Goal: Contribute content: Contribute content

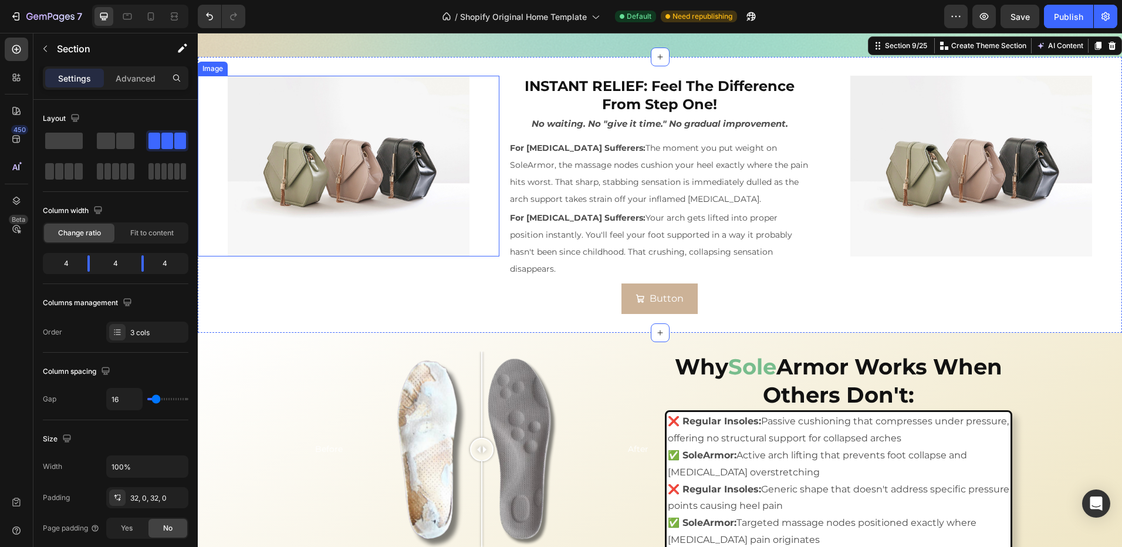
scroll to position [1737, 0]
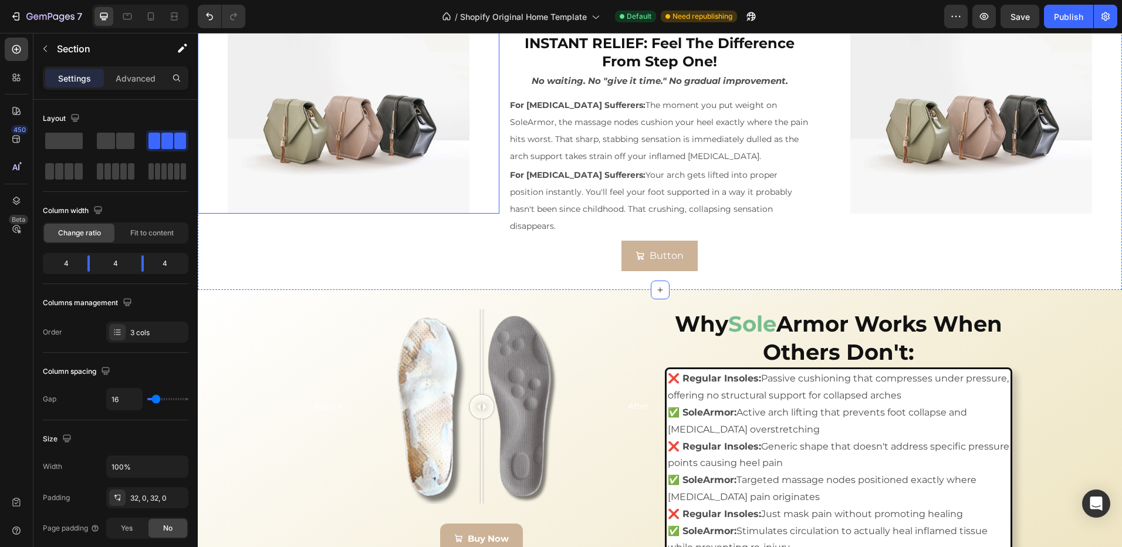
click at [405, 97] on img at bounding box center [348, 123] width 241 height 181
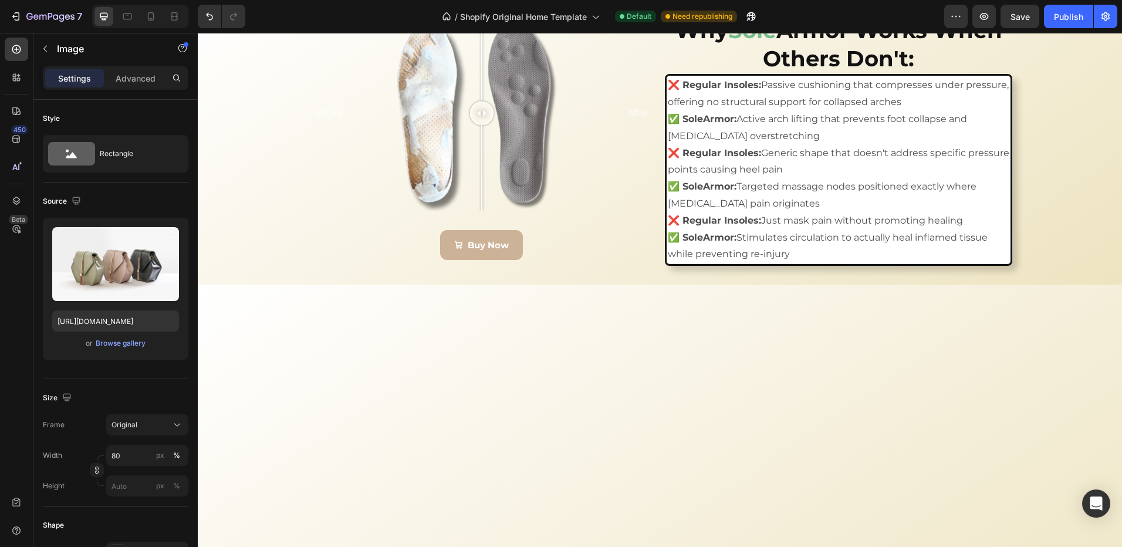
scroll to position [1678, 0]
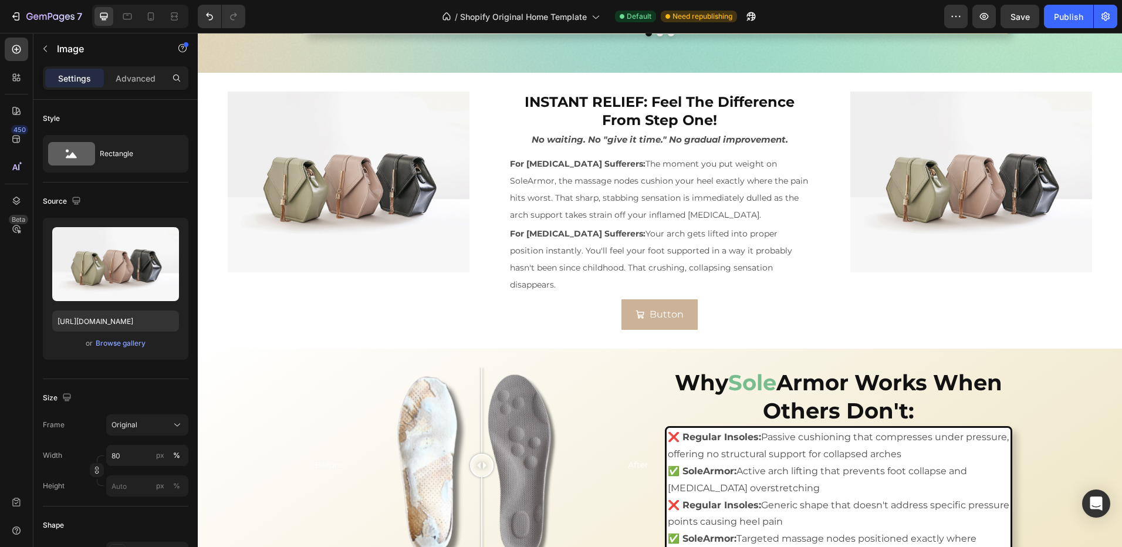
click at [332, 210] on img at bounding box center [348, 182] width 241 height 181
click at [1020, 23] on button "Save" at bounding box center [1020, 16] width 39 height 23
click at [336, 222] on img at bounding box center [348, 182] width 241 height 181
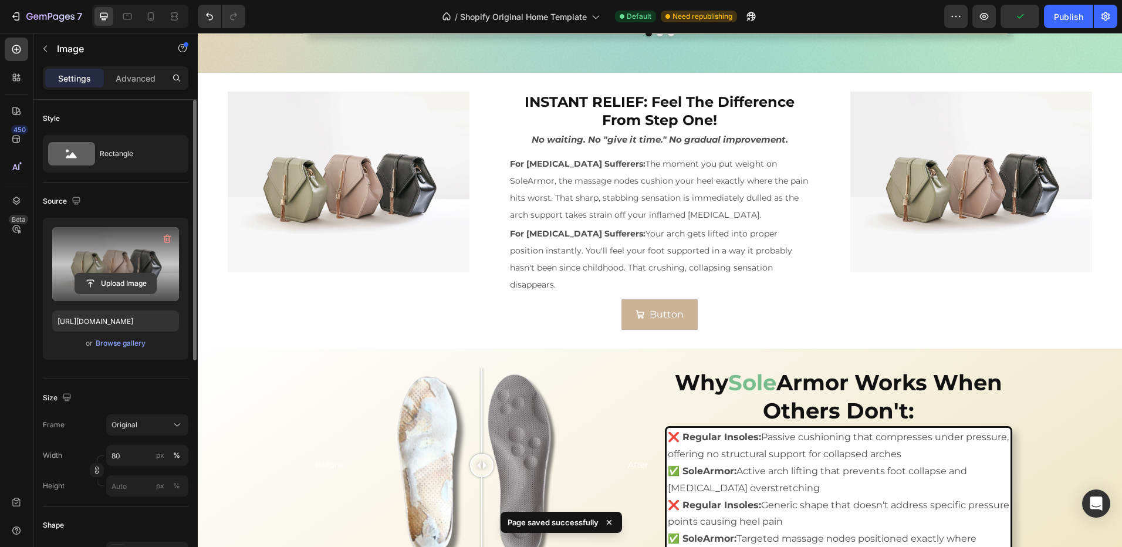
click at [95, 283] on input "file" at bounding box center [115, 283] width 81 height 20
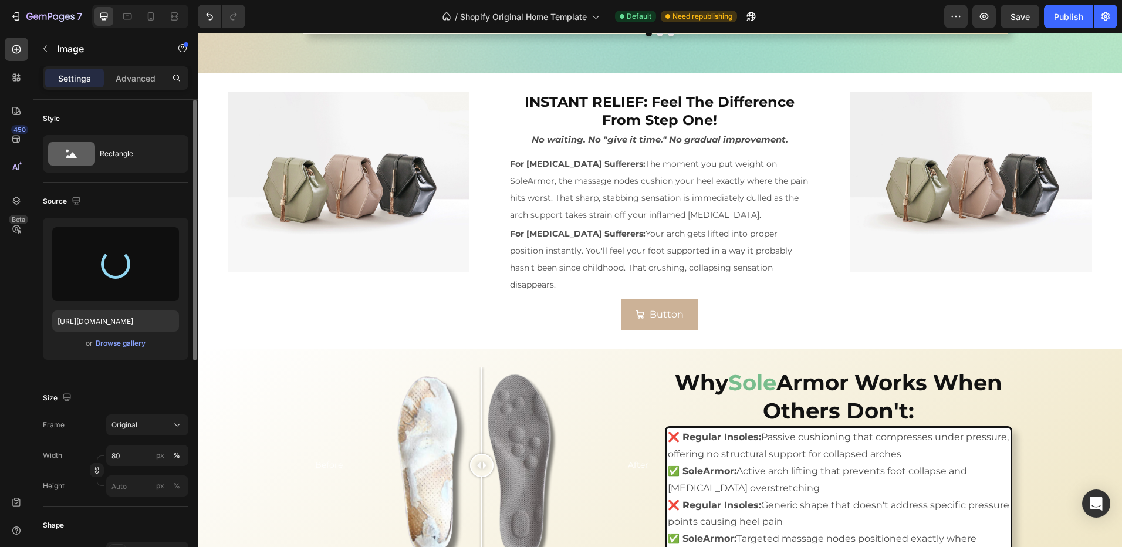
click at [494, 158] on div at bounding box center [349, 182] width 302 height 181
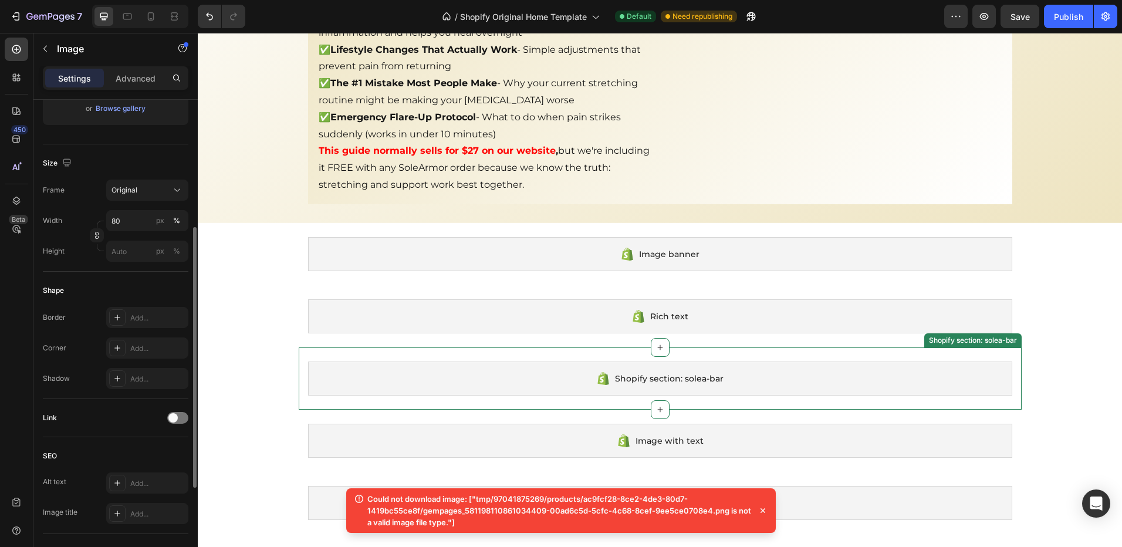
scroll to position [2617, 0]
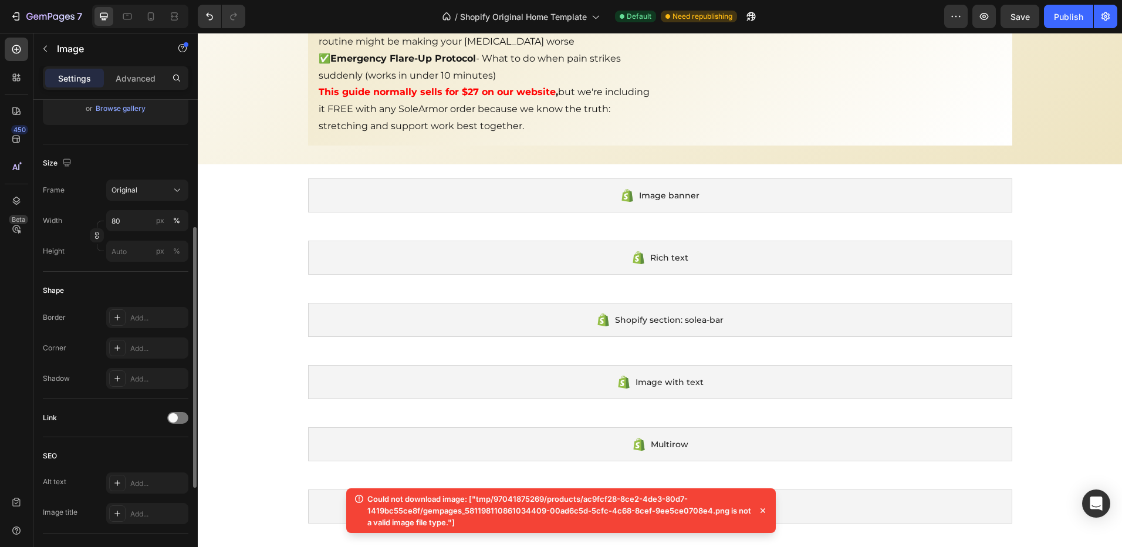
click at [762, 511] on icon at bounding box center [763, 511] width 12 height 12
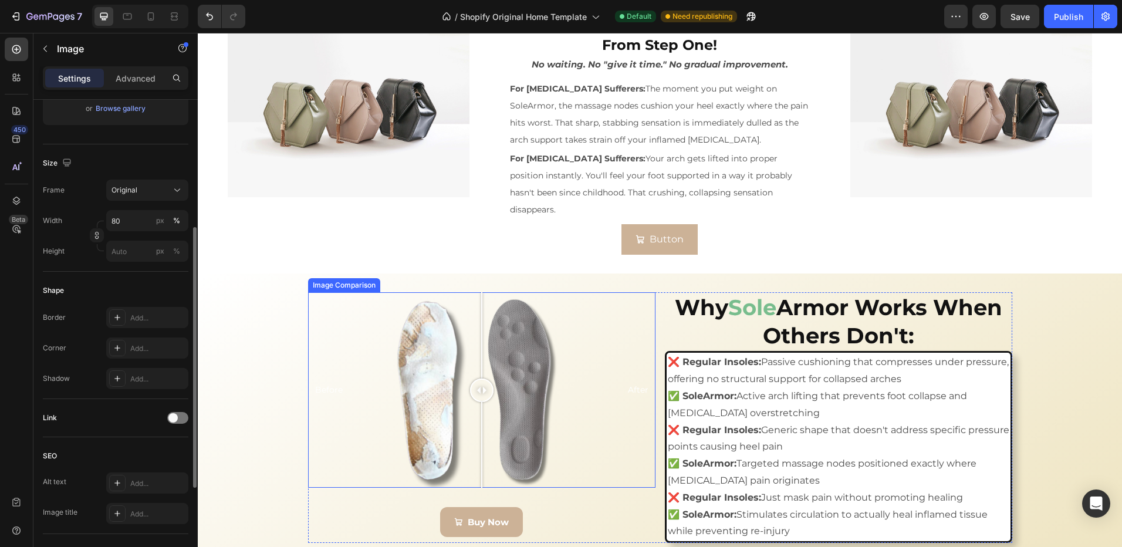
scroll to position [1737, 0]
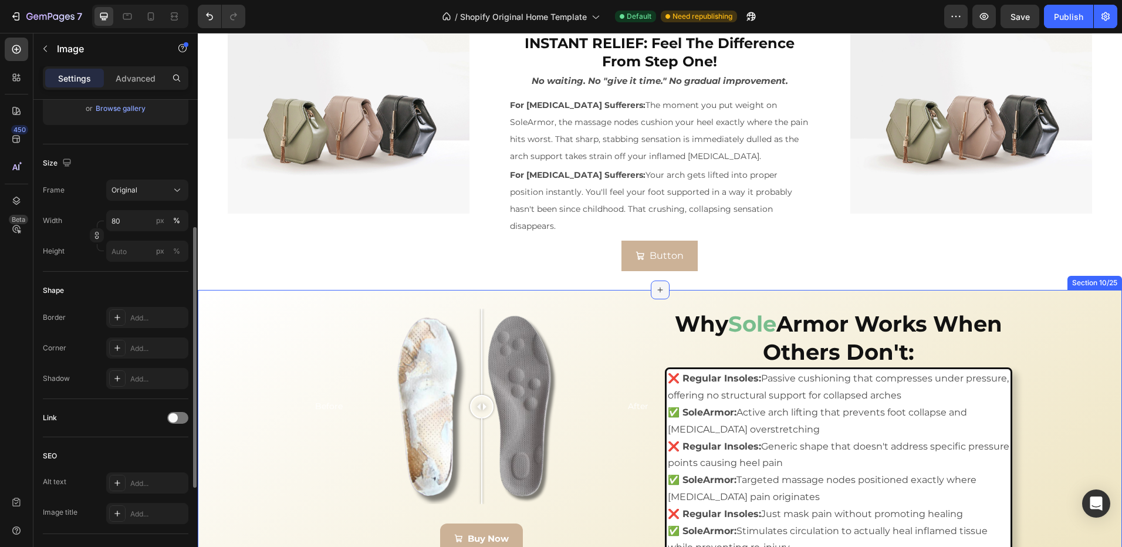
click at [655, 295] on icon at bounding box center [659, 289] width 9 height 9
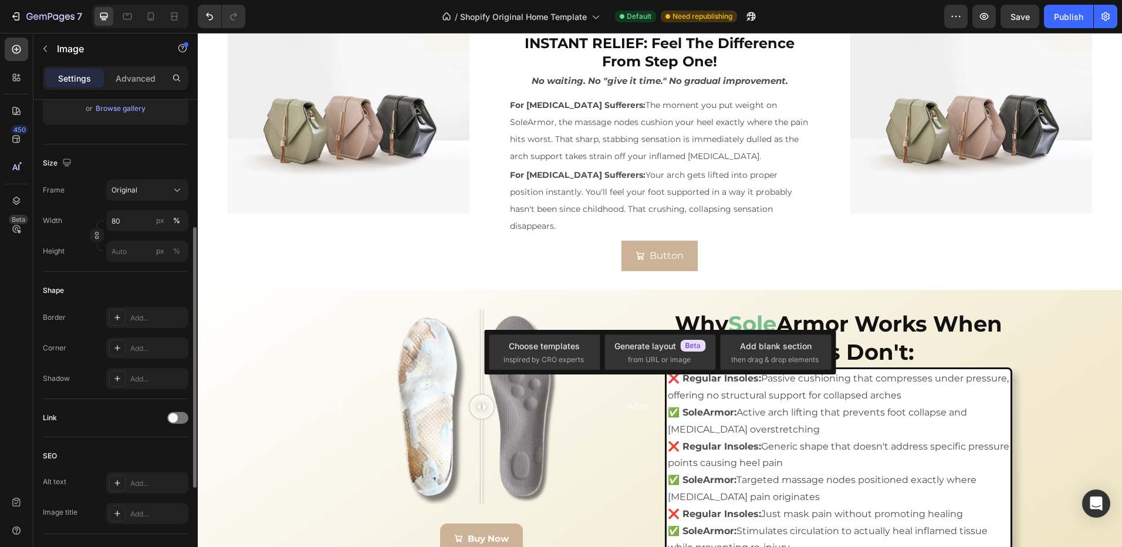
click at [788, 371] on div "Choose templates inspired by CRO experts Generate layout from URL or image Add …" at bounding box center [660, 352] width 352 height 45
click at [795, 351] on div "Add blank section" at bounding box center [776, 346] width 72 height 12
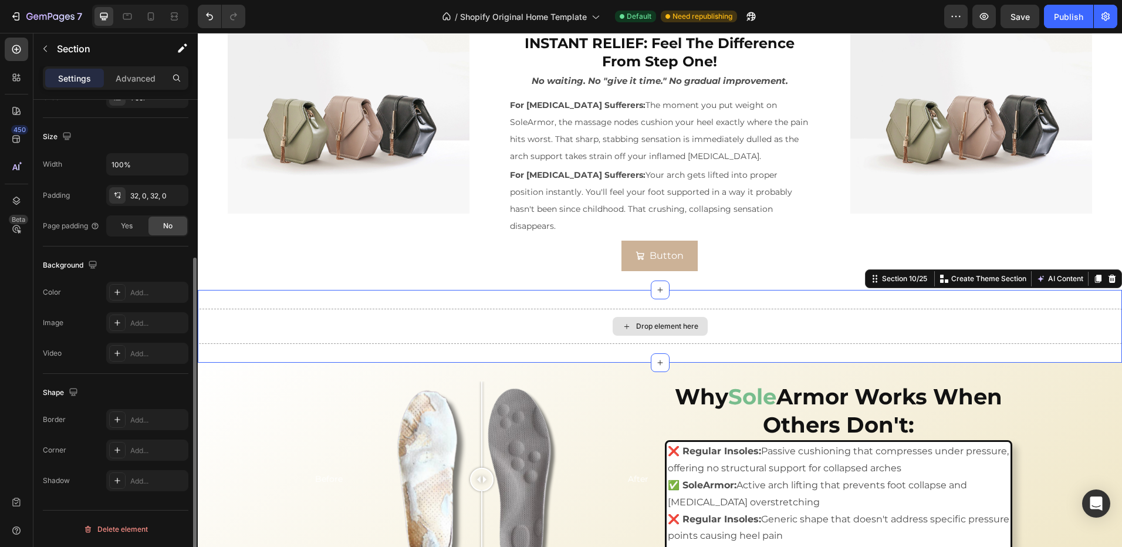
click at [902, 344] on div "Drop element here" at bounding box center [660, 326] width 924 height 35
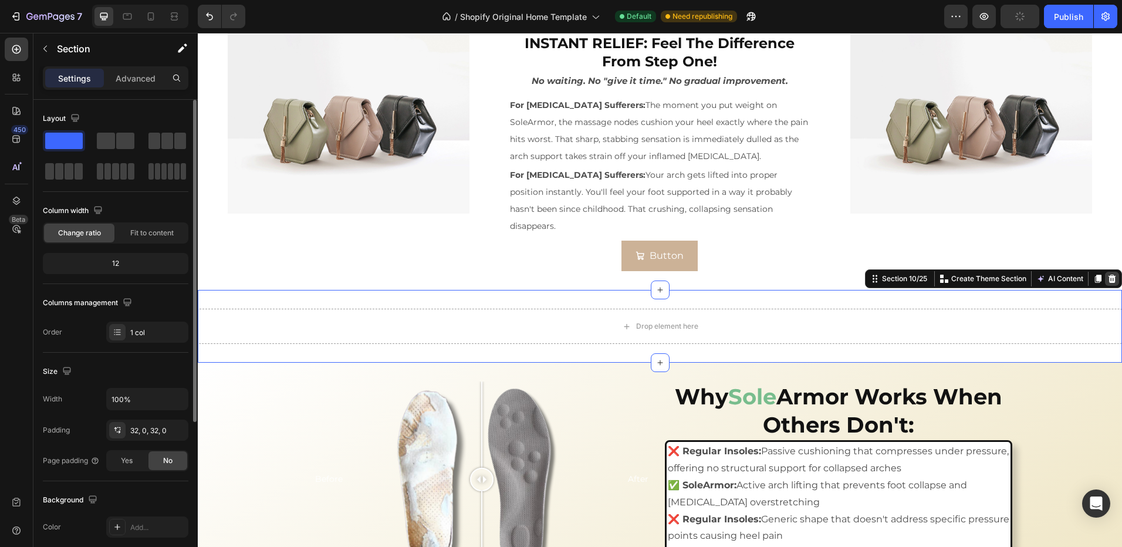
click at [1109, 286] on div at bounding box center [1112, 279] width 14 height 14
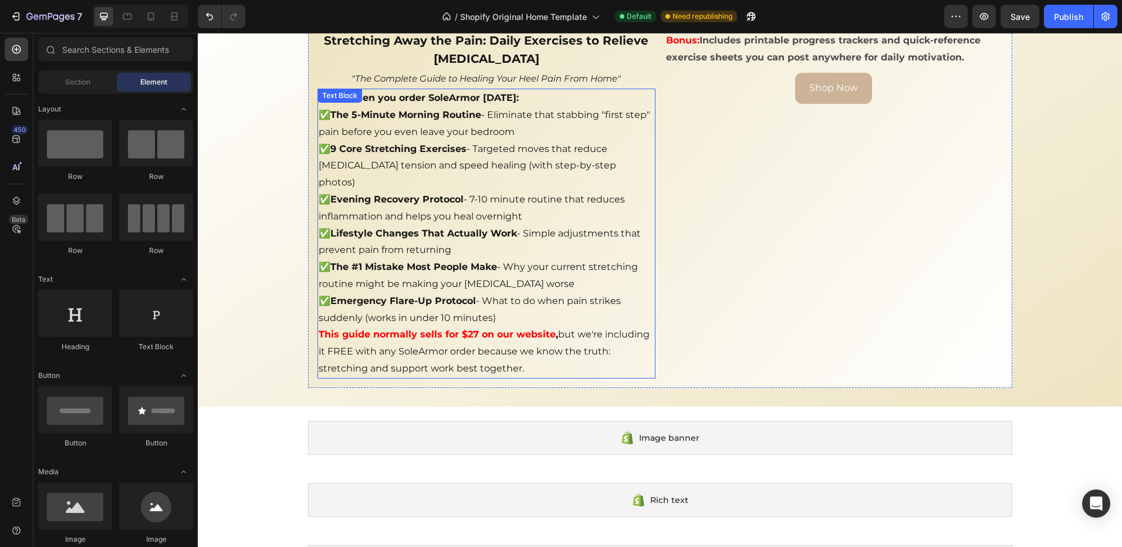
scroll to position [2383, 0]
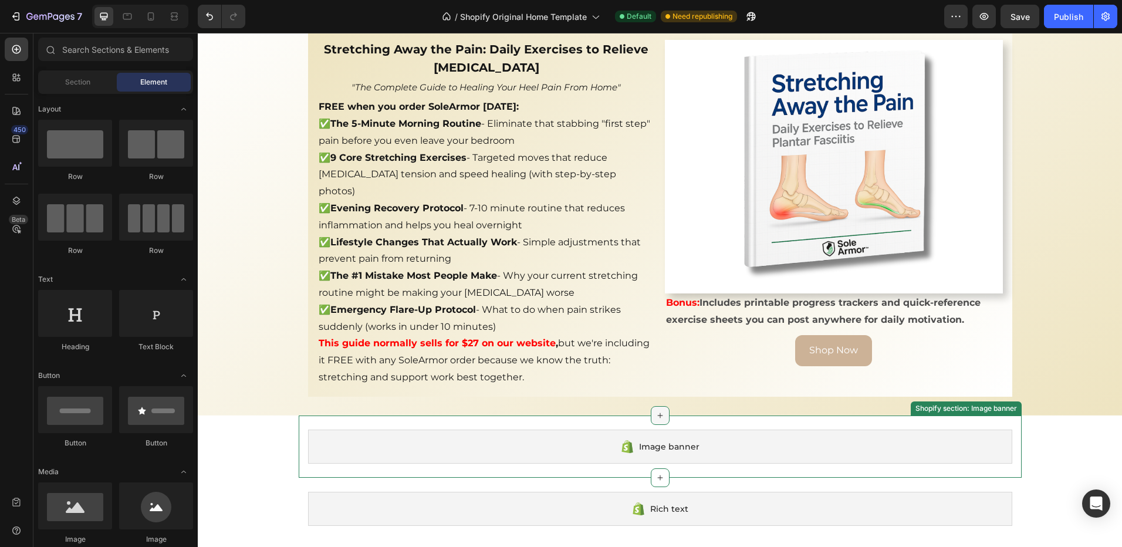
click at [657, 413] on icon at bounding box center [659, 415] width 5 height 5
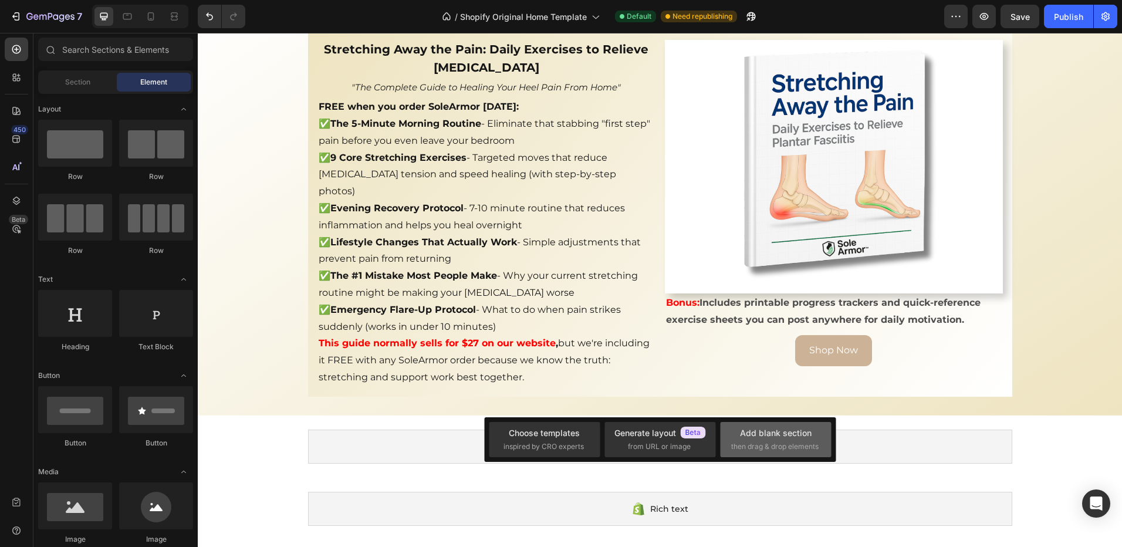
click at [785, 445] on span "then drag & drop elements" at bounding box center [774, 446] width 87 height 11
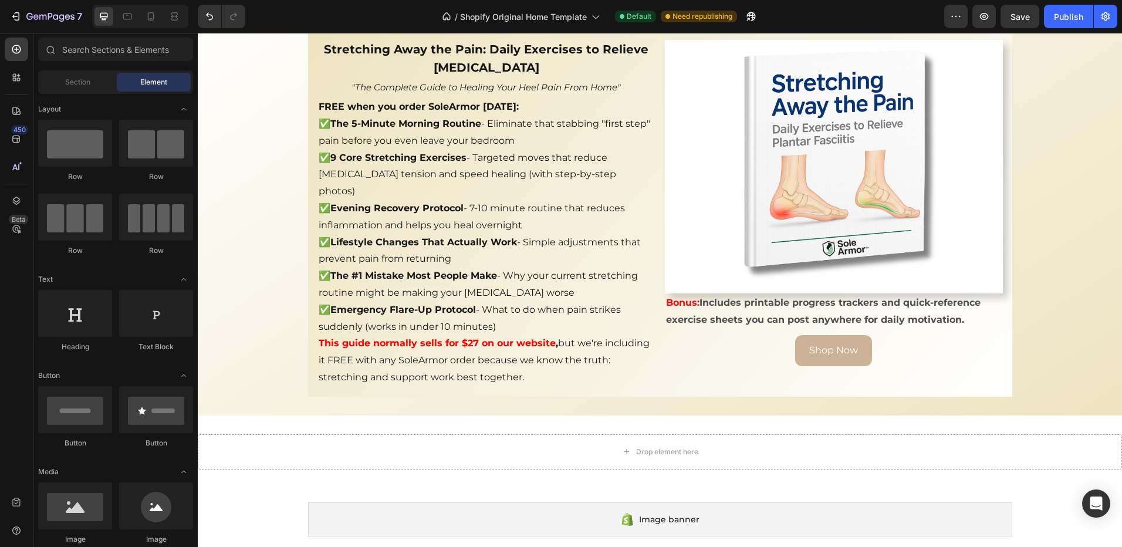
scroll to position [235, 0]
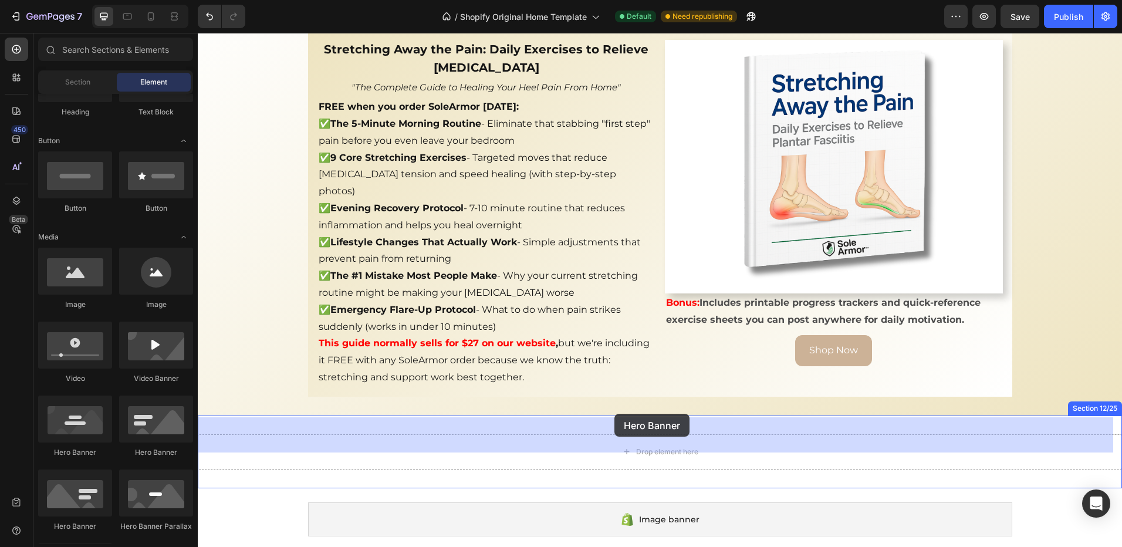
drag, startPoint x: 334, startPoint y: 458, endPoint x: 614, endPoint y: 414, distance: 283.9
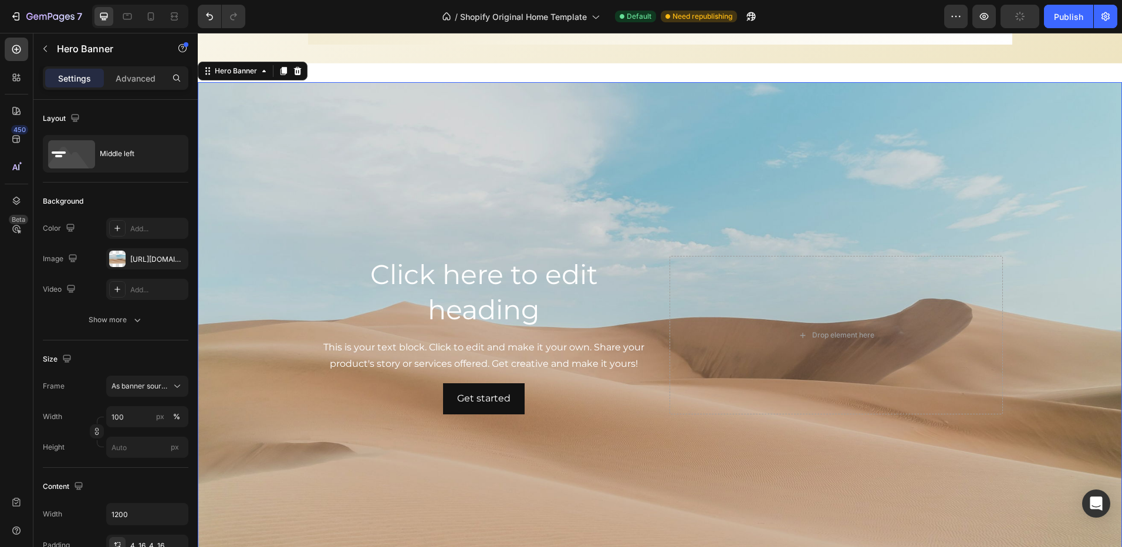
click at [339, 419] on div "Background Image" at bounding box center [660, 335] width 924 height 506
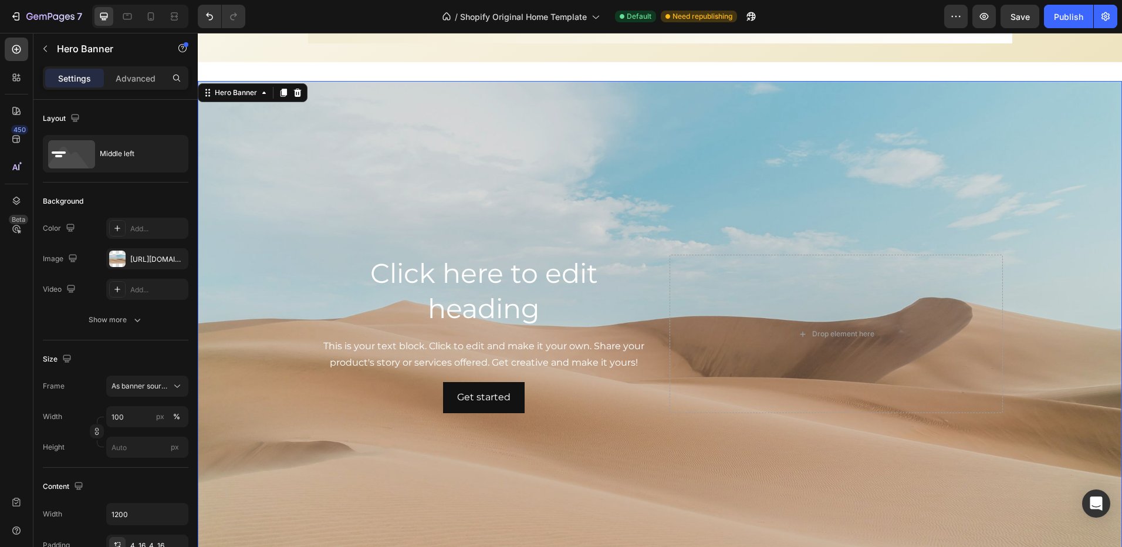
scroll to position [2676, 0]
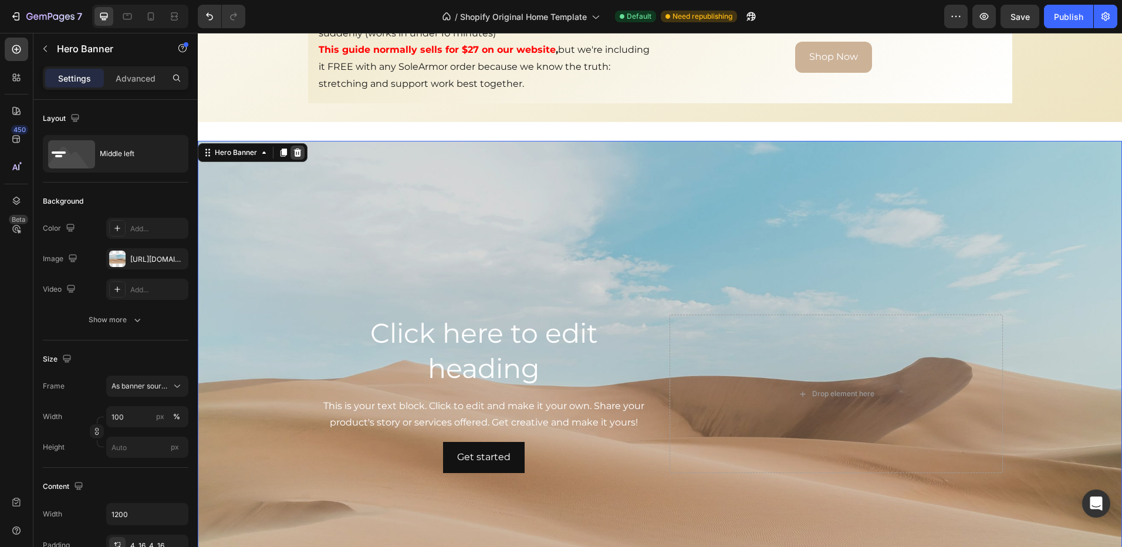
click at [301, 148] on icon at bounding box center [297, 152] width 9 height 9
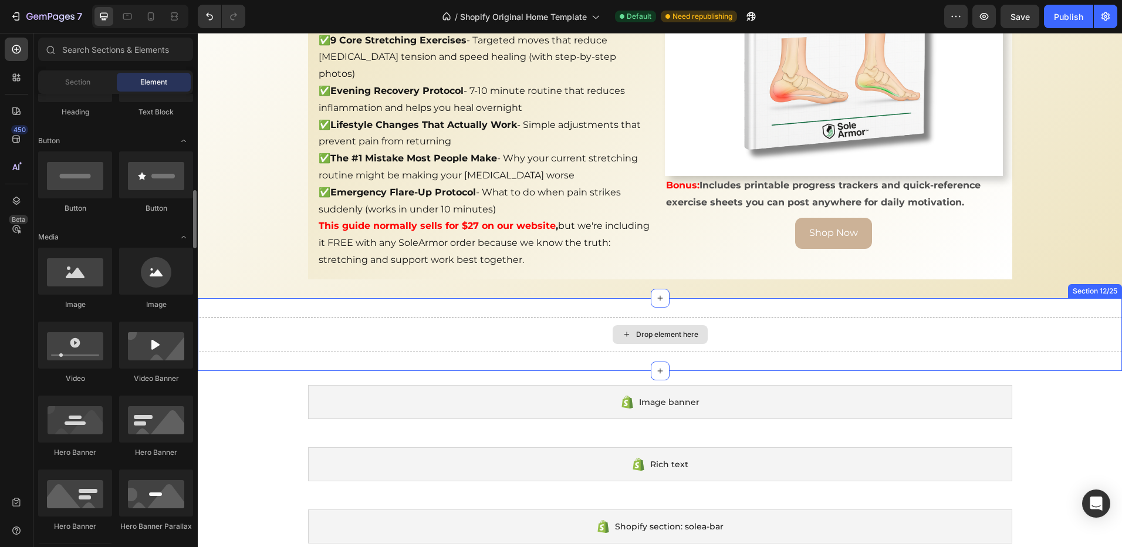
scroll to position [293, 0]
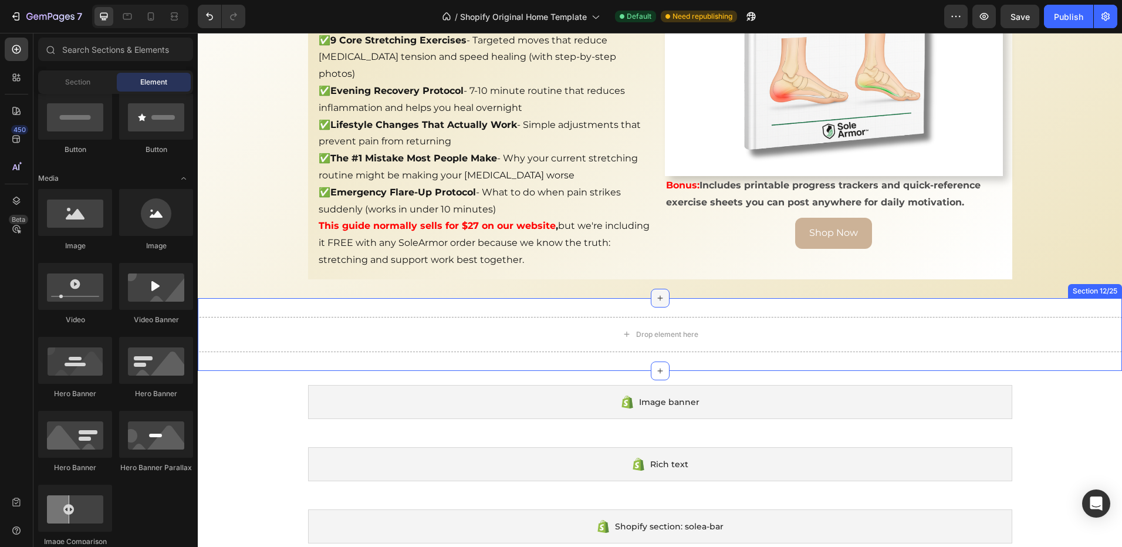
click at [651, 289] on div at bounding box center [660, 298] width 19 height 19
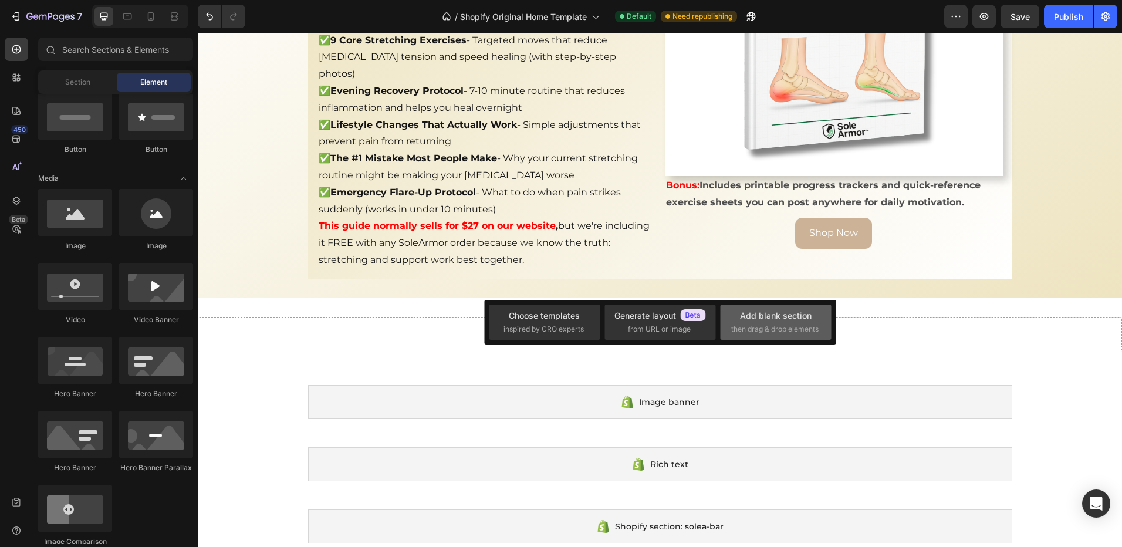
click at [784, 321] on div "Add blank section" at bounding box center [776, 315] width 72 height 12
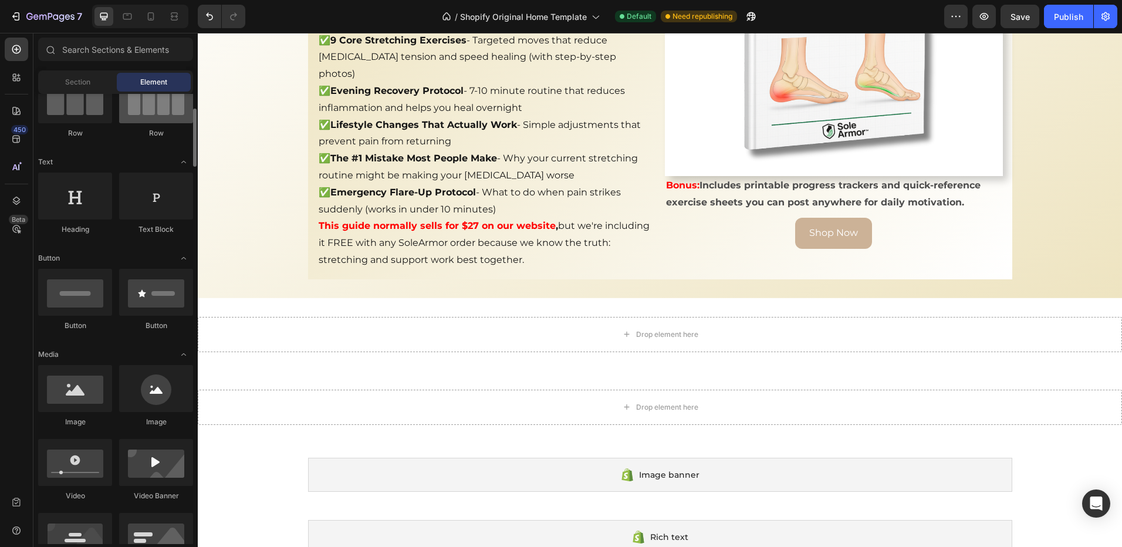
scroll to position [0, 0]
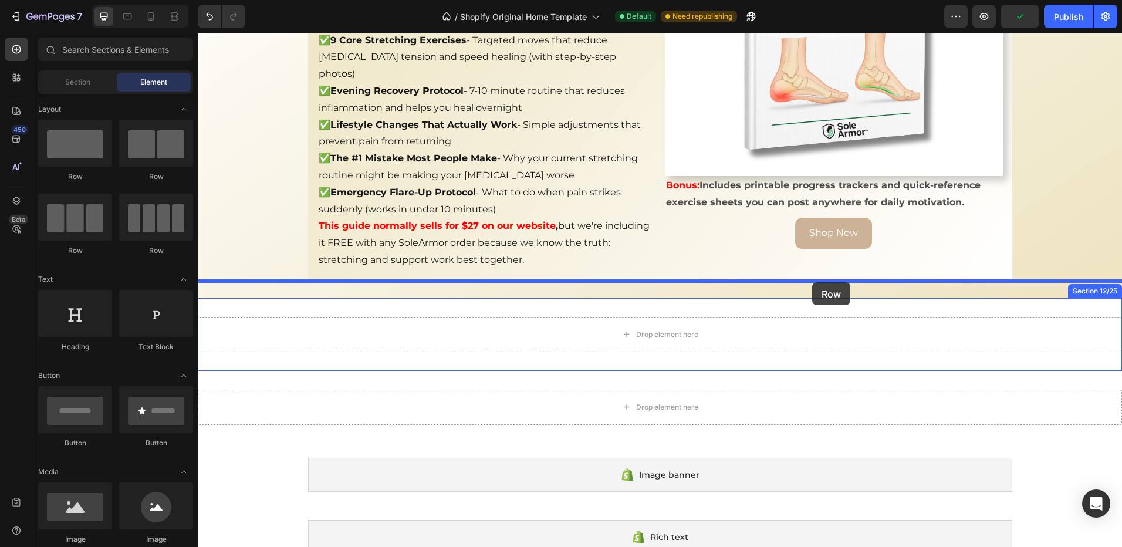
drag, startPoint x: 344, startPoint y: 195, endPoint x: 812, endPoint y: 283, distance: 475.9
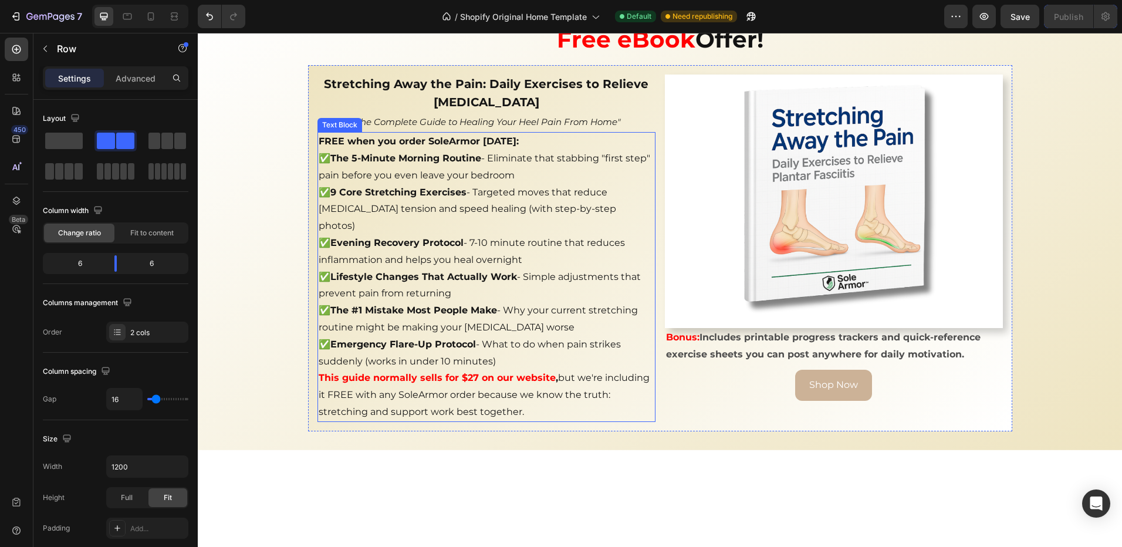
scroll to position [2417, 0]
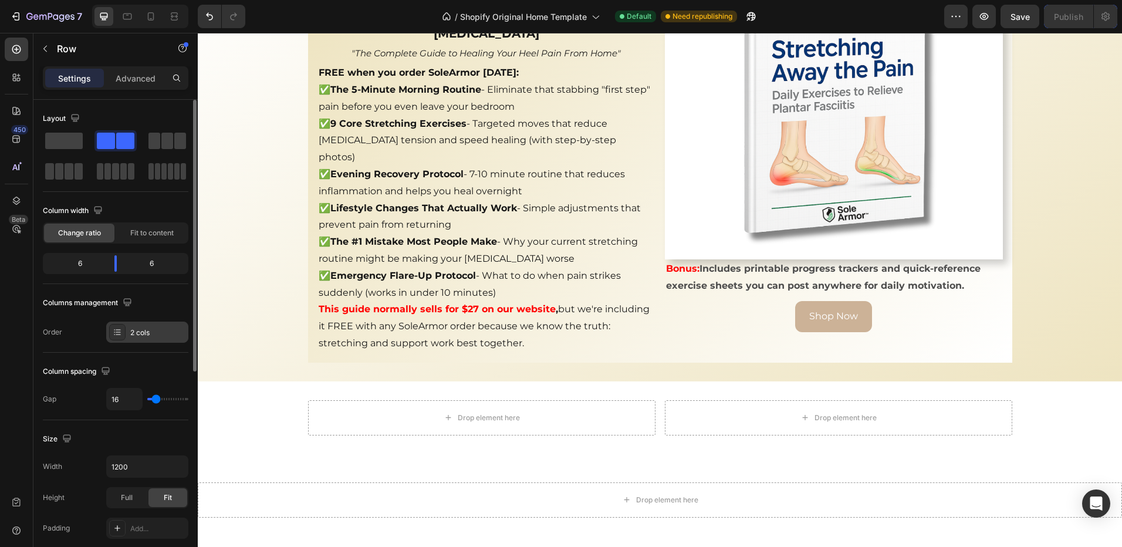
click at [154, 337] on div "2 cols" at bounding box center [157, 332] width 55 height 11
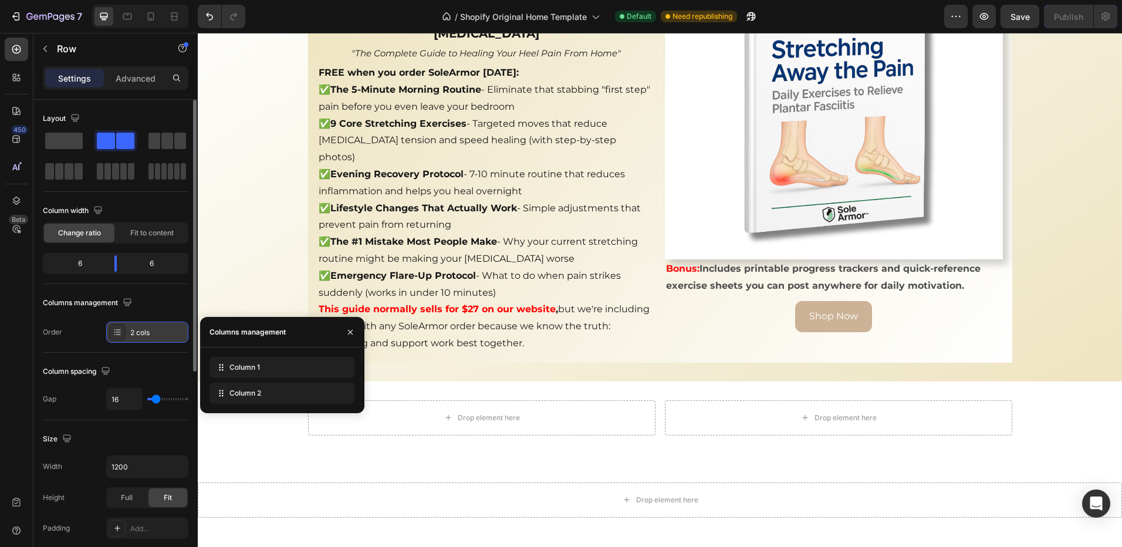
click at [168, 340] on div "2 cols" at bounding box center [147, 332] width 82 height 21
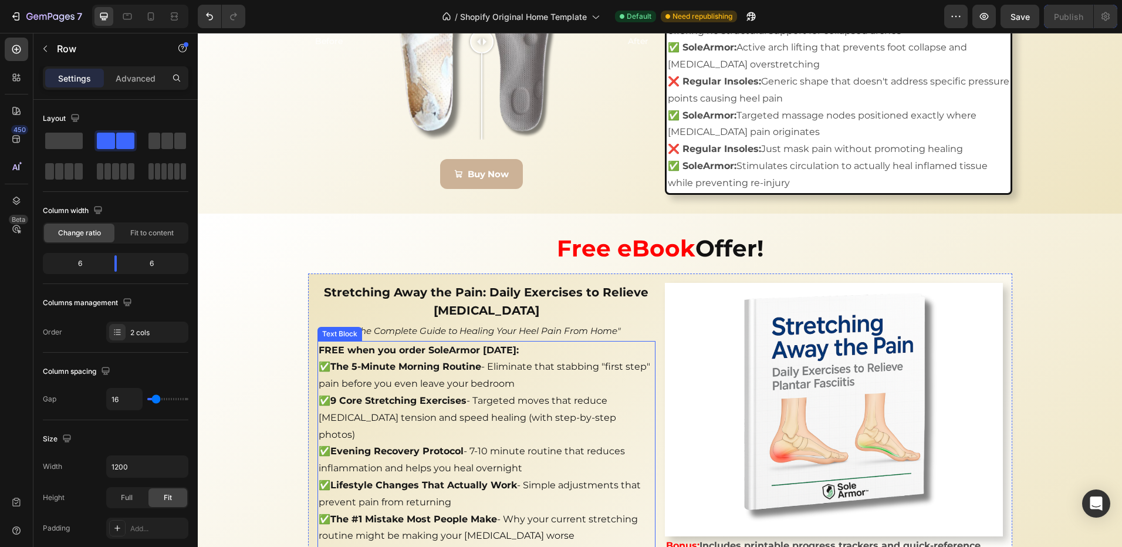
scroll to position [2441, 0]
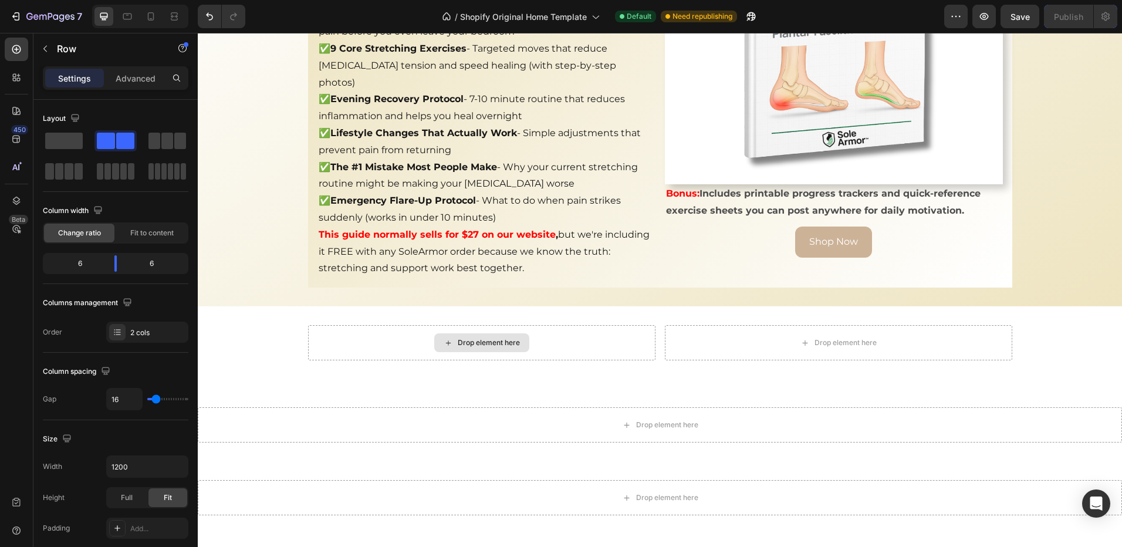
click at [420, 325] on div "Drop element here" at bounding box center [481, 342] width 347 height 35
click at [447, 338] on icon at bounding box center [448, 343] width 9 height 10
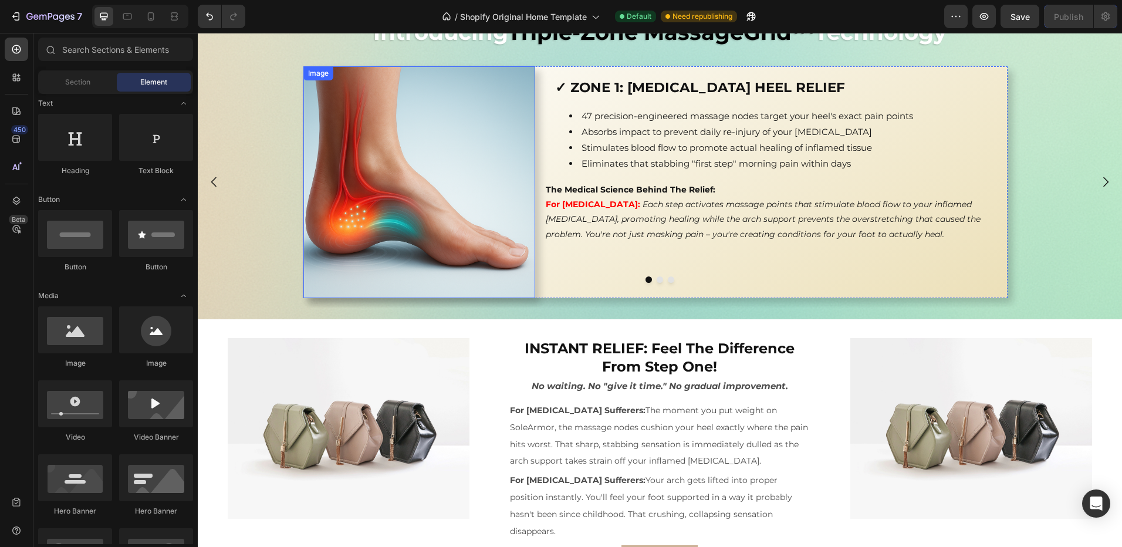
scroll to position [1502, 0]
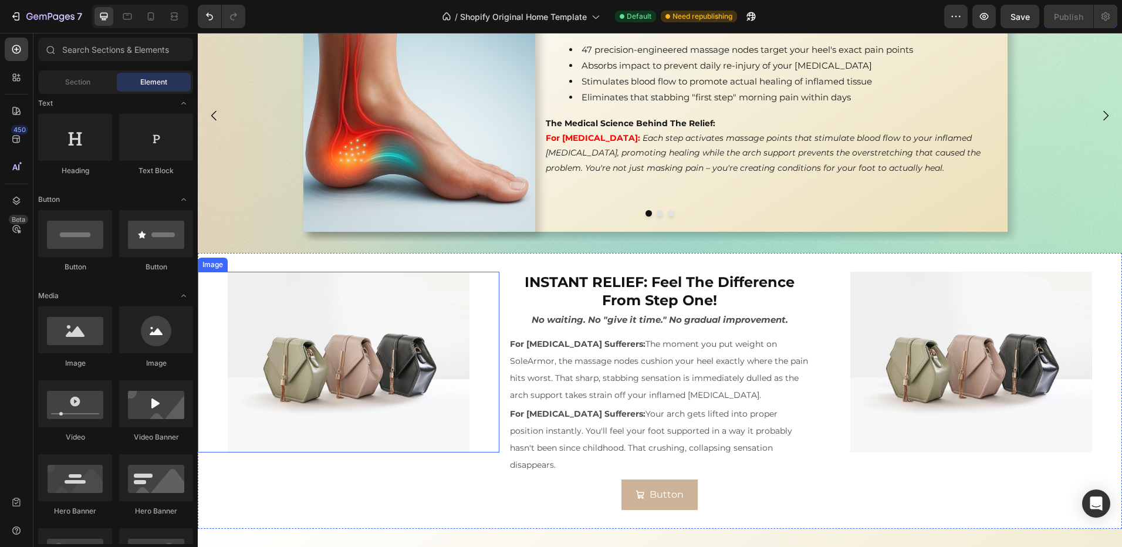
click at [331, 367] on img at bounding box center [348, 362] width 241 height 181
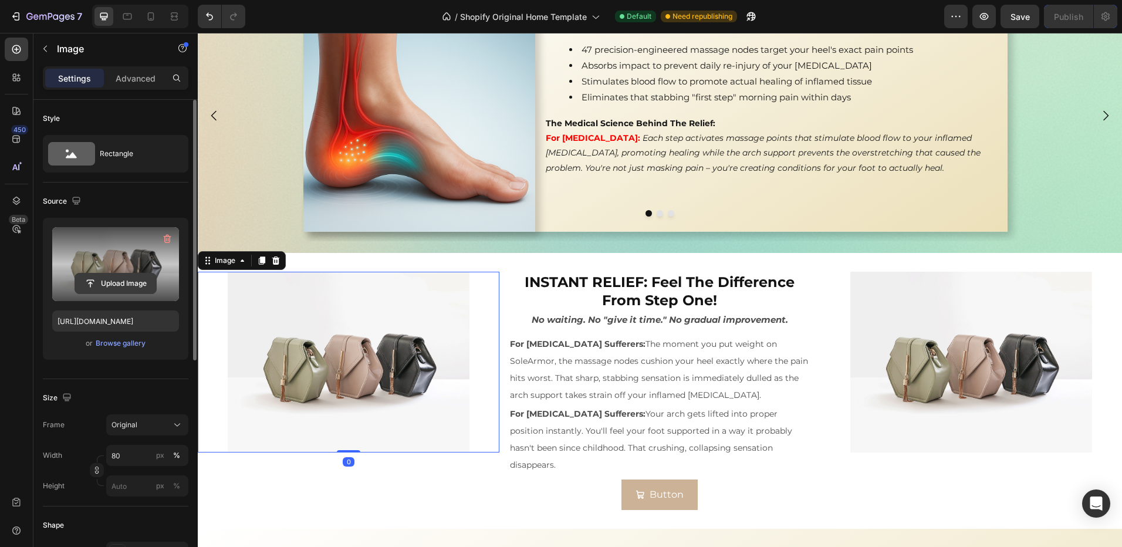
click at [111, 273] on input "file" at bounding box center [115, 283] width 81 height 20
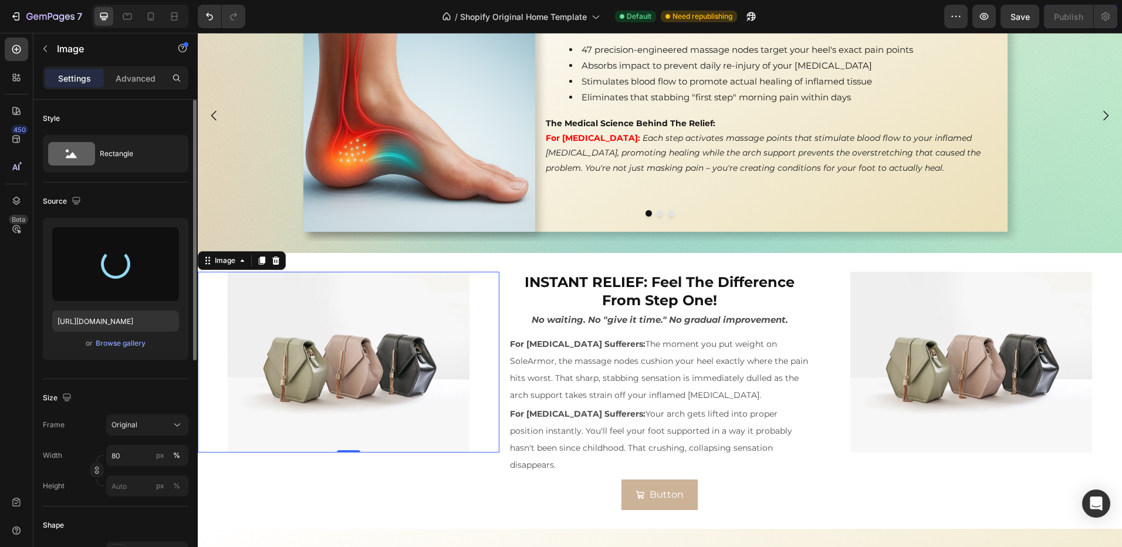
click at [95, 274] on div at bounding box center [115, 264] width 127 height 74
drag, startPoint x: 99, startPoint y: 273, endPoint x: 108, endPoint y: 269, distance: 10.5
click at [100, 273] on div at bounding box center [115, 264] width 127 height 74
click at [154, 260] on div at bounding box center [115, 264] width 127 height 74
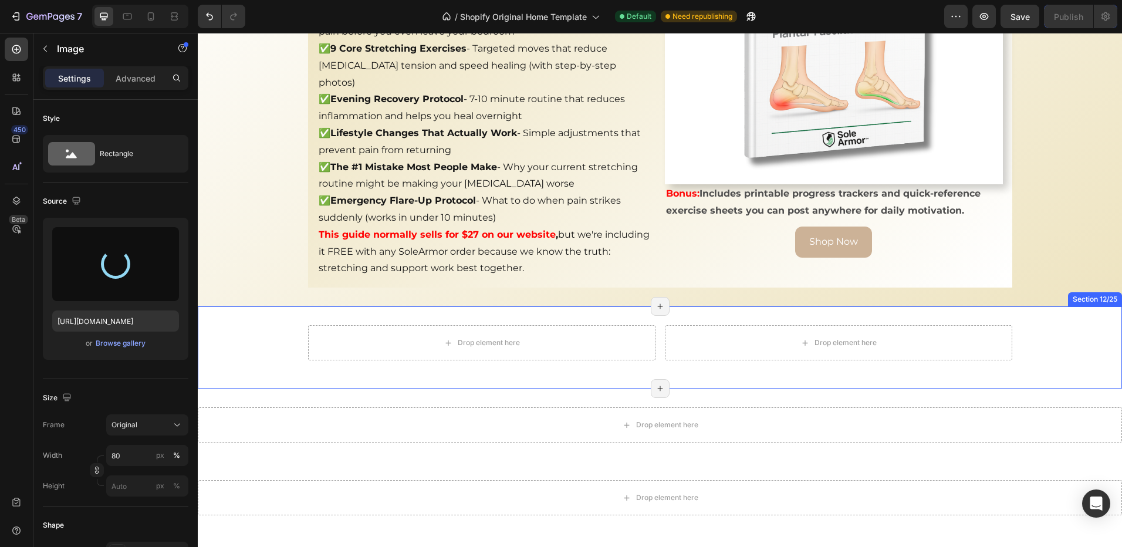
scroll to position [2500, 0]
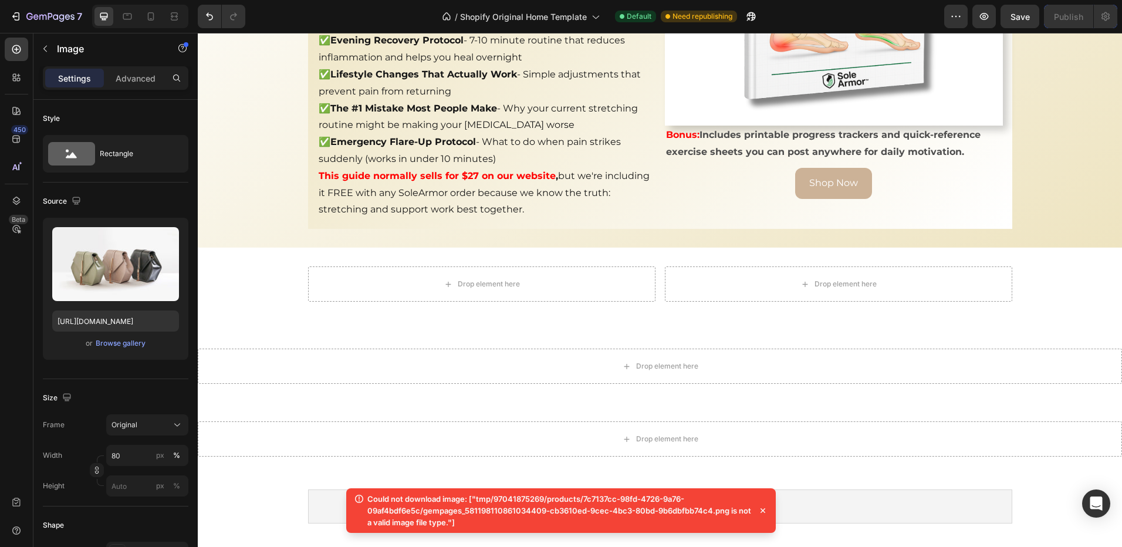
click at [765, 510] on icon at bounding box center [763, 511] width 12 height 12
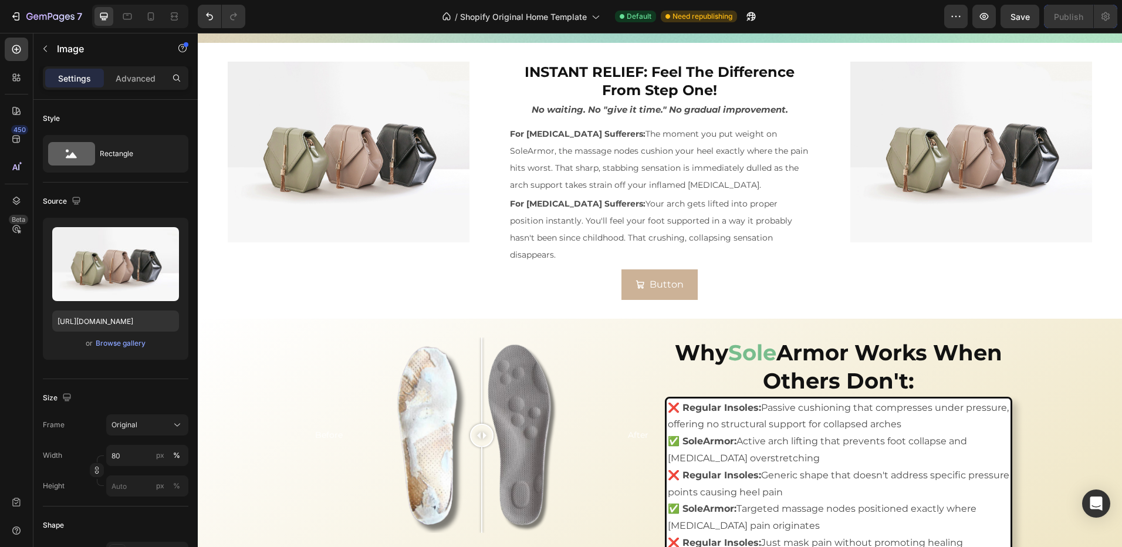
scroll to position [1561, 0]
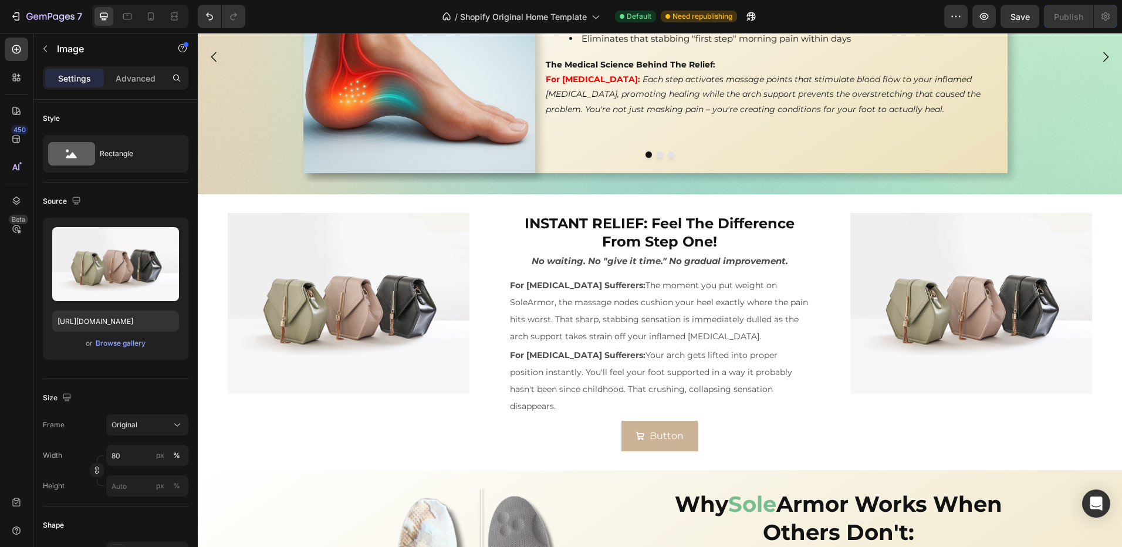
click at [375, 282] on img at bounding box center [348, 303] width 241 height 181
click at [311, 293] on img at bounding box center [348, 303] width 241 height 181
drag, startPoint x: 345, startPoint y: 314, endPoint x: 395, endPoint y: 327, distance: 51.5
click at [345, 314] on img at bounding box center [348, 303] width 241 height 181
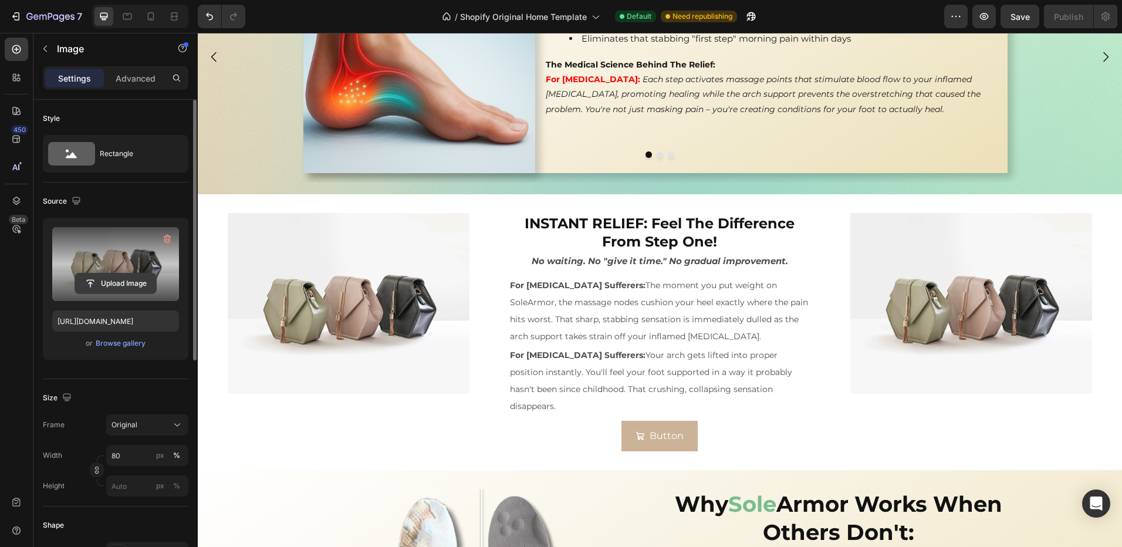
click at [120, 278] on input "file" at bounding box center [115, 283] width 81 height 20
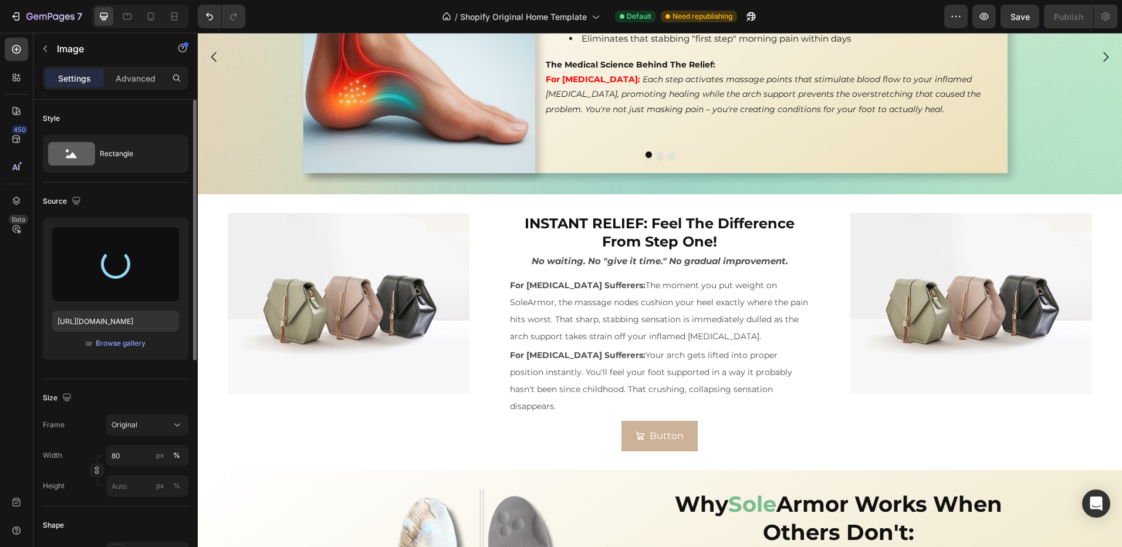
type input "https://cdn.shopify.com/s/files/1/0970/4187/5269/files/gempages_581198110861034…"
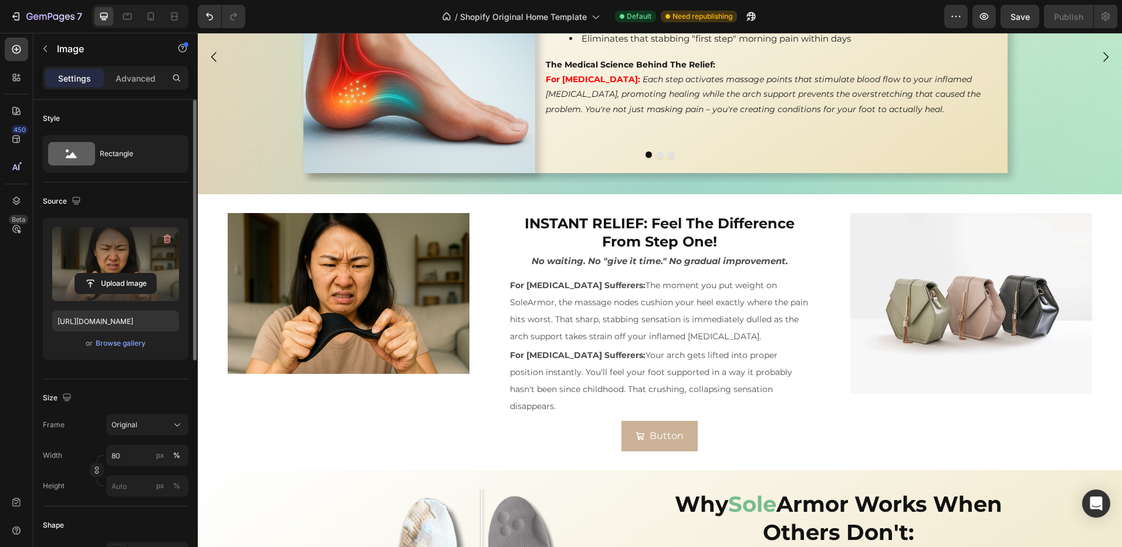
scroll to position [1620, 0]
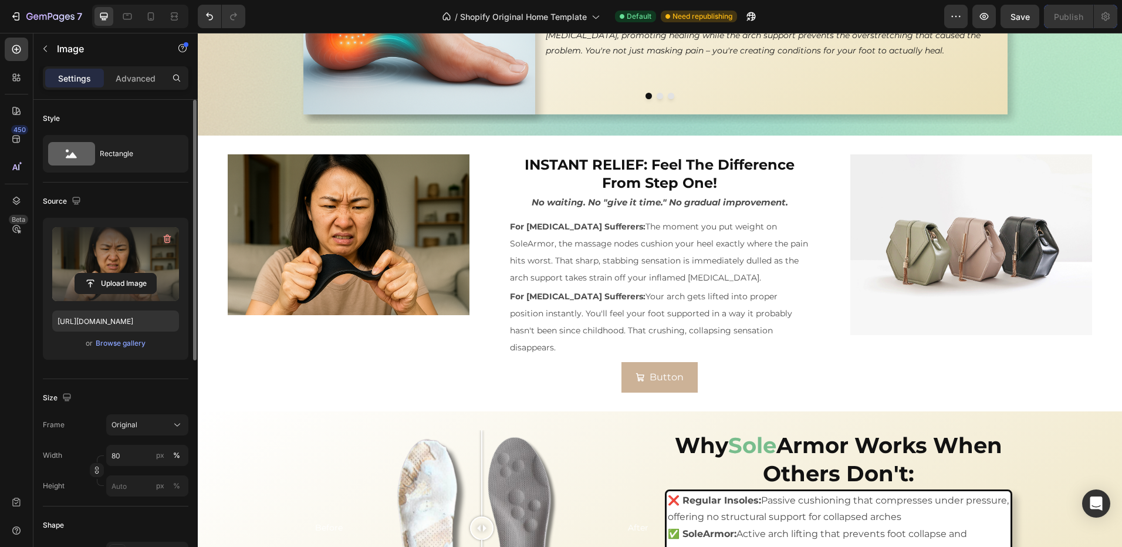
click at [359, 291] on img at bounding box center [348, 234] width 241 height 161
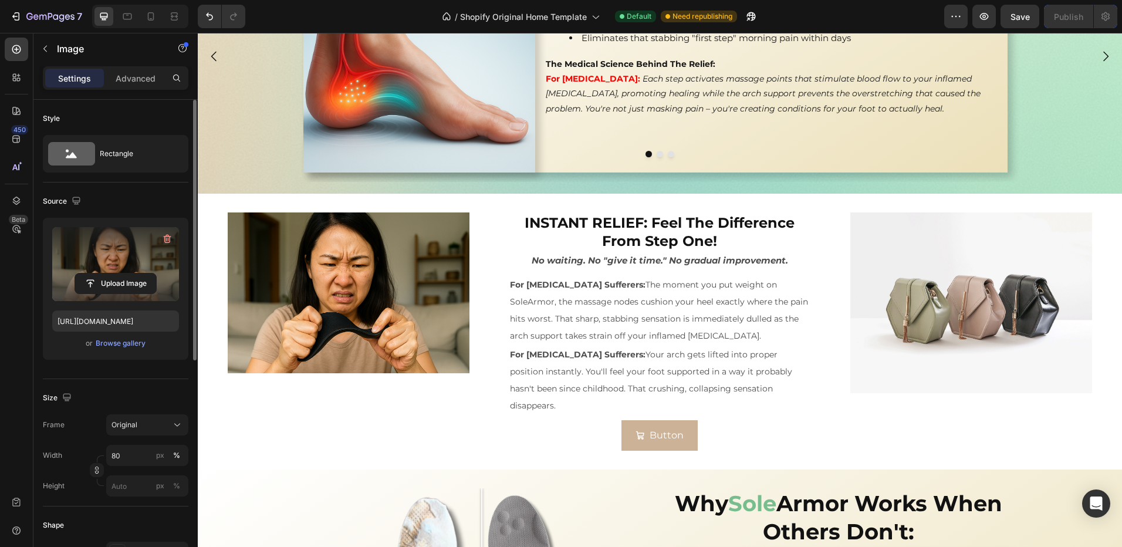
scroll to position [1502, 0]
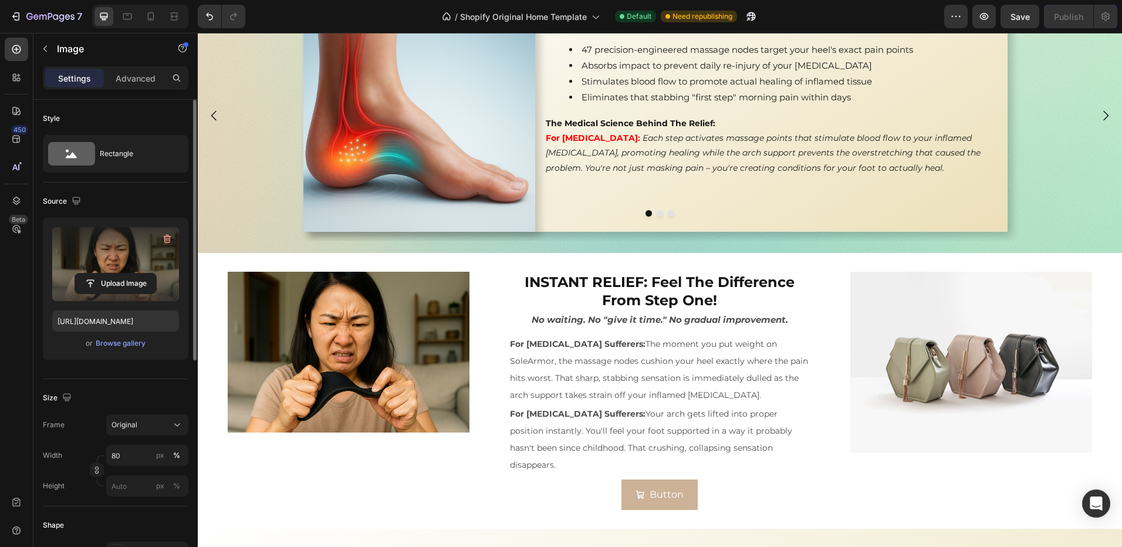
click at [327, 345] on img at bounding box center [348, 352] width 241 height 161
click at [153, 431] on button "Original" at bounding box center [147, 424] width 82 height 21
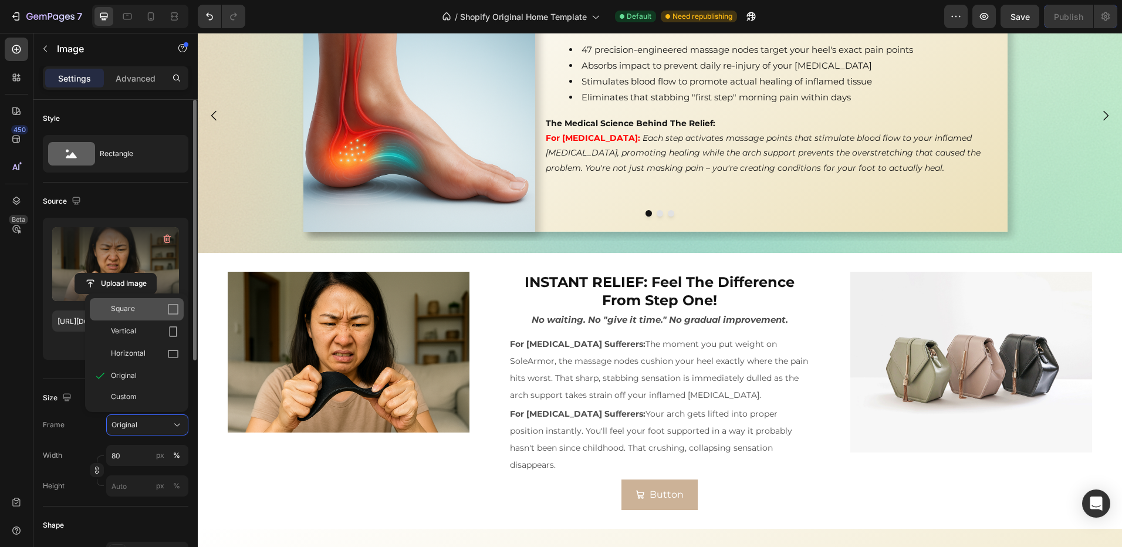
click at [143, 309] on div "Square" at bounding box center [145, 309] width 68 height 12
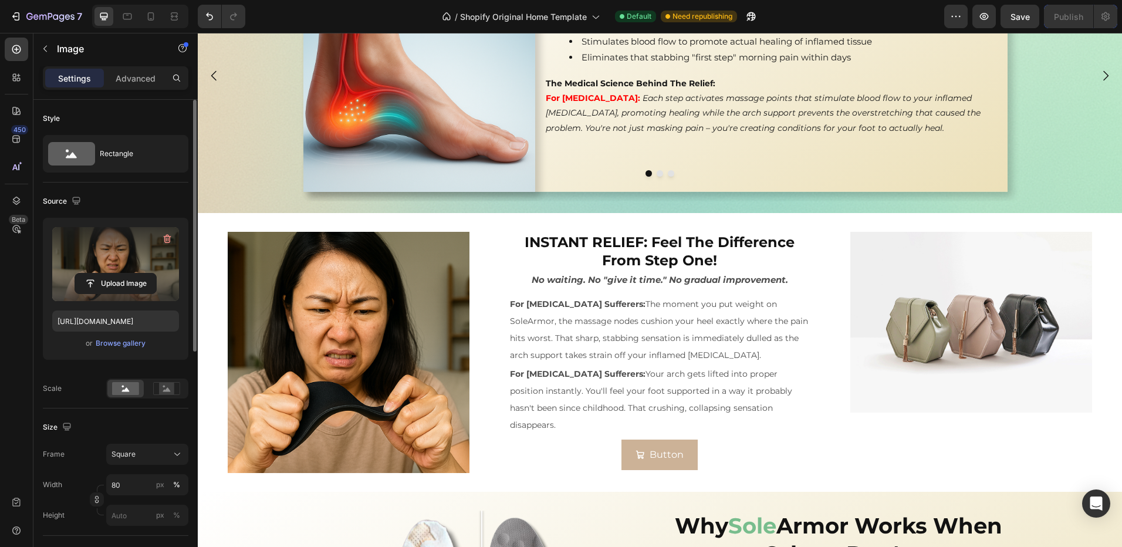
scroll to position [1561, 0]
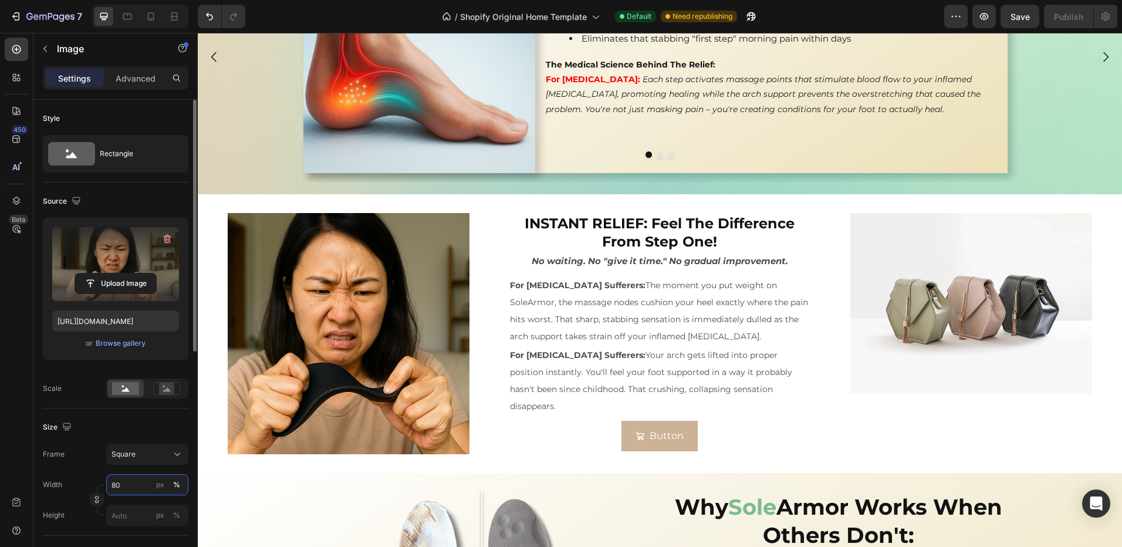
click at [126, 493] on input "80" at bounding box center [147, 484] width 82 height 21
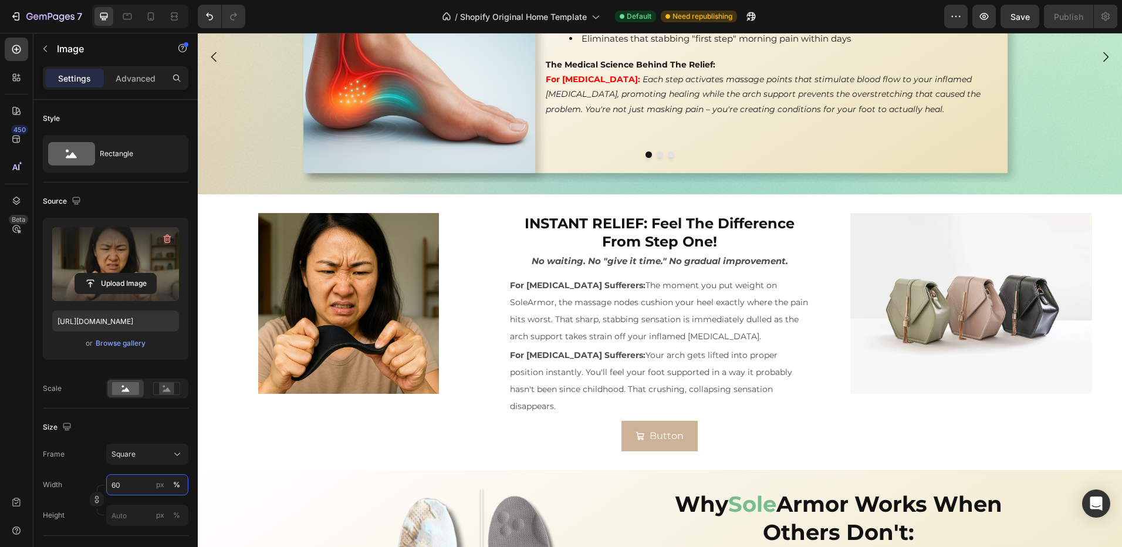
type input "60"
click at [321, 285] on img at bounding box center [348, 303] width 181 height 181
drag, startPoint x: 429, startPoint y: 283, endPoint x: 445, endPoint y: 303, distance: 25.5
click at [430, 283] on img at bounding box center [348, 303] width 181 height 181
click at [415, 327] on img at bounding box center [348, 303] width 181 height 181
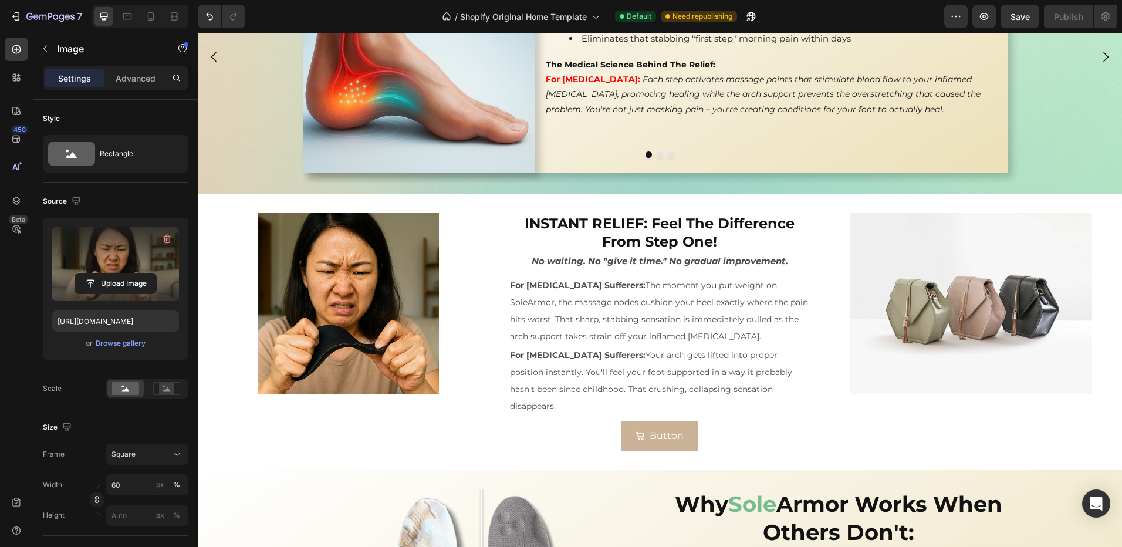
click at [450, 431] on div "Image" at bounding box center [349, 332] width 302 height 239
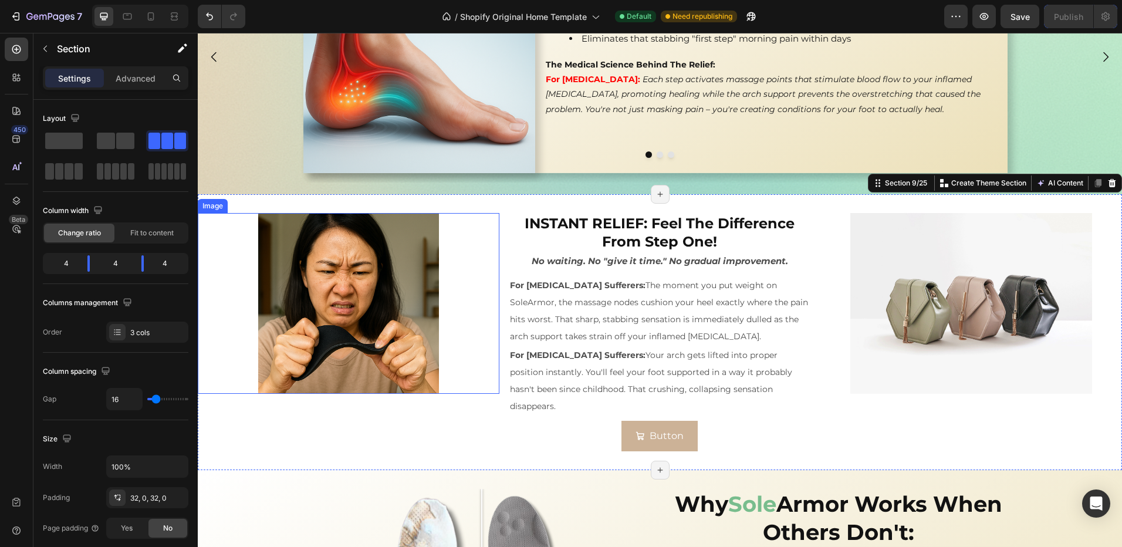
click at [383, 302] on img at bounding box center [348, 303] width 181 height 181
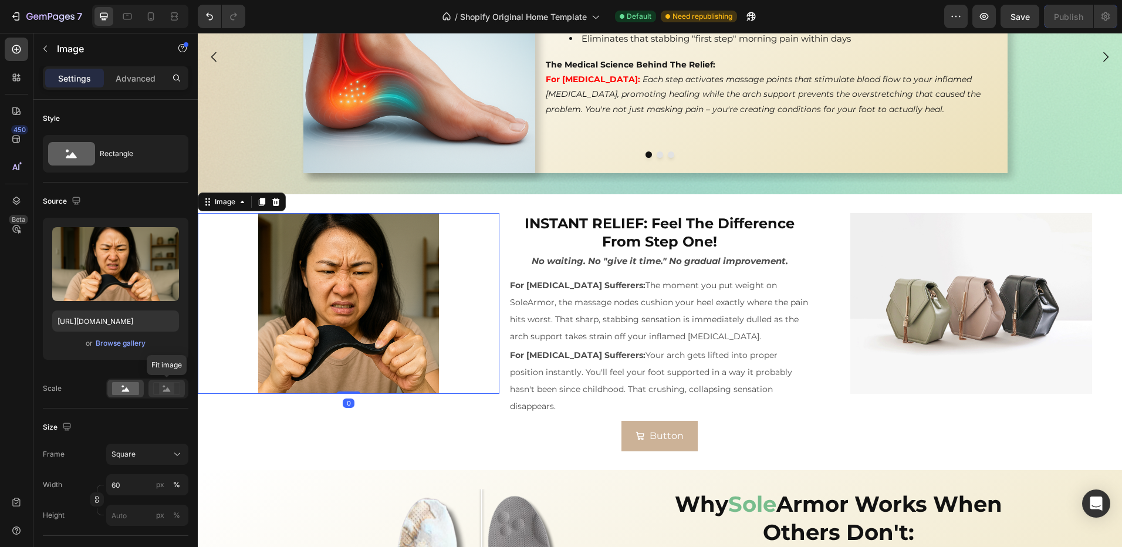
click at [161, 394] on rect at bounding box center [166, 388] width 26 height 12
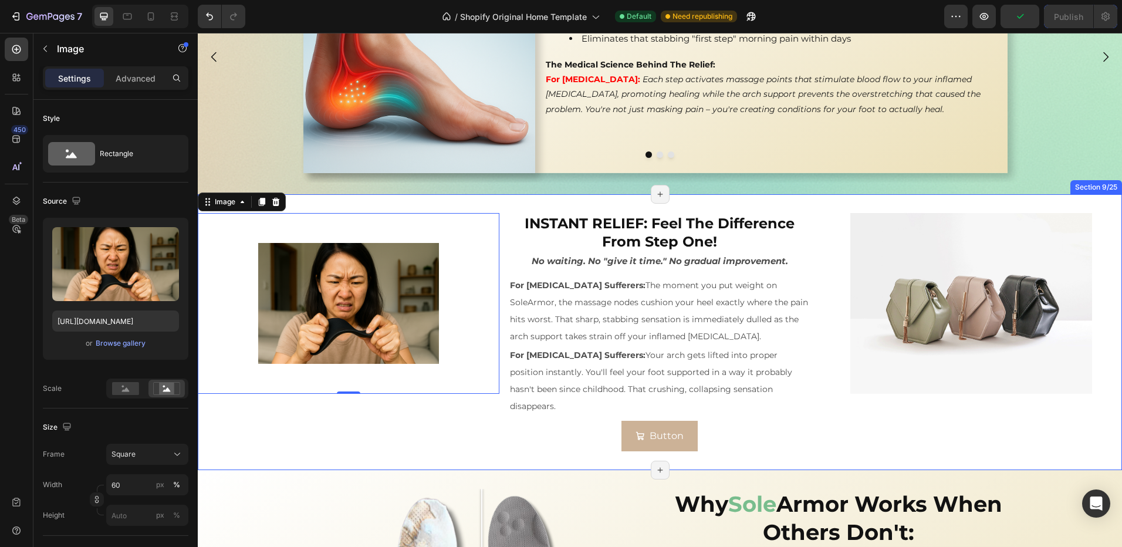
click at [326, 441] on div "Image 0 INSTANT RELIEF: Feel The Difference From Step One! Heading No waiting. …" at bounding box center [660, 332] width 924 height 276
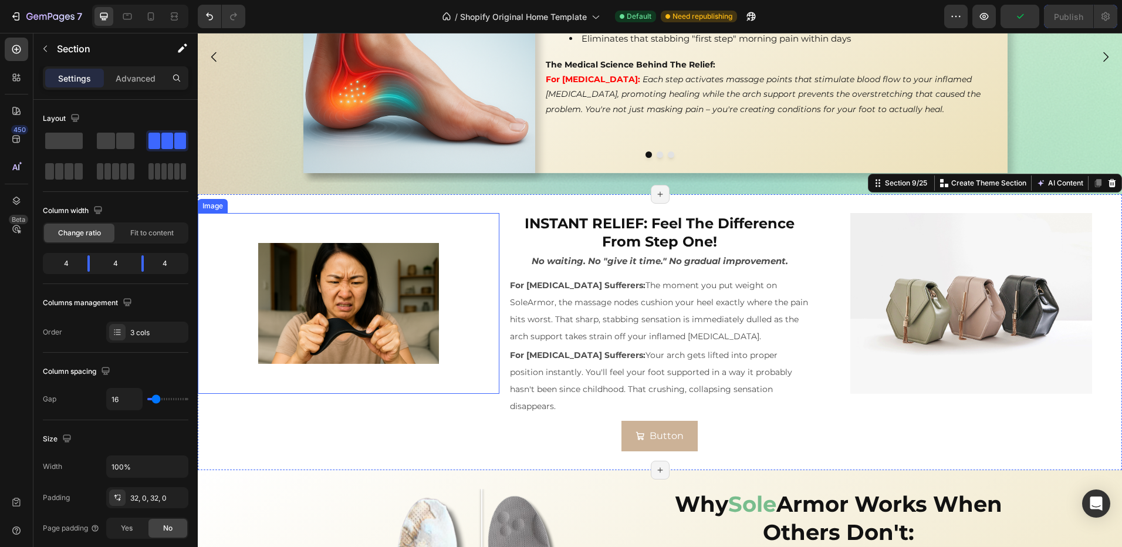
click at [383, 332] on img at bounding box center [348, 303] width 181 height 181
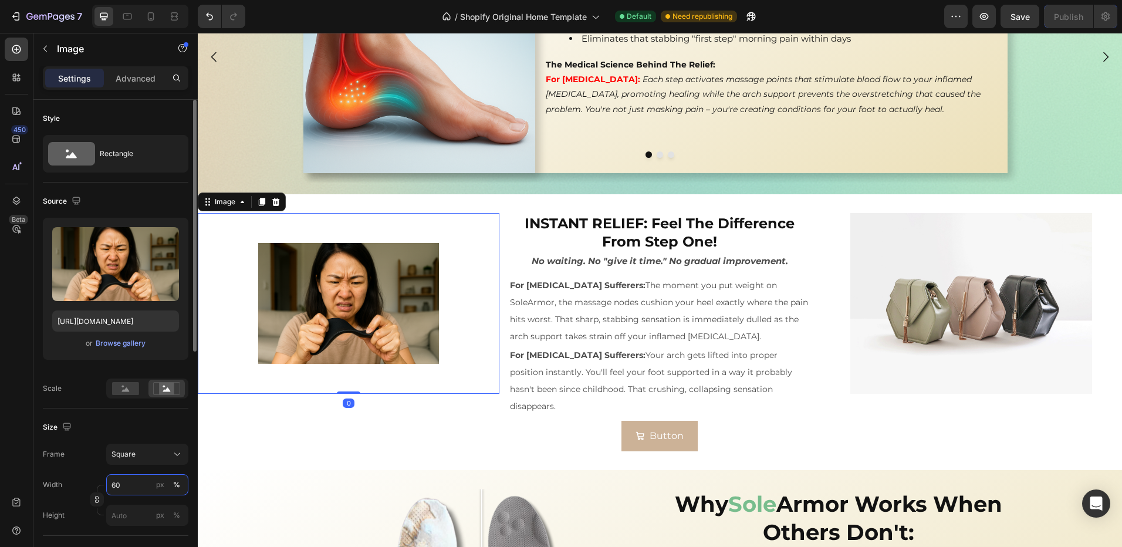
click at [126, 492] on input "60" at bounding box center [147, 484] width 82 height 21
type input "70"
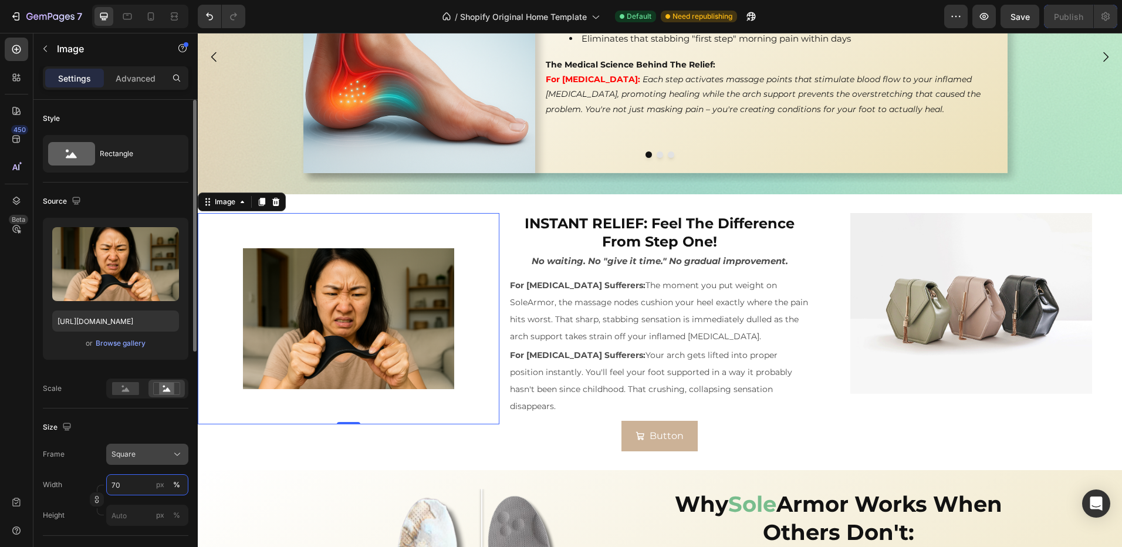
click at [140, 482] on input "70" at bounding box center [147, 484] width 82 height 21
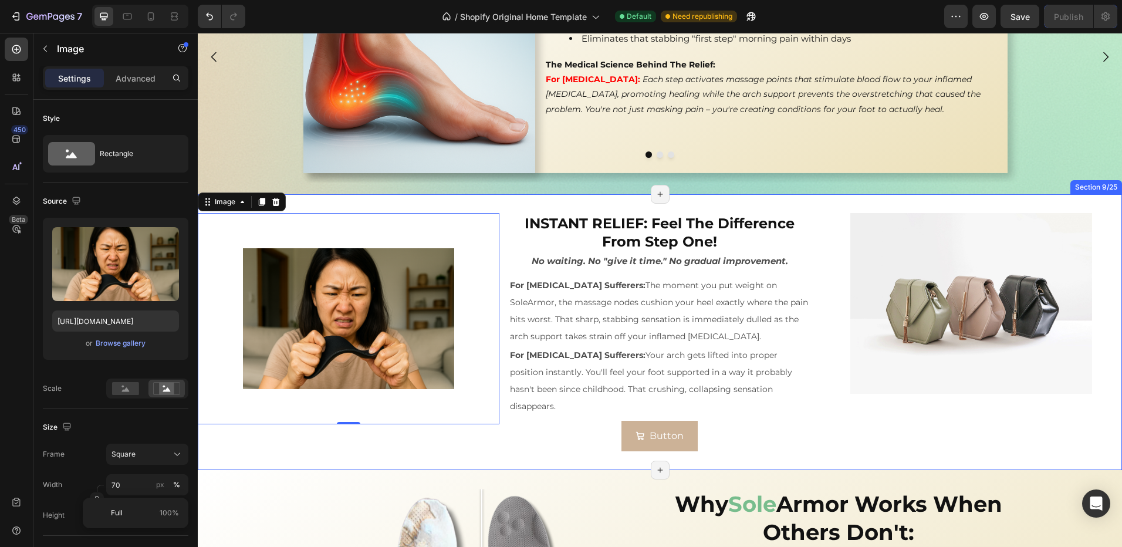
click at [543, 440] on div "Image 0 INSTANT RELIEF: Feel The Difference From Step One! Heading No waiting. …" at bounding box center [660, 332] width 924 height 276
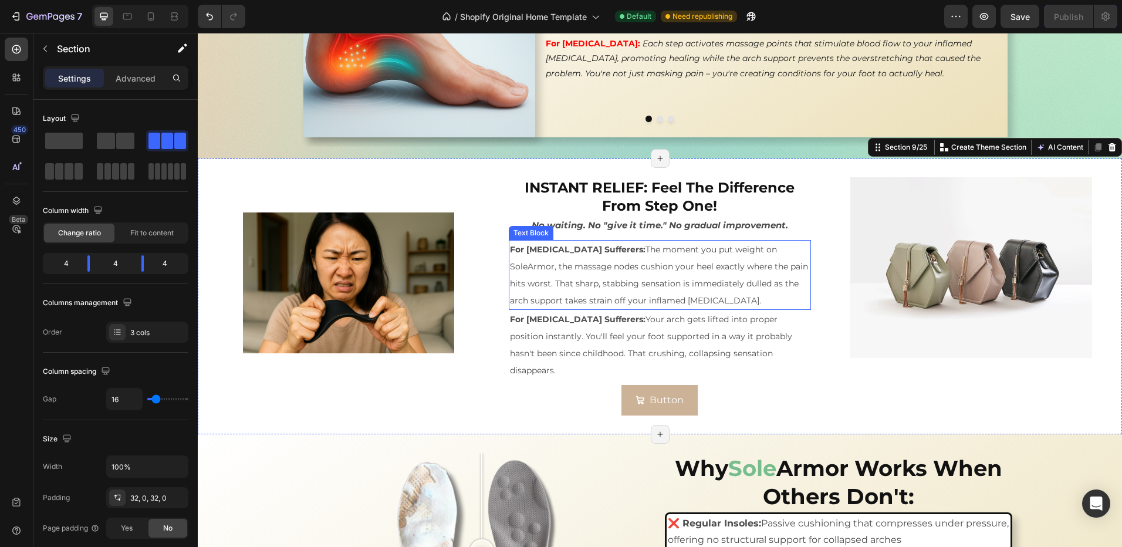
scroll to position [1620, 0]
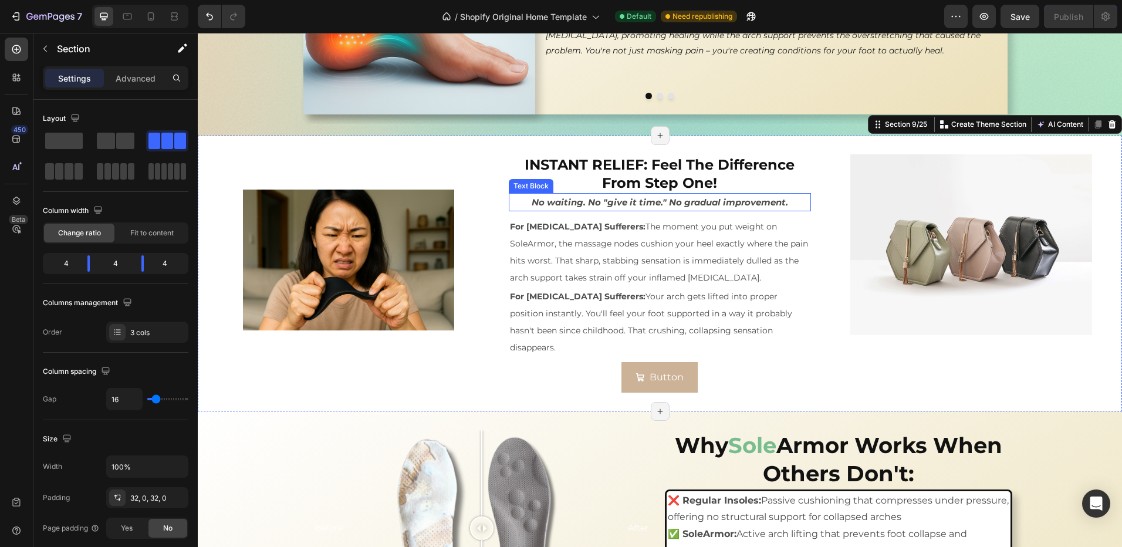
click at [792, 201] on p "No waiting. No "give it time." No gradual improvement." at bounding box center [659, 202] width 299 height 16
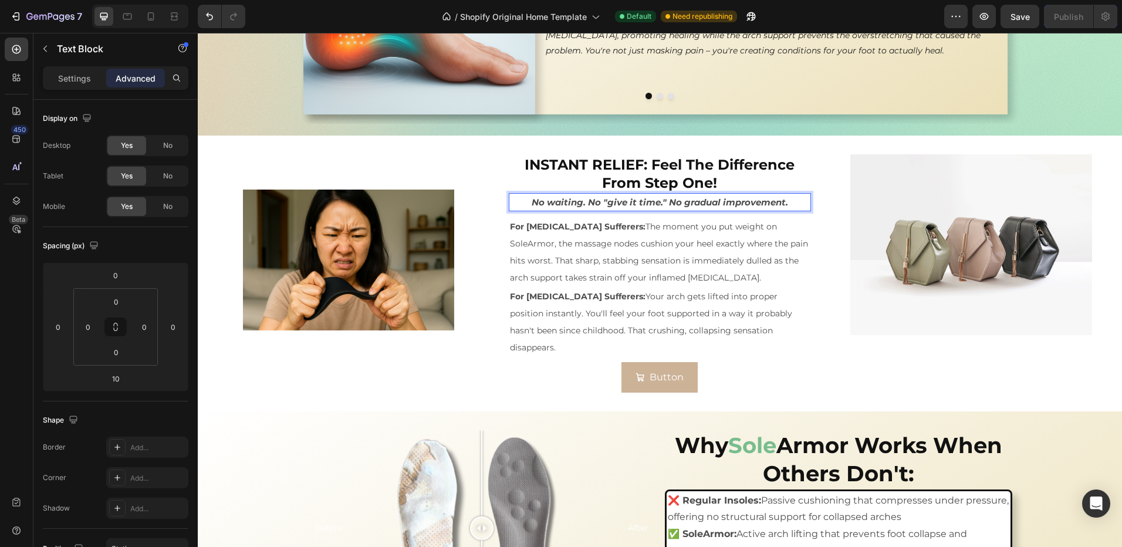
click at [798, 203] on p "No waiting. No "give it time." No gradual improvement." at bounding box center [659, 202] width 299 height 16
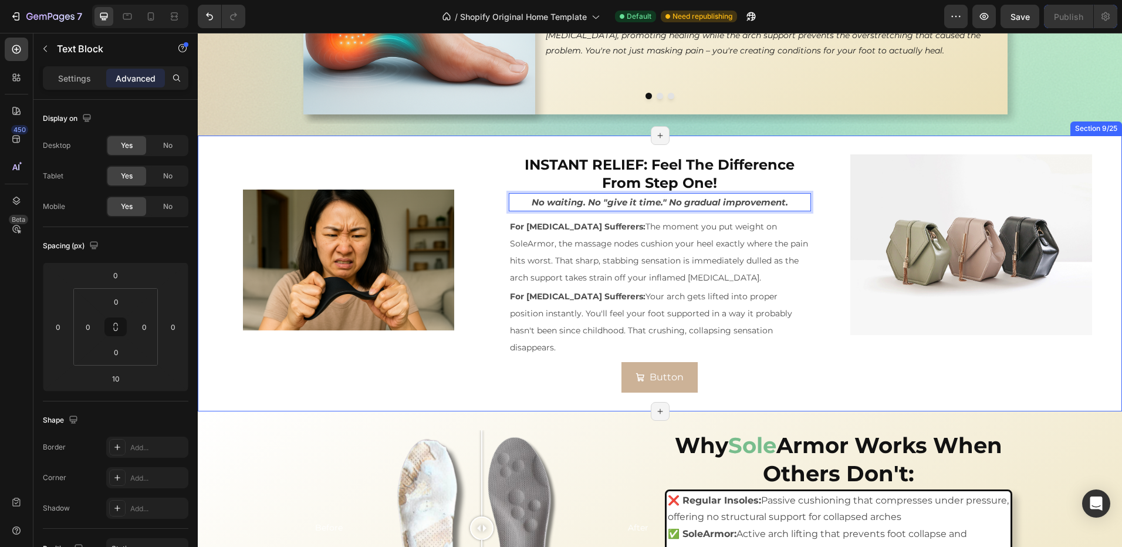
click at [822, 208] on div at bounding box center [971, 244] width 302 height 181
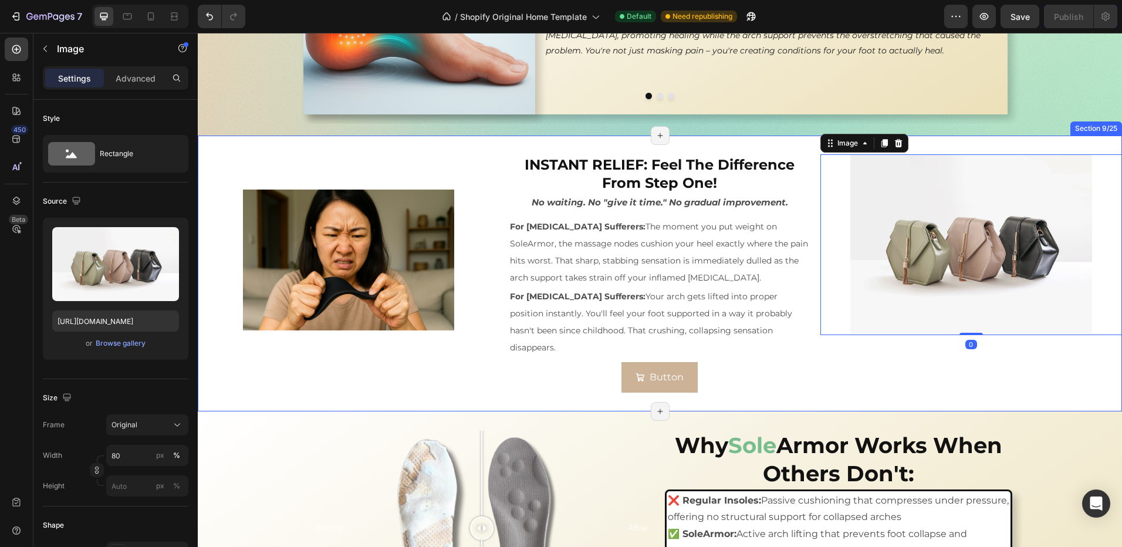
click at [809, 203] on div "Image INSTANT RELIEF: Feel The Difference From Step One! Heading No waiting. No…" at bounding box center [660, 274] width 924 height 276
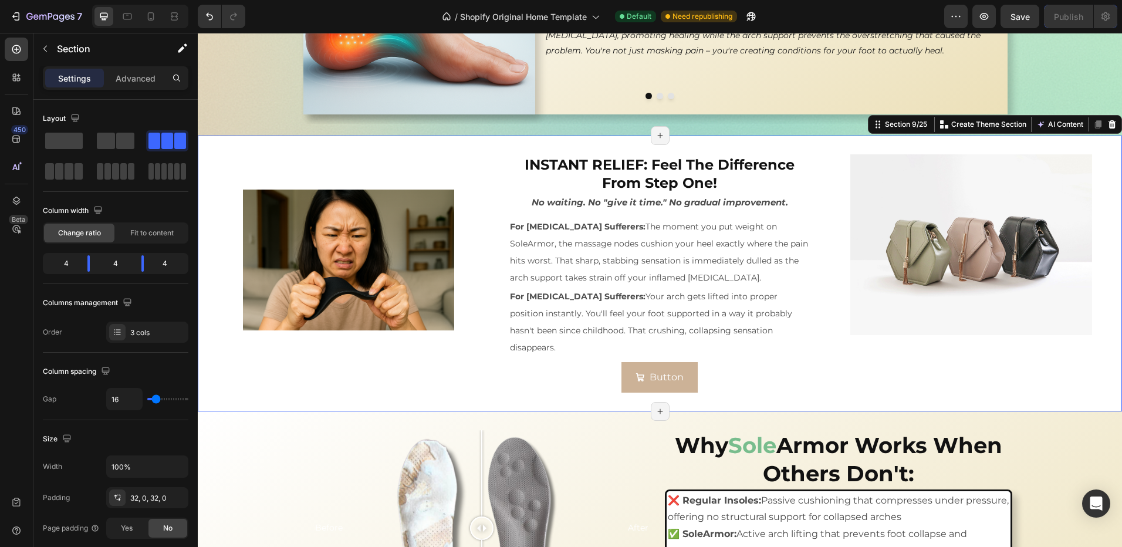
click at [811, 202] on div "Image INSTANT RELIEF: Feel The Difference From Step One! Heading No waiting. No…" at bounding box center [660, 274] width 924 height 276
click at [809, 198] on div "Image INSTANT RELIEF: Feel The Difference From Step One! Heading No waiting. No…" at bounding box center [660, 274] width 924 height 276
click at [806, 201] on div "Image INSTANT RELIEF: Feel The Difference From Step One! Heading No waiting. No…" at bounding box center [660, 274] width 924 height 276
click at [805, 201] on div "Image INSTANT RELIEF: Feel The Difference From Step One! Heading No waiting. No…" at bounding box center [660, 274] width 924 height 276
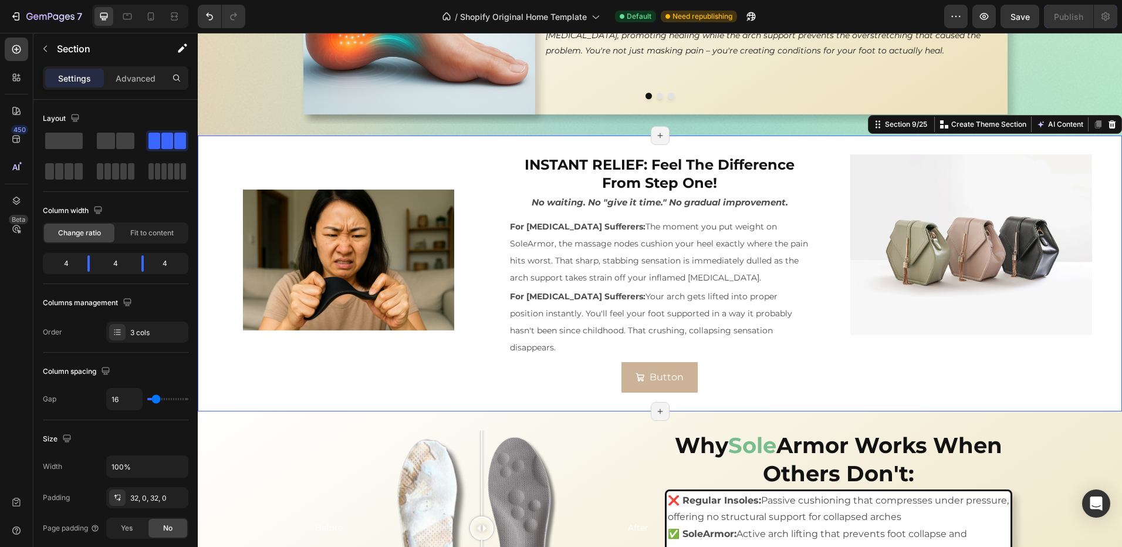
click at [804, 206] on div "No waiting. No "give it time." No gradual improvement." at bounding box center [660, 202] width 302 height 18
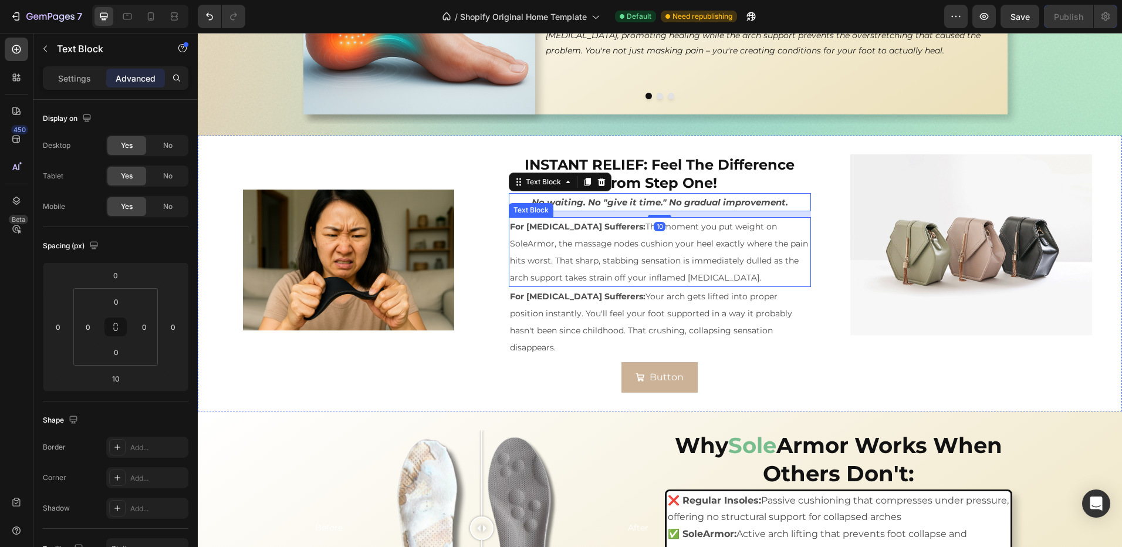
click at [605, 222] on strong "For [MEDICAL_DATA] Sufferers:" at bounding box center [578, 226] width 136 height 11
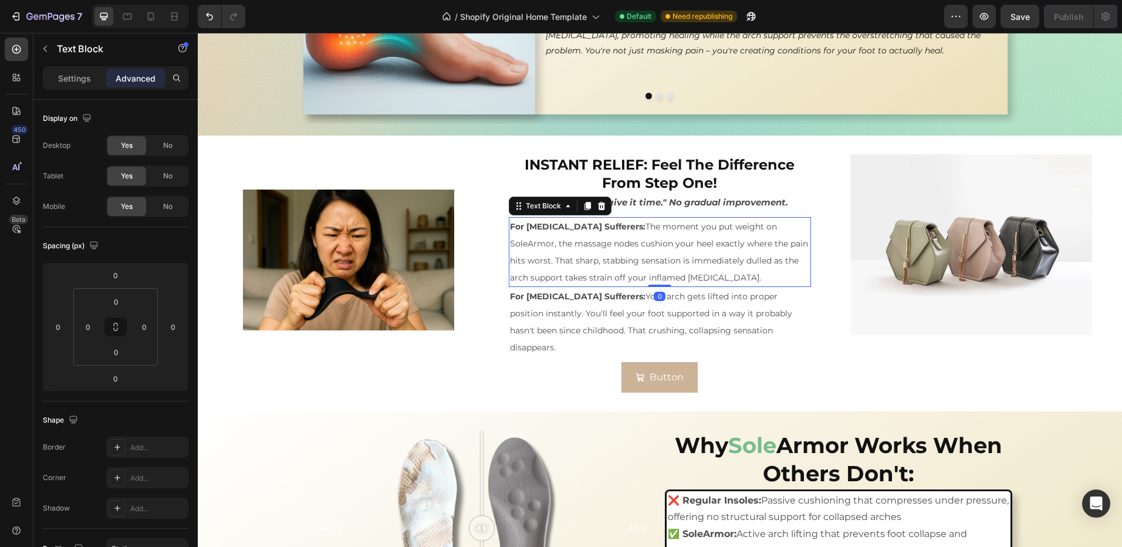
drag, startPoint x: 517, startPoint y: 222, endPoint x: 509, endPoint y: 221, distance: 7.7
click at [514, 221] on strong "For Plantar Fasciitis Sufferers:" at bounding box center [578, 226] width 136 height 11
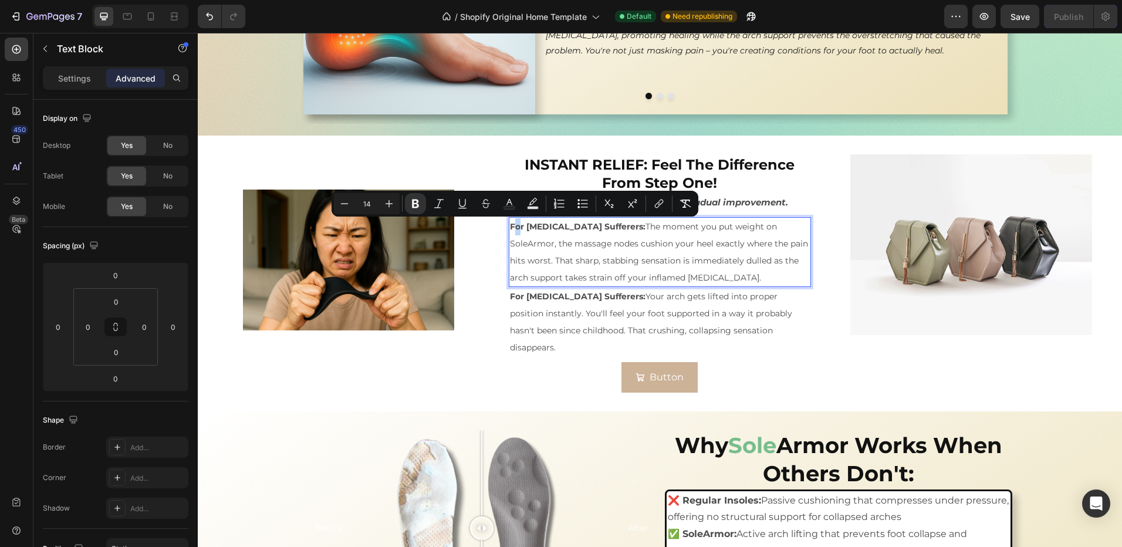
click at [512, 224] on strong "For Plantar Fasciitis Sufferers:" at bounding box center [578, 226] width 136 height 11
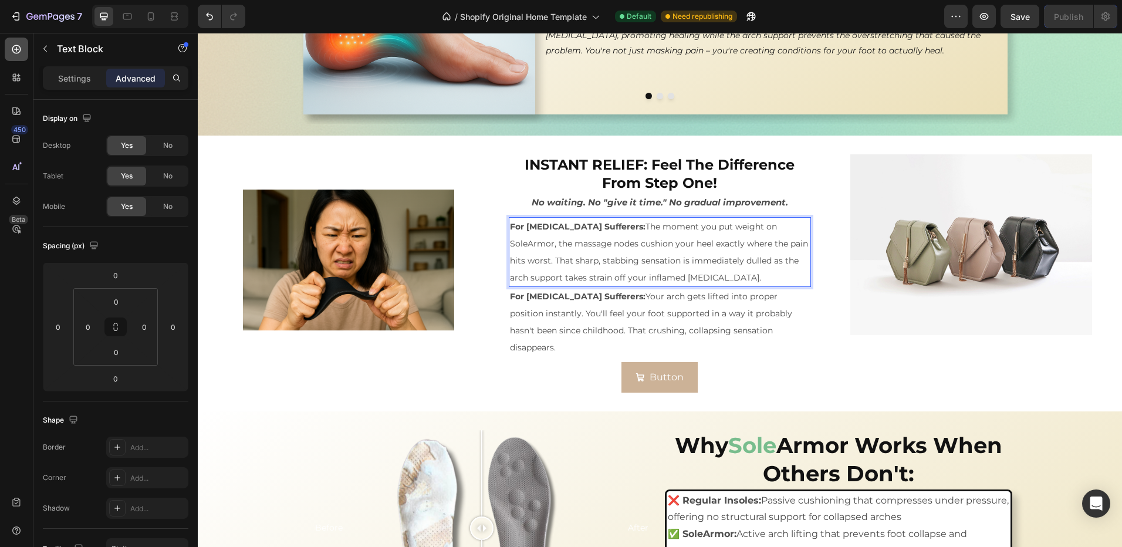
click at [7, 50] on div at bounding box center [16, 49] width 23 height 23
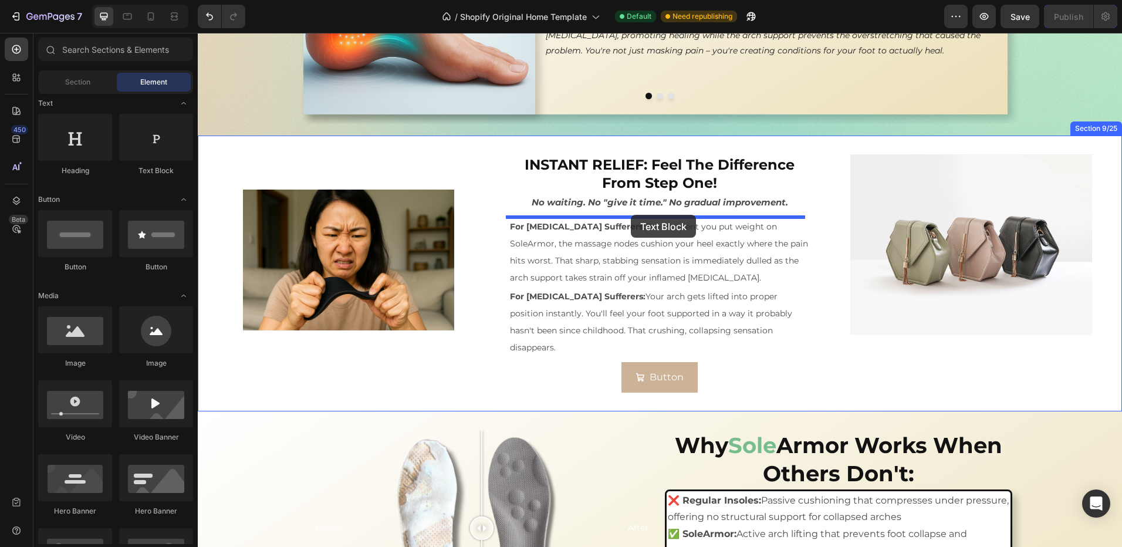
drag, startPoint x: 346, startPoint y: 180, endPoint x: 631, endPoint y: 218, distance: 287.7
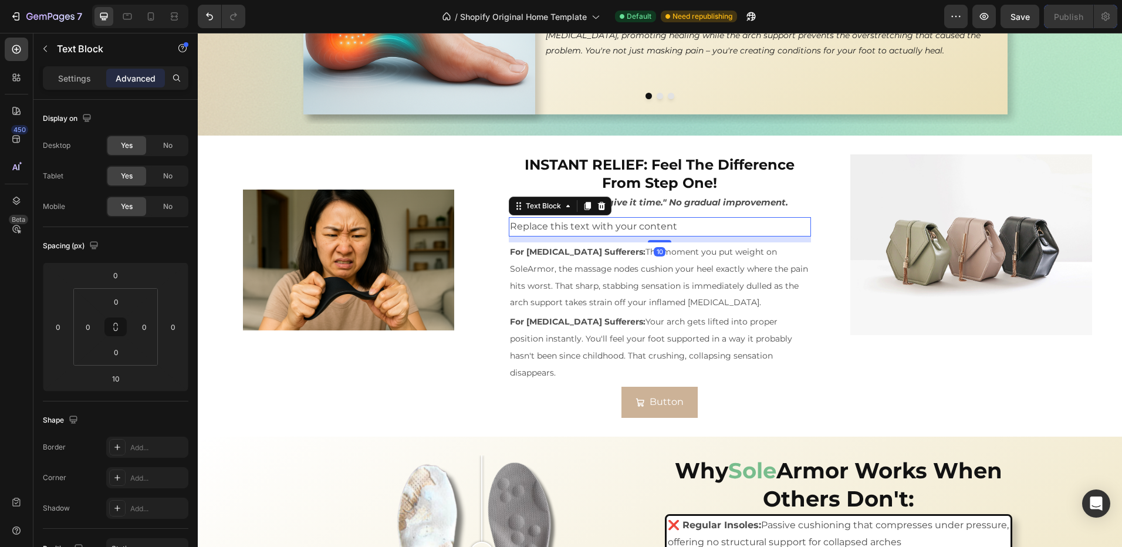
click at [677, 227] on div "Replace this text with your content" at bounding box center [660, 226] width 302 height 19
click at [677, 234] on p "Replace this text with your content" at bounding box center [659, 226] width 299 height 17
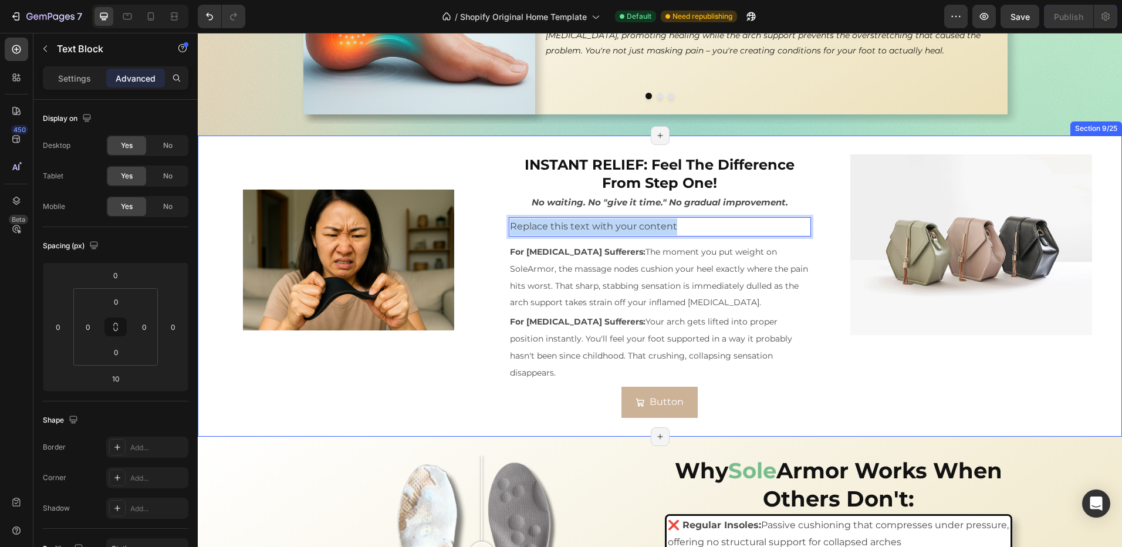
drag, startPoint x: 651, startPoint y: 226, endPoint x: 503, endPoint y: 222, distance: 148.5
click at [503, 222] on div "Image INSTANT RELIEF: Feel The Difference From Step One! Heading No waiting. No…" at bounding box center [660, 286] width 924 height 301
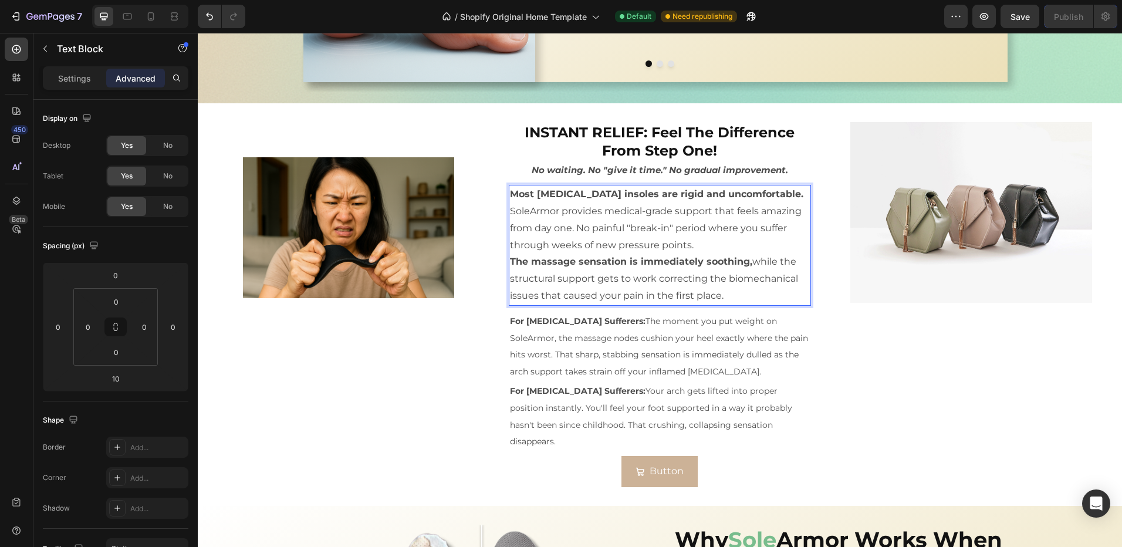
scroll to position [1678, 0]
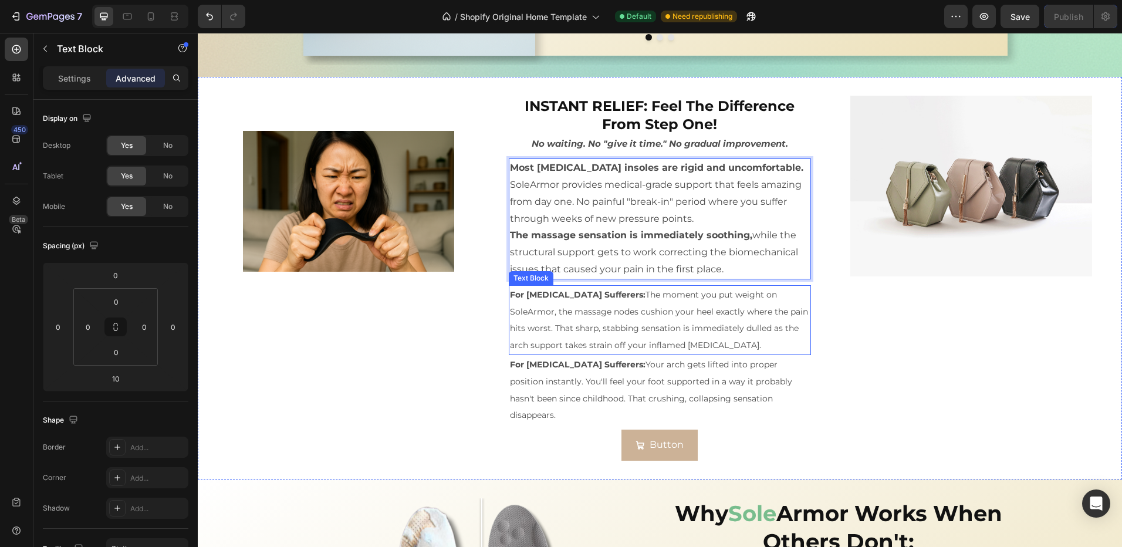
click at [612, 317] on p "For Plantar Fasciitis Sufferers: The moment you put weight on SoleArmor, the ma…" at bounding box center [659, 319] width 299 height 67
click at [719, 268] on p "The massage sensation is immediately soothing, while the structural support get…" at bounding box center [659, 252] width 299 height 50
drag, startPoint x: 730, startPoint y: 268, endPoint x: 503, endPoint y: 168, distance: 247.8
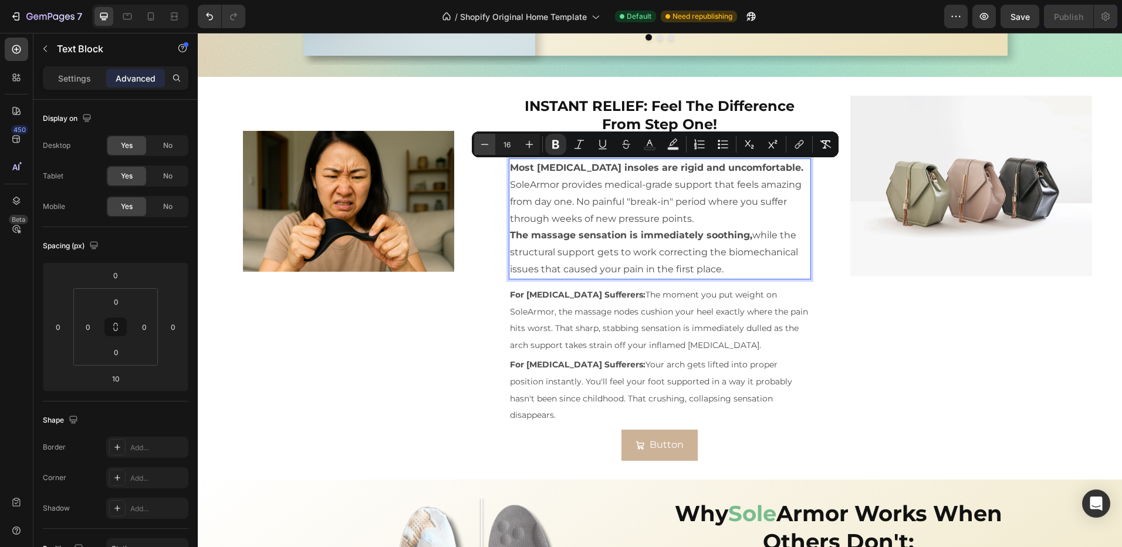
click at [487, 141] on icon "Editor contextual toolbar" at bounding box center [485, 144] width 12 height 12
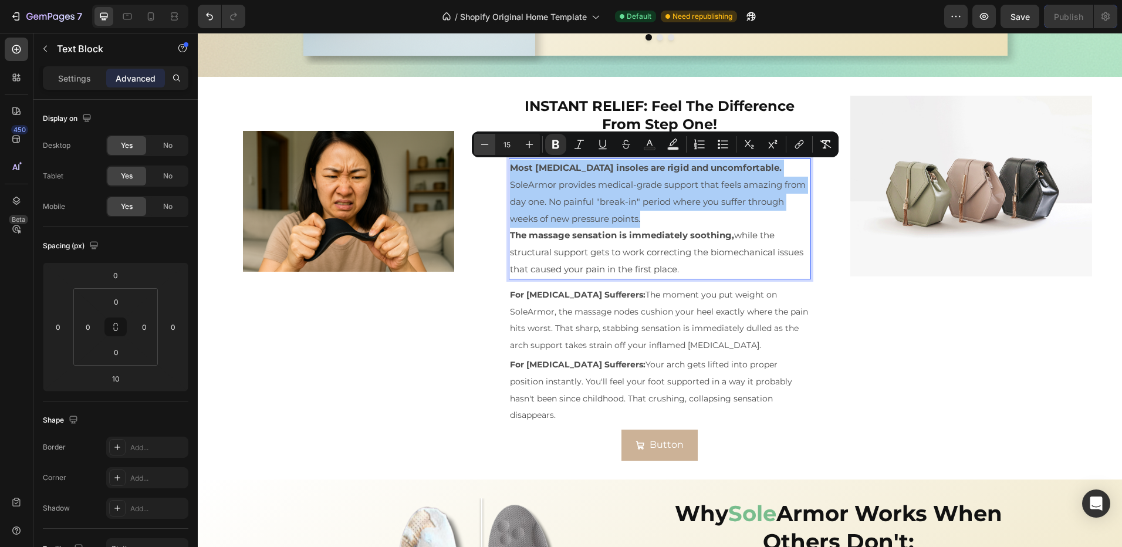
click at [487, 141] on icon "Editor contextual toolbar" at bounding box center [485, 144] width 12 height 12
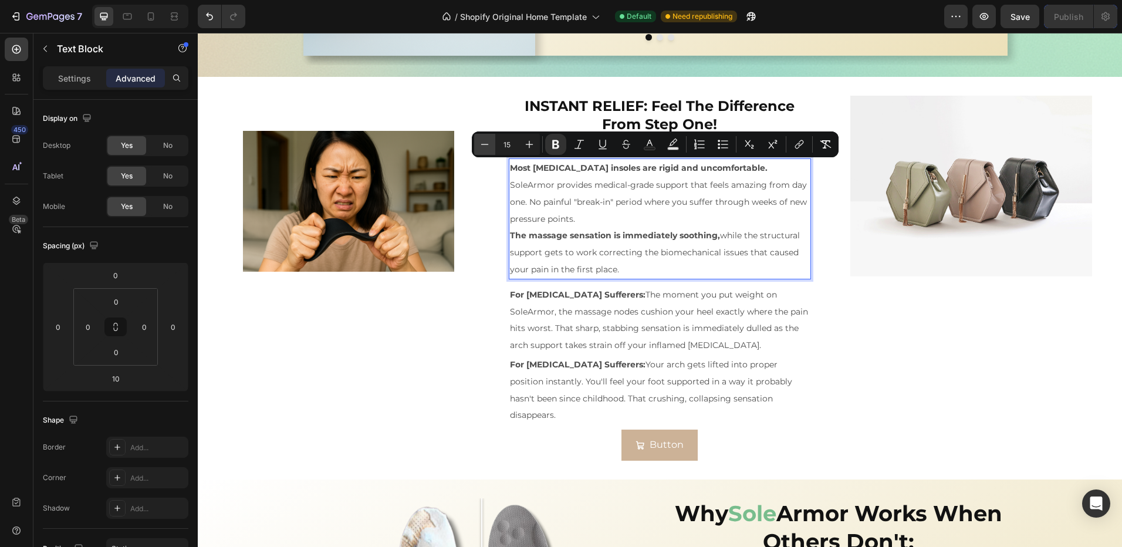
type input "14"
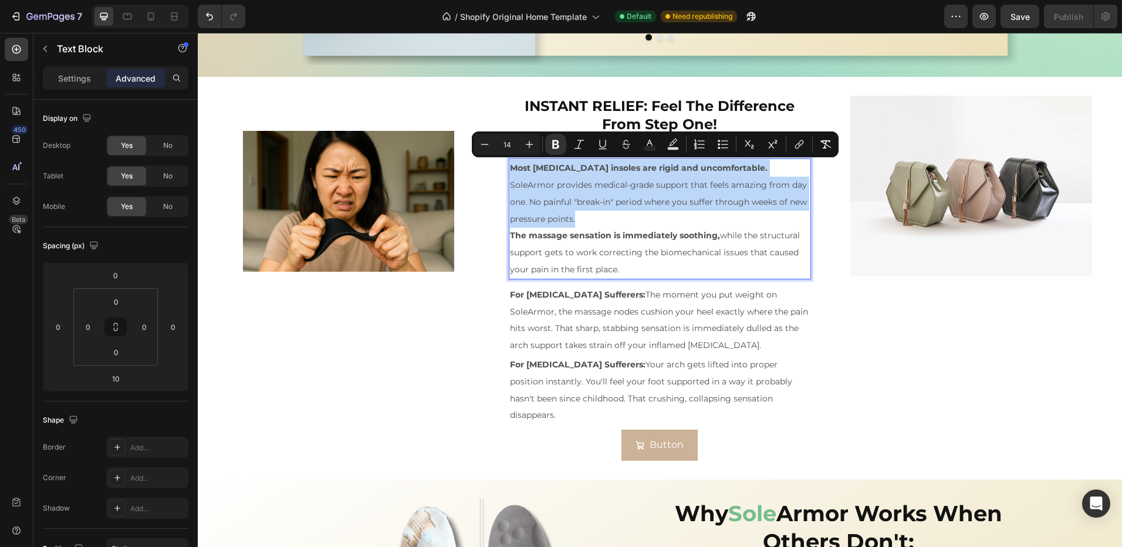
click at [665, 257] on span "The massage sensation is immediately soothing, while the structural support get…" at bounding box center [655, 252] width 290 height 45
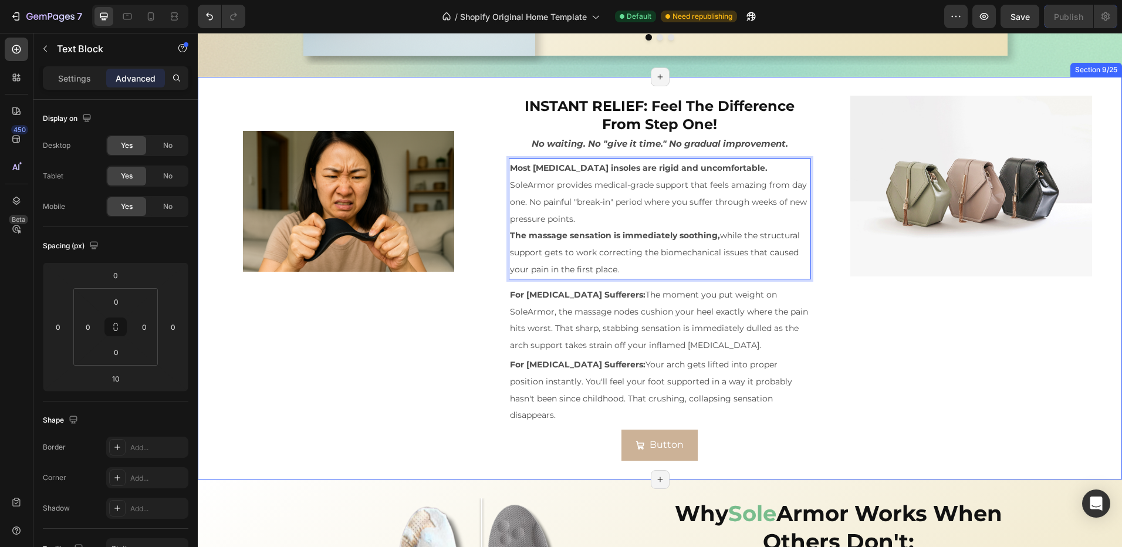
click at [851, 376] on div "Image" at bounding box center [971, 278] width 302 height 365
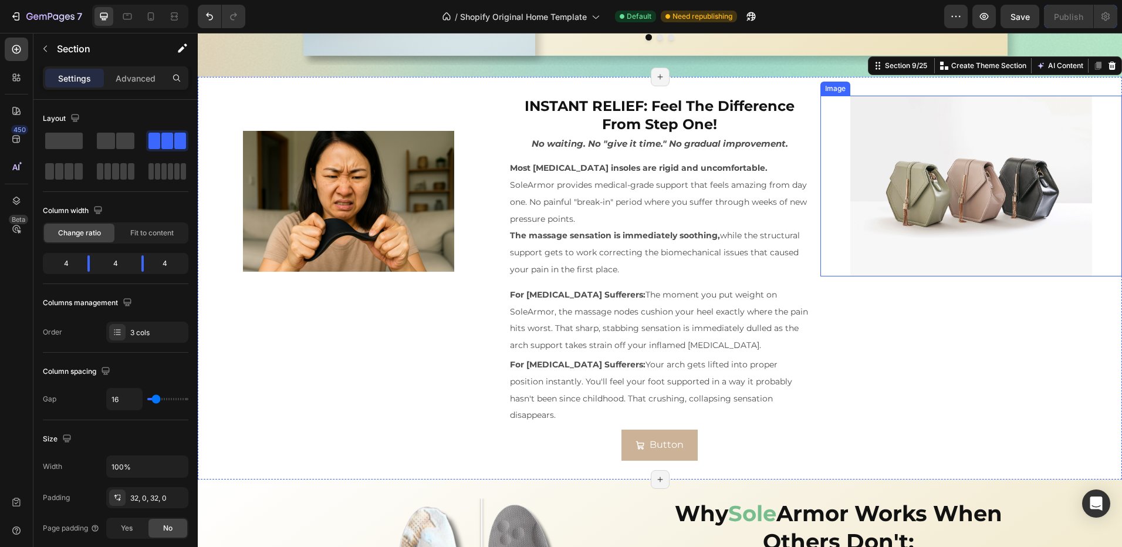
click at [876, 224] on img at bounding box center [970, 186] width 241 height 181
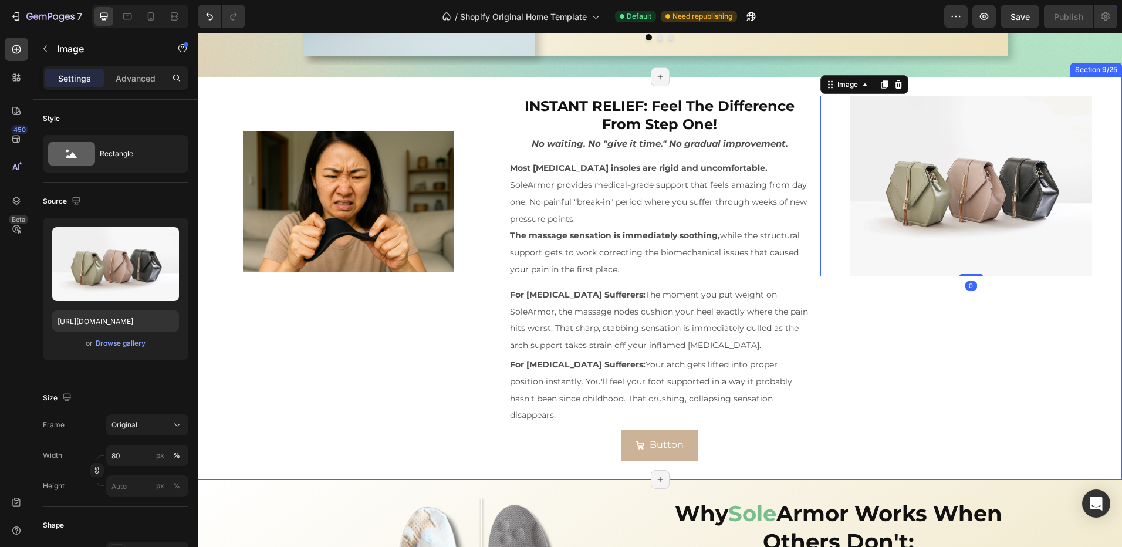
click at [457, 340] on div "Image" at bounding box center [349, 278] width 302 height 365
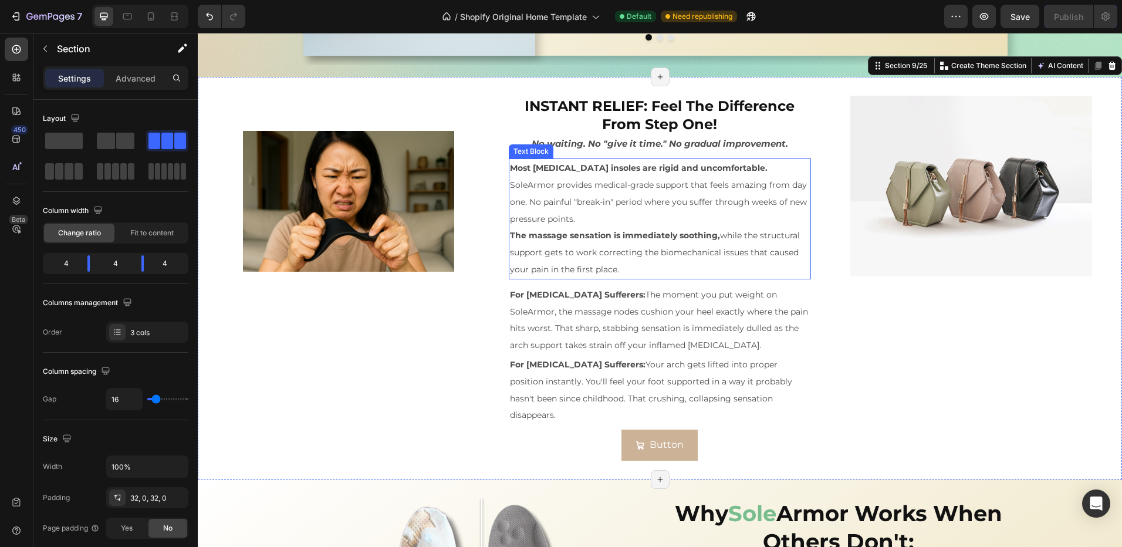
click at [638, 184] on span "SoleArmor provides medical-grade support that feels amazing from day one. No pa…" at bounding box center [658, 202] width 297 height 45
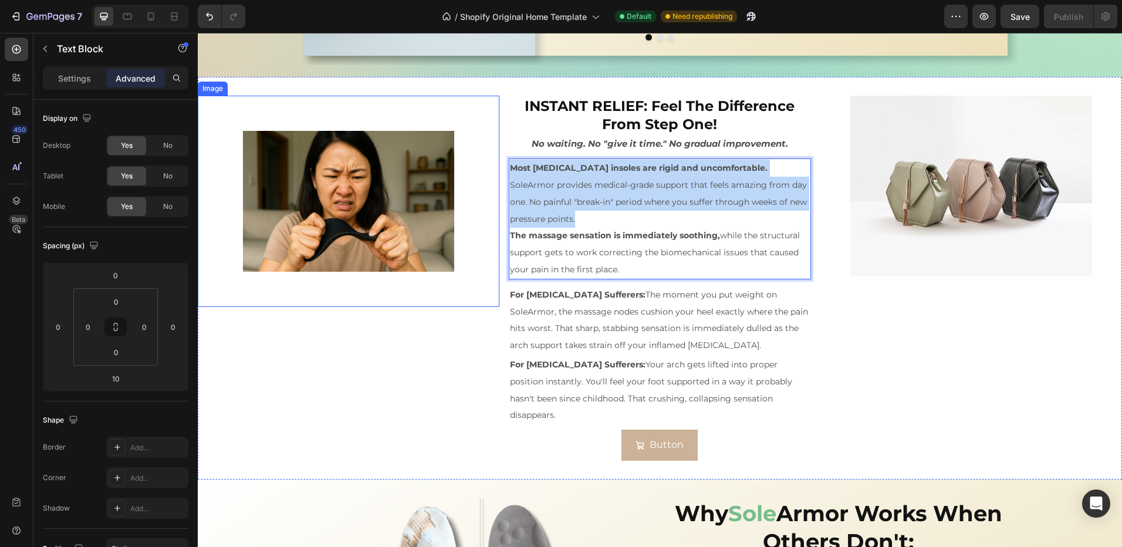
drag, startPoint x: 583, startPoint y: 221, endPoint x: 494, endPoint y: 168, distance: 103.7
click at [494, 168] on div "Image INSTANT RELIEF: Feel The Difference From Step One! Heading No waiting. No…" at bounding box center [660, 278] width 924 height 403
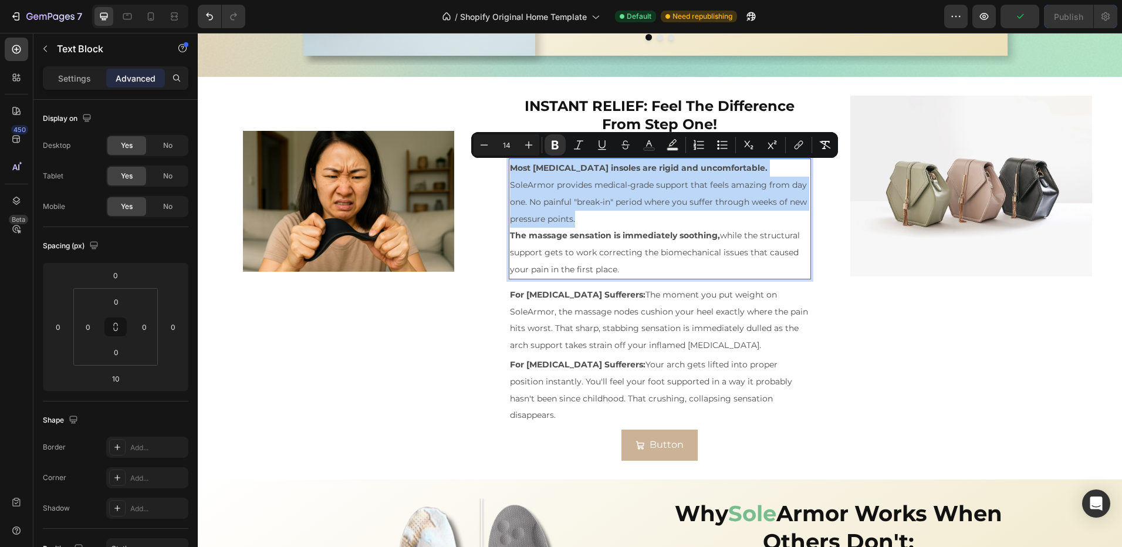
click at [563, 200] on span "SoleArmor provides medical-grade support that feels amazing from day one. No pa…" at bounding box center [658, 202] width 297 height 45
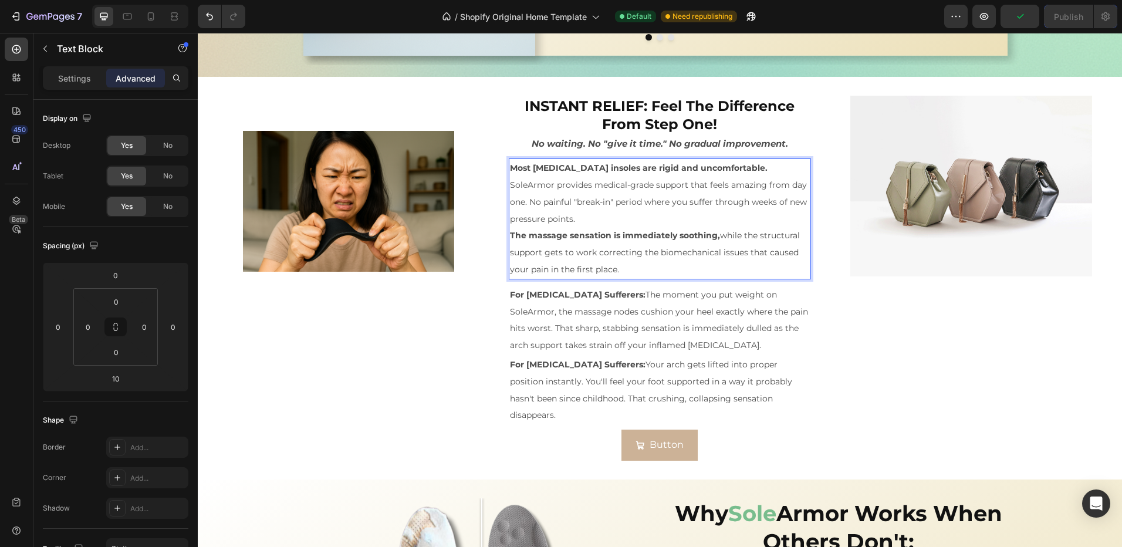
click at [642, 268] on p "The massage sensation is immediately soothing, while the structural support get…" at bounding box center [659, 252] width 299 height 50
drag, startPoint x: 626, startPoint y: 272, endPoint x: 489, endPoint y: 236, distance: 142.1
click at [489, 236] on div "Image INSTANT RELIEF: Feel The Difference From Step One! Heading No waiting. No…" at bounding box center [660, 278] width 924 height 403
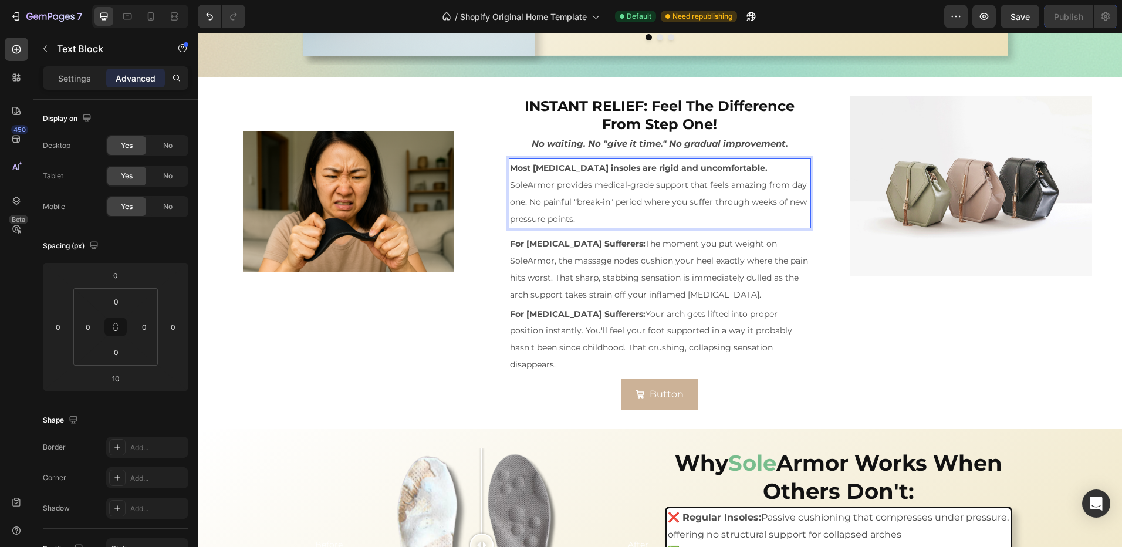
click at [553, 160] on p "Most orthotic insoles are rigid and uncomfortable." at bounding box center [659, 168] width 299 height 17
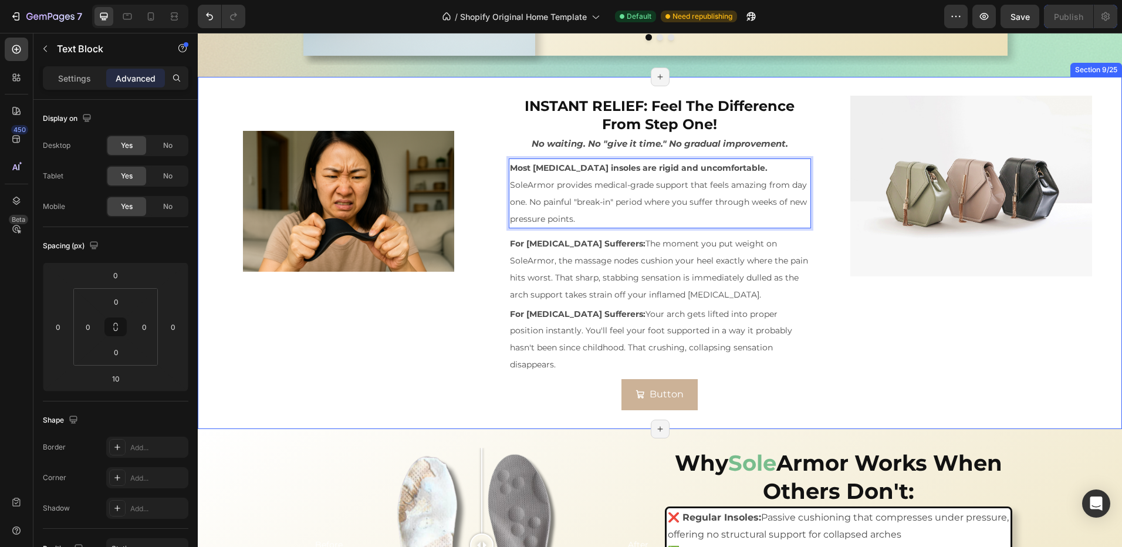
click at [548, 156] on div "INSTANT RELIEF: Feel The Difference From Step One! Heading No waiting. No "give…" at bounding box center [660, 253] width 302 height 315
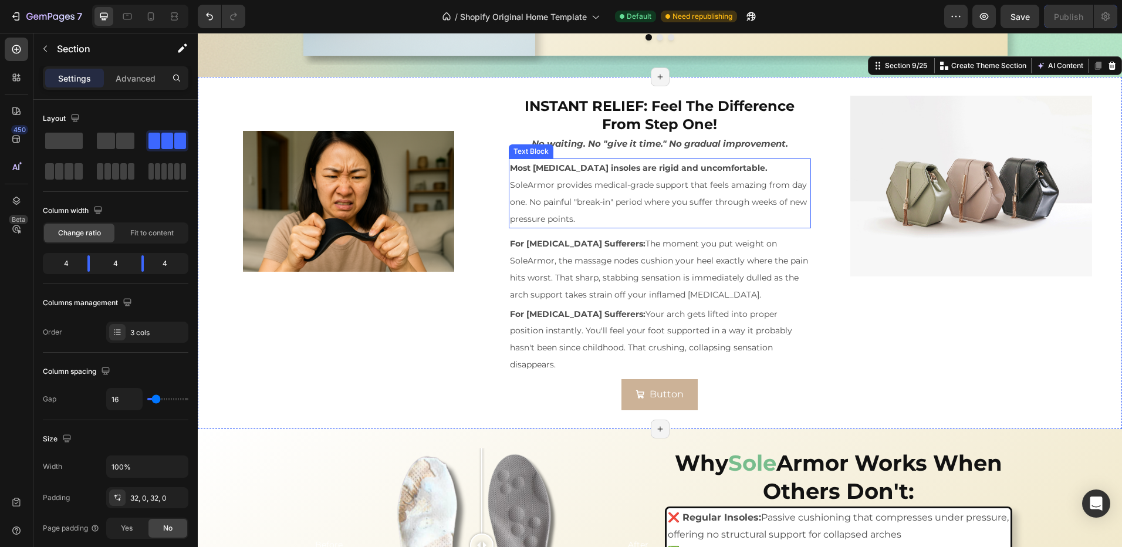
click at [552, 198] on span "SoleArmor provides medical-grade support that feels amazing from day one. No pa…" at bounding box center [658, 202] width 297 height 45
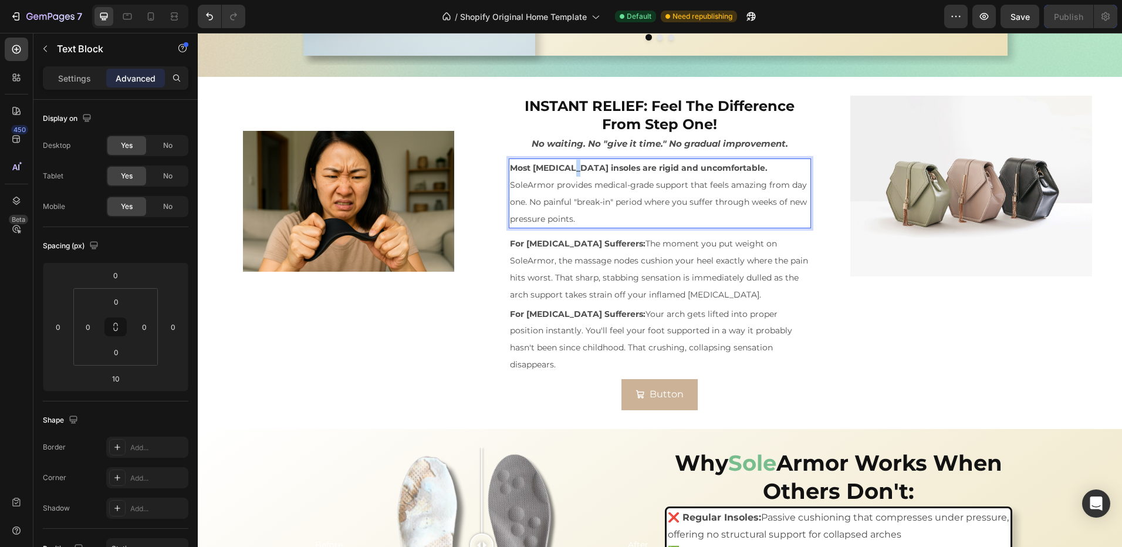
click at [566, 164] on strong "Most orthotic insoles are rigid and uncomfortable." at bounding box center [639, 168] width 258 height 11
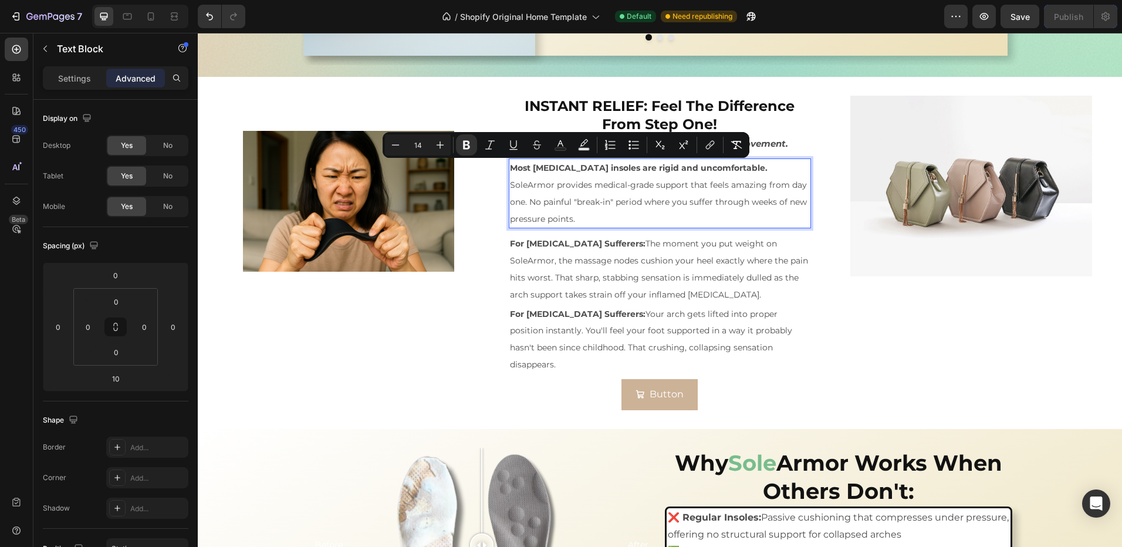
click at [533, 178] on p "SoleArmor provides medical-grade support that feels amazing from day one. No pa…" at bounding box center [659, 202] width 299 height 50
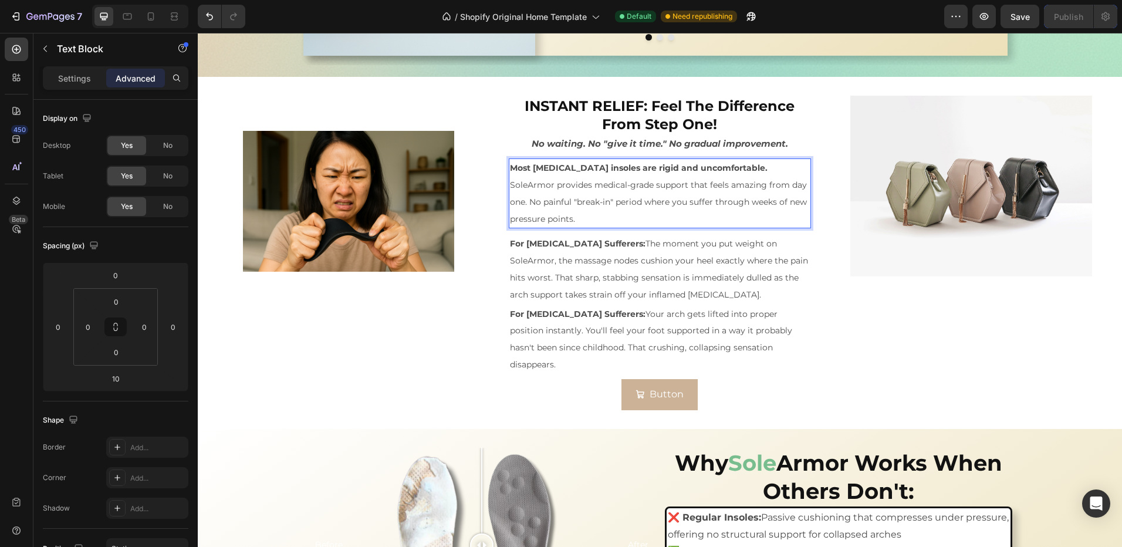
click at [614, 215] on p "SoleArmor provides medical-grade support that feels amazing from day one. No pa…" at bounding box center [659, 202] width 299 height 50
click at [546, 160] on p "Most orthotic insoles are rigid and uncomfortable." at bounding box center [659, 168] width 299 height 17
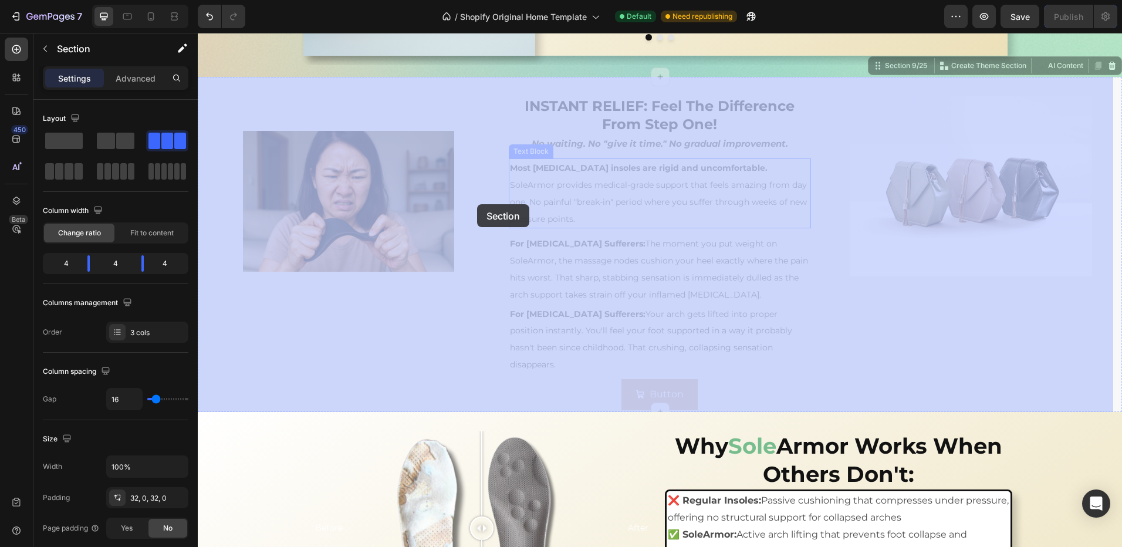
drag, startPoint x: 540, startPoint y: 157, endPoint x: 563, endPoint y: 195, distance: 43.7
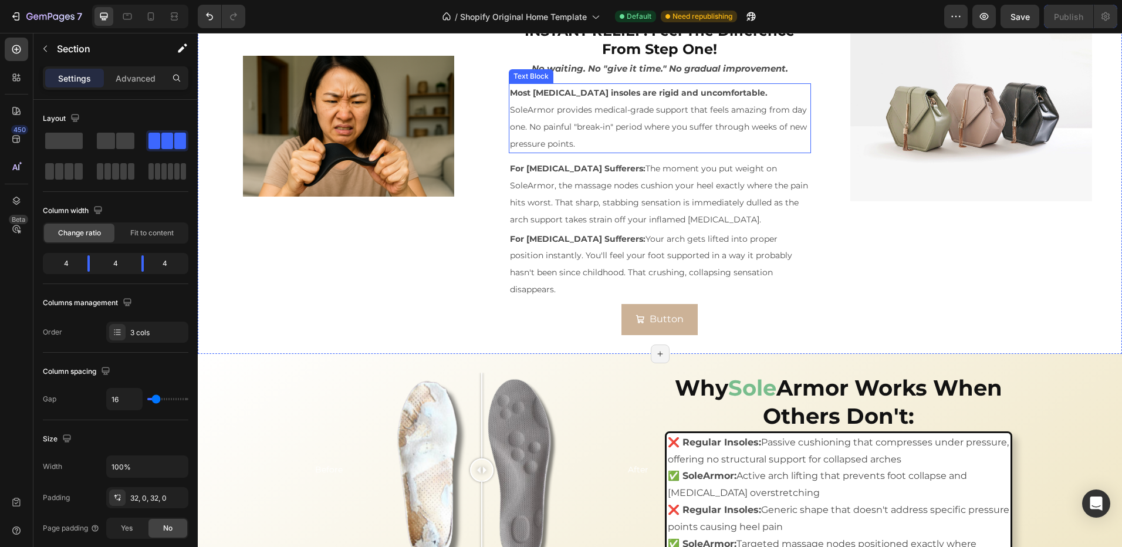
scroll to position [1620, 0]
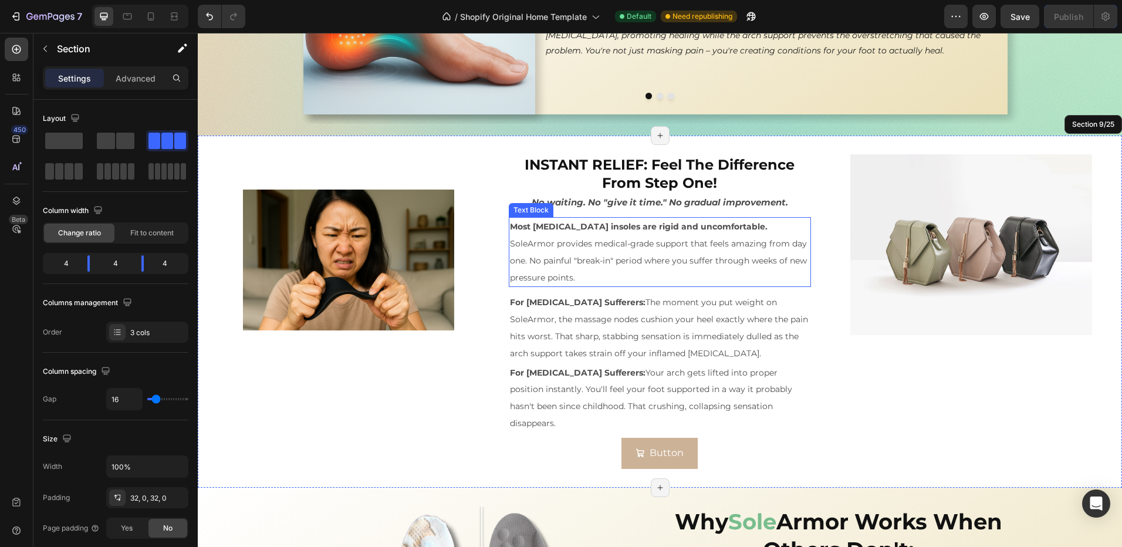
click at [539, 177] on h2 "INSTANT RELIEF: Feel The Difference From Step One!" at bounding box center [660, 173] width 302 height 39
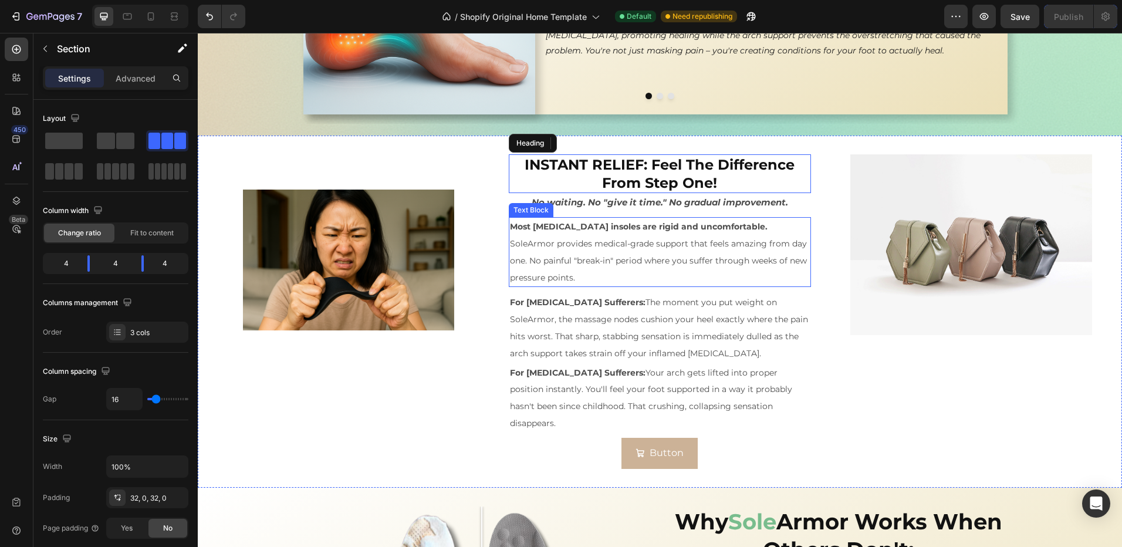
click at [533, 261] on span "SoleArmor provides medical-grade support that feels amazing from day one. No pa…" at bounding box center [658, 260] width 297 height 45
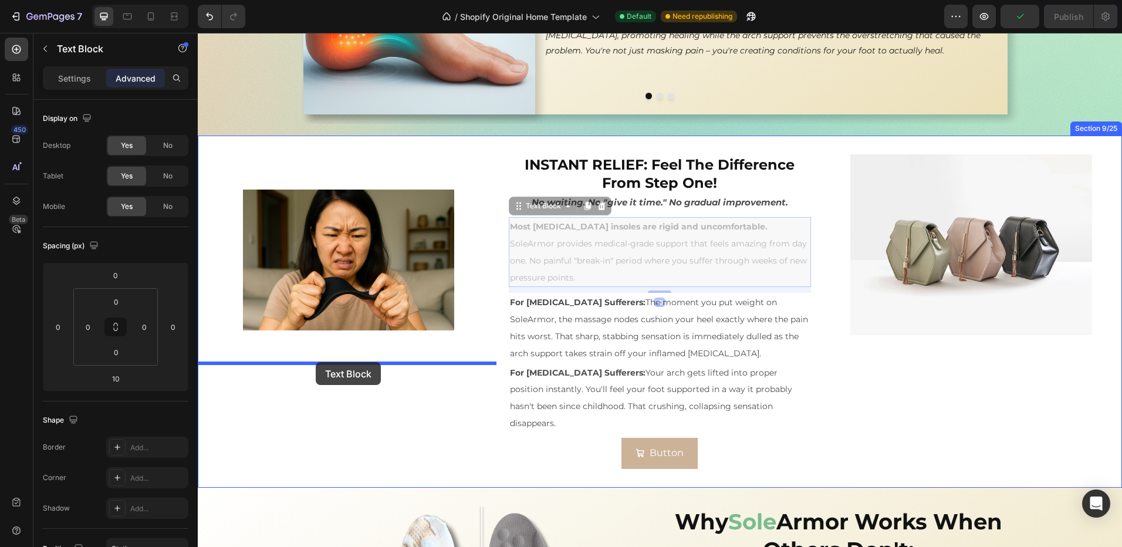
drag, startPoint x: 523, startPoint y: 208, endPoint x: 315, endPoint y: 363, distance: 259.6
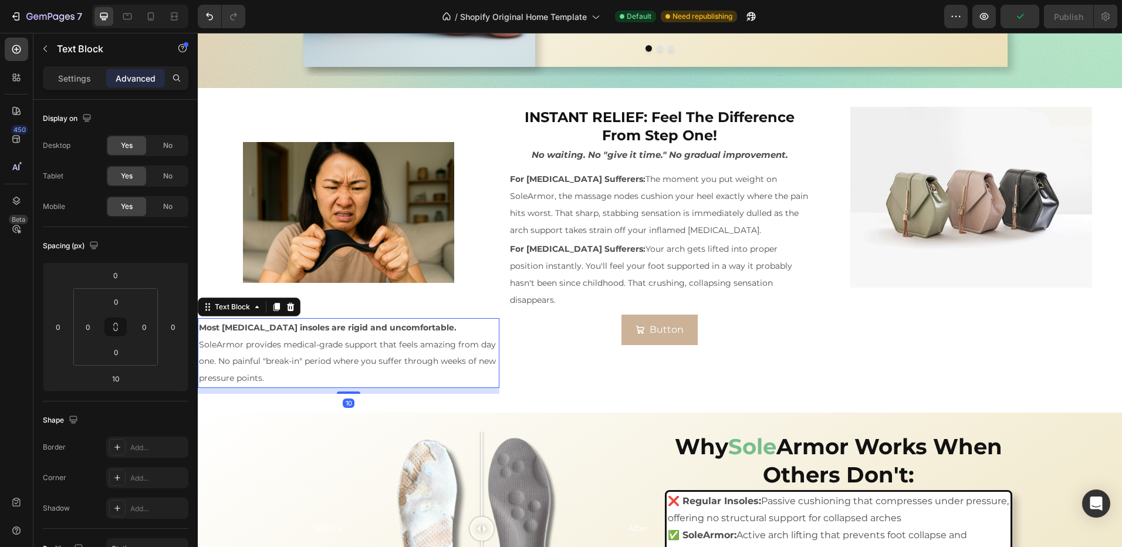
scroll to position [1678, 0]
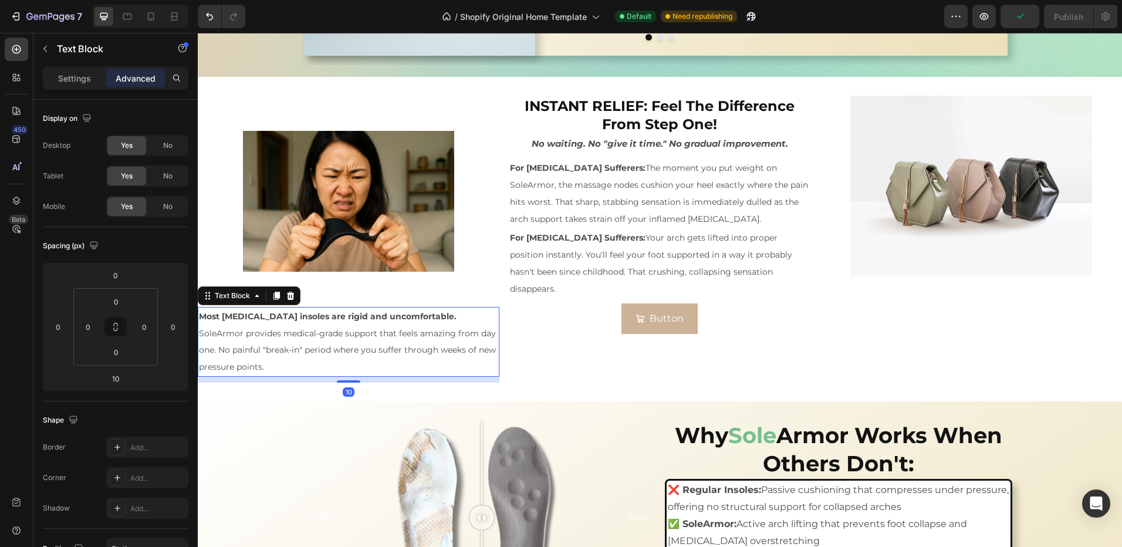
click at [347, 302] on div "Image" at bounding box center [349, 201] width 302 height 211
drag, startPoint x: 343, startPoint y: 305, endPoint x: 347, endPoint y: 279, distance: 26.1
click at [347, 279] on div "Image 0 Most orthotic insoles are rigid and uncomfortable. SoleArmor provides m…" at bounding box center [349, 239] width 302 height 287
click at [350, 263] on img at bounding box center [348, 201] width 211 height 211
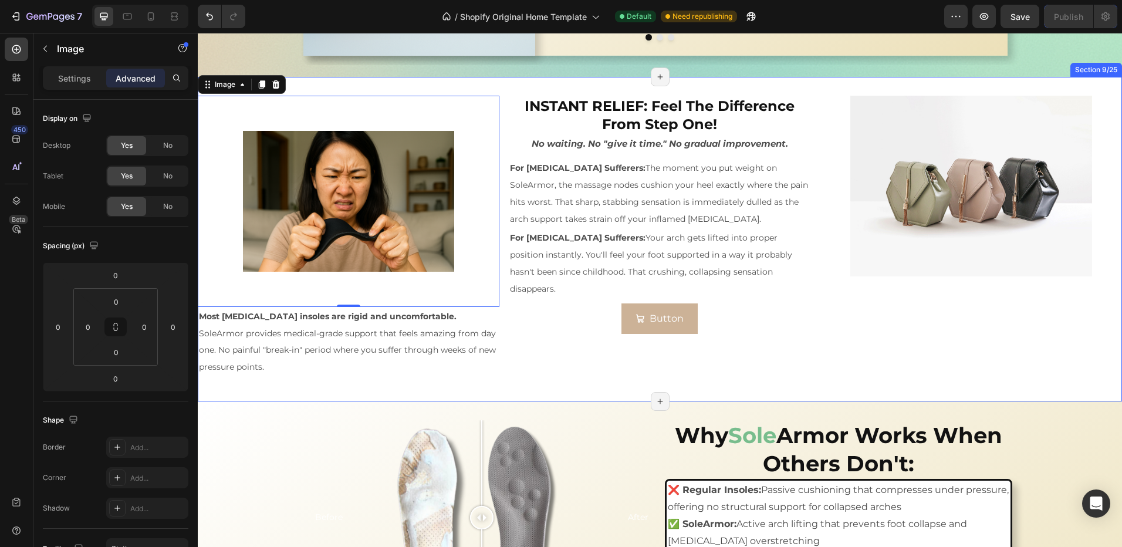
click at [504, 370] on div "Image 0 Most orthotic insoles are rigid and uncomfortable. SoleArmor provides m…" at bounding box center [660, 239] width 924 height 325
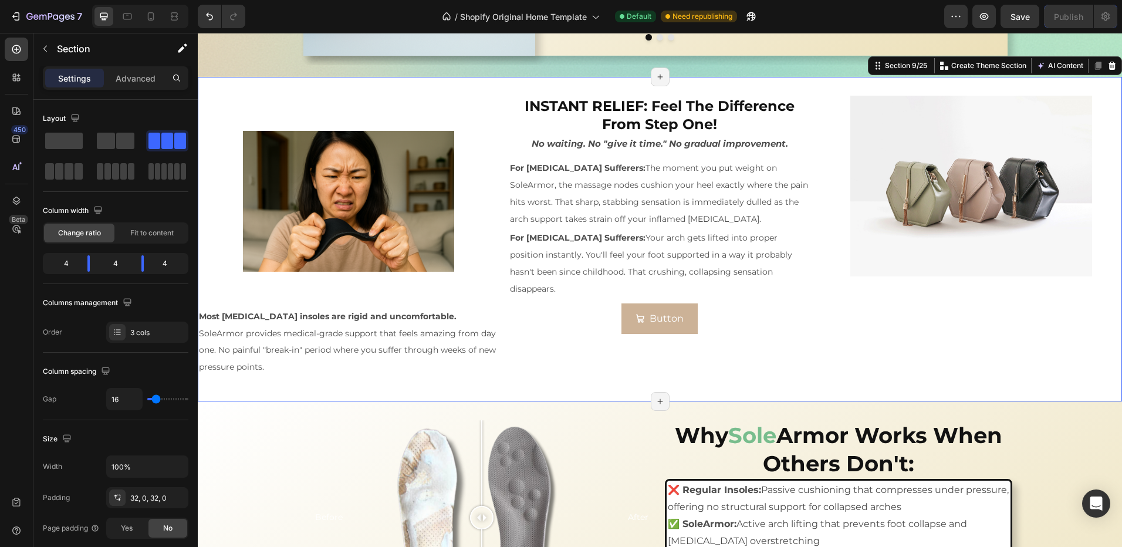
click at [423, 373] on p "SoleArmor provides medical-grade support that feels amazing from day one. No pa…" at bounding box center [348, 350] width 299 height 50
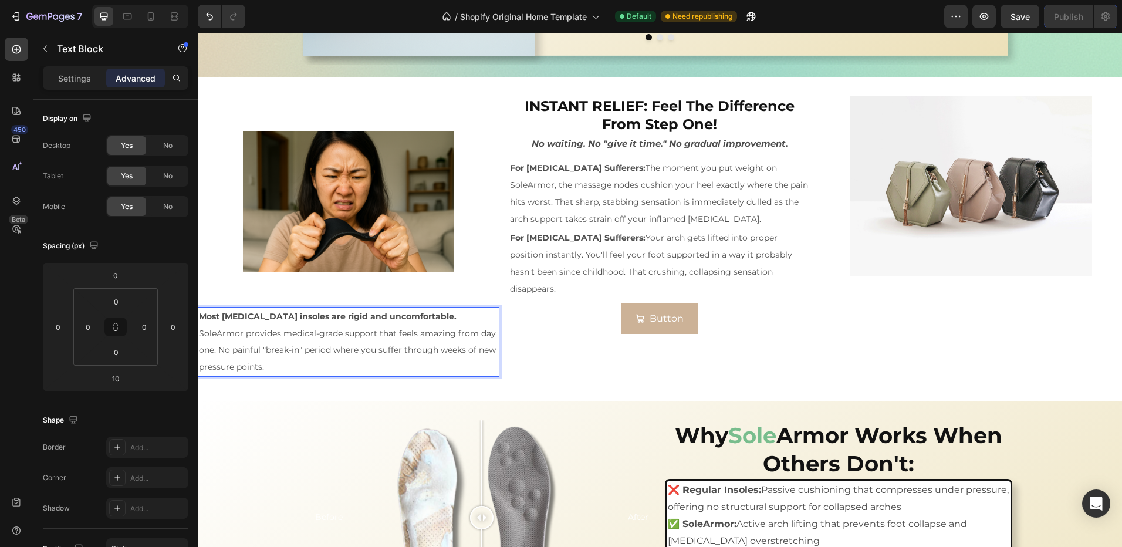
click at [349, 369] on p "SoleArmor provides medical-grade support that feels amazing from day one. No pa…" at bounding box center [348, 350] width 299 height 50
click at [360, 235] on img at bounding box center [348, 201] width 211 height 211
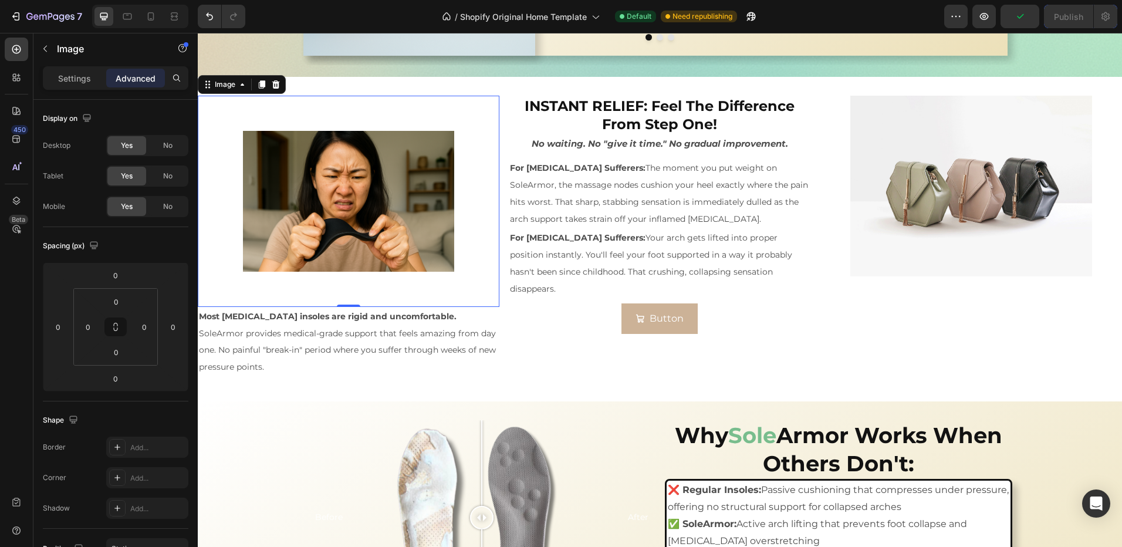
click at [401, 226] on img at bounding box center [348, 201] width 211 height 211
click at [350, 185] on img at bounding box center [348, 201] width 211 height 211
click at [317, 208] on img at bounding box center [348, 201] width 211 height 211
drag, startPoint x: 289, startPoint y: 190, endPoint x: 260, endPoint y: 172, distance: 34.5
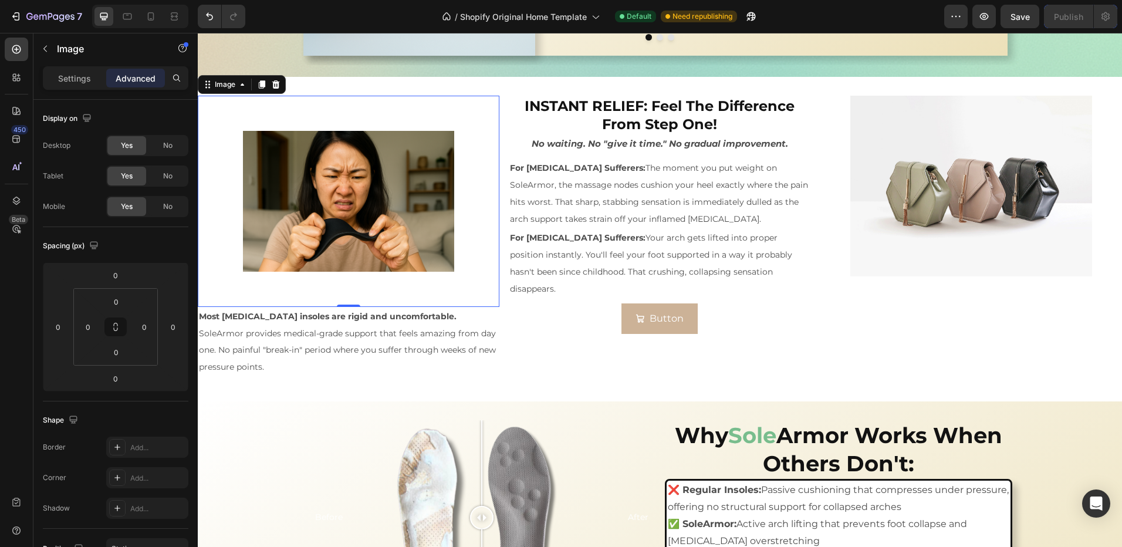
click at [289, 190] on img at bounding box center [348, 201] width 211 height 211
click at [76, 82] on p "Settings" at bounding box center [74, 78] width 33 height 12
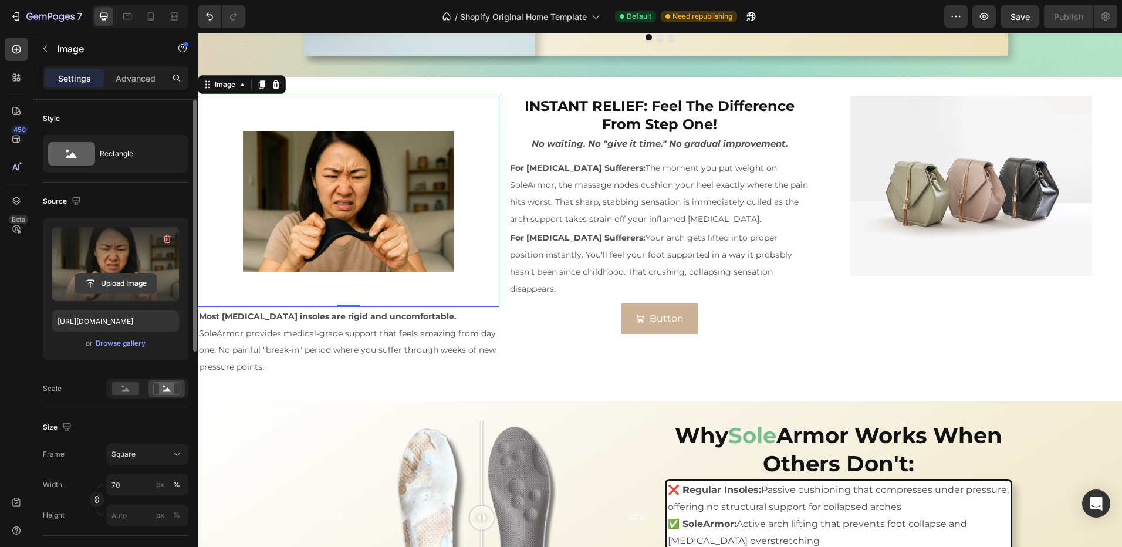
click at [112, 286] on input "file" at bounding box center [115, 283] width 81 height 20
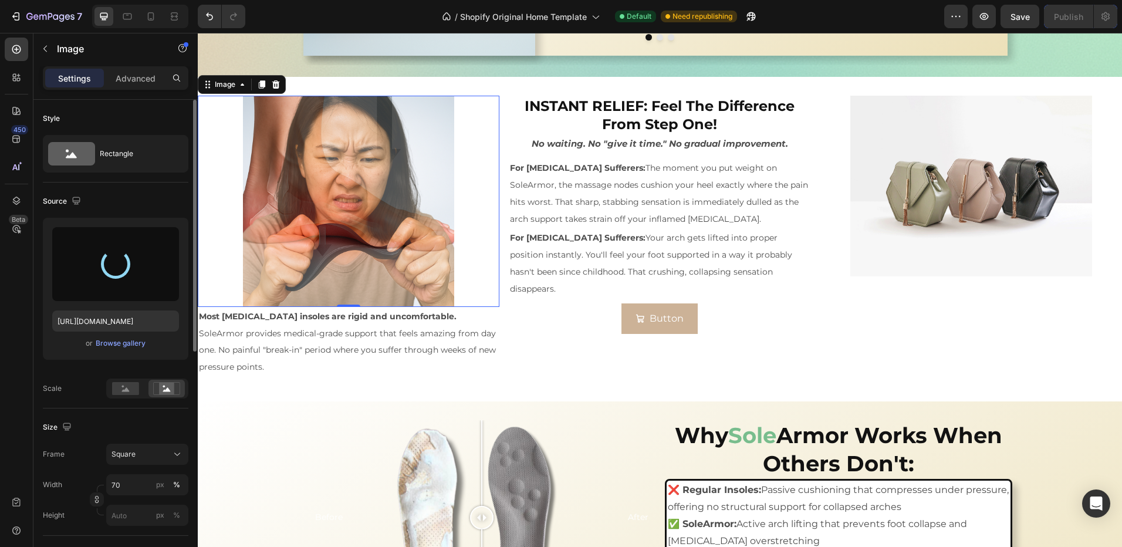
type input "https://cdn.shopify.com/s/files/1/0970/4187/5269/files/gempages_581198110861034…"
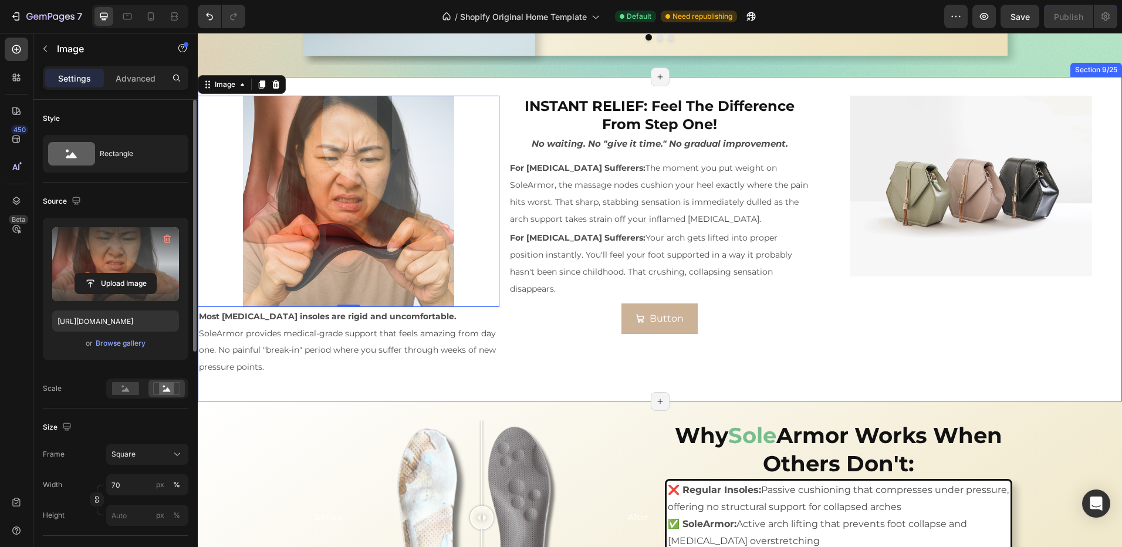
click at [555, 366] on div "INSTANT RELIEF: Feel The Difference From Step One! Heading No waiting. No "give…" at bounding box center [660, 239] width 302 height 287
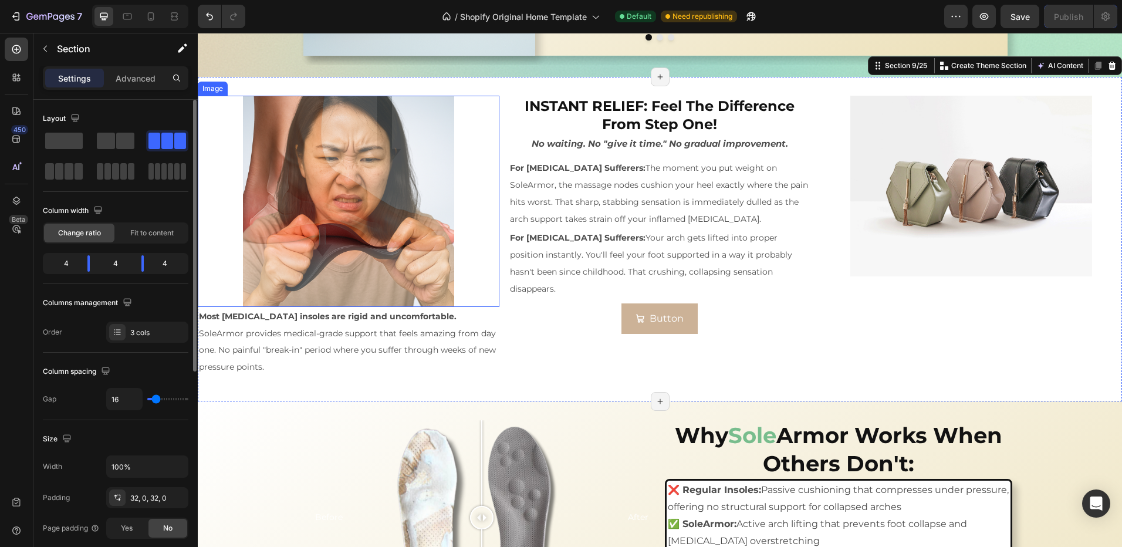
click at [438, 255] on img at bounding box center [348, 201] width 211 height 211
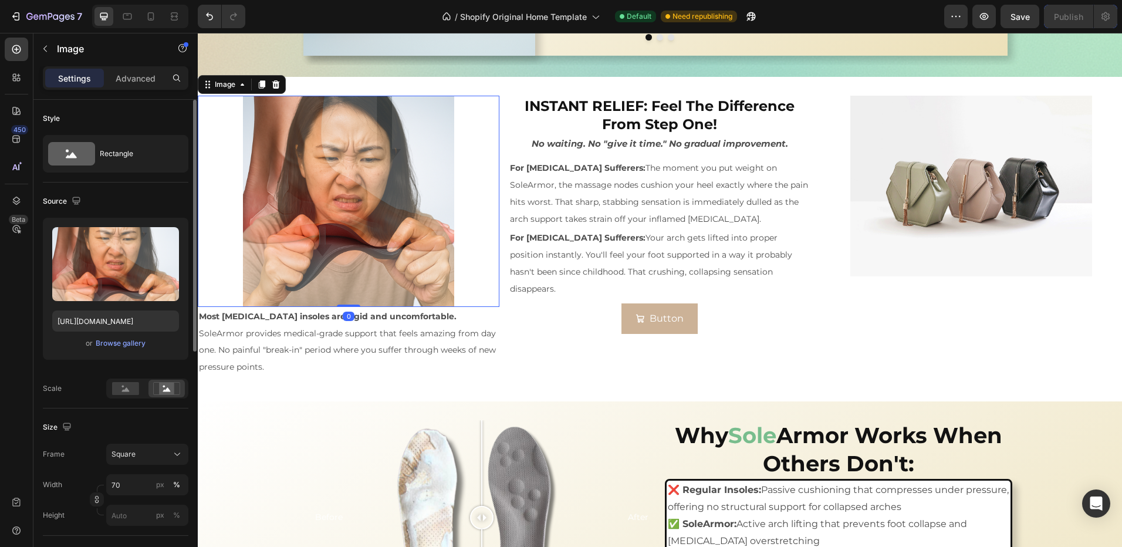
click at [530, 357] on div "INSTANT RELIEF: Feel The Difference From Step One! Heading No waiting. No "give…" at bounding box center [660, 239] width 302 height 287
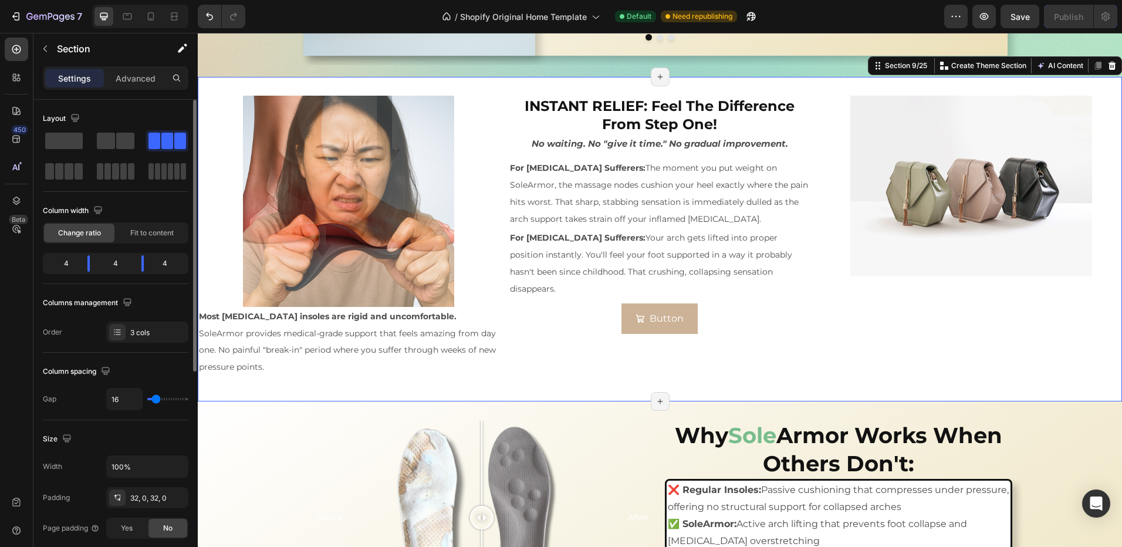
click at [410, 243] on img at bounding box center [348, 201] width 211 height 211
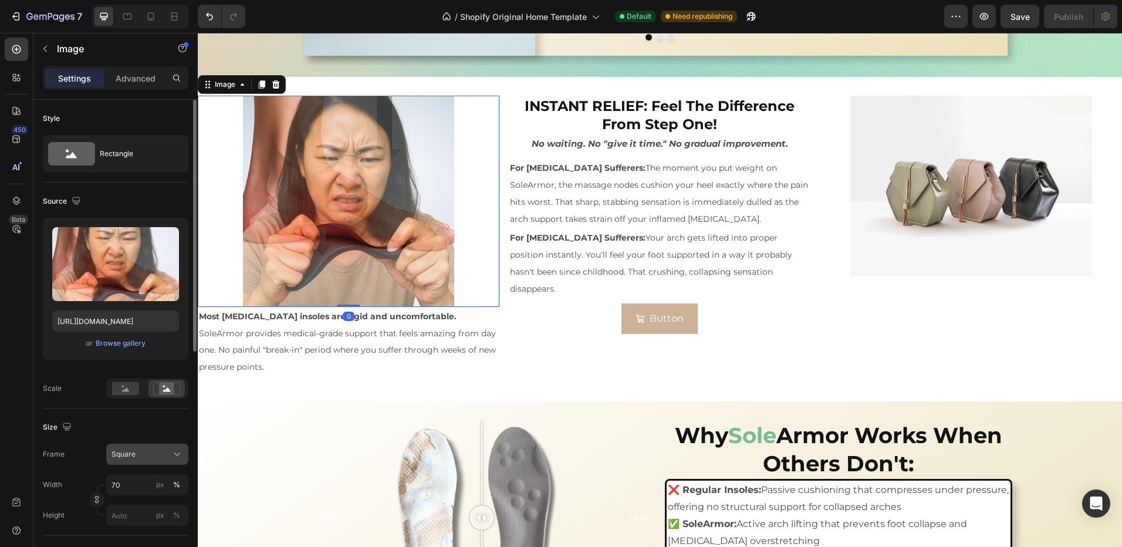
click at [150, 458] on div "Square" at bounding box center [140, 454] width 58 height 11
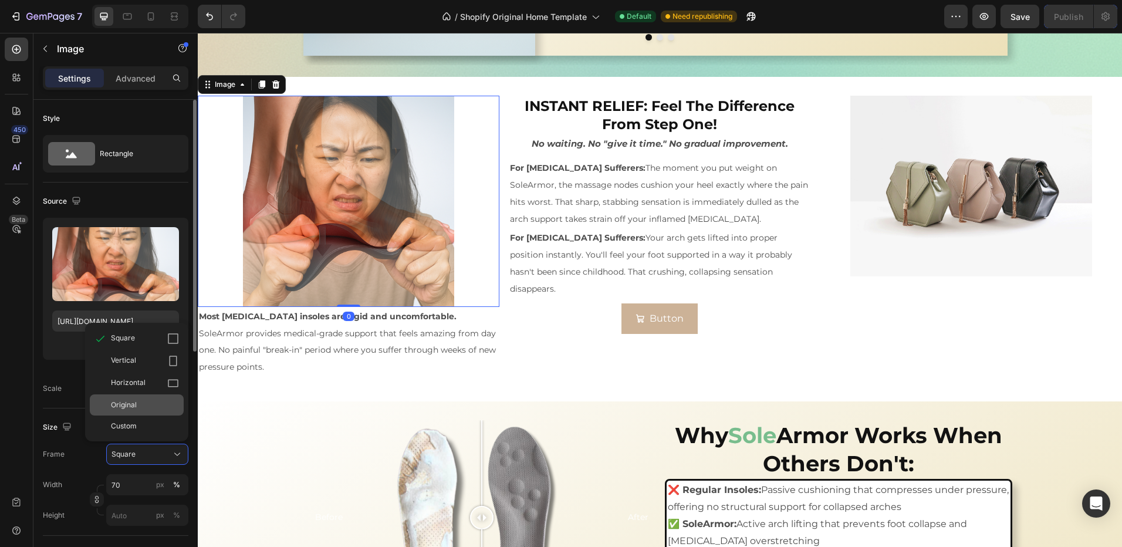
click at [131, 404] on span "Original" at bounding box center [124, 405] width 26 height 11
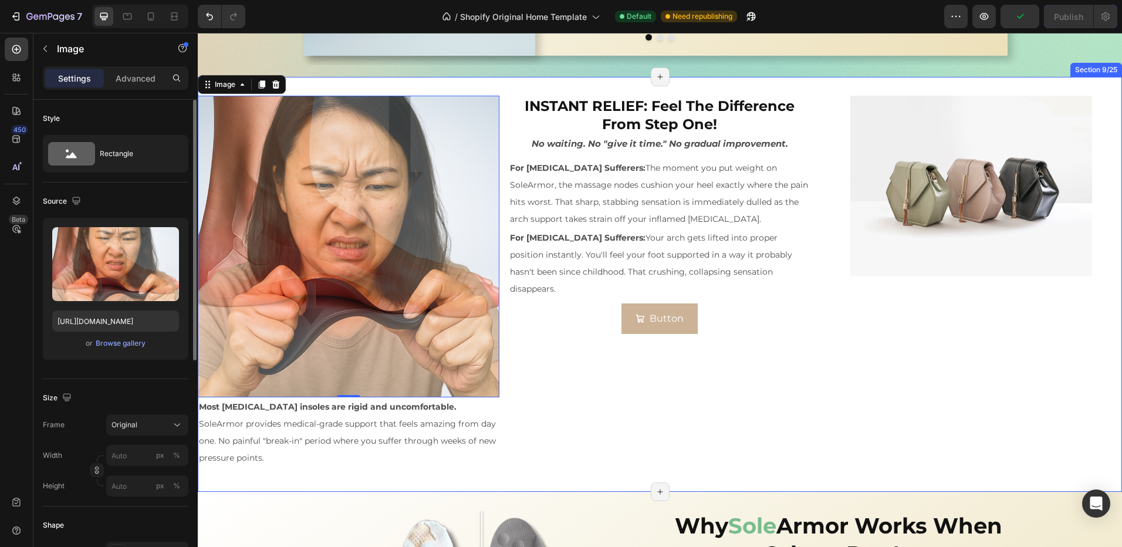
click at [566, 389] on div "INSTANT RELIEF: Feel The Difference From Step One! Heading No waiting. No "give…" at bounding box center [660, 285] width 302 height 378
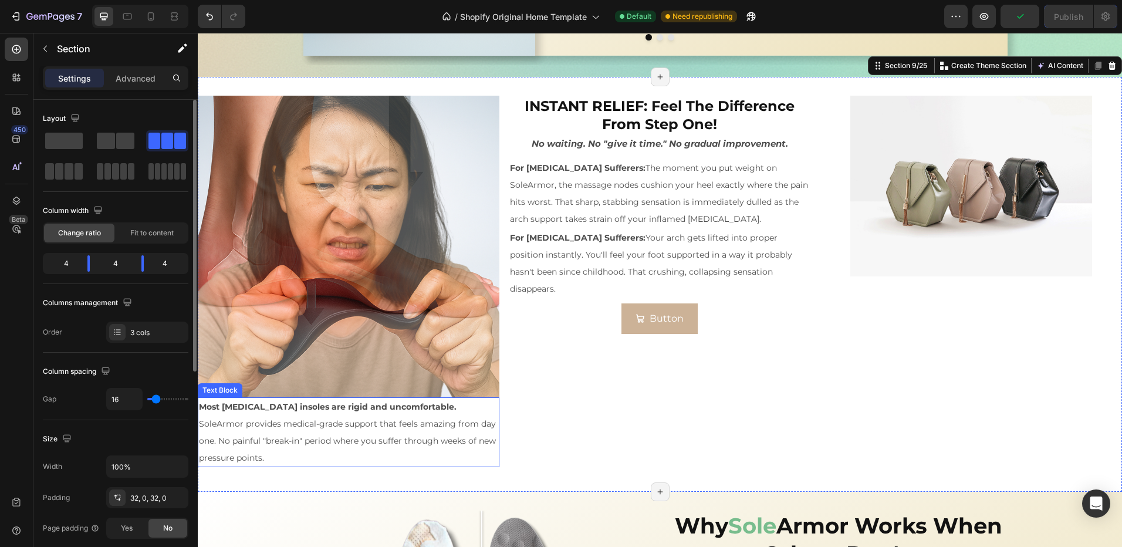
click at [422, 429] on p "SoleArmor provides medical-grade support that feels amazing from day one. No pa…" at bounding box center [348, 440] width 299 height 50
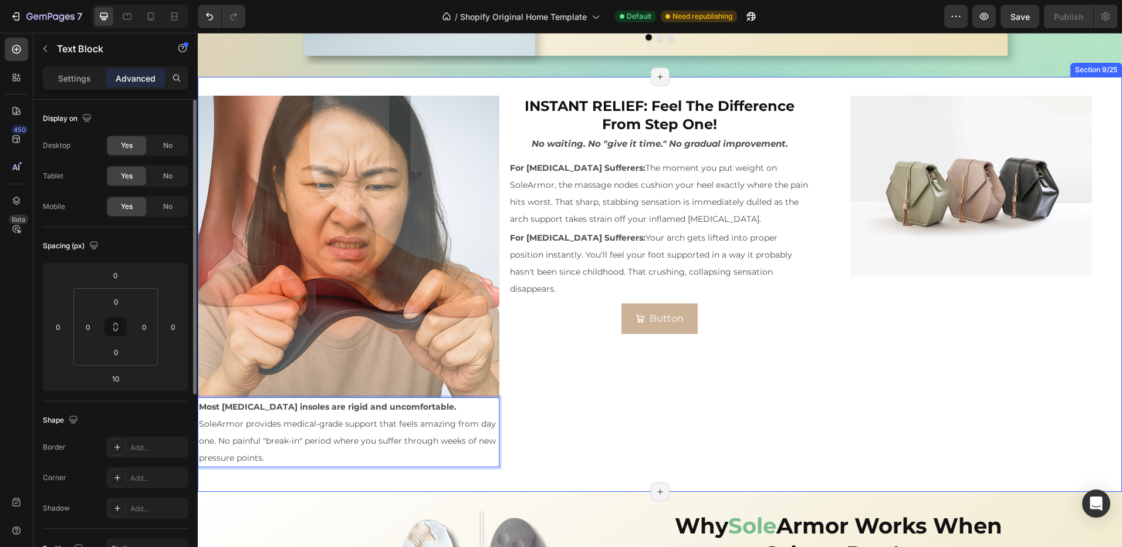
click at [559, 364] on div "INSTANT RELIEF: Feel The Difference From Step One! Heading No waiting. No "give…" at bounding box center [660, 285] width 302 height 378
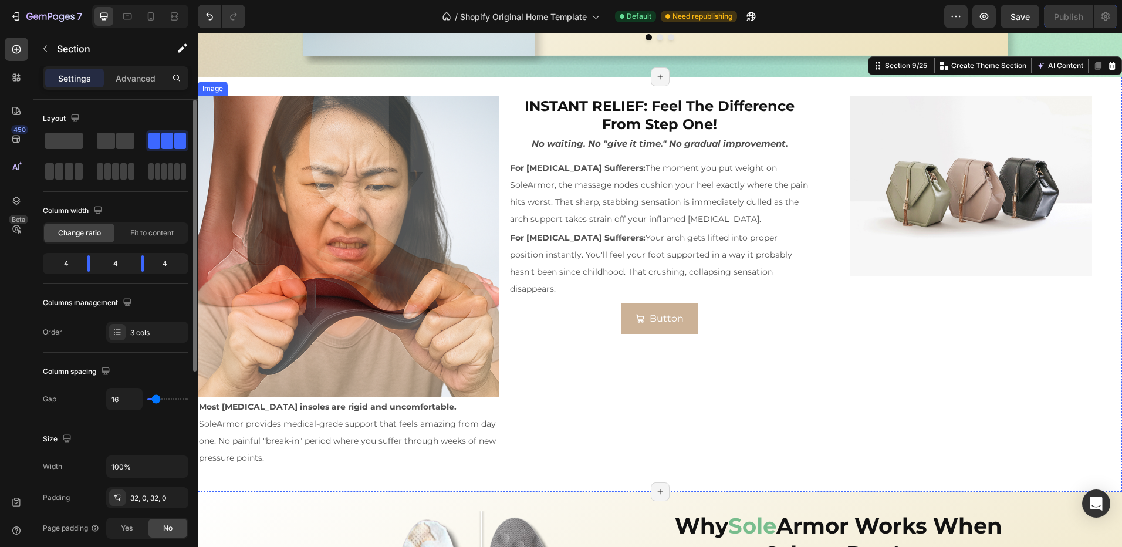
click at [418, 408] on p "Most orthotic insoles are rigid and uncomfortable." at bounding box center [348, 406] width 299 height 17
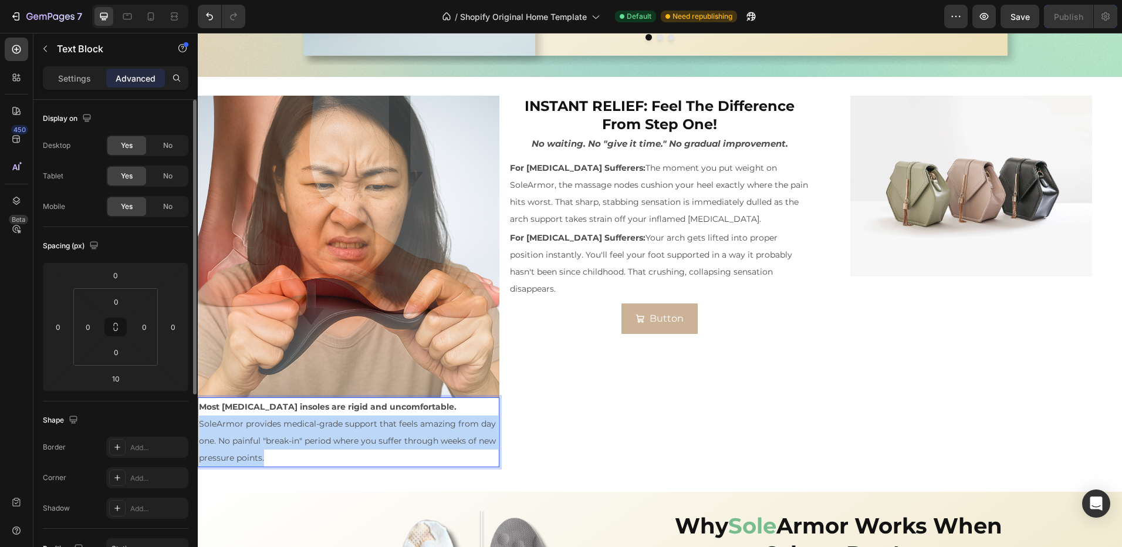
drag, startPoint x: 295, startPoint y: 458, endPoint x: 379, endPoint y: 454, distance: 84.0
click at [198, 417] on html "Sed-natus Heading SOLE ARMOR Heading This is your text block. Click to edit and…" at bounding box center [660, 339] width 924 height 3969
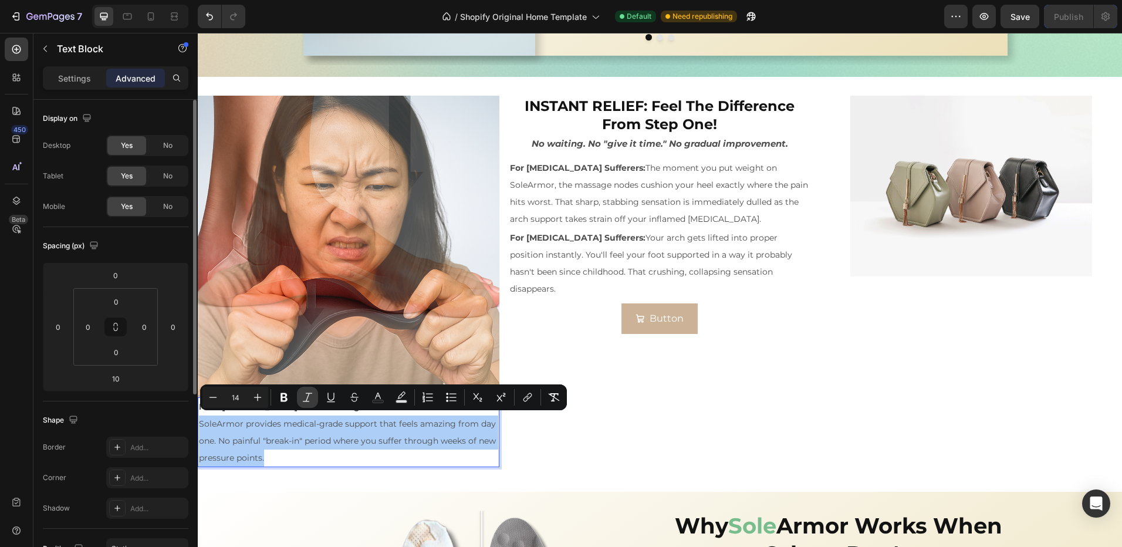
click at [300, 395] on button "Italic" at bounding box center [307, 397] width 21 height 21
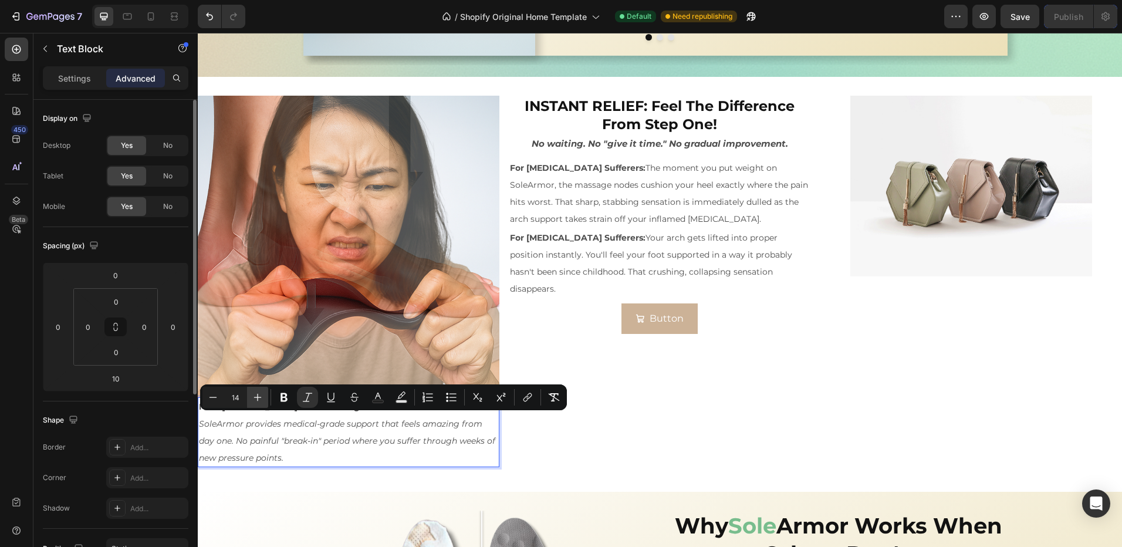
click at [258, 402] on icon "Editor contextual toolbar" at bounding box center [258, 397] width 12 height 12
type input "15"
click at [415, 457] on p "SoleArmor provides medical-grade support that feels amazing from day one. No pa…" at bounding box center [348, 440] width 299 height 50
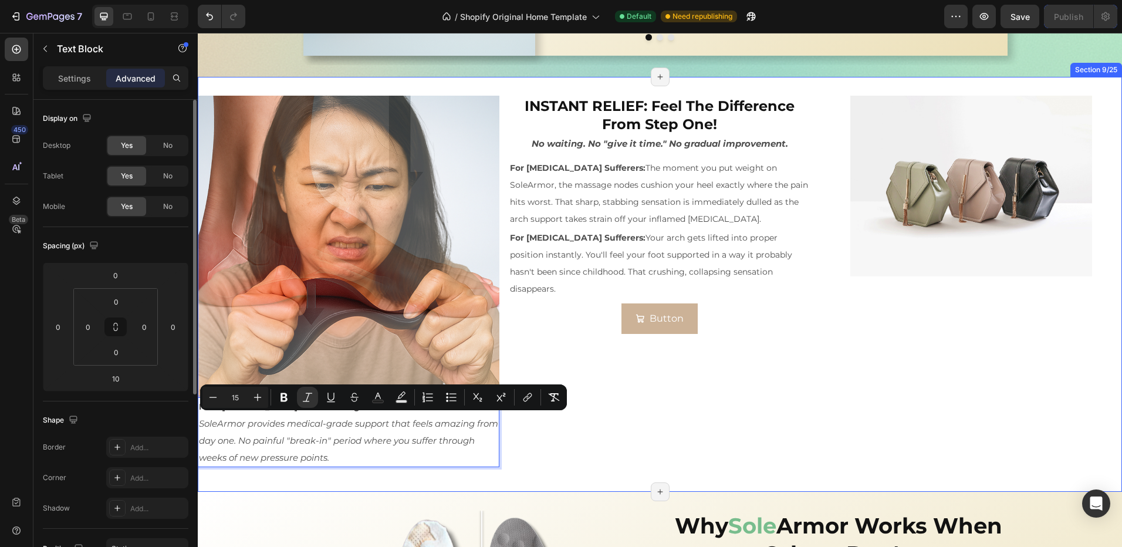
click at [594, 441] on div "INSTANT RELIEF: Feel The Difference From Step One! Heading No waiting. No "give…" at bounding box center [660, 285] width 302 height 378
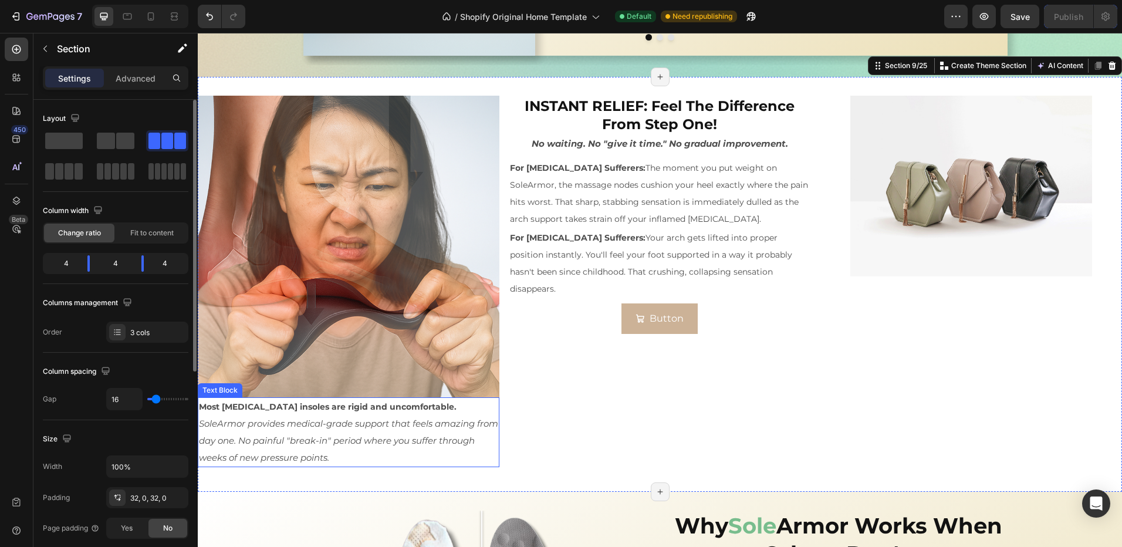
click at [420, 402] on p "Most orthotic insoles are rigid and uncomfortable." at bounding box center [348, 406] width 299 height 17
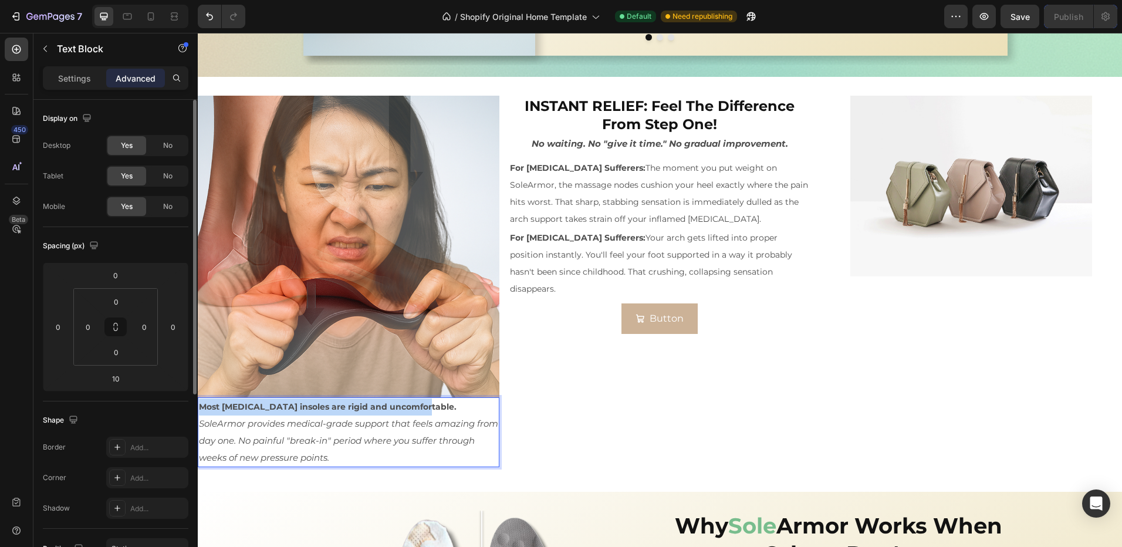
drag, startPoint x: 417, startPoint y: 404, endPoint x: 196, endPoint y: 402, distance: 221.2
click at [198, 402] on html "Sed-natus Heading SOLE ARMOR Heading This is your text block. Click to edit and…" at bounding box center [660, 339] width 924 height 3969
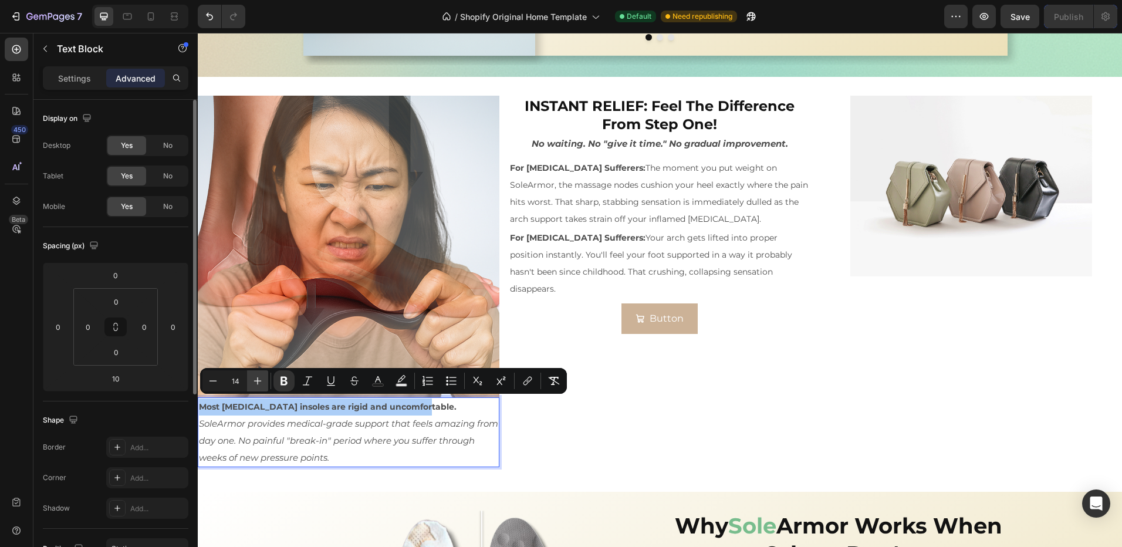
click at [256, 381] on icon "Editor contextual toolbar" at bounding box center [258, 381] width 8 height 8
type input "16"
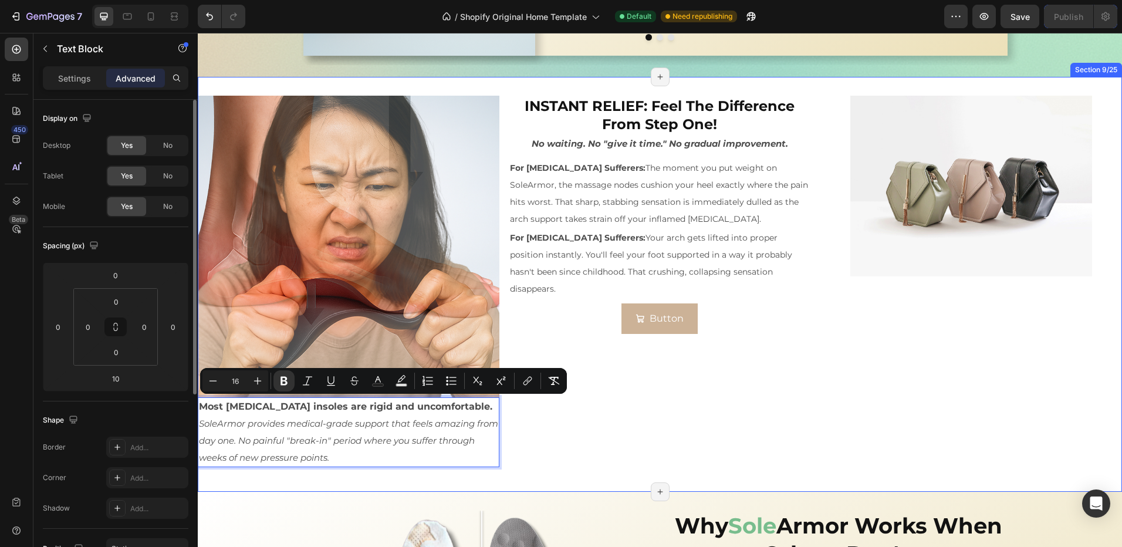
click at [562, 442] on div "INSTANT RELIEF: Feel The Difference From Step One! Heading No waiting. No "give…" at bounding box center [660, 285] width 302 height 378
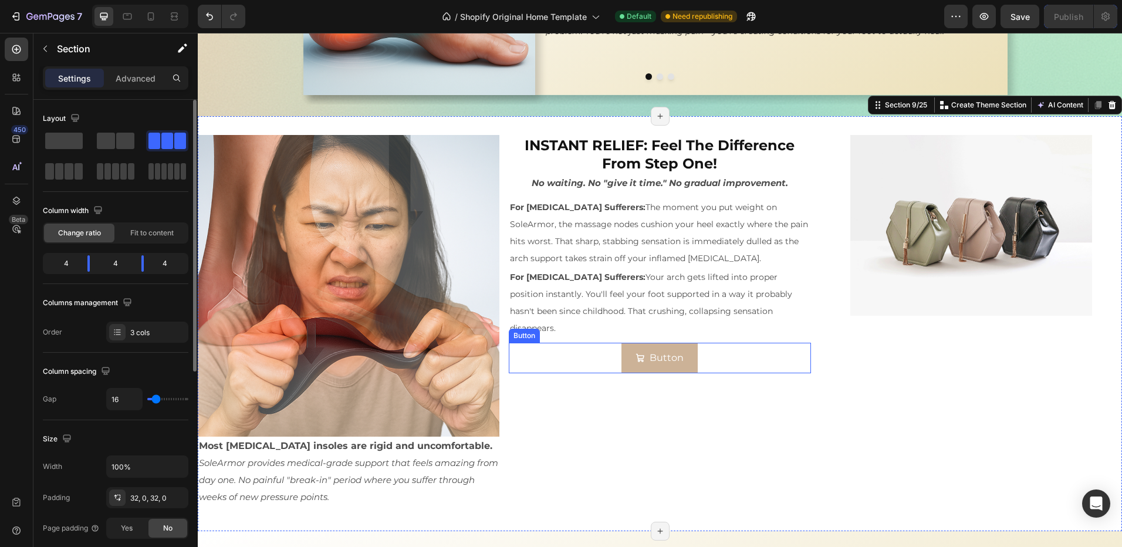
scroll to position [1620, 0]
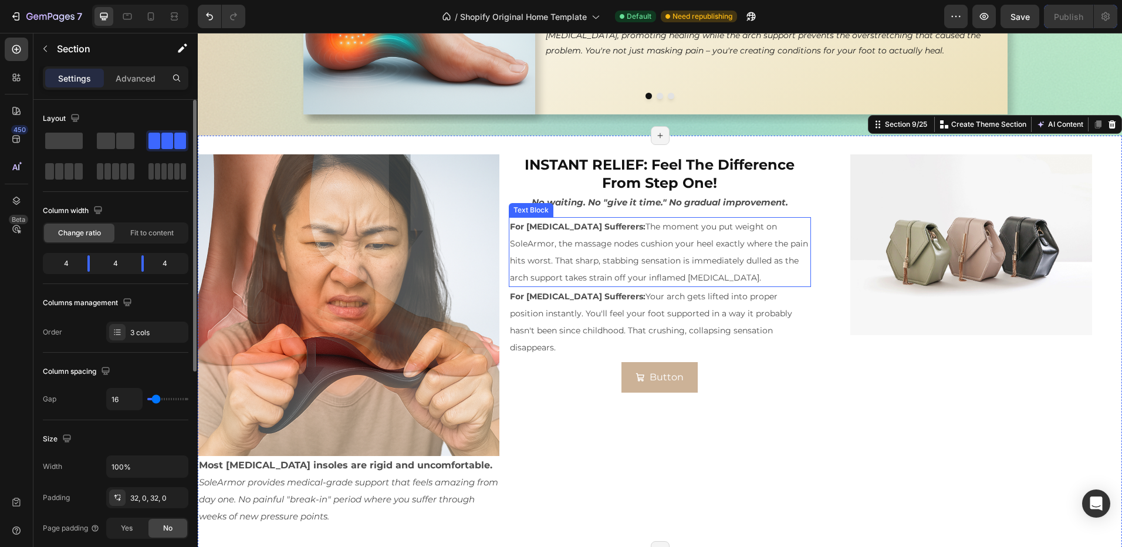
click at [606, 270] on p "For Plantar Fasciitis Sufferers: The moment you put weight on SoleArmor, the ma…" at bounding box center [659, 251] width 299 height 67
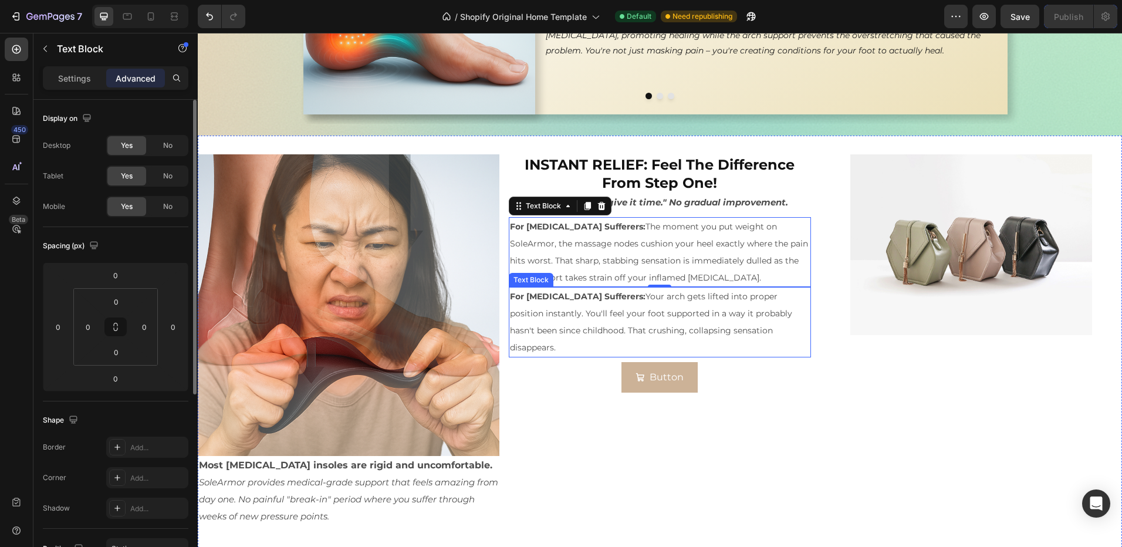
click at [572, 315] on span "For Flat Foot Sufferers: Your arch gets lifted into proper position instantly. …" at bounding box center [651, 321] width 282 height 61
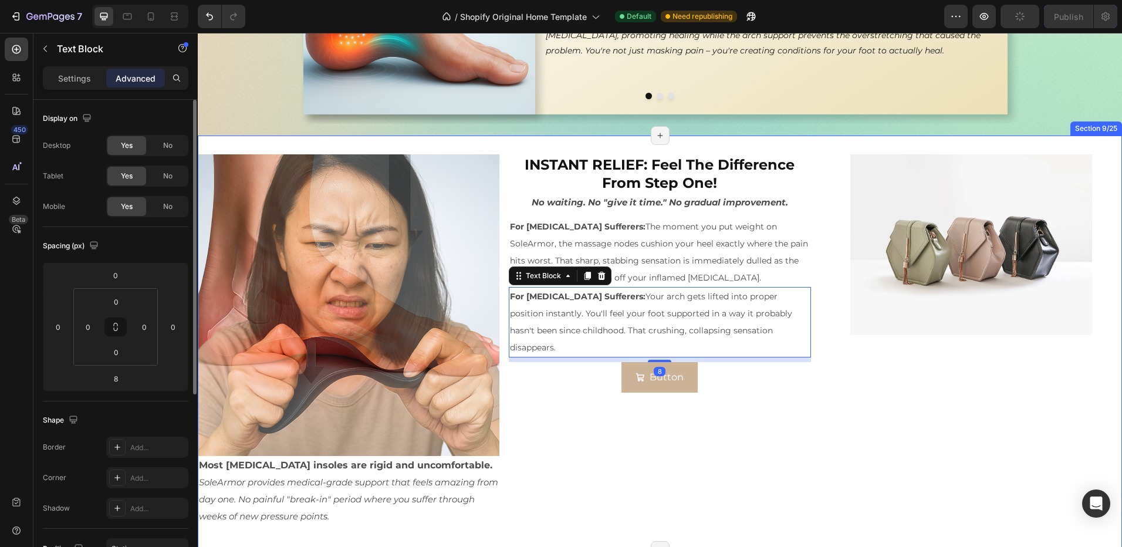
click at [622, 435] on div "INSTANT RELIEF: Feel The Difference From Step One! Heading No waiting. No "give…" at bounding box center [660, 343] width 302 height 378
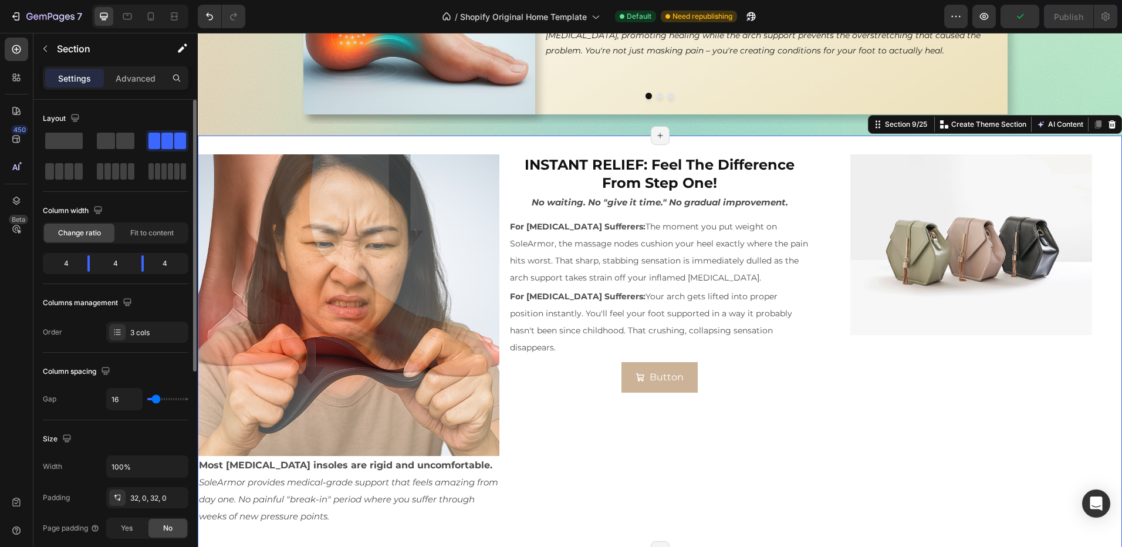
scroll to position [1737, 0]
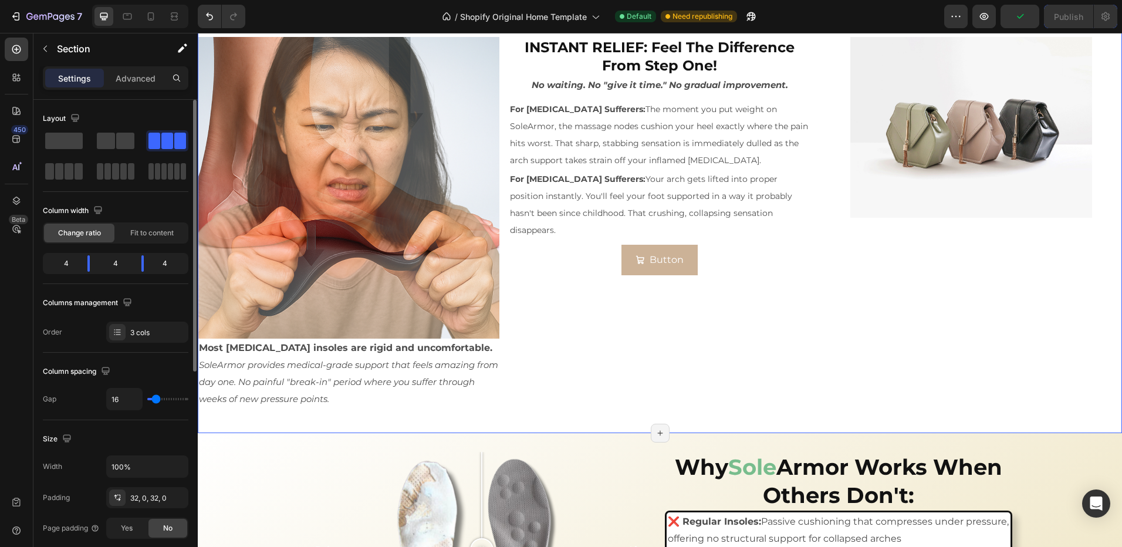
drag, startPoint x: 592, startPoint y: 371, endPoint x: 198, endPoint y: 282, distance: 403.7
click at [592, 371] on div "INSTANT RELIEF: Feel The Difference From Step One! Heading No waiting. No "give…" at bounding box center [660, 226] width 302 height 378
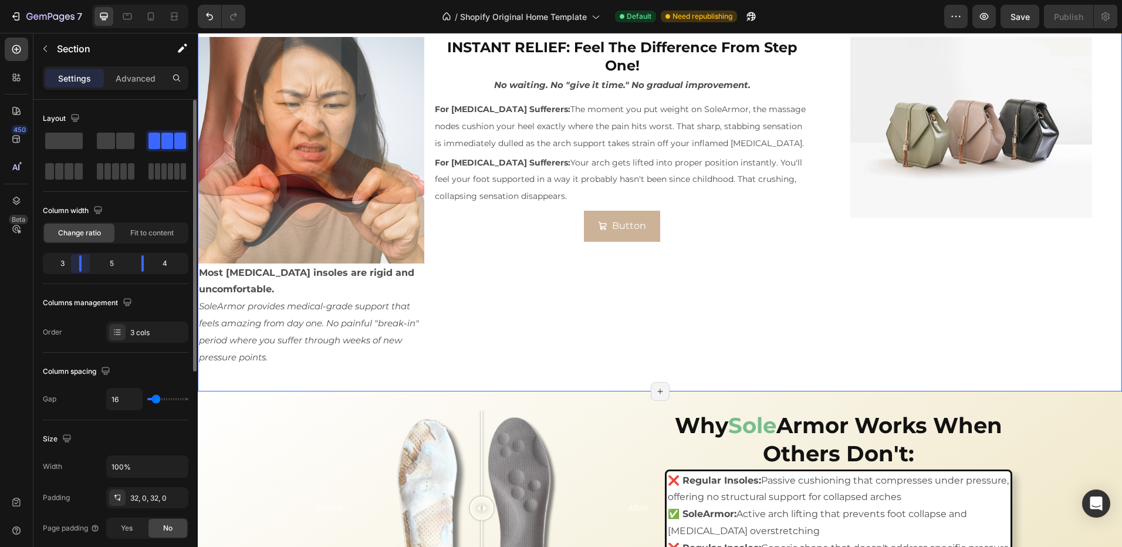
drag, startPoint x: 87, startPoint y: 265, endPoint x: 180, endPoint y: 244, distance: 95.5
click at [77, 0] on body "7 / Shopify Original Home Template Default Need republishing Preview Save Publi…" at bounding box center [561, 0] width 1122 height 0
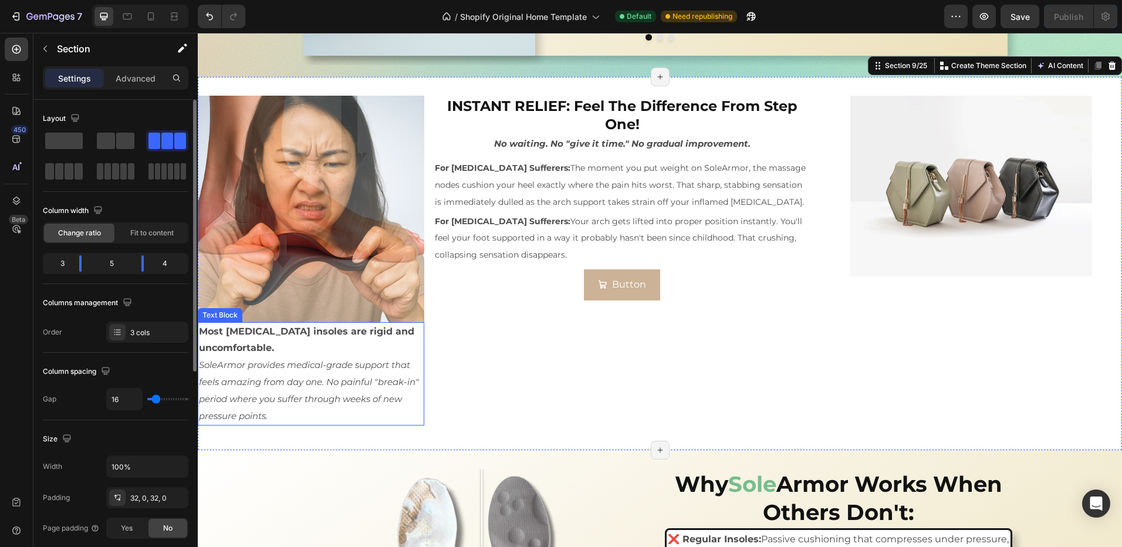
click at [238, 357] on p "SoleArmor provides medical-grade support that feels amazing from day one. No pa…" at bounding box center [311, 390] width 224 height 67
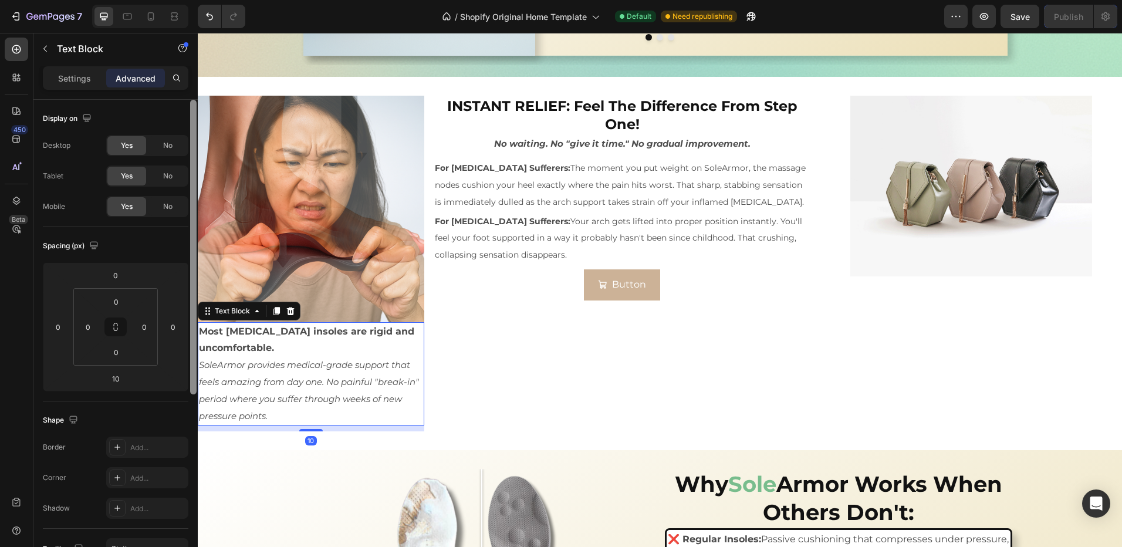
scroll to position [302, 0]
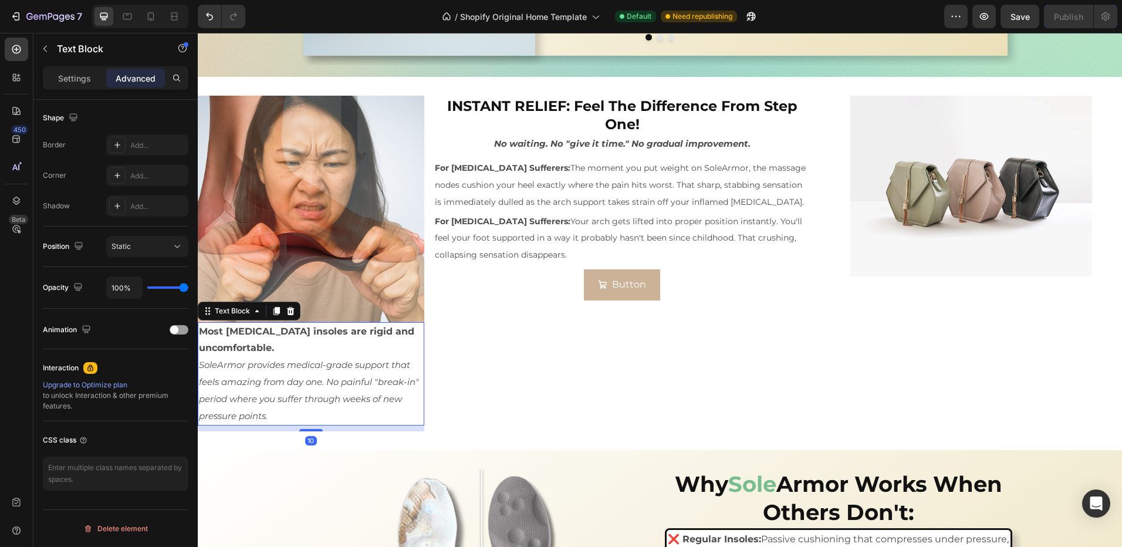
click at [197, 278] on div at bounding box center [193, 38] width 9 height 481
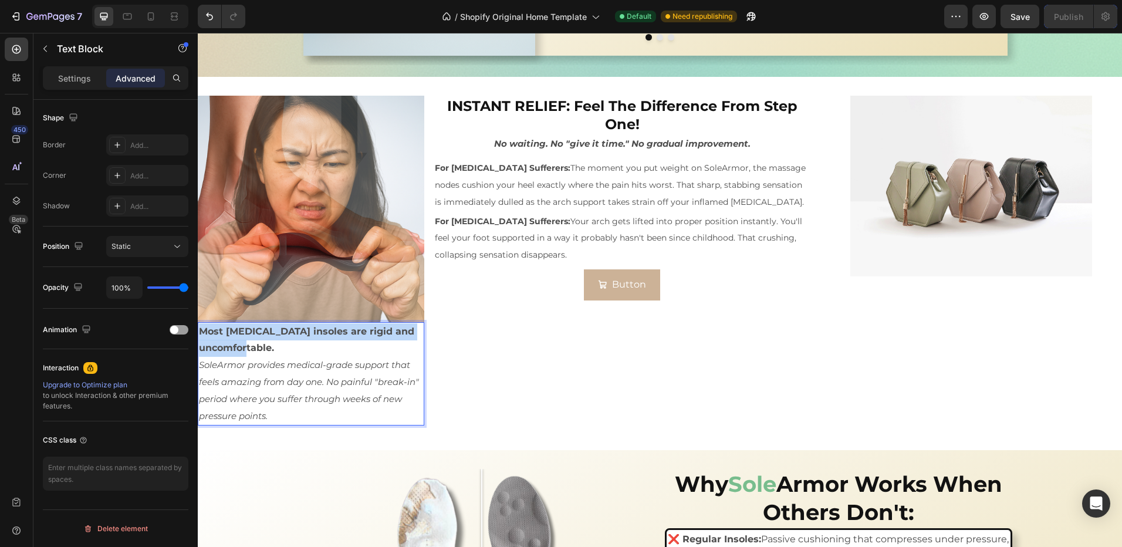
drag, startPoint x: 275, startPoint y: 349, endPoint x: 388, endPoint y: 360, distance: 114.3
click at [198, 327] on html "Sed-natus Heading SOLE ARMOR Heading This is your text block. Click to edit and…" at bounding box center [660, 318] width 924 height 3927
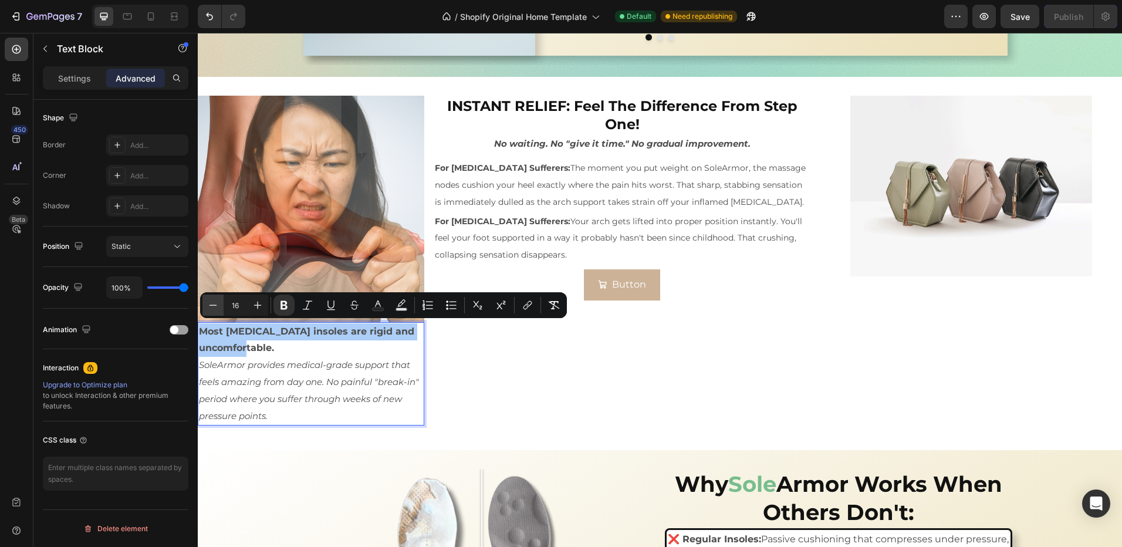
click at [202, 307] on button "Minus" at bounding box center [212, 305] width 21 height 21
click at [205, 307] on button "Minus" at bounding box center [212, 305] width 21 height 21
type input "14"
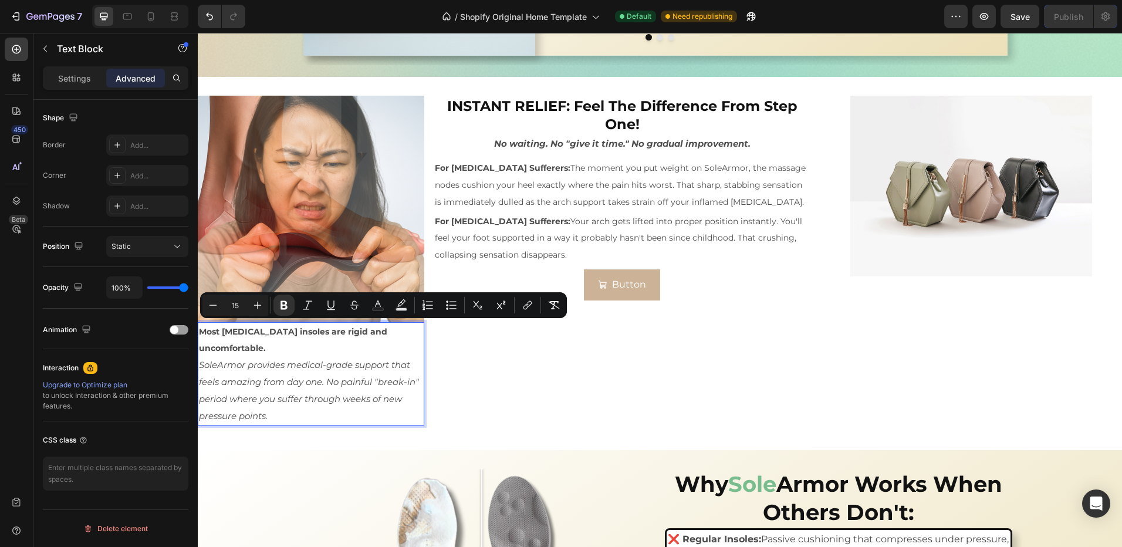
click at [324, 390] on p "SoleArmor provides medical-grade support that feels amazing from day one. No pa…" at bounding box center [311, 390] width 224 height 67
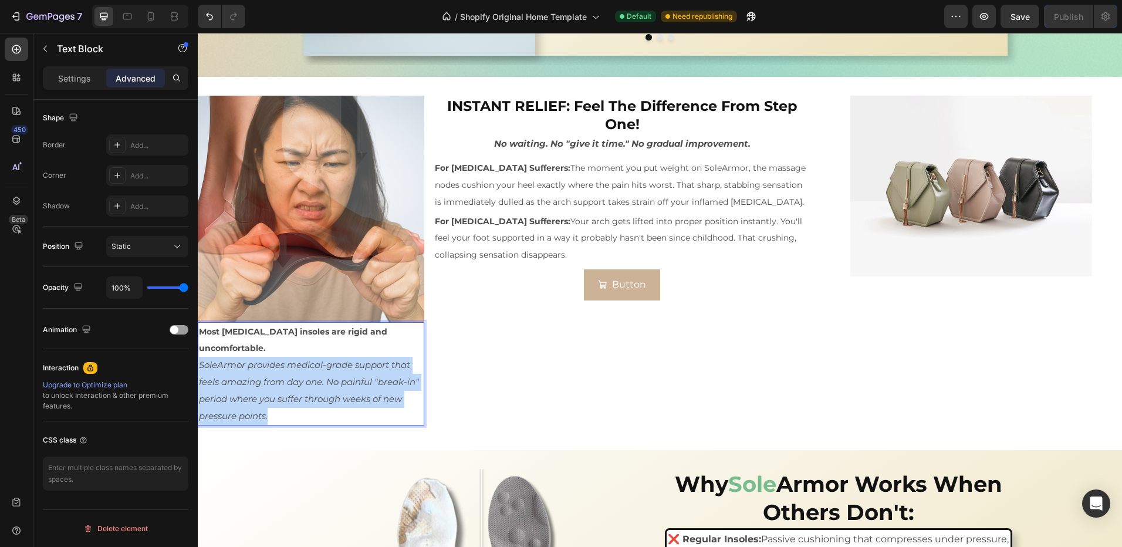
drag, startPoint x: 266, startPoint y: 389, endPoint x: 198, endPoint y: 348, distance: 80.0
click at [198, 348] on div "Most orthotic insoles are rigid and uncomfortable. SoleArmor provides medical-g…" at bounding box center [311, 374] width 227 height 104
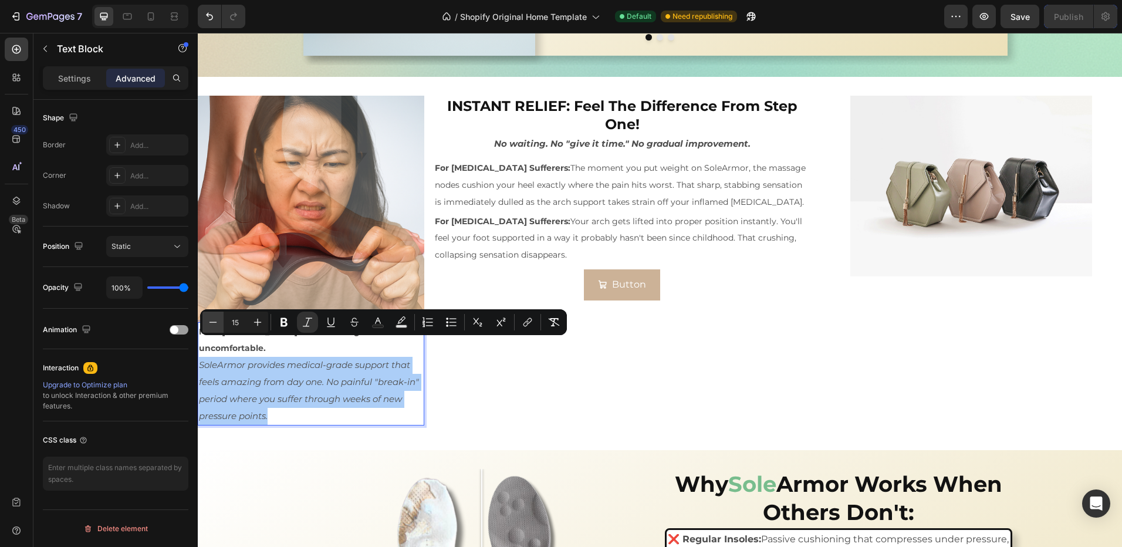
click at [215, 325] on icon "Editor contextual toolbar" at bounding box center [213, 322] width 12 height 12
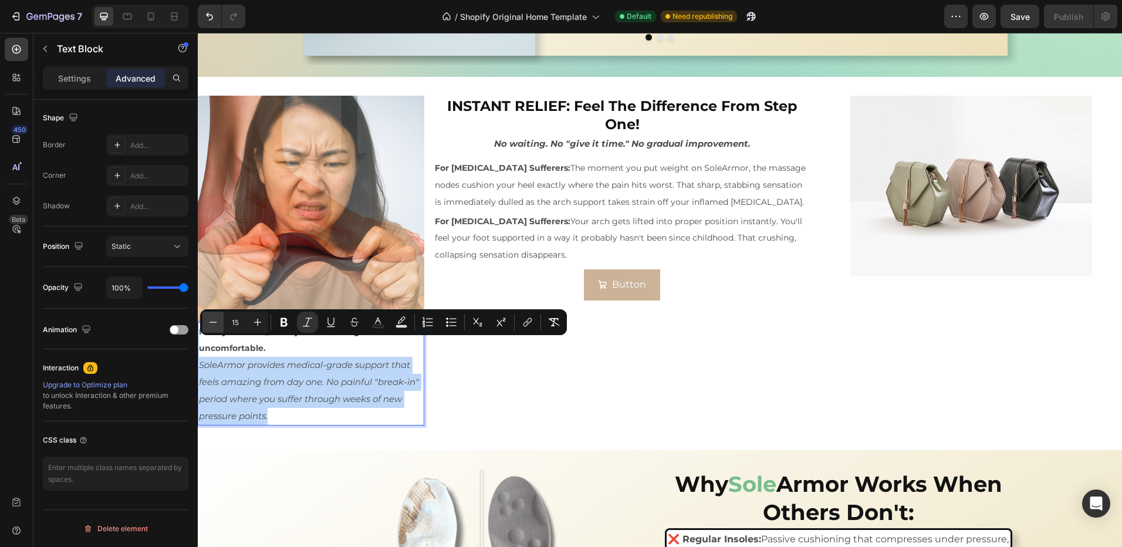
type input "14"
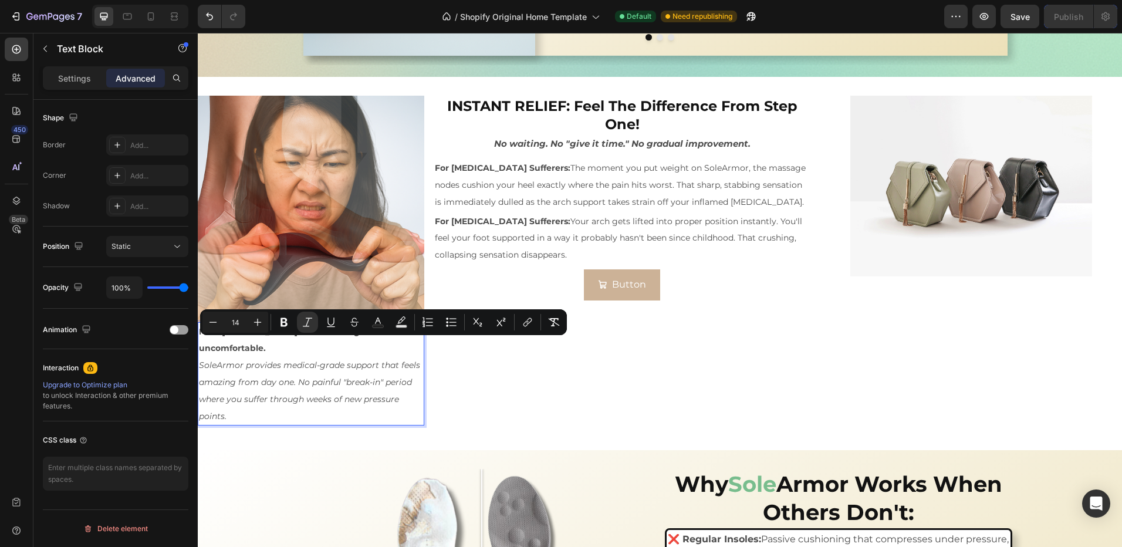
click at [276, 387] on p "SoleArmor provides medical-grade support that feels amazing from day one. No pa…" at bounding box center [311, 390] width 224 height 67
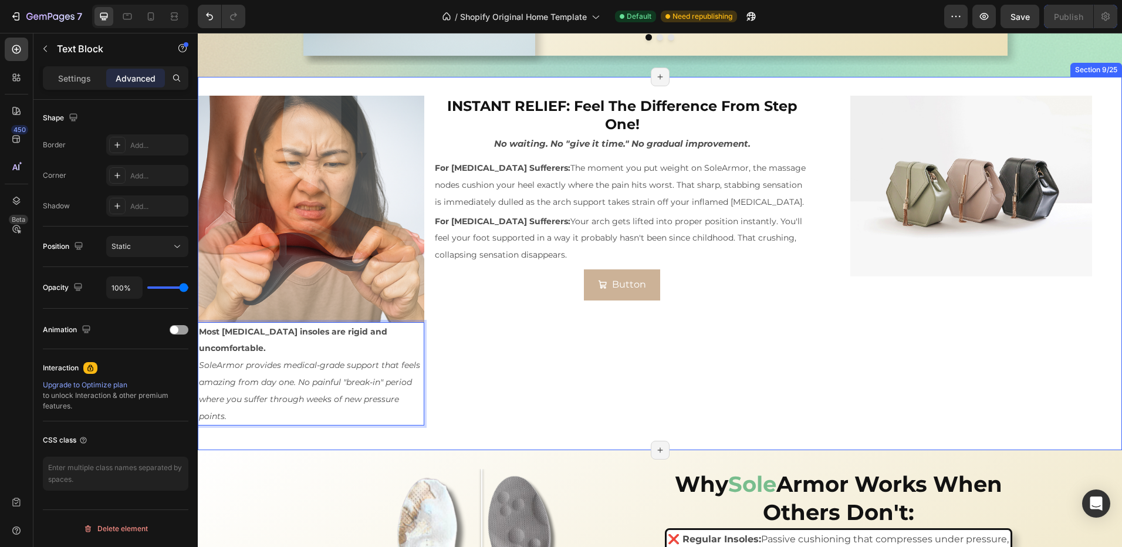
click at [510, 378] on div "INSTANT RELIEF: Feel The Difference From Step One! Heading No waiting. No "give…" at bounding box center [622, 264] width 377 height 336
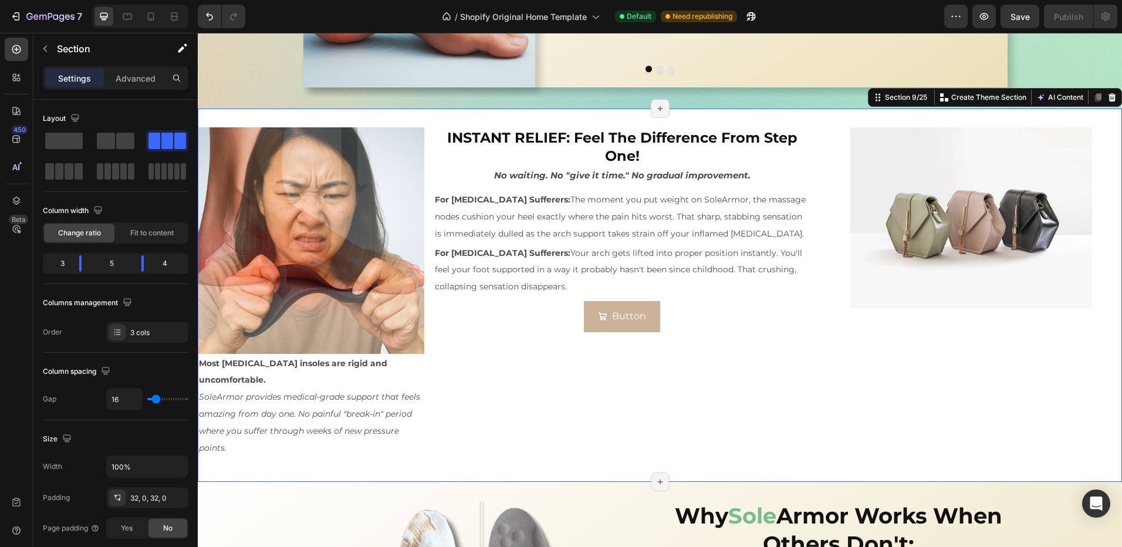
scroll to position [1620, 0]
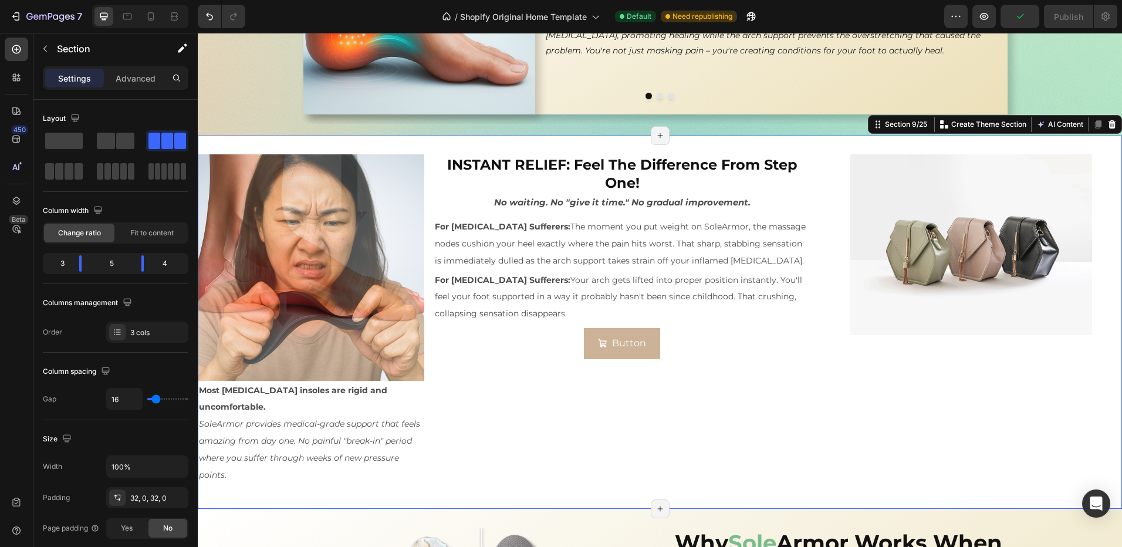
drag, startPoint x: 606, startPoint y: 427, endPoint x: 400, endPoint y: 353, distance: 218.8
click at [606, 427] on div "INSTANT RELIEF: Feel The Difference From Step One! Heading No waiting. No "give…" at bounding box center [622, 322] width 377 height 336
click at [17, 49] on icon at bounding box center [17, 49] width 12 height 12
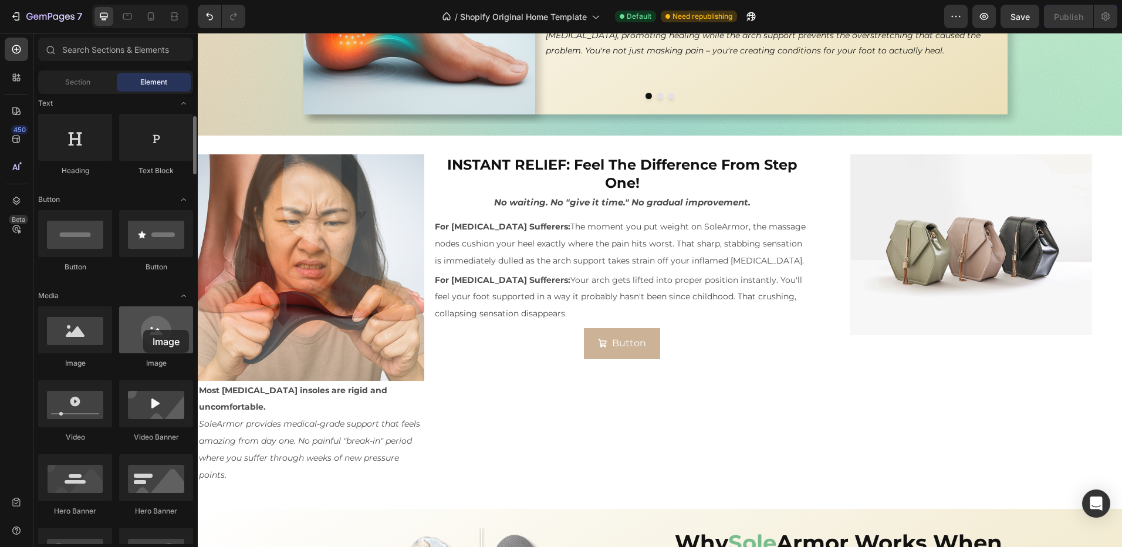
drag, startPoint x: 192, startPoint y: 350, endPoint x: 143, endPoint y: 330, distance: 53.2
click at [143, 330] on div at bounding box center [156, 329] width 74 height 47
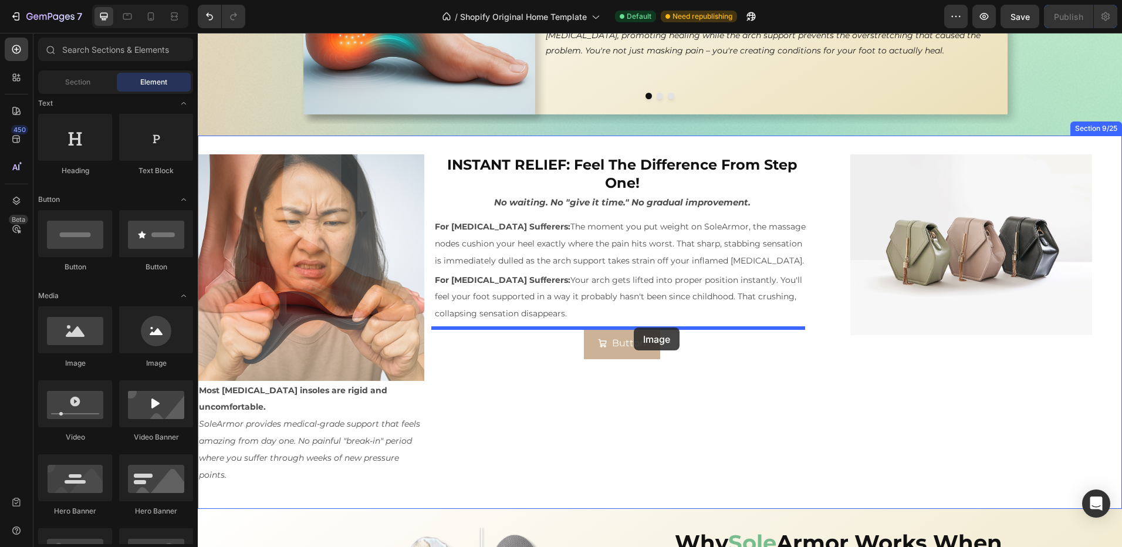
drag, startPoint x: 384, startPoint y: 379, endPoint x: 633, endPoint y: 329, distance: 253.9
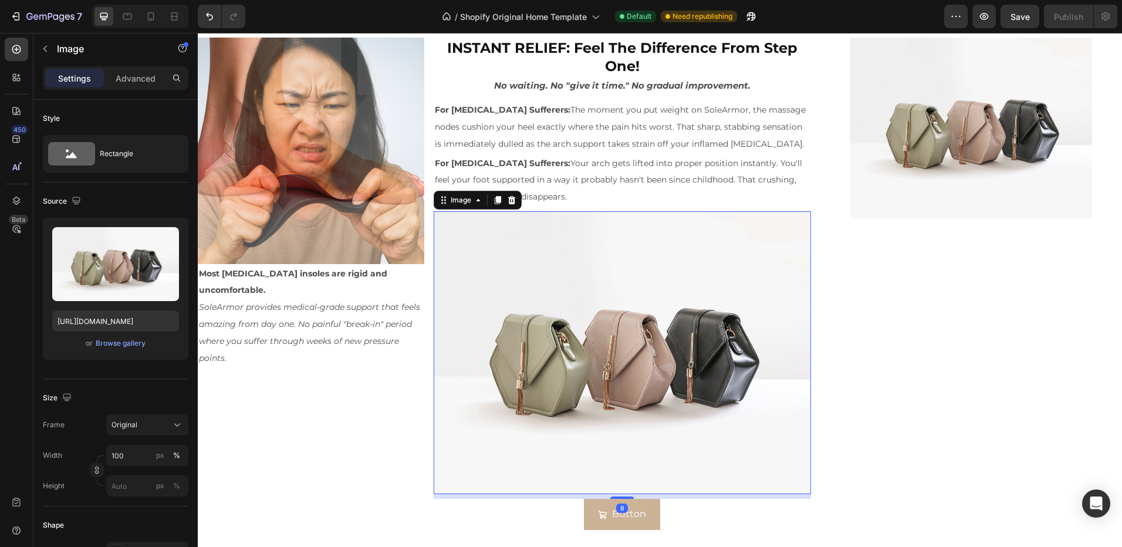
scroll to position [1796, 0]
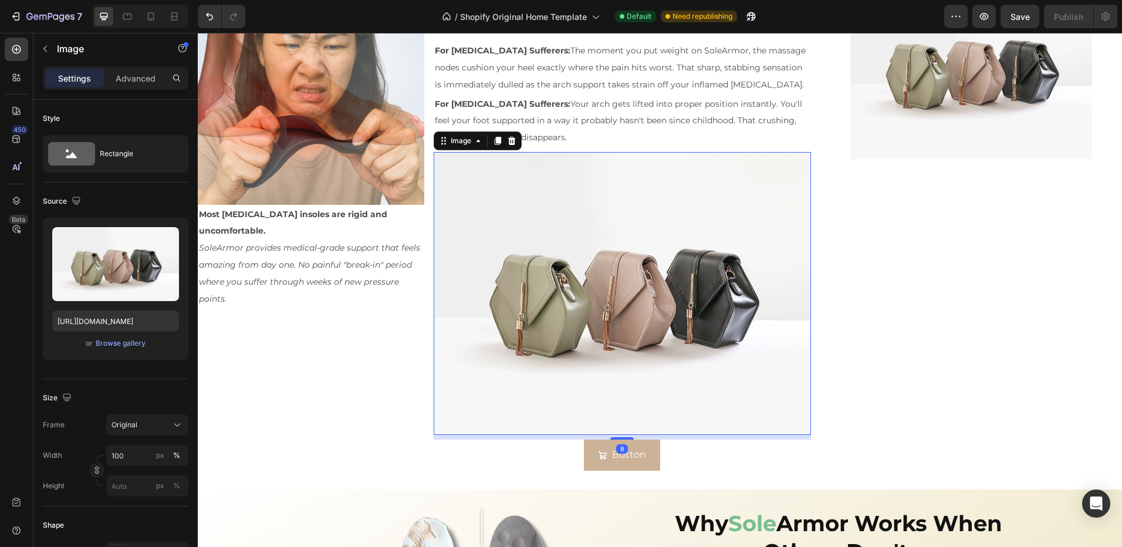
click at [616, 337] on img at bounding box center [622, 293] width 377 height 283
click at [125, 455] on input "100" at bounding box center [147, 455] width 82 height 21
type input "50"
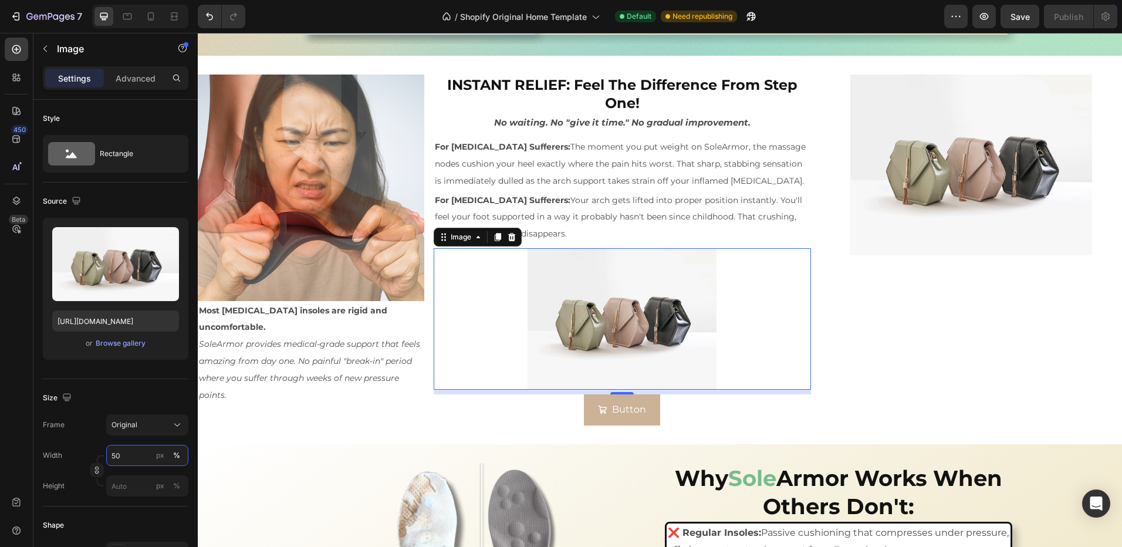
scroll to position [1620, 0]
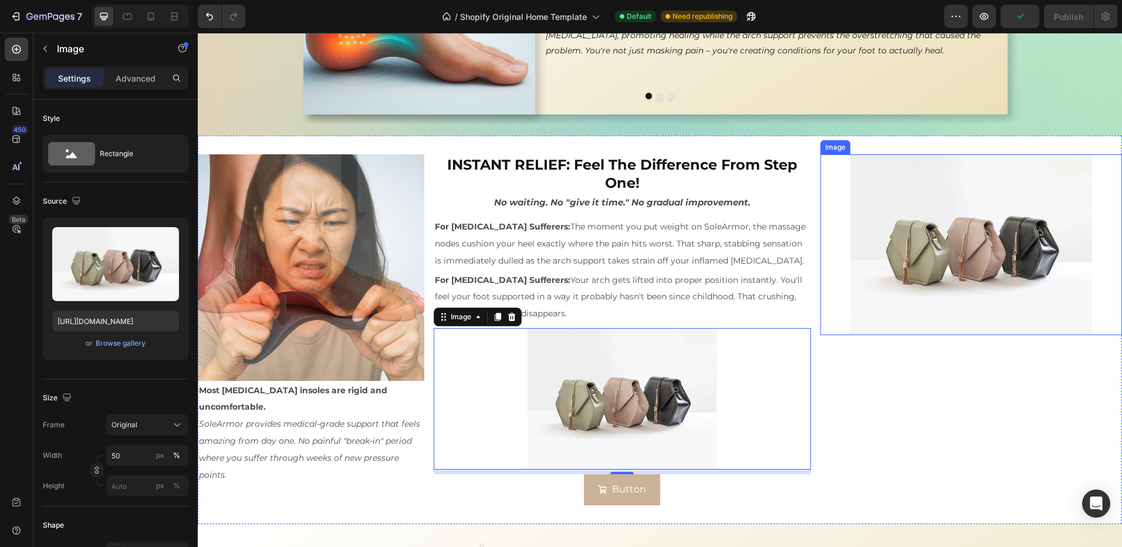
click at [925, 255] on img at bounding box center [970, 244] width 241 height 181
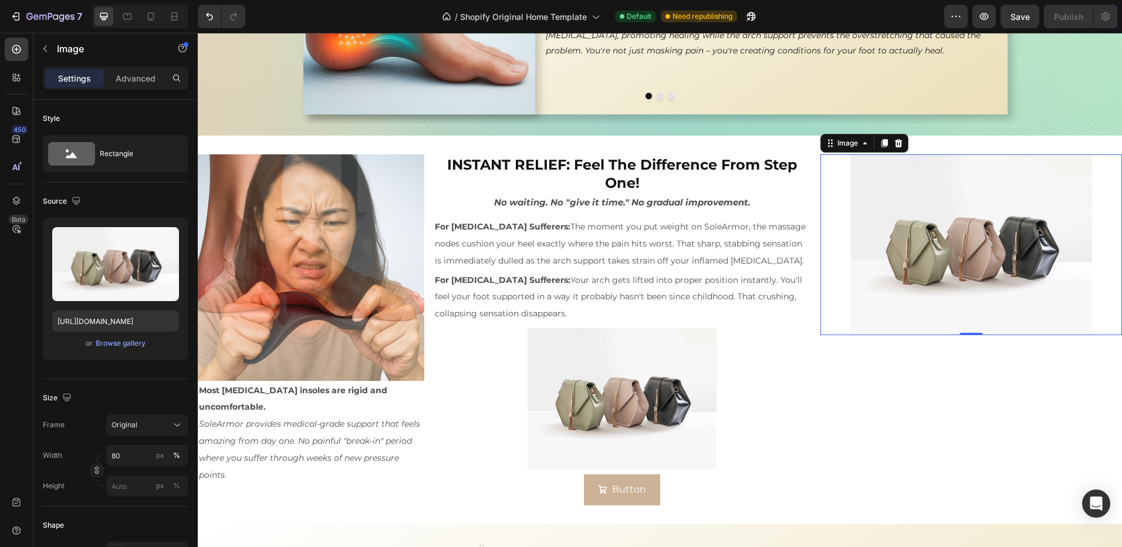
click at [967, 211] on img at bounding box center [970, 244] width 241 height 181
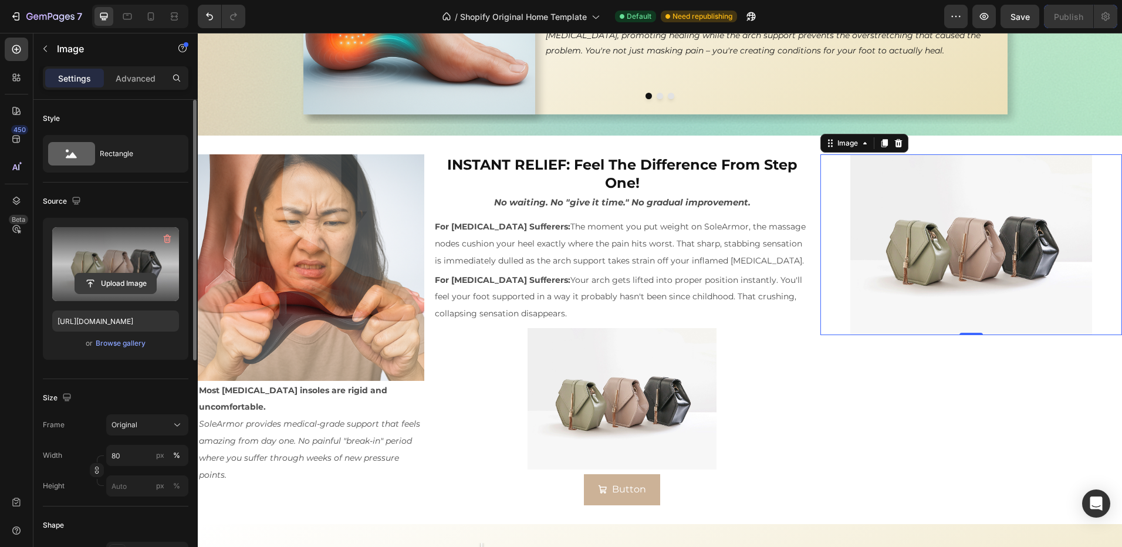
click at [105, 284] on input "file" at bounding box center [115, 283] width 81 height 20
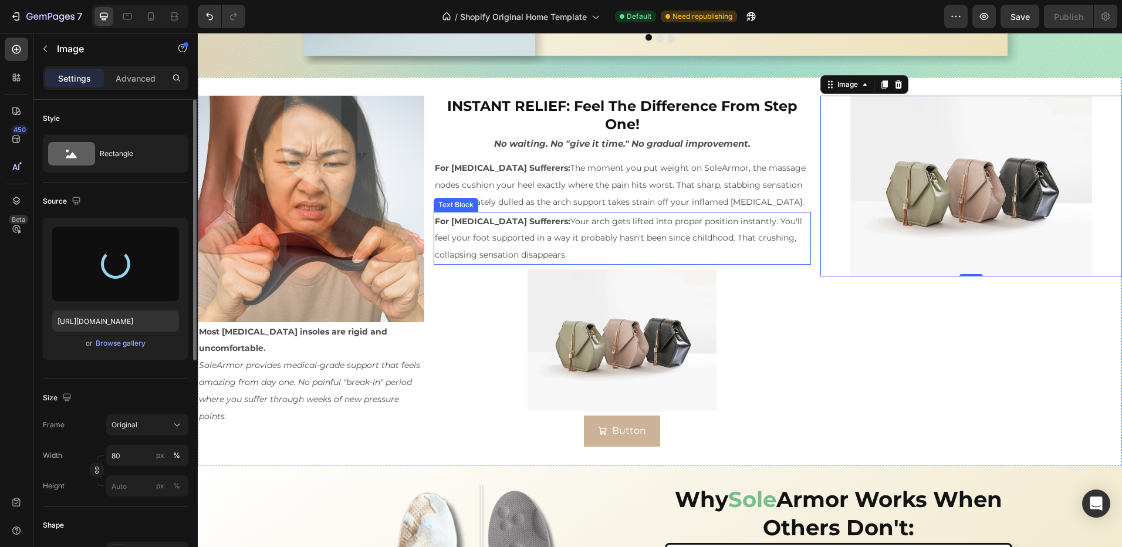
scroll to position [1737, 0]
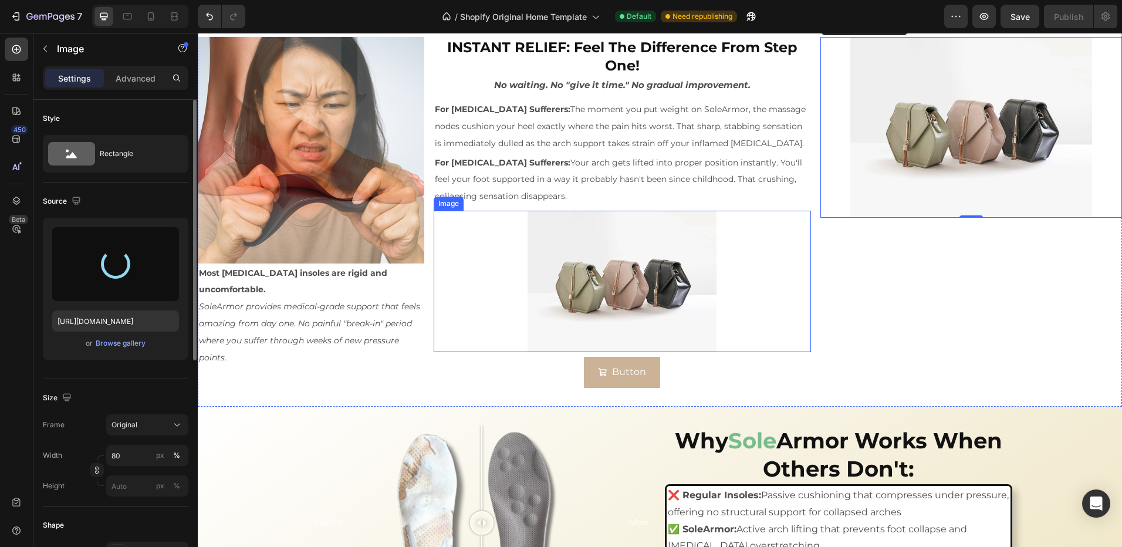
click at [492, 274] on div at bounding box center [622, 281] width 377 height 141
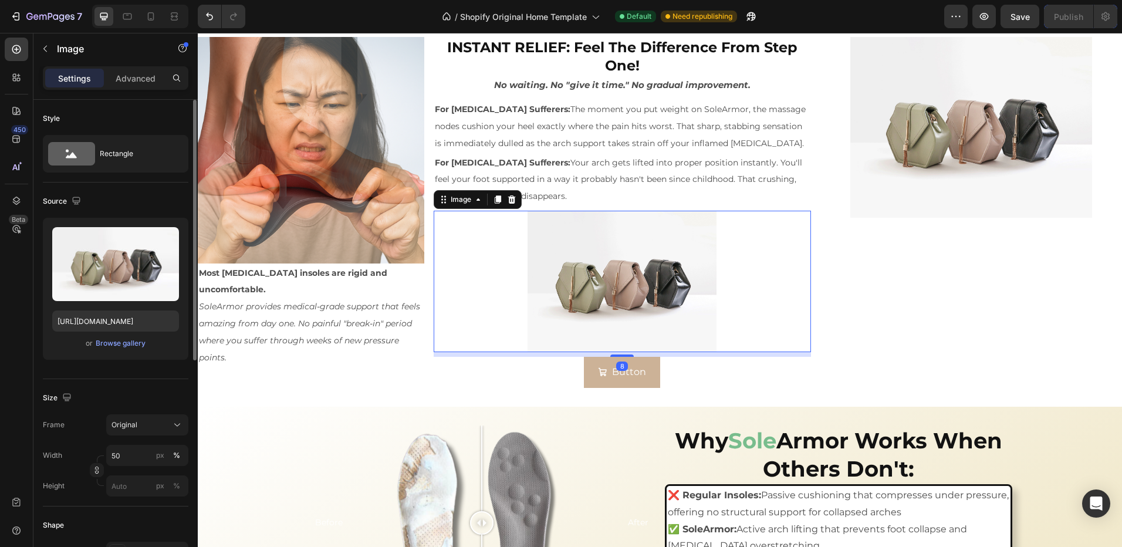
click at [490, 274] on div at bounding box center [622, 281] width 377 height 141
click at [888, 149] on img at bounding box center [970, 127] width 241 height 181
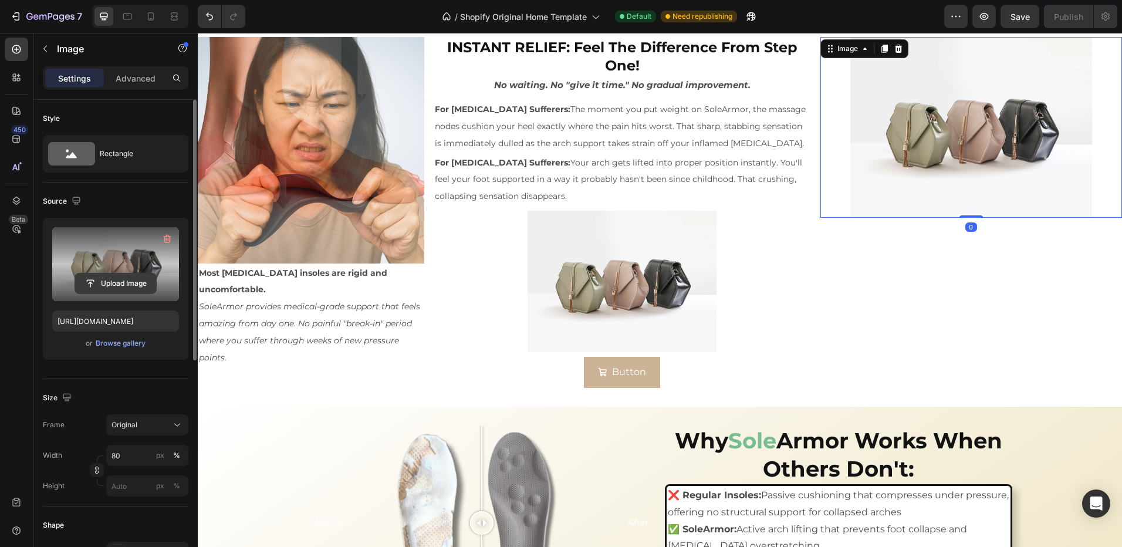
click at [107, 283] on input "file" at bounding box center [115, 283] width 81 height 20
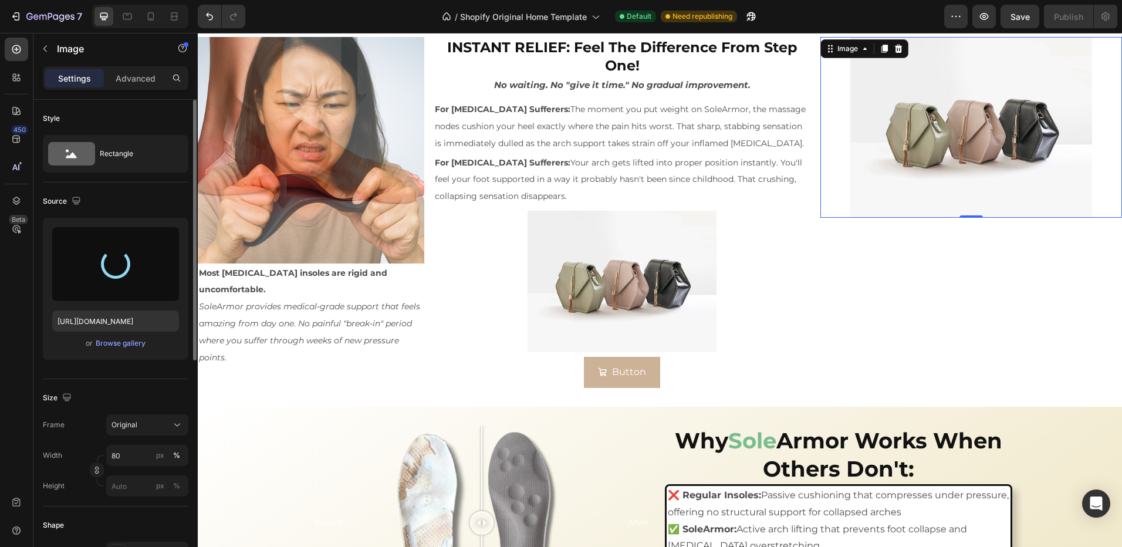
type input "https://cdn.shopify.com/s/files/1/0970/4187/5269/files/gempages_581198110861034…"
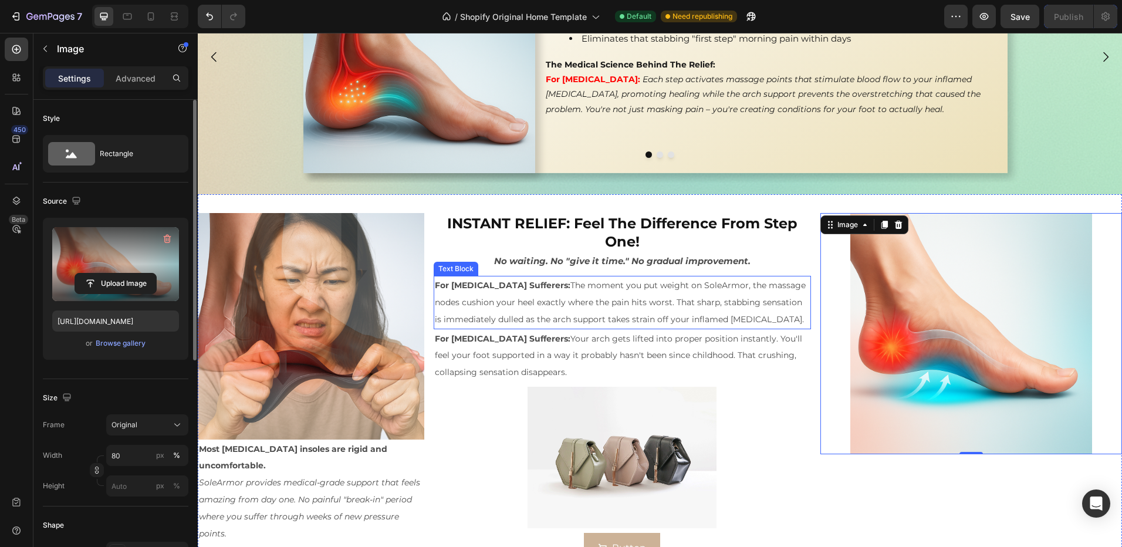
scroll to position [1620, 0]
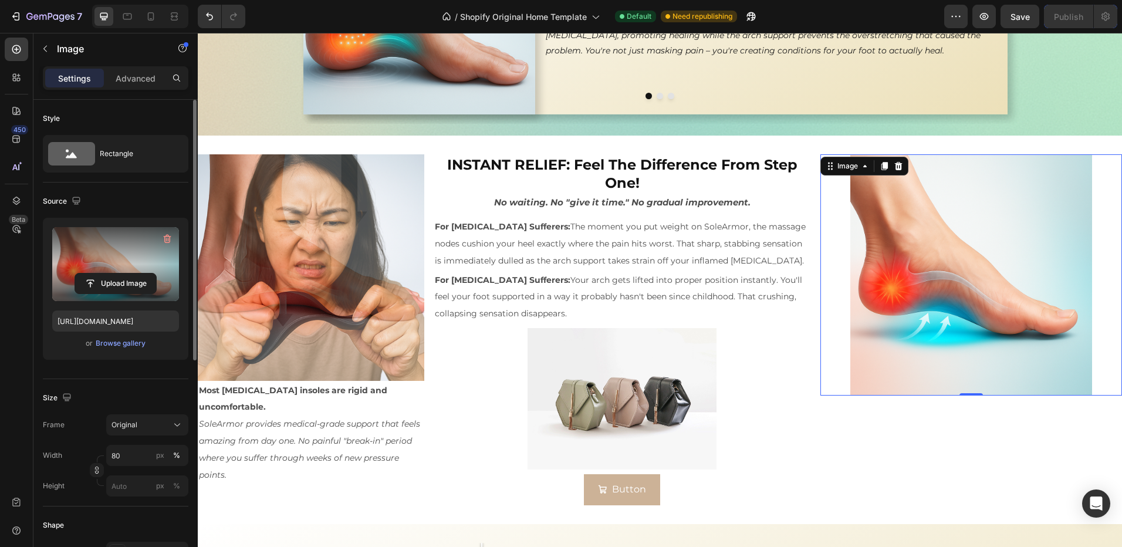
click at [960, 254] on img at bounding box center [970, 274] width 241 height 241
click at [900, 327] on img at bounding box center [970, 274] width 241 height 241
click at [332, 295] on img at bounding box center [311, 267] width 227 height 227
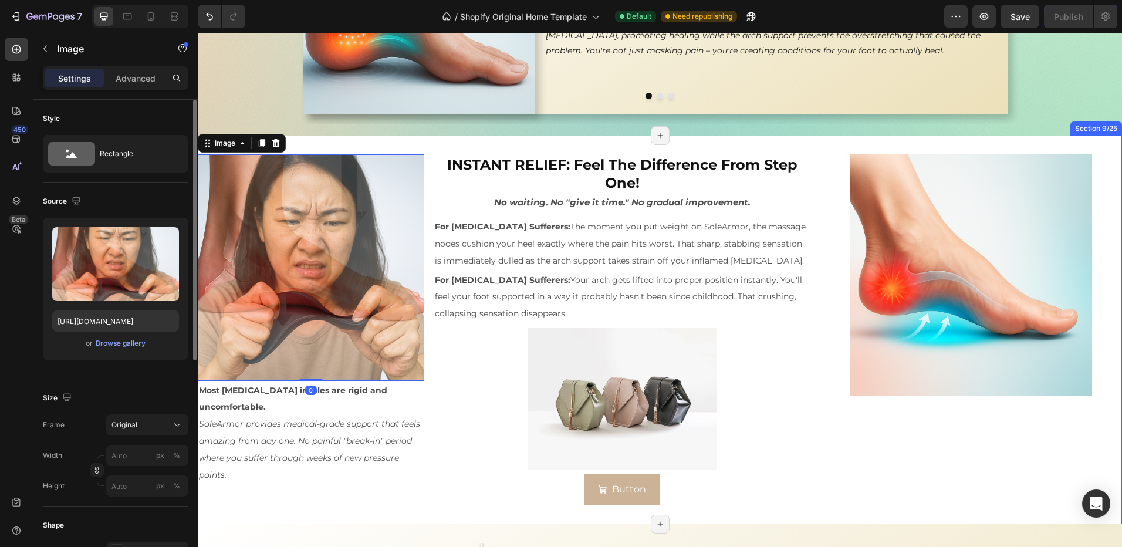
click at [353, 475] on div "Image 0 Most orthotic insoles are rigid and uncomfortable. SoleArmor provides m…" at bounding box center [311, 329] width 227 height 351
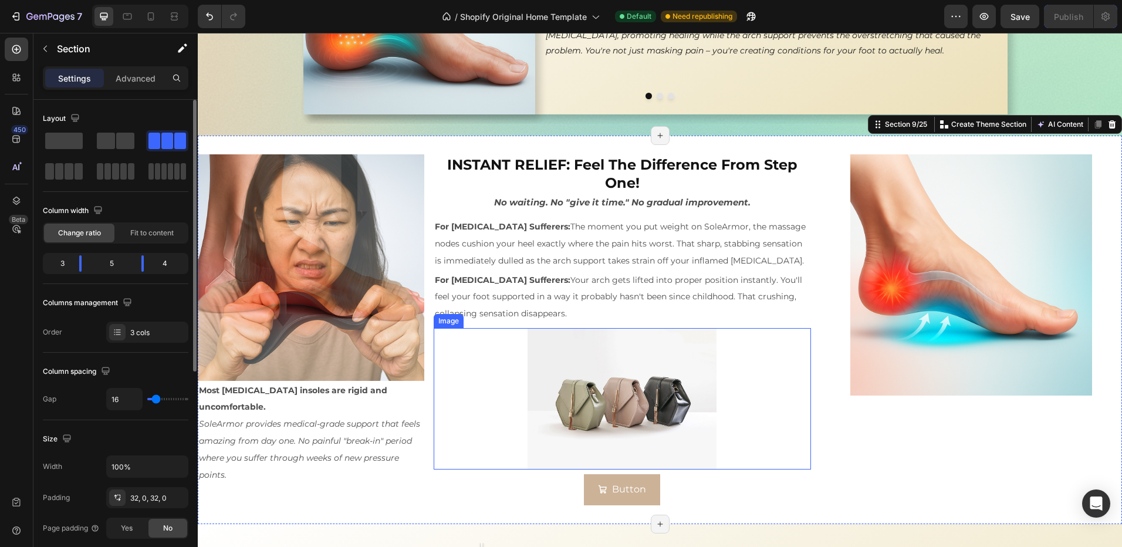
drag, startPoint x: 570, startPoint y: 410, endPoint x: 340, endPoint y: 348, distance: 238.9
click at [570, 410] on img at bounding box center [622, 398] width 188 height 141
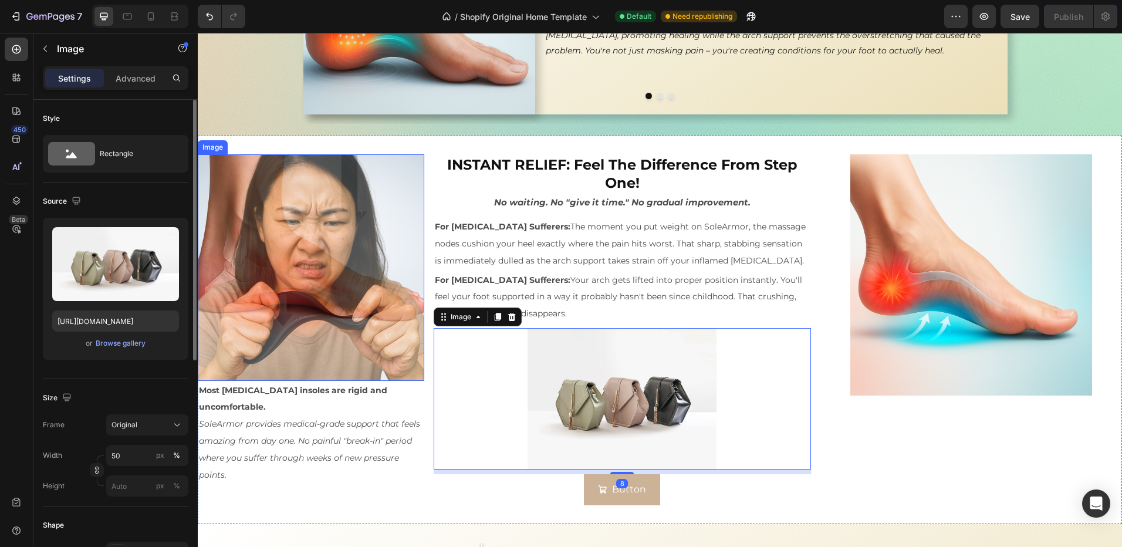
click at [254, 273] on img at bounding box center [311, 267] width 227 height 227
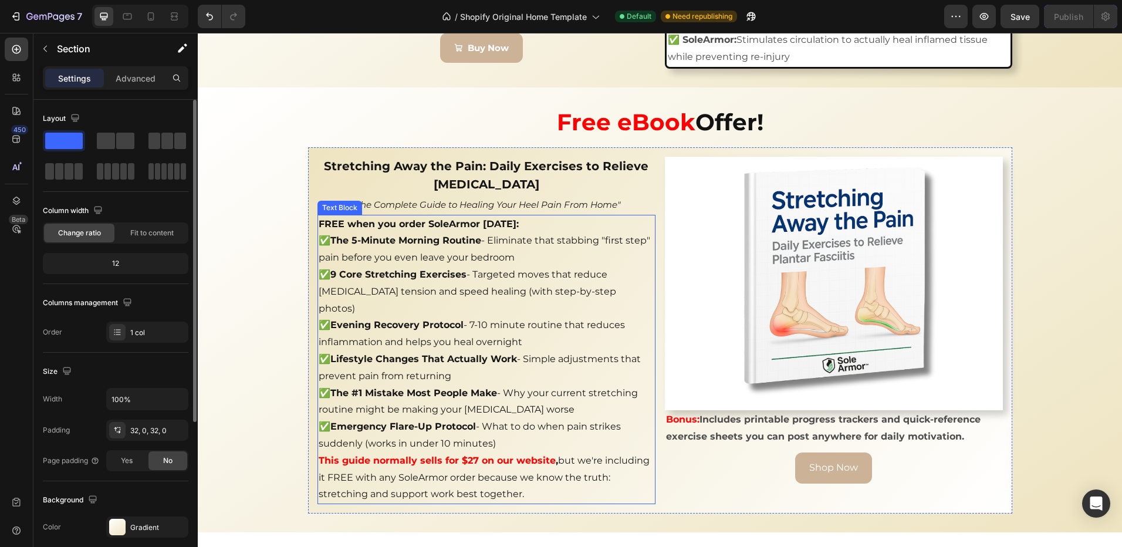
scroll to position [2637, 0]
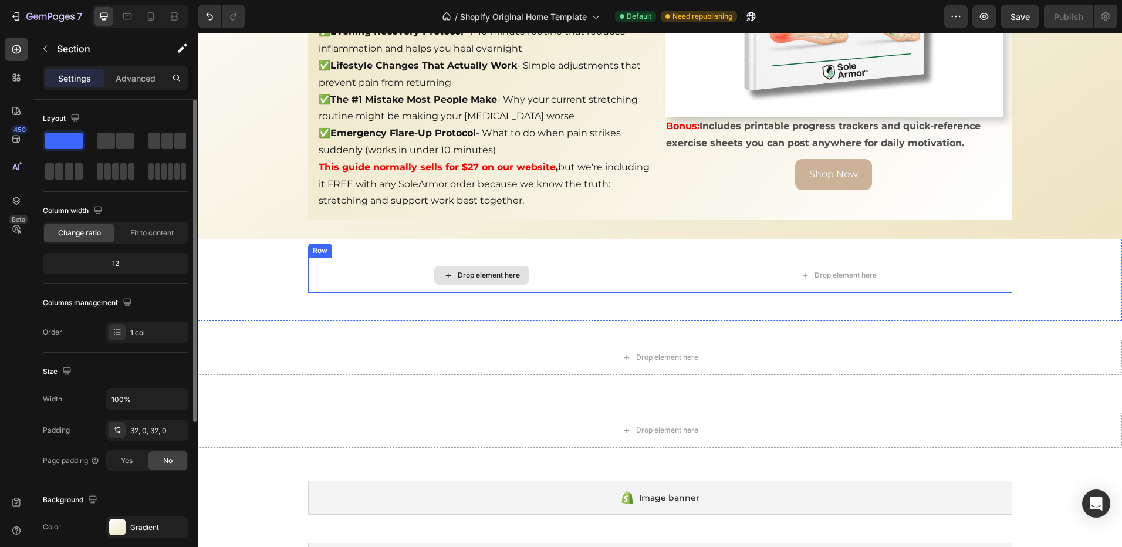
click at [368, 261] on div "Drop element here" at bounding box center [481, 275] width 347 height 35
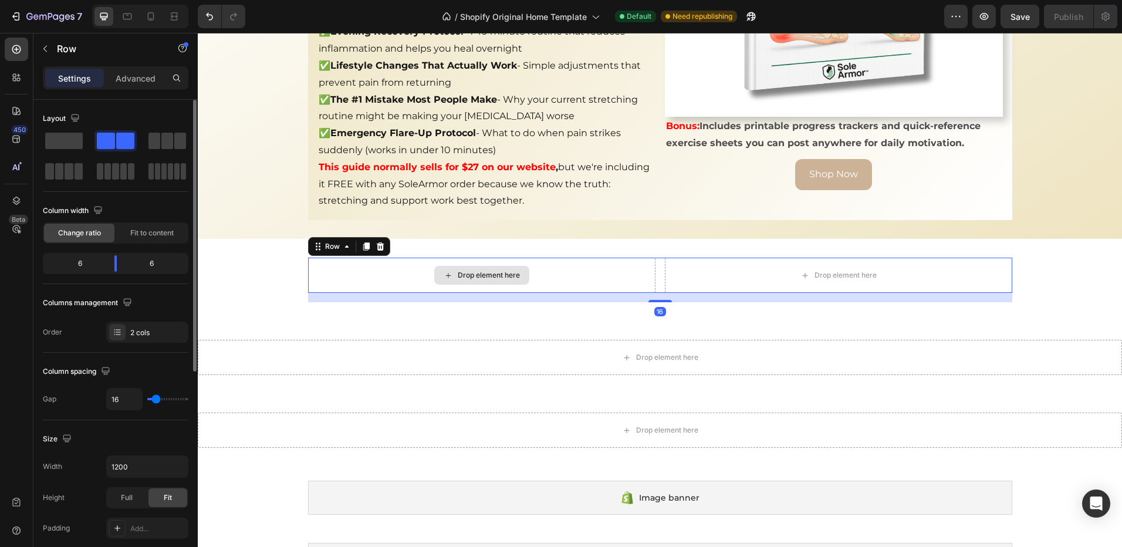
click at [455, 258] on div "Drop element here" at bounding box center [481, 275] width 347 height 35
click at [16, 54] on icon at bounding box center [17, 49] width 12 height 12
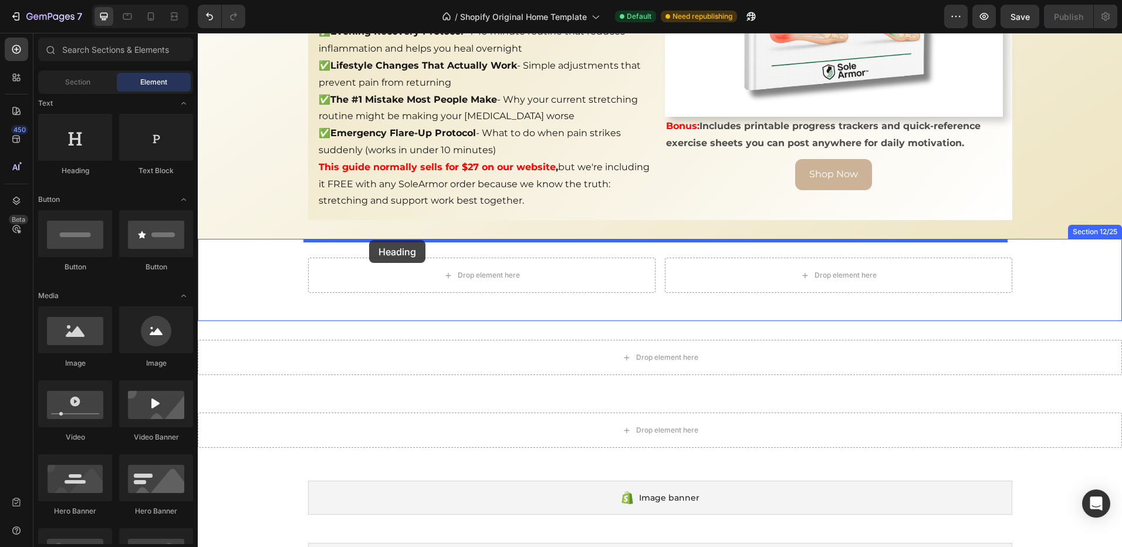
drag, startPoint x: 271, startPoint y: 173, endPoint x: 369, endPoint y: 240, distance: 119.1
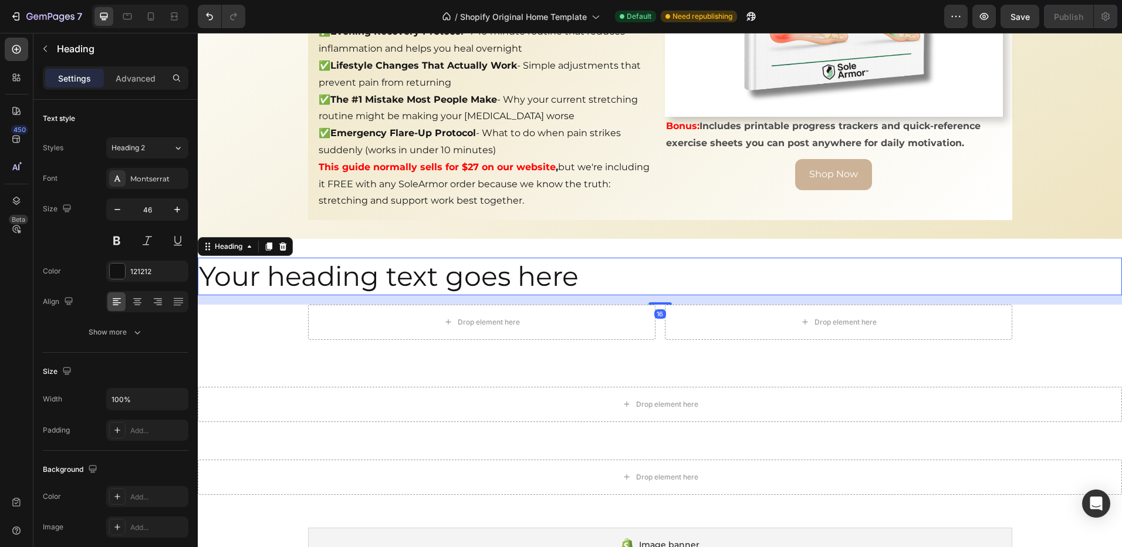
click at [594, 268] on h2 "Your heading text goes here" at bounding box center [660, 277] width 924 height 38
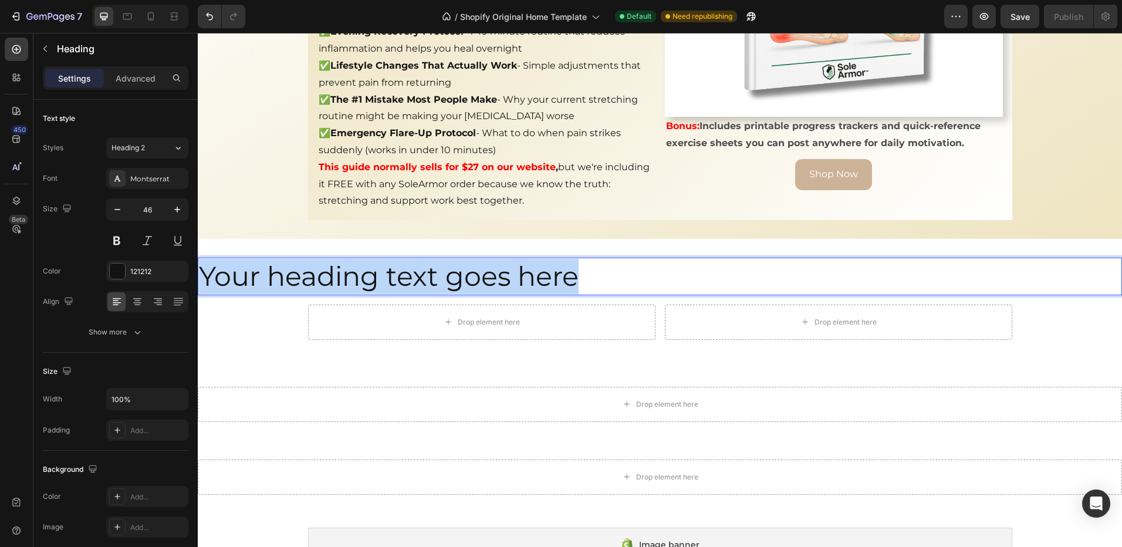
drag, startPoint x: 573, startPoint y: 263, endPoint x: 201, endPoint y: 261, distance: 371.5
click at [201, 261] on p "Your heading text goes here" at bounding box center [660, 276] width 922 height 35
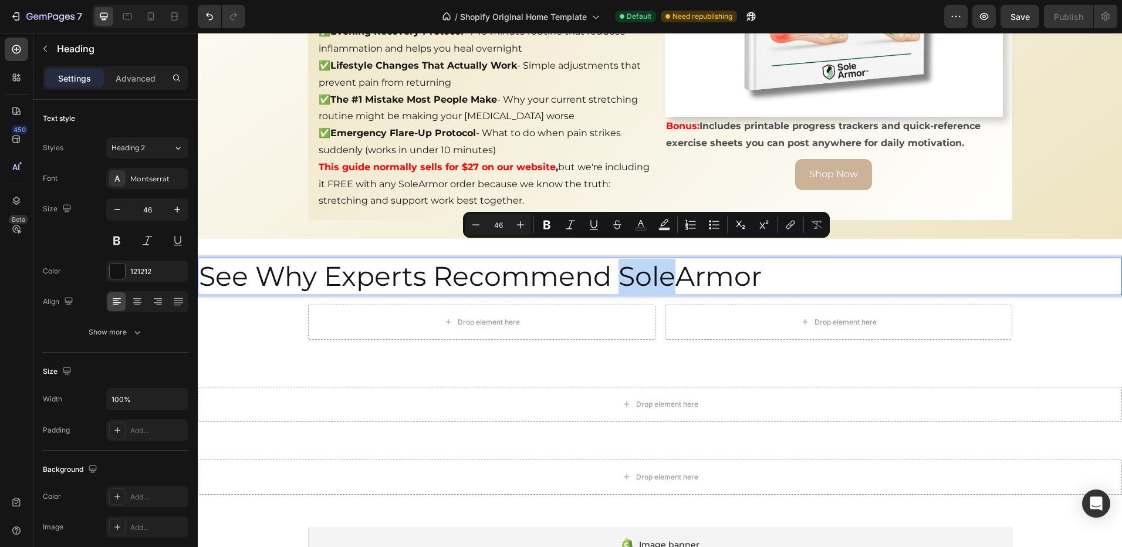
drag, startPoint x: 671, startPoint y: 266, endPoint x: 619, endPoint y: 264, distance: 52.3
click at [619, 264] on p "See Why Experts Recommend SoleArmor" at bounding box center [660, 276] width 922 height 35
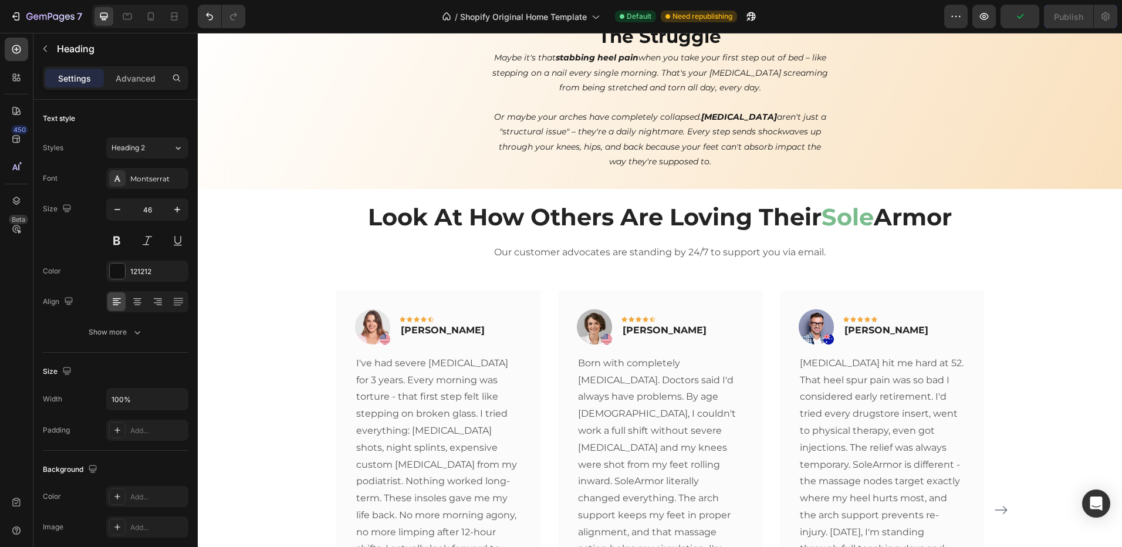
scroll to position [0, 0]
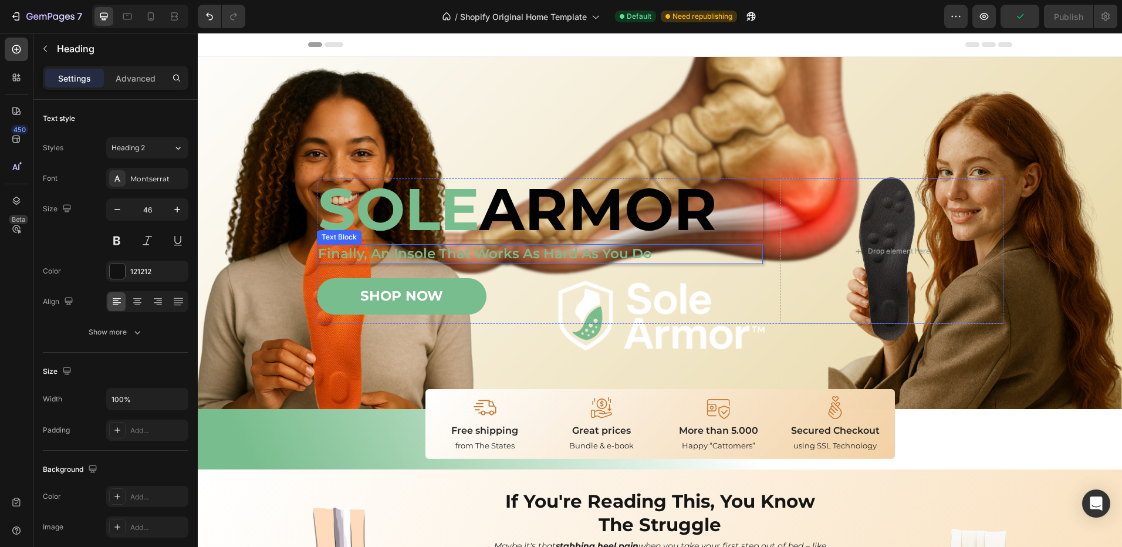
click at [421, 225] on strong "SOLE" at bounding box center [398, 209] width 161 height 72
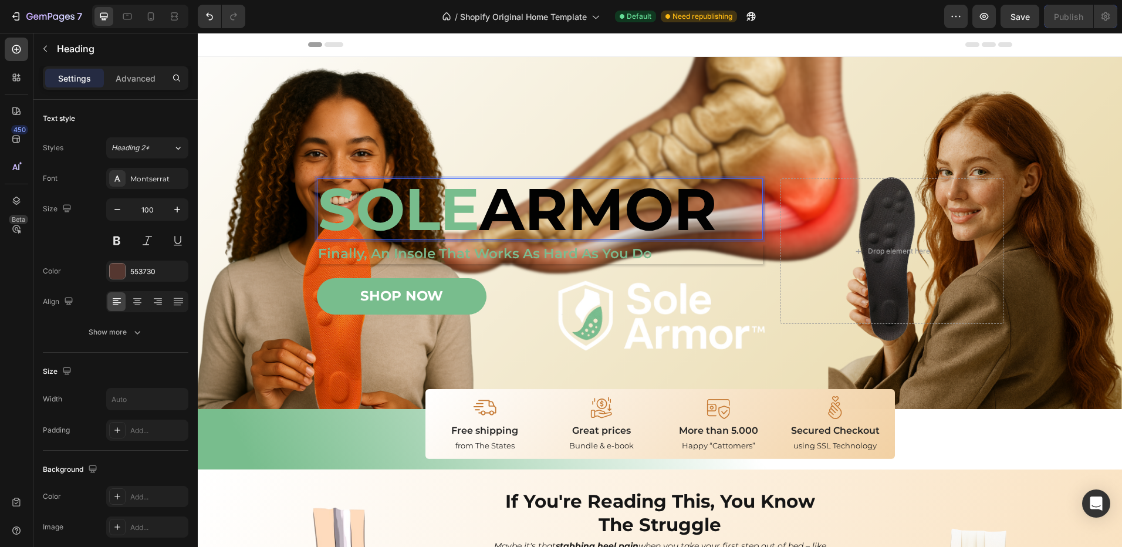
click at [388, 208] on strong "SOLE" at bounding box center [398, 209] width 161 height 72
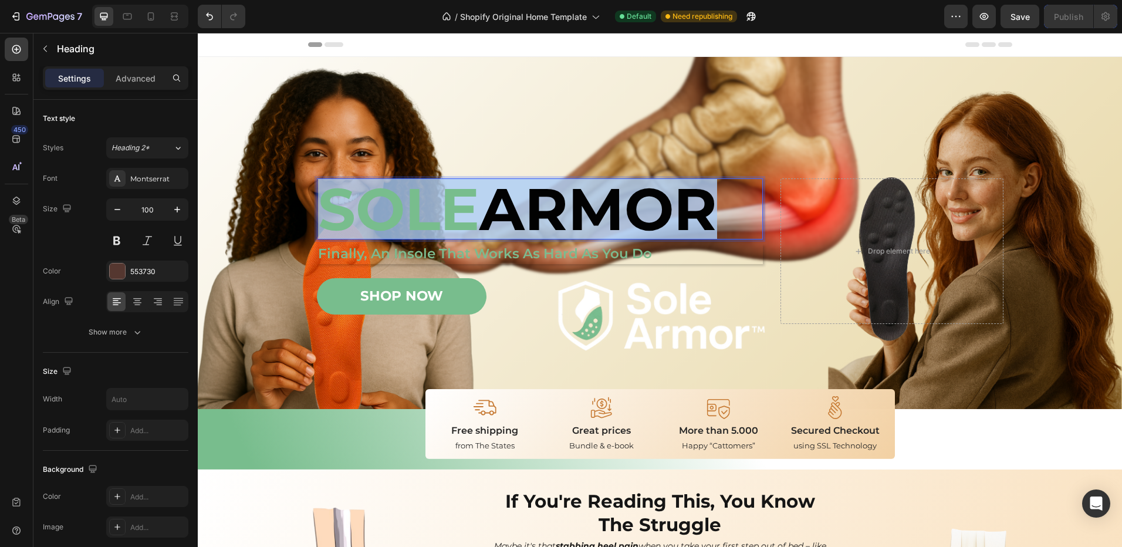
click at [388, 208] on strong "SOLE" at bounding box center [398, 209] width 161 height 72
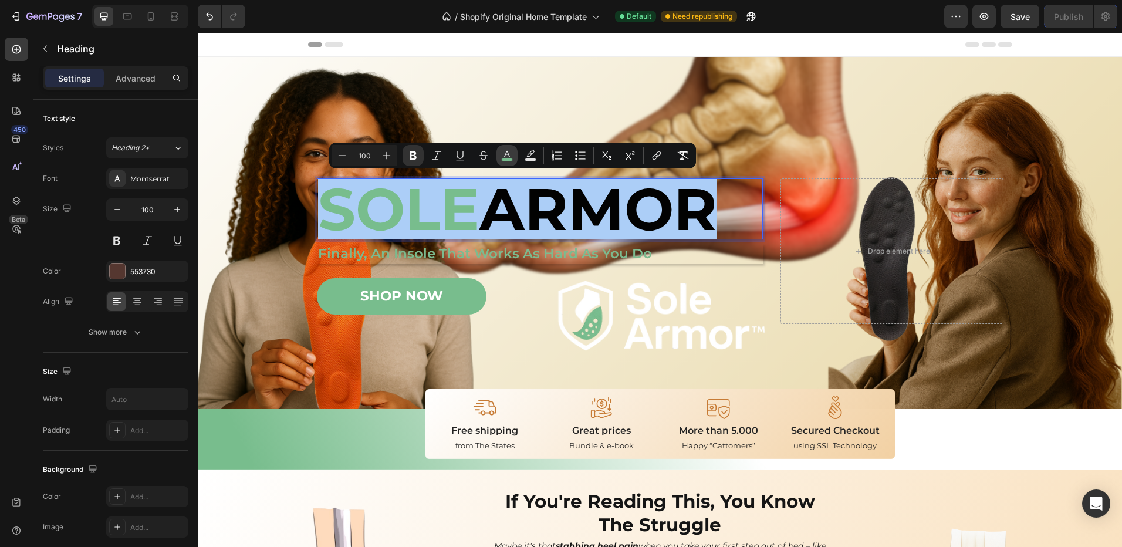
click at [512, 157] on icon "Editor contextual toolbar" at bounding box center [507, 156] width 12 height 12
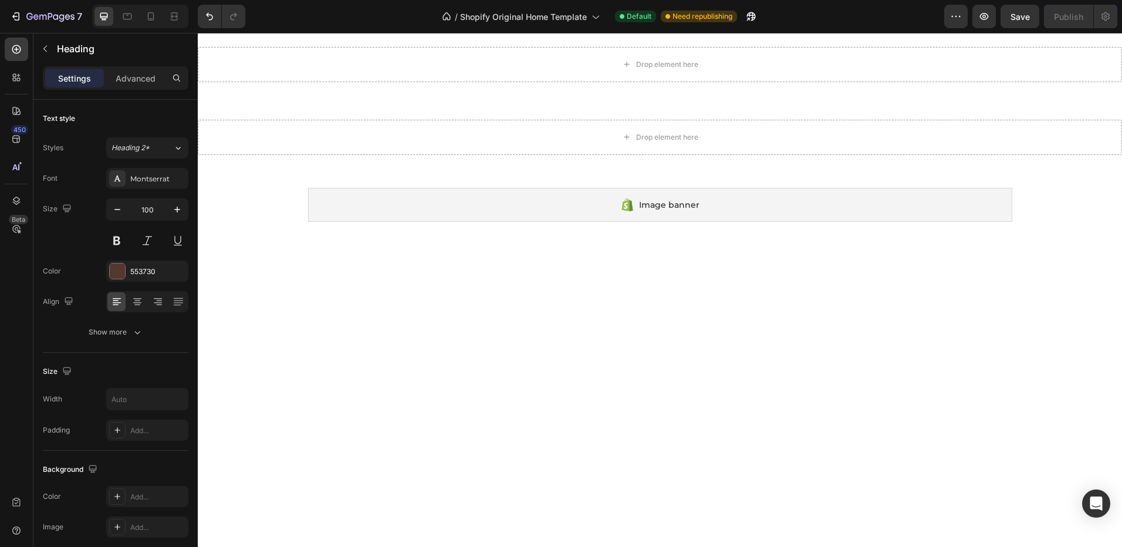
scroll to position [2616, 0]
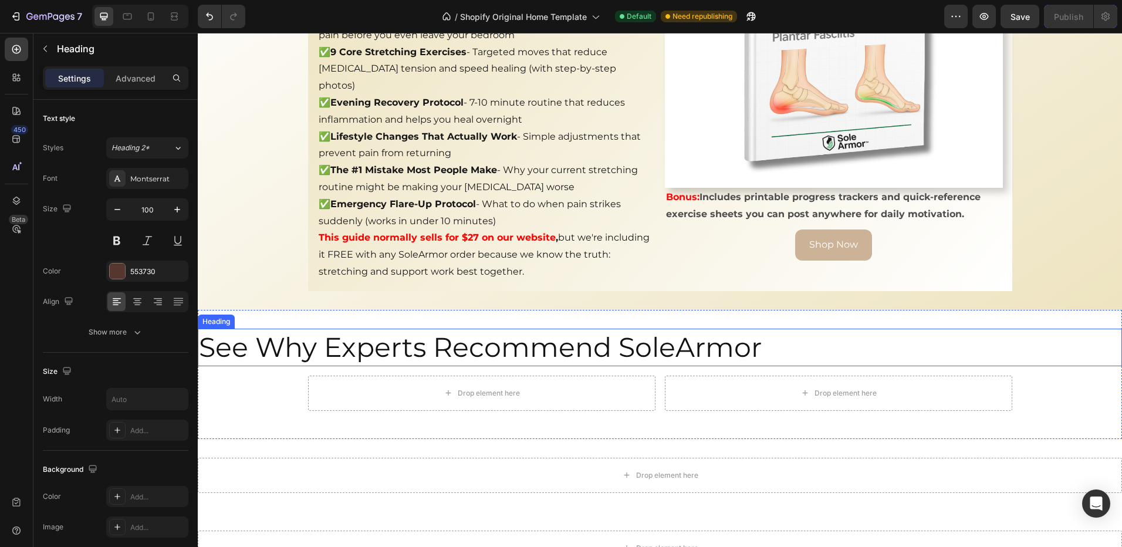
drag, startPoint x: 751, startPoint y: 327, endPoint x: 758, endPoint y: 327, distance: 7.0
click at [751, 329] on h2 "See Why Experts Recommend SoleArmor" at bounding box center [660, 348] width 924 height 38
type input "16"
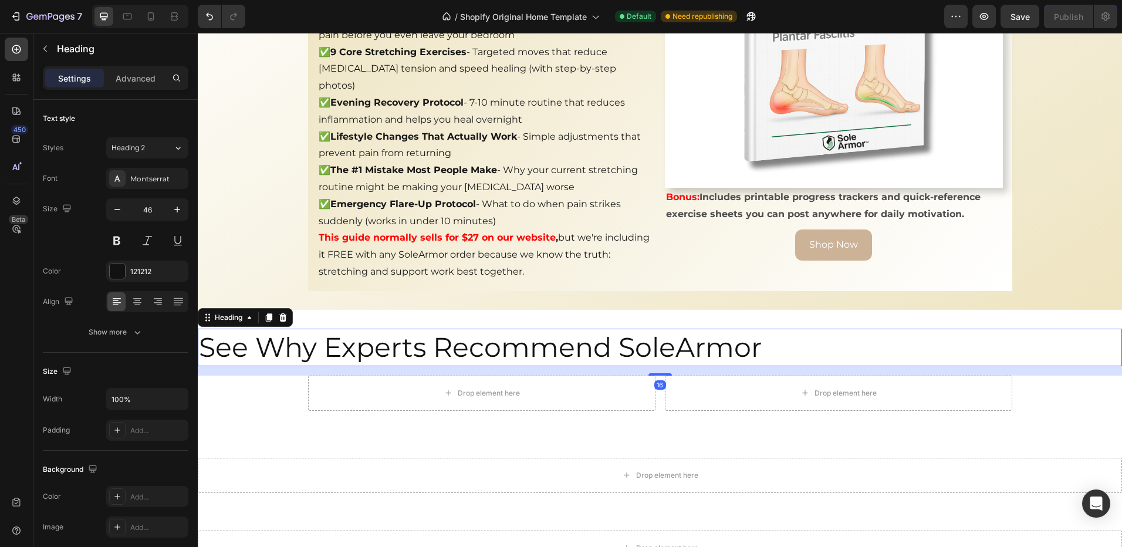
click at [670, 337] on h2 "See Why Experts Recommend SoleArmor" at bounding box center [660, 348] width 924 height 38
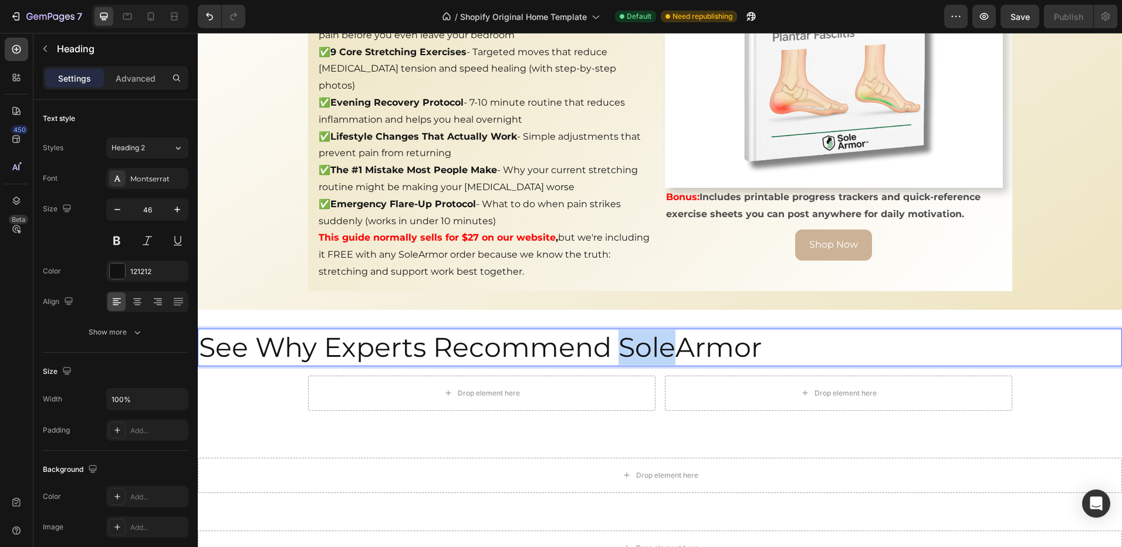
drag, startPoint x: 675, startPoint y: 335, endPoint x: 618, endPoint y: 337, distance: 57.5
click at [618, 337] on p "See Why Experts Recommend SoleArmor" at bounding box center [660, 347] width 922 height 35
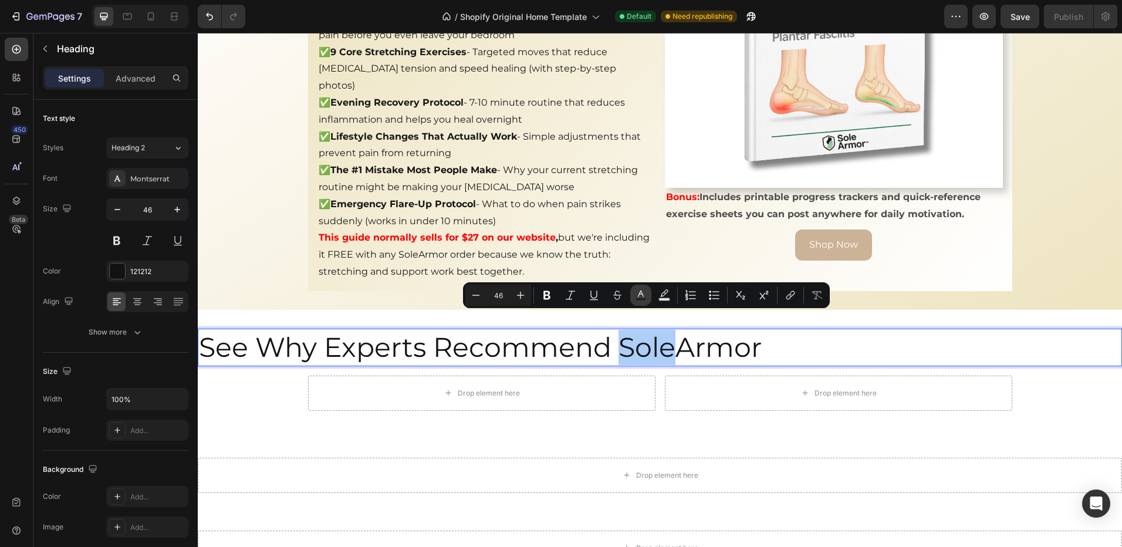
click at [641, 296] on icon "Editor contextual toolbar" at bounding box center [641, 295] width 12 height 12
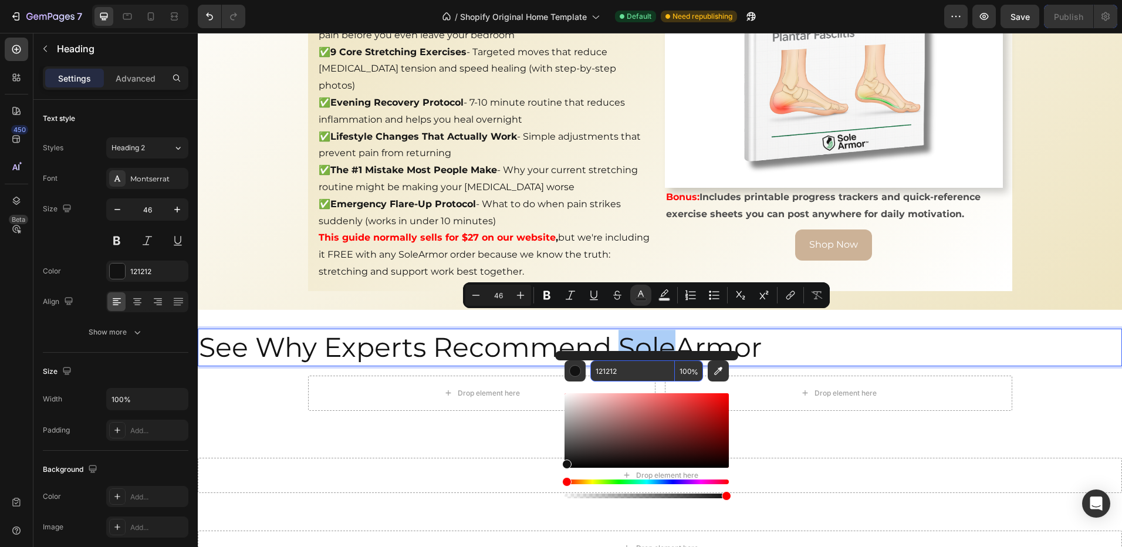
click at [626, 370] on input "121212" at bounding box center [632, 370] width 85 height 21
paste input "78BD8D"
type input "78BD8D"
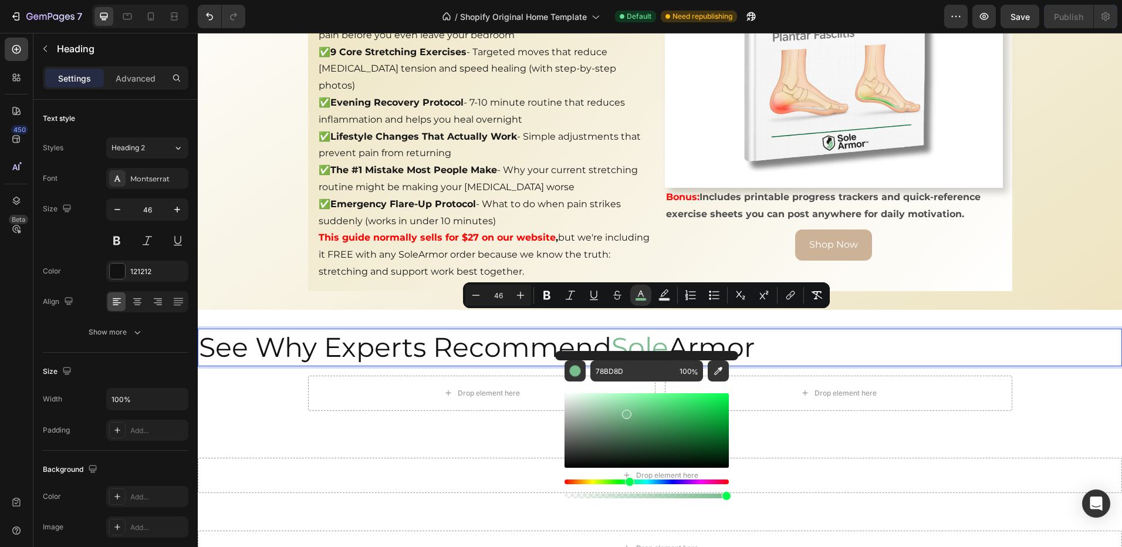
click at [804, 336] on p "See Why Experts Recommend Sole Armor" at bounding box center [660, 347] width 922 height 35
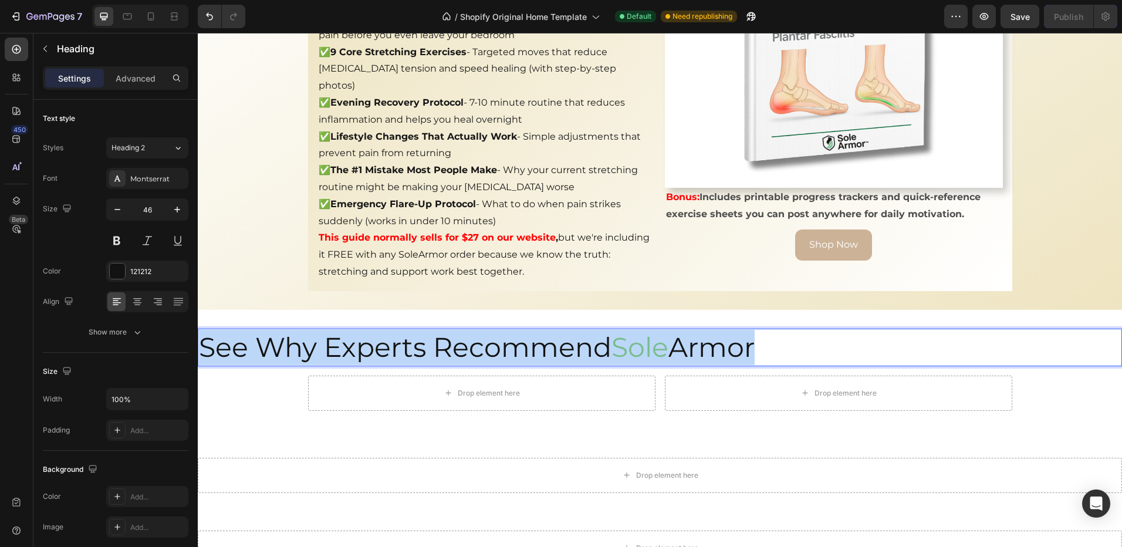
drag, startPoint x: 788, startPoint y: 336, endPoint x: 390, endPoint y: 364, distance: 398.9
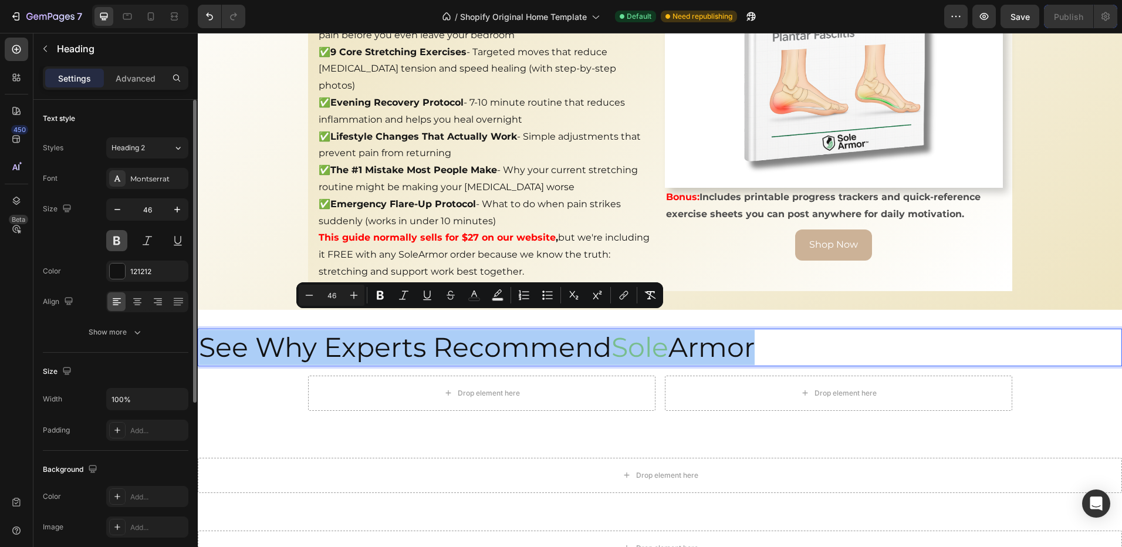
click at [120, 249] on button at bounding box center [116, 240] width 21 height 21
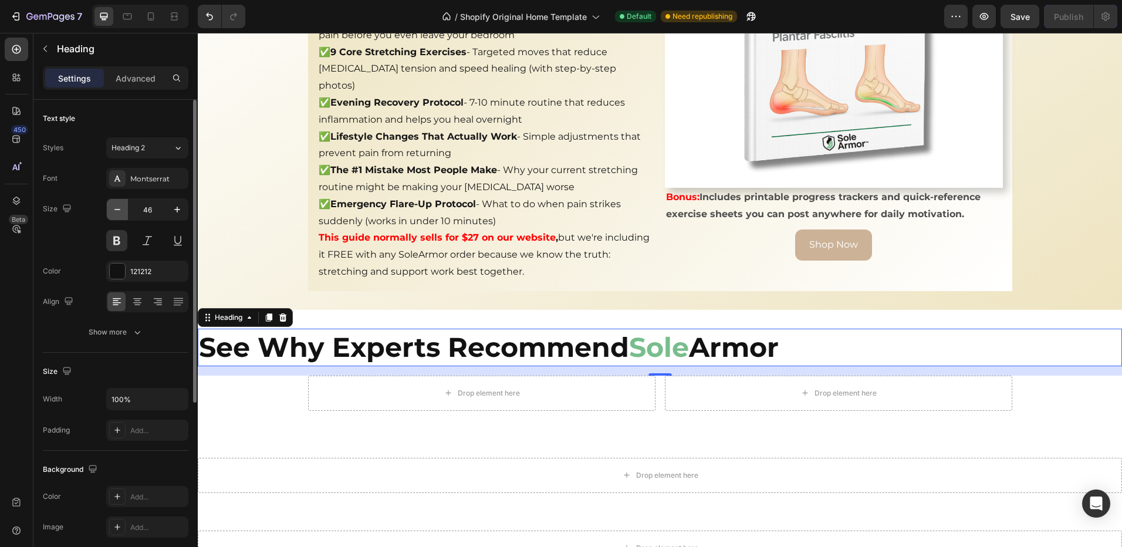
click at [111, 210] on icon "button" at bounding box center [117, 210] width 12 height 12
click at [112, 211] on icon "button" at bounding box center [117, 210] width 12 height 12
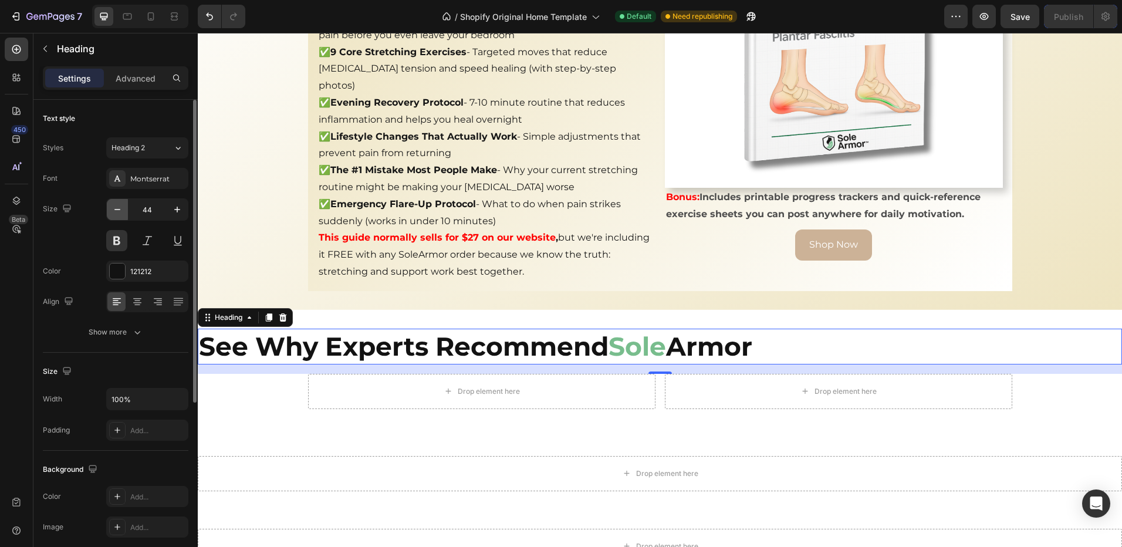
click at [112, 211] on icon "button" at bounding box center [117, 210] width 12 height 12
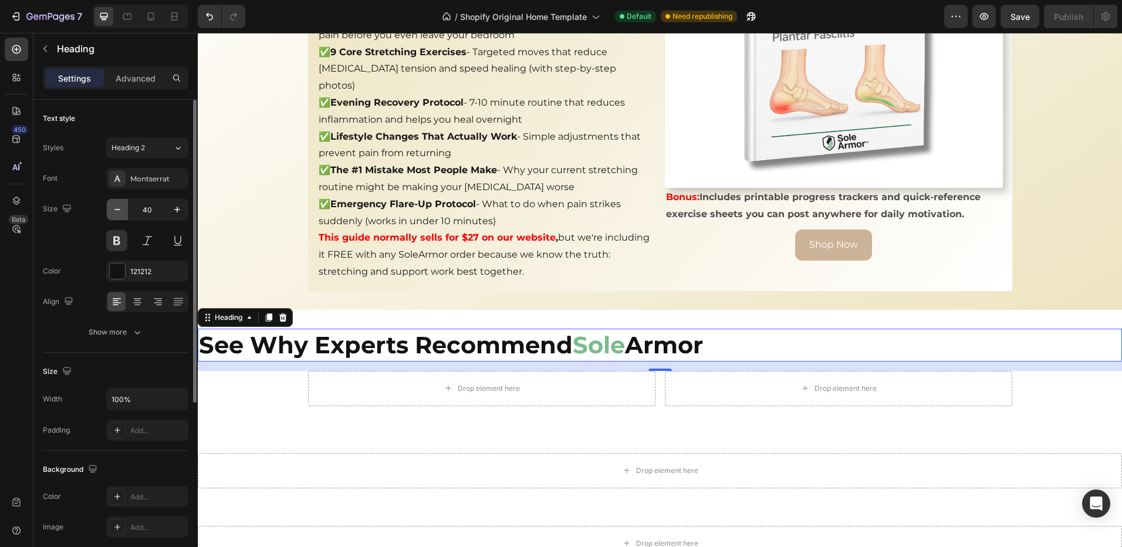
click at [112, 211] on icon "button" at bounding box center [117, 210] width 12 height 12
type input "37"
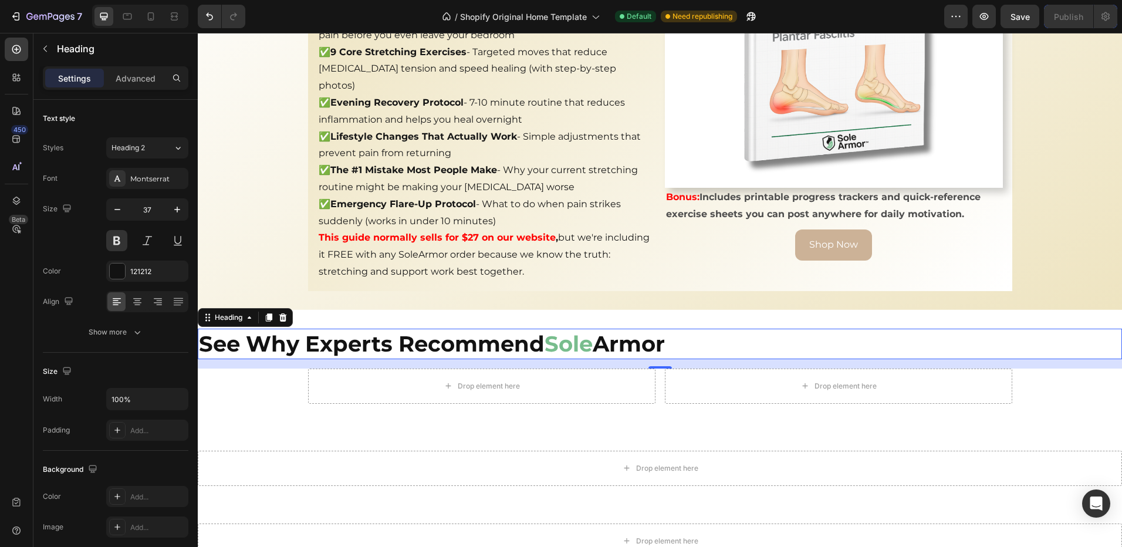
click at [702, 330] on p "See Why Experts Recommend Sole Armor" at bounding box center [660, 344] width 922 height 28
drag, startPoint x: 735, startPoint y: 372, endPoint x: 592, endPoint y: 374, distance: 143.2
click at [735, 372] on div "Drop element here" at bounding box center [838, 386] width 347 height 35
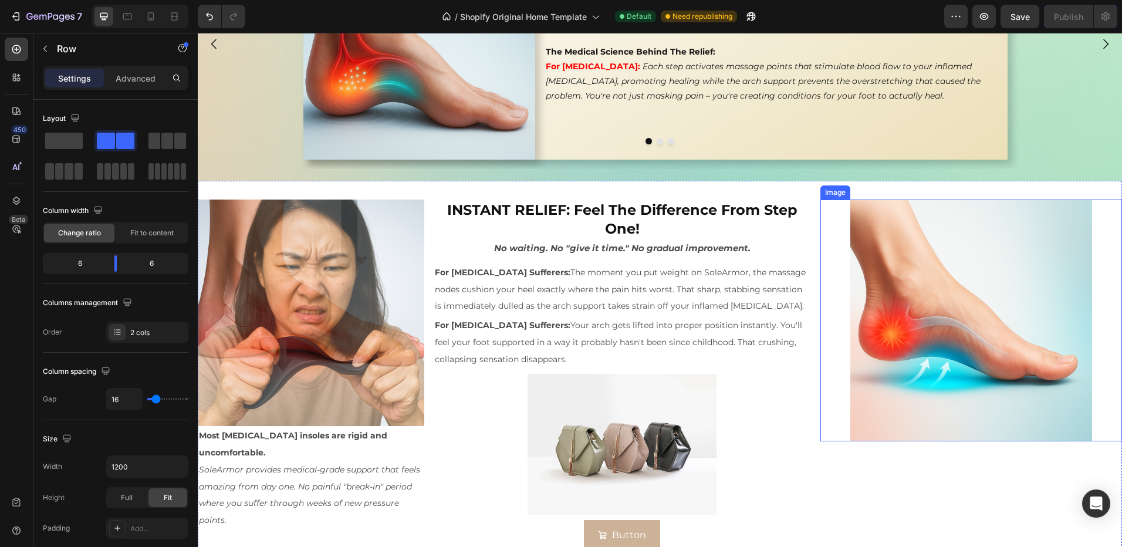
scroll to position [1736, 0]
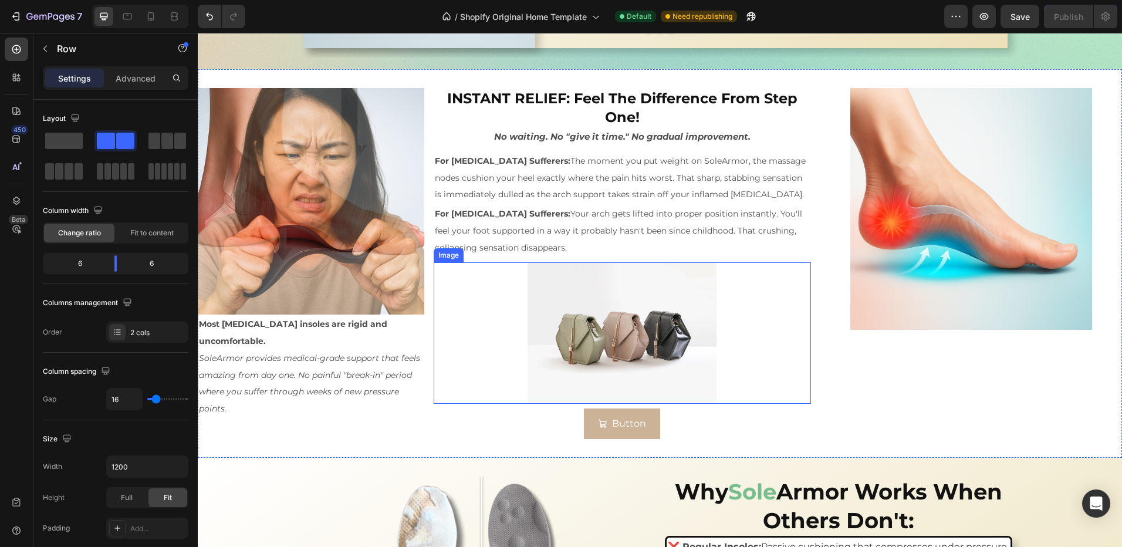
click at [580, 332] on img at bounding box center [622, 332] width 188 height 141
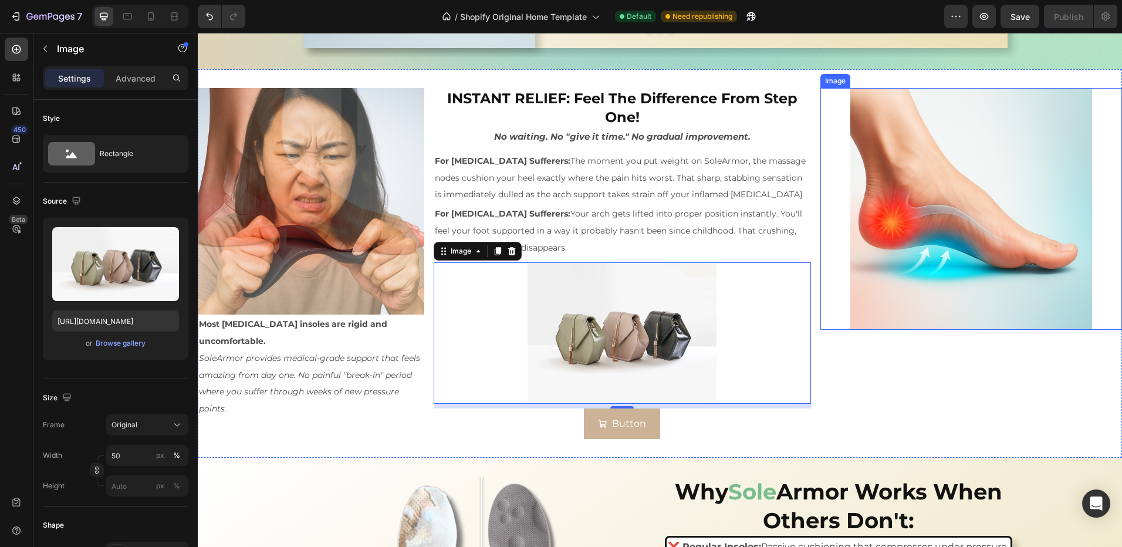
click at [1001, 168] on img at bounding box center [970, 208] width 241 height 241
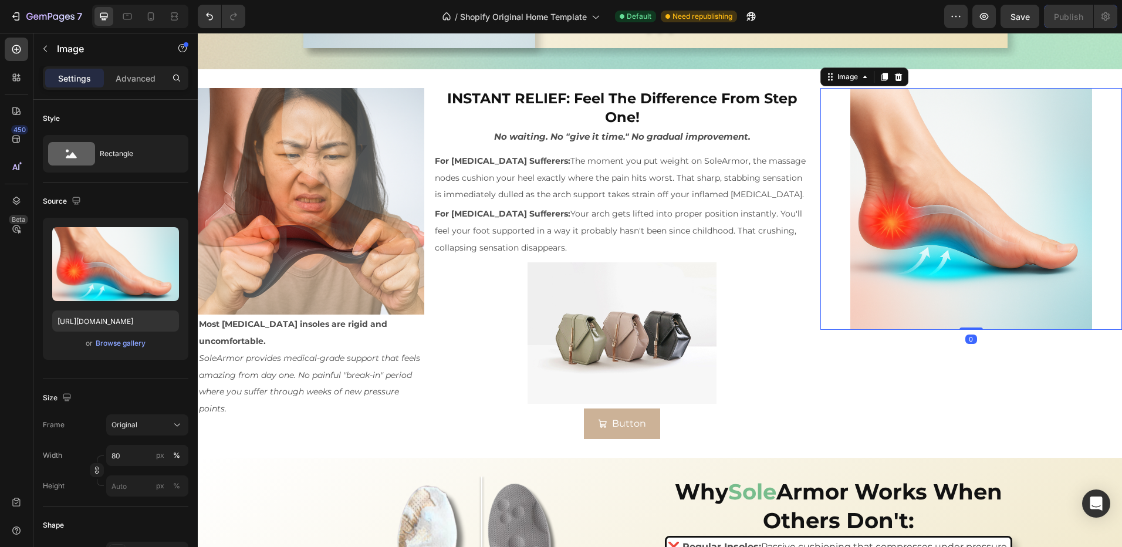
click at [897, 76] on div at bounding box center [898, 77] width 14 height 14
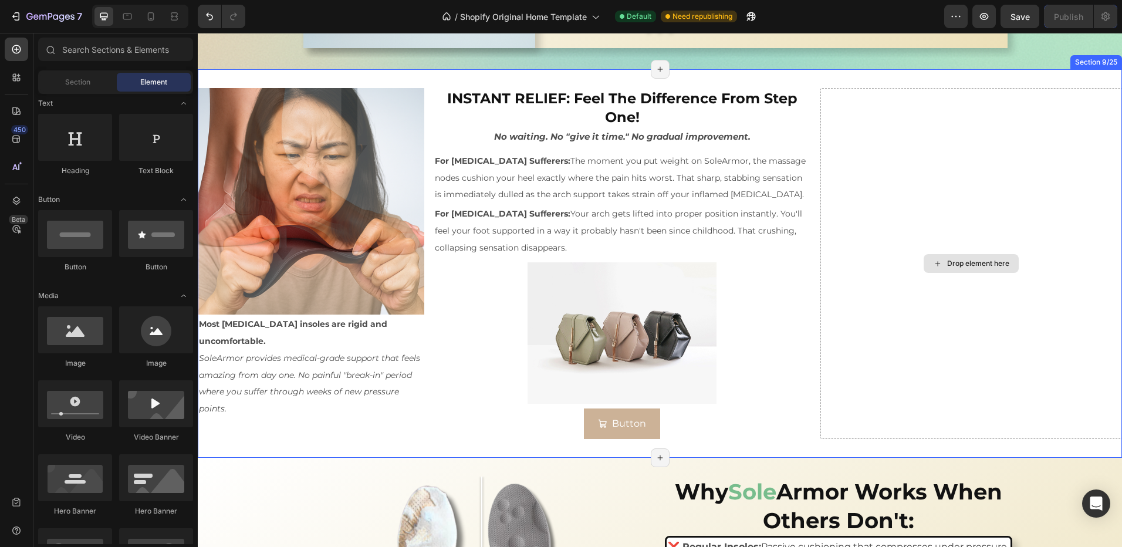
click at [873, 161] on div "Drop element here" at bounding box center [971, 263] width 302 height 351
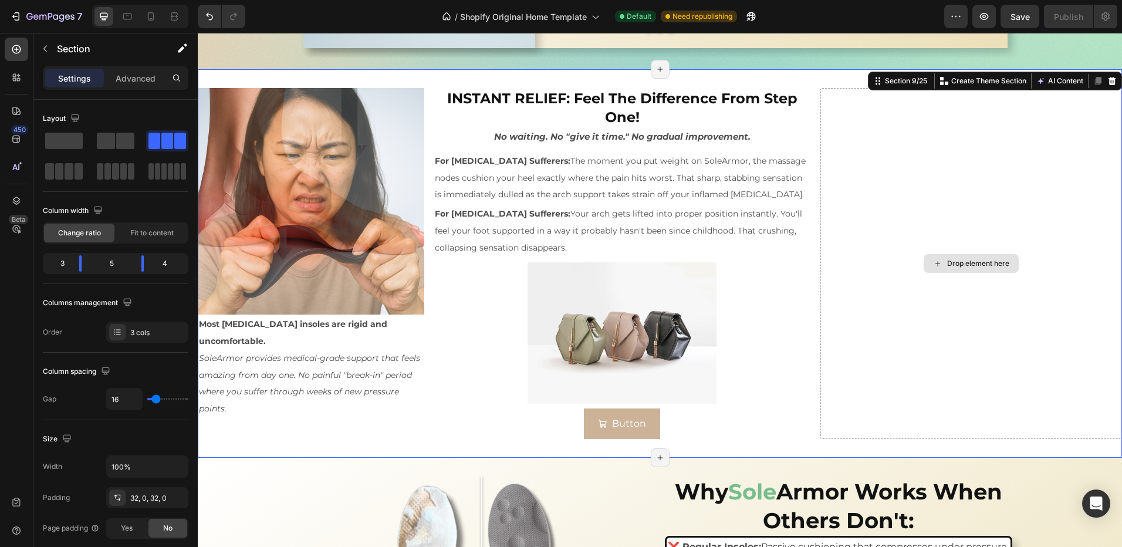
drag, startPoint x: 826, startPoint y: 169, endPoint x: 792, endPoint y: 154, distance: 36.8
click at [826, 168] on div "Drop element here" at bounding box center [971, 263] width 302 height 351
click at [802, 144] on p "No waiting. No "give it time." No gradual improvement." at bounding box center [622, 137] width 375 height 16
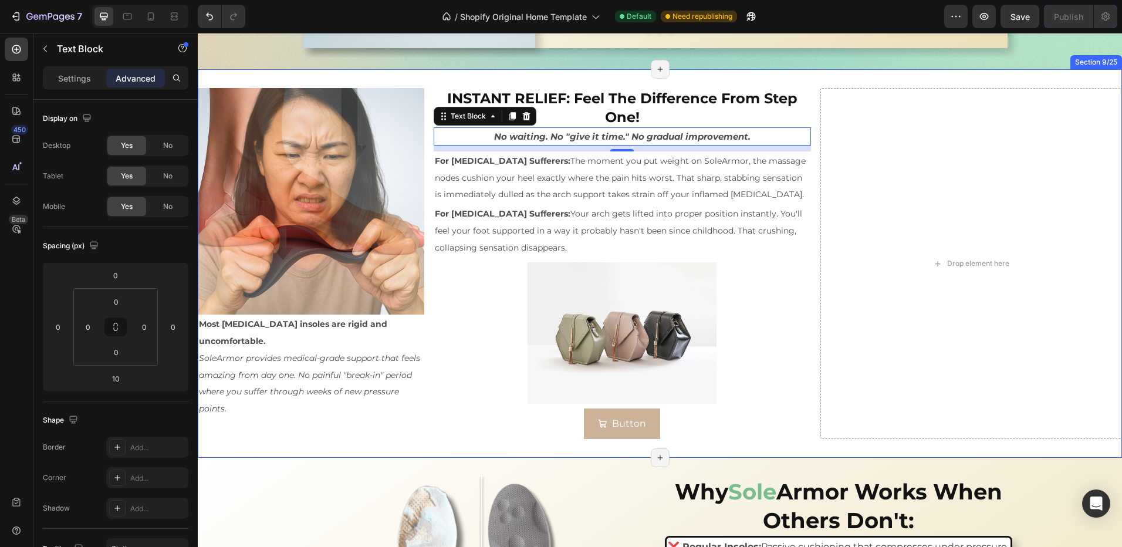
click at [820, 139] on div "Drop element here" at bounding box center [971, 263] width 302 height 351
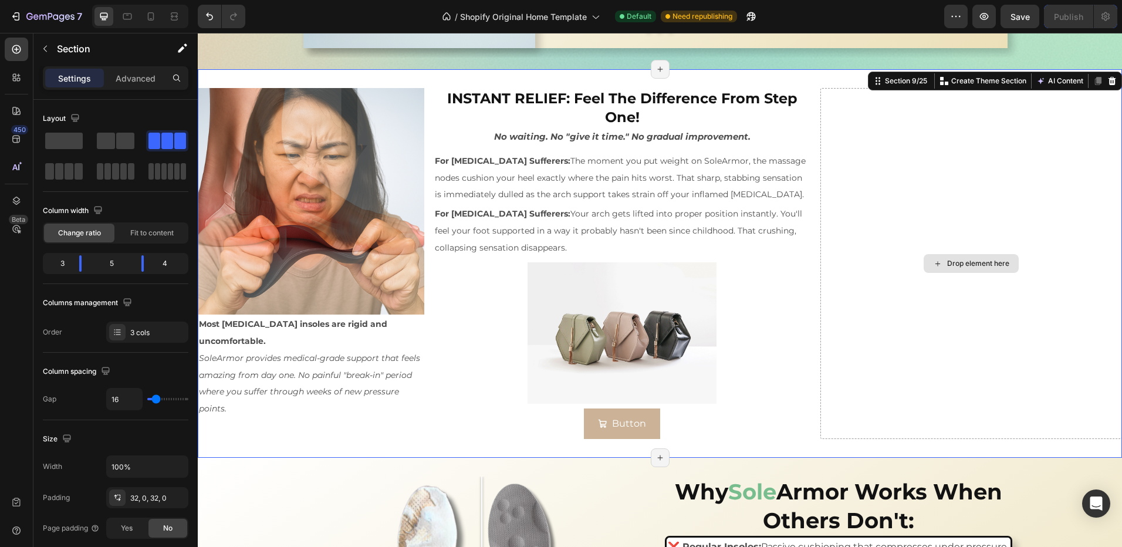
click at [826, 138] on div "Drop element here" at bounding box center [971, 263] width 302 height 351
click at [114, 136] on span at bounding box center [106, 141] width 18 height 16
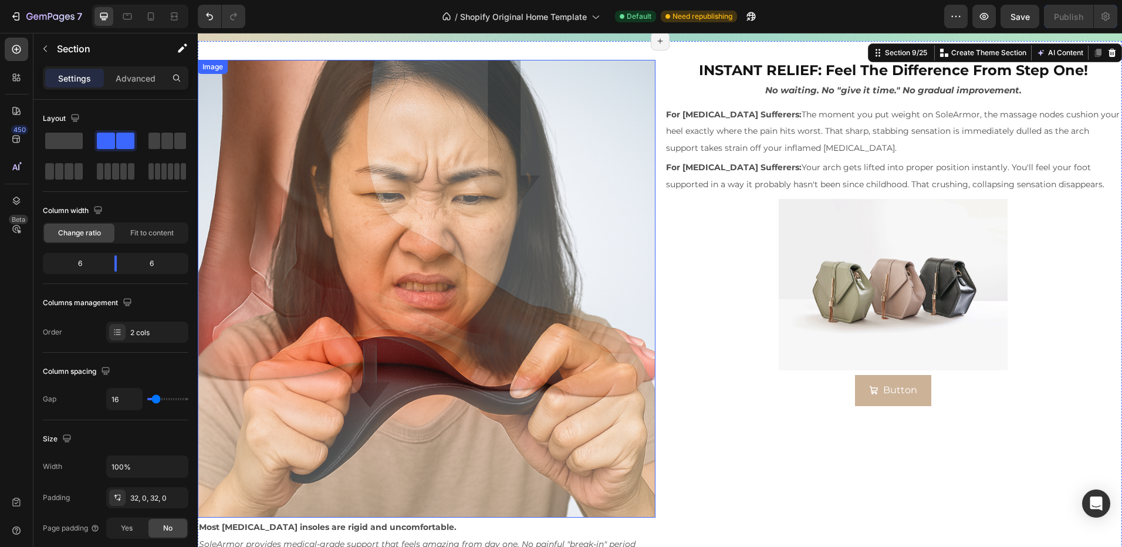
scroll to position [1795, 0]
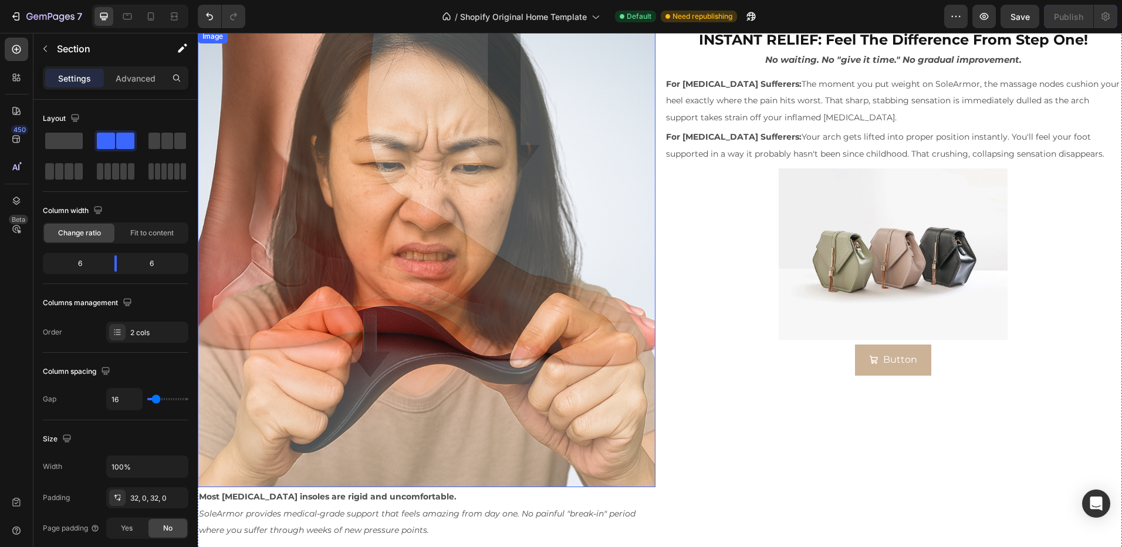
click at [491, 266] on img at bounding box center [427, 258] width 458 height 458
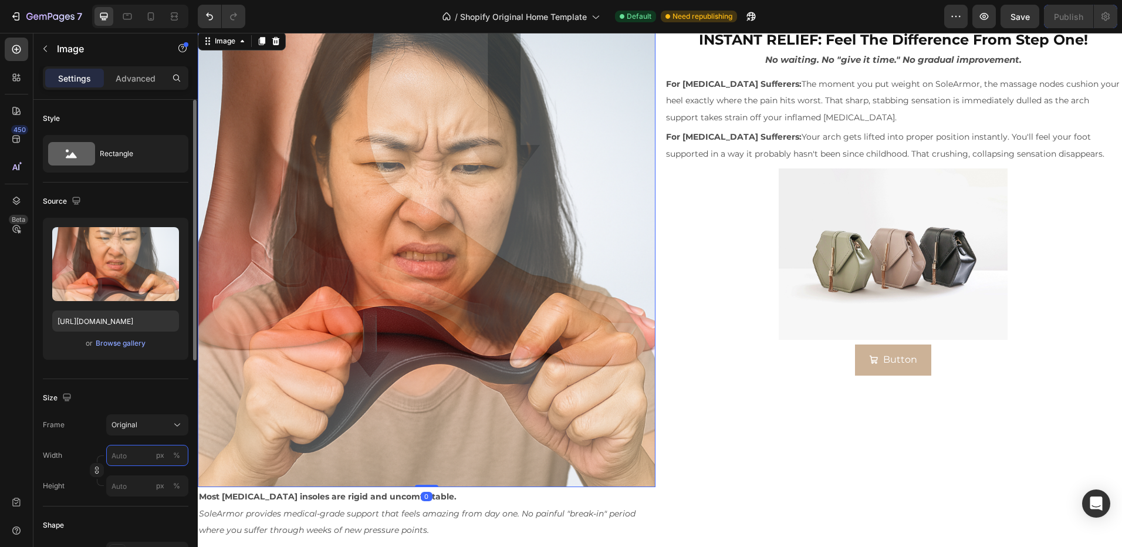
click at [143, 465] on input "px %" at bounding box center [147, 455] width 82 height 21
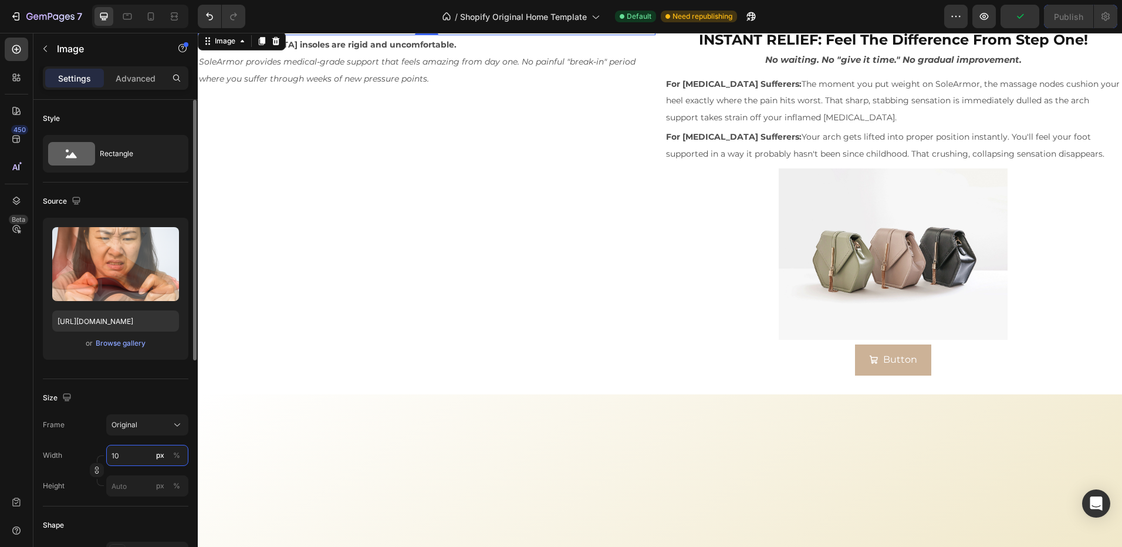
click at [187, 461] on input "10" at bounding box center [147, 455] width 82 height 21
click at [178, 461] on button "%" at bounding box center [177, 455] width 14 height 14
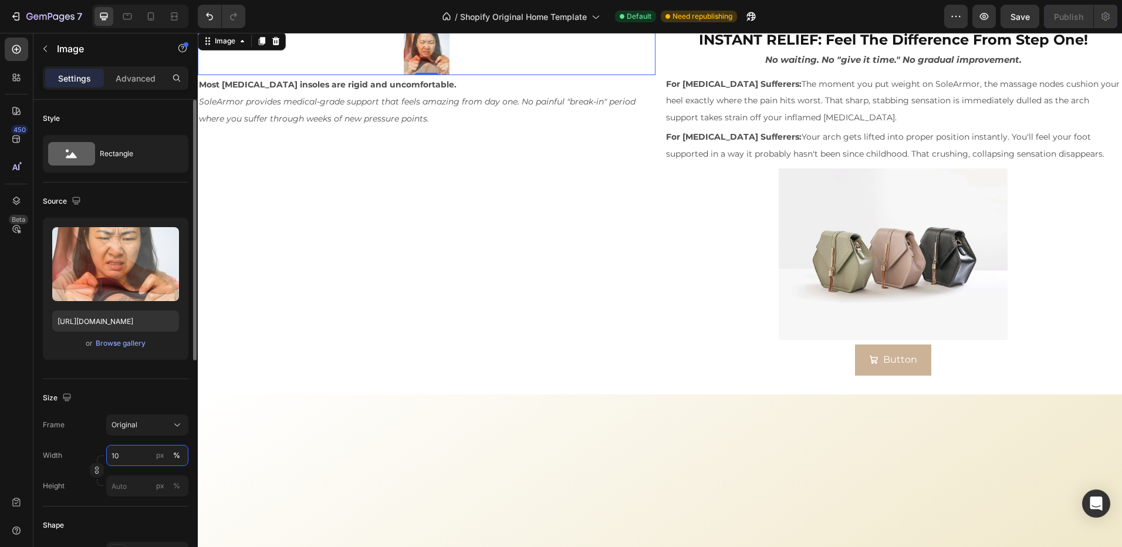
click at [133, 459] on input "10" at bounding box center [147, 455] width 82 height 21
type input "50"
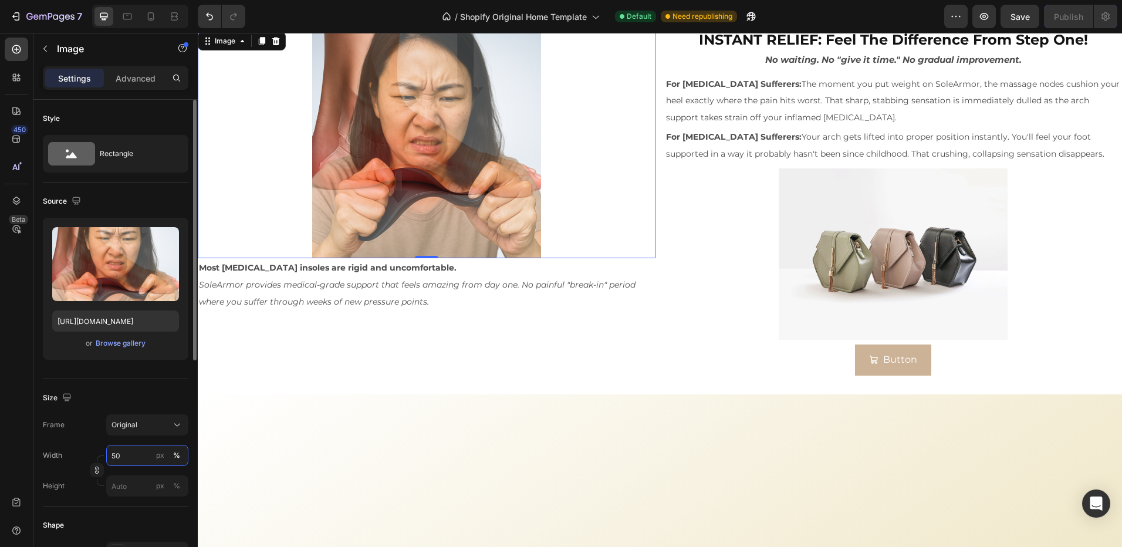
click at [130, 459] on input "50" at bounding box center [147, 455] width 82 height 21
click at [118, 458] on input "50" at bounding box center [147, 455] width 82 height 21
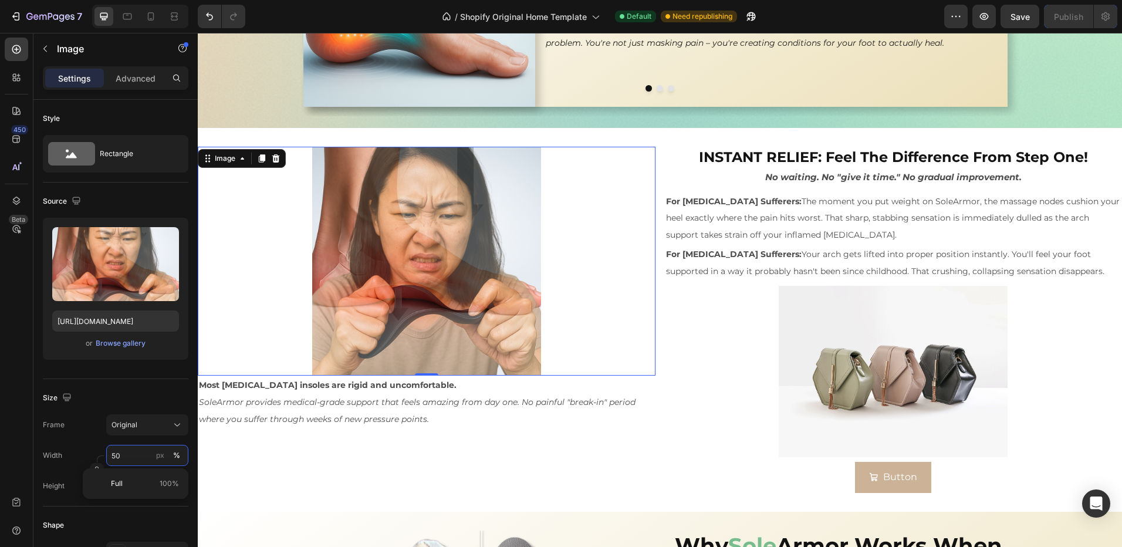
scroll to position [1736, 0]
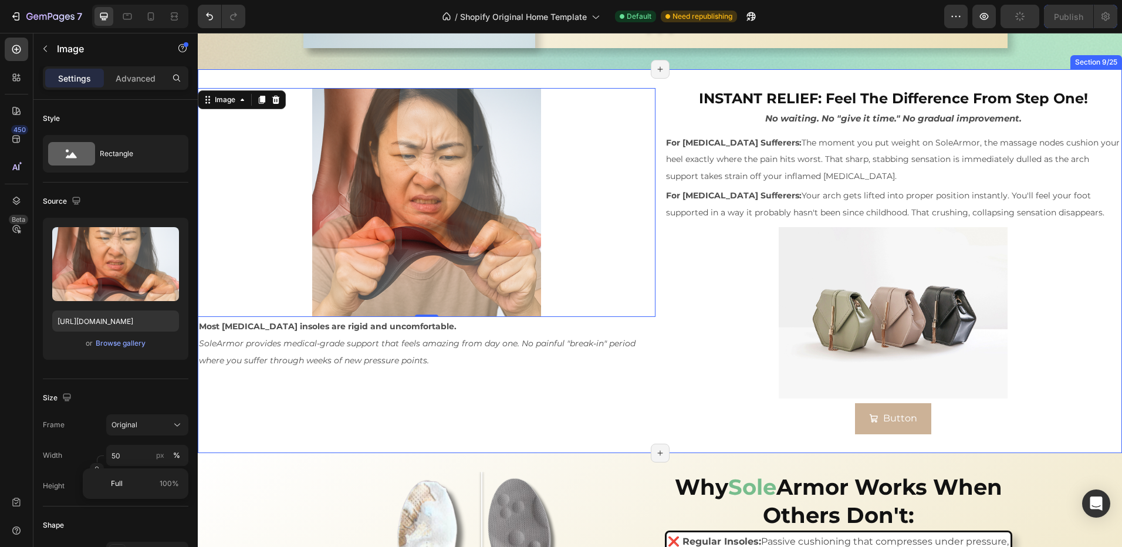
click at [486, 390] on div "Image 0 Most orthotic insoles are rigid and uncomfortable. SoleArmor provides m…" at bounding box center [427, 261] width 458 height 346
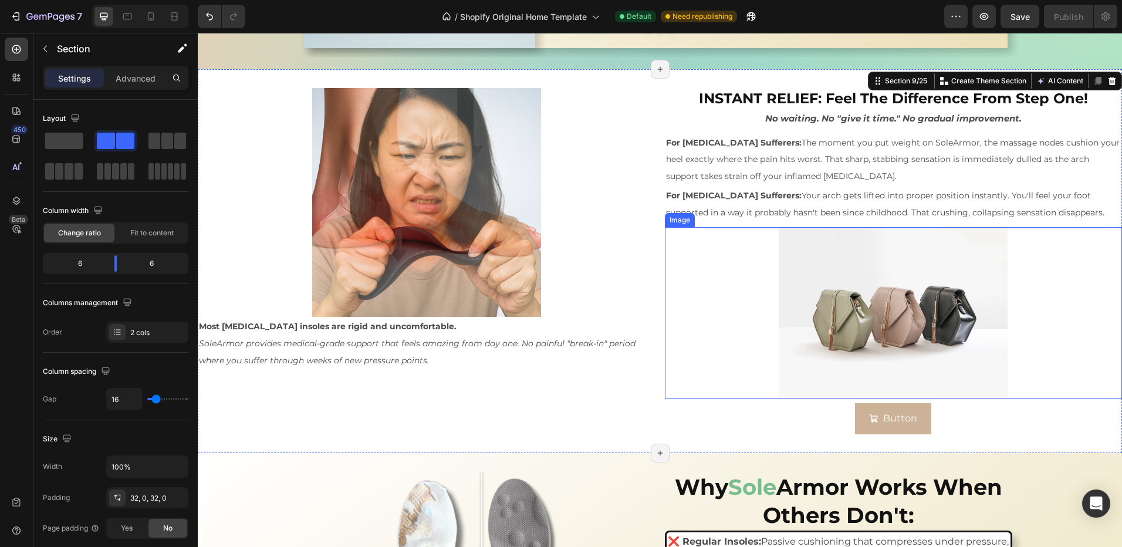
click at [847, 310] on img at bounding box center [893, 312] width 229 height 171
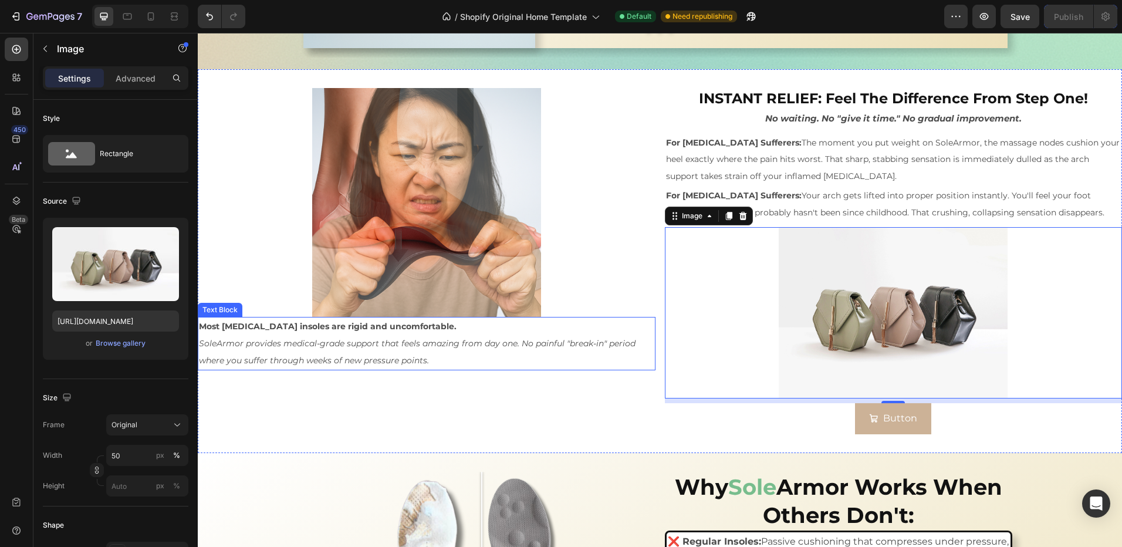
click at [373, 368] on div "Image Most orthotic insoles are rigid and uncomfortable. SoleArmor provides med…" at bounding box center [427, 261] width 458 height 346
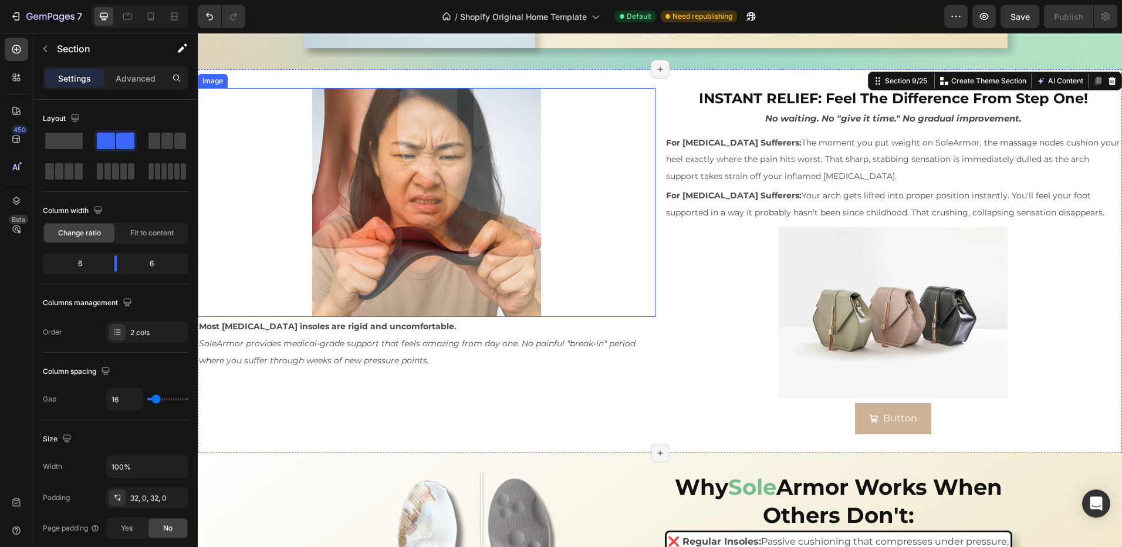
click at [382, 231] on img at bounding box center [426, 202] width 229 height 229
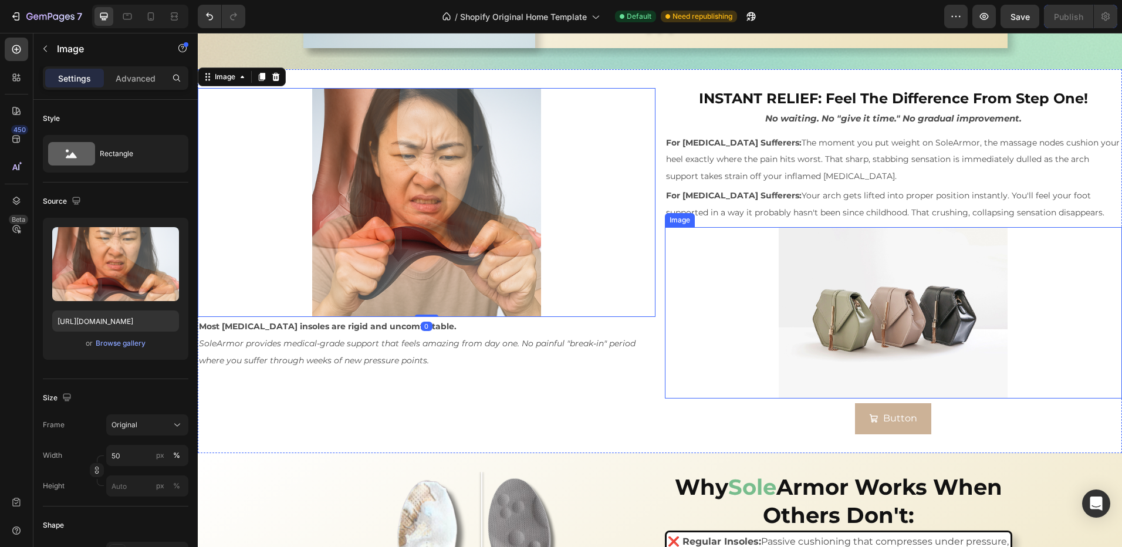
click at [922, 332] on img at bounding box center [893, 312] width 229 height 171
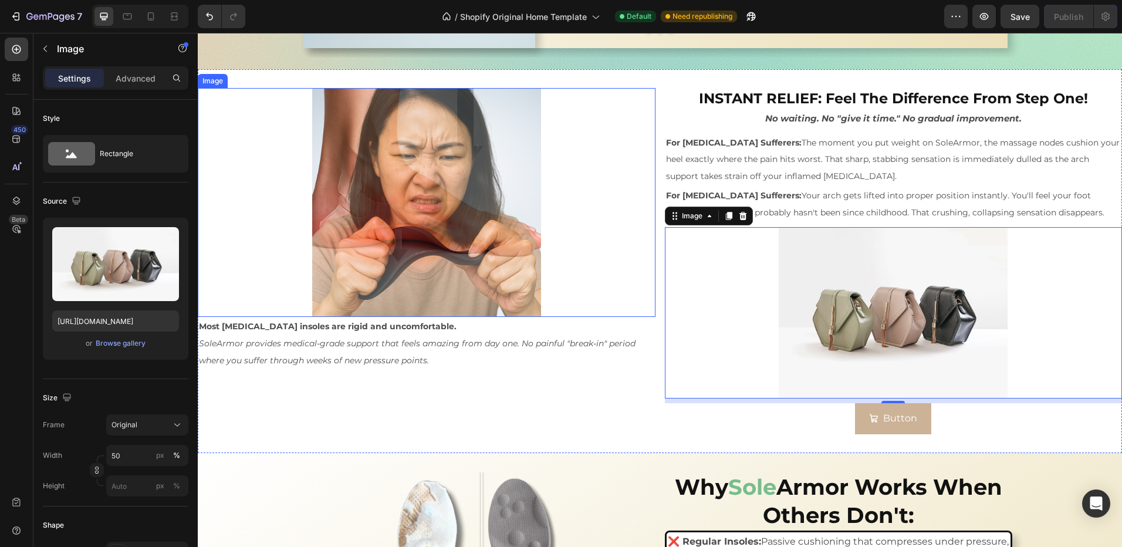
click at [339, 217] on img at bounding box center [426, 202] width 229 height 229
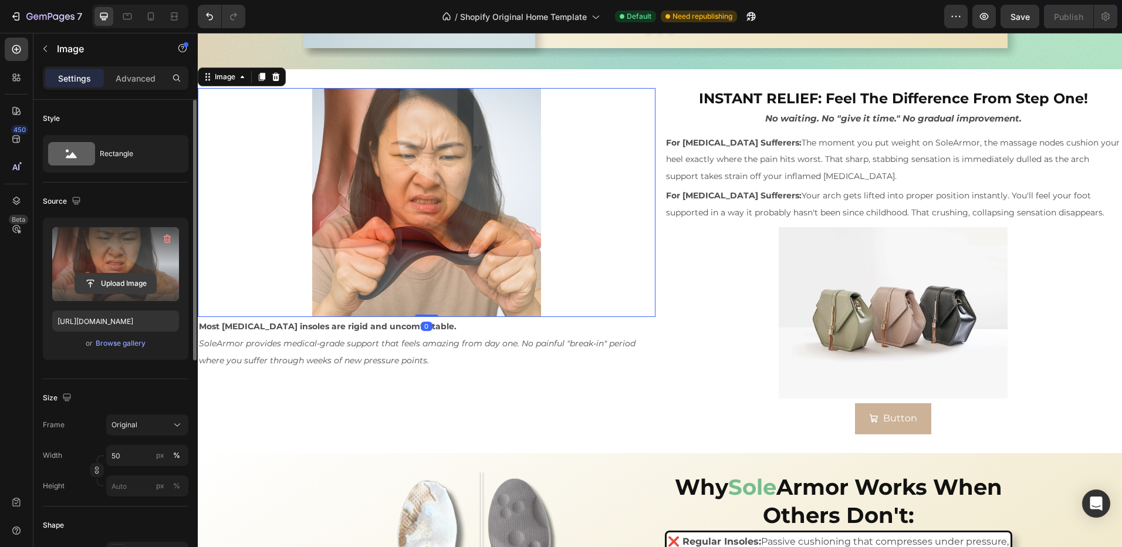
click at [143, 279] on input "file" at bounding box center [115, 283] width 81 height 20
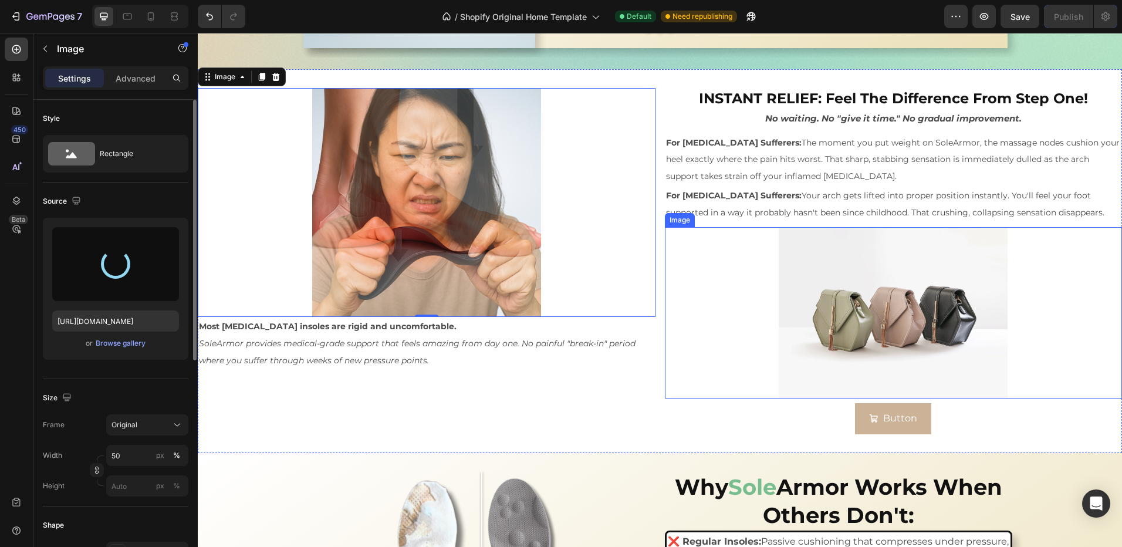
click at [846, 300] on img at bounding box center [893, 312] width 229 height 171
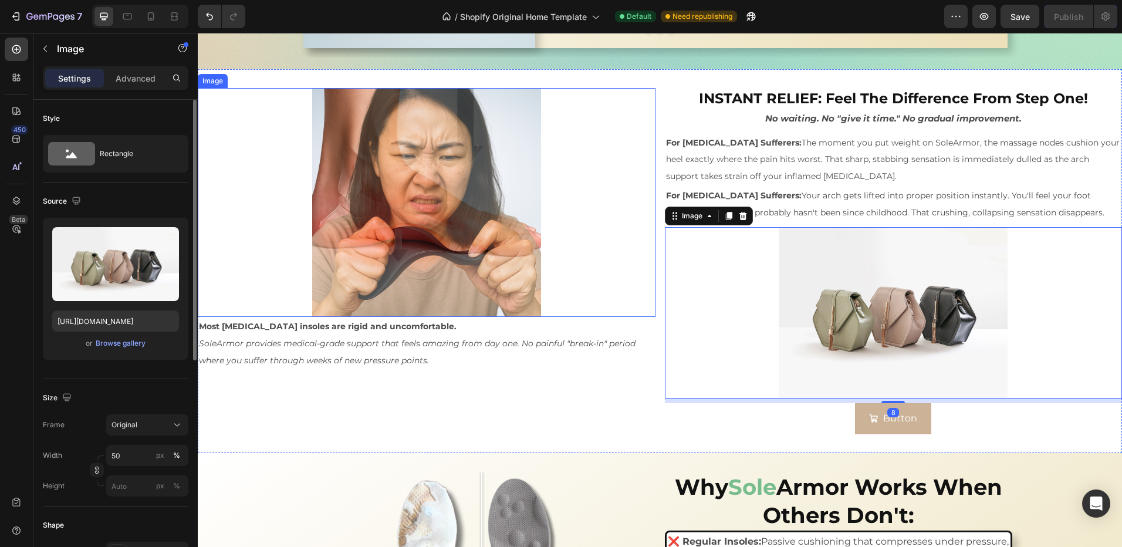
click at [347, 191] on img at bounding box center [426, 202] width 229 height 229
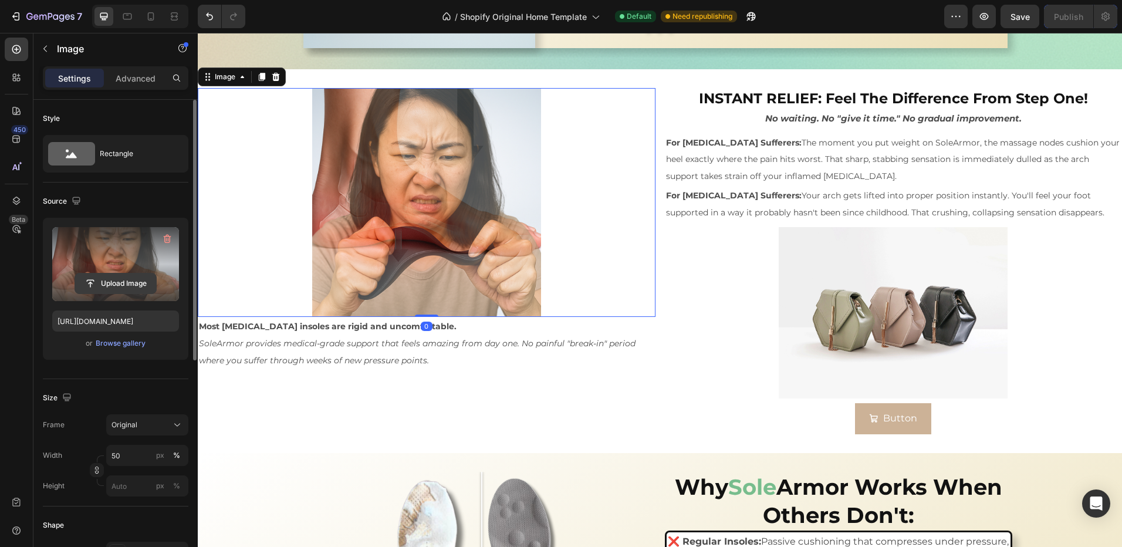
click at [110, 276] on input "file" at bounding box center [115, 283] width 81 height 20
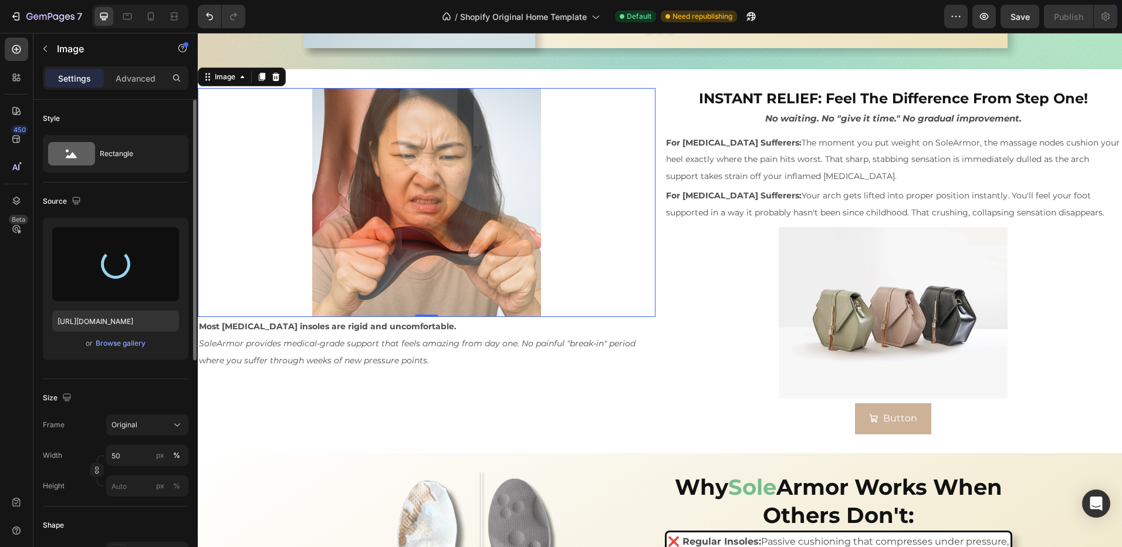
type input "https://cdn.shopify.com/s/files/1/0970/4187/5269/files/gempages_581198110861034…"
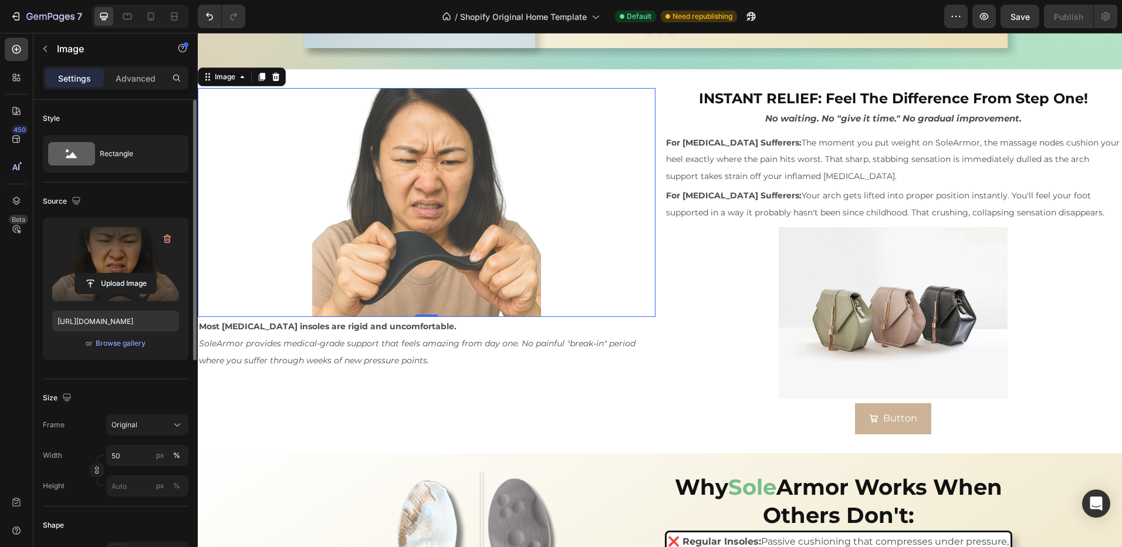
click at [249, 197] on div at bounding box center [427, 202] width 458 height 229
click at [218, 190] on div at bounding box center [427, 202] width 458 height 229
click at [582, 244] on div at bounding box center [427, 202] width 458 height 229
click at [567, 376] on div "Image 0 Most orthotic insoles are rigid and uncomfortable. SoleArmor provides m…" at bounding box center [427, 261] width 458 height 346
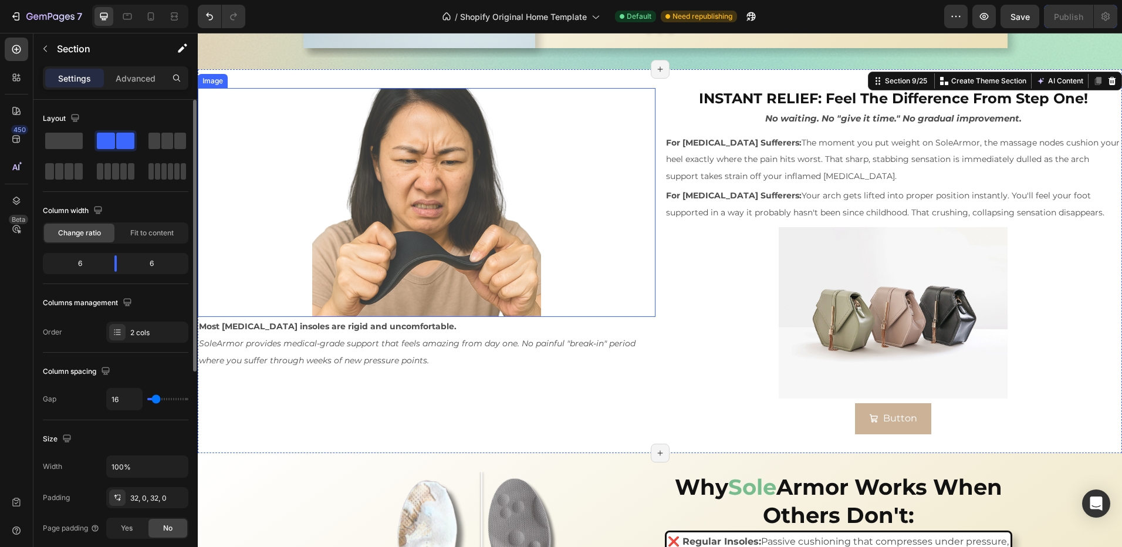
click at [530, 253] on img at bounding box center [426, 202] width 229 height 229
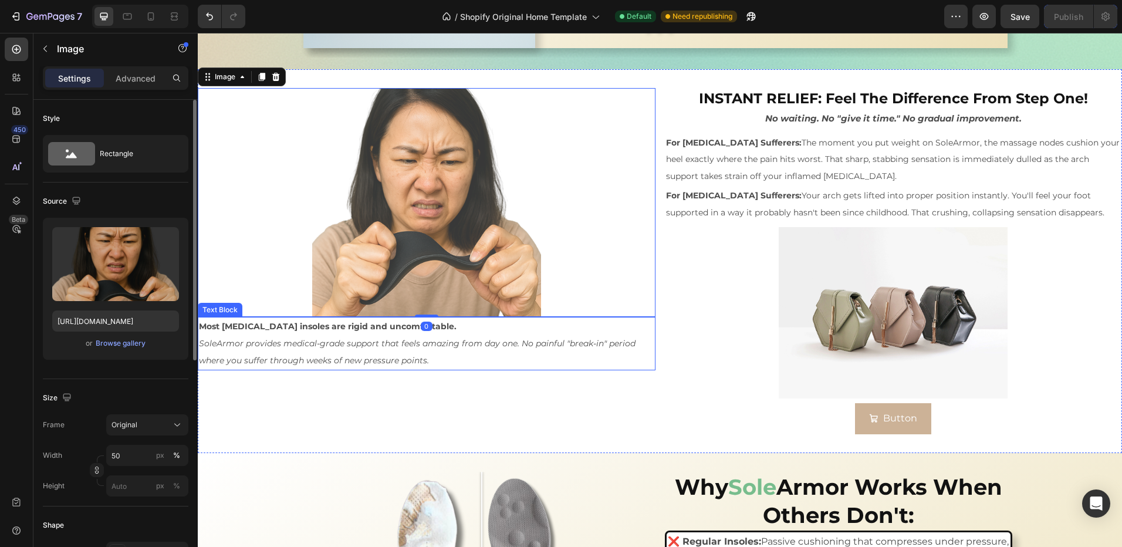
click at [454, 366] on p "SoleArmor provides medical-grade support that feels amazing from day one. No pa…" at bounding box center [426, 352] width 455 height 34
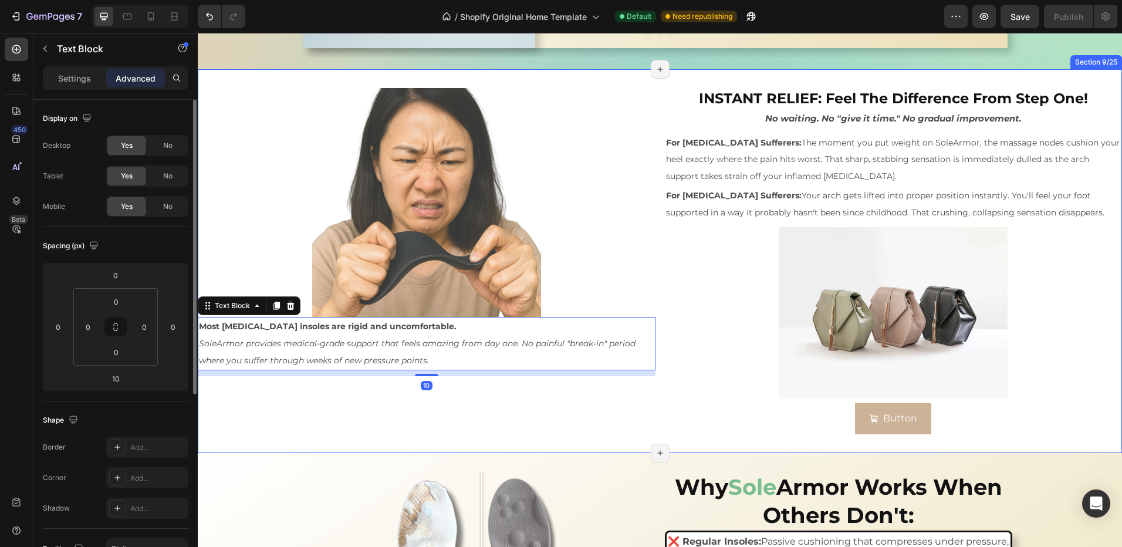
click at [502, 435] on div "Image Most orthotic insoles are rigid and uncomfortable. SoleArmor provides med…" at bounding box center [660, 260] width 924 height 383
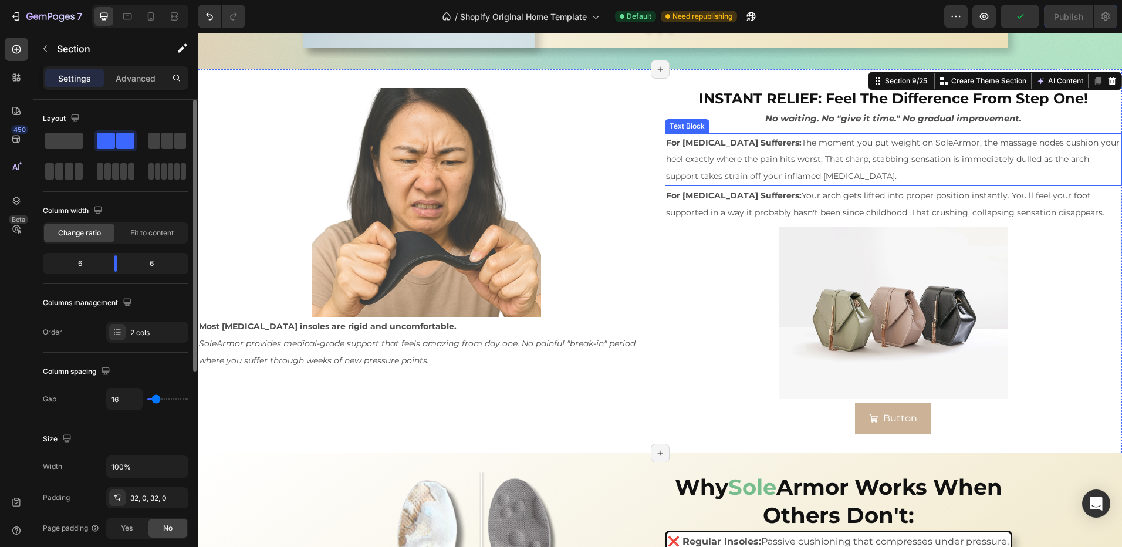
click at [792, 164] on span "For Plantar Fasciitis Sufferers: The moment you put weight on SoleArmor, the ma…" at bounding box center [893, 159] width 454 height 45
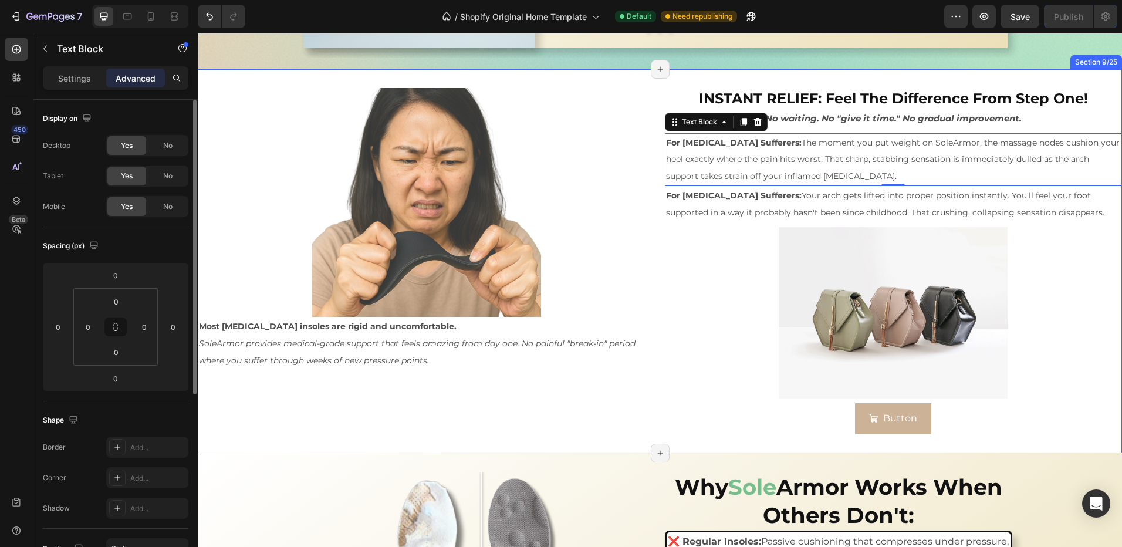
click at [714, 91] on h2 "INSTANT RELIEF: Feel The Difference From Step One!" at bounding box center [894, 98] width 458 height 21
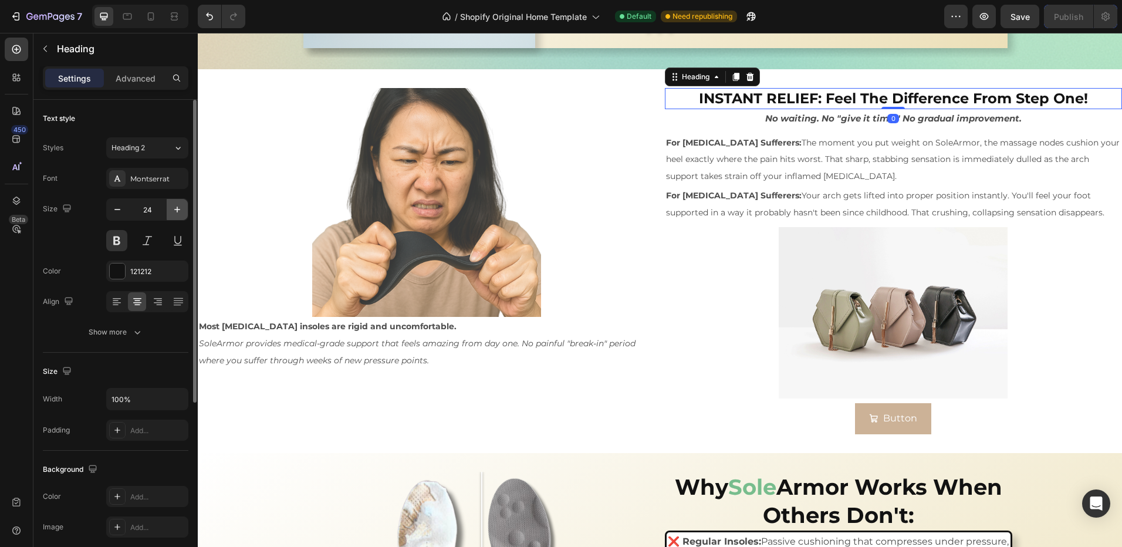
click at [177, 213] on icon "button" at bounding box center [177, 210] width 12 height 12
click at [179, 213] on icon "button" at bounding box center [177, 210] width 12 height 12
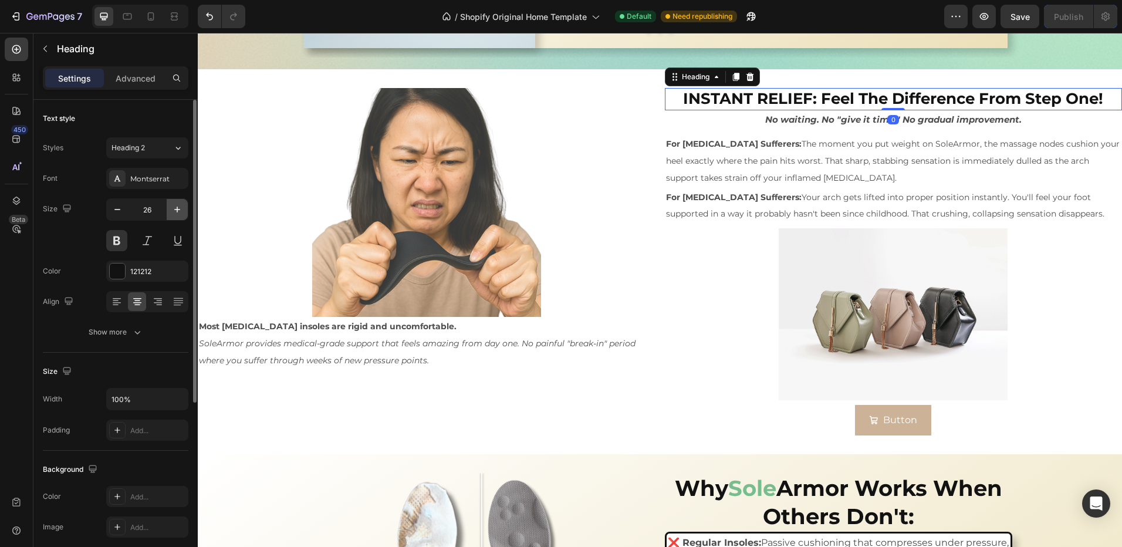
click at [179, 213] on icon "button" at bounding box center [177, 210] width 12 height 12
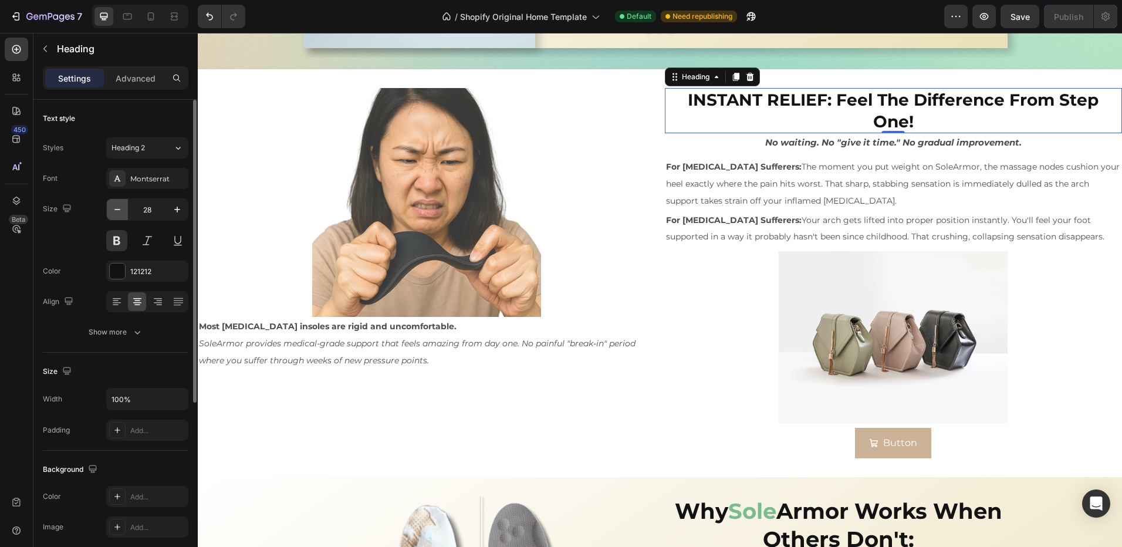
click at [120, 211] on icon "button" at bounding box center [117, 210] width 12 height 12
type input "27"
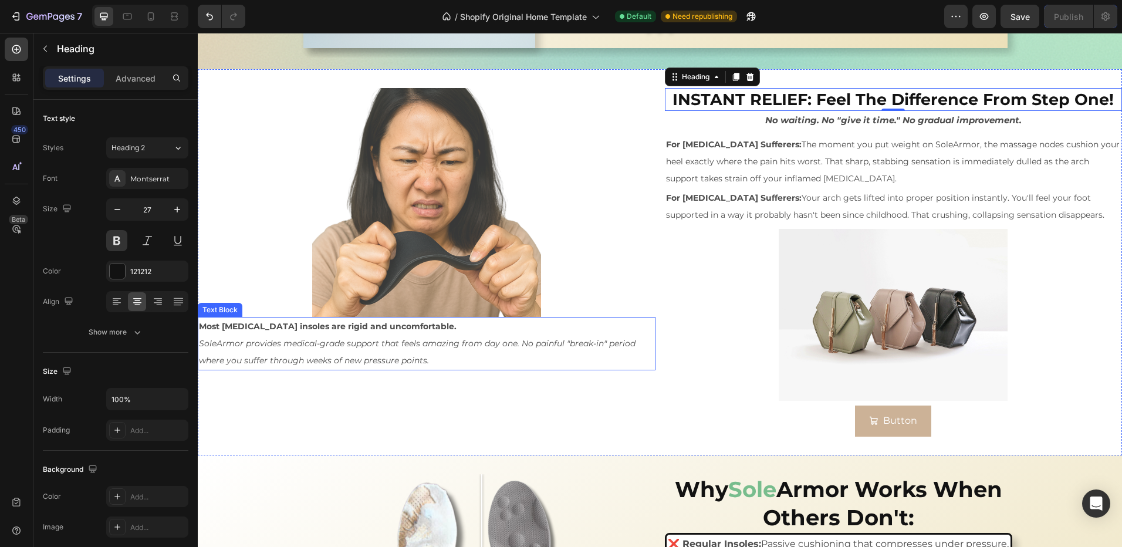
drag, startPoint x: 396, startPoint y: 317, endPoint x: 414, endPoint y: 327, distance: 20.5
click at [395, 318] on p "Most orthotic insoles are rigid and uncomfortable." at bounding box center [426, 326] width 455 height 17
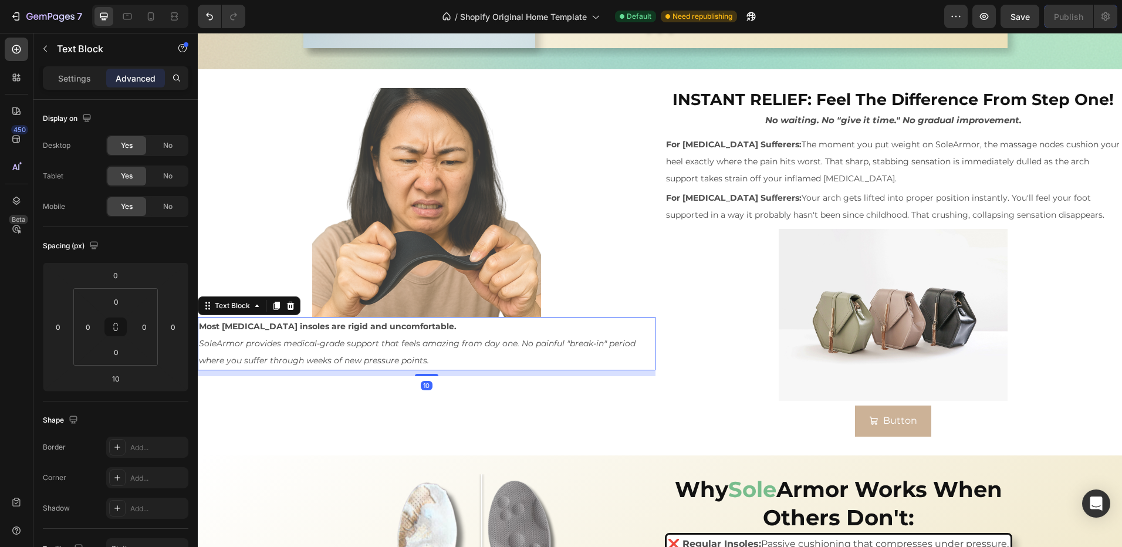
click at [413, 325] on strong "Most orthotic insoles are rigid and uncomfortable." at bounding box center [328, 326] width 258 height 11
click at [418, 325] on p "Most orthotic insoles are rigid and uncomfortable." at bounding box center [426, 326] width 455 height 17
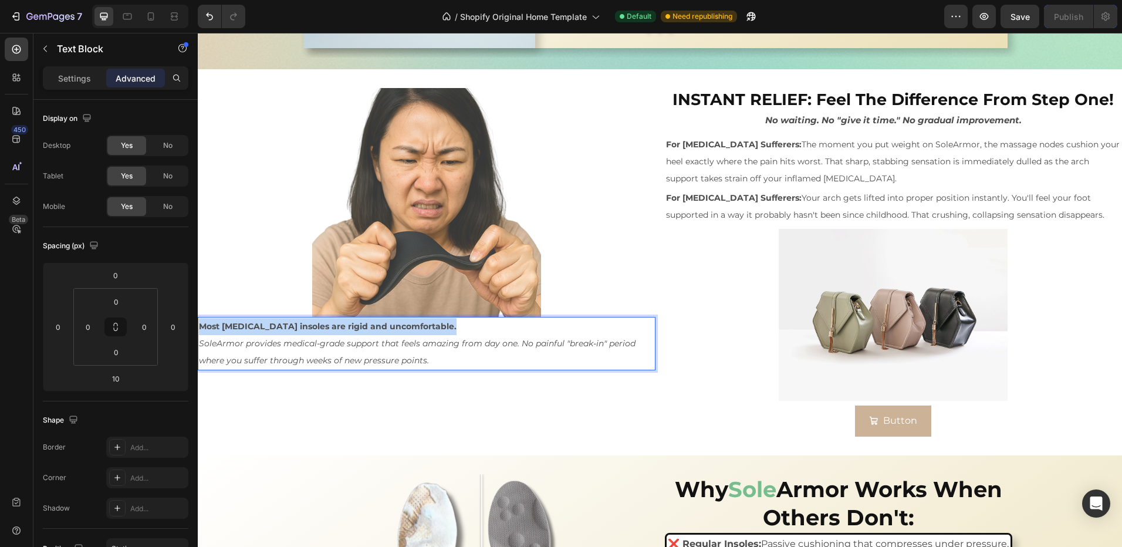
drag, startPoint x: 418, startPoint y: 325, endPoint x: 383, endPoint y: 352, distance: 44.8
click at [198, 319] on html "Sed-natus Heading SOLE ARMOR Heading This is your text block. Click to edit and…" at bounding box center [660, 311] width 924 height 4029
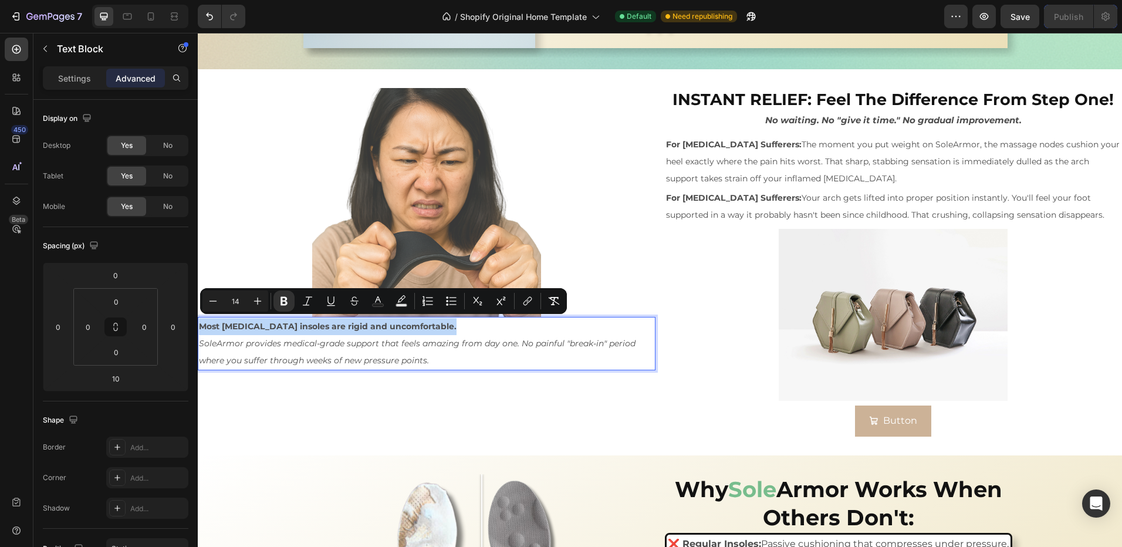
copy strong "Most orthotic insoles are rigid and uncomfortable."
click at [12, 48] on icon at bounding box center [17, 49] width 12 height 12
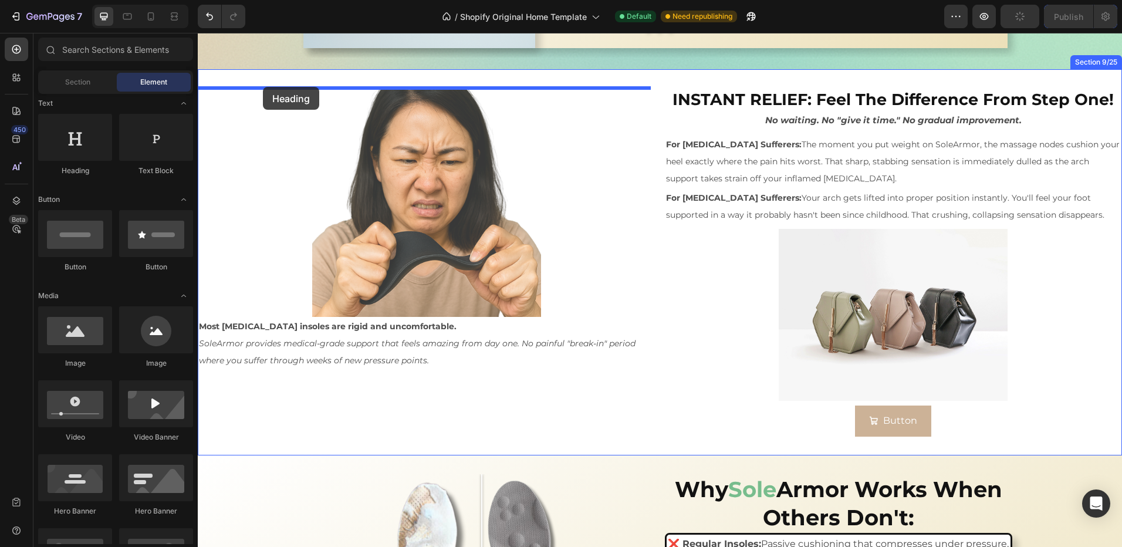
drag, startPoint x: 272, startPoint y: 175, endPoint x: 263, endPoint y: 87, distance: 89.1
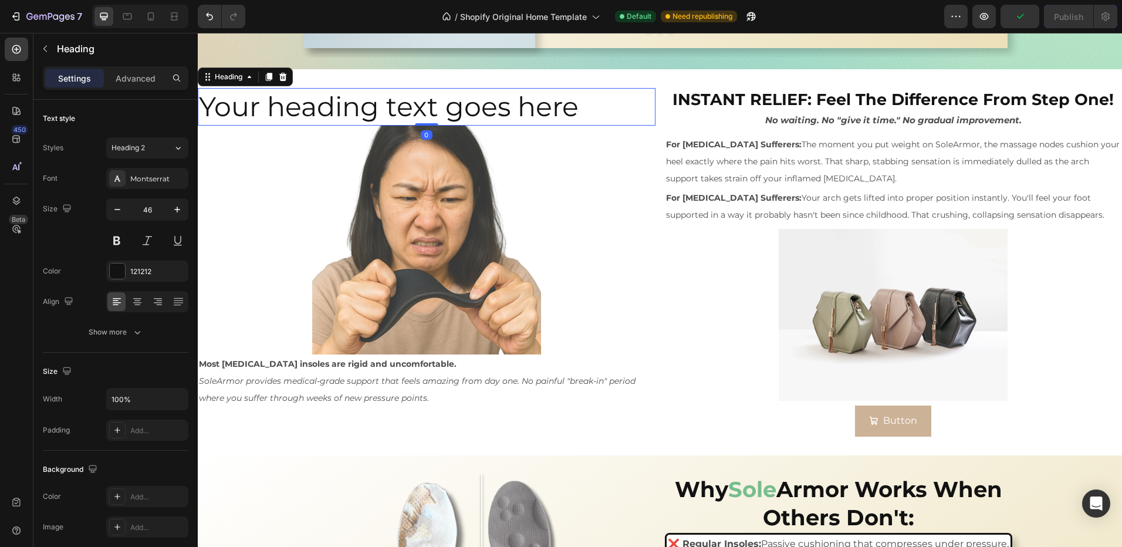
click at [564, 96] on h2 "Your heading text goes here" at bounding box center [427, 107] width 458 height 38
click at [591, 110] on p "Your heading text goes here" at bounding box center [426, 106] width 455 height 35
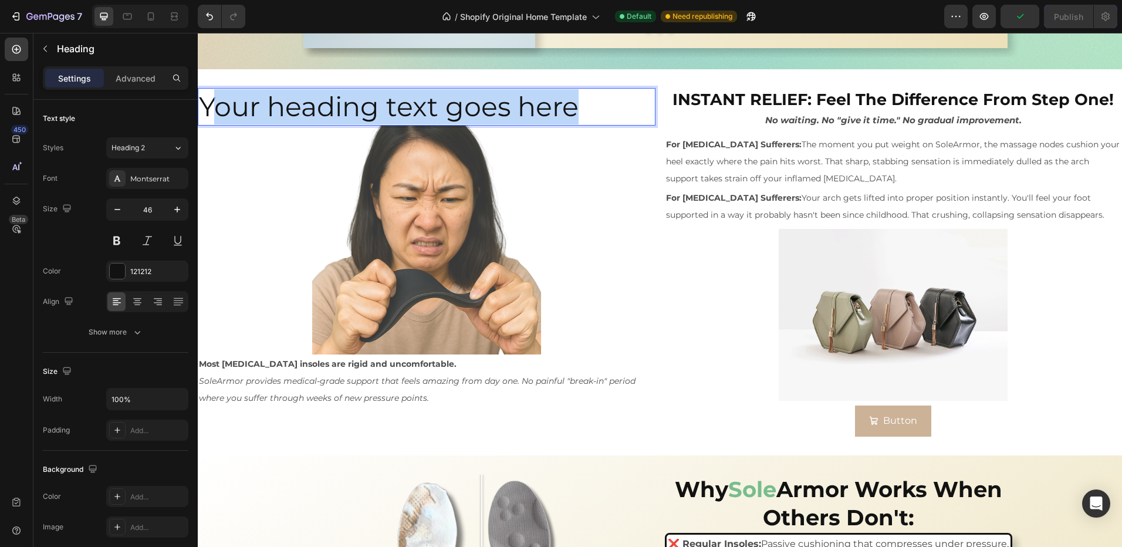
drag, startPoint x: 592, startPoint y: 111, endPoint x: 213, endPoint y: 121, distance: 378.7
click at [213, 121] on p "Your heading text goes here" at bounding box center [426, 106] width 455 height 35
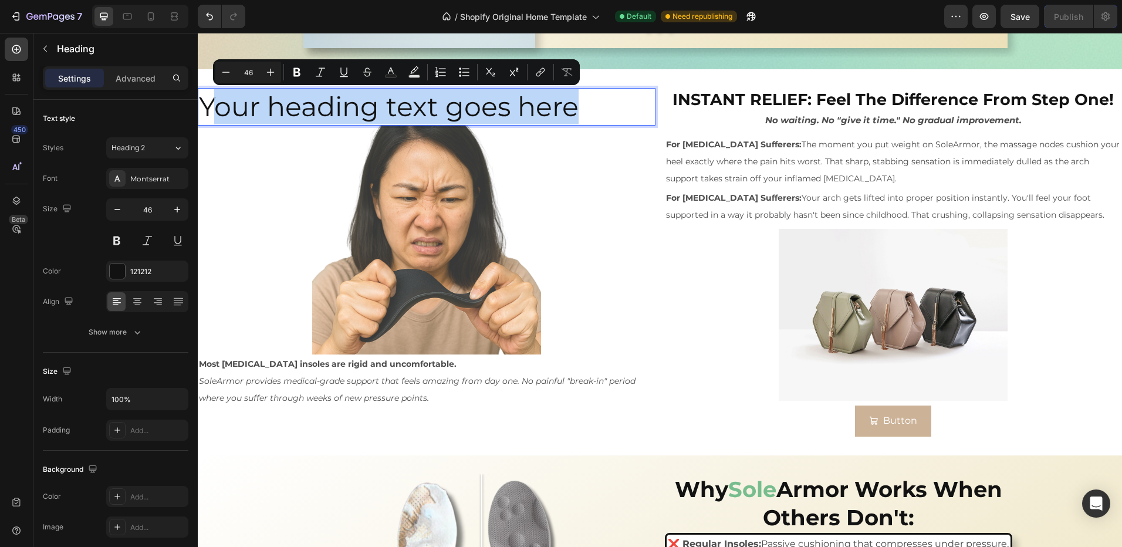
click at [597, 103] on p "Your heading text goes here" at bounding box center [426, 106] width 455 height 35
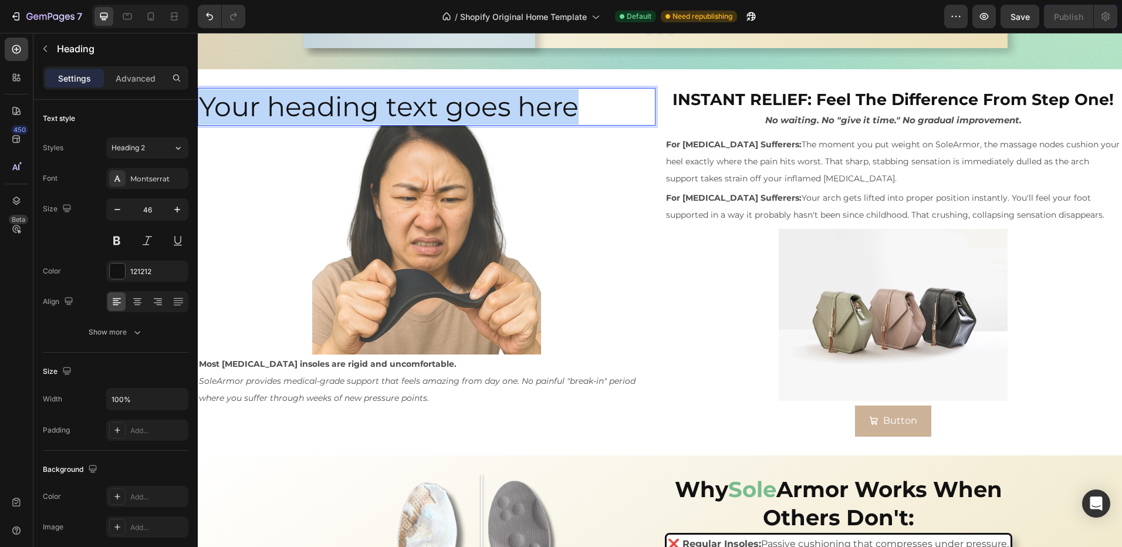
drag, startPoint x: 538, startPoint y: 106, endPoint x: 206, endPoint y: 108, distance: 331.6
click at [206, 108] on p "Your heading text goes here" at bounding box center [426, 106] width 455 height 35
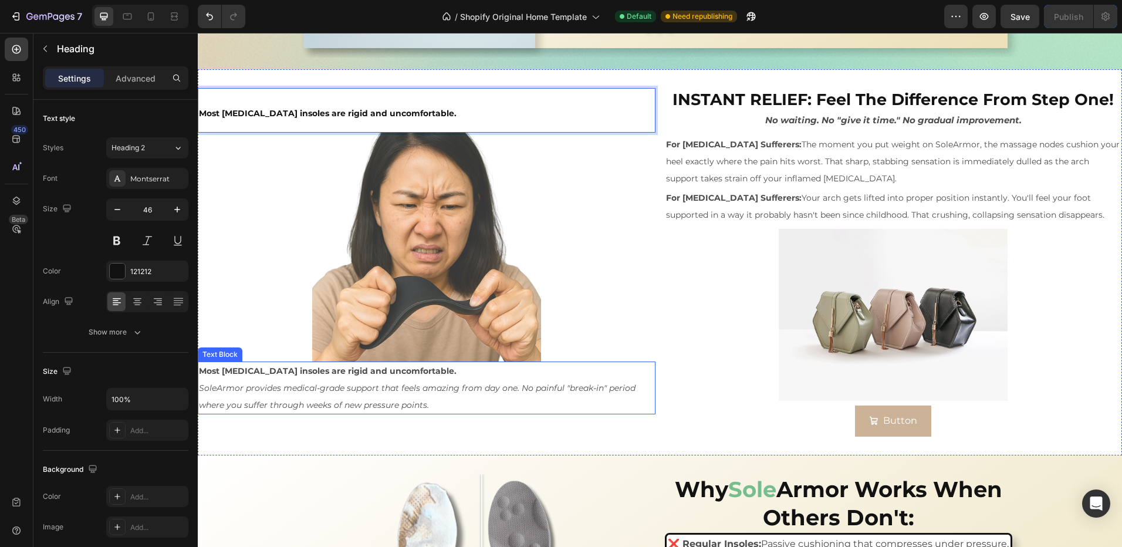
click at [445, 395] on p "SoleArmor provides medical-grade support that feels amazing from day one. No pa…" at bounding box center [426, 397] width 455 height 34
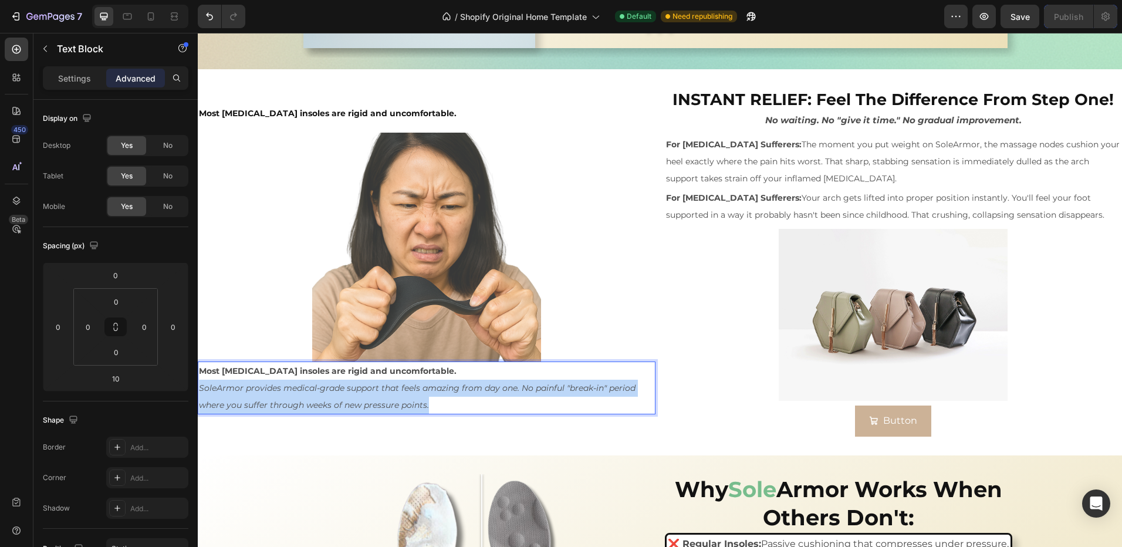
drag, startPoint x: 448, startPoint y: 401, endPoint x: 377, endPoint y: 423, distance: 74.4
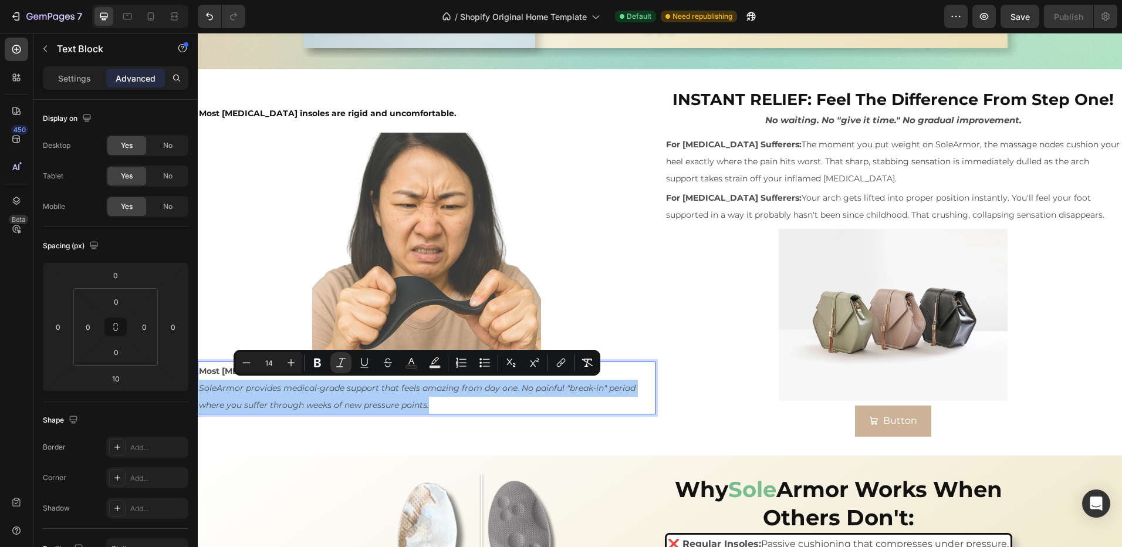
click at [279, 360] on input "14" at bounding box center [268, 363] width 23 height 14
click at [288, 360] on icon "Editor contextual toolbar" at bounding box center [291, 363] width 12 height 12
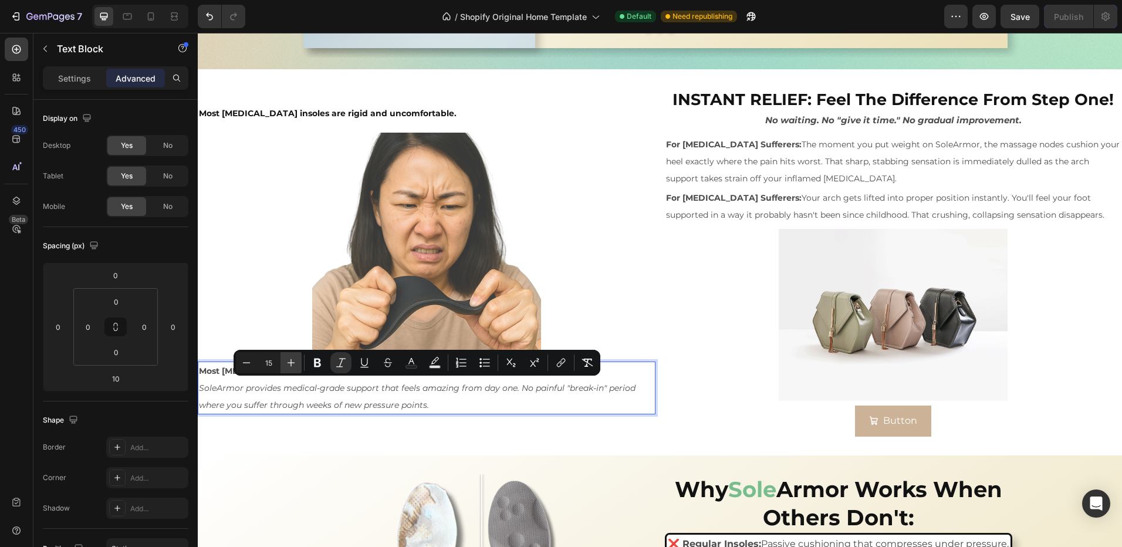
click at [288, 360] on icon "Editor contextual toolbar" at bounding box center [291, 363] width 12 height 12
type input "17"
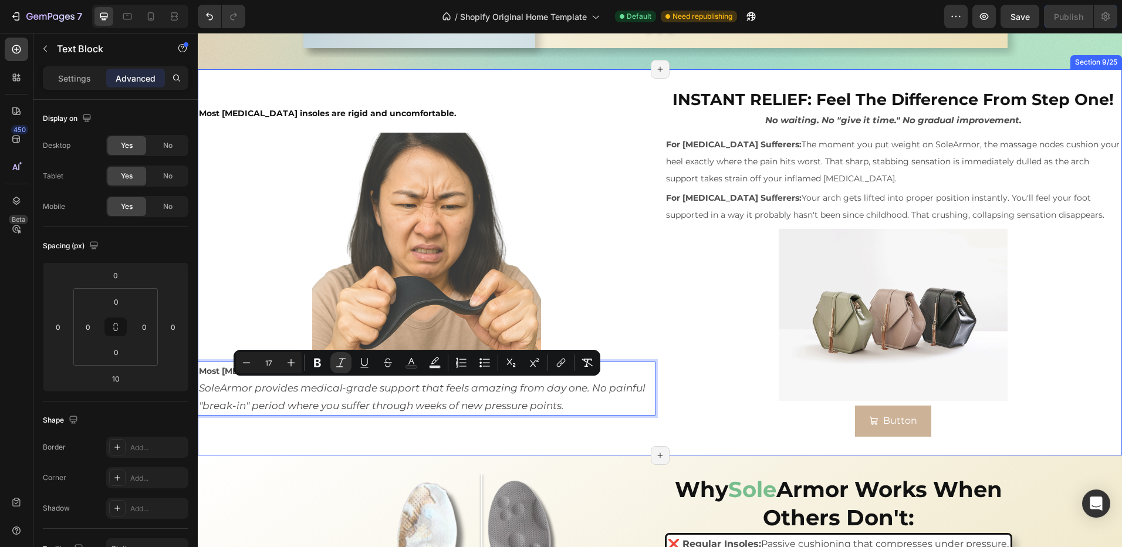
click at [391, 424] on div "⁠⁠⁠⁠⁠⁠⁠ Most orthotic insoles are rigid and uncomfortable. Heading Image Most o…" at bounding box center [427, 262] width 458 height 348
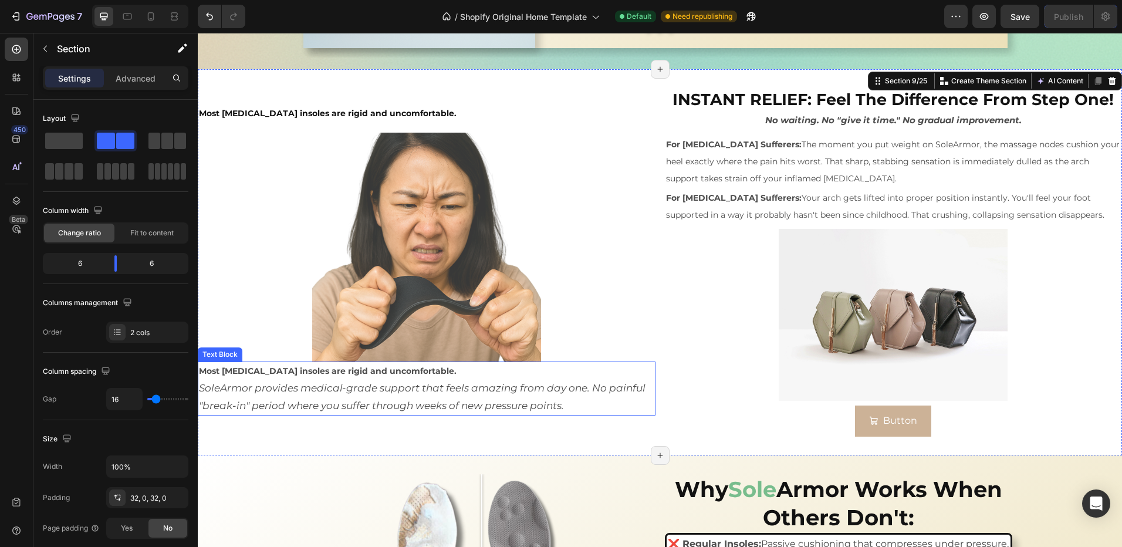
drag, startPoint x: 406, startPoint y: 374, endPoint x: 427, endPoint y: 369, distance: 22.5
click at [408, 372] on p "Most orthotic insoles are rigid and uncomfortable." at bounding box center [426, 371] width 455 height 17
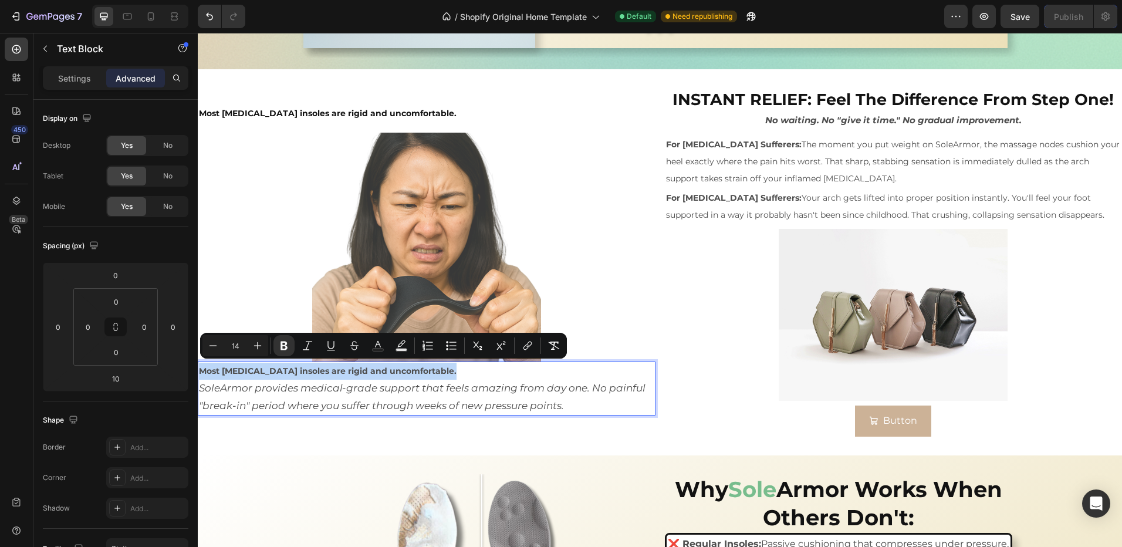
drag, startPoint x: 427, startPoint y: 369, endPoint x: 394, endPoint y: 404, distance: 49.0
click at [198, 370] on html "Sed-natus Heading SOLE ARMOR Heading This is your text block. Click to edit and…" at bounding box center [660, 311] width 924 height 4029
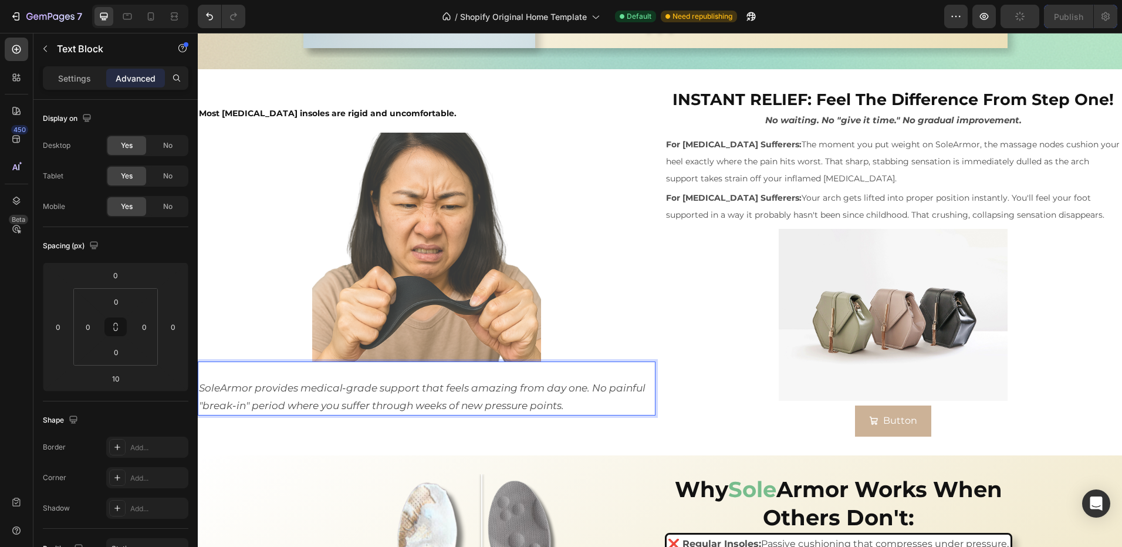
drag, startPoint x: 239, startPoint y: 361, endPoint x: 237, endPoint y: 370, distance: 8.5
click at [239, 364] on p "Rich Text Editor. Editing area: main" at bounding box center [426, 371] width 455 height 17
click at [213, 374] on p "Rich Text Editor. Editing area: main" at bounding box center [426, 371] width 455 height 17
drag, startPoint x: 201, startPoint y: 385, endPoint x: 208, endPoint y: 387, distance: 6.7
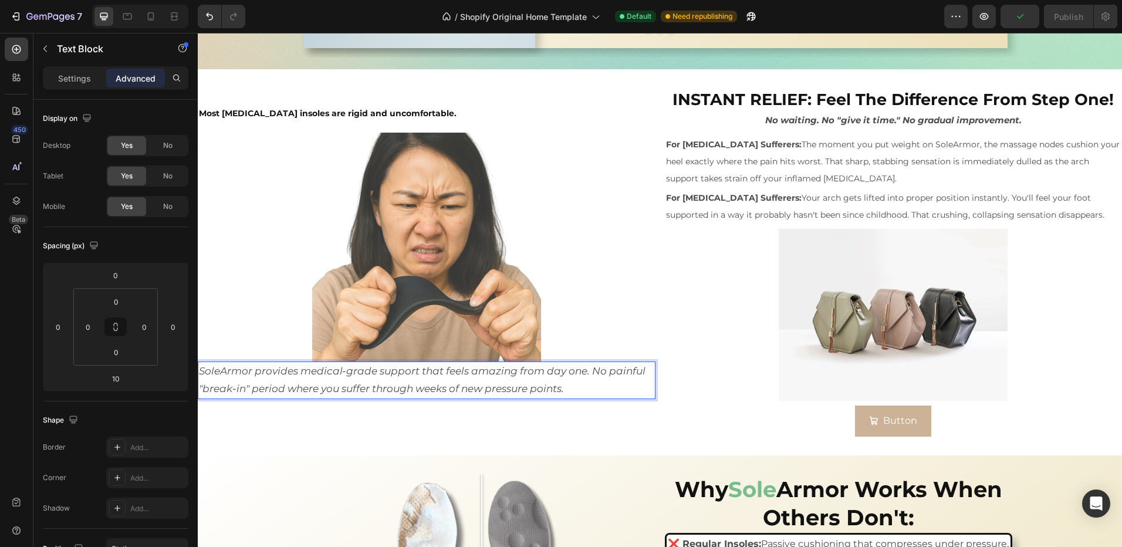
click at [584, 435] on div "⁠⁠⁠⁠⁠⁠⁠ Most orthotic insoles are rigid and uncomfortable. Heading Image SoleAr…" at bounding box center [660, 262] width 924 height 386
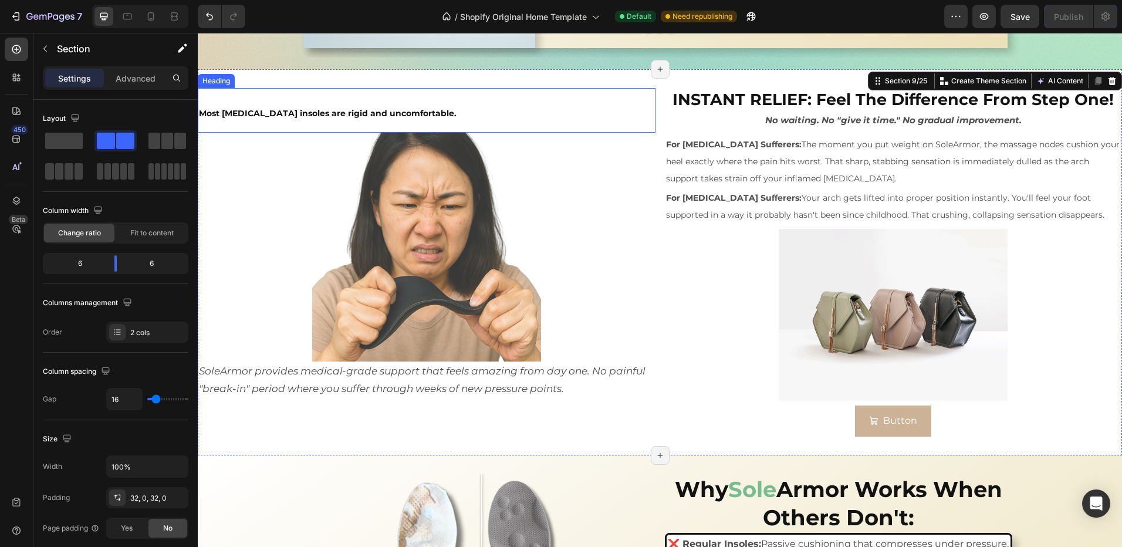
click at [424, 118] on p "⁠⁠⁠⁠⁠⁠⁠ Most orthotic insoles are rigid and uncomfortable." at bounding box center [426, 110] width 455 height 42
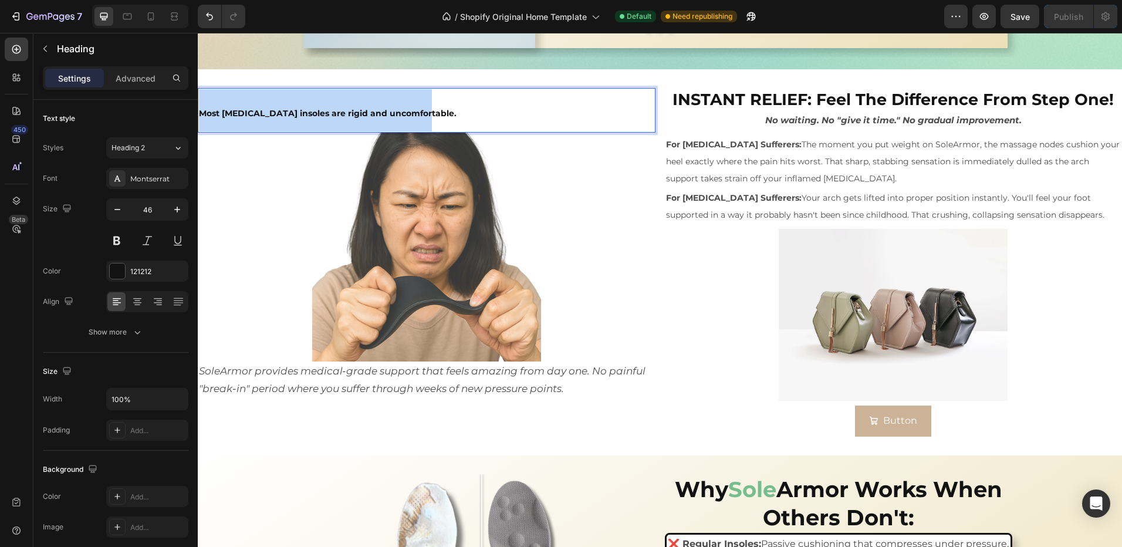
drag, startPoint x: 421, startPoint y: 110, endPoint x: 386, endPoint y: 157, distance: 58.3
click at [198, 124] on html "Sed-natus Heading SOLE ARMOR Heading This is your text block. Click to edit and…" at bounding box center [660, 311] width 924 height 4029
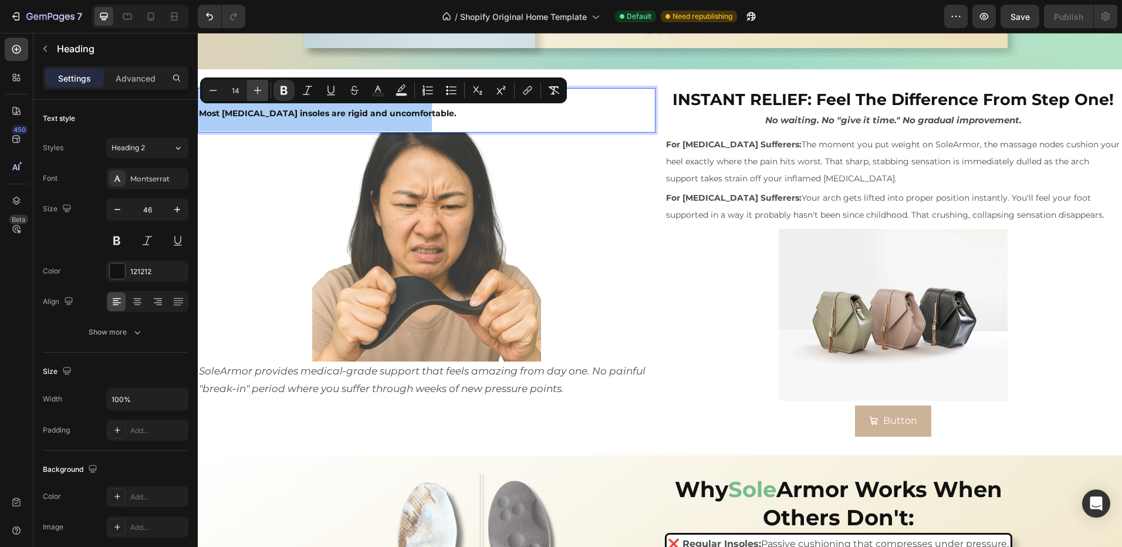
click at [255, 100] on button "Plus" at bounding box center [257, 90] width 21 height 21
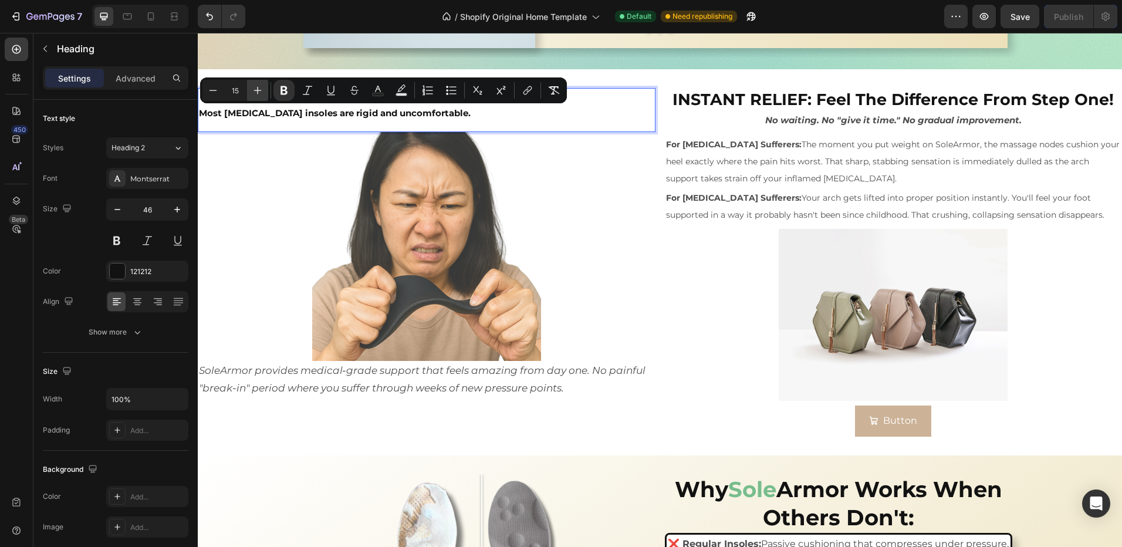
click at [255, 100] on button "Plus" at bounding box center [257, 90] width 21 height 21
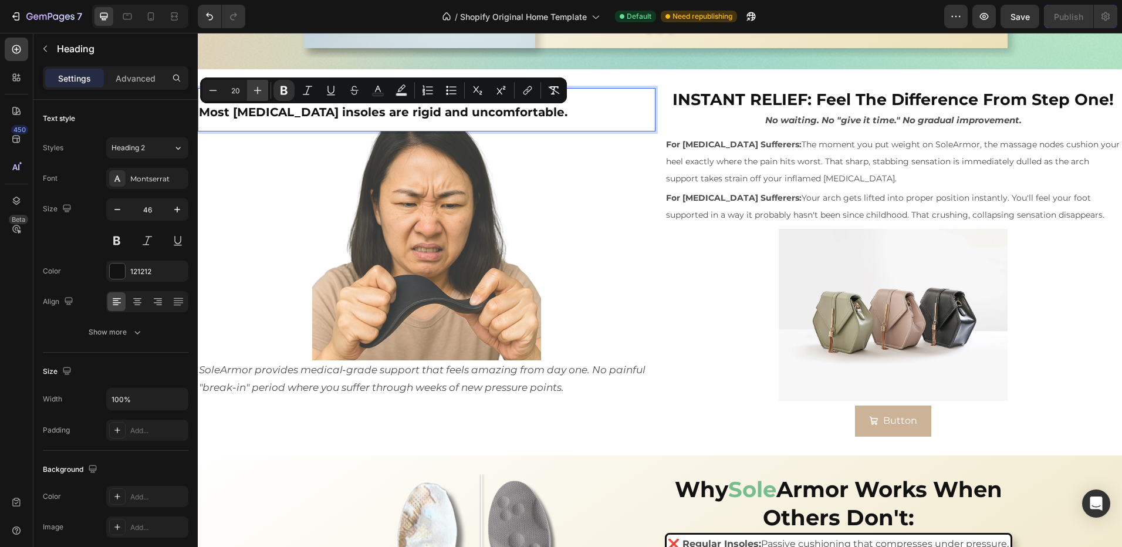
click at [255, 100] on button "Plus" at bounding box center [257, 90] width 21 height 21
type input "24"
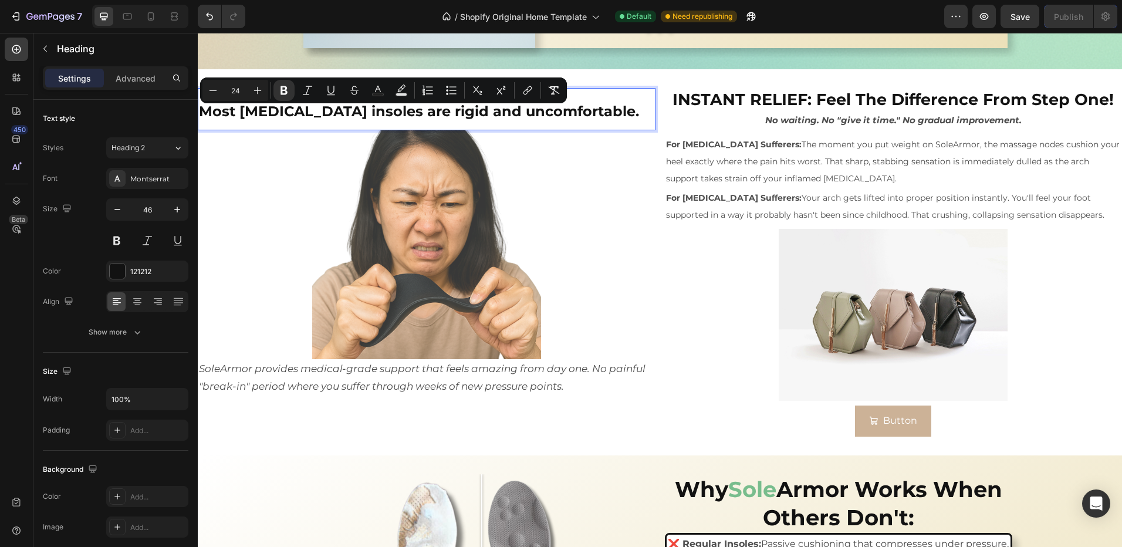
click at [583, 113] on p "Most orthotic insoles are rigid and uncomfortable." at bounding box center [426, 109] width 455 height 40
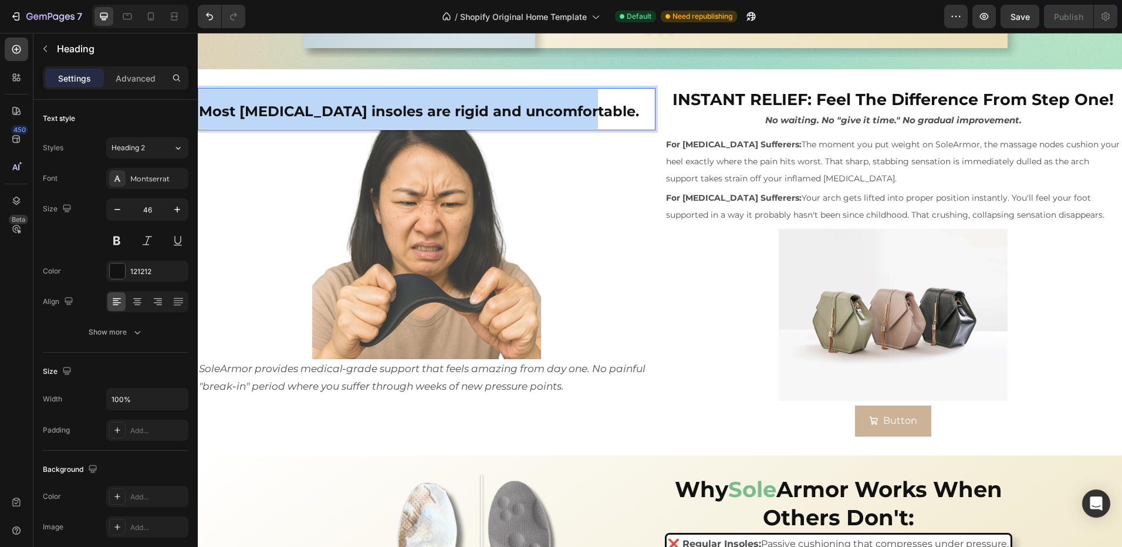
drag, startPoint x: 575, startPoint y: 113, endPoint x: 394, endPoint y: 141, distance: 182.9
click at [198, 109] on html "Sed-natus Heading SOLE ARMOR Heading This is your text block. Click to edit and…" at bounding box center [660, 311] width 924 height 4029
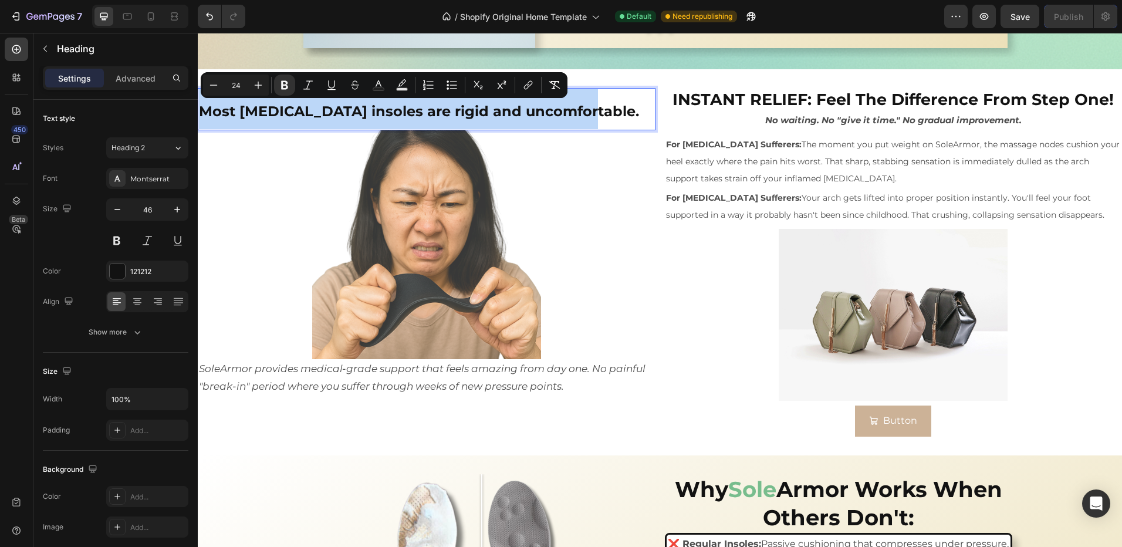
click at [565, 249] on div at bounding box center [427, 244] width 458 height 229
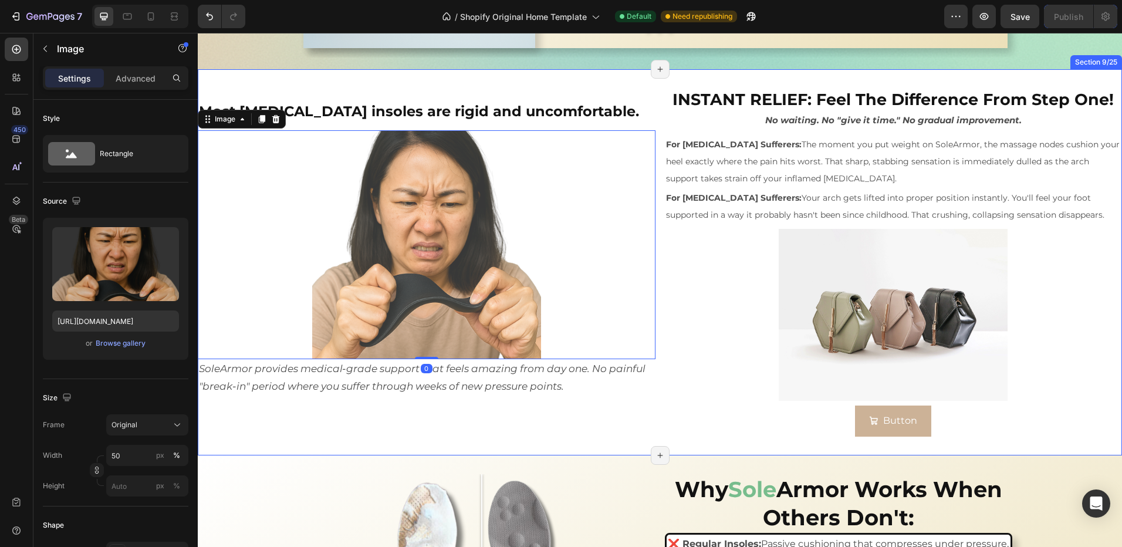
click at [593, 377] on p "SoleArmor provides medical-grade support that feels amazing from day one. No pa…" at bounding box center [426, 377] width 455 height 35
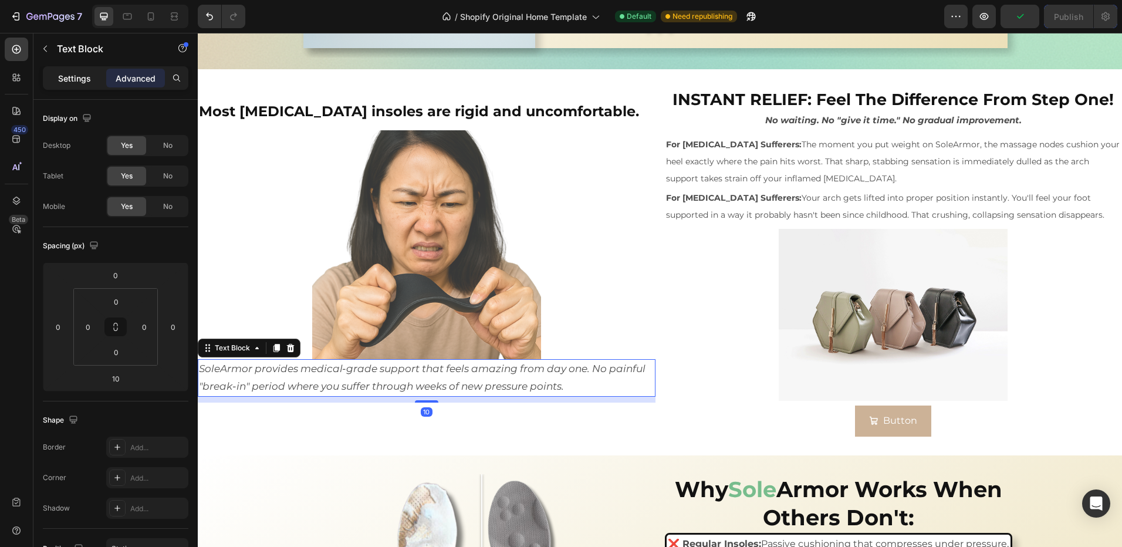
click at [69, 82] on p "Settings" at bounding box center [74, 78] width 33 height 12
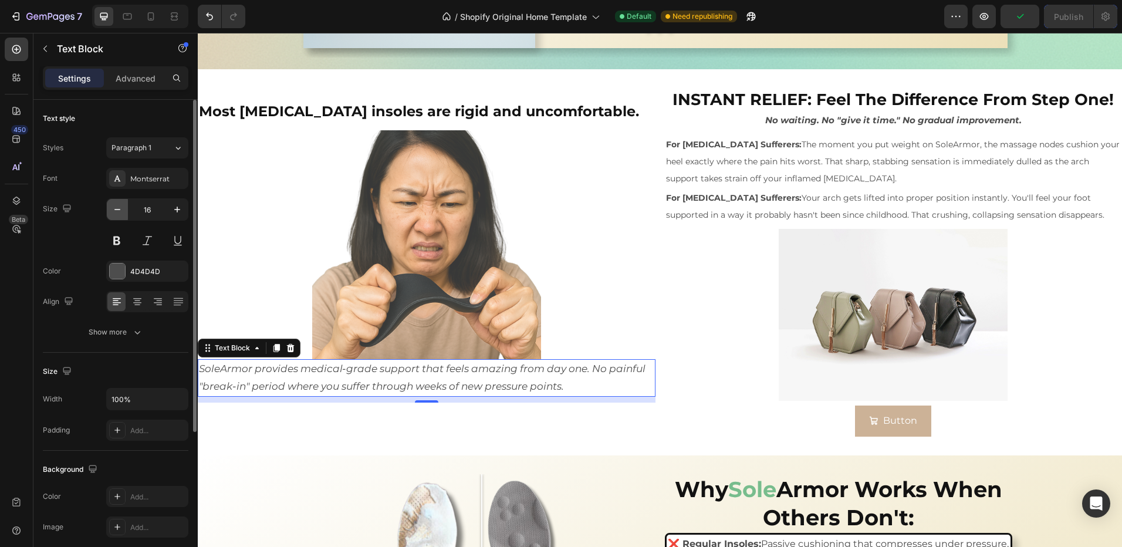
click at [125, 215] on button "button" at bounding box center [117, 209] width 21 height 21
type input "14"
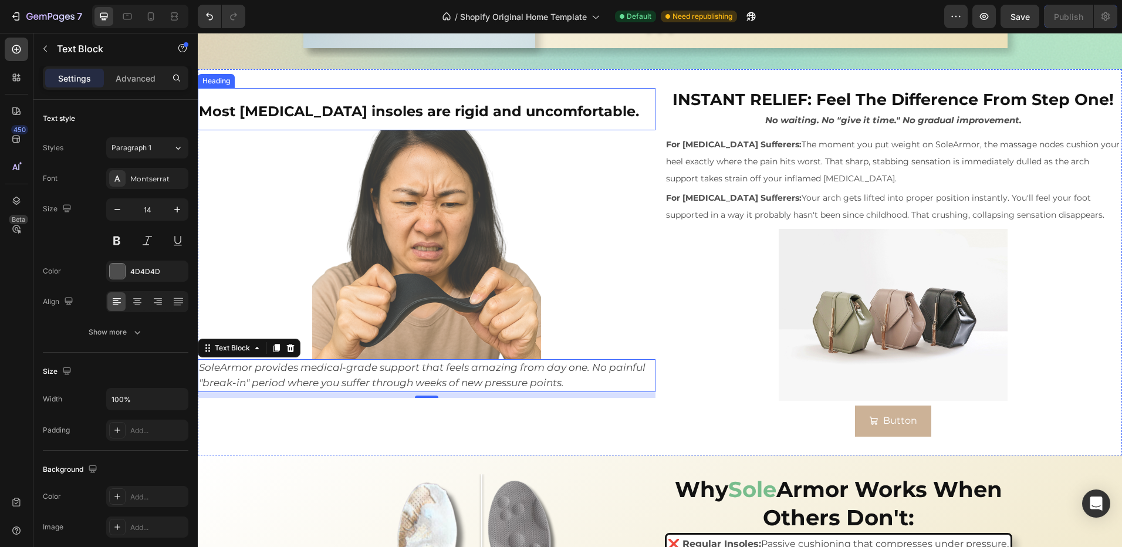
click at [582, 110] on p "⁠⁠⁠⁠⁠⁠⁠ Most orthotic insoles are rigid and uncomfortable." at bounding box center [426, 109] width 455 height 40
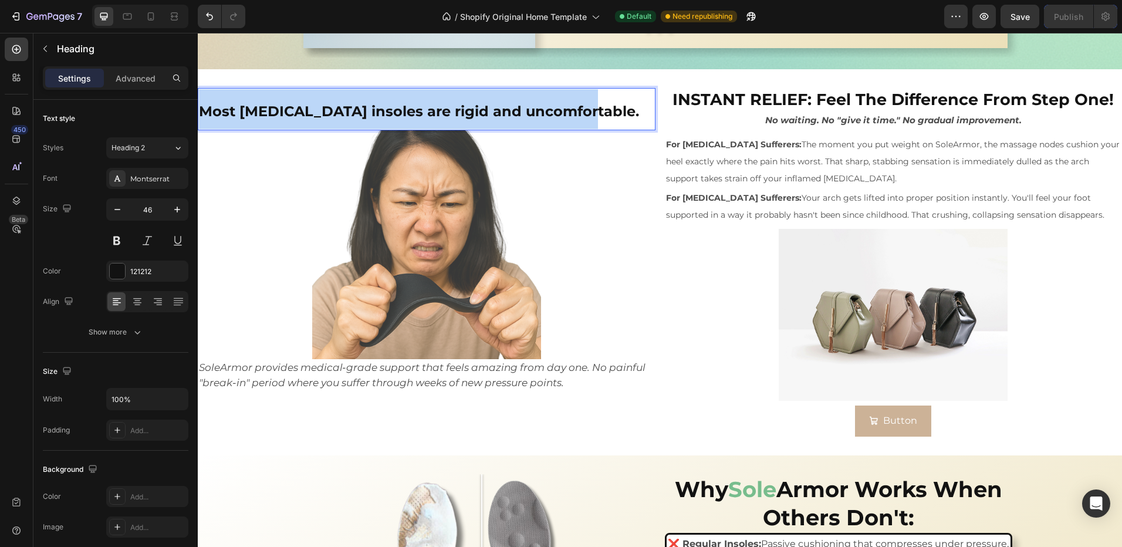
drag, startPoint x: 582, startPoint y: 111, endPoint x: 195, endPoint y: 121, distance: 386.8
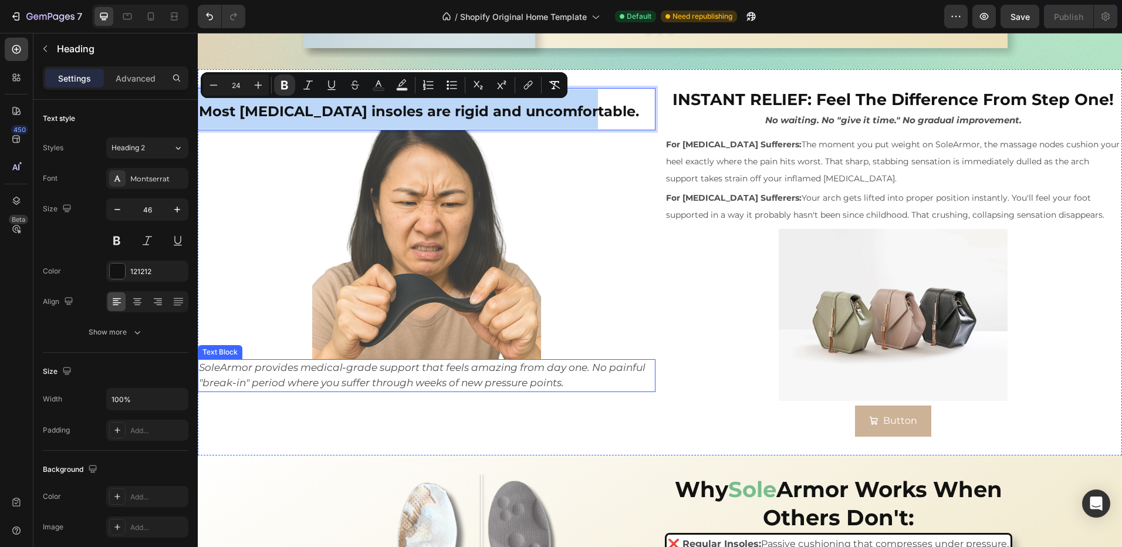
click at [544, 398] on div "Most orthotic insoles are rigid and uncomfortable. Heading 0 Image SoleArmor pr…" at bounding box center [427, 262] width 458 height 348
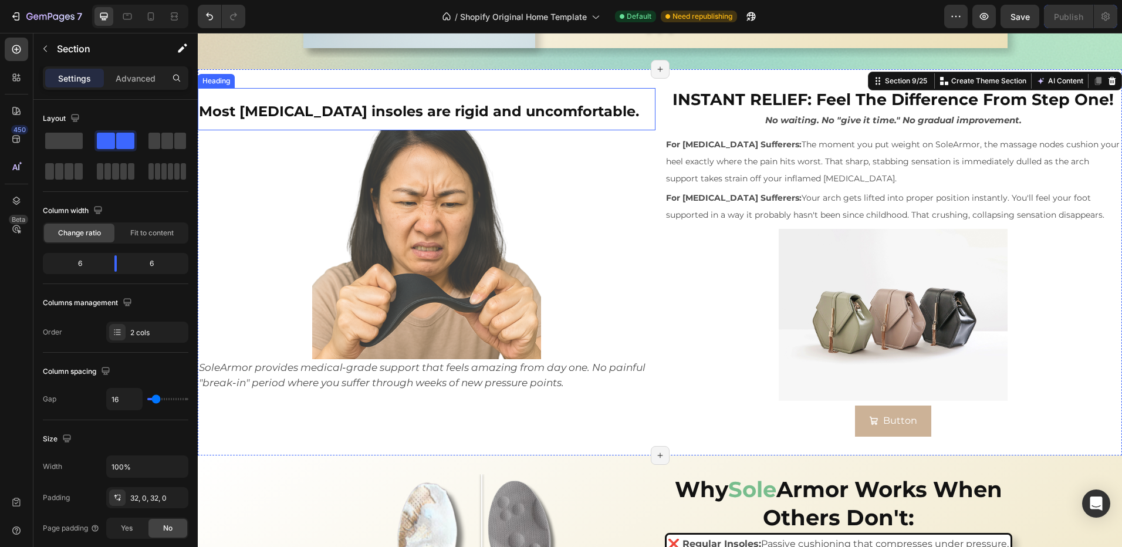
click at [572, 106] on p "⁠⁠⁠⁠⁠⁠⁠ Most orthotic insoles are rigid and uncomfortable." at bounding box center [426, 109] width 455 height 40
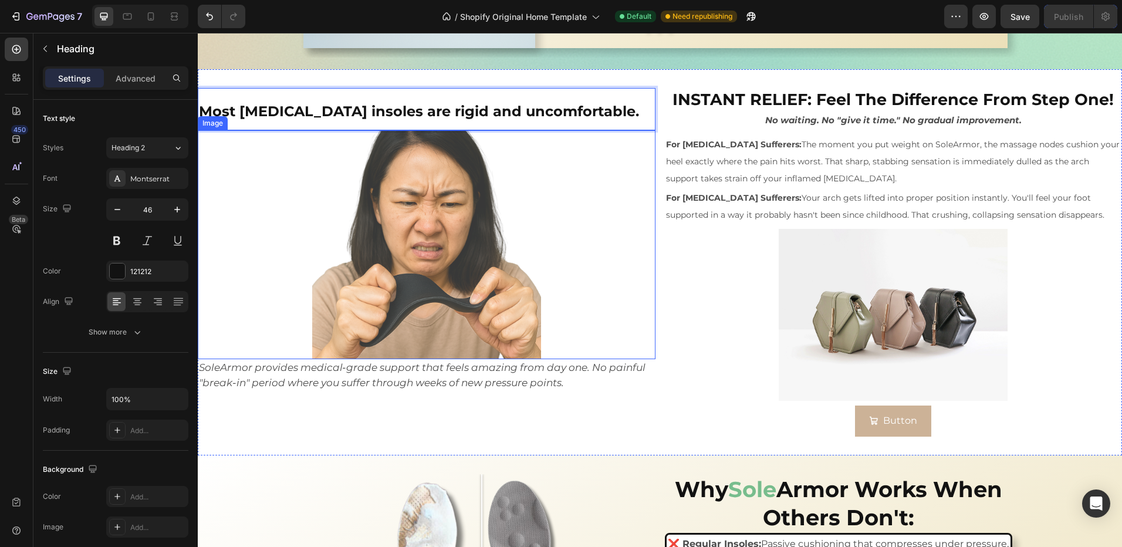
click at [511, 354] on img at bounding box center [426, 244] width 229 height 229
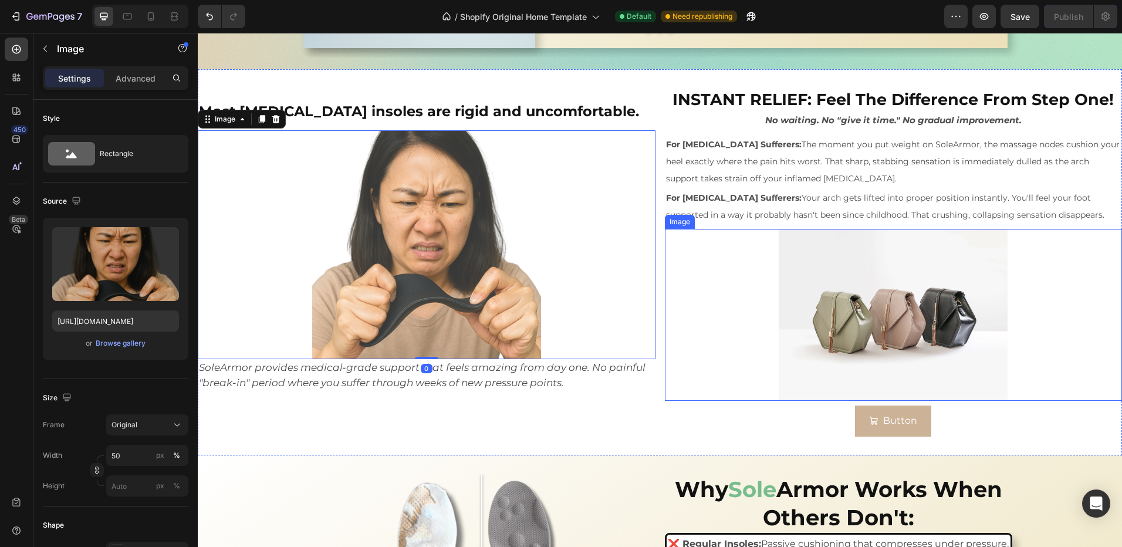
click at [856, 334] on img at bounding box center [893, 314] width 229 height 171
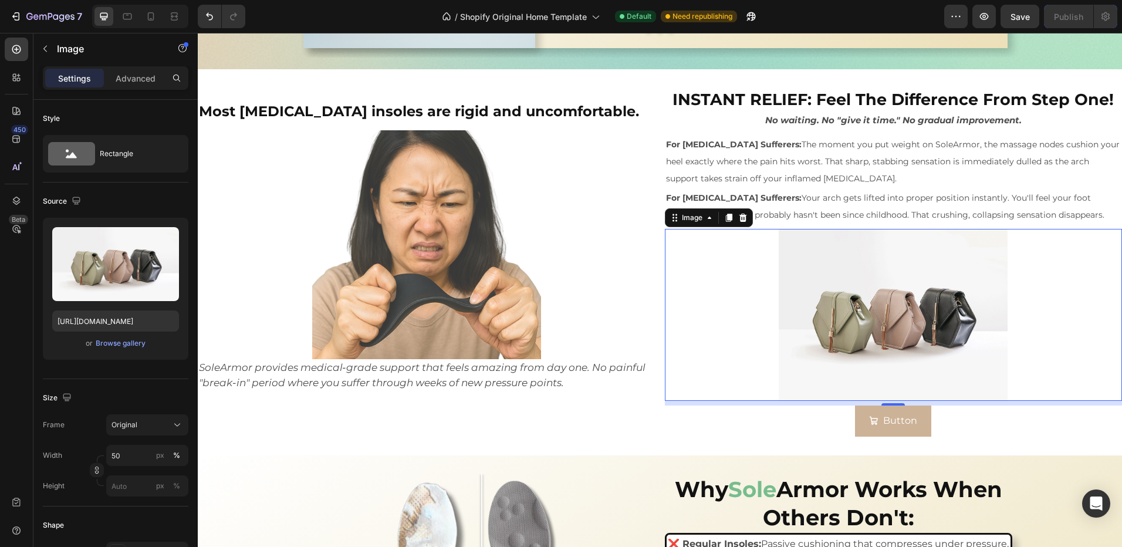
click at [853, 295] on img at bounding box center [893, 314] width 229 height 171
click at [886, 343] on img at bounding box center [893, 314] width 229 height 171
click at [741, 221] on icon at bounding box center [742, 217] width 9 height 9
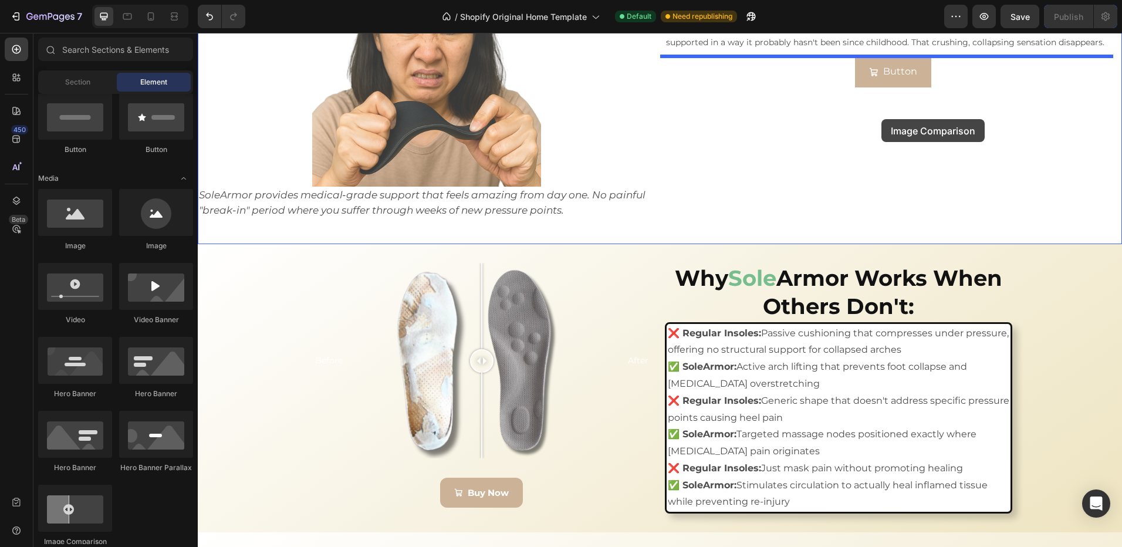
scroll to position [1793, 0]
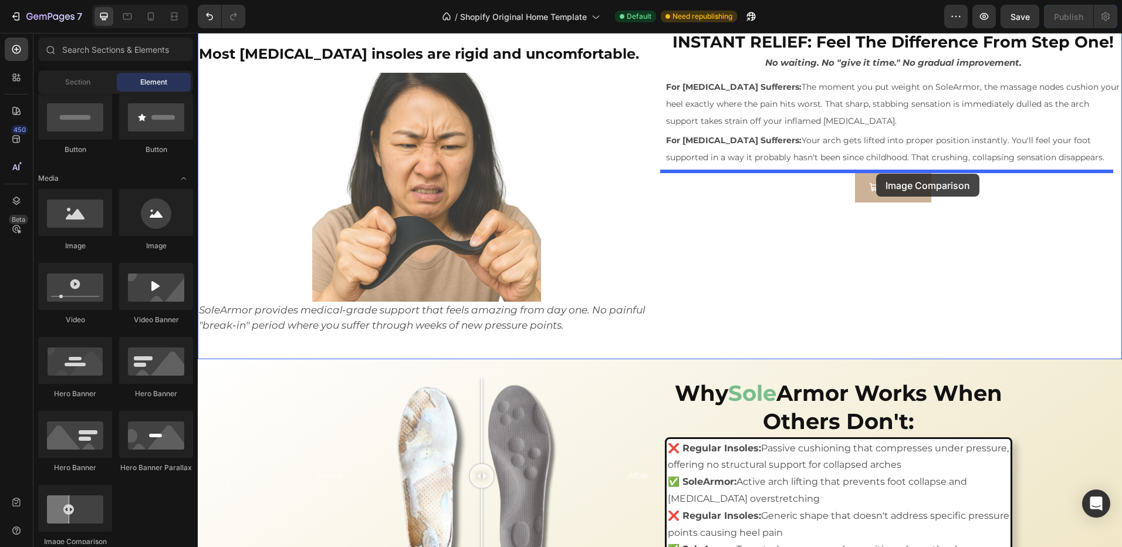
drag, startPoint x: 299, startPoint y: 541, endPoint x: 866, endPoint y: 217, distance: 653.7
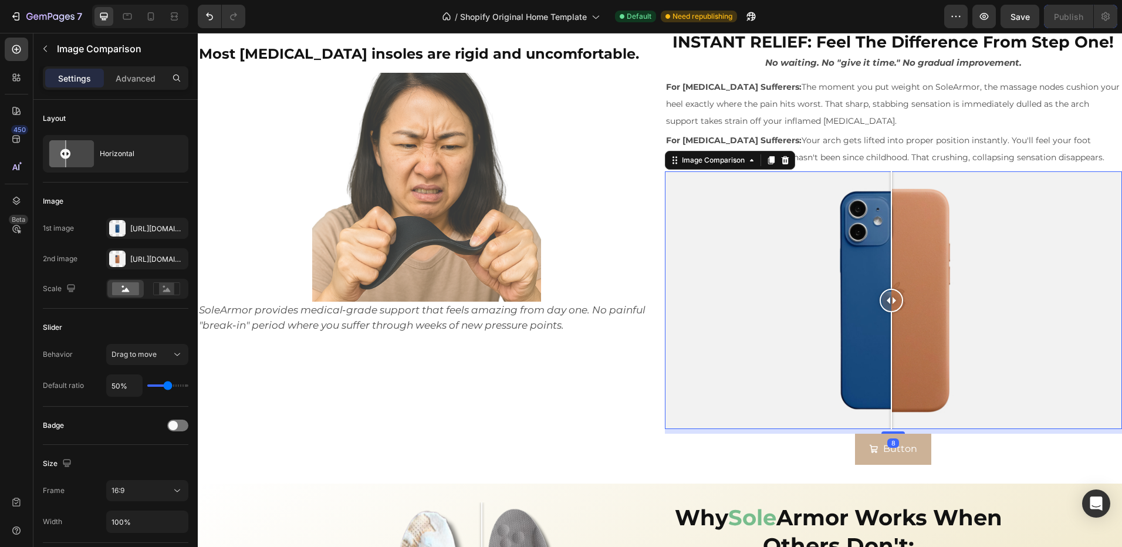
click at [840, 286] on div at bounding box center [894, 299] width 458 height 257
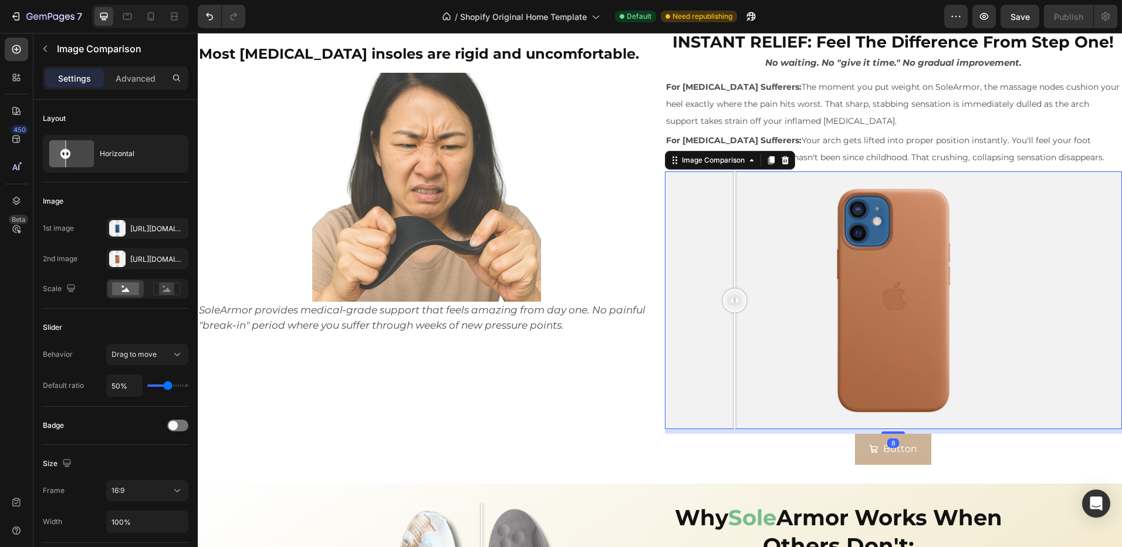
click at [730, 293] on div at bounding box center [894, 299] width 458 height 257
click at [728, 312] on div at bounding box center [734, 299] width 23 height 257
click at [828, 315] on div at bounding box center [894, 299] width 458 height 257
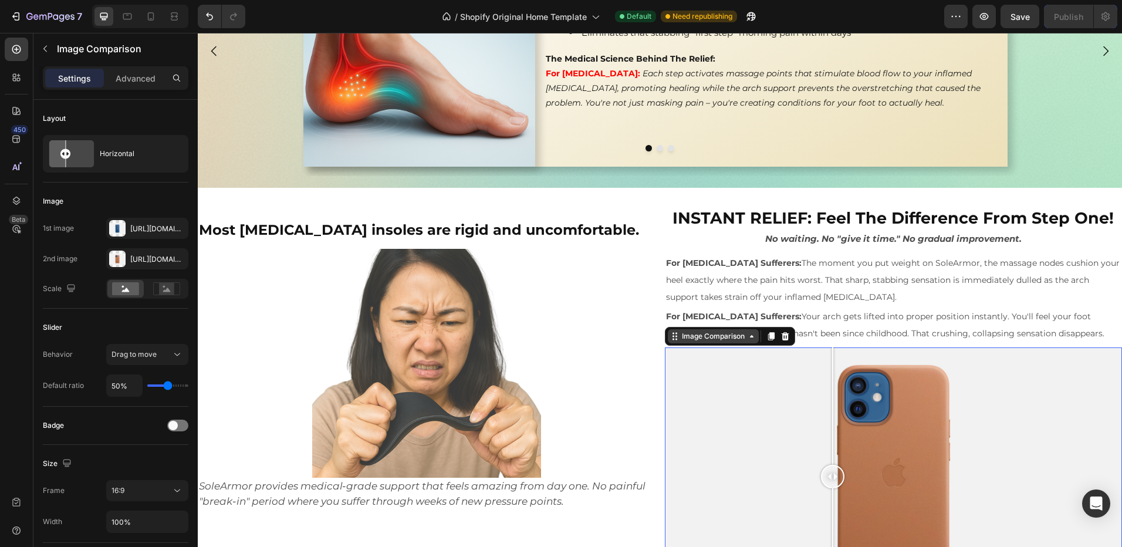
click at [723, 334] on div "Image Comparison" at bounding box center [713, 336] width 67 height 11
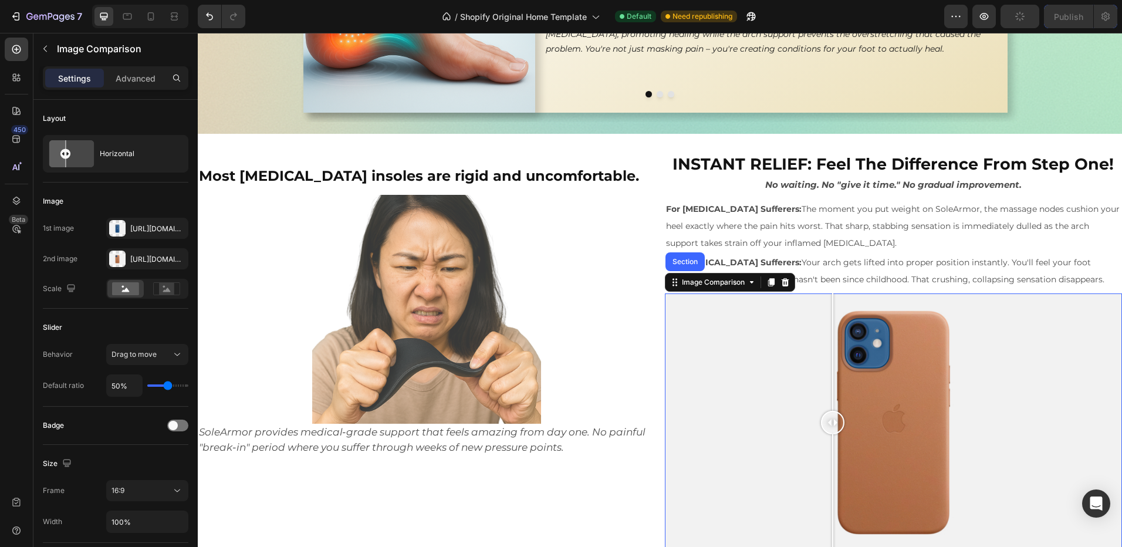
scroll to position [1735, 0]
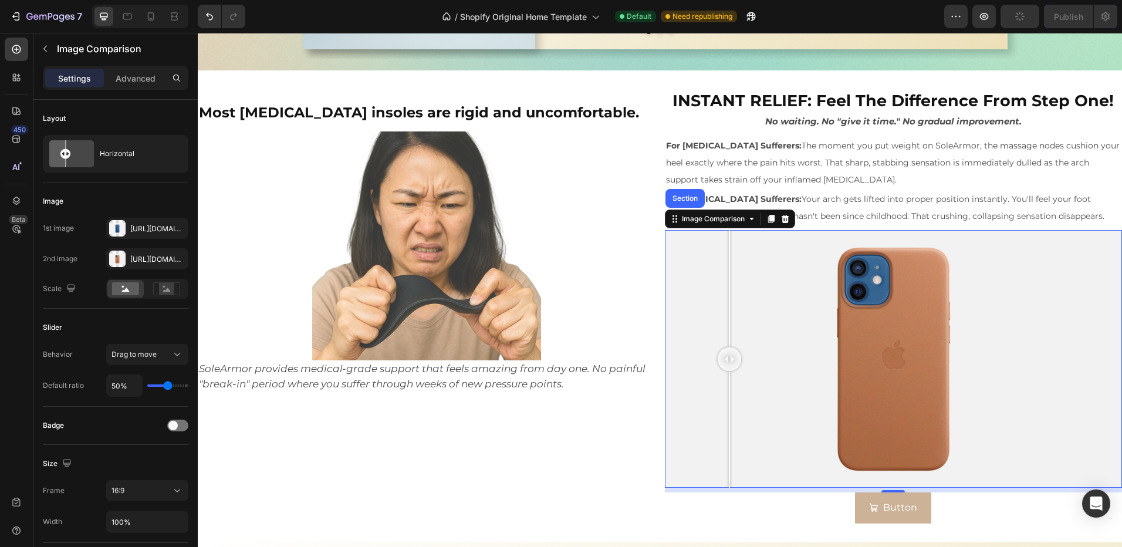
click at [725, 357] on div at bounding box center [894, 358] width 458 height 257
click at [126, 156] on div "Horizontal" at bounding box center [136, 153] width 72 height 27
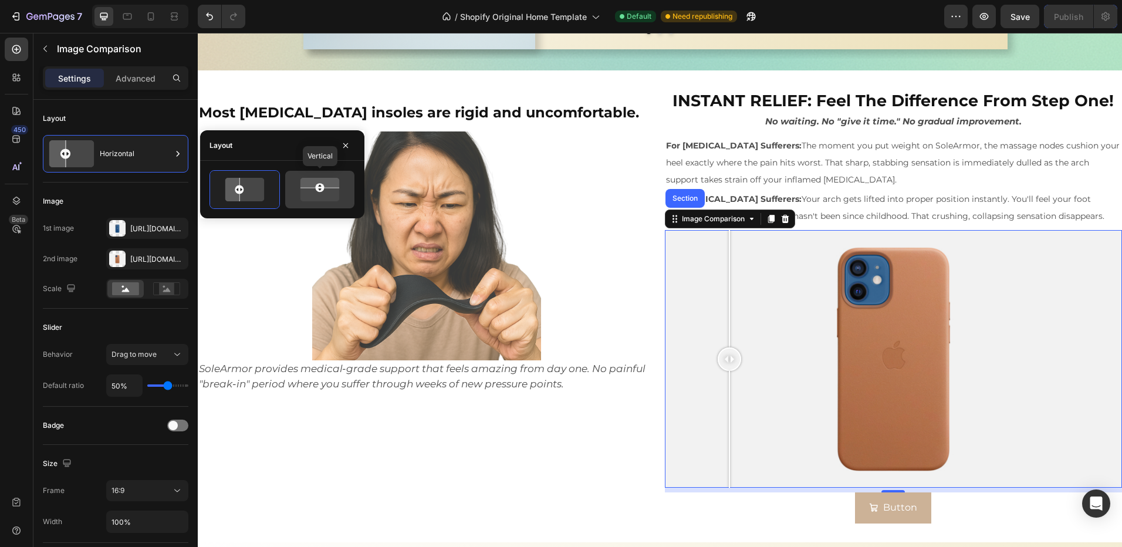
click at [323, 190] on g at bounding box center [319, 190] width 47 height 28
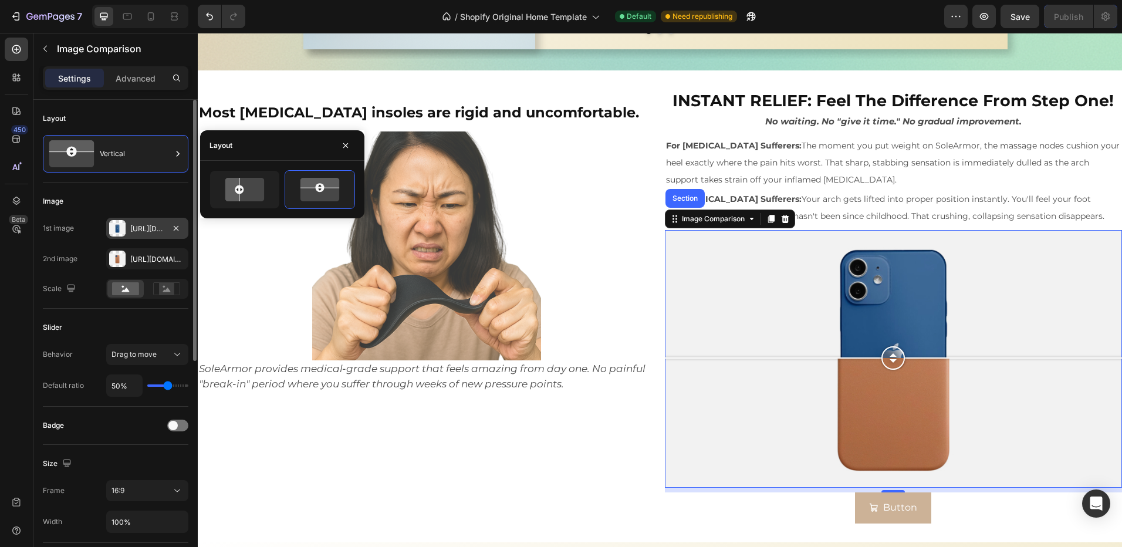
drag, startPoint x: 134, startPoint y: 232, endPoint x: 149, endPoint y: 227, distance: 16.0
click at [134, 232] on div "Https://cdn.Shopify.Com/s/files/1/2005/9307/files/image_compare_before.Png" at bounding box center [147, 229] width 34 height 11
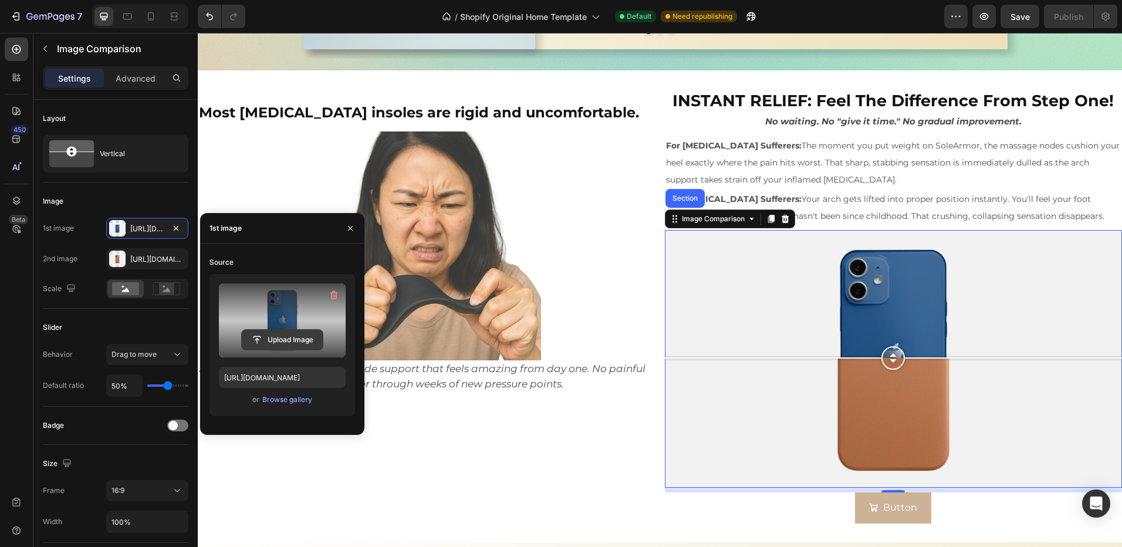
click at [274, 339] on input "file" at bounding box center [282, 340] width 81 height 20
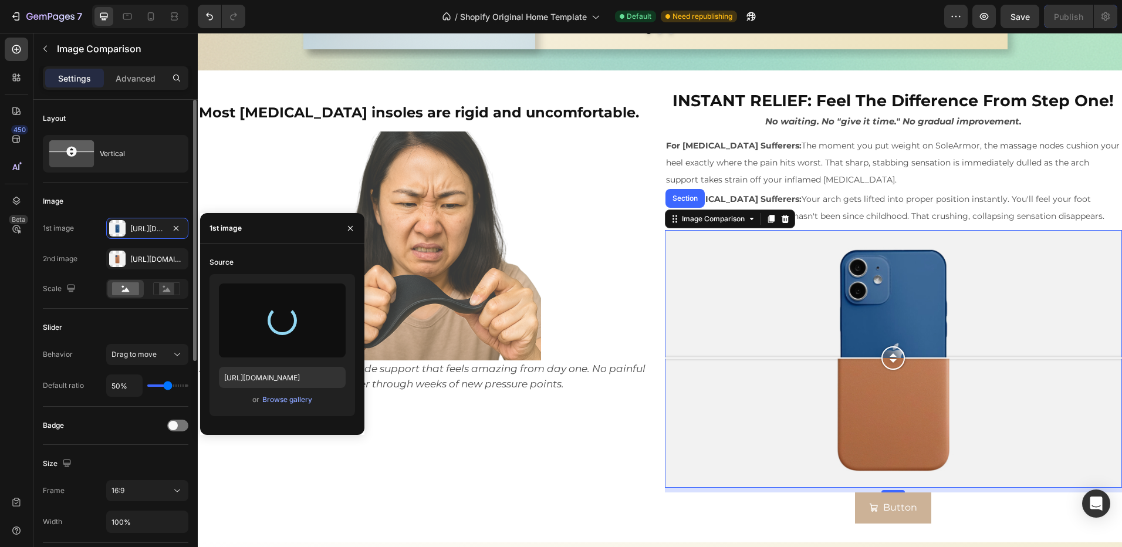
type input "https://cdn.shopify.com/s/files/1/0970/4187/5269/files/gempages_581198110861034…"
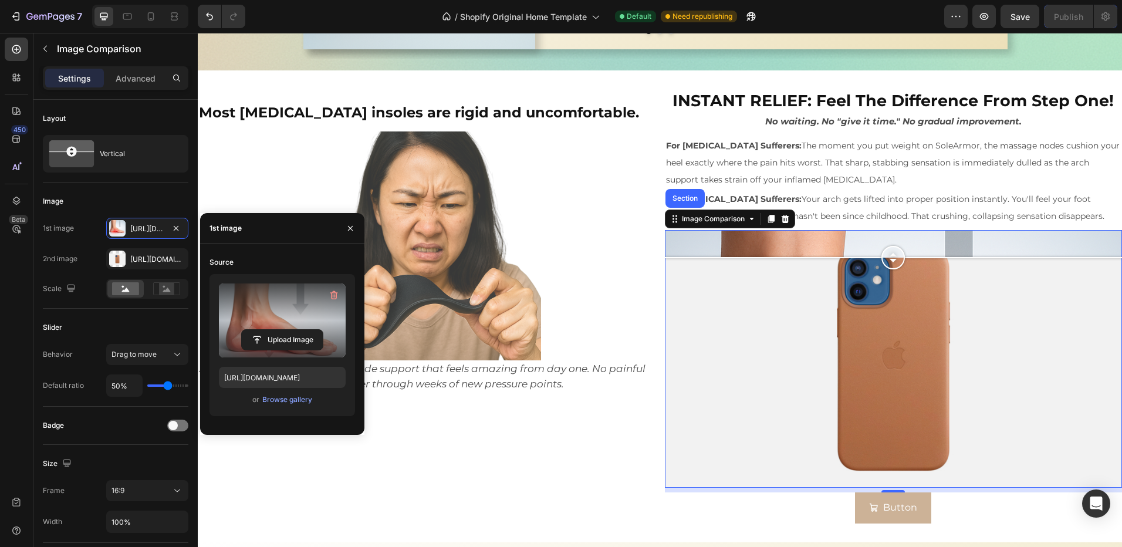
drag, startPoint x: 890, startPoint y: 366, endPoint x: 882, endPoint y: 211, distance: 155.1
click at [886, 208] on div "INSTANT RELIEF: Feel The Difference From Step One! Heading No waiting. No "give…" at bounding box center [894, 306] width 458 height 434
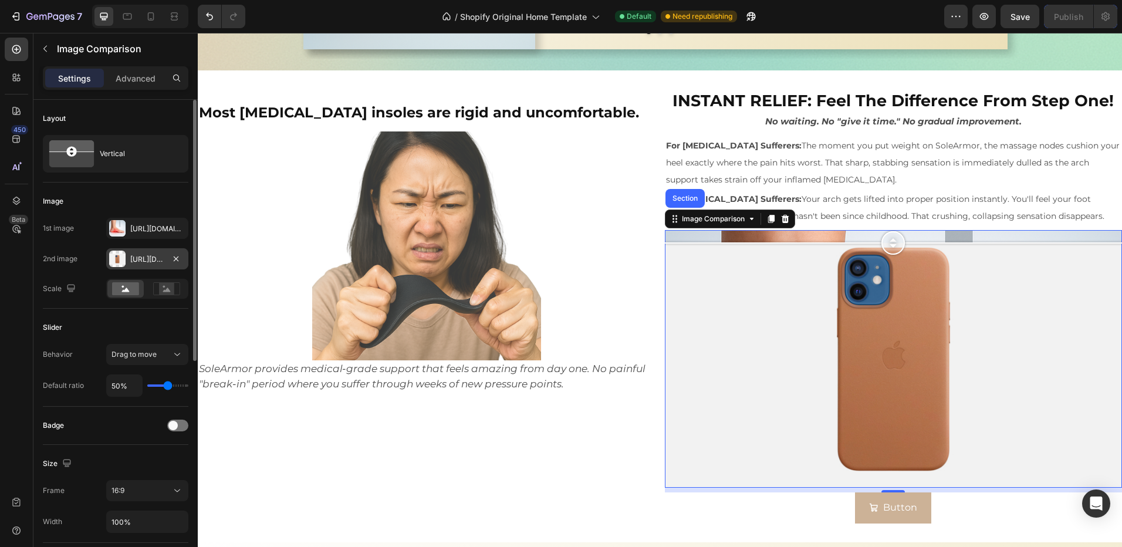
click at [149, 266] on div "Https://cdn.Shopify.Com/s/files/1/2005/9307/files/image_compare_after.Png" at bounding box center [147, 258] width 82 height 21
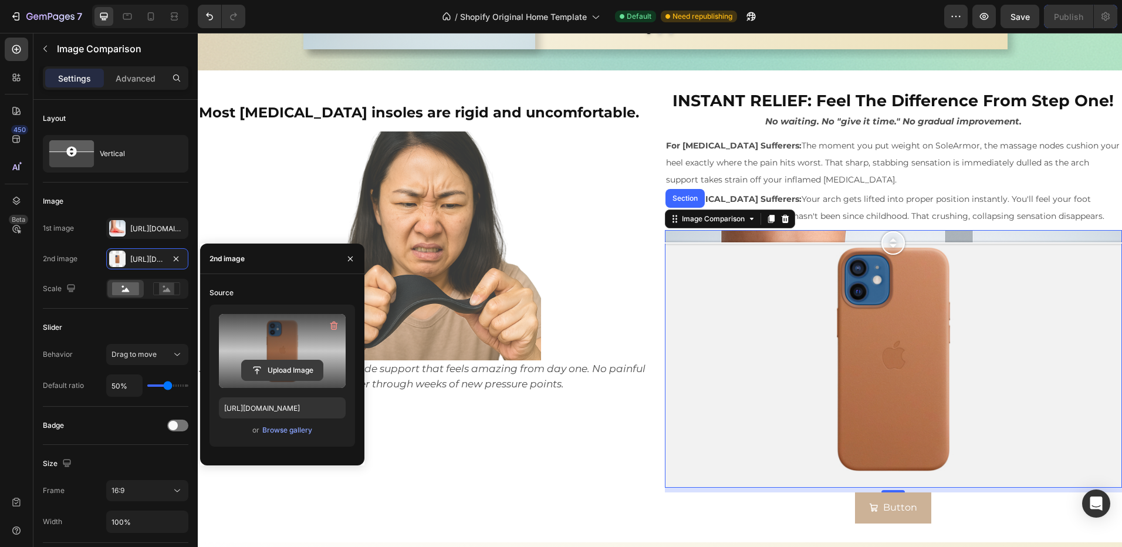
click at [278, 379] on input "file" at bounding box center [282, 370] width 81 height 20
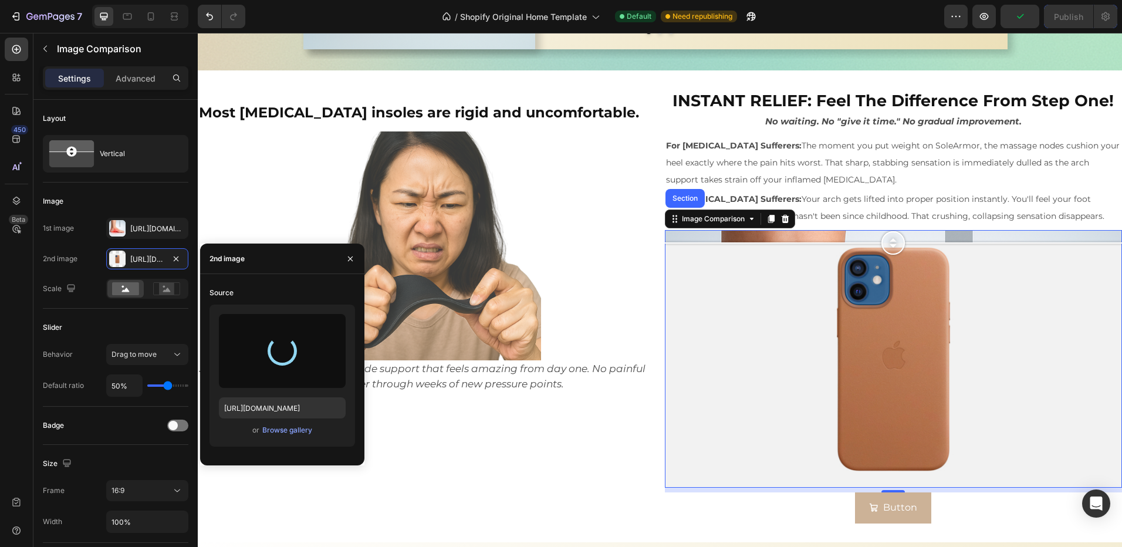
type input "https://cdn.shopify.com/s/files/1/0970/4187/5269/files/gempages_581198110861034…"
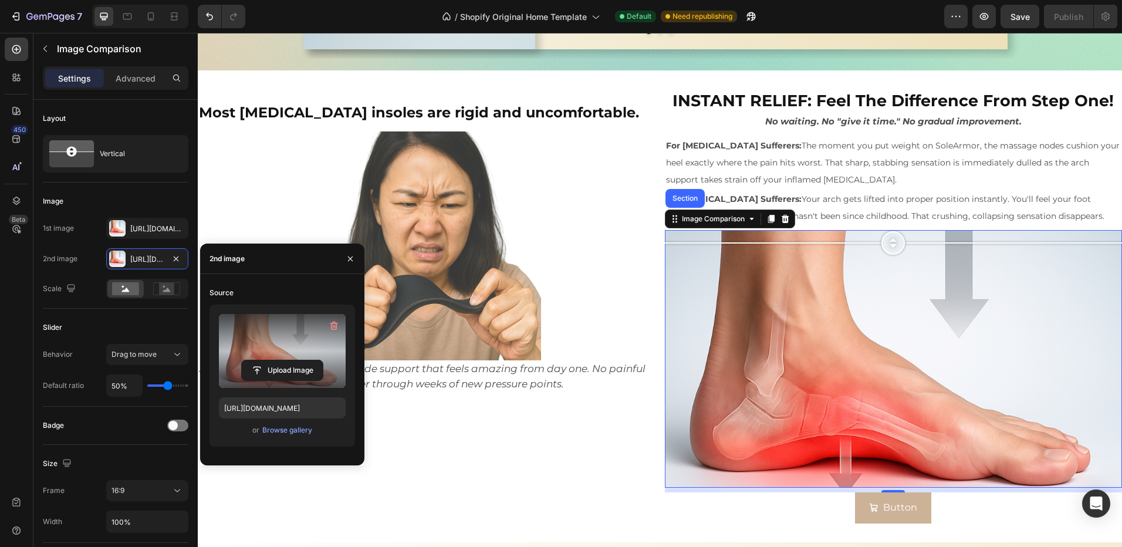
click at [276, 381] on label at bounding box center [282, 351] width 127 height 74
click at [0, 0] on input "file" at bounding box center [0, 0] width 0 height 0
click at [254, 369] on input "file" at bounding box center [282, 370] width 81 height 20
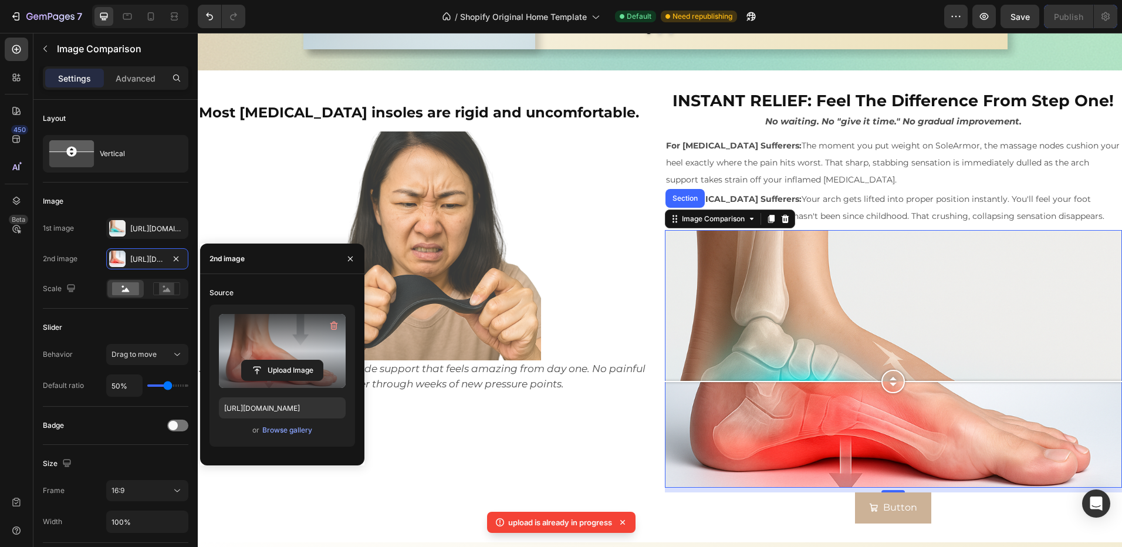
drag, startPoint x: 886, startPoint y: 356, endPoint x: 849, endPoint y: 398, distance: 56.5
click at [883, 387] on div at bounding box center [892, 381] width 23 height 23
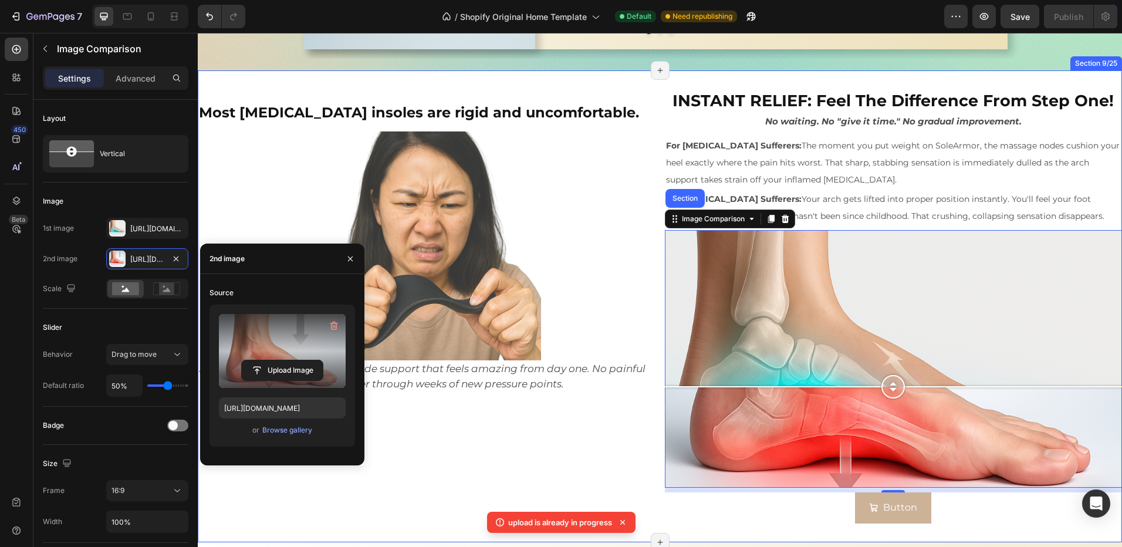
click at [570, 456] on div "⁠⁠⁠⁠⁠⁠⁠ Most orthotic insoles are rigid and uncomfortable. Heading Image SoleAr…" at bounding box center [427, 306] width 458 height 434
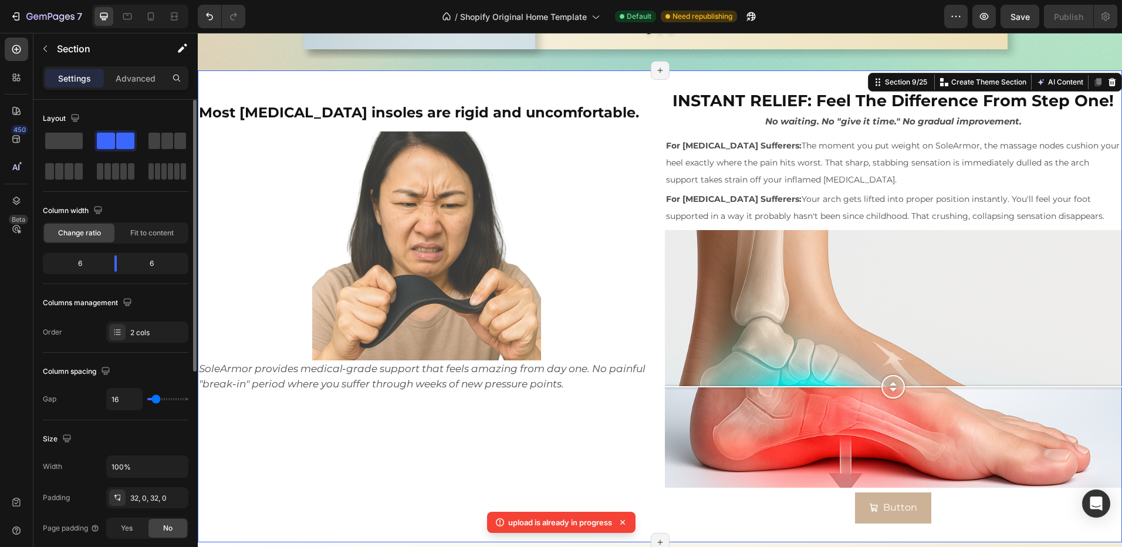
type input "20"
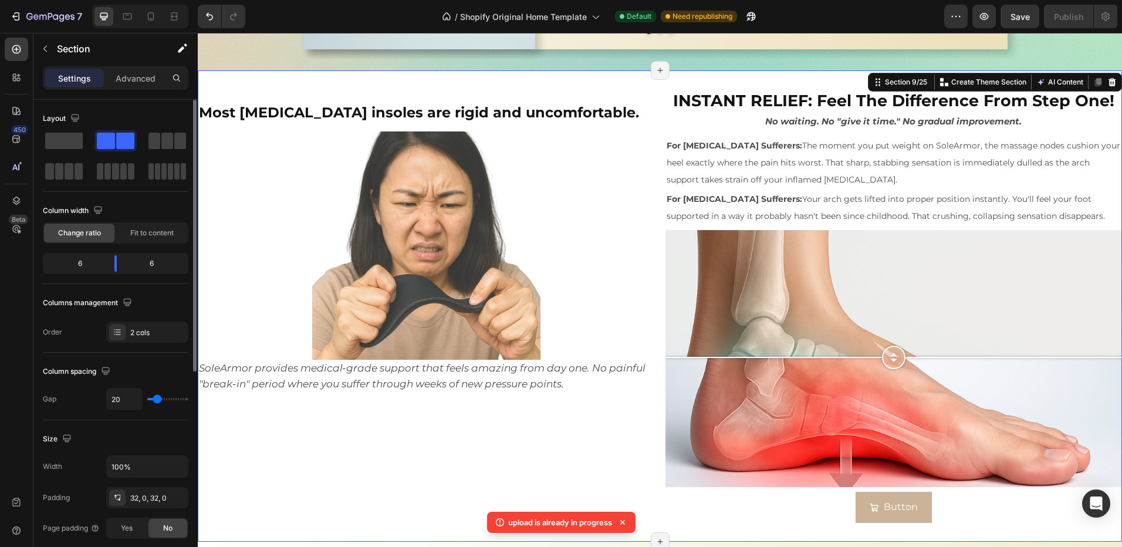
type input "18"
type input "2"
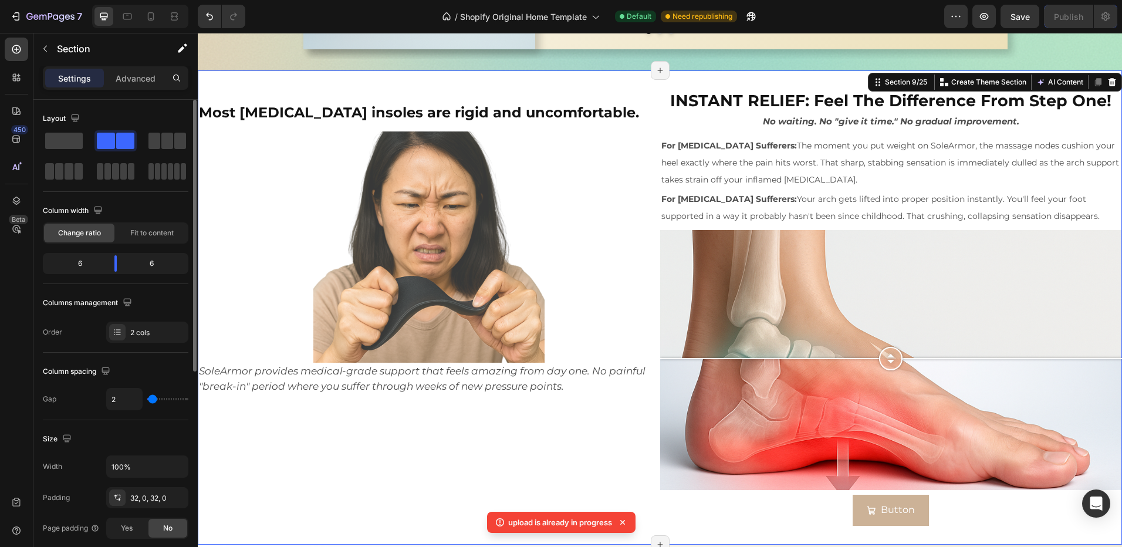
type input "0"
drag, startPoint x: 160, startPoint y: 400, endPoint x: 133, endPoint y: 400, distance: 27.0
type input "0"
click at [147, 400] on input "range" at bounding box center [167, 399] width 41 height 2
click at [593, 435] on div "⁠⁠⁠⁠⁠⁠⁠ Most orthotic insoles are rigid and uncomfortable. Heading Image SoleAr…" at bounding box center [429, 307] width 462 height 437
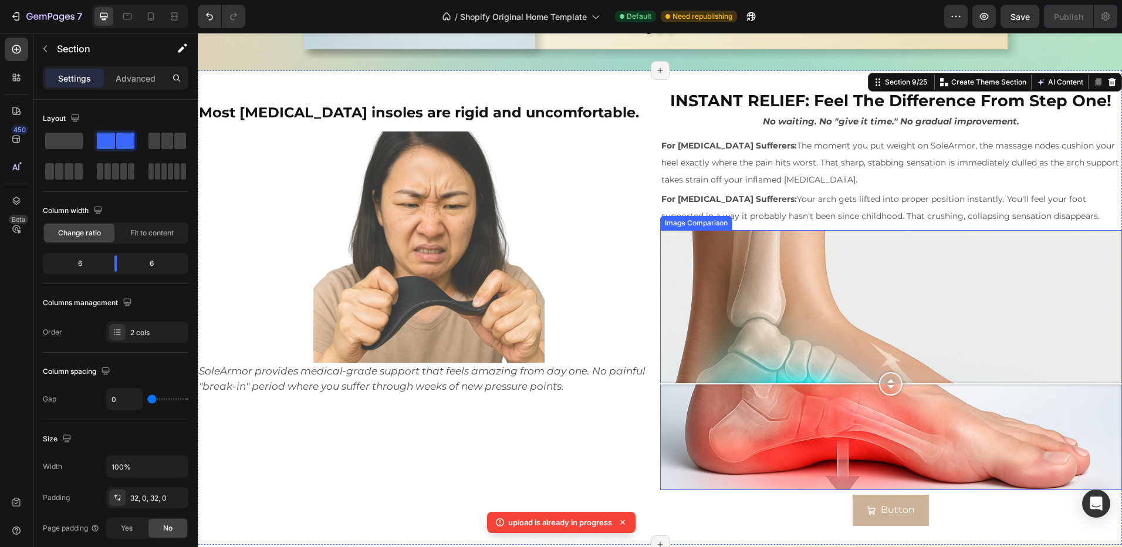
drag, startPoint x: 897, startPoint y: 364, endPoint x: 847, endPoint y: 377, distance: 51.7
click at [894, 378] on div at bounding box center [891, 383] width 462 height 23
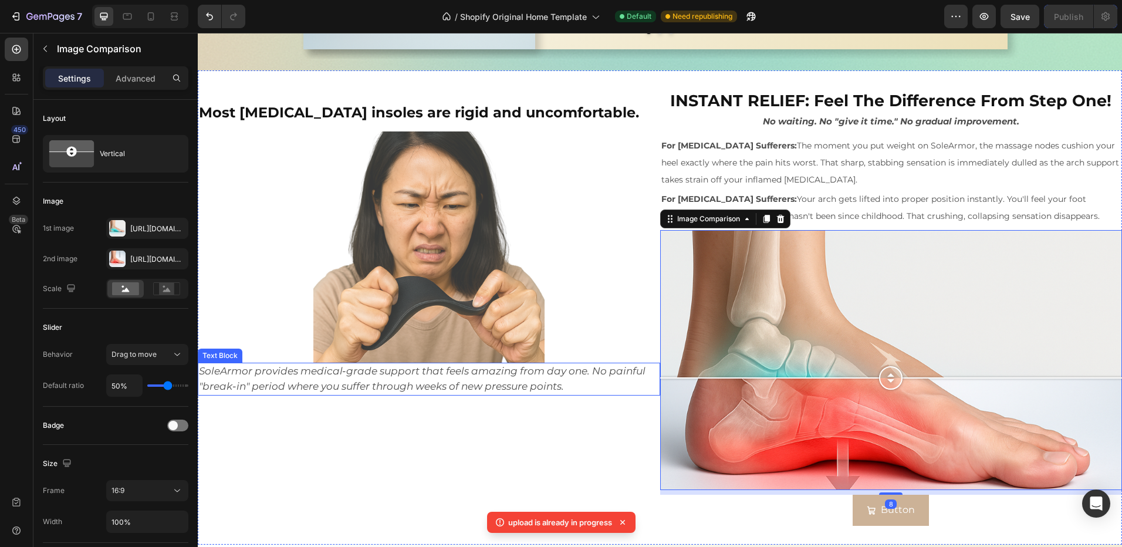
click at [589, 418] on div "⁠⁠⁠⁠⁠⁠⁠ Most orthotic insoles are rigid and uncomfortable. Heading Image SoleAr…" at bounding box center [429, 307] width 462 height 437
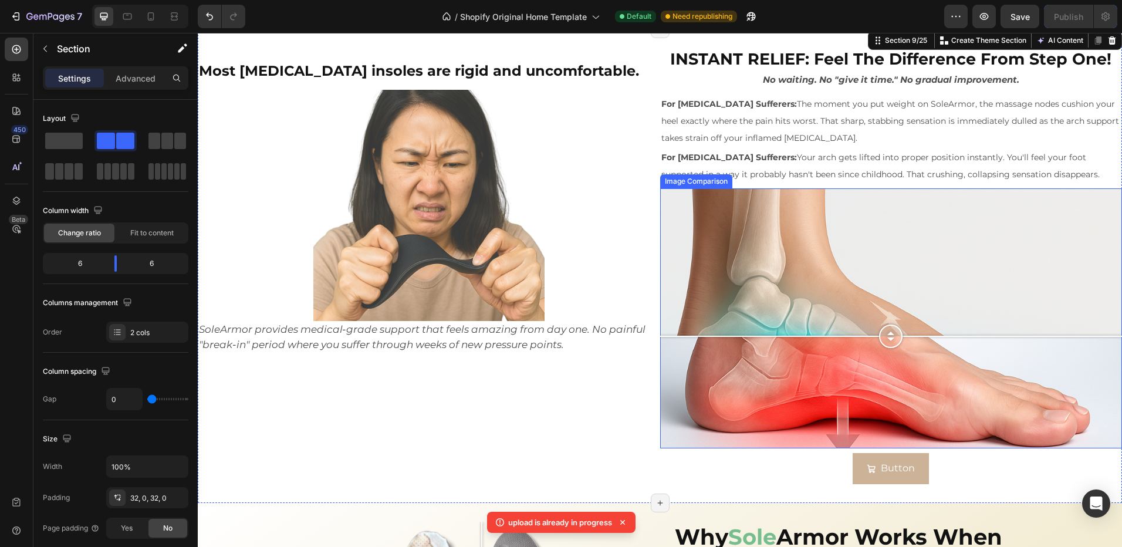
scroll to position [1793, 0]
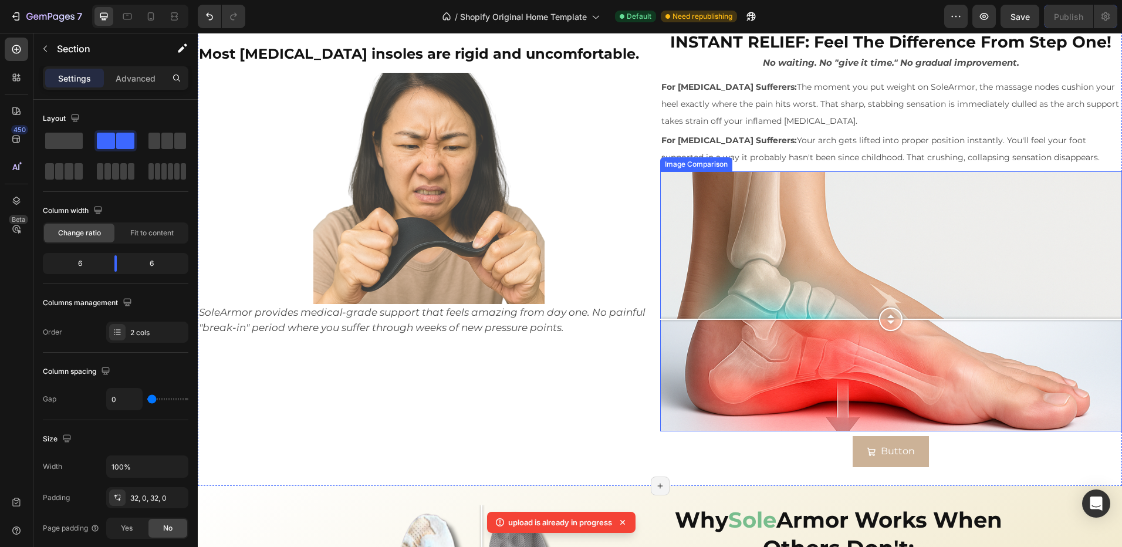
click at [758, 361] on div at bounding box center [891, 301] width 462 height 260
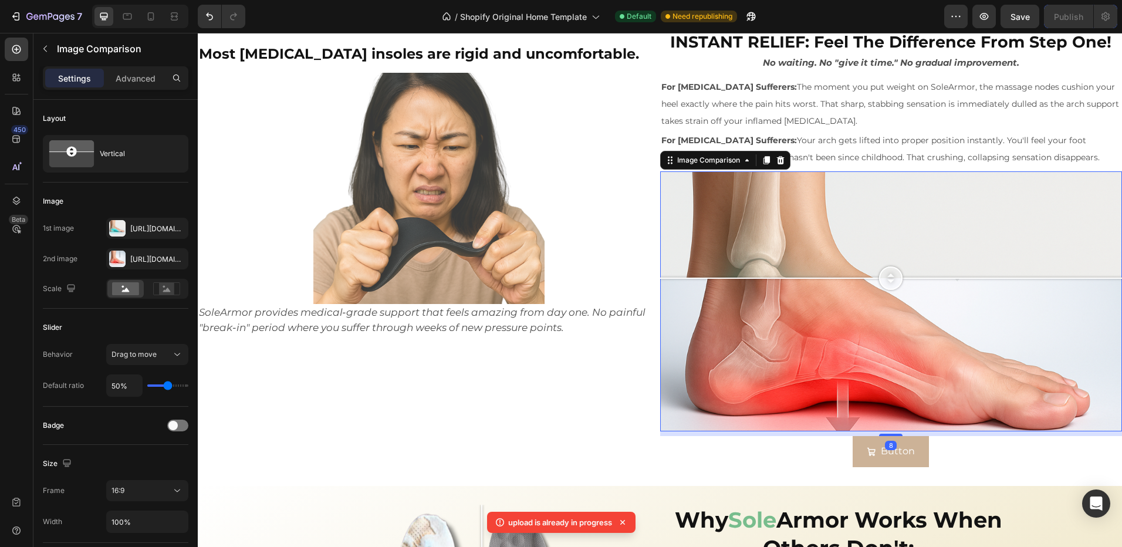
drag, startPoint x: 888, startPoint y: 363, endPoint x: 874, endPoint y: 278, distance: 85.8
click at [879, 278] on div at bounding box center [890, 277] width 23 height 23
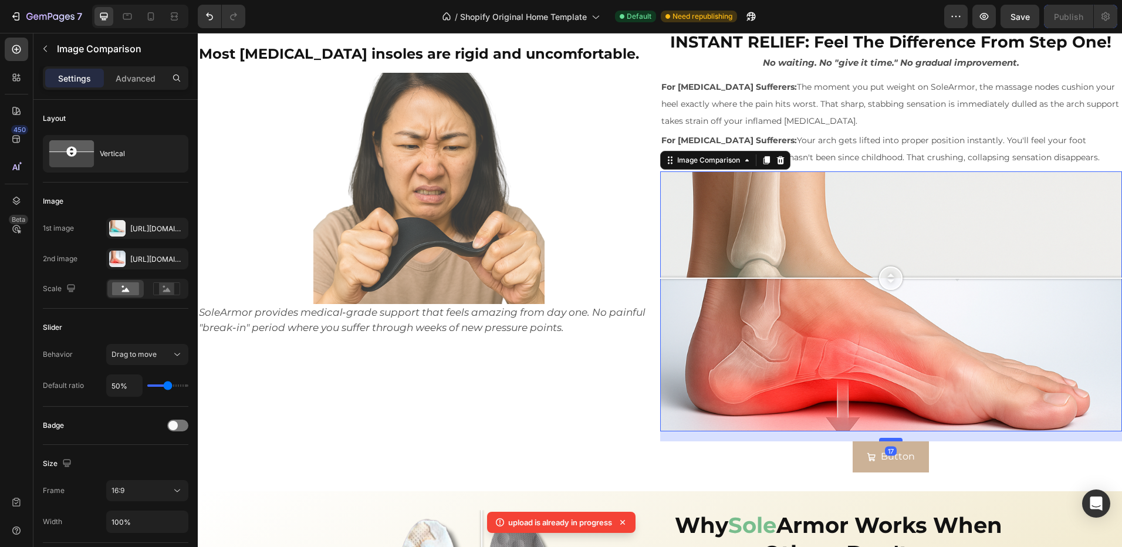
click at [885, 438] on div at bounding box center [890, 440] width 23 height 4
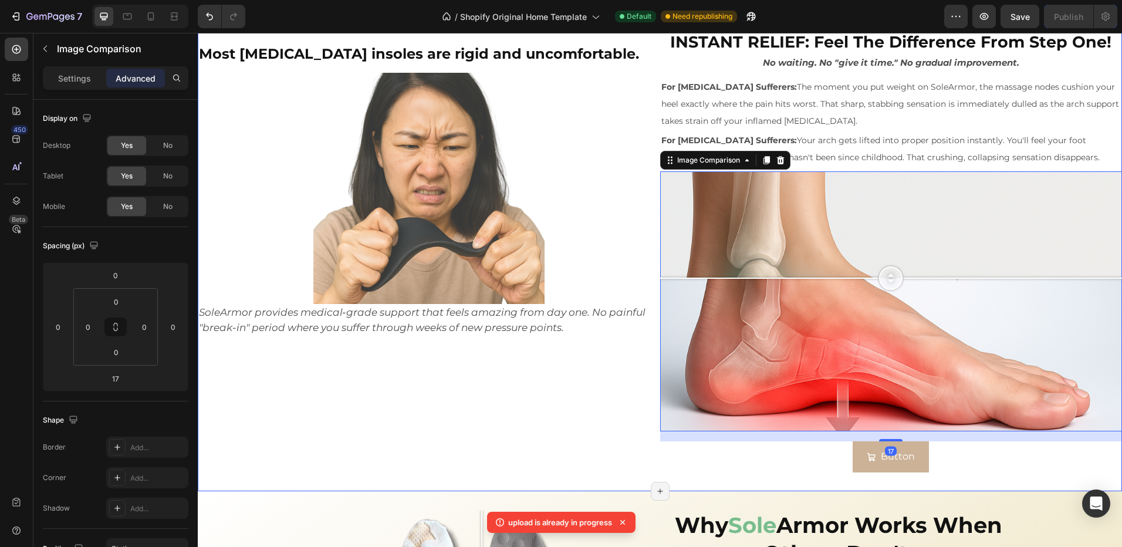
click at [525, 410] on div "⁠⁠⁠⁠⁠⁠⁠ Most orthotic insoles are rigid and uncomfortable. Heading Image SoleAr…" at bounding box center [429, 252] width 462 height 442
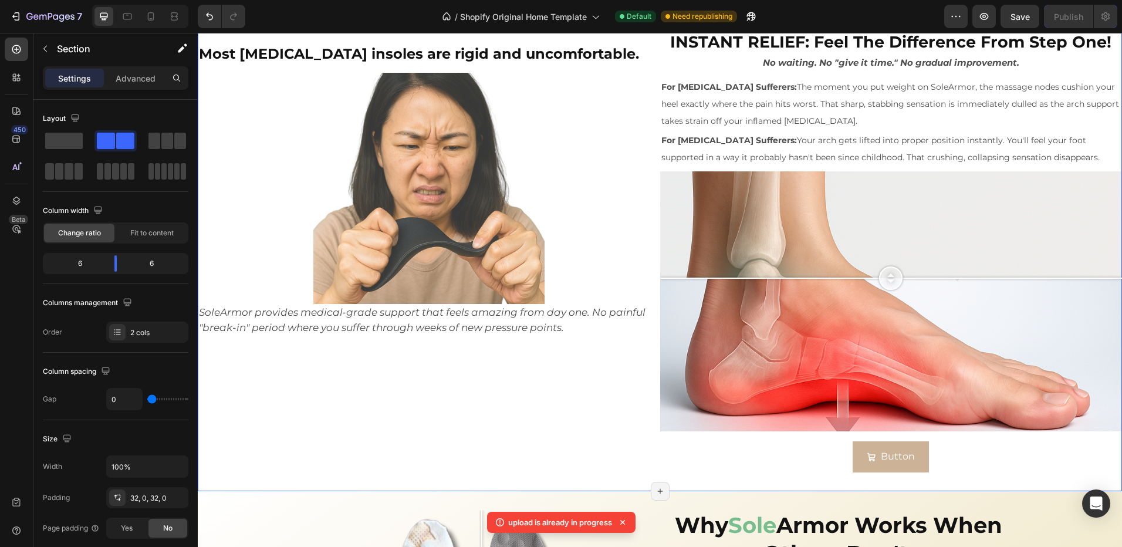
click at [480, 396] on div "⁠⁠⁠⁠⁠⁠⁠ Most orthotic insoles are rigid and uncomfortable. Heading Image SoleAr…" at bounding box center [429, 252] width 462 height 442
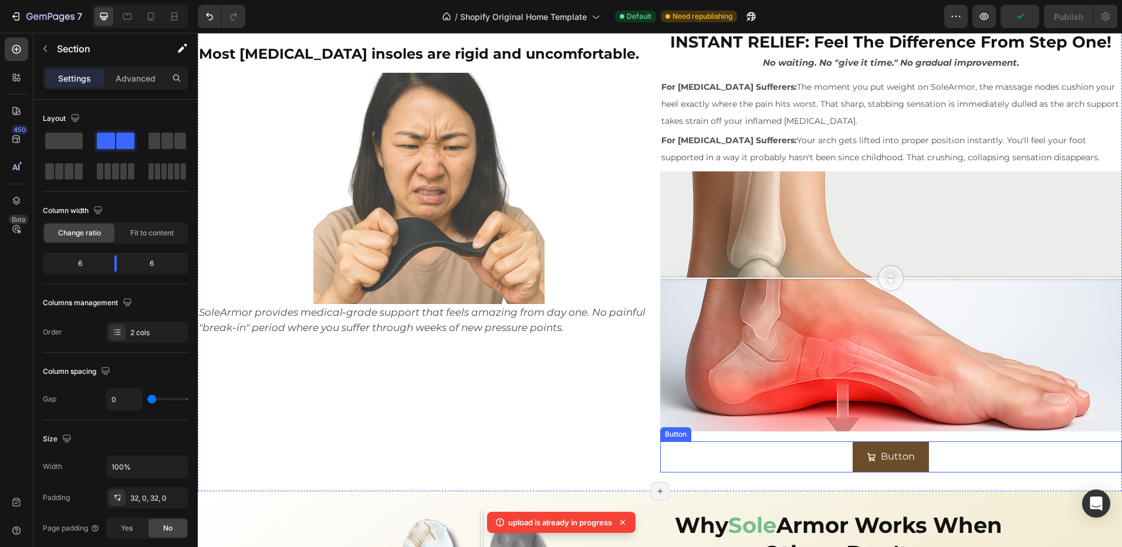
click at [1011, 453] on div "Button Button" at bounding box center [891, 456] width 462 height 31
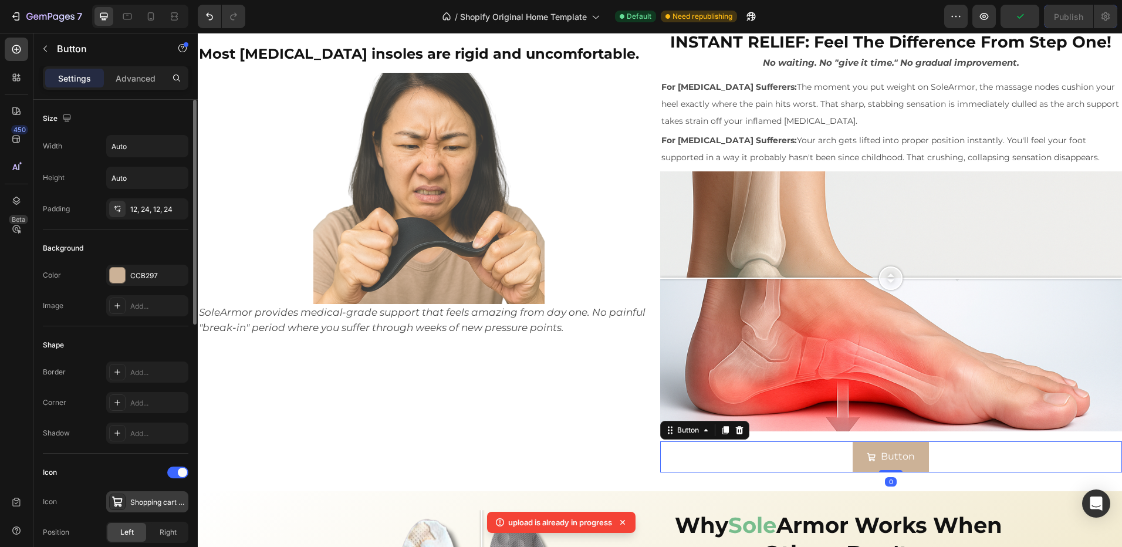
scroll to position [117, 0]
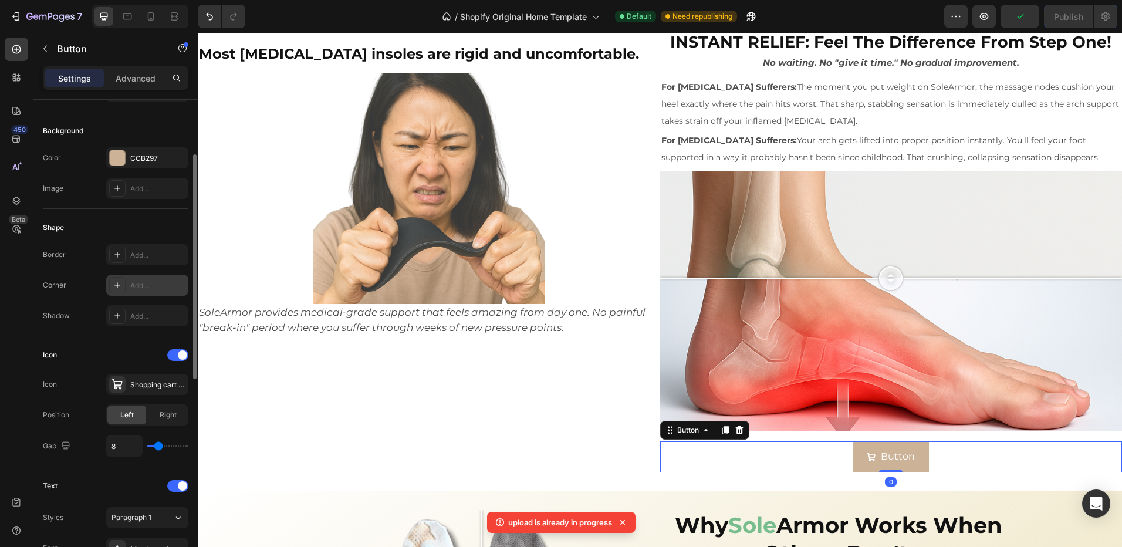
click at [125, 283] on div at bounding box center [117, 285] width 16 height 16
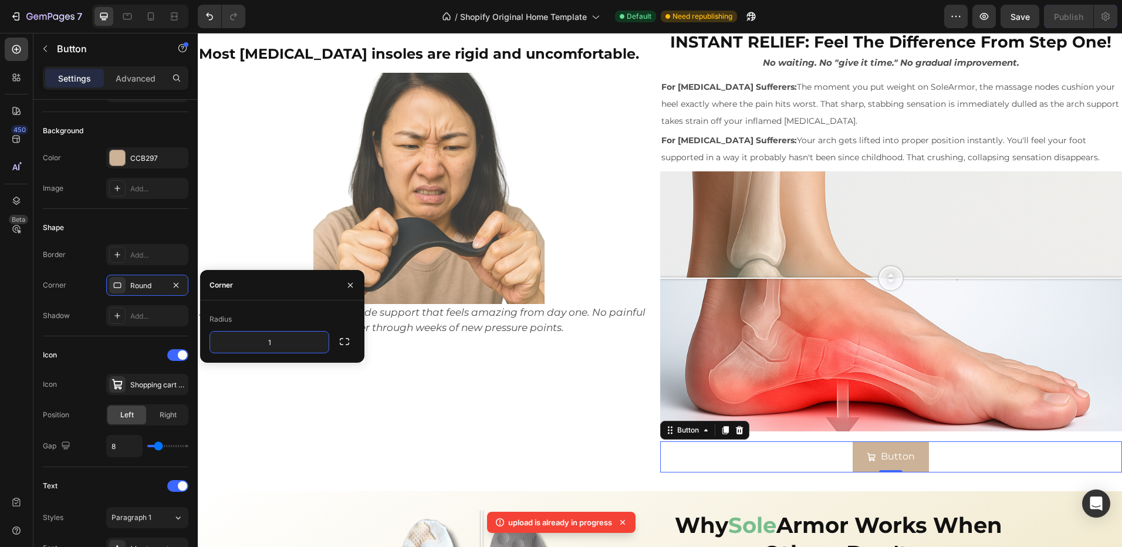
type input "12"
click at [447, 441] on div "⁠⁠⁠⁠⁠⁠⁠ Most orthotic insoles are rigid and uncomfortable. Heading Image SoleAr…" at bounding box center [429, 252] width 462 height 442
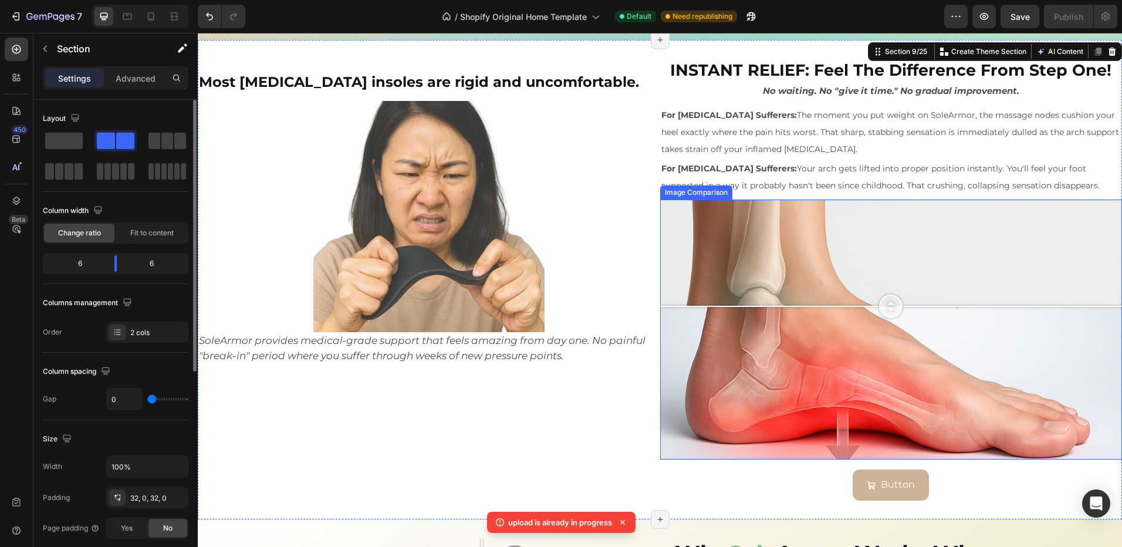
scroll to position [1735, 0]
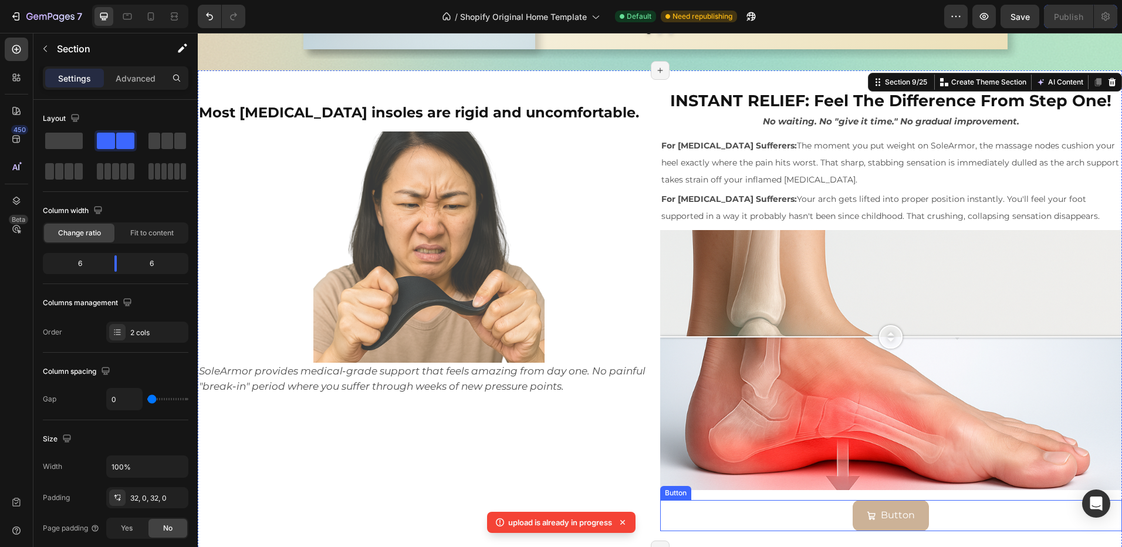
click at [827, 514] on div "Button Button" at bounding box center [891, 515] width 462 height 31
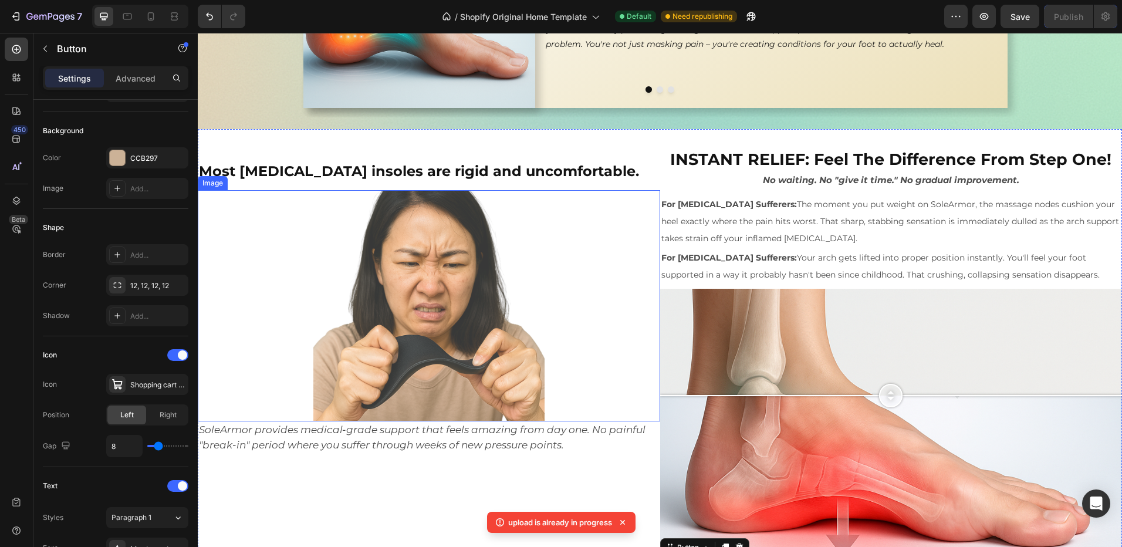
scroll to position [1852, 0]
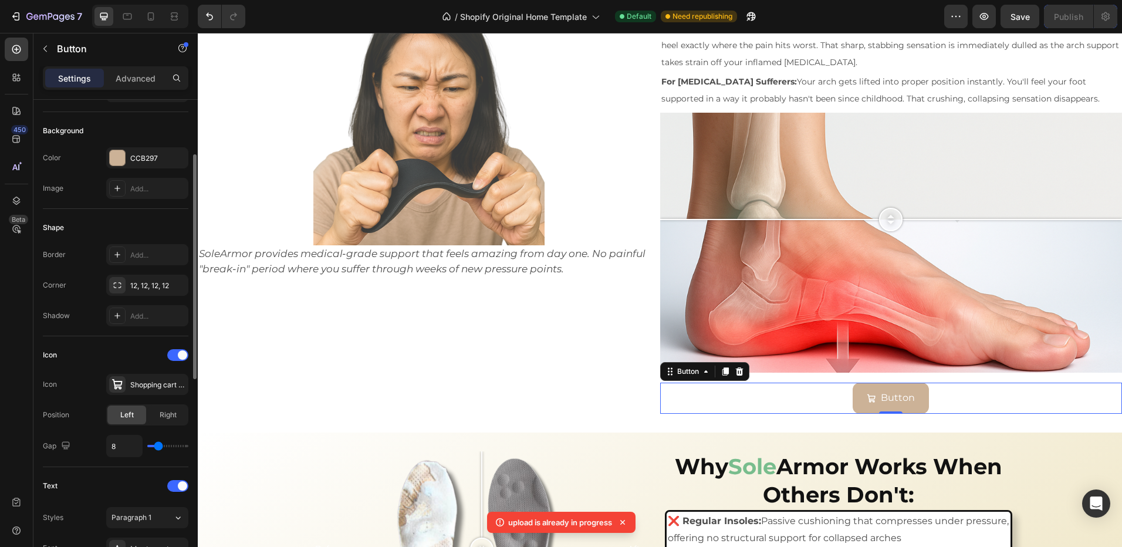
type input "10"
type input "19"
type input "27"
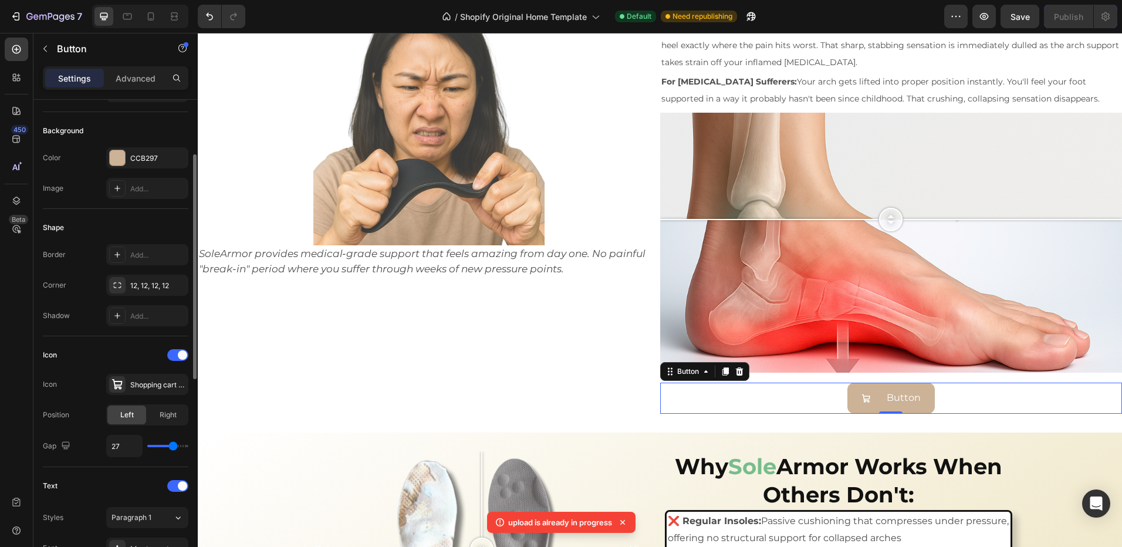
drag, startPoint x: 158, startPoint y: 447, endPoint x: 173, endPoint y: 448, distance: 14.8
type input "27"
click at [173, 447] on input "range" at bounding box center [167, 446] width 41 height 2
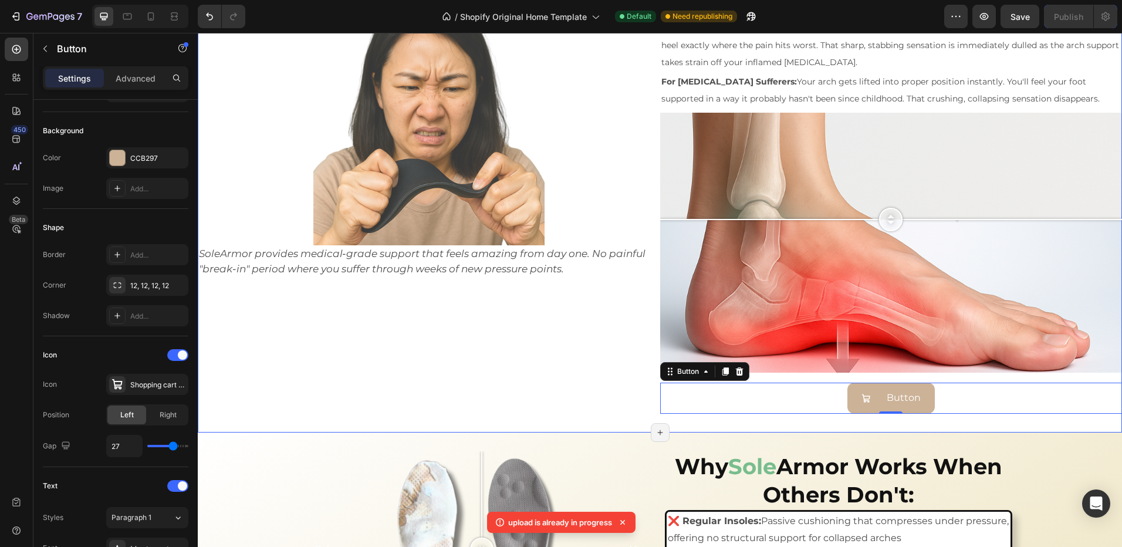
click at [445, 376] on div "⁠⁠⁠⁠⁠⁠⁠ Most orthotic insoles are rigid and uncomfortable. Heading Image SoleAr…" at bounding box center [429, 193] width 462 height 442
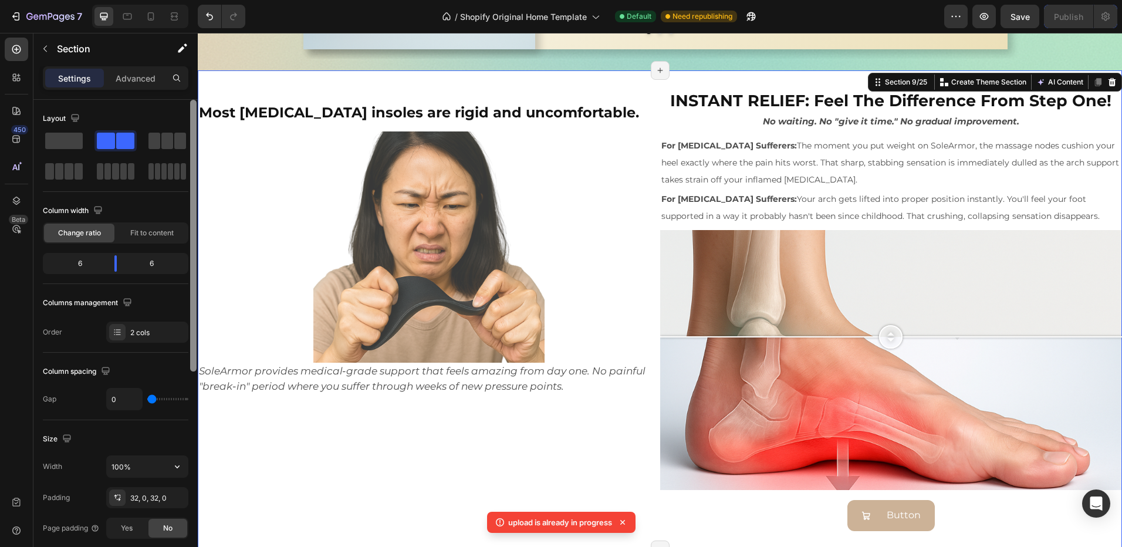
scroll to position [117, 0]
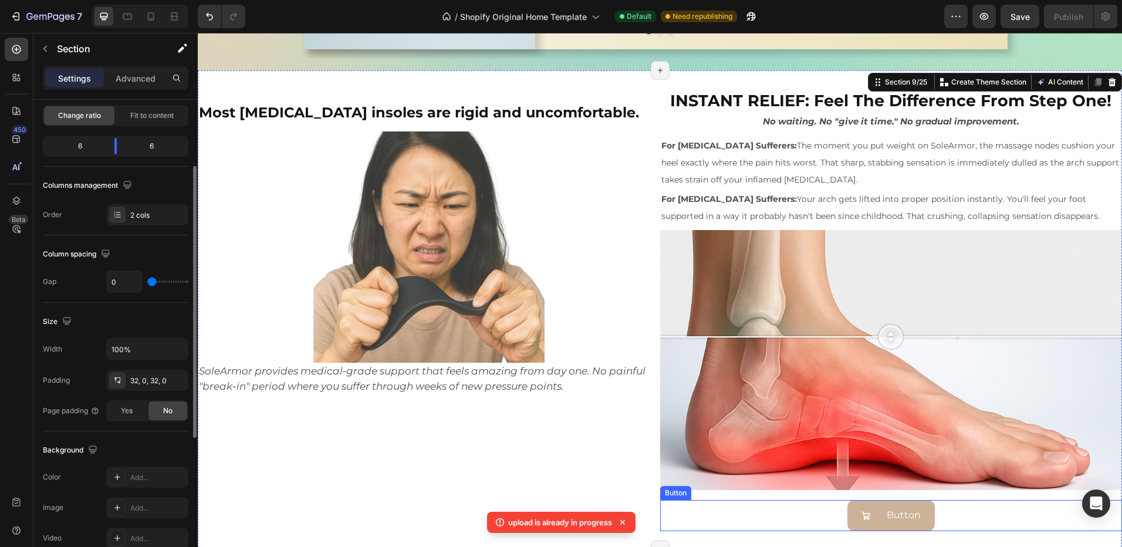
click at [723, 513] on div "Button Button" at bounding box center [891, 515] width 462 height 31
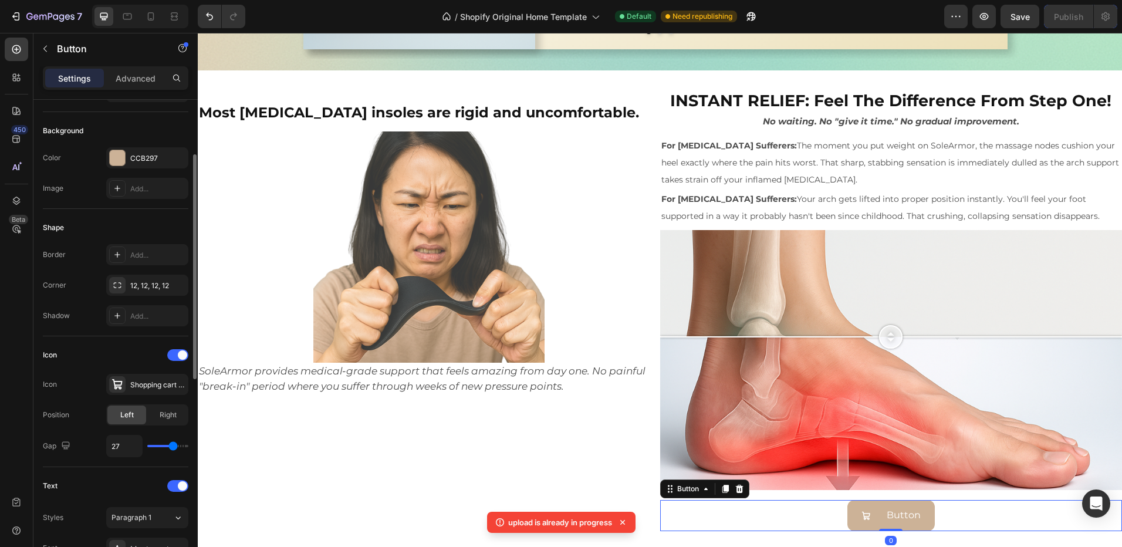
type input "13"
type input "6"
type input "7"
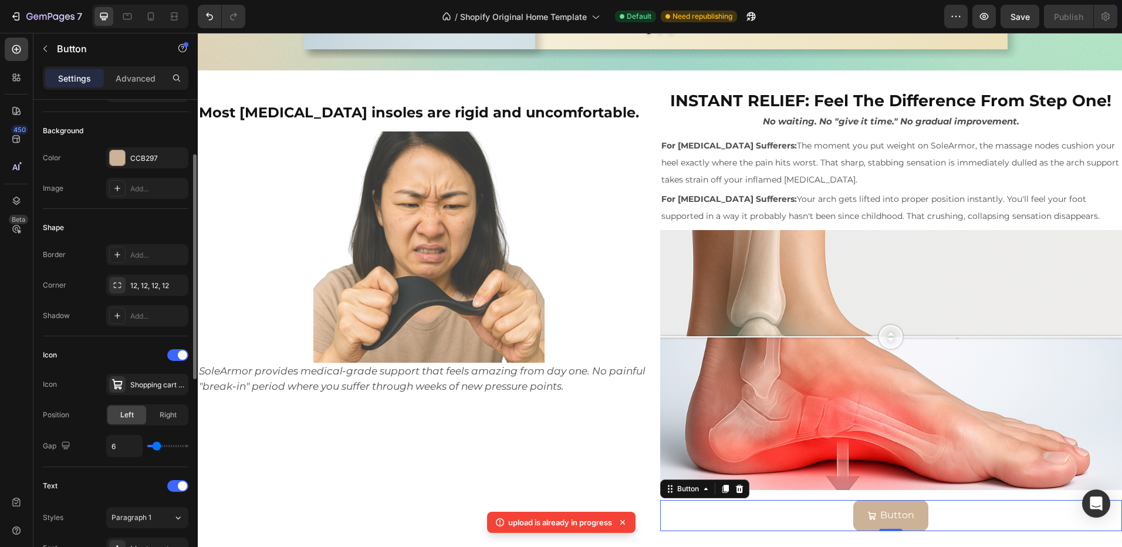
type input "7"
type input "8"
type input "9"
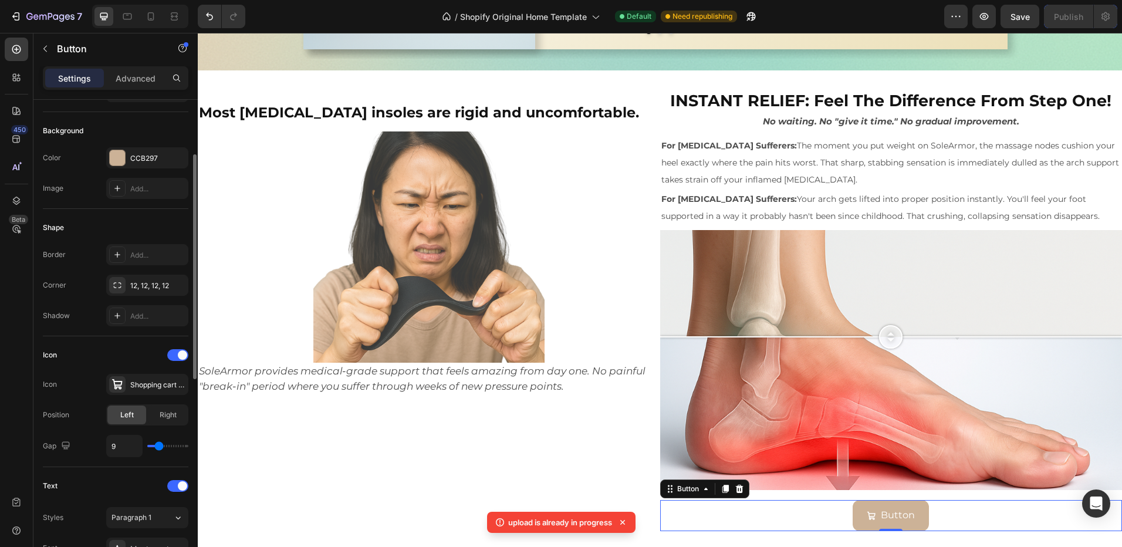
type input "10"
type input "11"
drag, startPoint x: 175, startPoint y: 447, endPoint x: 161, endPoint y: 450, distance: 14.4
type input "11"
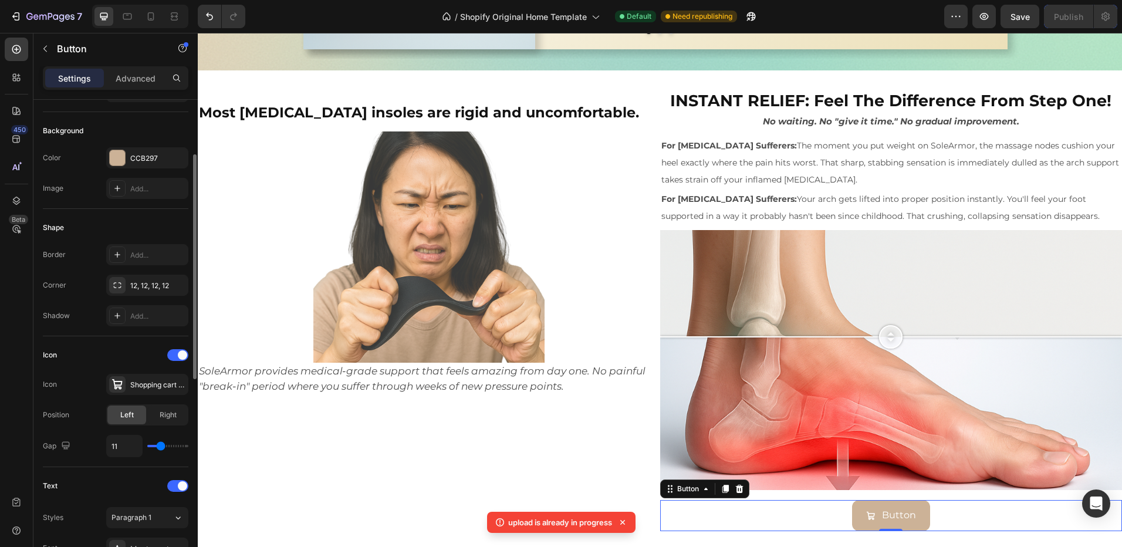
click at [161, 447] on input "range" at bounding box center [167, 446] width 41 height 2
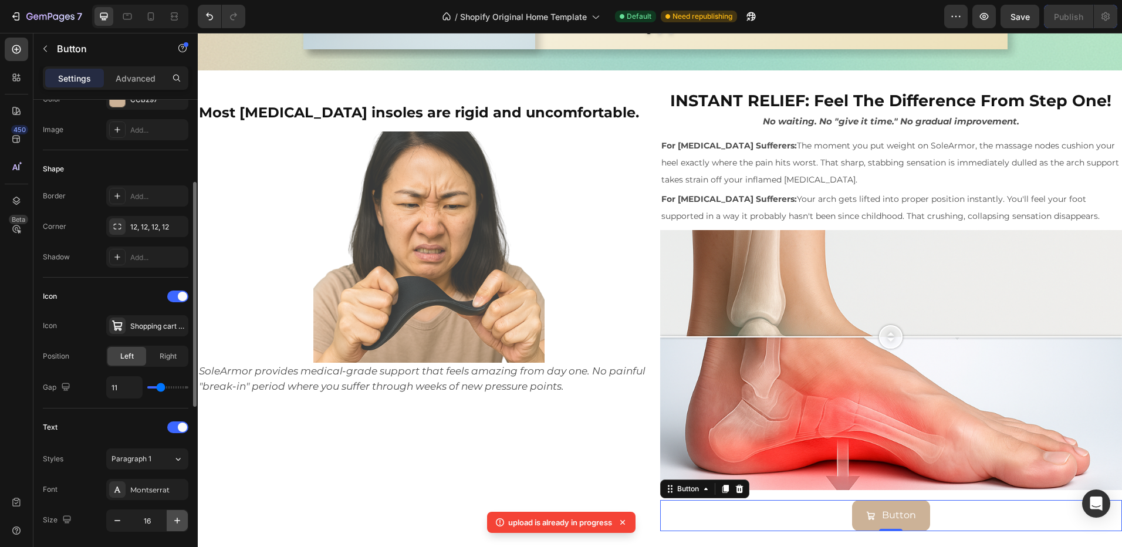
click at [171, 521] on icon "button" at bounding box center [177, 521] width 12 height 12
click at [183, 523] on button "button" at bounding box center [177, 520] width 21 height 21
type input "19"
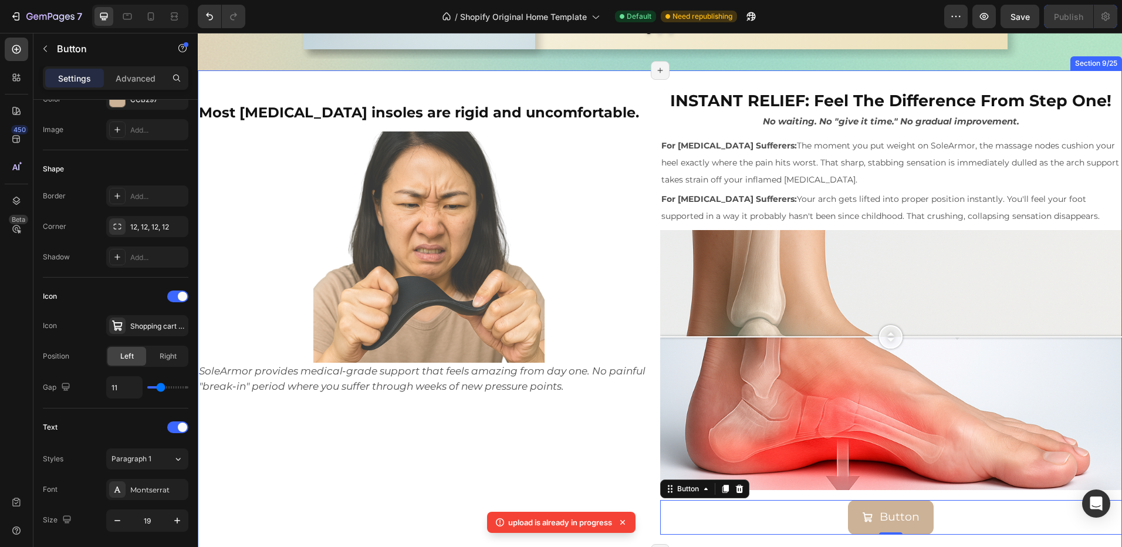
click at [408, 491] on div "⁠⁠⁠⁠⁠⁠⁠ Most orthotic insoles are rigid and uncomfortable. Heading Image SoleAr…" at bounding box center [429, 311] width 462 height 445
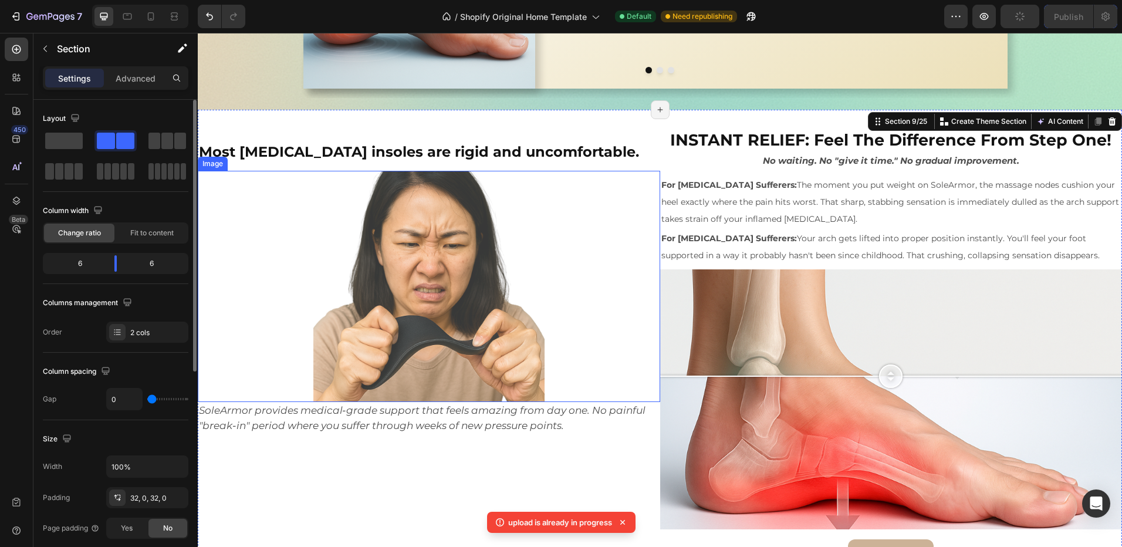
scroll to position [1676, 0]
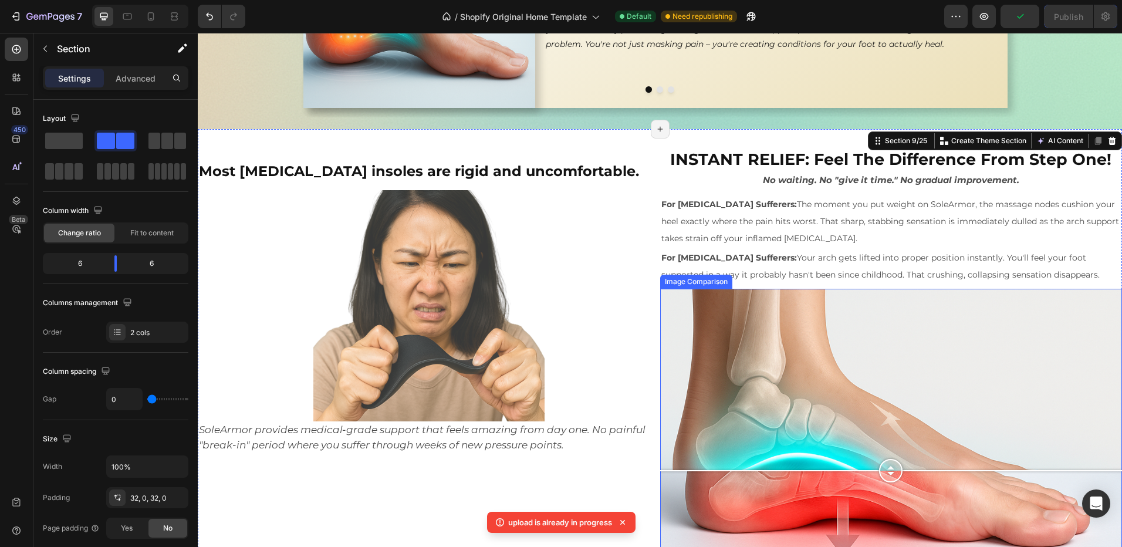
drag, startPoint x: 884, startPoint y: 394, endPoint x: 843, endPoint y: 406, distance: 43.4
click at [889, 469] on div at bounding box center [890, 470] width 23 height 23
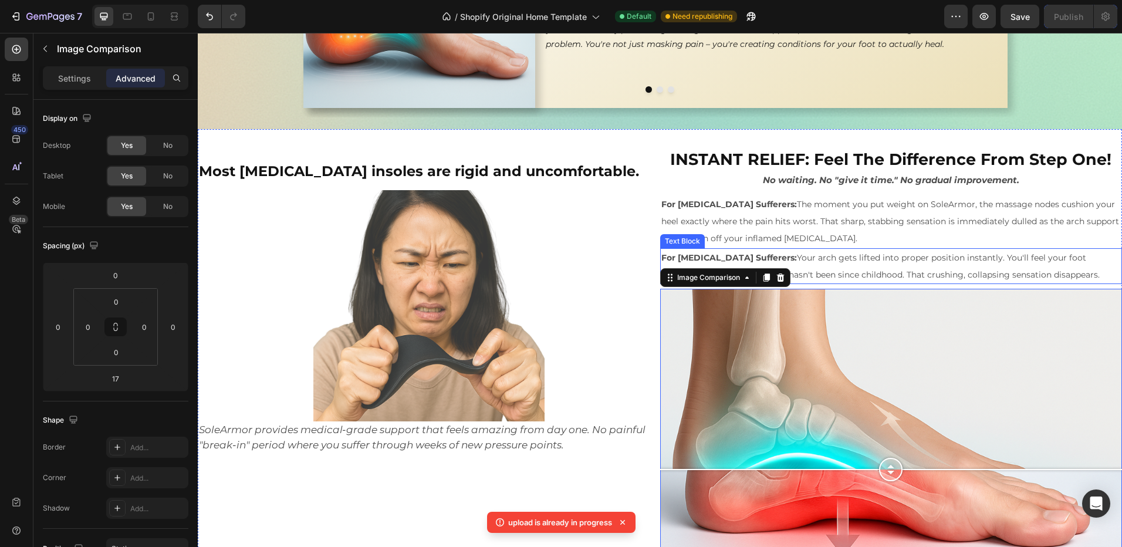
click at [783, 224] on span "For Plantar Fasciitis Sufferers: The moment you put weight on SoleArmor, the ma…" at bounding box center [890, 221] width 458 height 45
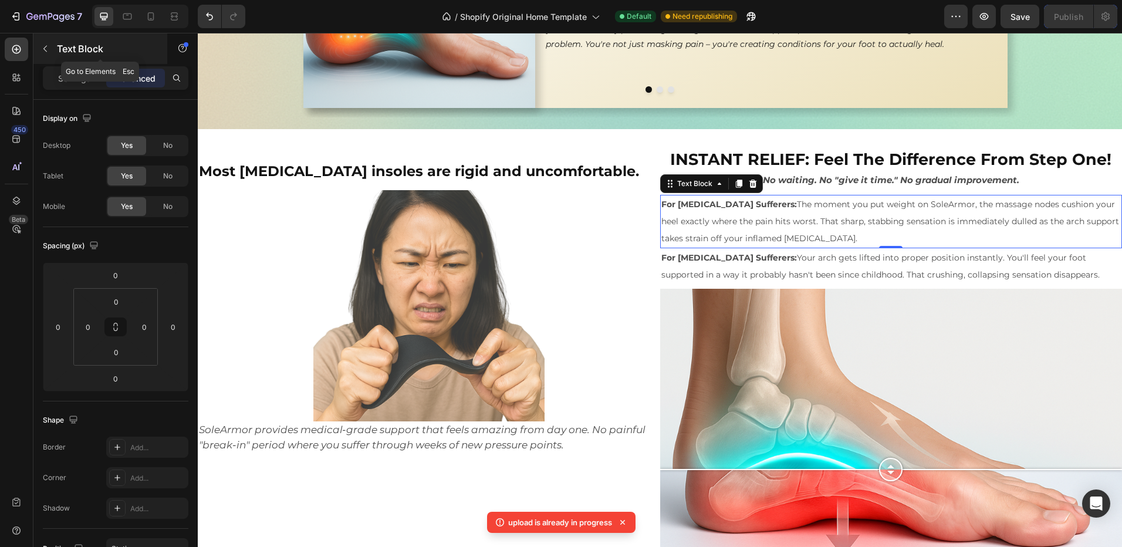
click at [42, 45] on icon "button" at bounding box center [44, 48] width 9 height 9
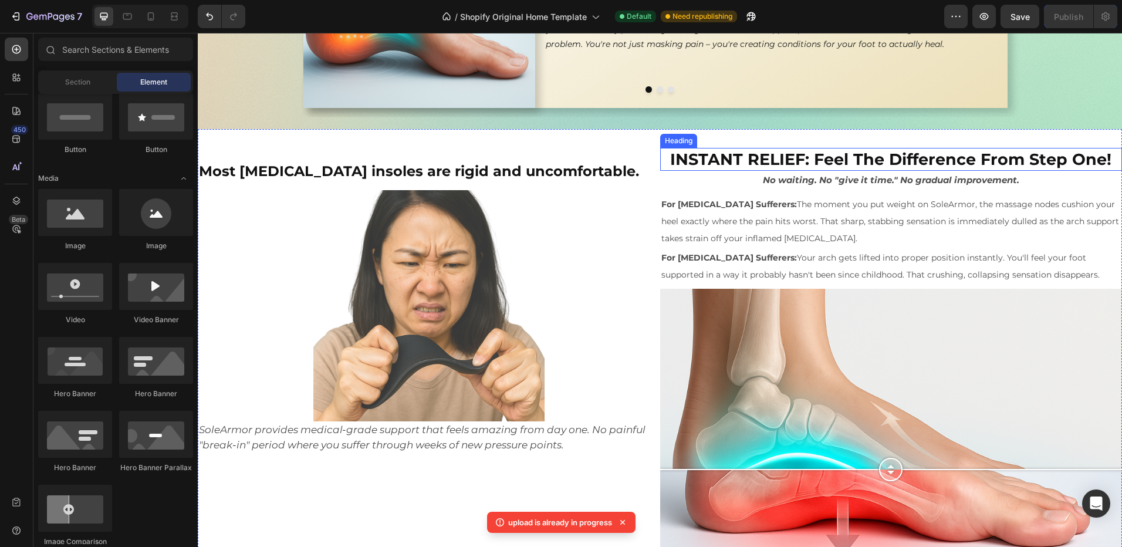
click at [797, 156] on h2 "INSTANT RELIEF: Feel The Difference From Step One!" at bounding box center [891, 159] width 462 height 23
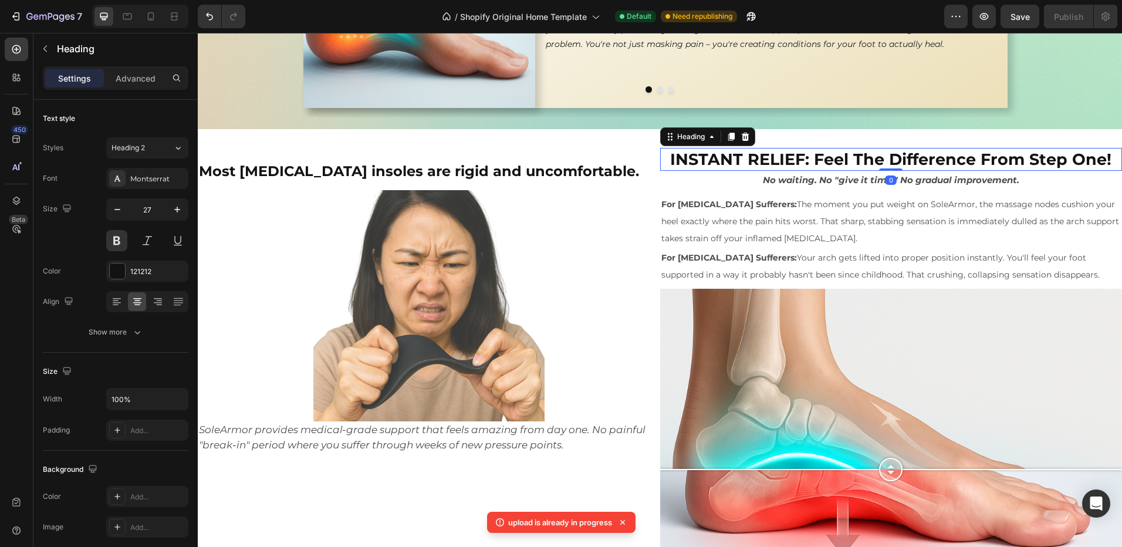
click at [798, 158] on h2 "INSTANT RELIEF: Feel The Difference From Step One!" at bounding box center [891, 159] width 462 height 23
click at [738, 157] on p "INSTANT RELIEF: Feel The Difference From Step One!" at bounding box center [891, 159] width 460 height 21
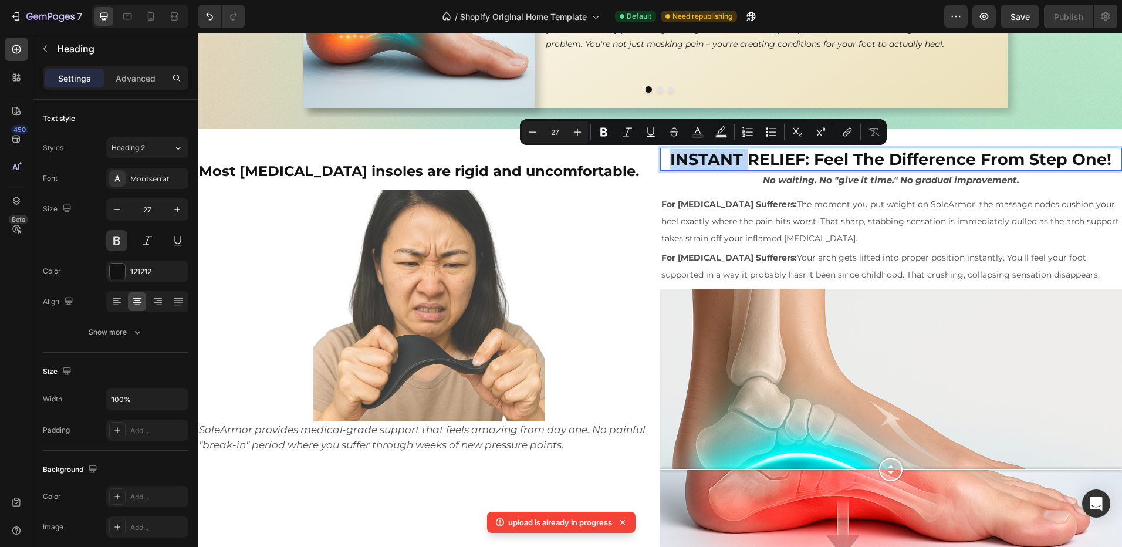
drag, startPoint x: 738, startPoint y: 157, endPoint x: 658, endPoint y: 159, distance: 79.8
click at [661, 159] on p "INSTANT RELIEF: Feel The Difference From Step One!" at bounding box center [891, 159] width 460 height 21
click at [692, 133] on icon "Editor contextual toolbar" at bounding box center [698, 132] width 12 height 12
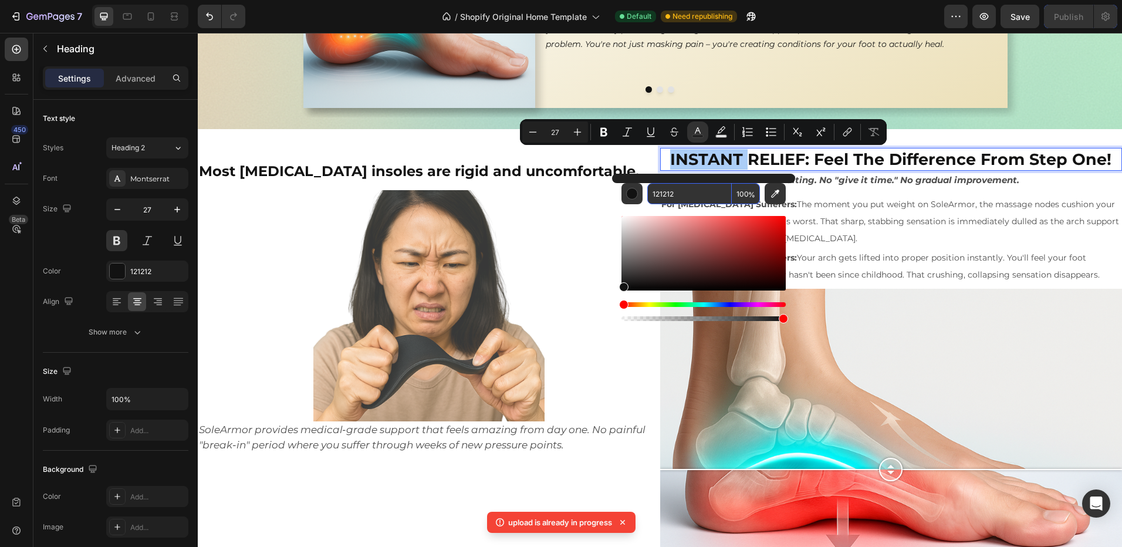
paste input "Most orthotic insoles are rigid and uncomfortable."
type input "Most orthotic insoles are rigid and uncomfortable."
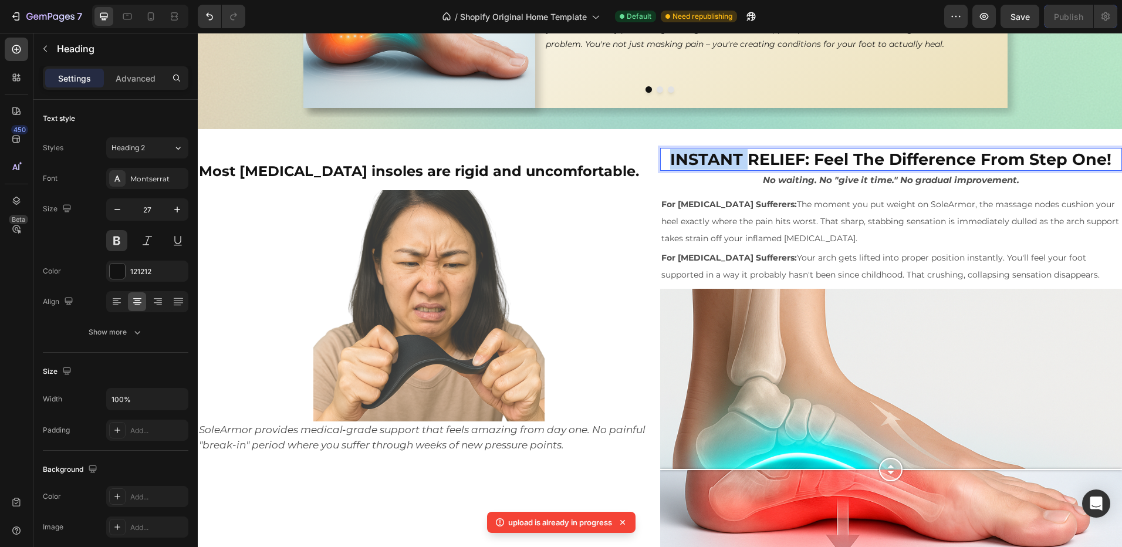
click at [714, 157] on p "INSTANT RELIEF: Feel The Difference From Step One!" at bounding box center [891, 159] width 460 height 21
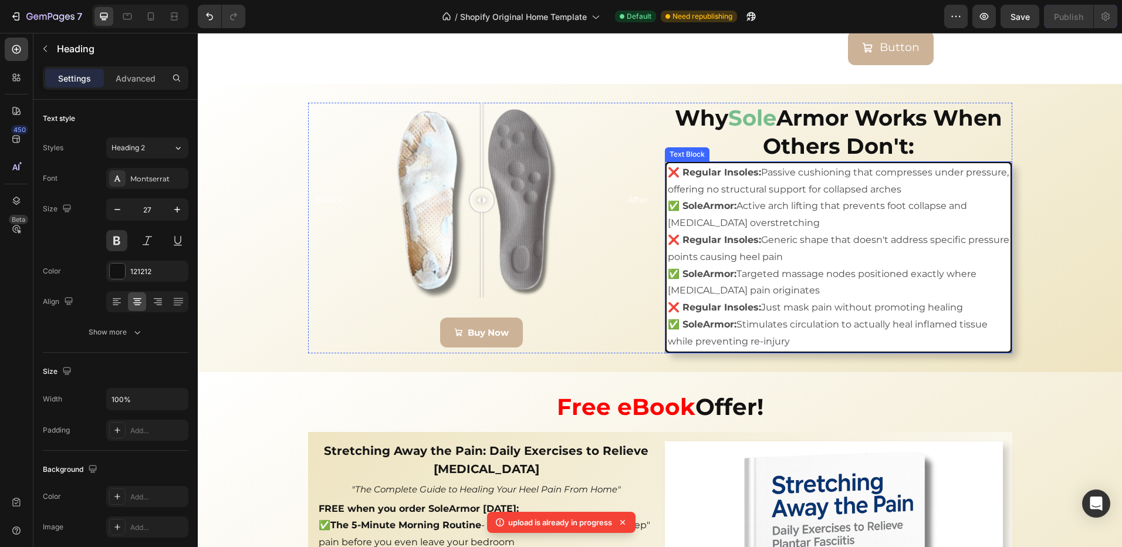
scroll to position [2145, 0]
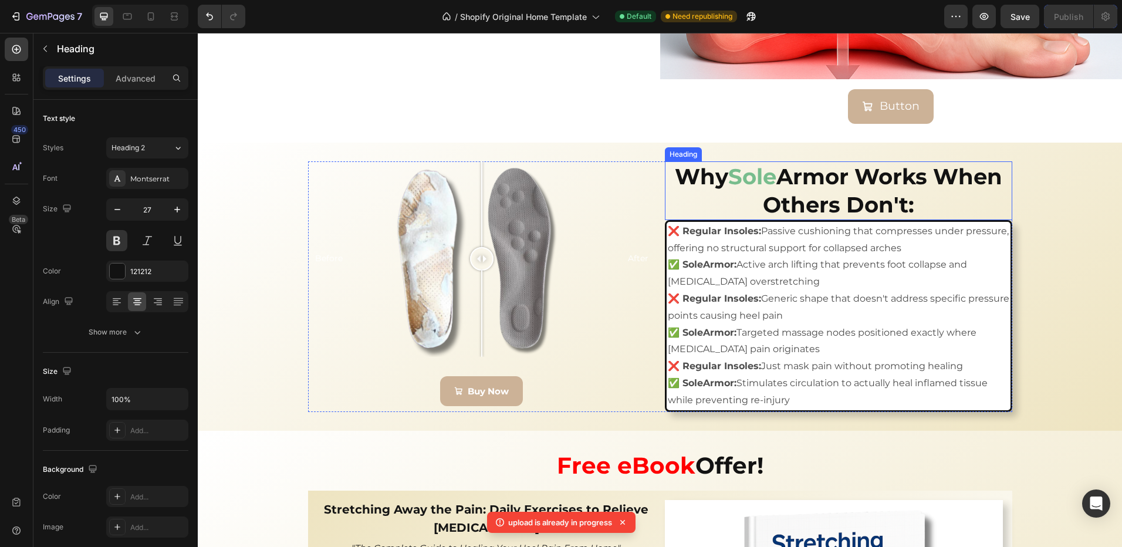
click at [751, 181] on span "Sole" at bounding box center [752, 176] width 48 height 26
click at [754, 177] on span "Sole" at bounding box center [752, 176] width 48 height 26
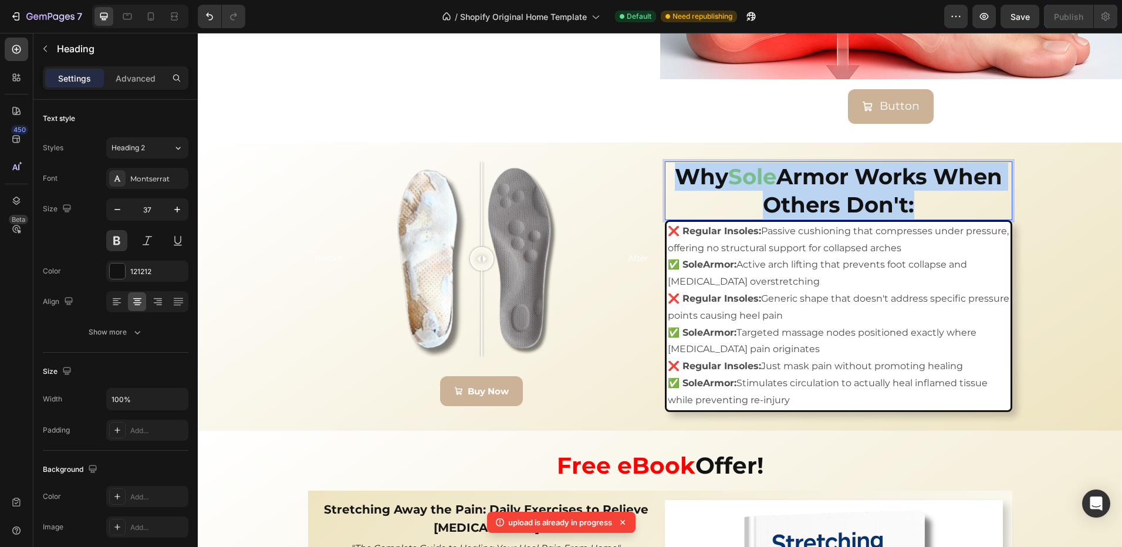
click at [754, 177] on span "Sole" at bounding box center [752, 176] width 48 height 26
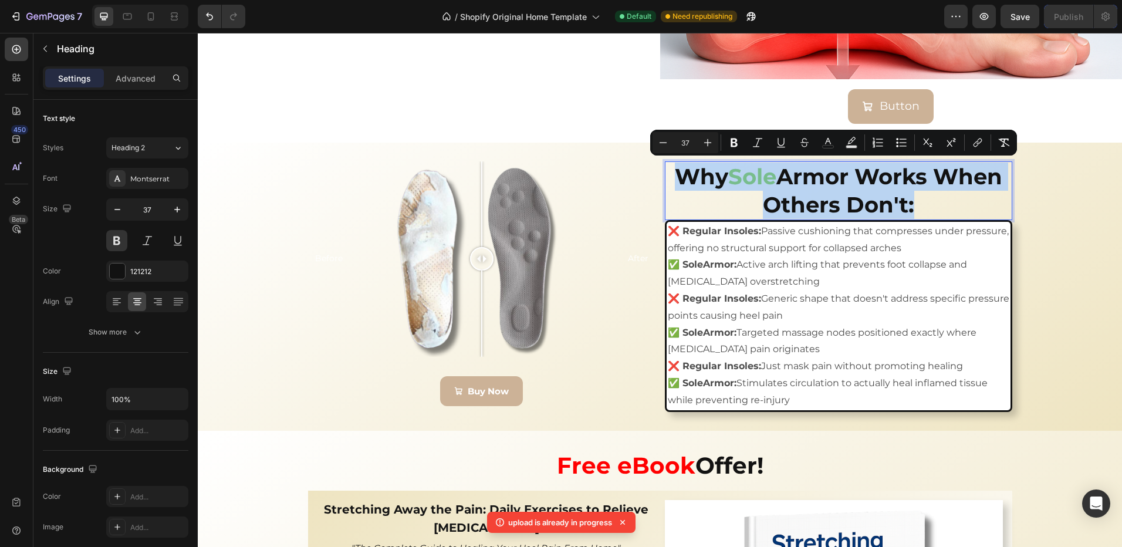
click at [754, 177] on span "Sole" at bounding box center [752, 176] width 48 height 26
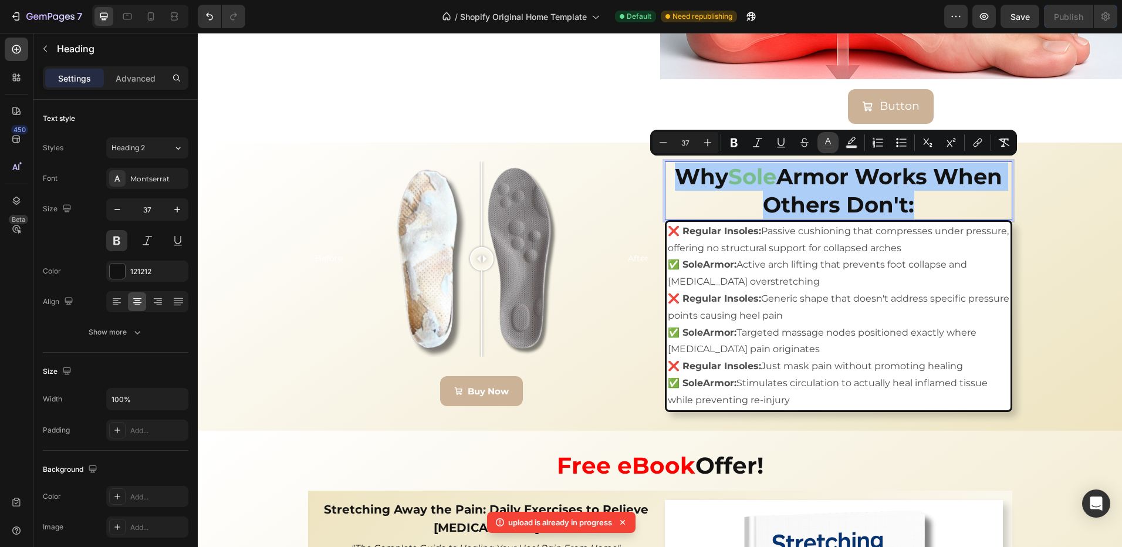
click at [830, 147] on icon "Editor contextual toolbar" at bounding box center [828, 143] width 12 height 12
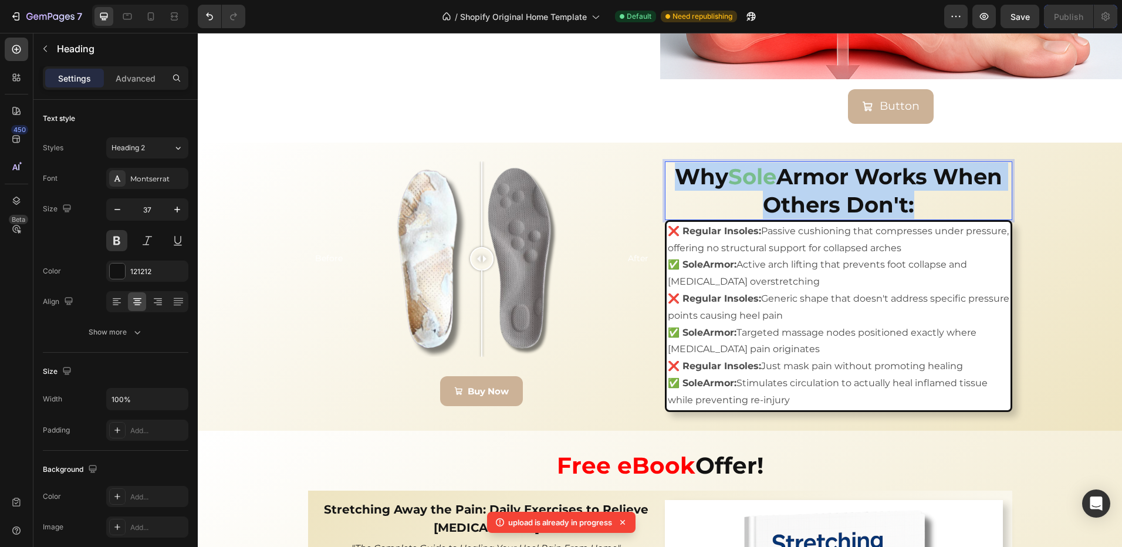
click at [756, 175] on span "Sole" at bounding box center [752, 176] width 48 height 26
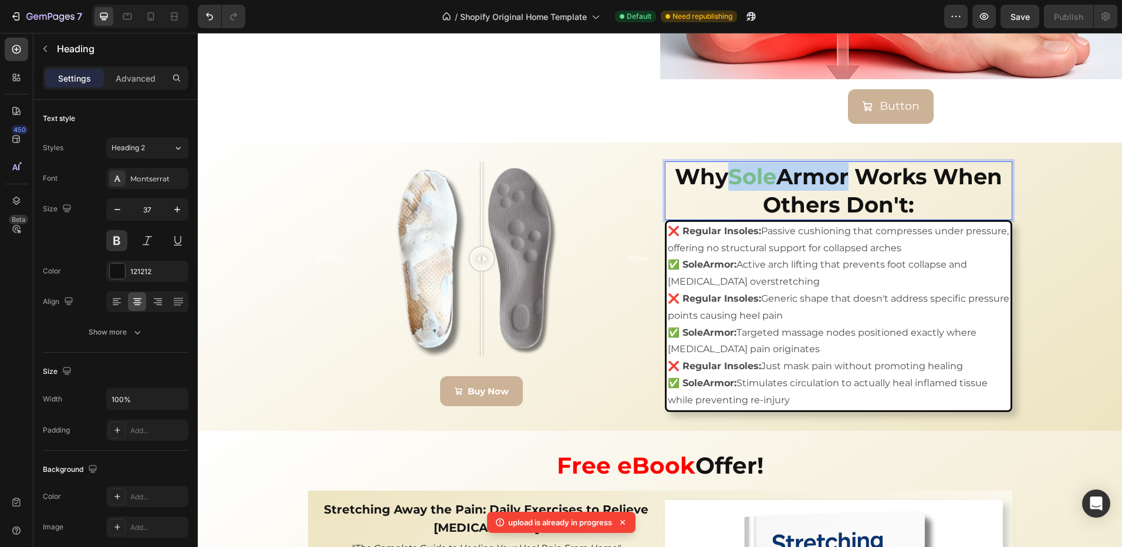
click at [756, 174] on span "Sole" at bounding box center [752, 176] width 48 height 26
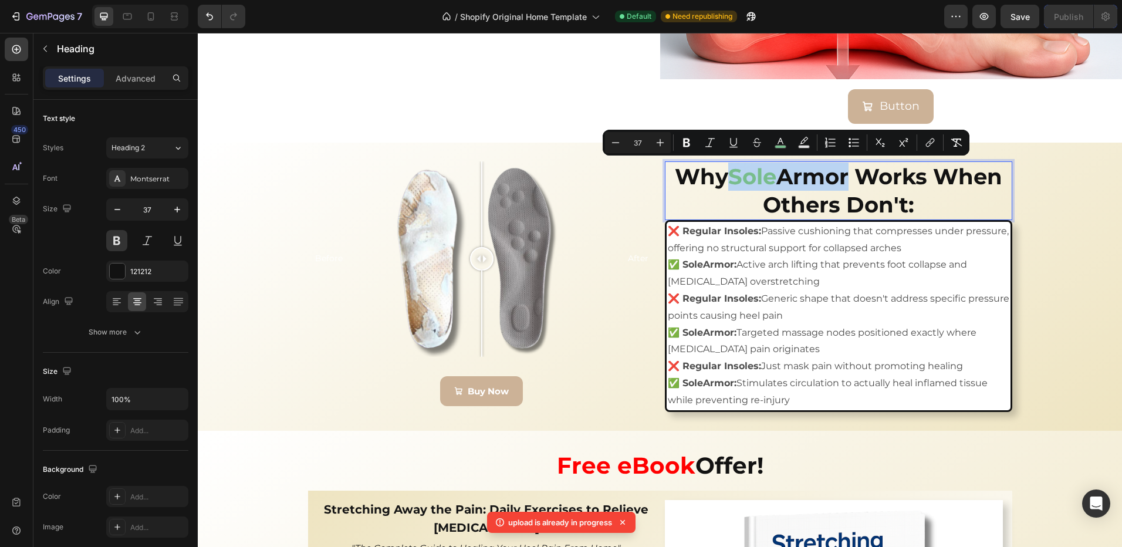
click at [769, 171] on span "Sole" at bounding box center [752, 176] width 48 height 26
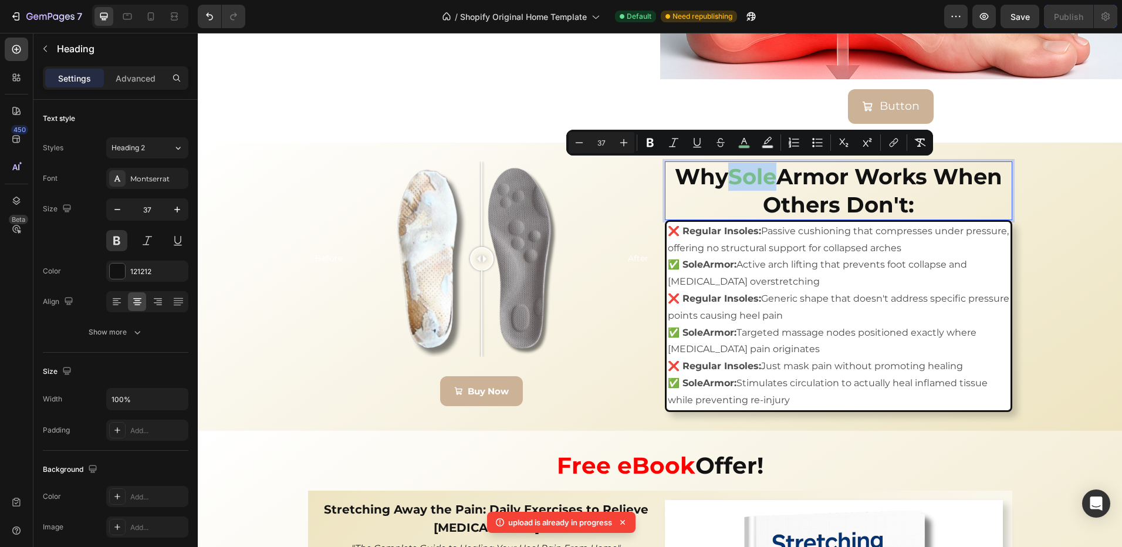
drag, startPoint x: 773, startPoint y: 174, endPoint x: 726, endPoint y: 177, distance: 47.6
click at [728, 177] on span "Sole" at bounding box center [752, 176] width 48 height 26
click at [748, 141] on icon "Editor contextual toolbar" at bounding box center [744, 143] width 12 height 12
type input "78BD8D"
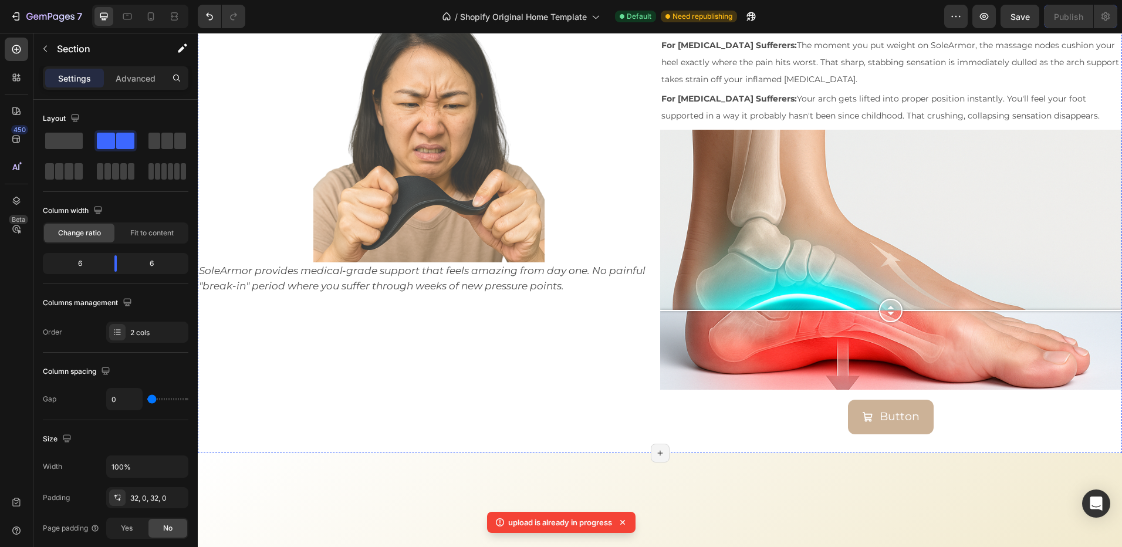
scroll to position [1735, 0]
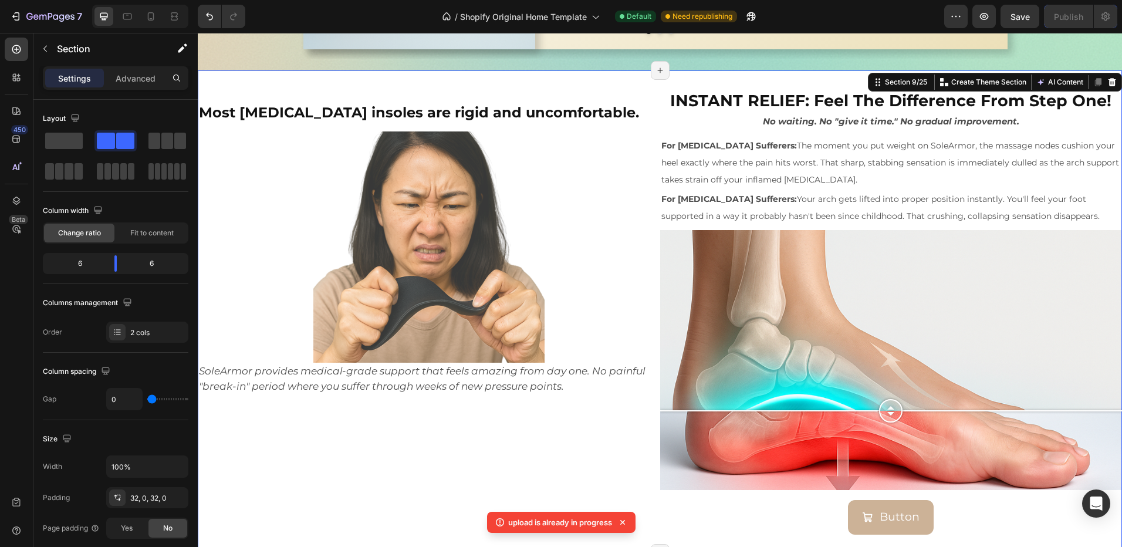
click at [721, 100] on p "INSTANT RELIEF: Feel The Difference From Step One!" at bounding box center [891, 100] width 460 height 21
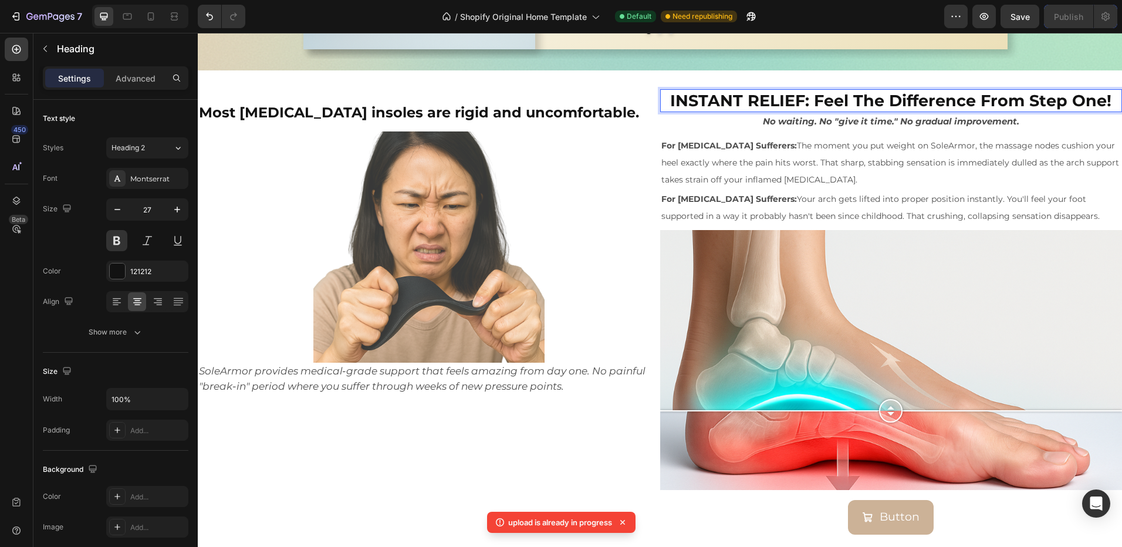
click at [730, 101] on p "INSTANT RELIEF: Feel The Difference From Step One!" at bounding box center [891, 100] width 460 height 21
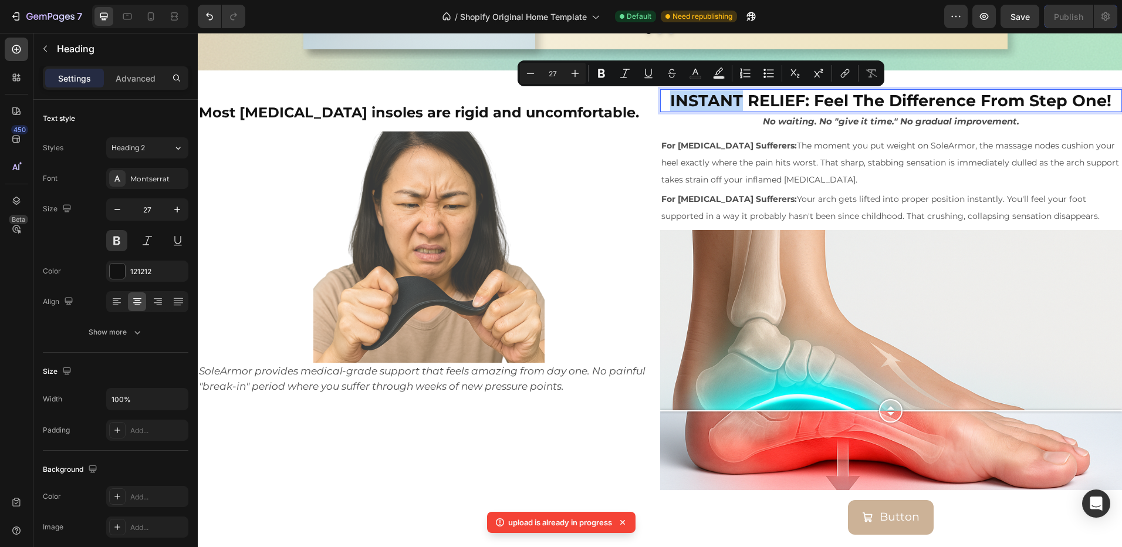
drag, startPoint x: 736, startPoint y: 102, endPoint x: 661, endPoint y: 102, distance: 74.5
click at [661, 102] on p "INSTANT RELIEF: Feel The Difference From Step One!" at bounding box center [891, 100] width 460 height 21
click at [701, 74] on icon "Editor contextual toolbar" at bounding box center [696, 73] width 12 height 12
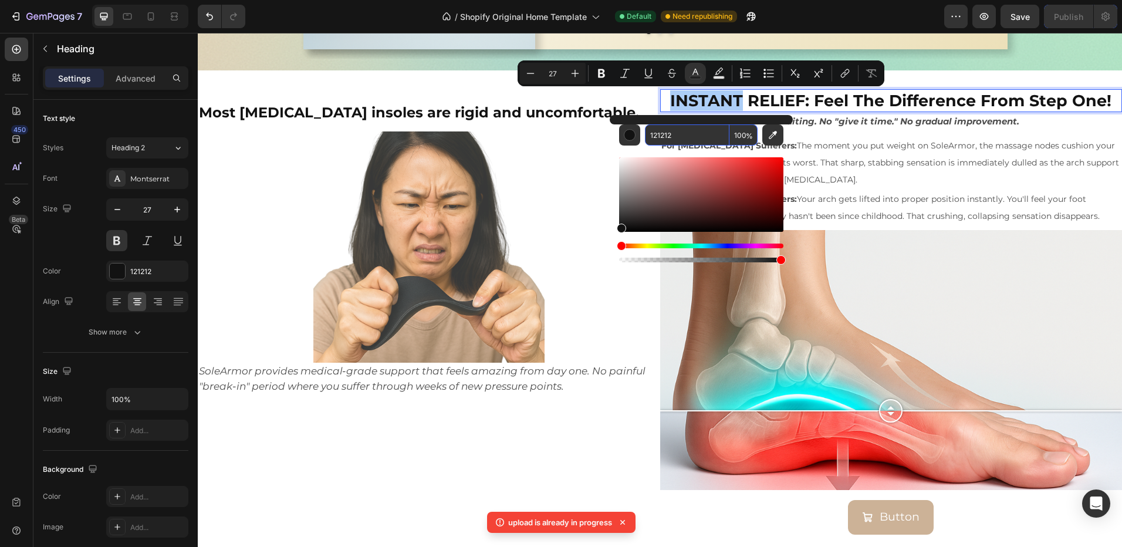
click at [678, 140] on input "121212" at bounding box center [687, 134] width 85 height 21
paste input "78BD8D"
type input "78BD8D"
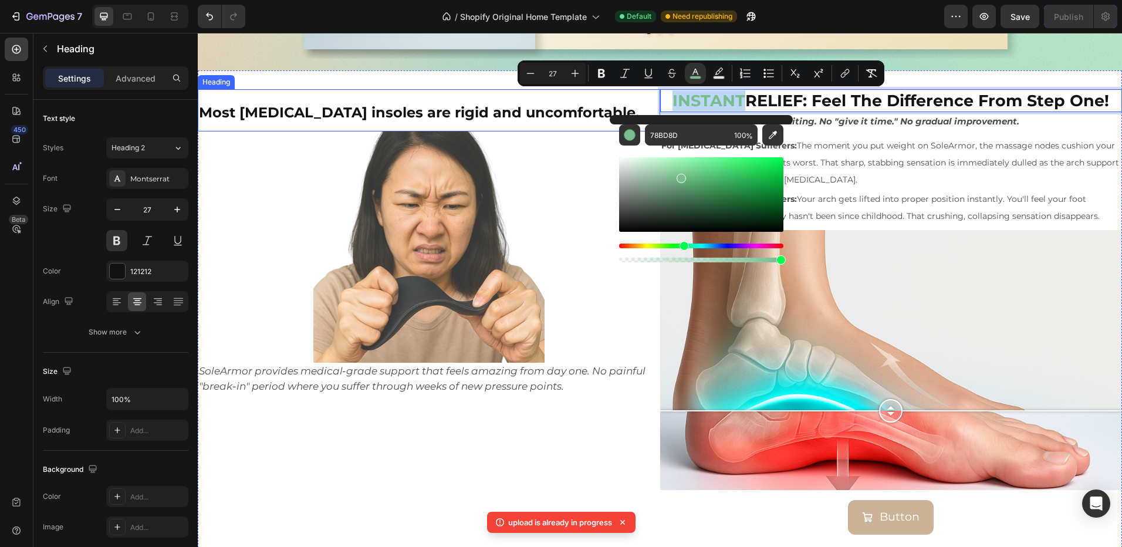
click at [445, 87] on div "⁠⁠⁠⁠⁠⁠⁠ Most orthotic insoles are rigid and uncomfortable. Heading Image SoleAr…" at bounding box center [660, 311] width 924 height 482
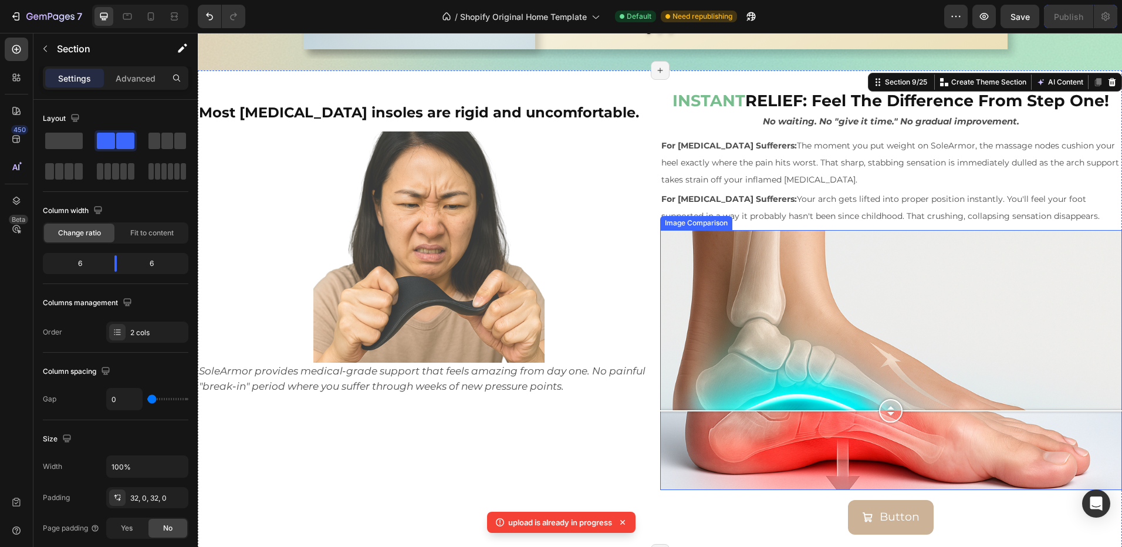
scroll to position [1852, 0]
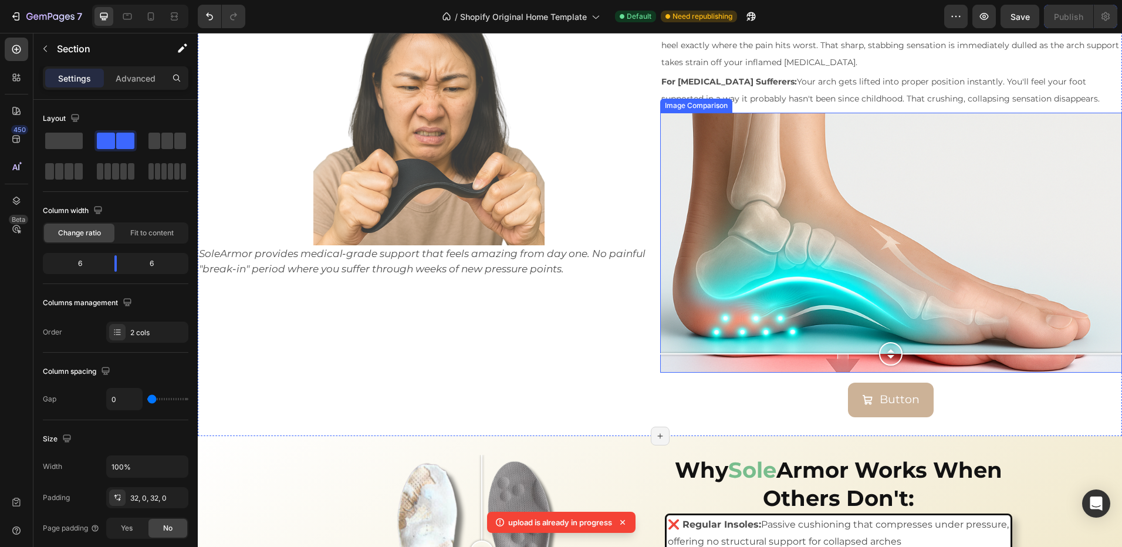
drag, startPoint x: 881, startPoint y: 296, endPoint x: 779, endPoint y: 282, distance: 102.6
click at [812, 361] on div at bounding box center [891, 353] width 462 height 23
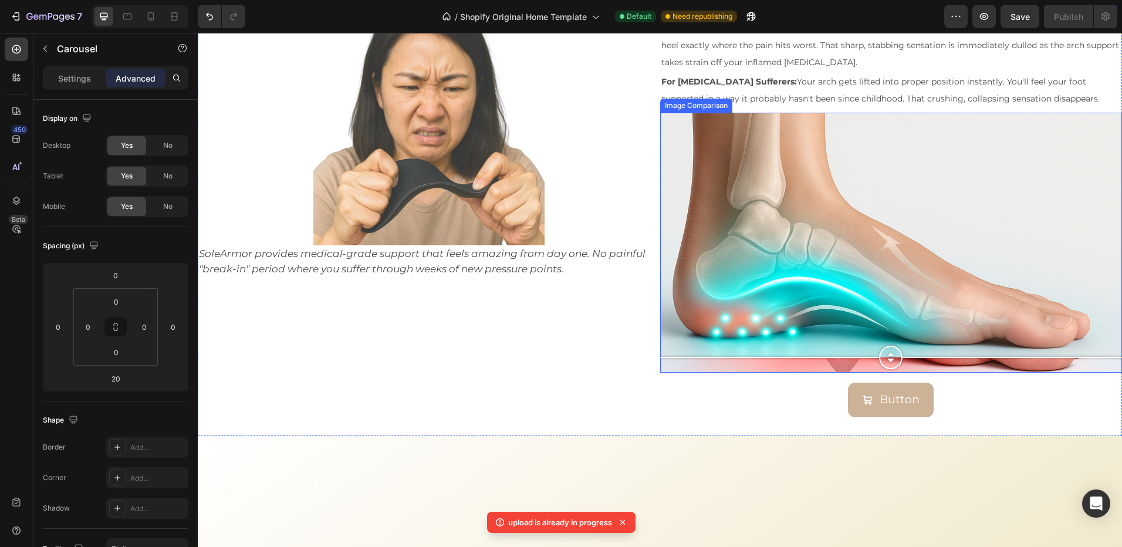
scroll to position [1617, 0]
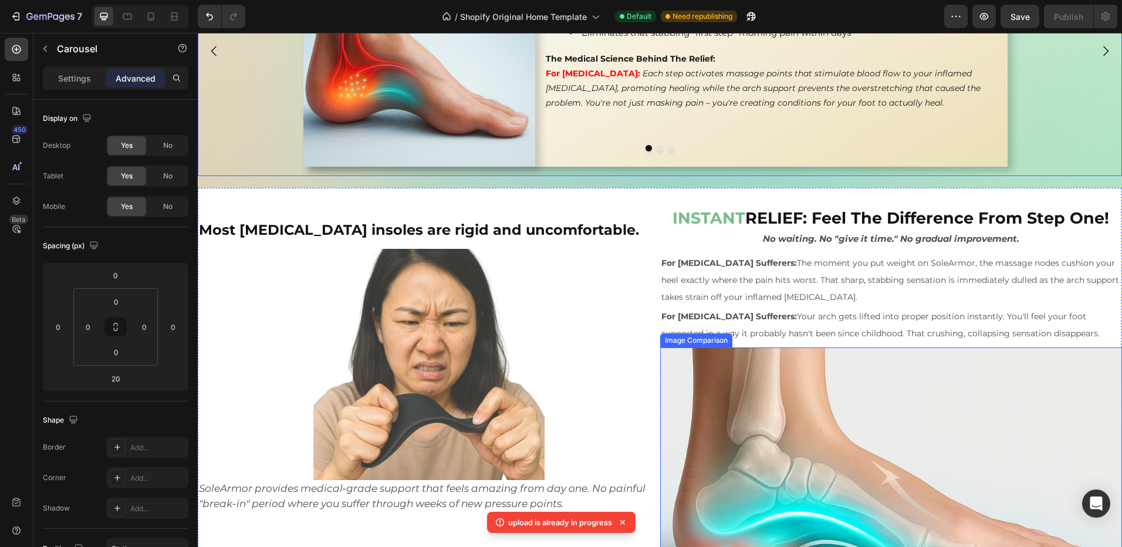
click at [844, 332] on span "For Flat Foot Sufferers: Your arch gets lifted into proper position instantly. …" at bounding box center [880, 325] width 438 height 28
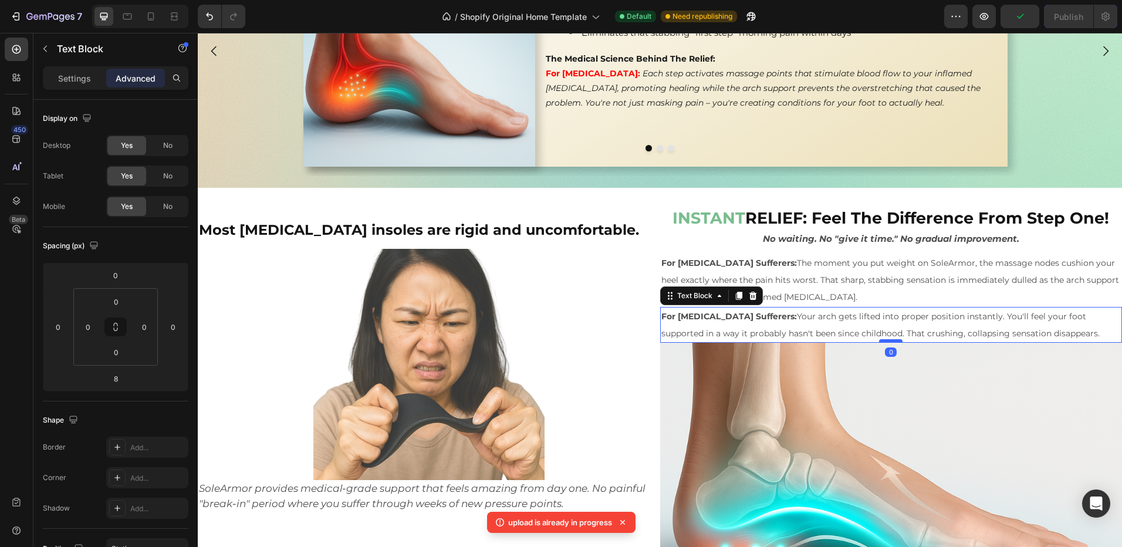
drag, startPoint x: 888, startPoint y: 347, endPoint x: 893, endPoint y: 340, distance: 8.2
click at [893, 340] on div at bounding box center [890, 341] width 23 height 4
type input "0"
click at [577, 332] on div at bounding box center [429, 364] width 462 height 231
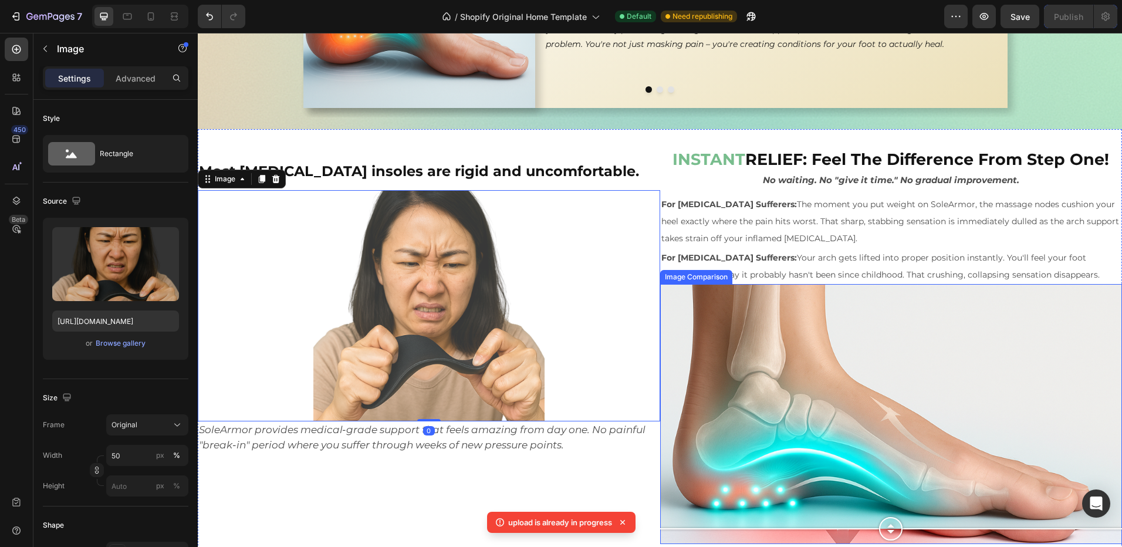
click at [758, 399] on div at bounding box center [891, 414] width 462 height 260
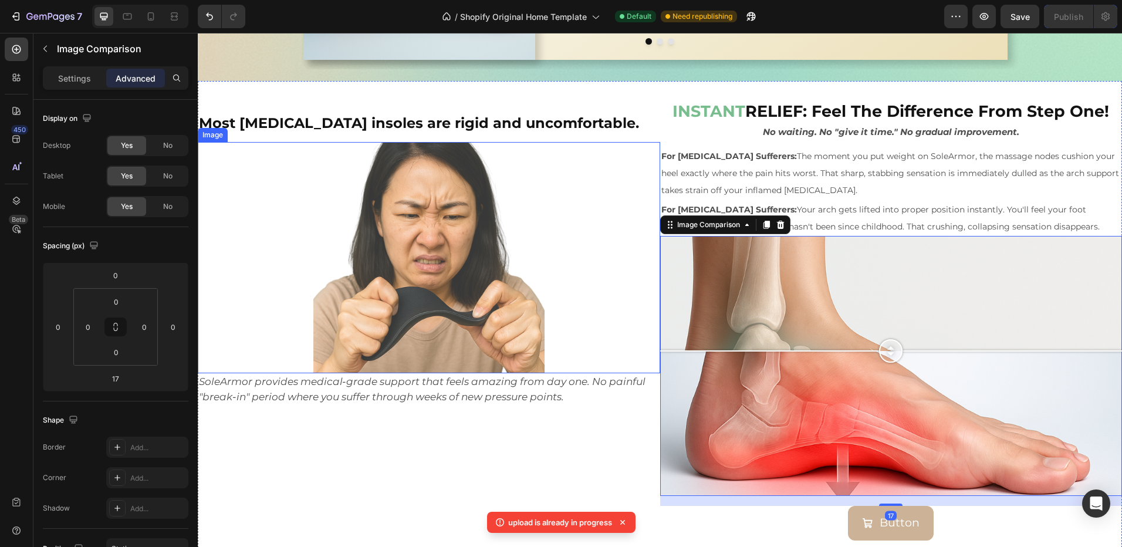
scroll to position [1735, 0]
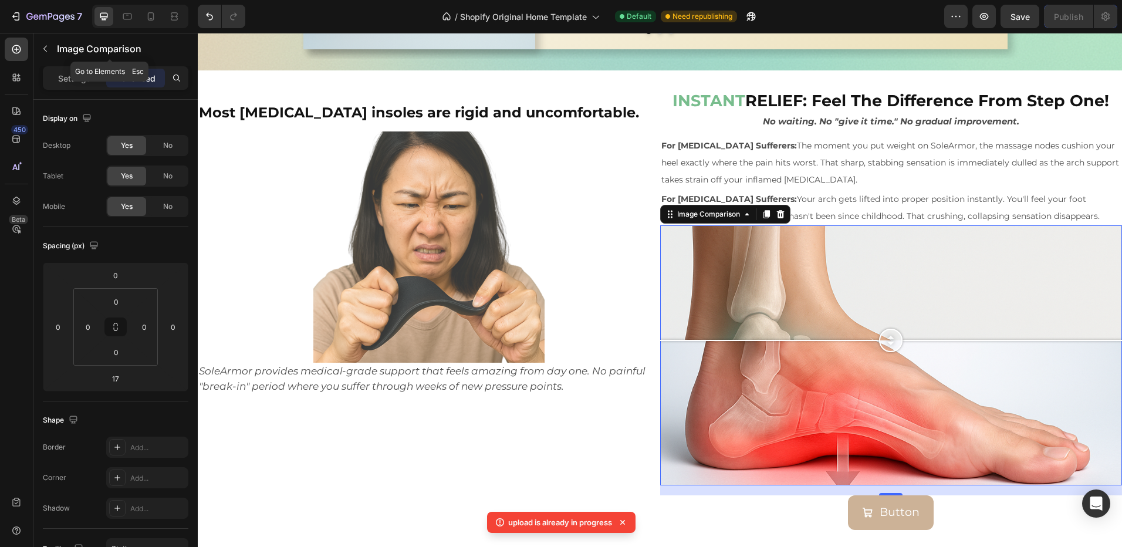
click at [51, 51] on button "button" at bounding box center [45, 48] width 19 height 19
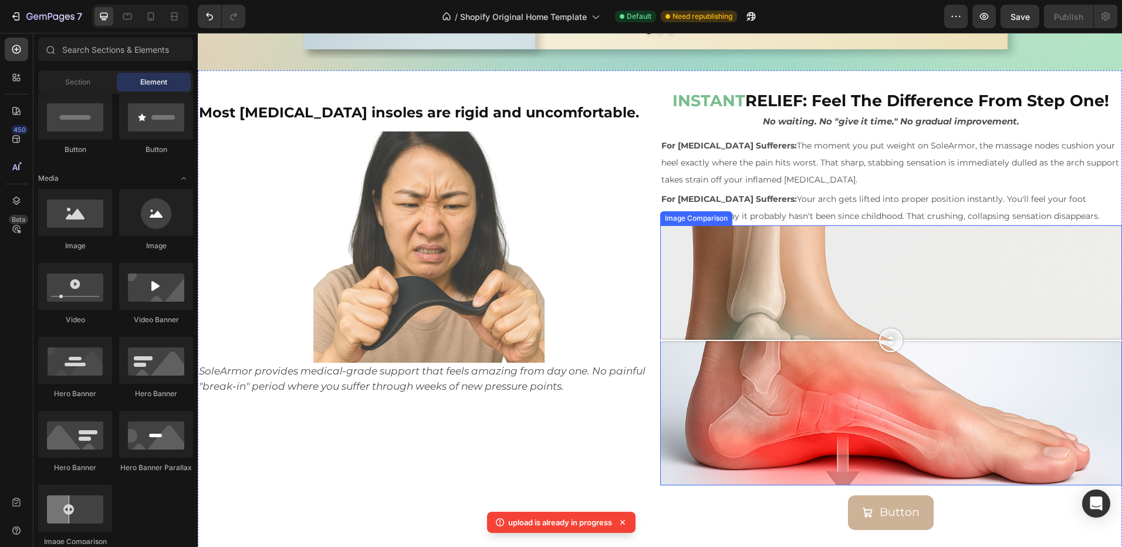
click at [660, 284] on div at bounding box center [891, 355] width 462 height 260
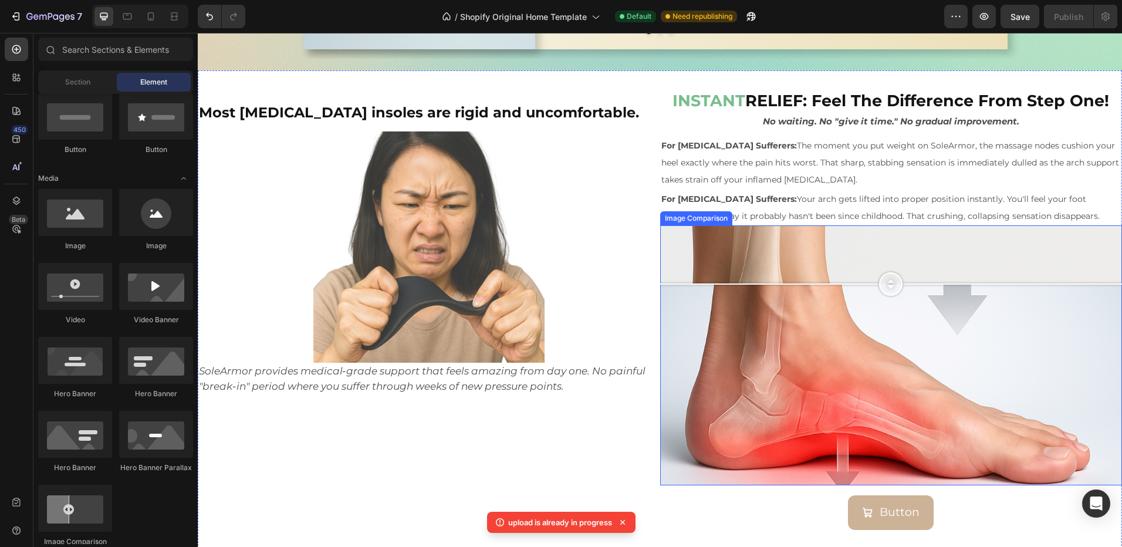
click at [782, 265] on div at bounding box center [891, 355] width 462 height 260
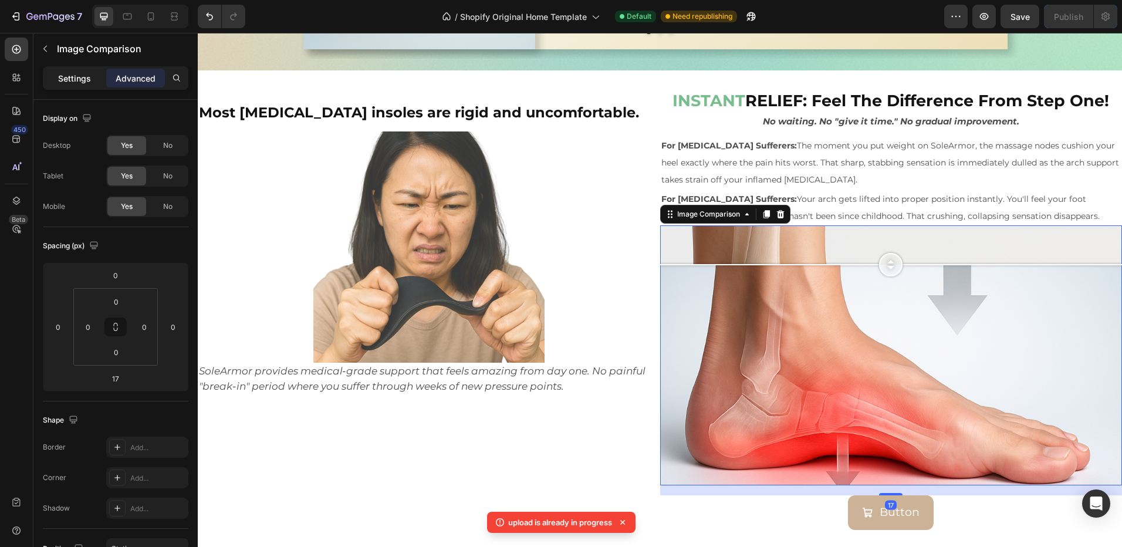
click at [58, 82] on p "Settings" at bounding box center [74, 78] width 33 height 12
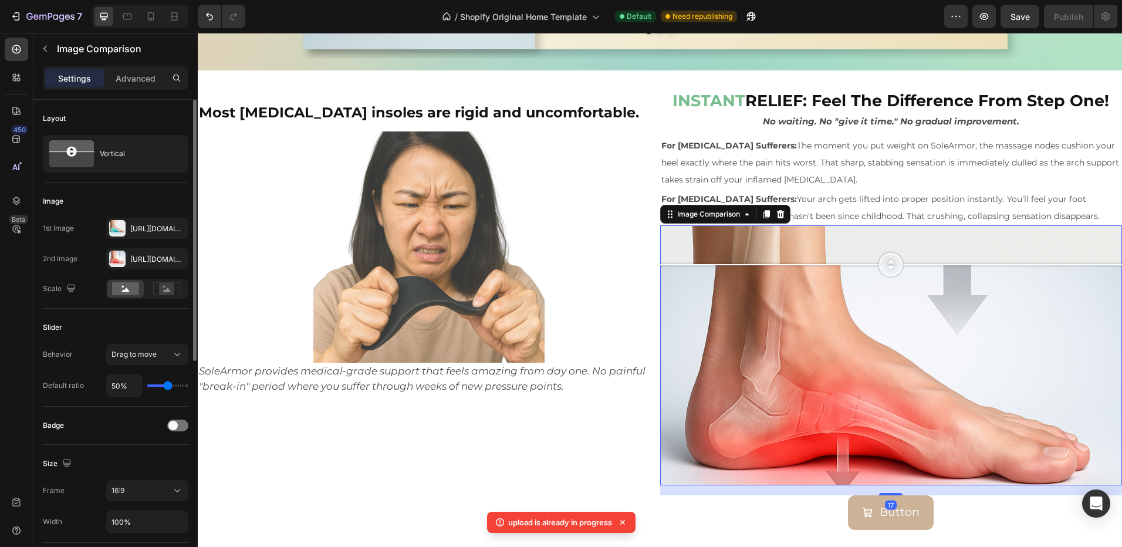
scroll to position [117, 0]
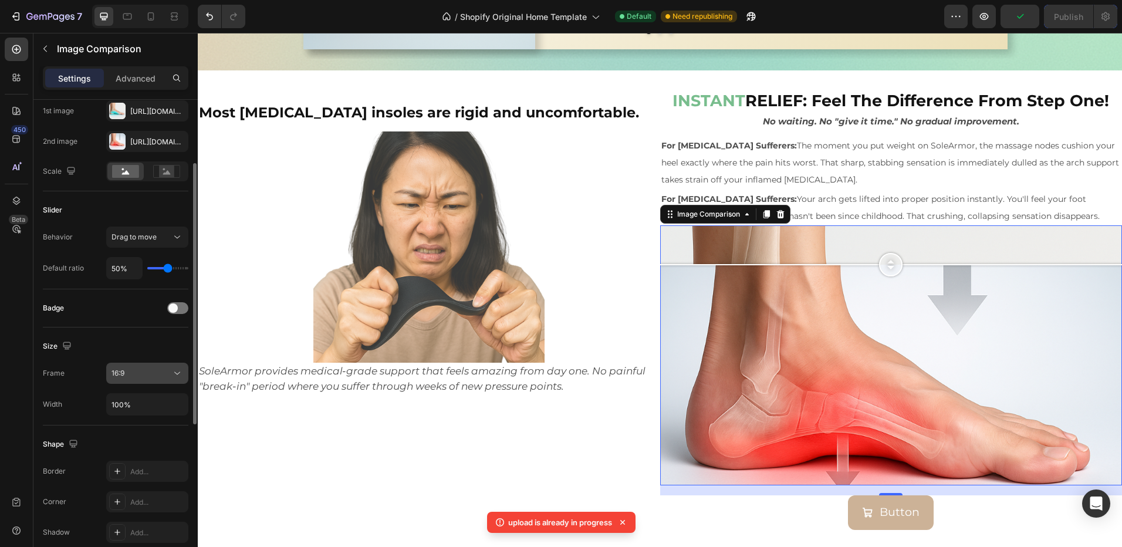
click at [143, 376] on div "16:9" at bounding box center [141, 373] width 60 height 11
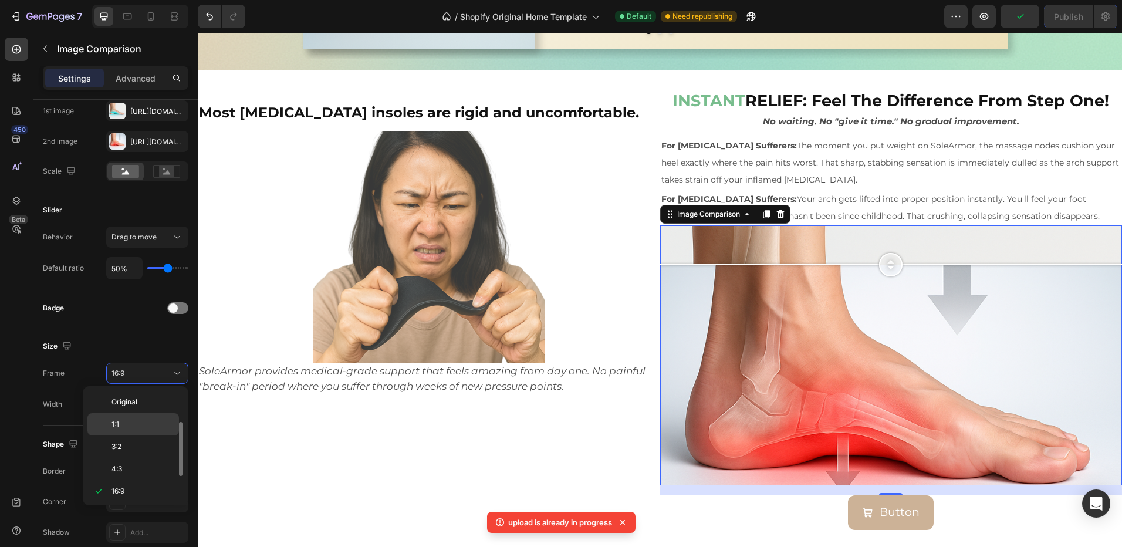
scroll to position [21, 0]
click at [127, 441] on div "4:3" at bounding box center [133, 448] width 92 height 22
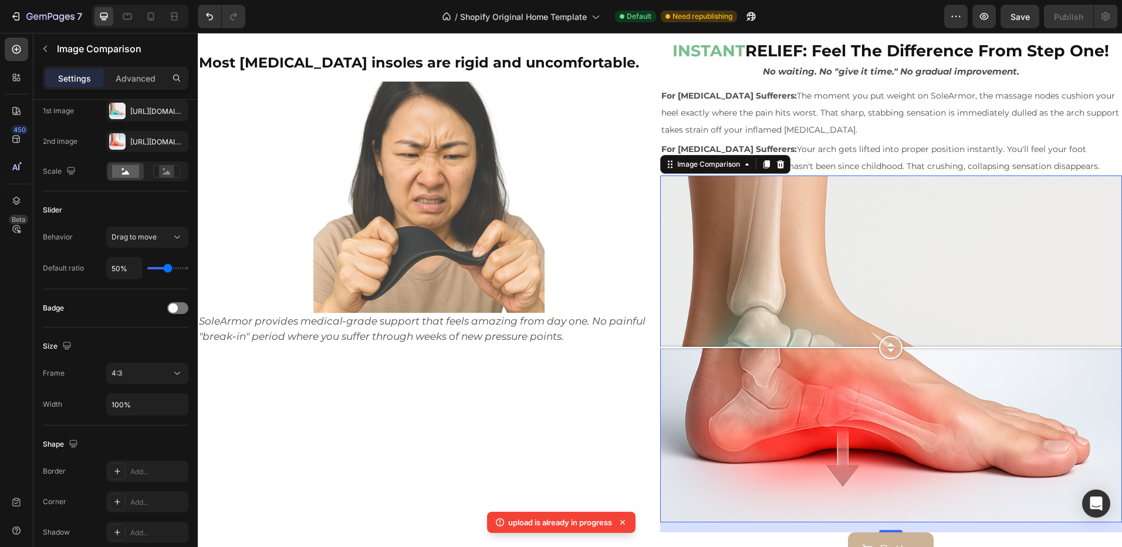
scroll to position [1911, 0]
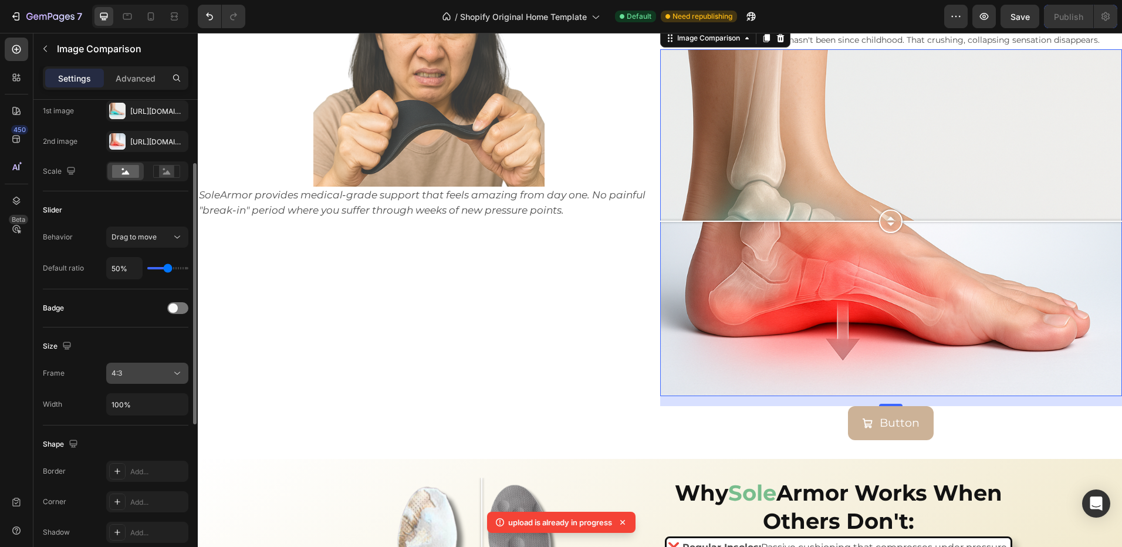
click at [136, 374] on div "4:3" at bounding box center [141, 373] width 60 height 11
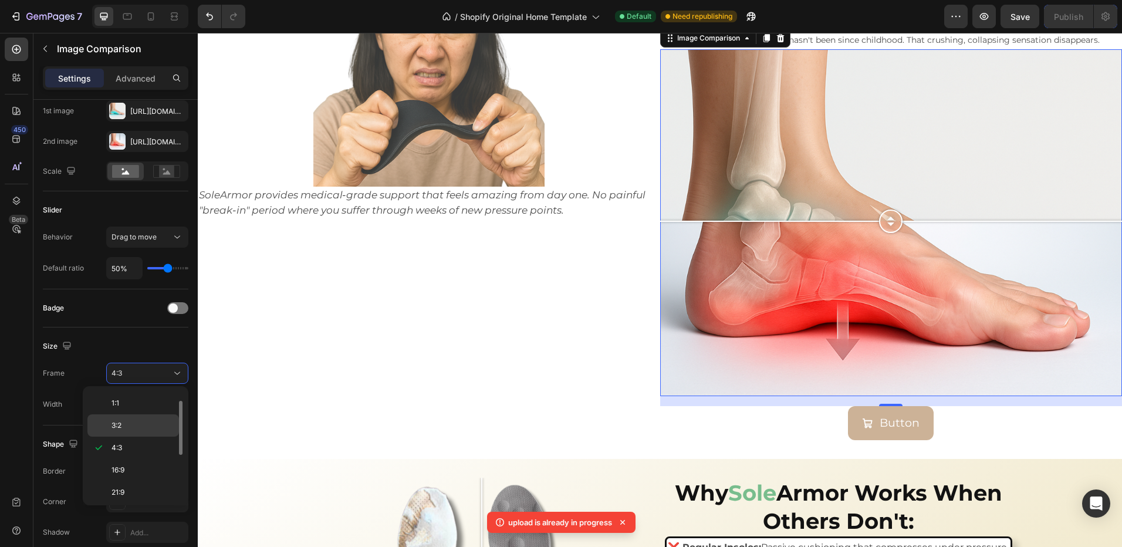
click at [118, 427] on span "3:2" at bounding box center [116, 425] width 10 height 11
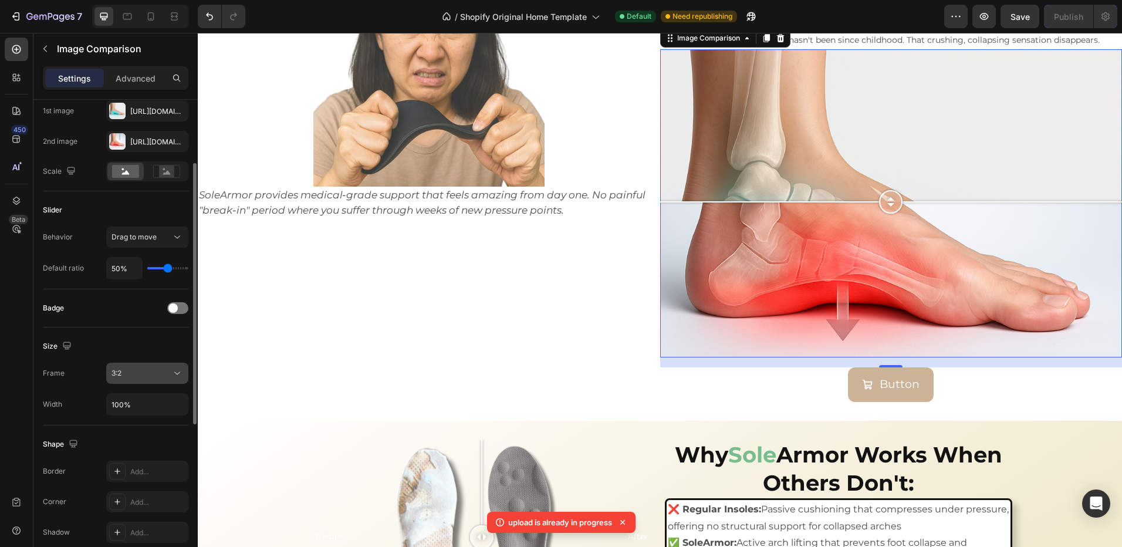
click at [136, 376] on div "3:2" at bounding box center [141, 373] width 60 height 11
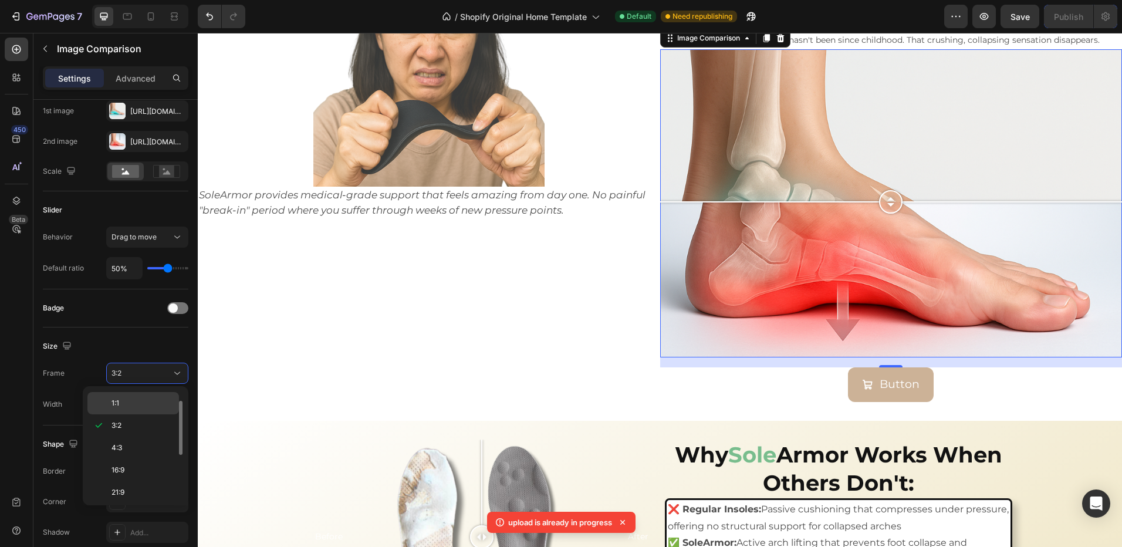
click at [122, 406] on p "1:1" at bounding box center [142, 403] width 62 height 11
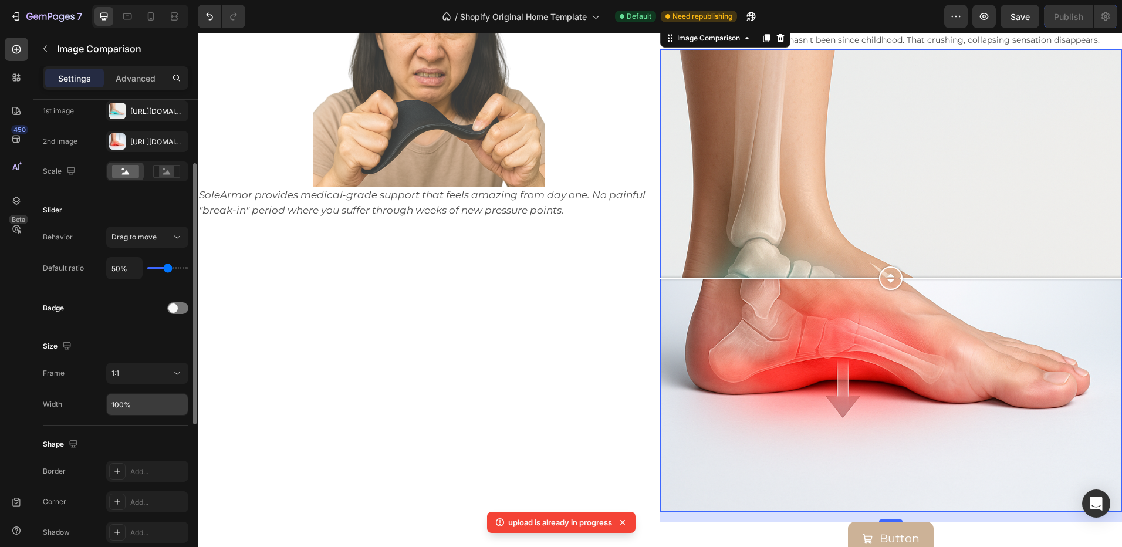
click at [135, 410] on input "100%" at bounding box center [147, 404] width 81 height 21
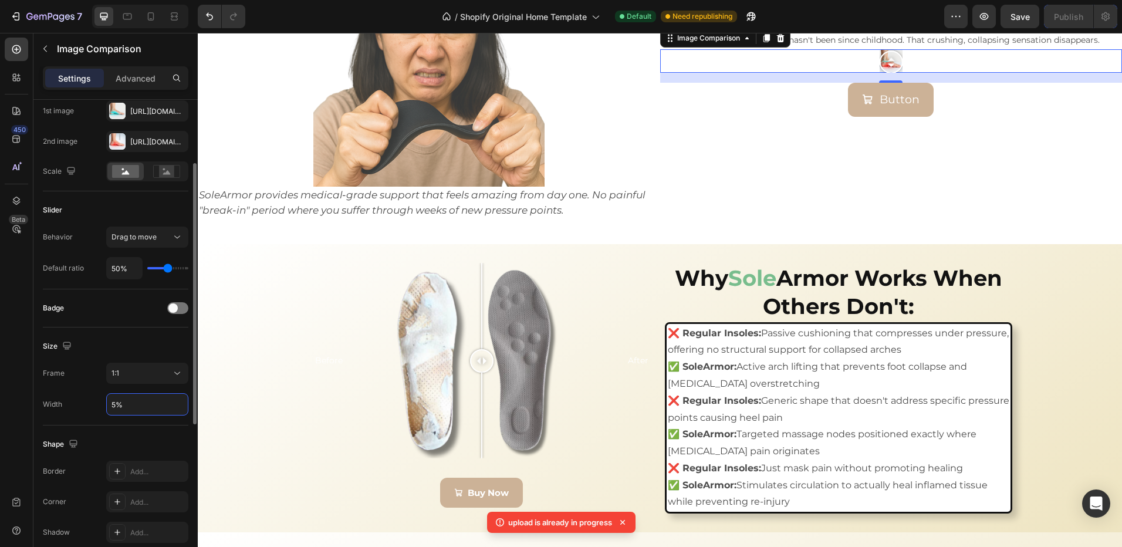
type input "50%"
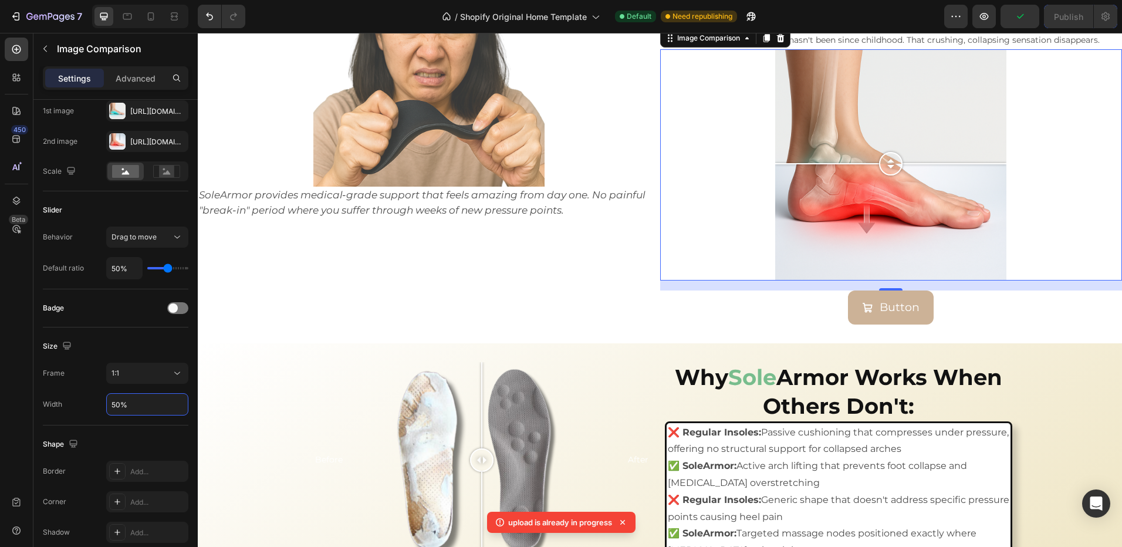
scroll to position [1793, 0]
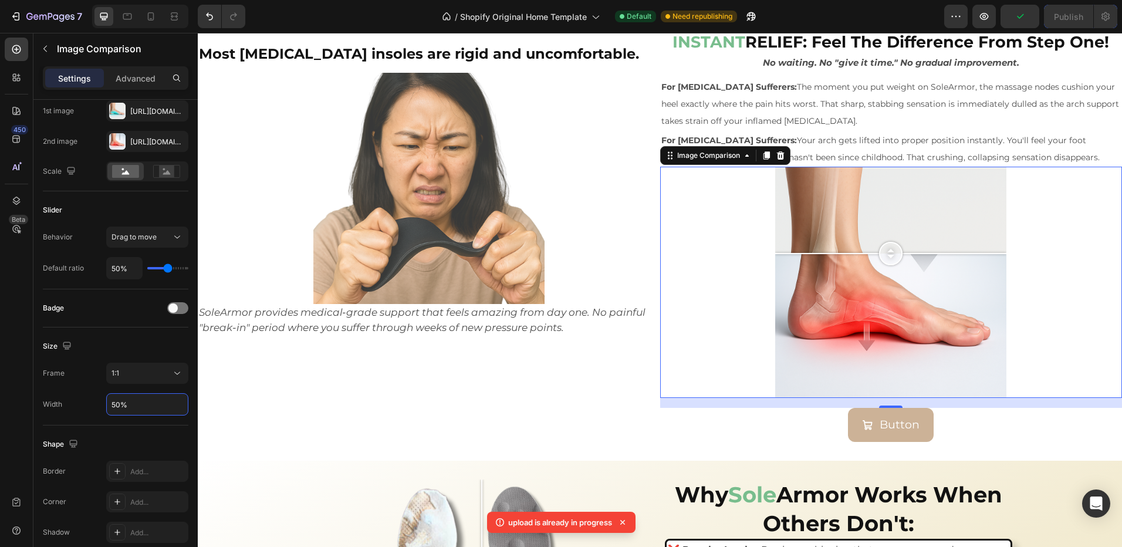
click at [775, 254] on div at bounding box center [890, 282] width 231 height 231
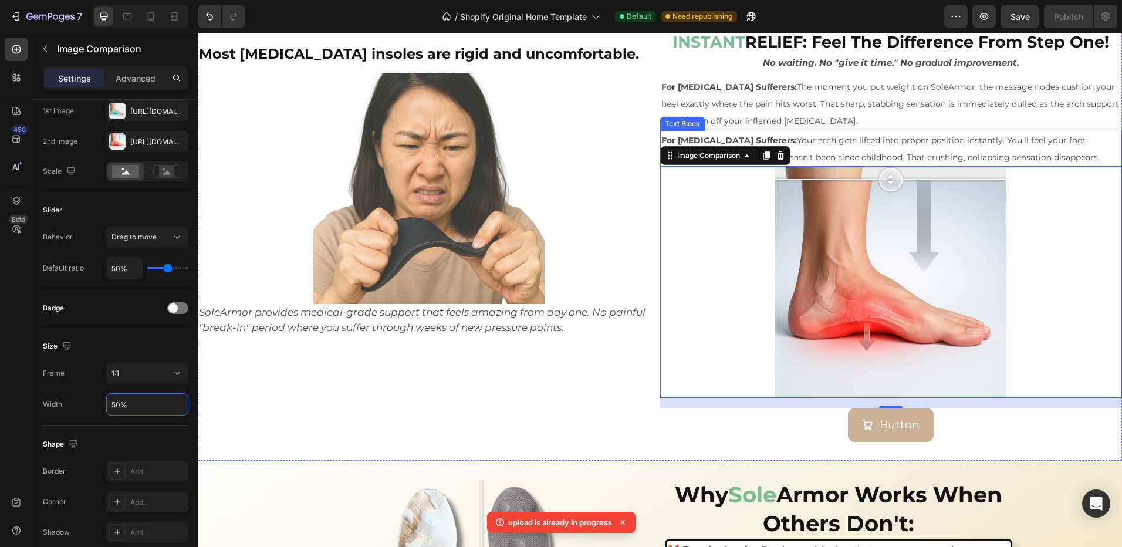
drag, startPoint x: 878, startPoint y: 272, endPoint x: 854, endPoint y: 160, distance: 113.9
click at [854, 160] on div "⁠⁠⁠⁠⁠⁠⁠ INSTANT RELIEF: Feel The Difference From Step One! Heading No waiting. …" at bounding box center [891, 236] width 462 height 411
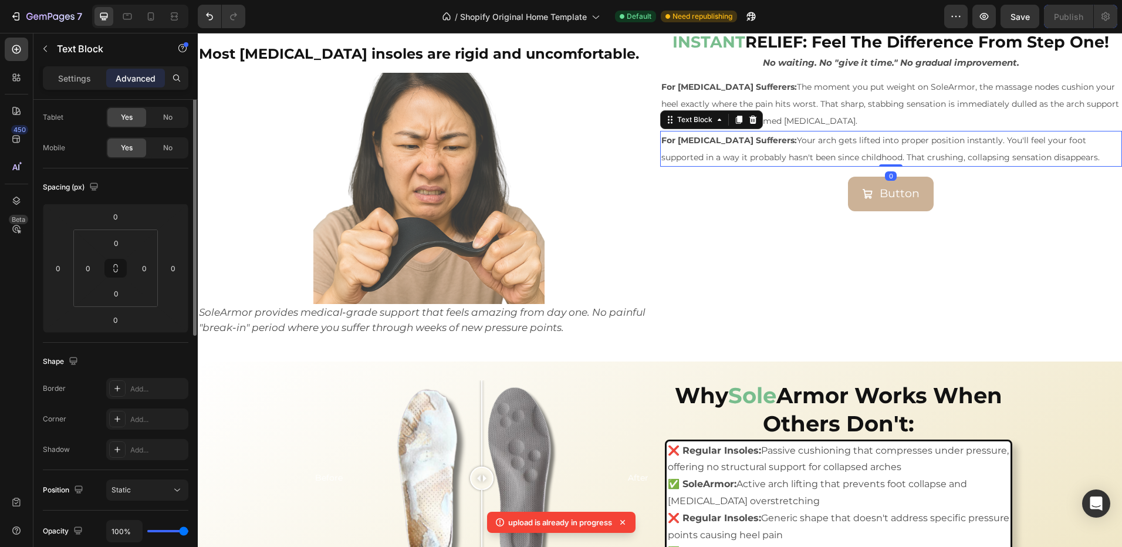
scroll to position [117, 0]
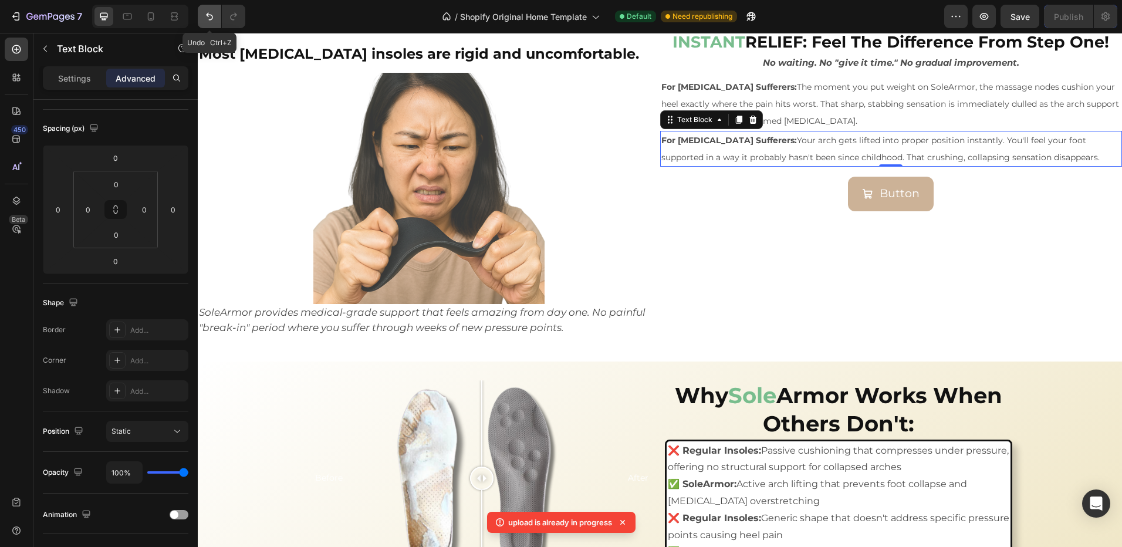
click at [210, 16] on icon "Undo/Redo" at bounding box center [210, 17] width 12 height 12
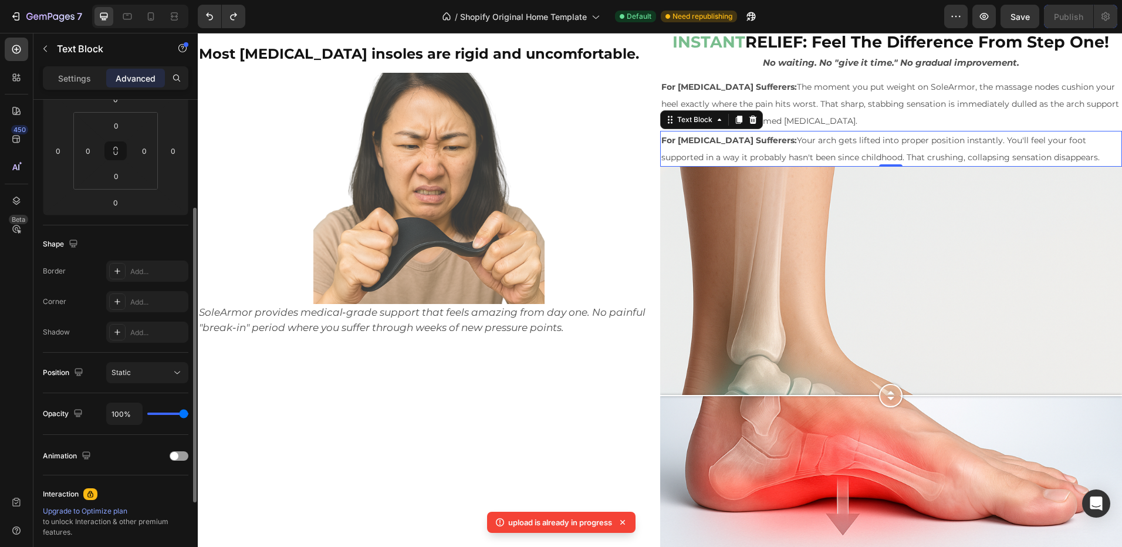
scroll to position [235, 0]
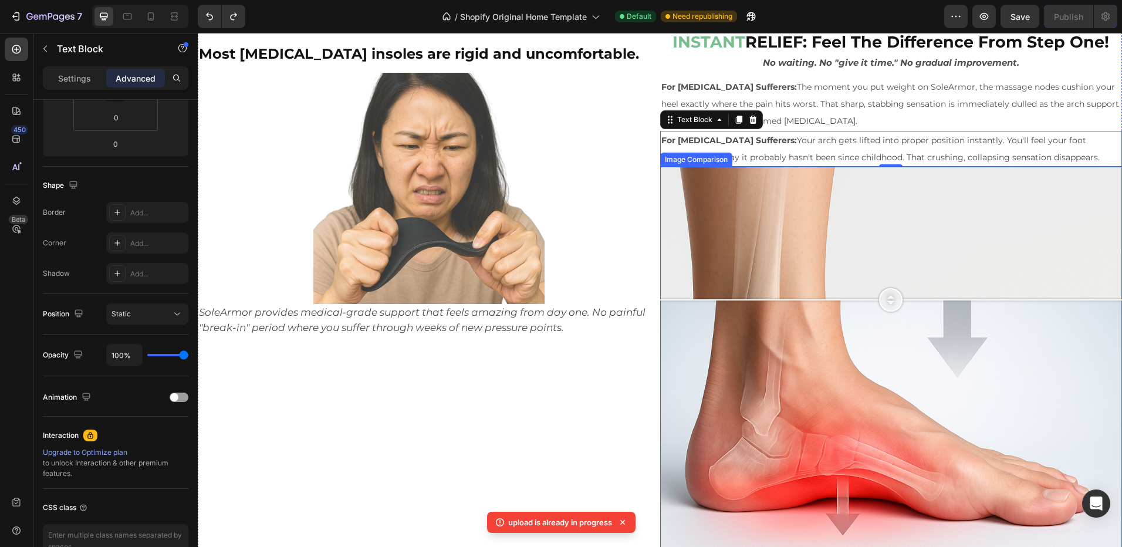
click at [783, 300] on div at bounding box center [891, 398] width 462 height 462
click at [68, 83] on p "Settings" at bounding box center [74, 78] width 33 height 12
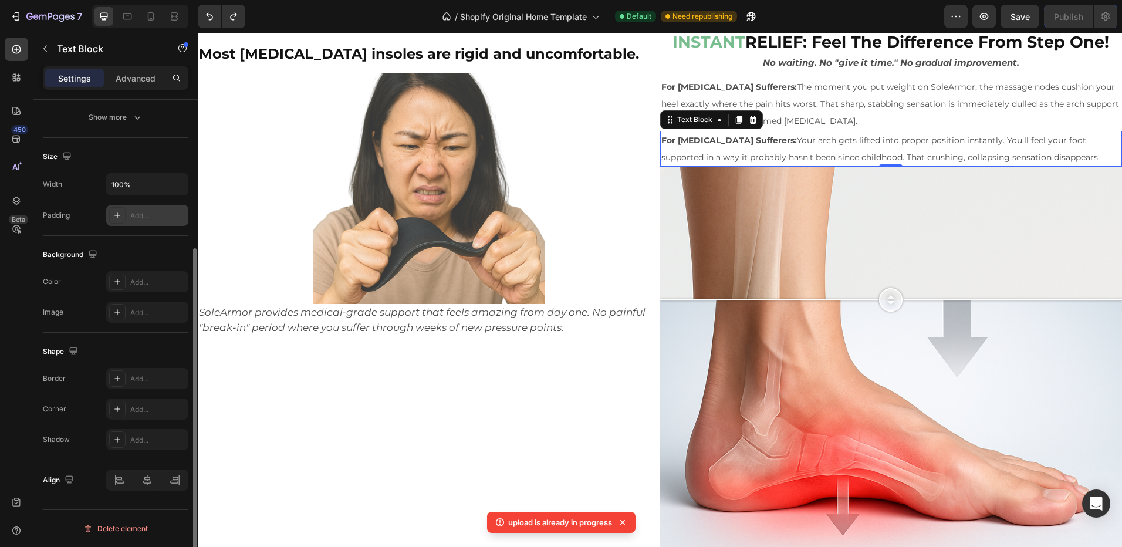
scroll to position [39, 0]
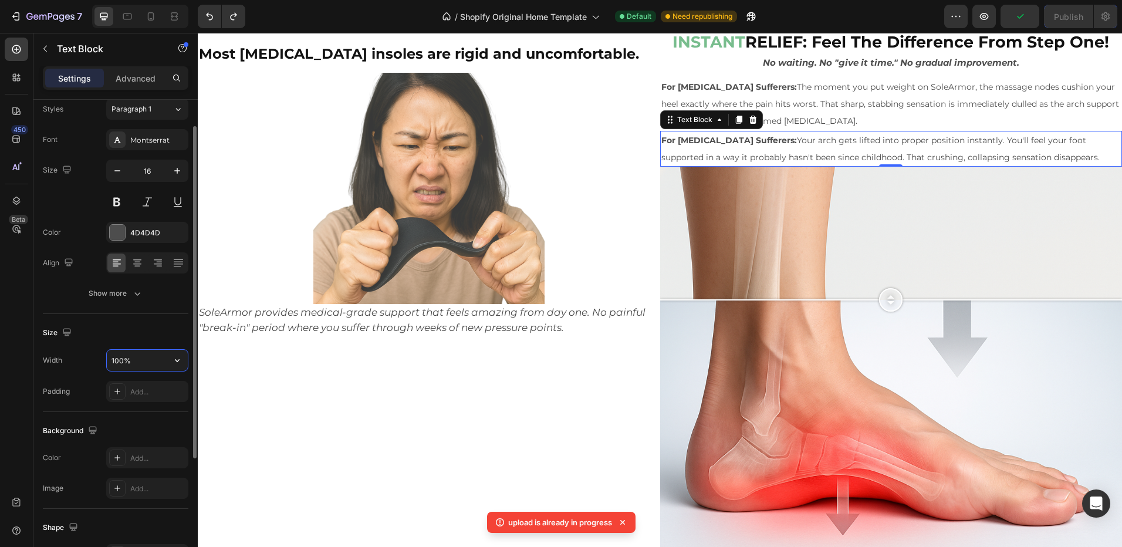
click at [144, 359] on input "100%" at bounding box center [147, 360] width 81 height 21
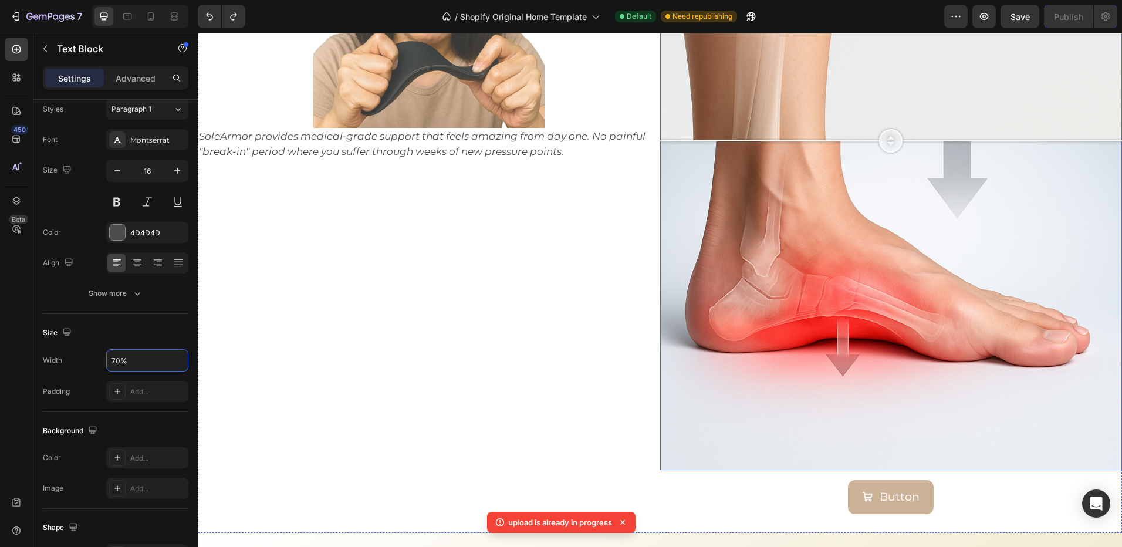
scroll to position [1793, 0]
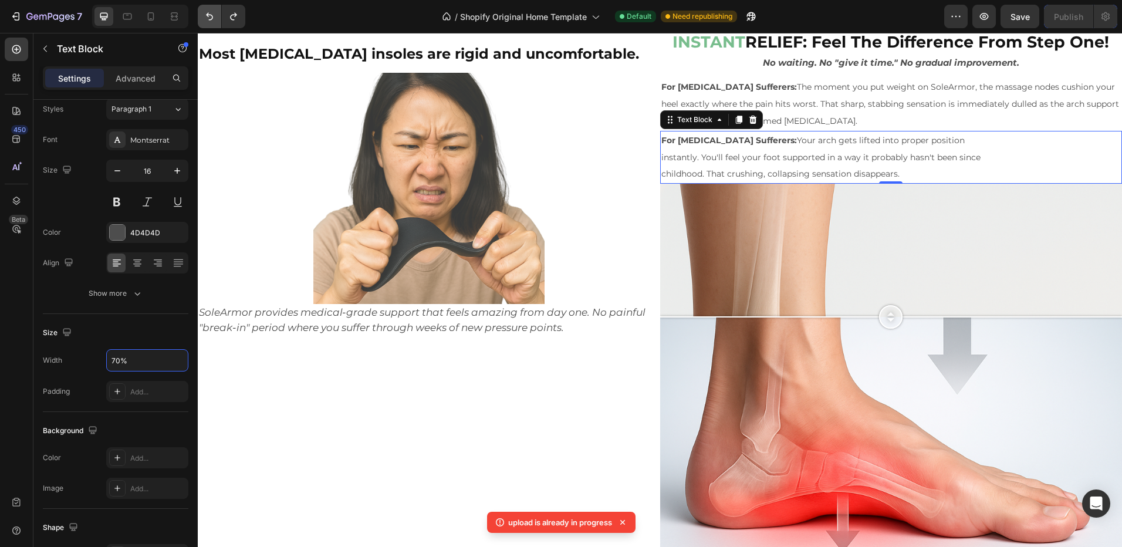
click at [214, 15] on icon "Undo/Redo" at bounding box center [210, 17] width 12 height 12
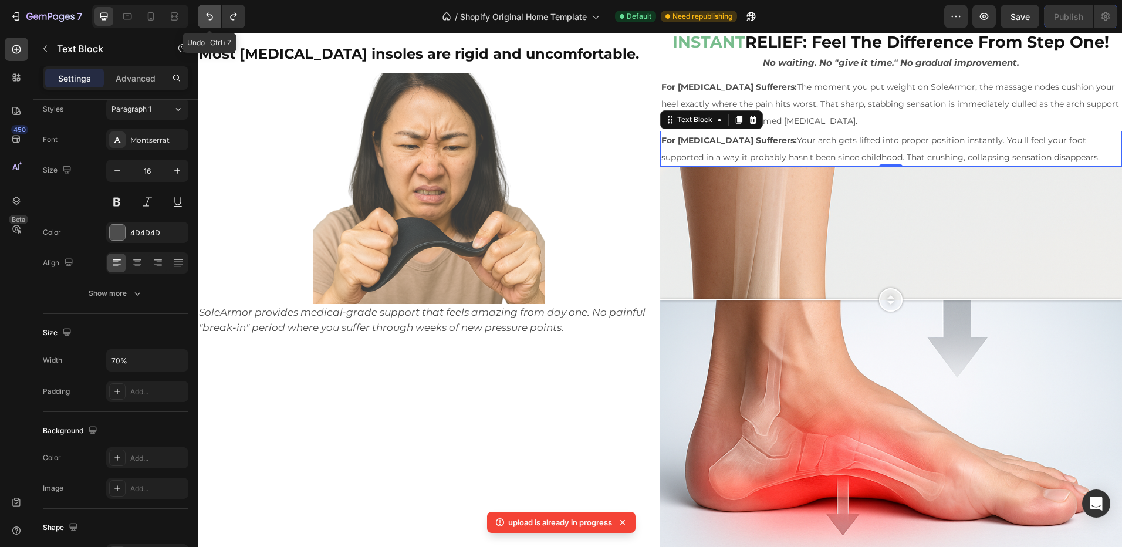
type input "100%"
click at [796, 281] on div at bounding box center [891, 398] width 462 height 462
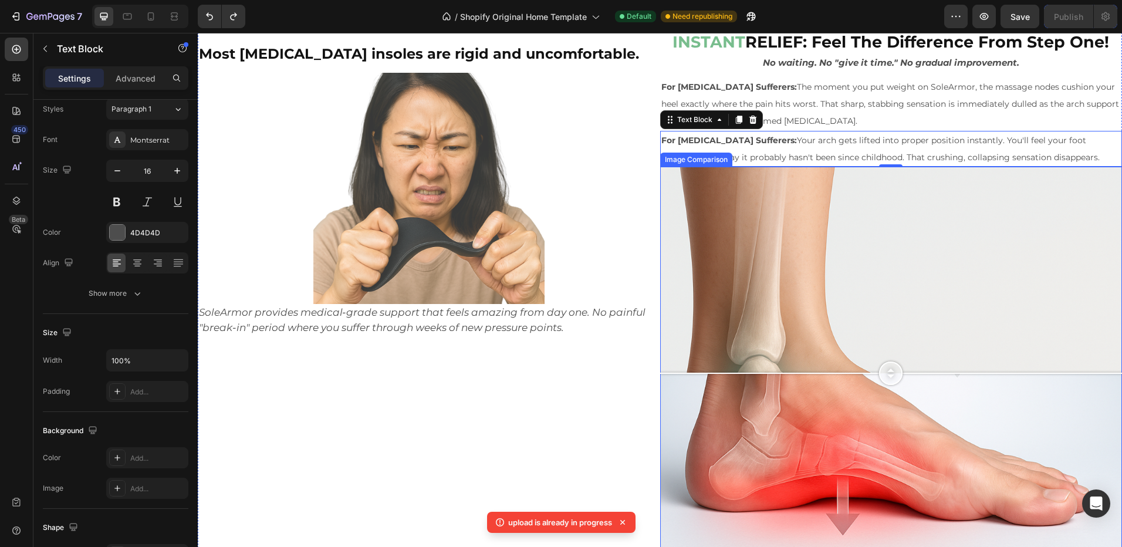
drag, startPoint x: 678, startPoint y: 373, endPoint x: 682, endPoint y: 379, distance: 6.3
click at [679, 373] on div at bounding box center [891, 398] width 462 height 462
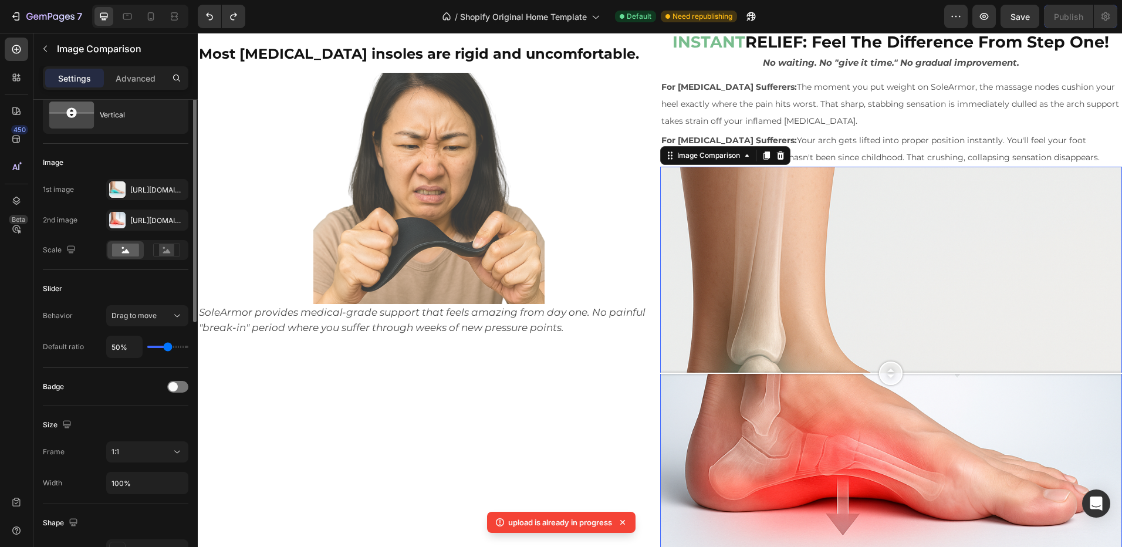
scroll to position [0, 0]
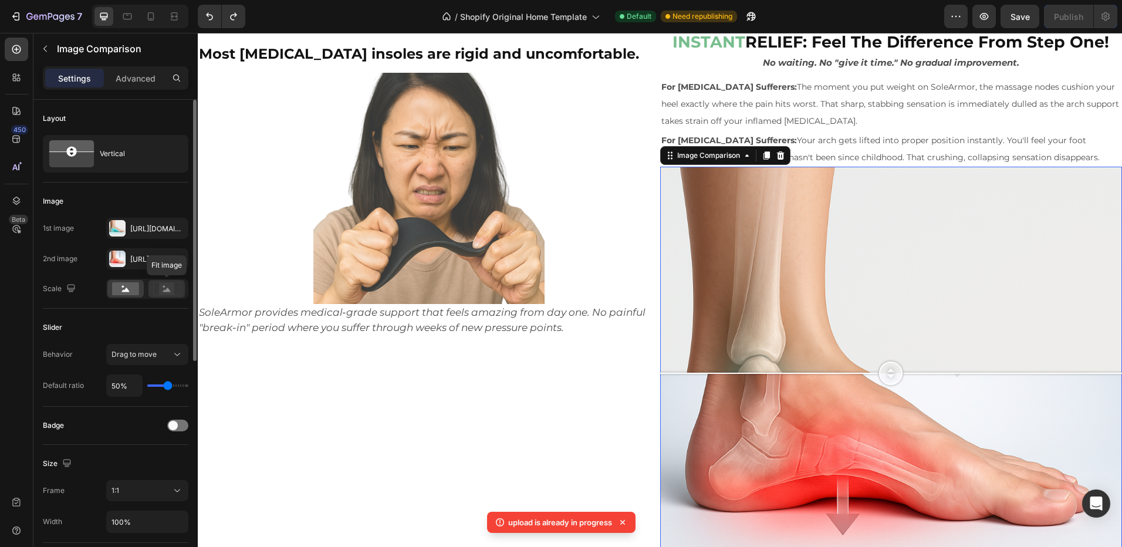
click at [163, 289] on rect at bounding box center [166, 289] width 15 height 12
click at [116, 293] on rect at bounding box center [125, 288] width 27 height 13
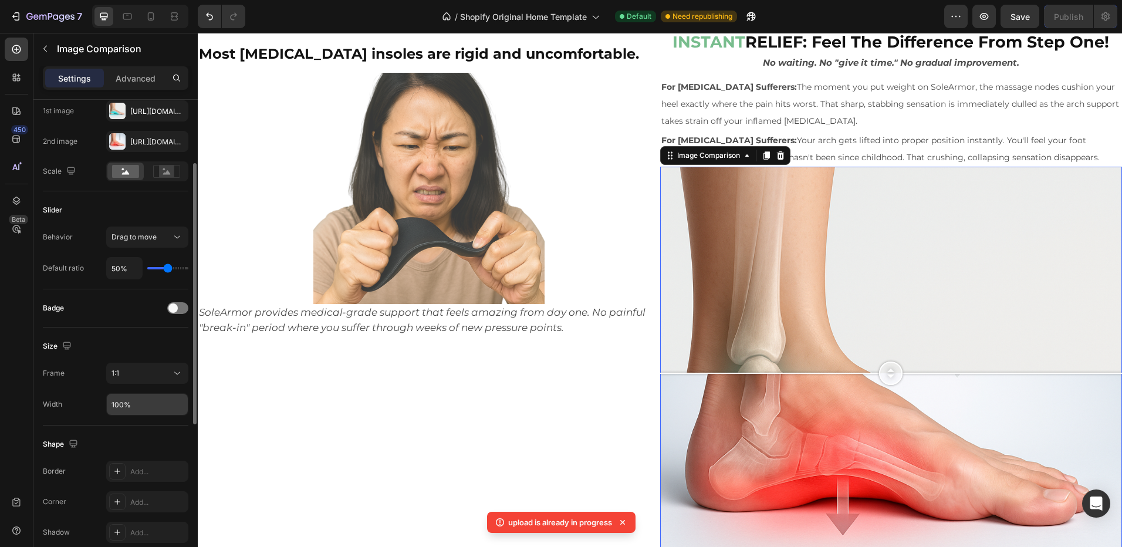
click at [137, 406] on input "100%" at bounding box center [147, 404] width 81 height 21
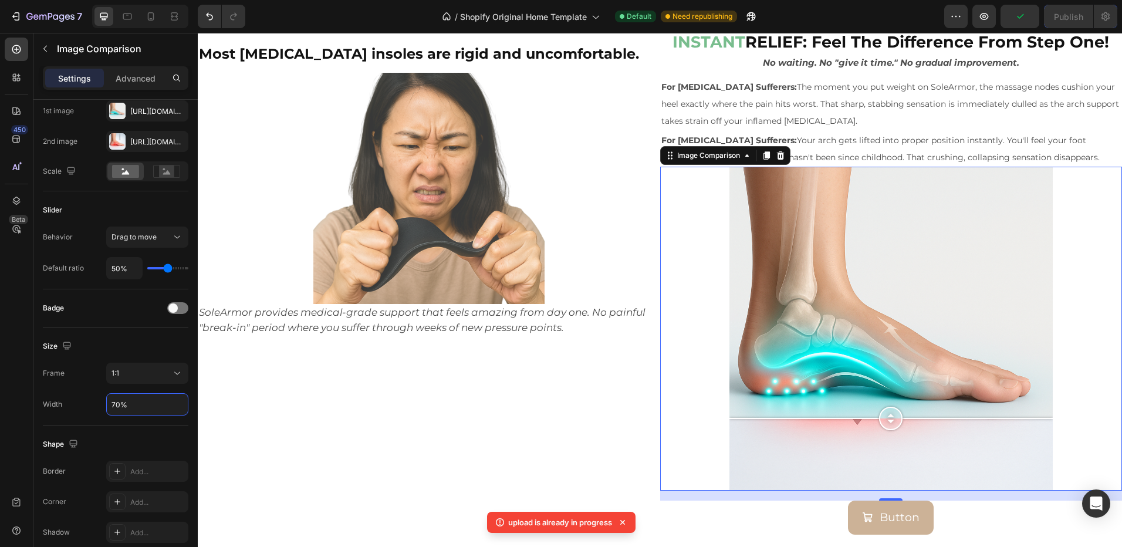
drag, startPoint x: 883, startPoint y: 330, endPoint x: 859, endPoint y: 454, distance: 126.1
click at [860, 430] on div at bounding box center [890, 418] width 323 height 23
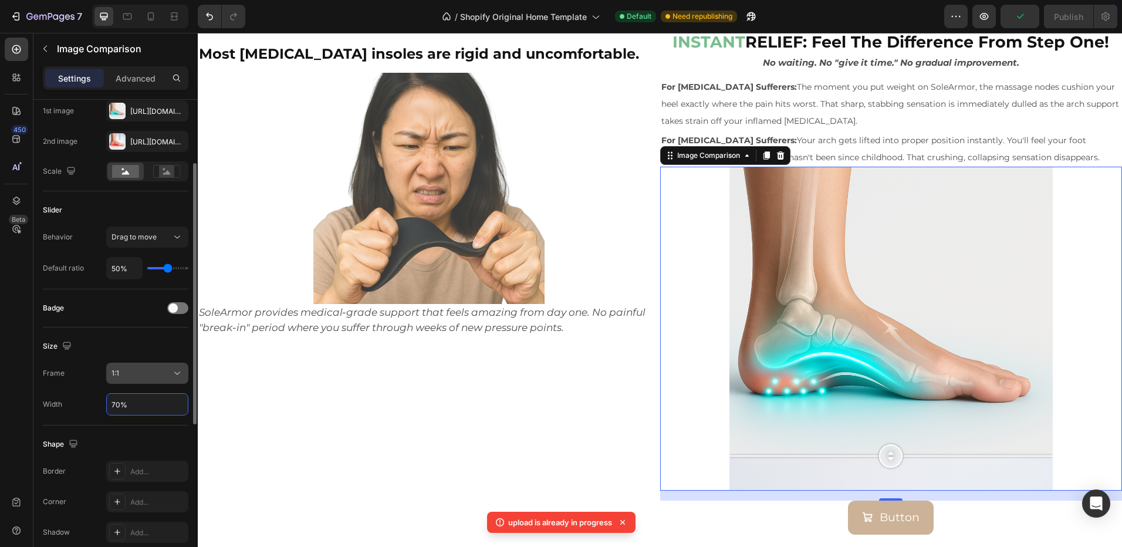
type input "70%"
click at [150, 379] on div "1:1" at bounding box center [147, 373] width 72 height 12
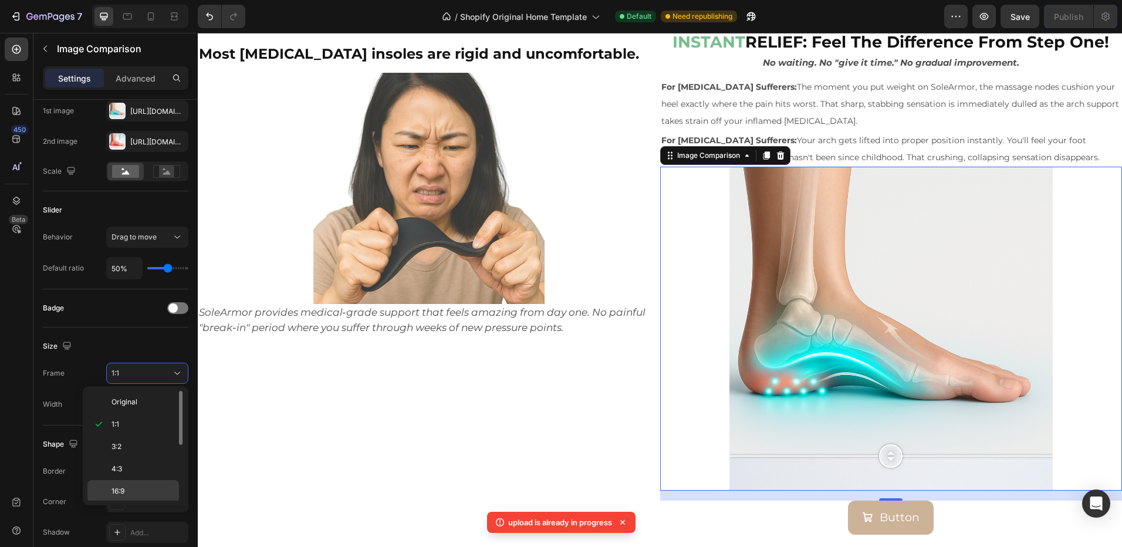
click at [122, 502] on div "16:9" at bounding box center [133, 513] width 92 height 22
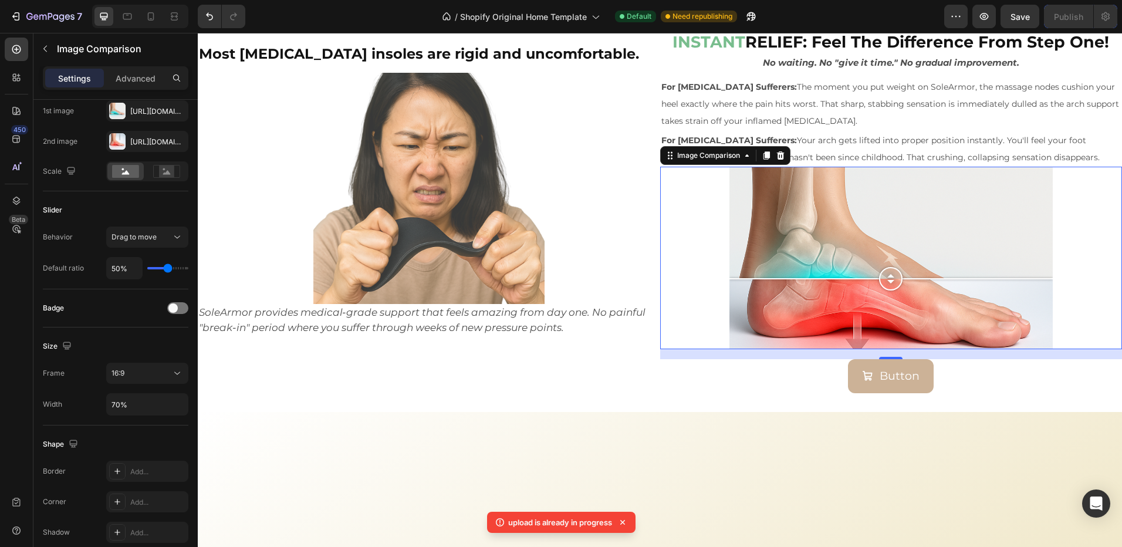
drag, startPoint x: 881, startPoint y: 258, endPoint x: 848, endPoint y: 269, distance: 35.4
click at [848, 269] on div at bounding box center [890, 278] width 323 height 23
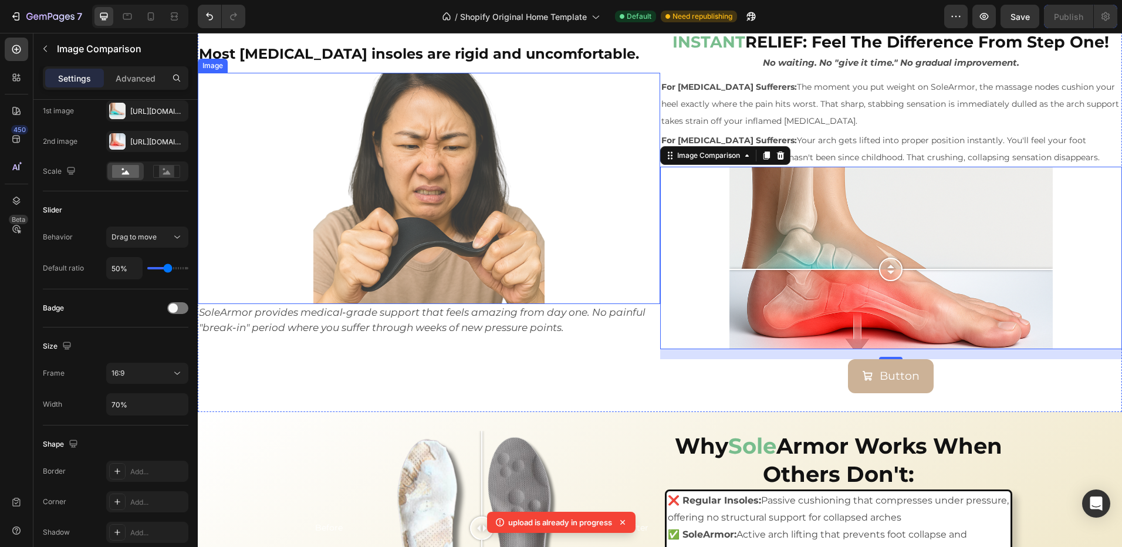
scroll to position [1676, 0]
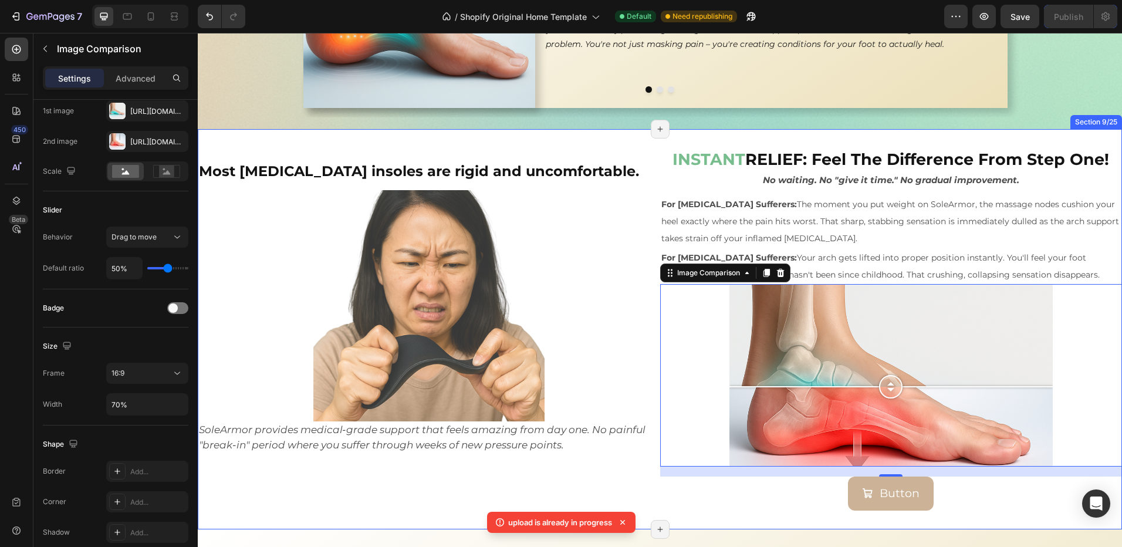
click at [601, 144] on div "⁠⁠⁠⁠⁠⁠⁠ Most orthotic insoles are rigid and uncomfortable. Heading Image SoleAr…" at bounding box center [660, 329] width 924 height 400
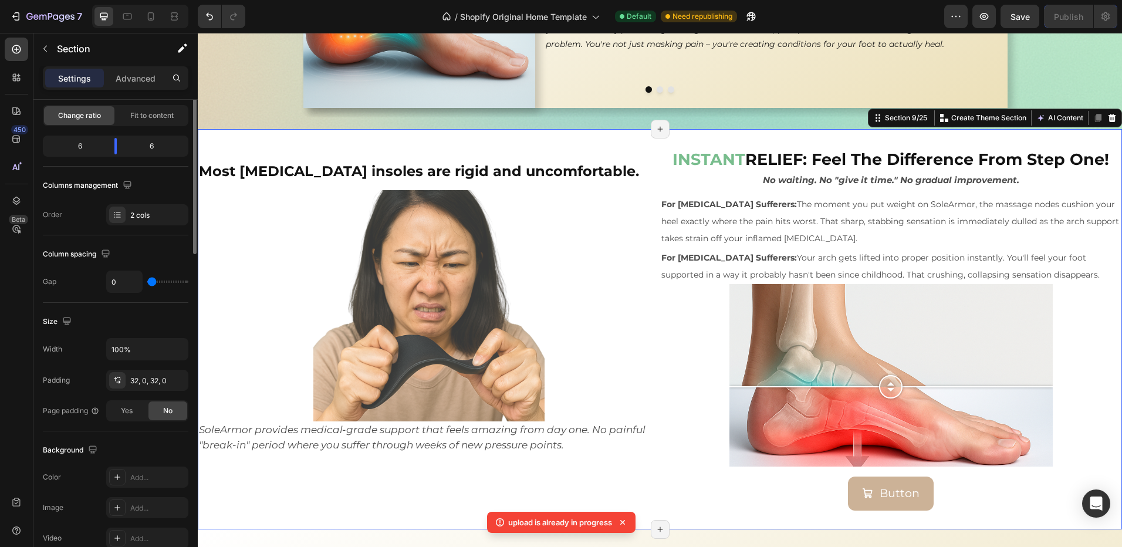
scroll to position [0, 0]
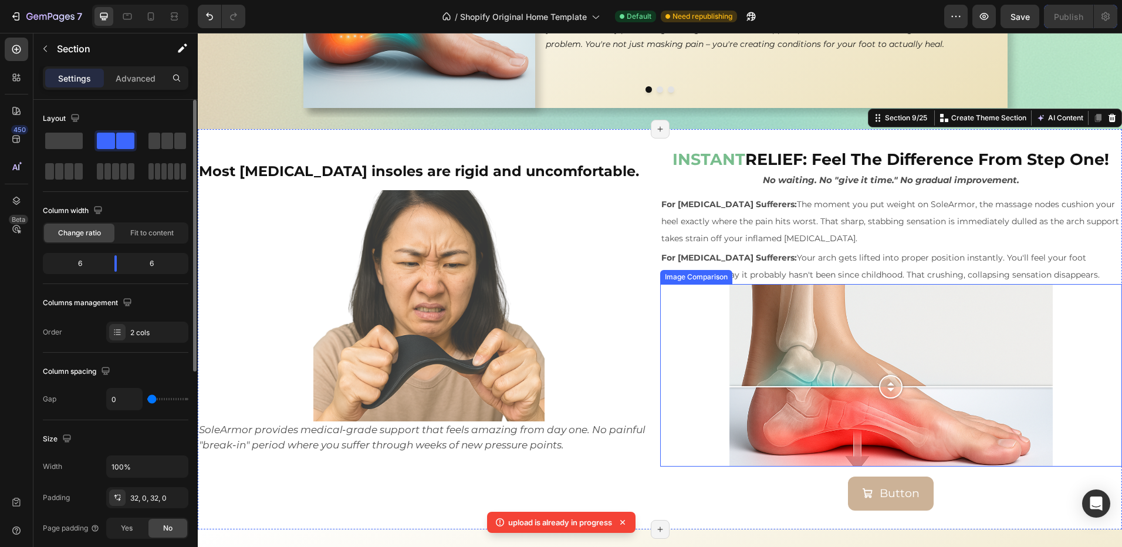
click at [795, 347] on div at bounding box center [890, 375] width 323 height 182
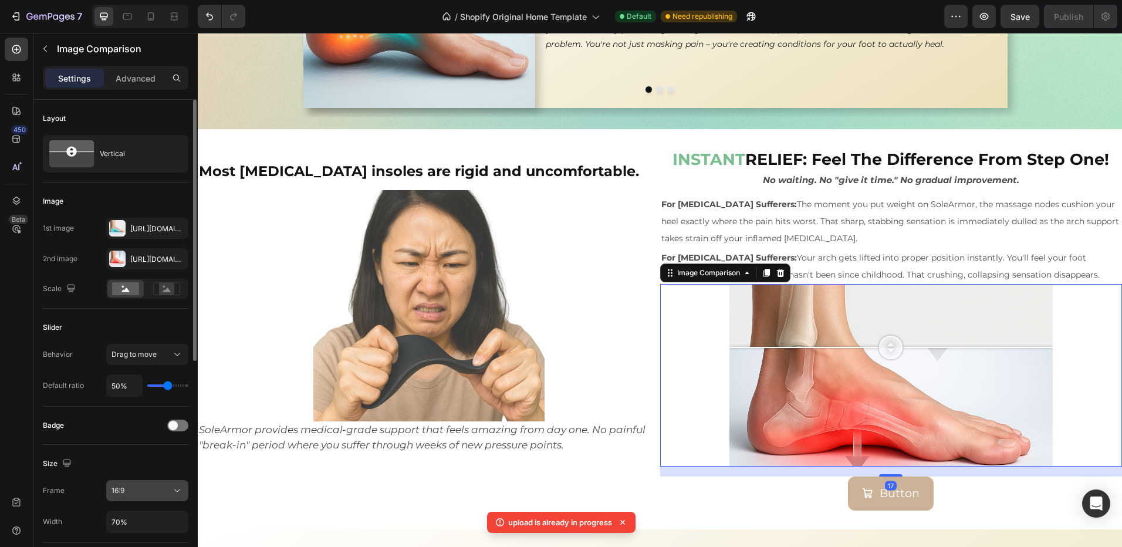
click at [143, 497] on button "16:9" at bounding box center [147, 490] width 82 height 21
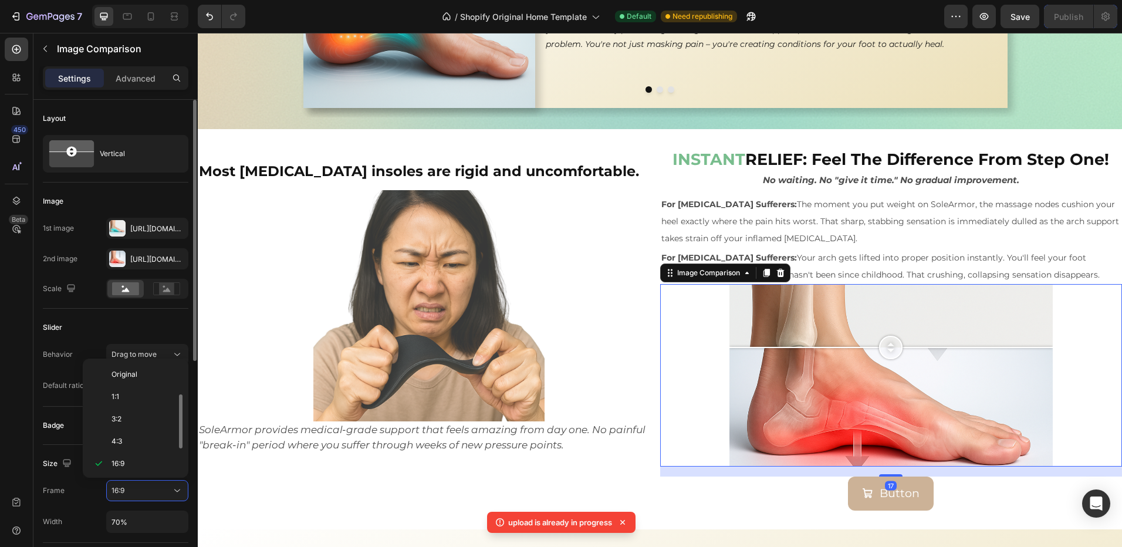
scroll to position [21, 0]
click at [129, 419] on p "4:3" at bounding box center [142, 420] width 62 height 11
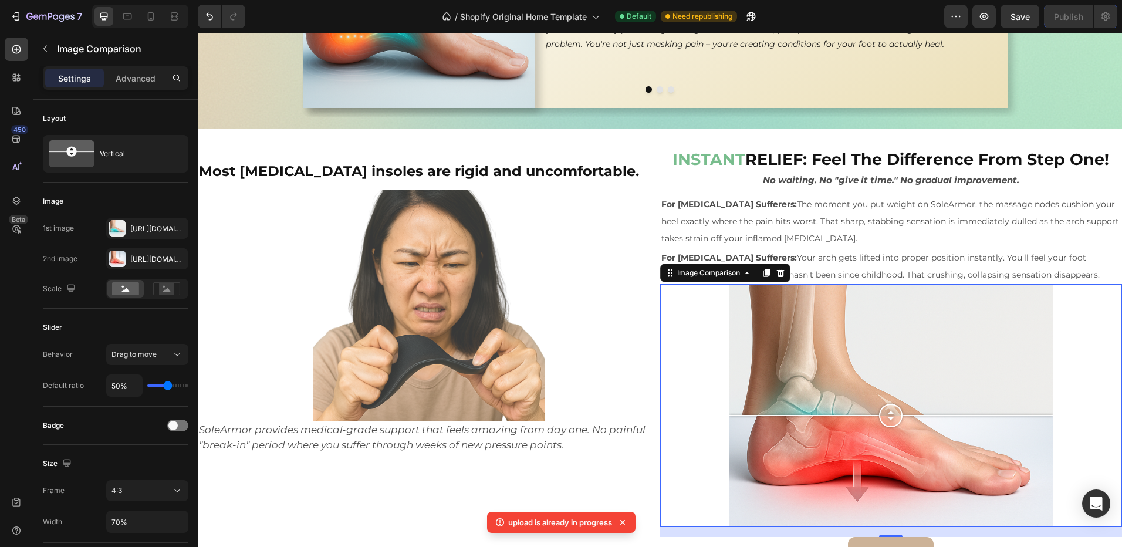
drag, startPoint x: 890, startPoint y: 404, endPoint x: 802, endPoint y: 376, distance: 92.6
click at [884, 419] on div at bounding box center [890, 415] width 23 height 23
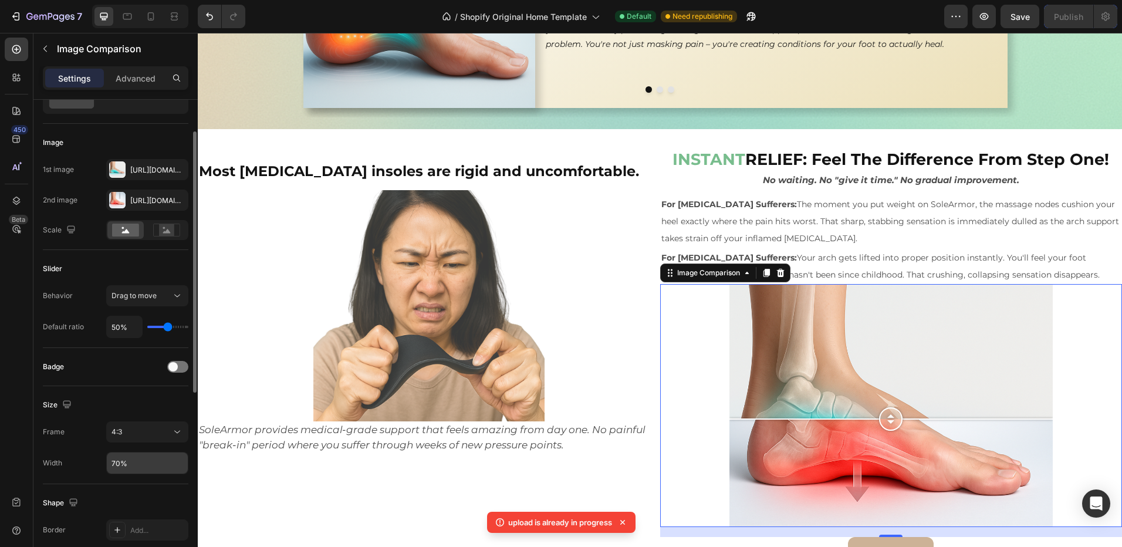
click at [118, 465] on input "70%" at bounding box center [147, 462] width 81 height 21
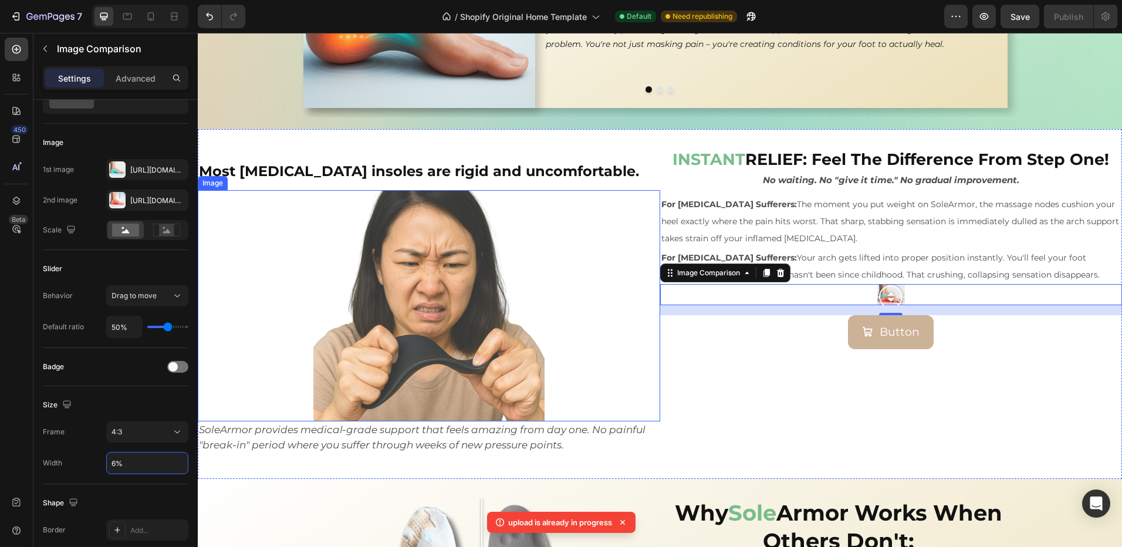
type input "65%"
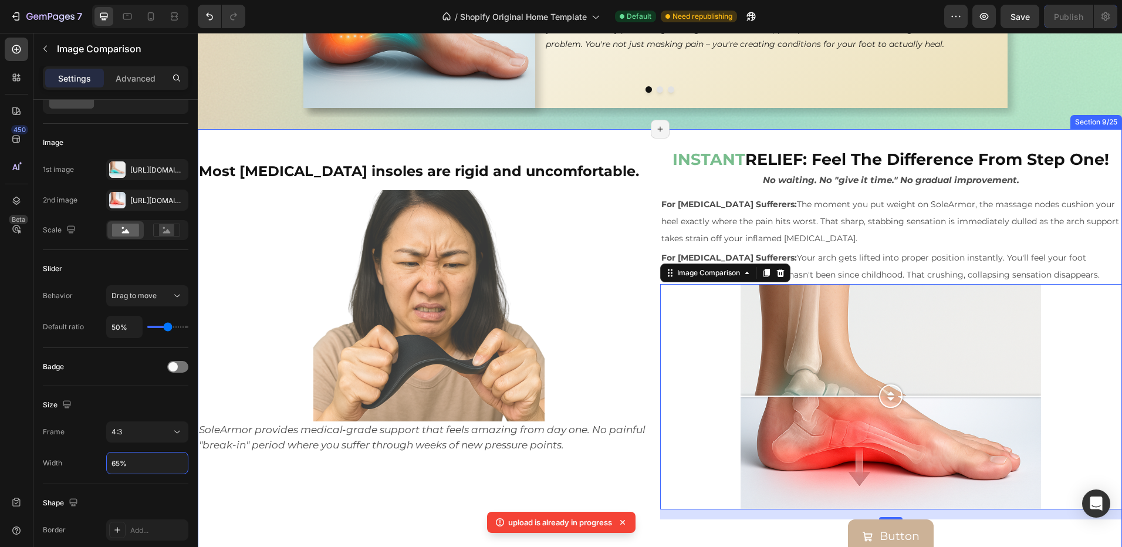
click at [621, 151] on p "⁠⁠⁠⁠⁠⁠⁠ Most orthotic insoles are rigid and uncomfortable." at bounding box center [429, 169] width 460 height 40
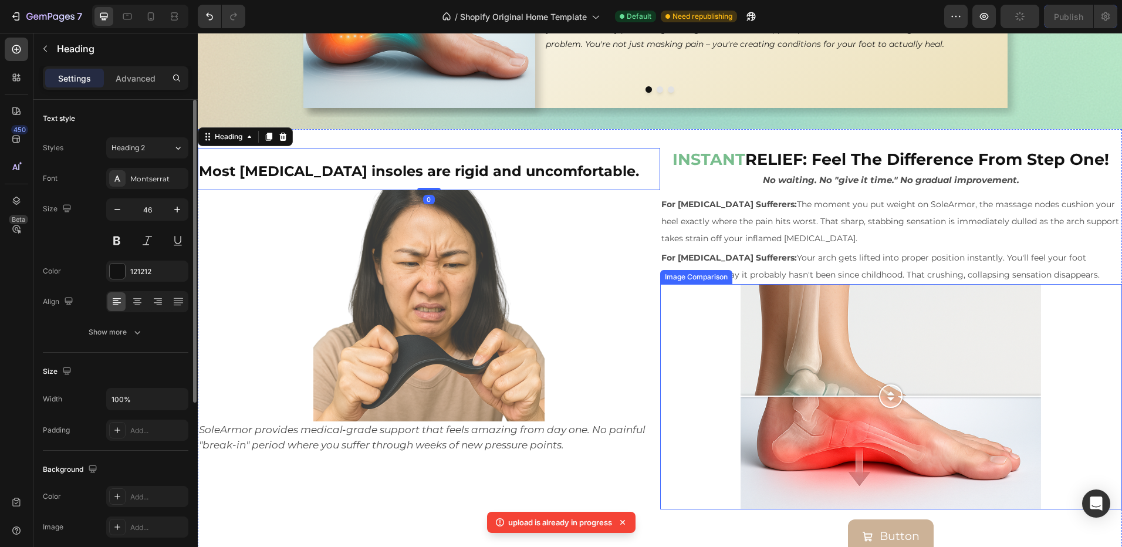
scroll to position [1793, 0]
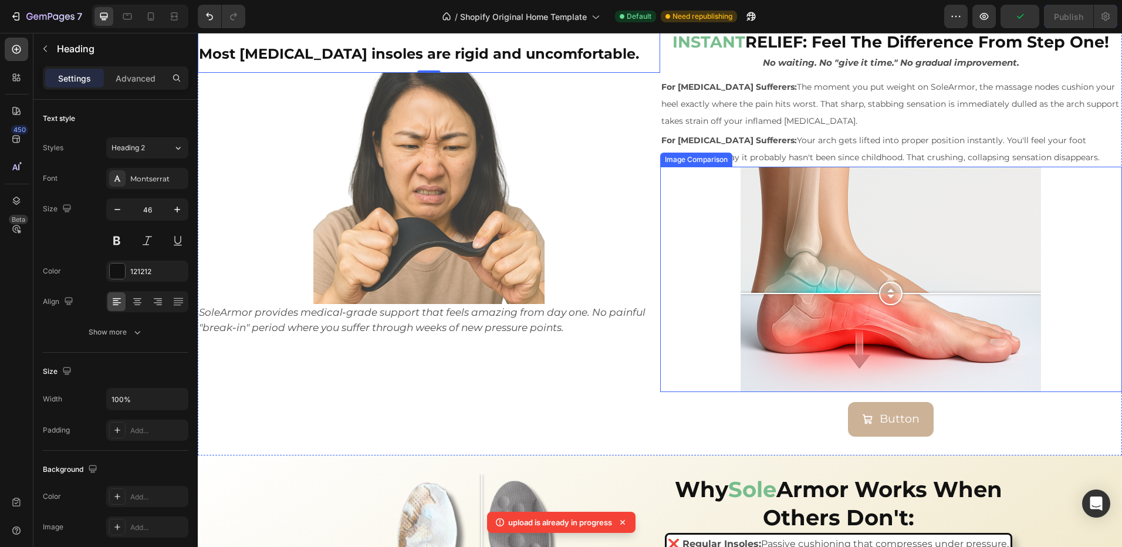
drag, startPoint x: 886, startPoint y: 280, endPoint x: 738, endPoint y: 269, distance: 148.8
click at [866, 293] on div at bounding box center [891, 293] width 300 height 23
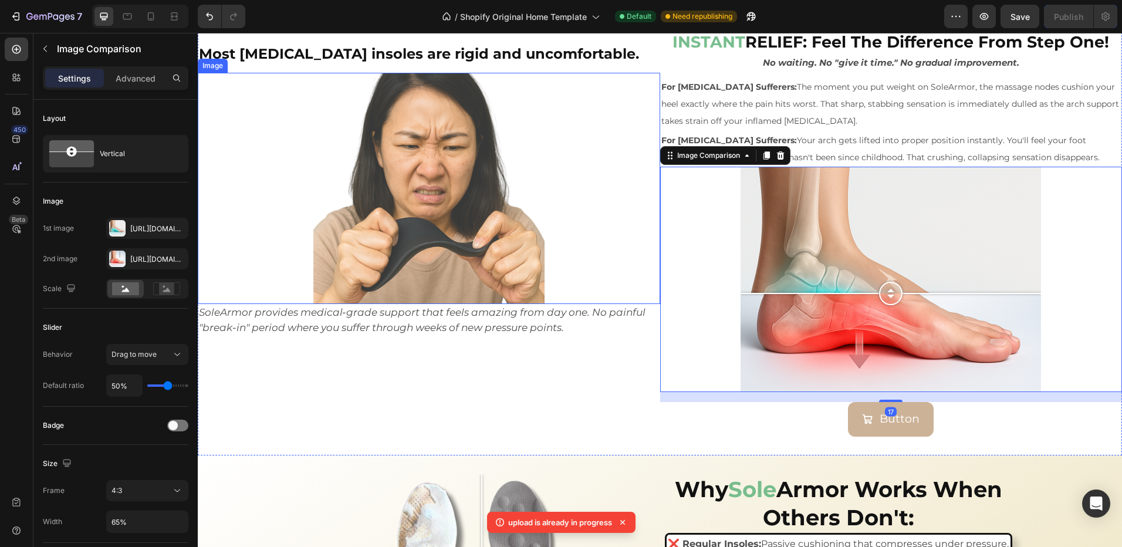
click at [549, 176] on div at bounding box center [429, 188] width 462 height 231
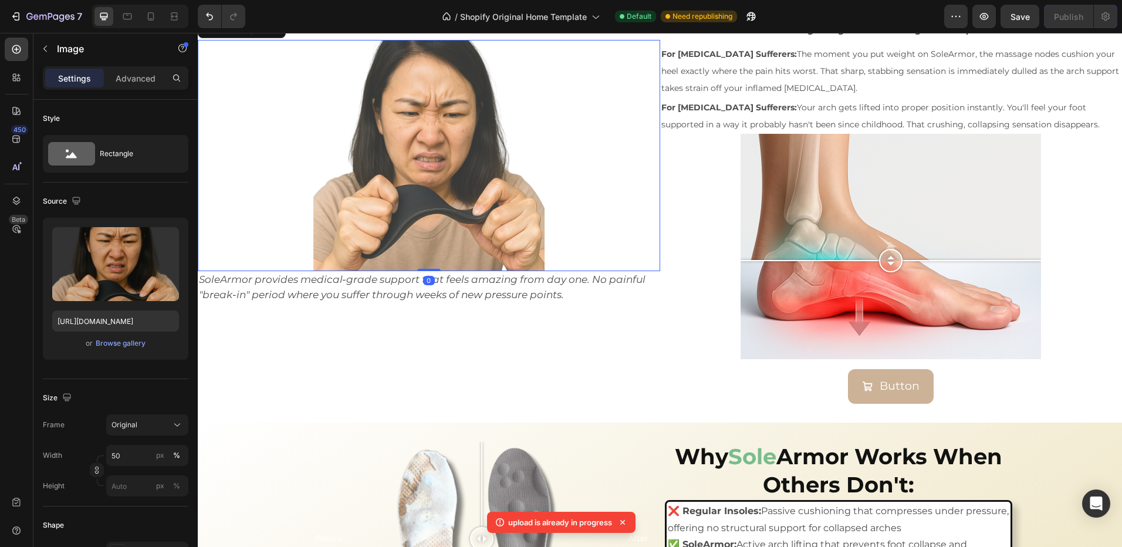
scroll to position [1852, 0]
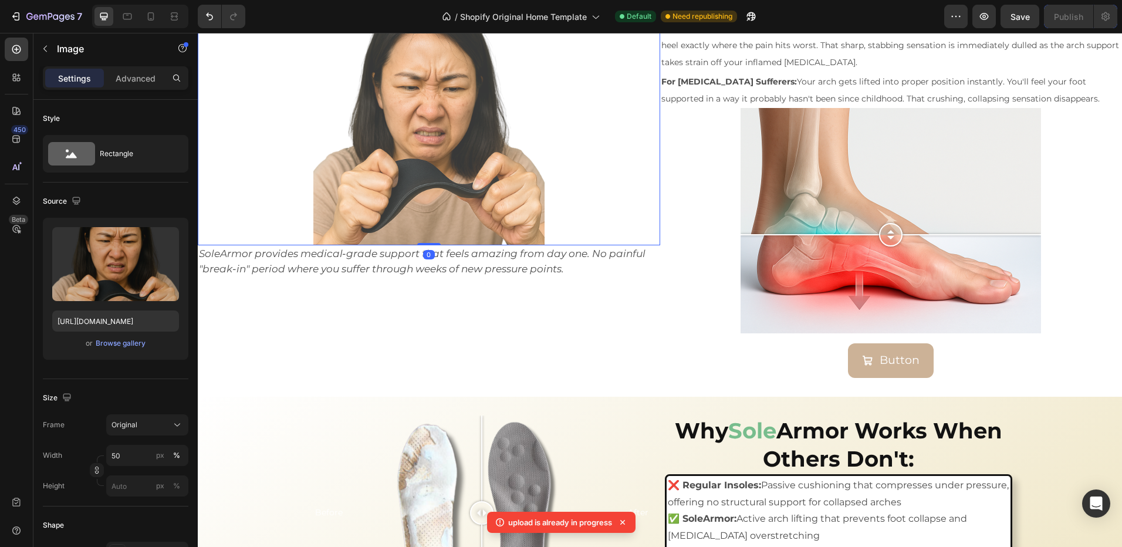
click at [404, 217] on img at bounding box center [428, 129] width 231 height 231
click at [572, 272] on p "SoleArmor provides medical-grade support that feels amazing from day one. No pa…" at bounding box center [429, 261] width 460 height 31
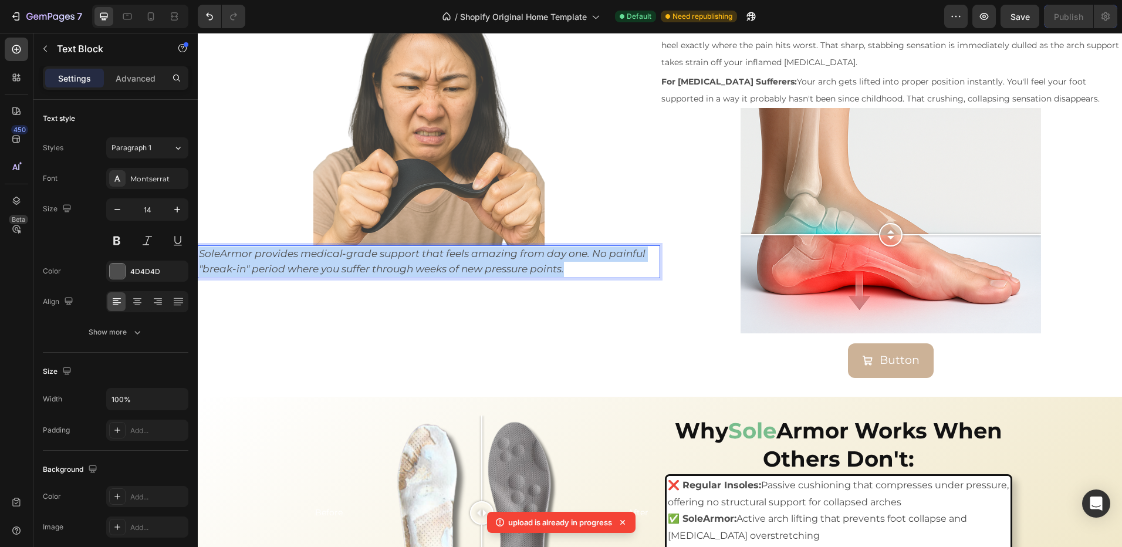
drag, startPoint x: 575, startPoint y: 266, endPoint x: 358, endPoint y: 288, distance: 218.2
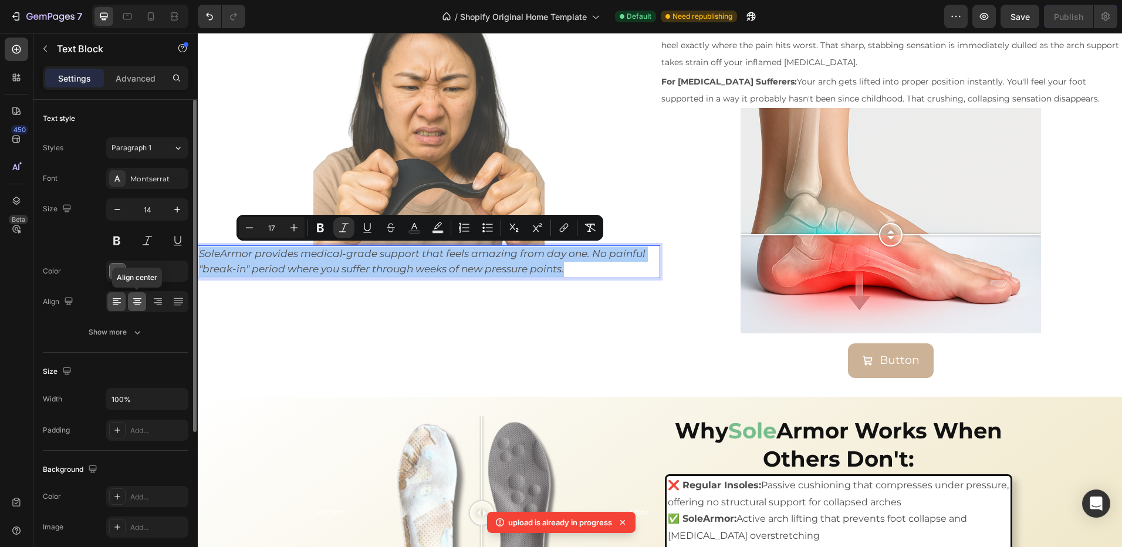
click at [134, 298] on icon at bounding box center [137, 302] width 12 height 12
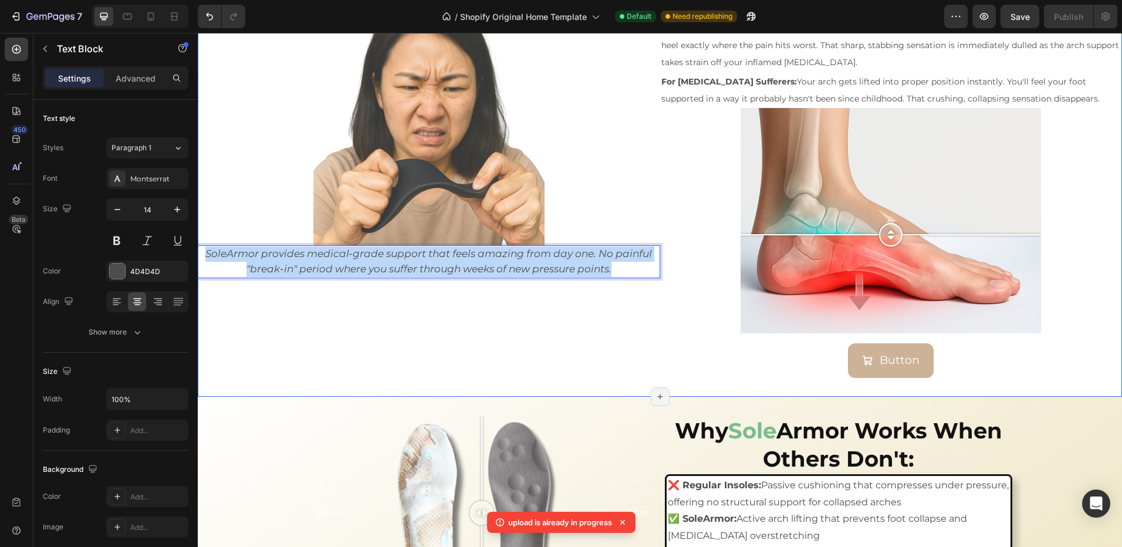
click at [491, 317] on div "⁠⁠⁠⁠⁠⁠⁠ Most orthotic insoles are rigid and uncomfortable. Heading Image SoleAr…" at bounding box center [429, 175] width 462 height 406
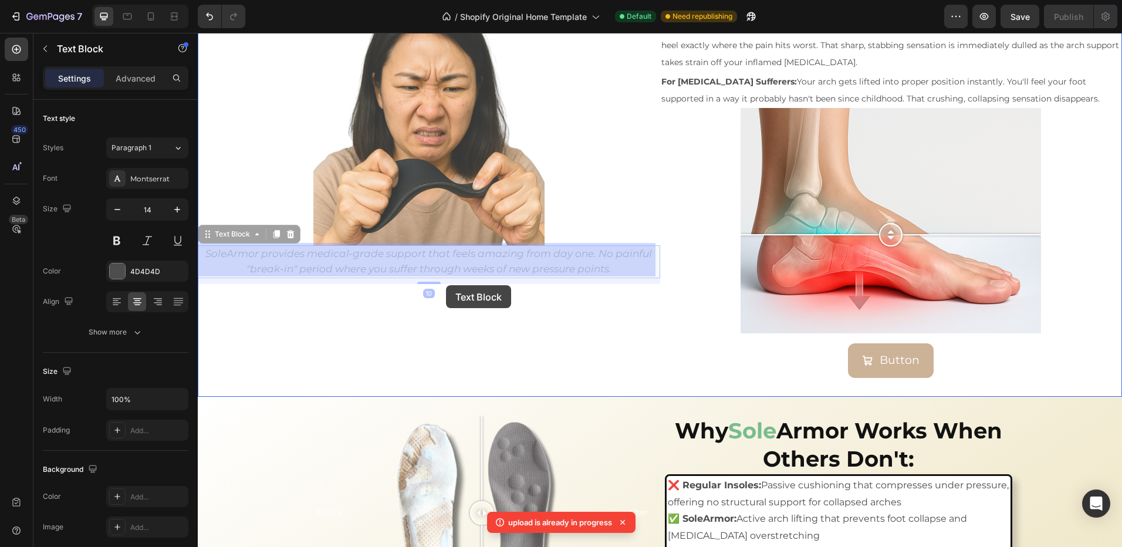
drag, startPoint x: 397, startPoint y: 275, endPoint x: 440, endPoint y: 273, distance: 42.3
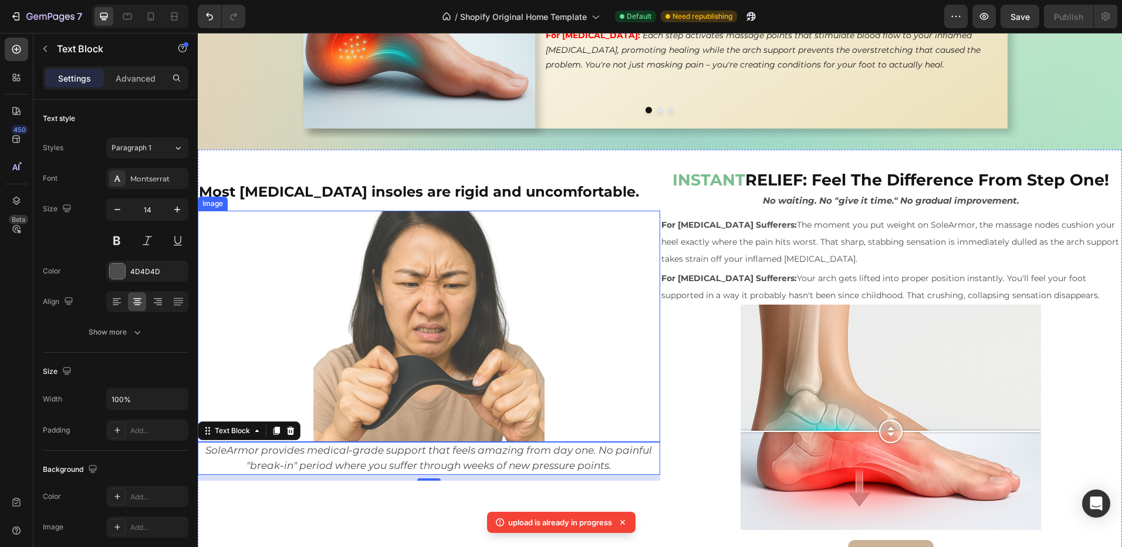
scroll to position [1676, 0]
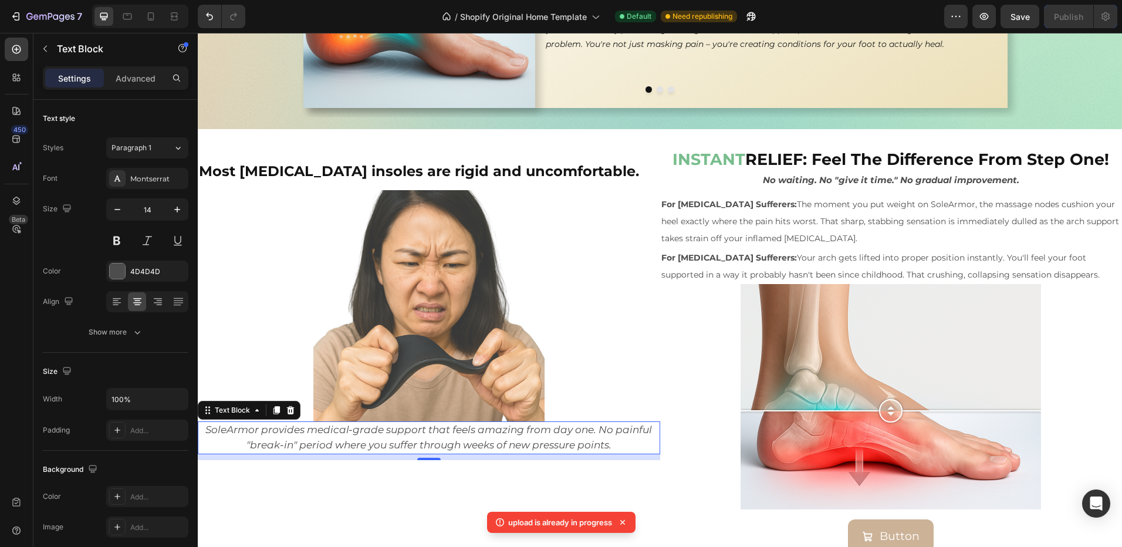
click at [625, 525] on icon at bounding box center [623, 522] width 12 height 12
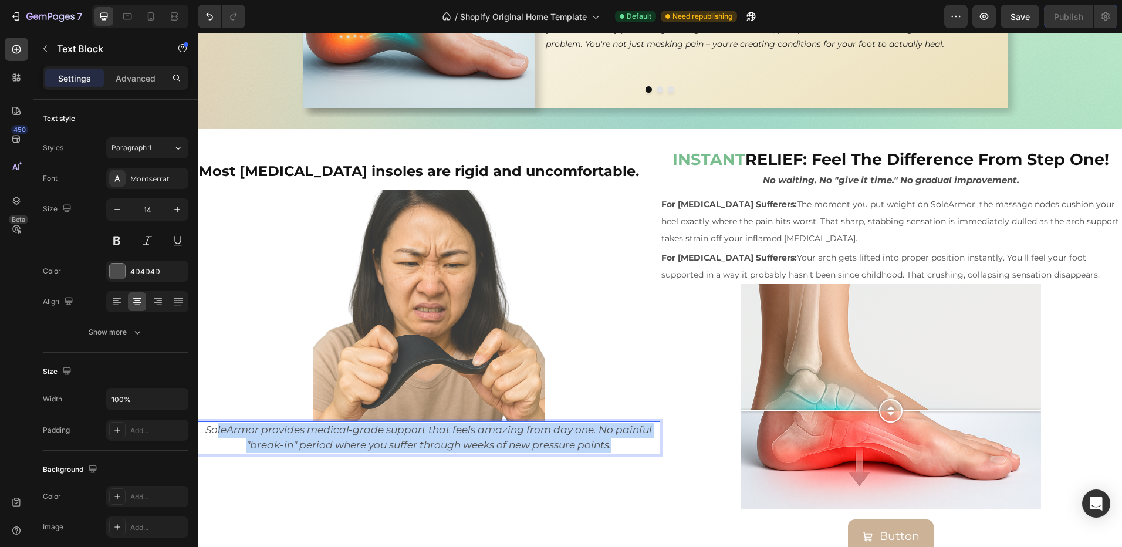
drag, startPoint x: 617, startPoint y: 438, endPoint x: 217, endPoint y: 423, distance: 401.1
click at [217, 423] on p "SoleArmor provides medical-grade support that feels amazing from day one. No pa…" at bounding box center [429, 438] width 460 height 31
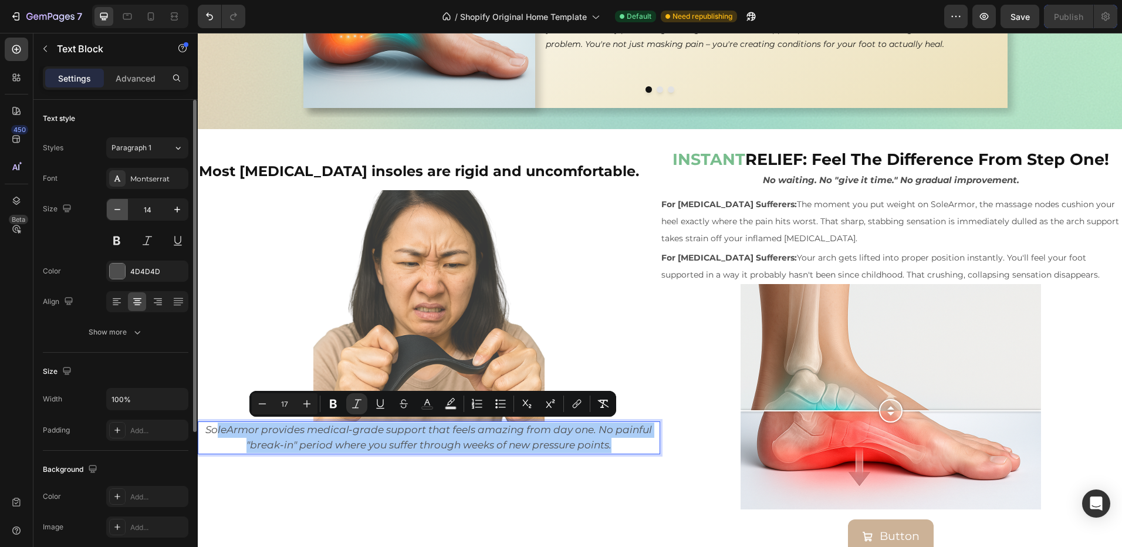
click at [116, 208] on icon "button" at bounding box center [117, 210] width 12 height 12
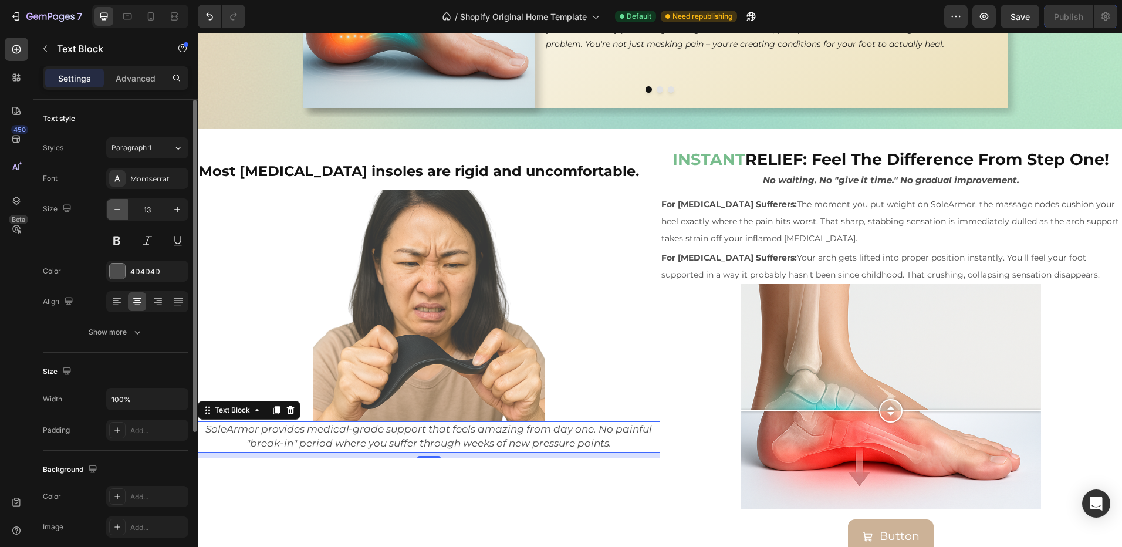
click at [115, 208] on icon "button" at bounding box center [117, 210] width 12 height 12
type input "12"
click at [629, 442] on p "SoleArmor provides medical-grade support that feels amazing from day one. No pa…" at bounding box center [429, 436] width 460 height 26
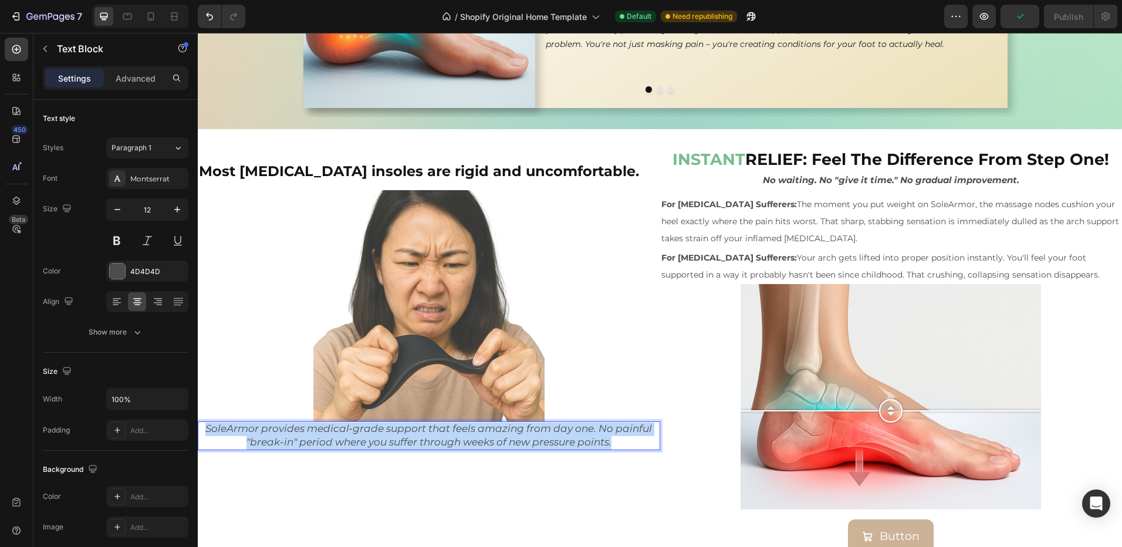
drag, startPoint x: 627, startPoint y: 440, endPoint x: 200, endPoint y: 421, distance: 427.7
click at [200, 423] on p "SoleArmor provides medical-grade support that feels amazing from day one. No pa…" at bounding box center [429, 436] width 460 height 26
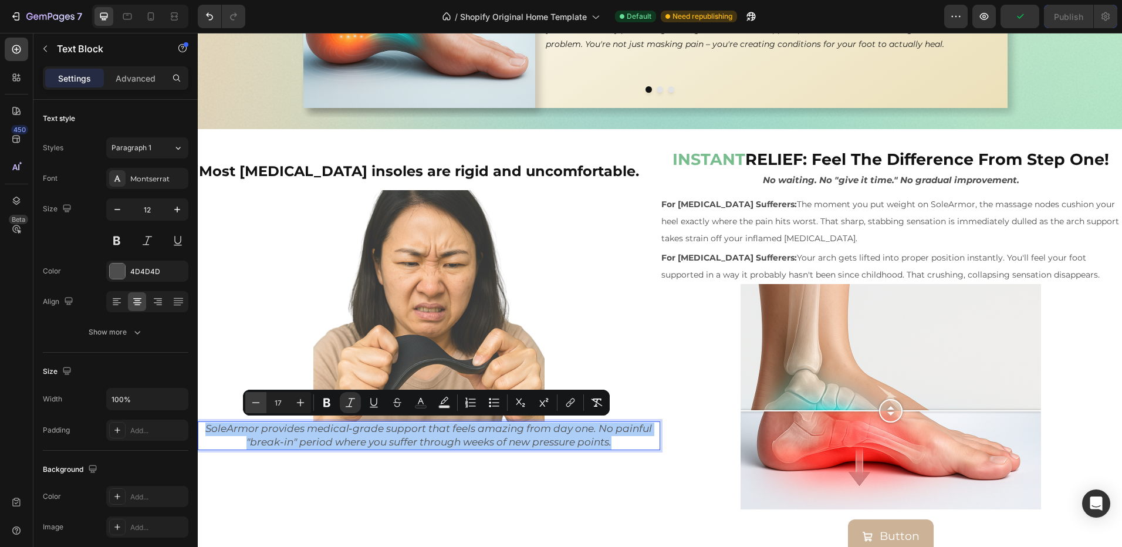
click at [254, 403] on icon "Editor contextual toolbar" at bounding box center [256, 402] width 8 height 1
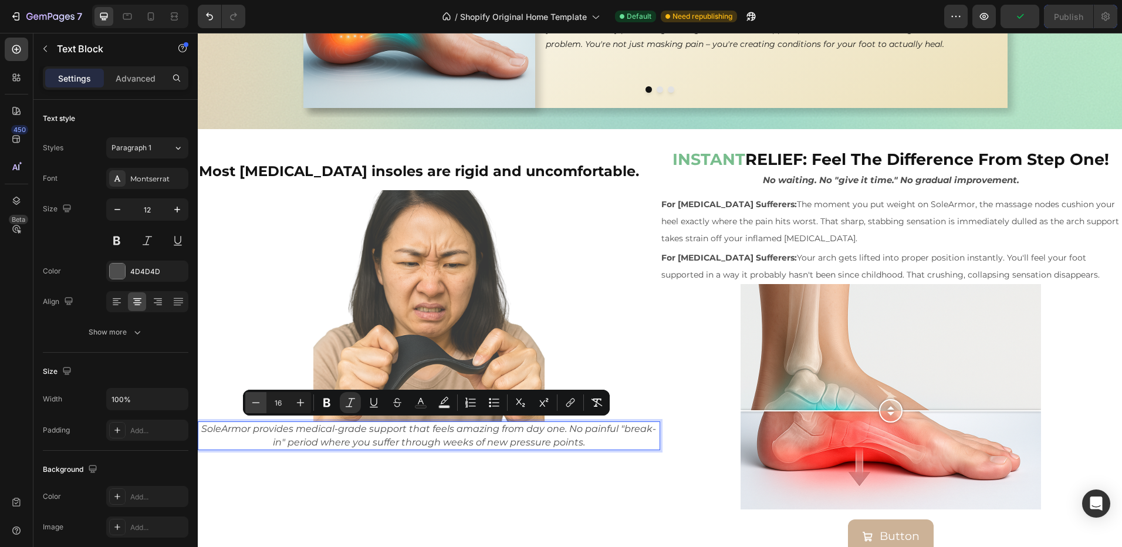
click at [254, 403] on icon "Editor contextual toolbar" at bounding box center [256, 402] width 8 height 1
type input "15"
click at [240, 326] on div at bounding box center [429, 305] width 462 height 231
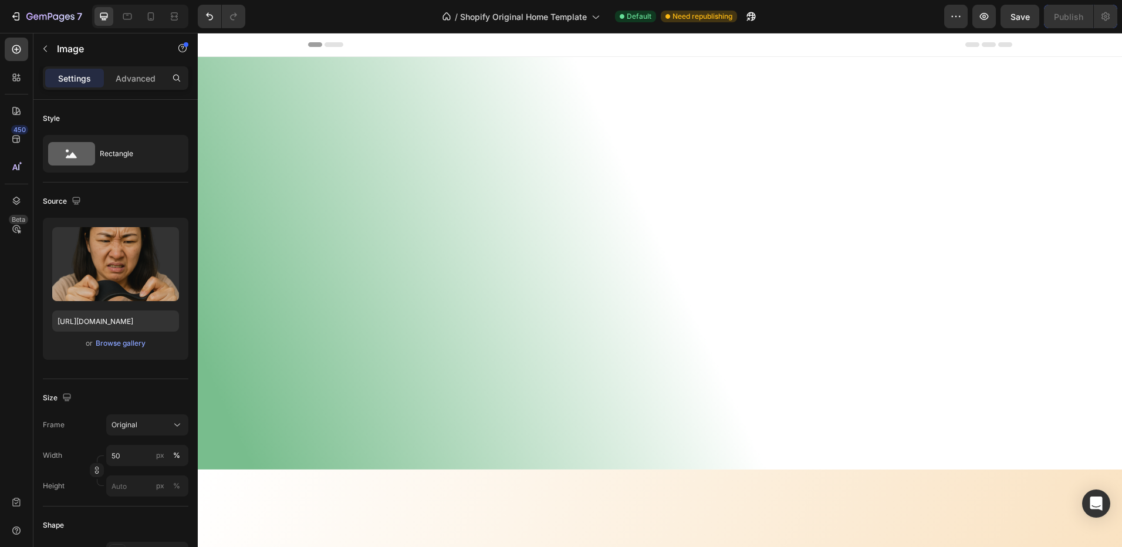
scroll to position [1676, 0]
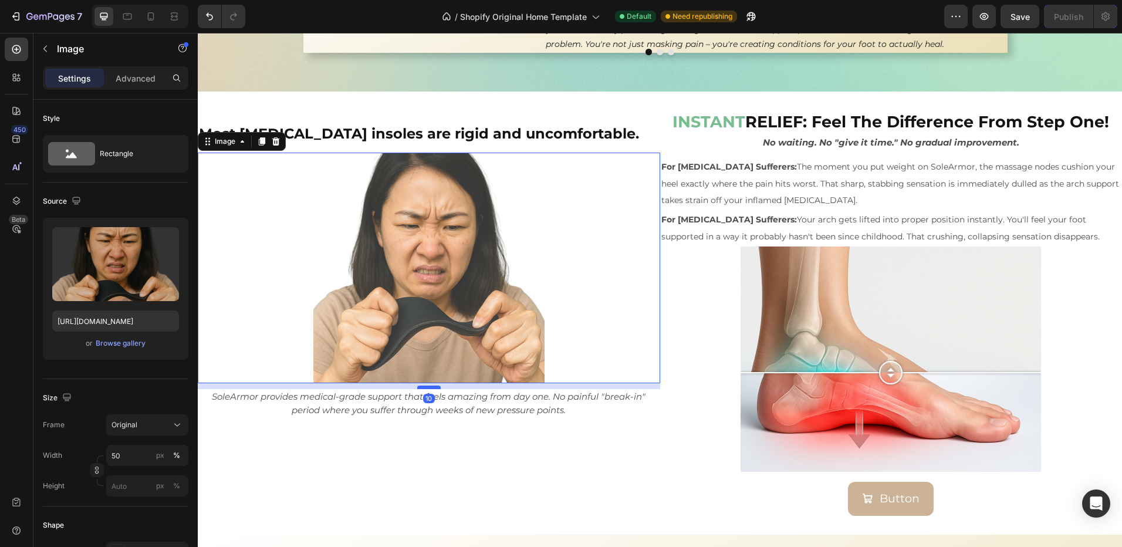
drag, startPoint x: 428, startPoint y: 418, endPoint x: 428, endPoint y: 425, distance: 6.5
click at [428, 389] on div at bounding box center [428, 388] width 23 height 4
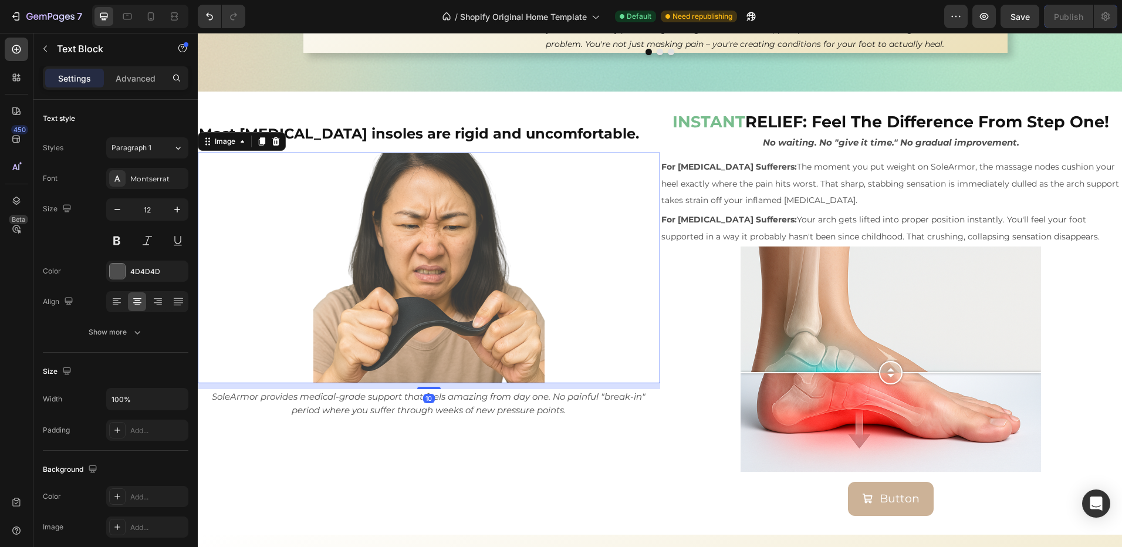
click at [590, 417] on p "SoleArmor provides medical-grade support that feels amazing from day one. No pa…" at bounding box center [429, 403] width 460 height 26
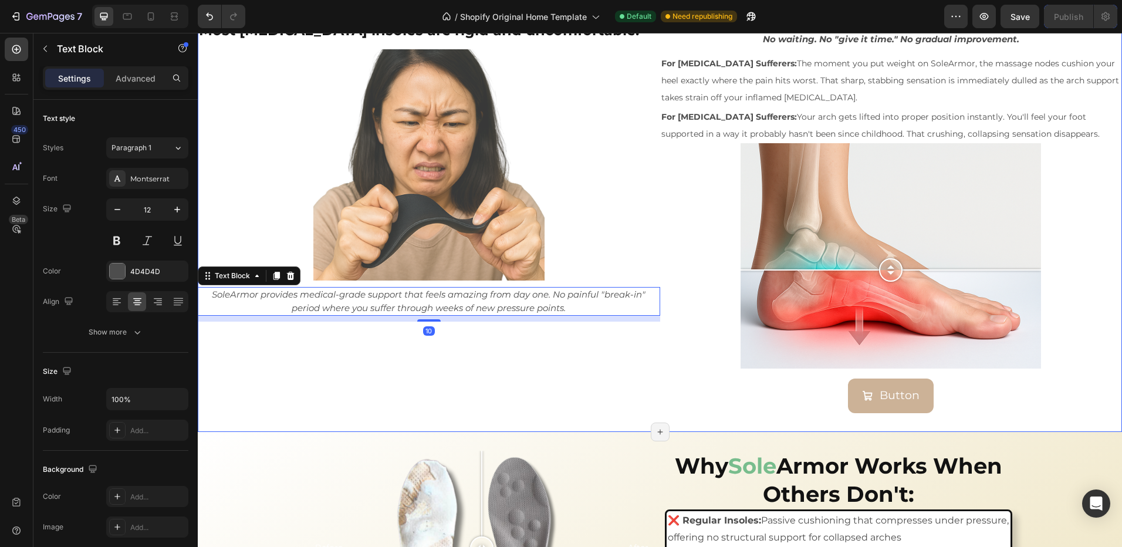
scroll to position [1793, 0]
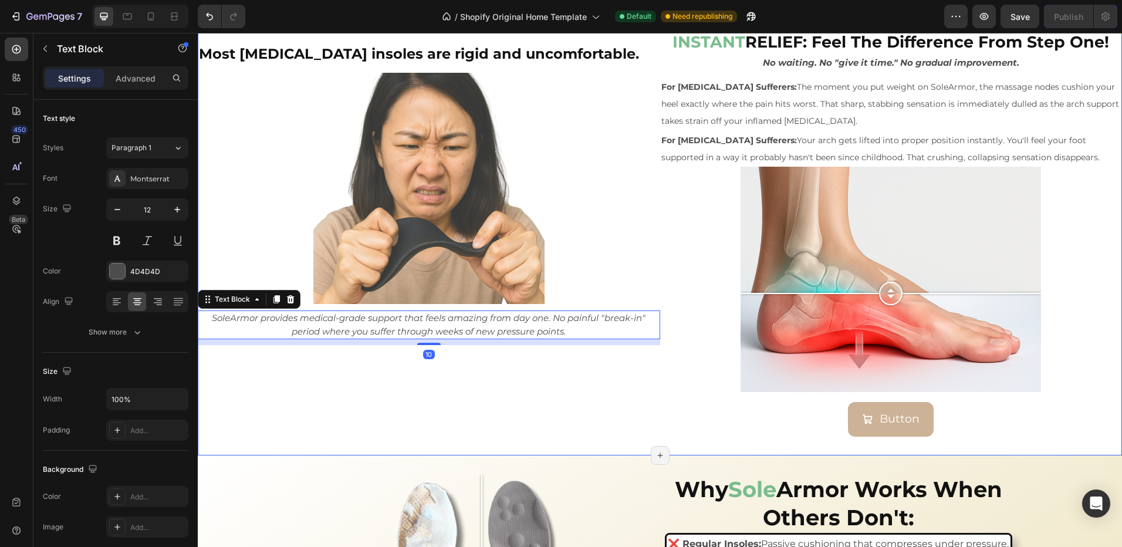
click at [509, 406] on div "⁠⁠⁠⁠⁠⁠⁠ Most orthotic insoles are rigid and uncomfortable. Heading Image SoleAr…" at bounding box center [429, 234] width 462 height 406
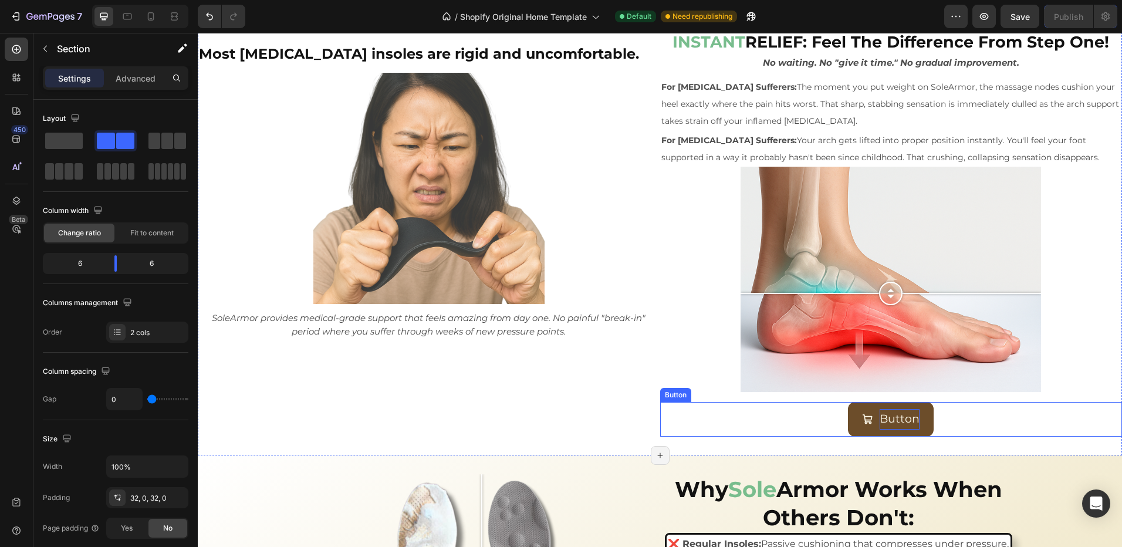
click at [884, 425] on p "Button" at bounding box center [900, 419] width 40 height 20
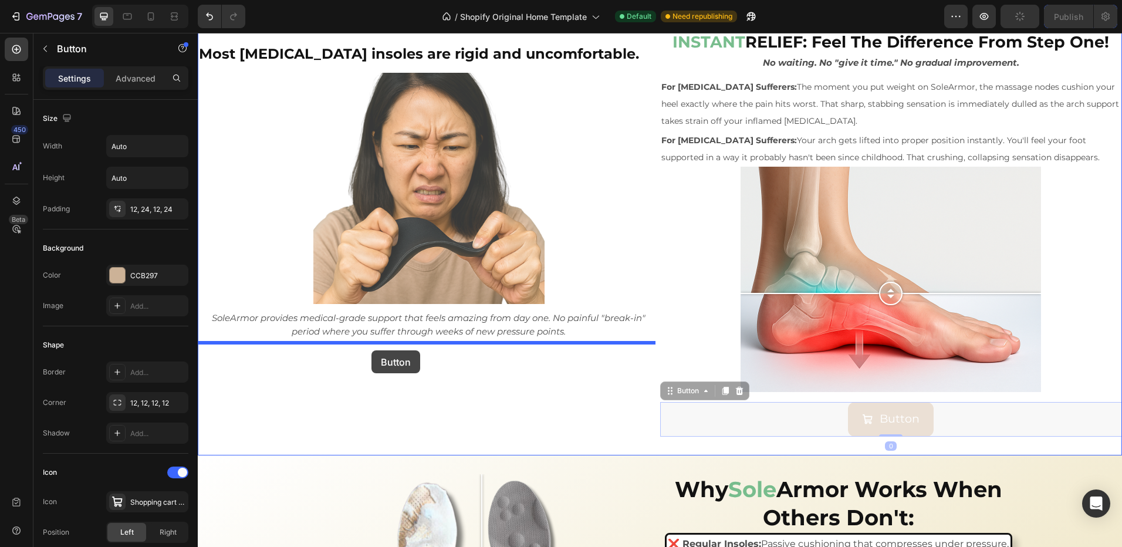
drag, startPoint x: 685, startPoint y: 391, endPoint x: 373, endPoint y: 349, distance: 315.6
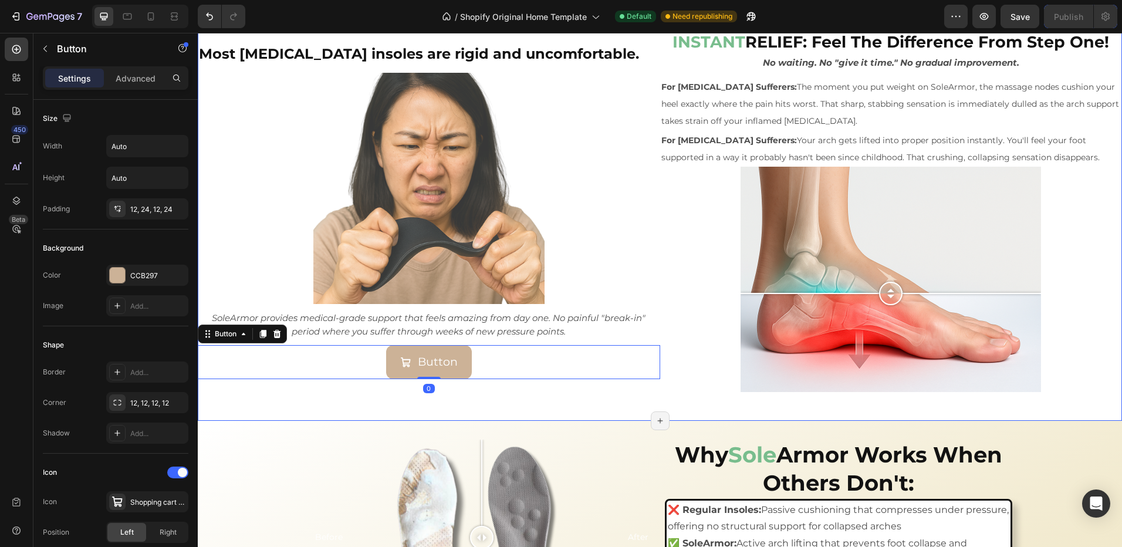
click at [335, 407] on div "⁠⁠⁠⁠⁠⁠⁠ Most orthotic insoles are rigid and uncomfortable. Heading Image SoleAr…" at bounding box center [660, 216] width 924 height 409
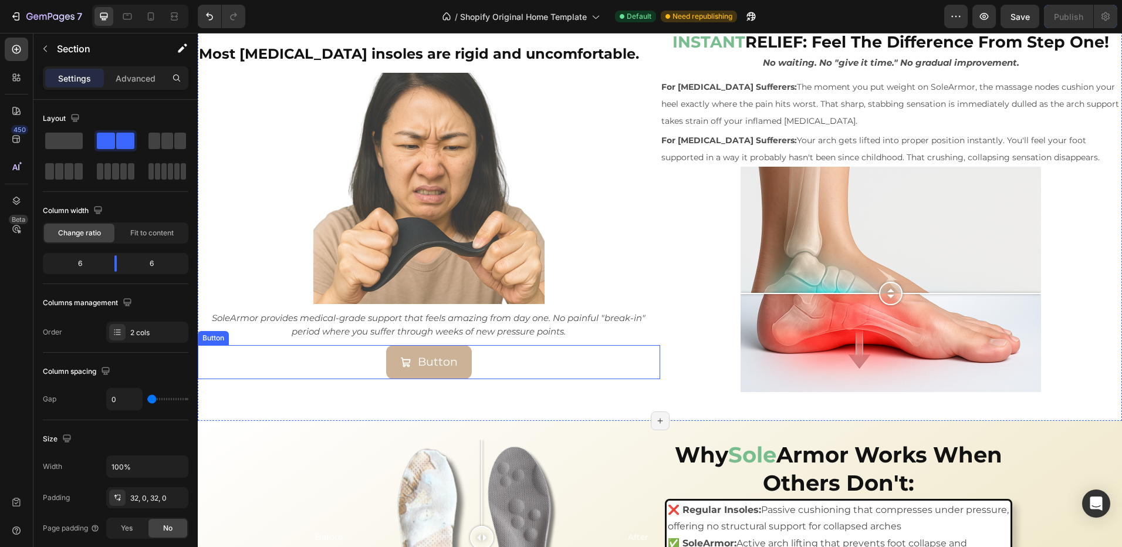
click at [521, 364] on div "Button Button" at bounding box center [429, 362] width 462 height 34
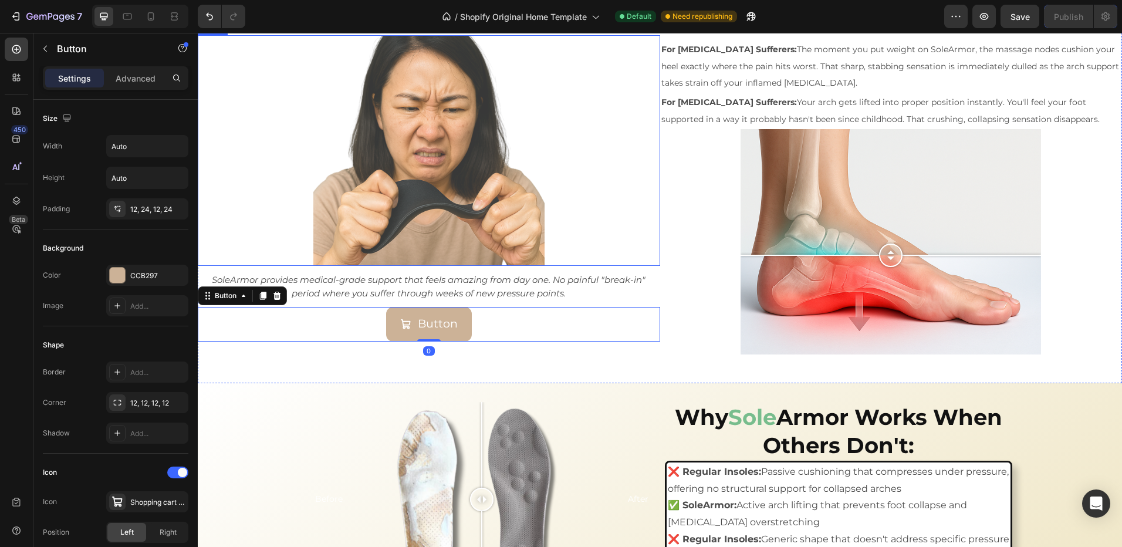
scroll to position [1617, 0]
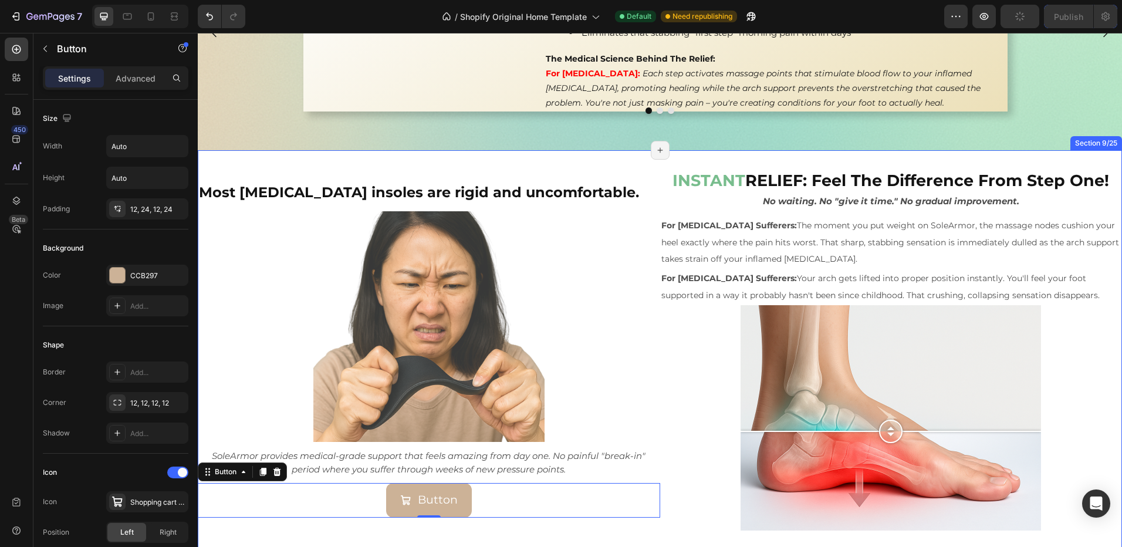
click at [528, 201] on div "⁠⁠⁠⁠⁠⁠⁠ Most orthotic insoles are rigid and uncomfortable. Heading Image SoleAr…" at bounding box center [660, 354] width 924 height 409
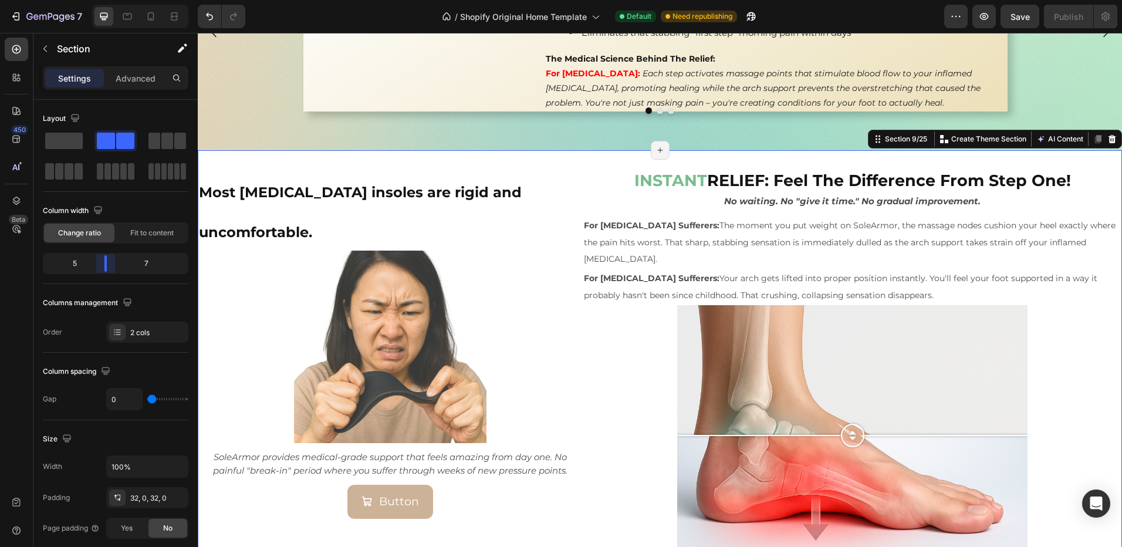
drag, startPoint x: 117, startPoint y: 266, endPoint x: 241, endPoint y: 317, distance: 133.4
click at [107, 0] on body "7 / Shopify Original Home Template Default Need republishing Preview Save Publi…" at bounding box center [561, 0] width 1122 height 0
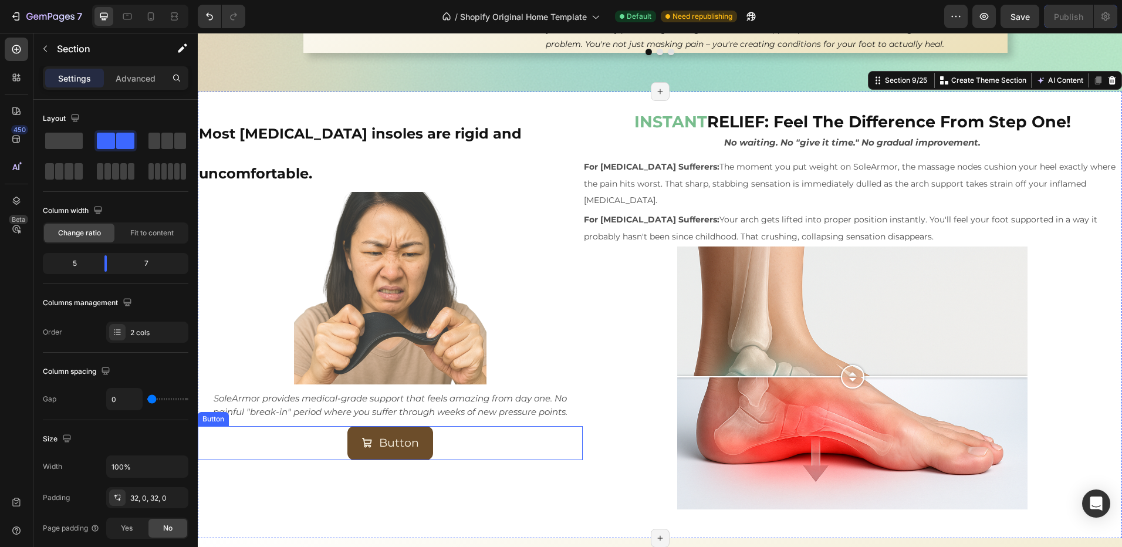
scroll to position [1735, 0]
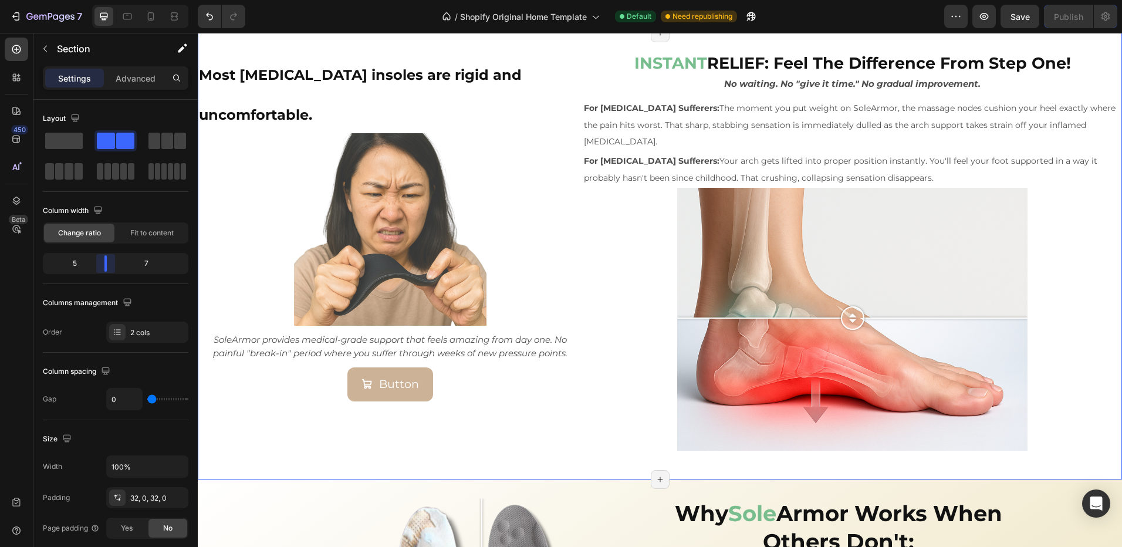
click at [106, 0] on body "7 / Shopify Original Home Template Default Need republishing Preview Save Publi…" at bounding box center [561, 0] width 1122 height 0
click at [518, 450] on div "⁠⁠⁠⁠⁠⁠⁠ Most orthotic insoles are rigid and uncomfortable. Heading Image SoleAr…" at bounding box center [390, 256] width 385 height 409
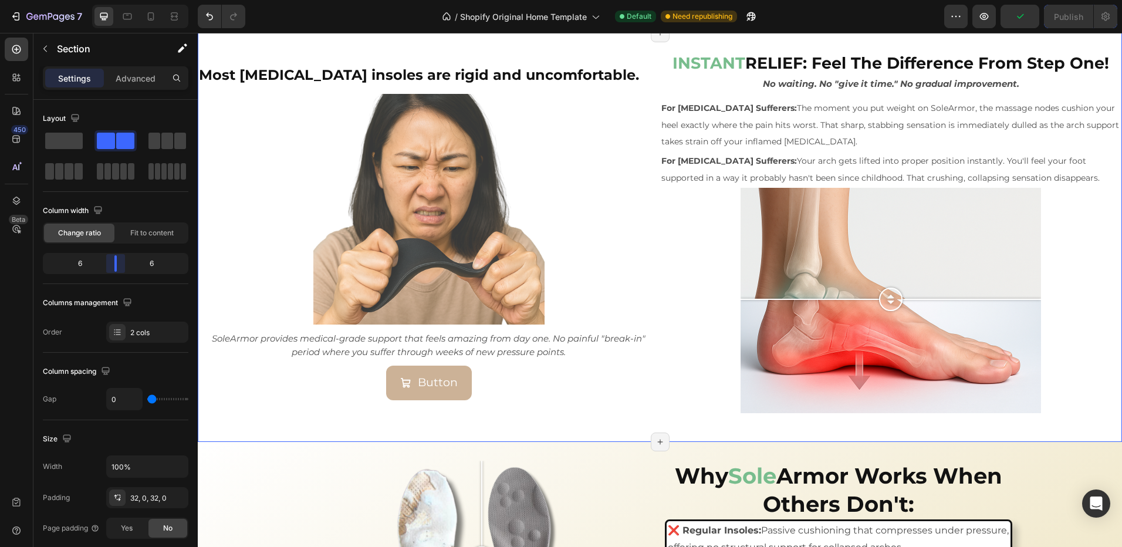
drag, startPoint x: 103, startPoint y: 265, endPoint x: 112, endPoint y: 267, distance: 9.0
click at [112, 0] on body "7 / Shopify Original Home Template Default Need republishing Preview Publish 45…" at bounding box center [561, 0] width 1122 height 0
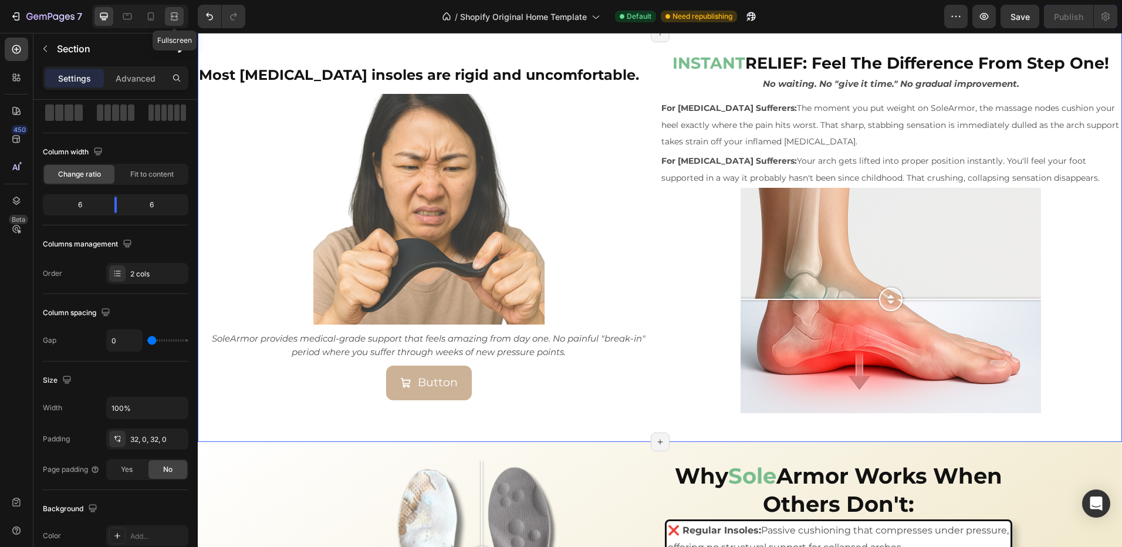
click at [176, 16] on icon at bounding box center [174, 17] width 12 height 12
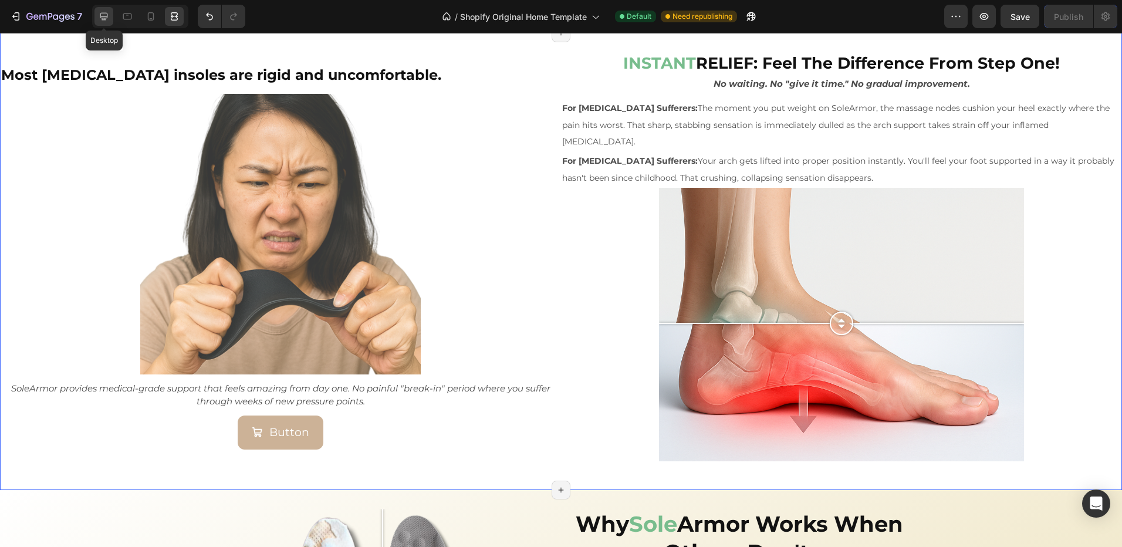
click at [103, 19] on icon at bounding box center [104, 17] width 8 height 8
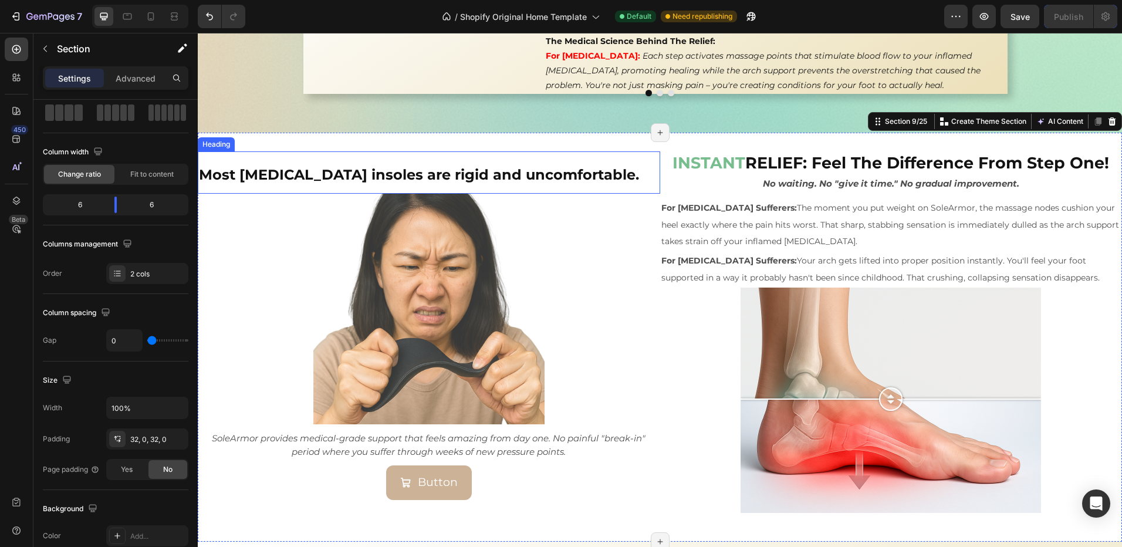
scroll to position [1676, 0]
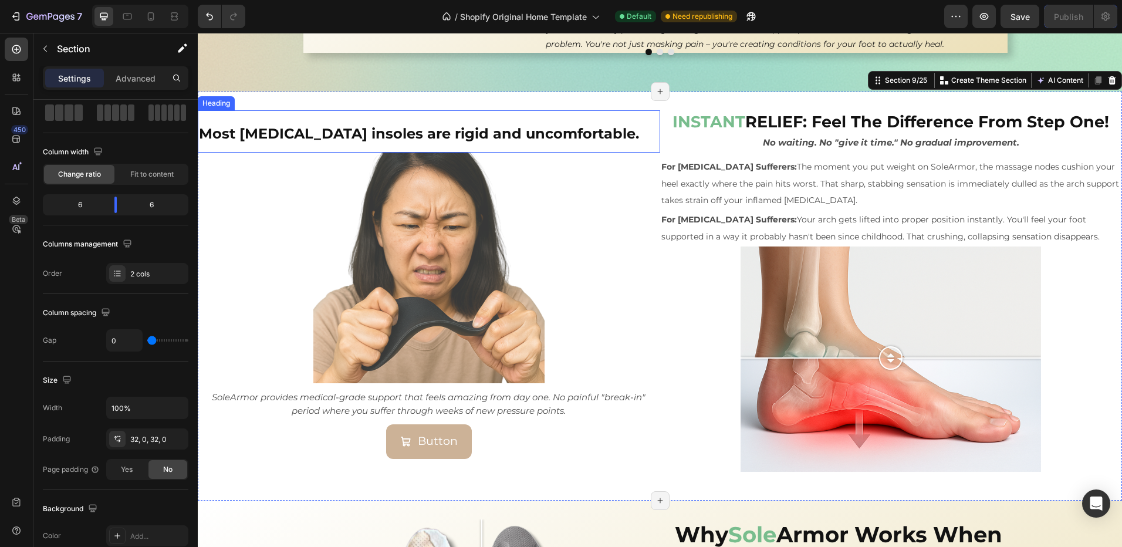
click at [568, 142] on strong "Most orthotic insoles are rigid and uncomfortable." at bounding box center [419, 133] width 440 height 17
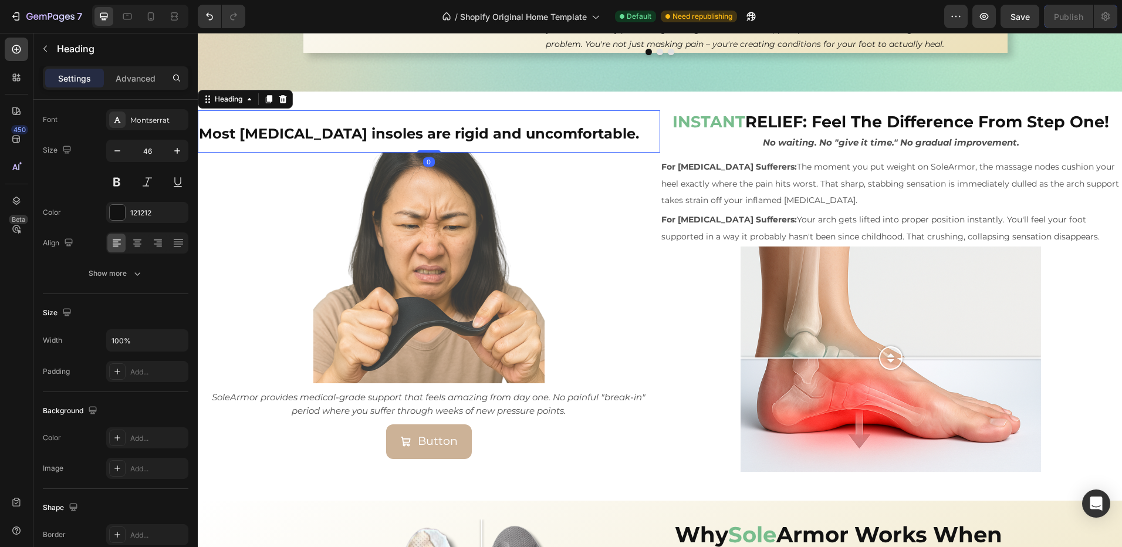
scroll to position [0, 0]
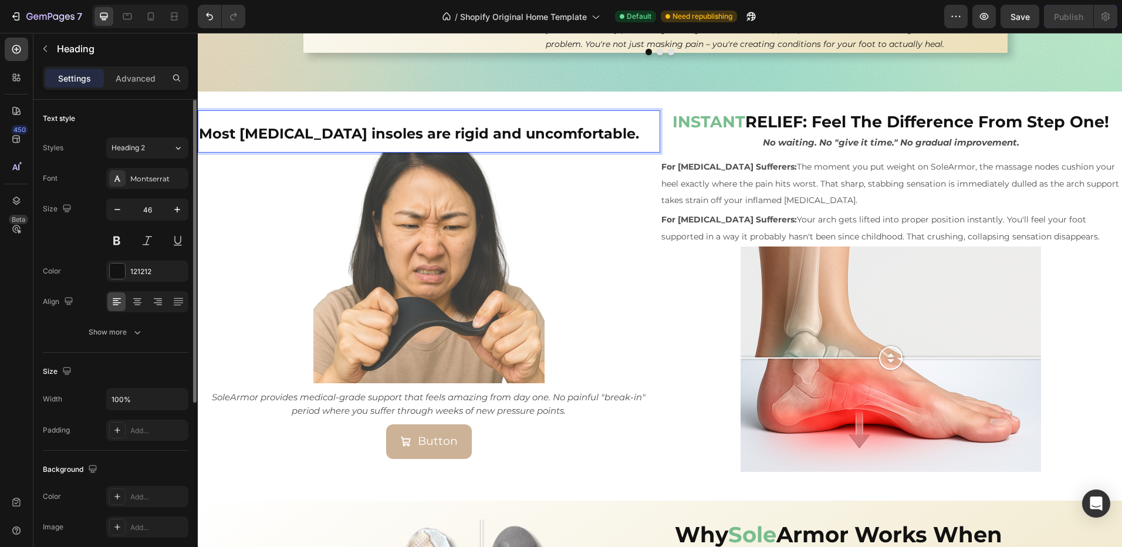
click at [400, 142] on strong "Most orthotic insoles are rigid and uncomfortable." at bounding box center [419, 133] width 440 height 17
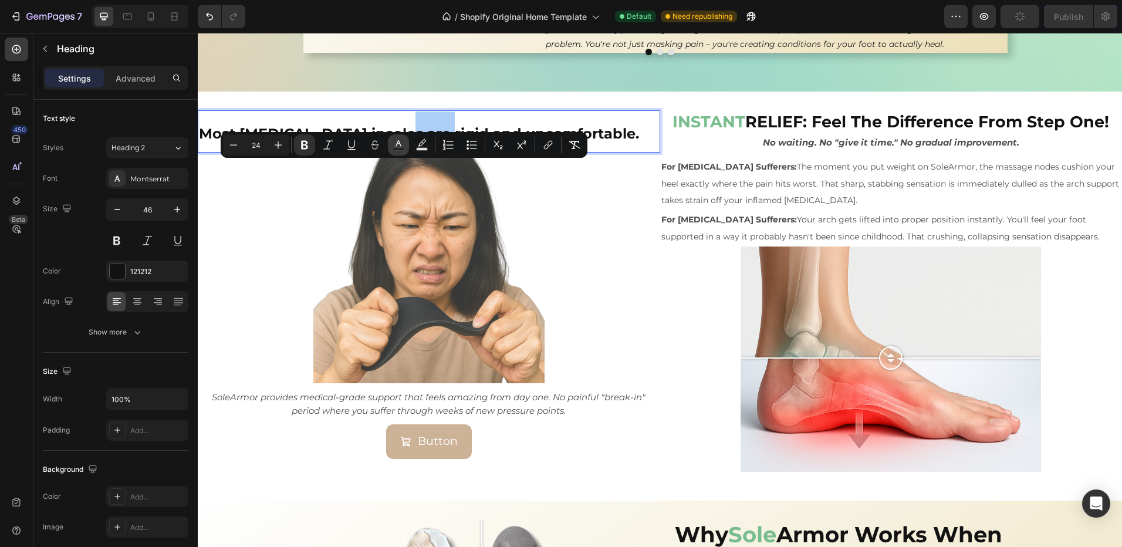
click at [392, 143] on button "Text Color" at bounding box center [398, 144] width 21 height 21
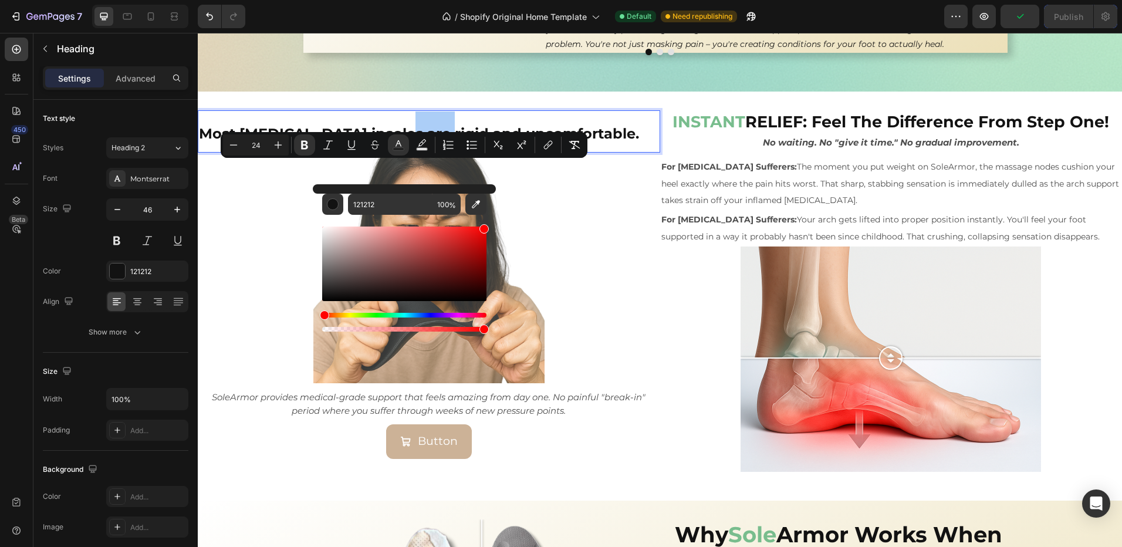
drag, startPoint x: 488, startPoint y: 237, endPoint x: 384, endPoint y: 150, distance: 135.4
click at [495, 211] on div "121212 100 %" at bounding box center [404, 259] width 183 height 150
type input "FF0000"
click at [550, 142] on strong "and uncomfortable." at bounding box center [558, 133] width 146 height 17
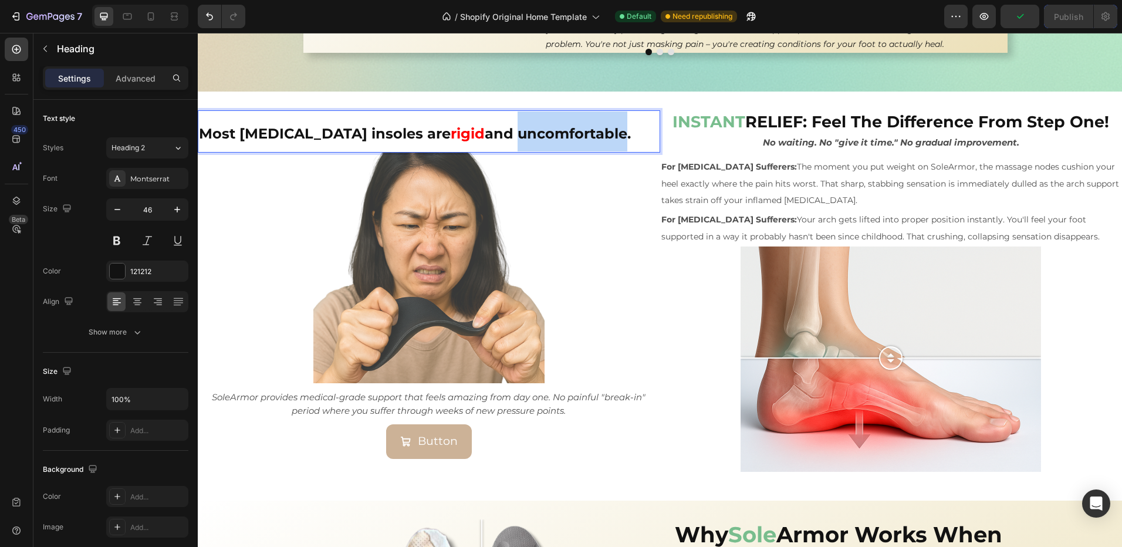
click at [550, 142] on strong "and uncomfortable." at bounding box center [558, 133] width 146 height 17
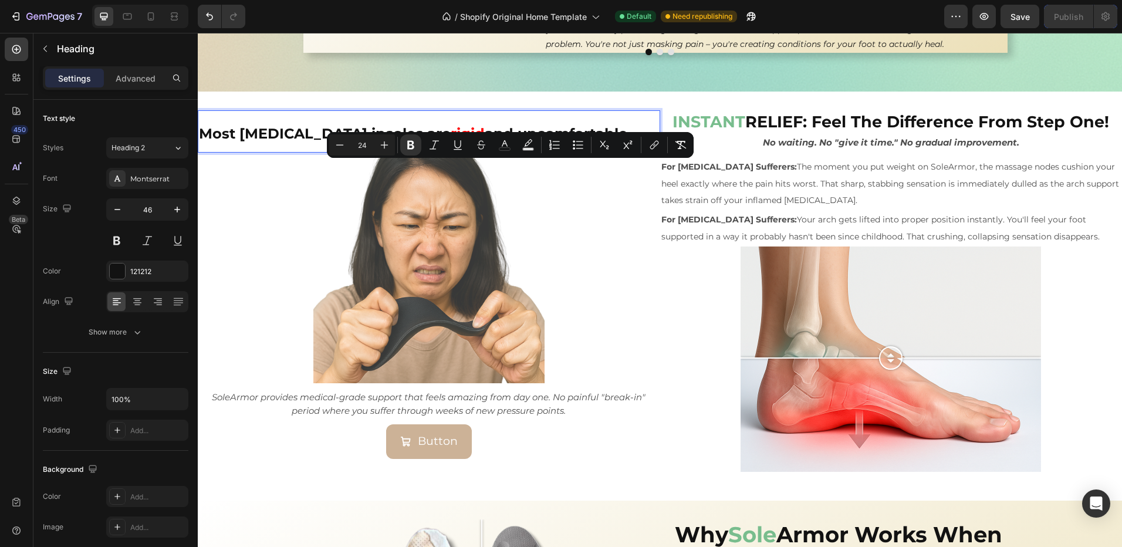
click at [578, 151] on p "Most orthotic insoles are rigid and uncomfortable." at bounding box center [429, 131] width 460 height 40
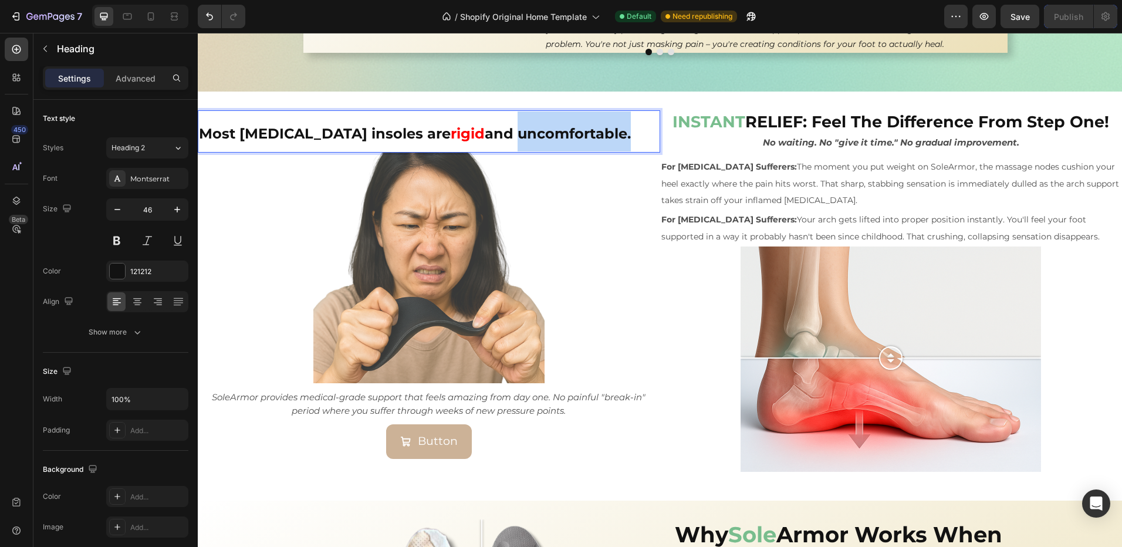
drag, startPoint x: 578, startPoint y: 175, endPoint x: 456, endPoint y: 171, distance: 122.2
click at [456, 151] on p "Most orthotic insoles are rigid and uncomfortable." at bounding box center [429, 131] width 460 height 40
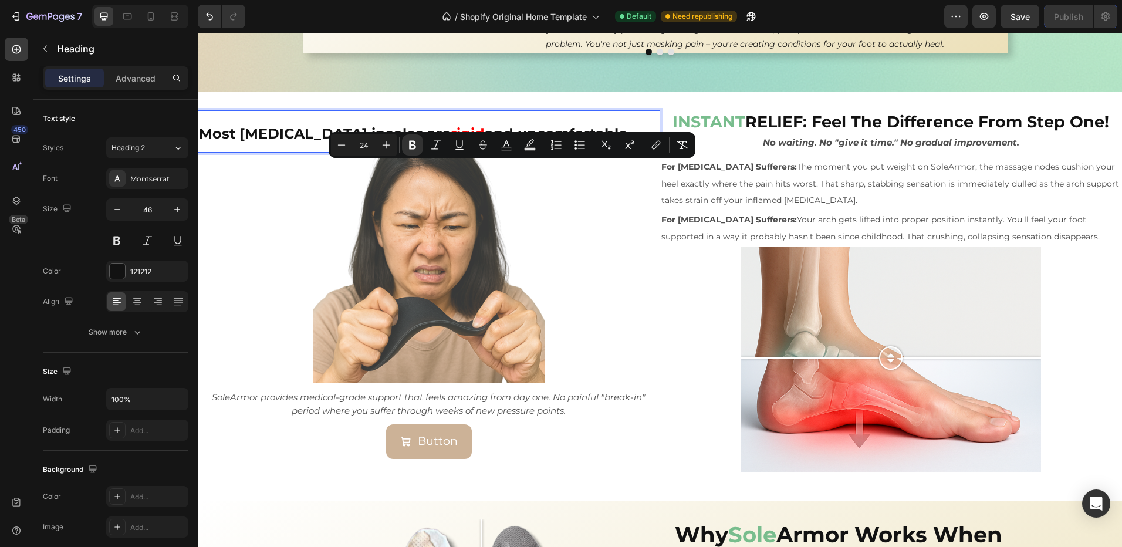
click at [451, 142] on strong "rigid" at bounding box center [468, 133] width 34 height 17
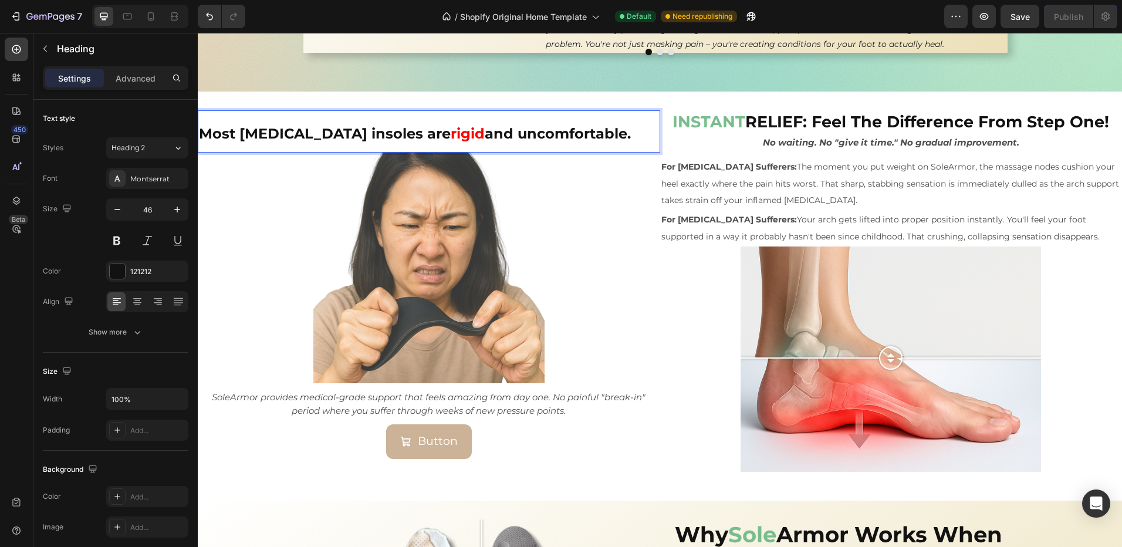
drag, startPoint x: 414, startPoint y: 172, endPoint x: 390, endPoint y: 172, distance: 23.5
click at [451, 142] on strong "rigid" at bounding box center [468, 133] width 34 height 17
click at [545, 142] on strong "and uncomfortable." at bounding box center [567, 133] width 146 height 17
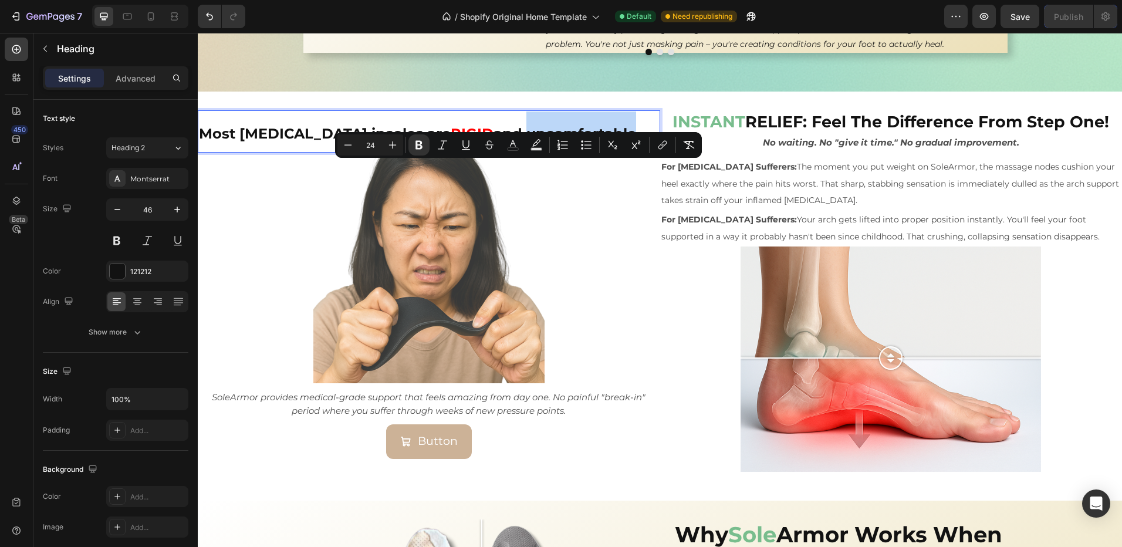
drag, startPoint x: 573, startPoint y: 170, endPoint x: 467, endPoint y: 175, distance: 106.9
click at [494, 142] on strong "and uncomfortable." at bounding box center [567, 133] width 146 height 17
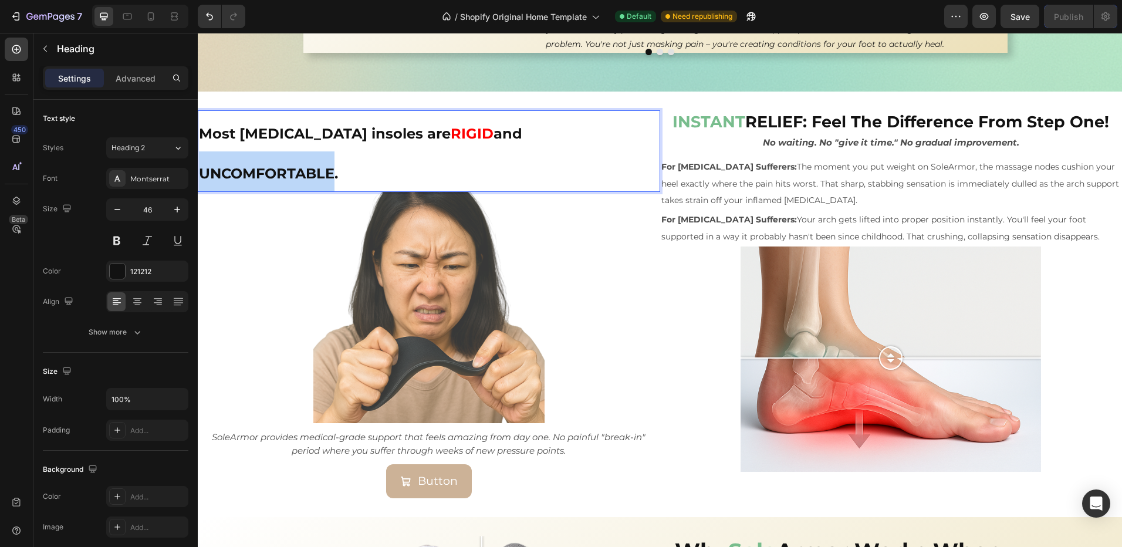
drag, startPoint x: 599, startPoint y: 169, endPoint x: 469, endPoint y: 170, distance: 130.3
click at [469, 170] on strong "and UNCOMFORTABLE." at bounding box center [360, 153] width 323 height 57
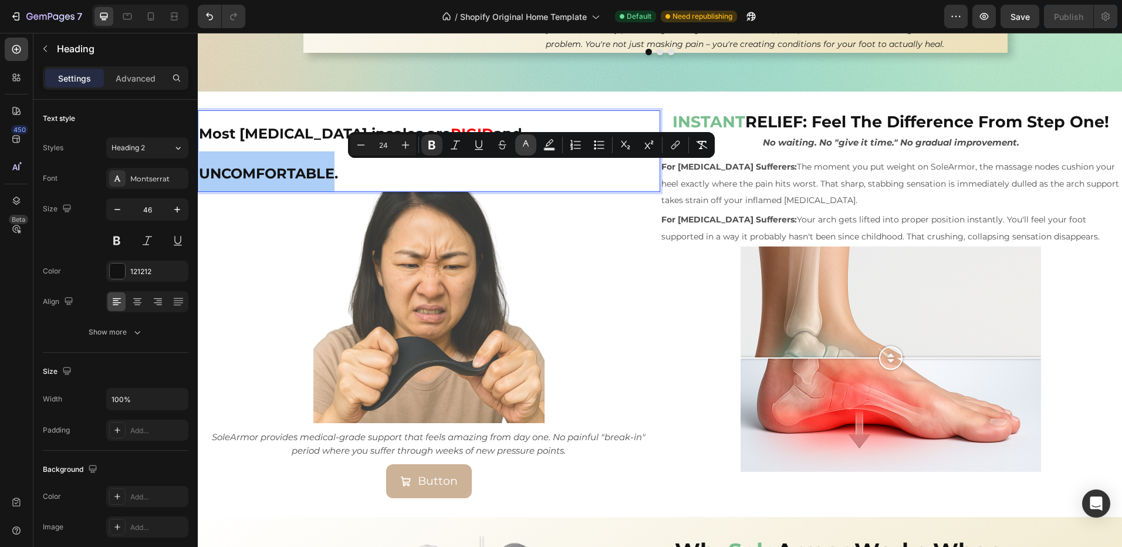
click at [529, 143] on icon "Editor contextual toolbar" at bounding box center [526, 145] width 12 height 12
type input "121212"
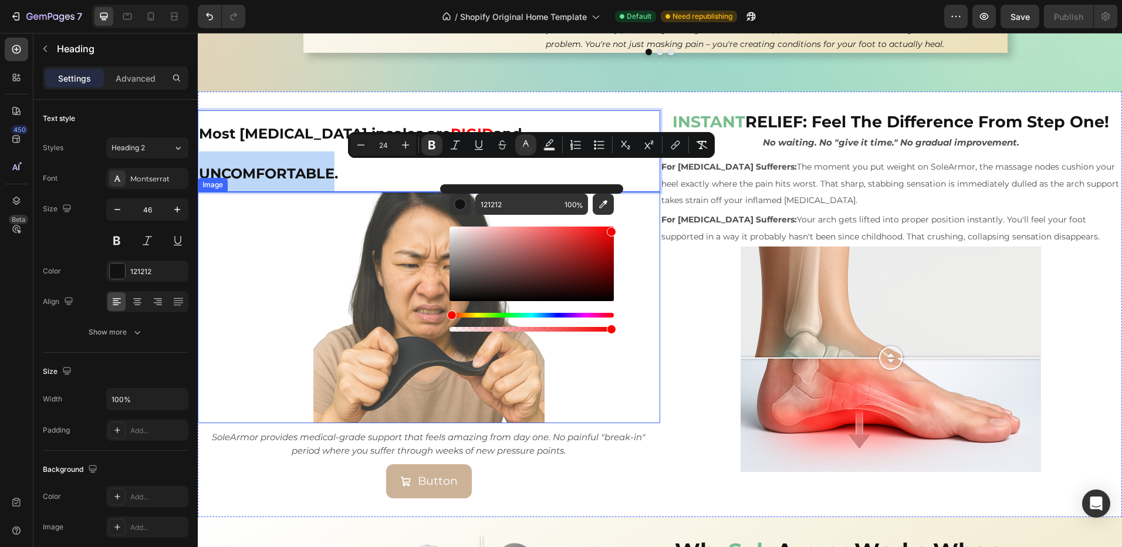
type input "F40000"
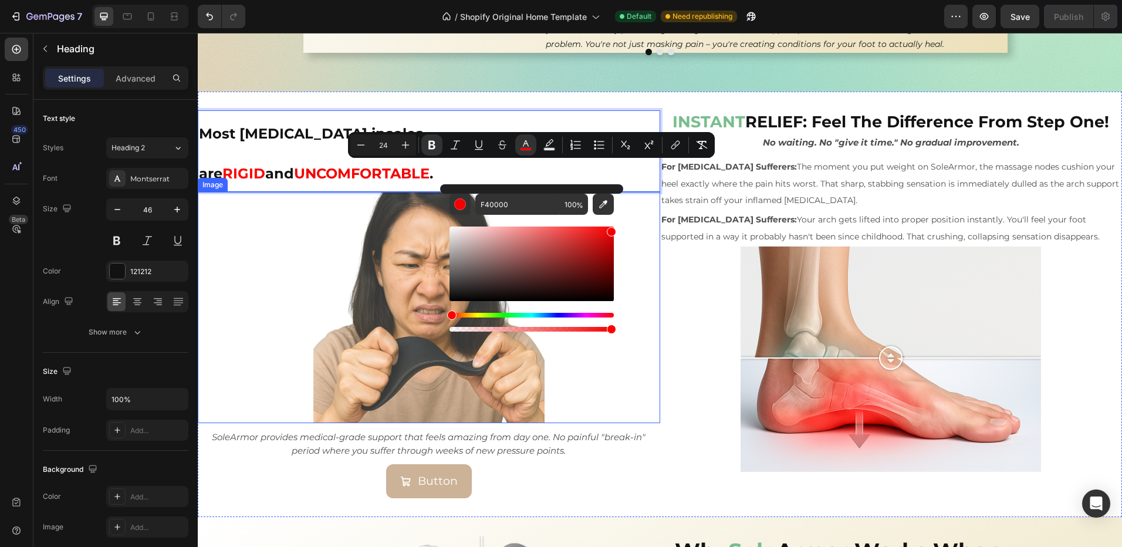
drag, startPoint x: 808, startPoint y: 272, endPoint x: 627, endPoint y: 217, distance: 189.7
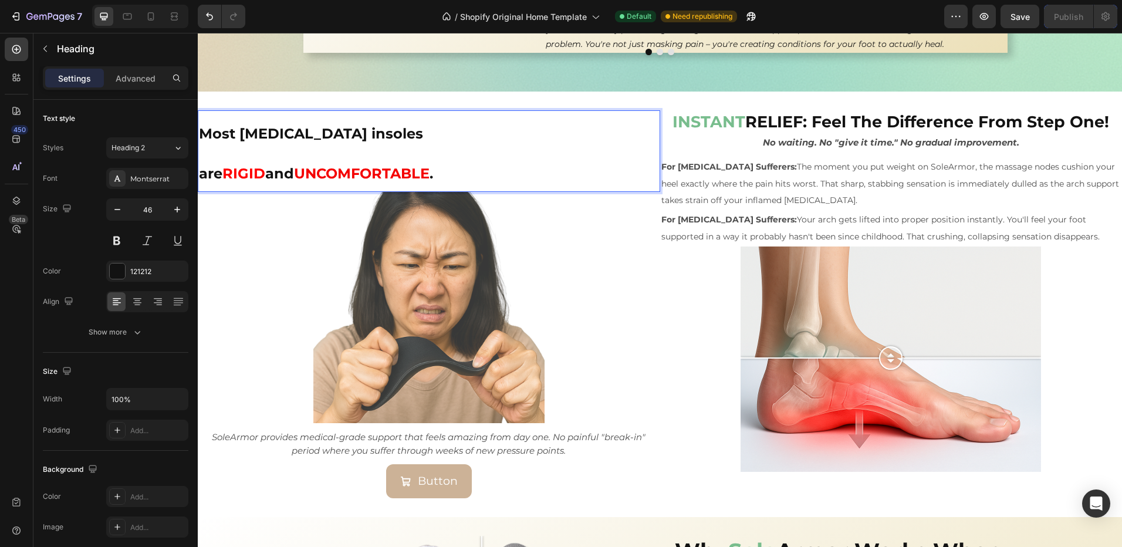
click at [633, 167] on p "Most orthotic insoles are RIGID and UNCOMFORTABLE ." at bounding box center [429, 151] width 460 height 80
click at [272, 173] on strong "Most orthotic insoles are" at bounding box center [311, 153] width 224 height 57
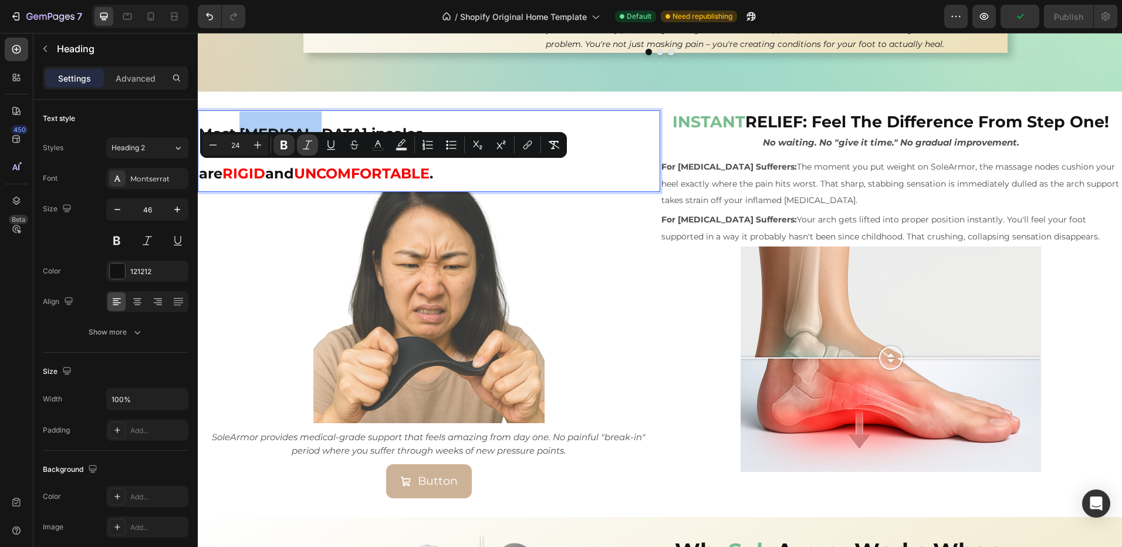
click at [310, 147] on icon "Editor contextual toolbar" at bounding box center [308, 145] width 12 height 12
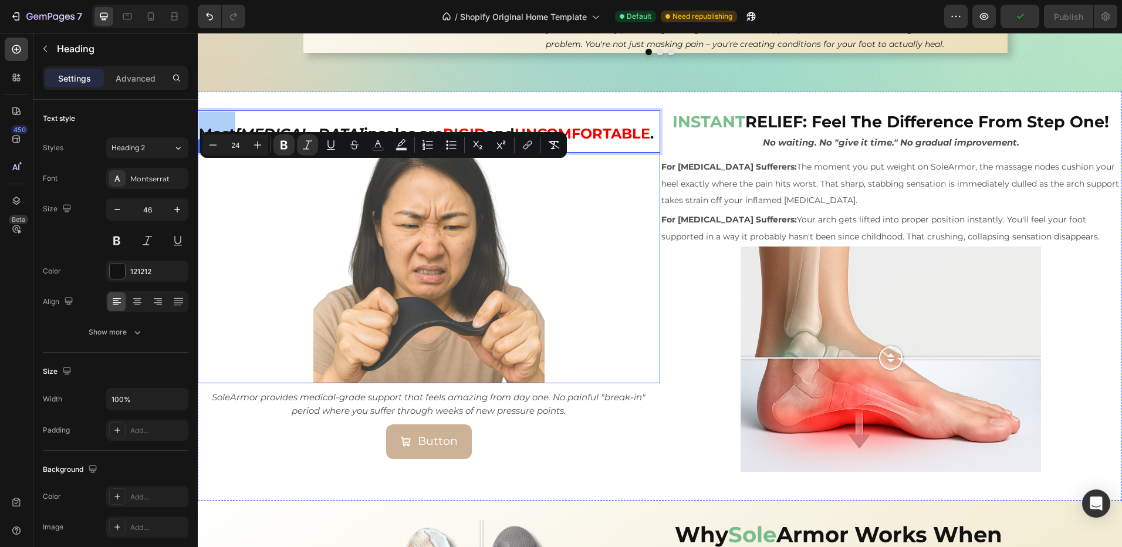
click at [319, 193] on img at bounding box center [428, 268] width 231 height 231
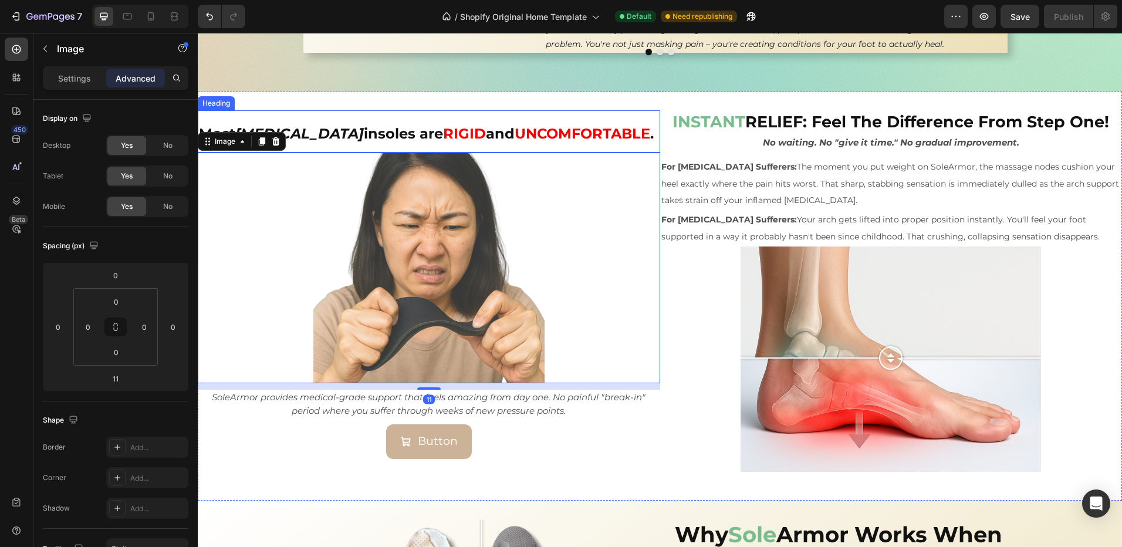
click at [287, 142] on div "⁠⁠⁠⁠⁠⁠⁠ Most orthotic insoles are RIGID and UNCOMFORTABLE . Heading Image 11 So…" at bounding box center [660, 296] width 924 height 409
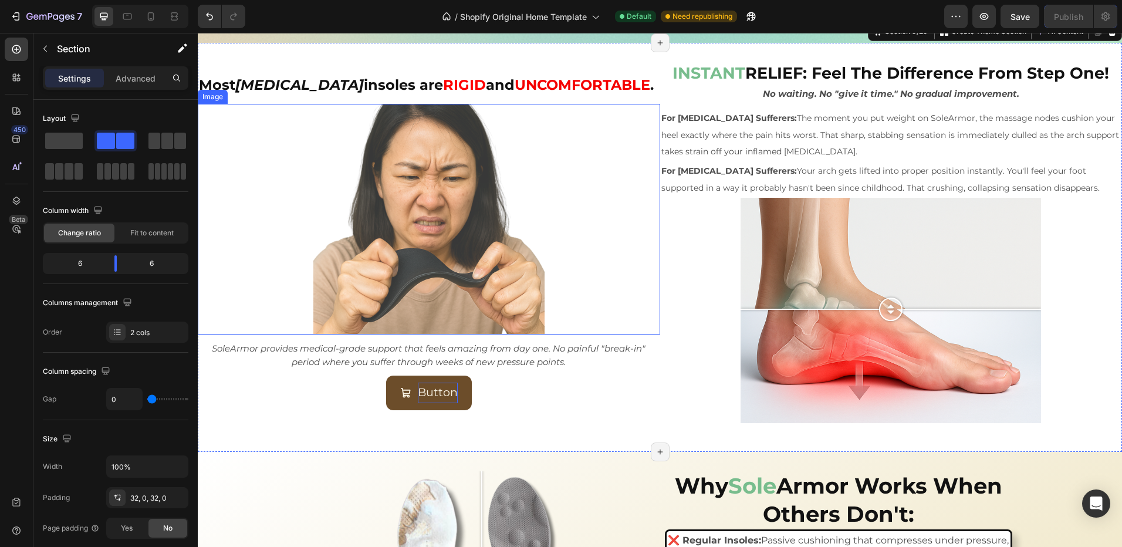
scroll to position [1793, 0]
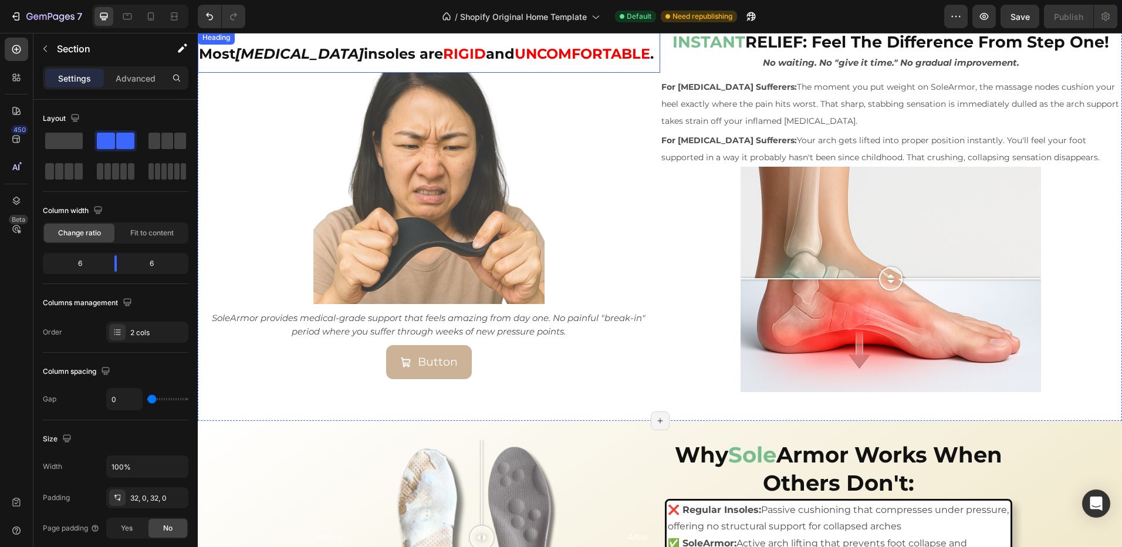
click at [606, 55] on p "⁠⁠⁠⁠⁠⁠⁠ Most orthotic insoles are RIGID and UNCOMFORTABLE ." at bounding box center [429, 52] width 460 height 40
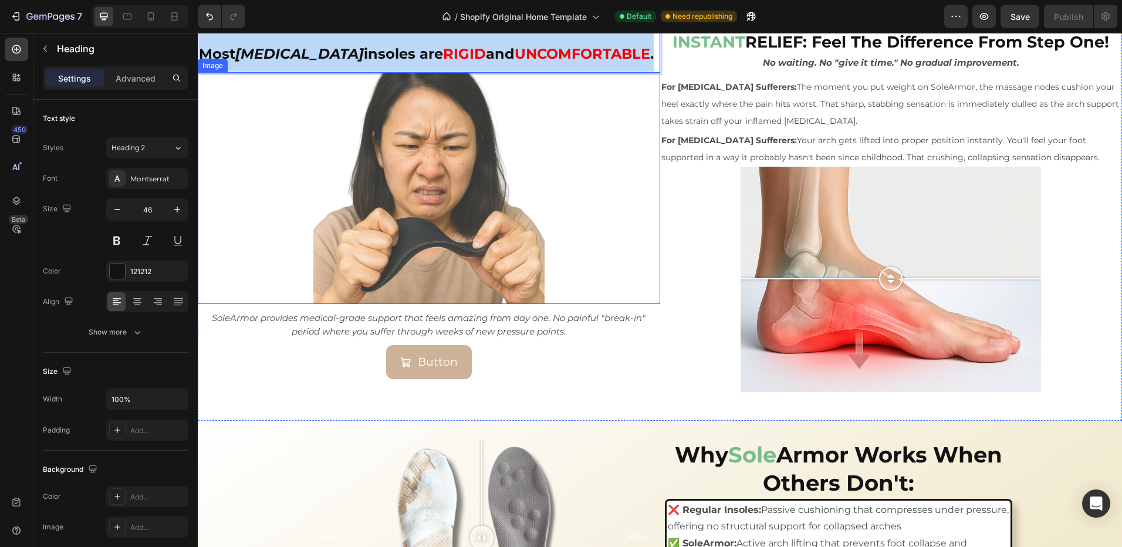
drag, startPoint x: 607, startPoint y: 55, endPoint x: 195, endPoint y: 65, distance: 412.1
click at [198, 65] on html "Sed-natus Heading SOLE ARMOR Heading This is your text block. Click to edit and…" at bounding box center [660, 265] width 924 height 4053
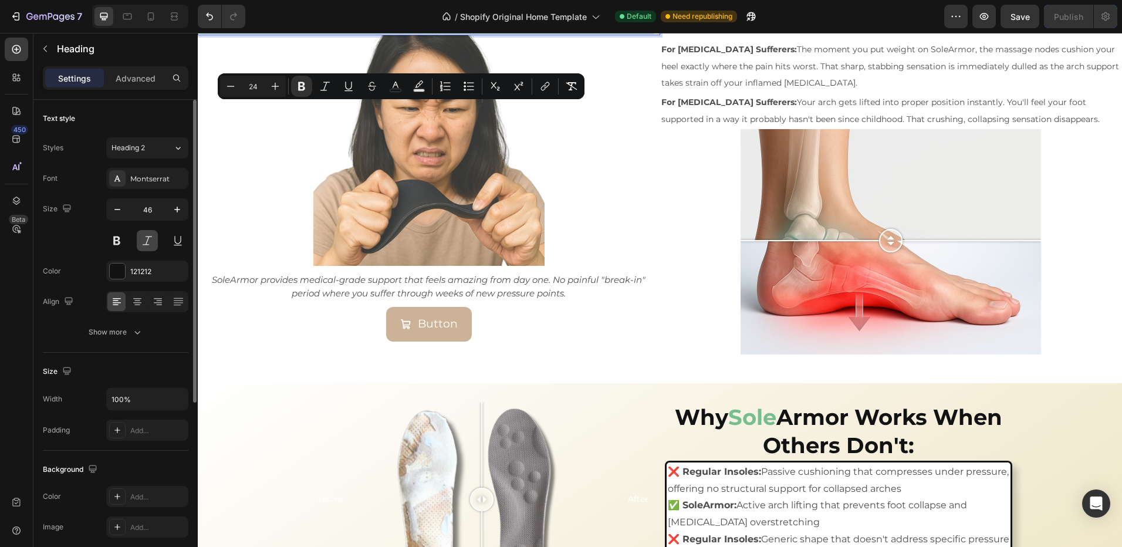
scroll to position [1735, 0]
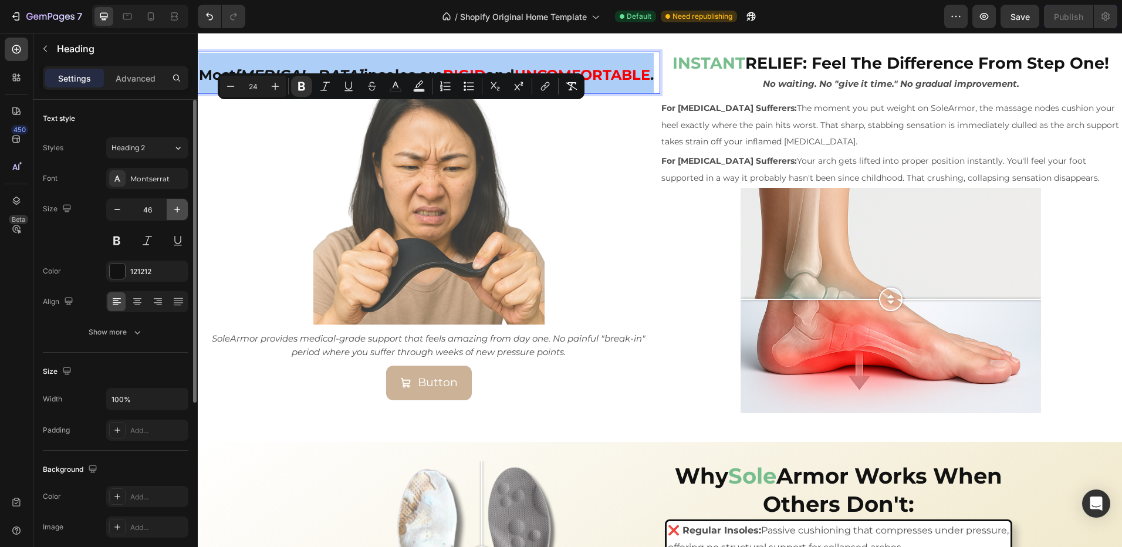
click at [183, 211] on icon "button" at bounding box center [177, 210] width 12 height 12
type input "48"
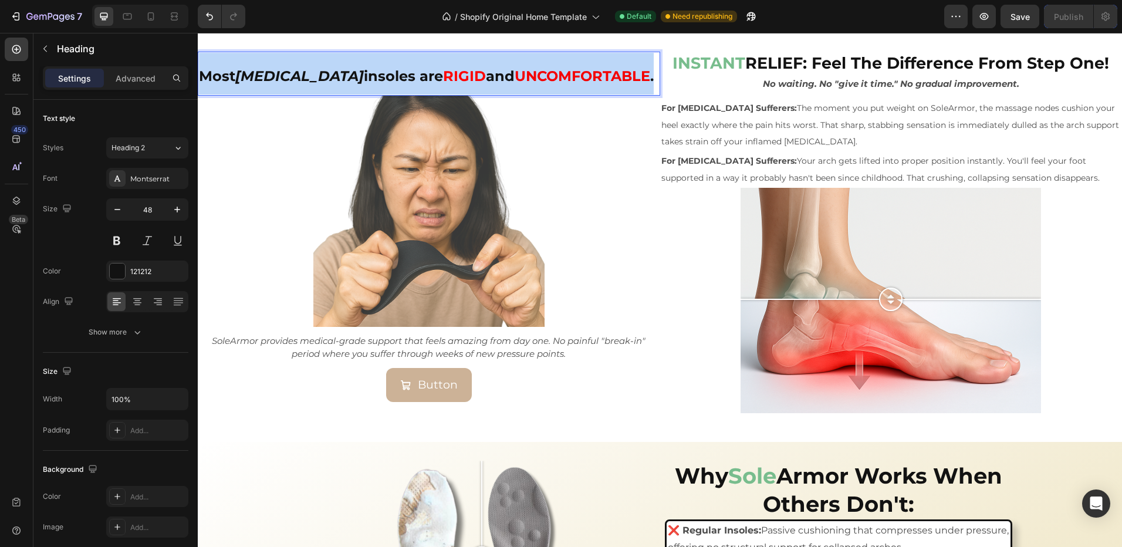
drag, startPoint x: 619, startPoint y: 113, endPoint x: 191, endPoint y: 119, distance: 428.4
click at [198, 119] on html "Sed-natus Heading SOLE ARMOR Heading This is your text block. Click to edit and…" at bounding box center [660, 305] width 924 height 4015
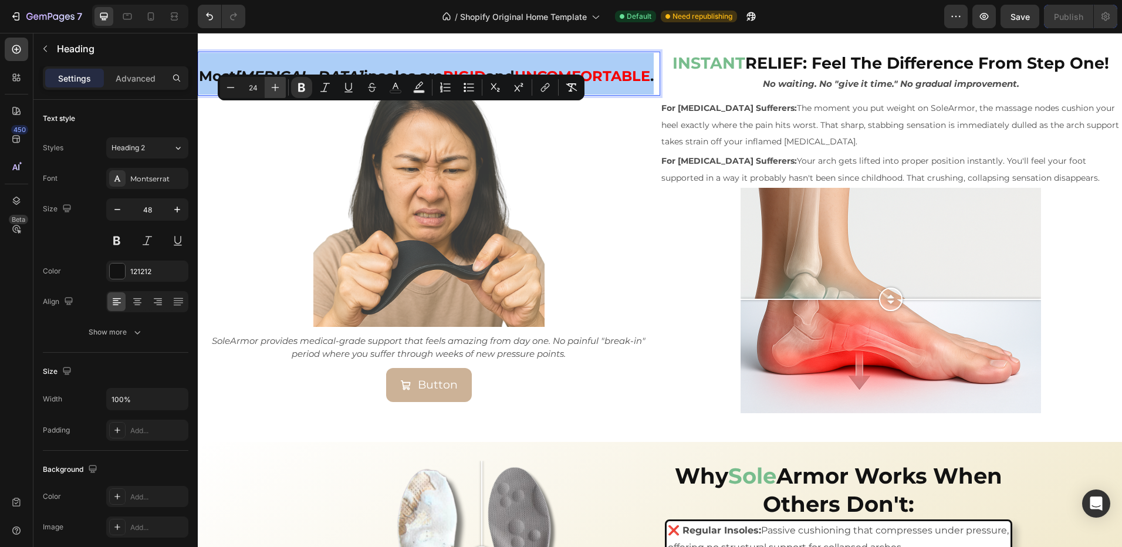
click at [272, 87] on icon "Editor contextual toolbar" at bounding box center [275, 88] width 12 height 12
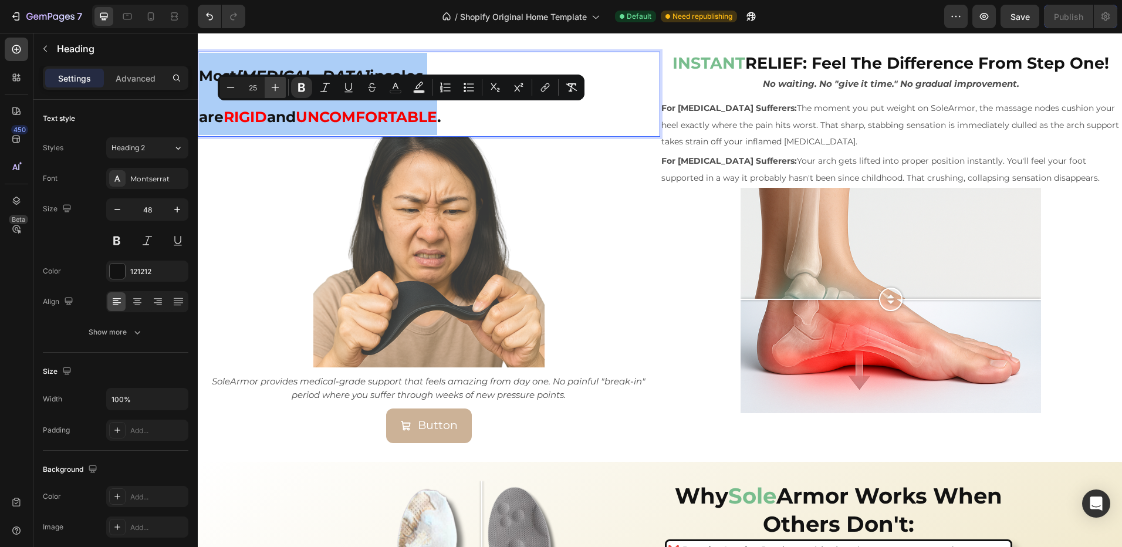
click at [272, 87] on icon "Editor contextual toolbar" at bounding box center [275, 88] width 12 height 12
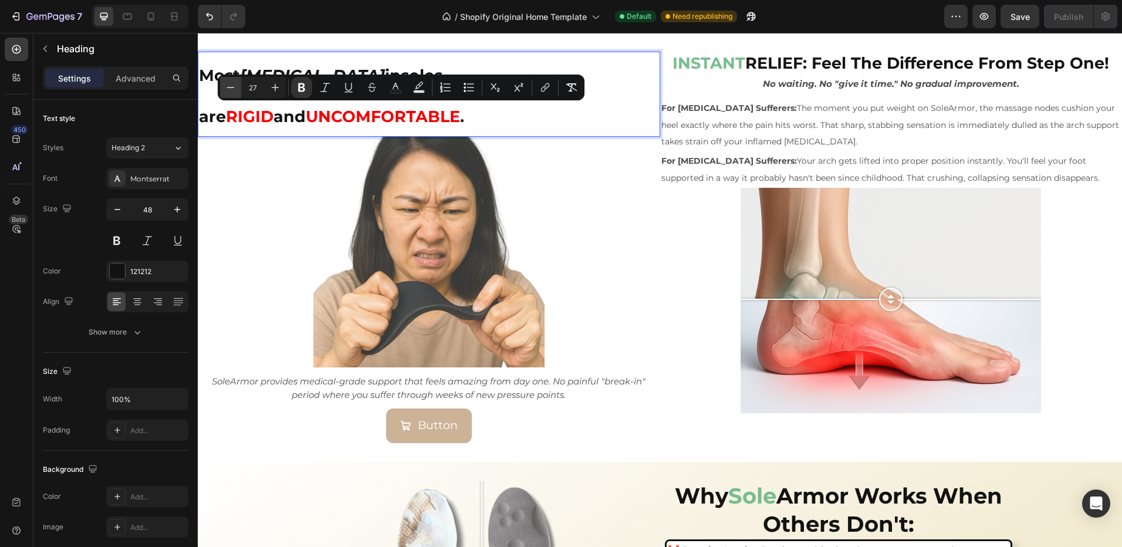
click at [227, 87] on icon "Editor contextual toolbar" at bounding box center [231, 88] width 12 height 12
type input "26"
click at [285, 210] on div at bounding box center [429, 252] width 462 height 231
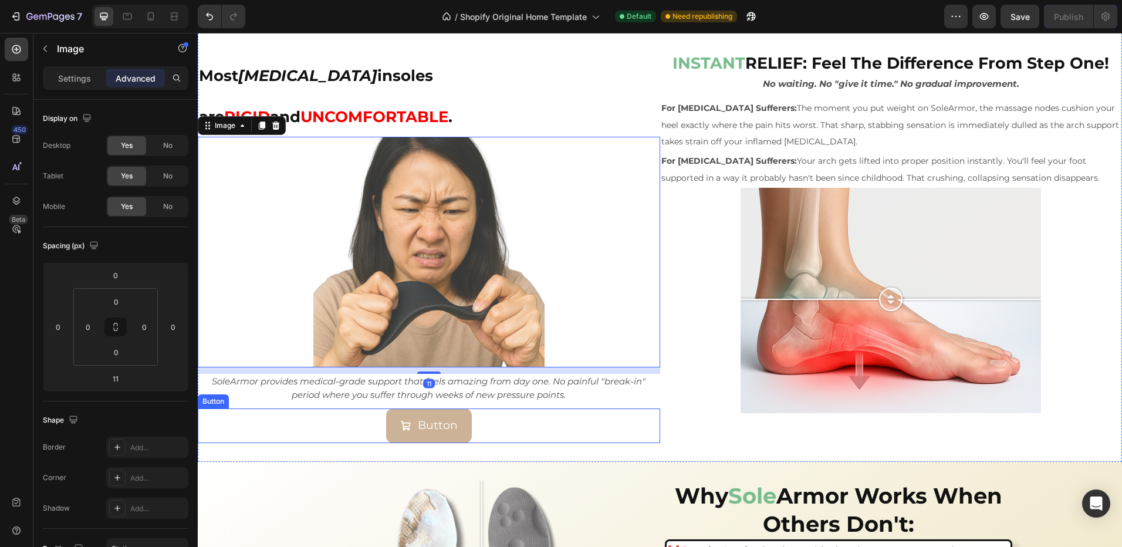
click at [646, 443] on div "⁠⁠⁠⁠⁠⁠⁠ Most orthotic insoles are RIGID and UNCOMFORTABLE . Heading Image 11 So…" at bounding box center [429, 247] width 462 height 391
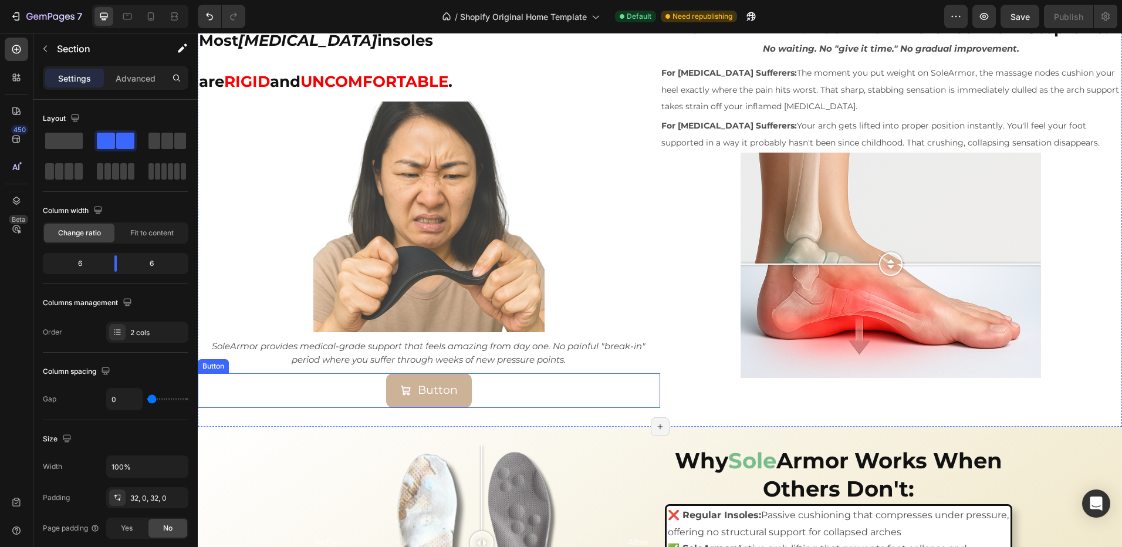
scroll to position [1793, 0]
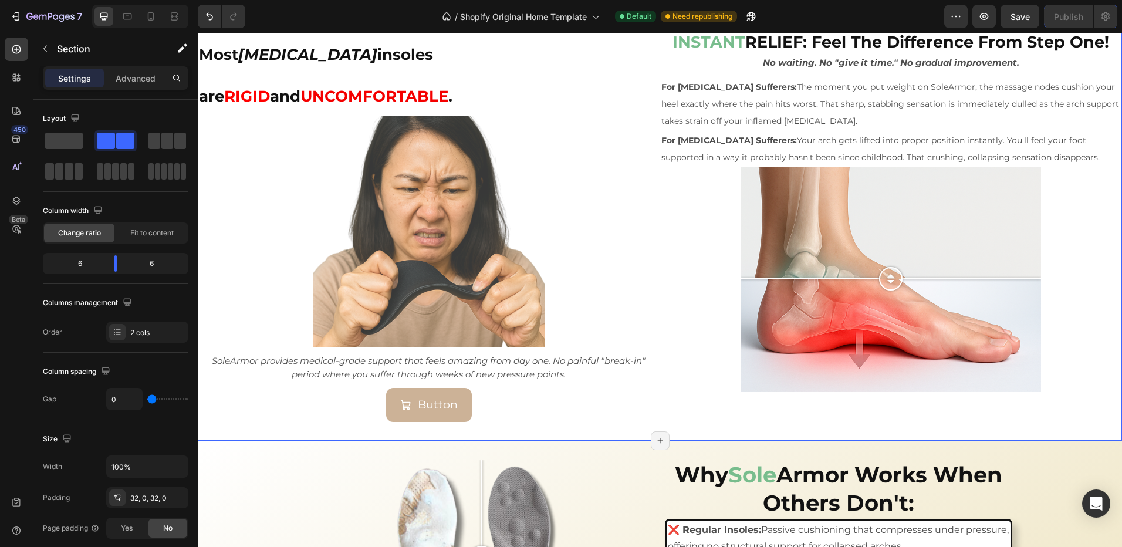
click at [475, 397] on div "⁠⁠⁠⁠⁠⁠⁠ Most orthotic insoles are RIGID and UNCOMFORTABLE . Heading Image SoleA…" at bounding box center [429, 226] width 462 height 391
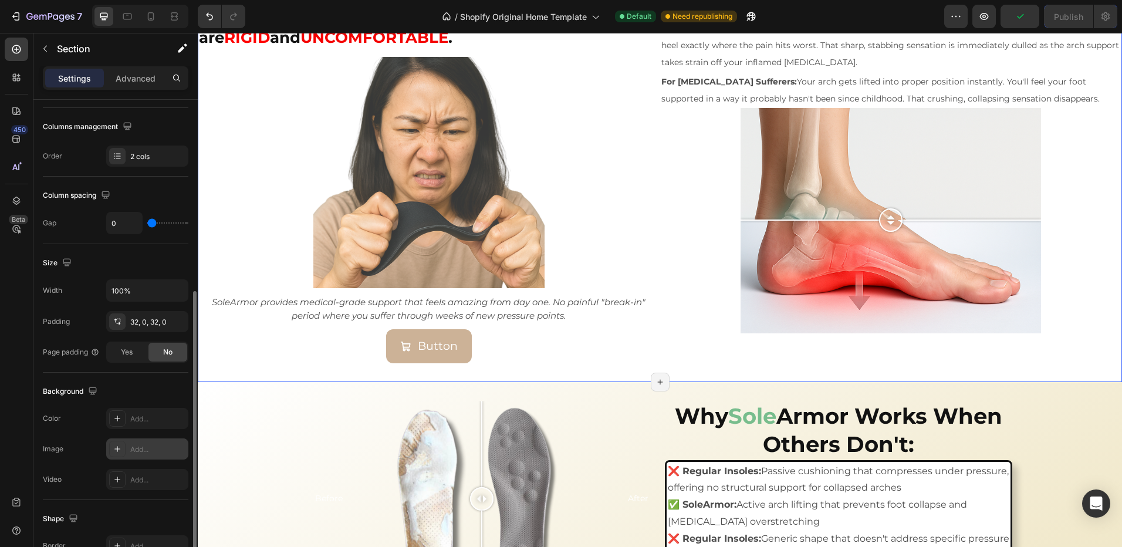
scroll to position [235, 0]
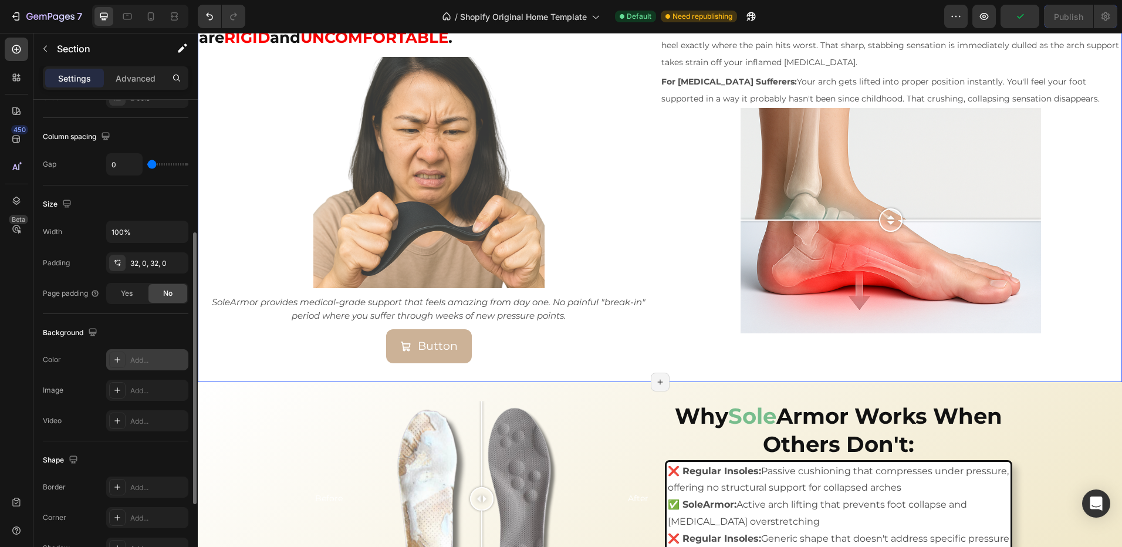
click at [137, 362] on div "Add..." at bounding box center [157, 360] width 55 height 11
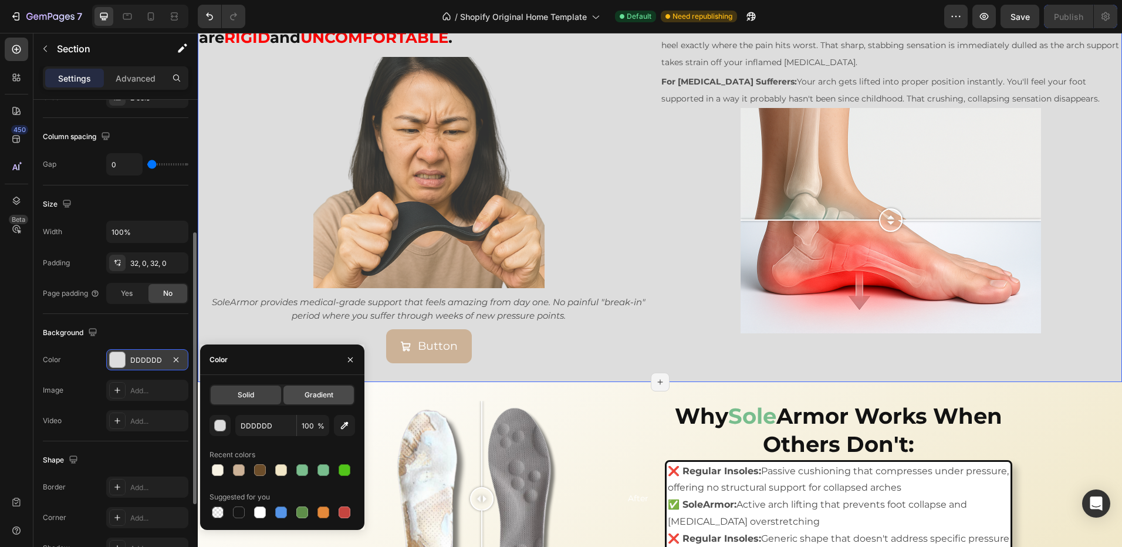
click at [315, 401] on div "Gradient" at bounding box center [318, 395] width 70 height 19
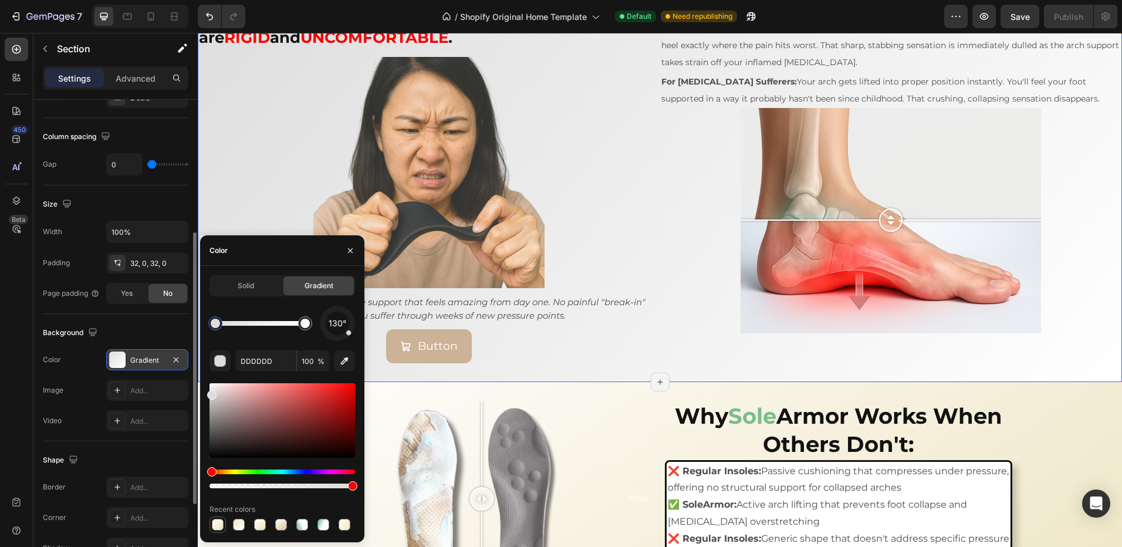
click at [223, 530] on div at bounding box center [218, 525] width 14 height 14
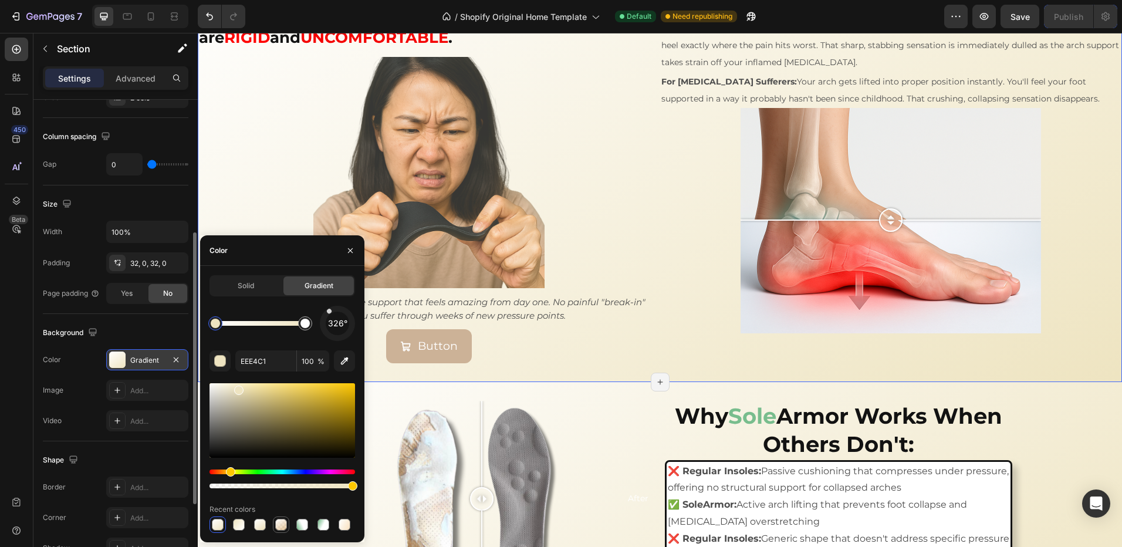
click at [281, 529] on div at bounding box center [281, 525] width 12 height 12
type input "CE831A"
type input "42"
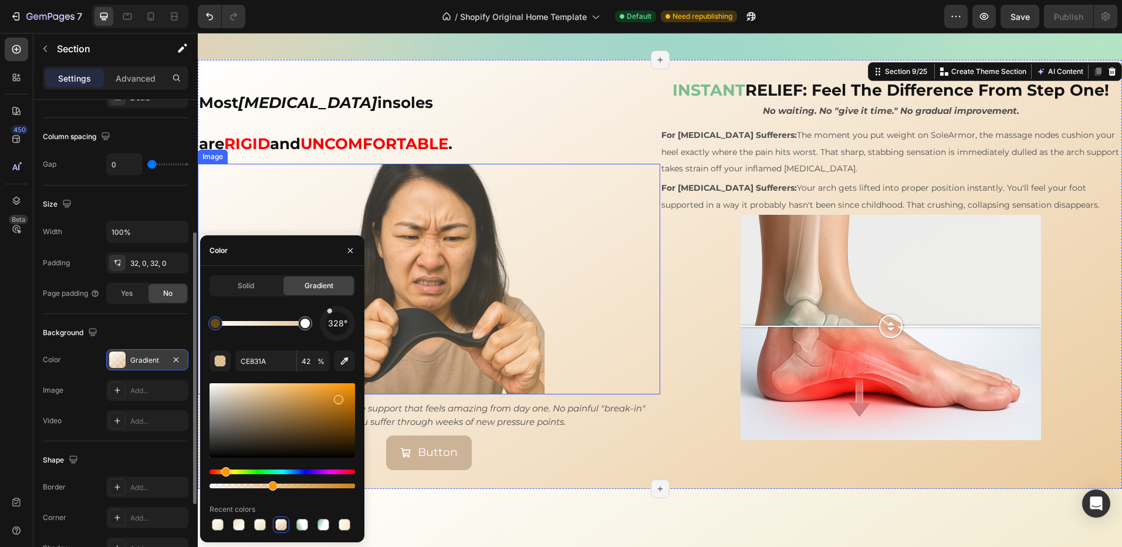
scroll to position [1617, 0]
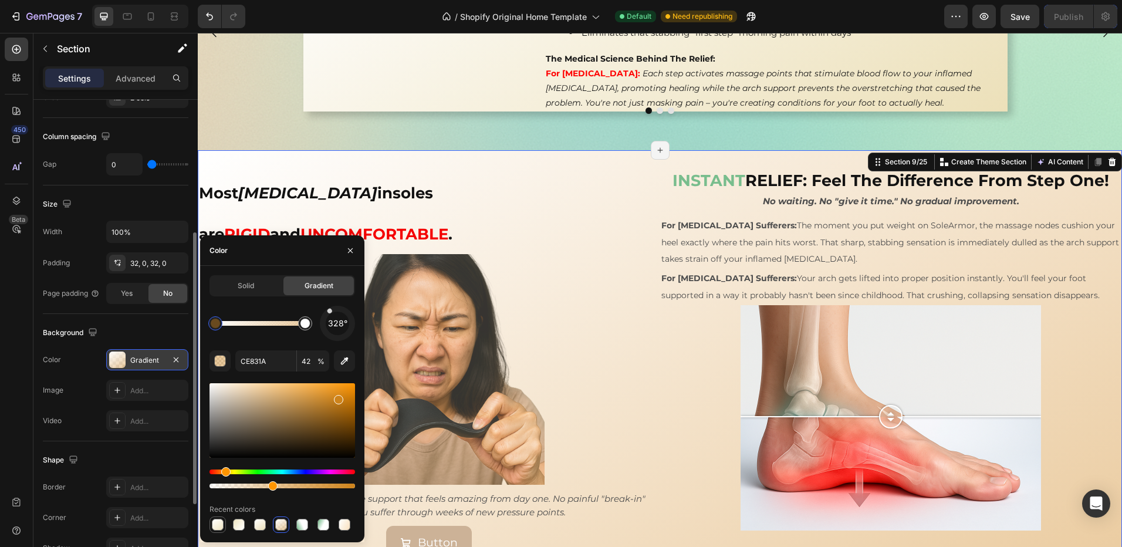
click at [218, 528] on div at bounding box center [218, 525] width 12 height 12
type input "EEE4C1"
type input "100"
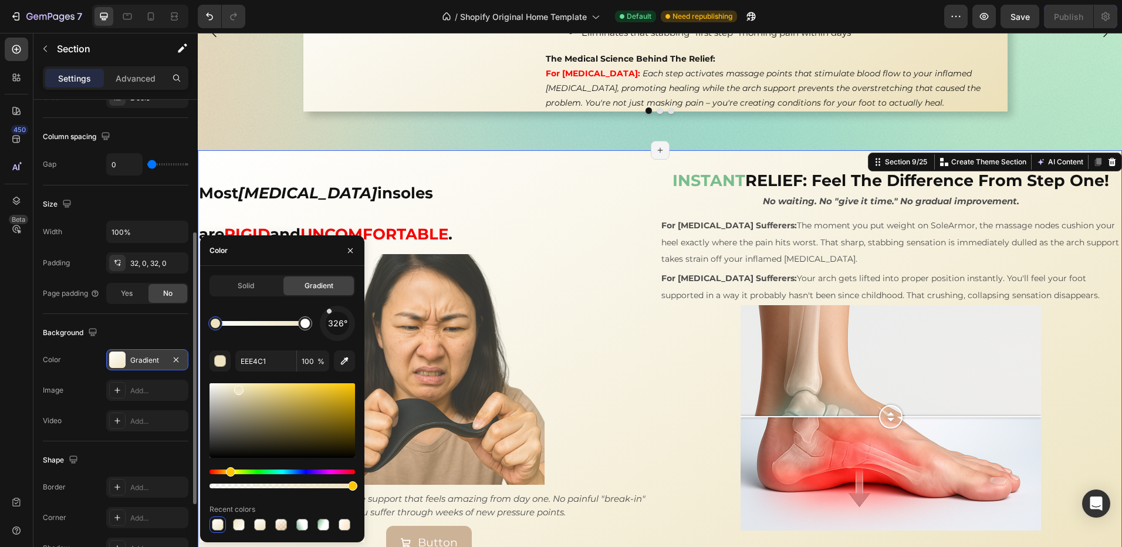
click at [453, 196] on div "⁠⁠⁠⁠⁠⁠⁠ Most orthotic insoles are RIGID and UNCOMFORTABLE . Heading Image SoleA…" at bounding box center [660, 364] width 924 height 429
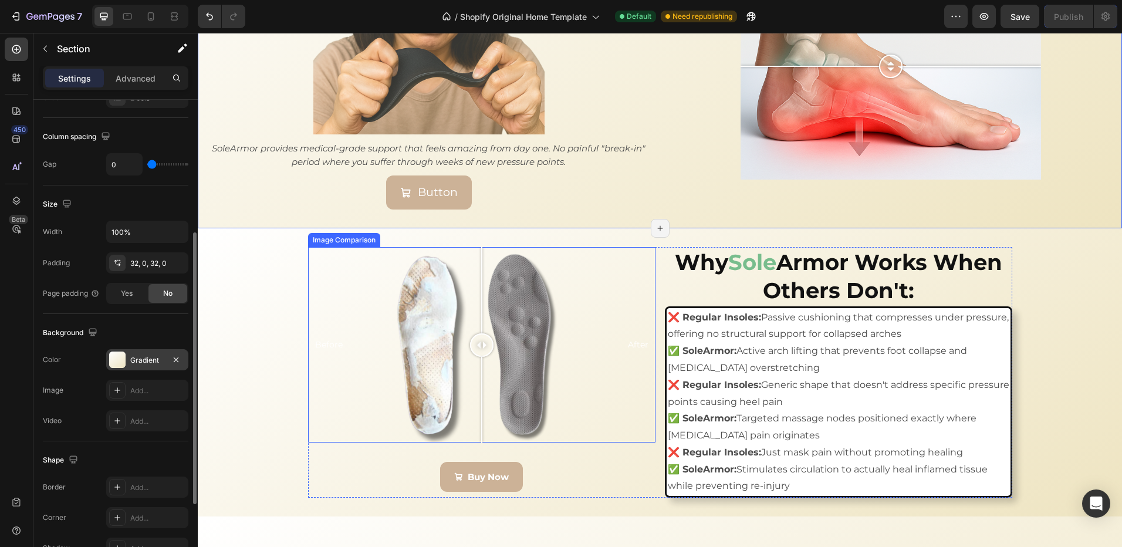
scroll to position [2087, 0]
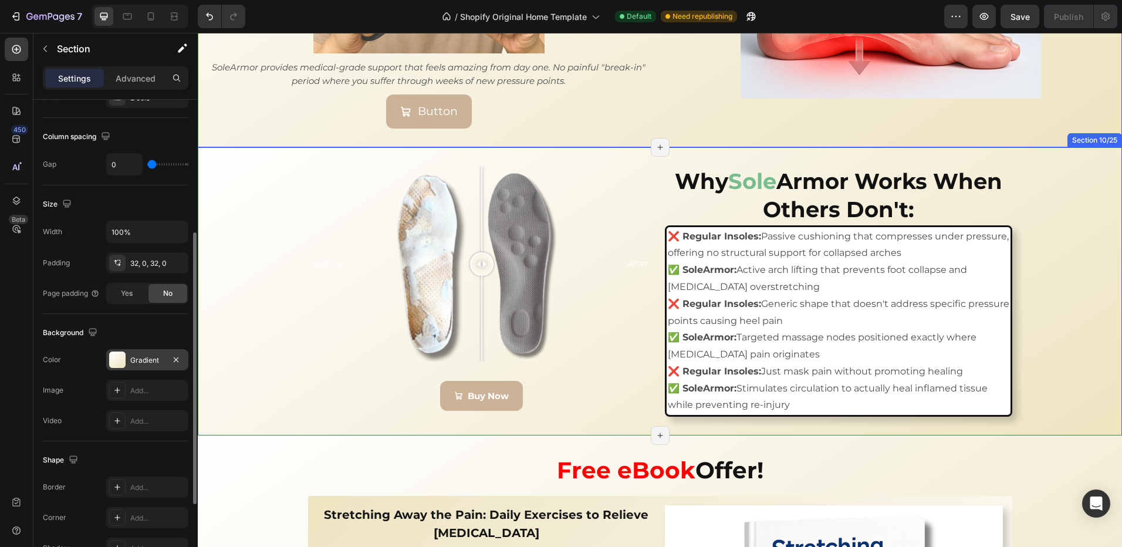
click at [1082, 179] on div "Before After Image Comparison Buy Now Button Why Sole Armor Works When Others D…" at bounding box center [660, 291] width 924 height 251
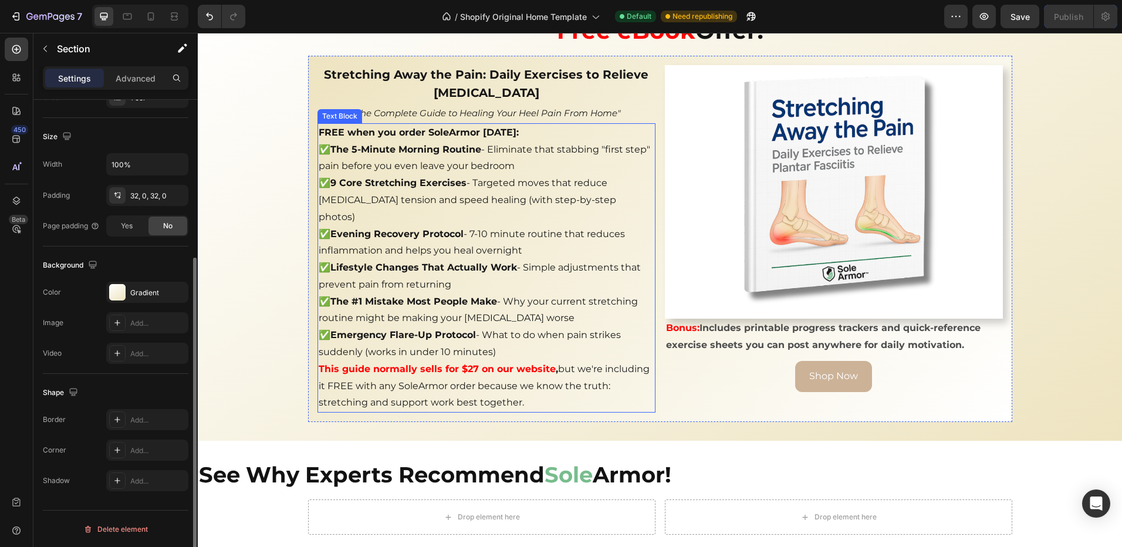
scroll to position [2674, 0]
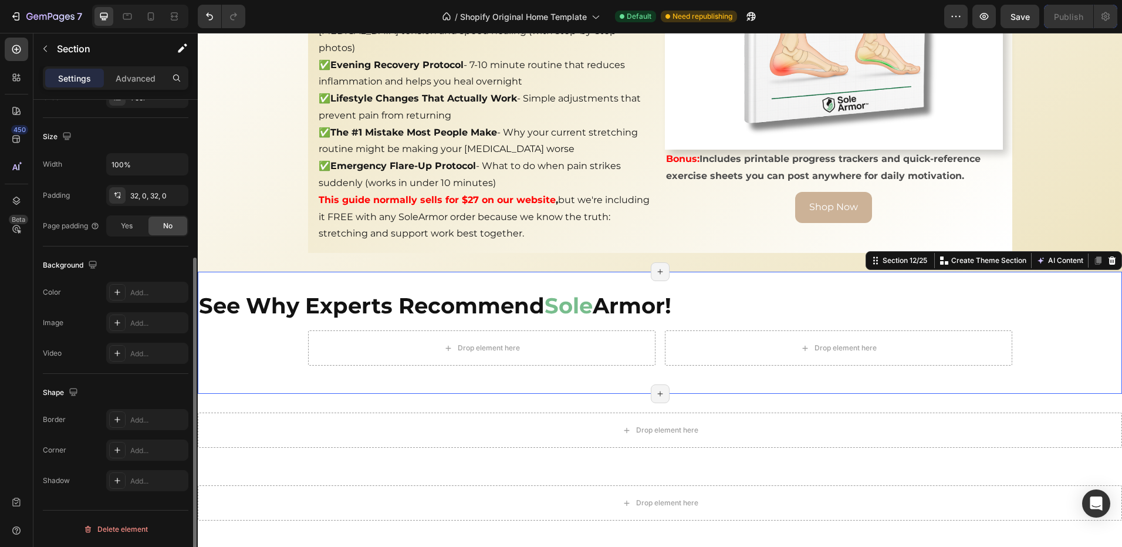
click at [670, 272] on div "See Why Experts Recommend Sole Armor! Heading Drop element here Drop element he…" at bounding box center [660, 333] width 924 height 122
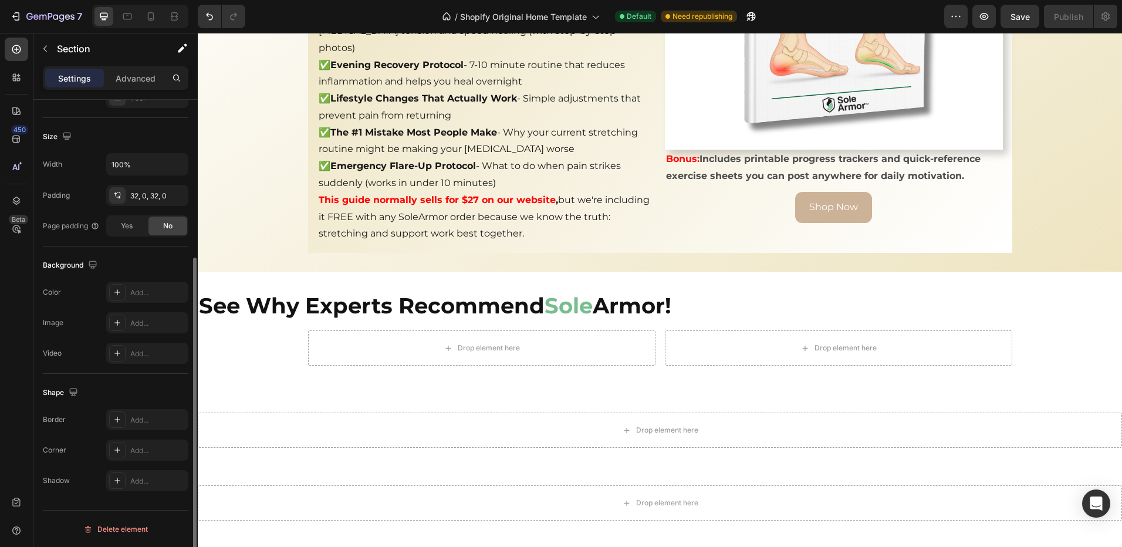
click at [455, 272] on div "See Why Experts Recommend Sole Armor! Heading Drop element here Drop element he…" at bounding box center [660, 333] width 924 height 122
click at [501, 290] on h2 "See Why Experts Recommend Sole Armor!" at bounding box center [660, 305] width 924 height 31
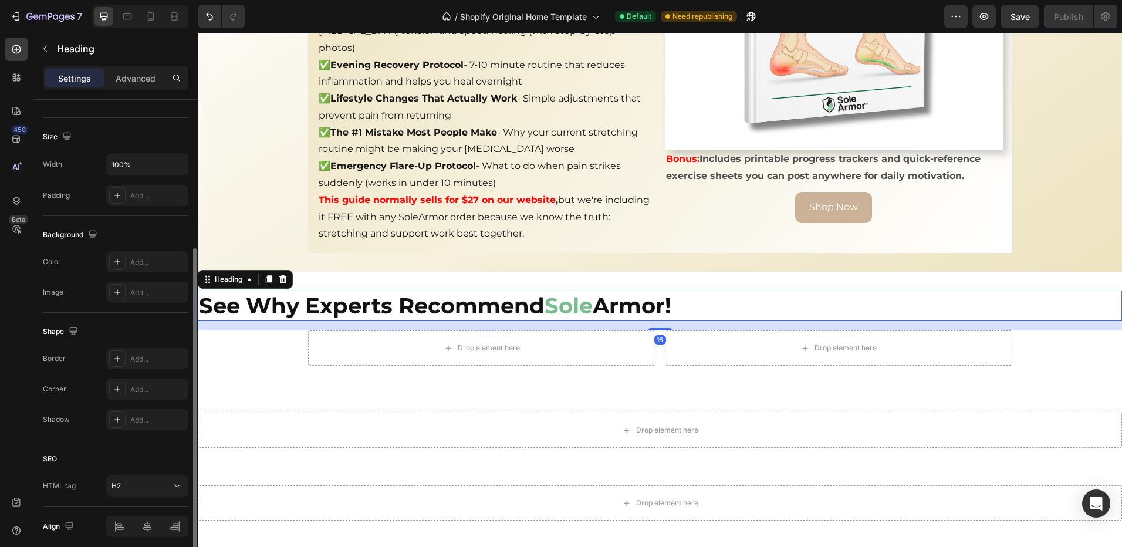
scroll to position [0, 0]
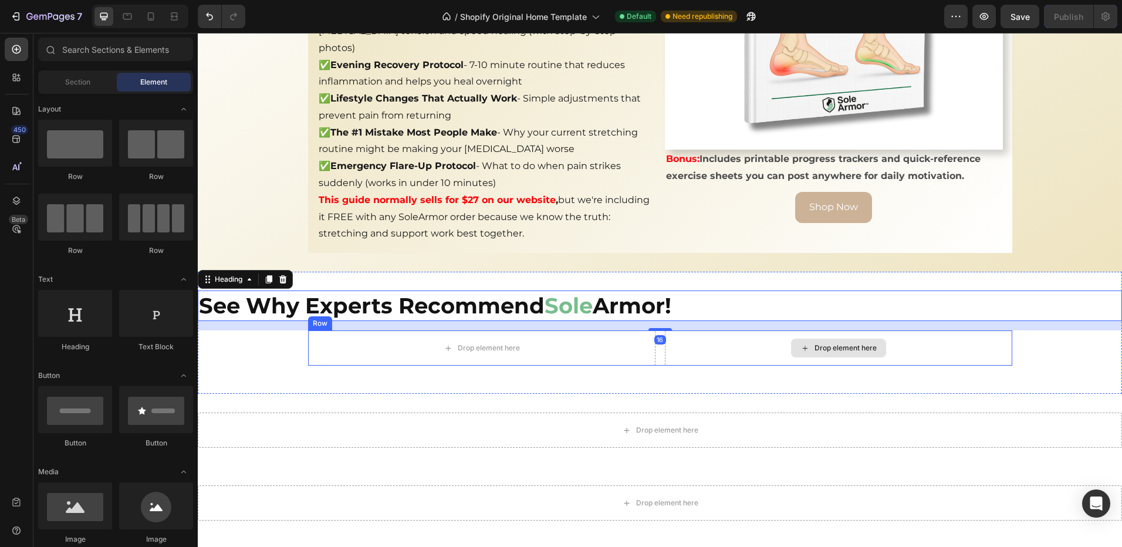
click at [802, 339] on div "Drop element here" at bounding box center [838, 348] width 95 height 19
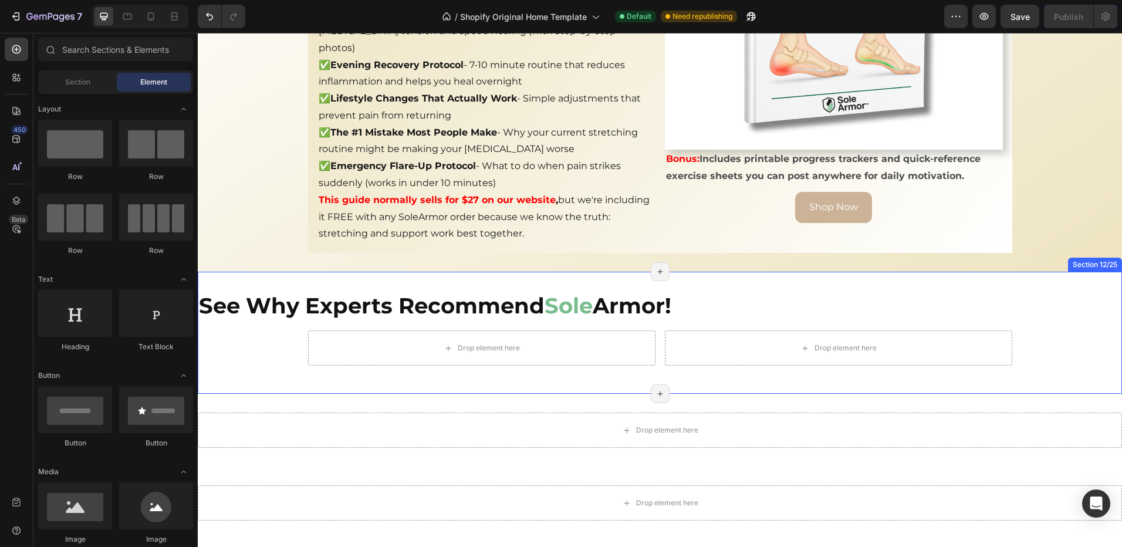
click at [1062, 310] on div "See Why Experts Recommend Sole Armor! Heading" at bounding box center [660, 305] width 924 height 31
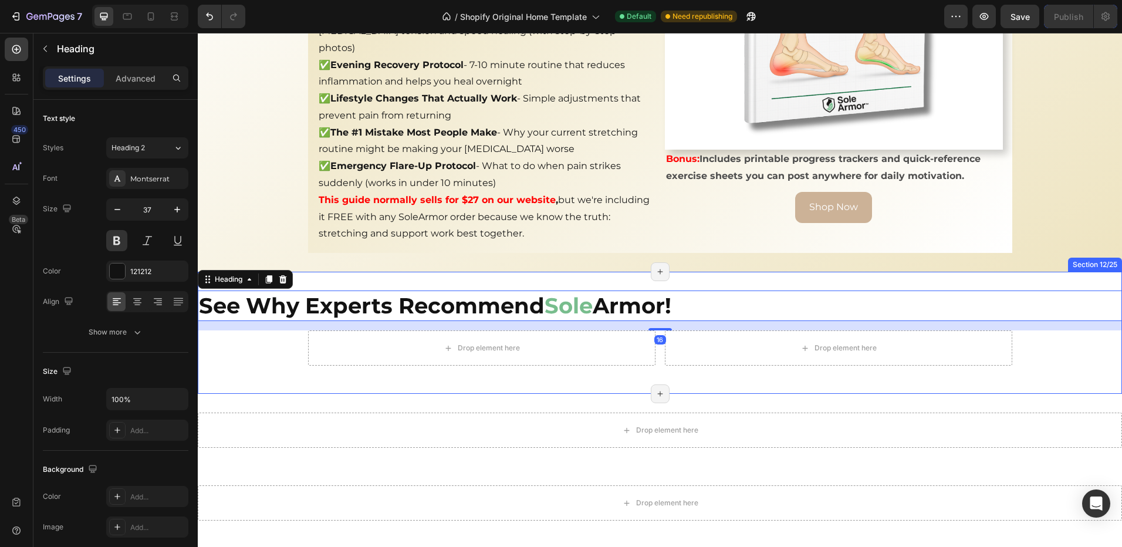
click at [1086, 349] on div "See Why Experts Recommend Sole Armor! Heading 16 Drop element here Drop element…" at bounding box center [660, 332] width 924 height 85
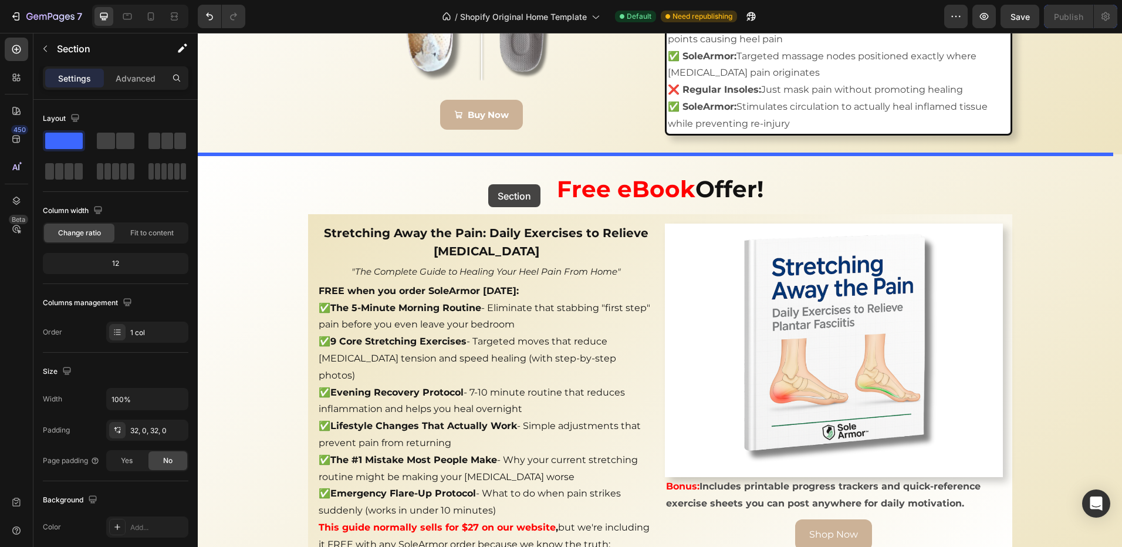
scroll to position [2204, 0]
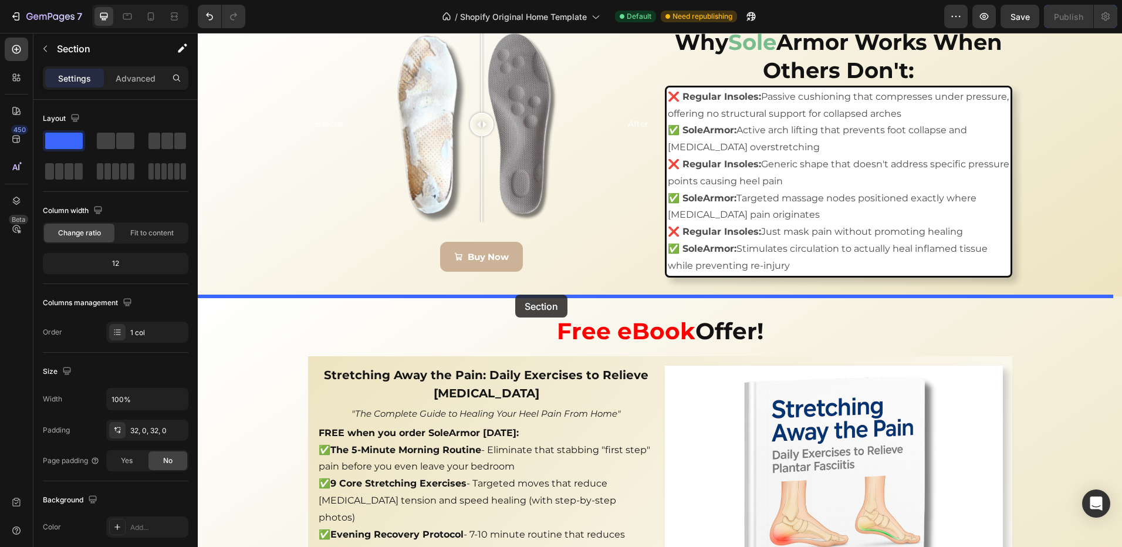
drag, startPoint x: 494, startPoint y: 272, endPoint x: 515, endPoint y: 295, distance: 31.1
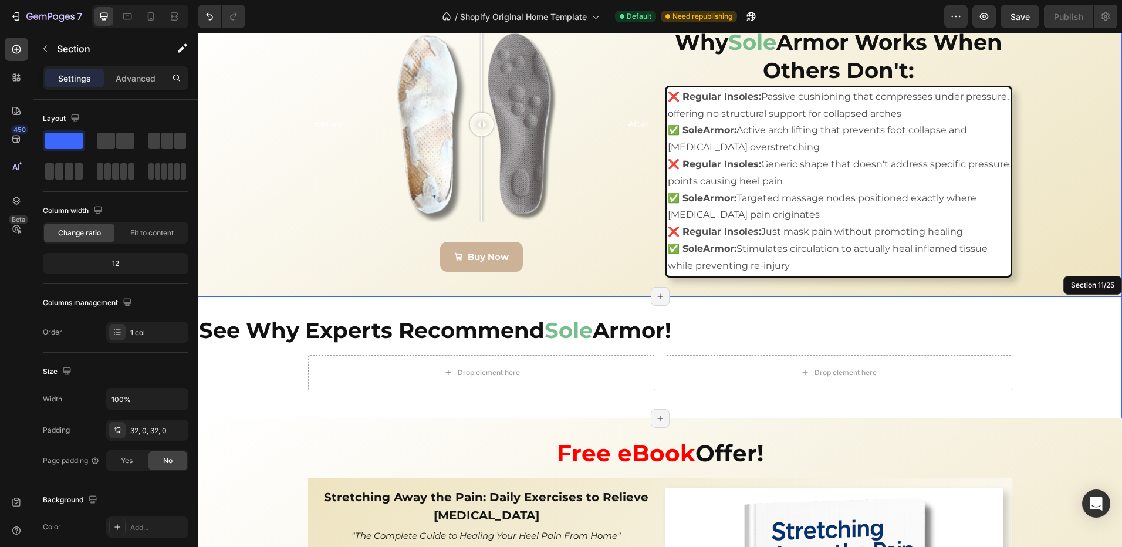
scroll to position [2263, 0]
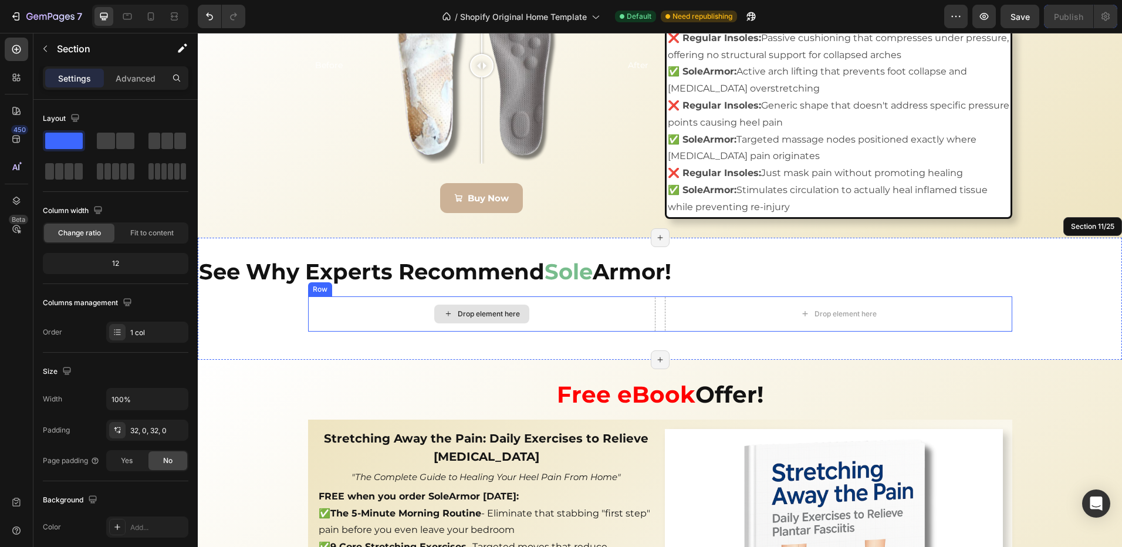
click at [378, 326] on div "Drop element here" at bounding box center [481, 313] width 347 height 35
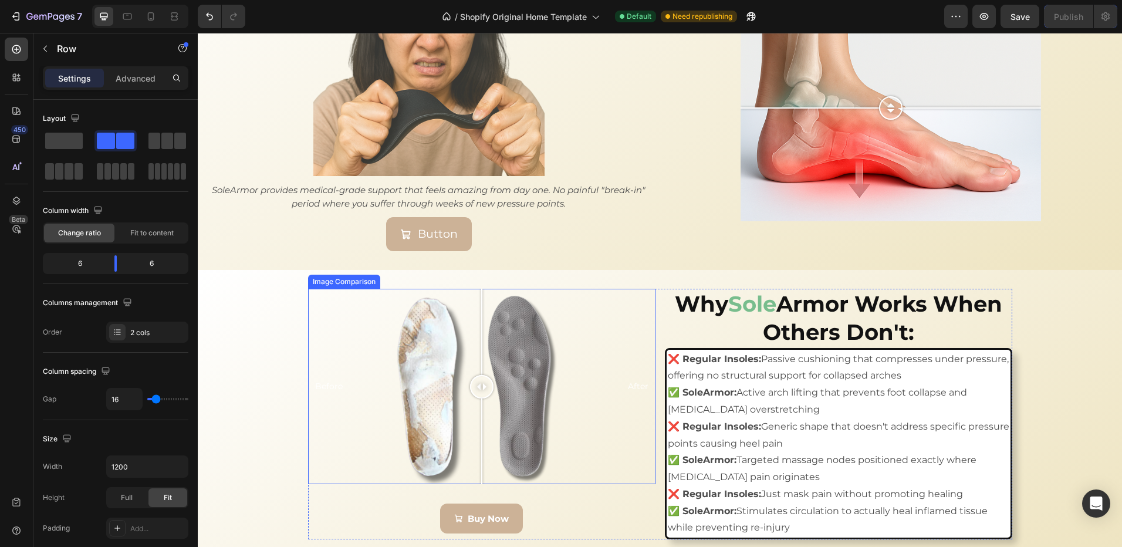
scroll to position [2028, 0]
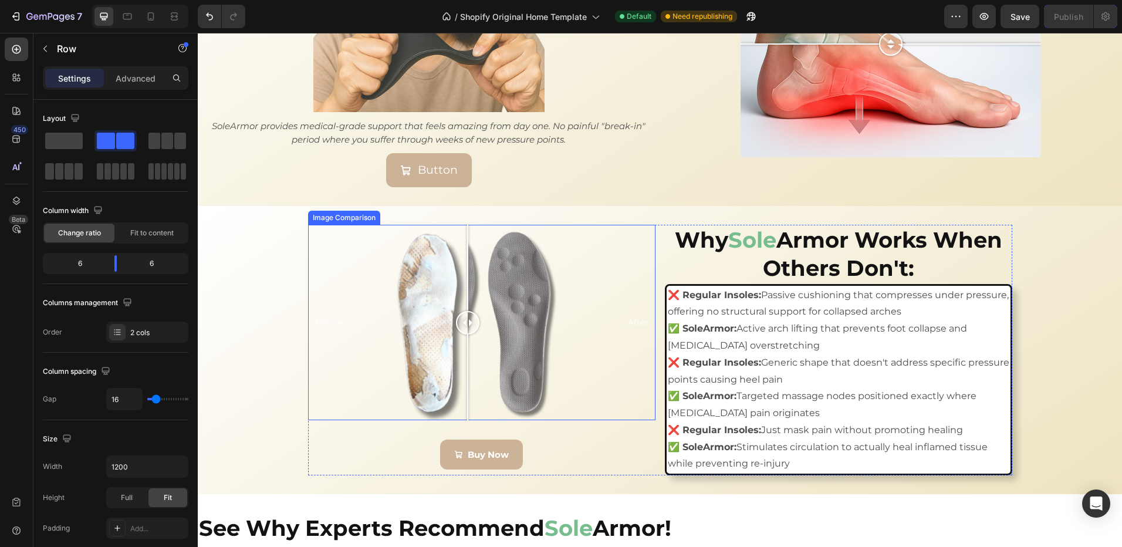
drag, startPoint x: 497, startPoint y: 301, endPoint x: 463, endPoint y: 299, distance: 34.1
click at [463, 311] on div at bounding box center [467, 322] width 23 height 23
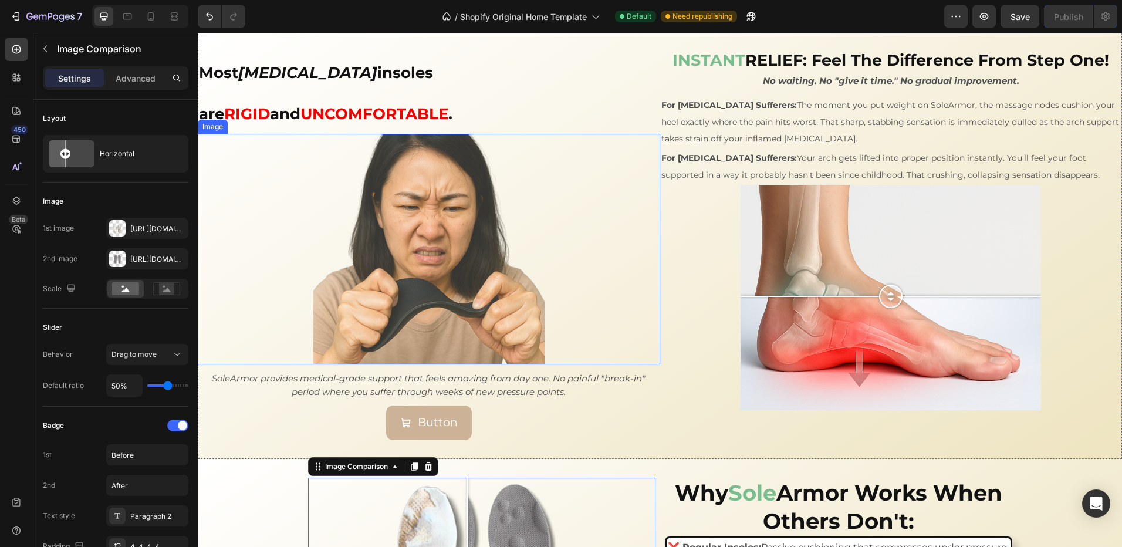
scroll to position [1735, 0]
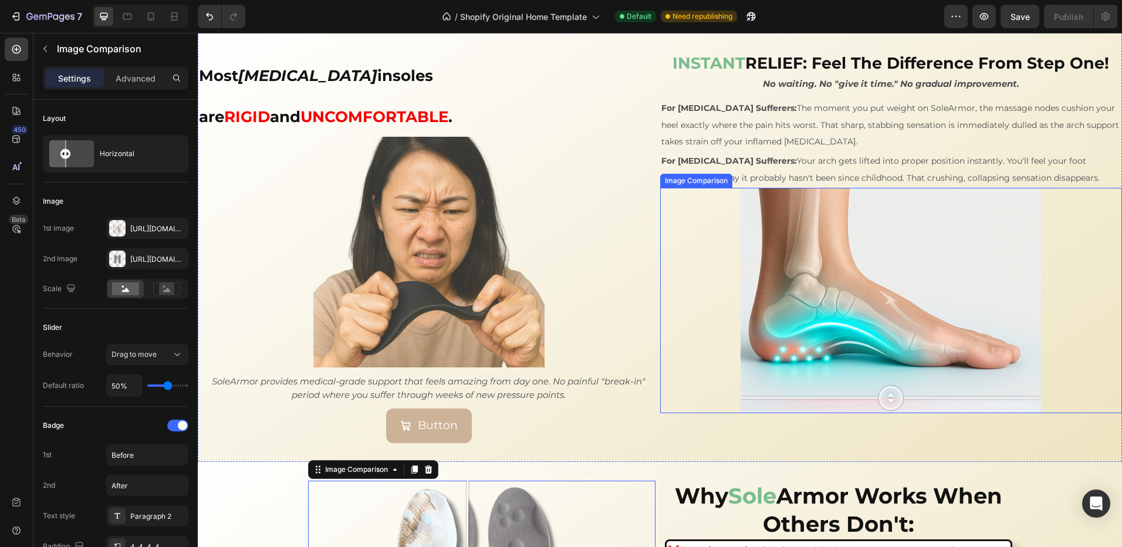
drag, startPoint x: 881, startPoint y: 346, endPoint x: 376, endPoint y: 250, distance: 514.3
click at [879, 410] on div at bounding box center [890, 397] width 23 height 23
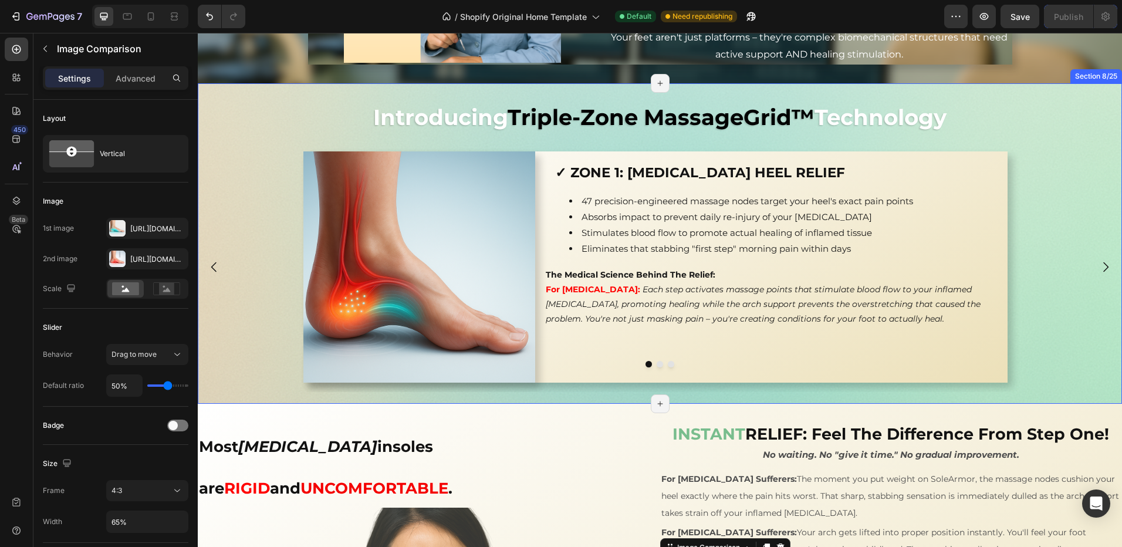
scroll to position [1324, 0]
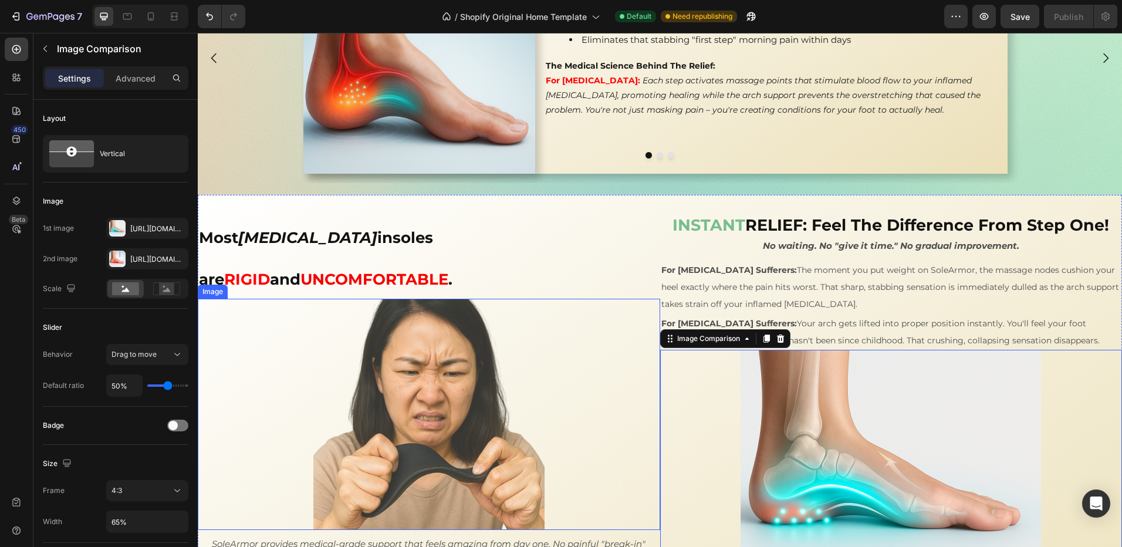
click at [448, 312] on img at bounding box center [428, 414] width 231 height 231
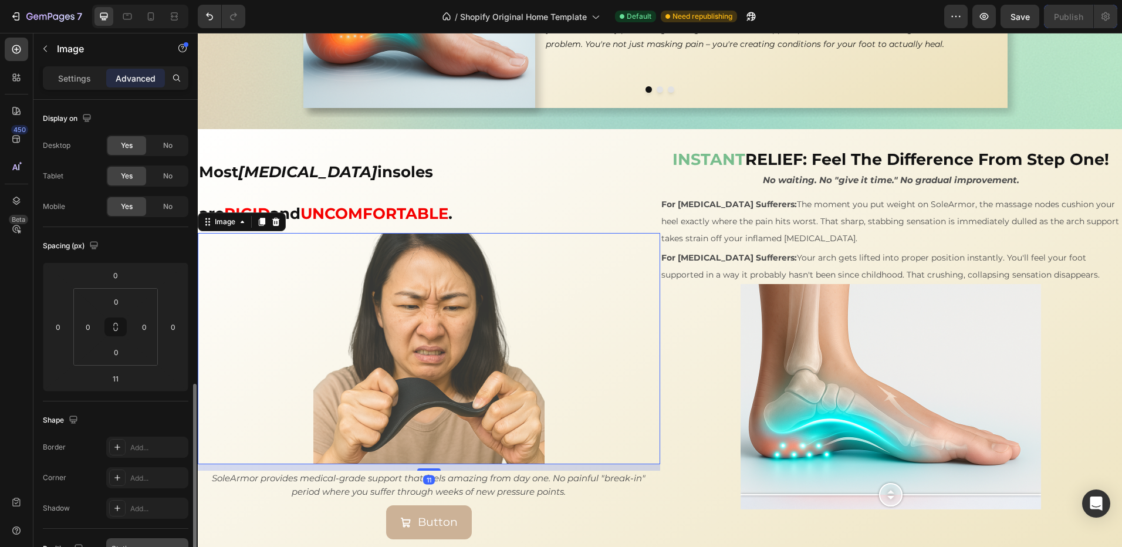
scroll to position [235, 0]
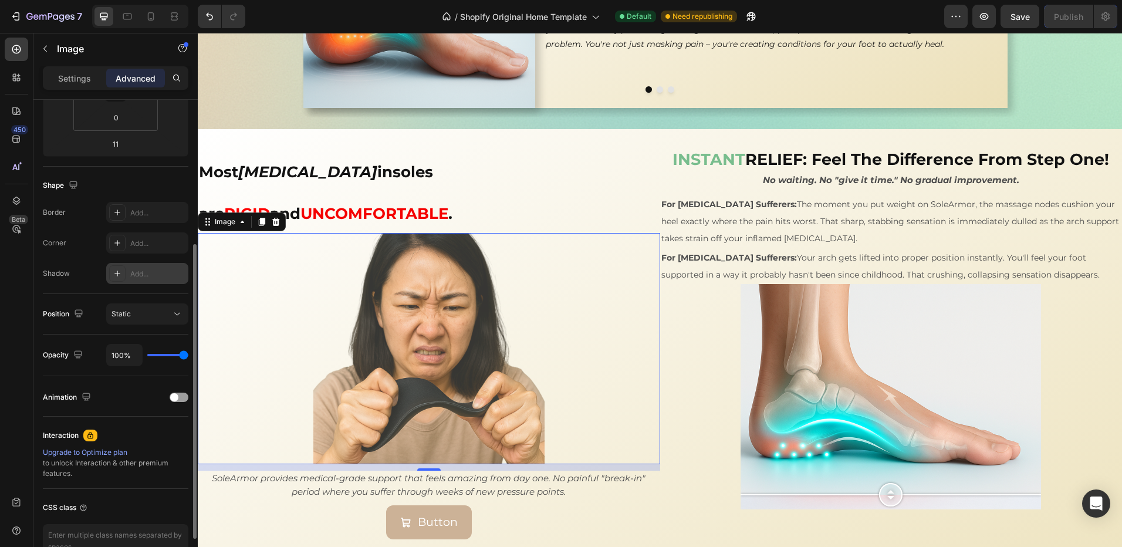
click at [134, 272] on div "Add..." at bounding box center [157, 274] width 55 height 11
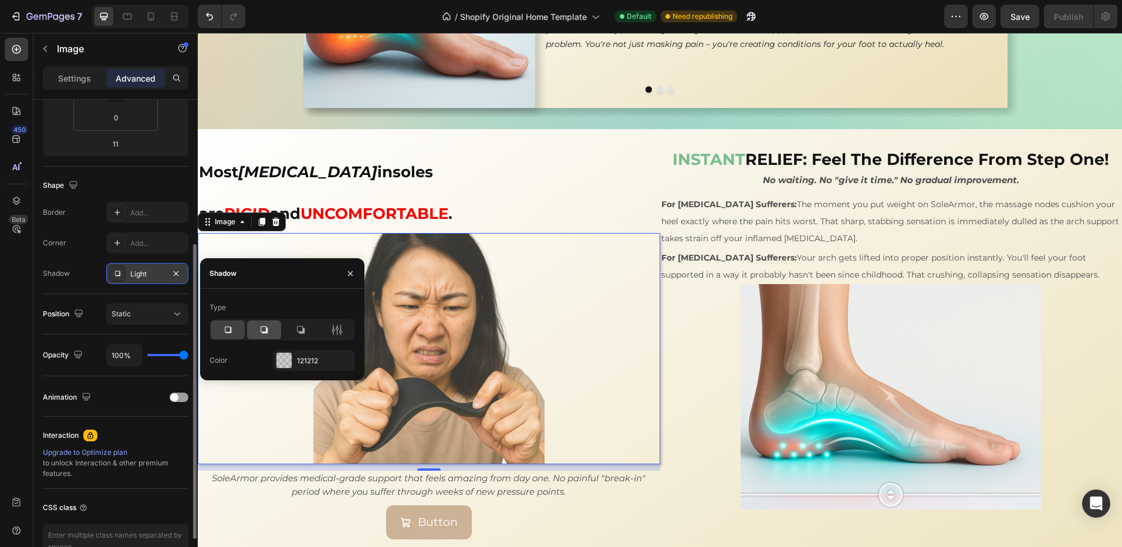
click at [269, 333] on icon at bounding box center [264, 330] width 12 height 12
click at [624, 505] on div "Button Button" at bounding box center [429, 522] width 462 height 34
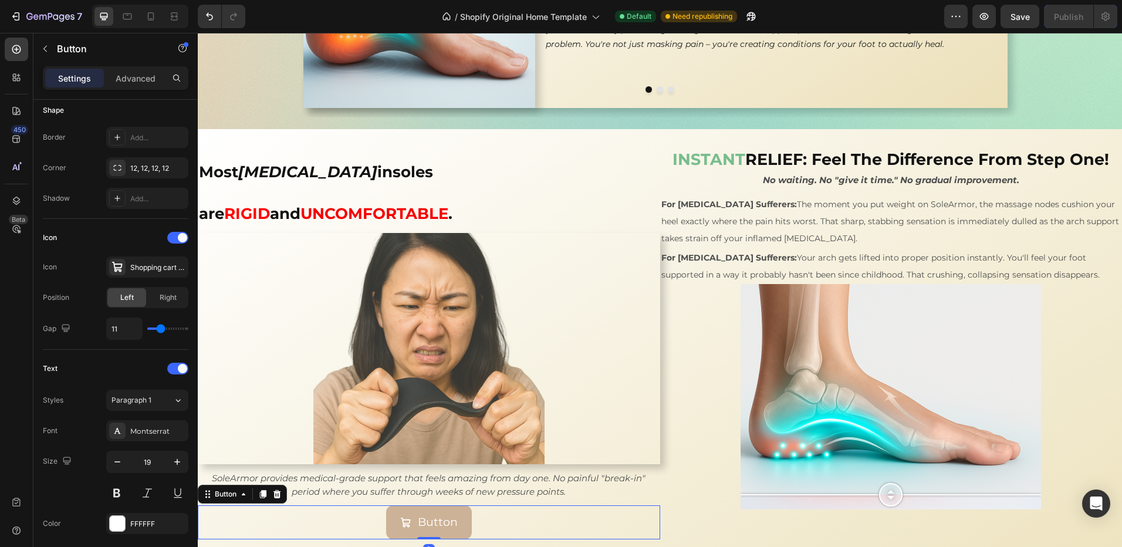
scroll to position [0, 0]
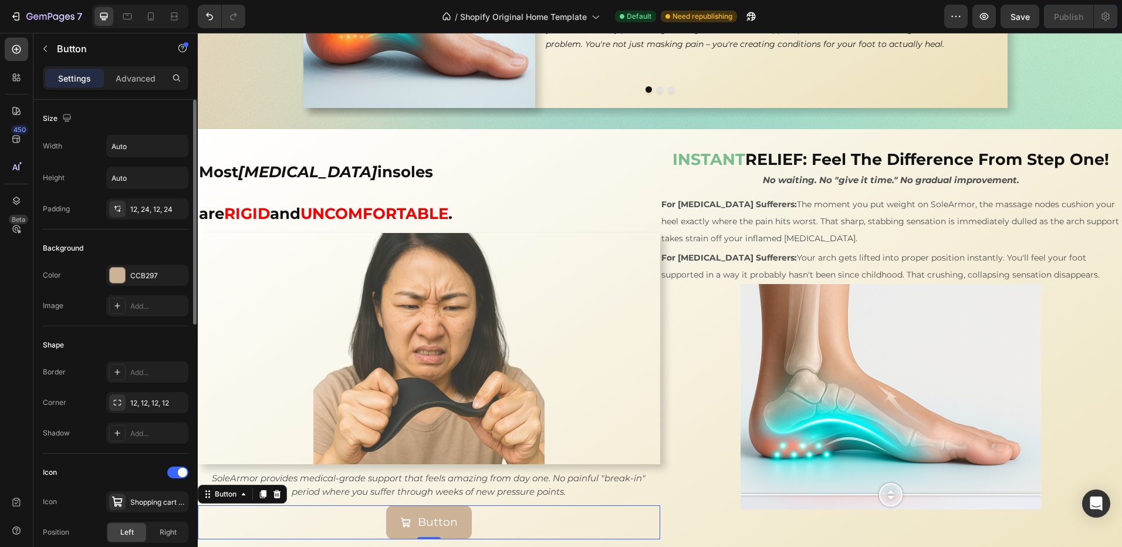
click at [486, 505] on div "Button Button 0" at bounding box center [429, 522] width 462 height 34
click at [614, 290] on div at bounding box center [429, 348] width 462 height 231
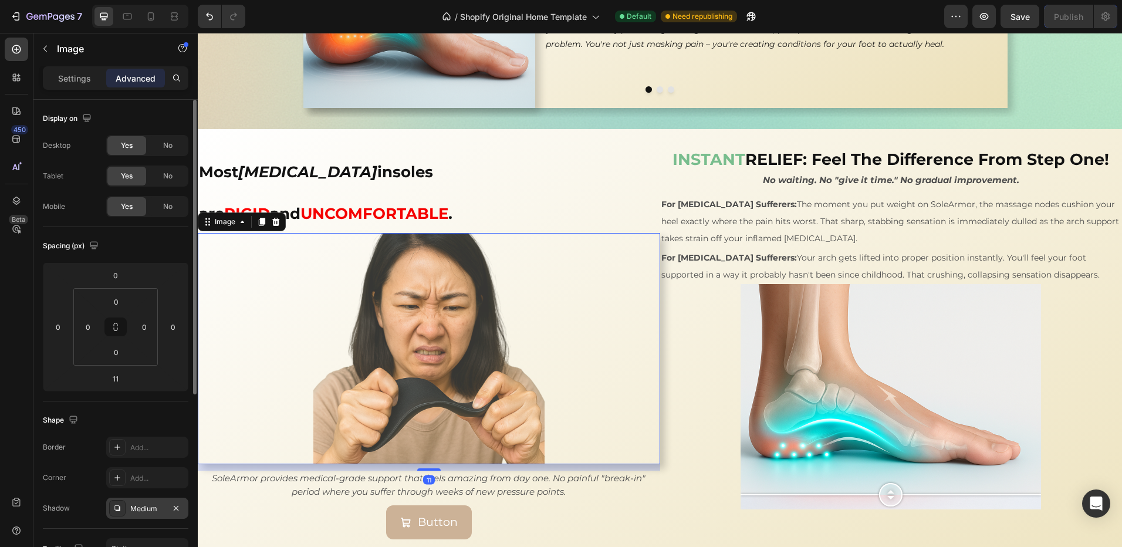
click at [143, 509] on div "Medium" at bounding box center [147, 509] width 34 height 11
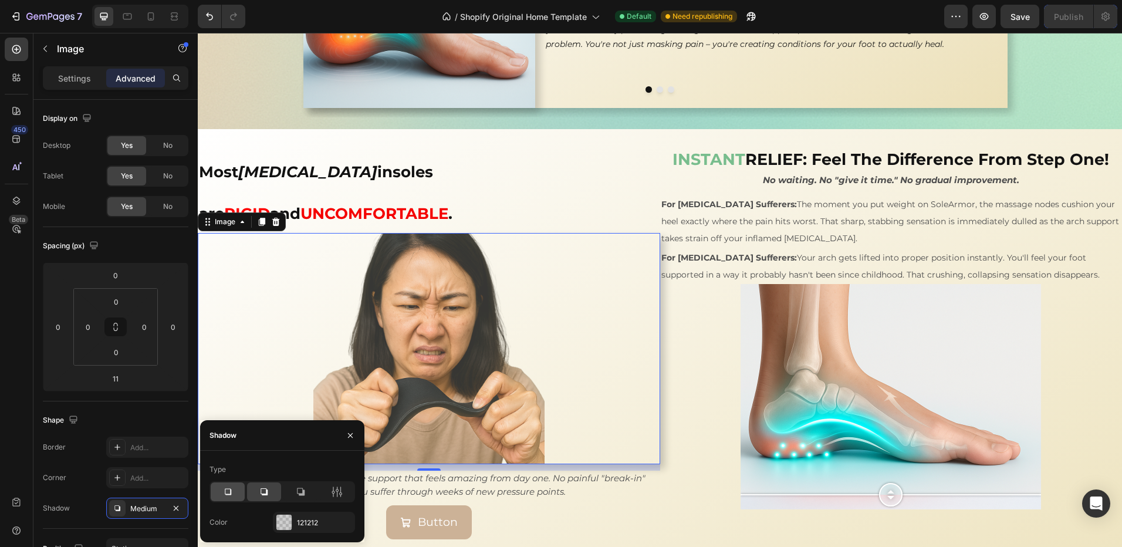
click at [217, 494] on div at bounding box center [228, 491] width 34 height 19
click at [646, 146] on div "Most orthotic insoles are RIGID and UNCOMFORTABLE . Heading Image 11 SoleArmor …" at bounding box center [660, 343] width 924 height 429
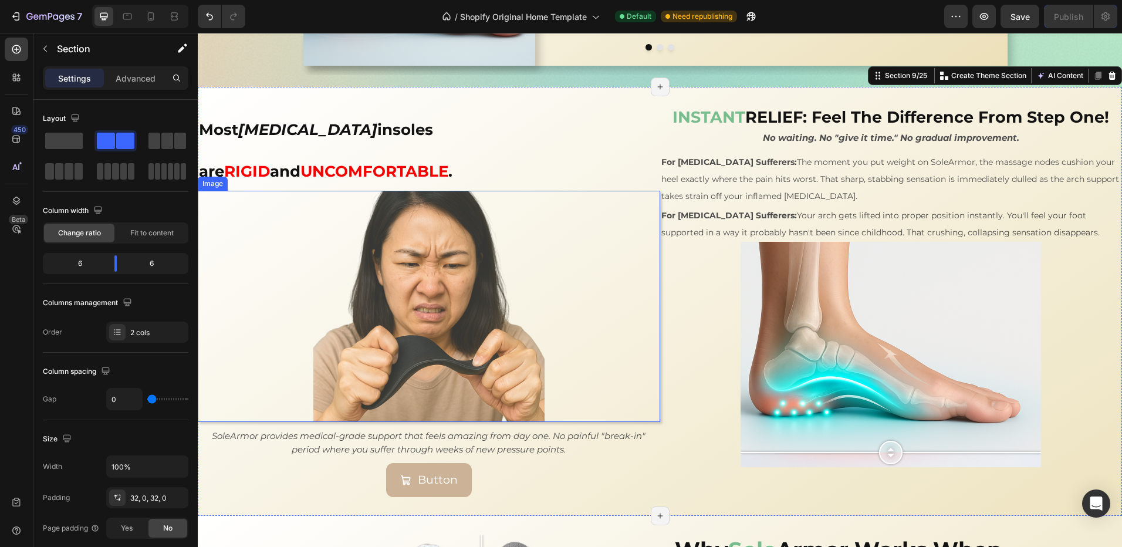
scroll to position [1735, 0]
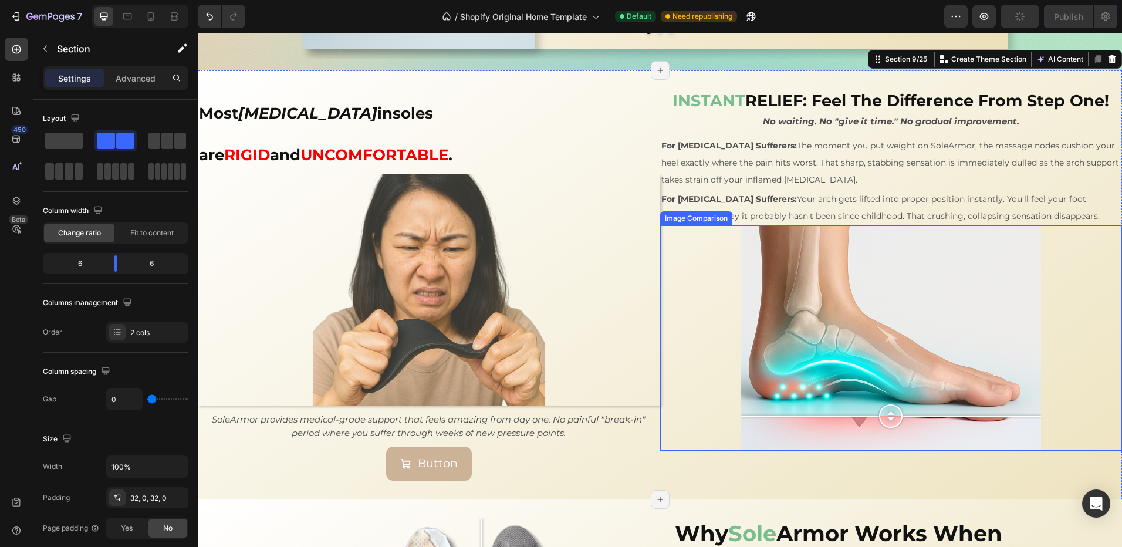
click at [755, 416] on div at bounding box center [891, 337] width 300 height 225
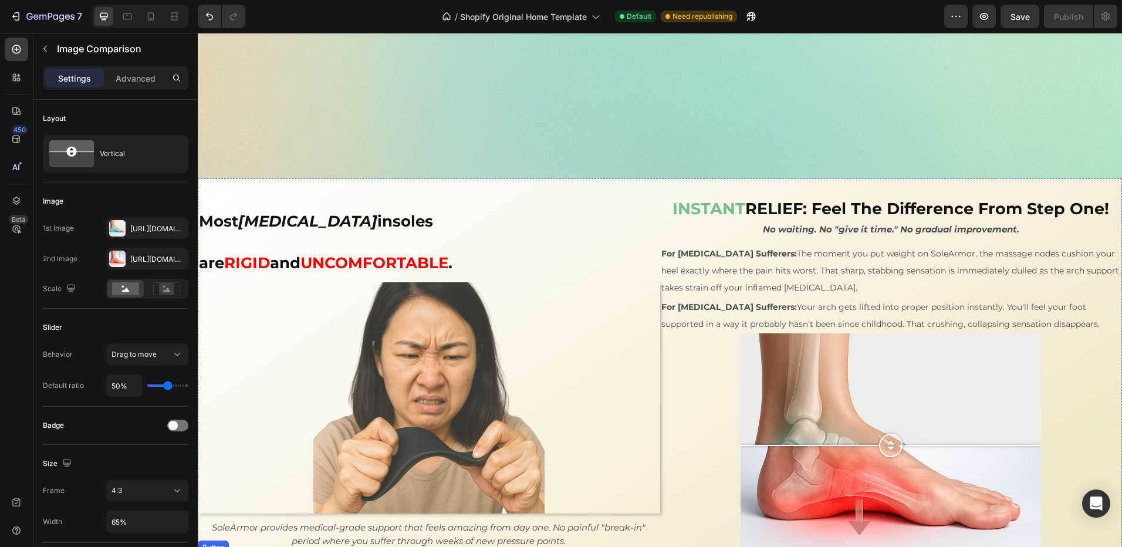
scroll to position [1827, 0]
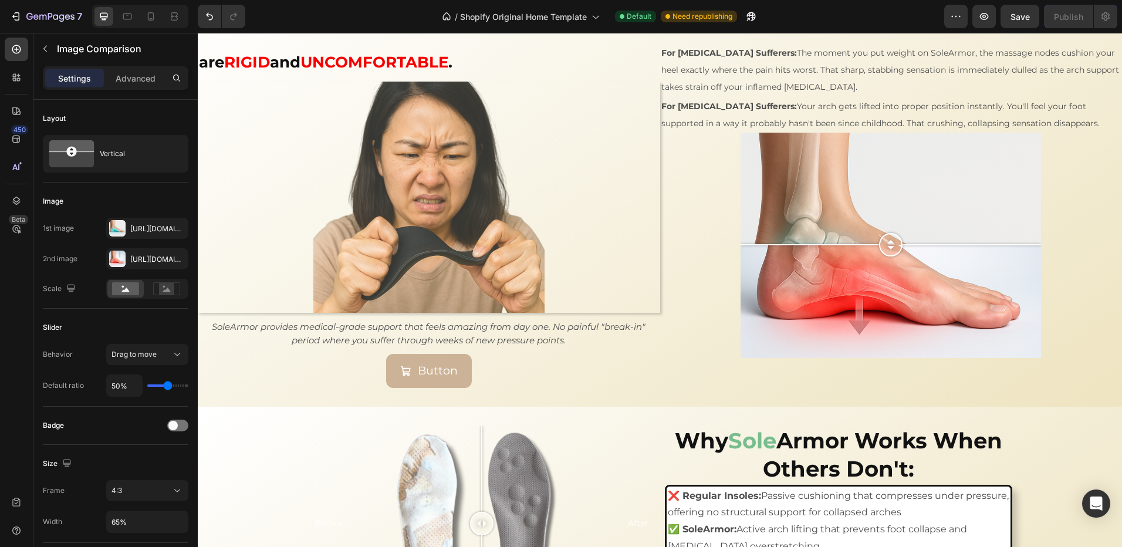
click at [778, 307] on div at bounding box center [891, 245] width 300 height 225
drag, startPoint x: 885, startPoint y: 303, endPoint x: 830, endPoint y: 252, distance: 75.2
click at [879, 230] on div at bounding box center [890, 239] width 23 height 23
click at [792, 303] on div at bounding box center [891, 245] width 300 height 225
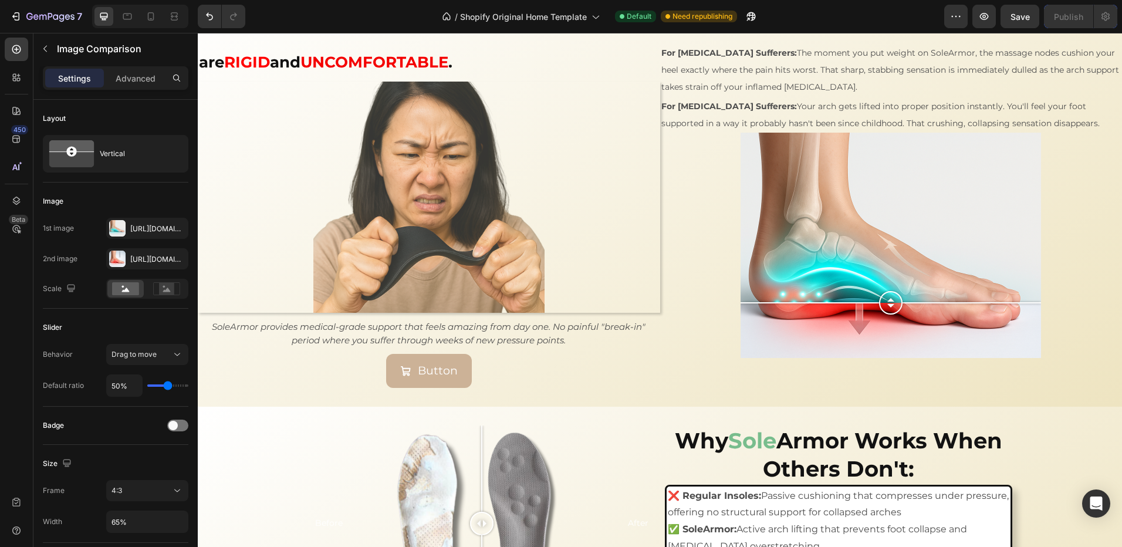
click at [1054, 319] on div at bounding box center [891, 245] width 462 height 225
click at [1031, 330] on div at bounding box center [891, 245] width 300 height 225
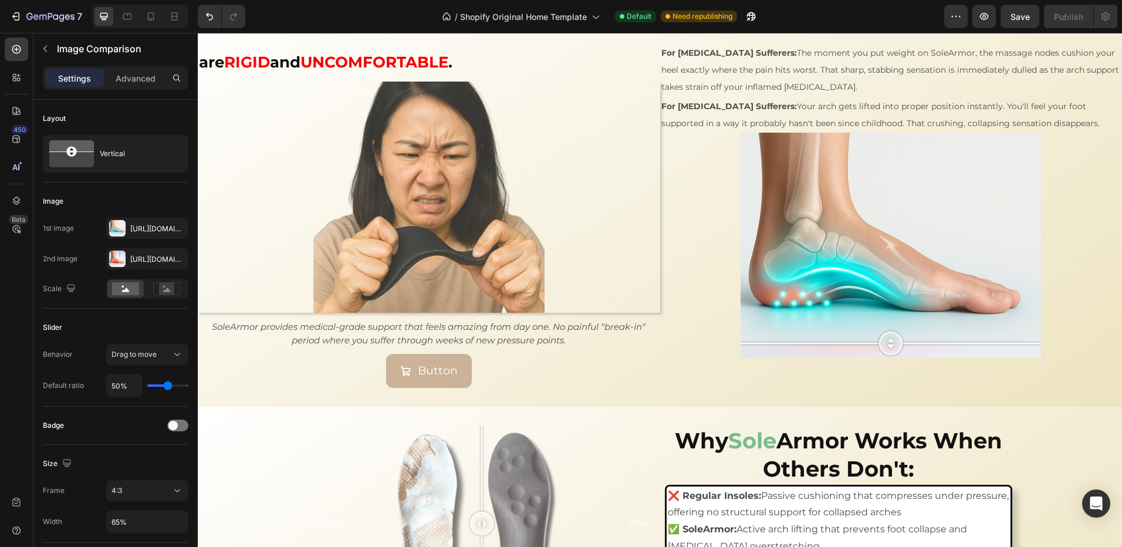
click at [1027, 356] on img at bounding box center [891, 245] width 300 height 225
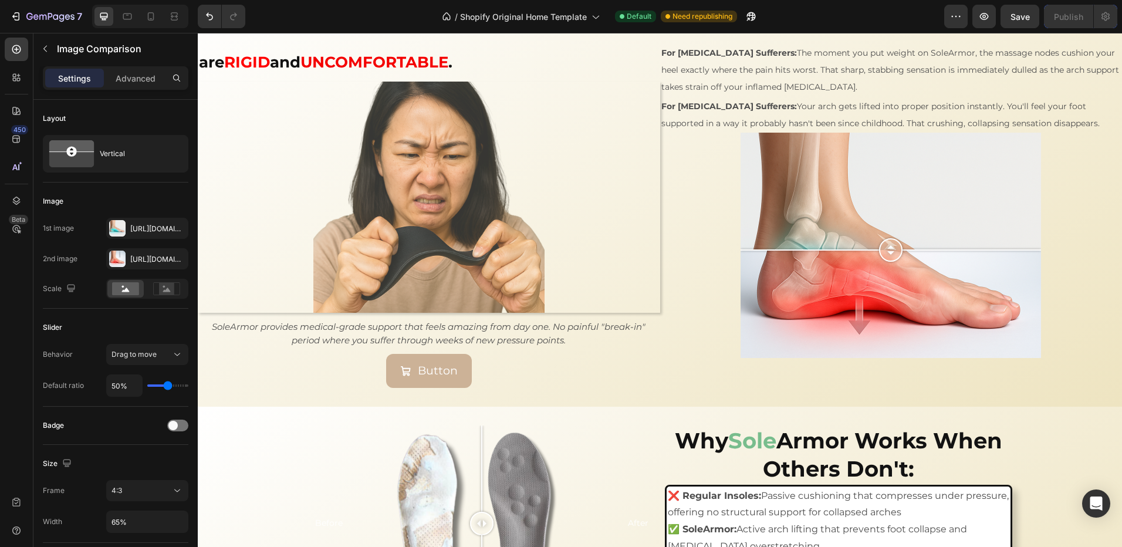
drag, startPoint x: 885, startPoint y: 340, endPoint x: 850, endPoint y: 218, distance: 126.9
click at [850, 238] on div at bounding box center [891, 249] width 300 height 23
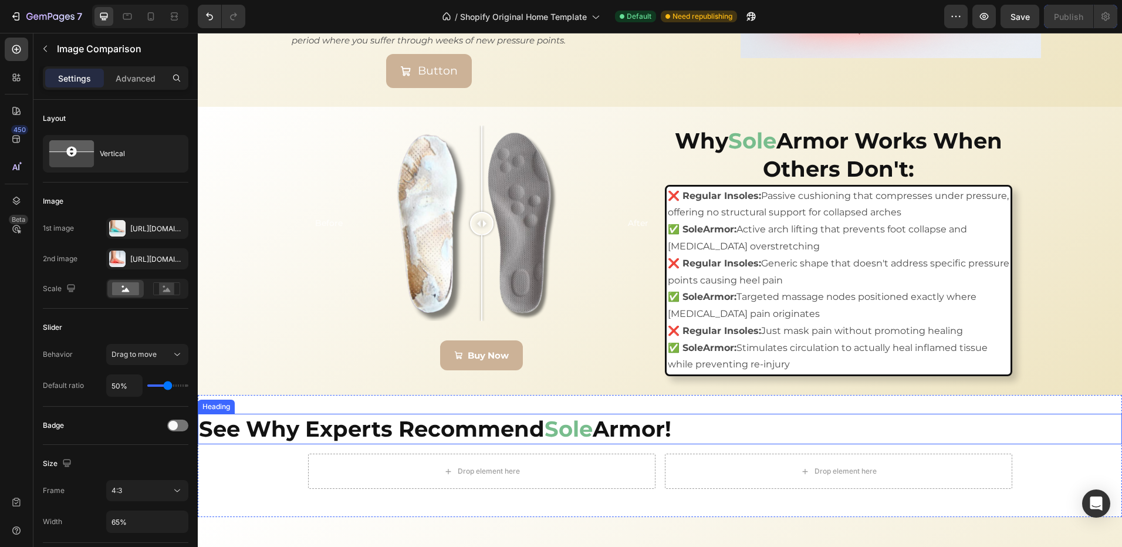
scroll to position [2062, 0]
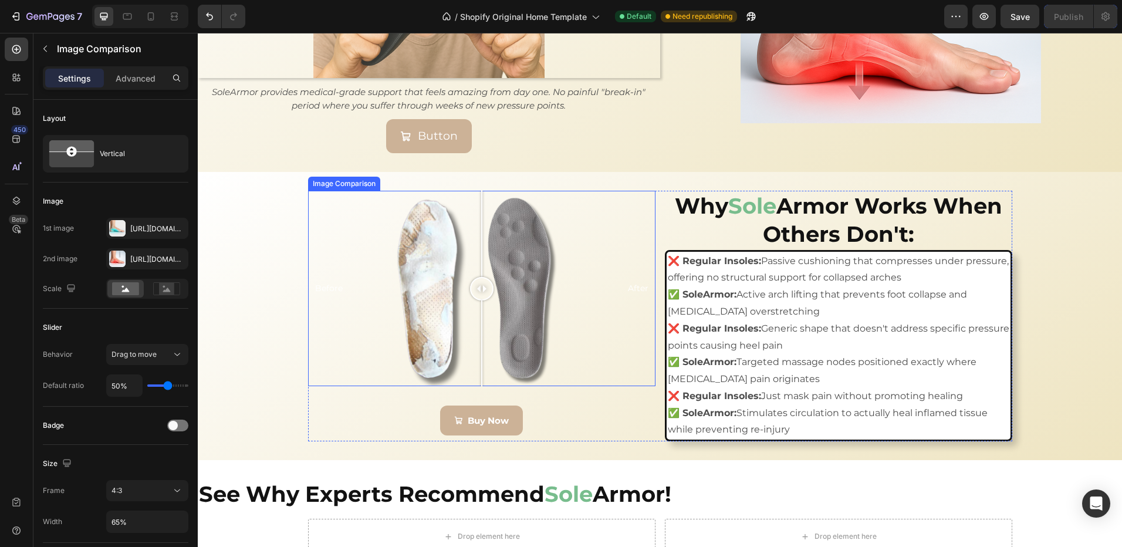
click at [328, 265] on div "Before After" at bounding box center [481, 288] width 347 height 195
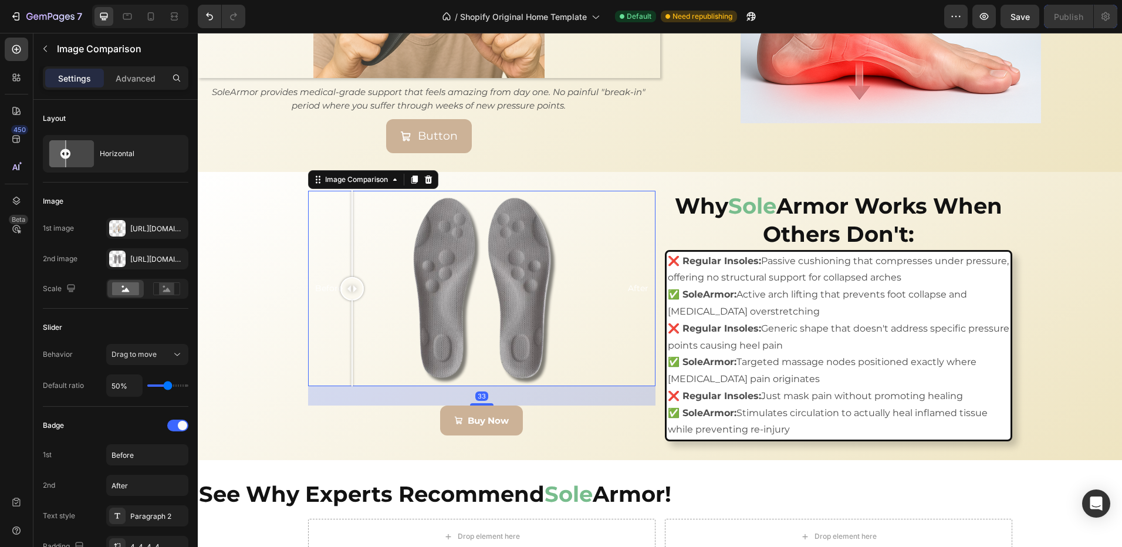
drag, startPoint x: 333, startPoint y: 271, endPoint x: 474, endPoint y: 266, distance: 140.9
click at [364, 277] on div at bounding box center [351, 288] width 23 height 23
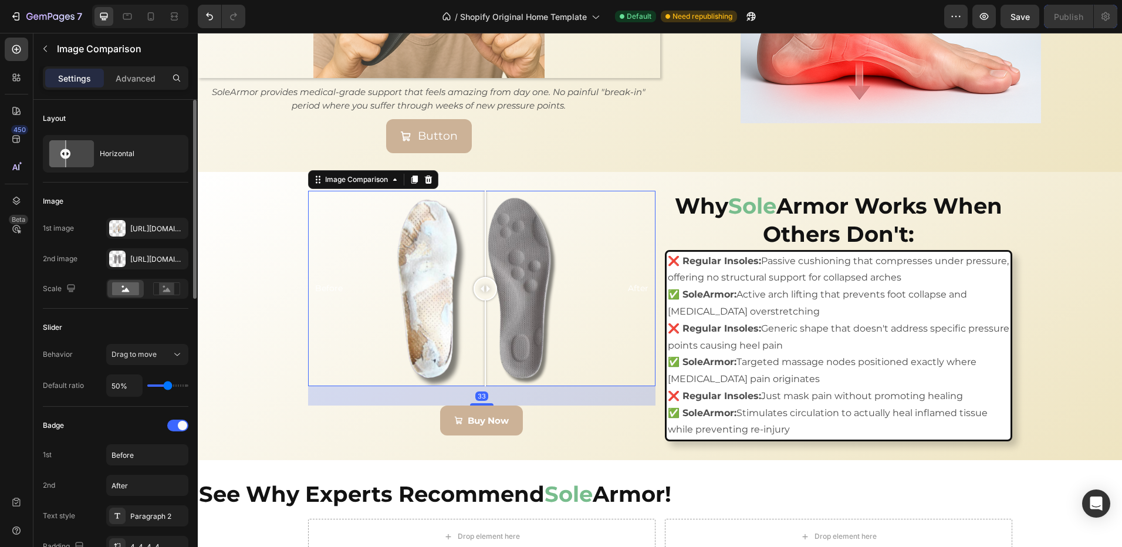
scroll to position [117, 0]
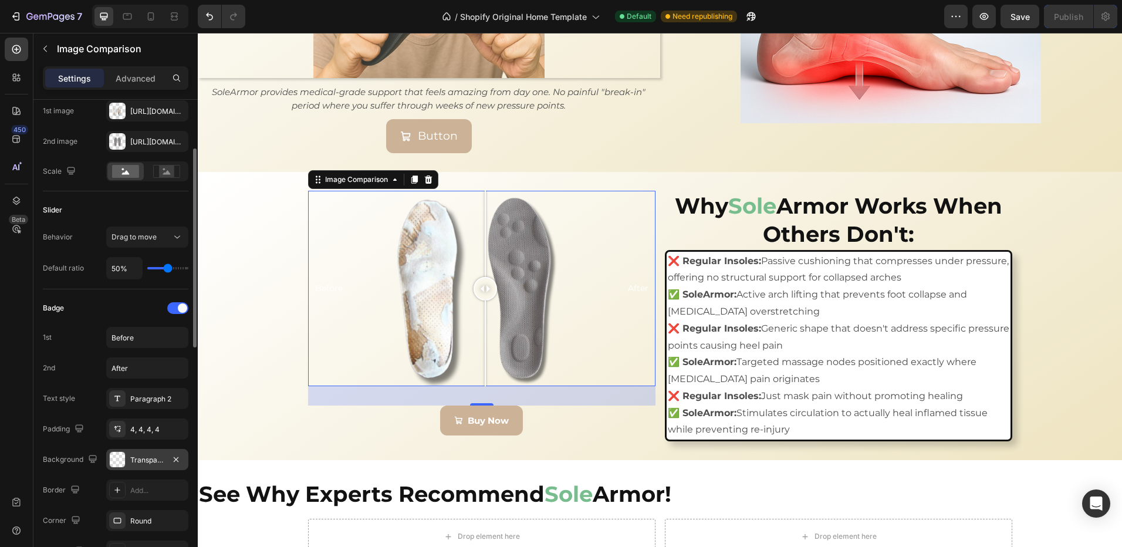
click at [139, 458] on div "Transparent" at bounding box center [147, 460] width 34 height 11
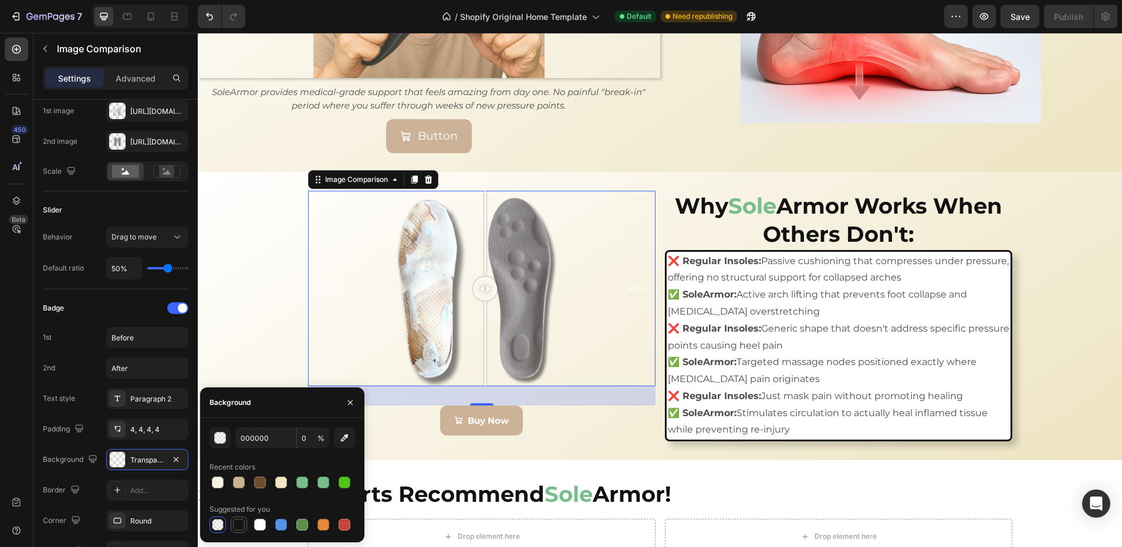
click at [242, 528] on div at bounding box center [239, 525] width 12 height 12
type input "151515"
click at [318, 439] on span "%" at bounding box center [320, 438] width 7 height 11
click at [313, 434] on input "100" at bounding box center [313, 437] width 32 height 21
type input "60"
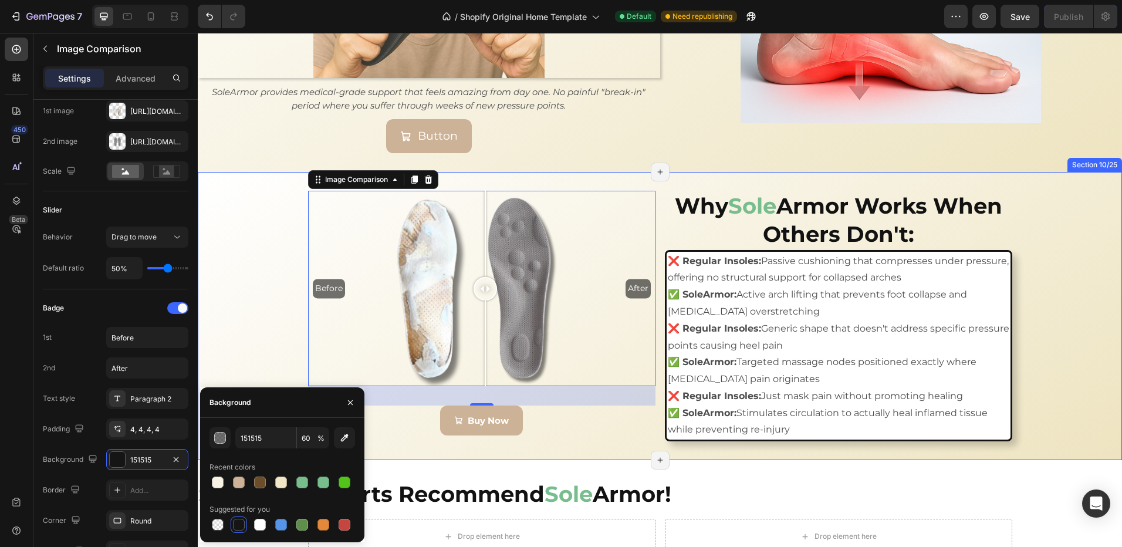
click at [259, 236] on div "Before After Image Comparison 33 Buy Now Button Why Sole Armor Works When Other…" at bounding box center [660, 316] width 924 height 251
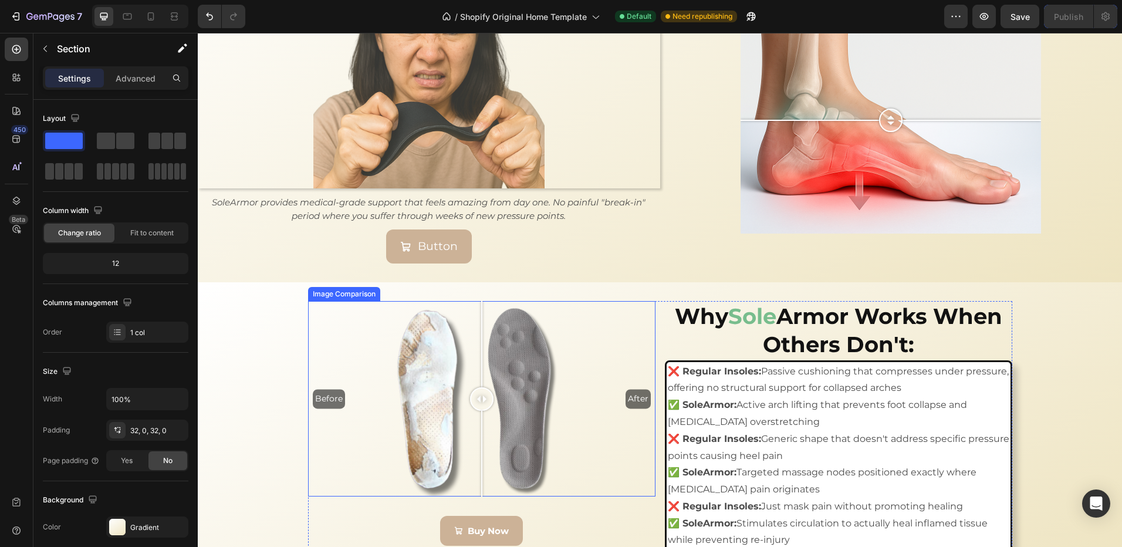
scroll to position [2062, 0]
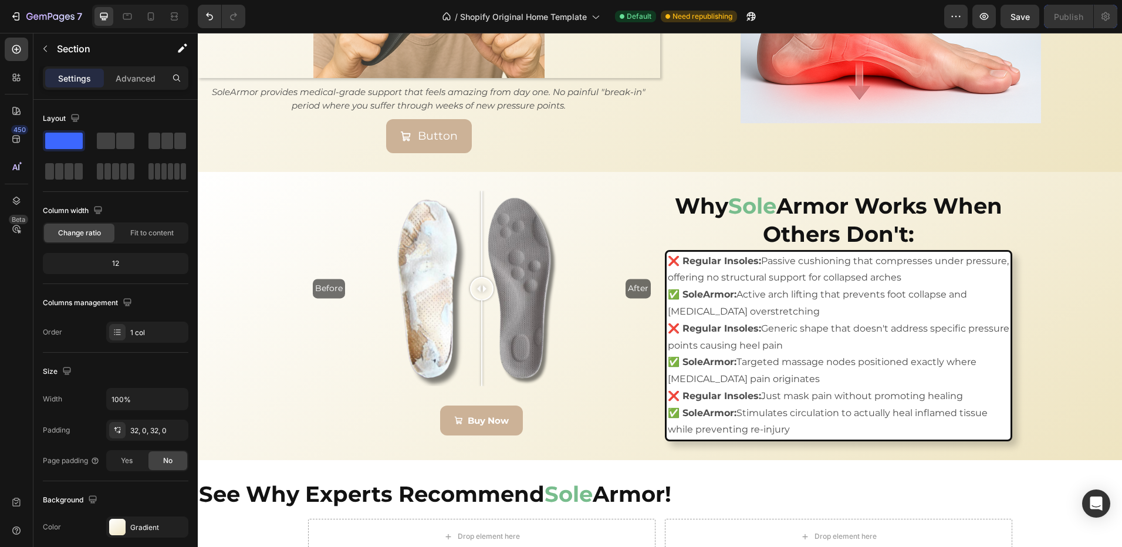
click at [263, 295] on div "Before After Image Comparison Buy Now Button Why Sole Armor Works When Others D…" at bounding box center [660, 316] width 924 height 251
drag, startPoint x: 258, startPoint y: 336, endPoint x: 242, endPoint y: 335, distance: 15.3
click at [257, 336] on div "Before After Image Comparison Buy Now Button Why Sole Armor Works When Others D…" at bounding box center [660, 316] width 924 height 251
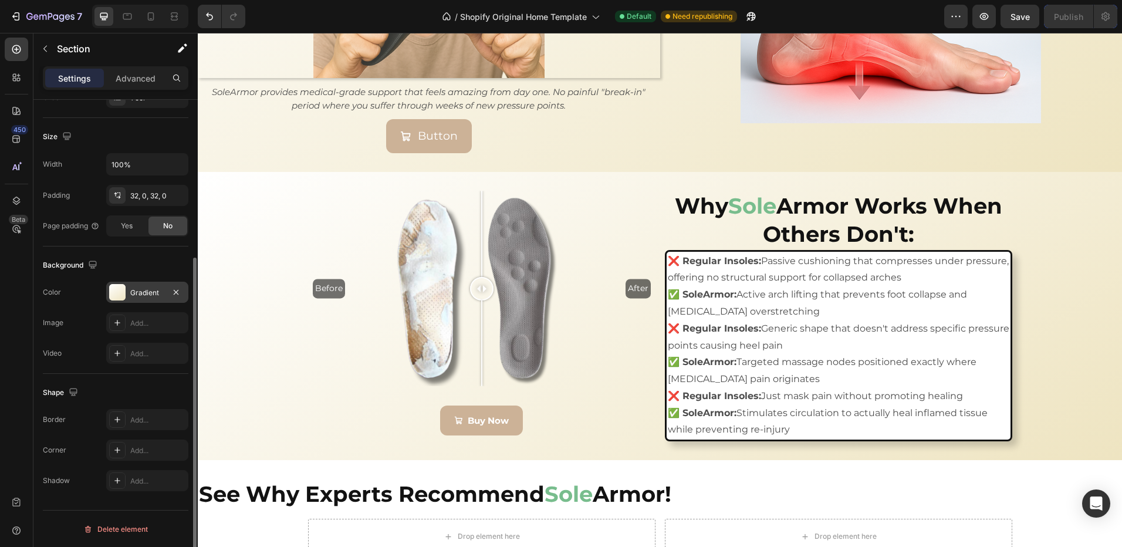
click at [146, 295] on div "Gradient" at bounding box center [147, 293] width 34 height 11
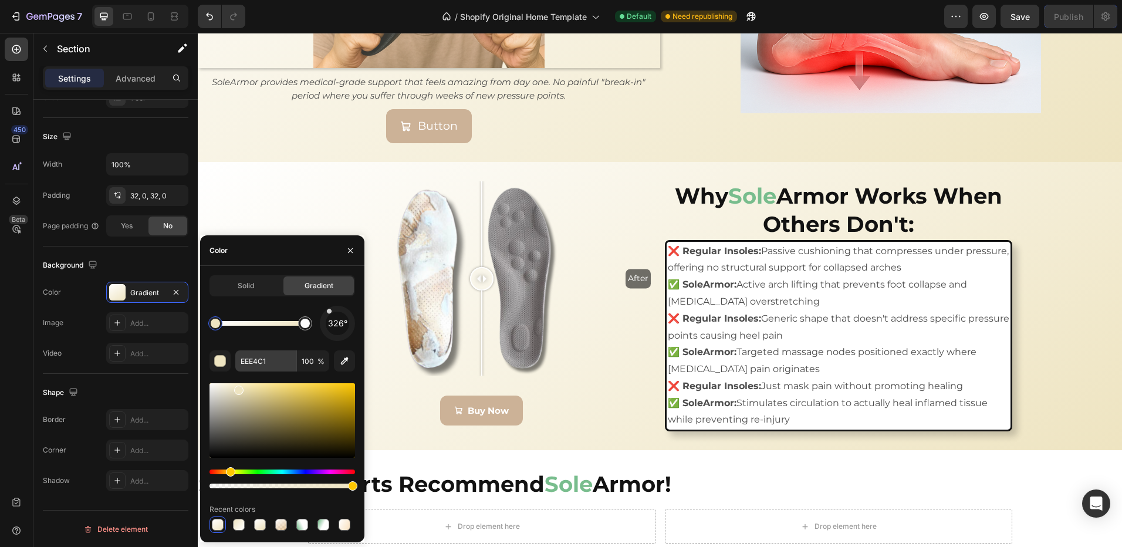
scroll to position [2121, 0]
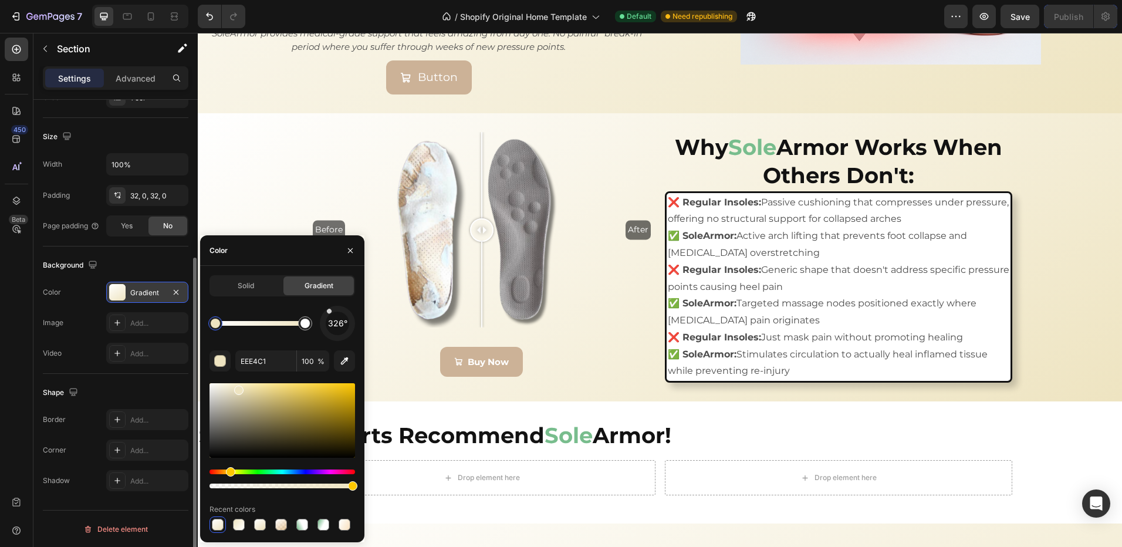
click at [155, 298] on div "Gradient" at bounding box center [147, 293] width 34 height 11
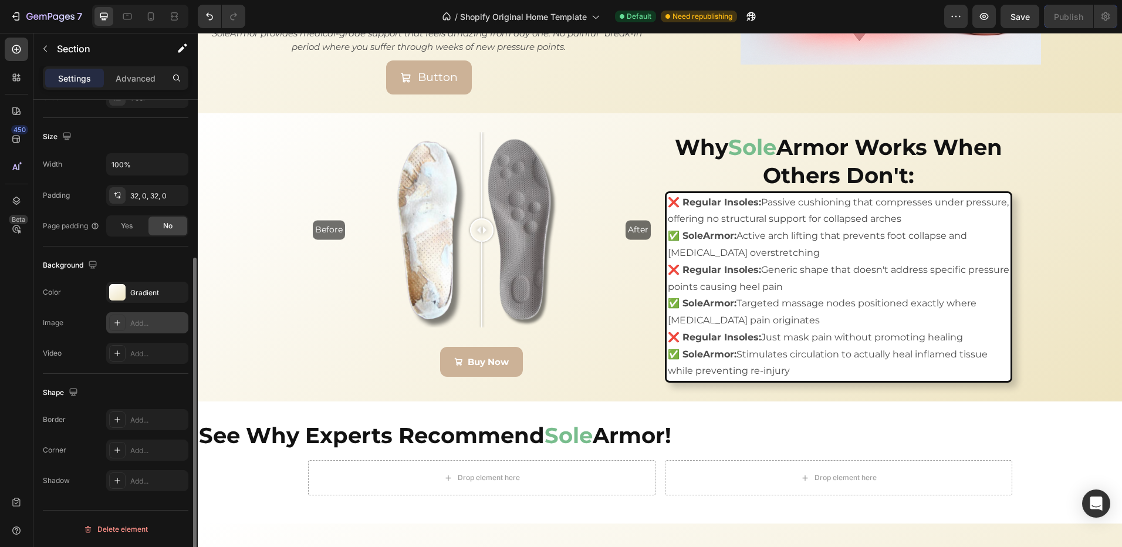
click at [138, 320] on div "Add..." at bounding box center [157, 323] width 55 height 11
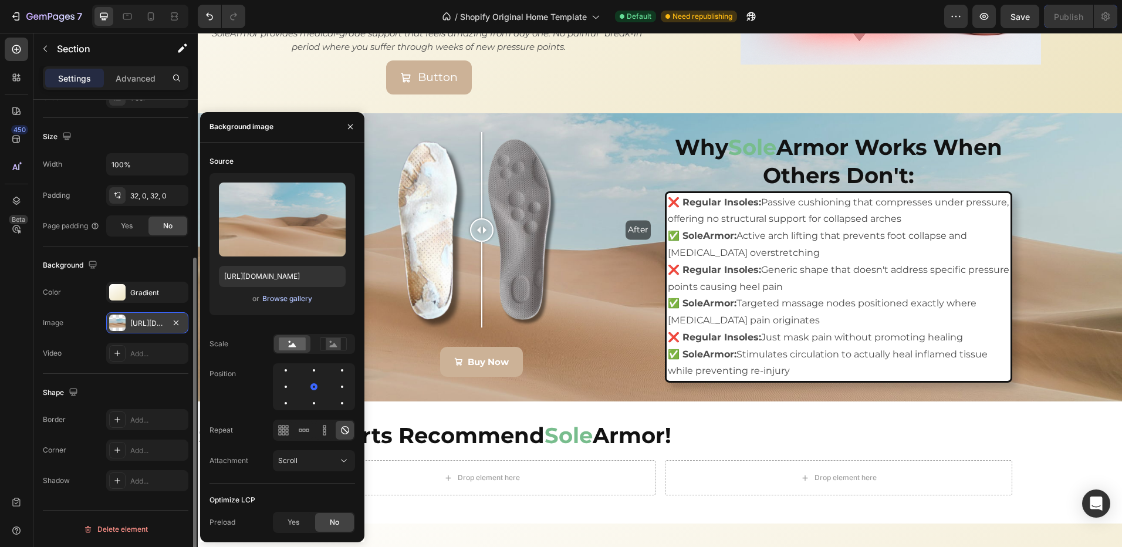
click at [277, 303] on div "Browse gallery" at bounding box center [287, 298] width 50 height 11
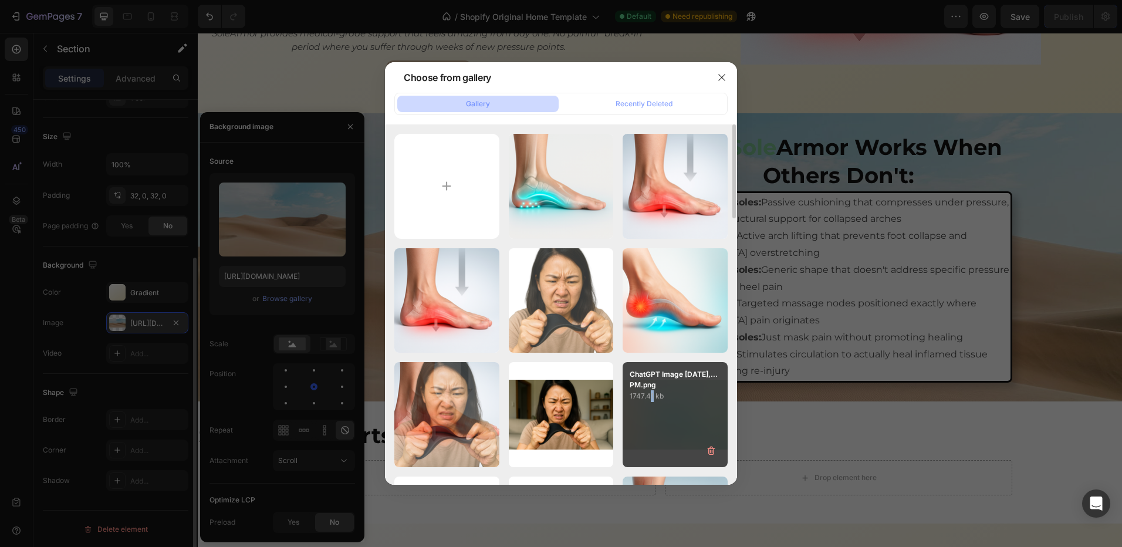
drag, startPoint x: 652, startPoint y: 413, endPoint x: 657, endPoint y: 427, distance: 15.6
click at [653, 413] on div "ChatGPT Image Aug 26,...PM.png 1747.41 kb" at bounding box center [675, 414] width 105 height 105
type input "[URL][DOMAIN_NAME]"
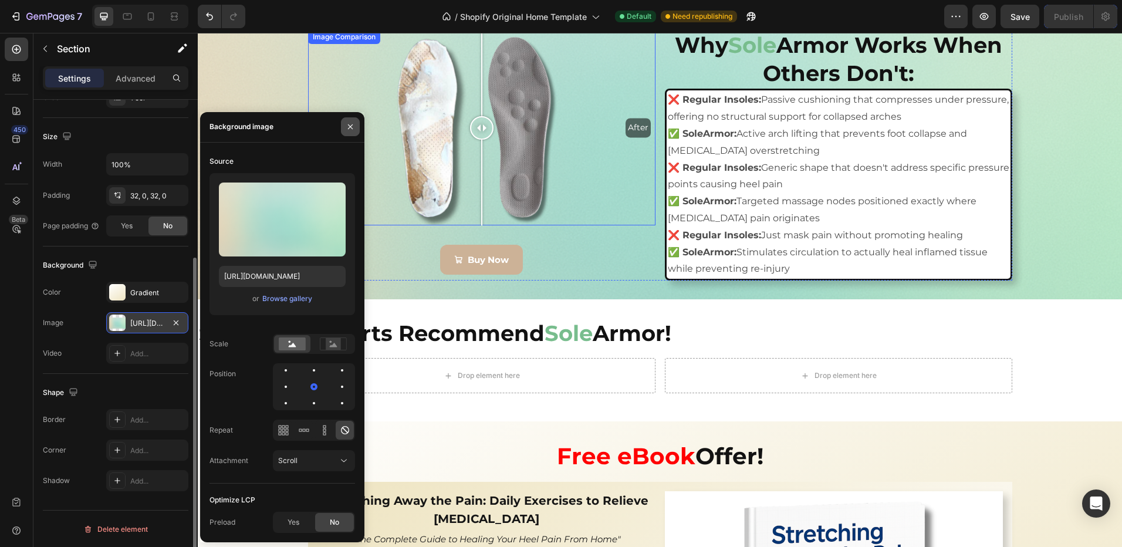
scroll to position [2062, 0]
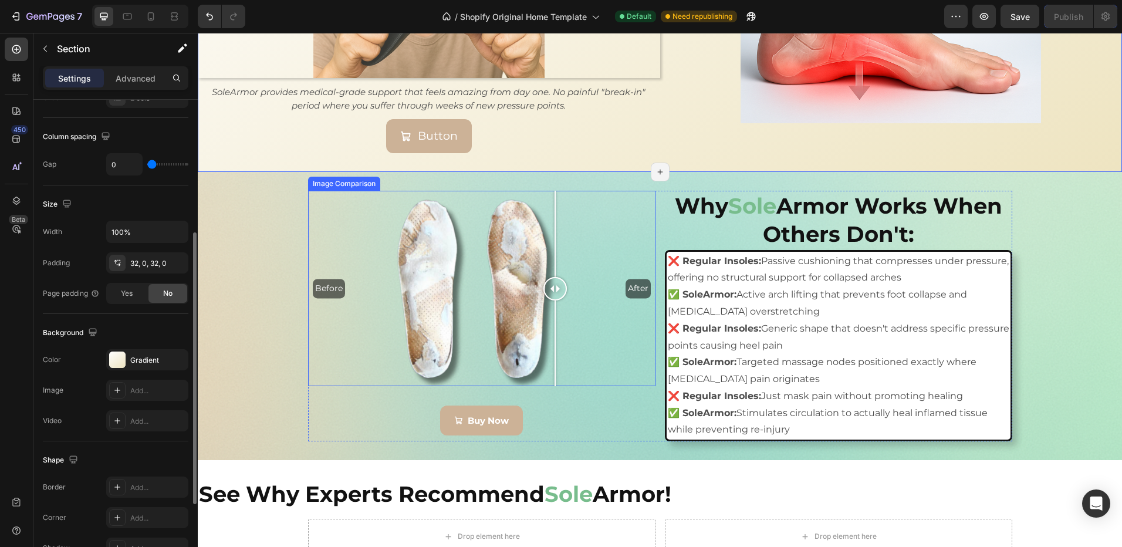
drag, startPoint x: 466, startPoint y: 263, endPoint x: 615, endPoint y: 316, distance: 157.9
click at [543, 277] on div at bounding box center [554, 288] width 23 height 23
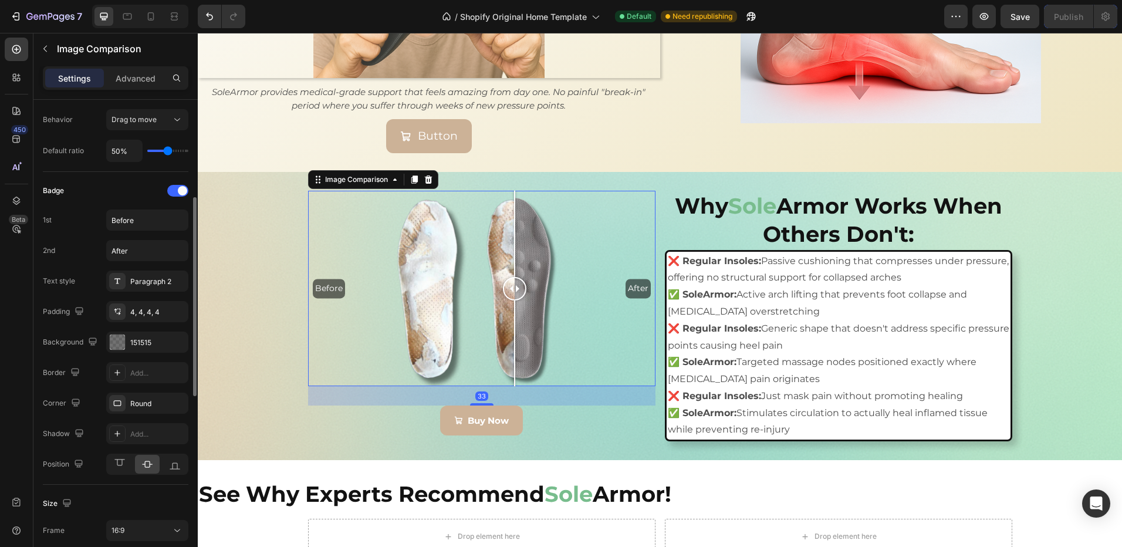
scroll to position [0, 0]
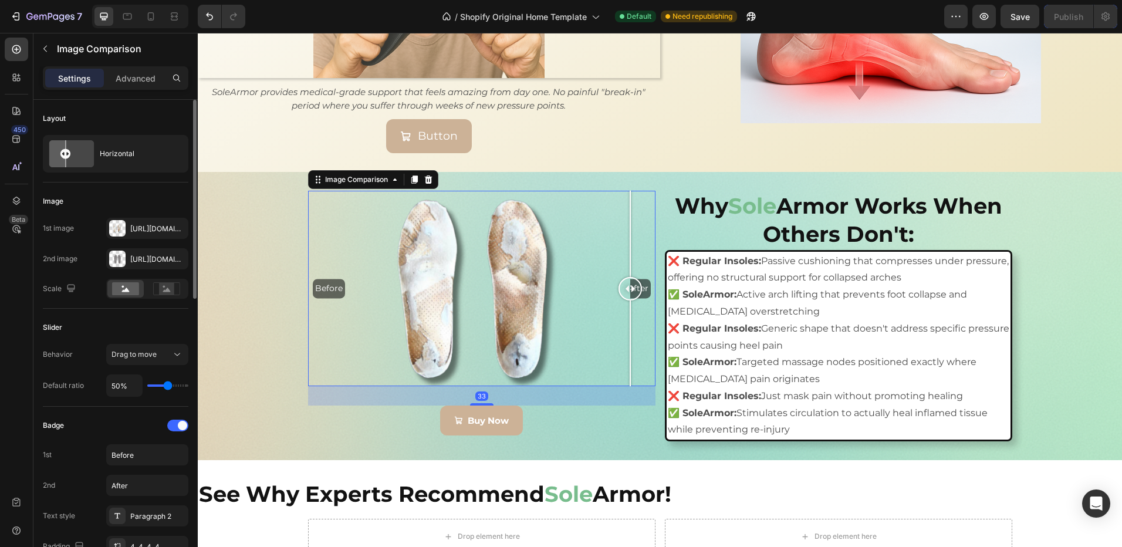
click at [626, 323] on div "Before After" at bounding box center [481, 288] width 347 height 195
click at [637, 386] on div "33" at bounding box center [481, 395] width 347 height 19
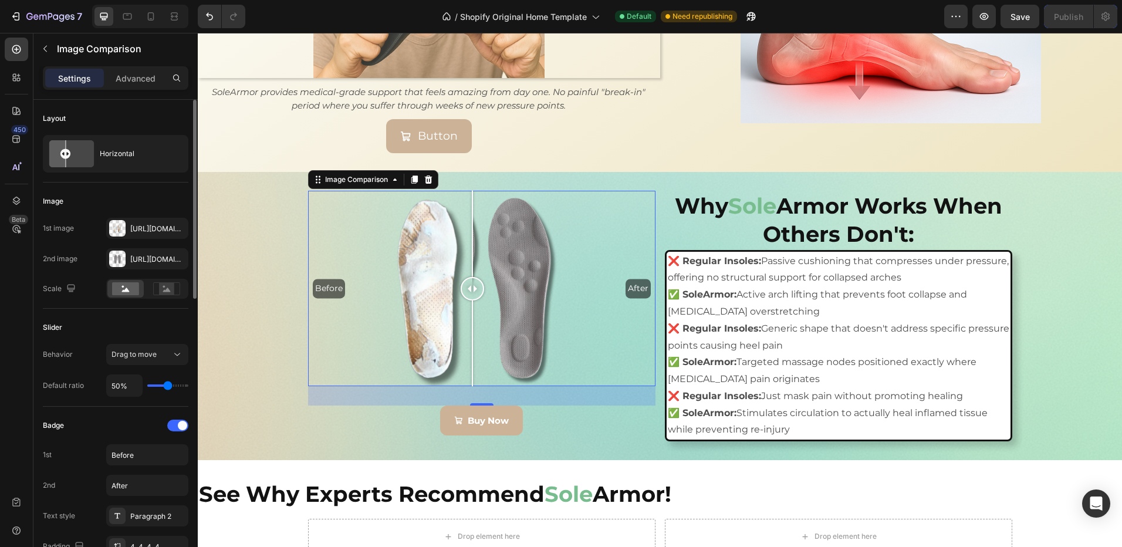
drag, startPoint x: 624, startPoint y: 272, endPoint x: 467, endPoint y: 265, distance: 156.8
click at [467, 277] on div at bounding box center [472, 288] width 23 height 23
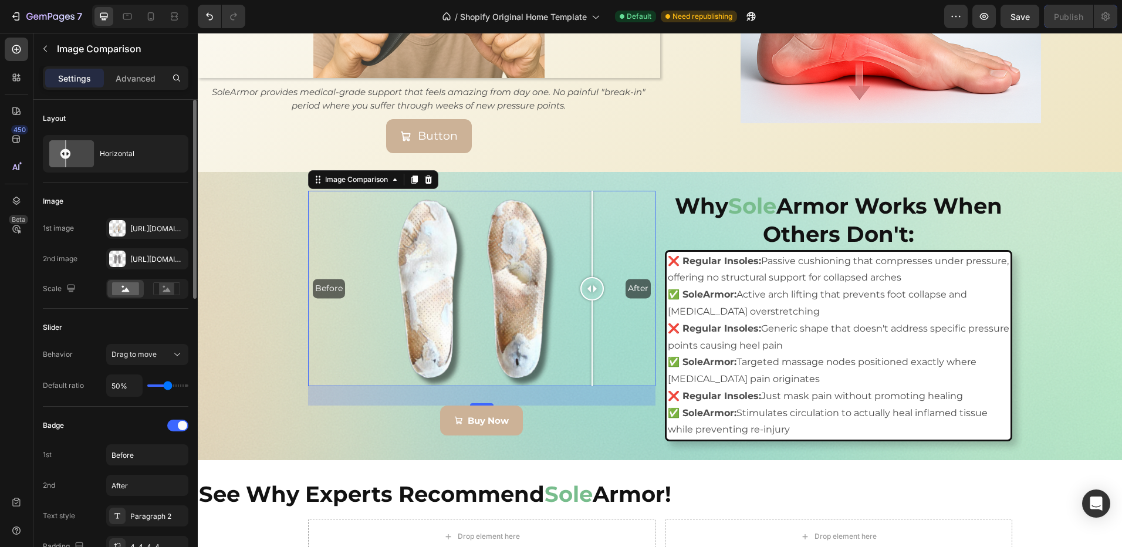
click at [587, 278] on div "Before After" at bounding box center [481, 288] width 347 height 195
click at [592, 315] on div at bounding box center [591, 288] width 23 height 195
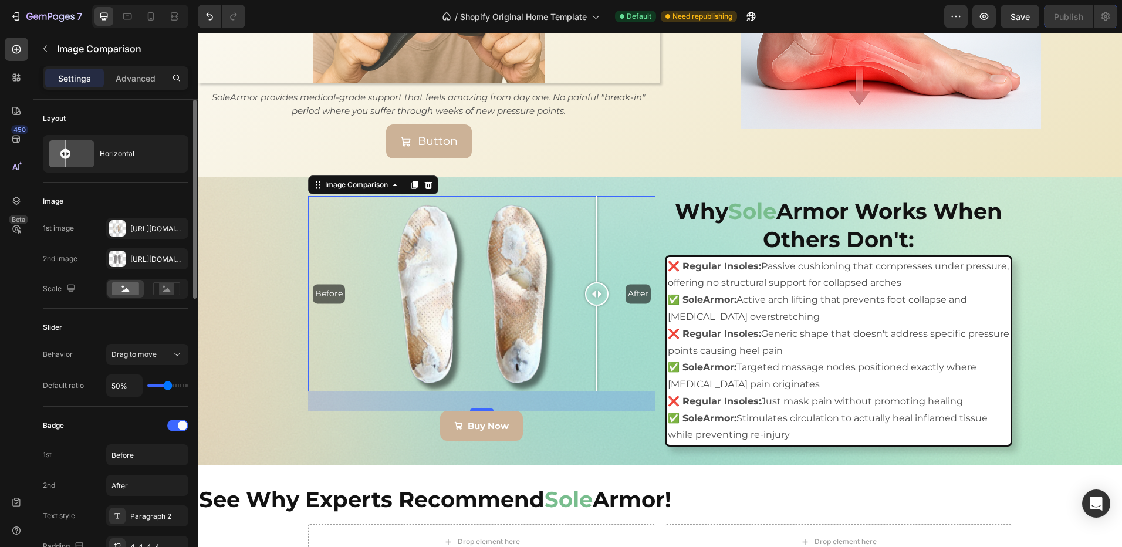
scroll to position [1945, 0]
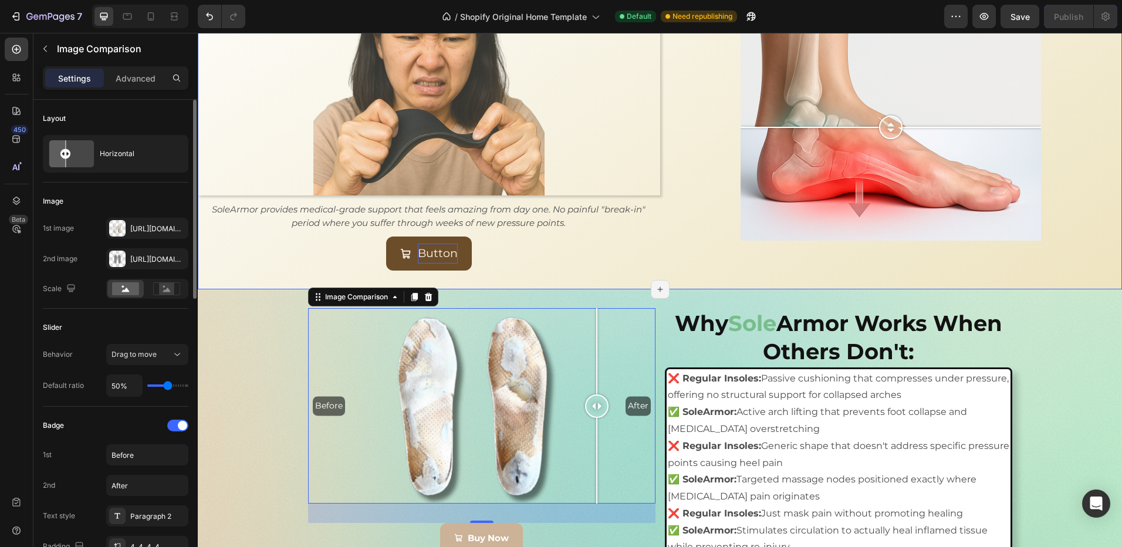
click at [447, 244] on p "Button" at bounding box center [438, 254] width 40 height 20
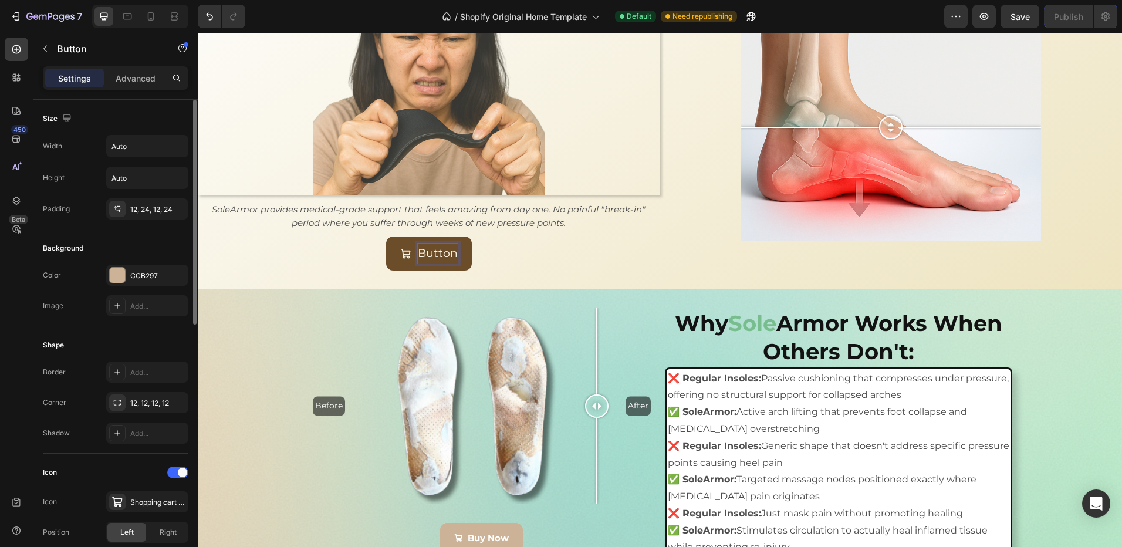
click at [452, 244] on p "Button" at bounding box center [438, 254] width 40 height 20
drag, startPoint x: 453, startPoint y: 210, endPoint x: 414, endPoint y: 210, distance: 39.3
click at [414, 244] on div "Button" at bounding box center [429, 254] width 58 height 20
click at [584, 289] on div "Before After Image Comparison Buy Now Button Why Sole Armor Works When Others D…" at bounding box center [660, 433] width 924 height 288
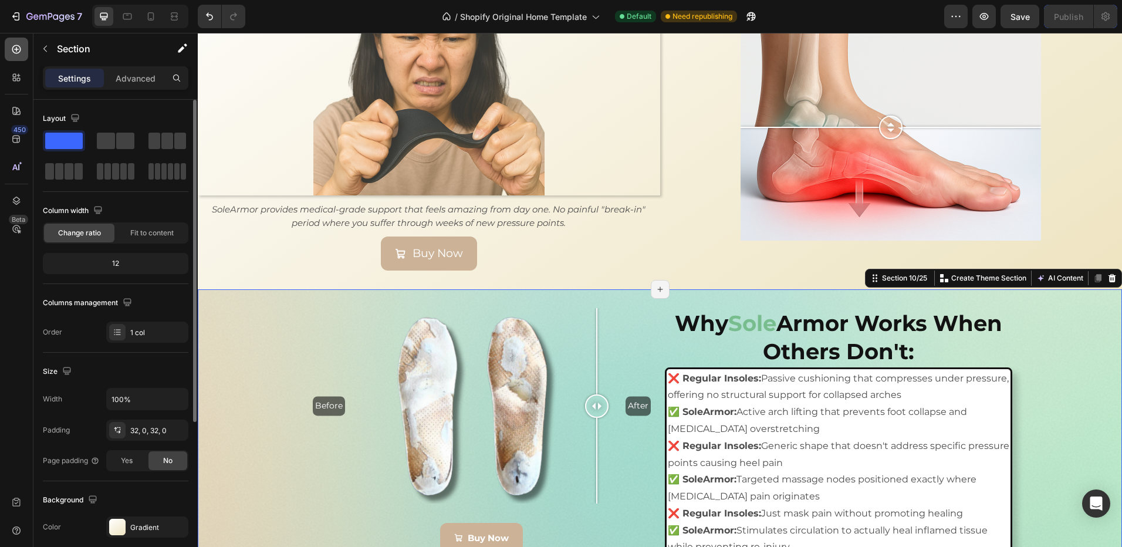
click at [13, 53] on icon at bounding box center [17, 49] width 12 height 12
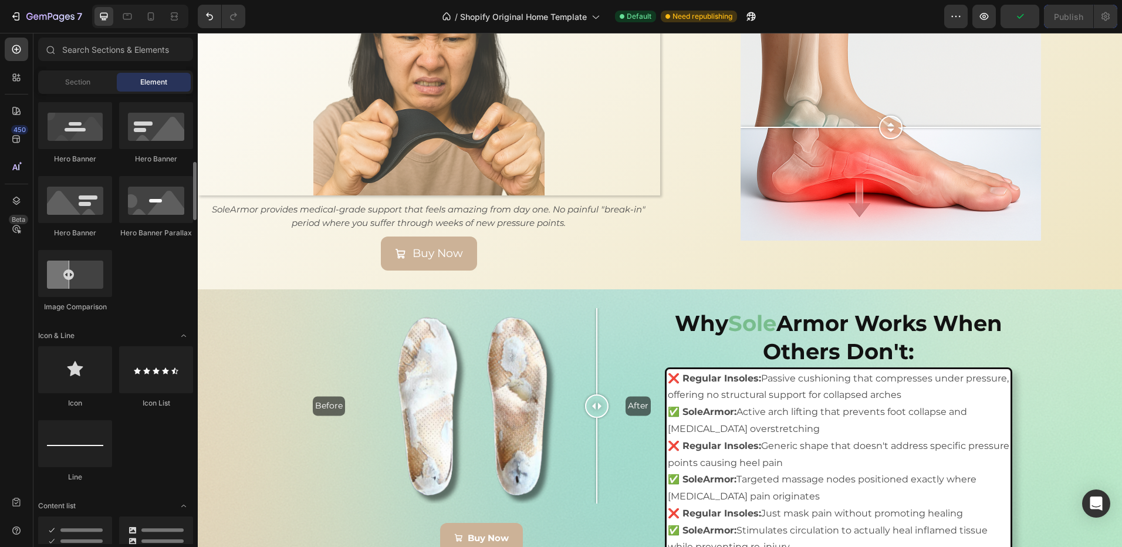
scroll to position [587, 0]
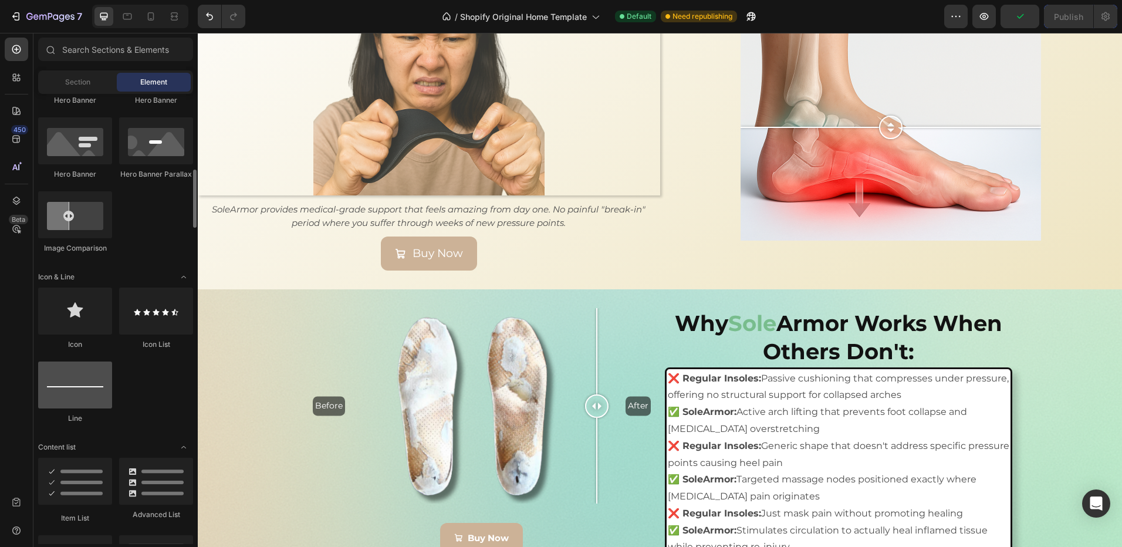
click at [84, 377] on div at bounding box center [75, 384] width 74 height 47
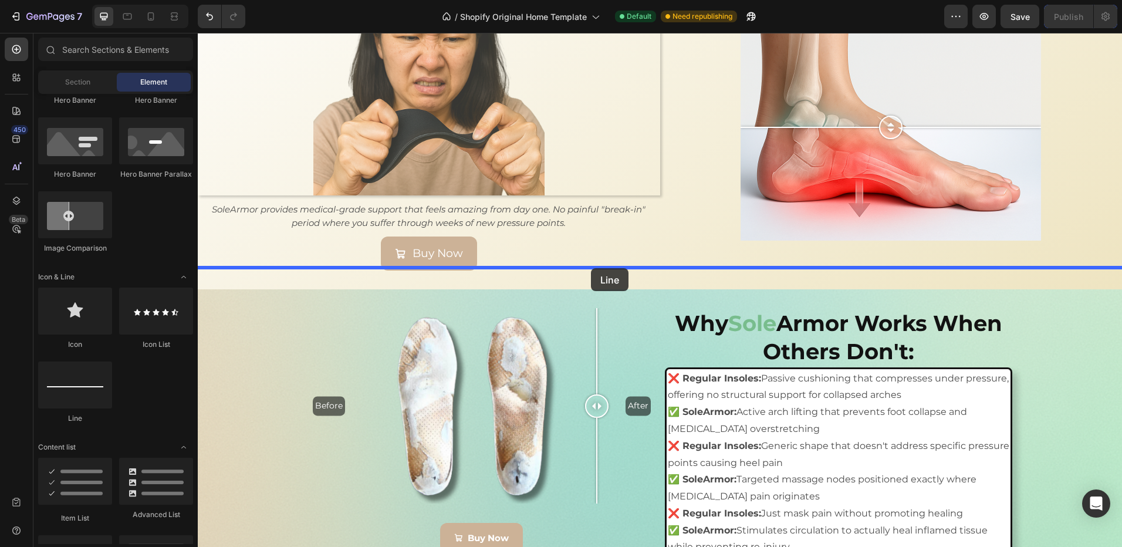
drag, startPoint x: 282, startPoint y: 413, endPoint x: 591, endPoint y: 268, distance: 341.0
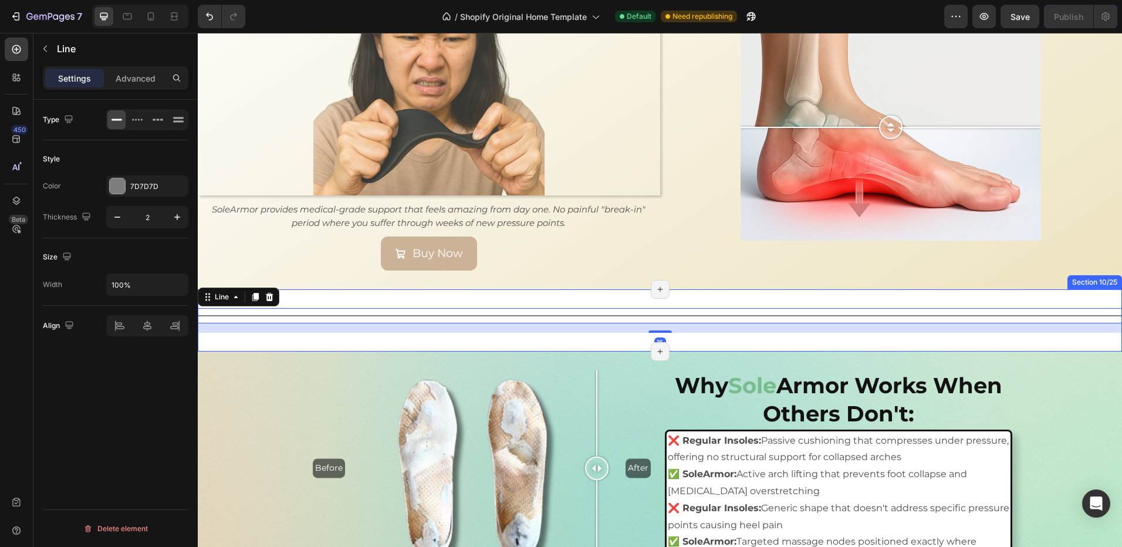
click at [352, 326] on div "Title Line 16 Section 10/25 Page has reached Shopify’s 25 section-limit Page ha…" at bounding box center [660, 320] width 924 height 62
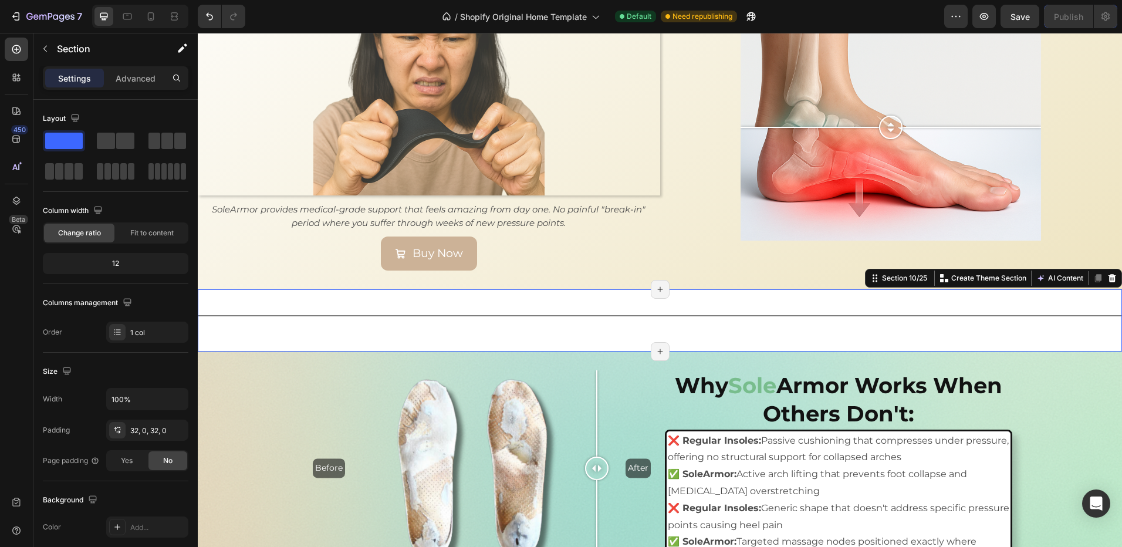
click at [304, 318] on div "Title Line Section 10/25 You can create reusable sections Create Theme Section …" at bounding box center [660, 320] width 924 height 62
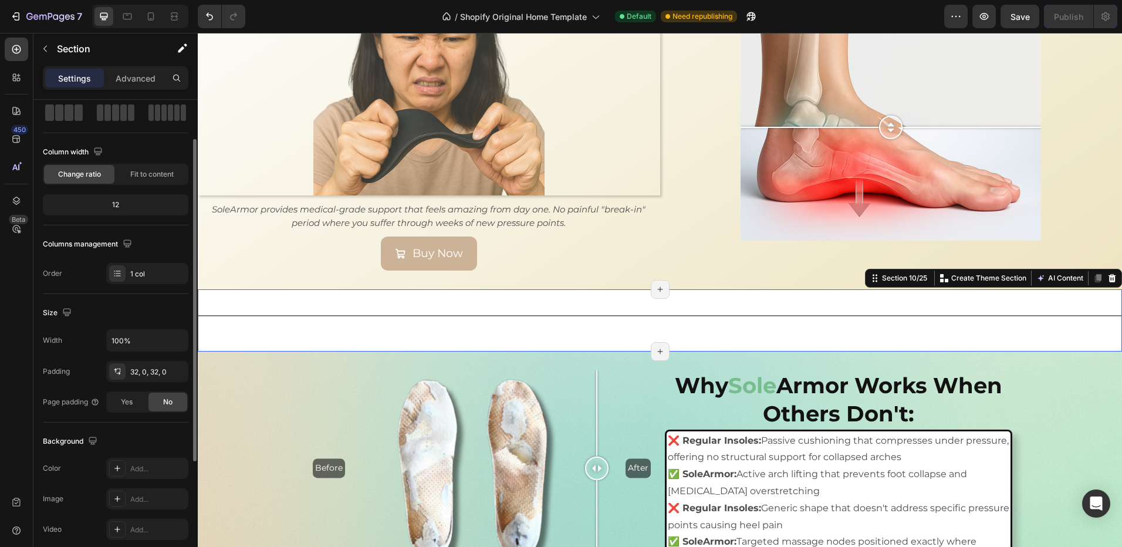
scroll to position [235, 0]
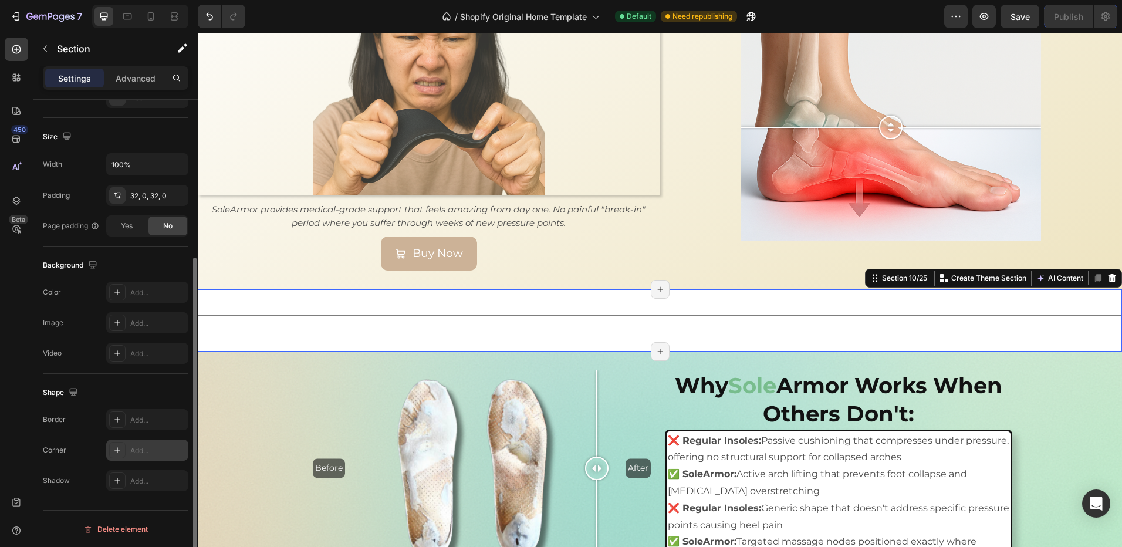
click at [136, 448] on div "Add..." at bounding box center [157, 450] width 55 height 11
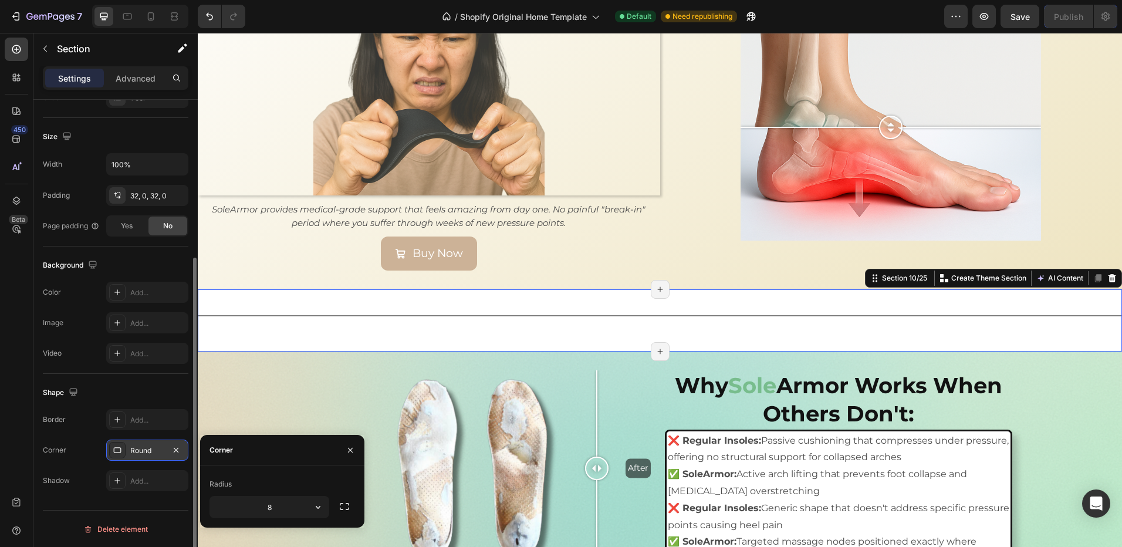
click at [137, 448] on div "Round" at bounding box center [147, 450] width 34 height 11
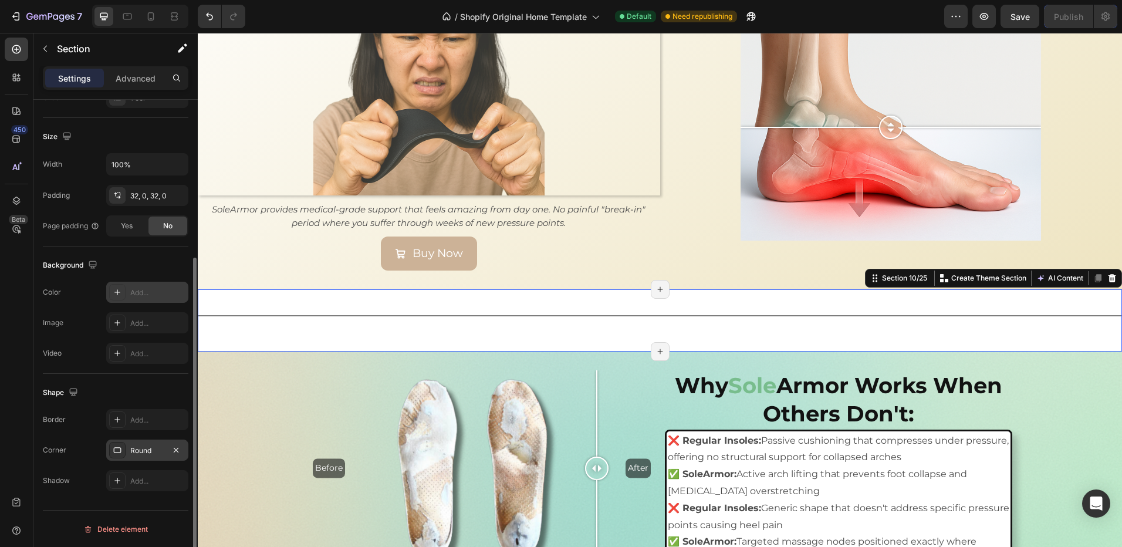
click at [127, 299] on div "Add..." at bounding box center [147, 292] width 82 height 21
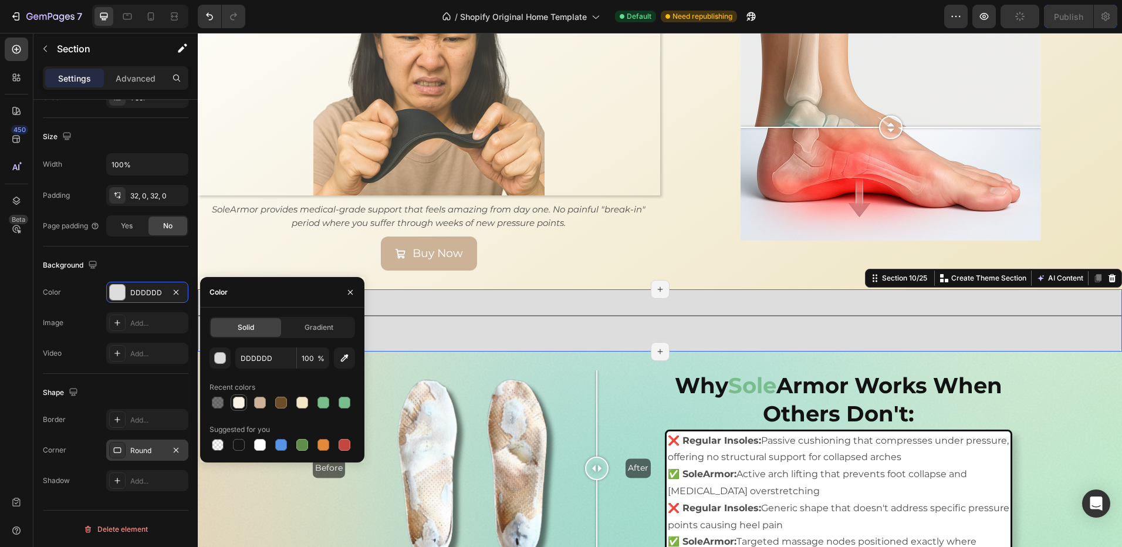
click at [241, 407] on div at bounding box center [239, 403] width 12 height 12
type input "F8F3E4"
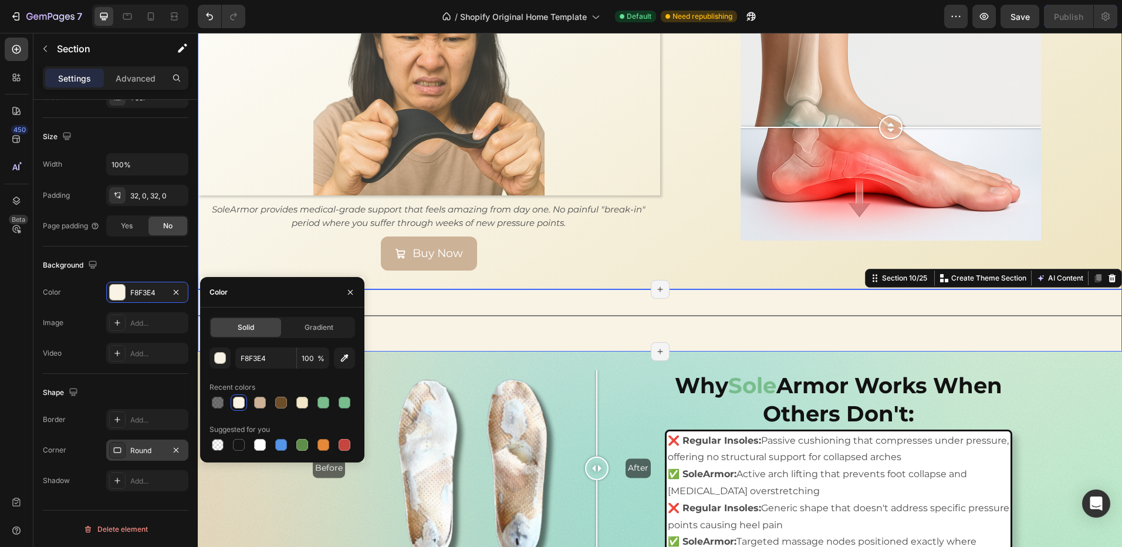
click at [330, 247] on div "Most orthotic insoles are RIGID and UNCOMFORTABLE . Heading Image SoleArmor pro…" at bounding box center [429, 74] width 462 height 391
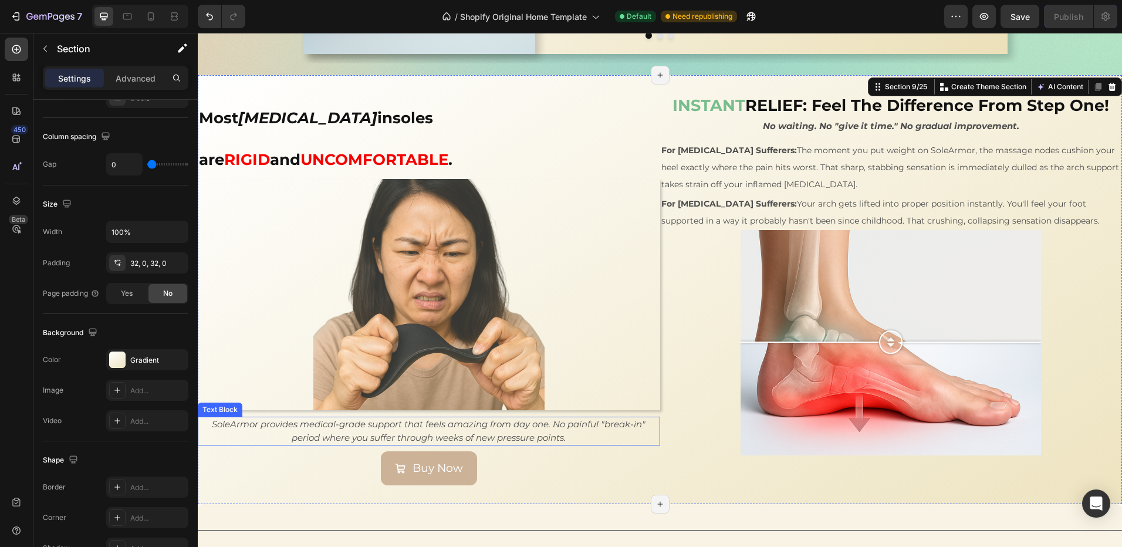
scroll to position [1769, 0]
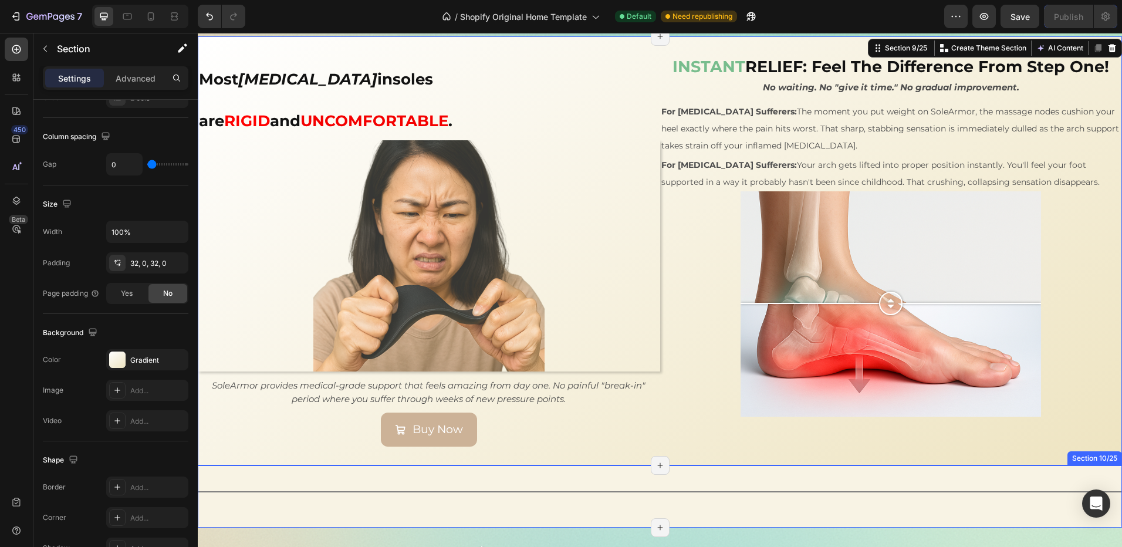
click at [535, 465] on div "Title Line Section 10/25 Page has reached Shopify’s 25 section-limit Page has r…" at bounding box center [660, 496] width 924 height 62
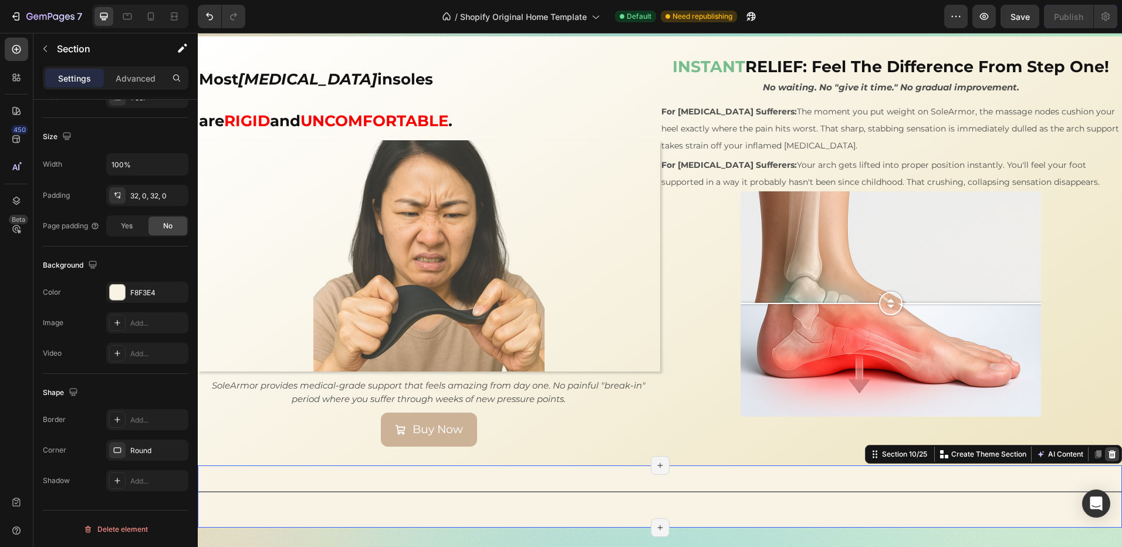
click at [1107, 450] on icon at bounding box center [1111, 454] width 9 height 9
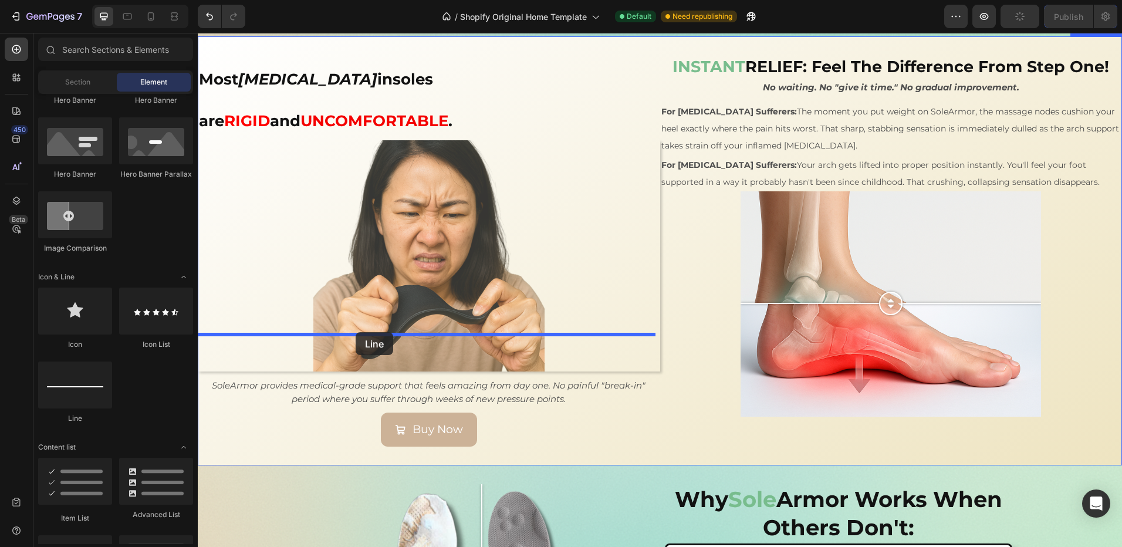
drag, startPoint x: 313, startPoint y: 429, endPoint x: 356, endPoint y: 332, distance: 105.6
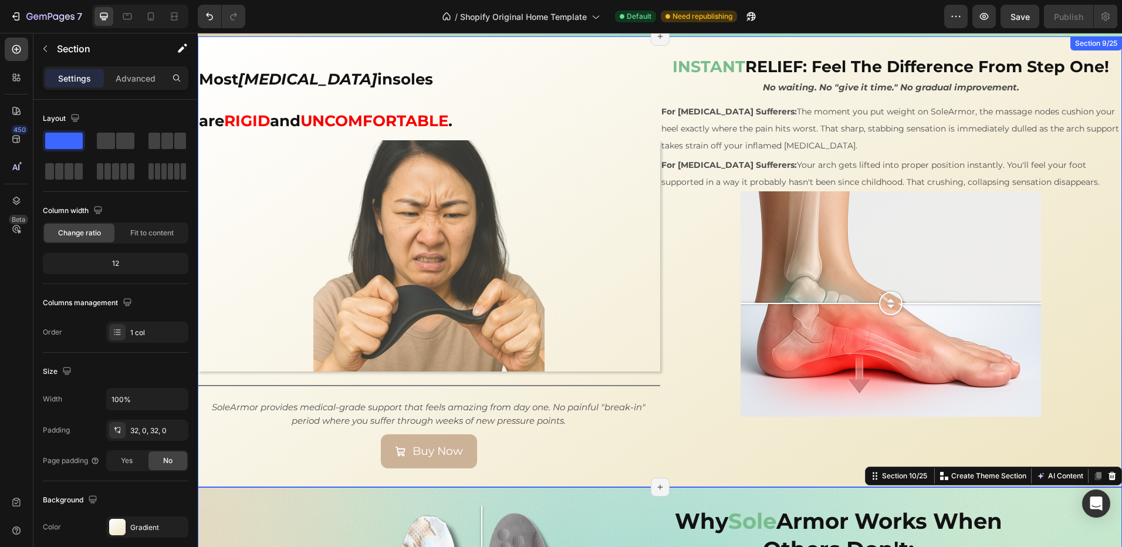
click at [313, 378] on div "Title Line" at bounding box center [429, 385] width 462 height 15
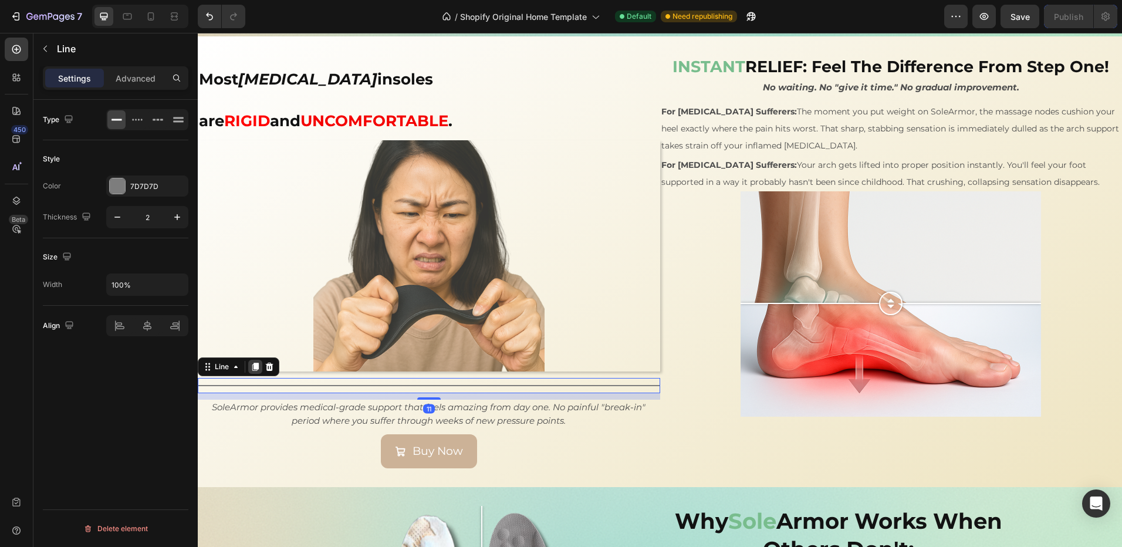
click at [255, 362] on icon at bounding box center [255, 366] width 9 height 9
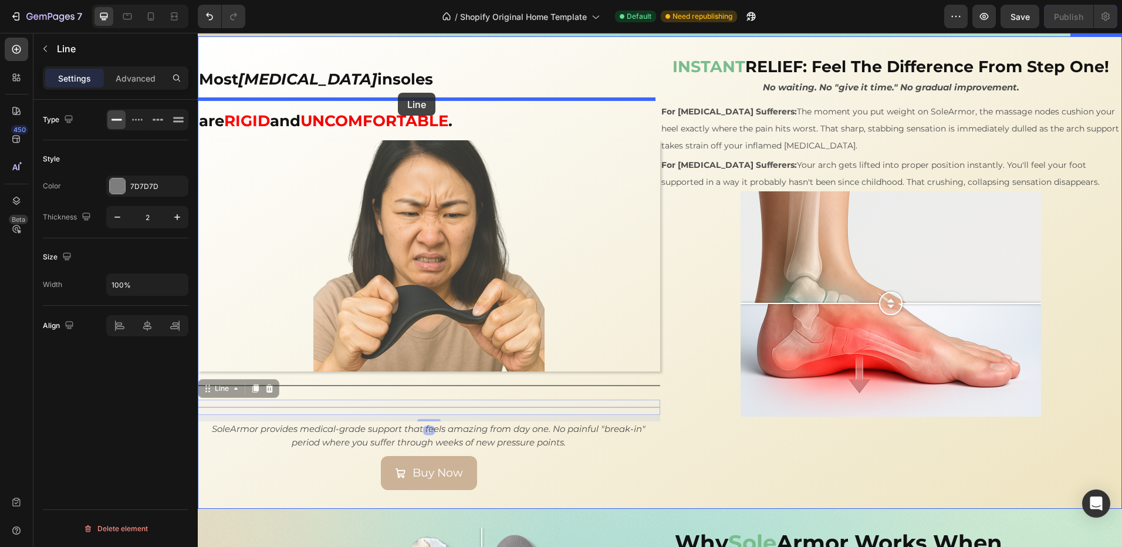
drag, startPoint x: 353, startPoint y: 356, endPoint x: 398, endPoint y: 92, distance: 268.6
click at [398, 92] on div "Sed-natus Heading SOLE ARMOR Heading This is your text block. Click to edit and…" at bounding box center [660, 322] width 924 height 4116
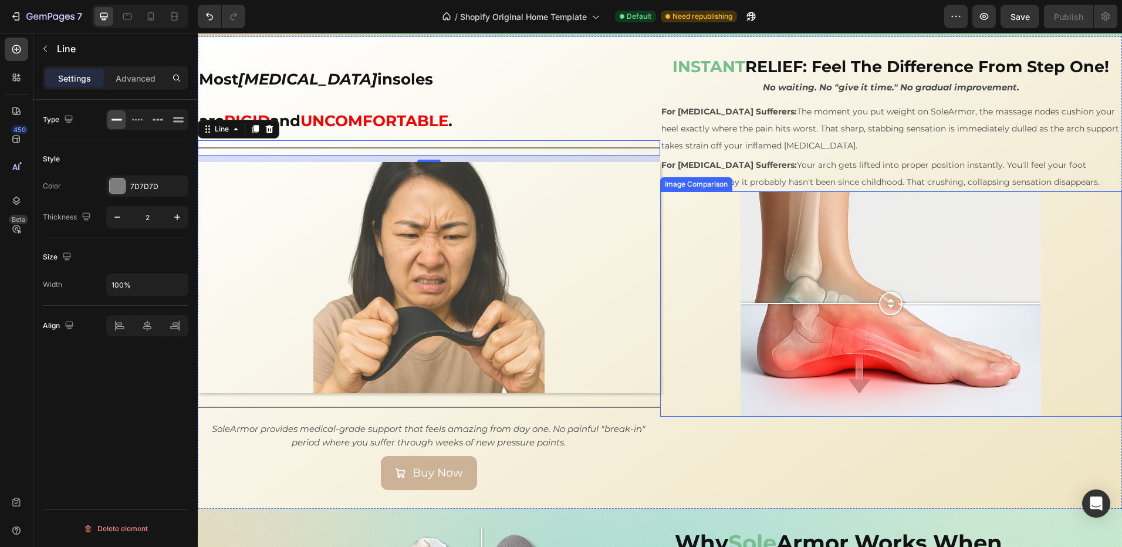
click at [718, 373] on div at bounding box center [891, 303] width 462 height 225
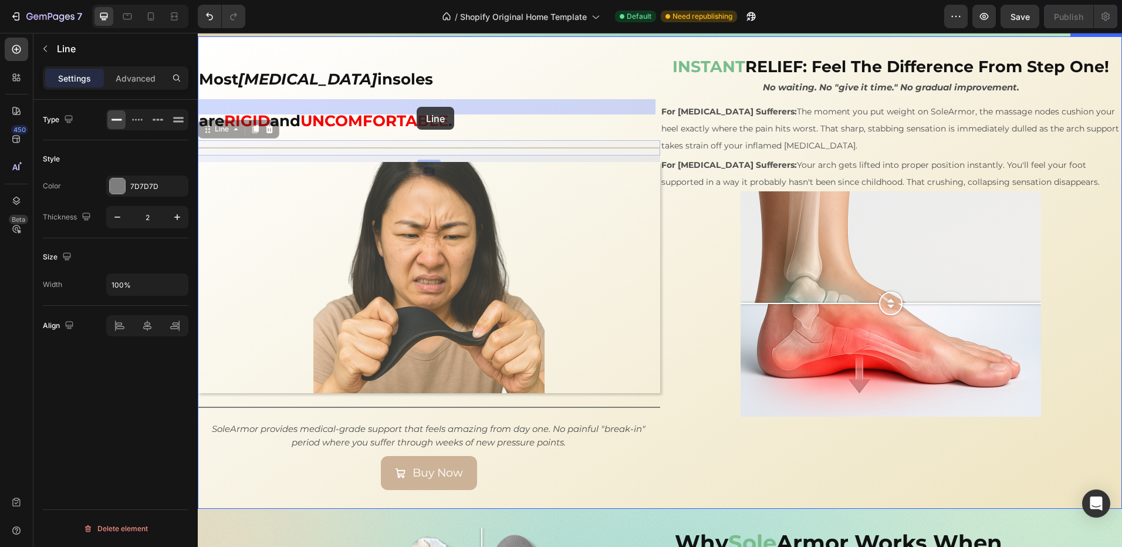
drag, startPoint x: 546, startPoint y: 104, endPoint x: 417, endPoint y: 107, distance: 129.7
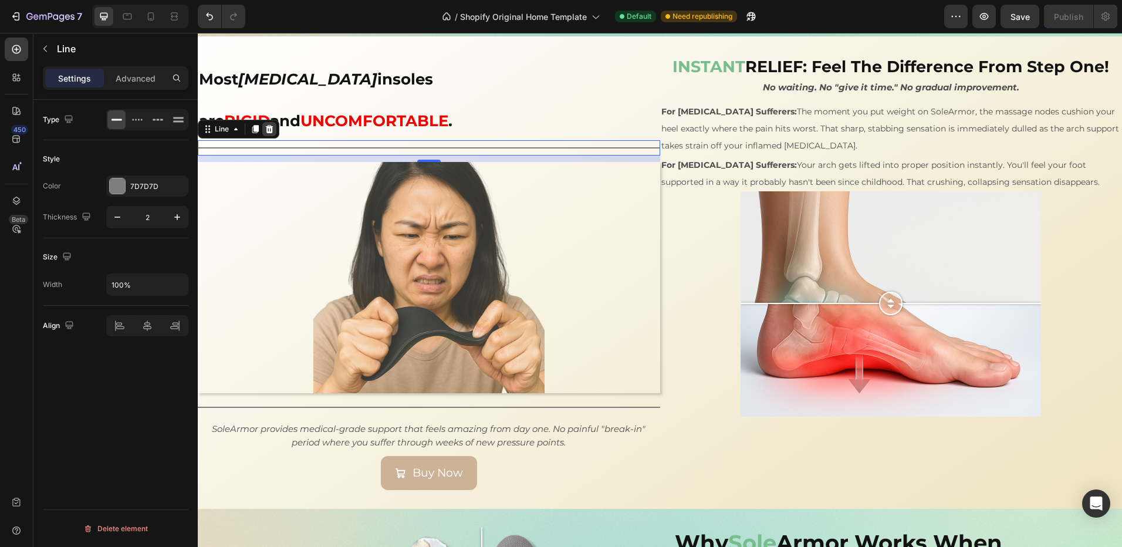
click at [272, 122] on div at bounding box center [269, 129] width 14 height 14
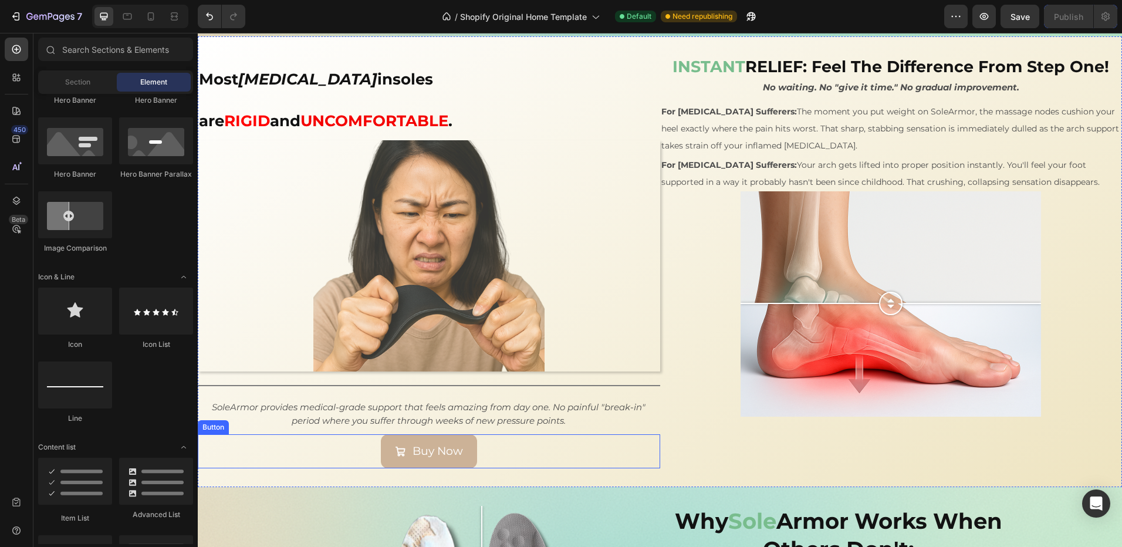
click at [592, 434] on div "Buy Now Button" at bounding box center [429, 451] width 462 height 34
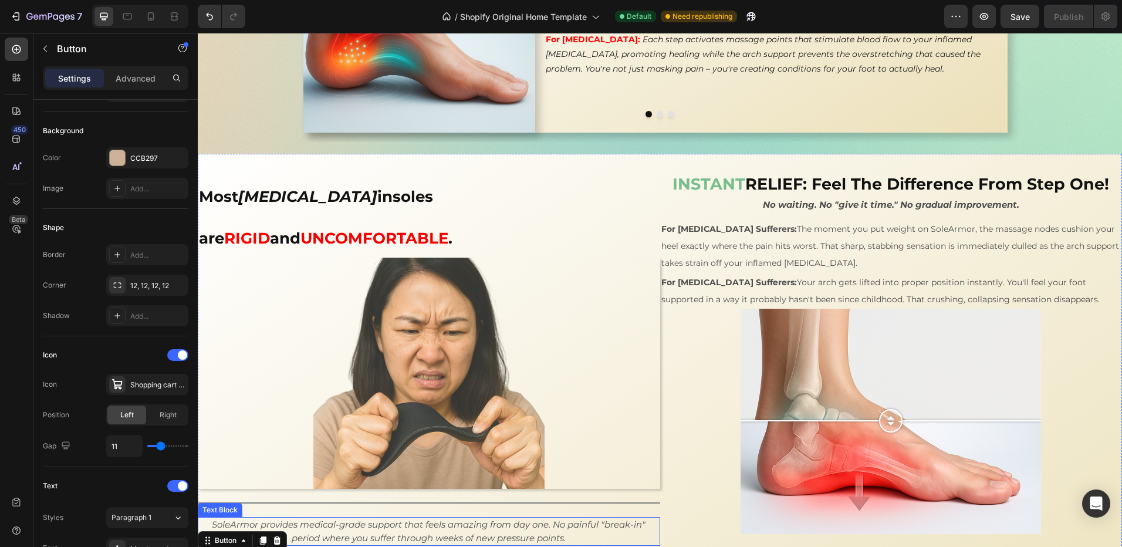
scroll to position [1710, 0]
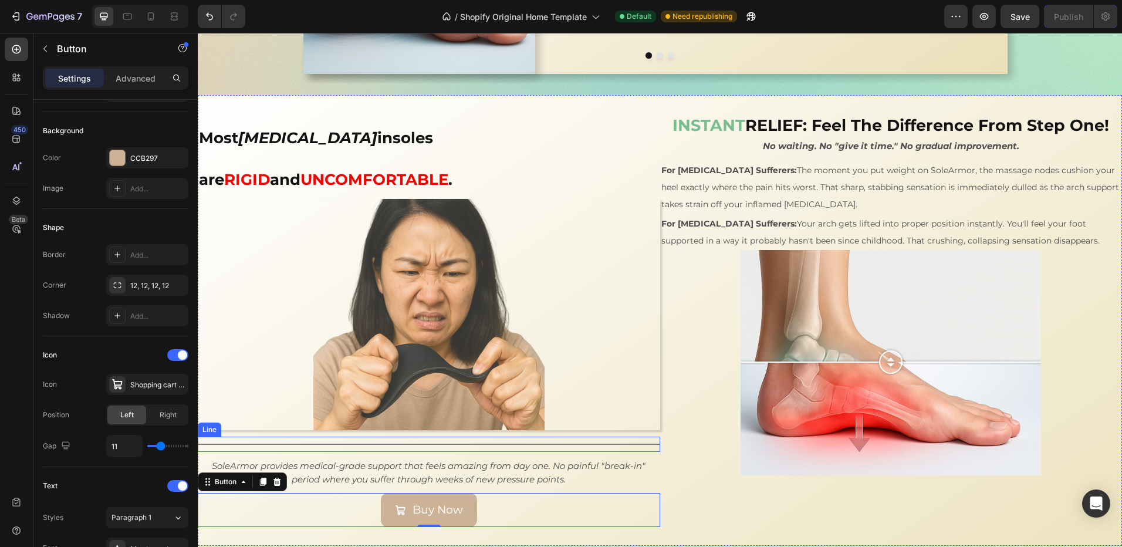
click at [405, 444] on div at bounding box center [429, 444] width 462 height 1
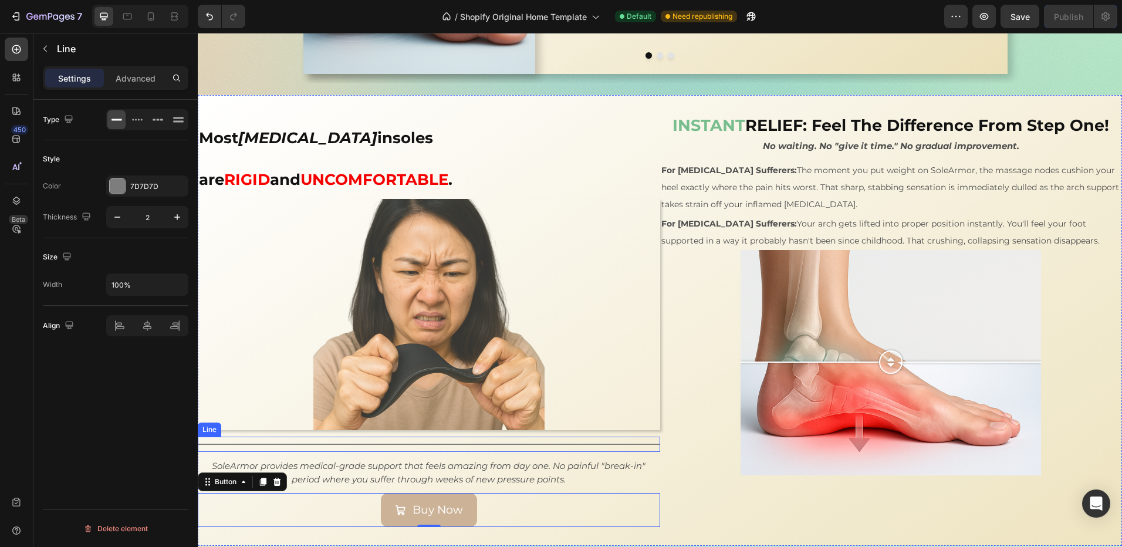
scroll to position [0, 0]
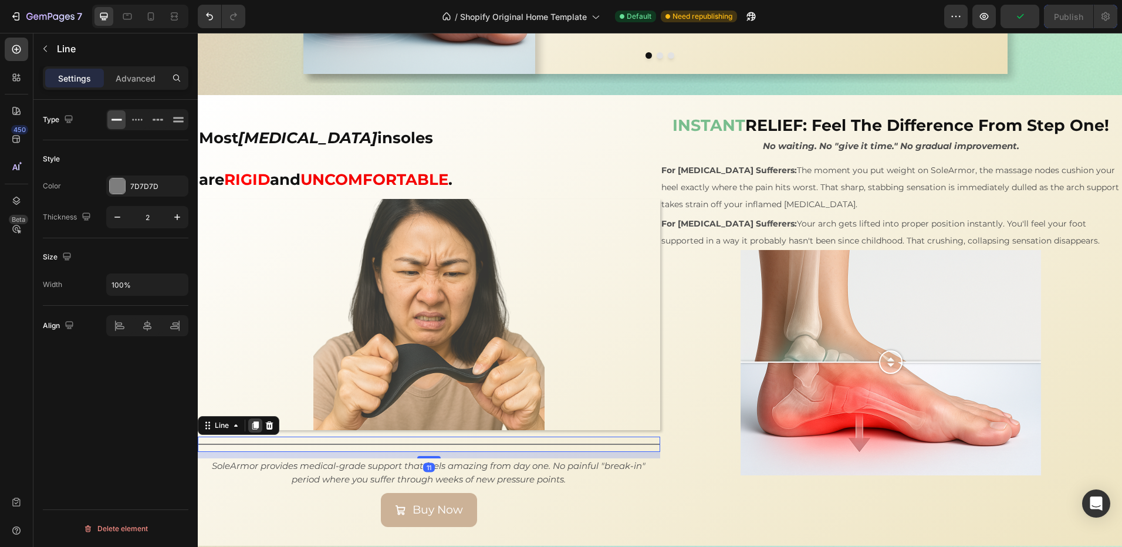
click at [255, 421] on icon at bounding box center [255, 425] width 6 height 8
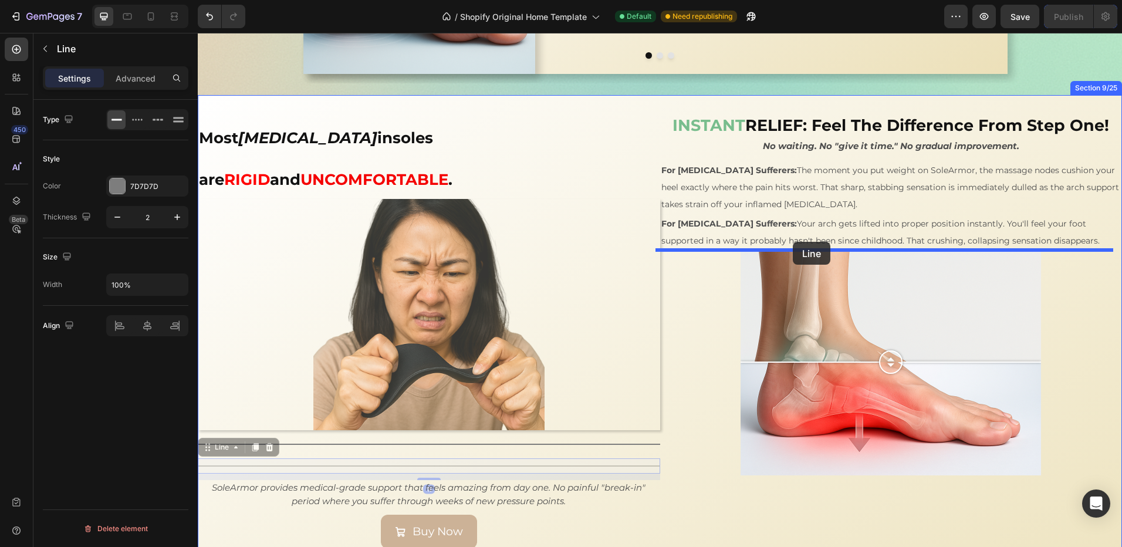
drag, startPoint x: 342, startPoint y: 425, endPoint x: 793, endPoint y: 242, distance: 487.2
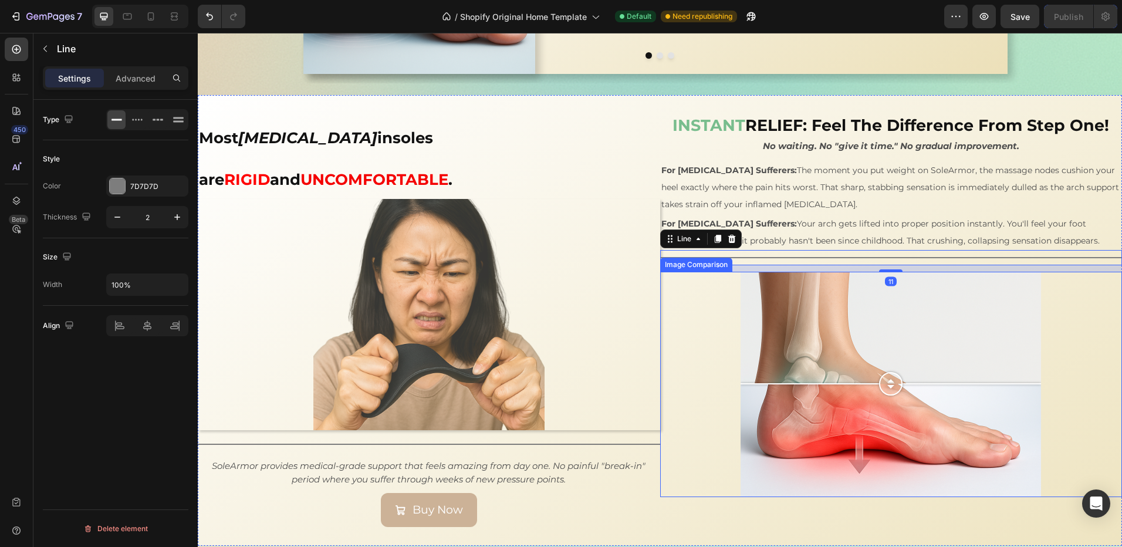
click at [717, 347] on div at bounding box center [891, 384] width 462 height 225
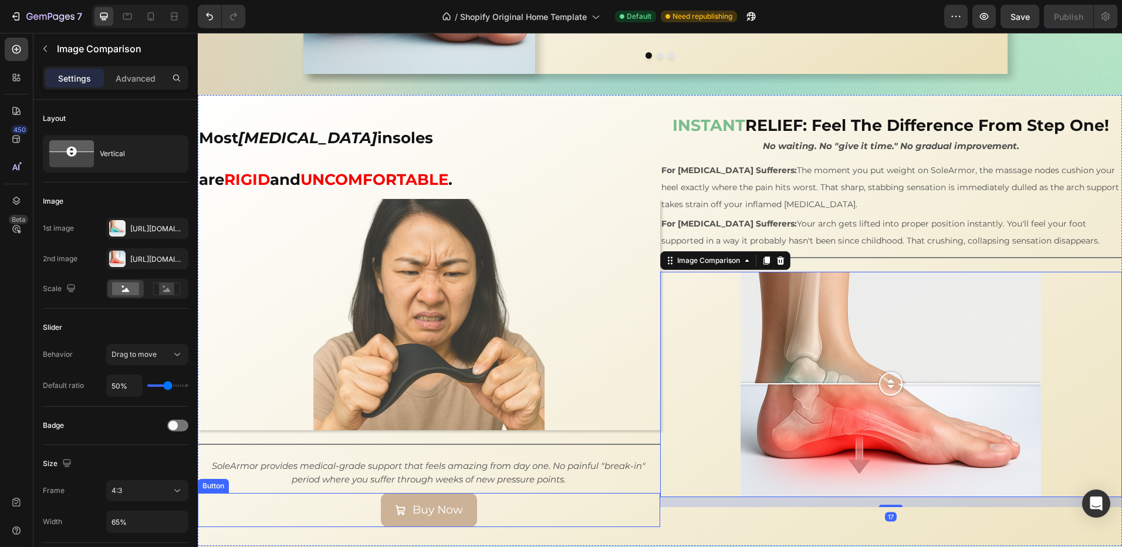
click at [560, 493] on div "Buy Now Button" at bounding box center [429, 510] width 462 height 34
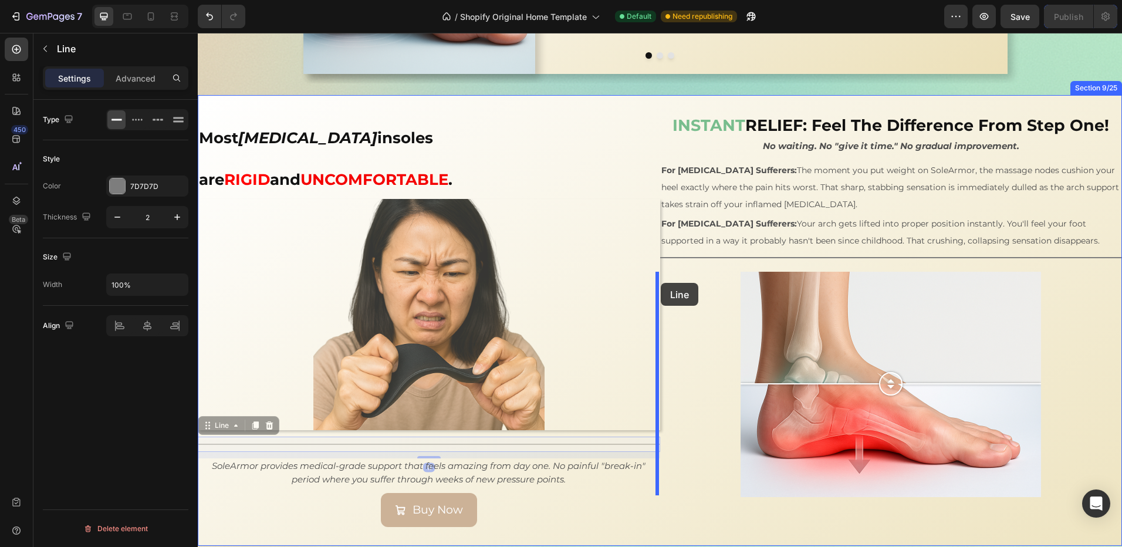
drag, startPoint x: 660, startPoint y: 307, endPoint x: 661, endPoint y: 283, distance: 24.1
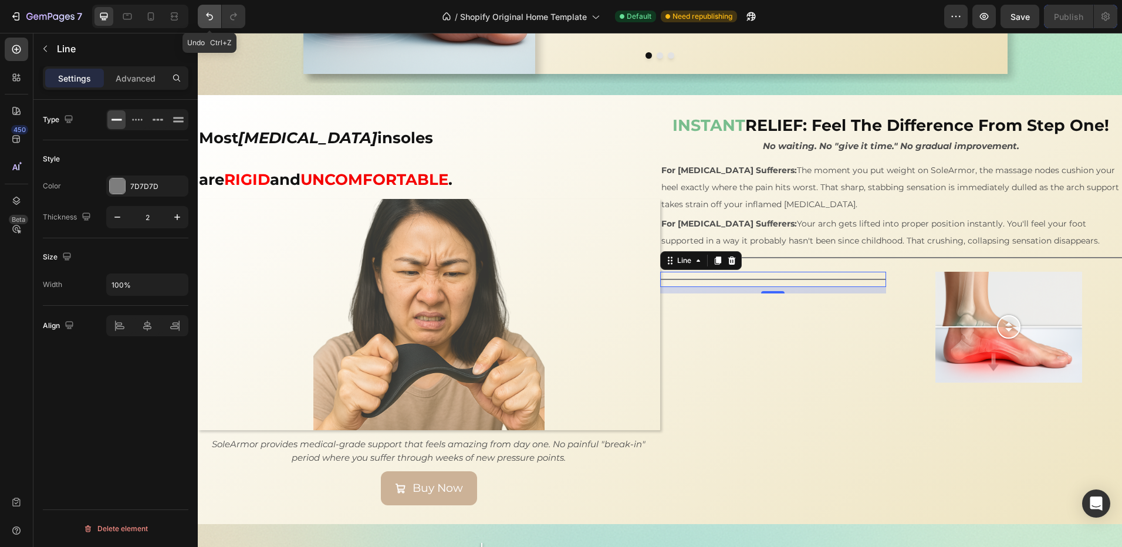
click at [205, 18] on icon "Undo/Redo" at bounding box center [210, 17] width 12 height 12
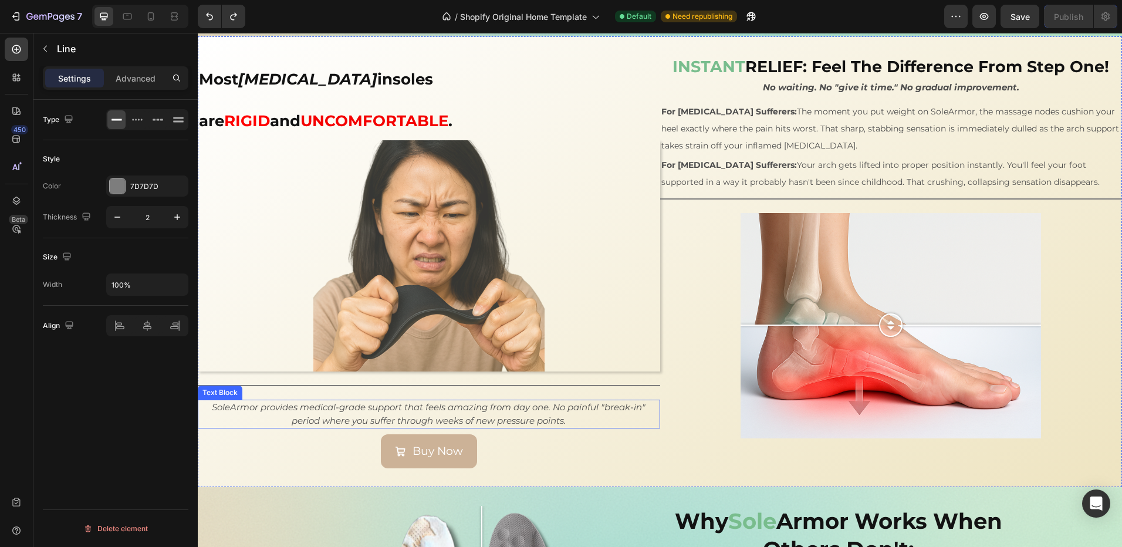
scroll to position [1710, 0]
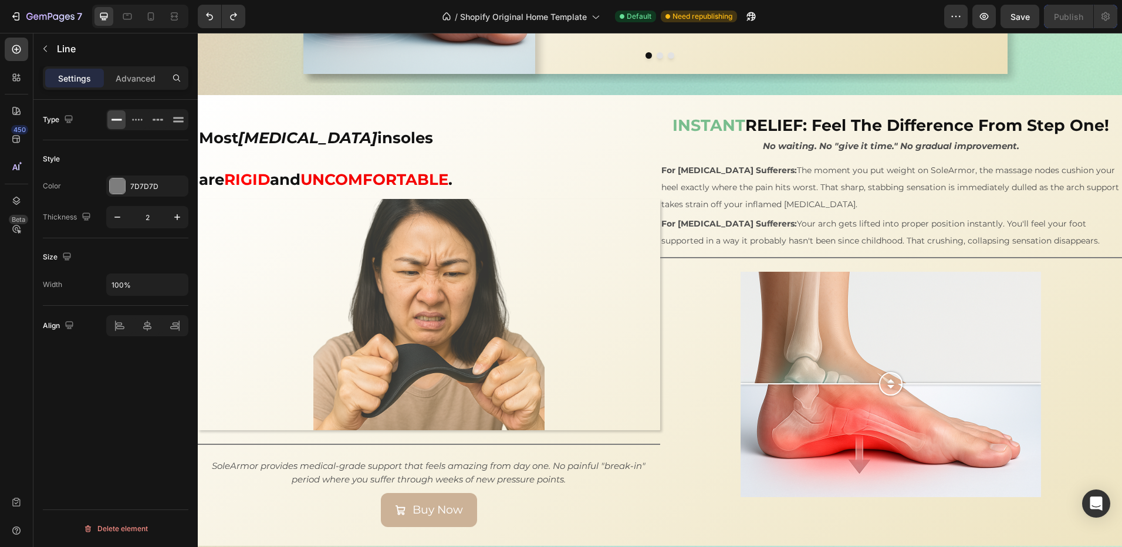
click at [238, 437] on div "Title Line" at bounding box center [429, 444] width 462 height 15
click at [232, 437] on div "Title Line" at bounding box center [429, 444] width 462 height 15
click at [142, 185] on div "7D7D7D" at bounding box center [147, 186] width 34 height 11
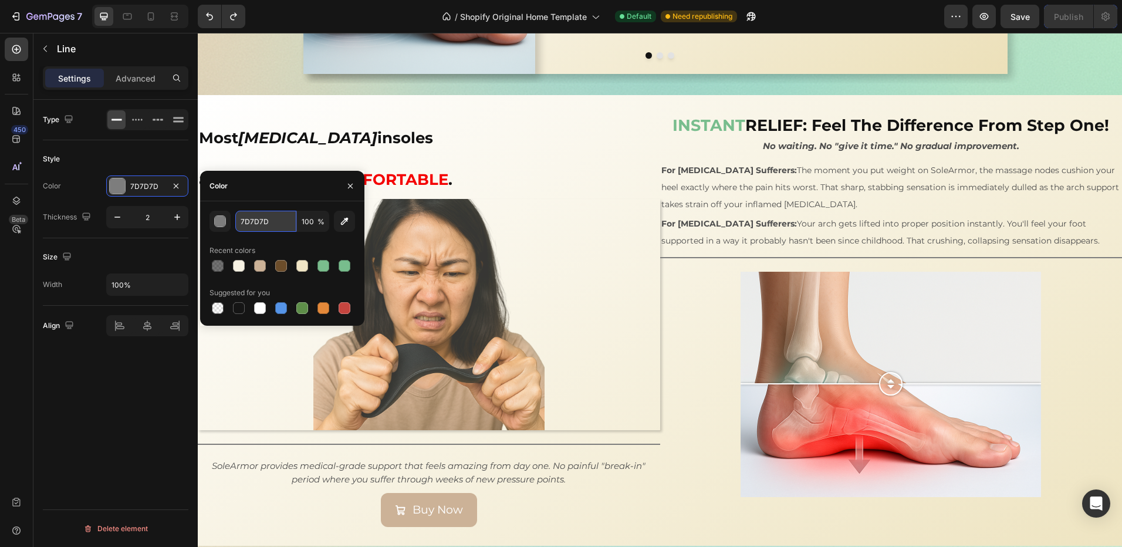
click at [277, 224] on input "7D7D7D" at bounding box center [265, 221] width 61 height 21
click at [116, 214] on icon "button" at bounding box center [117, 217] width 12 height 12
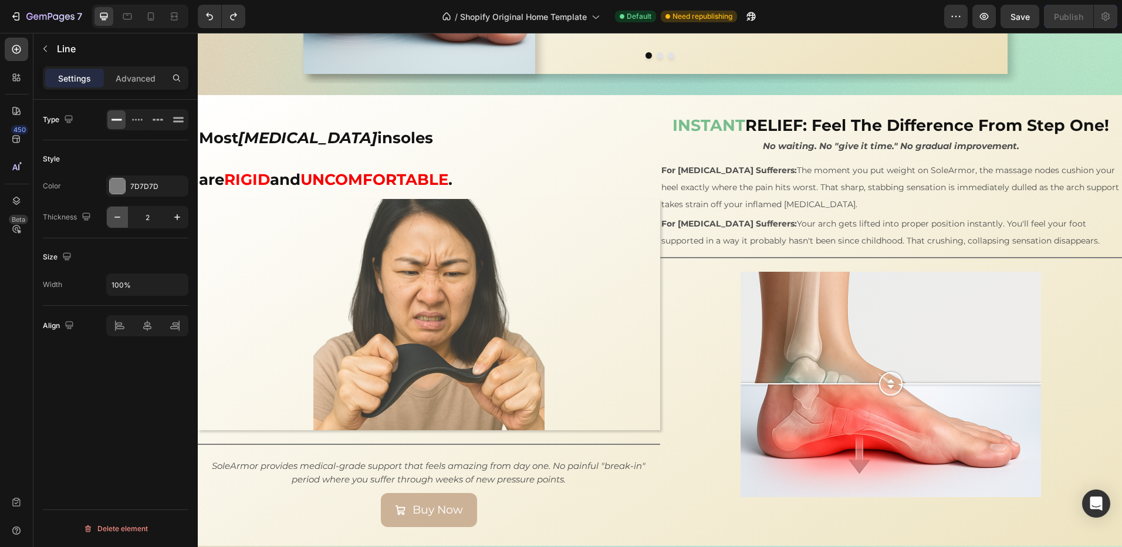
type input "1"
click at [675, 262] on div "Title Line" at bounding box center [891, 257] width 462 height 15
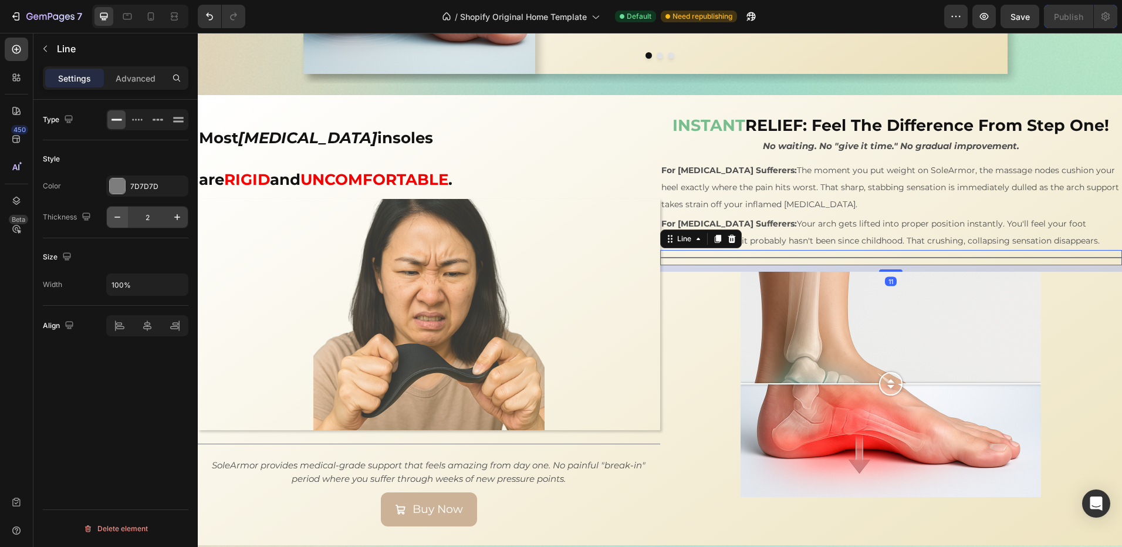
click at [123, 217] on button "button" at bounding box center [117, 217] width 21 height 21
type input "1"
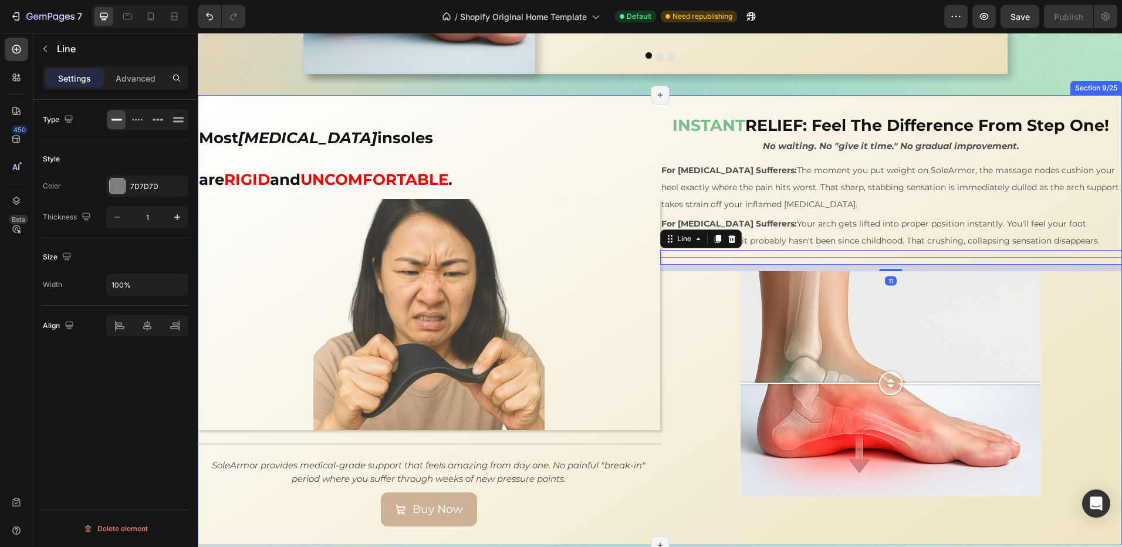
click at [276, 484] on div "Most orthotic insoles are RIGID and UNCOMFORTABLE . Heading Image Title Line So…" at bounding box center [429, 320] width 462 height 413
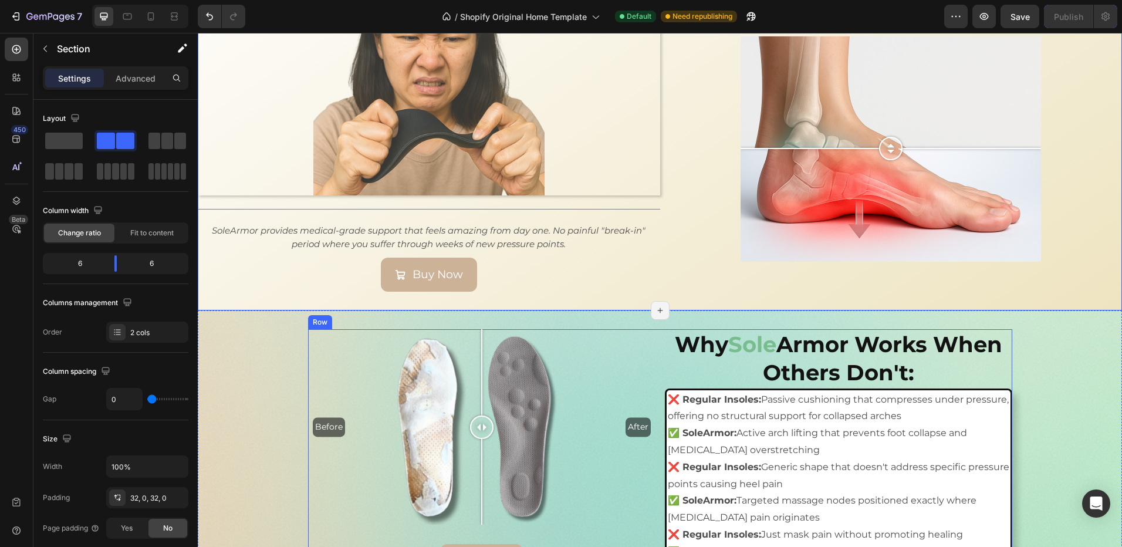
scroll to position [2121, 0]
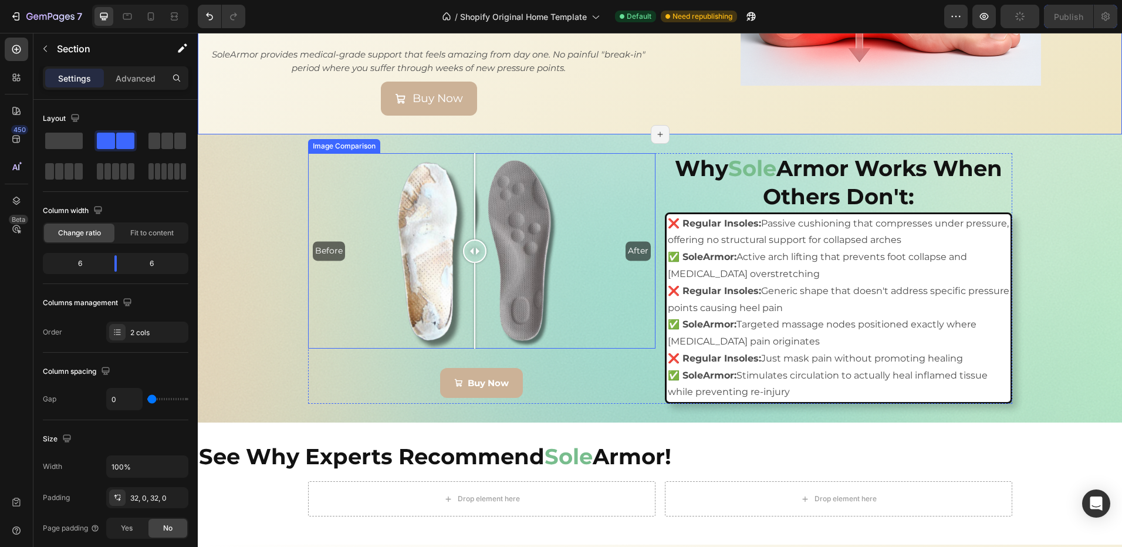
click at [470, 239] on div at bounding box center [474, 250] width 23 height 23
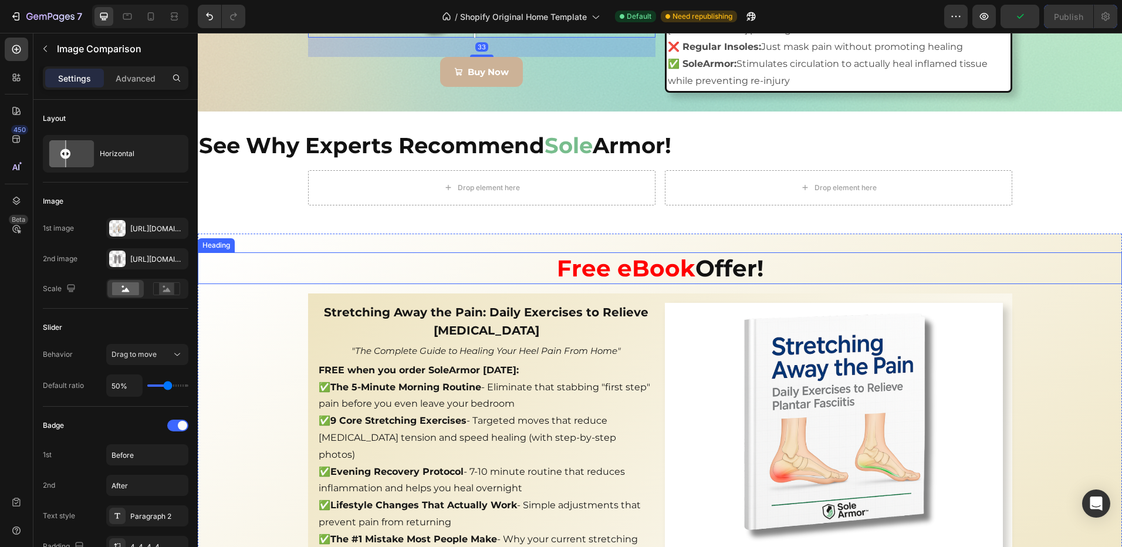
scroll to position [2414, 0]
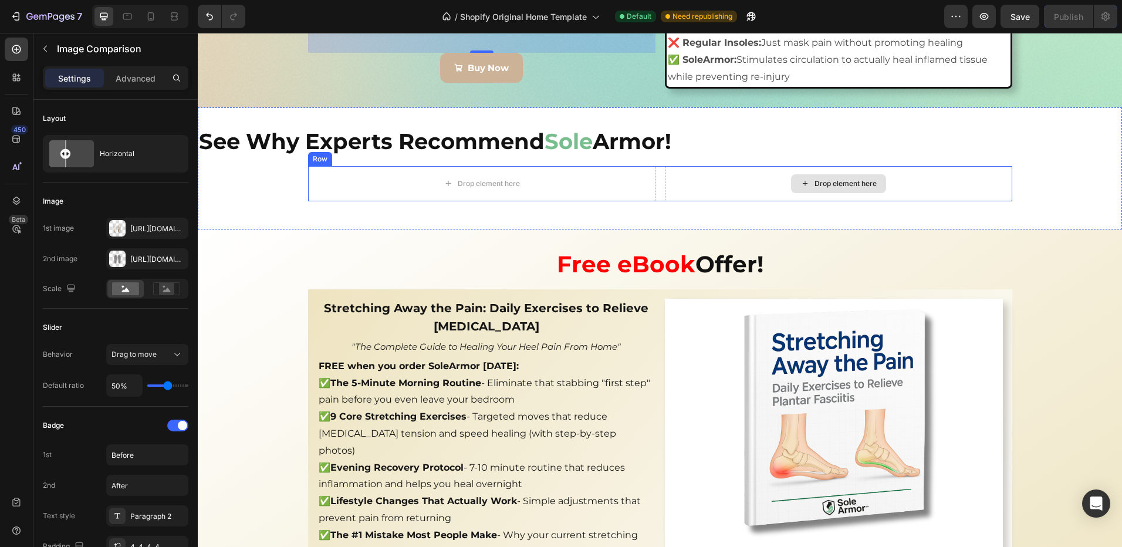
click at [759, 194] on div "Drop element here" at bounding box center [838, 183] width 347 height 35
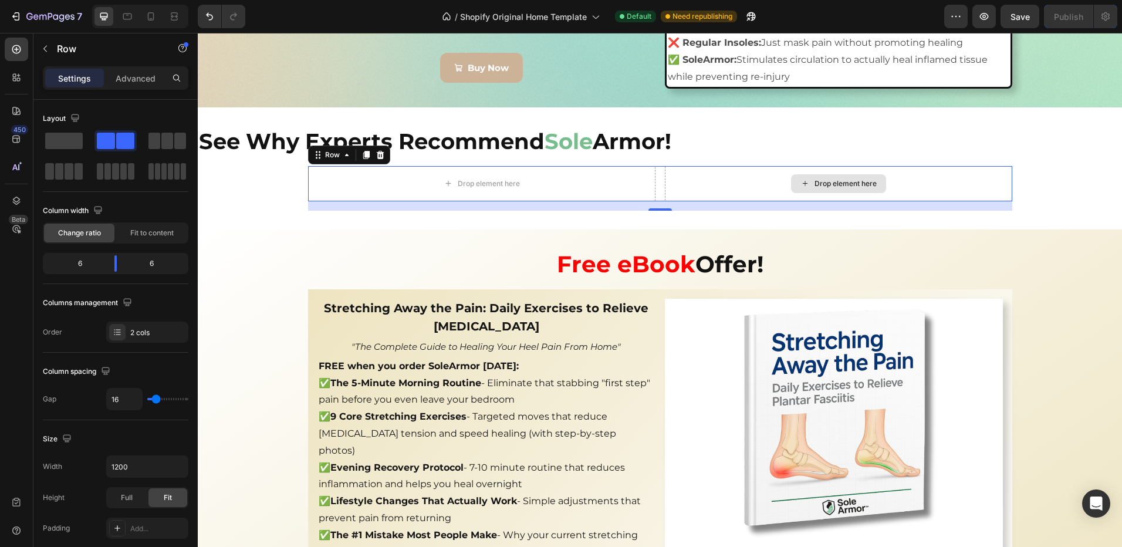
click at [829, 178] on div "Drop element here" at bounding box center [838, 183] width 95 height 19
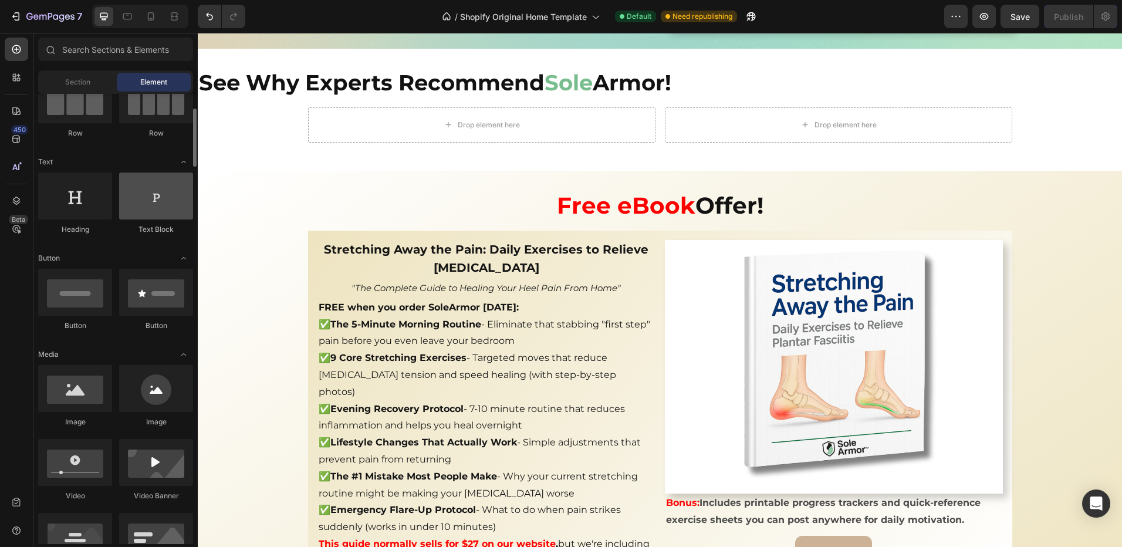
scroll to position [59, 0]
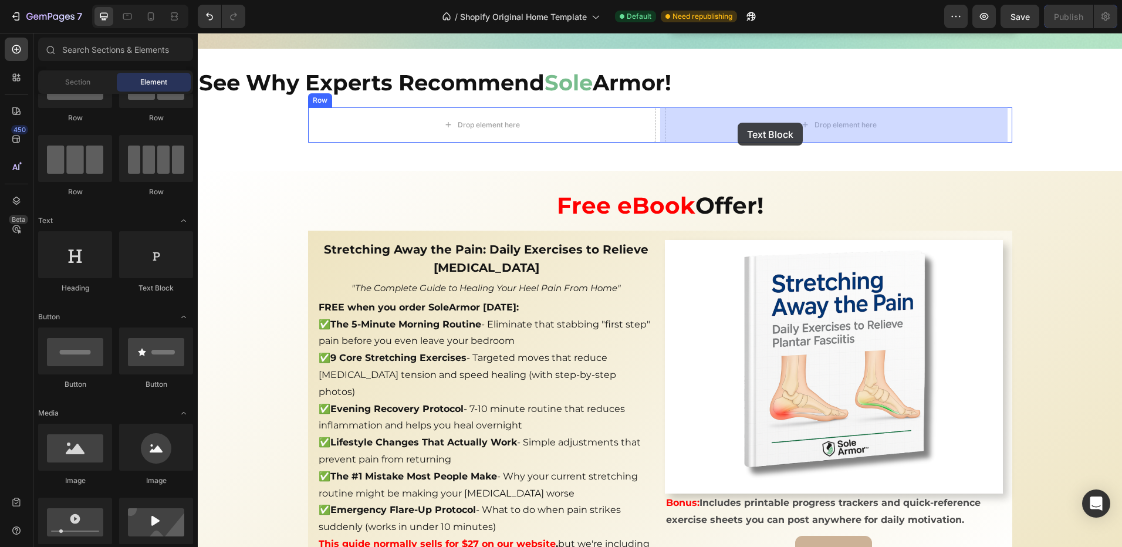
drag, startPoint x: 371, startPoint y: 295, endPoint x: 731, endPoint y: 137, distance: 392.3
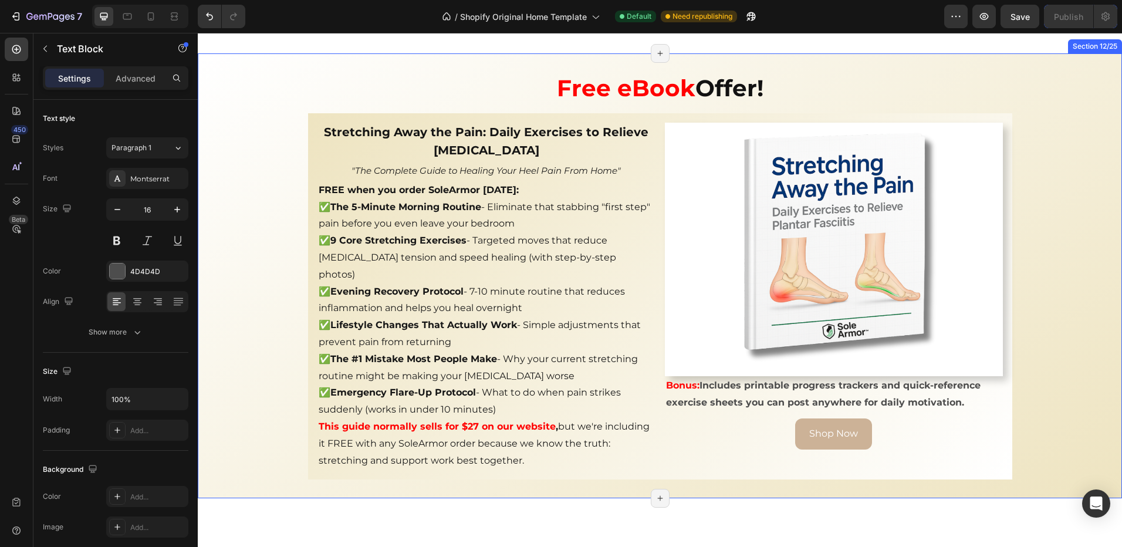
scroll to position [2297, 0]
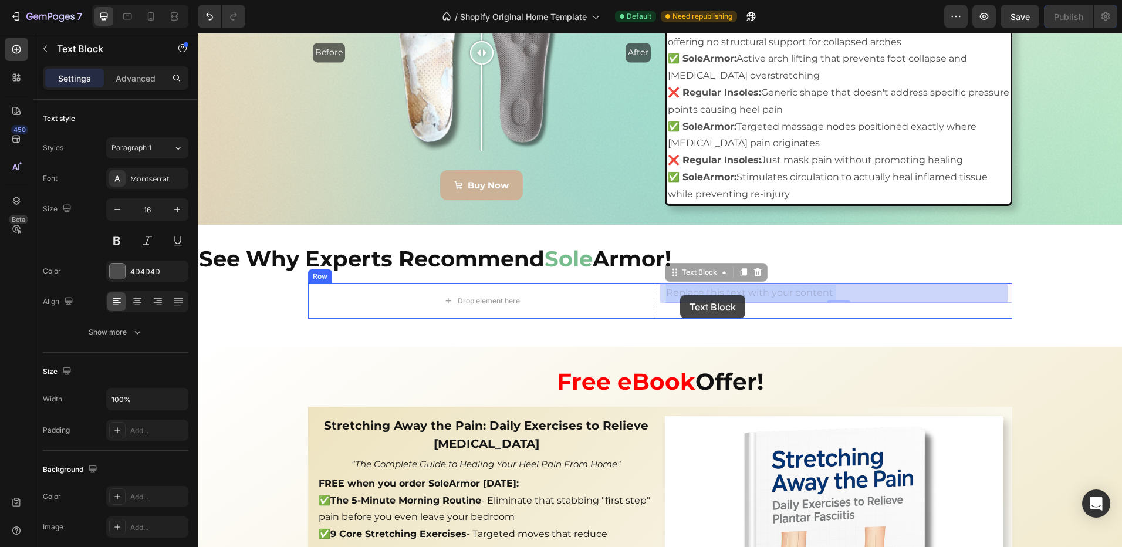
drag, startPoint x: 839, startPoint y: 289, endPoint x: 680, endPoint y: 295, distance: 158.6
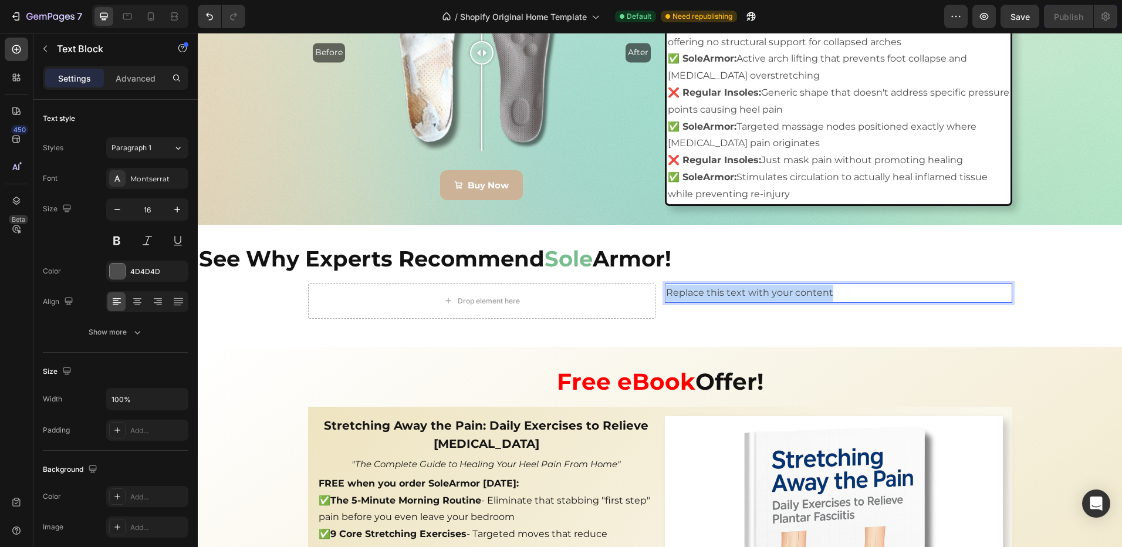
drag, startPoint x: 835, startPoint y: 294, endPoint x: 663, endPoint y: 295, distance: 171.9
click at [666, 295] on p "Replace this text with your content" at bounding box center [838, 293] width 345 height 17
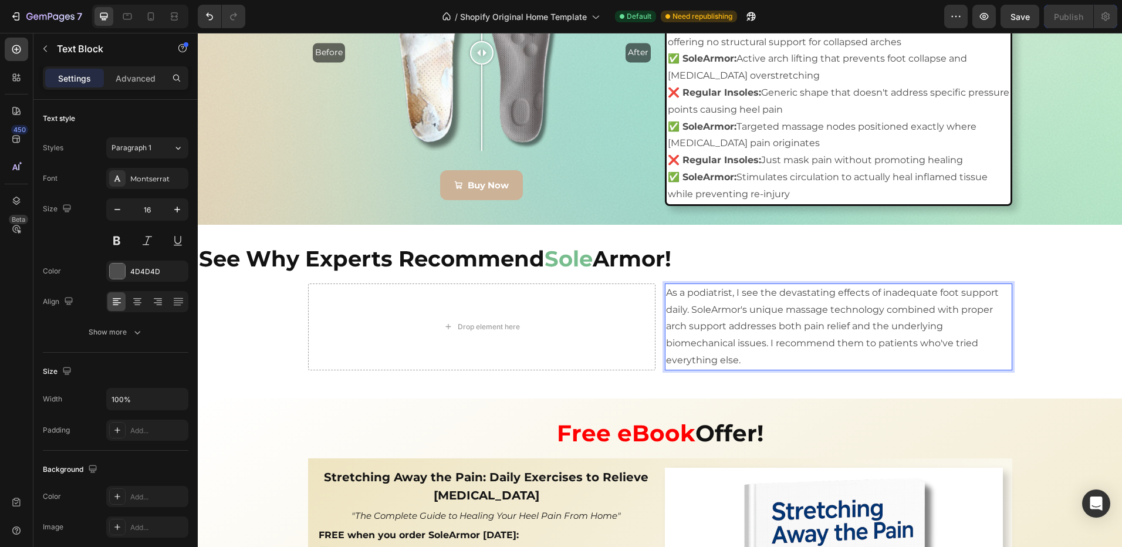
click at [792, 355] on p "As a podiatrist, I see the devastating effects of inadequate foot support daily…" at bounding box center [838, 327] width 345 height 85
click at [753, 361] on p "As a podiatrist, I see the devastating effects of inadequate foot support daily…" at bounding box center [838, 327] width 345 height 85
click at [746, 374] on div "See Why Experts Recommend Sole Armor! Heading Drop element here As a podiatrist…" at bounding box center [660, 312] width 924 height 136
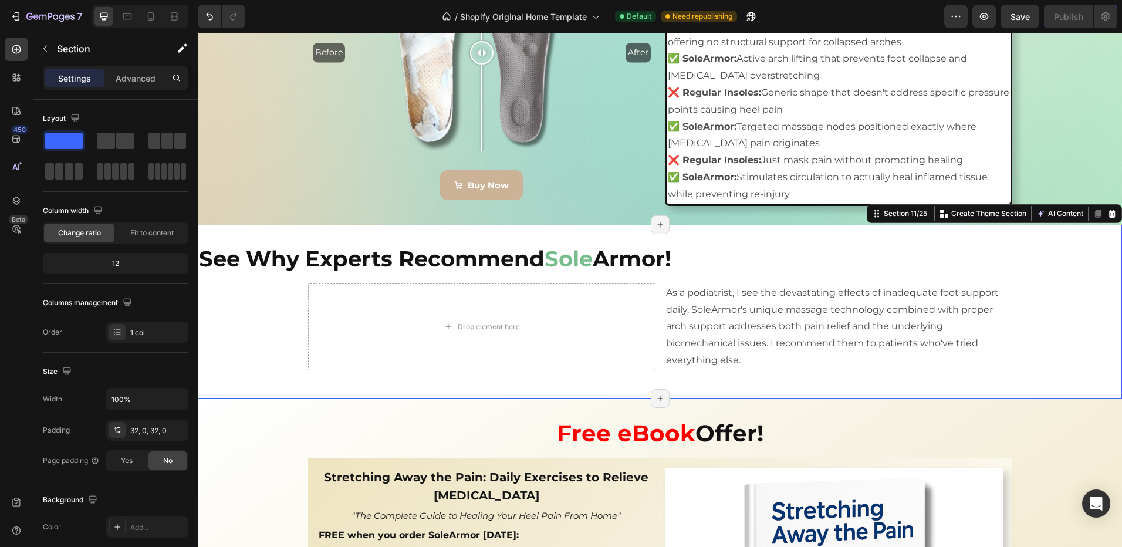
click at [746, 360] on p "As a podiatrist, I see the devastating effects of inadequate foot support daily…" at bounding box center [838, 327] width 345 height 85
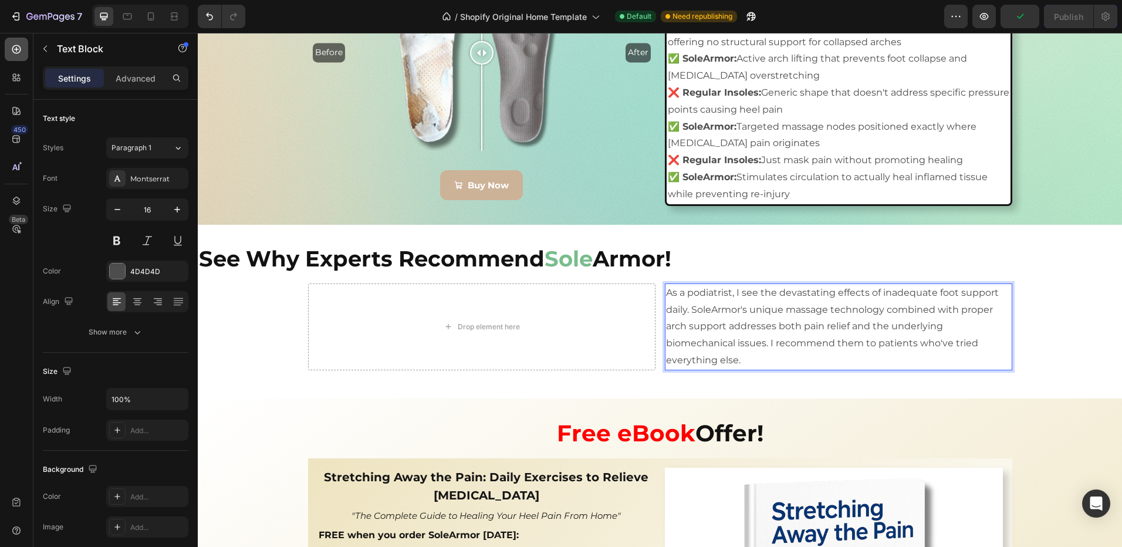
click at [12, 46] on icon at bounding box center [17, 49] width 12 height 12
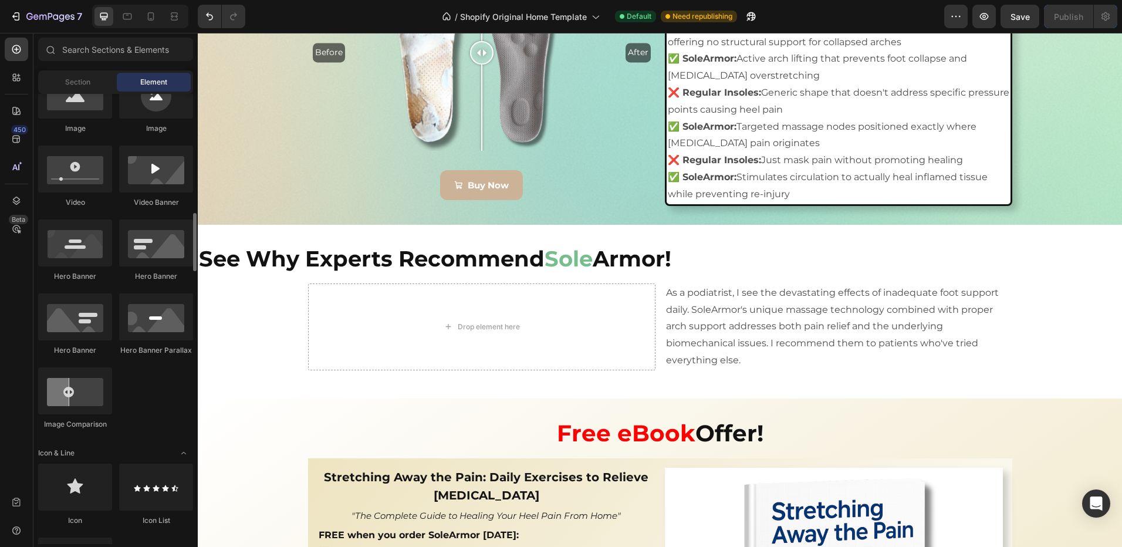
scroll to position [469, 0]
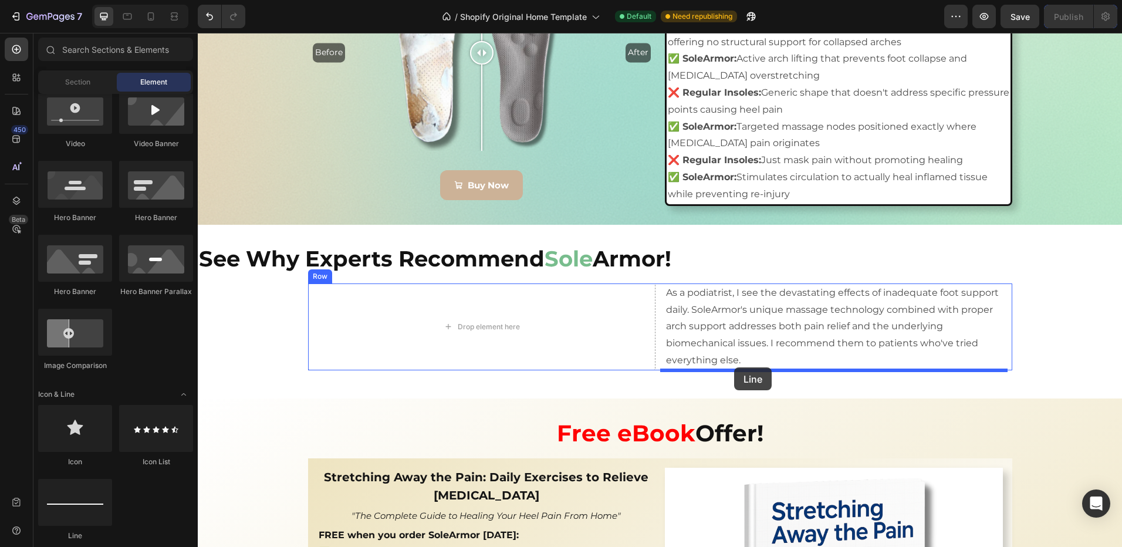
drag, startPoint x: 269, startPoint y: 539, endPoint x: 734, endPoint y: 367, distance: 496.1
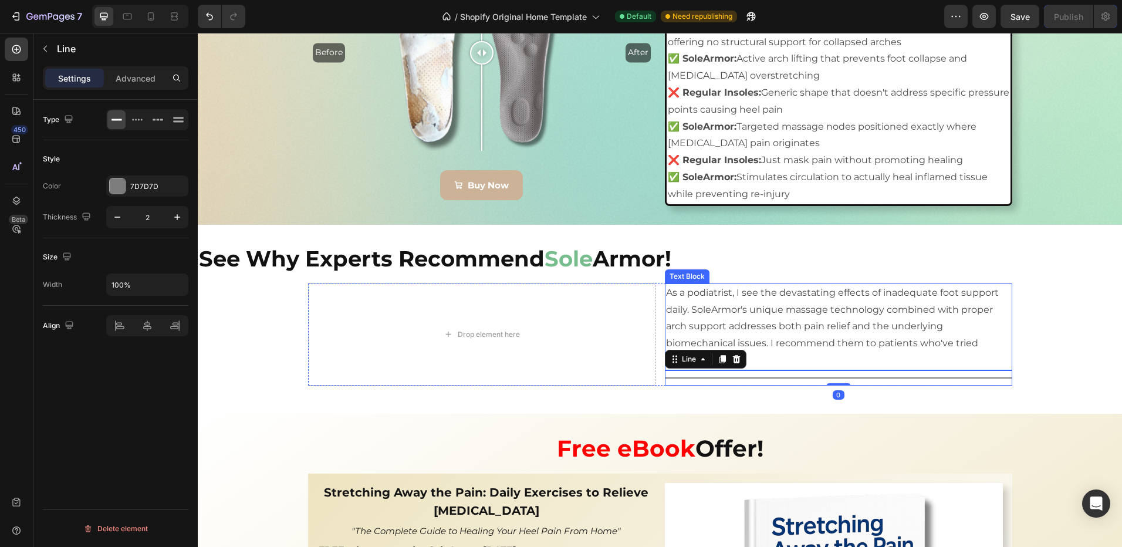
click at [890, 353] on p "As a podiatrist, I see the devastating effects of inadequate foot support daily…" at bounding box center [838, 327] width 345 height 85
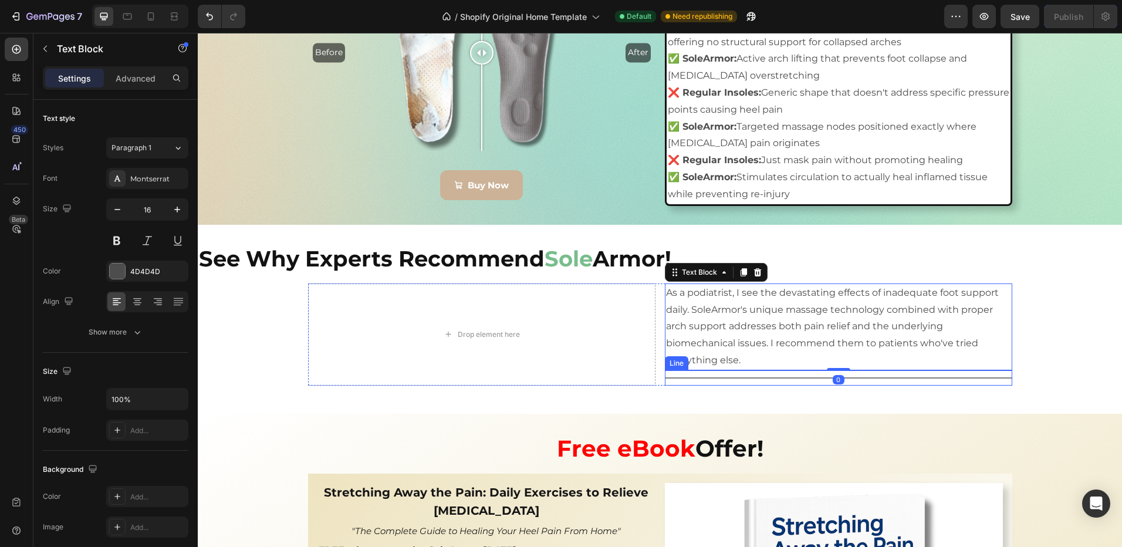
click at [732, 377] on div at bounding box center [838, 377] width 347 height 1
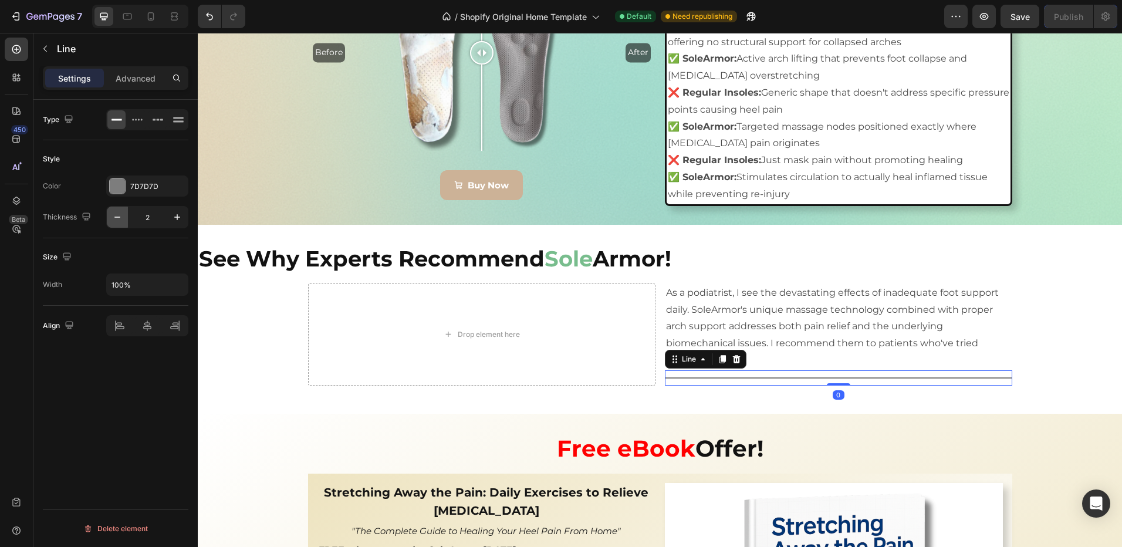
click at [121, 215] on icon "button" at bounding box center [117, 217] width 12 height 12
type input "1"
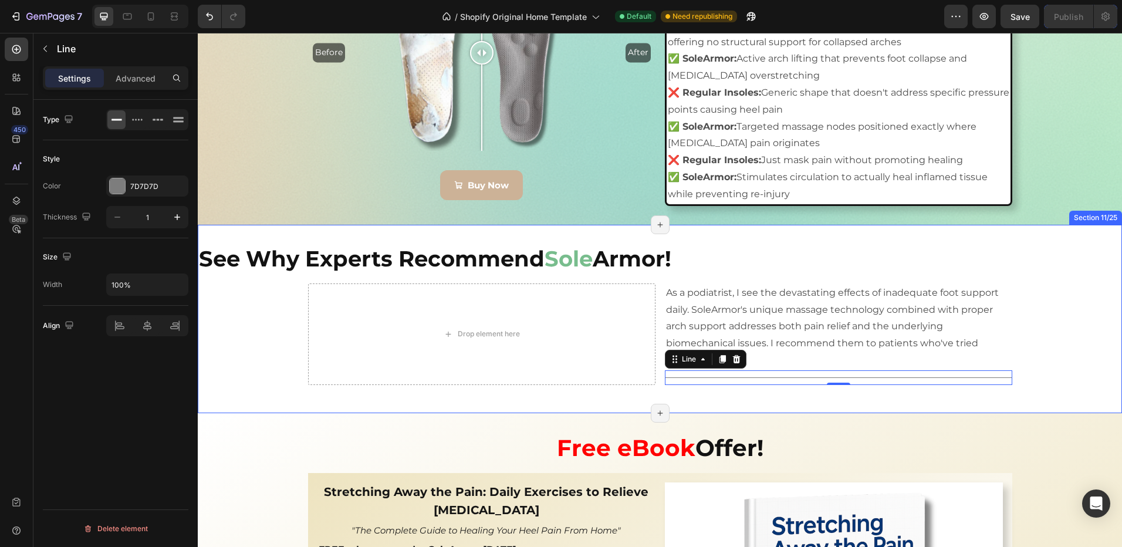
click at [694, 399] on div "See Why Experts Recommend Sole Armor! Heading Drop element here As a podiatrist…" at bounding box center [660, 319] width 924 height 188
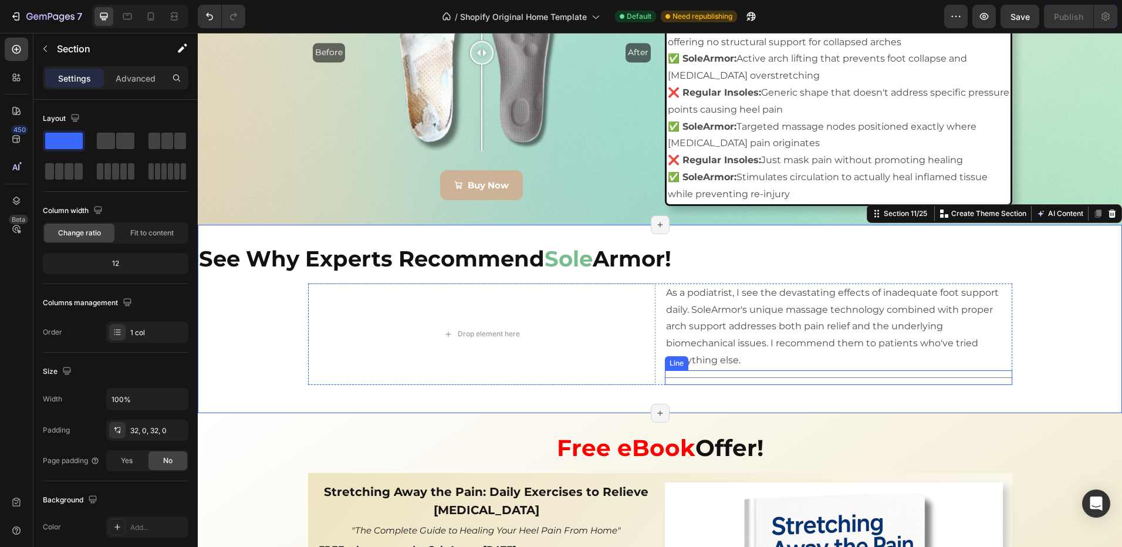
click at [778, 385] on div "See Why Experts Recommend Sole Armor! Heading Drop element here As a podiatrist…" at bounding box center [660, 319] width 924 height 151
click at [775, 383] on div "Title Line" at bounding box center [838, 377] width 347 height 15
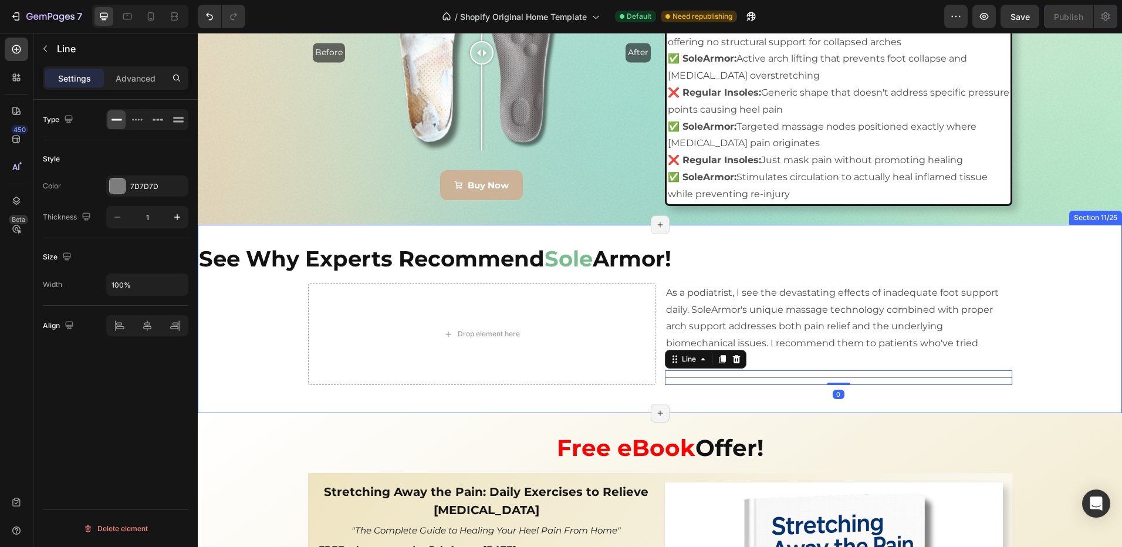
click at [798, 400] on div "See Why Experts Recommend Sole Armor! Heading Drop element here As a podiatrist…" at bounding box center [660, 319] width 924 height 188
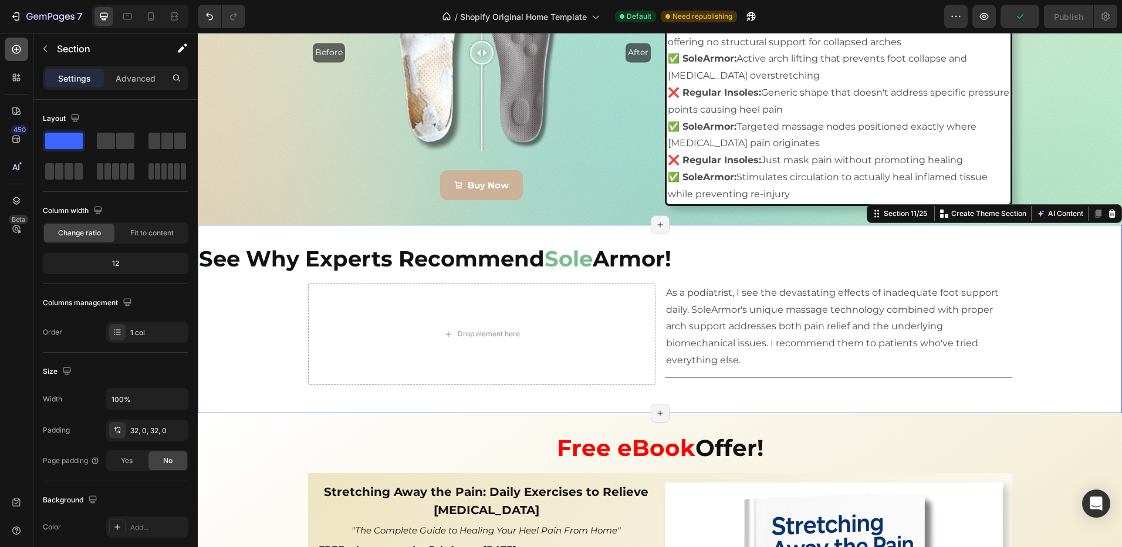
click at [18, 50] on icon at bounding box center [17, 49] width 12 height 12
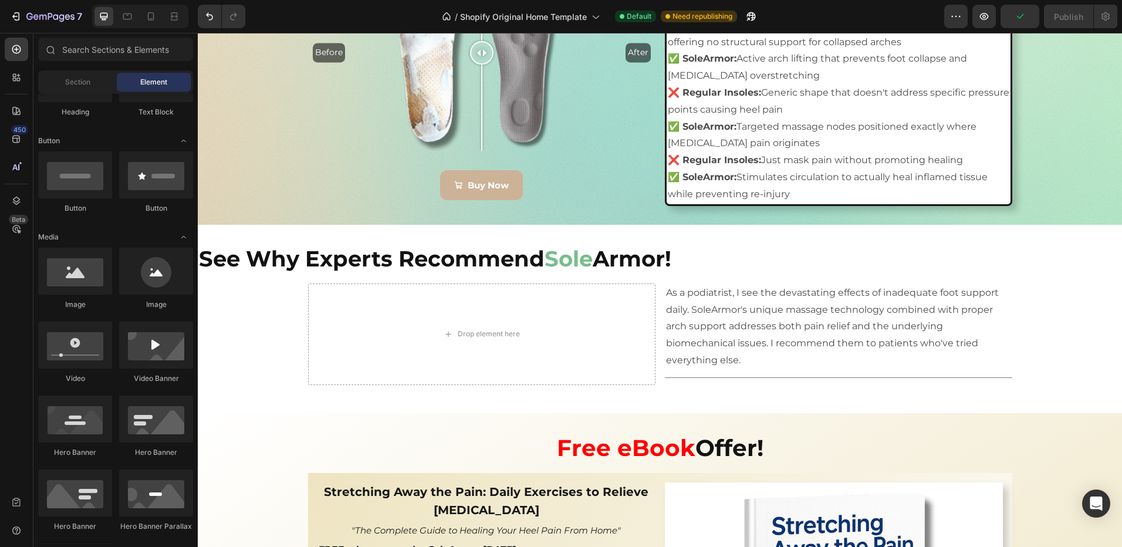
scroll to position [0, 0]
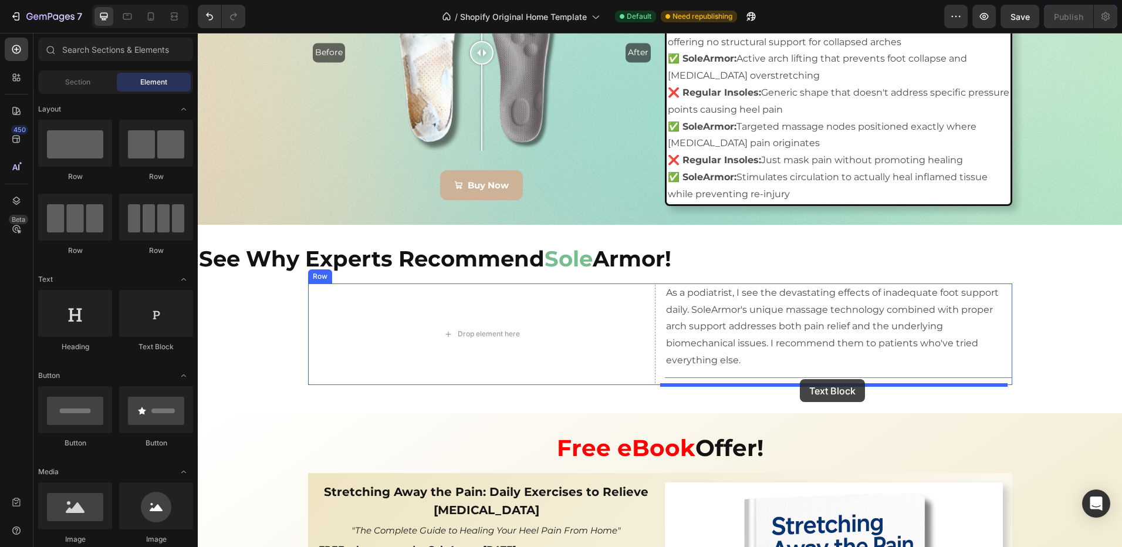
drag, startPoint x: 343, startPoint y: 364, endPoint x: 800, endPoint y: 379, distance: 456.8
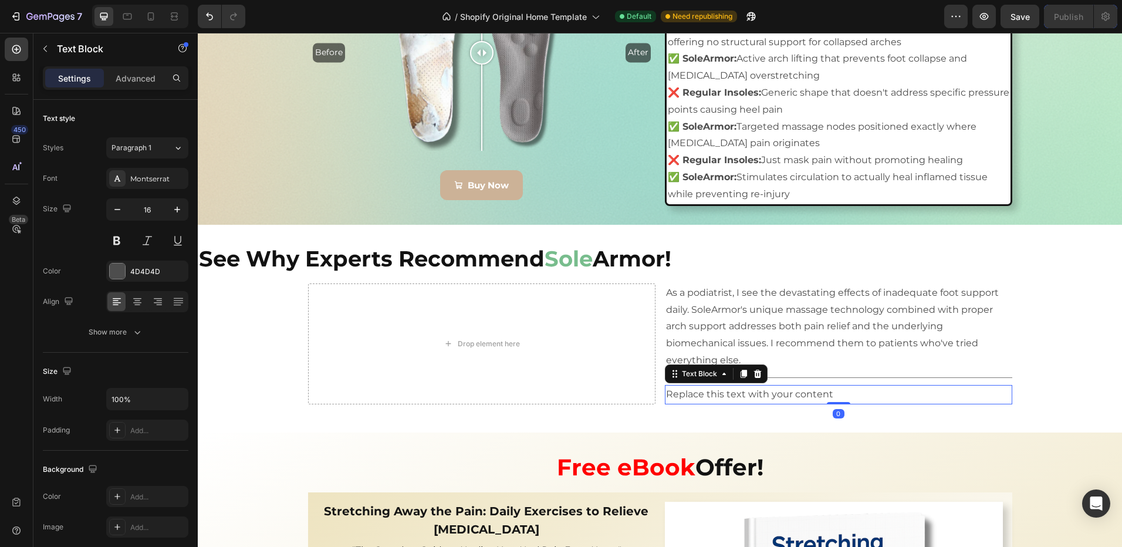
click at [835, 396] on div "Replace this text with your content" at bounding box center [838, 394] width 347 height 19
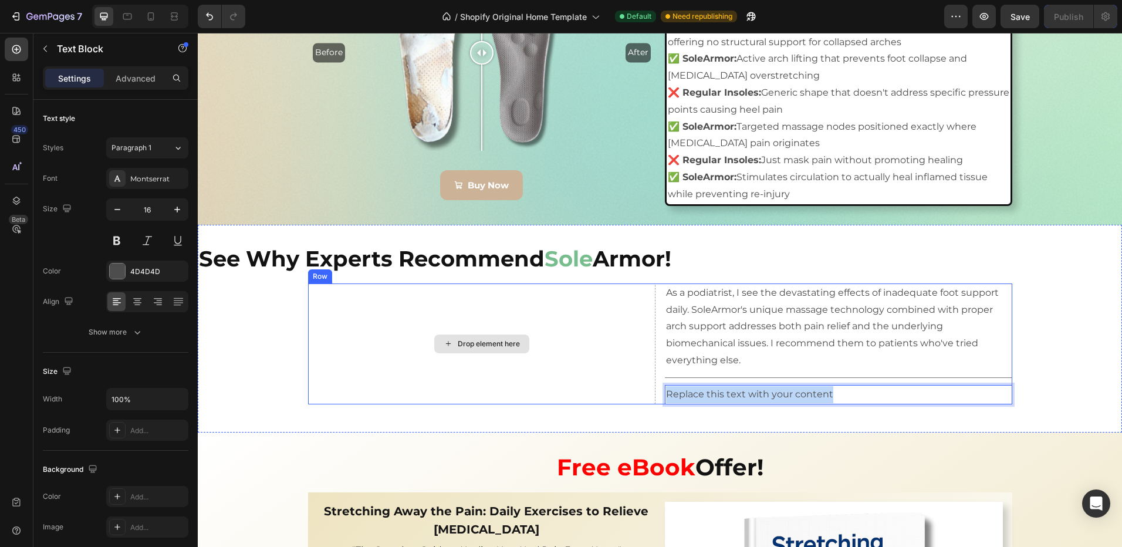
drag, startPoint x: 843, startPoint y: 392, endPoint x: 616, endPoint y: 394, distance: 227.7
click at [616, 394] on div "Drop element here As a podiatrist, I see the devastating effects of inadequate …" at bounding box center [660, 343] width 704 height 121
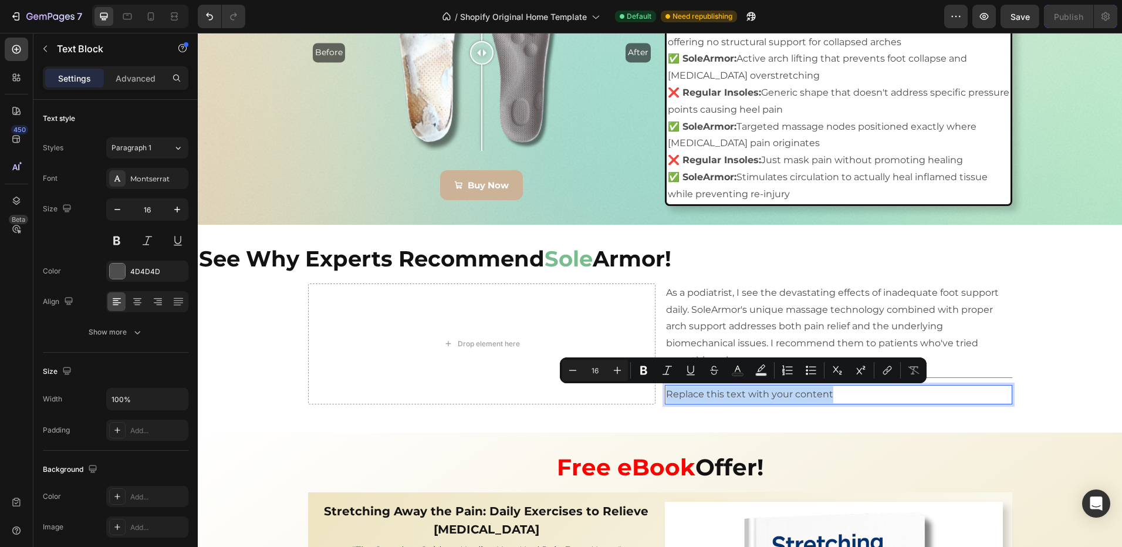
click at [867, 397] on p "Replace this text with your content" at bounding box center [838, 394] width 345 height 17
click at [849, 397] on p "Replace this text with your content" at bounding box center [838, 394] width 345 height 17
click at [832, 397] on p "Replace this text with your content" at bounding box center [838, 394] width 345 height 17
click at [829, 397] on p "Replace this text with your content" at bounding box center [838, 394] width 345 height 17
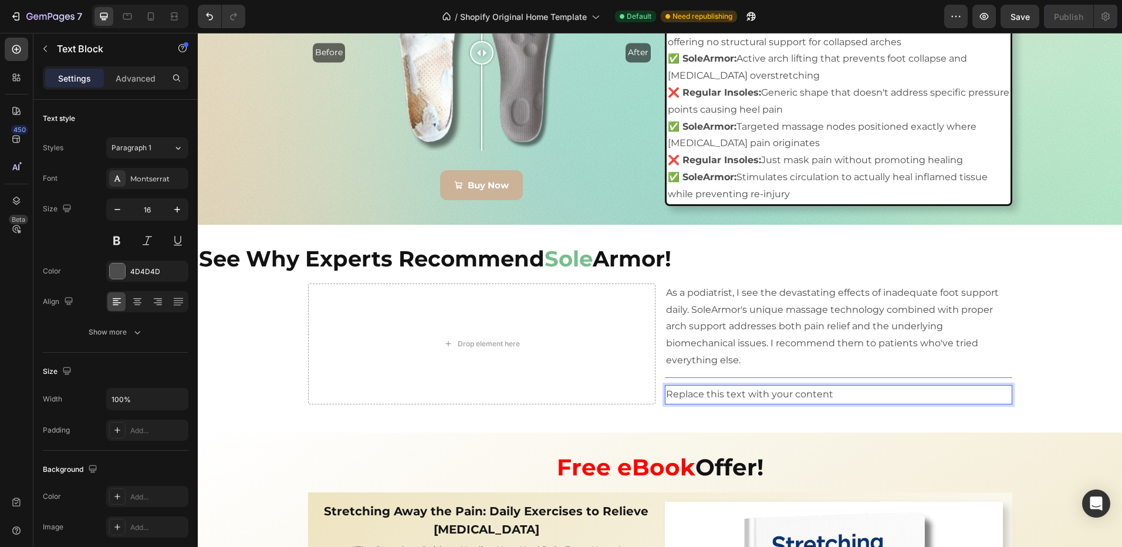
click at [830, 396] on p "Replace this text with your content" at bounding box center [838, 394] width 345 height 17
click at [829, 396] on p "Replace this text with your content" at bounding box center [838, 394] width 345 height 17
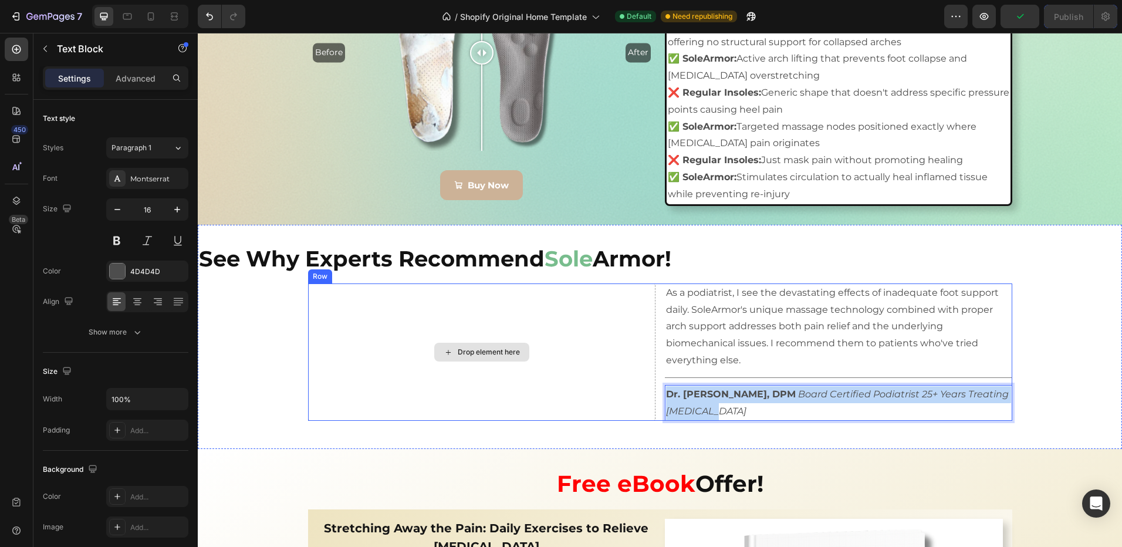
drag, startPoint x: 697, startPoint y: 405, endPoint x: 503, endPoint y: 370, distance: 197.4
click at [637, 385] on div "Drop element here As a podiatrist, I see the devastating effects of inadequate …" at bounding box center [660, 352] width 704 height 138
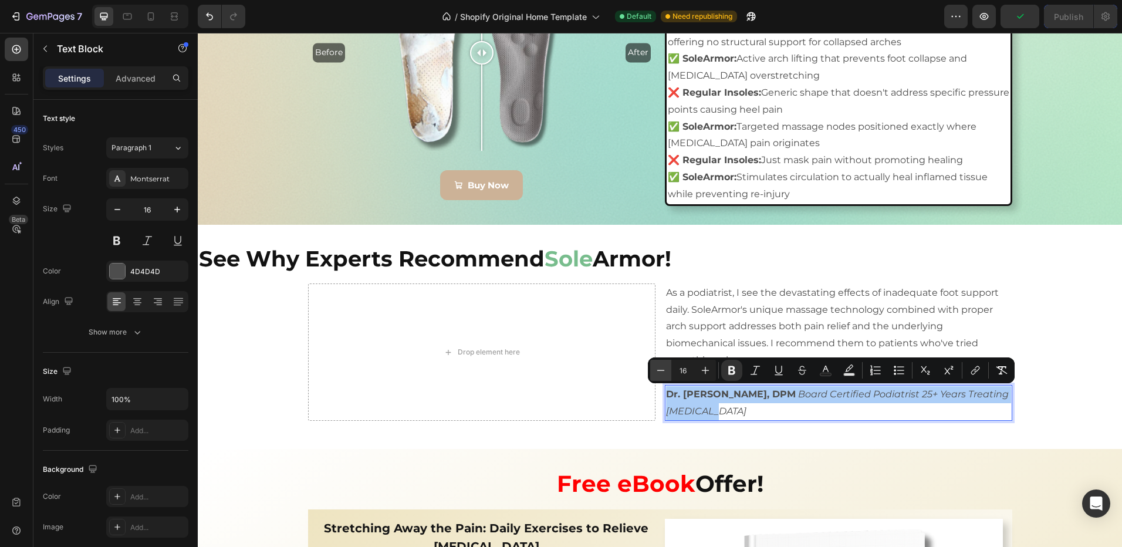
click at [654, 370] on button "Minus" at bounding box center [660, 370] width 21 height 21
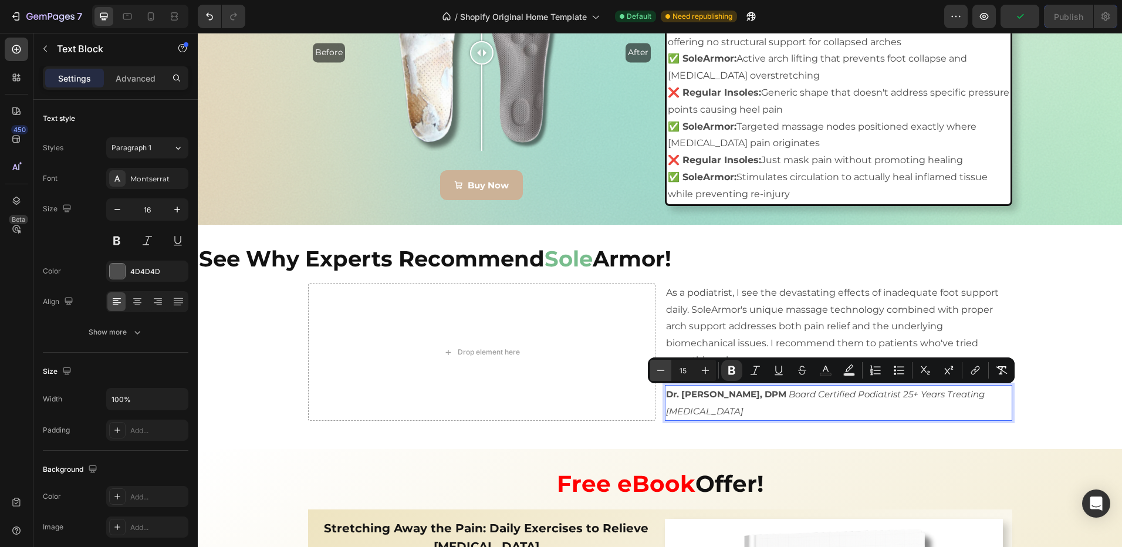
click at [654, 370] on button "Minus" at bounding box center [660, 370] width 21 height 21
click at [654, 379] on button "Minus" at bounding box center [660, 370] width 21 height 21
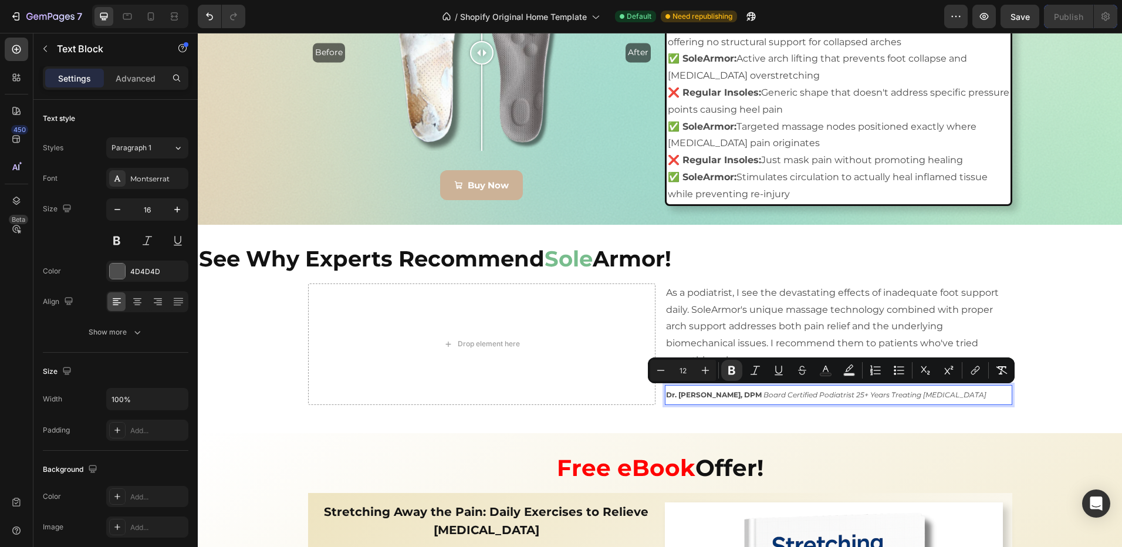
click at [652, 378] on button "Minus" at bounding box center [660, 370] width 21 height 21
type input "11"
click at [607, 406] on div "See Why Experts Recommend Sole Armor! Heading Drop element here As a podiatrist…" at bounding box center [660, 329] width 924 height 171
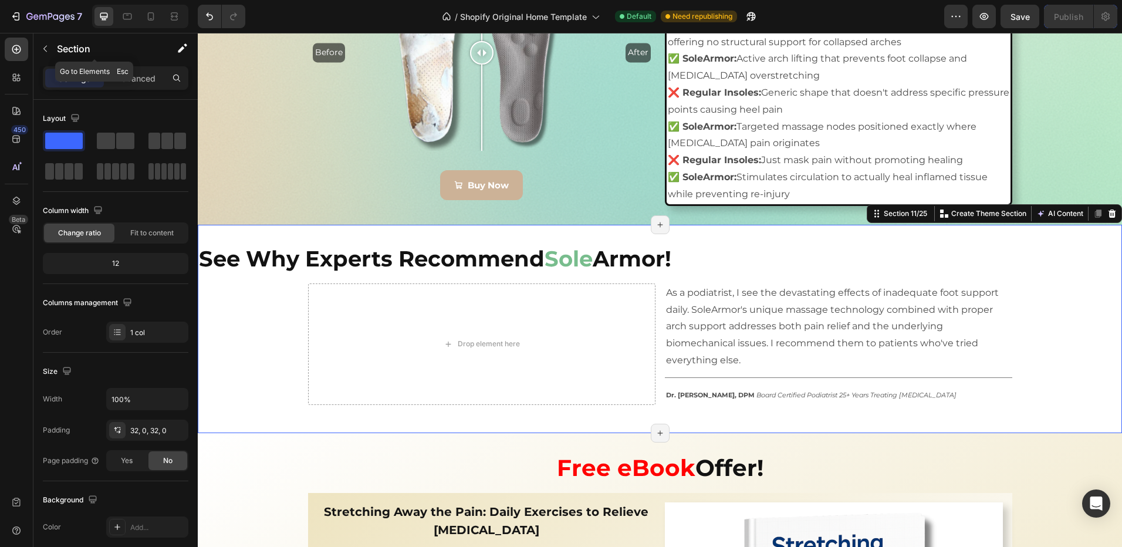
click at [43, 47] on icon "button" at bounding box center [44, 48] width 9 height 9
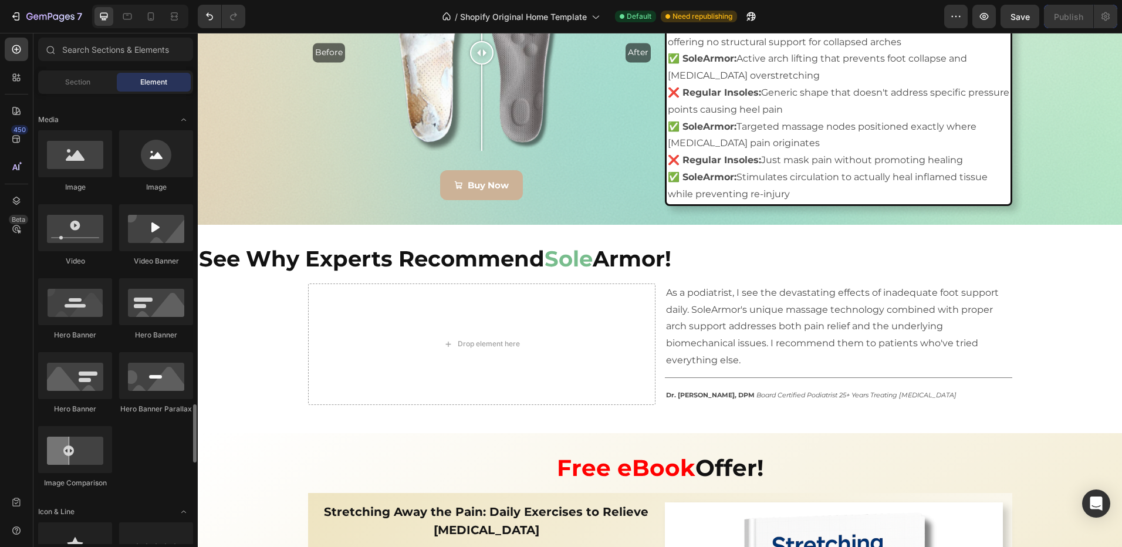
scroll to position [704, 0]
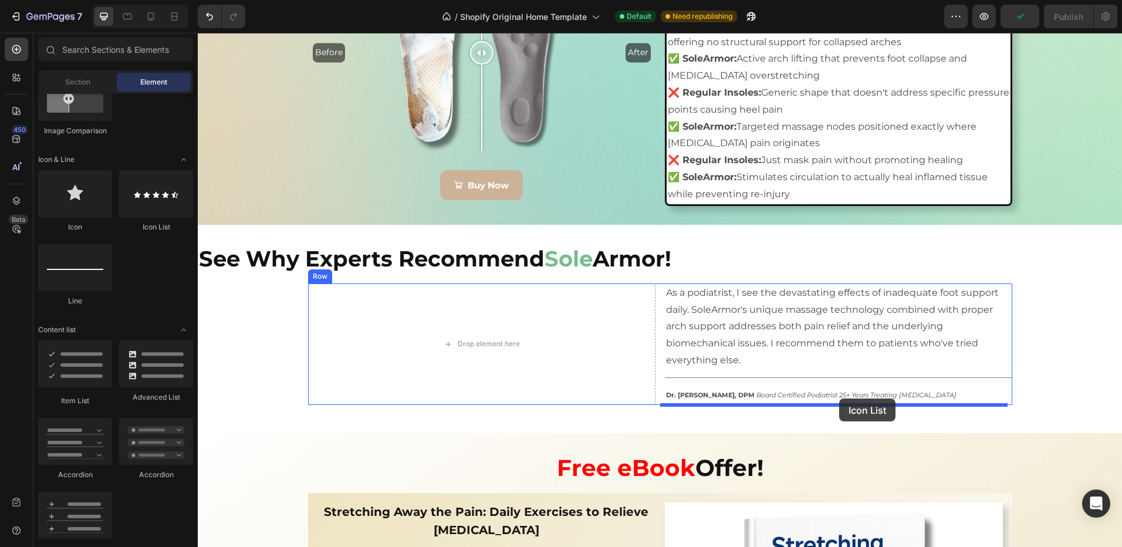
drag, startPoint x: 335, startPoint y: 230, endPoint x: 822, endPoint y: 399, distance: 515.6
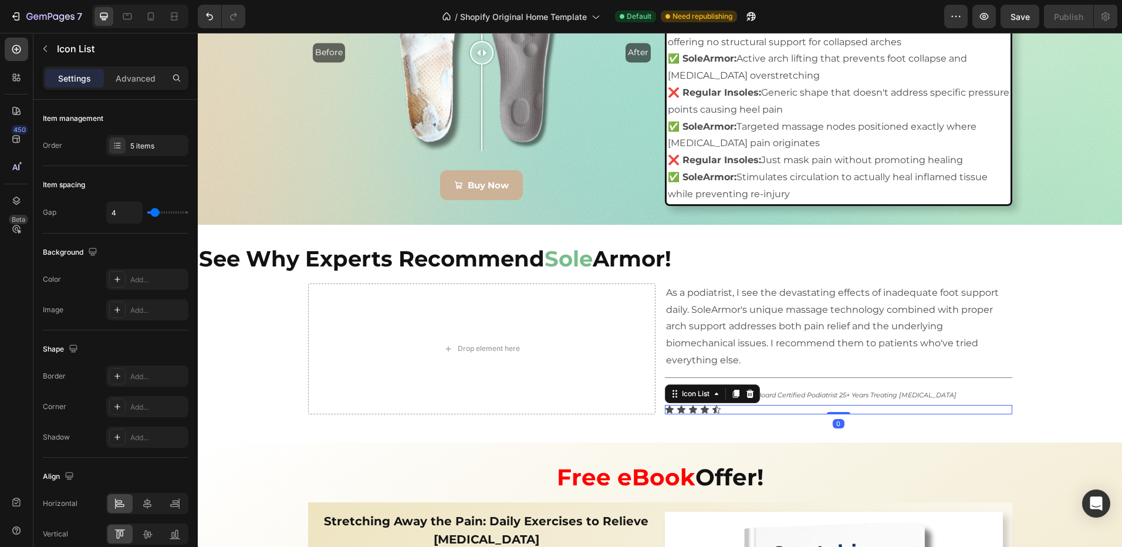
click at [818, 366] on p "As a podiatrist, I see the devastating effects of inadequate foot support daily…" at bounding box center [838, 327] width 345 height 85
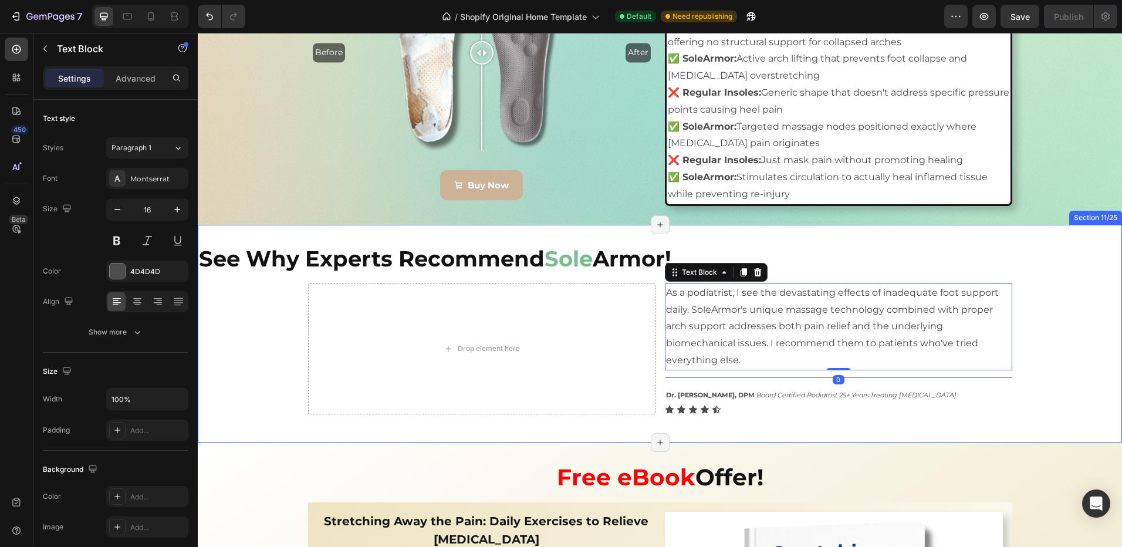
click at [692, 414] on div "See Why Experts Recommend Sole Armor! Heading Drop element here As a podiatrist…" at bounding box center [660, 334] width 924 height 180
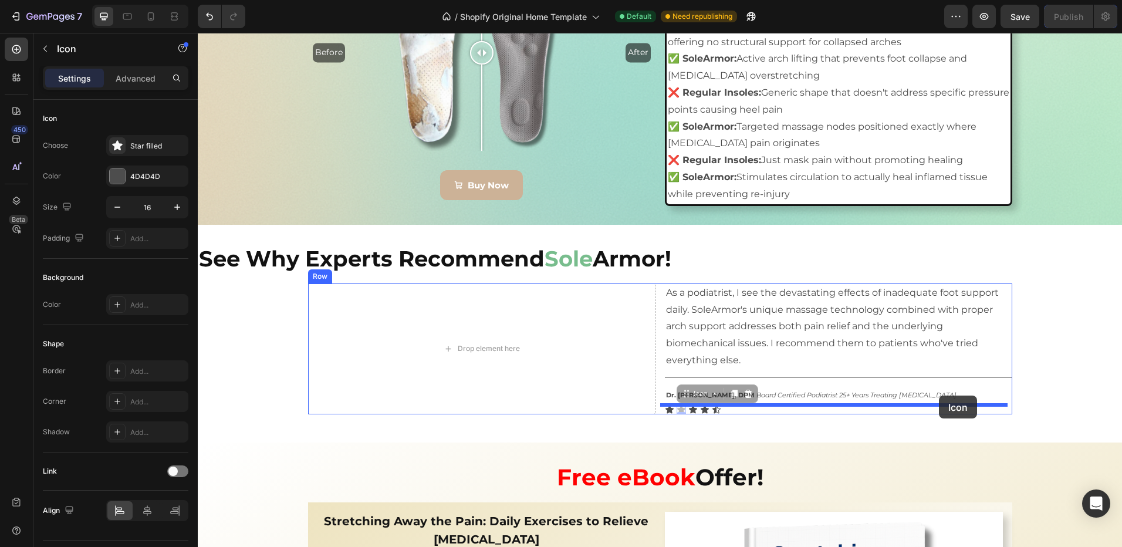
drag, startPoint x: 677, startPoint y: 413, endPoint x: 938, endPoint y: 397, distance: 261.7
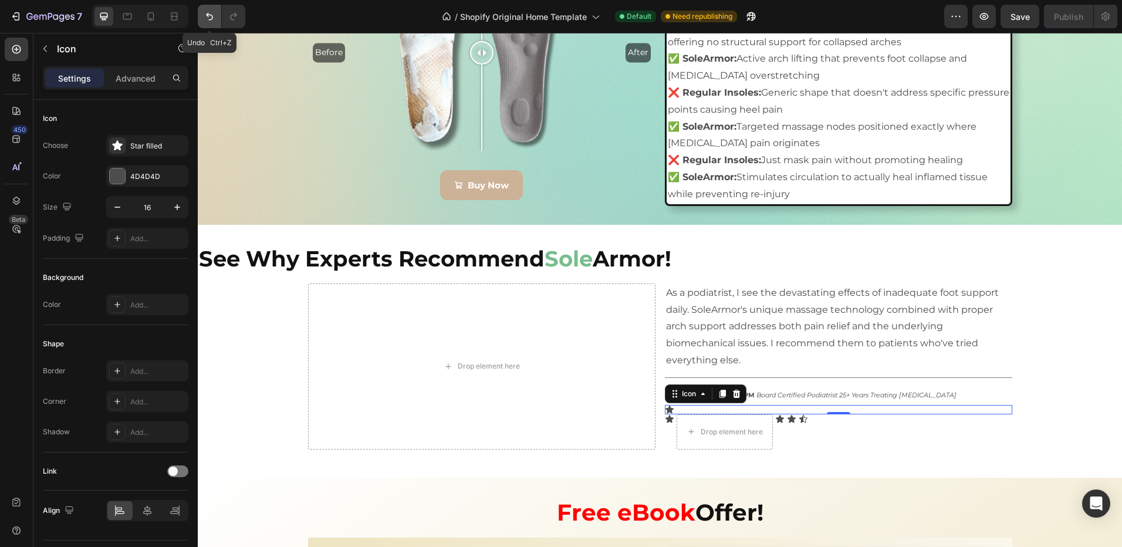
click at [207, 23] on button "Undo/Redo" at bounding box center [209, 16] width 23 height 23
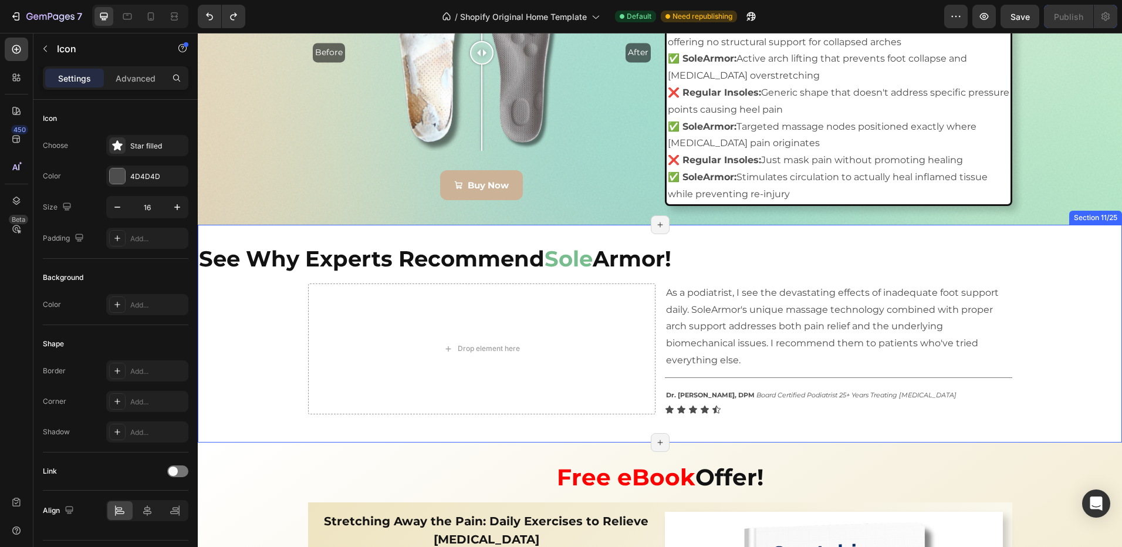
click at [718, 405] on div "Icon Icon Icon Icon Icon" at bounding box center [838, 409] width 347 height 9
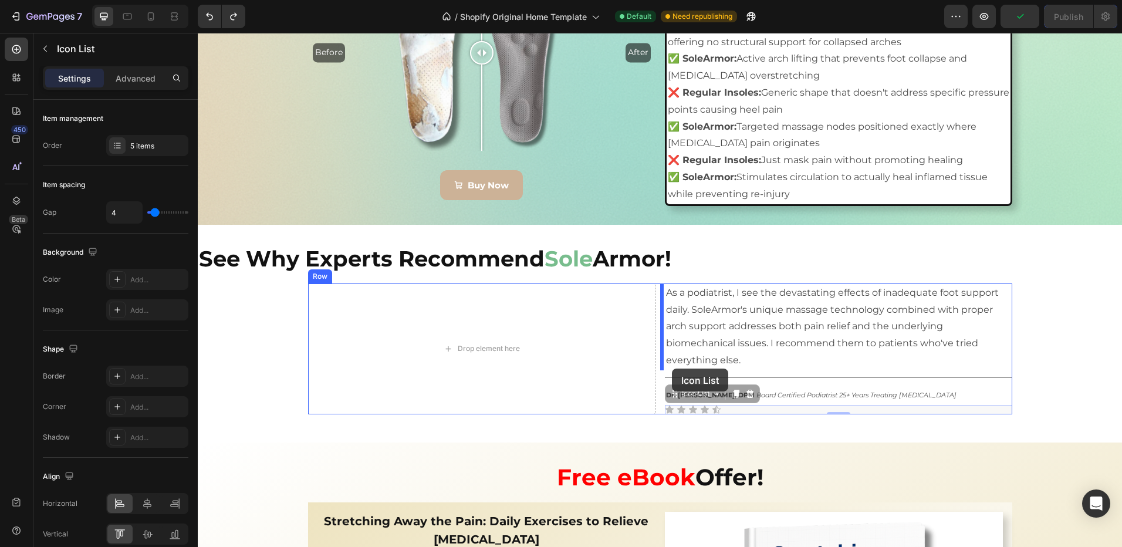
drag, startPoint x: 672, startPoint y: 397, endPoint x: 670, endPoint y: 367, distance: 30.0
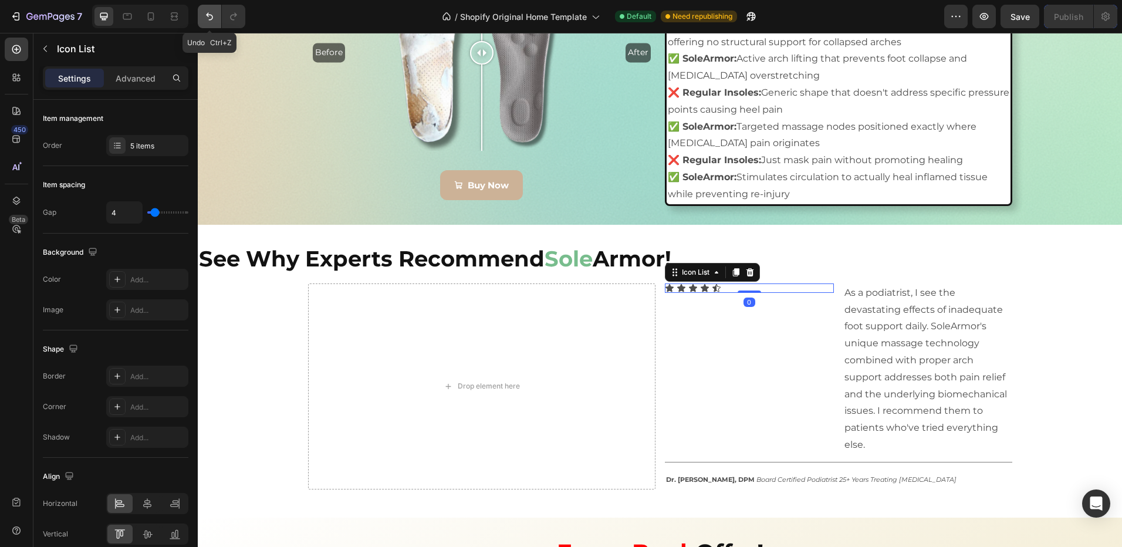
click at [203, 19] on button "Undo/Redo" at bounding box center [209, 16] width 23 height 23
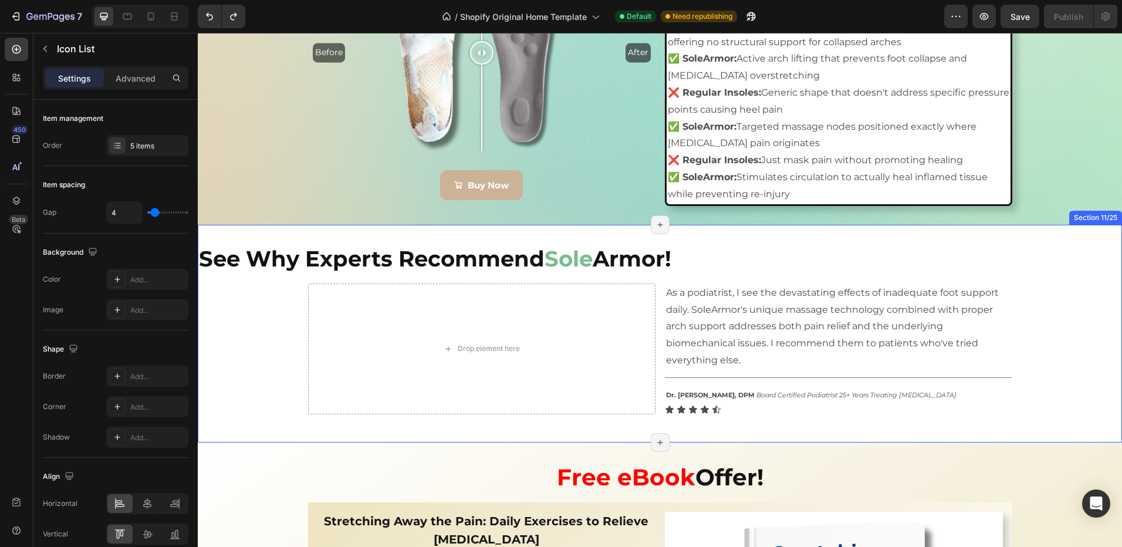
click at [674, 414] on div "See Why Experts Recommend Sole Armor! Heading Drop element here As a podiatrist…" at bounding box center [660, 334] width 924 height 180
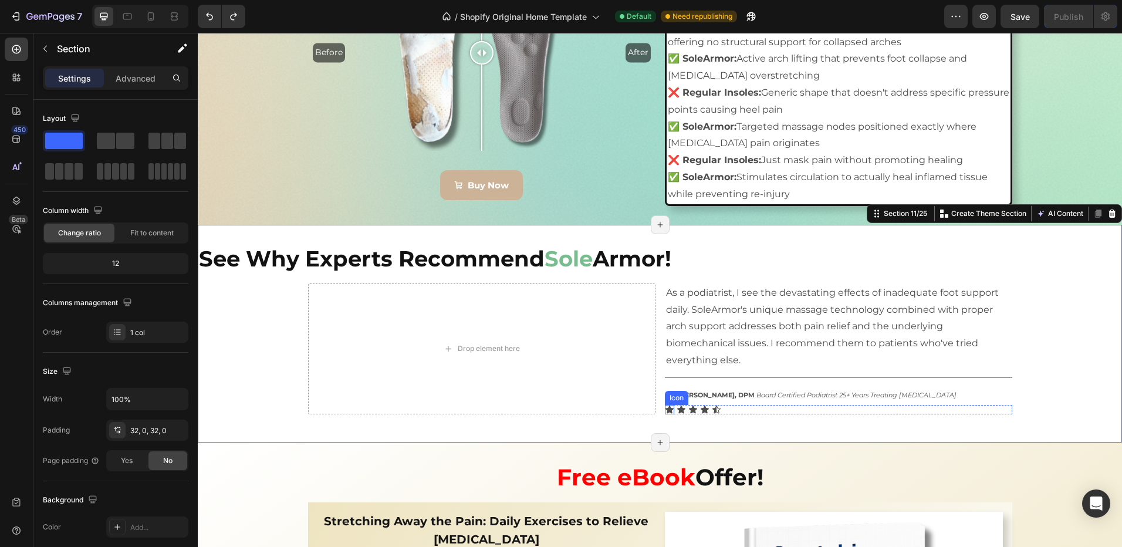
click at [666, 408] on icon at bounding box center [669, 410] width 8 height 8
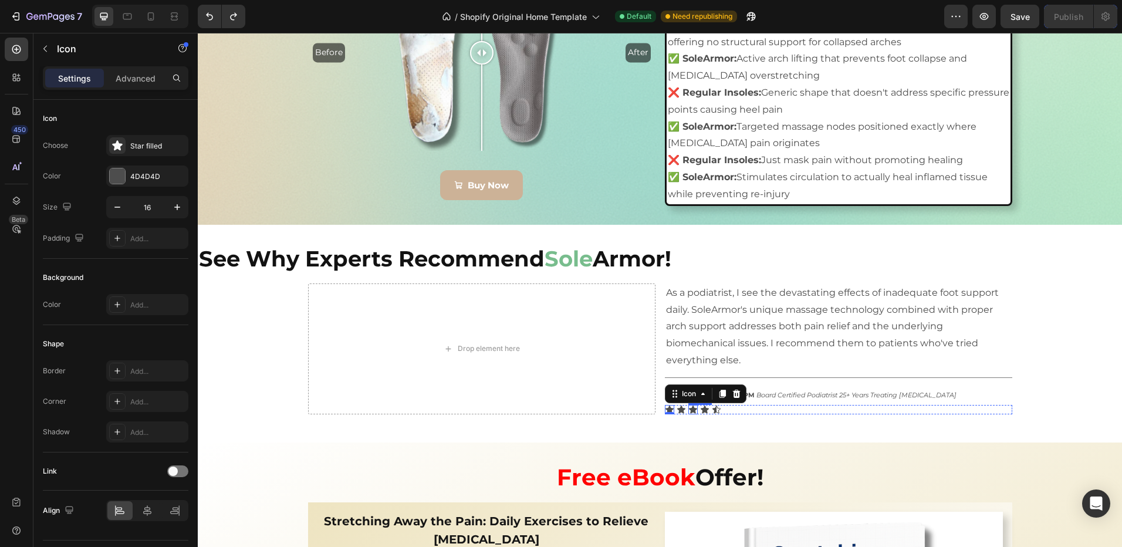
click at [731, 413] on div "Icon 0 Icon Icon Icon Icon" at bounding box center [838, 409] width 347 height 9
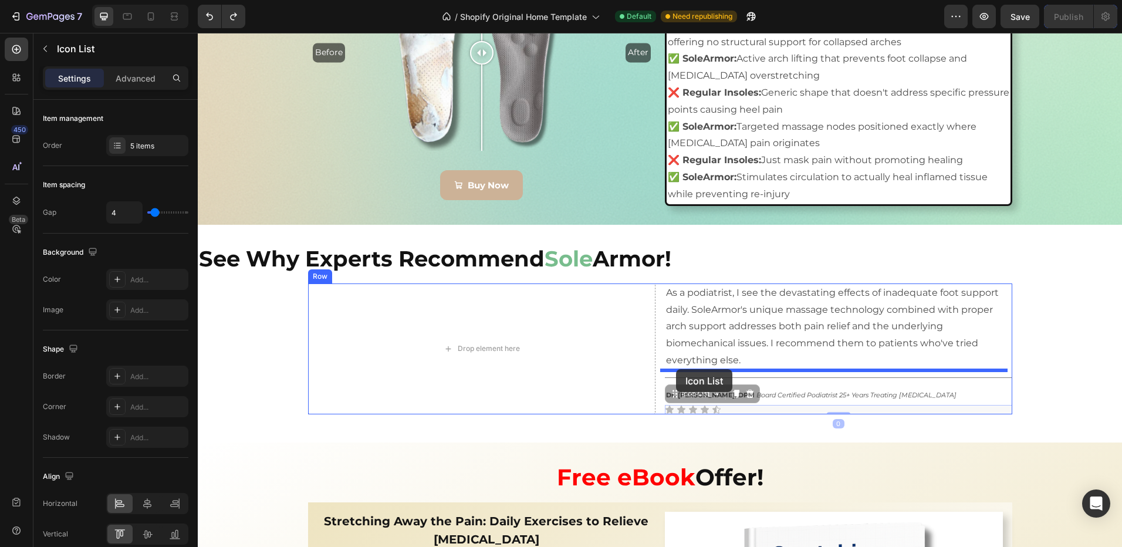
drag, startPoint x: 671, startPoint y: 391, endPoint x: 676, endPoint y: 369, distance: 22.3
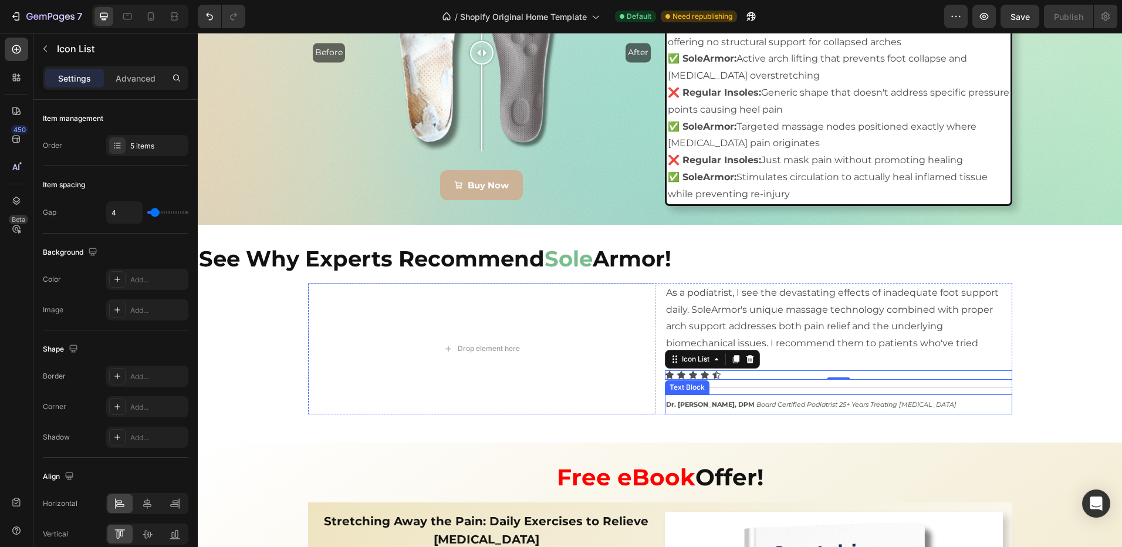
click at [879, 342] on p "As a podiatrist, I see the devastating effects of inadequate foot support daily…" at bounding box center [838, 327] width 345 height 85
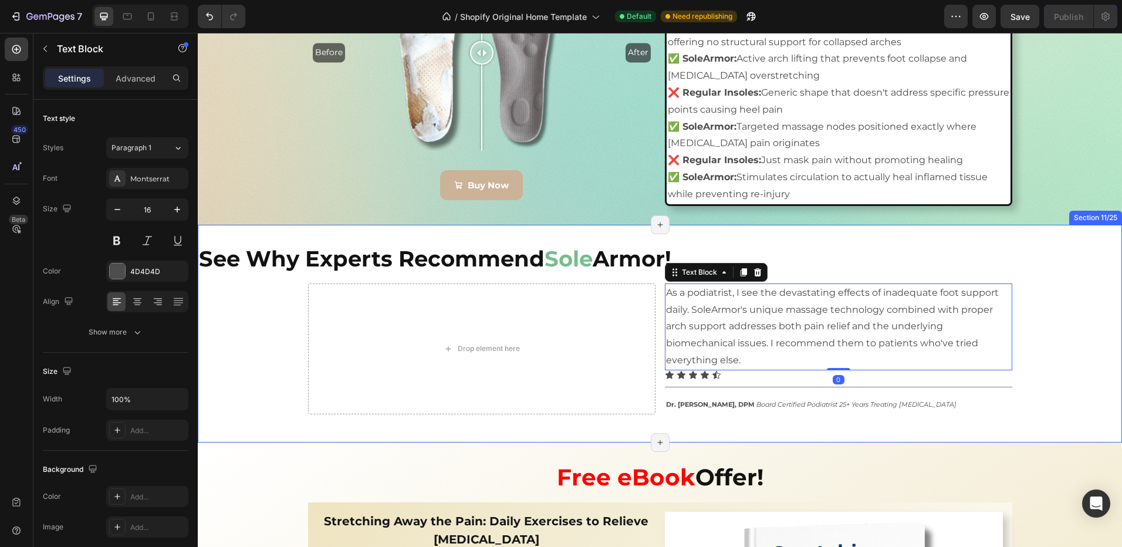
click at [560, 427] on div "See Why Experts Recommend Sole Armor! Heading Drop element here As a podiatrist…" at bounding box center [660, 334] width 924 height 218
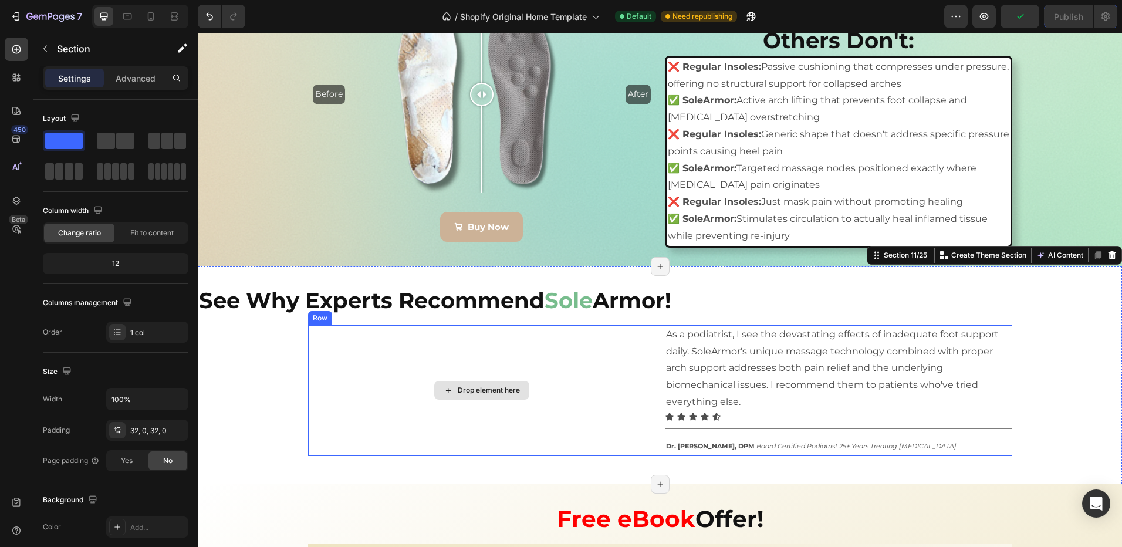
scroll to position [2238, 0]
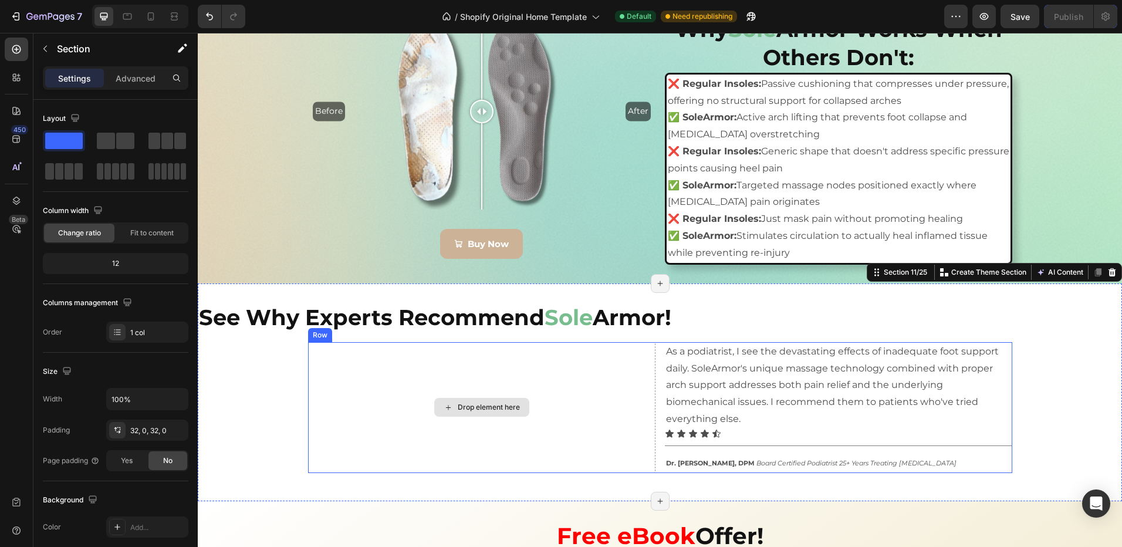
click at [316, 395] on div "Drop element here" at bounding box center [481, 407] width 347 height 131
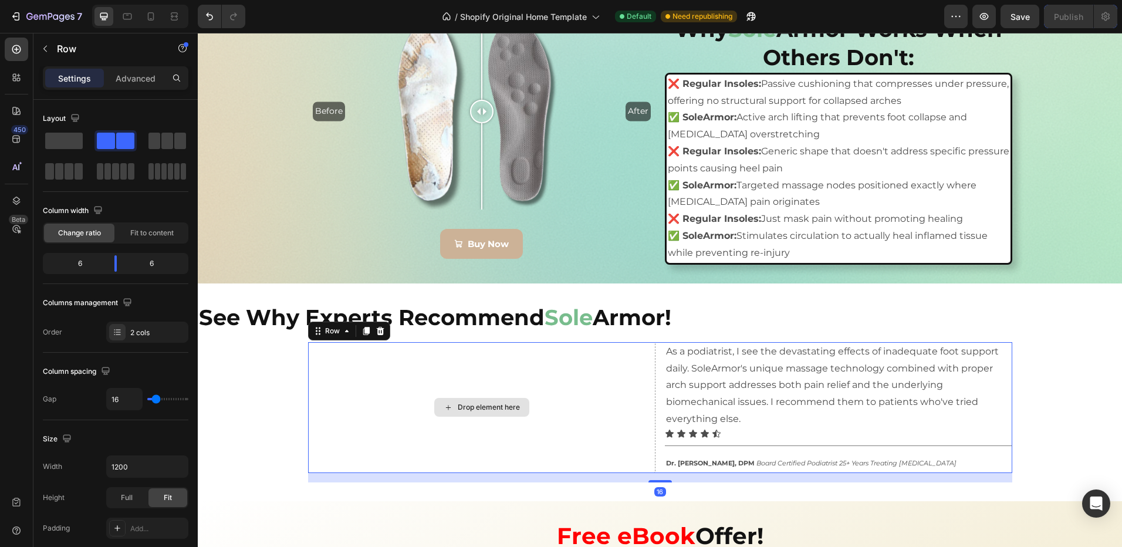
click at [401, 425] on div "Drop element here" at bounding box center [481, 407] width 347 height 131
click at [48, 54] on button "button" at bounding box center [45, 48] width 19 height 19
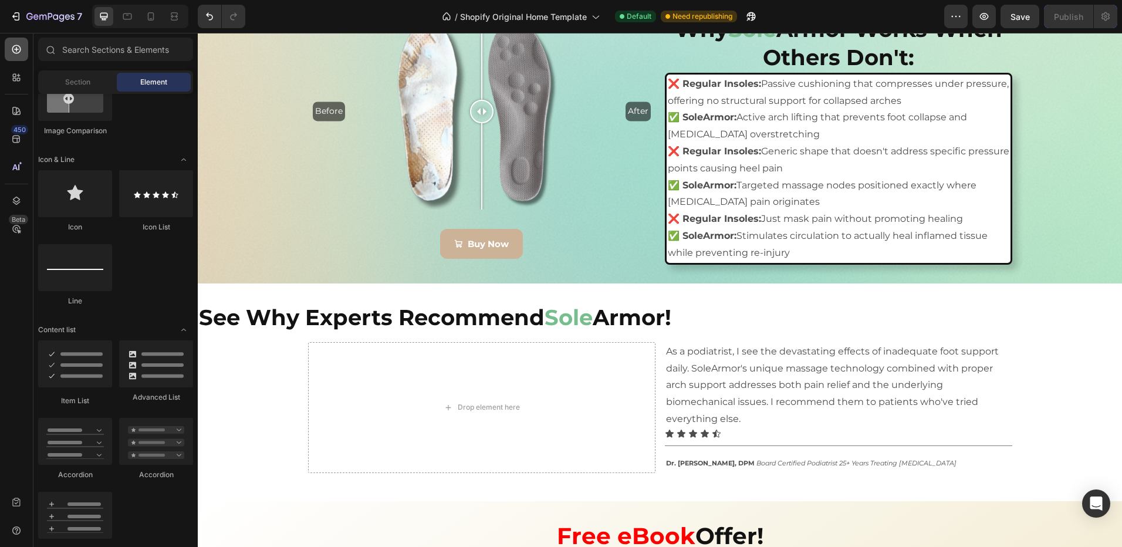
click at [15, 52] on icon at bounding box center [17, 49] width 12 height 12
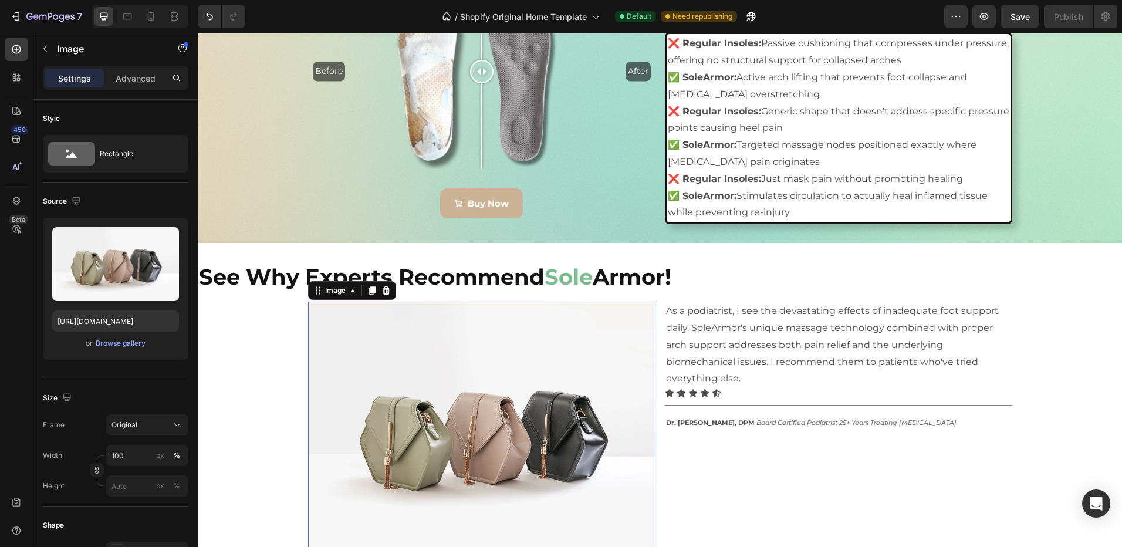
scroll to position [2356, 0]
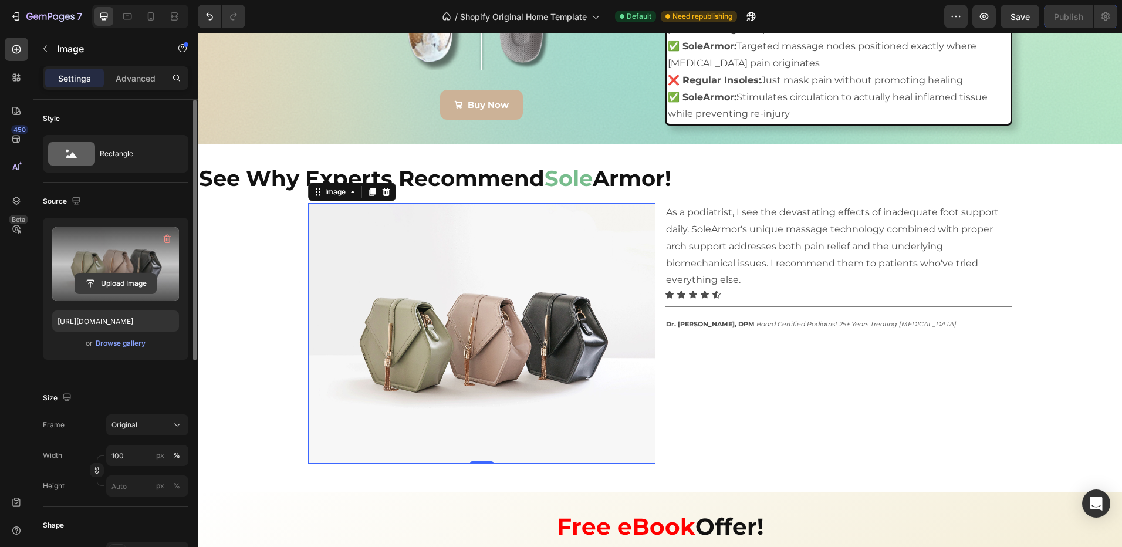
click at [108, 291] on input "file" at bounding box center [115, 283] width 81 height 20
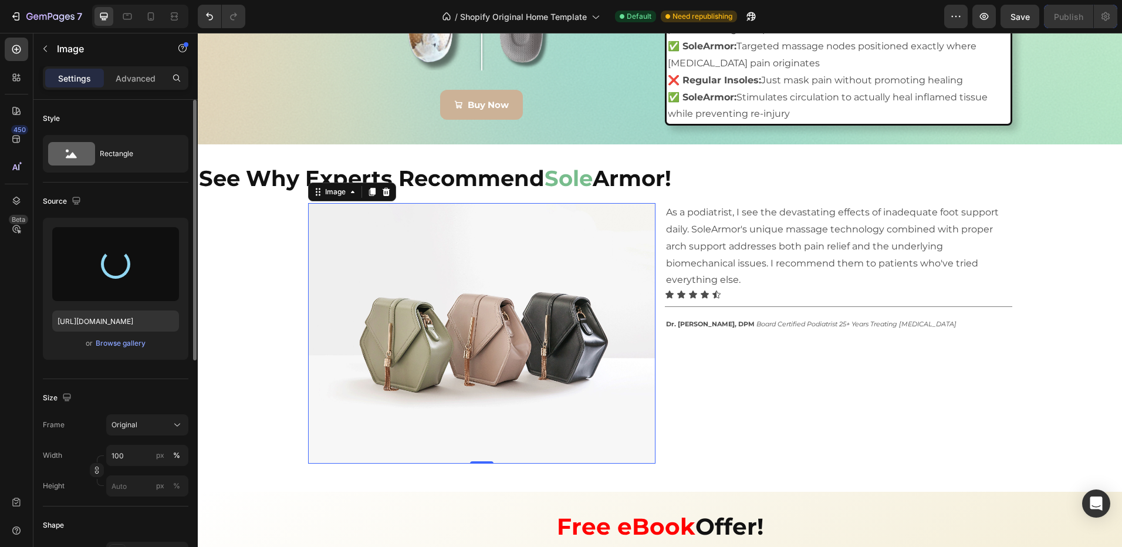
type input "https://cdn.shopify.com/s/files/1/0970/4187/5269/files/gempages_581198110861034…"
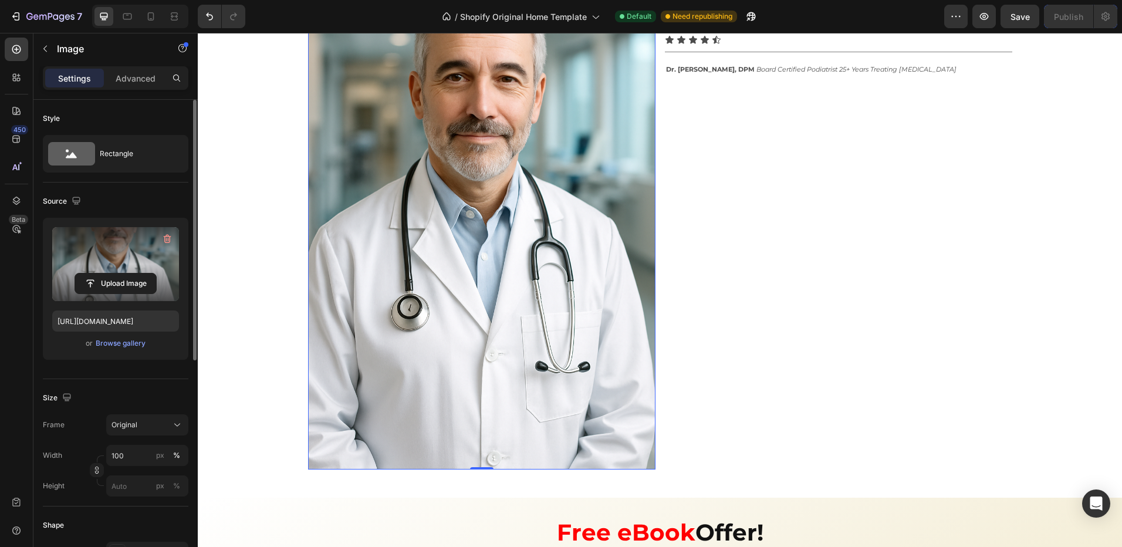
scroll to position [2590, 0]
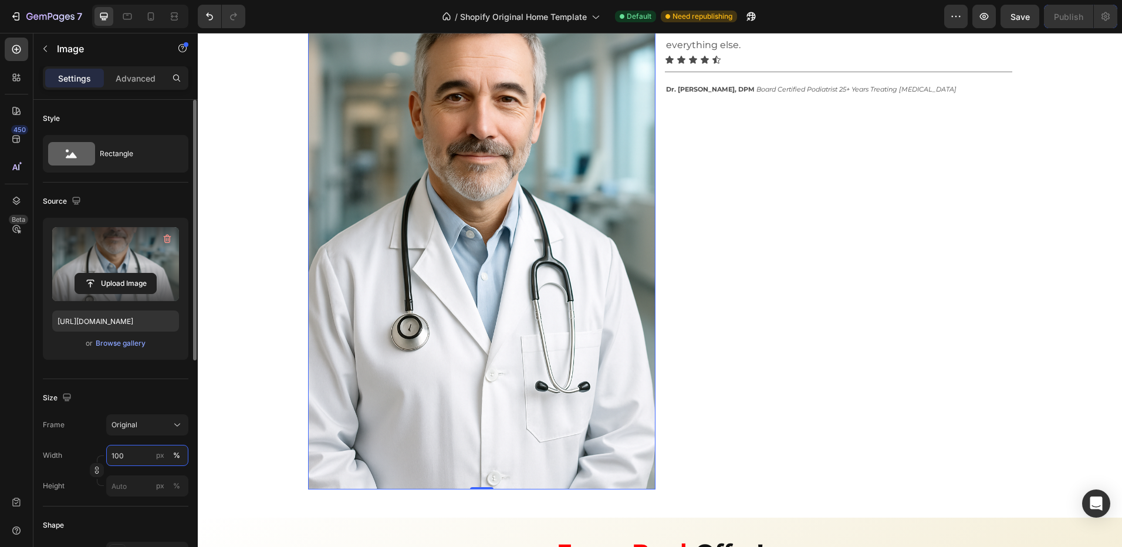
click at [127, 456] on input "100" at bounding box center [147, 455] width 82 height 21
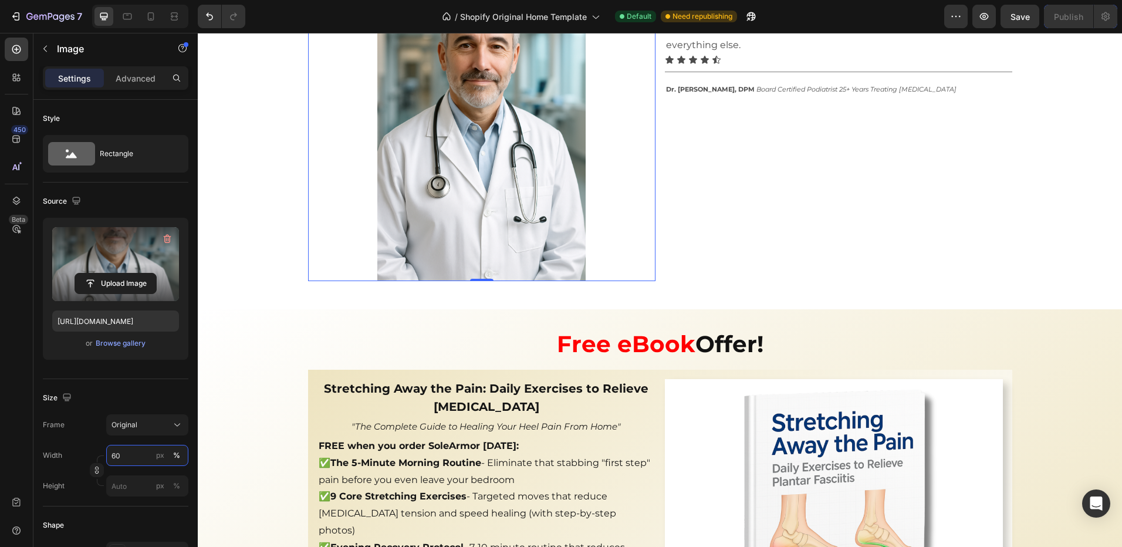
scroll to position [2414, 0]
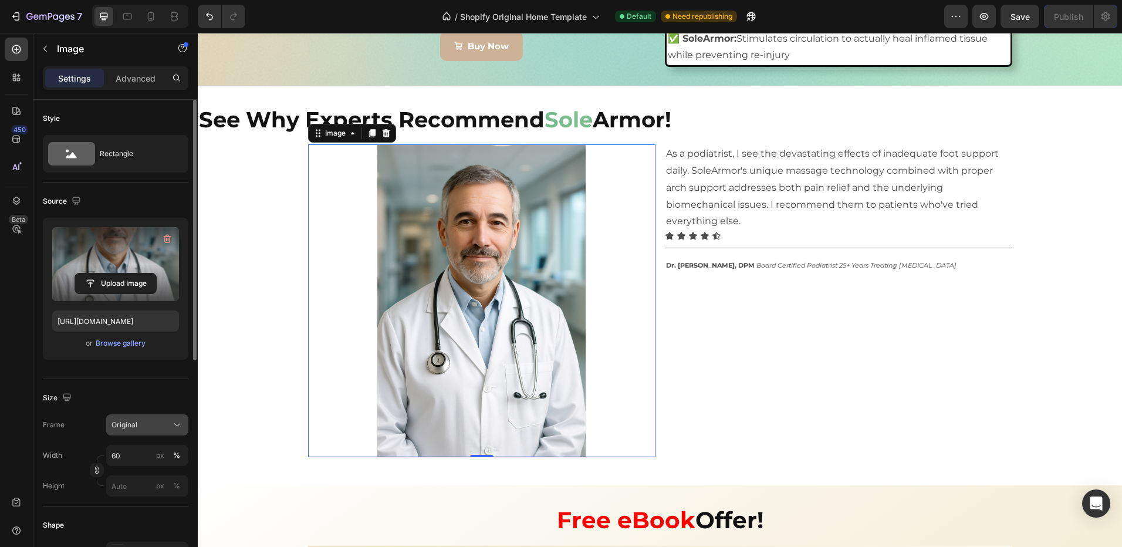
click at [140, 423] on div "Original" at bounding box center [140, 425] width 58 height 11
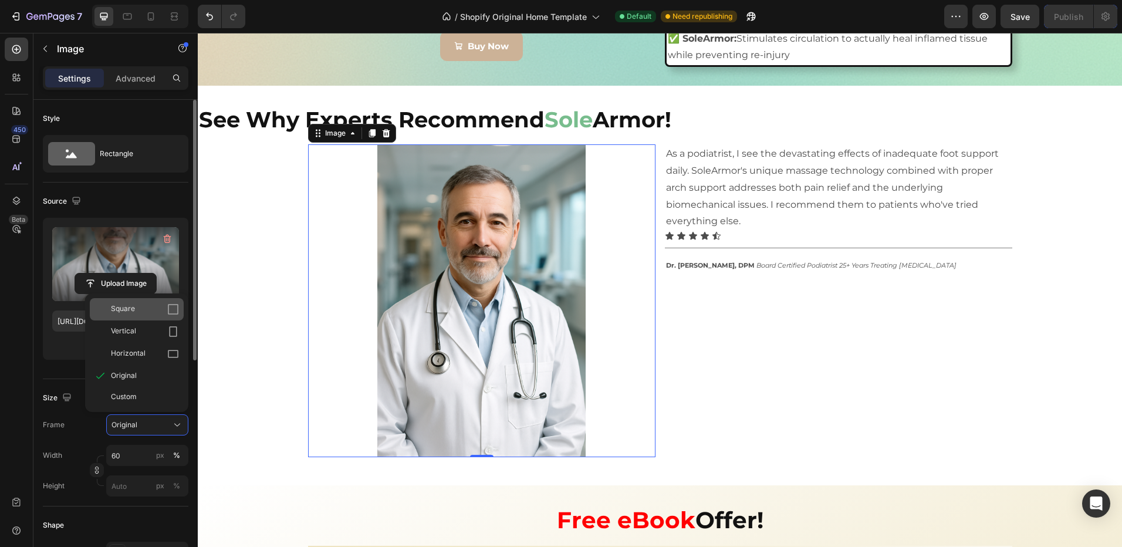
click at [118, 306] on span "Square" at bounding box center [123, 309] width 24 height 12
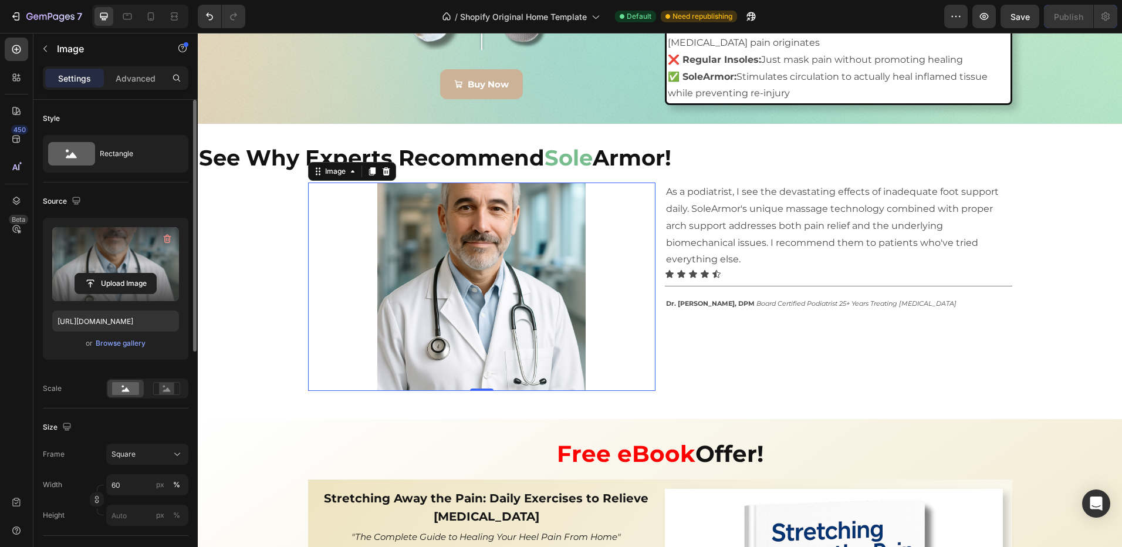
scroll to position [2356, 0]
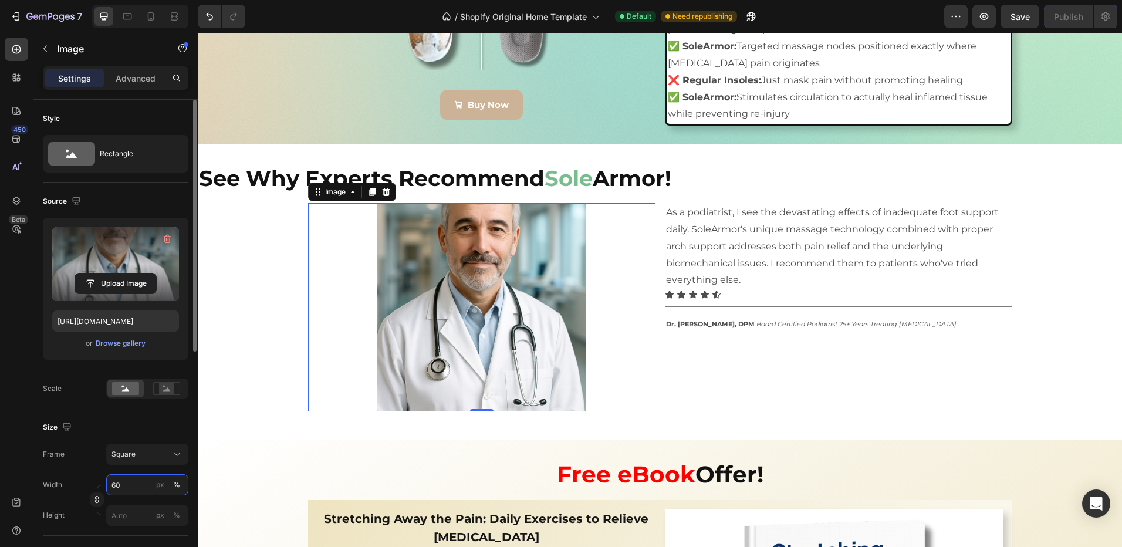
click at [131, 491] on input "60" at bounding box center [147, 484] width 82 height 21
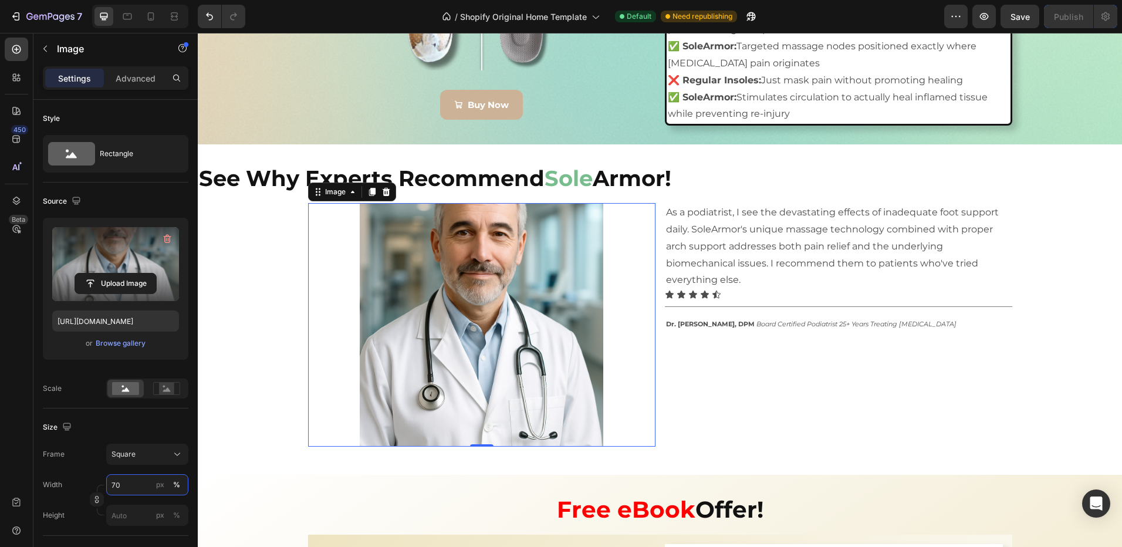
type input "70"
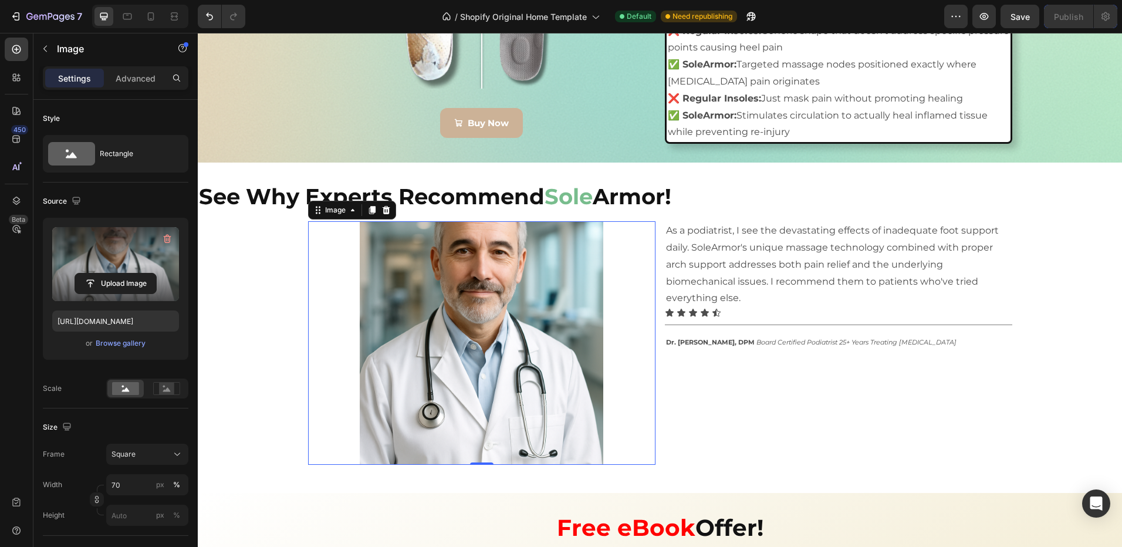
click at [477, 340] on img at bounding box center [481, 342] width 243 height 243
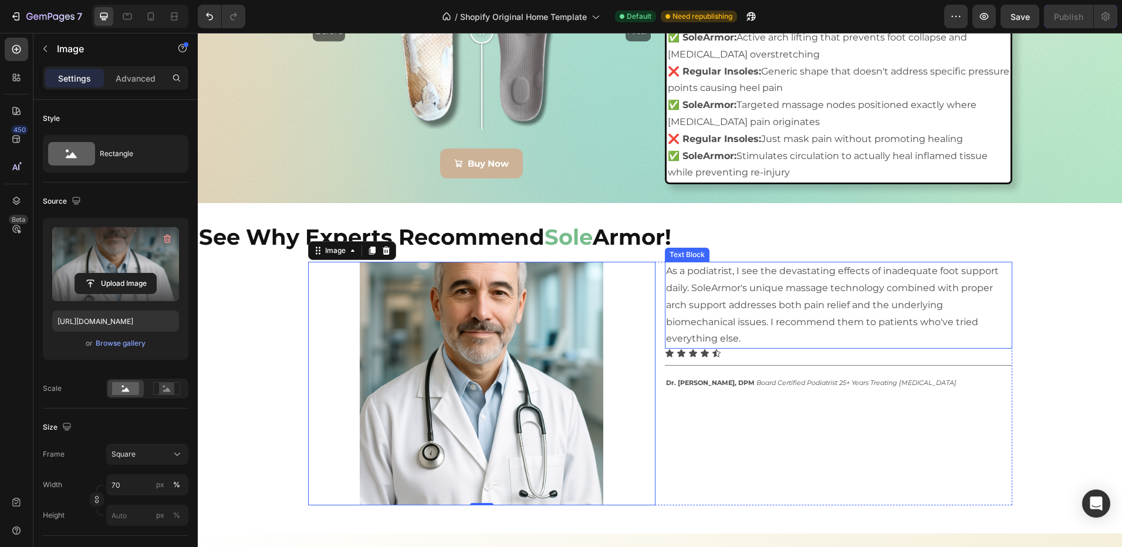
click at [742, 340] on p "As a podiatrist, I see the devastating effects of inadequate foot support daily…" at bounding box center [838, 305] width 345 height 85
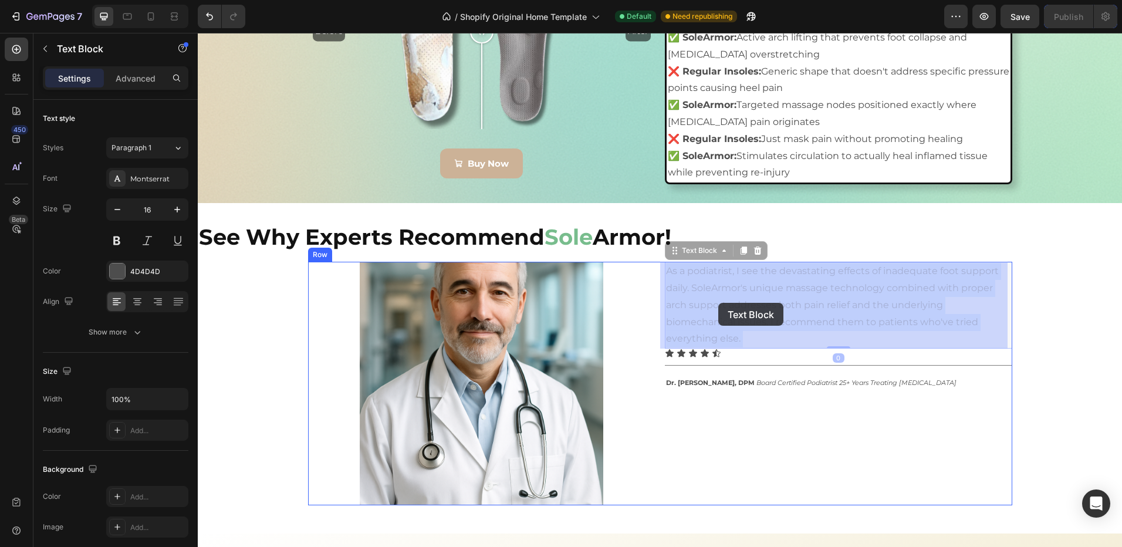
drag, startPoint x: 746, startPoint y: 340, endPoint x: 718, endPoint y: 303, distance: 46.9
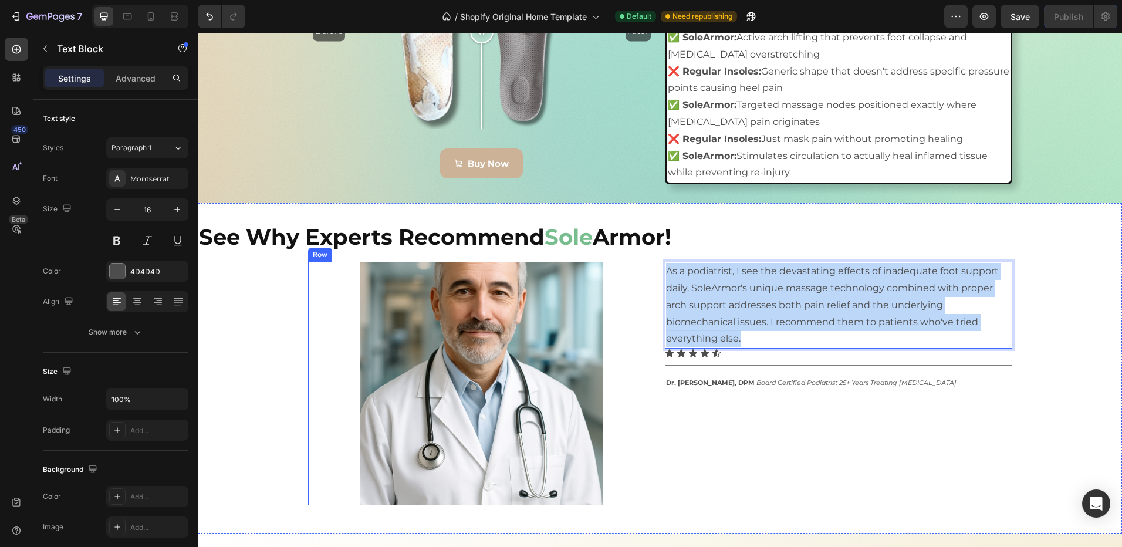
drag, startPoint x: 729, startPoint y: 337, endPoint x: 656, endPoint y: 272, distance: 98.1
click at [656, 272] on div "Image As a podiatrist, I see the devastating effects of inadequate foot support…" at bounding box center [660, 383] width 704 height 243
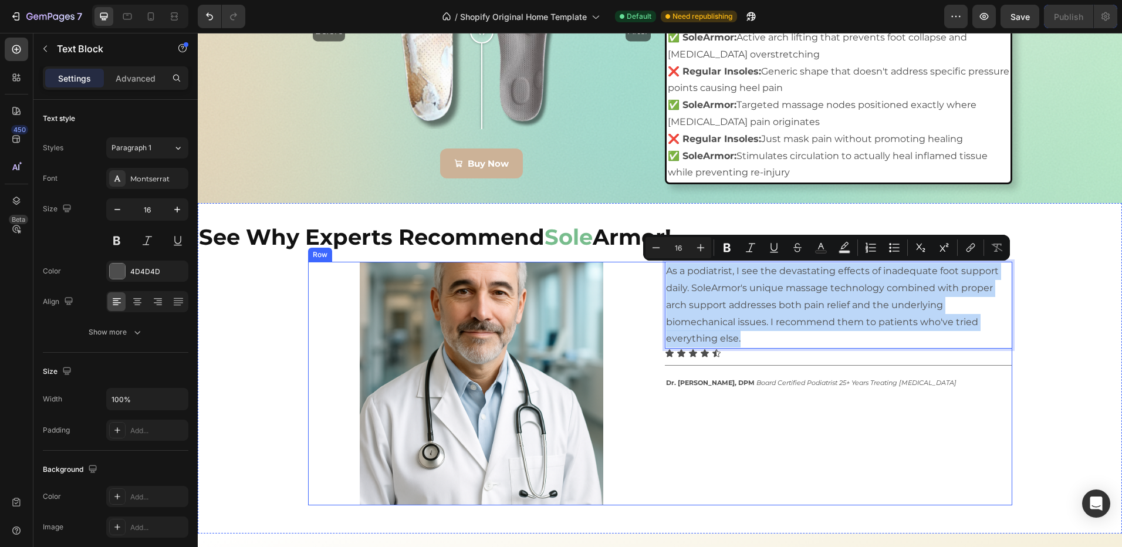
click at [742, 447] on div "As a podiatrist, I see the devastating effects of inadequate foot support daily…" at bounding box center [838, 383] width 347 height 243
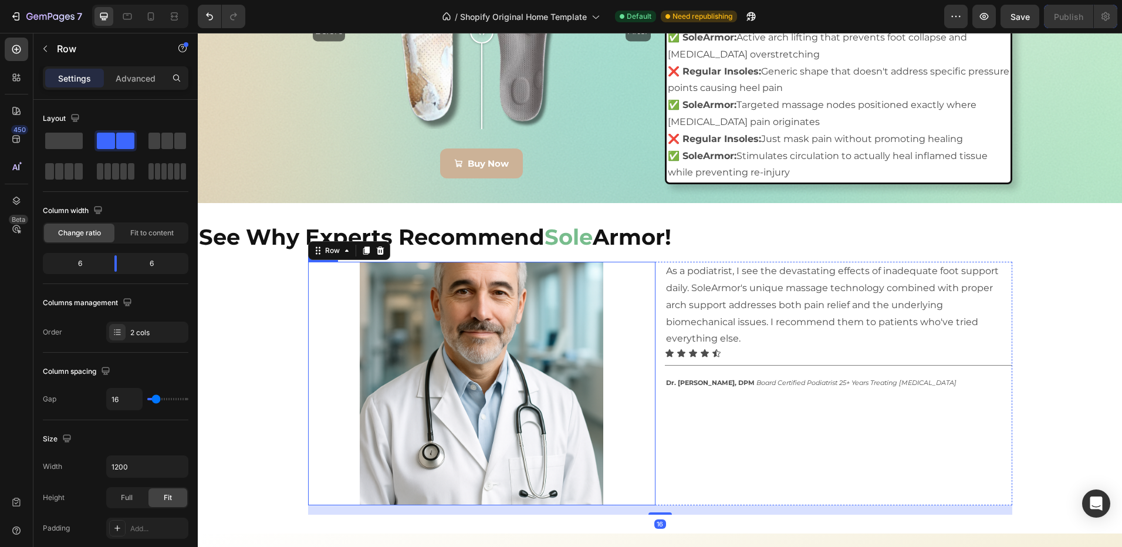
click at [501, 367] on img at bounding box center [481, 383] width 243 height 243
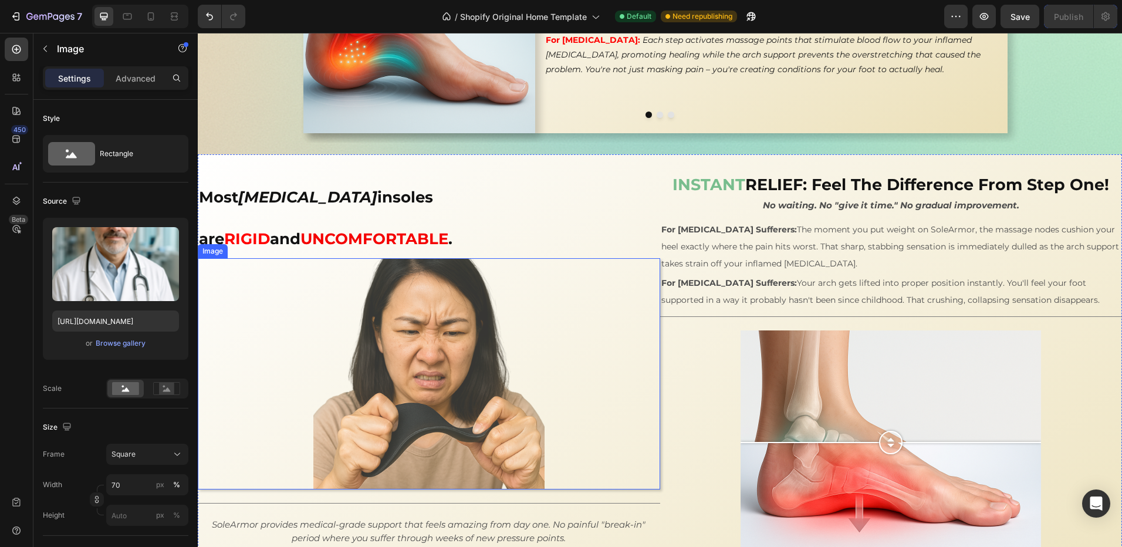
scroll to position [1769, 0]
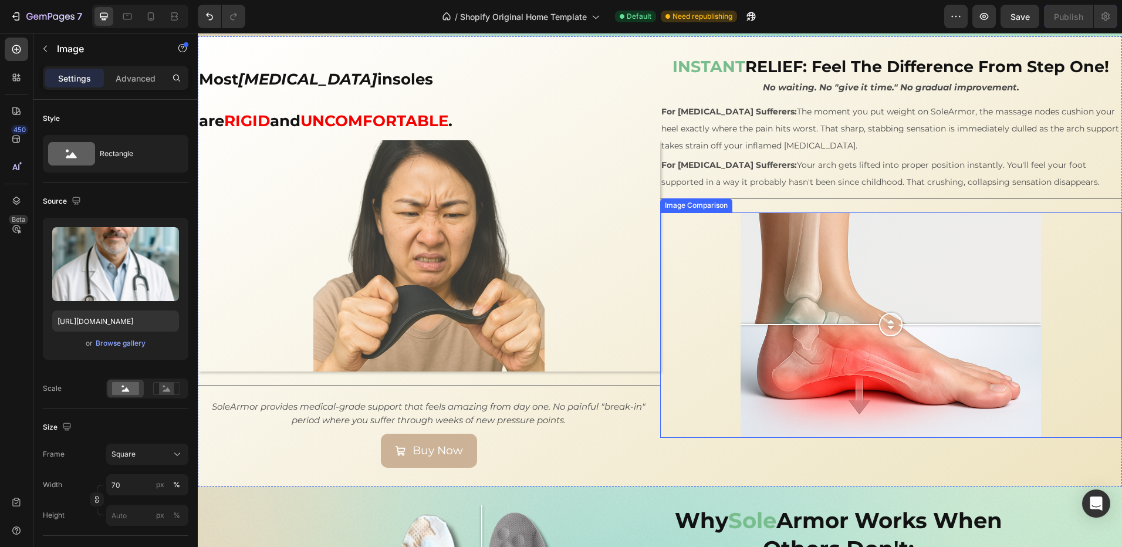
click at [711, 344] on div at bounding box center [891, 324] width 462 height 225
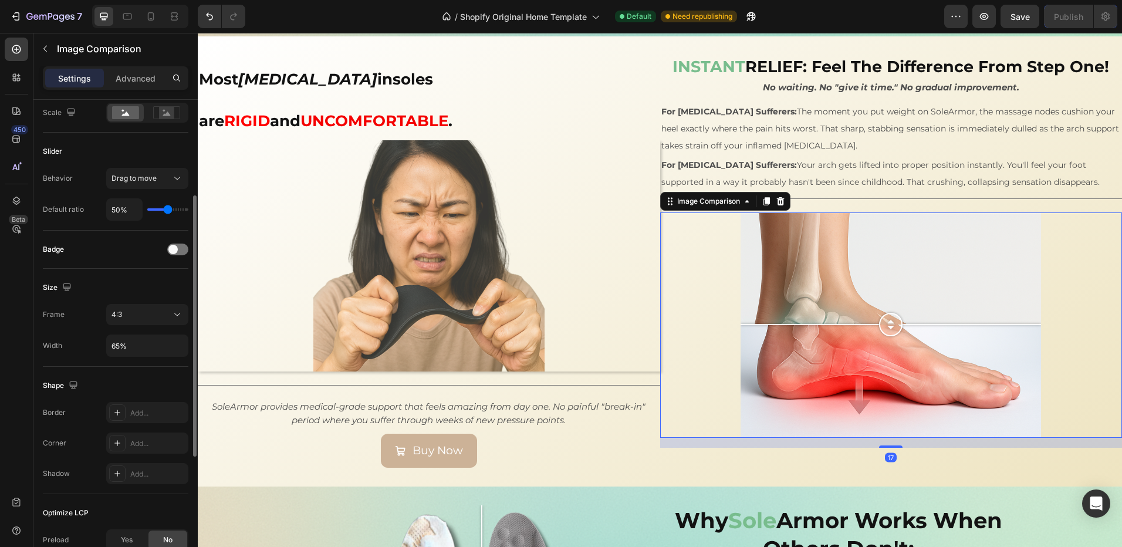
scroll to position [235, 0]
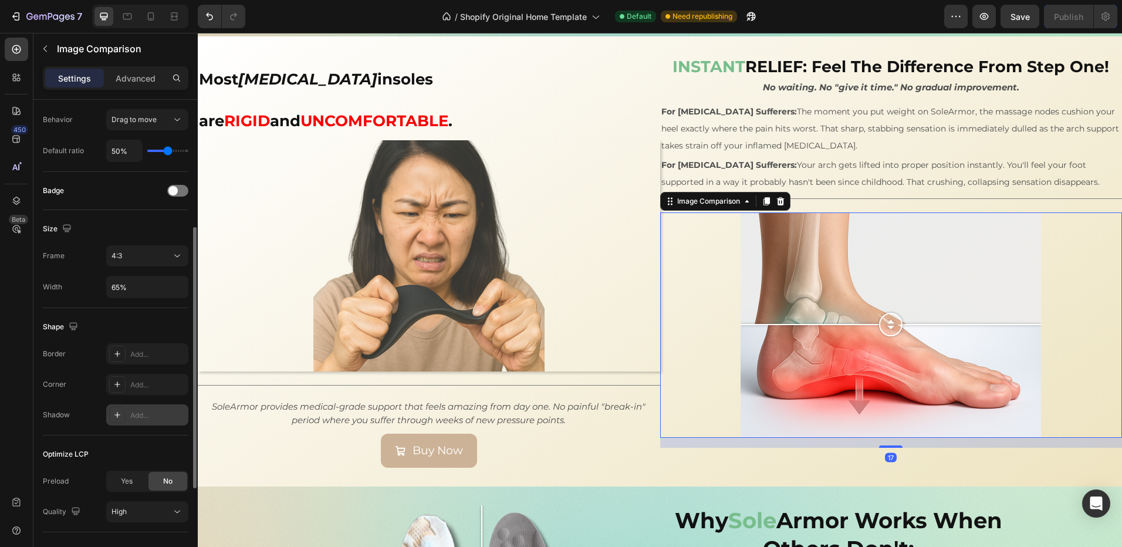
click at [136, 413] on div "Add..." at bounding box center [157, 415] width 55 height 11
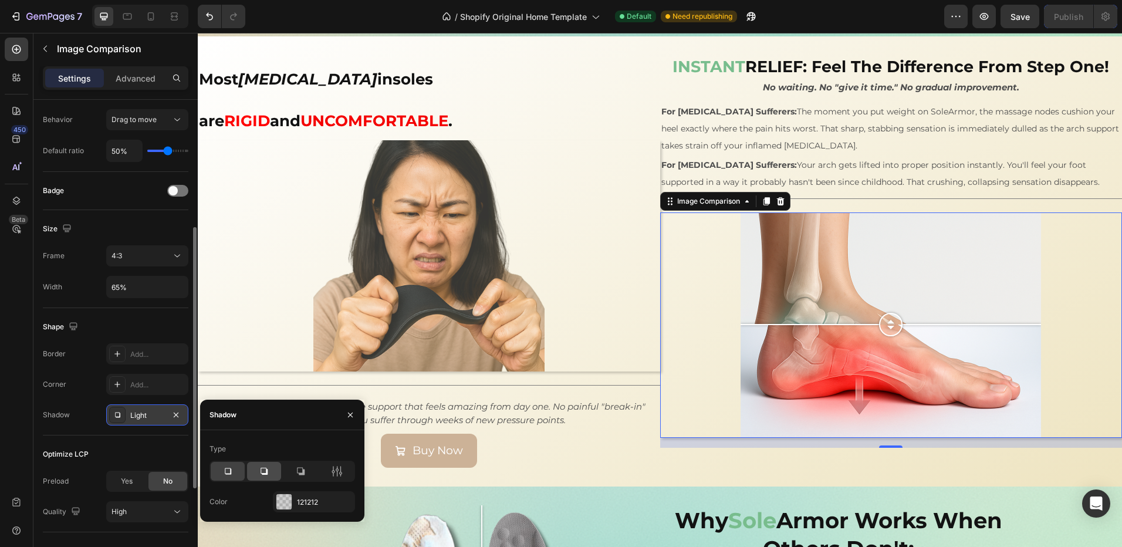
click at [259, 475] on icon at bounding box center [264, 471] width 12 height 12
click at [560, 457] on div "Most orthotic insoles are RIGID and UNCOMFORTABLE . Heading Image Title Line So…" at bounding box center [660, 261] width 924 height 450
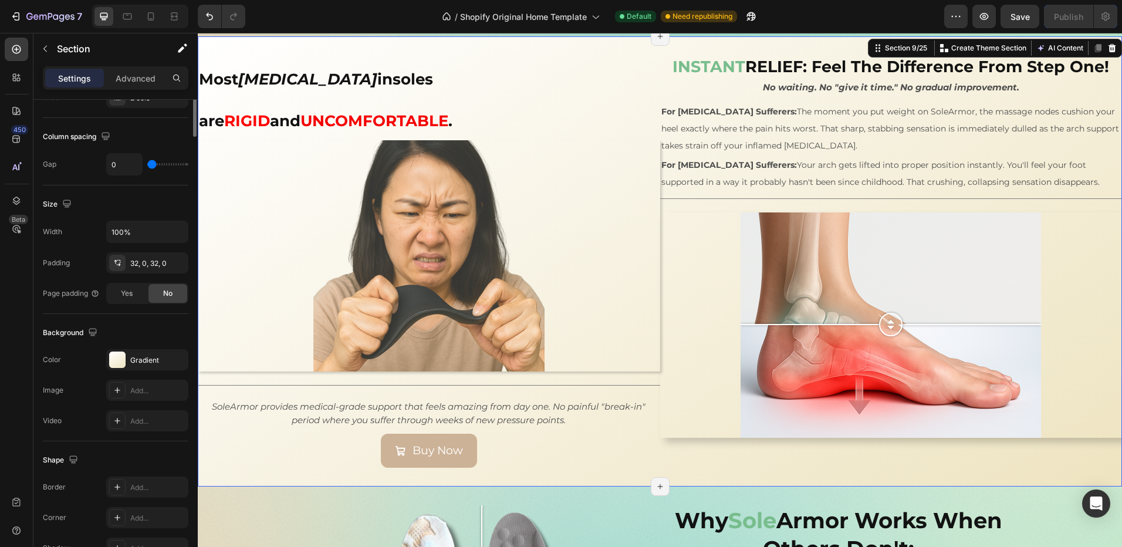
scroll to position [0, 0]
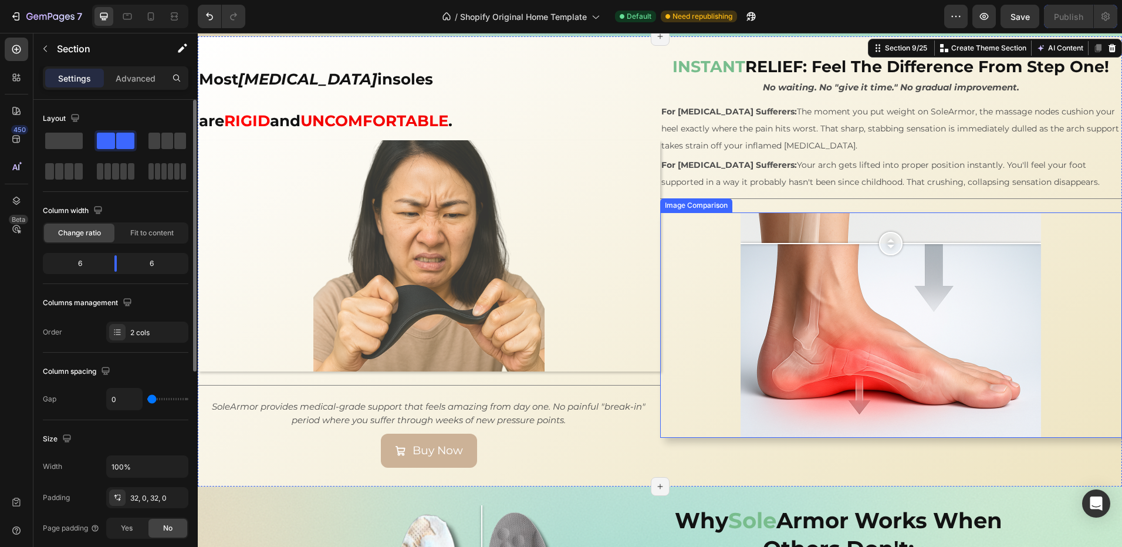
drag, startPoint x: 883, startPoint y: 320, endPoint x: 363, endPoint y: 297, distance: 521.0
click at [879, 255] on div at bounding box center [890, 243] width 23 height 23
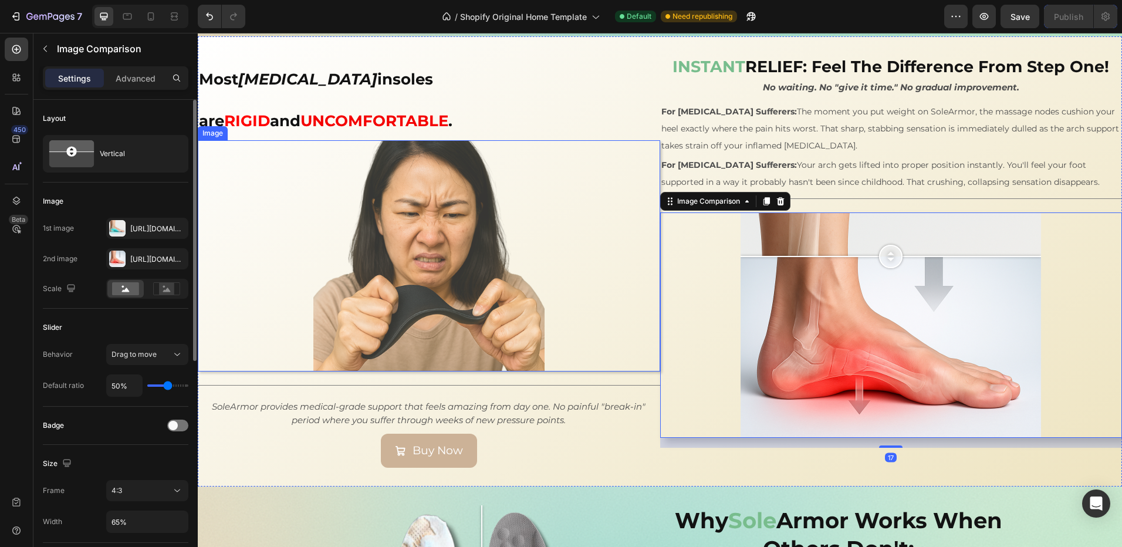
click at [383, 260] on img at bounding box center [428, 255] width 231 height 231
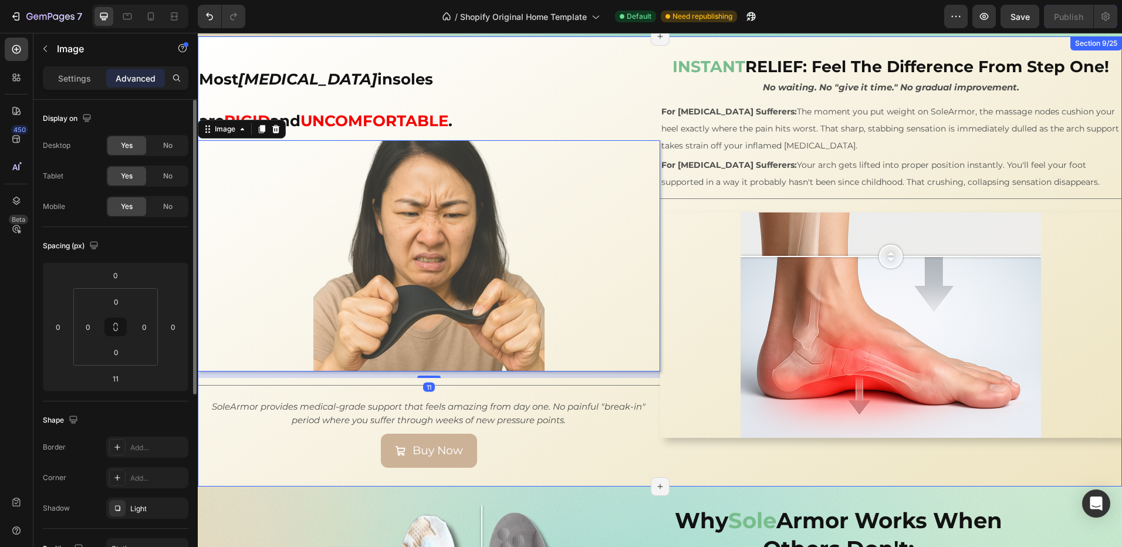
drag, startPoint x: 650, startPoint y: 428, endPoint x: 644, endPoint y: 428, distance: 5.9
click at [647, 428] on div "Most orthotic insoles are RIGID and UNCOMFORTABLE . Heading Image 11 Title Line…" at bounding box center [429, 261] width 462 height 413
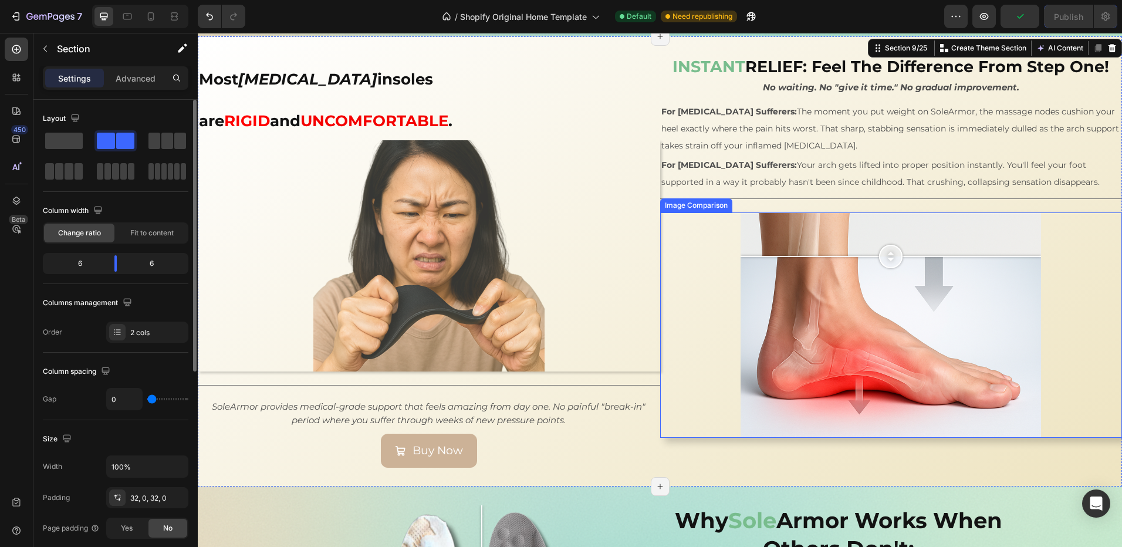
click at [712, 381] on div at bounding box center [891, 324] width 462 height 225
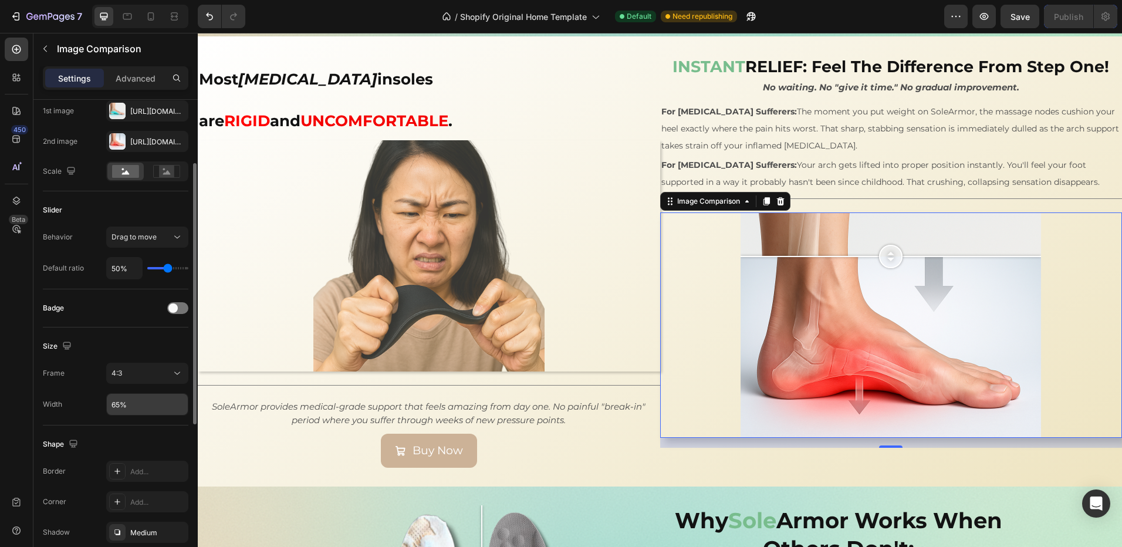
scroll to position [235, 0]
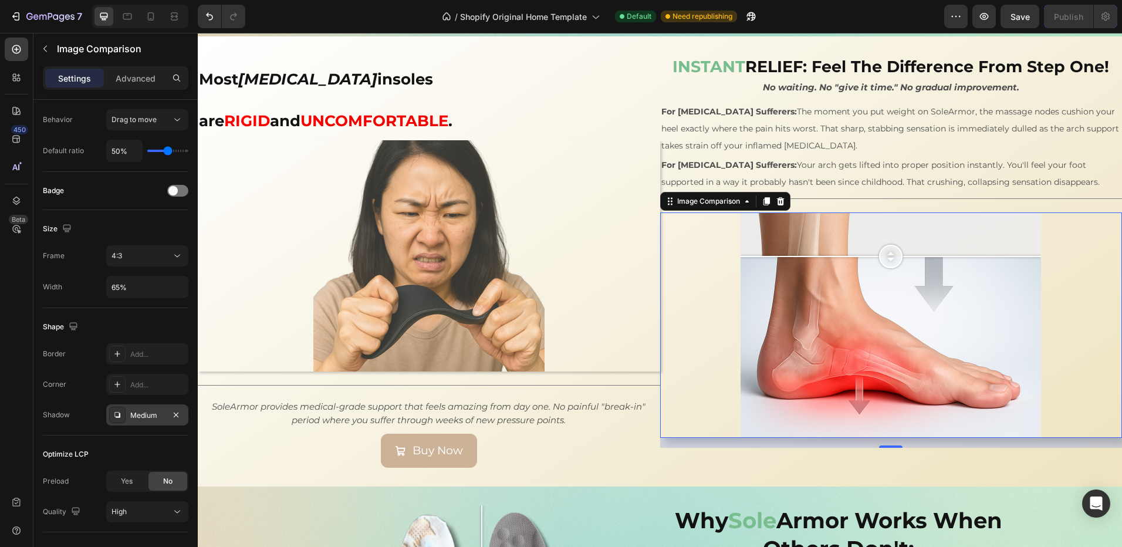
click at [147, 417] on div "Medium" at bounding box center [147, 415] width 34 height 11
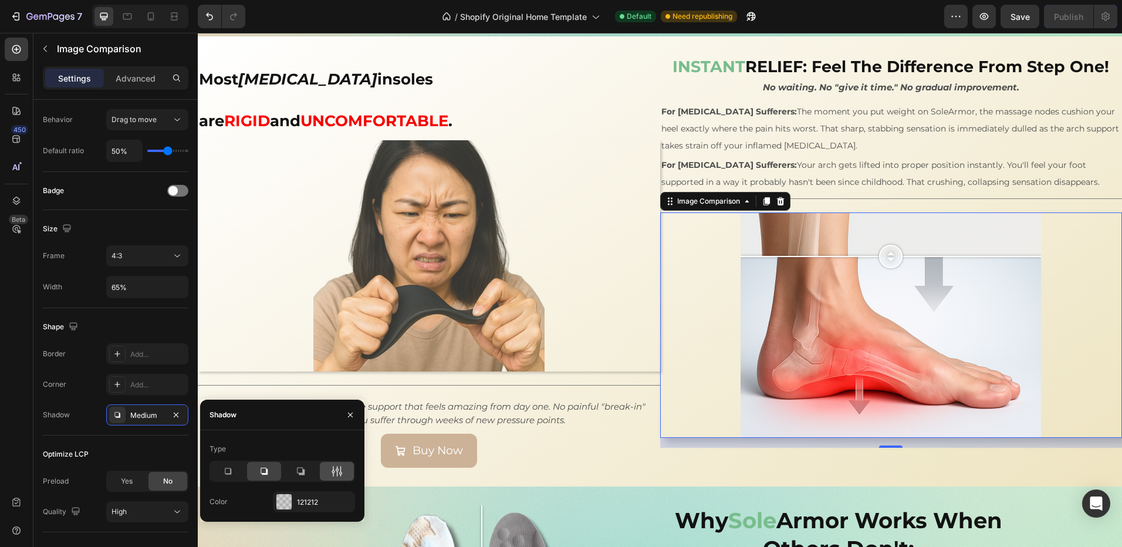
click at [344, 475] on div at bounding box center [337, 471] width 34 height 19
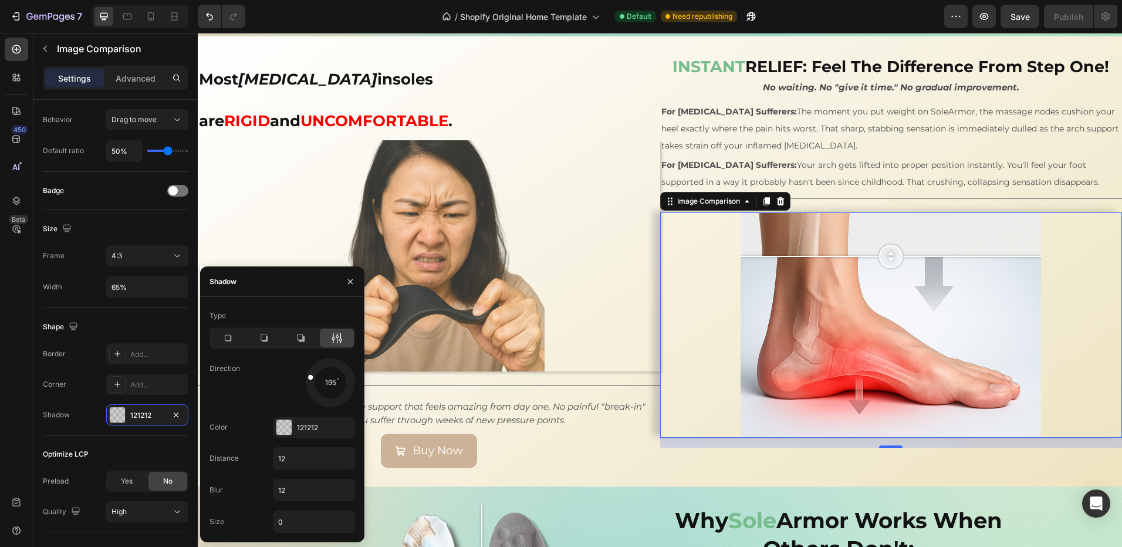
drag, startPoint x: 343, startPoint y: 395, endPoint x: 301, endPoint y: 373, distance: 47.5
click at [301, 373] on div "195" at bounding box center [314, 382] width 82 height 49
click at [503, 432] on div "Most orthotic insoles are RIGID and UNCOMFORTABLE . Heading Image Title Line So…" at bounding box center [429, 261] width 462 height 413
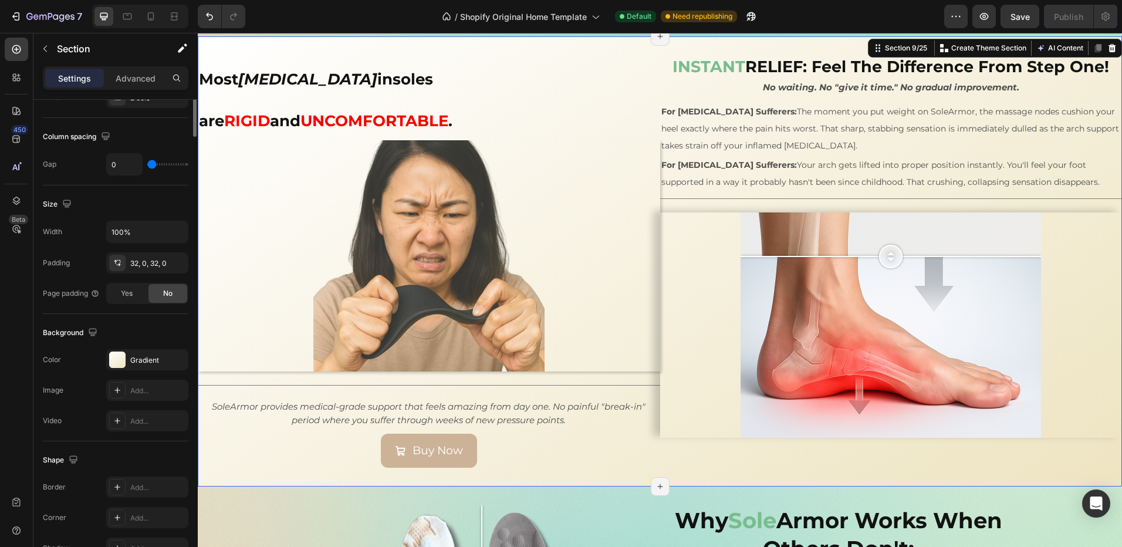
scroll to position [0, 0]
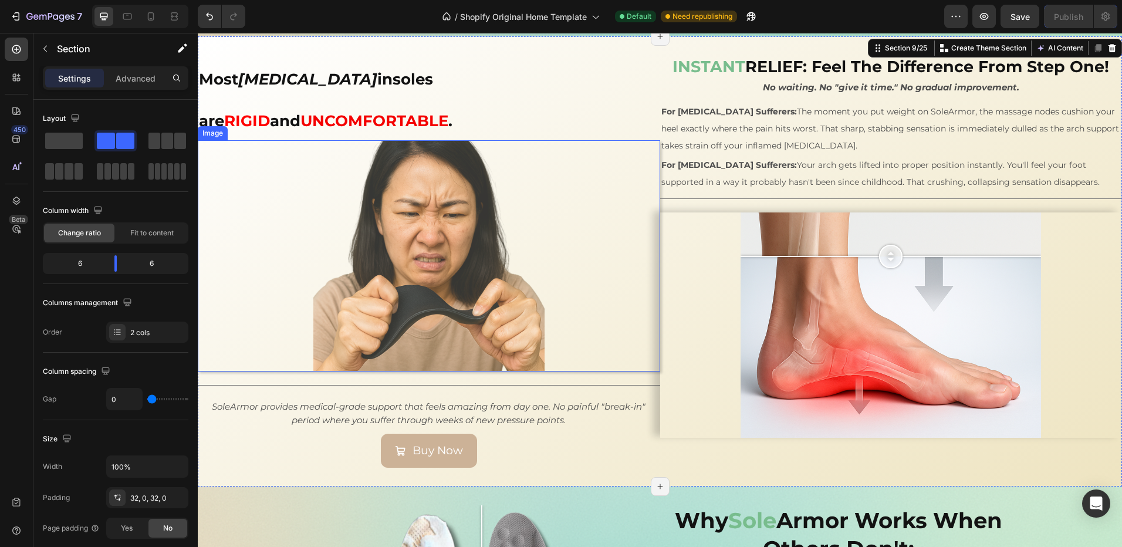
click at [563, 264] on div at bounding box center [429, 255] width 462 height 231
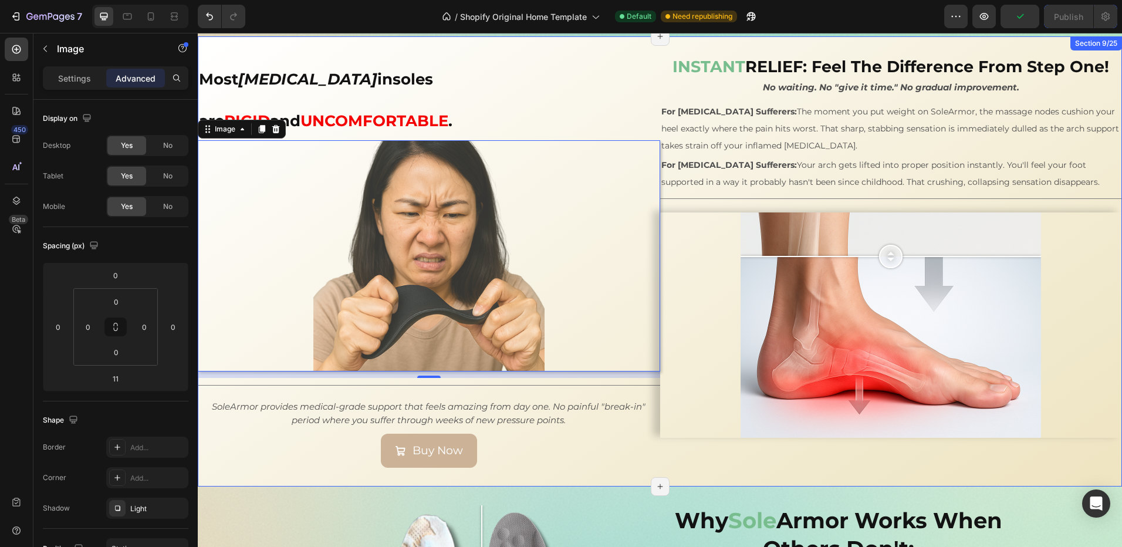
click at [580, 442] on div "Most orthotic insoles are RIGID and UNCOMFORTABLE . Heading Image 11 Title Line…" at bounding box center [429, 261] width 462 height 413
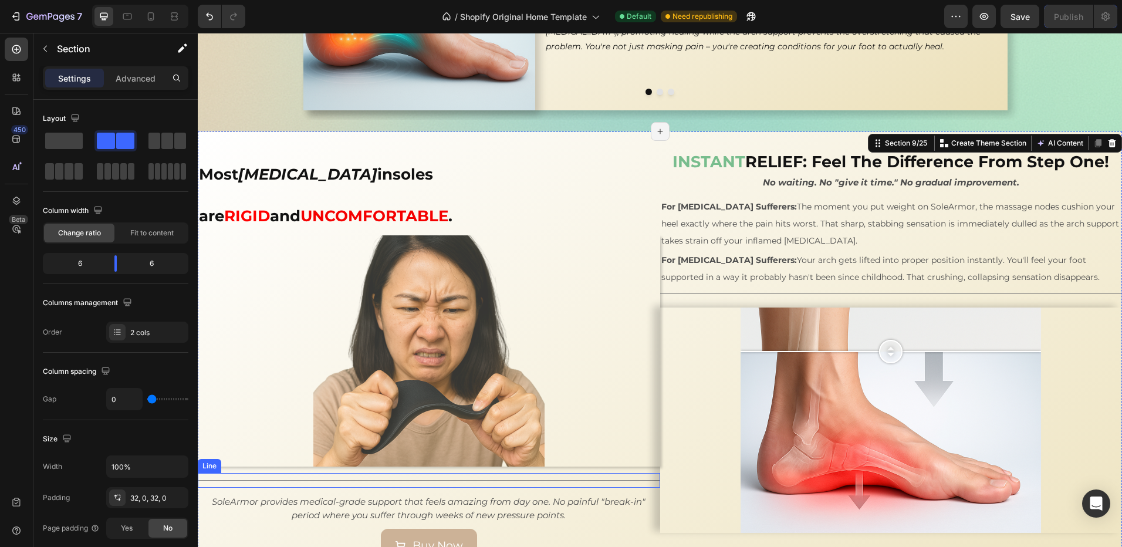
scroll to position [1651, 0]
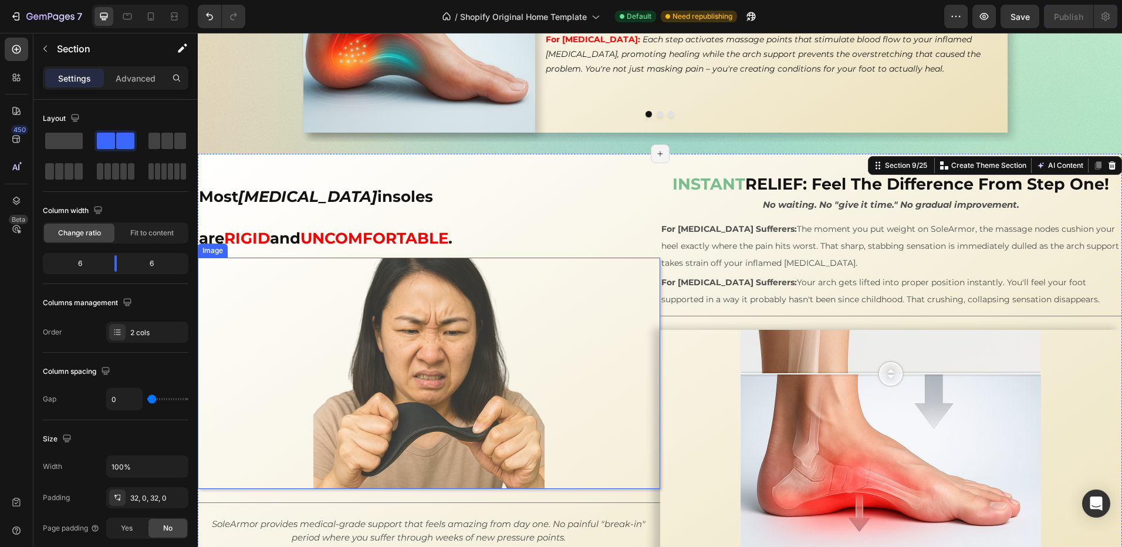
click at [552, 363] on div at bounding box center [429, 373] width 462 height 231
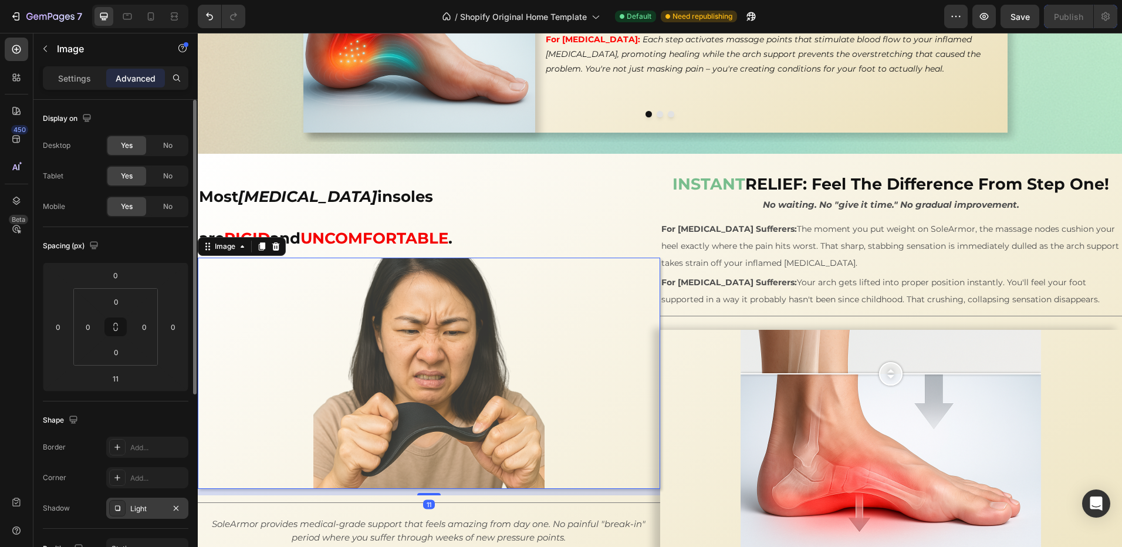
click at [140, 515] on div "Light" at bounding box center [147, 508] width 82 height 21
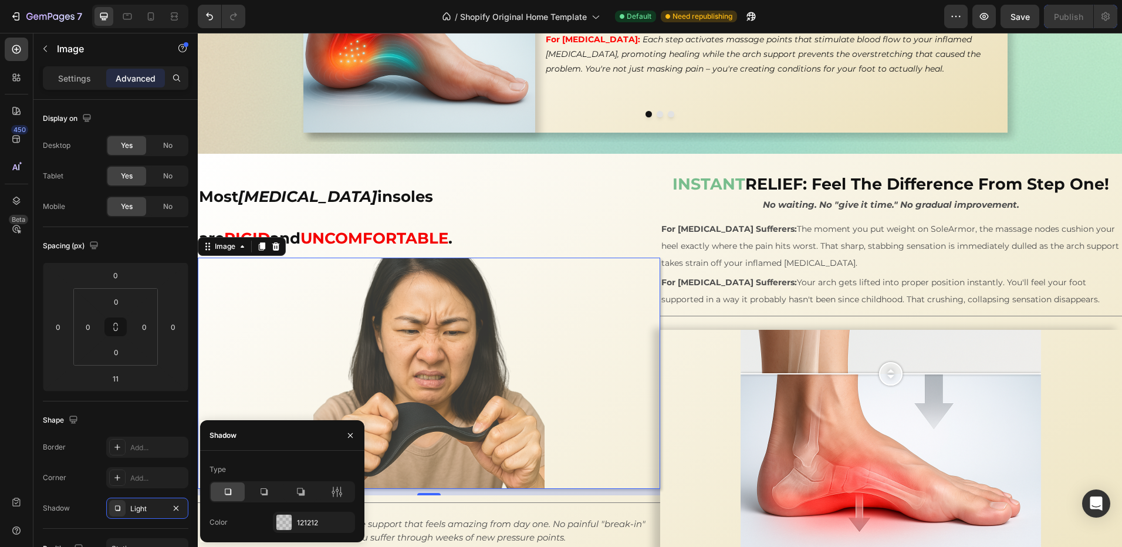
click at [232, 495] on icon at bounding box center [228, 492] width 12 height 12
click at [180, 509] on icon "button" at bounding box center [175, 508] width 9 height 9
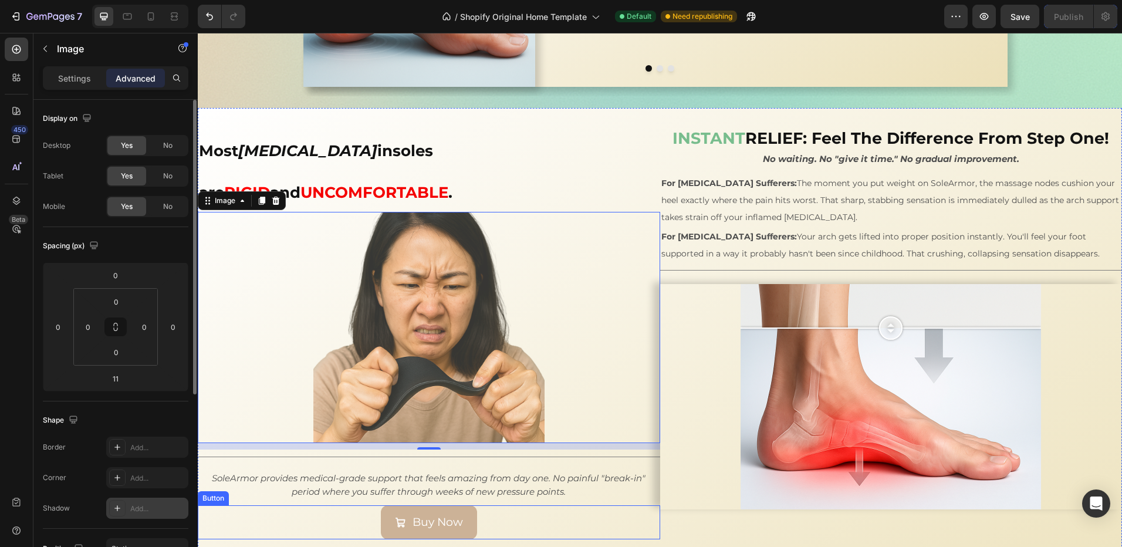
scroll to position [1710, 0]
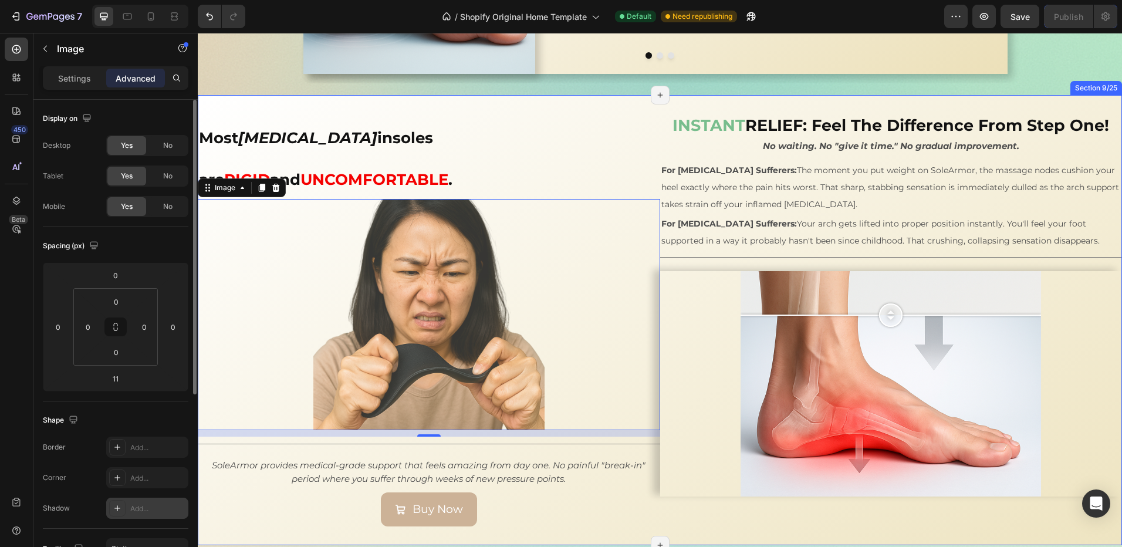
click at [569, 492] on div "Most orthotic insoles are RIGID and UNCOMFORTABLE . Heading Image 11 Title Line…" at bounding box center [429, 320] width 462 height 413
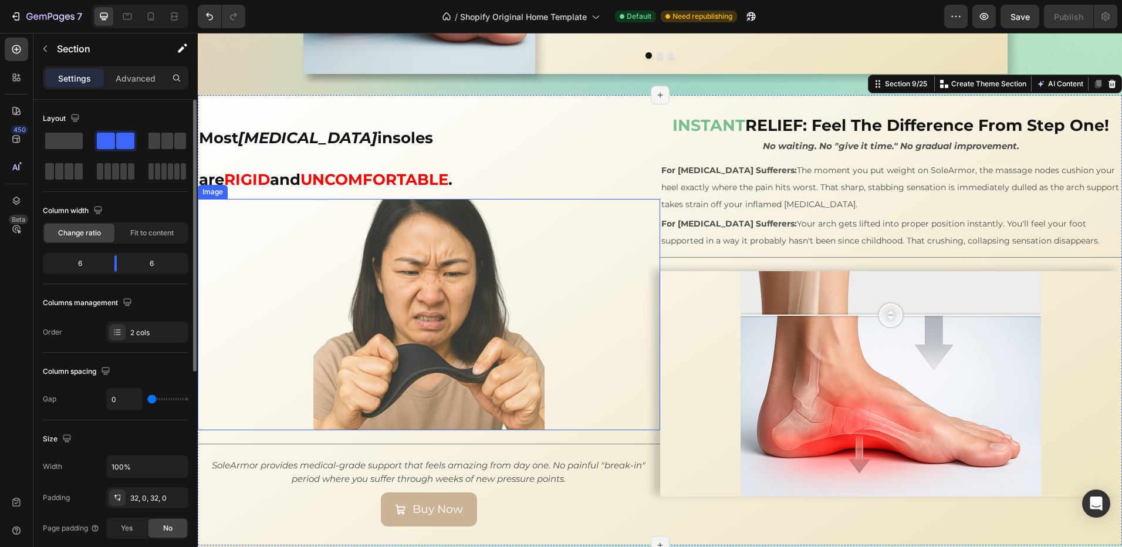
drag, startPoint x: 477, startPoint y: 326, endPoint x: 387, endPoint y: 519, distance: 213.2
click at [477, 326] on img at bounding box center [428, 314] width 231 height 231
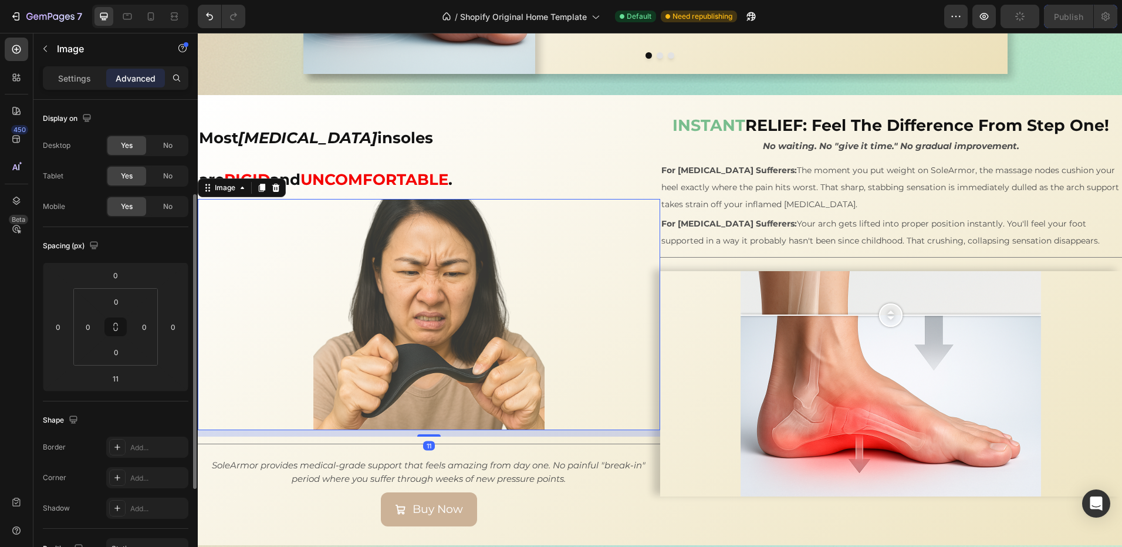
scroll to position [117, 0]
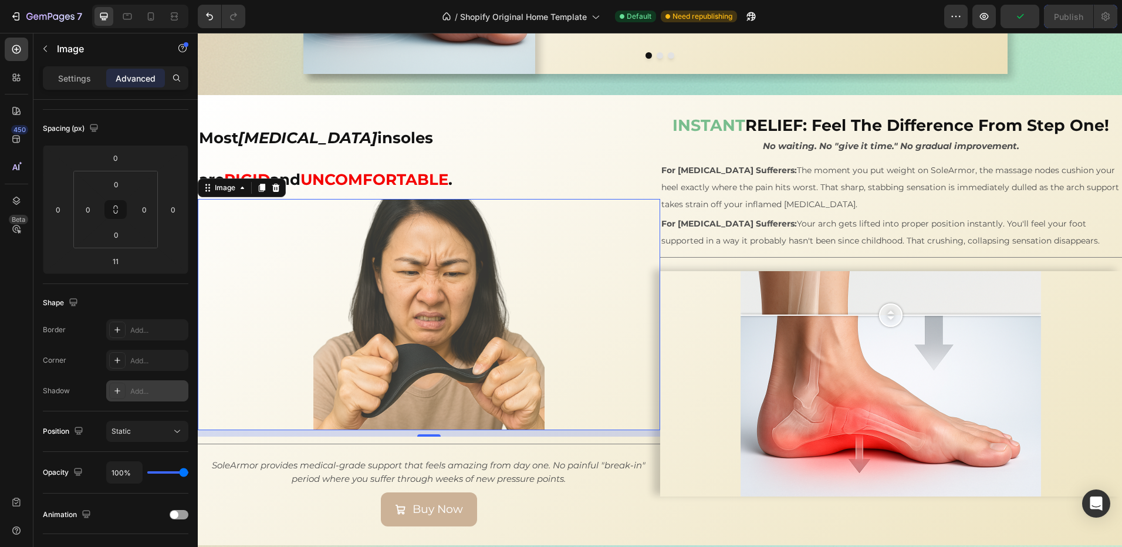
click at [129, 397] on div "Add..." at bounding box center [147, 390] width 82 height 21
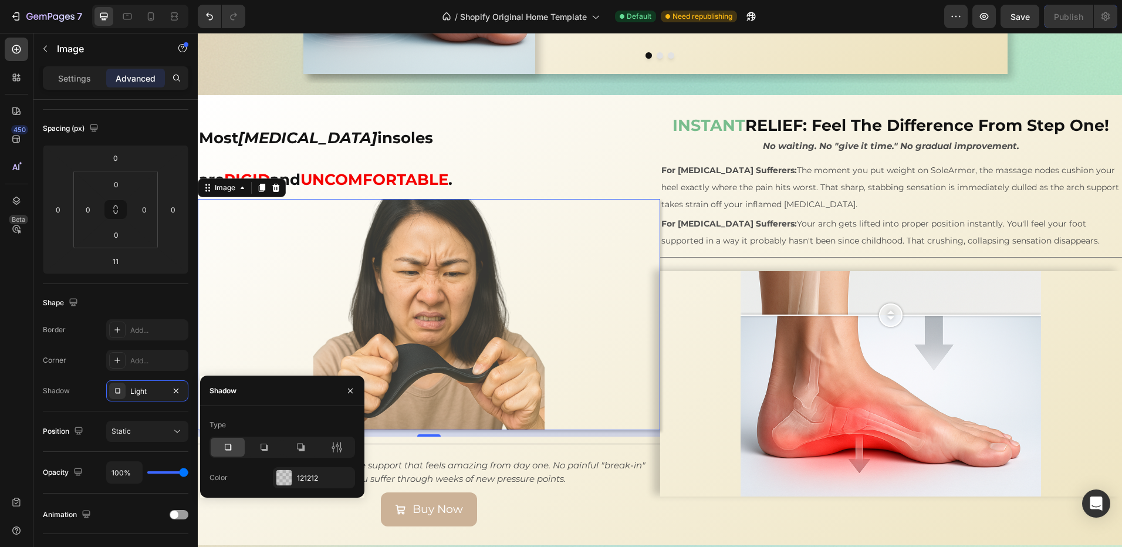
click at [228, 449] on icon at bounding box center [228, 447] width 12 height 12
click at [338, 448] on icon at bounding box center [337, 447] width 12 height 12
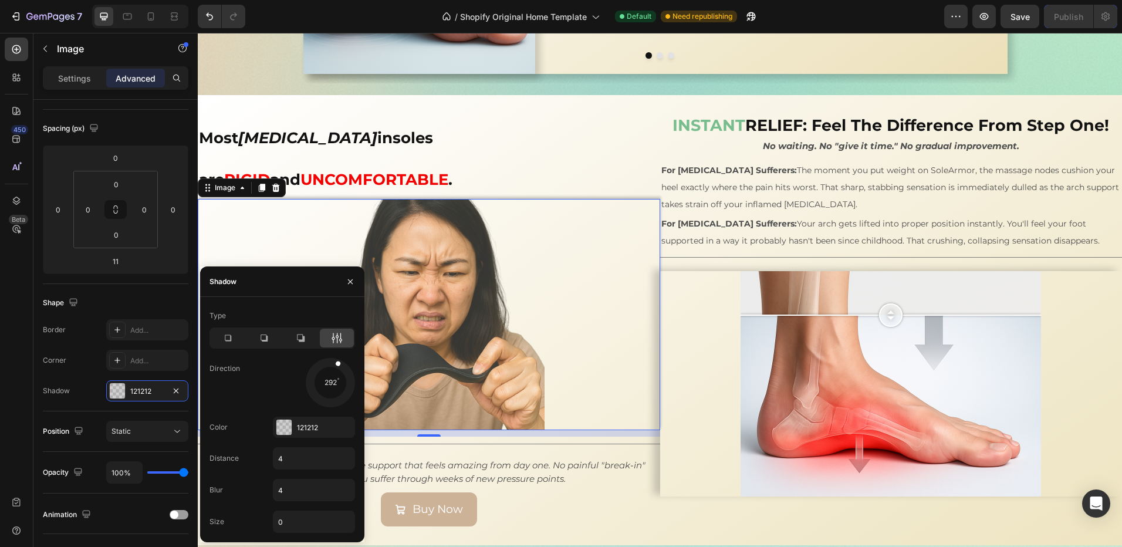
drag, startPoint x: 346, startPoint y: 398, endPoint x: 340, endPoint y: 354, distance: 44.4
click at [340, 354] on div "Type Direction 292 Color 121212 Distance 4 Blur 4 Size 0" at bounding box center [282, 419] width 164 height 227
click at [576, 492] on div "Buy Now Button" at bounding box center [429, 509] width 462 height 34
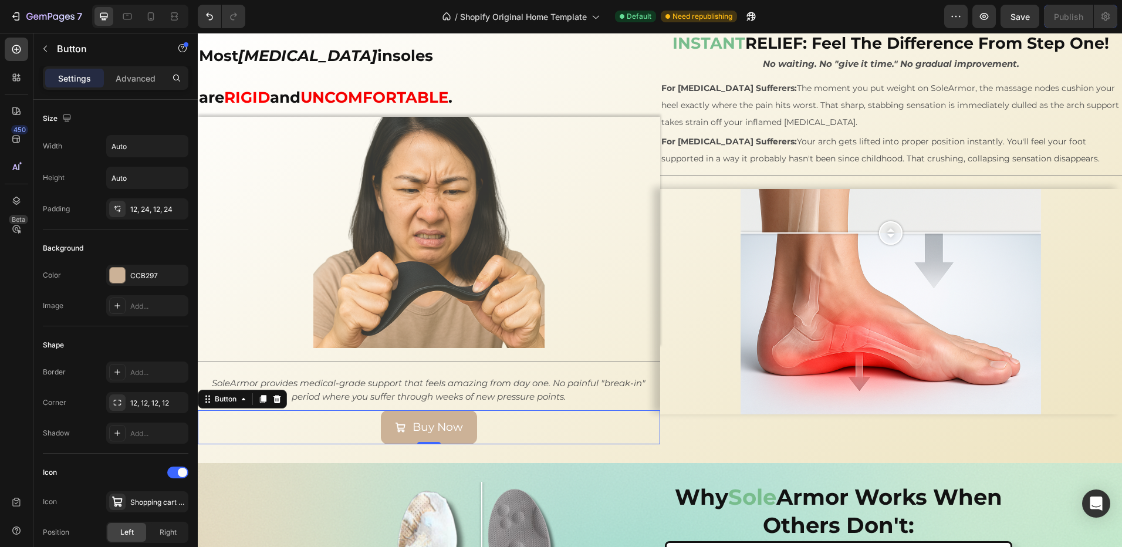
scroll to position [1886, 0]
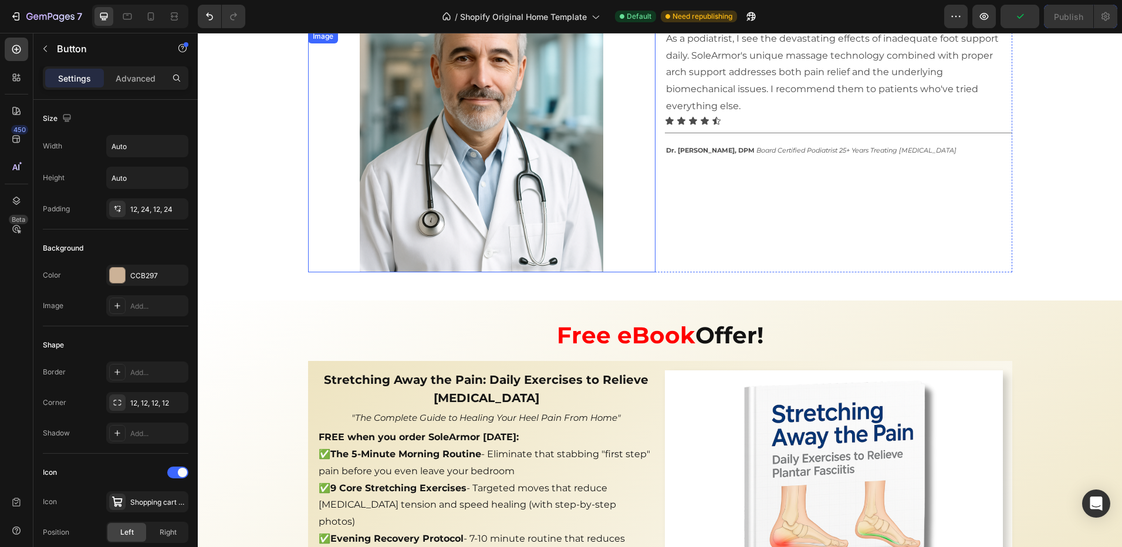
click at [439, 266] on img at bounding box center [481, 150] width 243 height 243
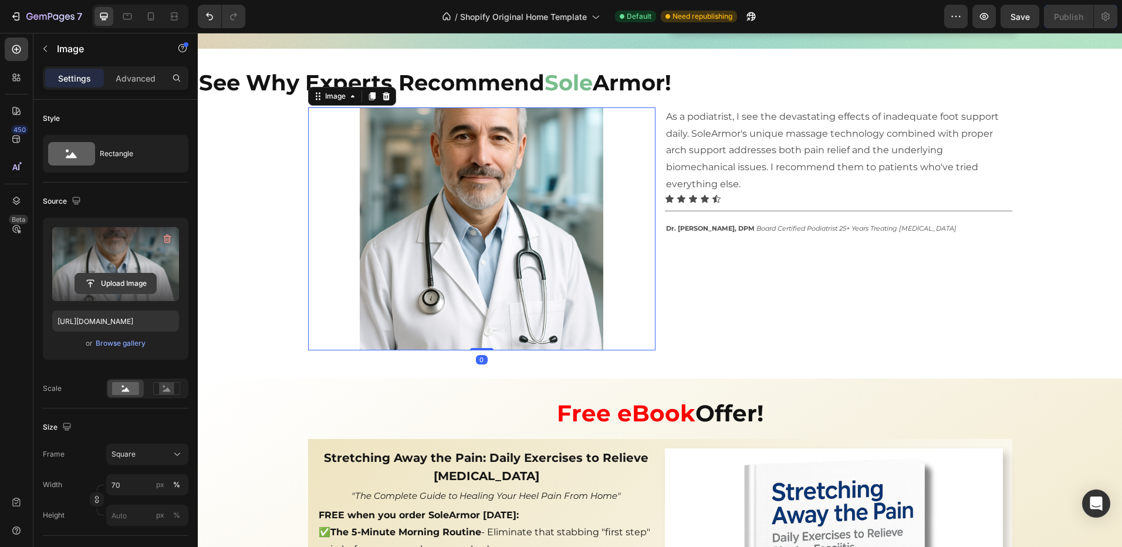
click at [110, 278] on input "file" at bounding box center [115, 283] width 81 height 20
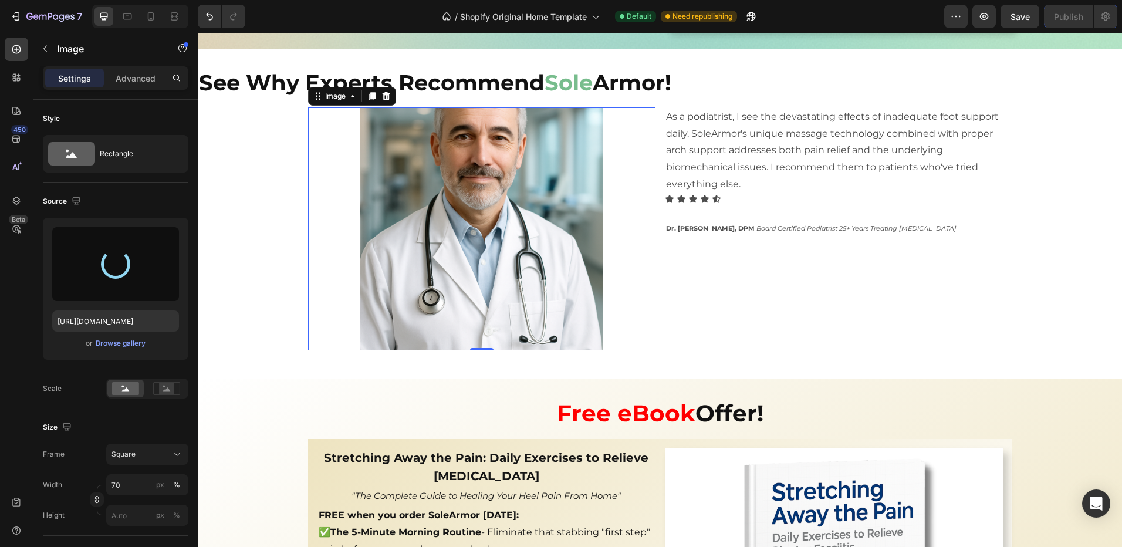
type input "https://cdn.shopify.com/s/files/1/0970/4187/5269/files/gempages_581198110861034…"
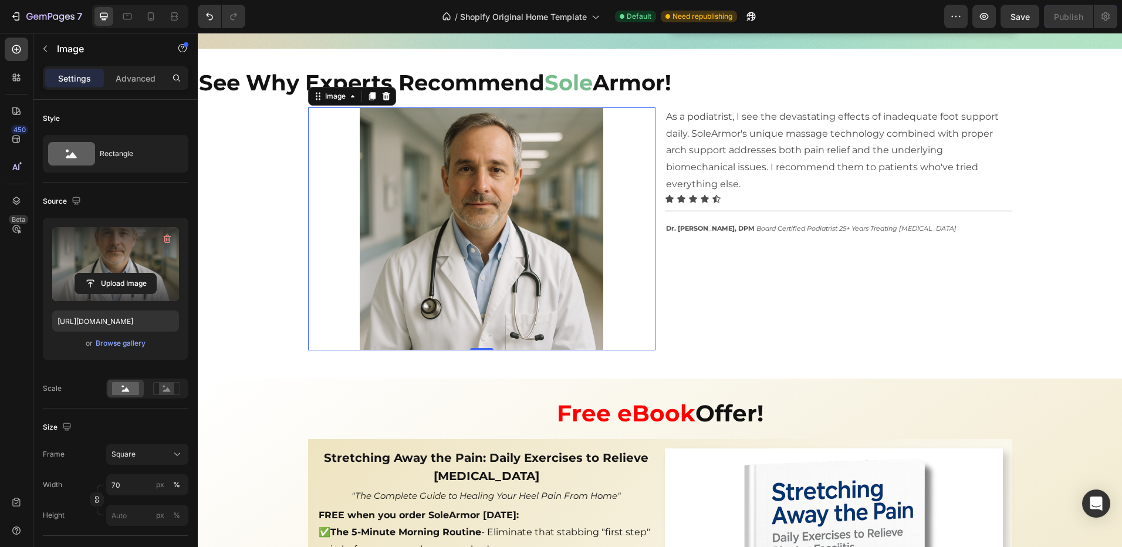
click at [527, 285] on img at bounding box center [481, 228] width 243 height 243
click at [163, 393] on rect at bounding box center [166, 389] width 15 height 12
click at [124, 394] on rect at bounding box center [125, 388] width 27 height 13
click at [135, 458] on span "Square" at bounding box center [123, 454] width 24 height 11
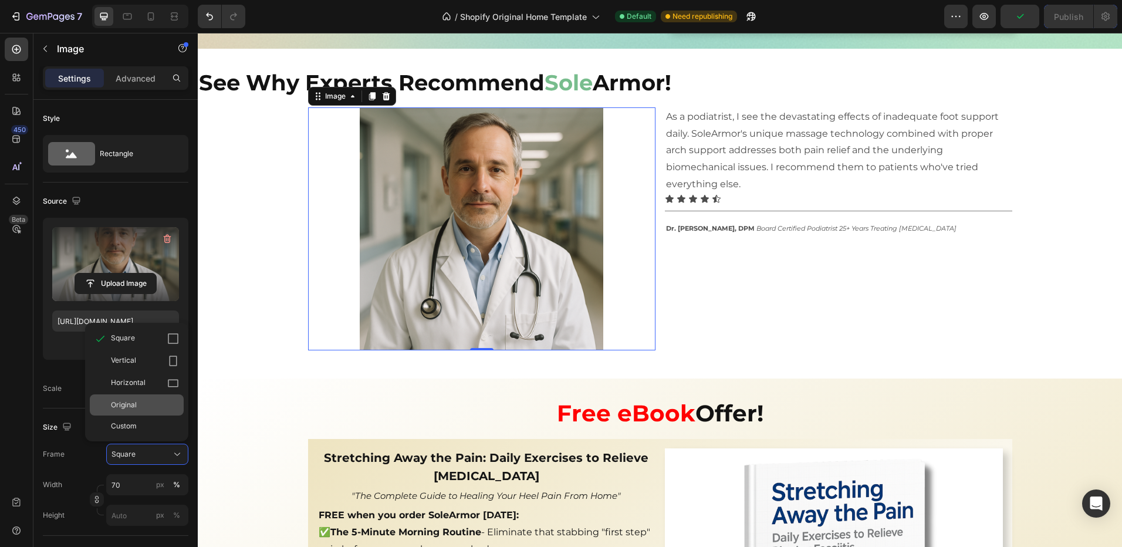
click at [121, 403] on span "Original" at bounding box center [124, 405] width 26 height 11
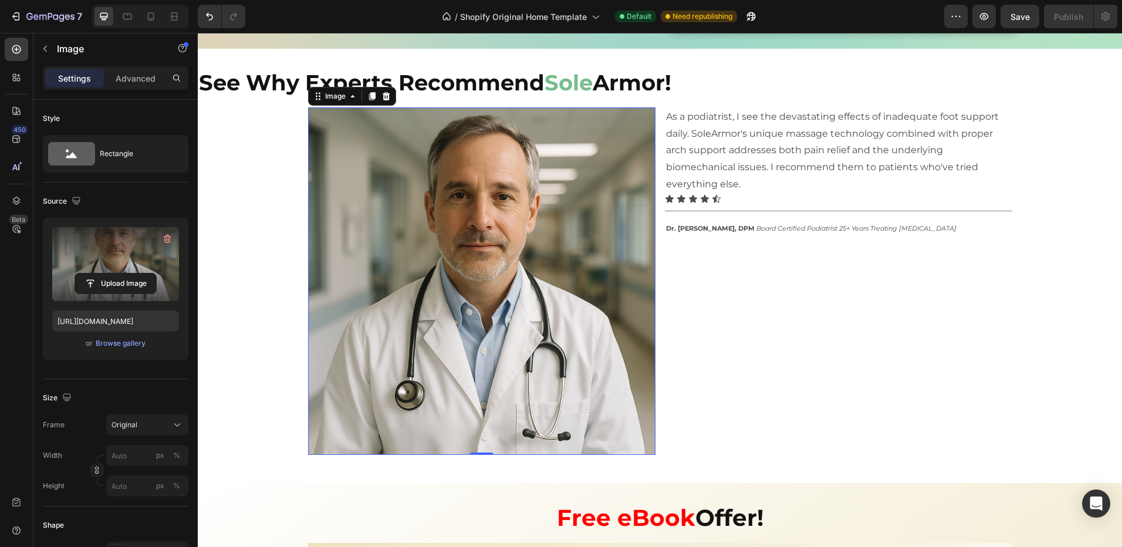
click at [147, 437] on div "Frame Original Width px % Height px %" at bounding box center [116, 455] width 146 height 82
click at [147, 430] on div "Original" at bounding box center [147, 425] width 72 height 12
click at [137, 455] on input "px %" at bounding box center [147, 455] width 82 height 21
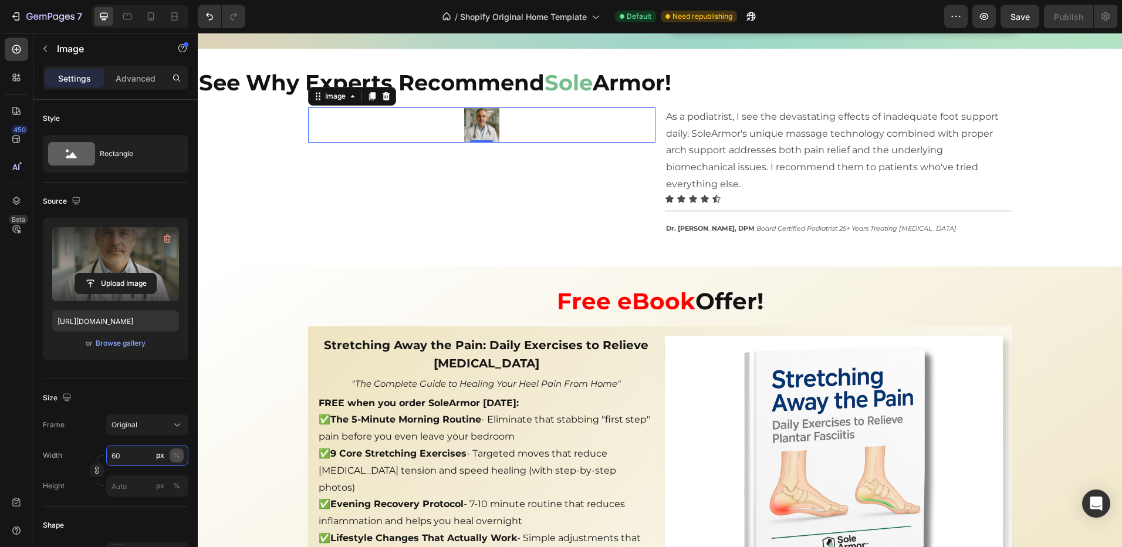
type input "60"
click at [178, 457] on div "%" at bounding box center [176, 455] width 7 height 11
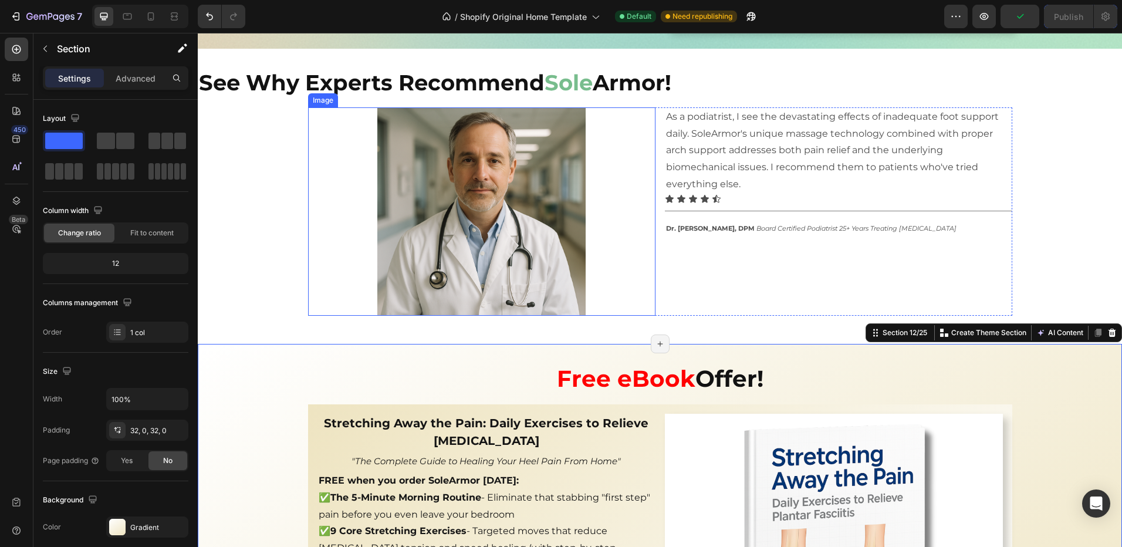
click at [617, 167] on div at bounding box center [481, 211] width 347 height 208
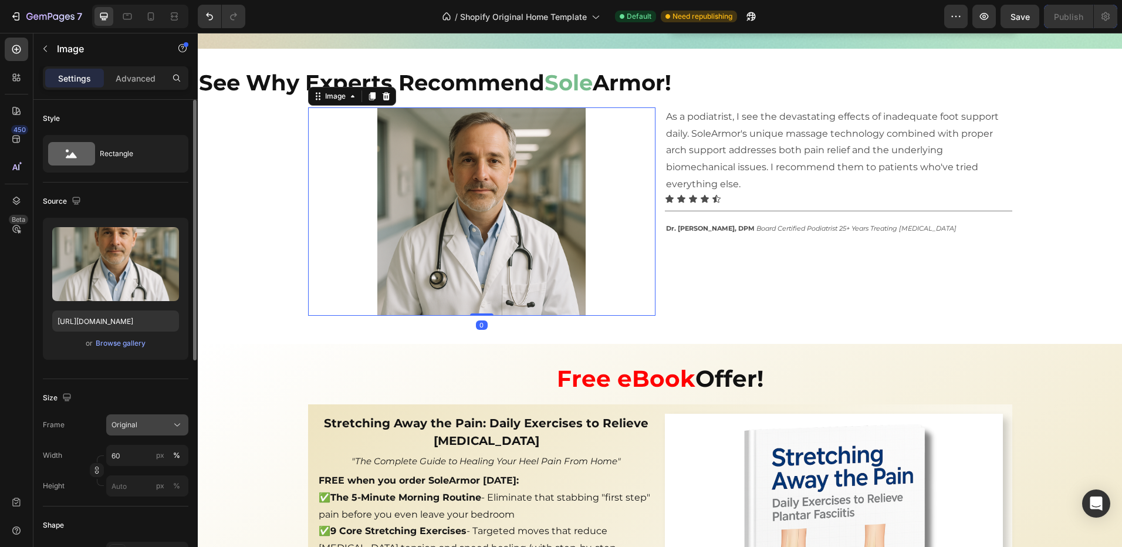
click at [146, 428] on div "Original" at bounding box center [140, 425] width 58 height 11
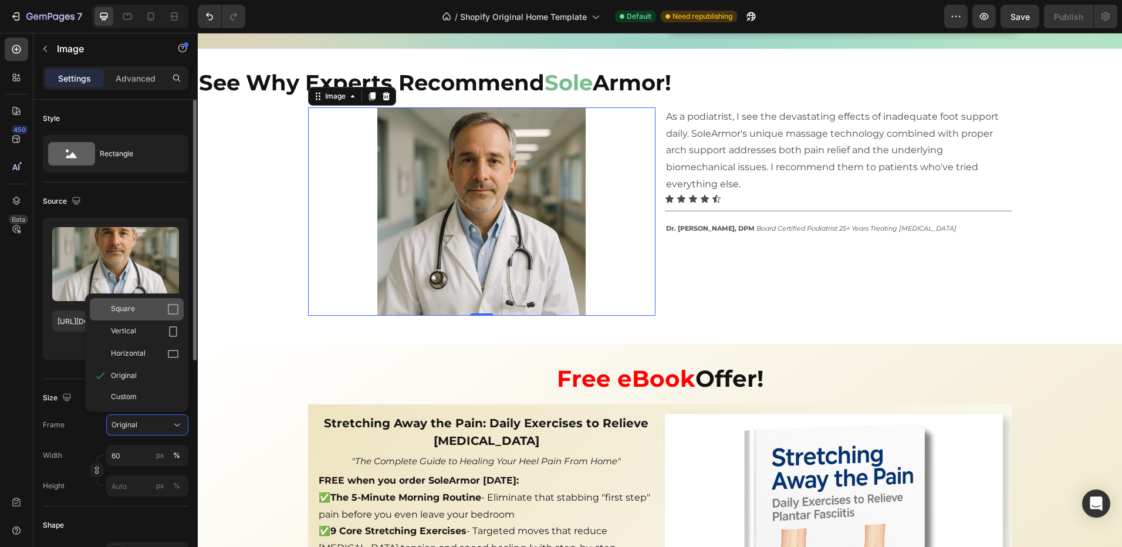
click at [136, 311] on div "Square" at bounding box center [145, 309] width 68 height 12
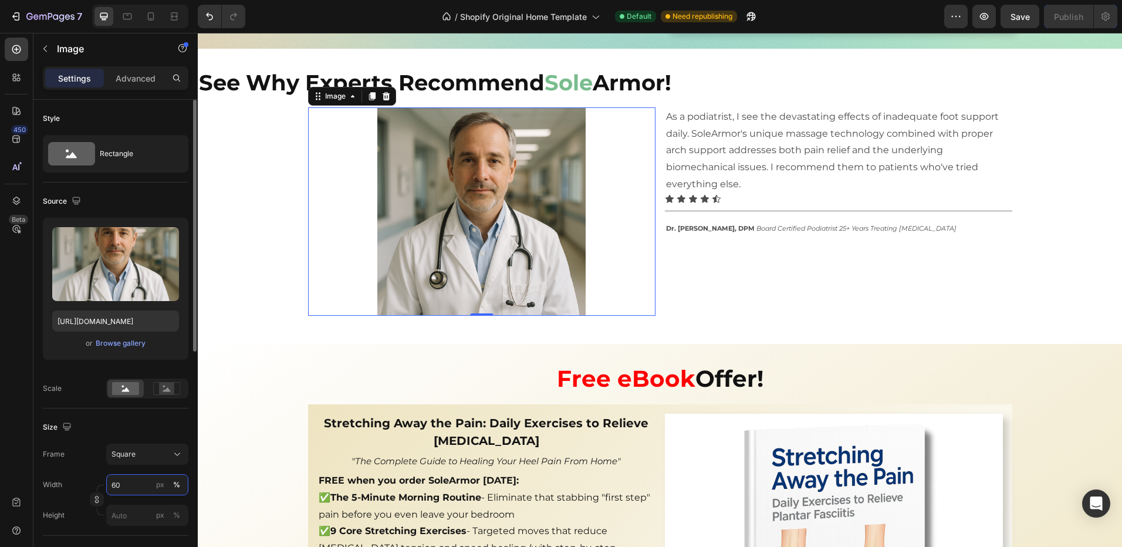
click at [138, 487] on input "60" at bounding box center [147, 484] width 82 height 21
click at [143, 488] on input "60" at bounding box center [147, 484] width 82 height 21
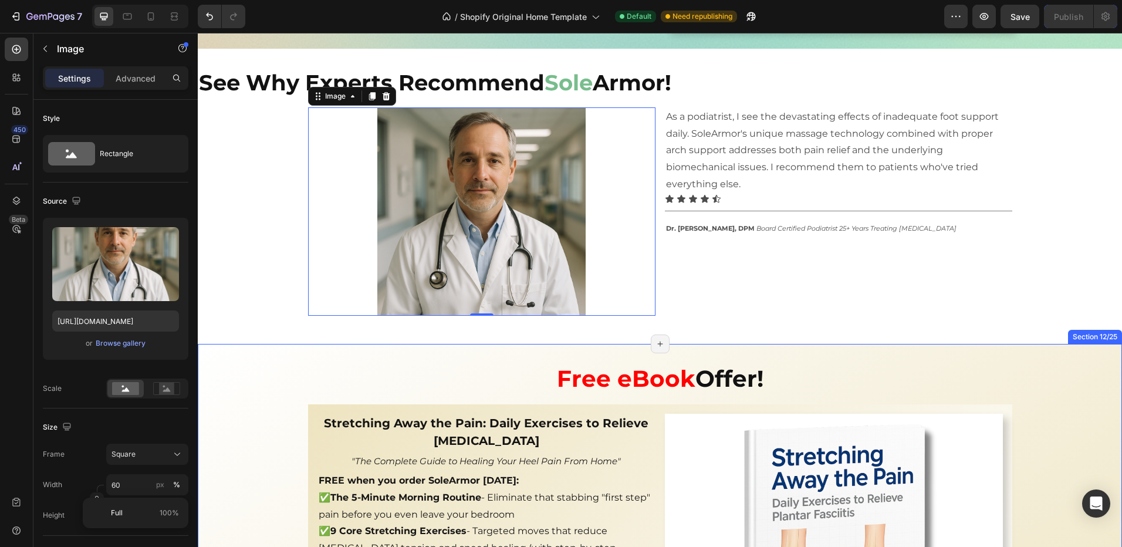
click at [729, 278] on div "As a podiatrist, I see the devastating effects of inadequate foot support daily…" at bounding box center [838, 211] width 347 height 208
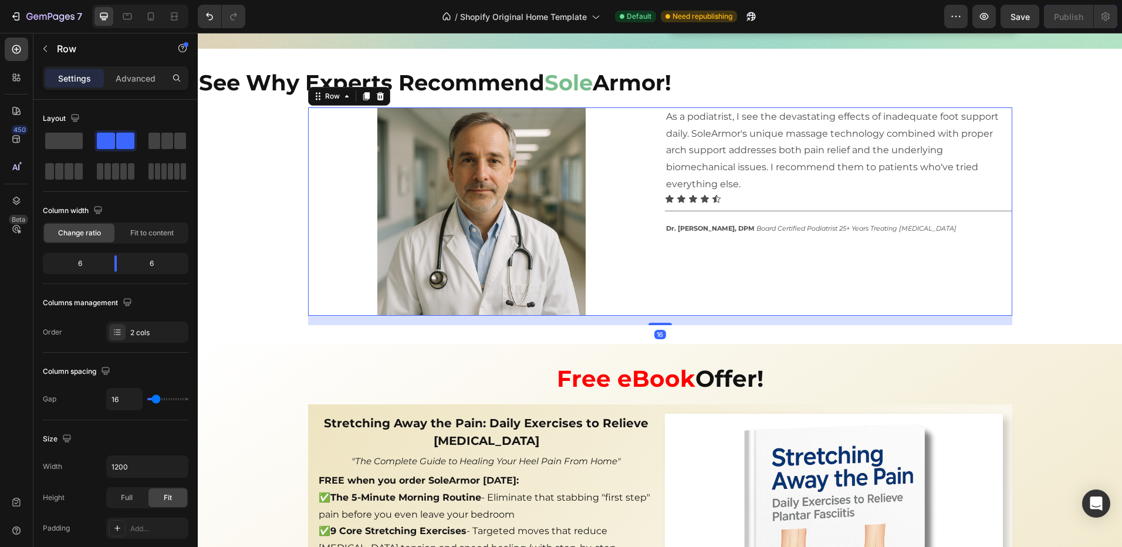
drag, startPoint x: 718, startPoint y: 241, endPoint x: 705, endPoint y: 258, distance: 21.3
click at [718, 241] on div "As a podiatrist, I see the devastating effects of inadequate foot support daily…" at bounding box center [838, 211] width 347 height 208
drag, startPoint x: 647, startPoint y: 279, endPoint x: 627, endPoint y: 274, distance: 20.5
click at [646, 279] on div at bounding box center [481, 211] width 347 height 208
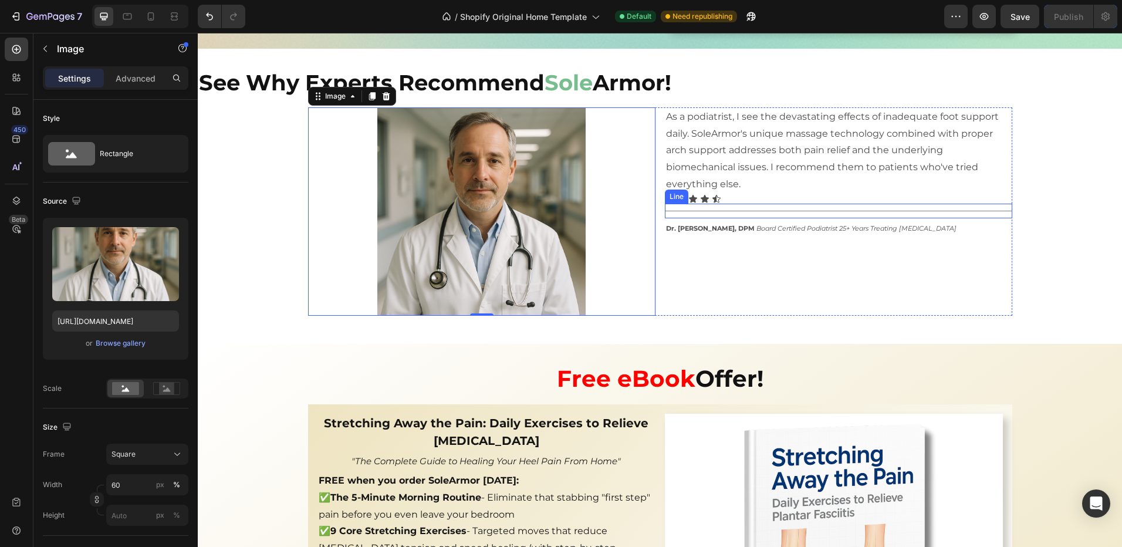
click at [593, 195] on div at bounding box center [481, 211] width 347 height 208
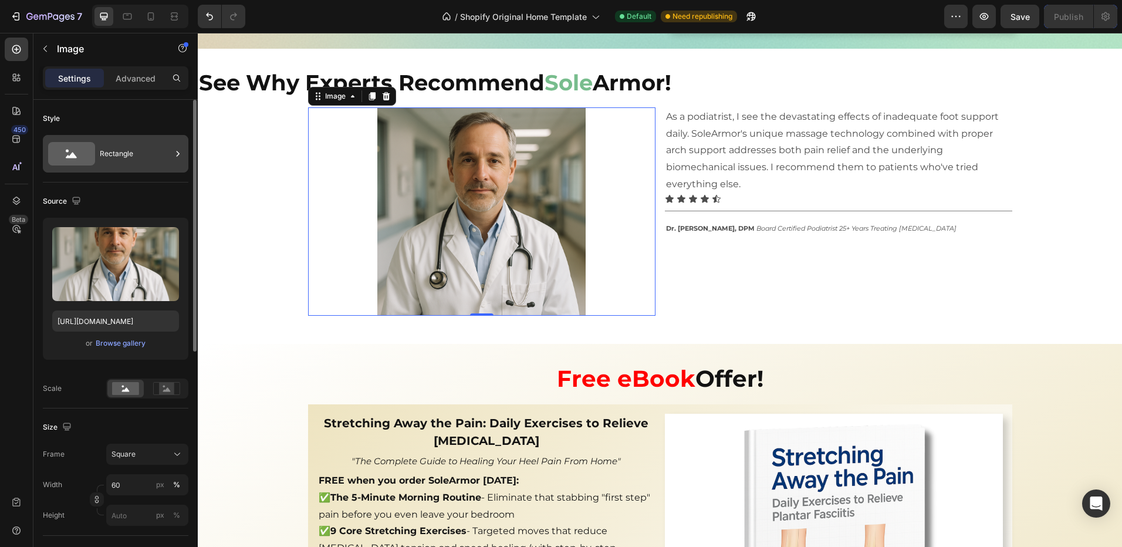
click at [151, 159] on div "Rectangle" at bounding box center [136, 153] width 72 height 27
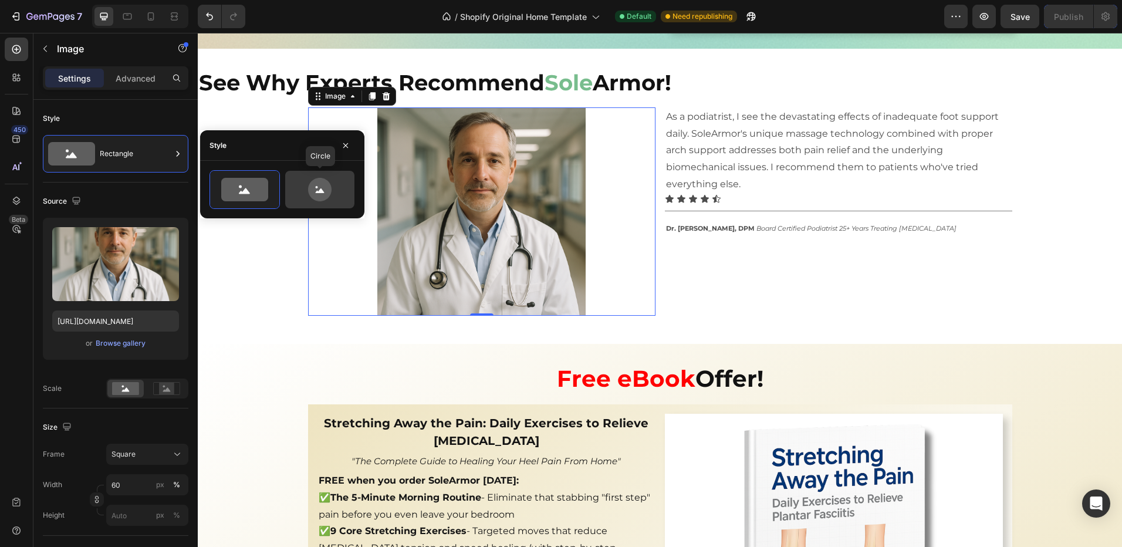
click at [316, 191] on icon at bounding box center [319, 189] width 23 height 23
type input "80"
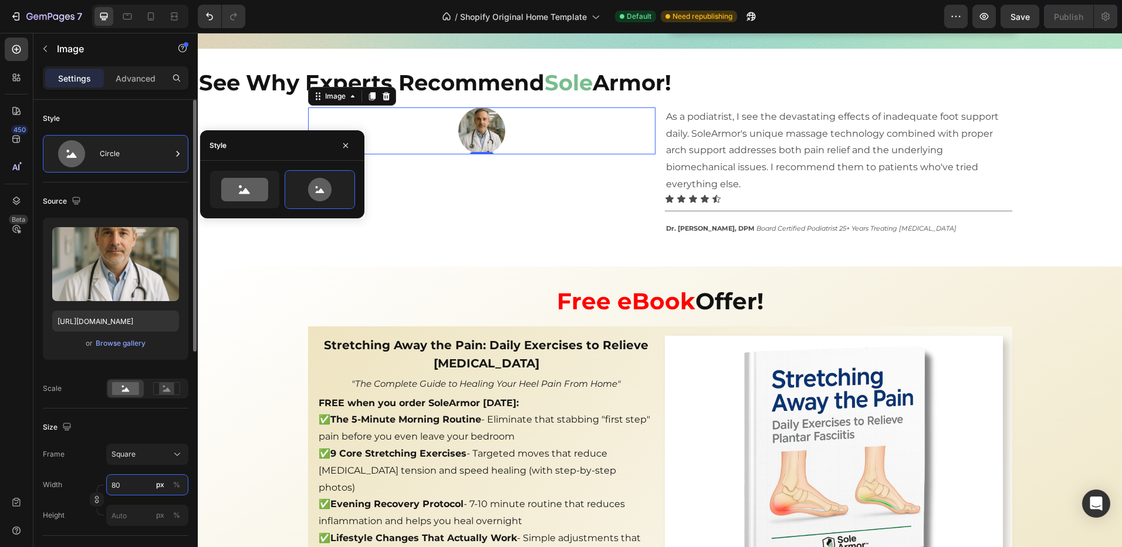
click at [137, 486] on input "80" at bounding box center [147, 484] width 82 height 21
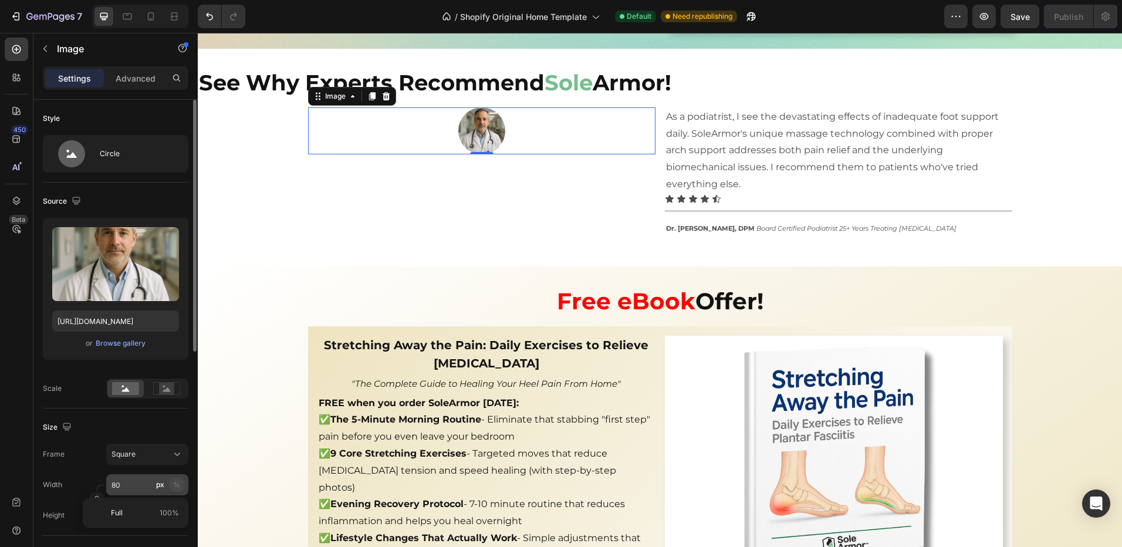
click at [176, 486] on div "%" at bounding box center [176, 484] width 7 height 11
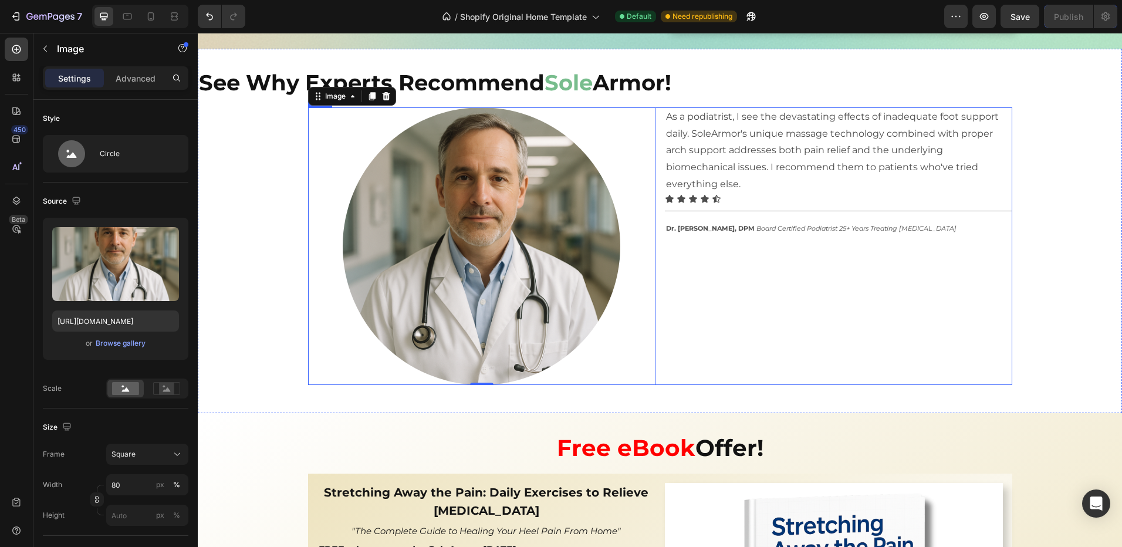
drag, startPoint x: 697, startPoint y: 276, endPoint x: 691, endPoint y: 283, distance: 8.7
click at [697, 276] on div "As a podiatrist, I see the devastating effects of inadequate foot support daily…" at bounding box center [838, 246] width 347 height 278
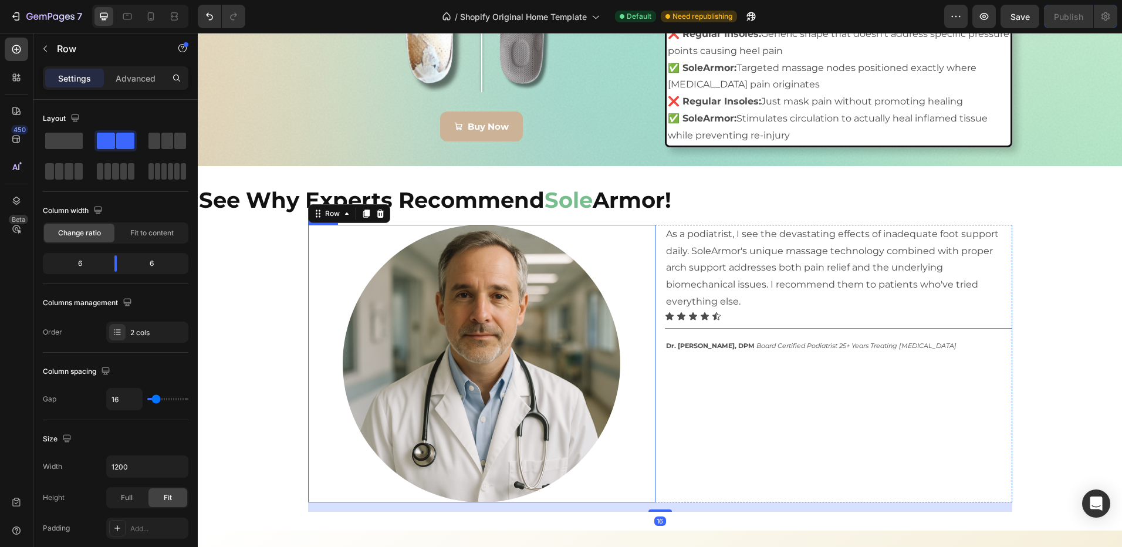
scroll to position [2297, 0]
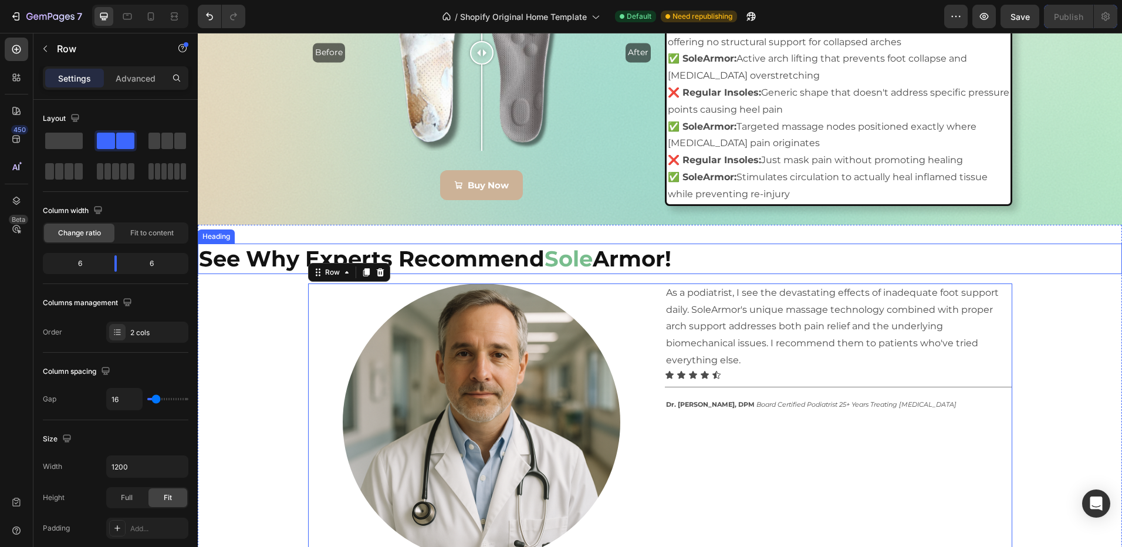
click at [262, 248] on h2 "See Why Experts Recommend Sole Armor!" at bounding box center [660, 259] width 924 height 31
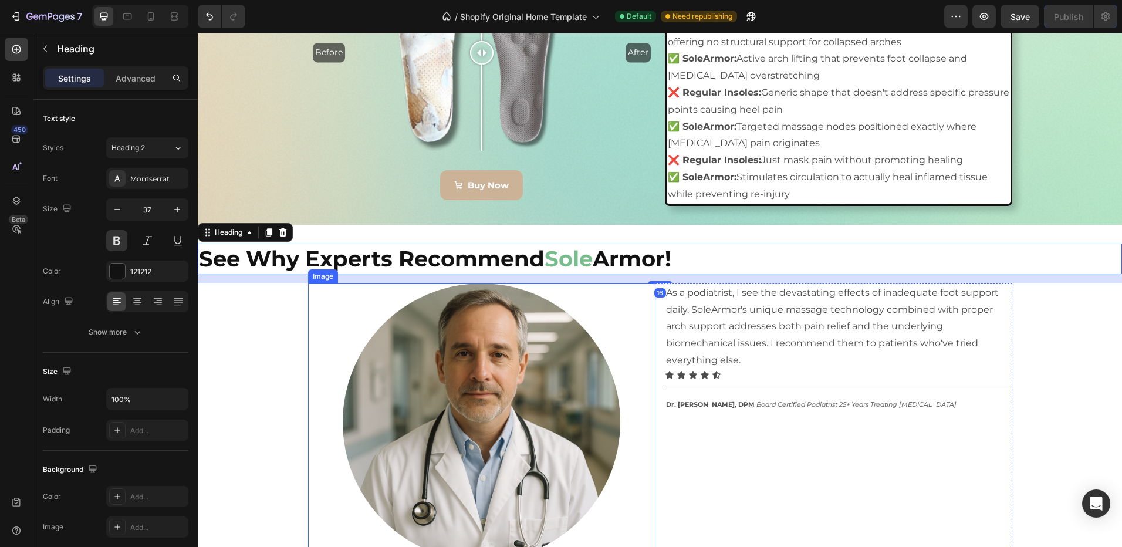
click at [377, 386] on img at bounding box center [482, 422] width 278 height 278
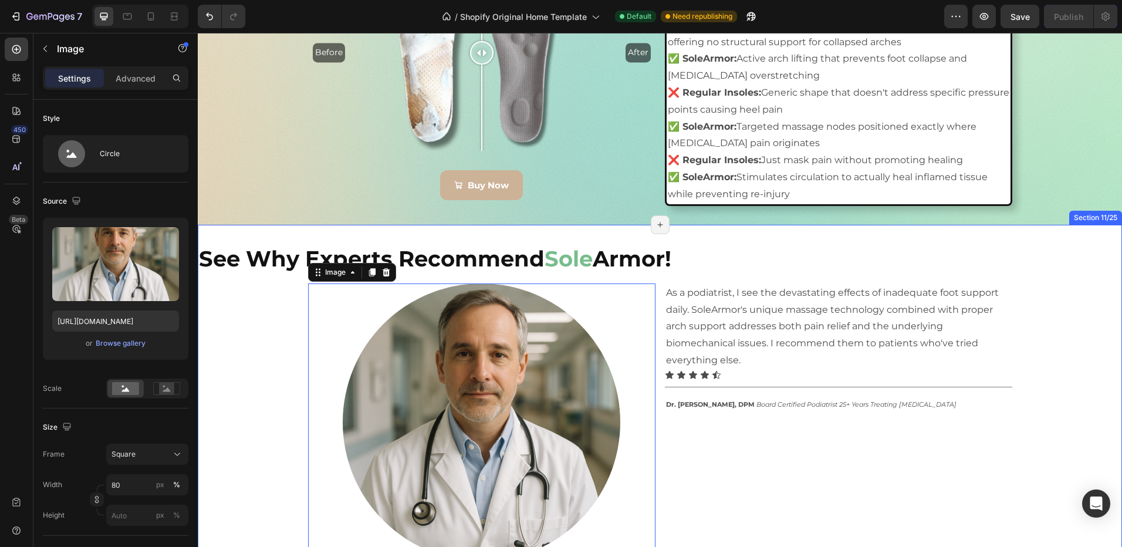
click at [257, 391] on div "See Why Experts Recommend Sole Armor! Heading Image 0 As a podiatrist, I see th…" at bounding box center [660, 407] width 924 height 327
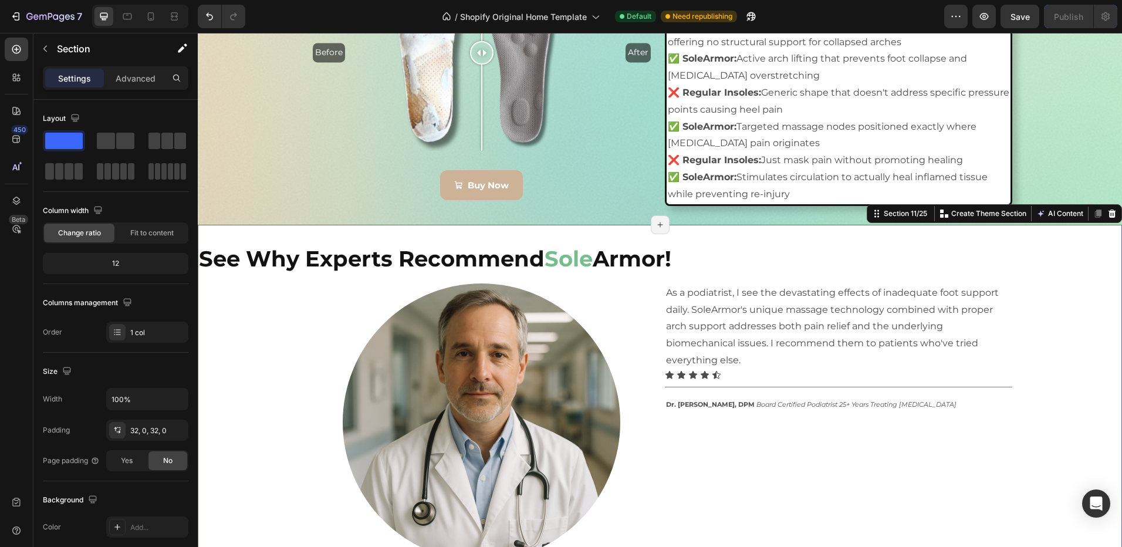
click at [575, 411] on img at bounding box center [482, 422] width 278 height 278
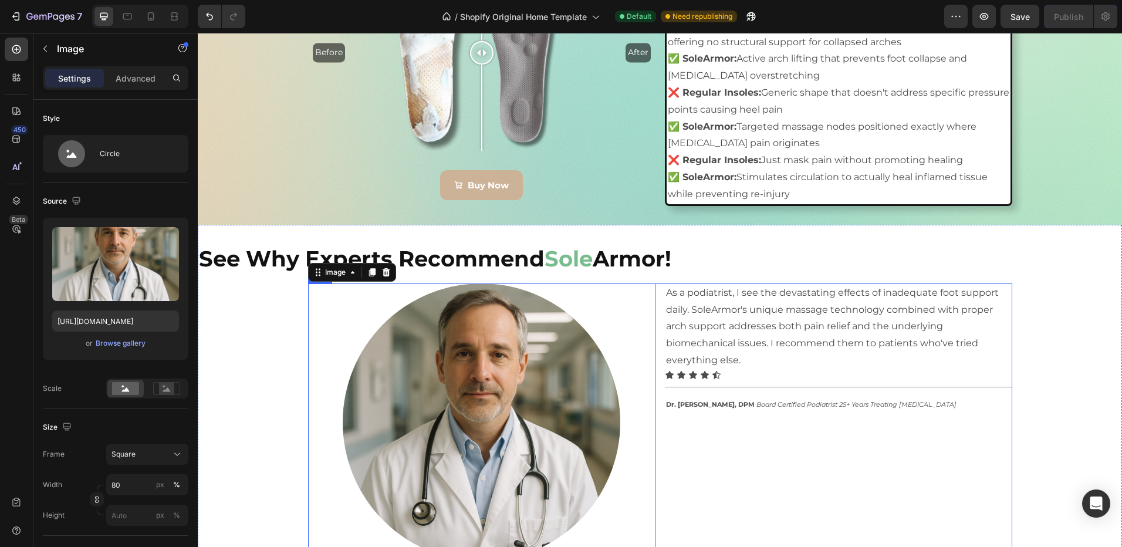
click at [753, 459] on div "As a podiatrist, I see the devastating effects of inadequate foot support daily…" at bounding box center [838, 422] width 347 height 278
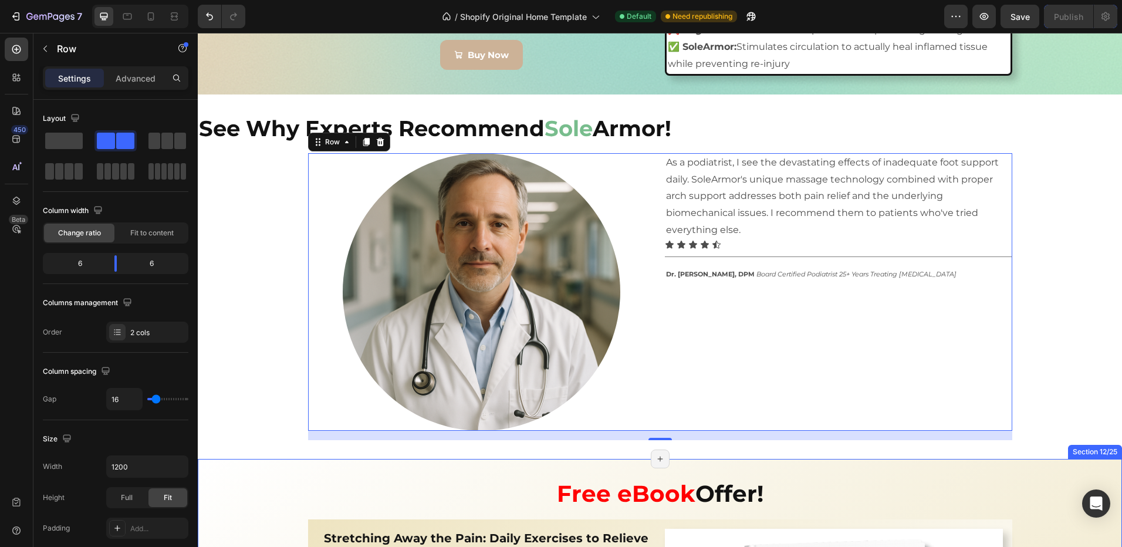
scroll to position [2356, 0]
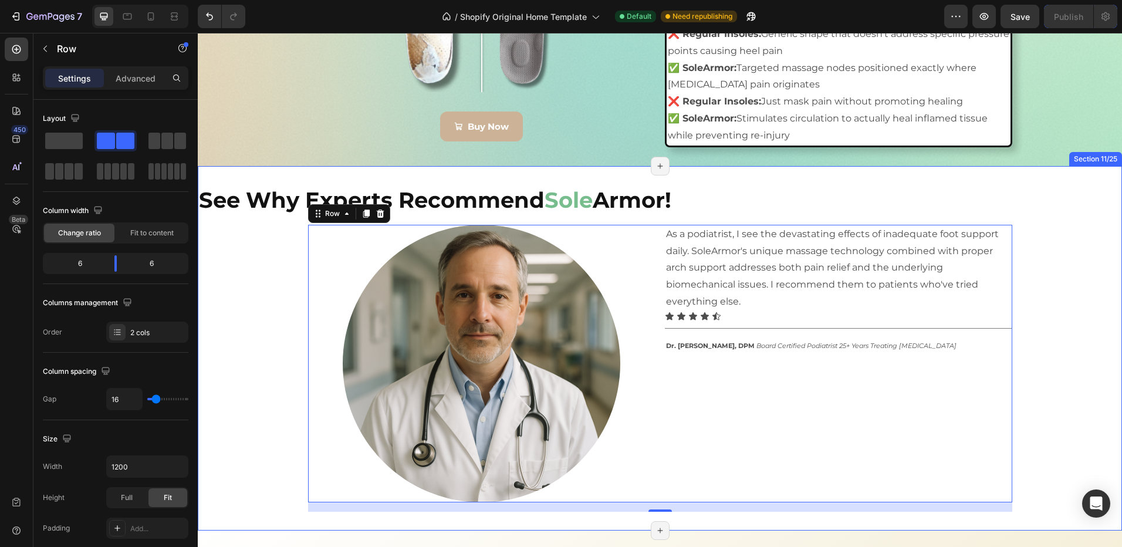
click at [276, 386] on div "See Why Experts Recommend Sole Armor! Heading Image As a podiatrist, I see the …" at bounding box center [660, 348] width 924 height 327
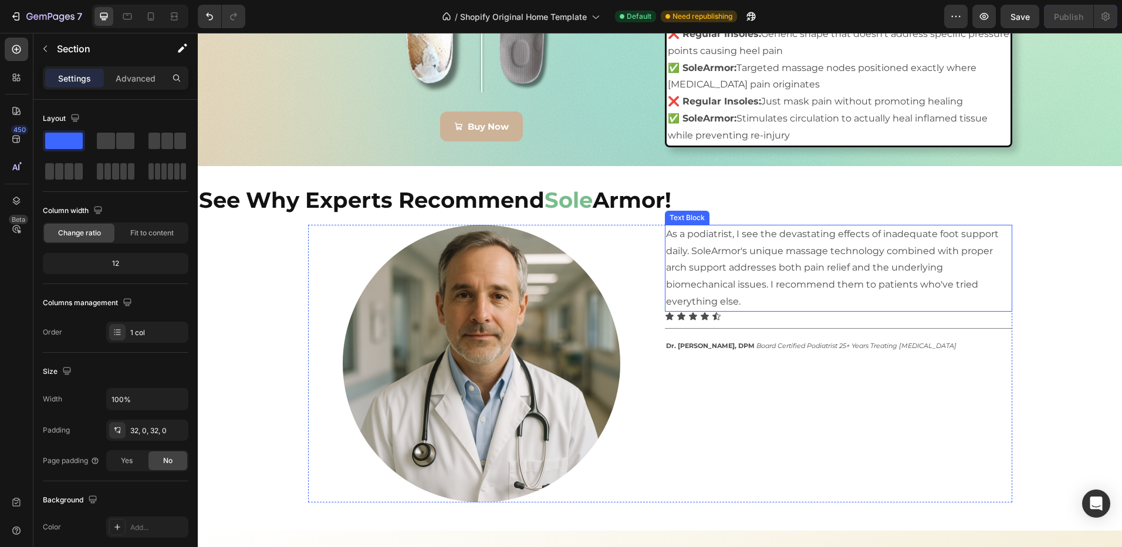
click at [745, 301] on p "As a podiatrist, I see the devastating effects of inadequate foot support daily…" at bounding box center [838, 268] width 345 height 85
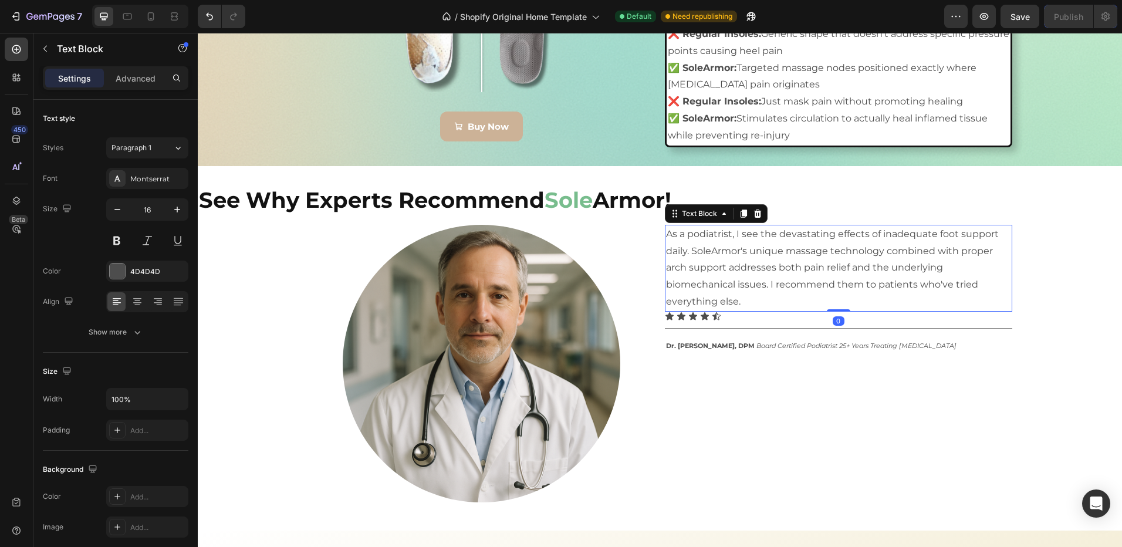
click at [745, 302] on p "As a podiatrist, I see the devastating effects of inadequate foot support daily…" at bounding box center [838, 268] width 345 height 85
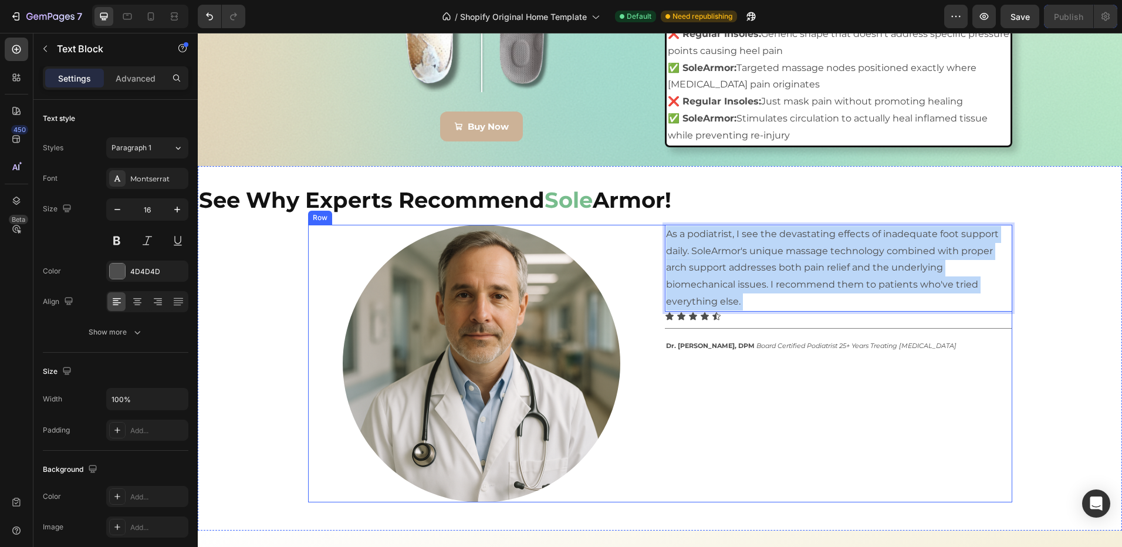
drag, startPoint x: 740, startPoint y: 304, endPoint x: 653, endPoint y: 233, distance: 112.2
click at [653, 233] on div "Image As a podiatrist, I see the devastating effects of inadequate foot support…" at bounding box center [660, 364] width 704 height 278
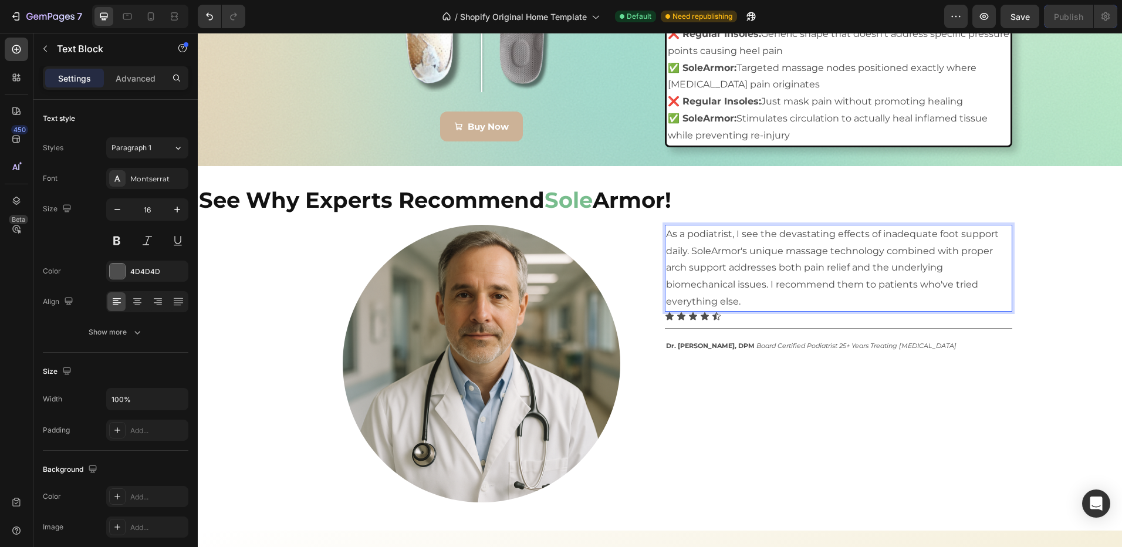
click at [743, 302] on p "As a podiatrist, I see the devastating effects of inadequate foot support daily…" at bounding box center [838, 268] width 345 height 85
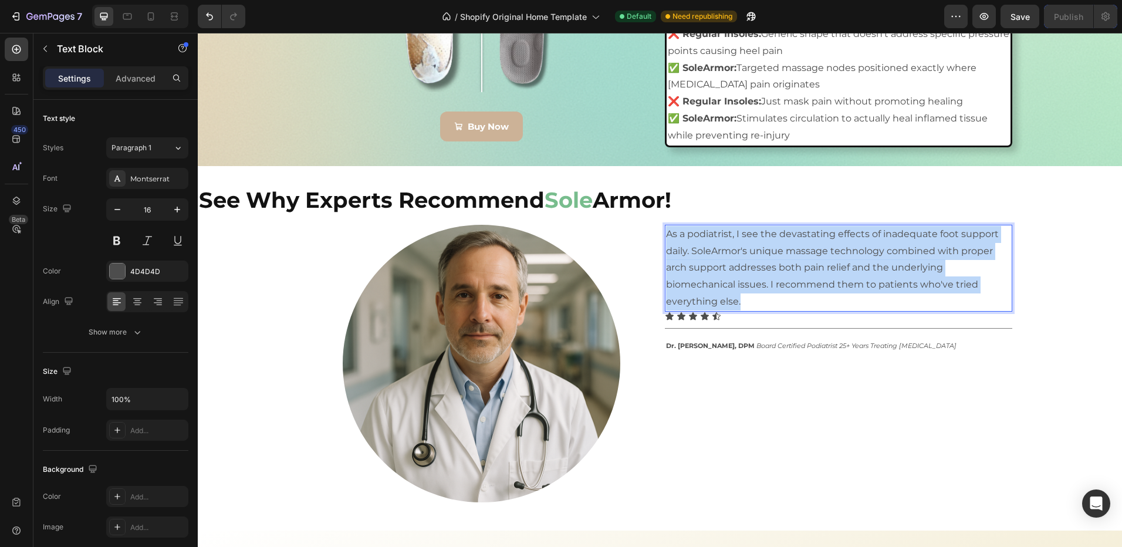
drag, startPoint x: 743, startPoint y: 302, endPoint x: 662, endPoint y: 238, distance: 103.6
click at [666, 238] on p "As a podiatrist, I see the devastating effects of inadequate foot support daily…" at bounding box center [838, 268] width 345 height 85
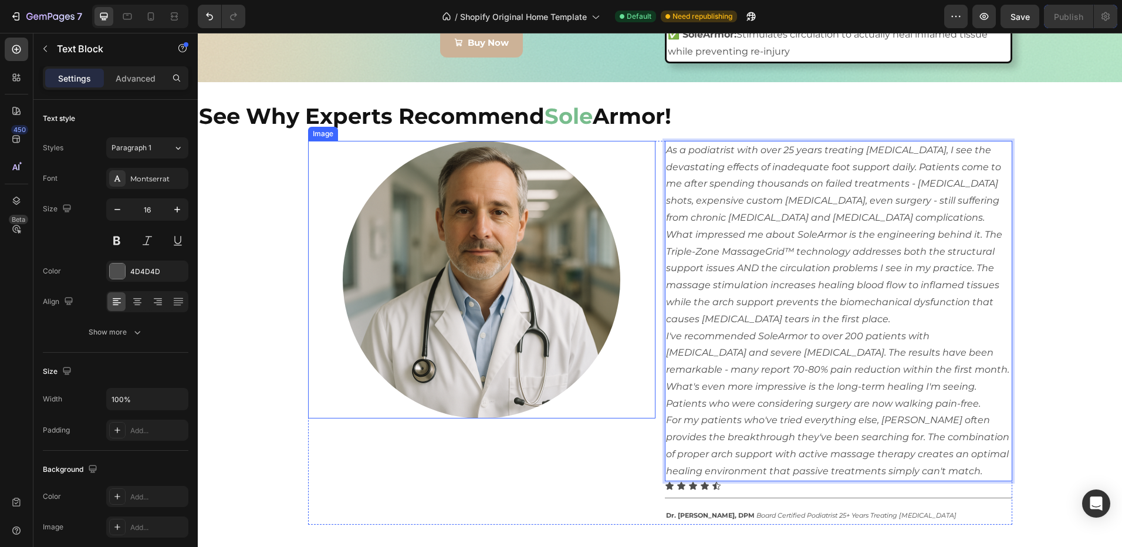
scroll to position [2498, 0]
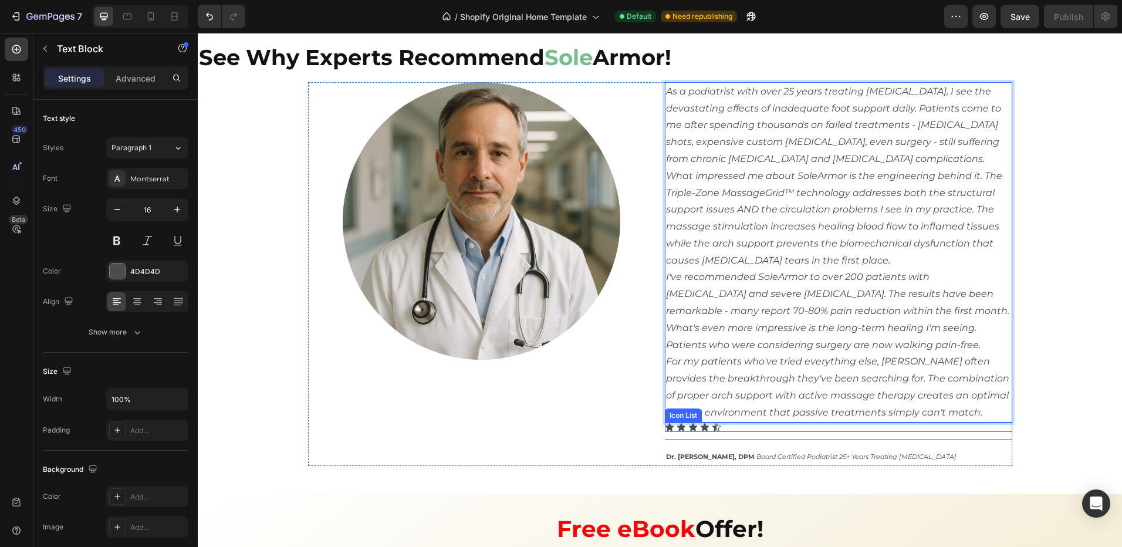
click at [758, 430] on div "Icon Icon Icon Icon Icon" at bounding box center [838, 427] width 347 height 9
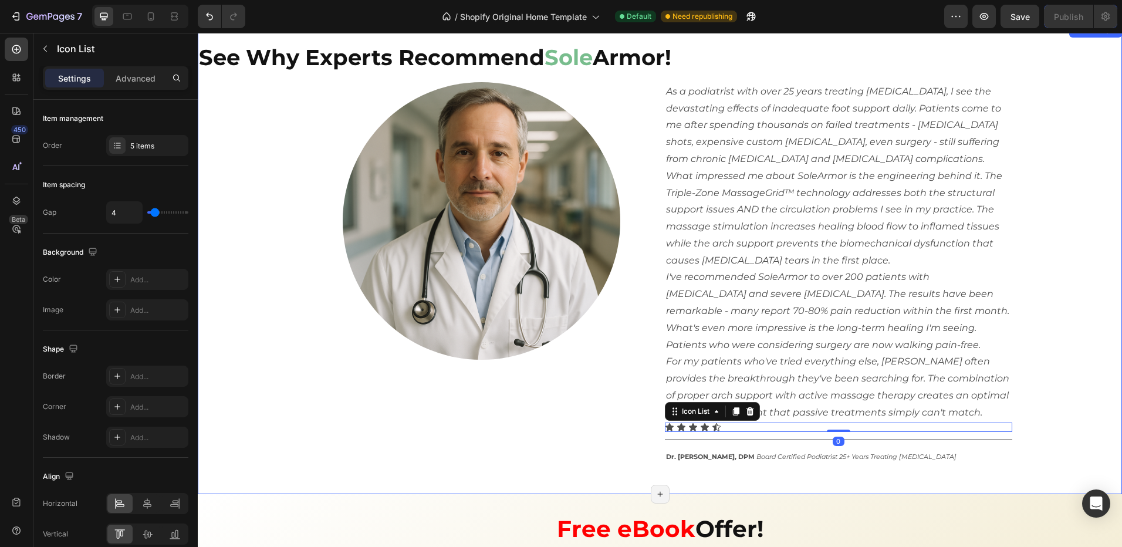
scroll to position [2439, 0]
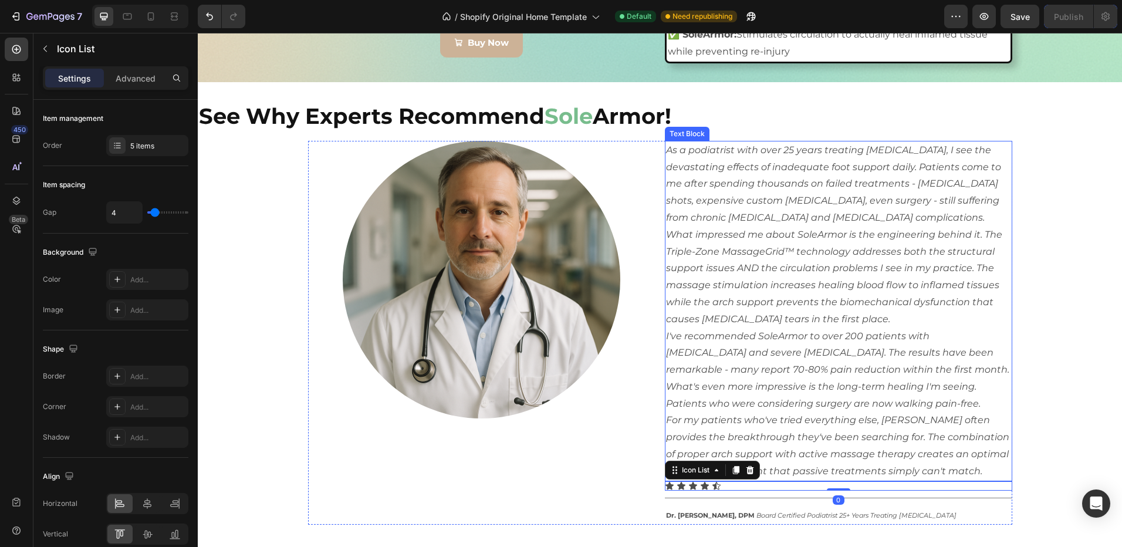
click at [945, 465] on p "For my patients who've tried everything else, SoleArmor often provides the brea…" at bounding box center [838, 445] width 345 height 67
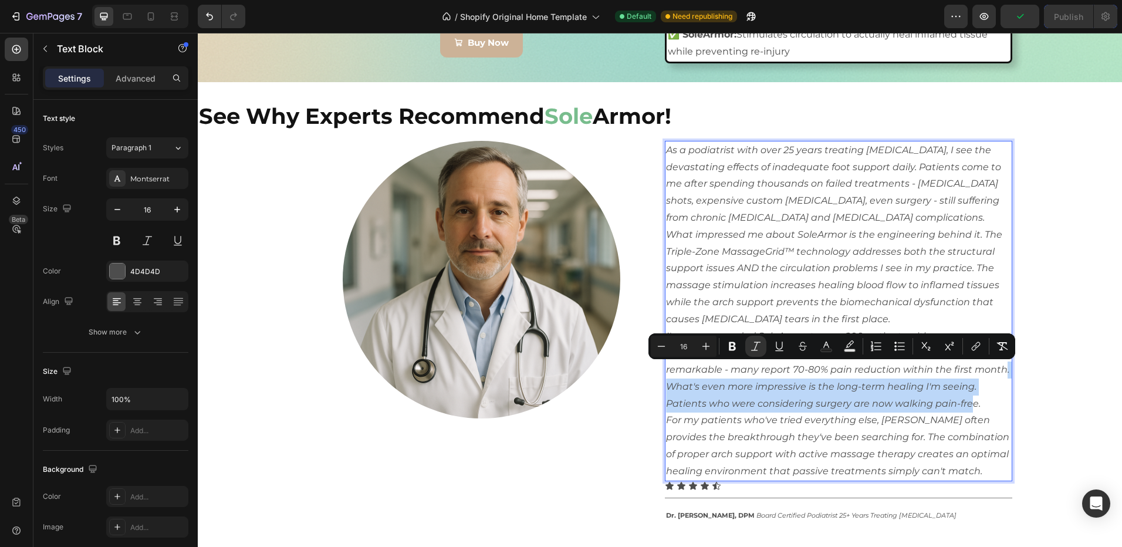
drag, startPoint x: 825, startPoint y: 404, endPoint x: 864, endPoint y: 372, distance: 50.9
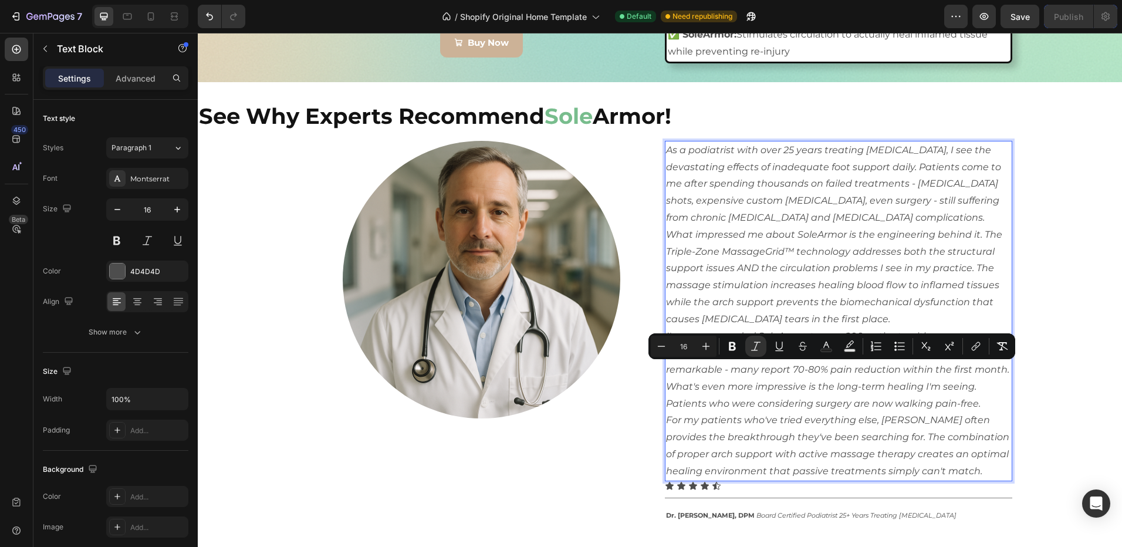
click at [843, 188] on icon "As a podiatrist with over 25 years treating foot pain, I see the devastating ef…" at bounding box center [833, 183] width 335 height 79
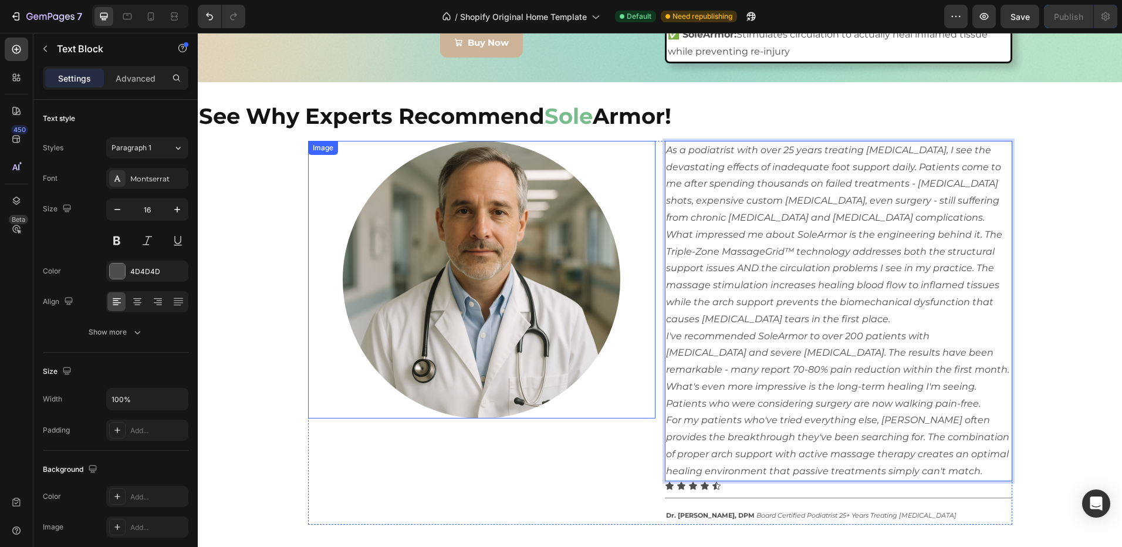
click at [535, 294] on img at bounding box center [482, 280] width 278 height 278
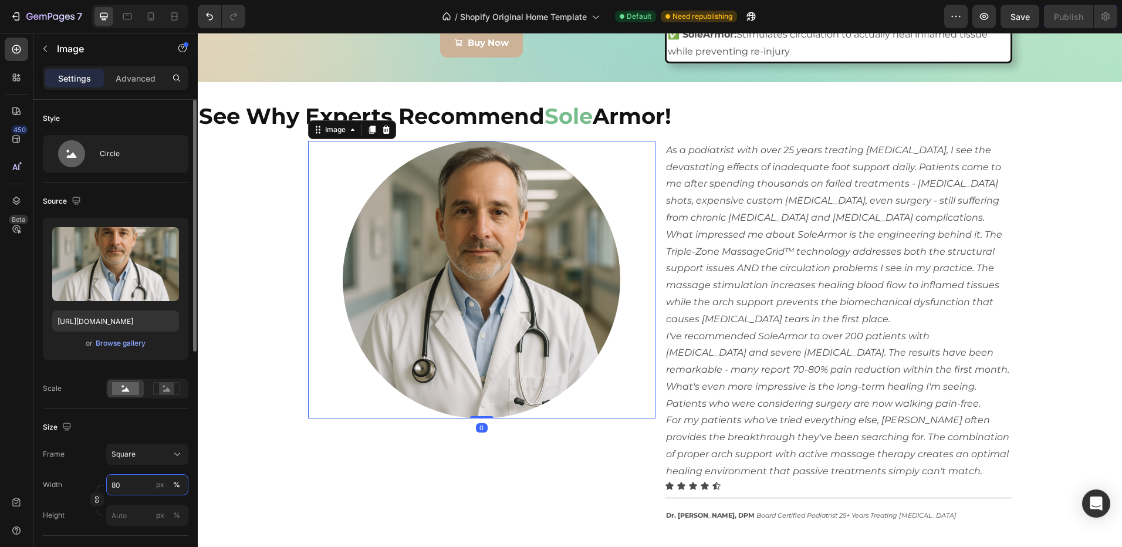
click at [129, 488] on input "80" at bounding box center [147, 484] width 82 height 21
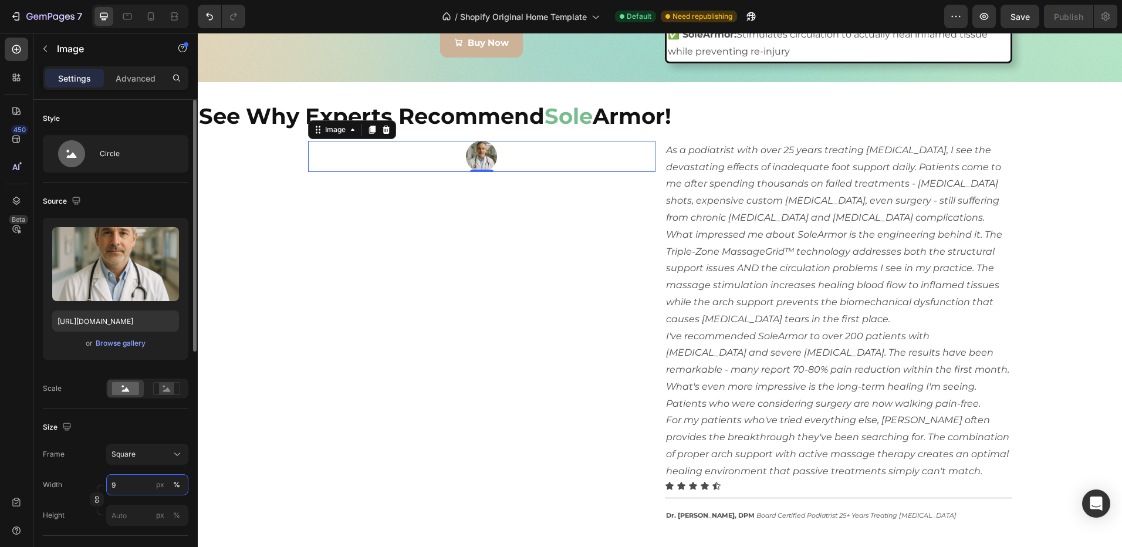
type input "90"
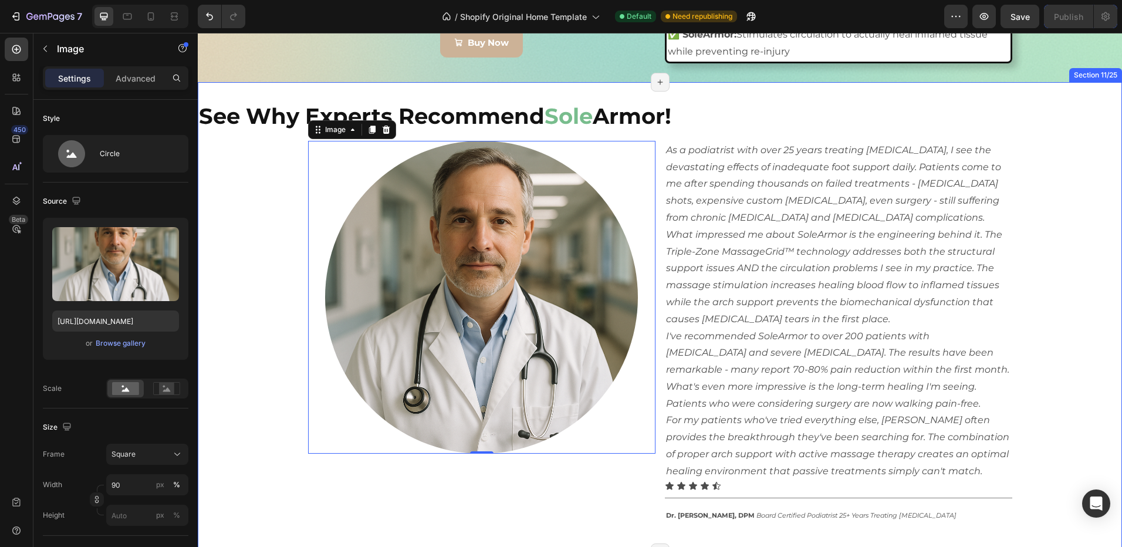
click at [1060, 141] on div "See Why Experts Recommend Sole Armor! Heading Image 0 As a podiatrist with over…" at bounding box center [660, 318] width 924 height 434
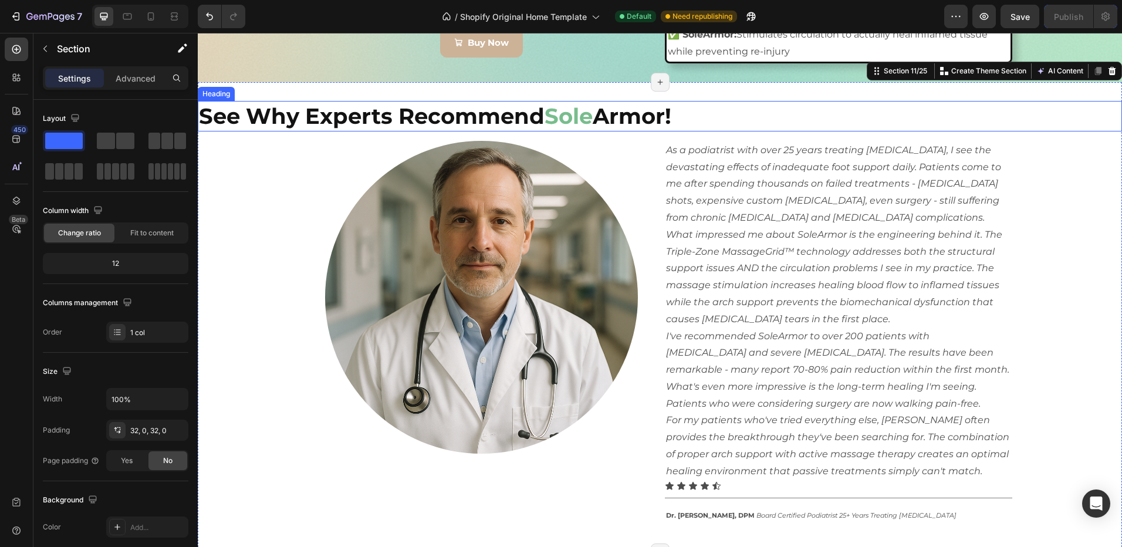
click at [285, 114] on h2 "See Why Experts Recommend Sole Armor!" at bounding box center [660, 116] width 924 height 31
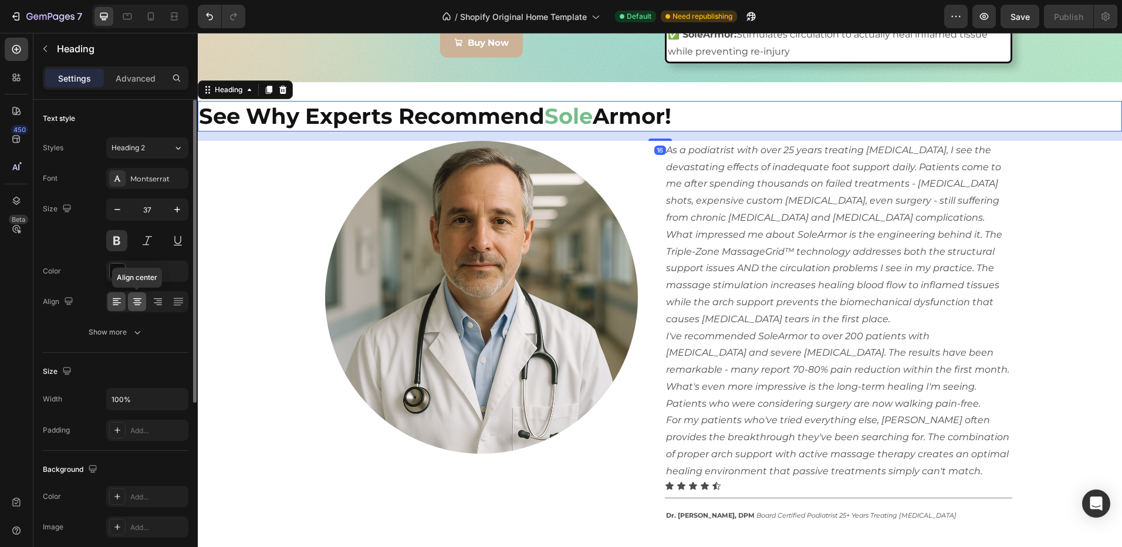
click at [134, 301] on icon at bounding box center [137, 302] width 12 height 12
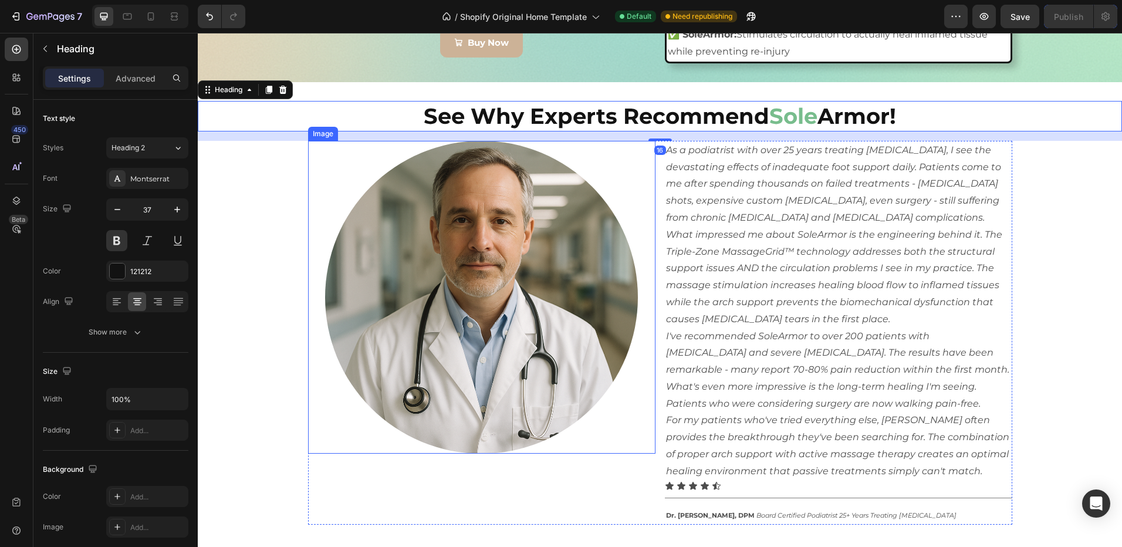
drag, startPoint x: 295, startPoint y: 253, endPoint x: 285, endPoint y: 251, distance: 10.1
click at [293, 252] on div "See Why Experts Recommend Sole Armor! Heading 16 Image As a podiatrist with ove…" at bounding box center [660, 318] width 924 height 434
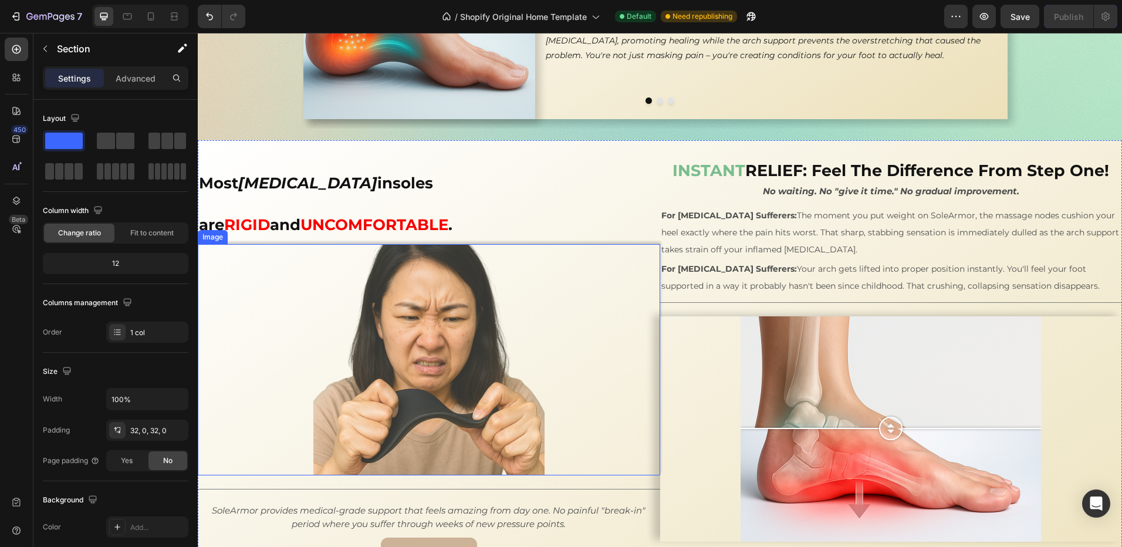
scroll to position [1735, 0]
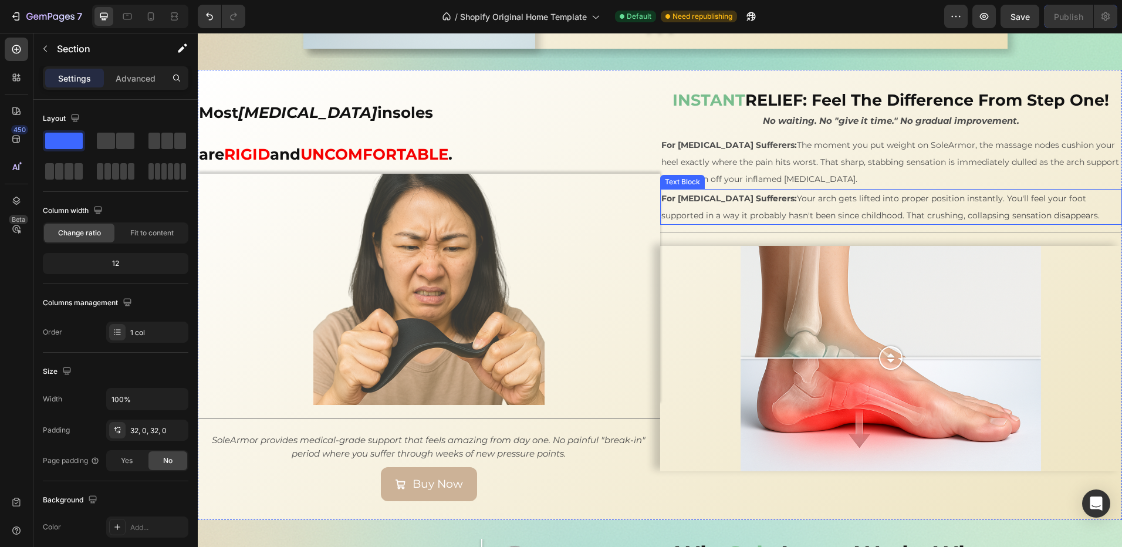
click at [1049, 212] on p "For Flat Foot Sufferers: Your arch gets lifted into proper position instantly. …" at bounding box center [891, 207] width 460 height 34
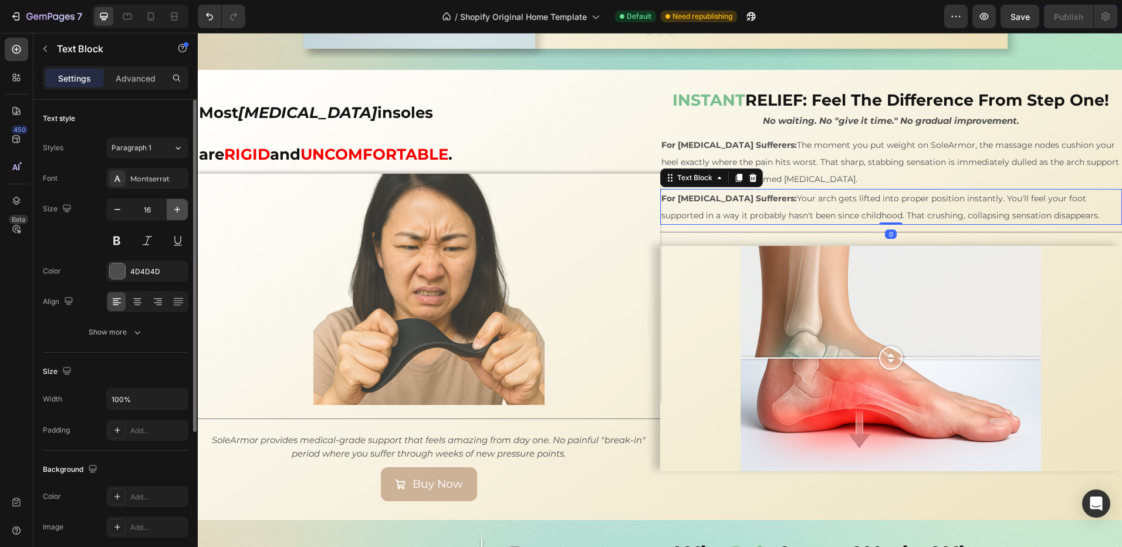
click at [180, 211] on icon "button" at bounding box center [177, 210] width 12 height 12
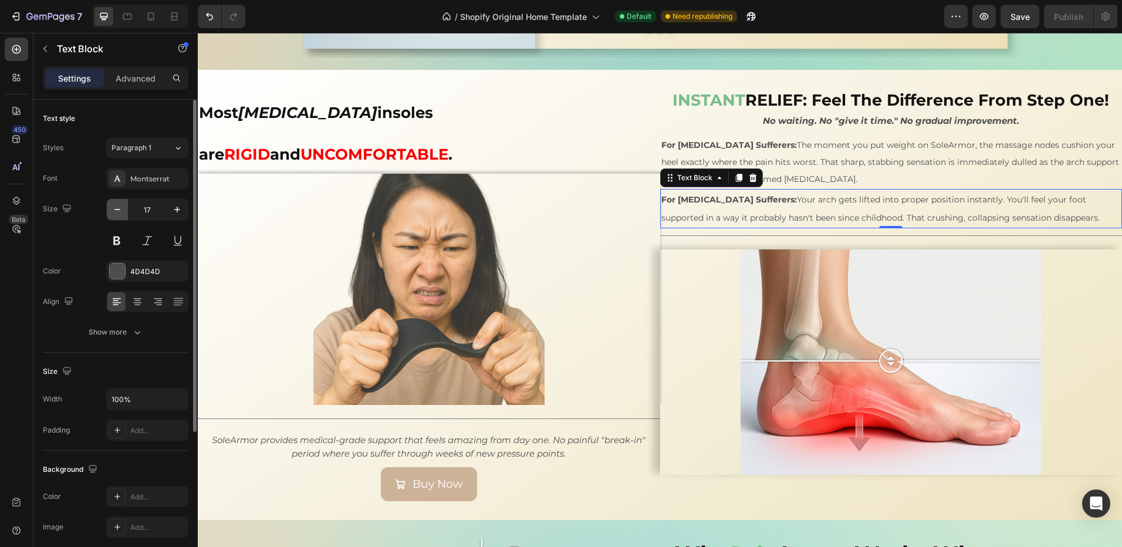
click at [120, 211] on icon "button" at bounding box center [117, 210] width 12 height 12
type input "16"
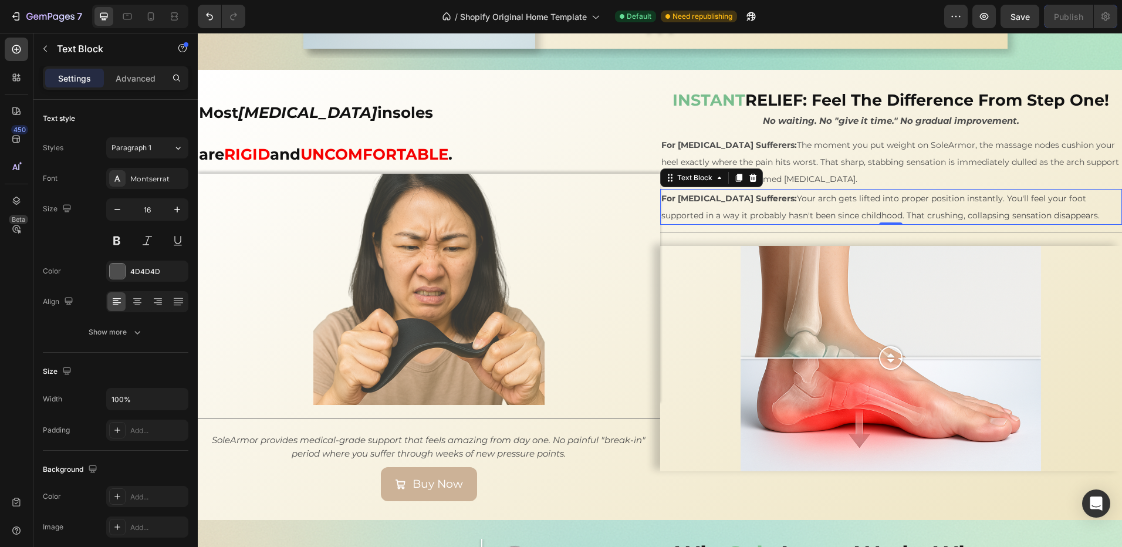
click at [1046, 210] on p "For Flat Foot Sufferers: Your arch gets lifted into proper position instantly. …" at bounding box center [891, 207] width 460 height 34
drag, startPoint x: 916, startPoint y: 218, endPoint x: 649, endPoint y: 198, distance: 267.8
click at [649, 198] on div "Most orthotic insoles are RIGID and UNCOMFORTABLE . Heading Image Title Line So…" at bounding box center [660, 295] width 924 height 450
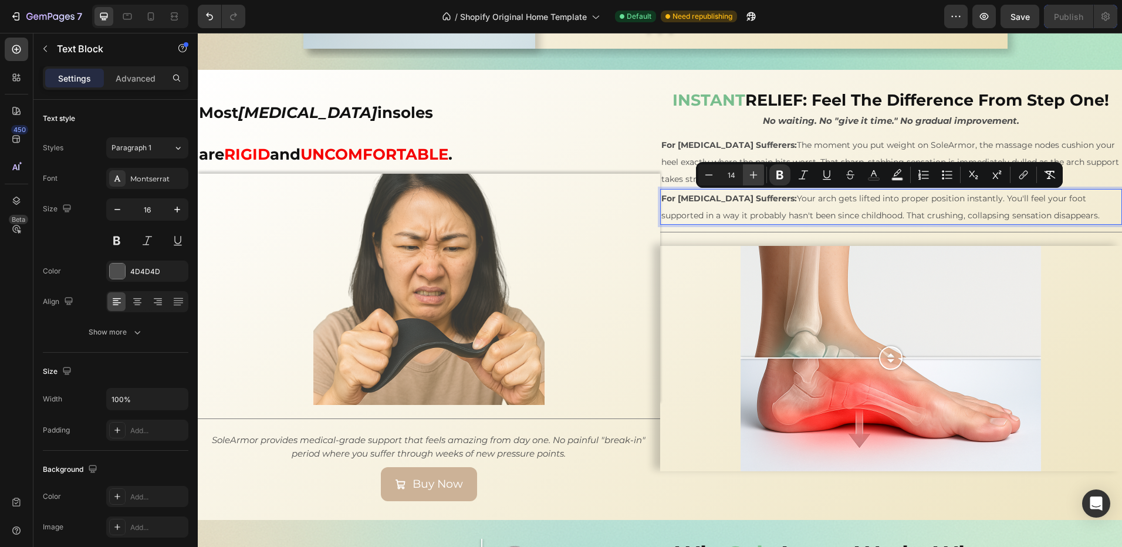
click at [748, 173] on icon "Editor contextual toolbar" at bounding box center [754, 175] width 12 height 12
type input "15"
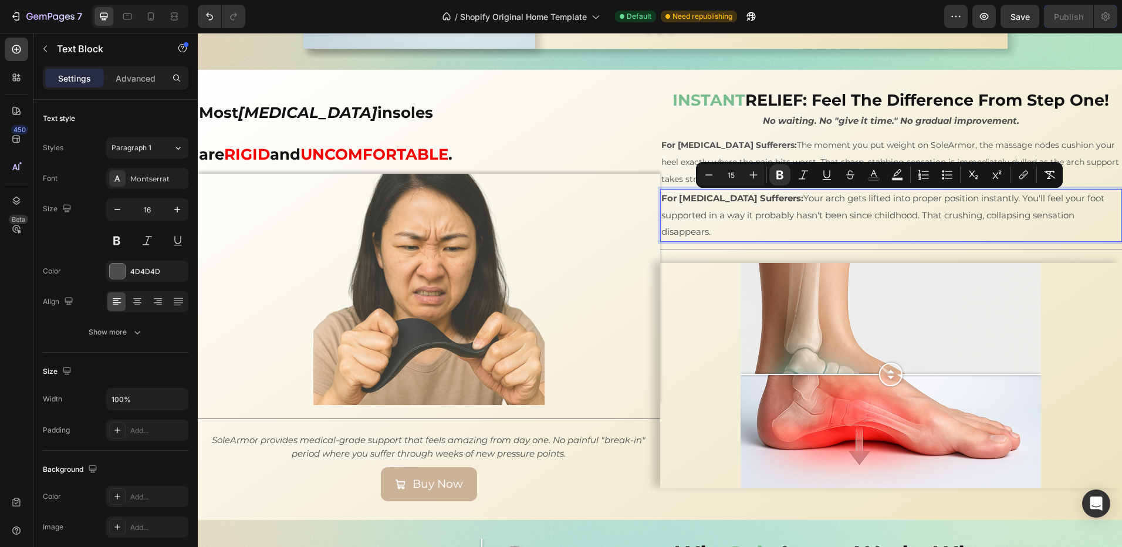
click at [751, 225] on p "For Flat Foot Sufferers: Your arch gets lifted into proper position instantly. …" at bounding box center [891, 215] width 460 height 50
click at [771, 228] on p "For Flat Foot Sufferers: Your arch gets lifted into proper position instantly. …" at bounding box center [891, 215] width 460 height 50
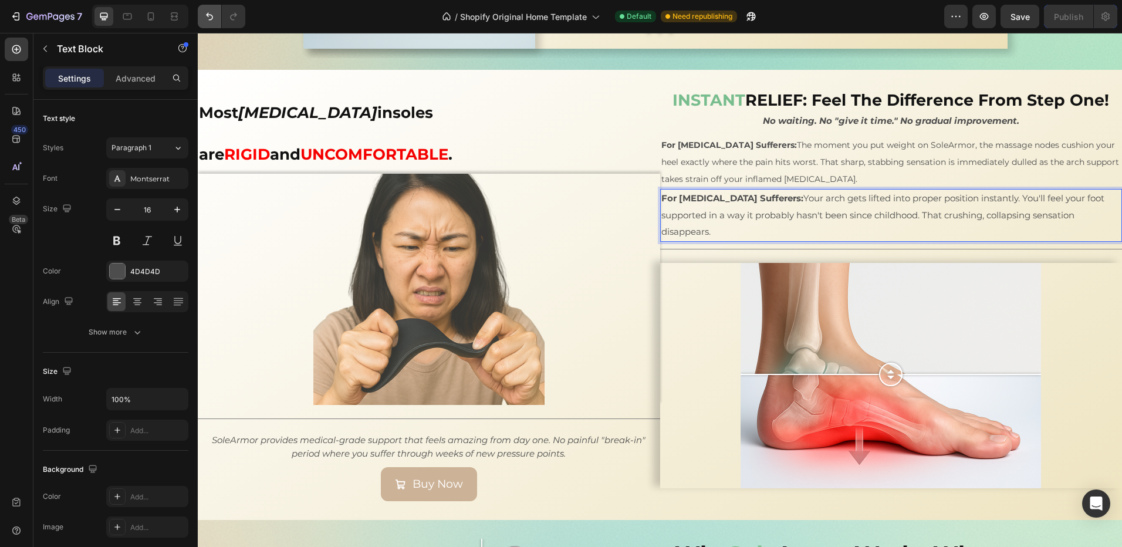
click at [207, 25] on button "Undo/Redo" at bounding box center [209, 16] width 23 height 23
click at [207, 18] on icon "Undo/Redo" at bounding box center [210, 17] width 12 height 12
click at [211, 18] on icon "Undo/Redo" at bounding box center [210, 17] width 12 height 12
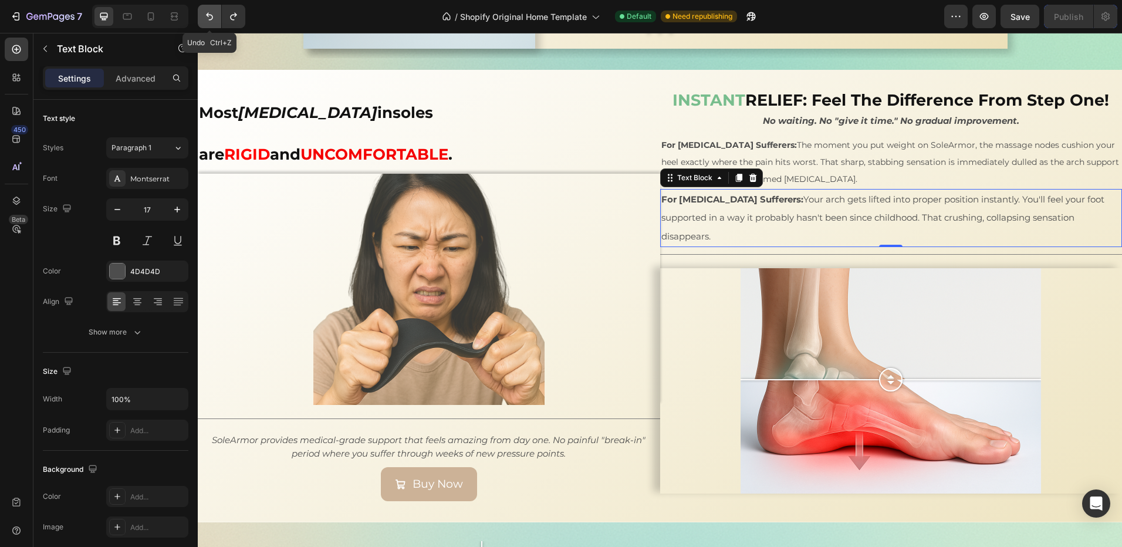
click at [211, 18] on icon "Undo/Redo" at bounding box center [210, 17] width 12 height 12
click at [207, 16] on icon "Undo/Redo" at bounding box center [209, 17] width 7 height 8
type input "16"
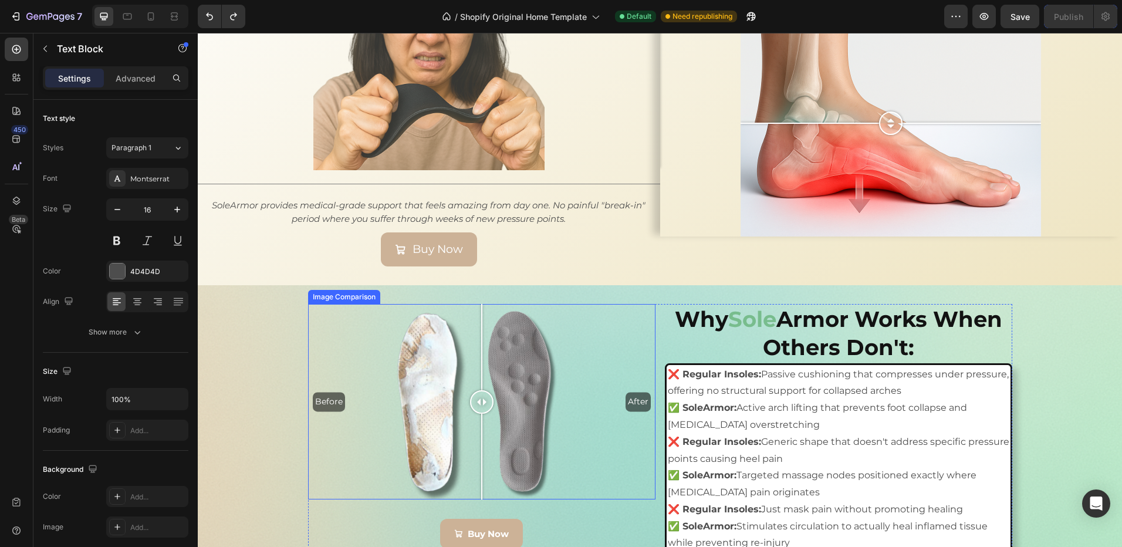
scroll to position [2263, 0]
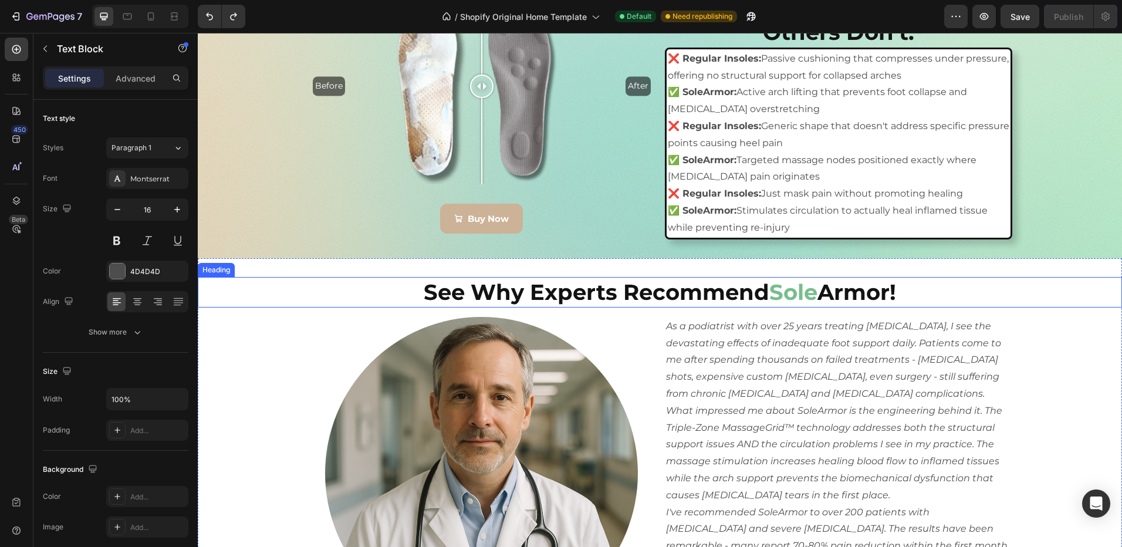
click at [624, 299] on h2 "See Why Experts Recommend Sole Armor!" at bounding box center [660, 292] width 924 height 31
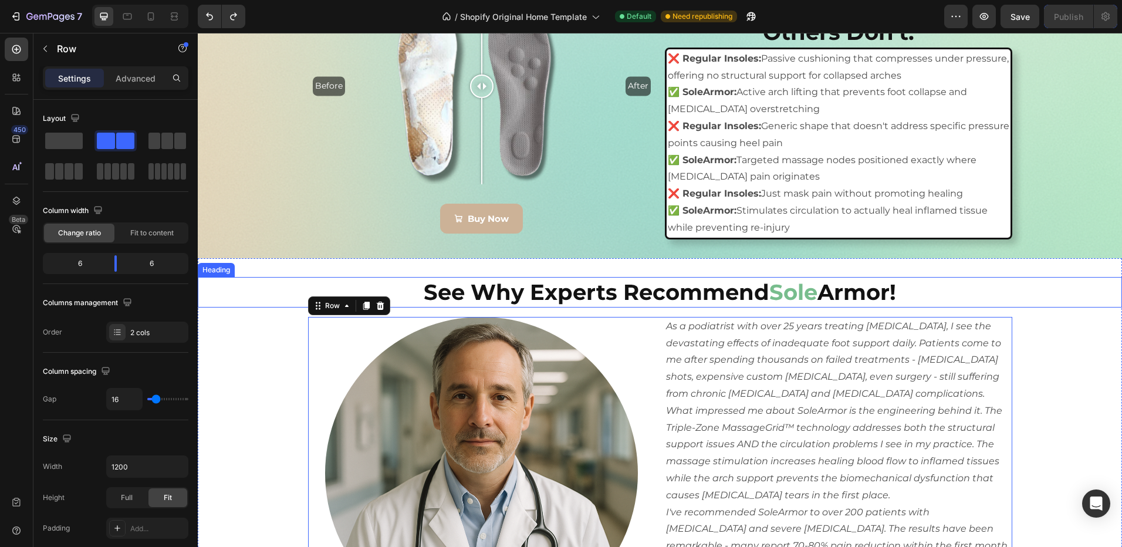
click at [639, 301] on h2 "See Why Experts Recommend Sole Armor!" at bounding box center [660, 292] width 924 height 31
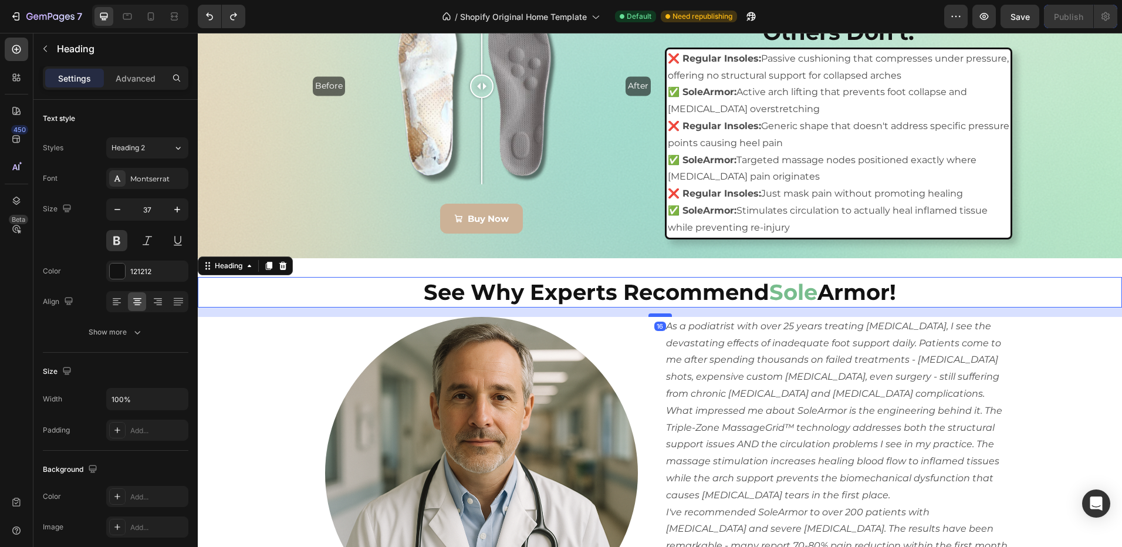
drag, startPoint x: 655, startPoint y: 315, endPoint x: 654, endPoint y: 322, distance: 7.1
click at [654, 317] on div at bounding box center [659, 315] width 23 height 4
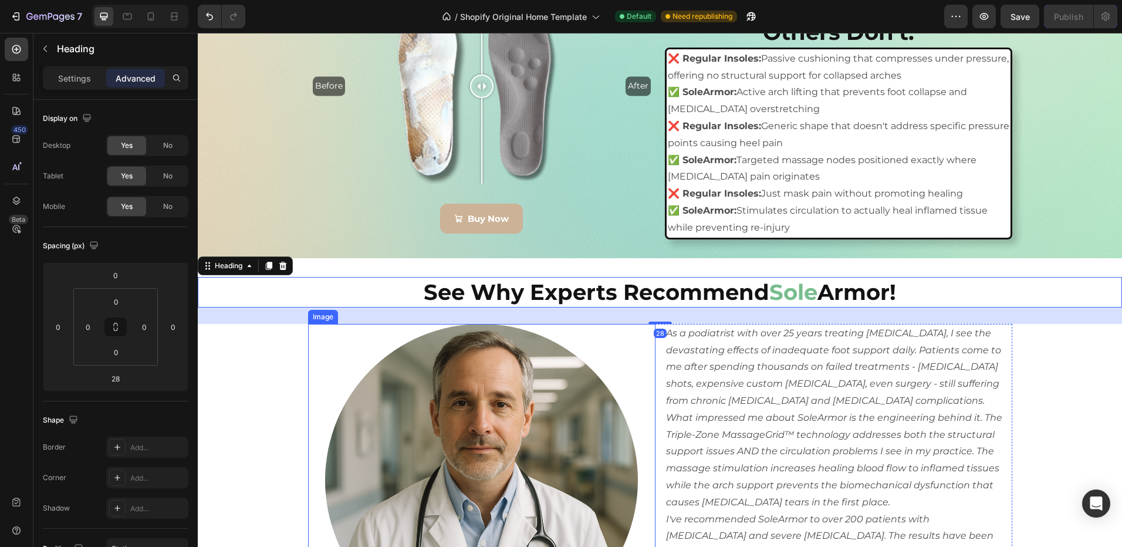
click at [311, 358] on div at bounding box center [481, 480] width 347 height 313
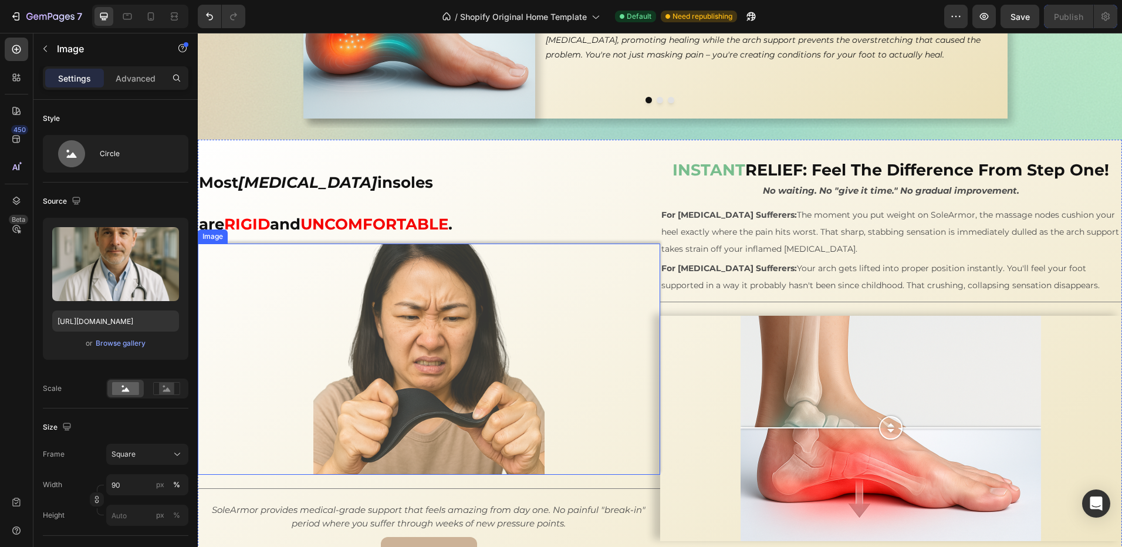
scroll to position [1677, 0]
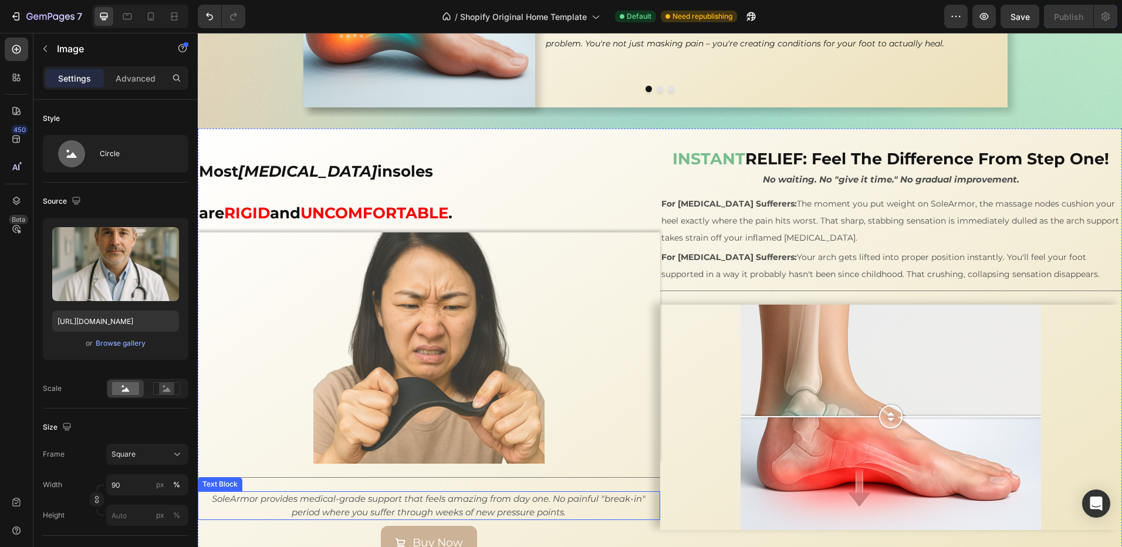
click at [257, 493] on icon "SoleArmor provides medical-grade support that feels amazing from day one. No pa…" at bounding box center [429, 505] width 434 height 25
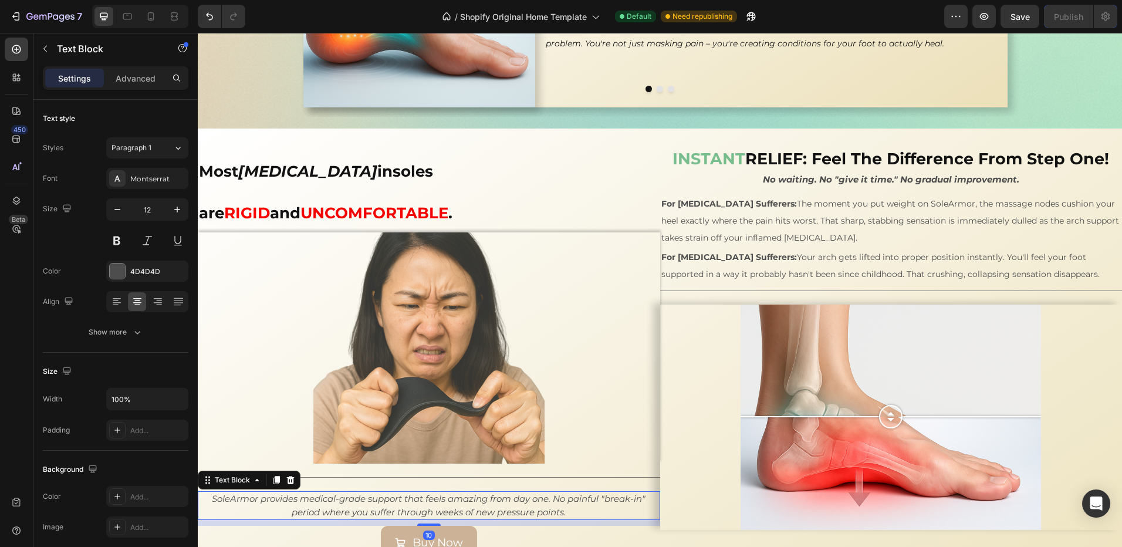
click at [255, 493] on icon "SoleArmor provides medical-grade support that feels amazing from day one. No pa…" at bounding box center [429, 505] width 434 height 25
click at [227, 493] on icon "SoleArmor provides medical-grade support that feels amazing from day one. No pa…" at bounding box center [429, 505] width 434 height 25
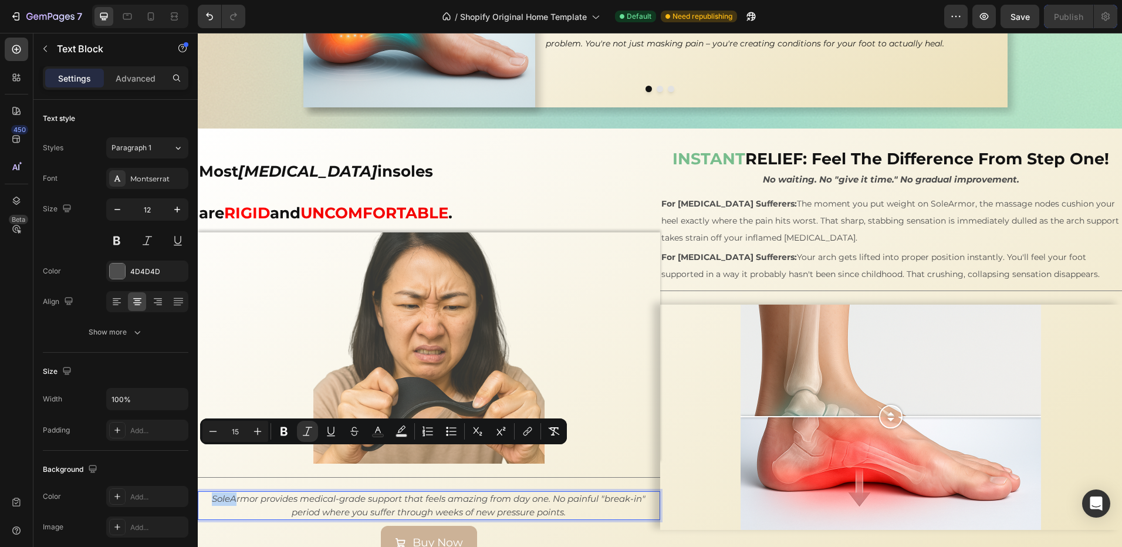
drag, startPoint x: 230, startPoint y: 457, endPoint x: 205, endPoint y: 457, distance: 24.6
click at [205, 492] on p "SoleArmor provides medical-grade support that feels amazing from day one. No pa…" at bounding box center [429, 505] width 460 height 26
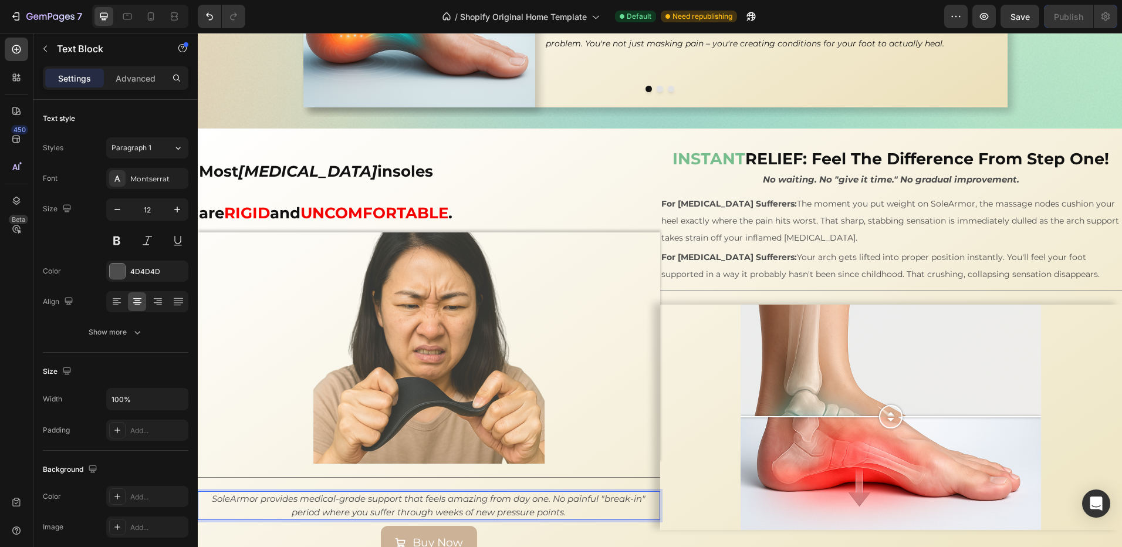
click at [222, 492] on p "SoleArmor provides medical-grade support that feels amazing from day one. No pa…" at bounding box center [429, 505] width 460 height 26
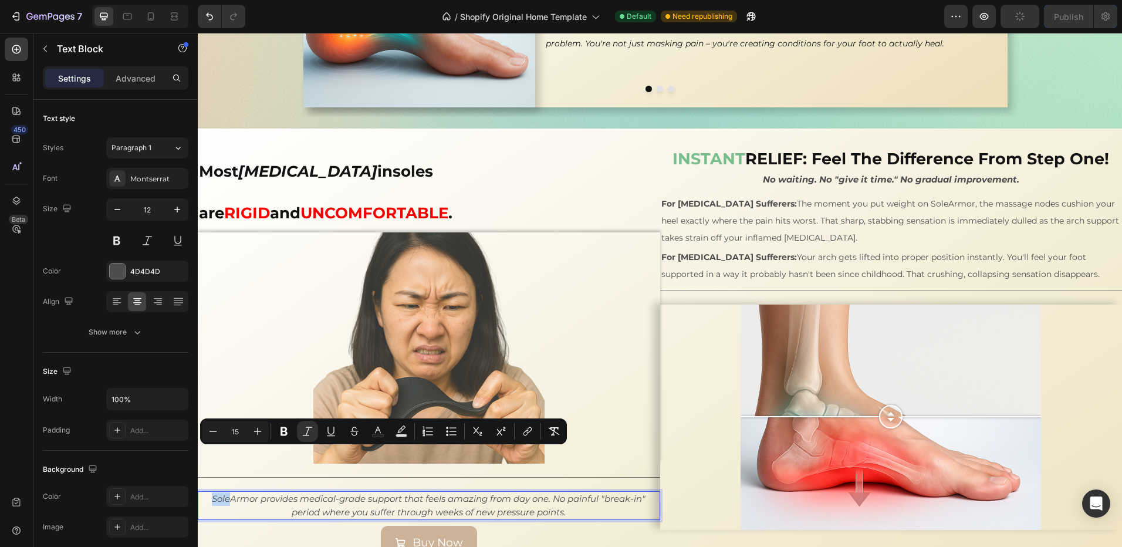
drag, startPoint x: 225, startPoint y: 457, endPoint x: 206, endPoint y: 457, distance: 19.4
click at [206, 492] on p "SoleArmor provides medical-grade support that feels amazing from day one. No pa…" at bounding box center [429, 505] width 460 height 26
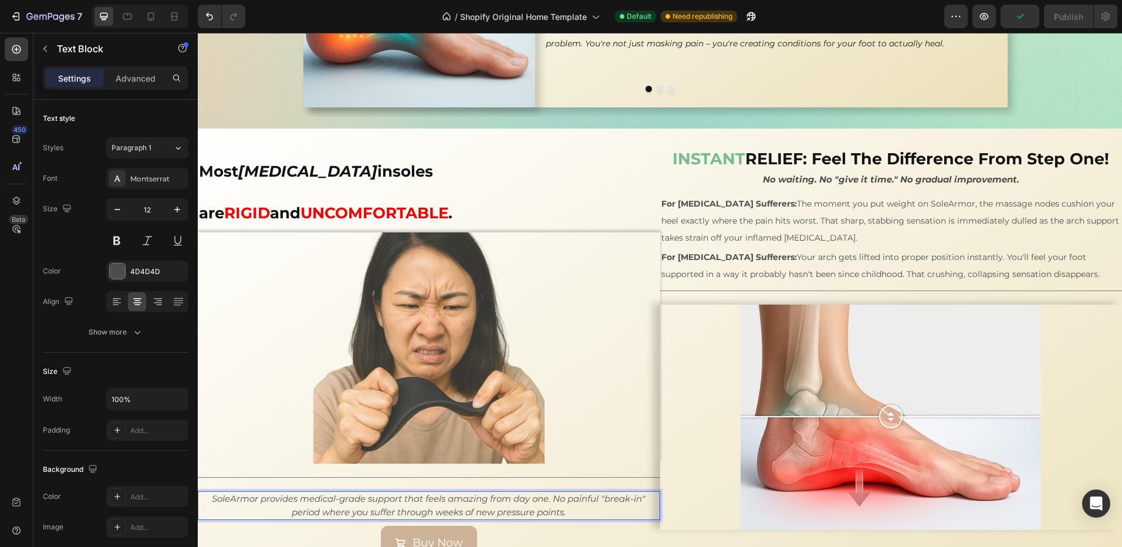
click at [414, 493] on icon "SoleArmor provides medical-grade support that feels amazing from day one. No pa…" at bounding box center [429, 505] width 434 height 25
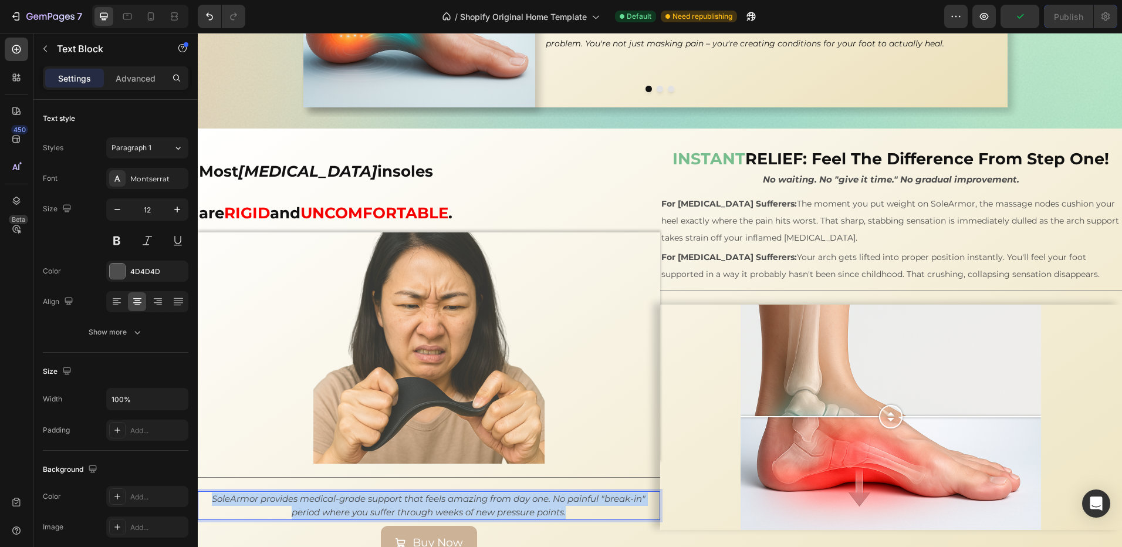
drag, startPoint x: 574, startPoint y: 465, endPoint x: 203, endPoint y: 450, distance: 371.2
click at [203, 492] on p "SoleArmor provides medical-grade support that feels amazing from day one. No pa…" at bounding box center [429, 505] width 460 height 26
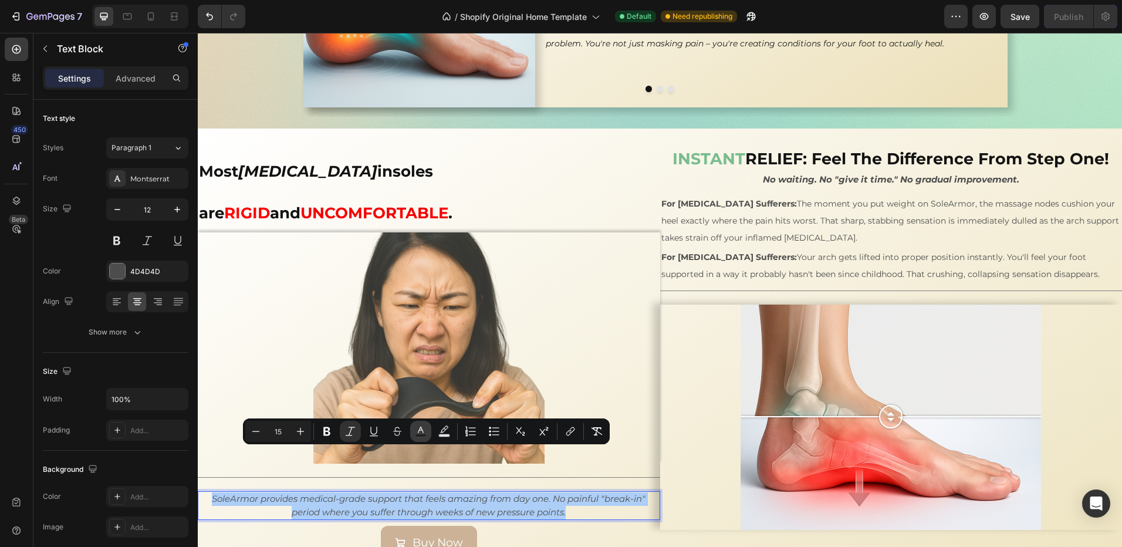
click at [425, 433] on icon "Editor contextual toolbar" at bounding box center [421, 431] width 12 height 12
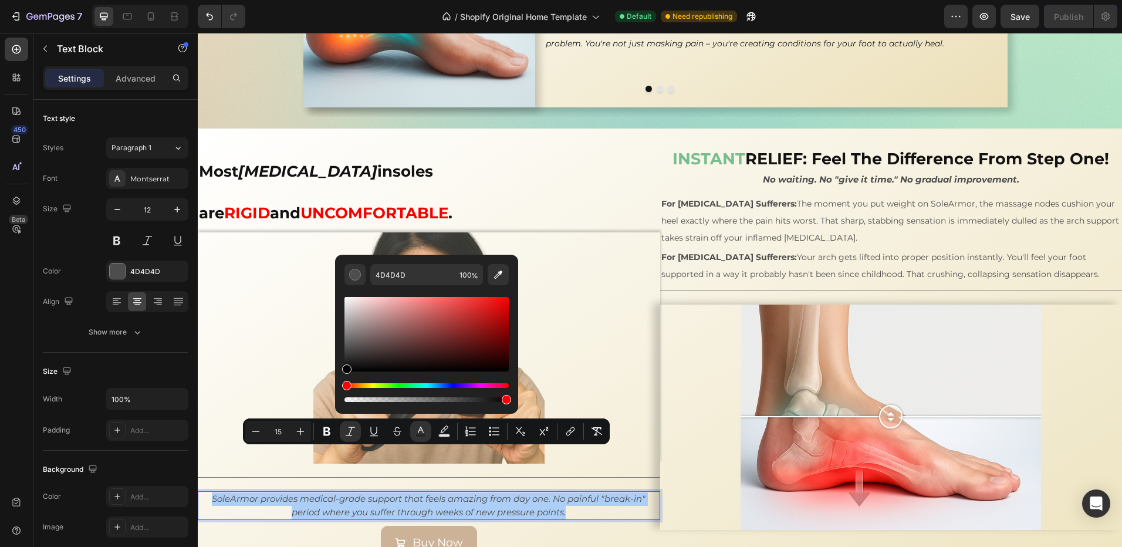
drag, startPoint x: 345, startPoint y: 348, endPoint x: 336, endPoint y: 389, distance: 42.1
click at [336, 388] on div "4D4D4D 100 %" at bounding box center [426, 330] width 183 height 150
type input "000000"
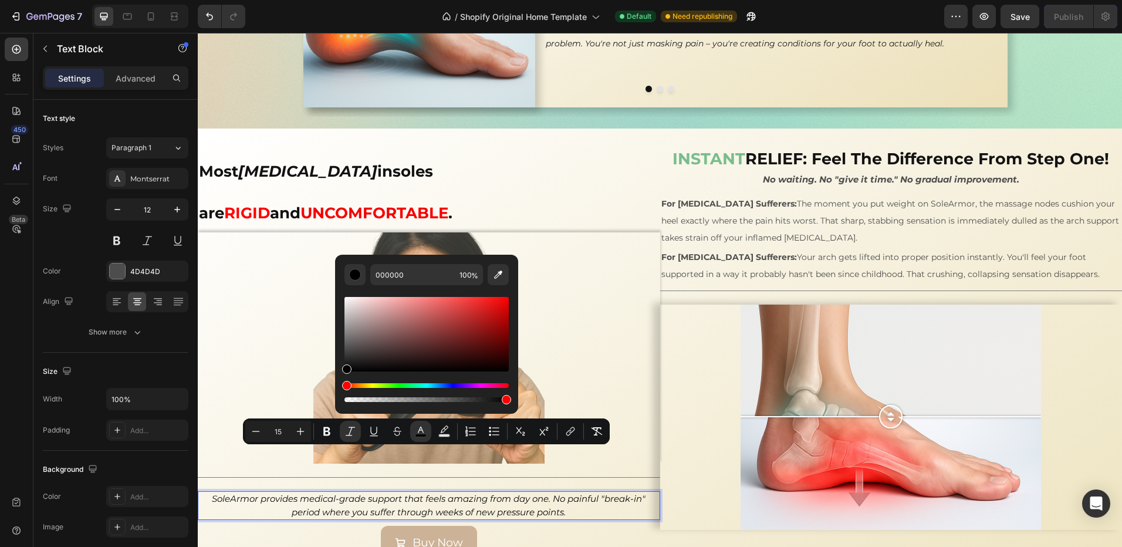
drag, startPoint x: 238, startPoint y: 466, endPoint x: 245, endPoint y: 466, distance: 7.0
click at [240, 492] on p "SoleArmor provides medical-grade support that feels amazing from day one. No pa…" at bounding box center [429, 505] width 460 height 26
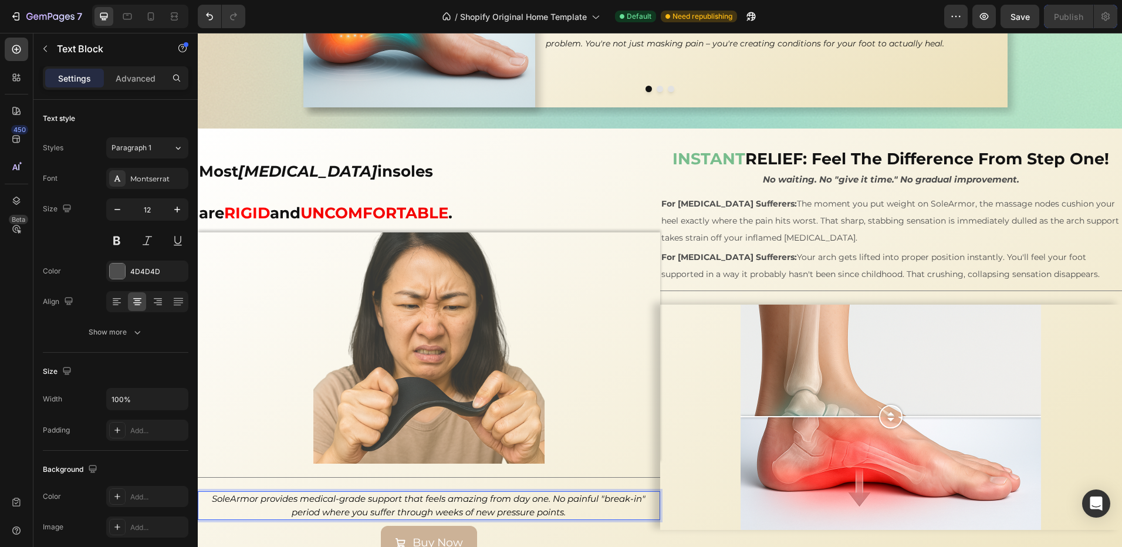
click at [224, 493] on icon "SoleArmor provides medical-grade support that feels amazing from day one. No pa…" at bounding box center [429, 505] width 434 height 25
drag, startPoint x: 220, startPoint y: 457, endPoint x: 209, endPoint y: 457, distance: 11.2
click at [212, 493] on icon "SoleArmor provides medical-grade support that feels amazing from day one. No pa…" at bounding box center [429, 505] width 434 height 25
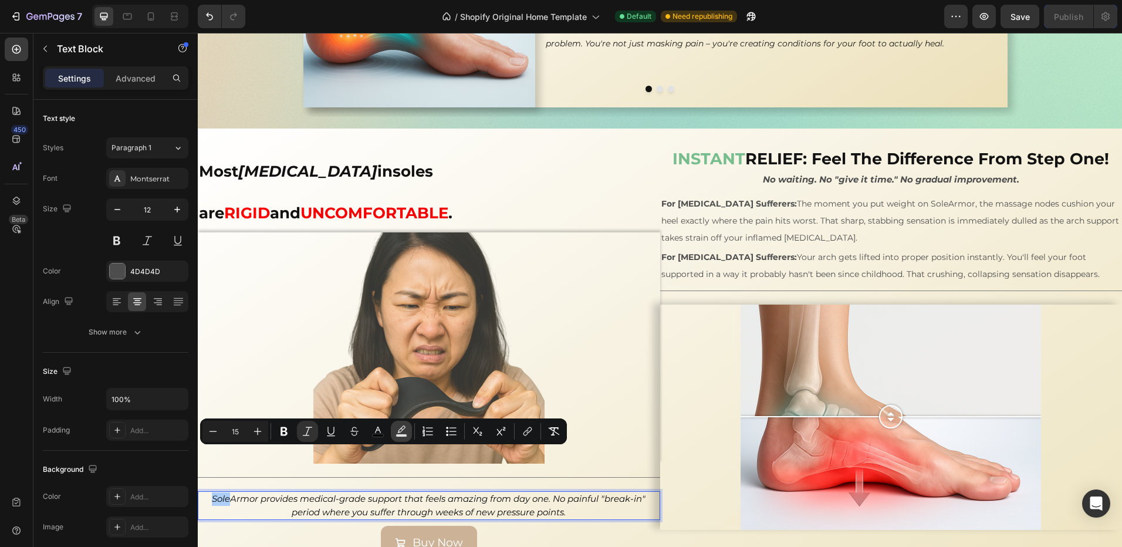
click at [403, 432] on icon "Editor contextual toolbar" at bounding box center [402, 431] width 12 height 12
type input "000000"
type input "77"
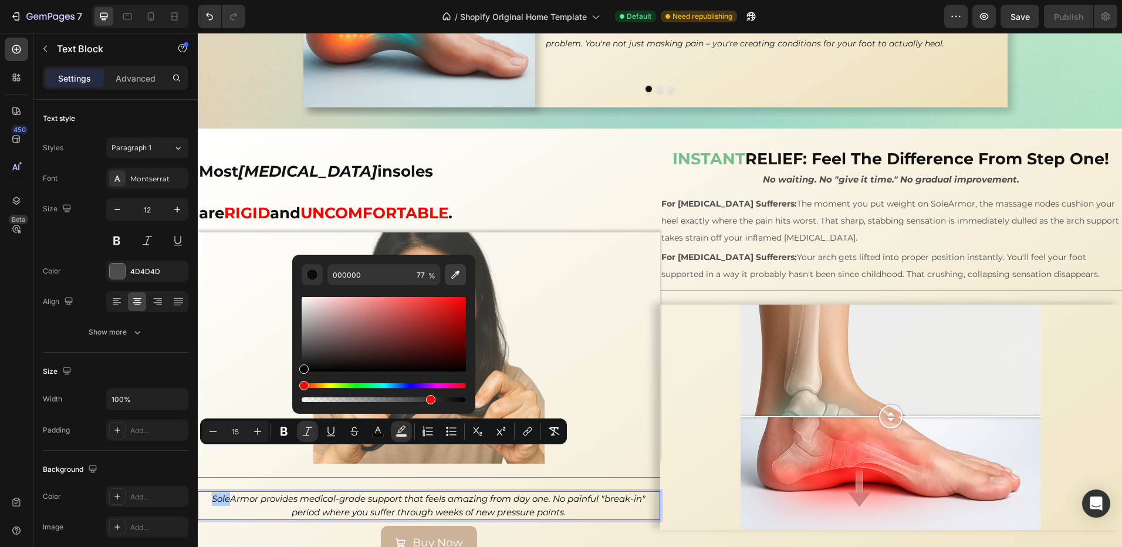
click at [452, 276] on icon "Editor contextual toolbar" at bounding box center [455, 275] width 8 height 8
type input "78BD8D"
type input "100"
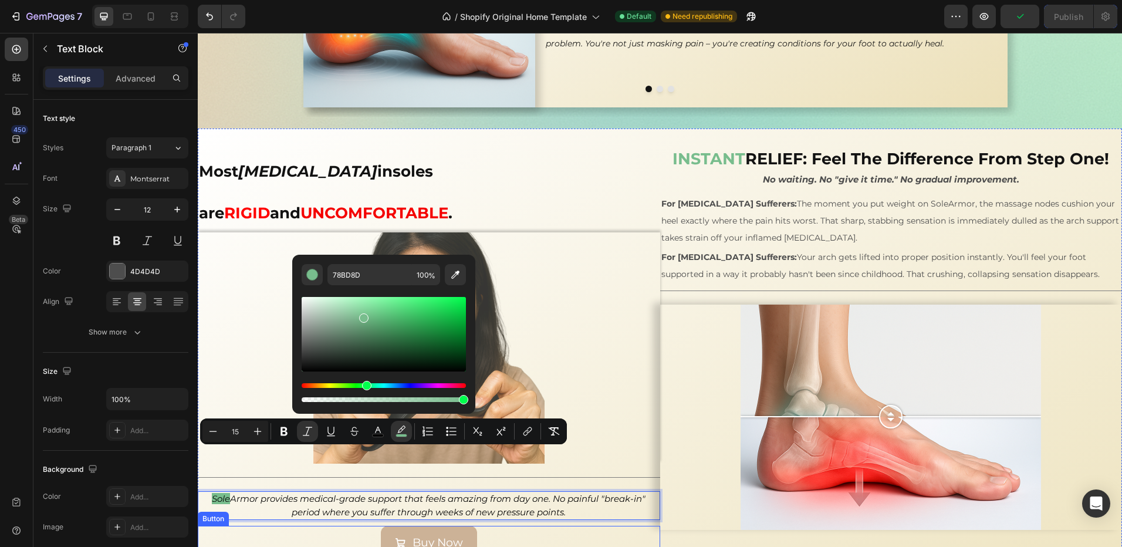
click at [236, 526] on div "Buy Now Button" at bounding box center [429, 543] width 462 height 34
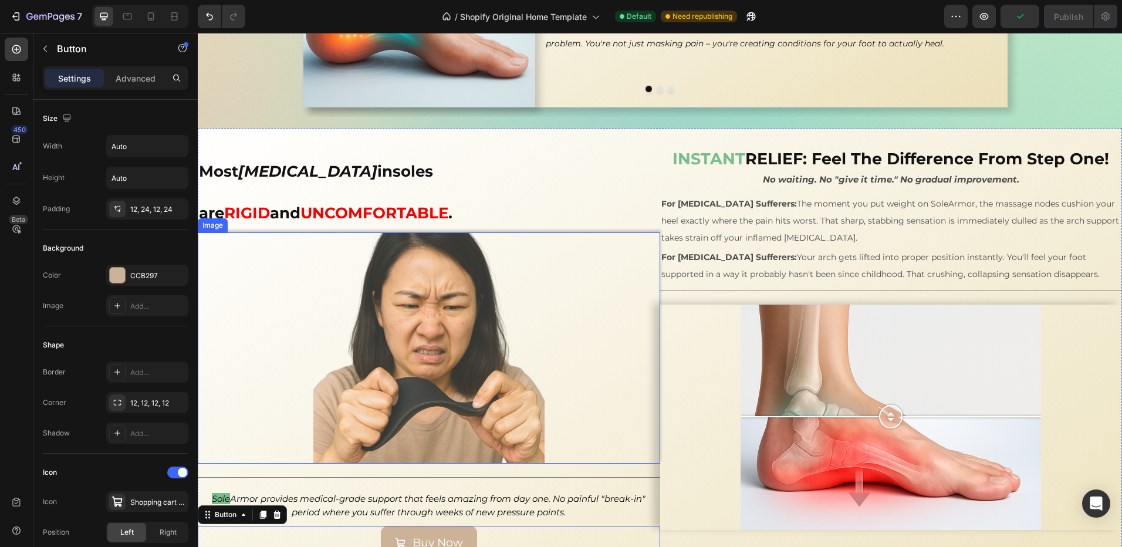
click at [225, 373] on div at bounding box center [429, 347] width 462 height 231
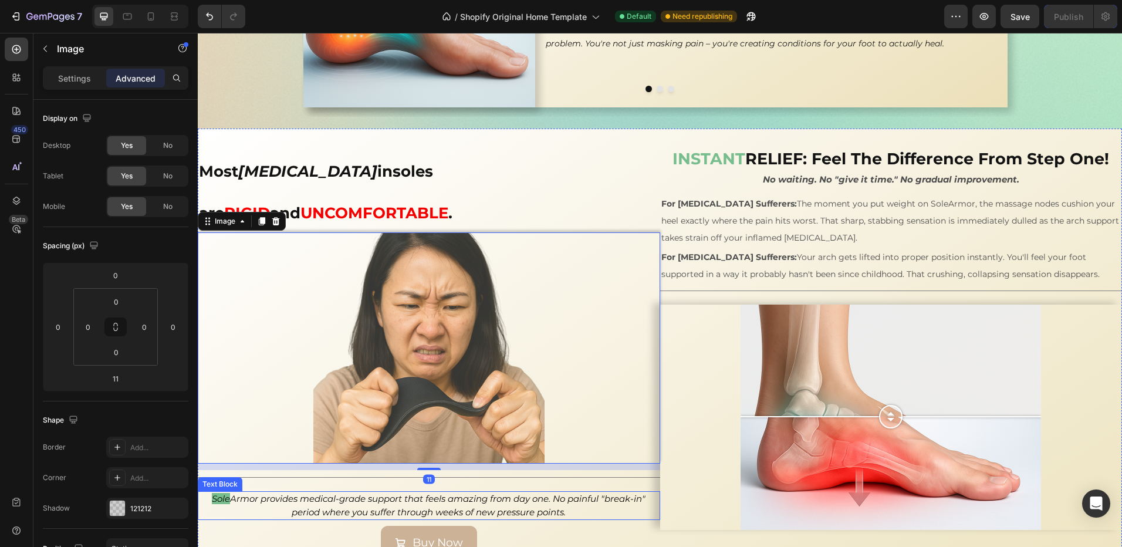
click at [219, 492] on p "Sole Armor provides medical-grade support that feels amazing from day one. No p…" at bounding box center [429, 505] width 460 height 26
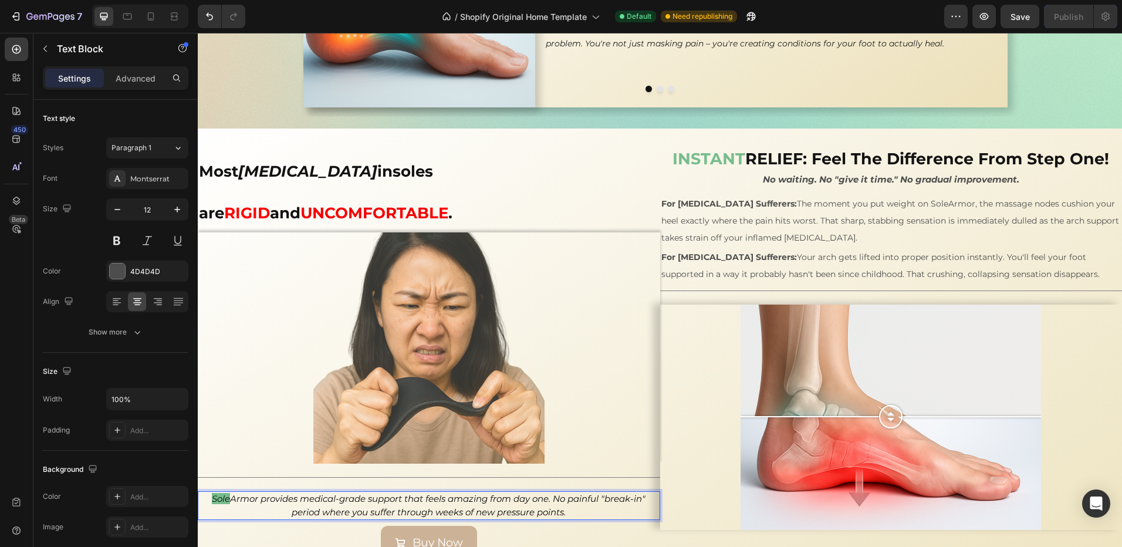
click at [225, 493] on icon "Sole" at bounding box center [221, 498] width 18 height 11
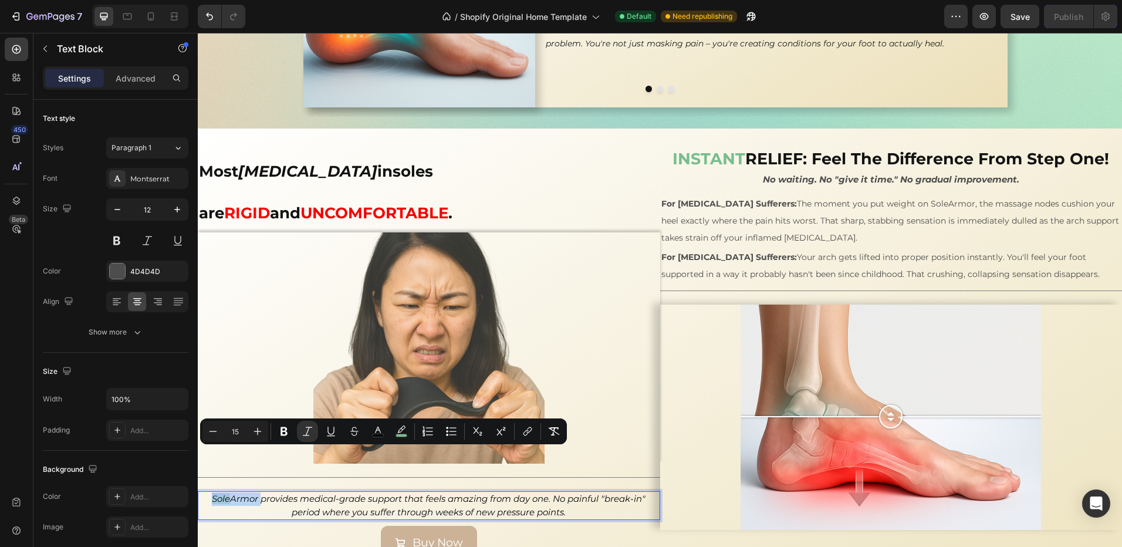
click at [218, 493] on icon "Sole" at bounding box center [221, 498] width 18 height 11
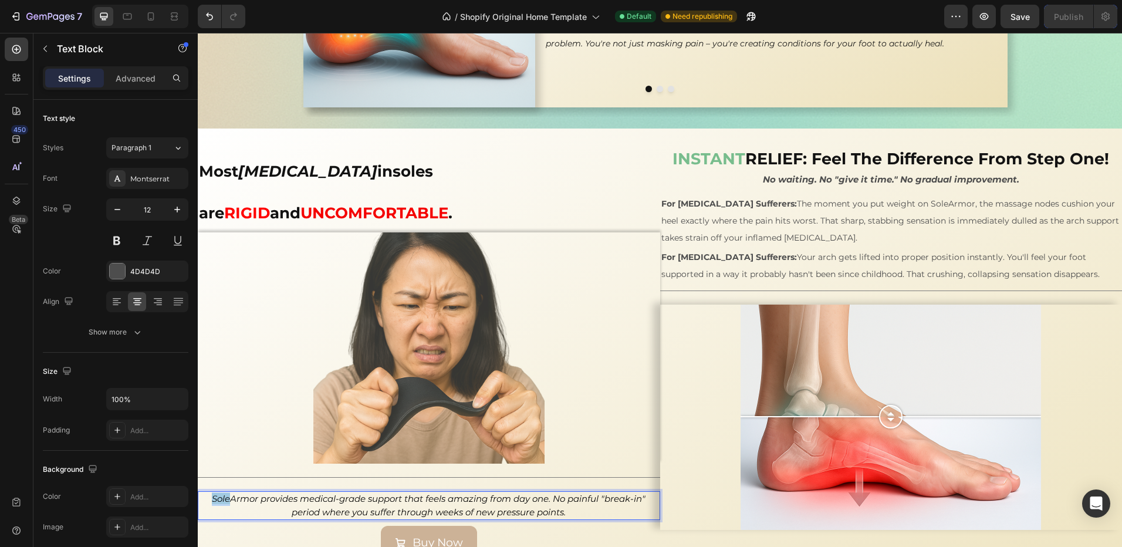
drag, startPoint x: 224, startPoint y: 457, endPoint x: 210, endPoint y: 457, distance: 14.1
click at [212, 493] on icon "Sole" at bounding box center [221, 498] width 18 height 11
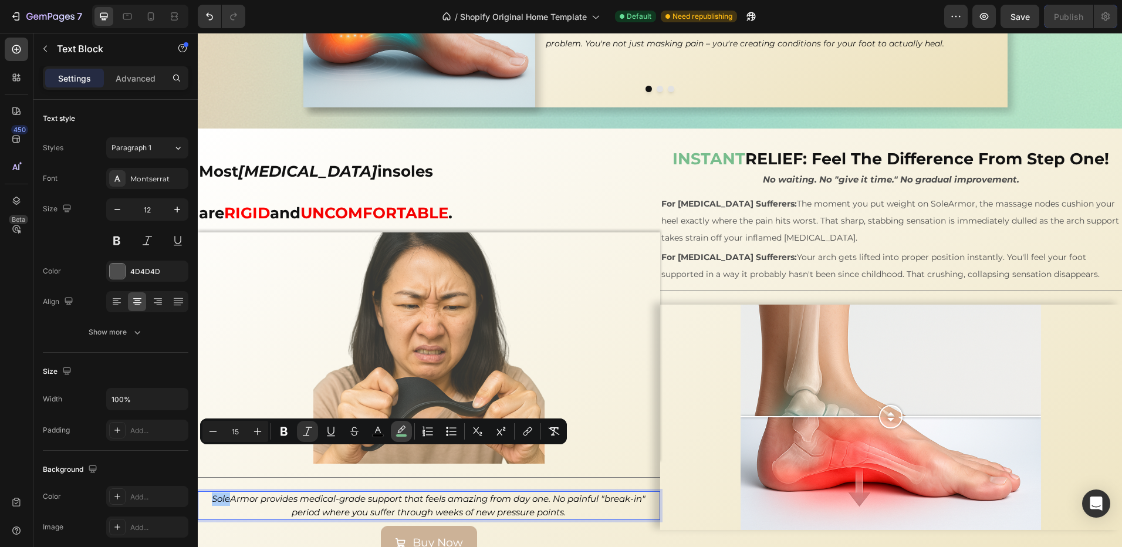
click at [397, 431] on icon "Editor contextual toolbar" at bounding box center [402, 431] width 12 height 12
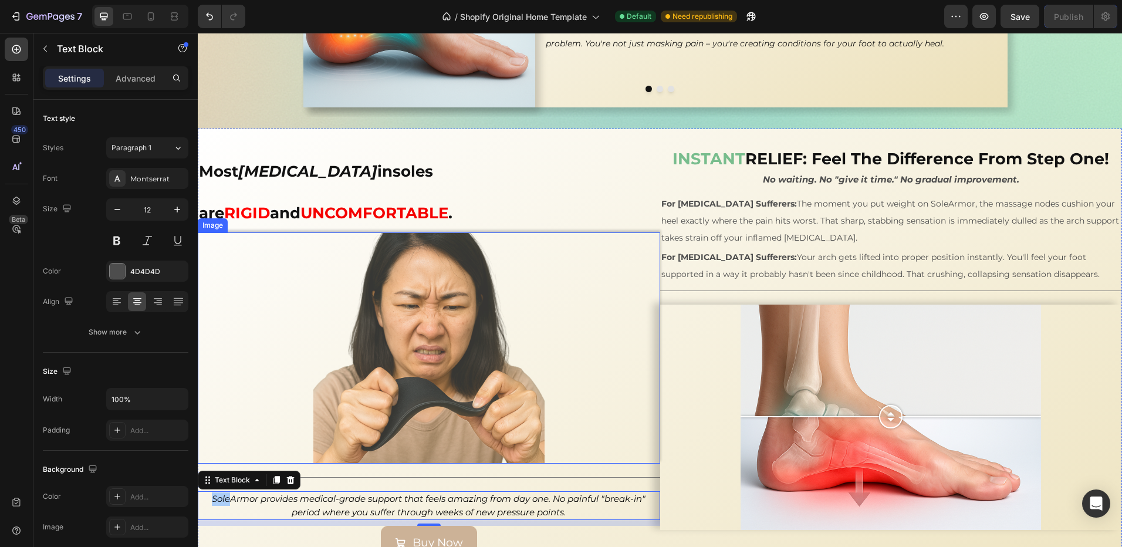
drag, startPoint x: 663, startPoint y: 436, endPoint x: 298, endPoint y: 415, distance: 365.6
click at [221, 493] on icon "Sole" at bounding box center [221, 498] width 18 height 11
click at [220, 493] on icon "Sole" at bounding box center [221, 498] width 18 height 11
click at [230, 493] on icon "Armor provides medical-grade support that feels amazing from day one. No painfu…" at bounding box center [437, 505] width 415 height 25
click at [228, 492] on p "Sole Armor provides medical-grade support that feels amazing from day one. No p…" at bounding box center [429, 505] width 460 height 26
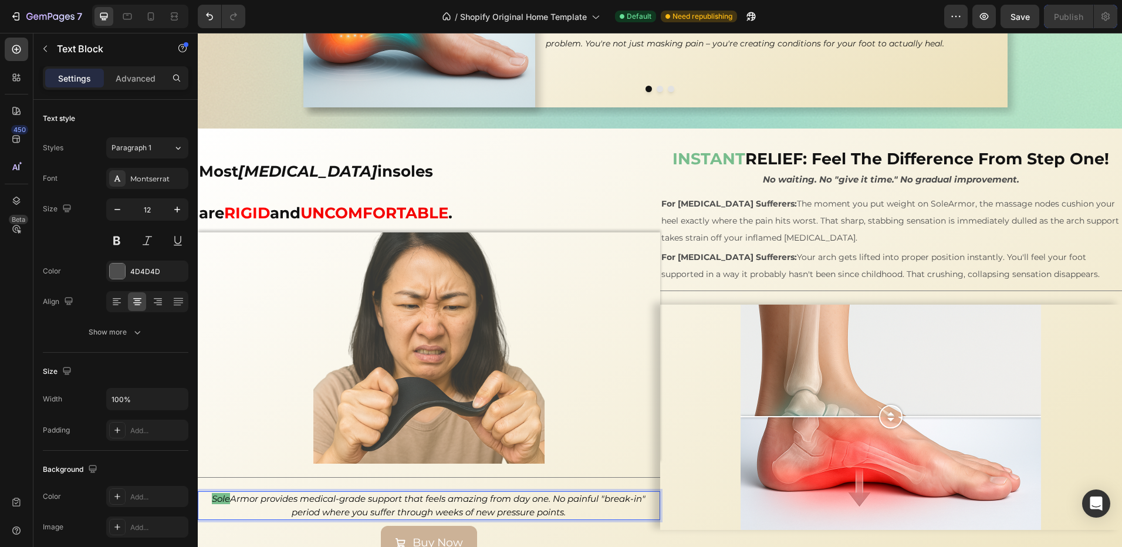
click at [252, 526] on div "Buy Now Button" at bounding box center [429, 543] width 462 height 34
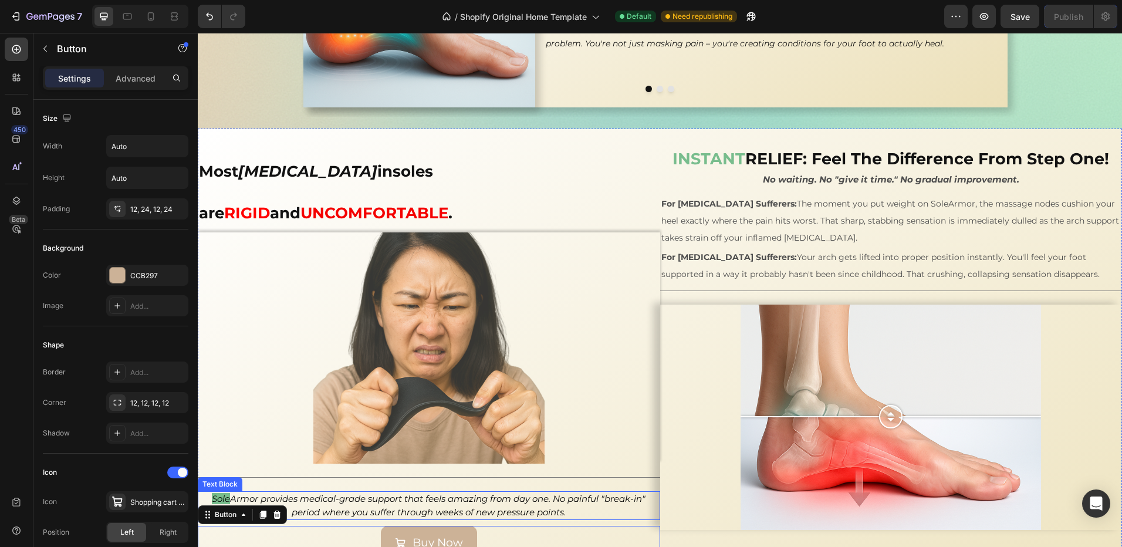
click at [225, 493] on icon "Sole" at bounding box center [221, 498] width 18 height 11
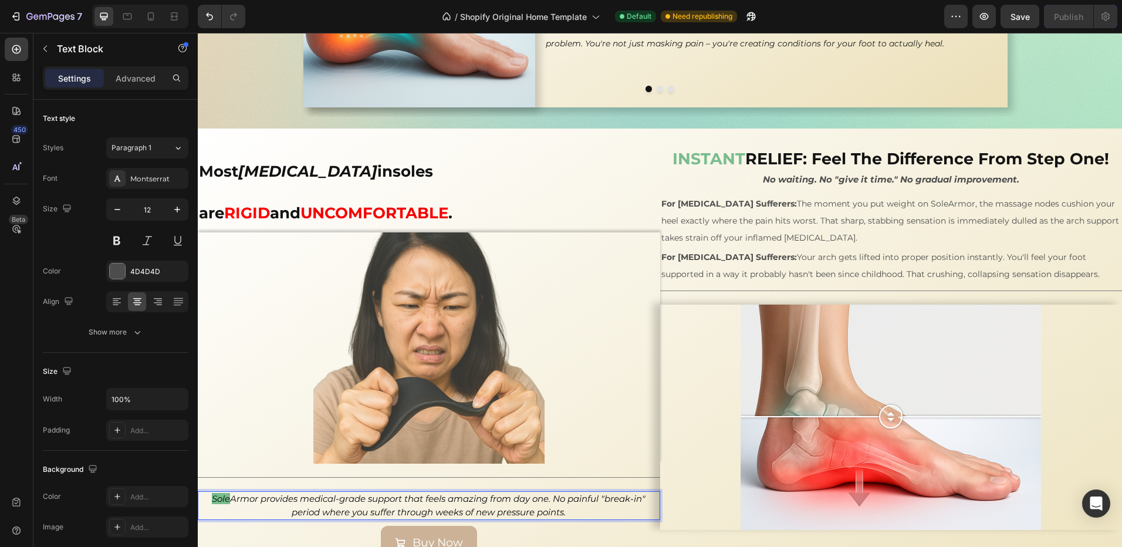
drag, startPoint x: 225, startPoint y: 457, endPoint x: 213, endPoint y: 458, distance: 11.8
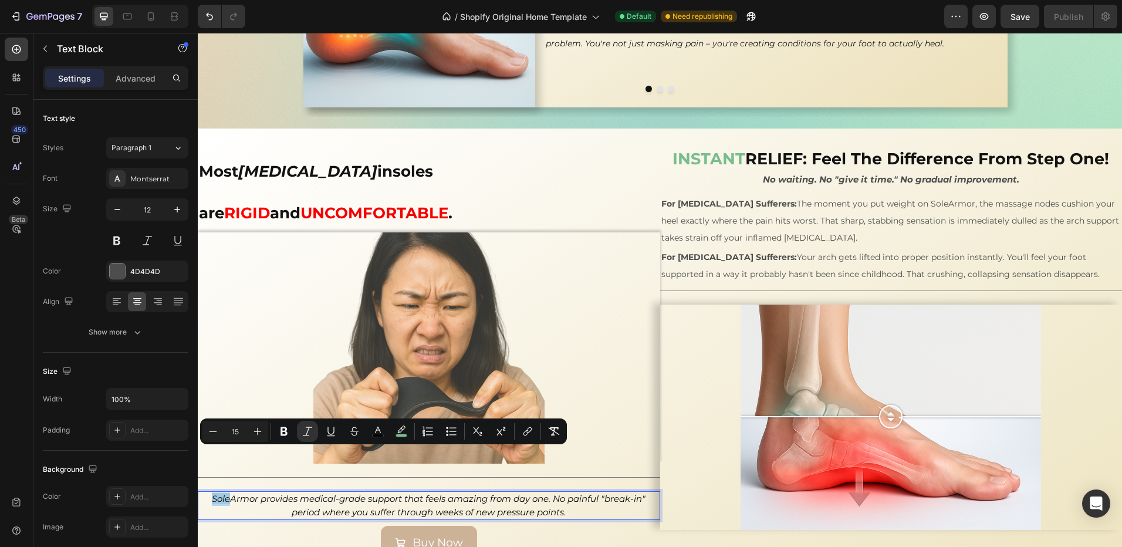
drag, startPoint x: 208, startPoint y: 457, endPoint x: 226, endPoint y: 457, distance: 17.6
click at [402, 435] on rect "Editor contextual toolbar" at bounding box center [401, 435] width 11 height 3
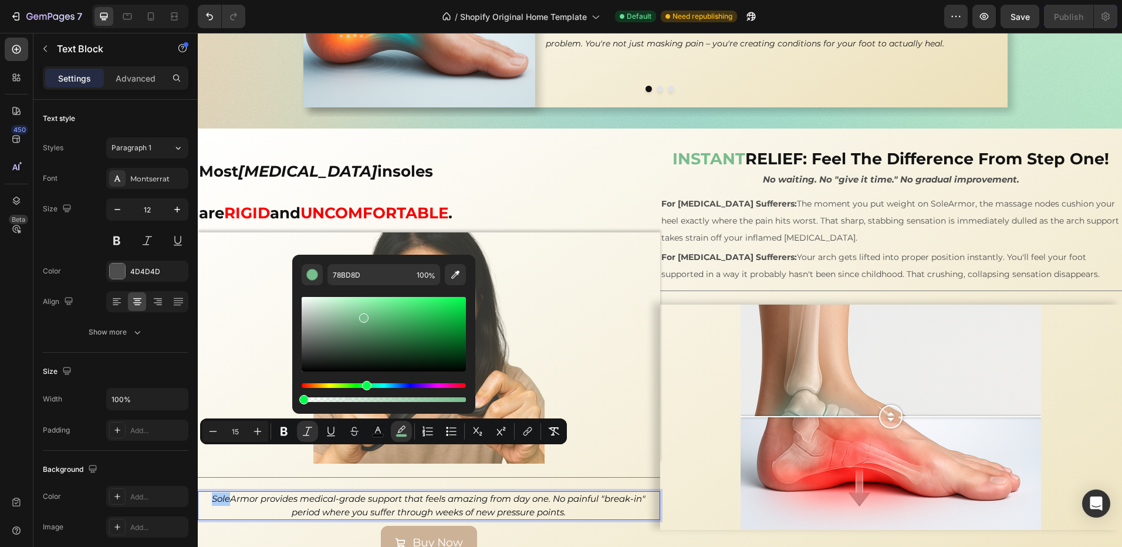
drag, startPoint x: 659, startPoint y: 431, endPoint x: 291, endPoint y: 405, distance: 368.9
type input "0"
click at [225, 493] on icon "Sole" at bounding box center [221, 498] width 18 height 11
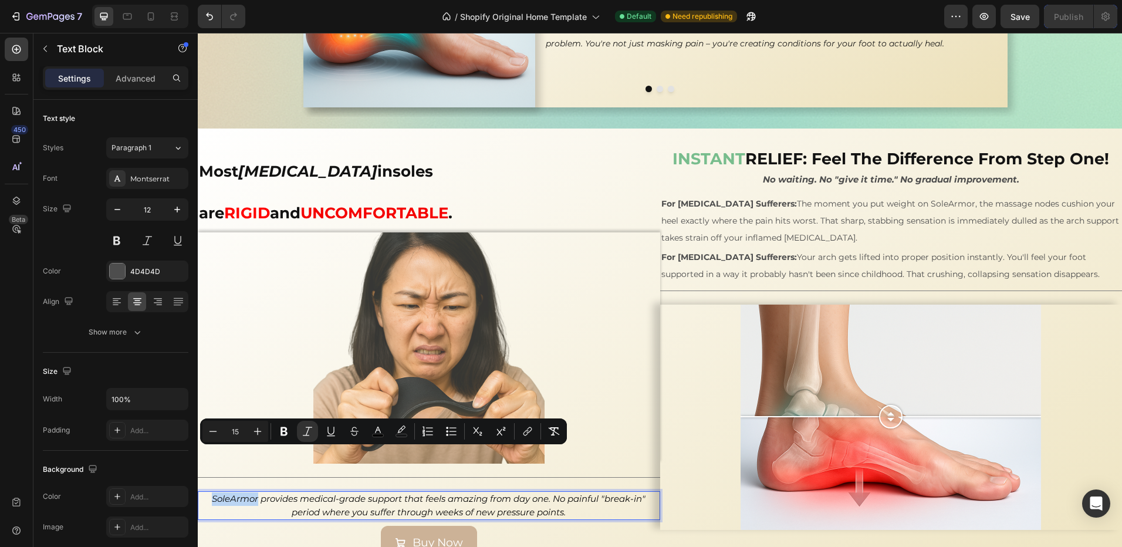
drag, startPoint x: 222, startPoint y: 457, endPoint x: 208, endPoint y: 458, distance: 14.2
click at [212, 493] on icon "Sole" at bounding box center [221, 498] width 18 height 11
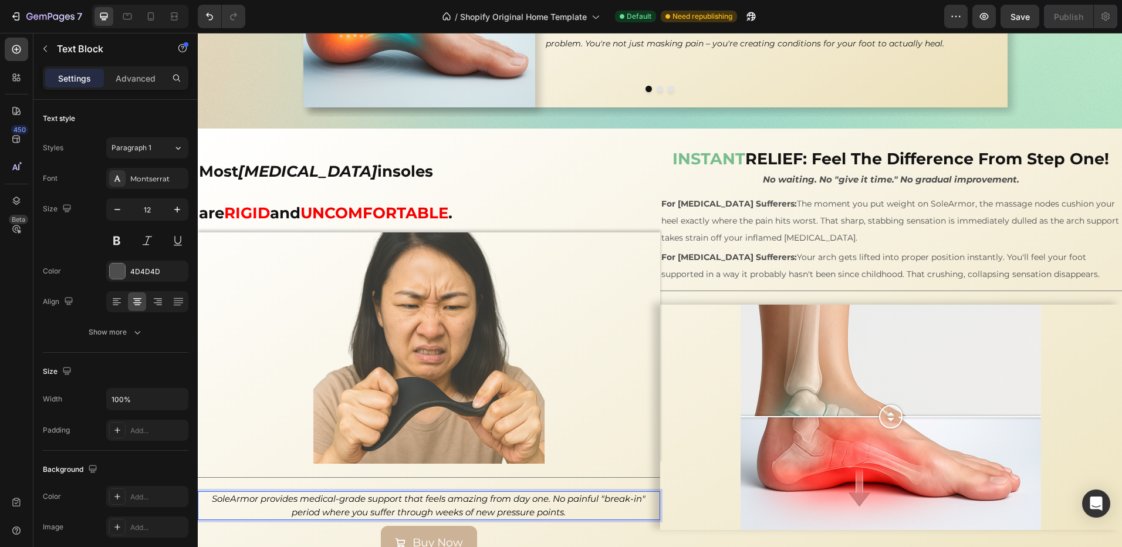
click at [210, 492] on p "Sole Armor provides medical-grade support that feels amazing from day one. No p…" at bounding box center [429, 505] width 460 height 26
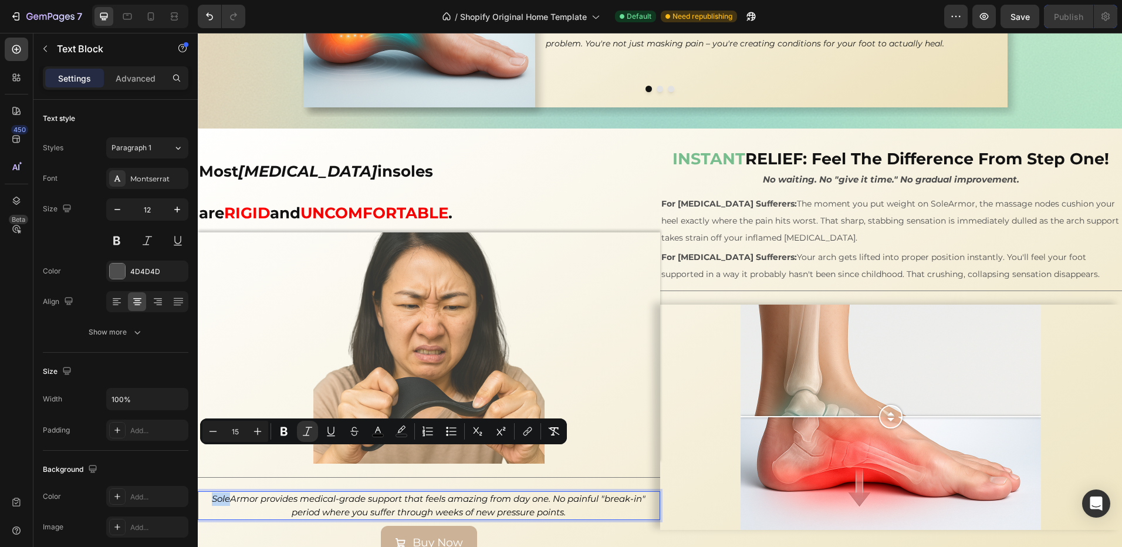
drag, startPoint x: 207, startPoint y: 457, endPoint x: 225, endPoint y: 458, distance: 17.6
click at [225, 492] on p "Sole Armor provides medical-grade support that feels amazing from day one. No p…" at bounding box center [429, 505] width 460 height 26
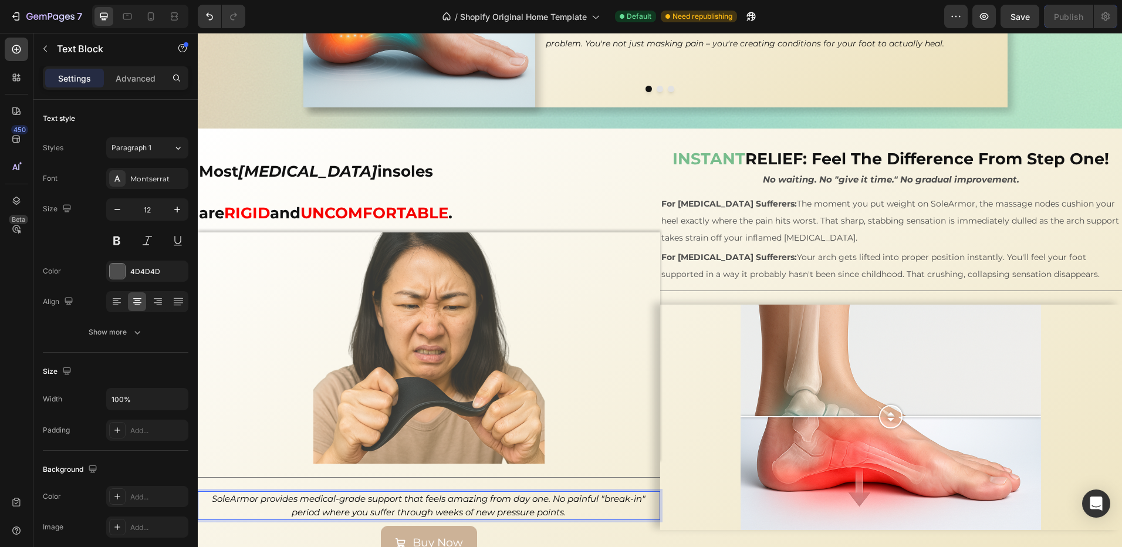
click at [254, 493] on icon "Armor provides medical-grade support that feels amazing from day one. No painfu…" at bounding box center [437, 505] width 415 height 25
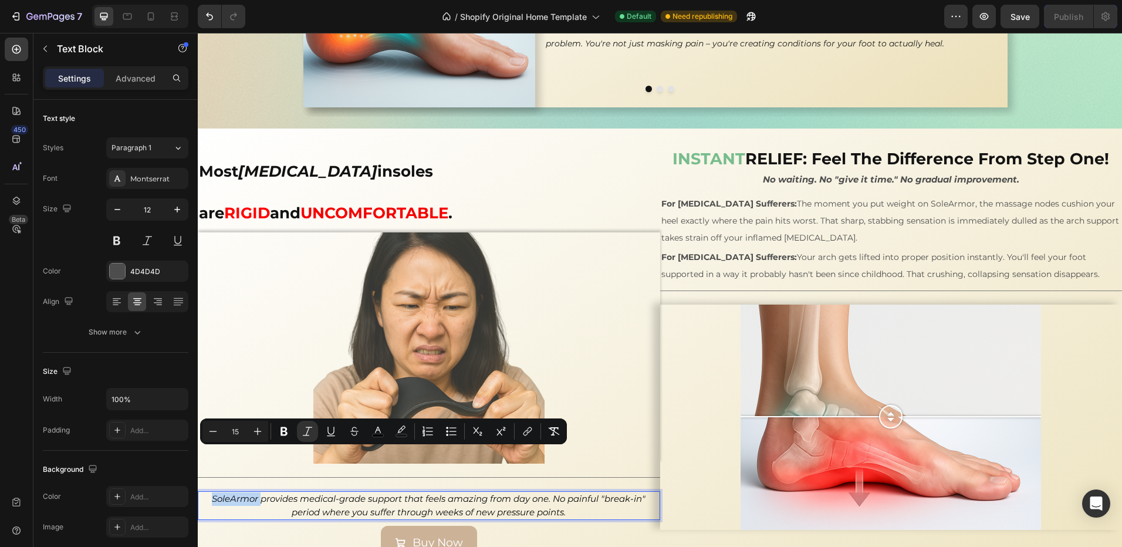
drag, startPoint x: 255, startPoint y: 458, endPoint x: 204, endPoint y: 455, distance: 51.7
click at [204, 492] on p "Sole Armor provides medical-grade support that feels amazing from day one. No p…" at bounding box center [429, 505] width 460 height 26
click at [279, 431] on icon "Editor contextual toolbar" at bounding box center [284, 431] width 12 height 12
click at [248, 492] on p "Sole Armor provides medical-grade support that feels amazing from day one. No p…" at bounding box center [429, 505] width 460 height 26
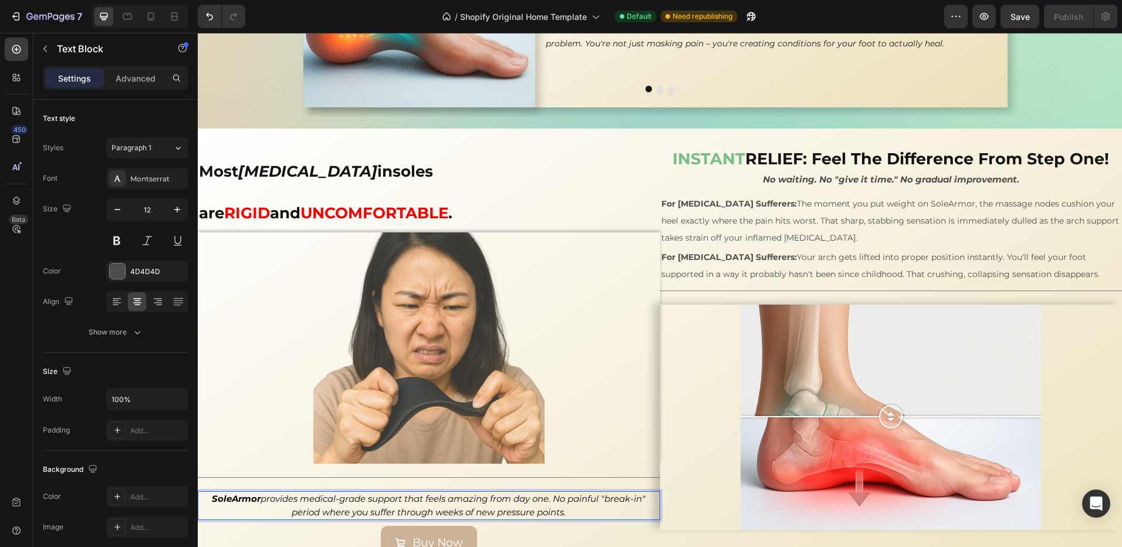
click at [224, 493] on strong "Sole" at bounding box center [222, 498] width 20 height 11
click at [232, 493] on strong "Armor" at bounding box center [246, 498] width 29 height 11
drag, startPoint x: 227, startPoint y: 457, endPoint x: 212, endPoint y: 458, distance: 14.7
click at [212, 492] on p "Sole Armor provides medical-grade support that feels amazing from day one. No p…" at bounding box center [429, 505] width 460 height 26
click at [219, 492] on p "Sole Armor provides medical-grade support that feels amazing from day one. No p…" at bounding box center [429, 505] width 460 height 26
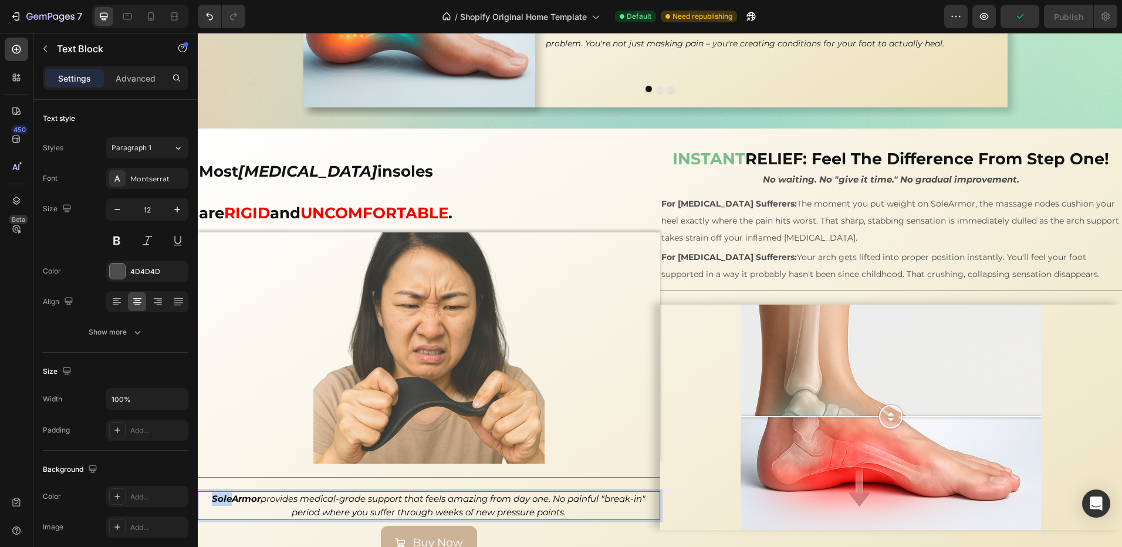
drag, startPoint x: 226, startPoint y: 457, endPoint x: 208, endPoint y: 457, distance: 18.2
click at [208, 492] on p "Sole Armor provides medical-grade support that feels amazing from day one. No p…" at bounding box center [429, 505] width 460 height 26
click at [227, 492] on p "Sole Armor provides medical-grade support that feels amazing from day one. No p…" at bounding box center [429, 505] width 460 height 26
click at [225, 493] on strong "Sole" at bounding box center [222, 498] width 20 height 11
drag, startPoint x: 226, startPoint y: 457, endPoint x: 207, endPoint y: 458, distance: 19.4
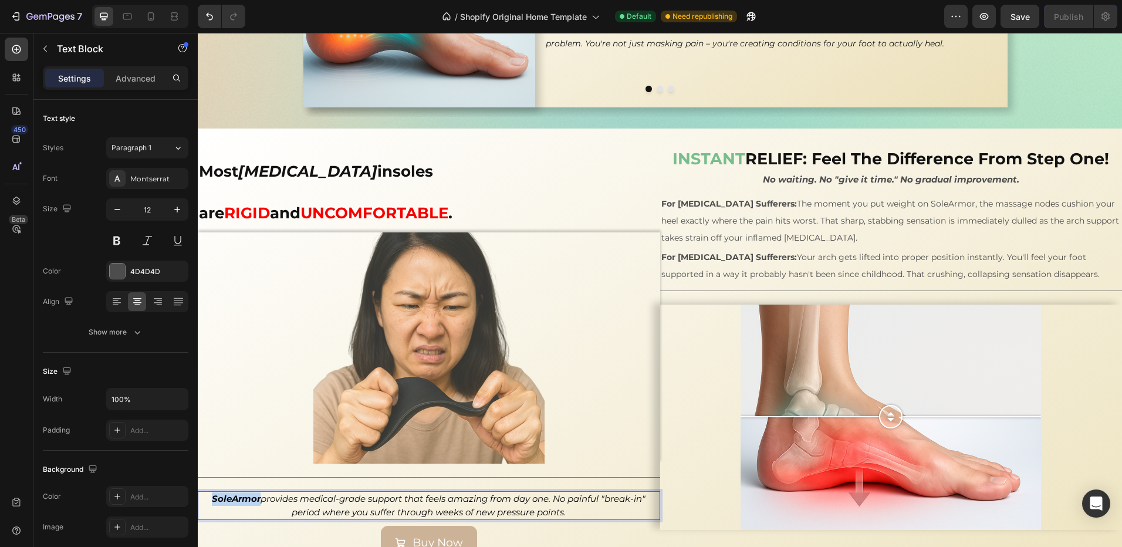
click at [205, 492] on p "Sole Armor provides medical-grade support that feels amazing from day one. No p…" at bounding box center [429, 505] width 460 height 26
click at [211, 492] on p "Sole Armor provides medical-grade support that feels amazing from day one. No p…" at bounding box center [429, 505] width 460 height 26
drag, startPoint x: 207, startPoint y: 457, endPoint x: 226, endPoint y: 457, distance: 19.4
click at [245, 526] on div "Buy Now Button" at bounding box center [429, 543] width 462 height 34
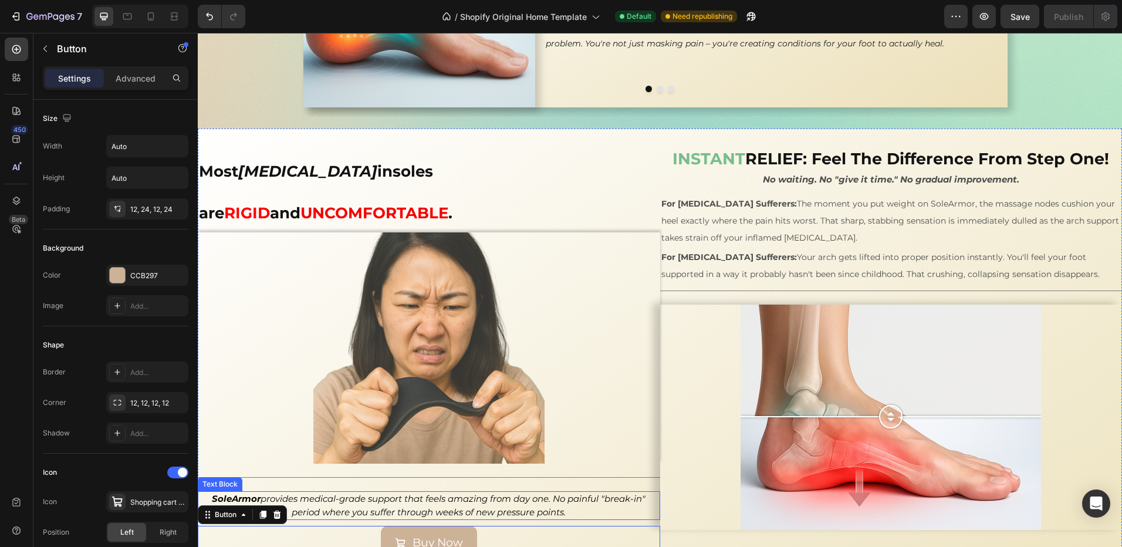
click at [232, 493] on strong "Armor" at bounding box center [246, 498] width 29 height 11
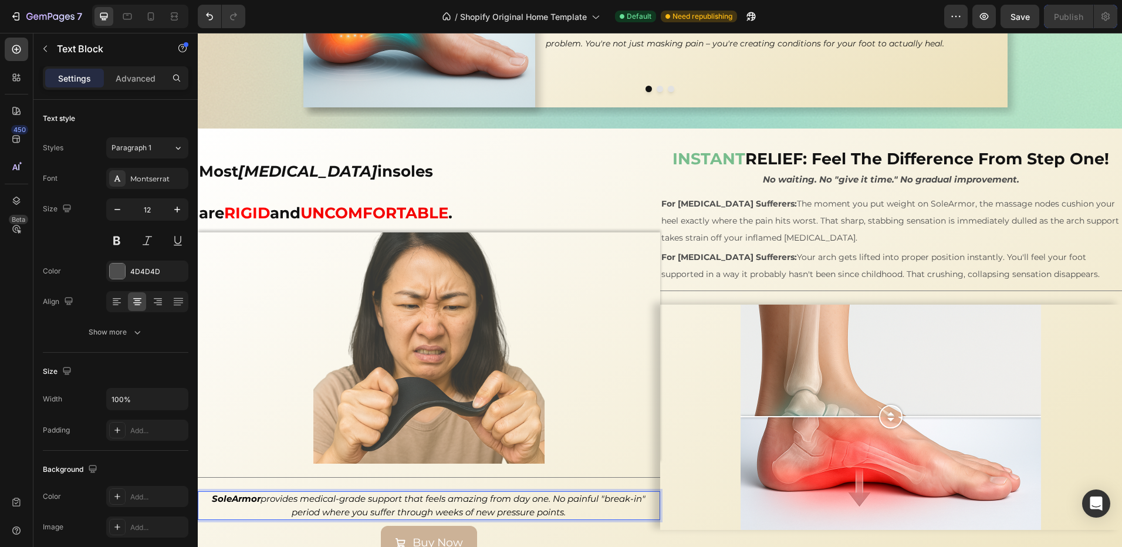
click at [232, 493] on strong "Armor" at bounding box center [246, 498] width 29 height 11
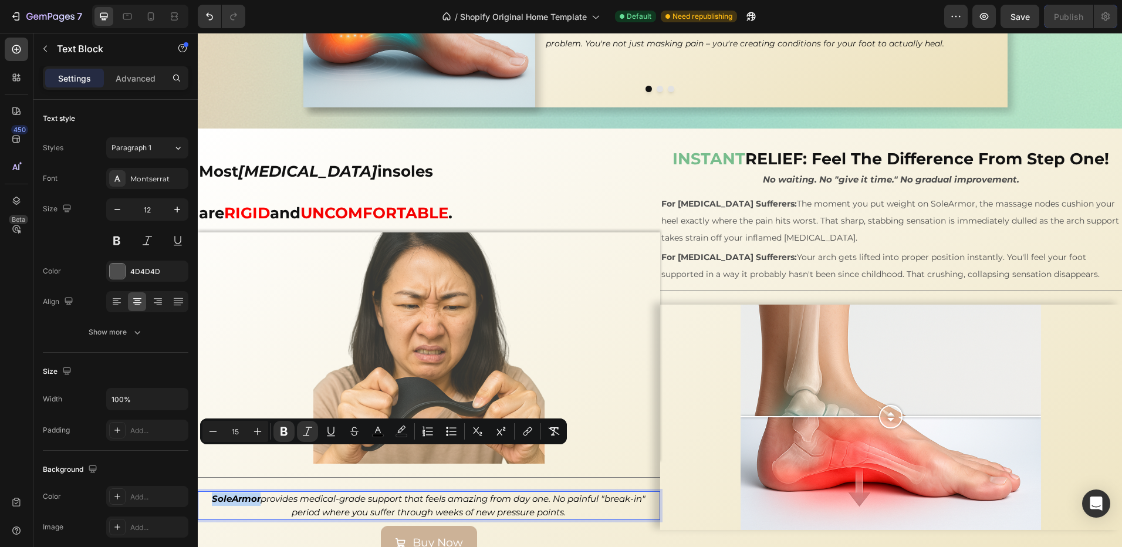
drag, startPoint x: 227, startPoint y: 456, endPoint x: 211, endPoint y: 458, distance: 15.4
click at [211, 492] on p "Sole Armor provides medical-grade support that feels amazing from day one. No p…" at bounding box center [429, 505] width 460 height 26
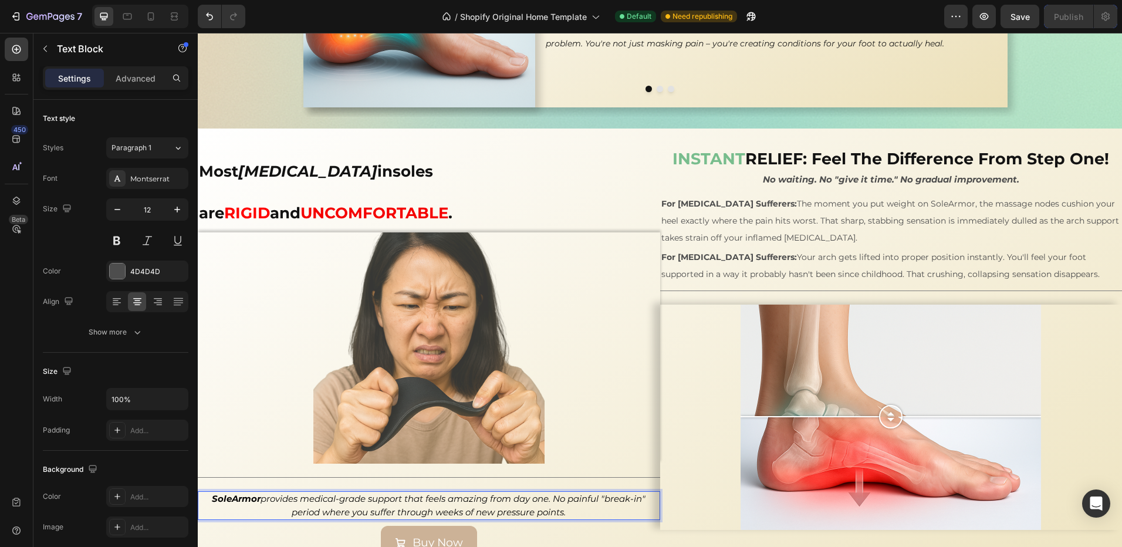
click at [219, 492] on p "Sole Armor provides medical-grade support that feels amazing from day one. No p…" at bounding box center [429, 505] width 460 height 26
drag, startPoint x: 226, startPoint y: 455, endPoint x: 207, endPoint y: 458, distance: 19.1
click at [207, 492] on p "Sole Armor provides medical-grade support that feels amazing from day one. No p…" at bounding box center [429, 505] width 460 height 26
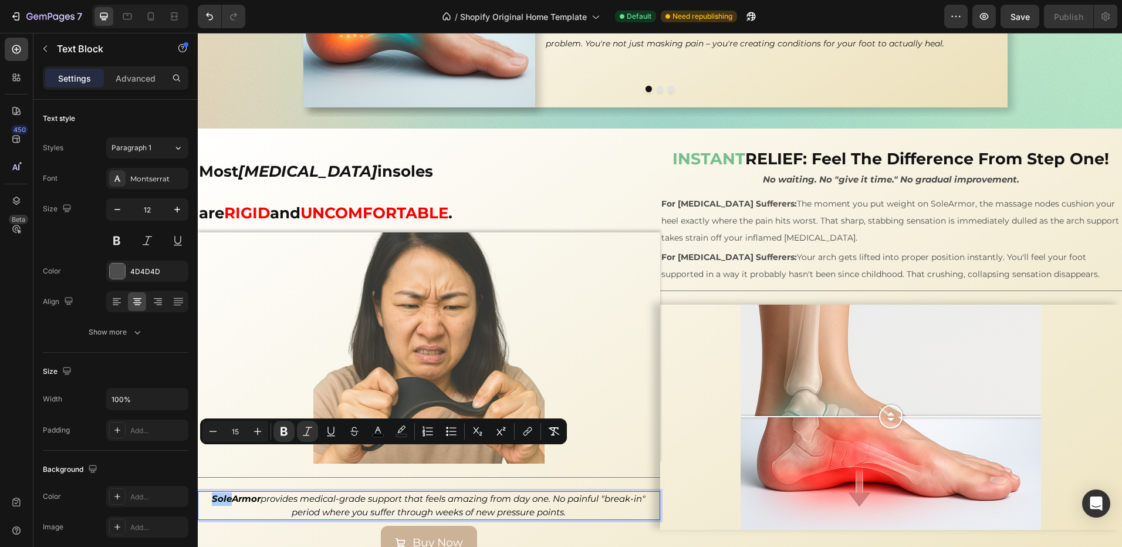
drag, startPoint x: 375, startPoint y: 439, endPoint x: 361, endPoint y: 442, distance: 13.9
click at [372, 439] on button "color" at bounding box center [377, 431] width 21 height 21
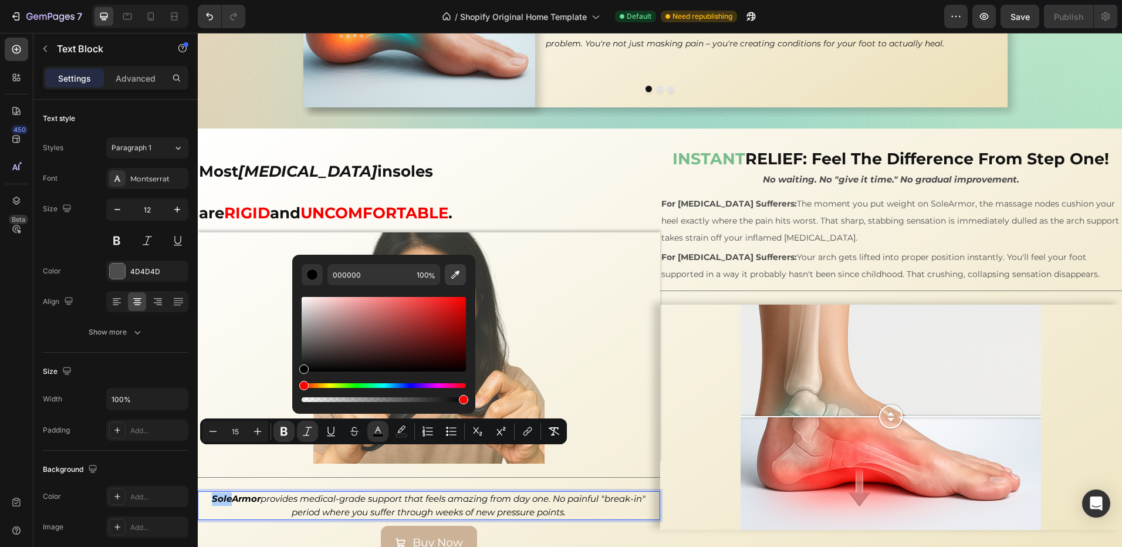
click at [460, 272] on icon "Editor contextual toolbar" at bounding box center [456, 275] width 12 height 12
type input "78BD8D"
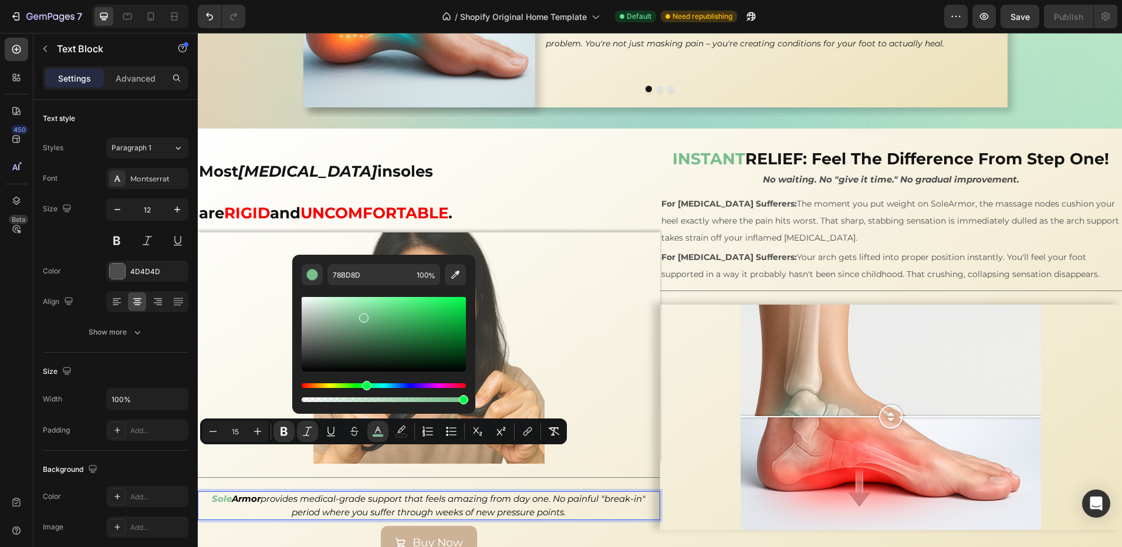
click at [245, 526] on div "Buy Now Button" at bounding box center [429, 543] width 462 height 34
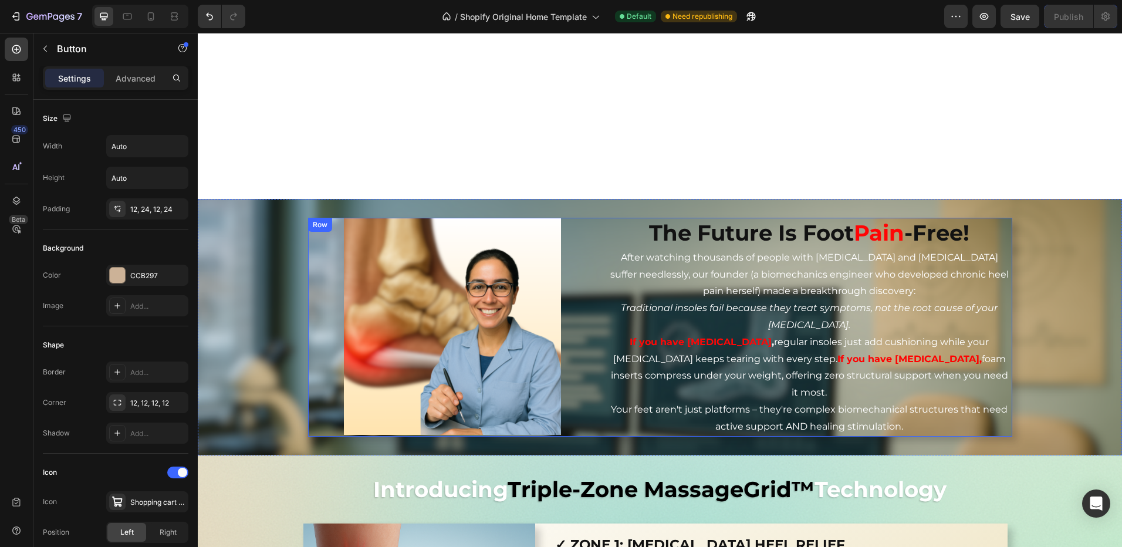
scroll to position [1241, 0]
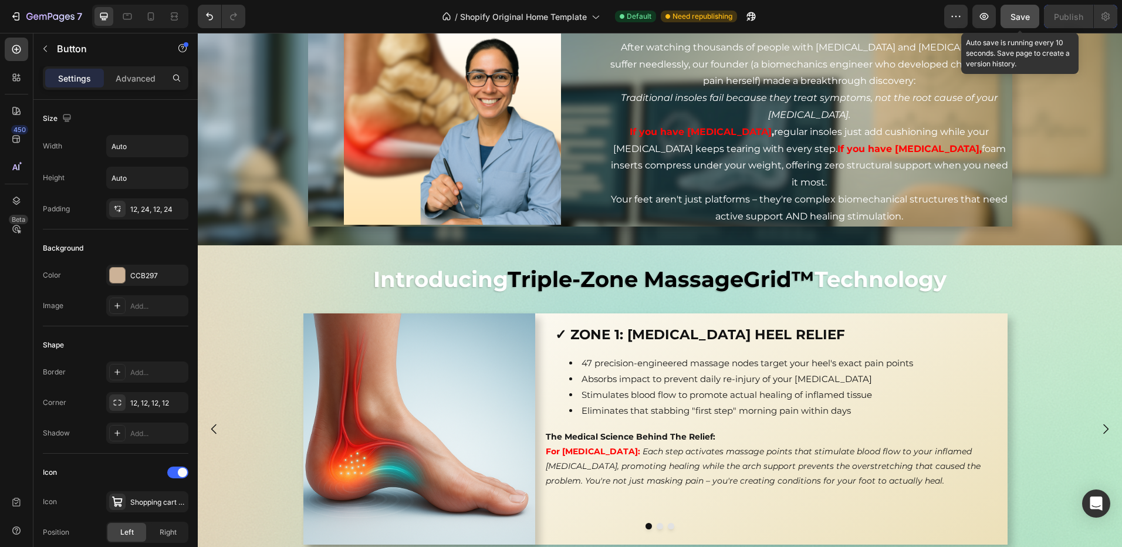
click at [1022, 16] on span "Save" at bounding box center [1020, 17] width 19 height 10
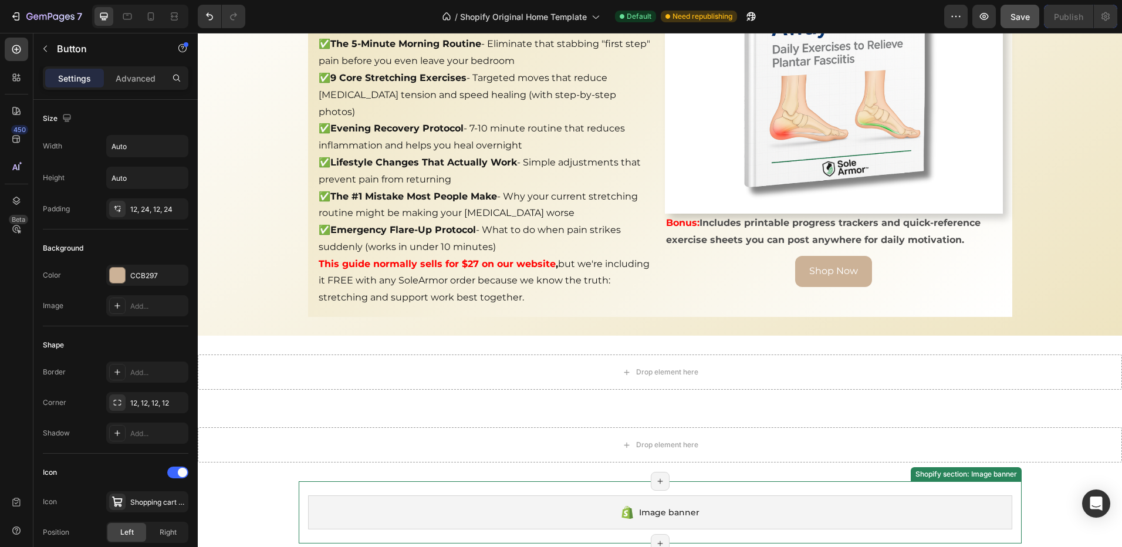
scroll to position [3178, 0]
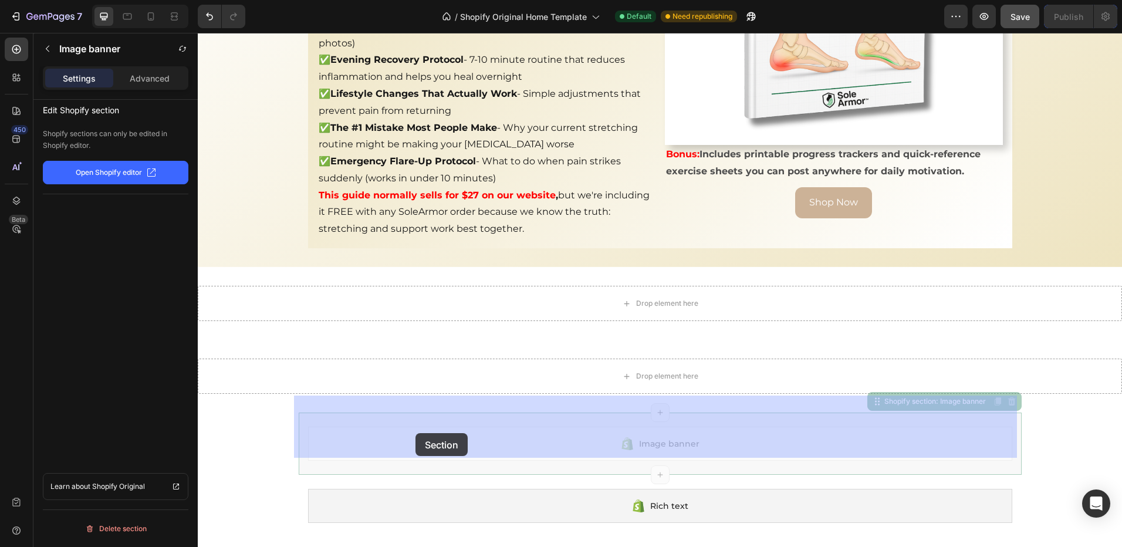
drag, startPoint x: 391, startPoint y: 433, endPoint x: 415, endPoint y: 433, distance: 24.6
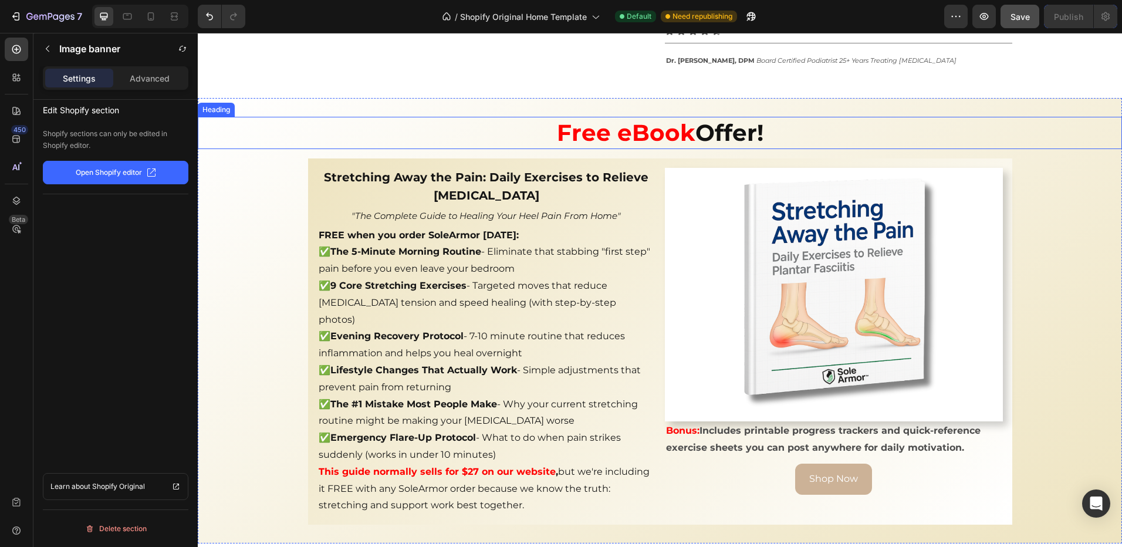
scroll to position [3060, 0]
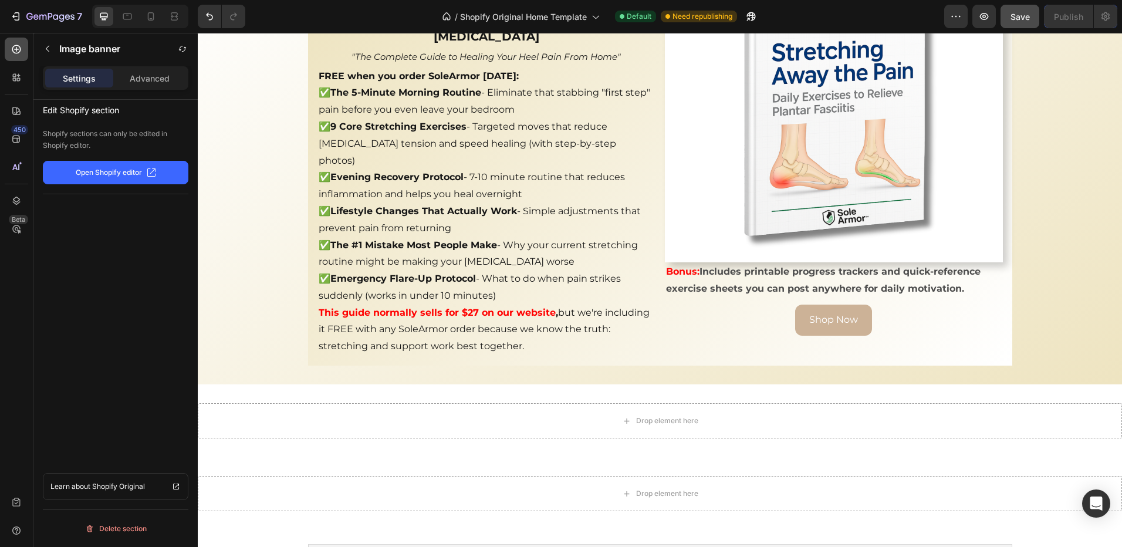
click at [13, 50] on icon at bounding box center [17, 49] width 12 height 12
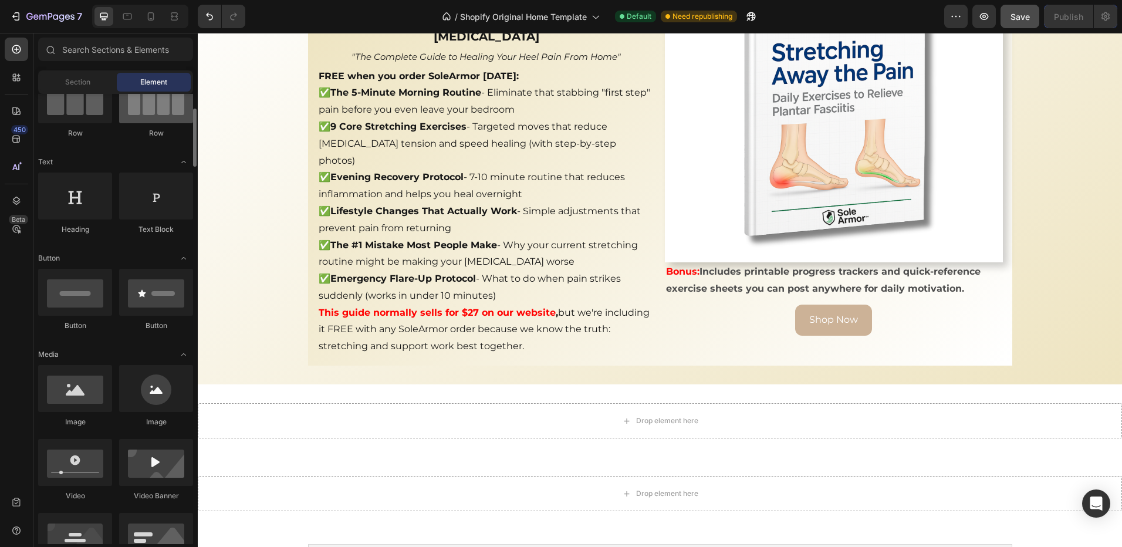
scroll to position [0, 0]
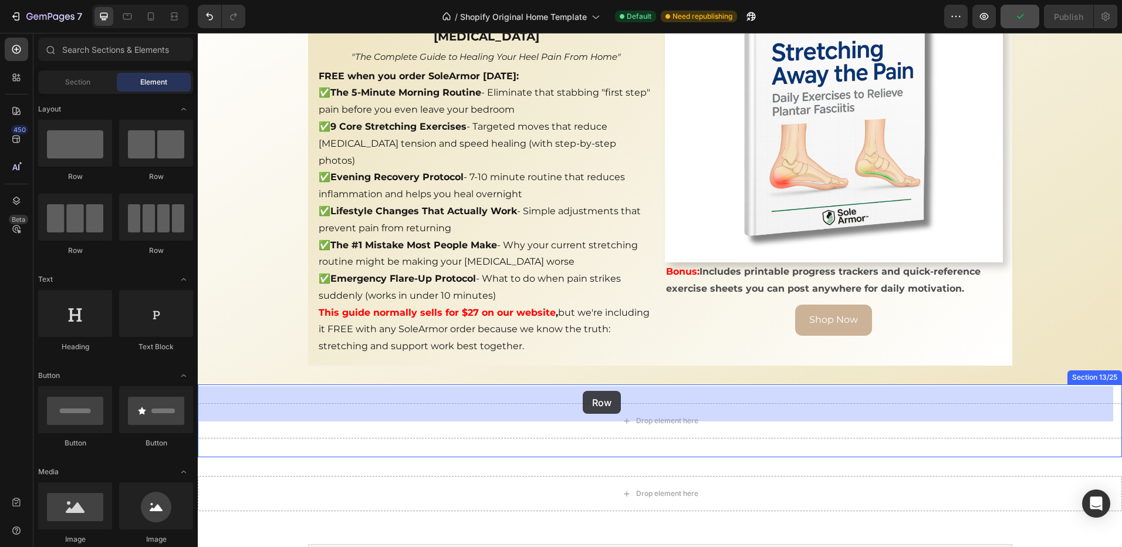
drag, startPoint x: 280, startPoint y: 251, endPoint x: 583, endPoint y: 391, distance: 333.7
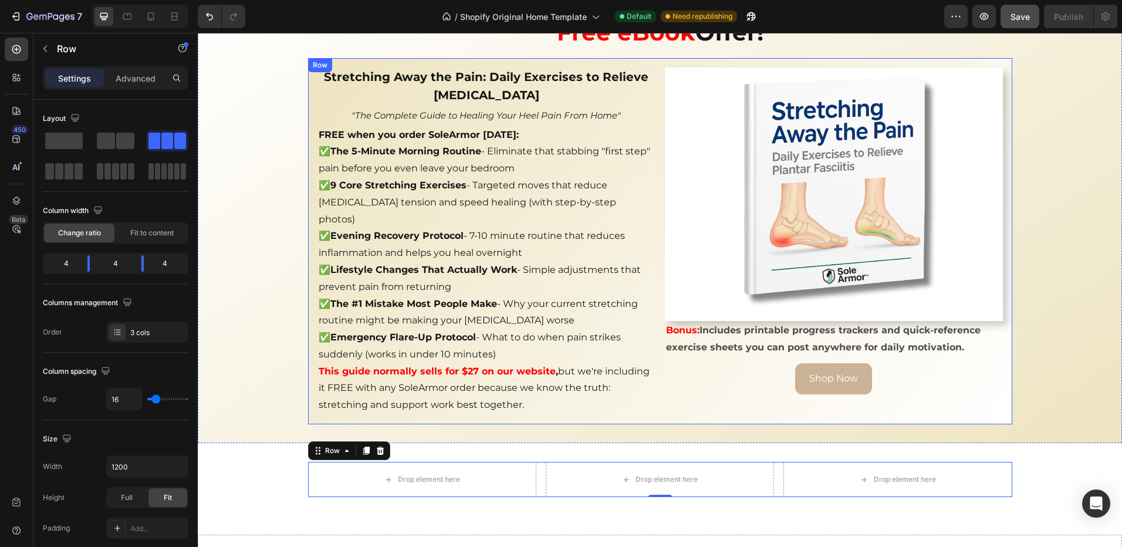
scroll to position [3060, 0]
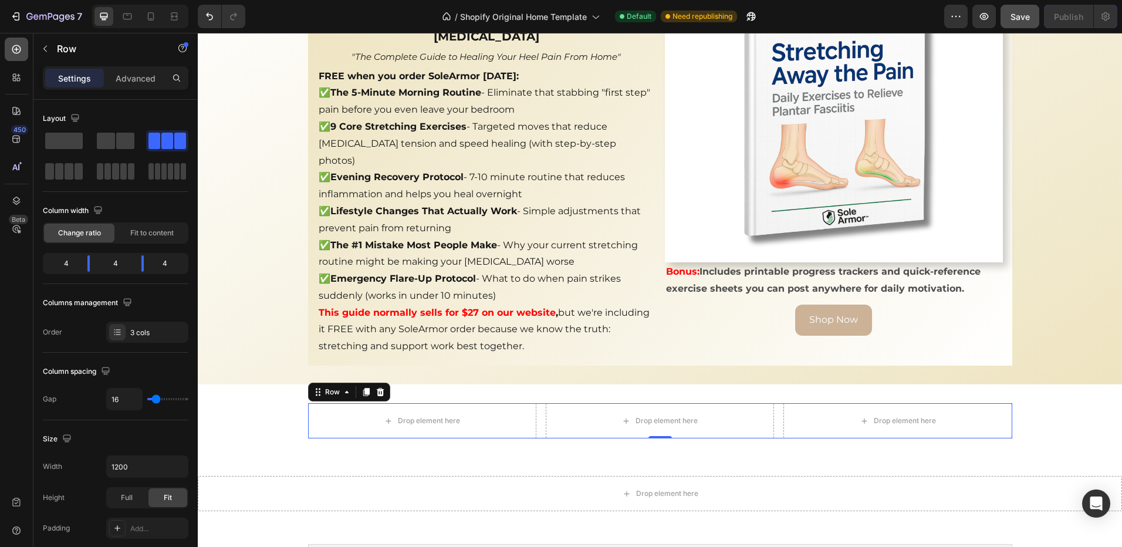
click at [16, 52] on icon at bounding box center [17, 49] width 12 height 12
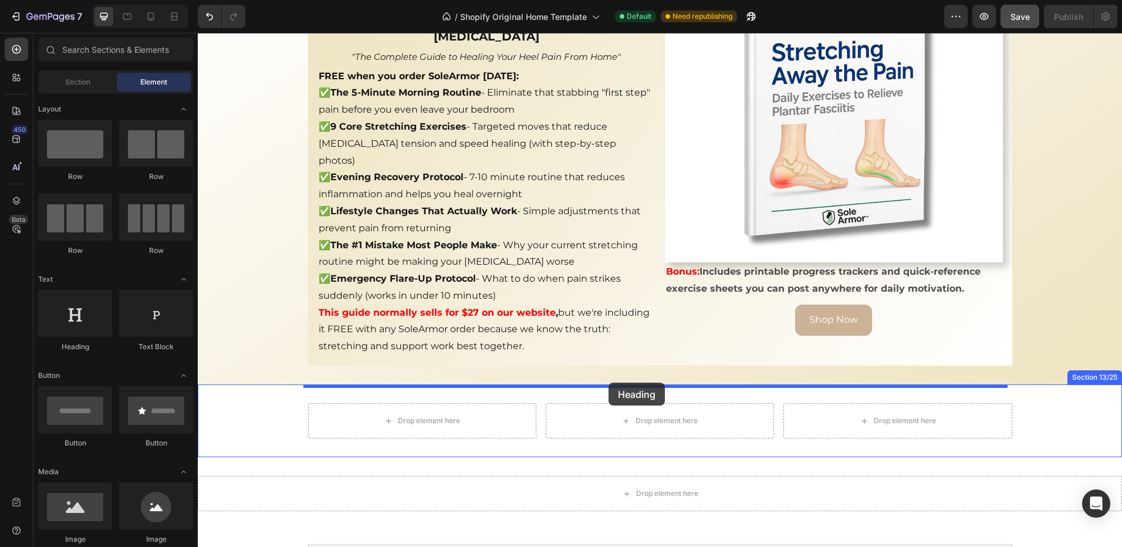
drag, startPoint x: 271, startPoint y: 348, endPoint x: 609, endPoint y: 383, distance: 339.8
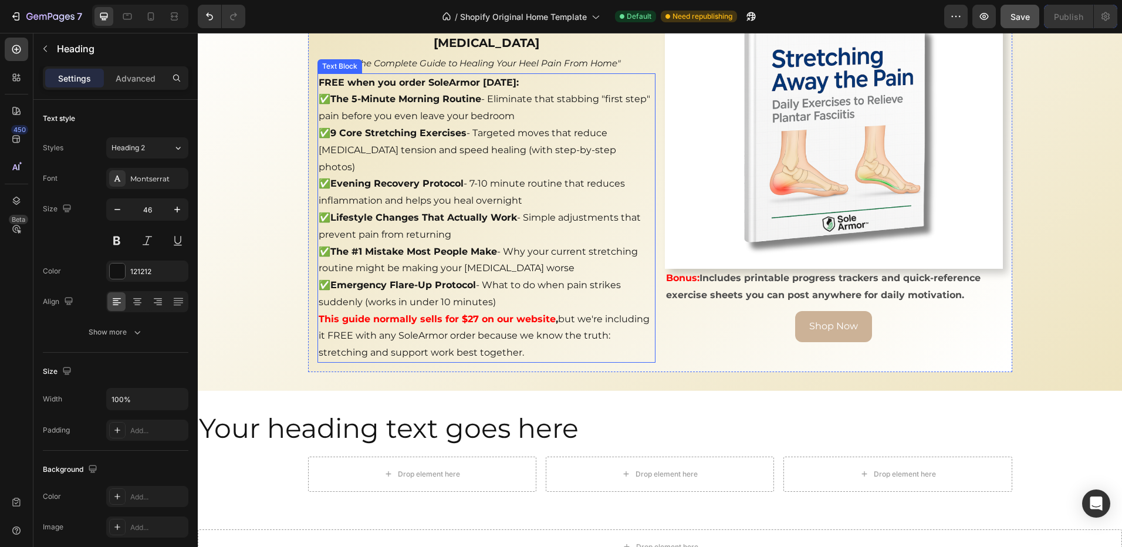
scroll to position [3119, 0]
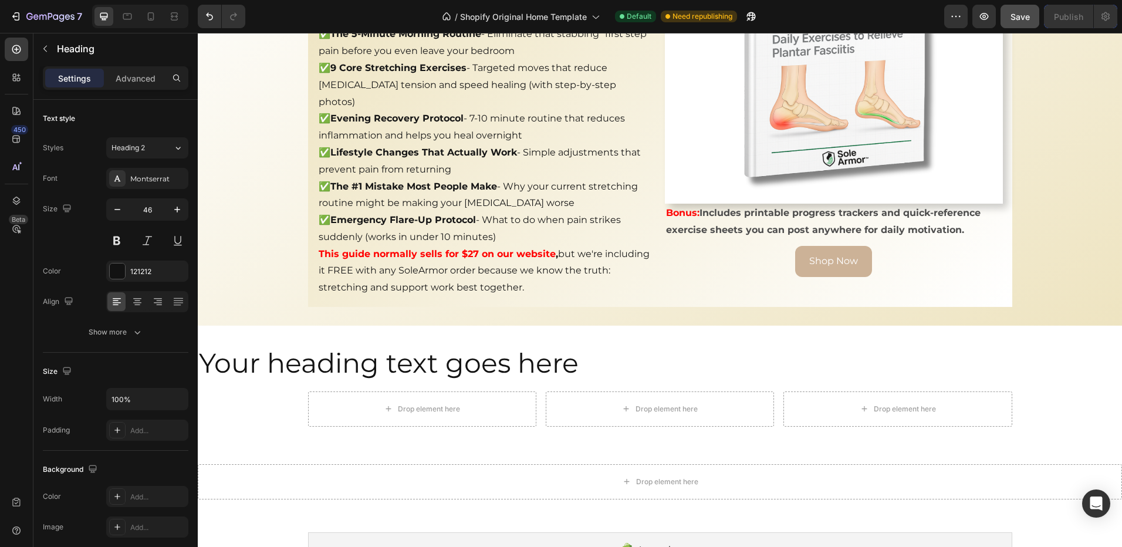
click at [578, 356] on h2 "Your heading text goes here" at bounding box center [660, 363] width 924 height 38
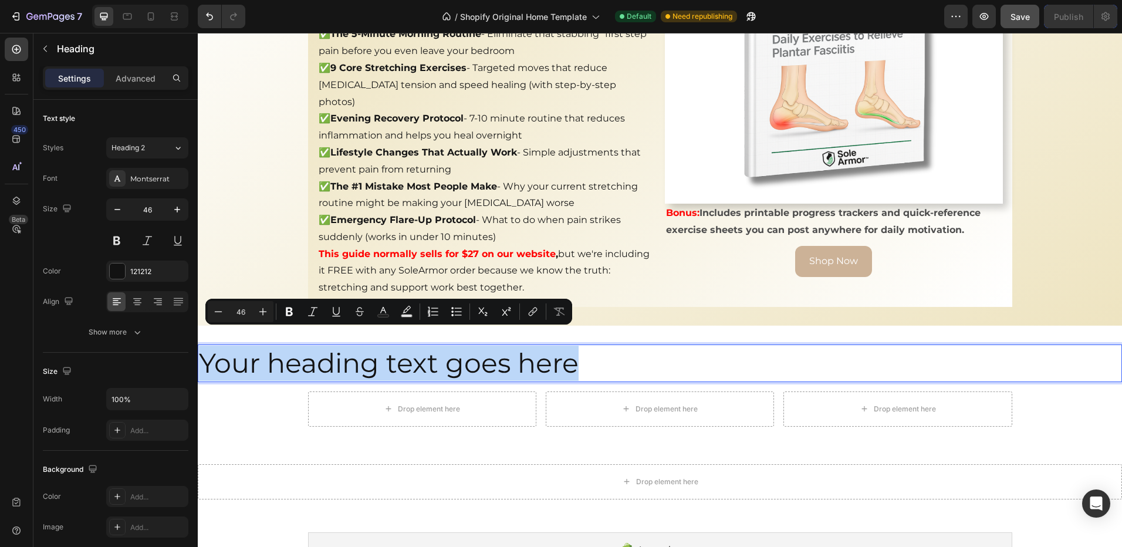
drag, startPoint x: 551, startPoint y: 346, endPoint x: 387, endPoint y: 370, distance: 165.4
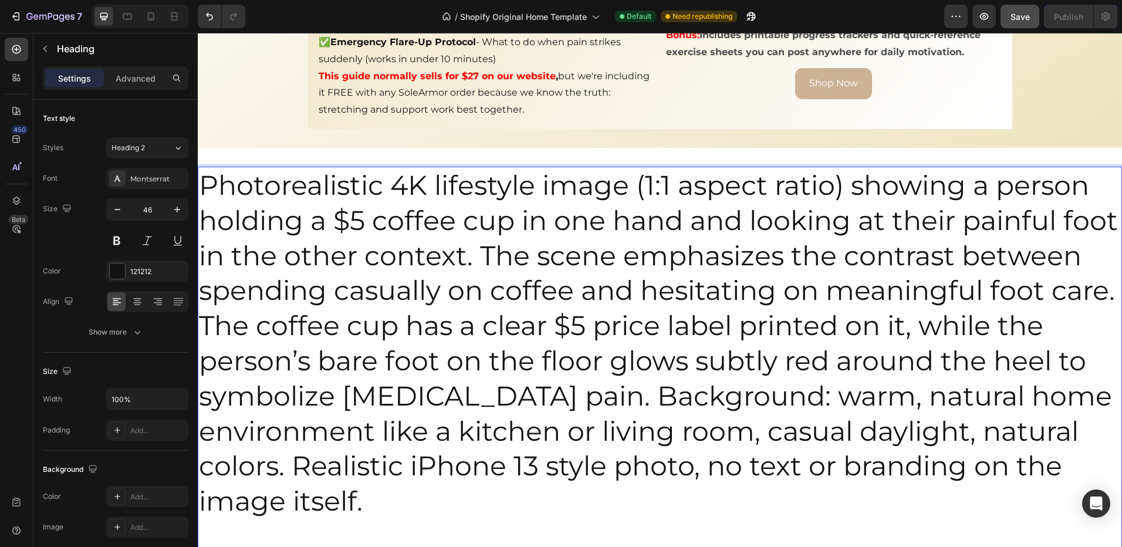
scroll to position [3299, 0]
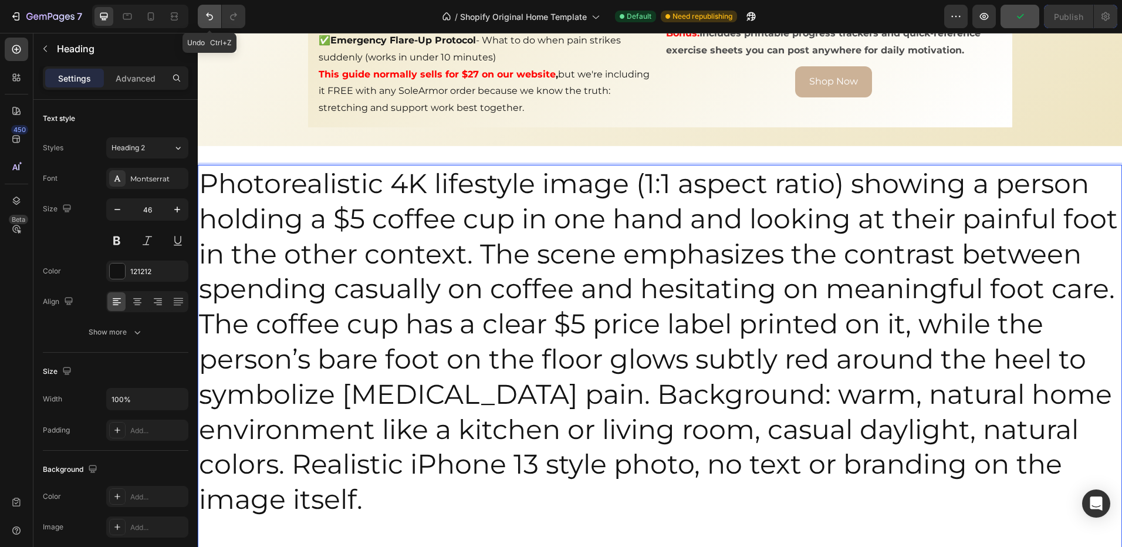
click at [201, 16] on button "Undo/Redo" at bounding box center [209, 16] width 23 height 23
click at [206, 23] on button "Undo/Redo" at bounding box center [209, 16] width 23 height 23
click at [212, 19] on icon "Undo/Redo" at bounding box center [209, 17] width 7 height 8
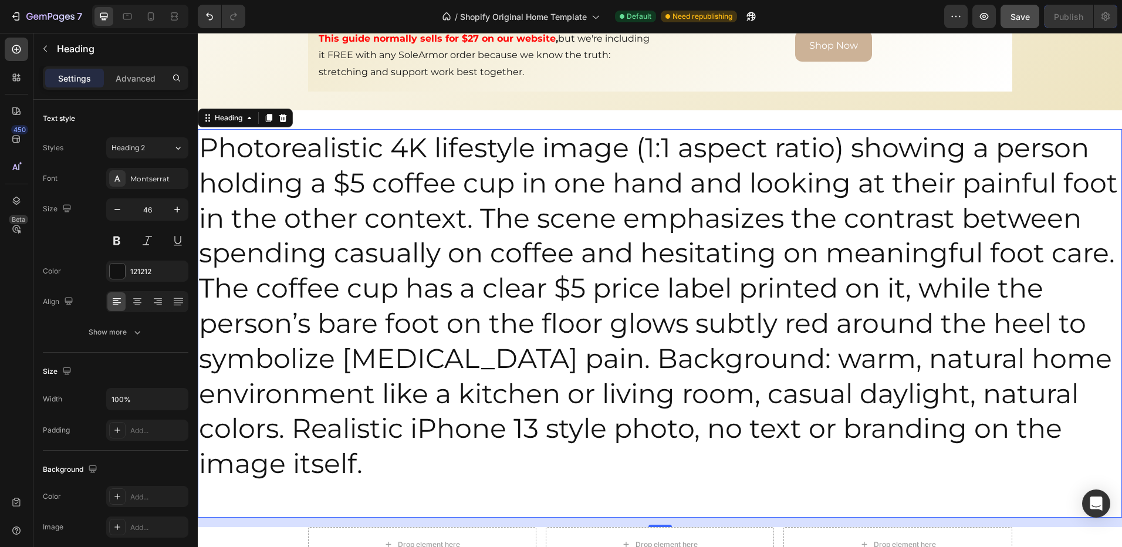
scroll to position [3416, 0]
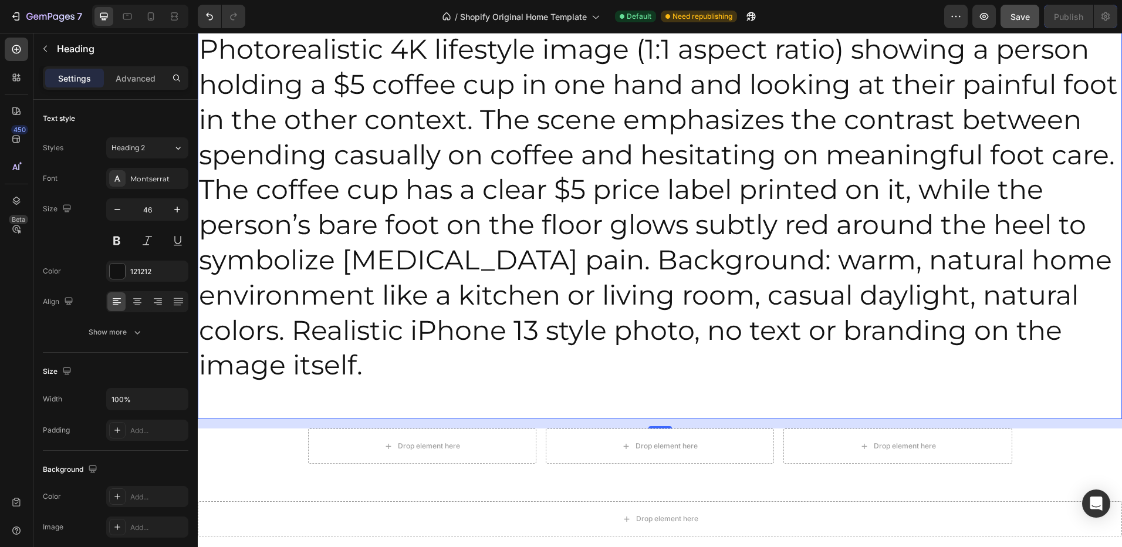
click at [614, 370] on h2 "Photorealistic 4K lifestyle image (1:1 aspect ratio) showing a person holding a…" at bounding box center [660, 225] width 924 height 388
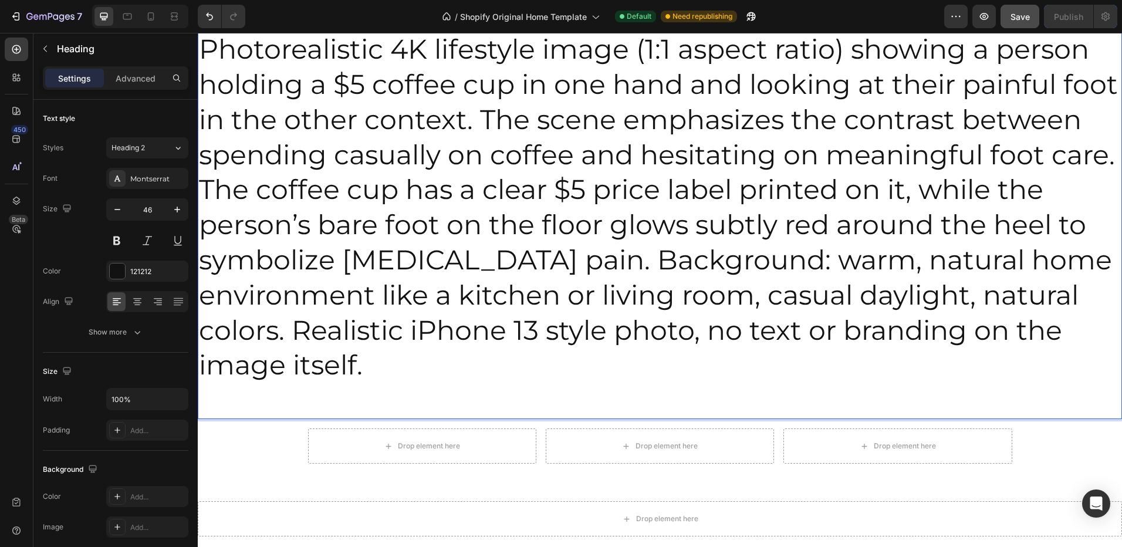
drag, startPoint x: 603, startPoint y: 379, endPoint x: 188, endPoint y: 56, distance: 525.3
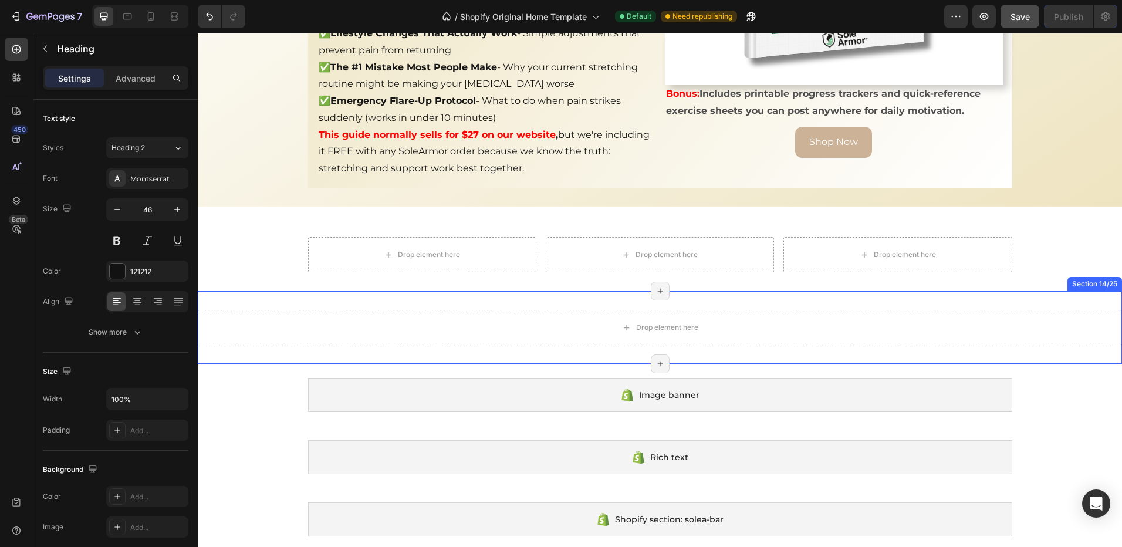
scroll to position [3169, 0]
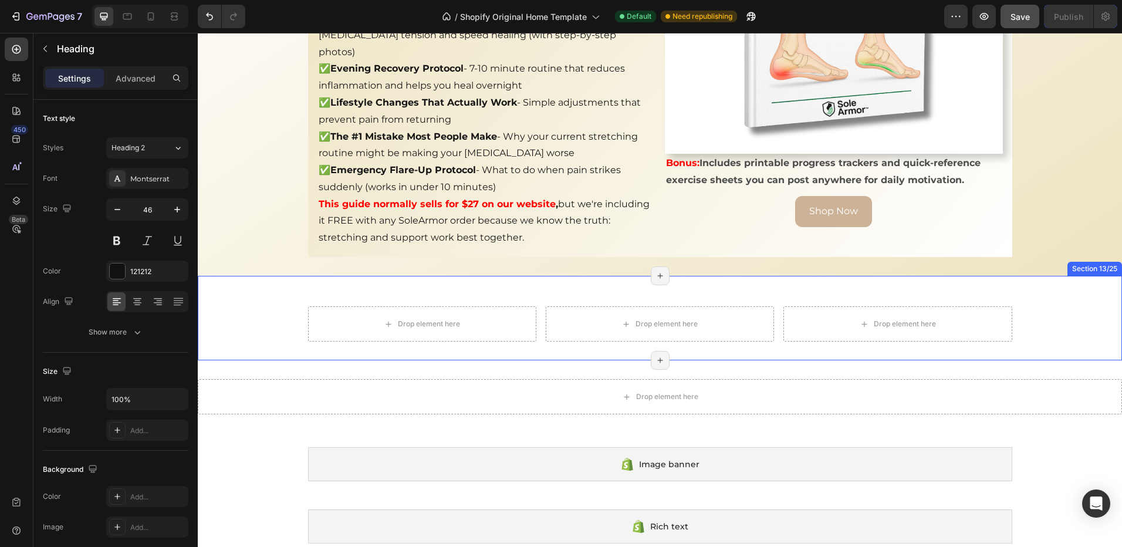
click at [381, 276] on div "Heading Drop element here Drop element here Drop element here Row Section 13/25…" at bounding box center [660, 318] width 924 height 85
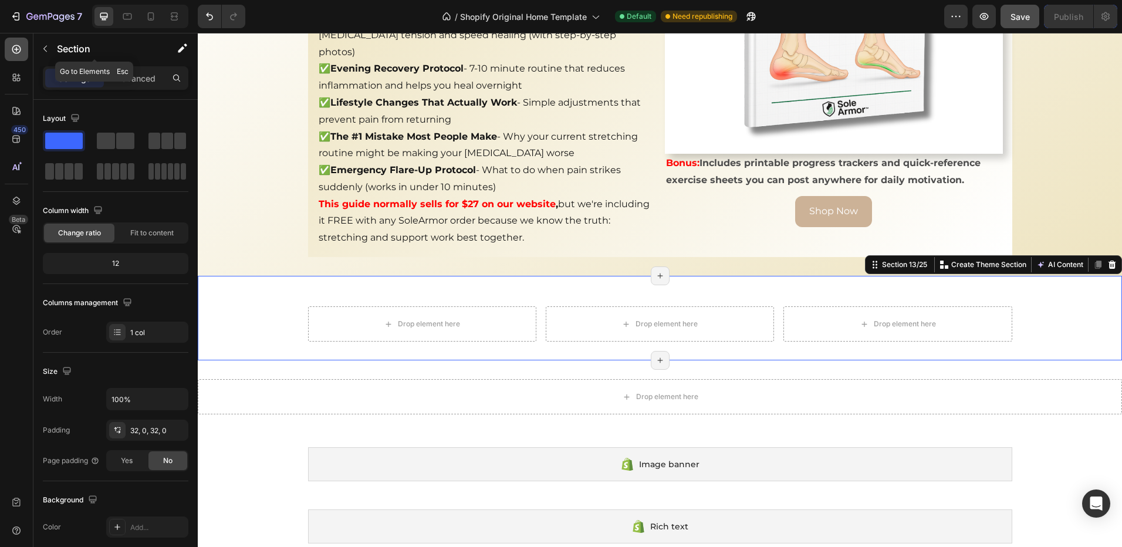
click at [22, 53] on div at bounding box center [16, 49] width 23 height 23
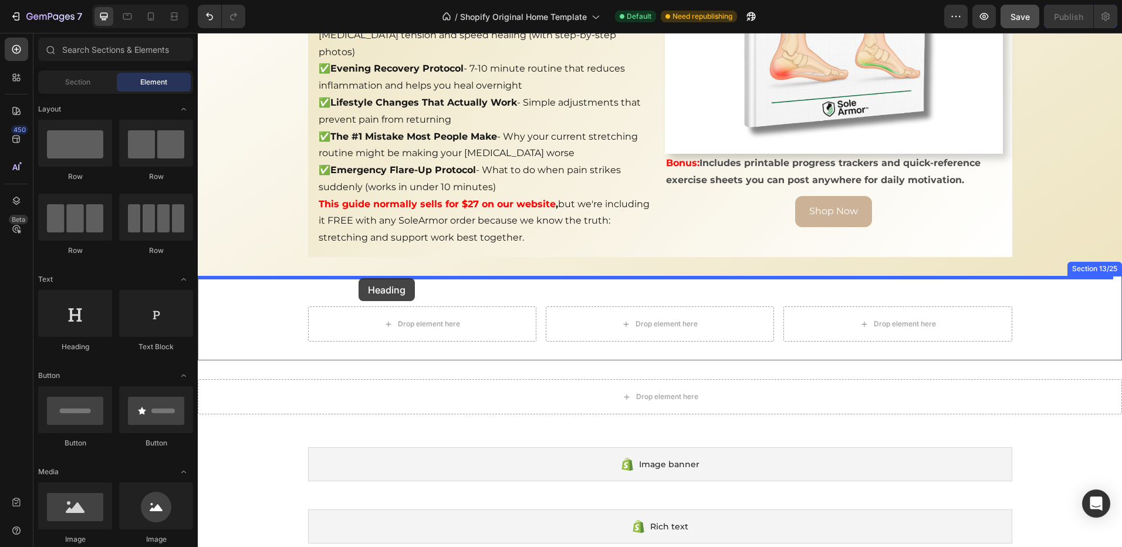
drag, startPoint x: 291, startPoint y: 347, endPoint x: 359, endPoint y: 275, distance: 99.2
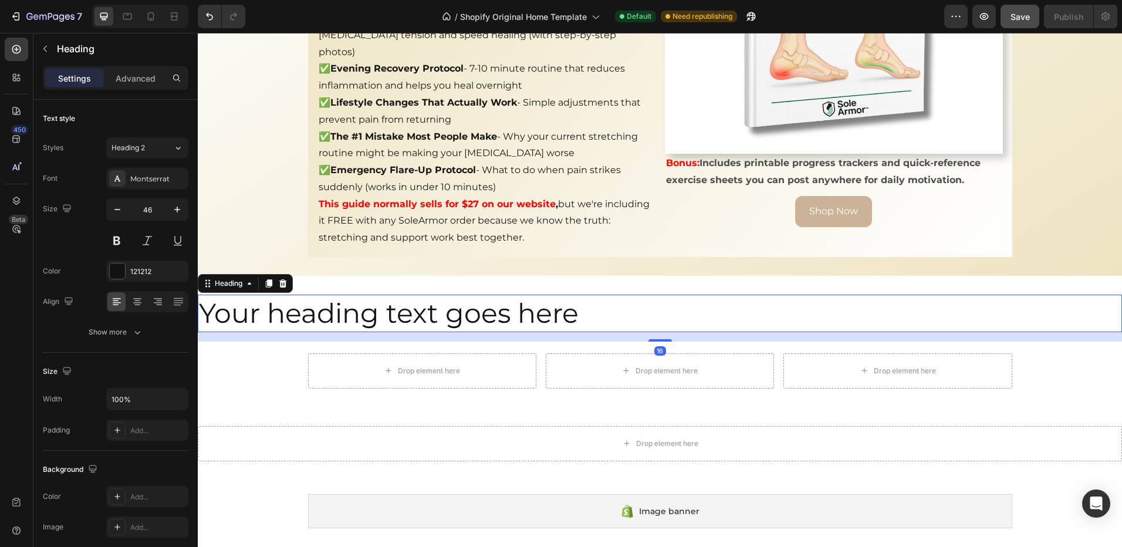
click at [596, 299] on h2 "Your heading text goes here" at bounding box center [660, 314] width 924 height 38
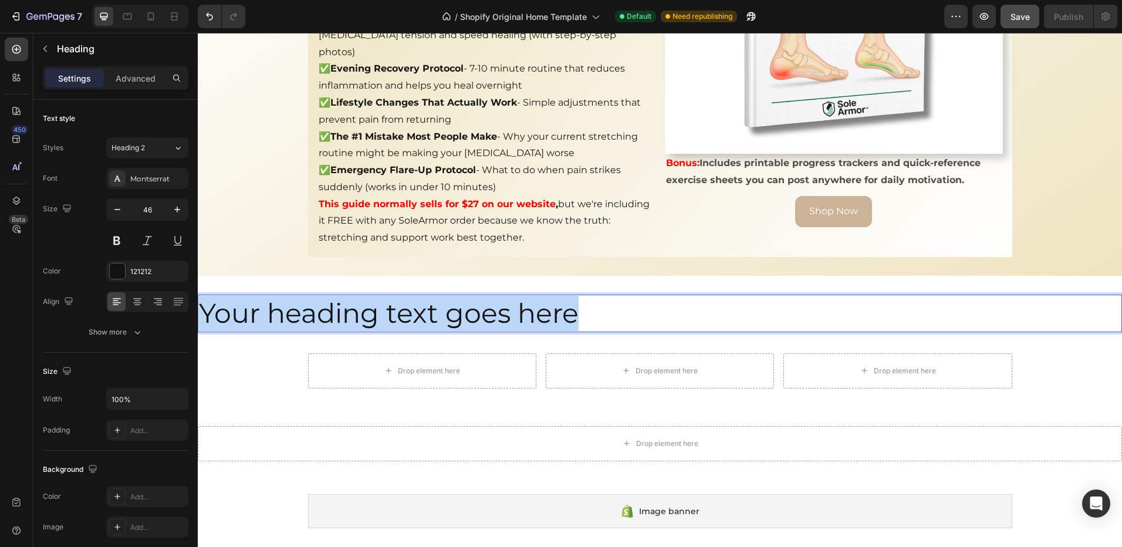
drag, startPoint x: 567, startPoint y: 305, endPoint x: 198, endPoint y: 294, distance: 369.3
click at [201, 296] on p "Your heading text goes here" at bounding box center [660, 313] width 922 height 35
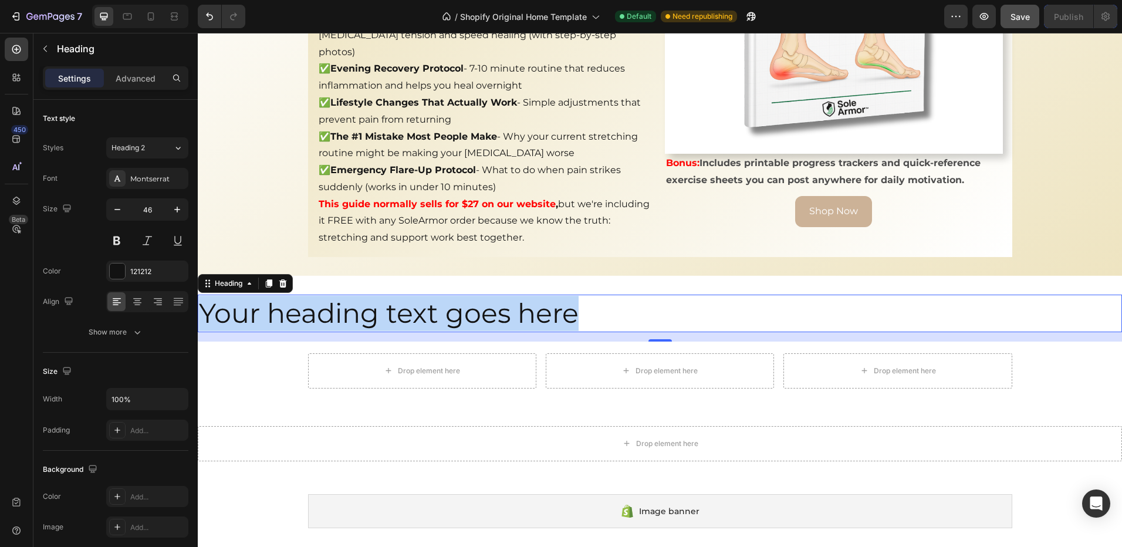
click at [585, 299] on p "Your heading text goes here" at bounding box center [660, 313] width 922 height 35
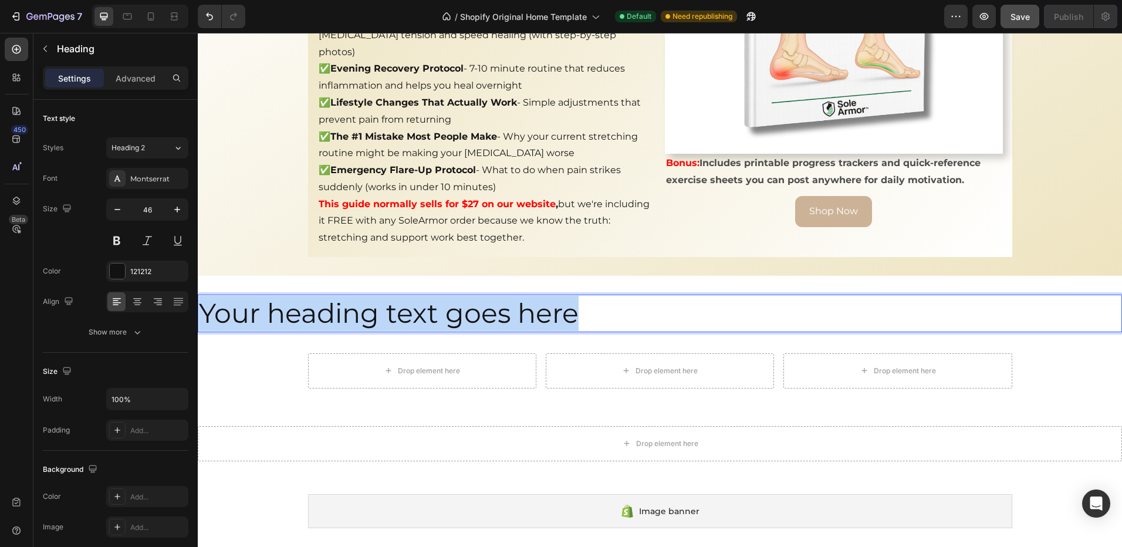
drag, startPoint x: 585, startPoint y: 299, endPoint x: 390, endPoint y: 317, distance: 196.3
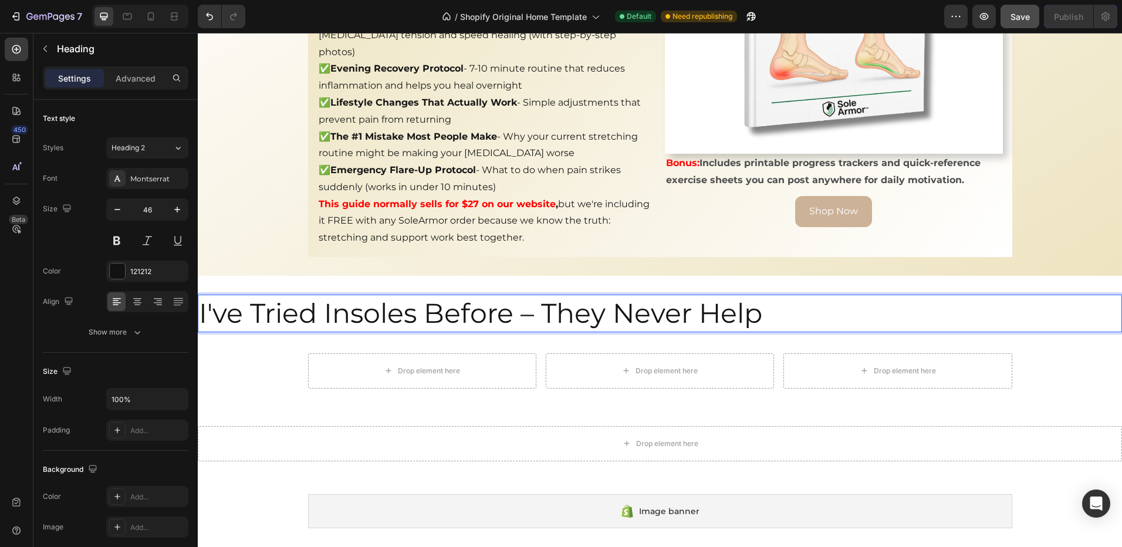
click at [786, 296] on p "I've Tried Insoles Before – They Never Help" at bounding box center [660, 313] width 922 height 35
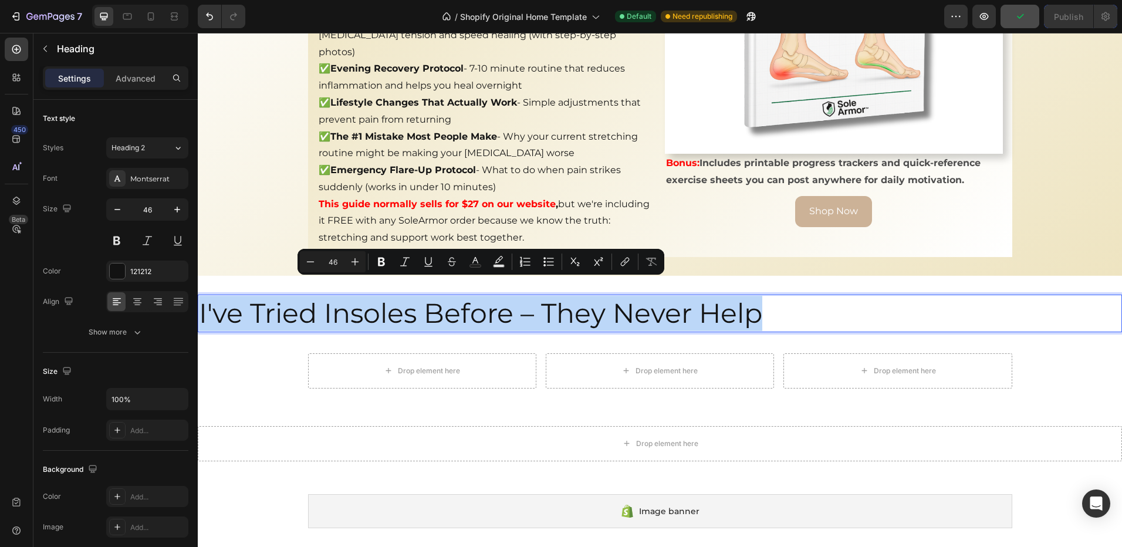
drag, startPoint x: 771, startPoint y: 299, endPoint x: 201, endPoint y: 302, distance: 569.8
click at [201, 302] on p "I've Tried Insoles Before – They Never Help" at bounding box center [660, 313] width 922 height 35
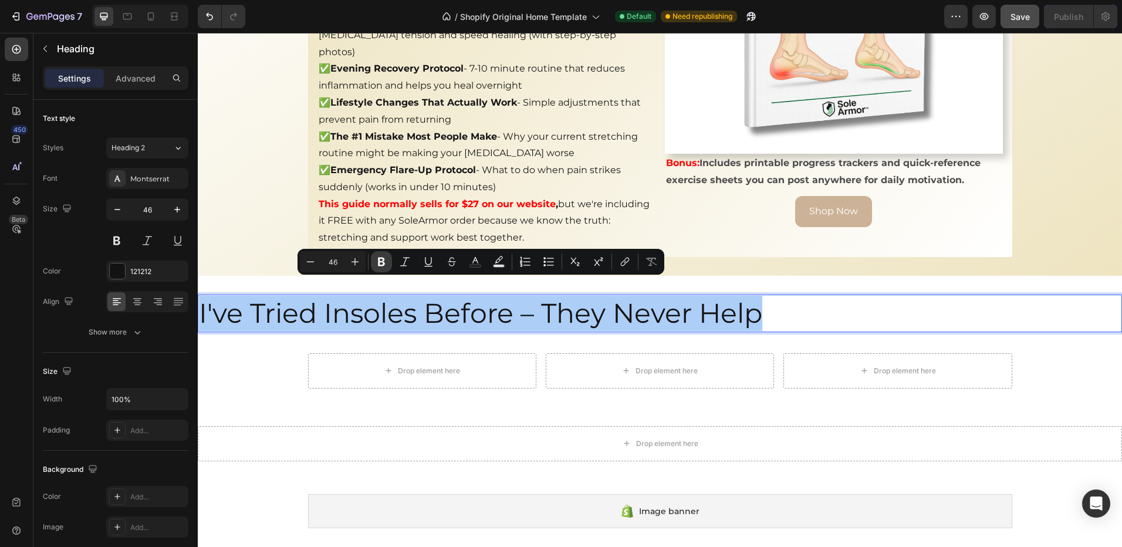
click at [379, 262] on icon "Editor contextual toolbar" at bounding box center [381, 262] width 7 height 9
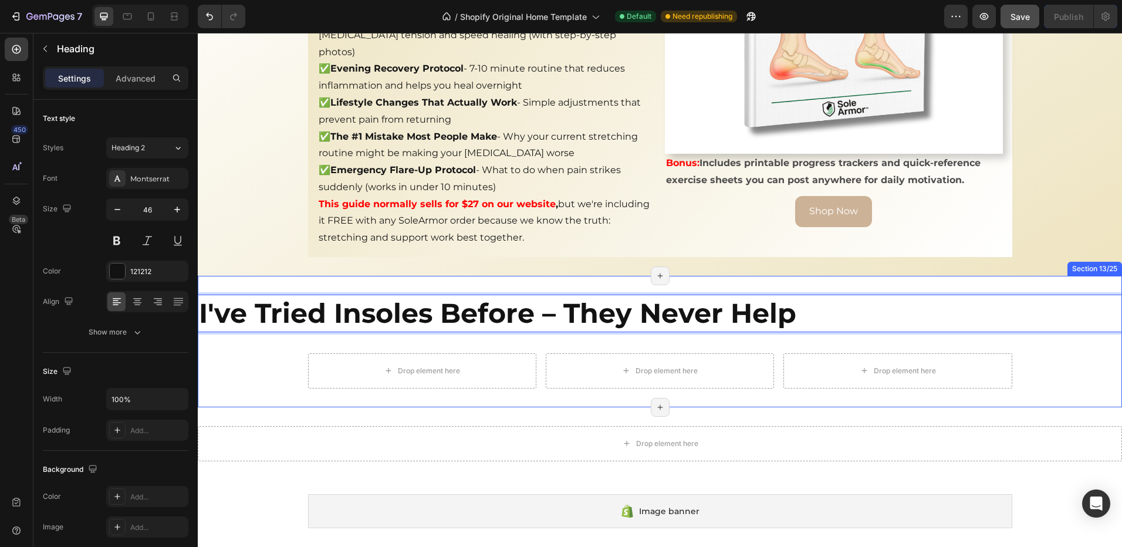
click at [363, 320] on div "I've Tried Insoles Before – They Never Help Heading 16 Heading Drop element her…" at bounding box center [660, 342] width 924 height 94
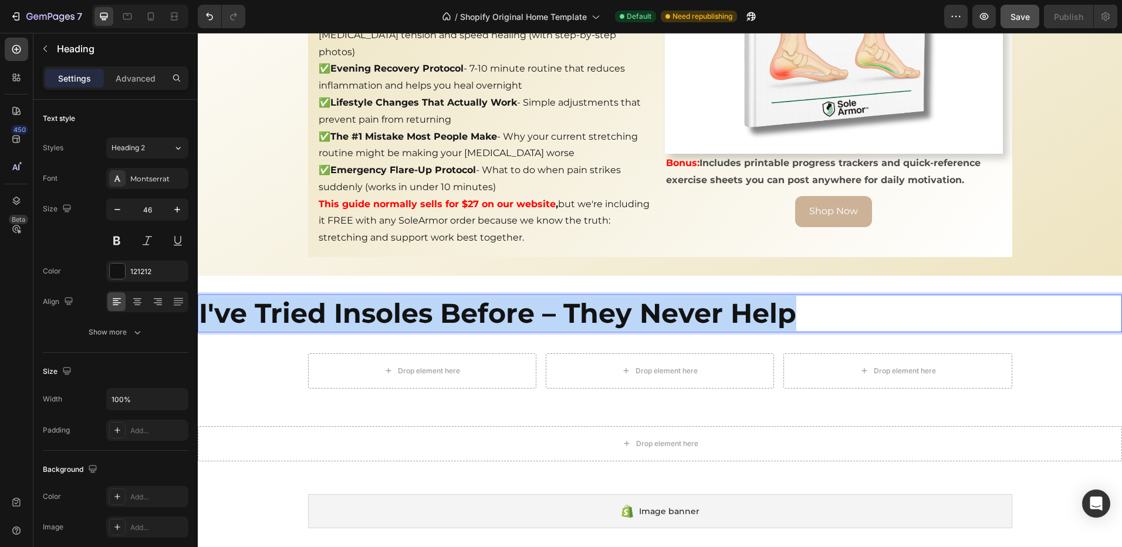
drag, startPoint x: 810, startPoint y: 299, endPoint x: 202, endPoint y: 303, distance: 608.6
click at [202, 303] on p "I've Tried Insoles Before – They Never Help" at bounding box center [660, 313] width 922 height 35
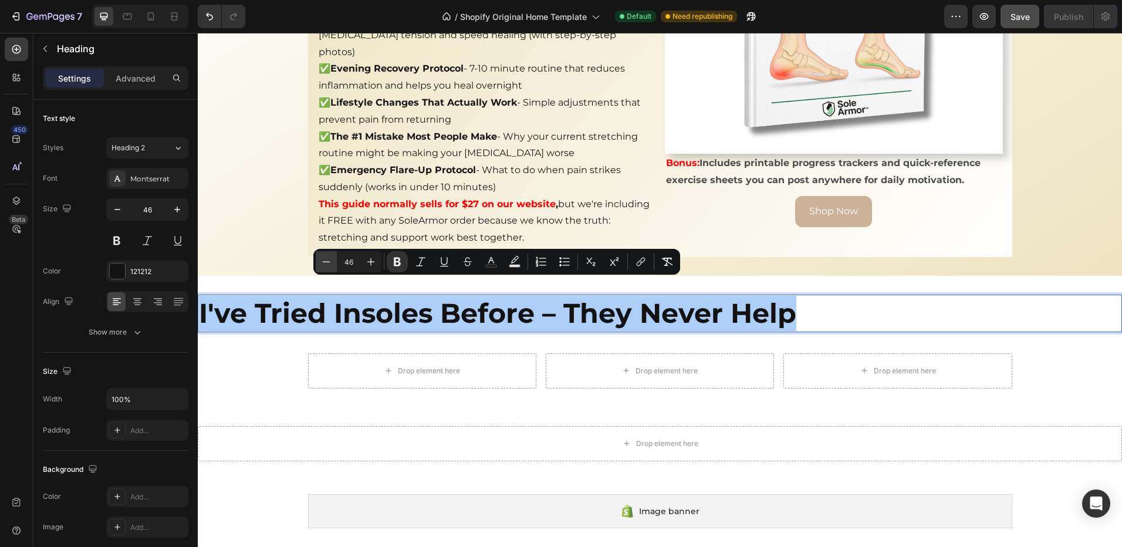
click at [326, 260] on icon "Editor contextual toolbar" at bounding box center [326, 262] width 12 height 12
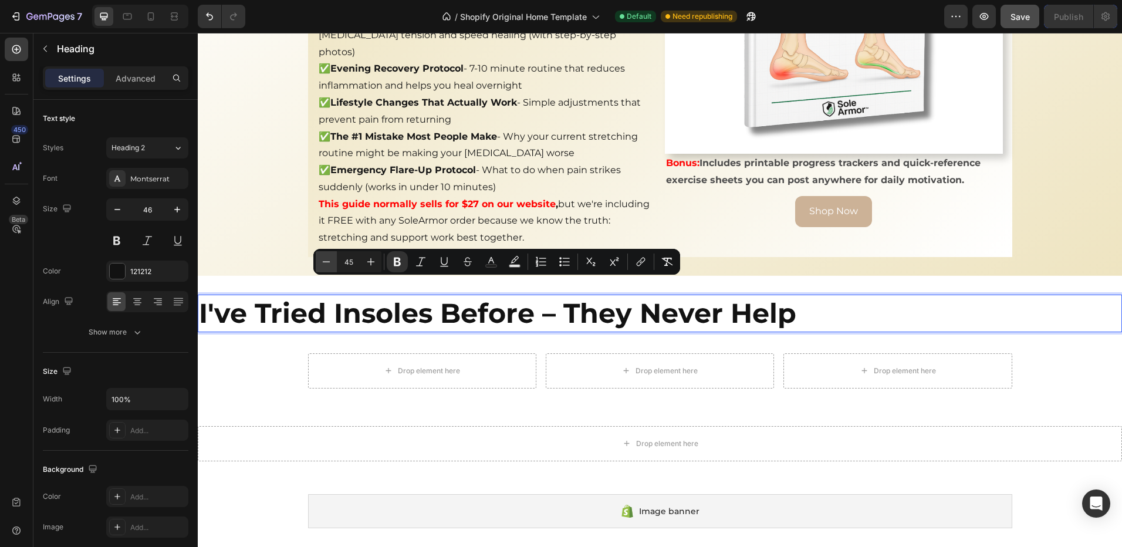
click at [326, 260] on icon "Editor contextual toolbar" at bounding box center [326, 262] width 12 height 12
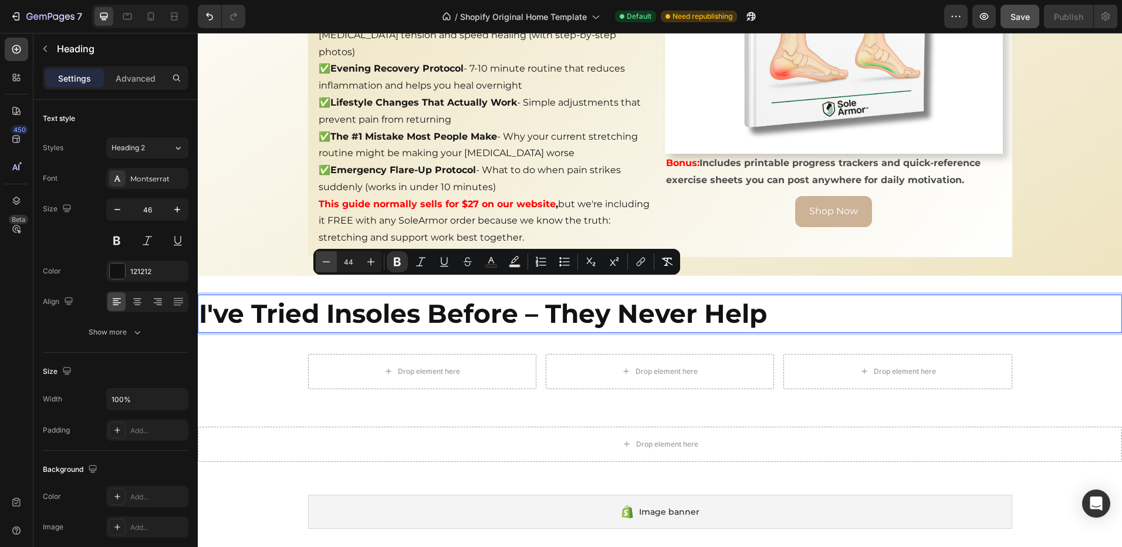
click at [326, 260] on icon "Editor contextual toolbar" at bounding box center [326, 262] width 12 height 12
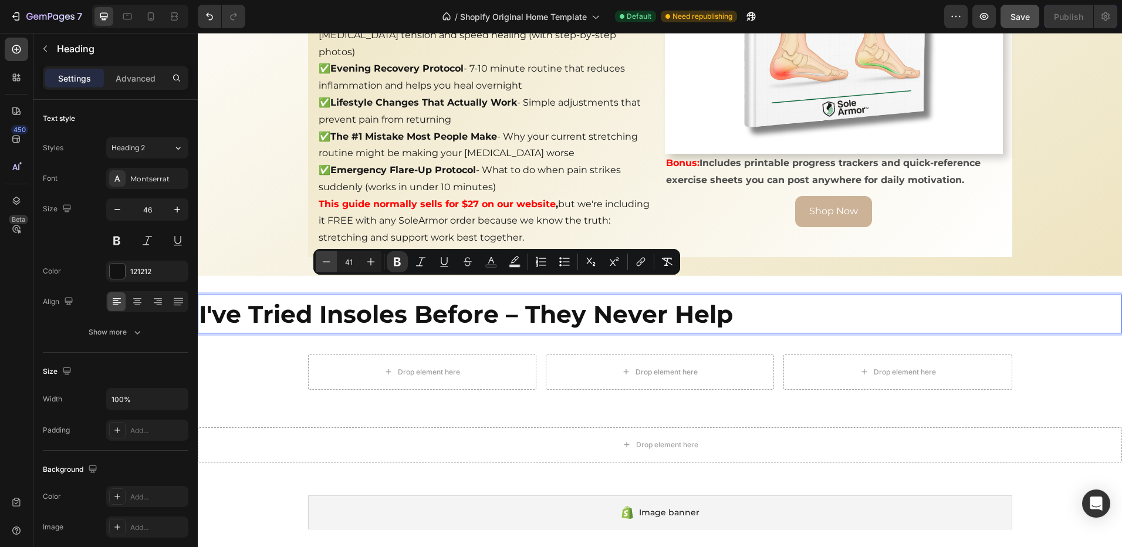
click at [326, 260] on icon "Editor contextual toolbar" at bounding box center [326, 262] width 12 height 12
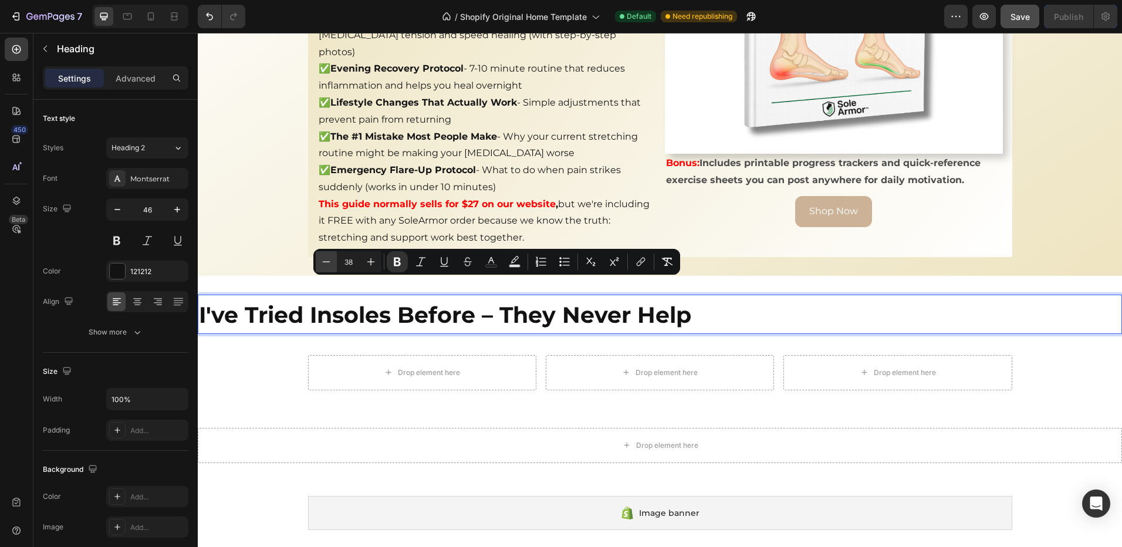
click at [326, 260] on icon "Editor contextual toolbar" at bounding box center [326, 262] width 12 height 12
click at [326, 265] on icon "Editor contextual toolbar" at bounding box center [326, 262] width 12 height 12
type input "36"
drag, startPoint x: 366, startPoint y: 312, endPoint x: 359, endPoint y: 309, distance: 8.4
click at [361, 309] on p "I've Tried Insoles Before – They Never Help" at bounding box center [660, 315] width 922 height 38
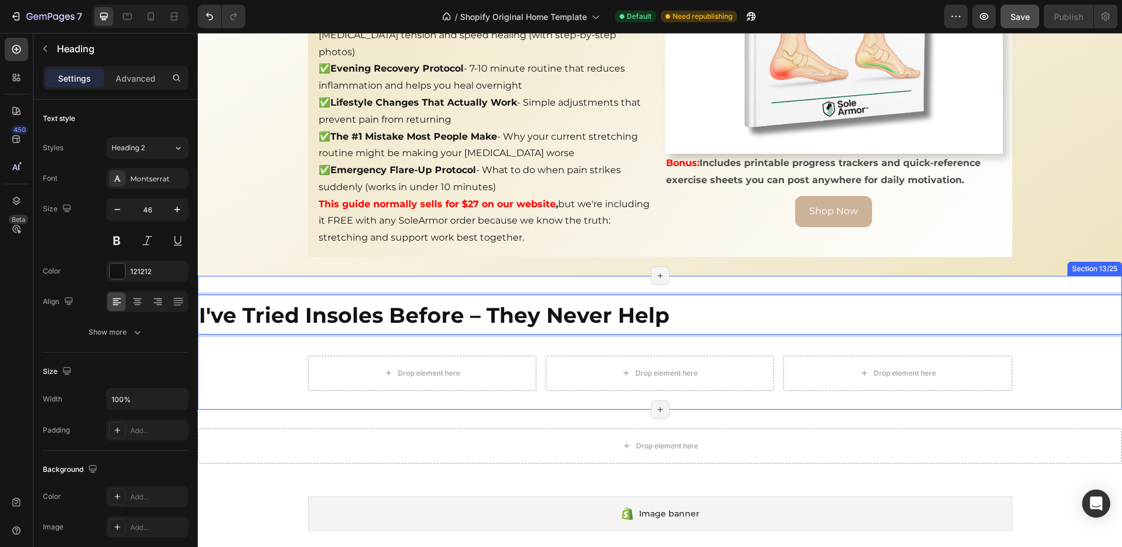
click at [379, 319] on div "I've Tried Insoles Before – They Never Help Heading 16 Heading Drop element her…" at bounding box center [660, 343] width 924 height 96
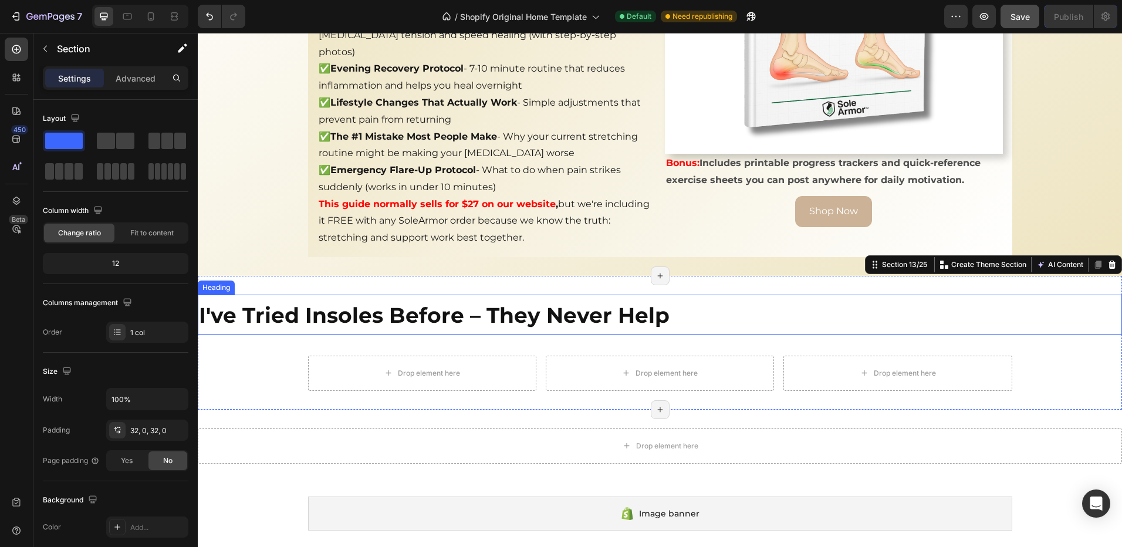
click at [474, 302] on strong "I've Tried Insoles Before – They Never Help" at bounding box center [434, 315] width 471 height 26
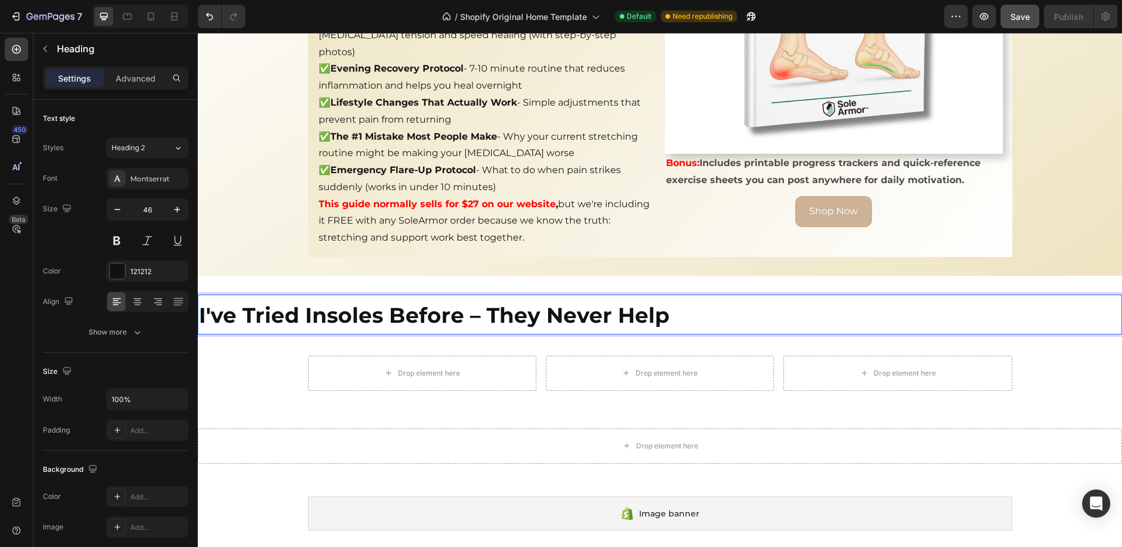
click at [488, 302] on strong "I've Tried Insoles Before – They Never Help" at bounding box center [434, 315] width 471 height 26
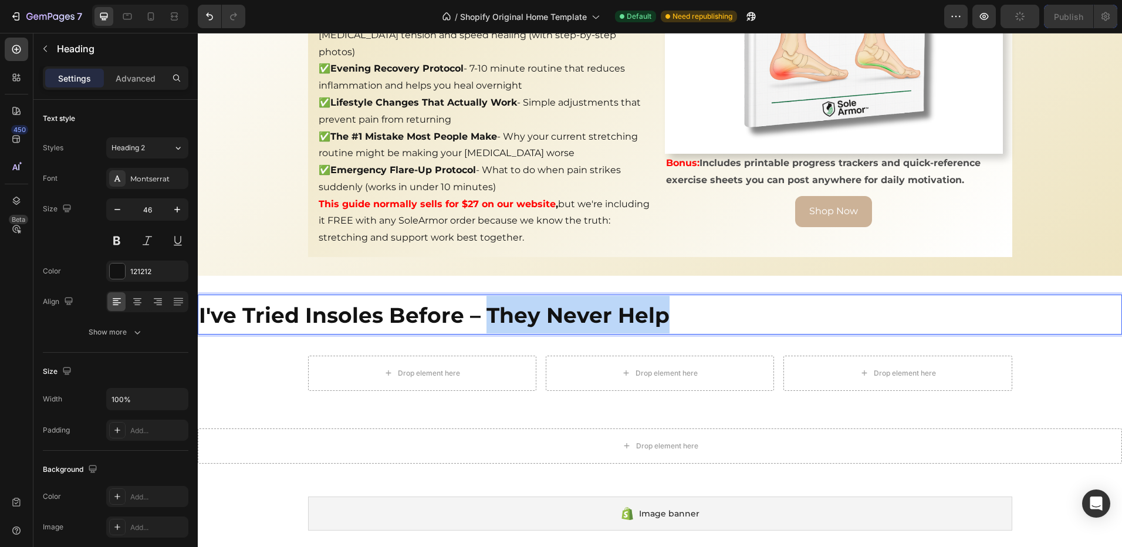
drag, startPoint x: 486, startPoint y: 296, endPoint x: 687, endPoint y: 300, distance: 201.3
click at [687, 300] on p "I've Tried Insoles Before – They Never Help" at bounding box center [660, 315] width 922 height 38
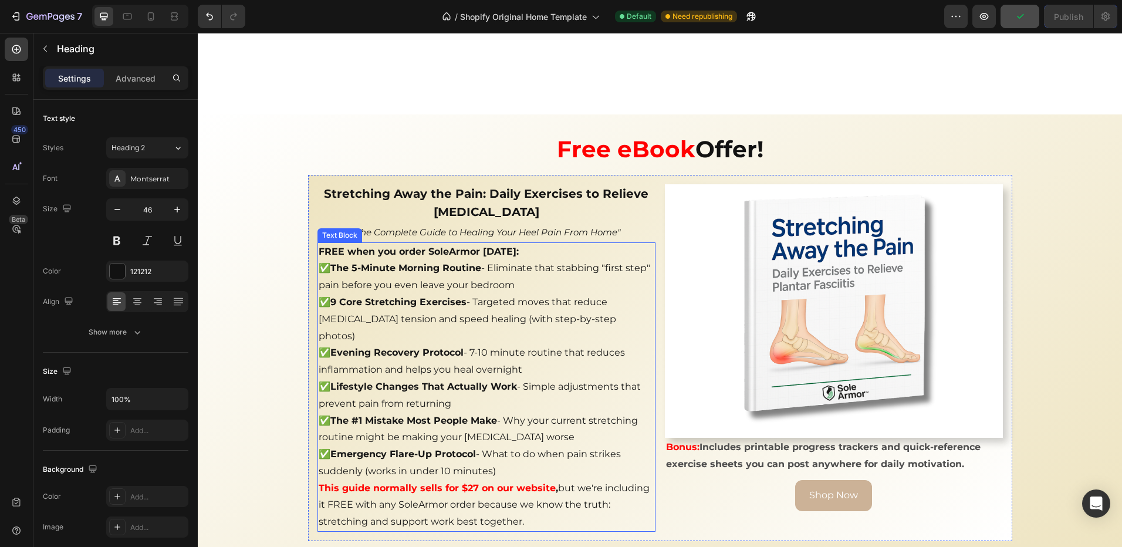
scroll to position [3110, 0]
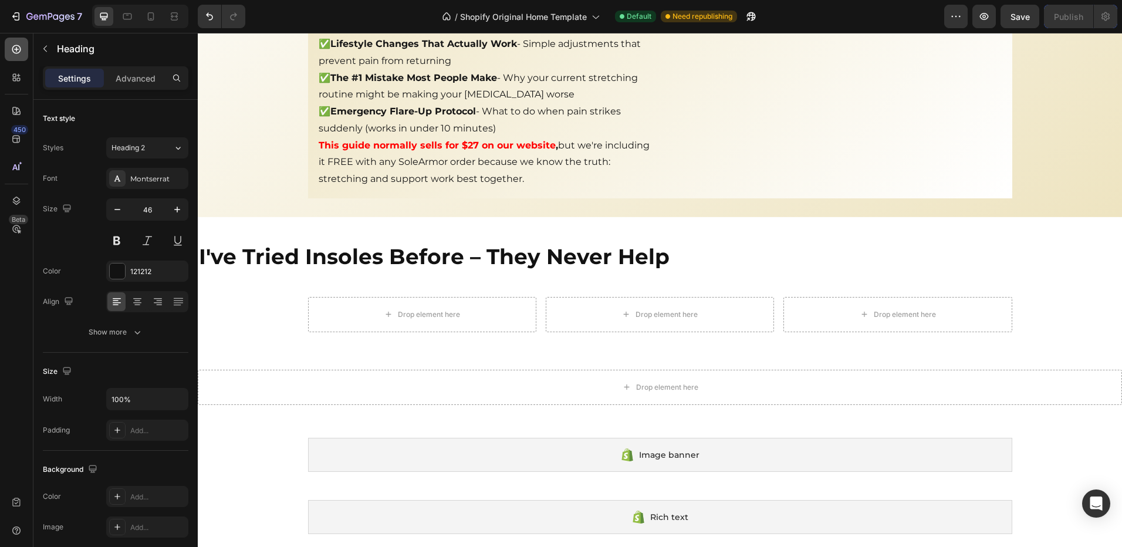
click at [21, 52] on icon at bounding box center [17, 49] width 12 height 12
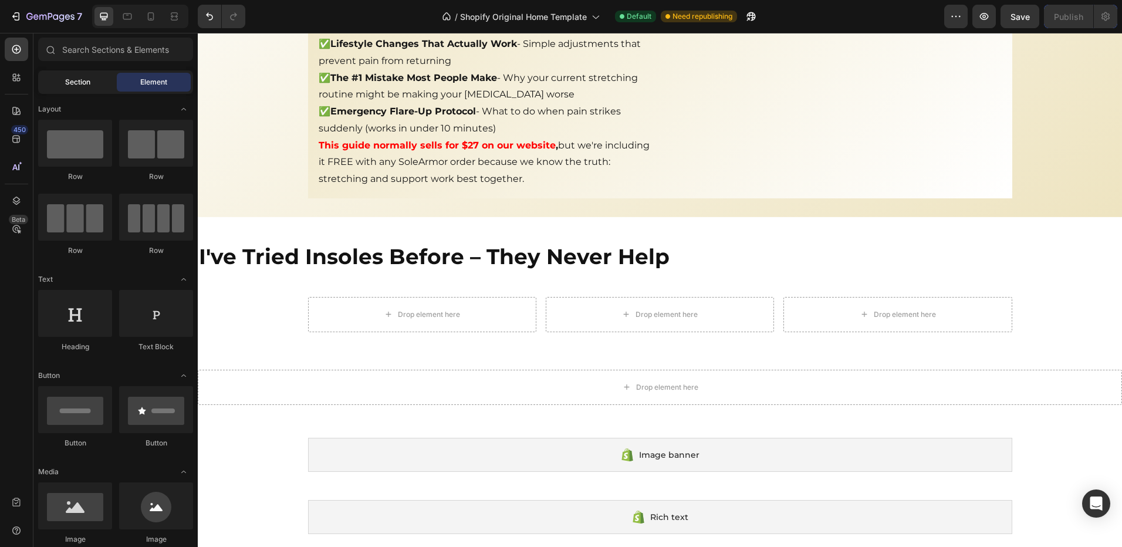
click at [85, 85] on span "Section" at bounding box center [77, 82] width 25 height 11
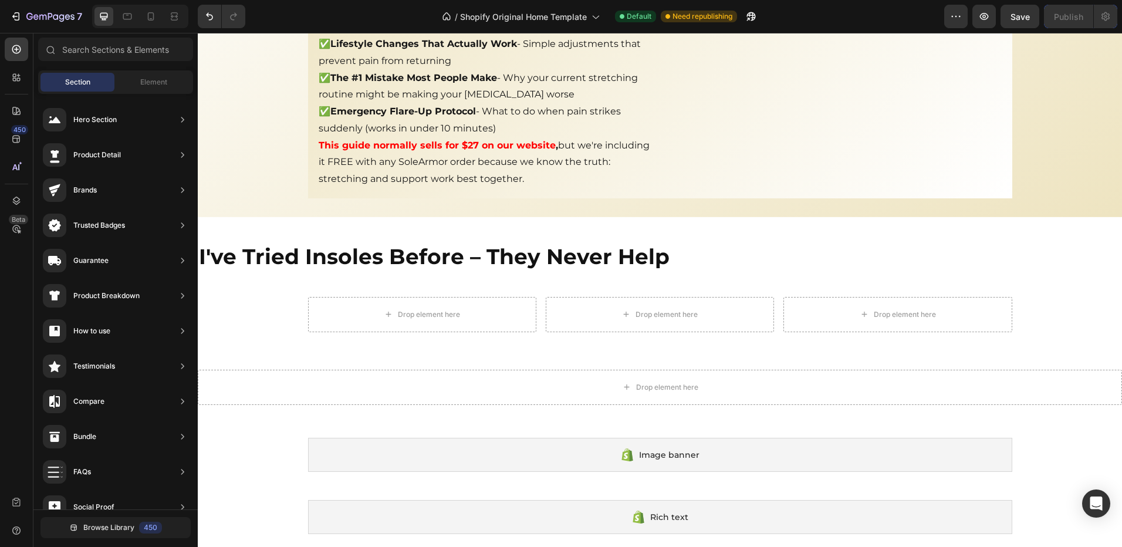
click at [129, 93] on div "Section Element" at bounding box center [115, 81] width 155 height 23
click at [138, 90] on div "Element" at bounding box center [154, 82] width 74 height 19
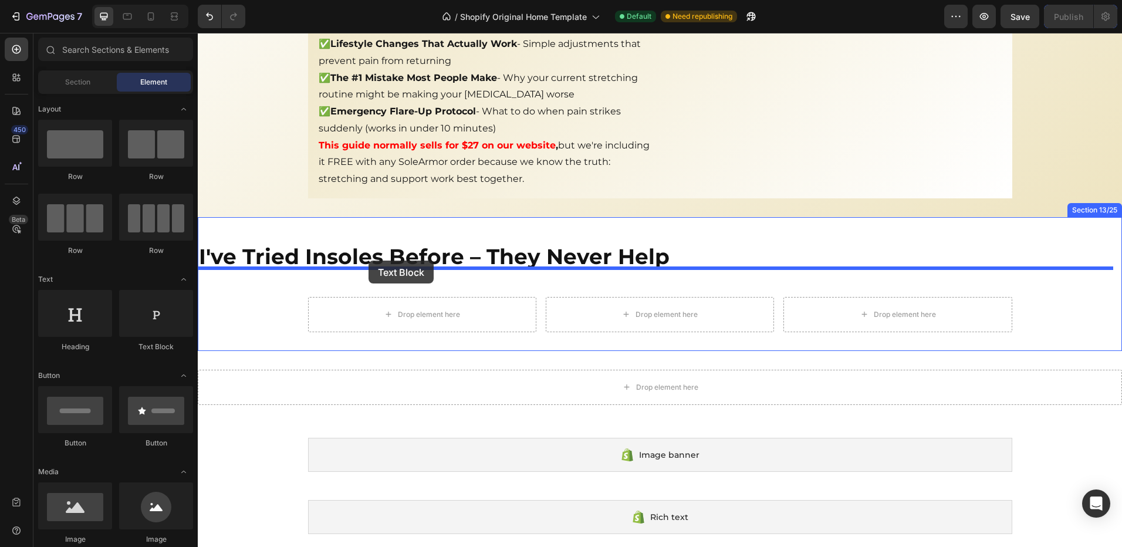
drag, startPoint x: 355, startPoint y: 342, endPoint x: 368, endPoint y: 266, distance: 76.8
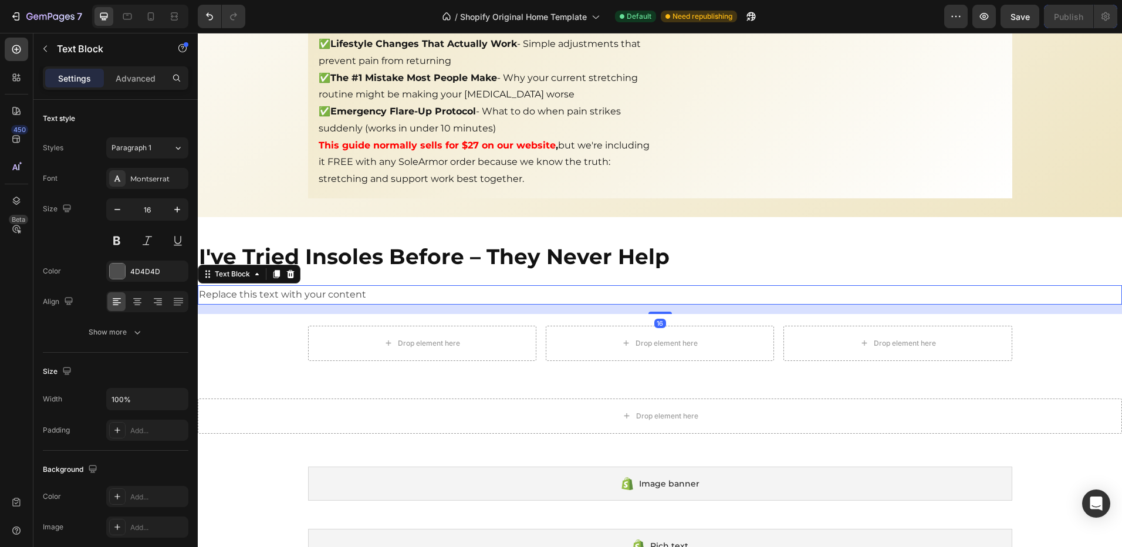
click at [411, 285] on div "Replace this text with your content" at bounding box center [660, 294] width 924 height 19
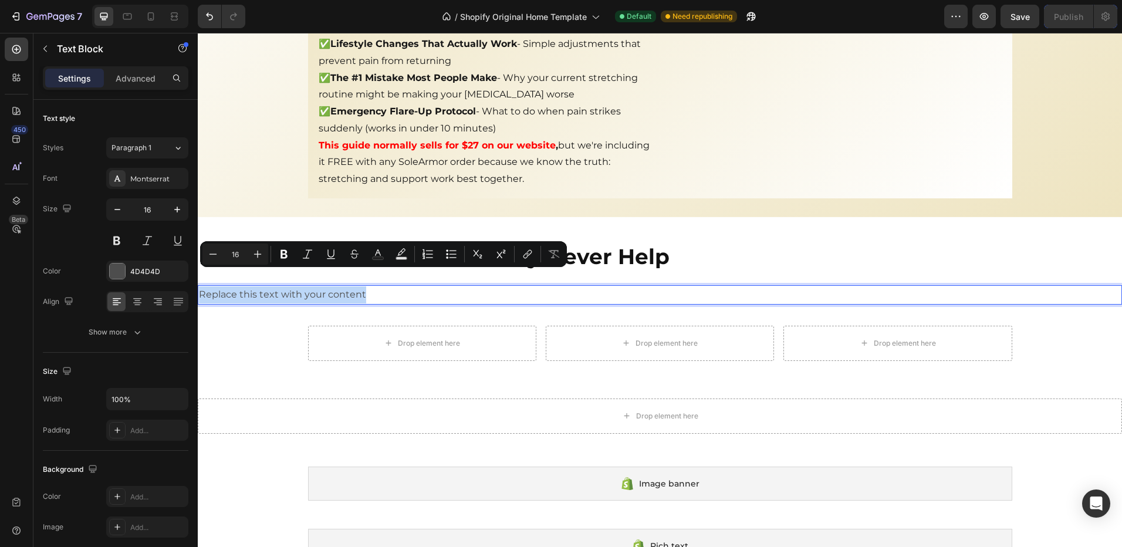
drag, startPoint x: 349, startPoint y: 277, endPoint x: 199, endPoint y: 275, distance: 149.7
click at [199, 286] on p "Replace this text with your content" at bounding box center [660, 294] width 922 height 17
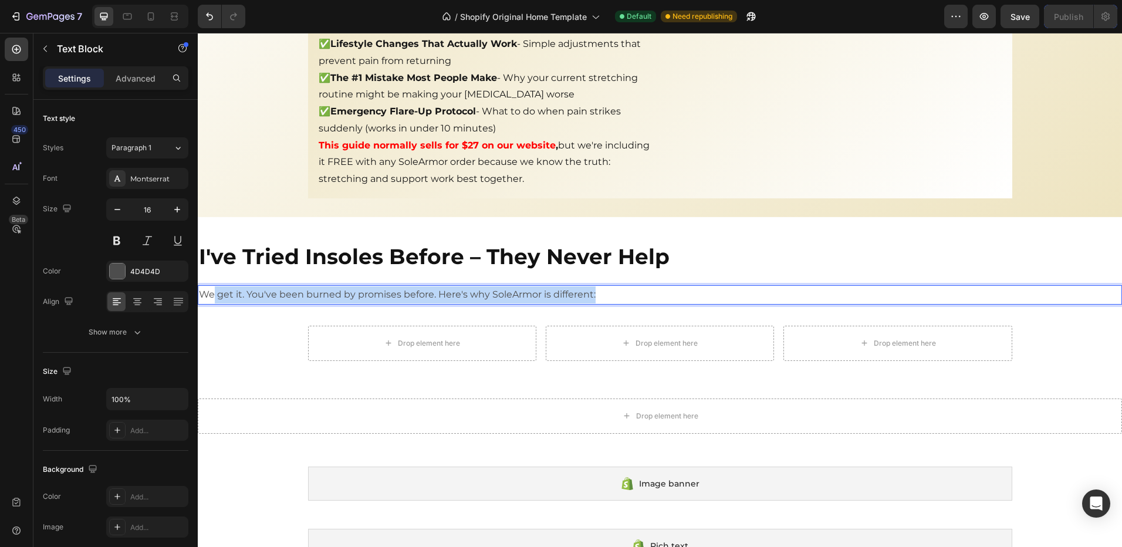
drag, startPoint x: 629, startPoint y: 278, endPoint x: 215, endPoint y: 272, distance: 413.8
click at [215, 286] on p "We get it. You've been burned by promises before. Here's why SoleArmor is diffe…" at bounding box center [660, 294] width 922 height 17
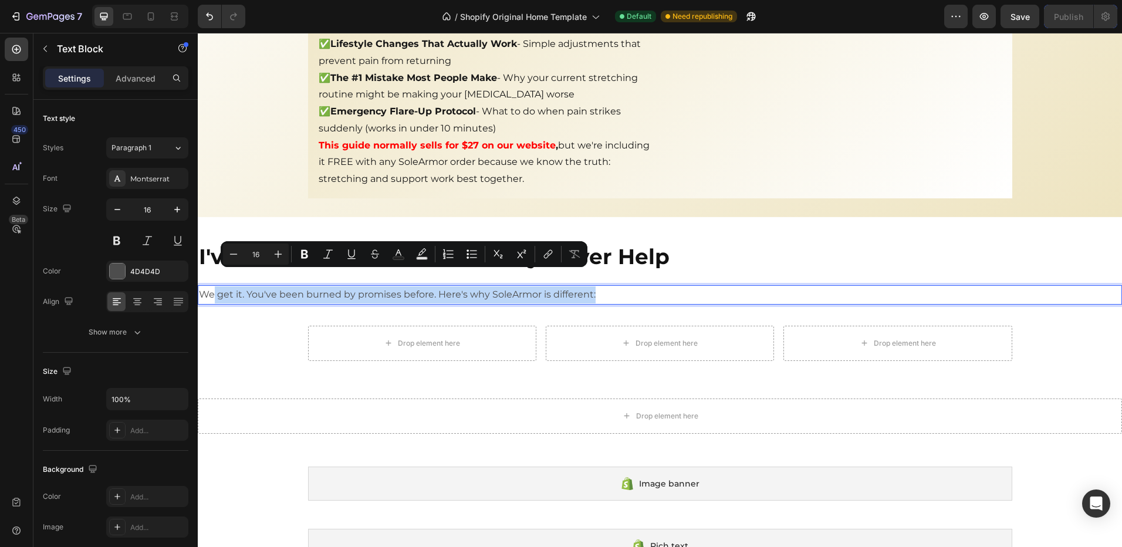
click at [329, 286] on p "We get it. You've been burned by promises before. Here's why SoleArmor is diffe…" at bounding box center [660, 294] width 922 height 17
drag, startPoint x: 611, startPoint y: 276, endPoint x: 332, endPoint y: 333, distance: 284.5
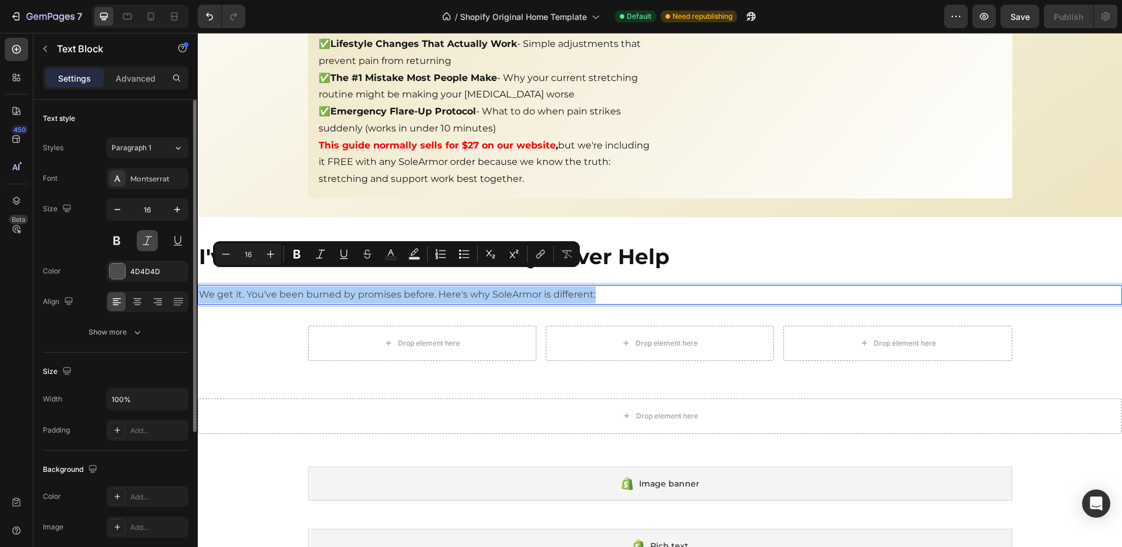
click at [147, 246] on button at bounding box center [147, 240] width 21 height 21
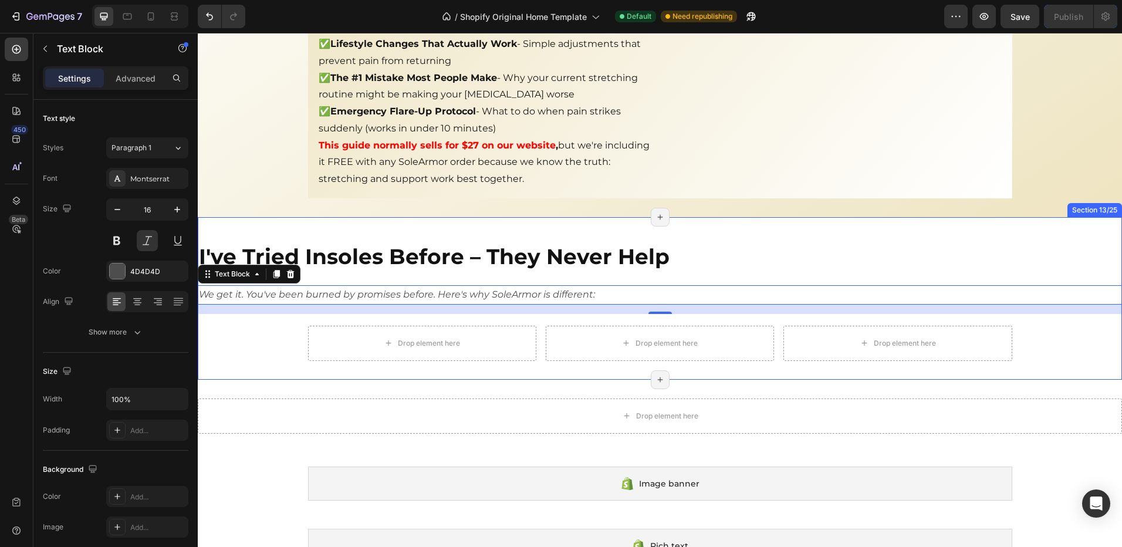
click at [246, 322] on div "I've Tried Insoles Before – They Never Help Heading We get it. You've been burn…" at bounding box center [660, 298] width 924 height 125
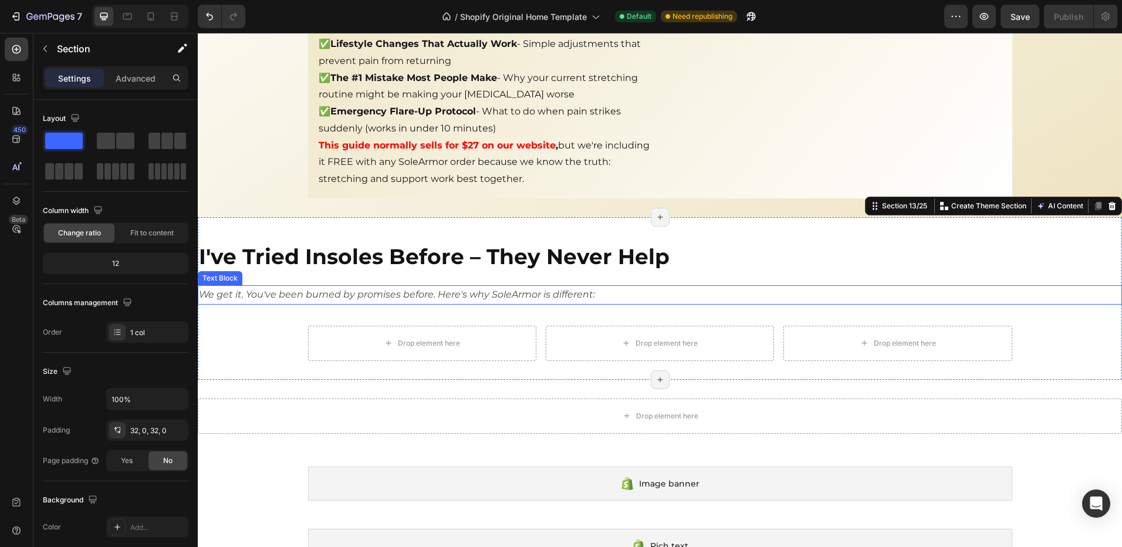
click at [258, 286] on p "We get it. You've been burned by promises before. Here's why SoleArmor is diffe…" at bounding box center [660, 294] width 922 height 17
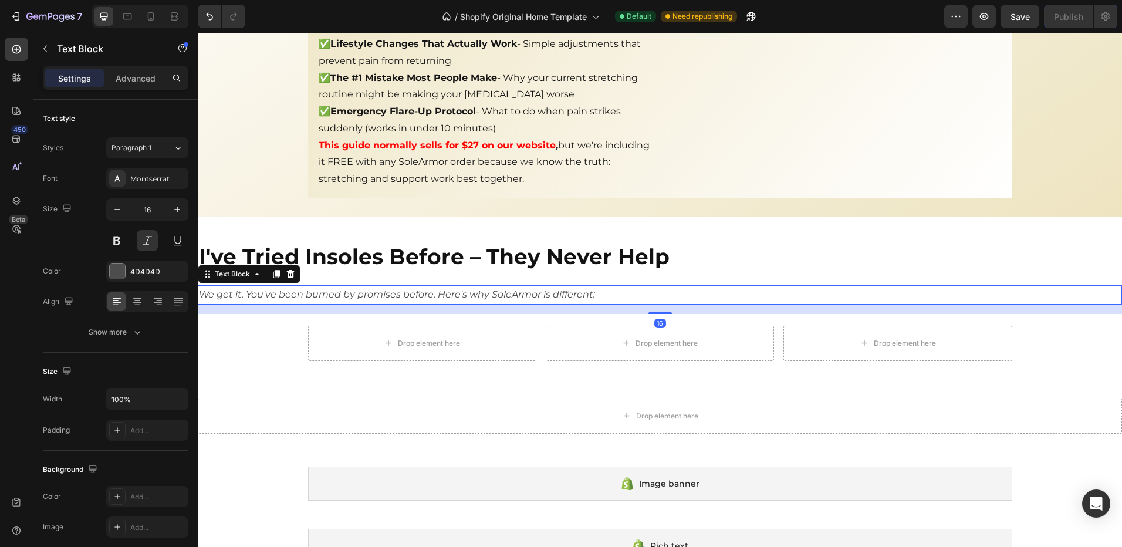
click at [397, 263] on div "I've Tried Insoles Before – They Never Help Heading We get it. You've been burn…" at bounding box center [660, 298] width 924 height 125
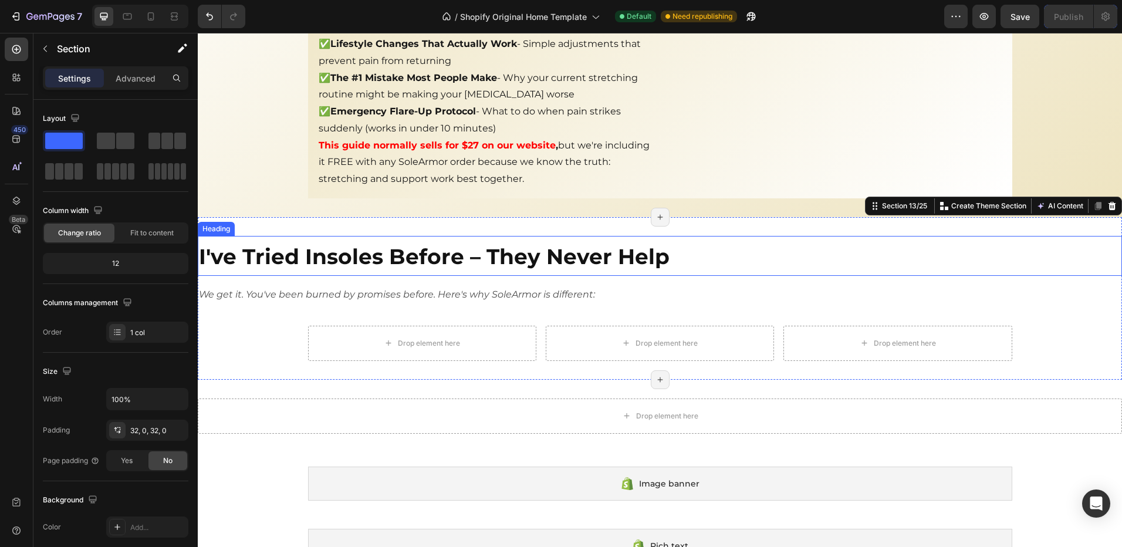
click at [370, 252] on strong "I've Tried Insoles Before – They Never Help" at bounding box center [434, 257] width 471 height 26
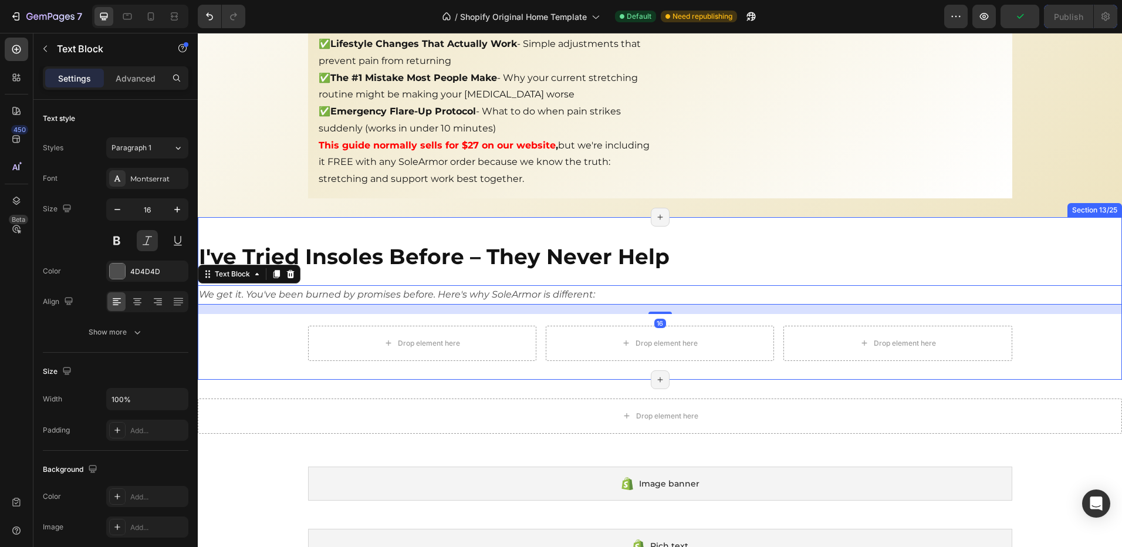
drag, startPoint x: 660, startPoint y: 270, endPoint x: 657, endPoint y: 264, distance: 6.3
click at [612, 248] on strong "I've Tried Insoles Before – They Never Help" at bounding box center [434, 257] width 471 height 26
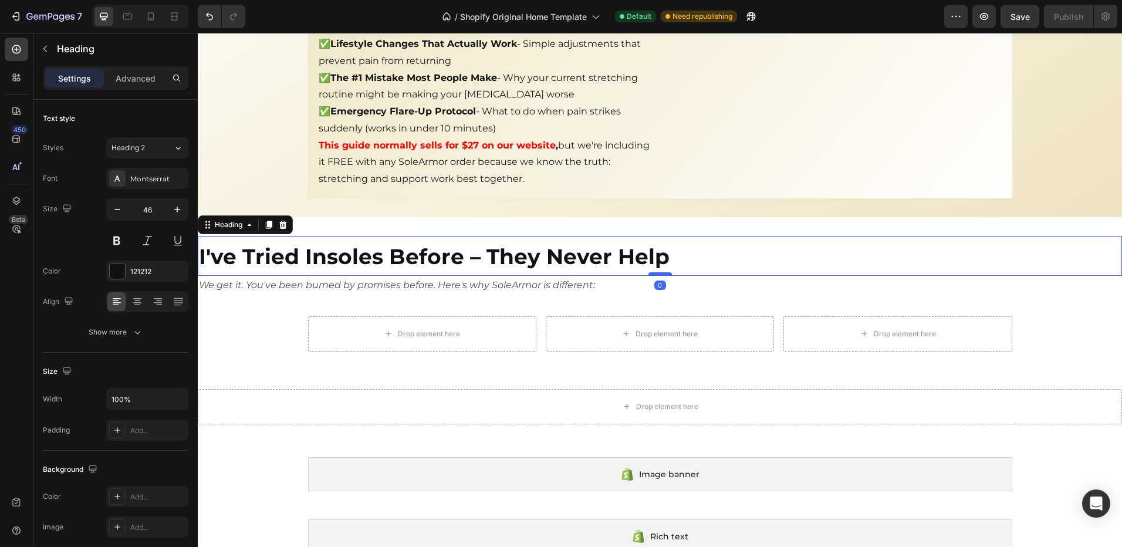
drag, startPoint x: 655, startPoint y: 268, endPoint x: 651, endPoint y: 257, distance: 11.9
click at [651, 272] on div at bounding box center [659, 274] width 23 height 4
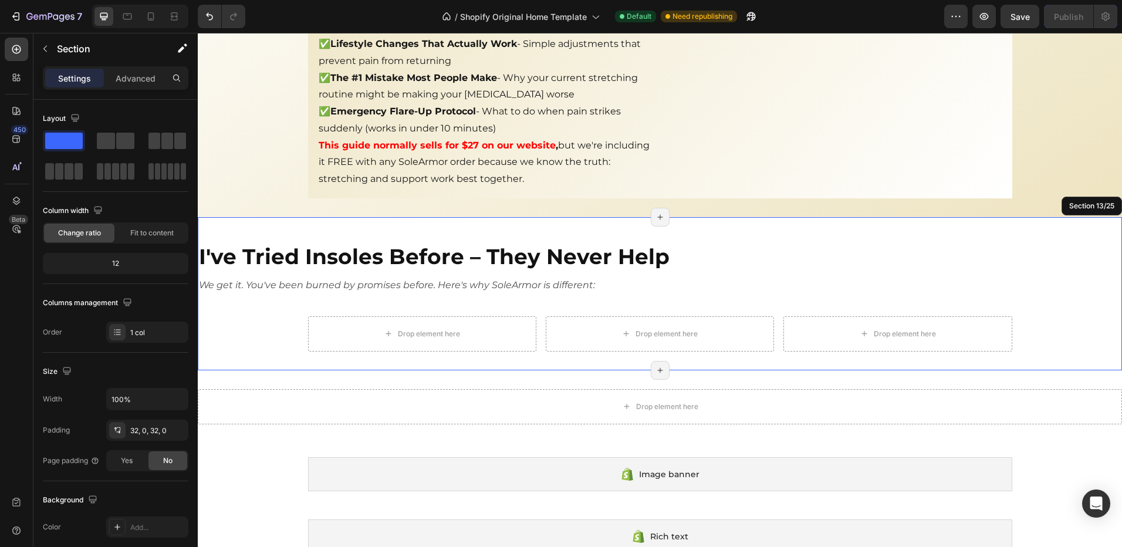
click at [270, 307] on div "I've Tried Insoles Before – They Never Help Heading 0 We get it. You've been bu…" at bounding box center [660, 294] width 924 height 116
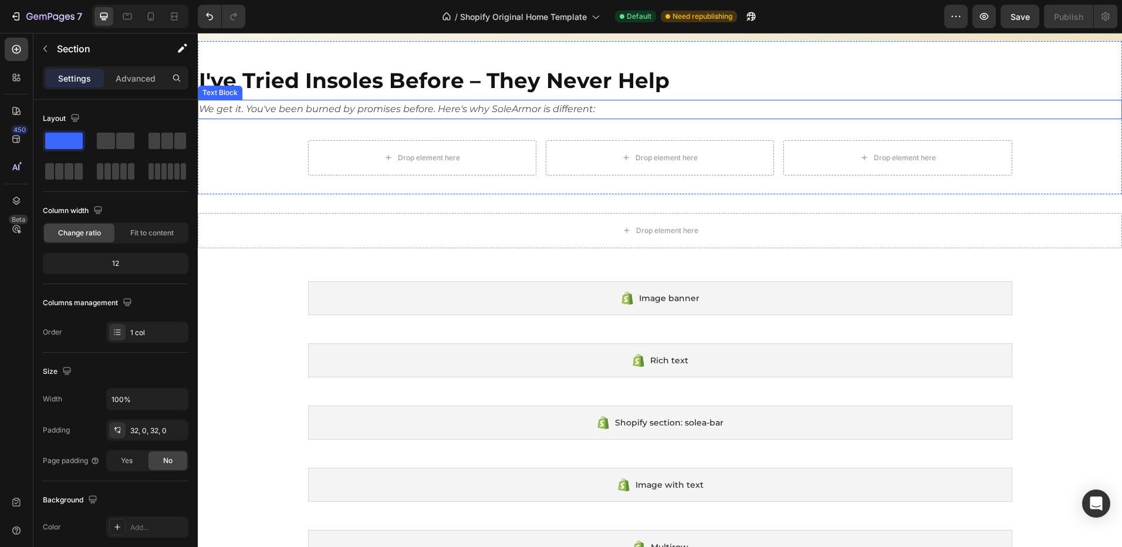
scroll to position [3228, 0]
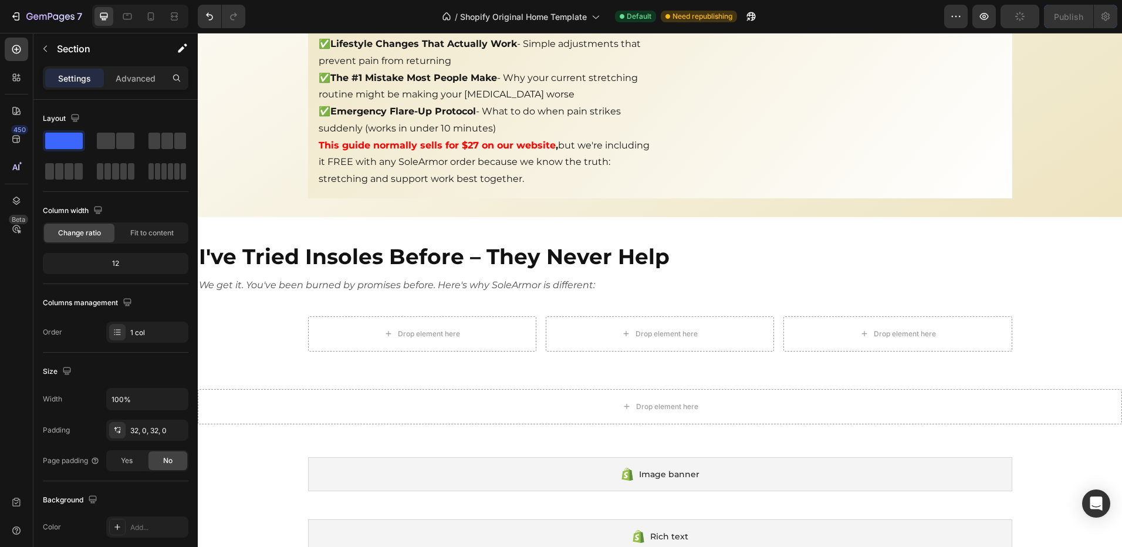
click at [583, 277] on p "We get it. You've been burned by promises before. Here's why SoleArmor is diffe…" at bounding box center [660, 285] width 922 height 17
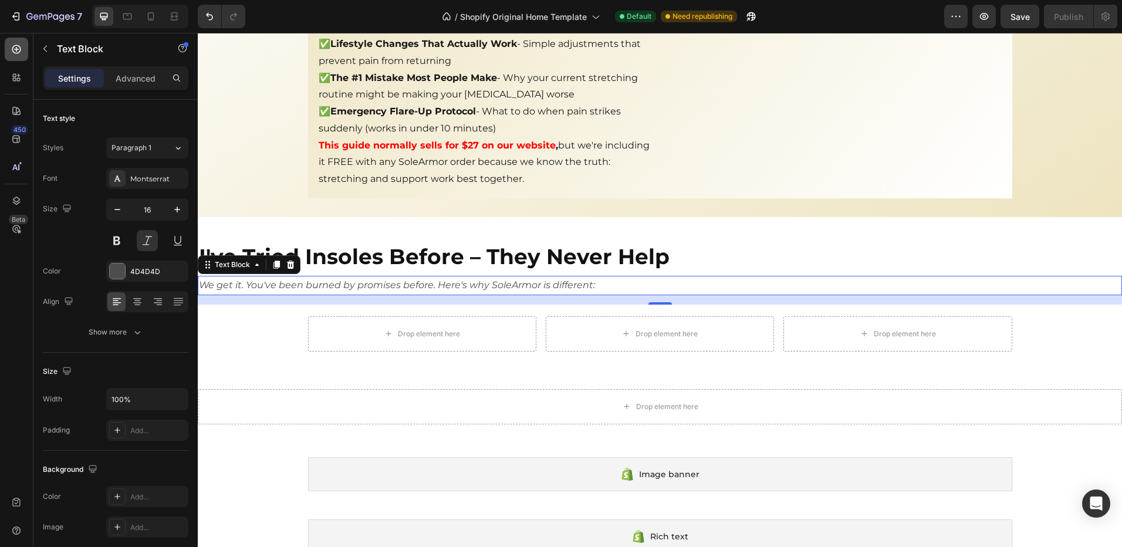
click at [23, 52] on div at bounding box center [16, 49] width 23 height 23
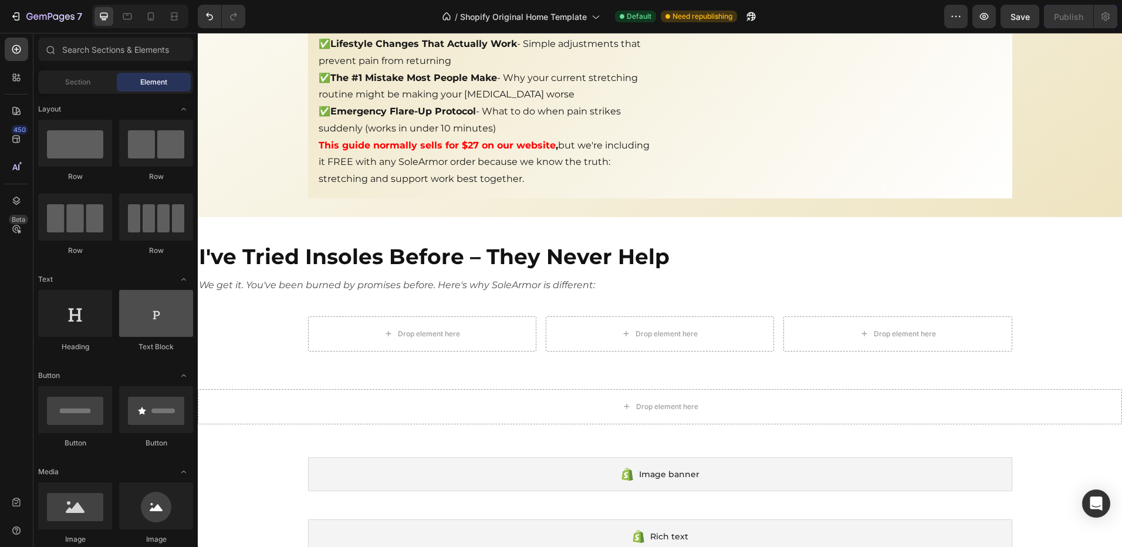
click at [151, 313] on div at bounding box center [156, 313] width 74 height 47
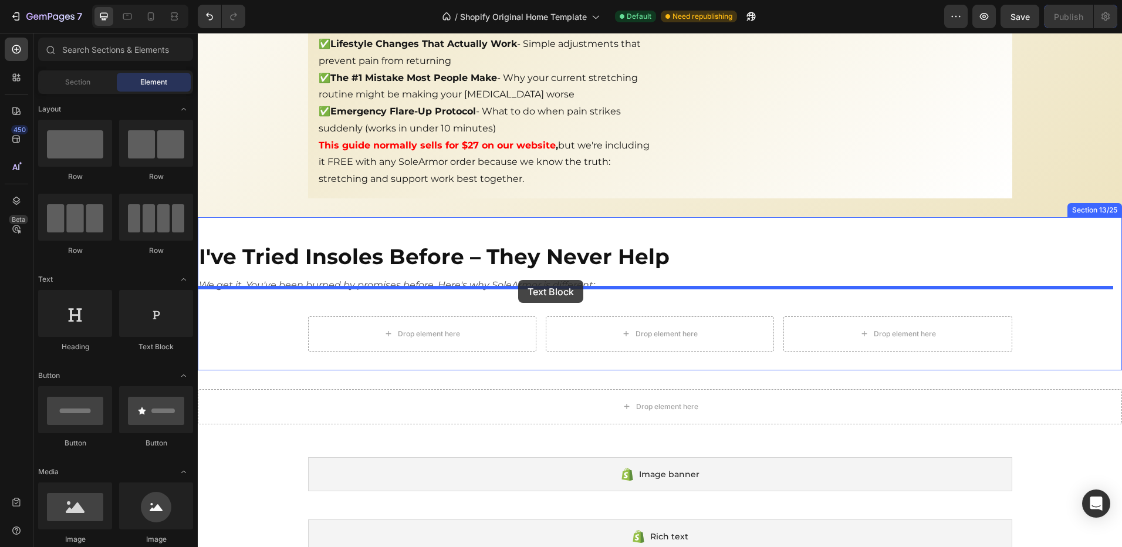
drag, startPoint x: 364, startPoint y: 347, endPoint x: 518, endPoint y: 280, distance: 168.2
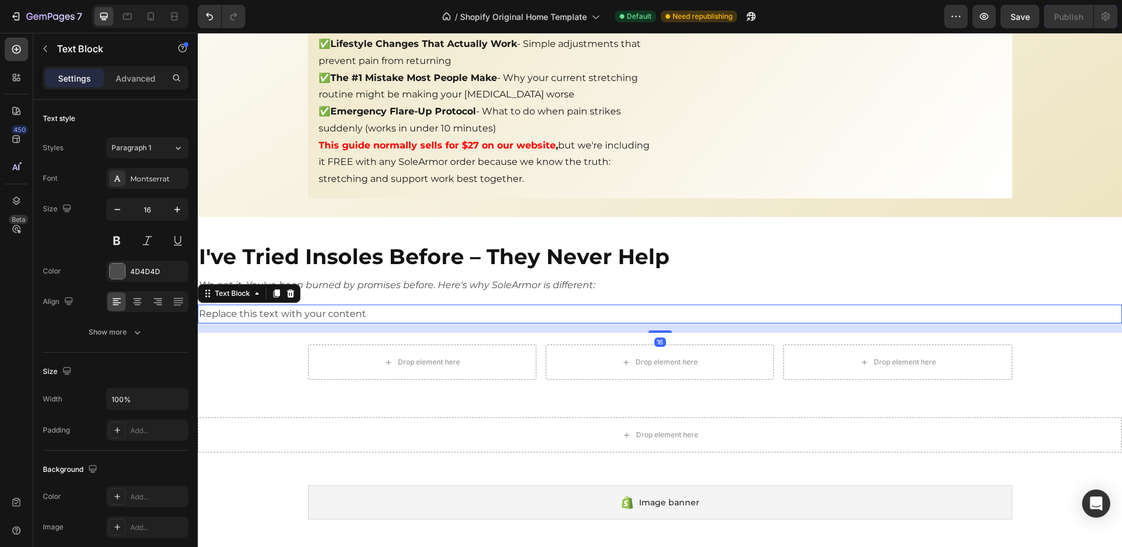
click at [671, 305] on div "Replace this text with your content" at bounding box center [660, 314] width 924 height 19
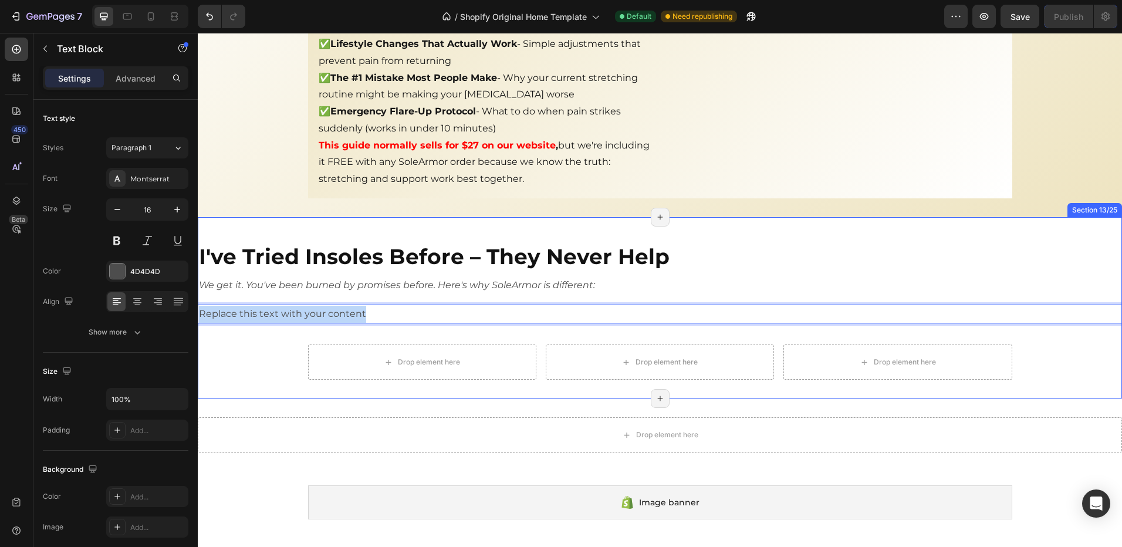
drag, startPoint x: 417, startPoint y: 293, endPoint x: 190, endPoint y: 288, distance: 227.2
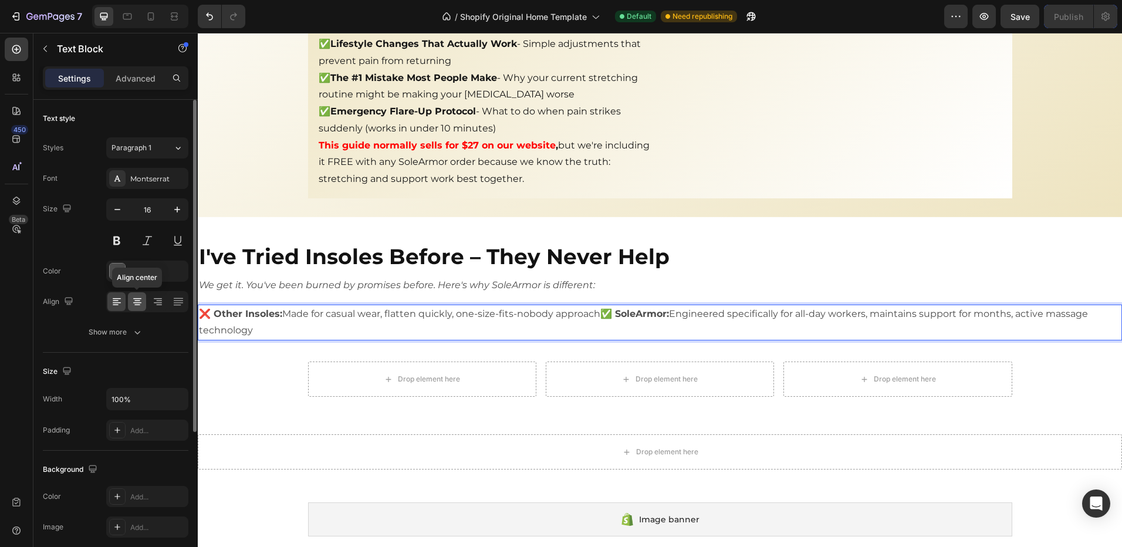
click at [138, 307] on icon at bounding box center [137, 302] width 12 height 12
click at [336, 306] on p "❌ Other Insoles: Made for casual wear, flatten quickly, one-size-fits-nobody ap…" at bounding box center [660, 323] width 922 height 34
click at [612, 306] on p "❌ Other Insoles: Made for casual wear, flatten quickly, one-size-fits-nobody ap…" at bounding box center [660, 323] width 922 height 34
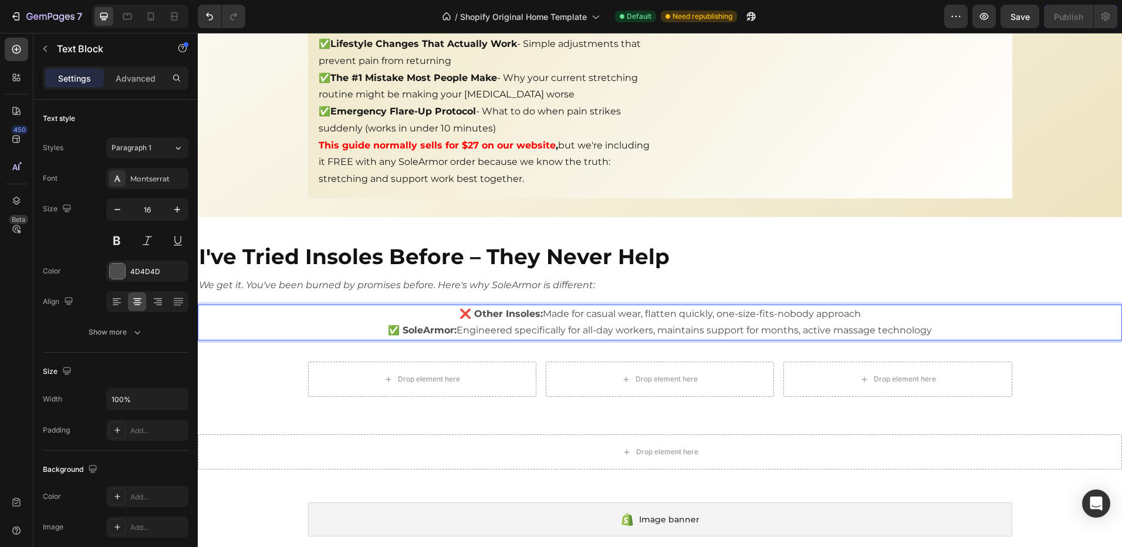
click at [876, 322] on p "✅ SoleArmor: Engineered specifically for all-day workers, maintains support for…" at bounding box center [660, 330] width 922 height 17
click at [976, 322] on p "✅ SoleArmor: Engineered specifically for all-day workers, maintains support for…" at bounding box center [660, 330] width 922 height 17
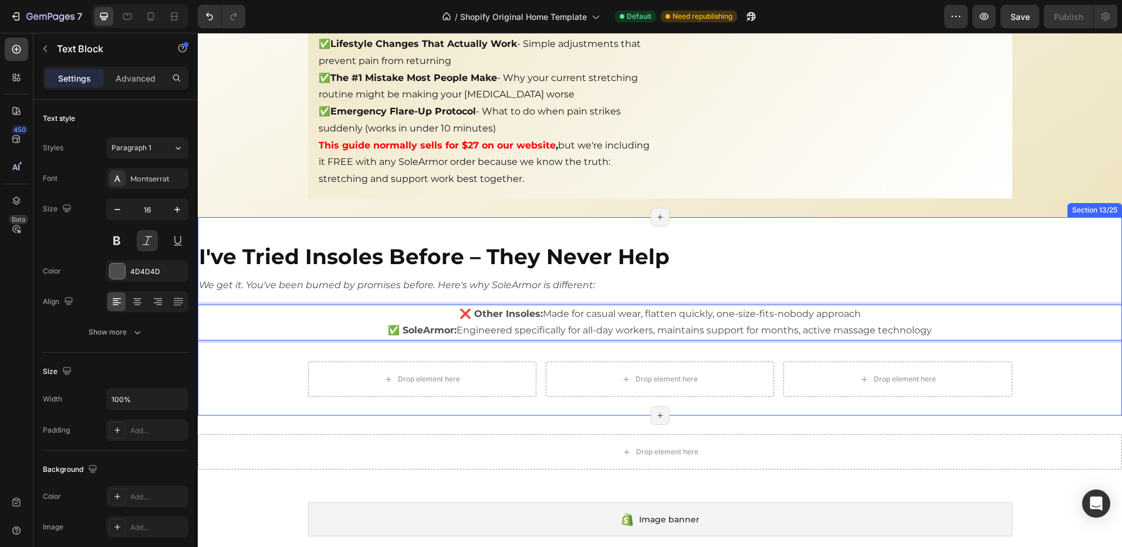
click at [481, 277] on p "We get it. You've been burned by promises before. Here's why SoleArmor is diffe…" at bounding box center [660, 285] width 922 height 17
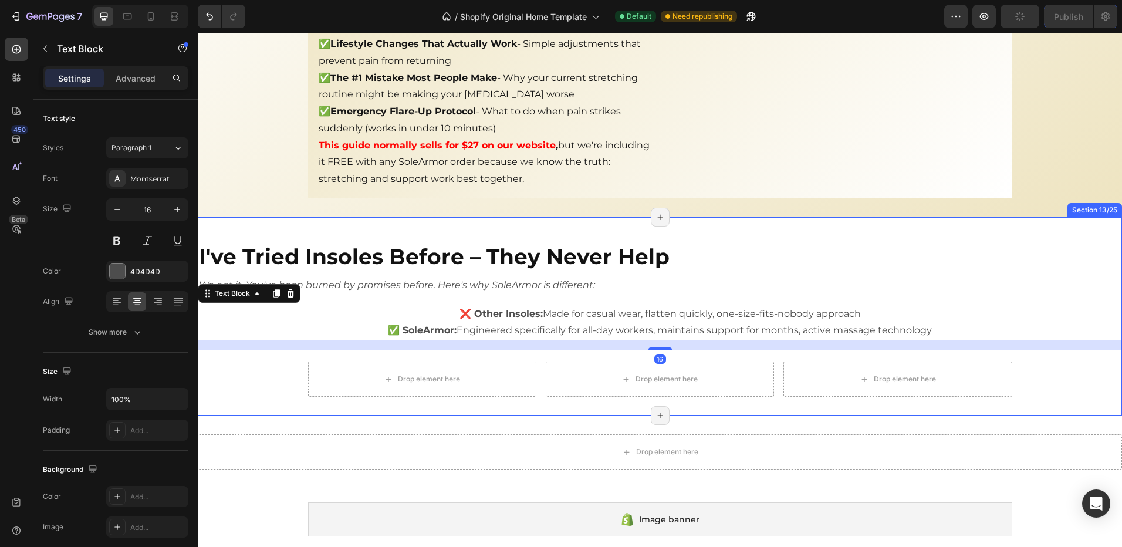
click at [562, 277] on p "We get it. You've been burned by promises before. Here's why SoleArmor is diffe…" at bounding box center [660, 285] width 922 height 17
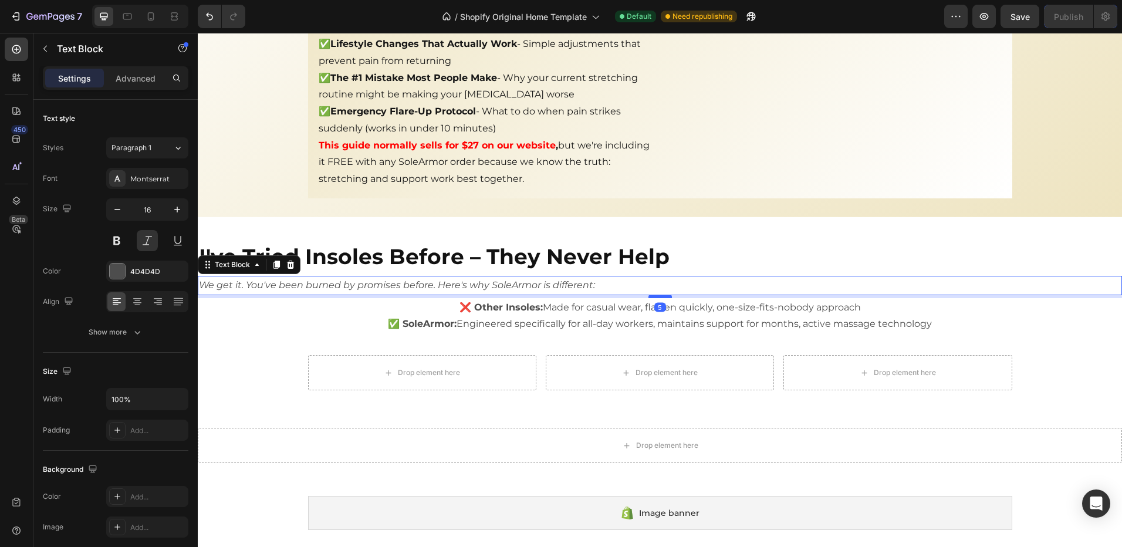
drag, startPoint x: 655, startPoint y: 285, endPoint x: 653, endPoint y: 278, distance: 7.1
click at [653, 295] on div at bounding box center [659, 297] width 23 height 4
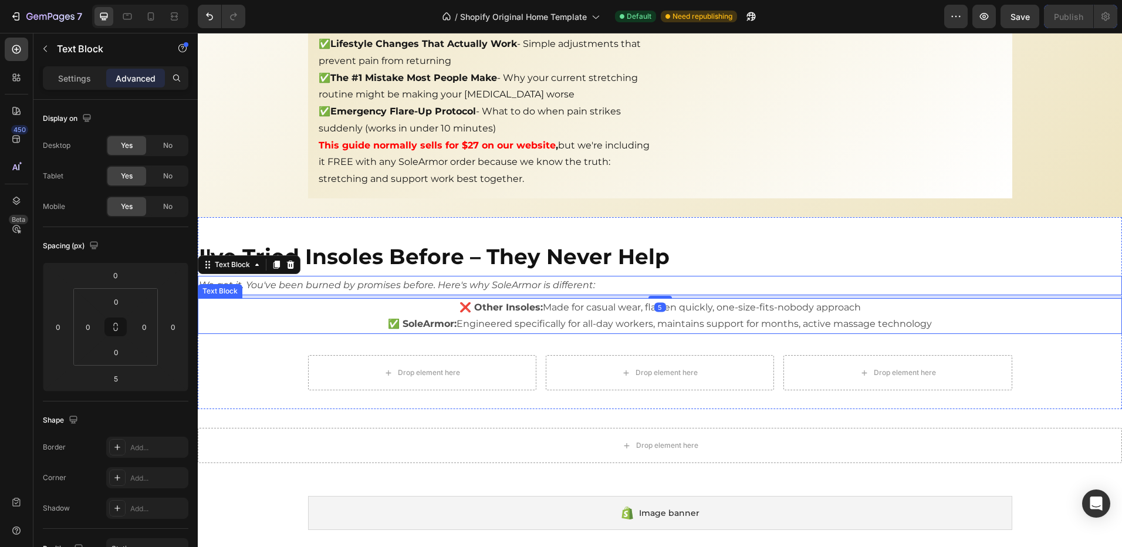
click at [935, 316] on p "✅ SoleArmor: Engineered specifically for all-day workers, maintains support for…" at bounding box center [660, 324] width 922 height 17
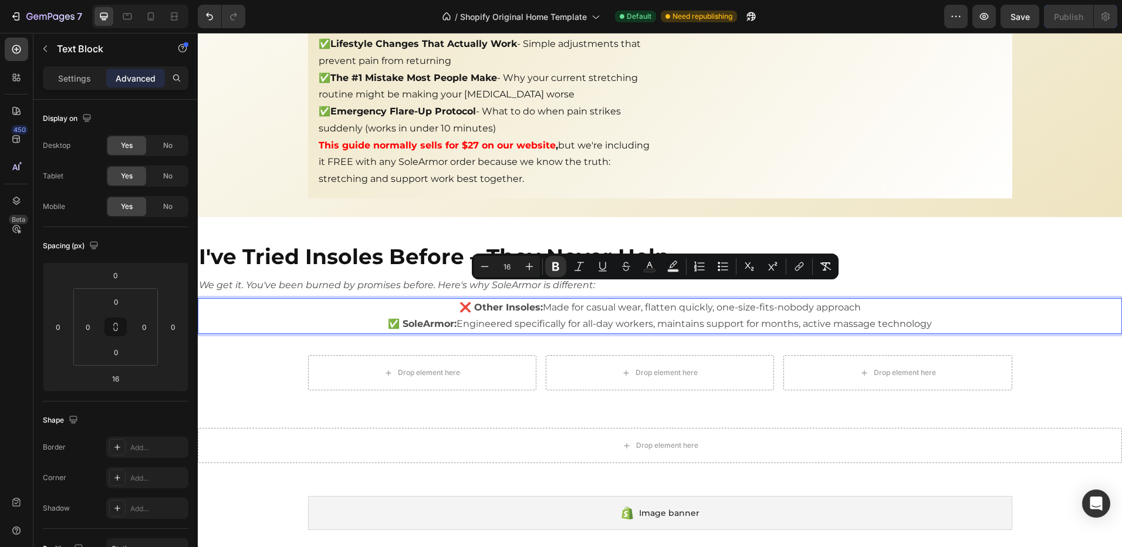
drag, startPoint x: 864, startPoint y: 323, endPoint x: 458, endPoint y: 293, distance: 407.2
click at [578, 268] on icon "Editor contextual toolbar" at bounding box center [579, 267] width 12 height 12
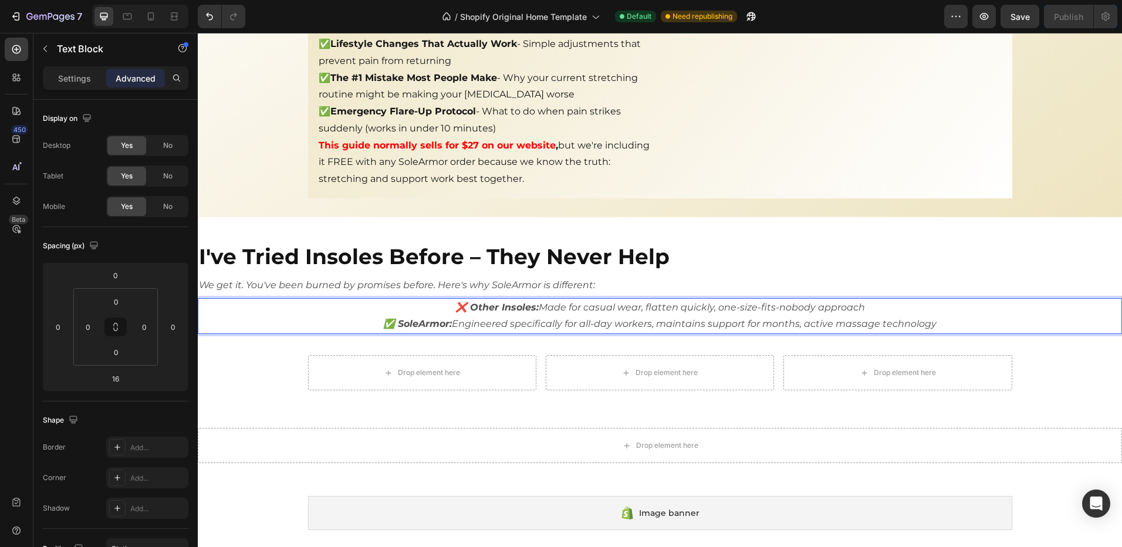
click at [965, 316] on p "✅ SoleArmor: Engineered specifically for all-day workers, maintains support for…" at bounding box center [660, 324] width 922 height 17
drag, startPoint x: 967, startPoint y: 311, endPoint x: 425, endPoint y: 288, distance: 542.2
click at [425, 298] on div "❌ Other Insoles: Made for casual wear, flatten quickly, one-size-fits-nobody ap…" at bounding box center [660, 316] width 924 height 36
drag, startPoint x: 962, startPoint y: 302, endPoint x: 985, endPoint y: 321, distance: 29.2
click at [964, 316] on p "✅ SoleArmor: Engineered specifically for all-day workers, maintains support for…" at bounding box center [660, 324] width 922 height 17
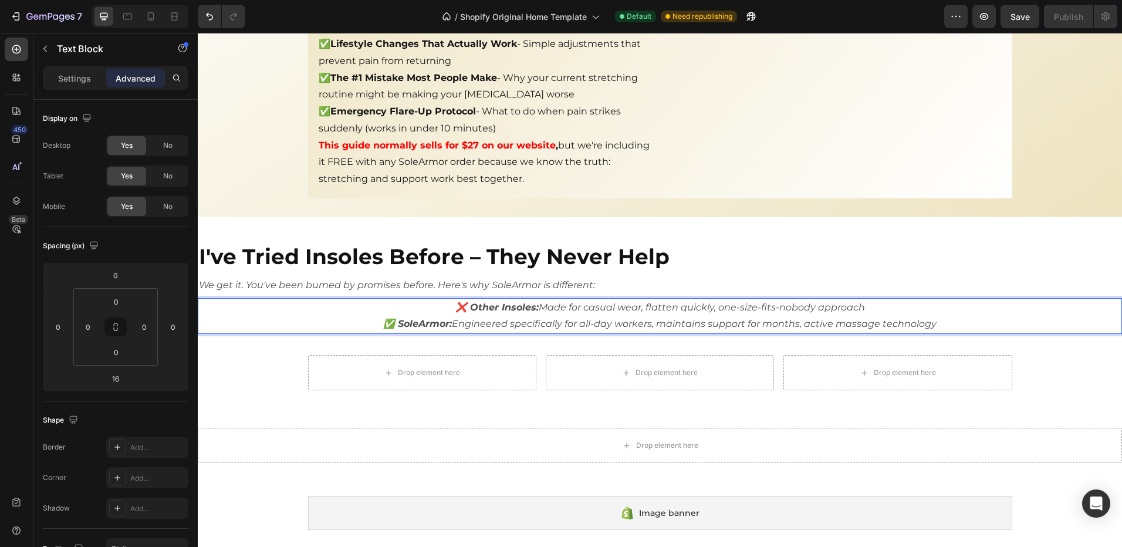
click at [987, 324] on div "I've Tried Insoles Before – They Never Help Heading We get it. You've been burn…" at bounding box center [660, 313] width 924 height 154
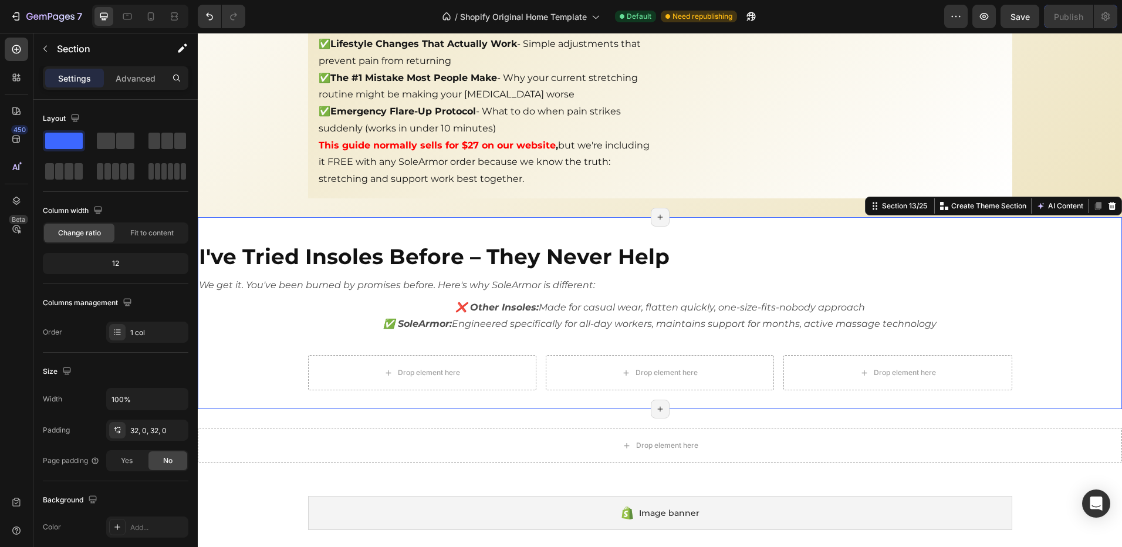
drag, startPoint x: 959, startPoint y: 310, endPoint x: 944, endPoint y: 310, distance: 15.3
click at [959, 316] on p "✅ SoleArmor: Engineered specifically for all-day workers, maintains support for…" at bounding box center [660, 324] width 922 height 17
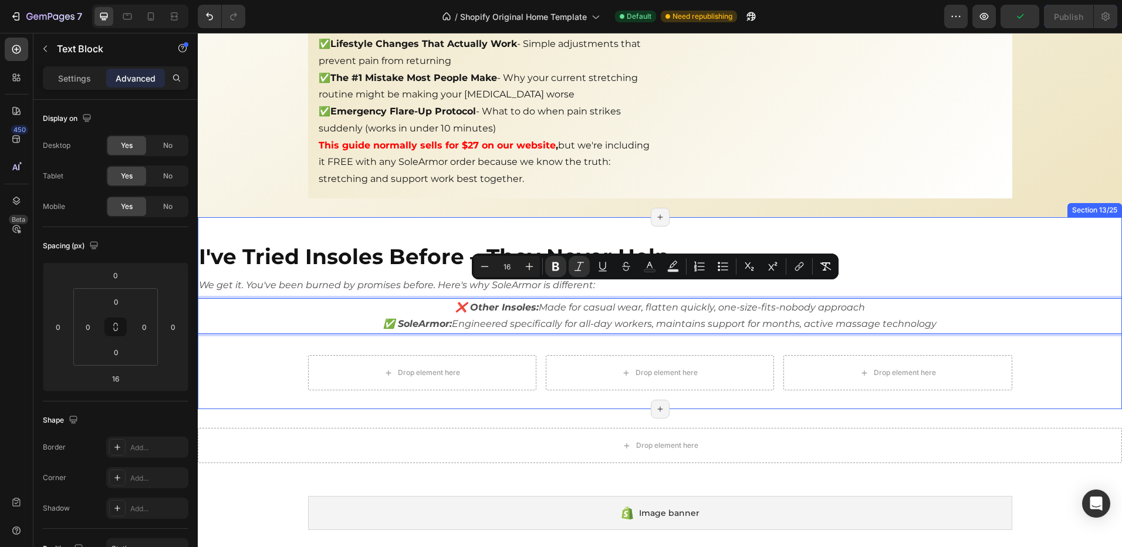
drag, startPoint x: 939, startPoint y: 308, endPoint x: 446, endPoint y: 280, distance: 493.7
click at [446, 280] on div "I've Tried Insoles Before – They Never Help Heading We get it. You've been burn…" at bounding box center [660, 313] width 924 height 154
click at [582, 268] on icon "Editor contextual toolbar" at bounding box center [579, 267] width 12 height 12
click at [650, 271] on rect "Editor contextual toolbar" at bounding box center [649, 270] width 11 height 3
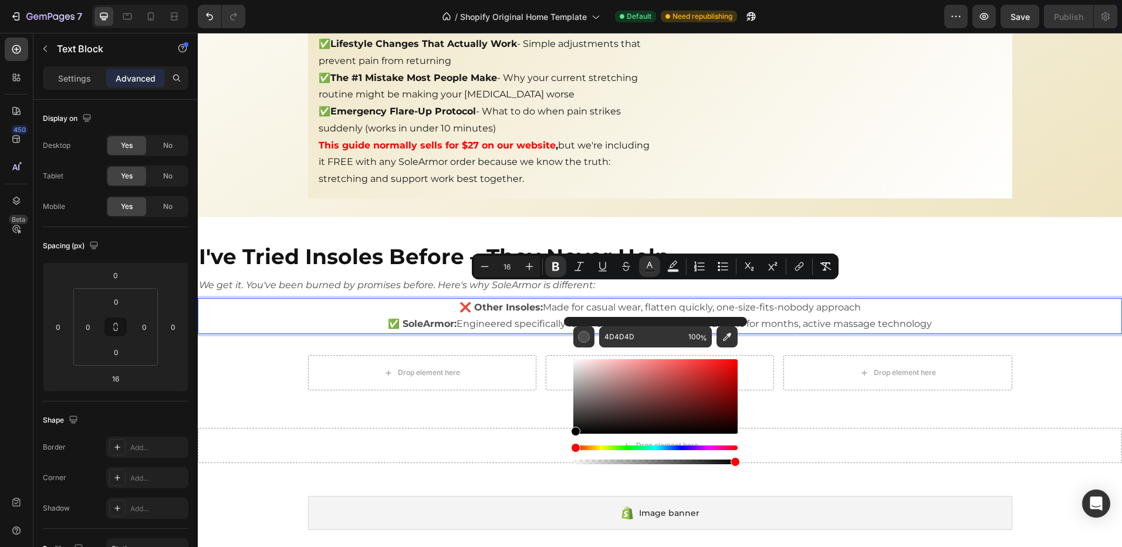
drag, startPoint x: 577, startPoint y: 414, endPoint x: 571, endPoint y: 447, distance: 33.4
click at [573, 447] on div "Editor contextual toolbar" at bounding box center [655, 412] width 164 height 110
type input "000000"
click at [532, 266] on icon "Editor contextual toolbar" at bounding box center [530, 267] width 8 height 8
type input "17"
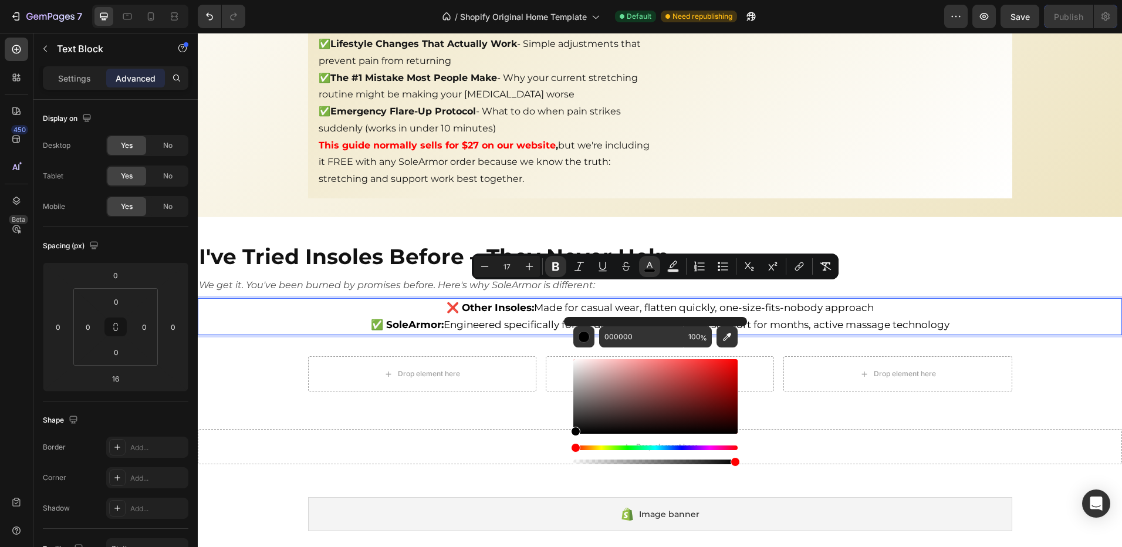
click at [980, 299] on p "❌ Other Insoles: Made for casual wear, flatten quickly, one-size-fits-nobody ap…" at bounding box center [660, 308] width 922 height 18
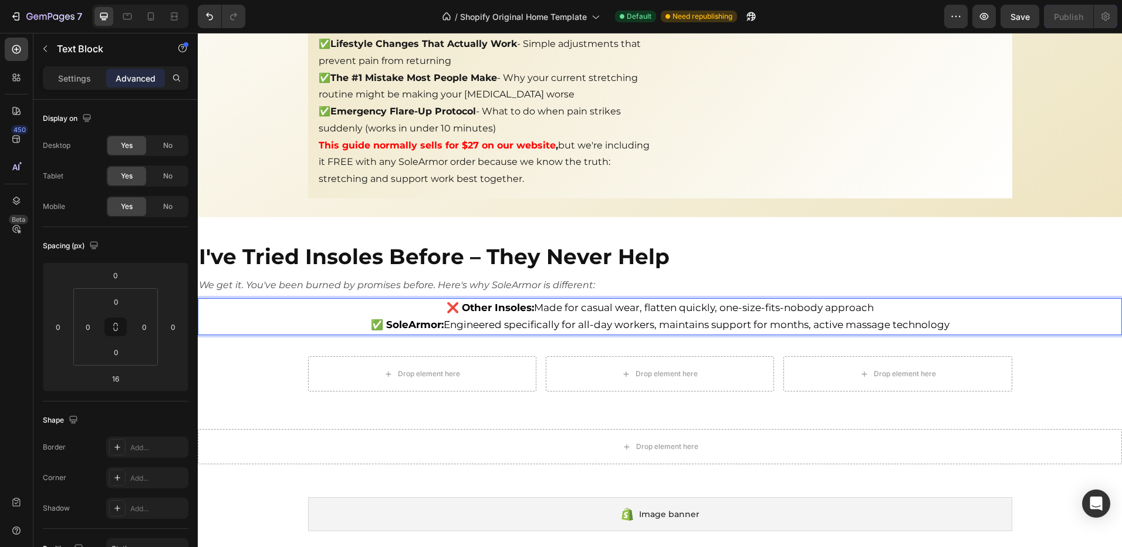
click at [401, 319] on strong "✅ SoleArmor:" at bounding box center [407, 325] width 73 height 12
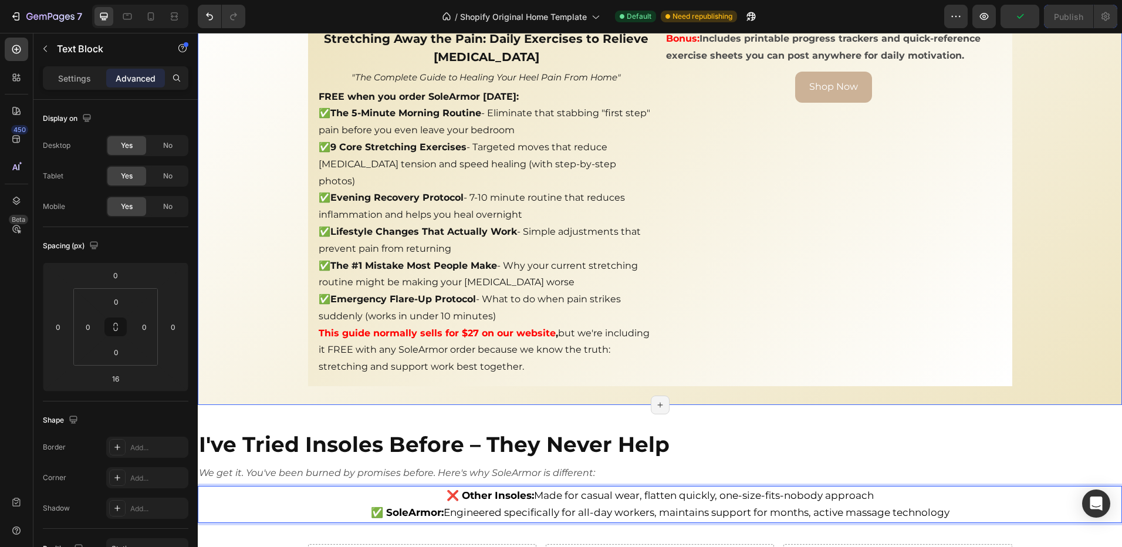
scroll to position [3110, 0]
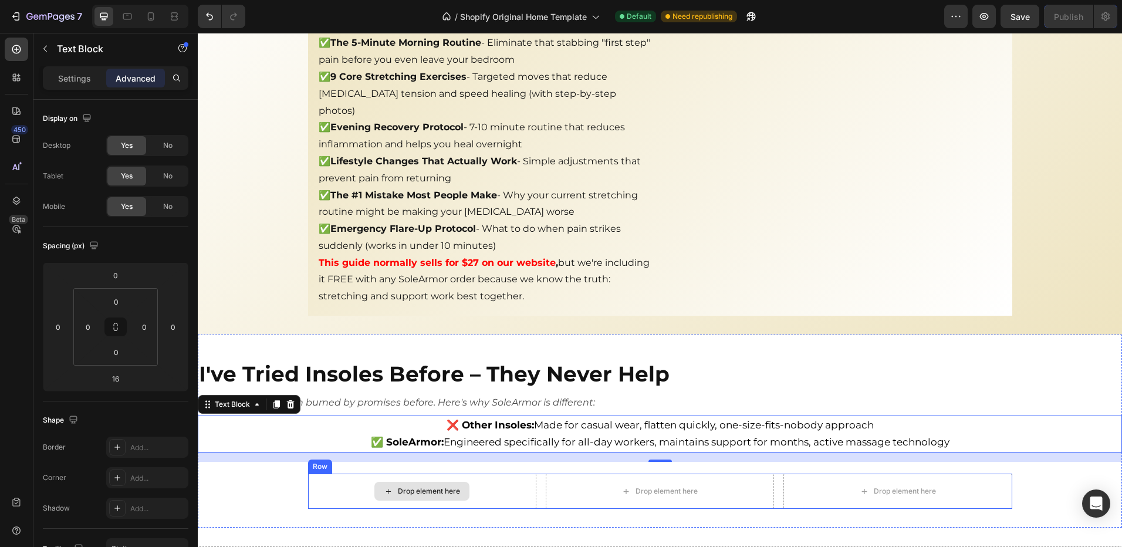
click at [377, 482] on div "Drop element here" at bounding box center [421, 491] width 95 height 19
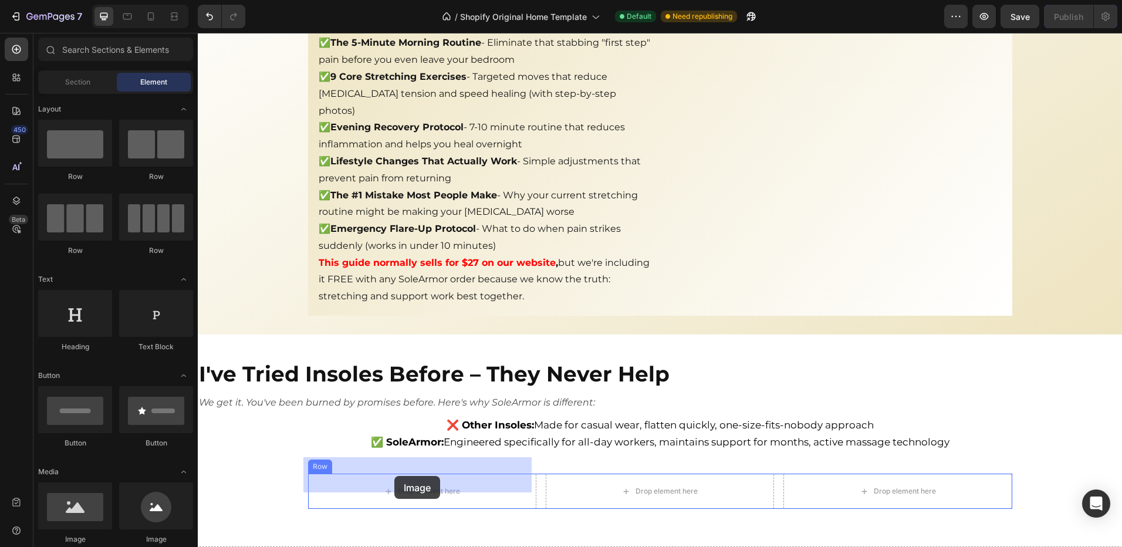
drag, startPoint x: 378, startPoint y: 525, endPoint x: 394, endPoint y: 476, distance: 51.4
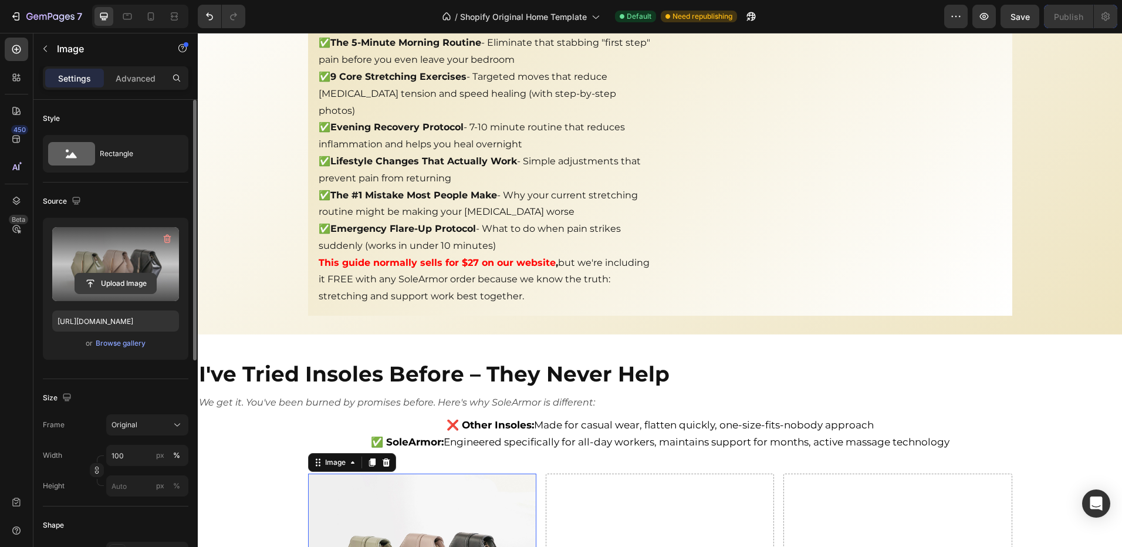
click at [111, 282] on input "file" at bounding box center [115, 283] width 81 height 20
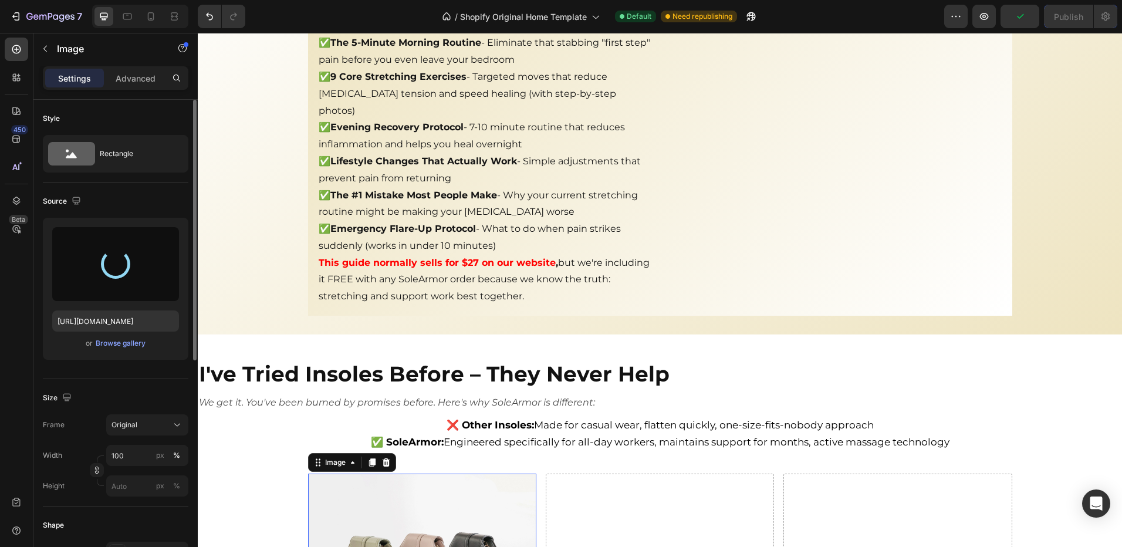
type input "https://cdn.shopify.com/s/files/1/0970/4187/5269/files/gempages_581198110861034…"
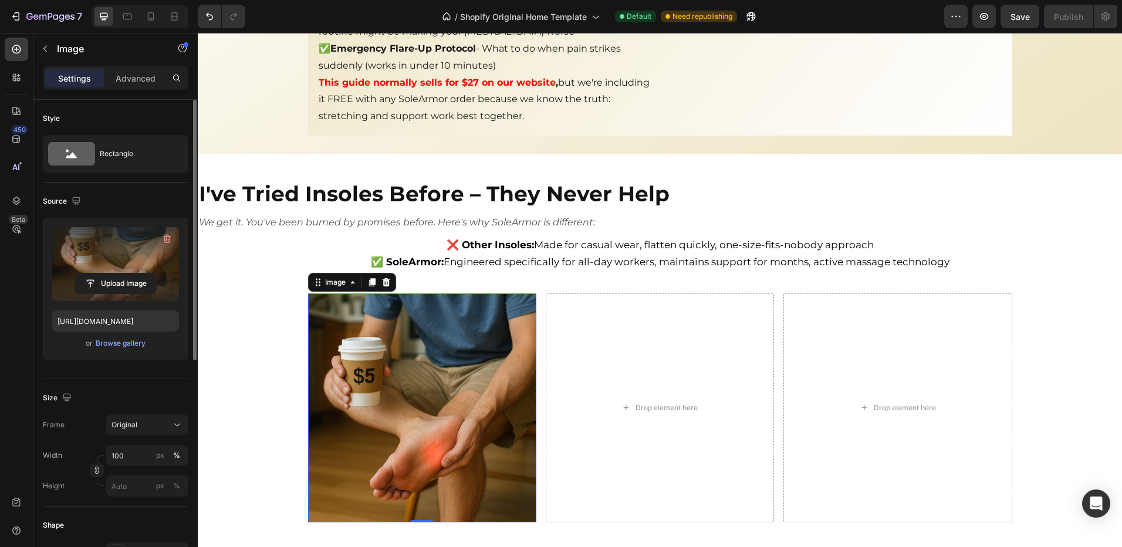
scroll to position [3286, 0]
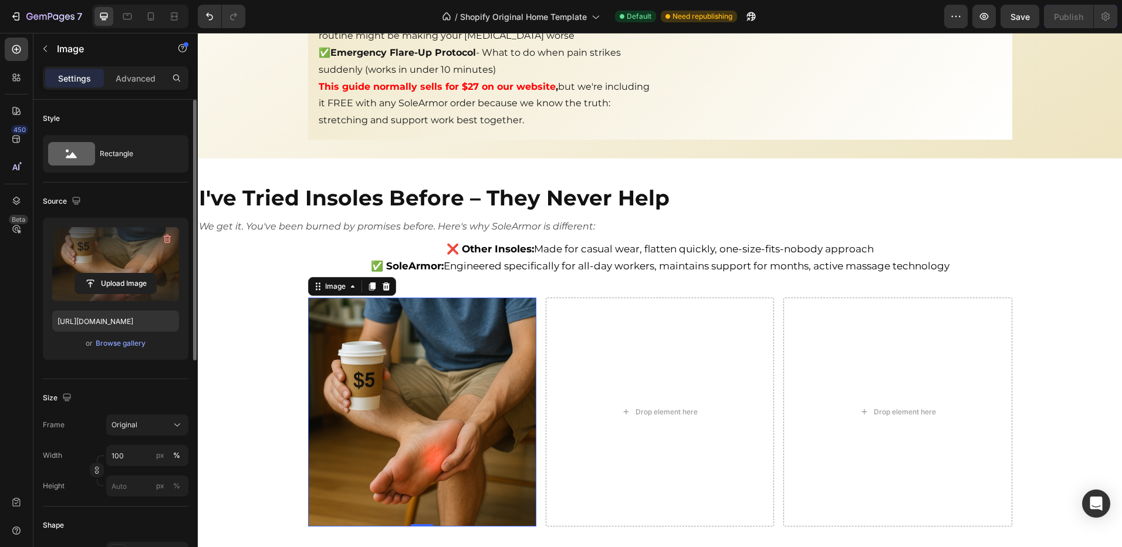
click at [428, 407] on img at bounding box center [422, 412] width 228 height 228
click at [888, 329] on div "Drop element here" at bounding box center [897, 412] width 228 height 228
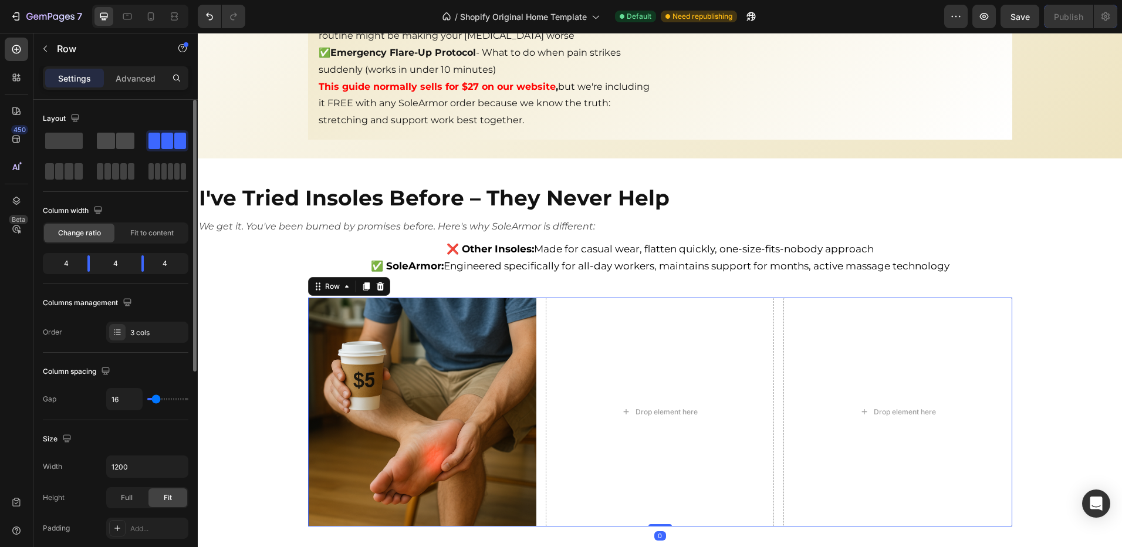
click at [121, 141] on span at bounding box center [125, 141] width 18 height 16
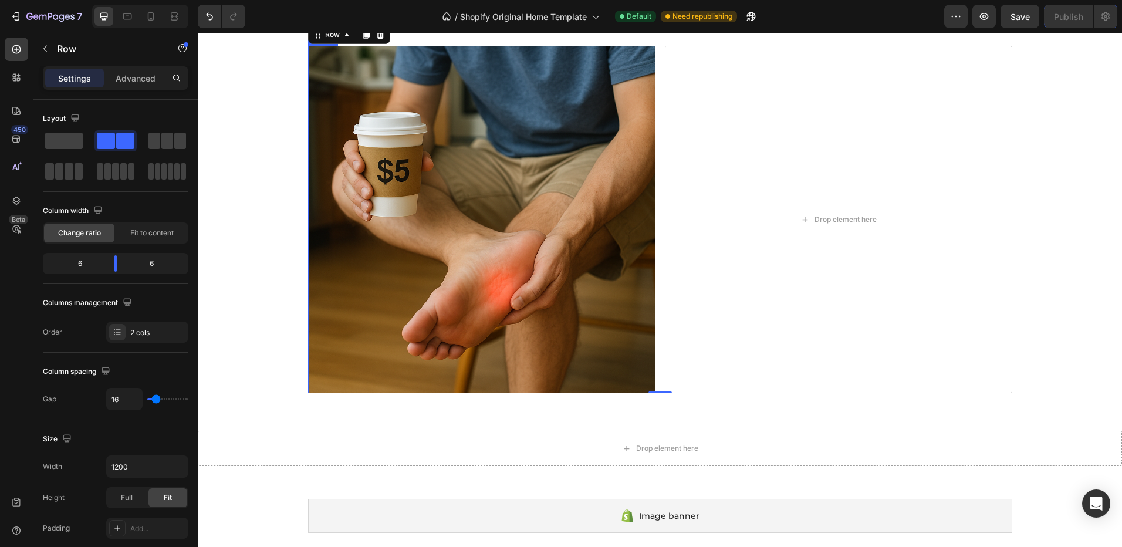
scroll to position [3404, 0]
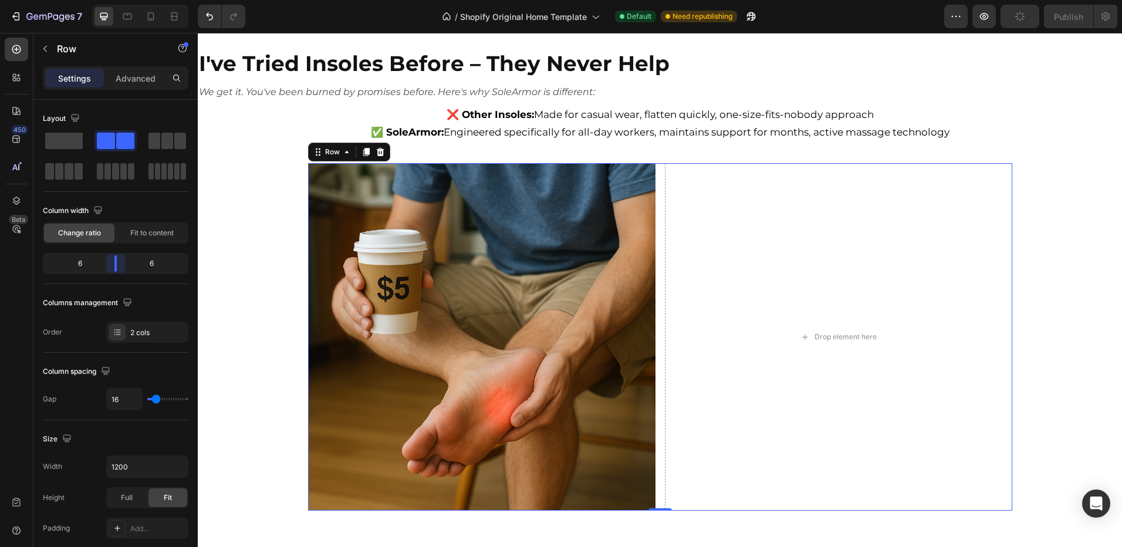
click at [116, 0] on body "7 / Shopify Original Home Template Default Need republishing Preview Publish 45…" at bounding box center [561, 0] width 1122 height 0
click at [11, 52] on icon at bounding box center [17, 49] width 12 height 12
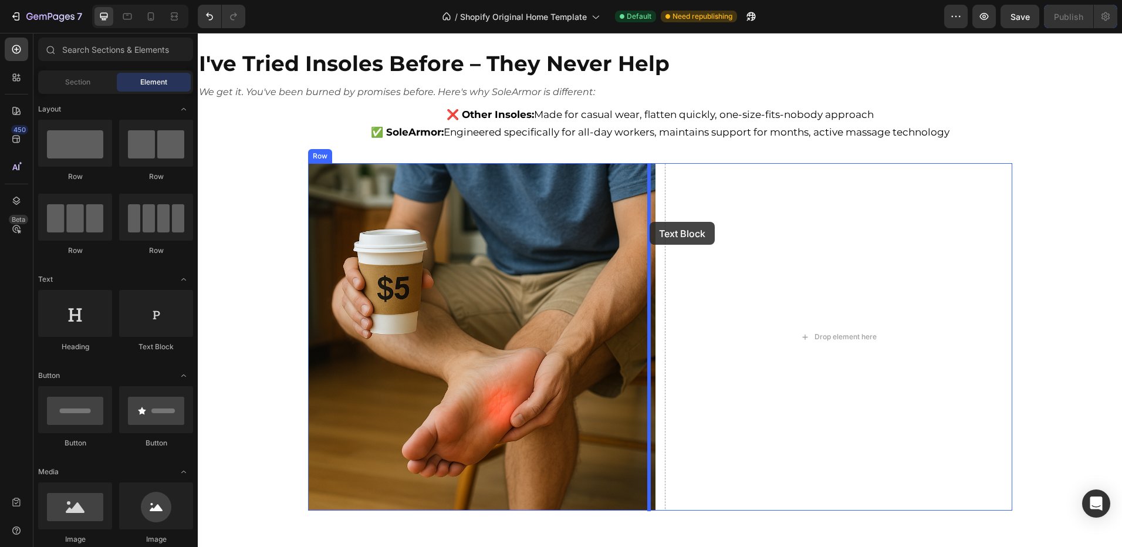
drag, startPoint x: 366, startPoint y: 353, endPoint x: 650, endPoint y: 222, distance: 313.0
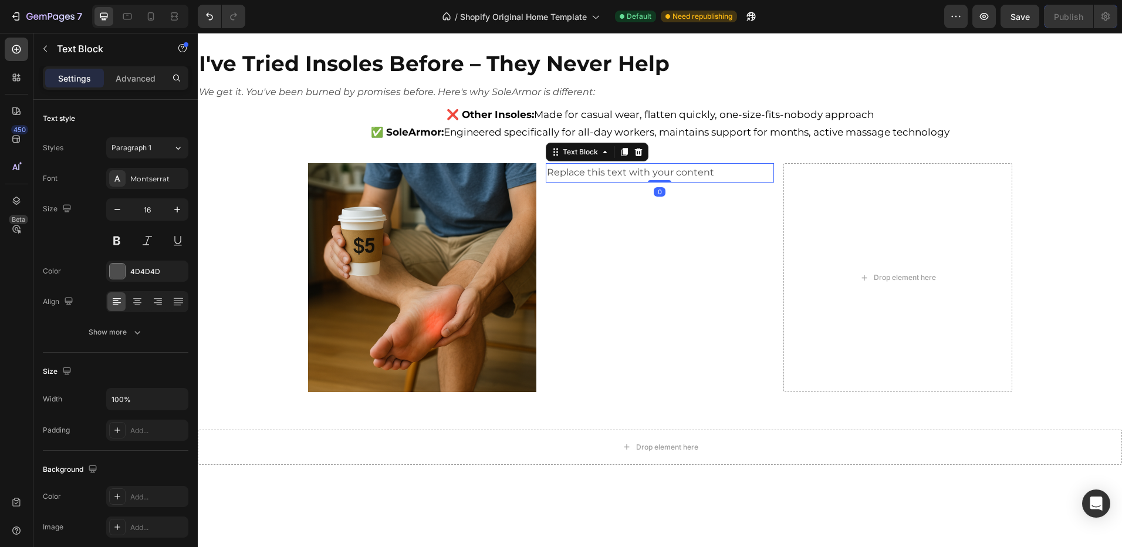
click at [579, 181] on div "Replace this text with your content" at bounding box center [660, 172] width 228 height 19
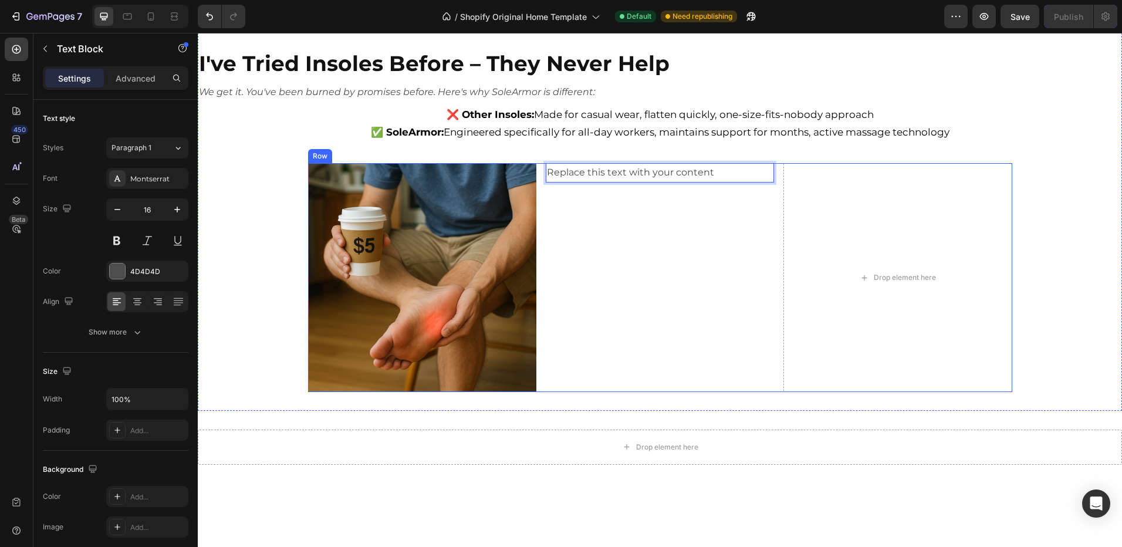
click at [696, 182] on div "Replace this text with your content" at bounding box center [660, 172] width 228 height 19
click at [719, 171] on p "Replace this text with your content" at bounding box center [660, 172] width 226 height 17
drag, startPoint x: 601, startPoint y: 180, endPoint x: 546, endPoint y: 174, distance: 54.8
click at [547, 174] on p "Replace this text with your content" at bounding box center [660, 172] width 226 height 17
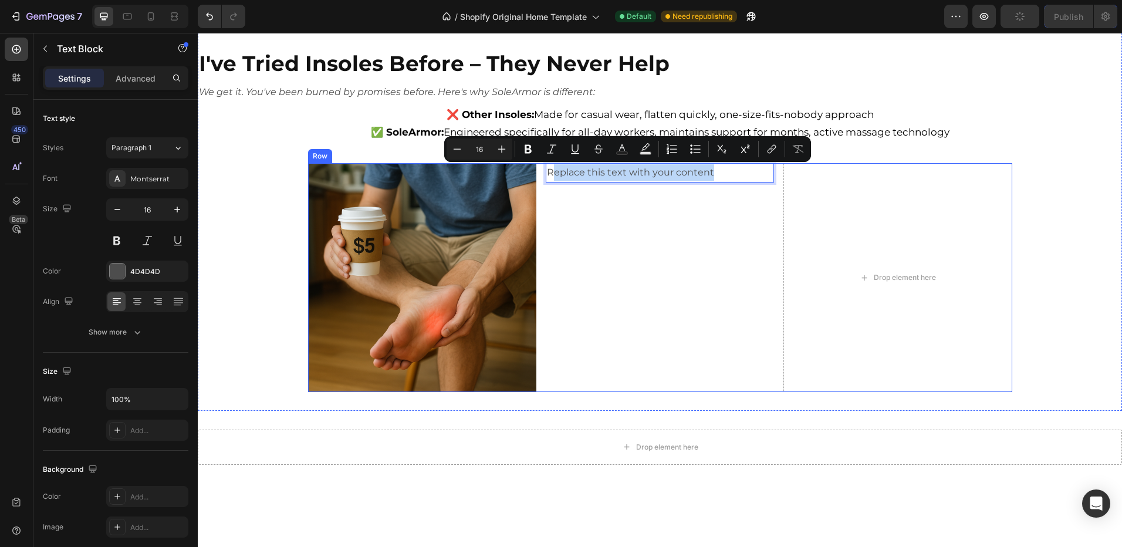
click at [613, 206] on div "Replace this text with your content Text Block 0" at bounding box center [660, 277] width 228 height 228
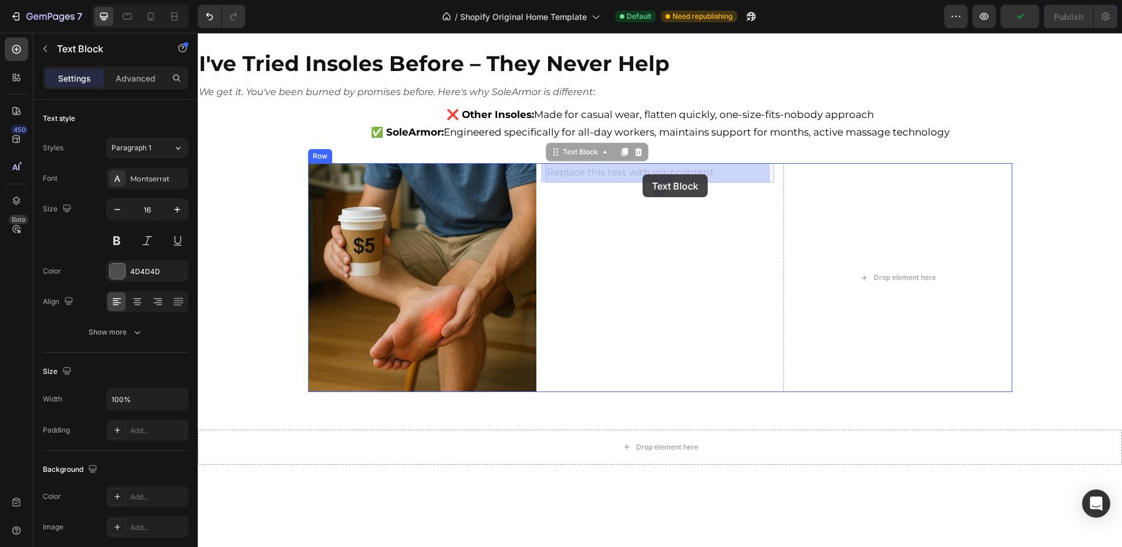
drag, startPoint x: 695, startPoint y: 172, endPoint x: 643, endPoint y: 174, distance: 52.3
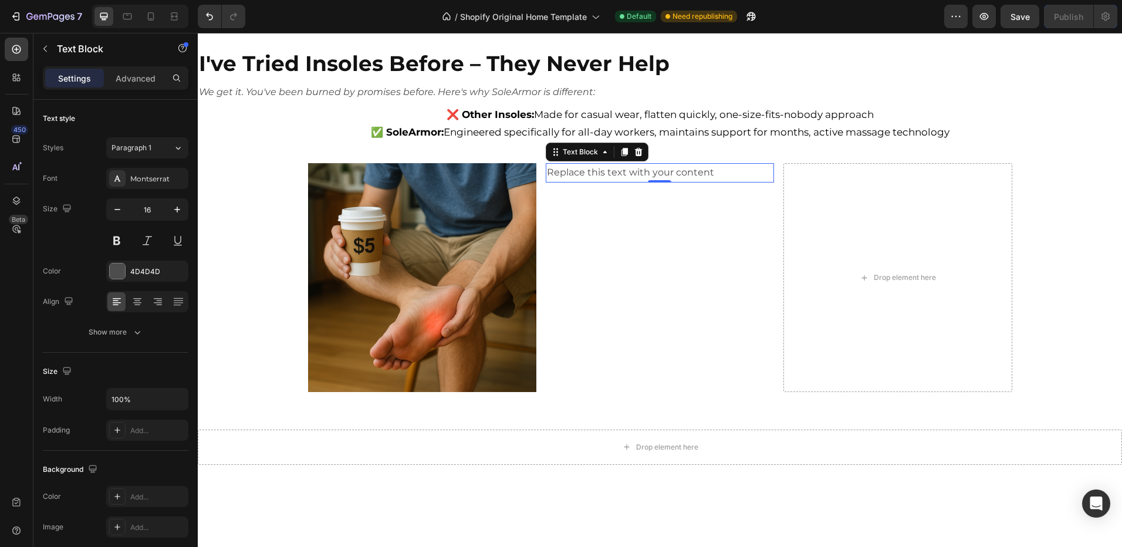
click at [721, 175] on p "Replace this text with your content" at bounding box center [660, 172] width 226 height 17
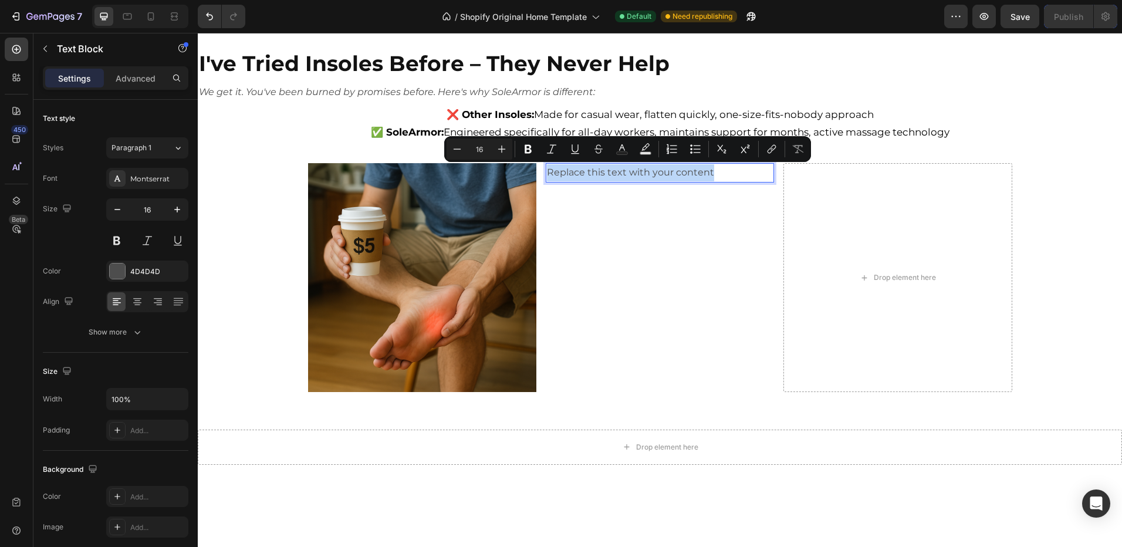
drag, startPoint x: 720, startPoint y: 174, endPoint x: 544, endPoint y: 172, distance: 176.1
click at [547, 172] on p "Replace this text with your content" at bounding box center [660, 172] width 226 height 17
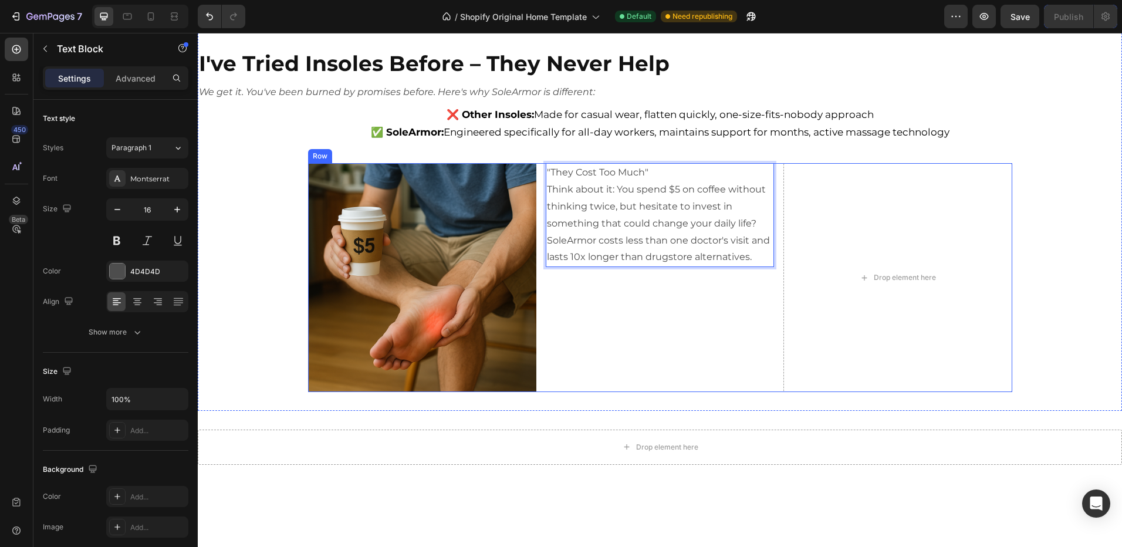
drag, startPoint x: 612, startPoint y: 286, endPoint x: 645, endPoint y: 200, distance: 91.8
click at [613, 282] on div ""They Cost Too Much" Think about it: You spend $5 on coffee without thinking tw…" at bounding box center [660, 277] width 228 height 228
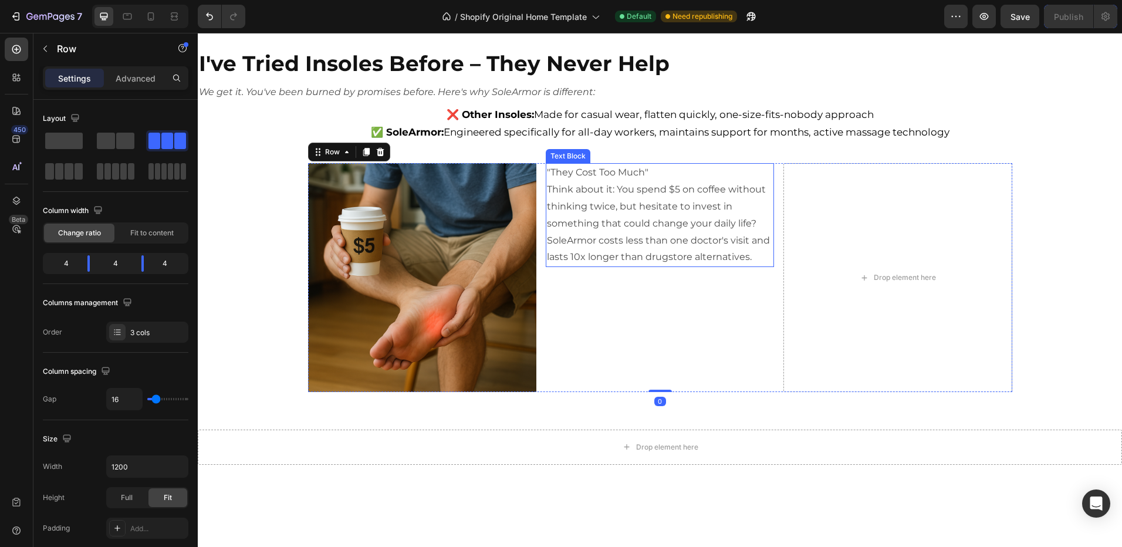
click at [643, 168] on p ""They Cost Too Much"" at bounding box center [660, 172] width 226 height 17
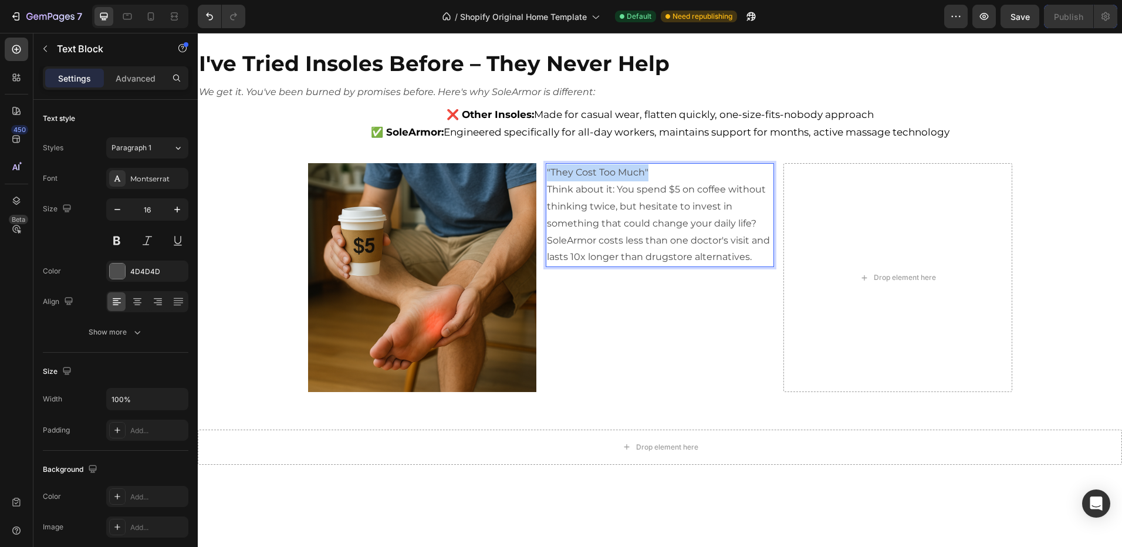
drag, startPoint x: 646, startPoint y: 172, endPoint x: 538, endPoint y: 171, distance: 108.6
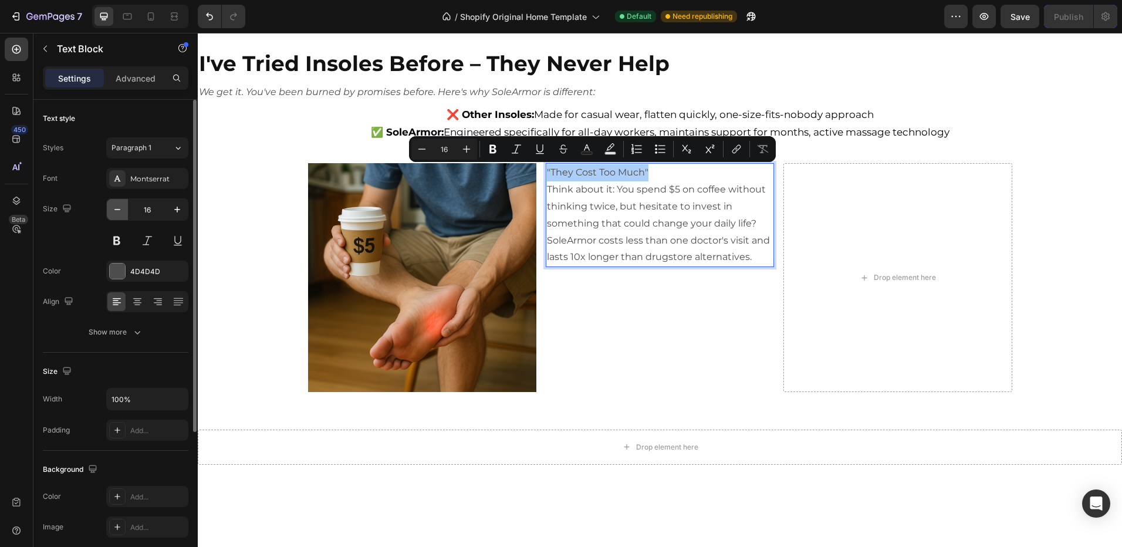
click at [123, 207] on button "button" at bounding box center [117, 209] width 21 height 21
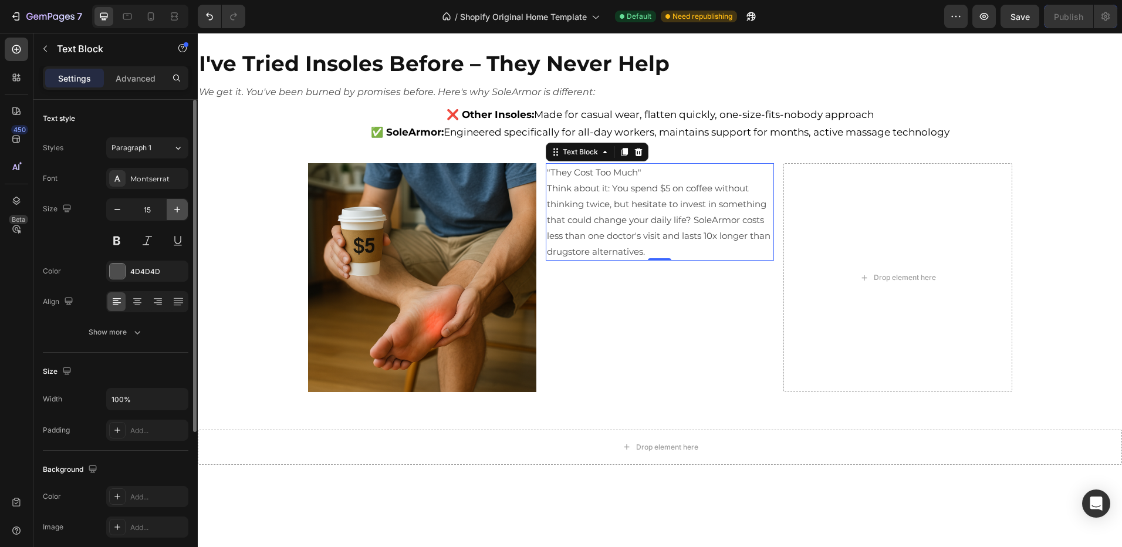
click at [175, 212] on icon "button" at bounding box center [177, 210] width 12 height 12
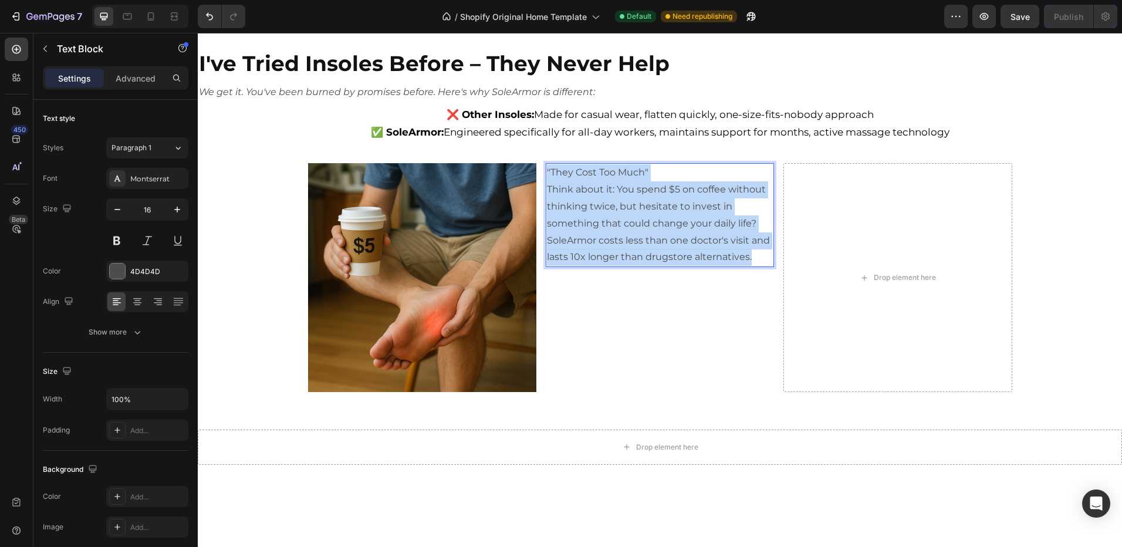
drag, startPoint x: 753, startPoint y: 260, endPoint x: 535, endPoint y: 173, distance: 235.2
click at [535, 173] on div "Image "They Cost Too Much" Think about it: You spend $5 on coffee without think…" at bounding box center [660, 277] width 704 height 228
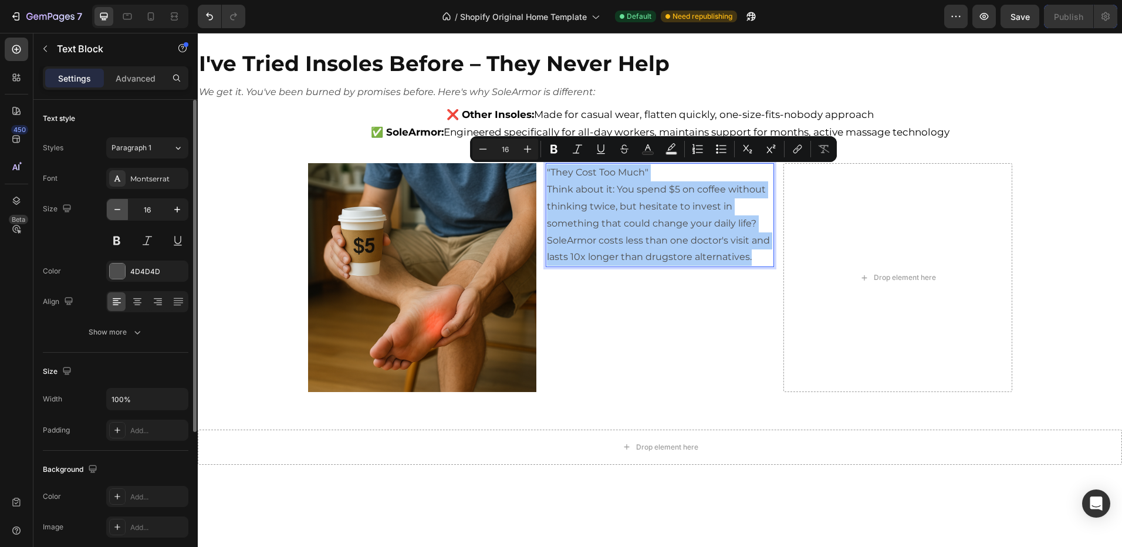
click at [120, 213] on icon "button" at bounding box center [117, 210] width 12 height 12
type input "15"
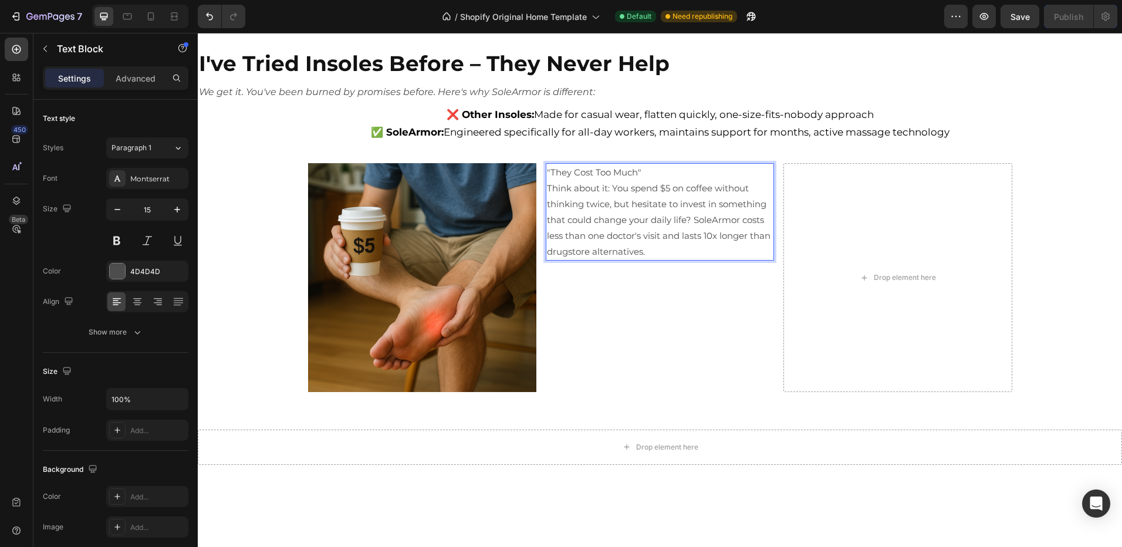
click at [685, 253] on p "Think about it: You spend $5 on coffee without thinking twice, but hesitate to …" at bounding box center [660, 219] width 226 height 79
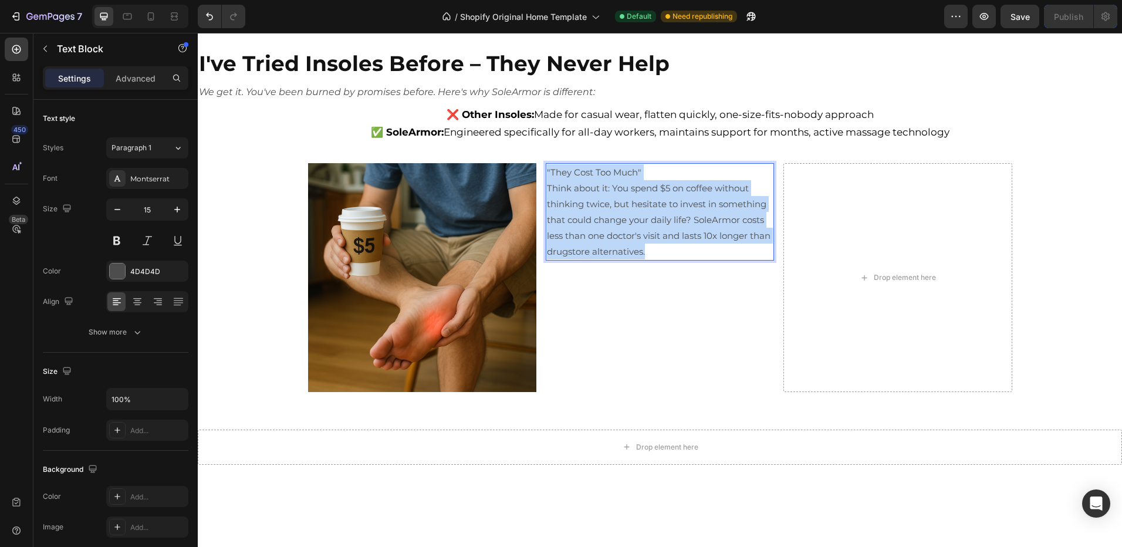
drag, startPoint x: 648, startPoint y: 244, endPoint x: 540, endPoint y: 171, distance: 129.9
click at [540, 171] on div "Image "They Cost Too Much" Think about it: You spend $5 on coffee without think…" at bounding box center [660, 277] width 704 height 228
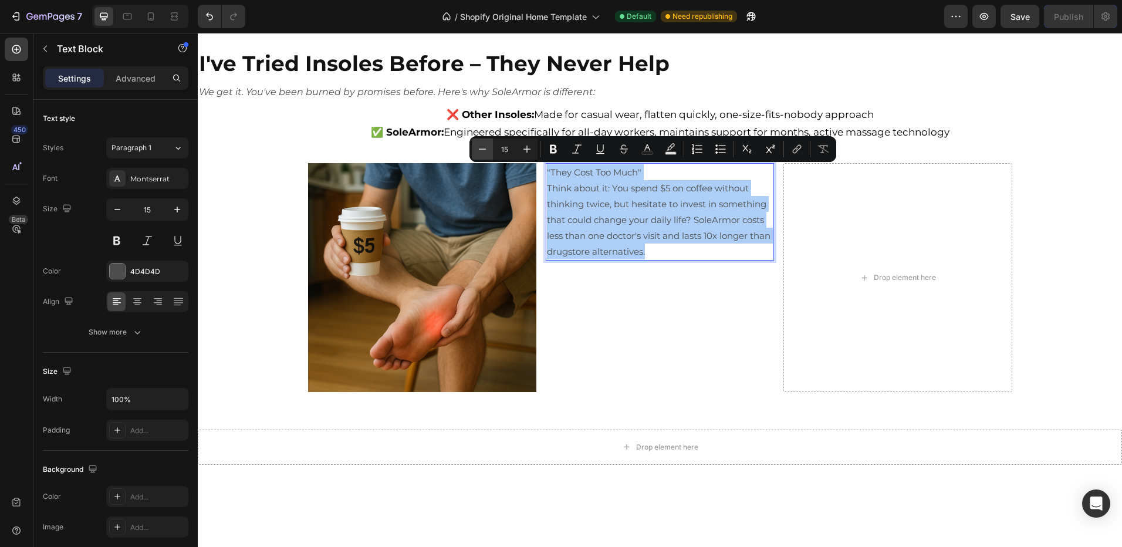
click at [489, 150] on button "Minus" at bounding box center [482, 148] width 21 height 21
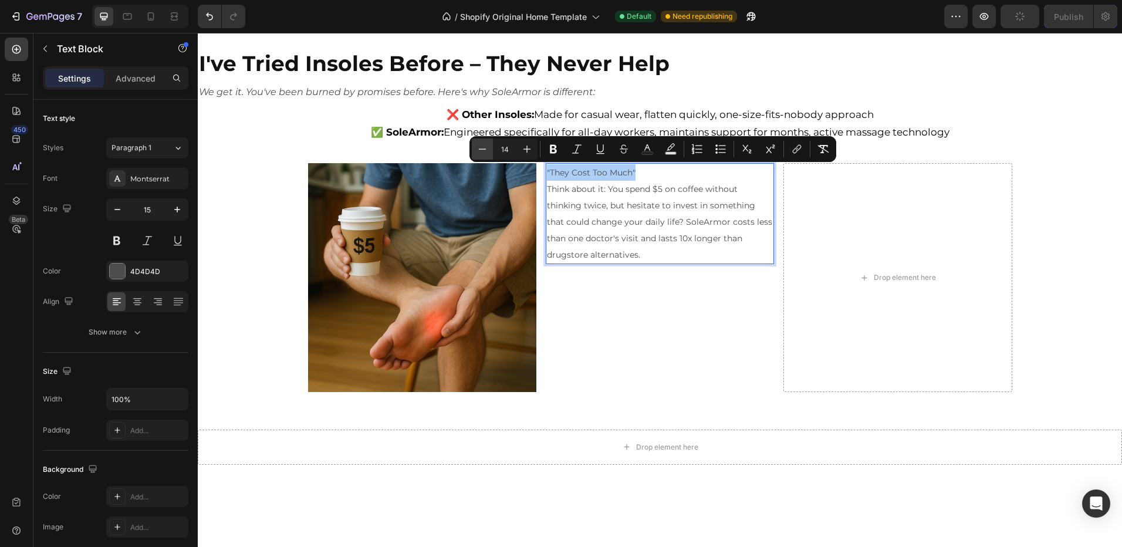
click at [489, 150] on button "Minus" at bounding box center [482, 148] width 21 height 21
type input "13"
click at [637, 242] on span "Think about it: You spend $5 on coffee without thinking twice, but hesitate to …" at bounding box center [652, 221] width 211 height 75
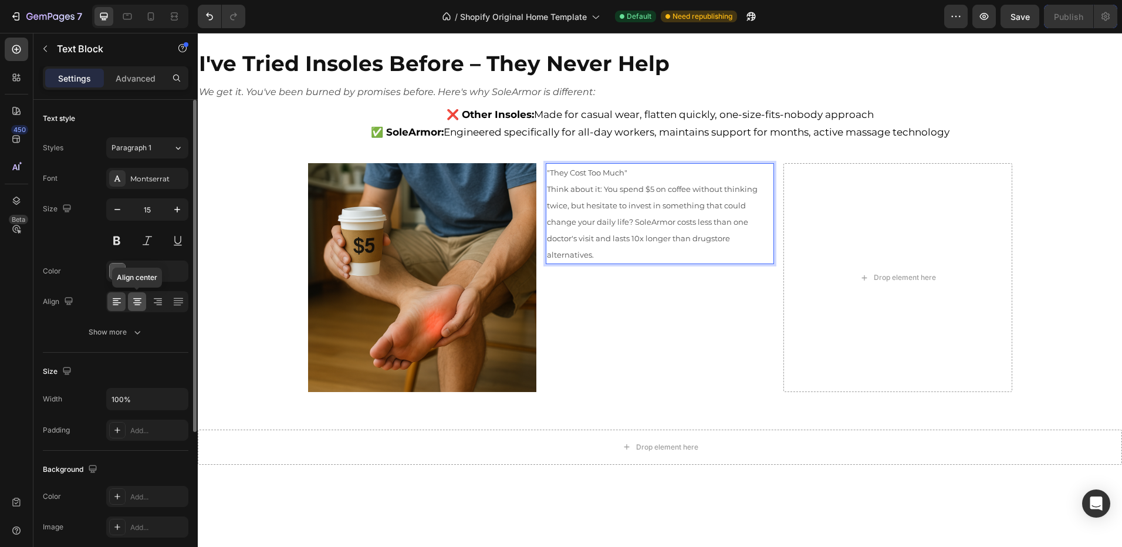
click at [133, 302] on icon at bounding box center [137, 302] width 12 height 12
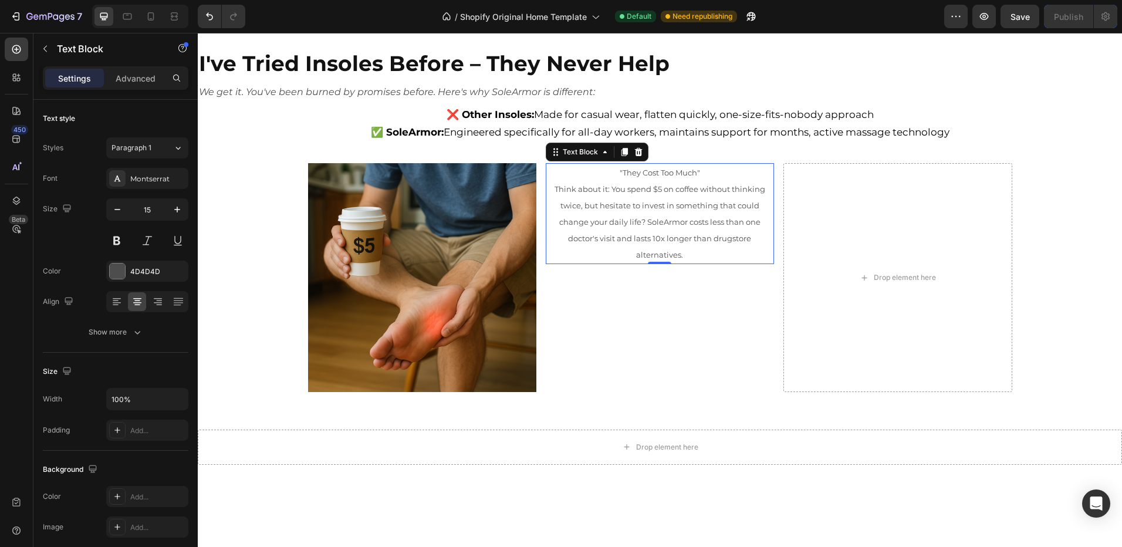
click at [715, 252] on p "Think about it: You spend $5 on coffee without thinking twice, but hesitate to …" at bounding box center [660, 222] width 226 height 82
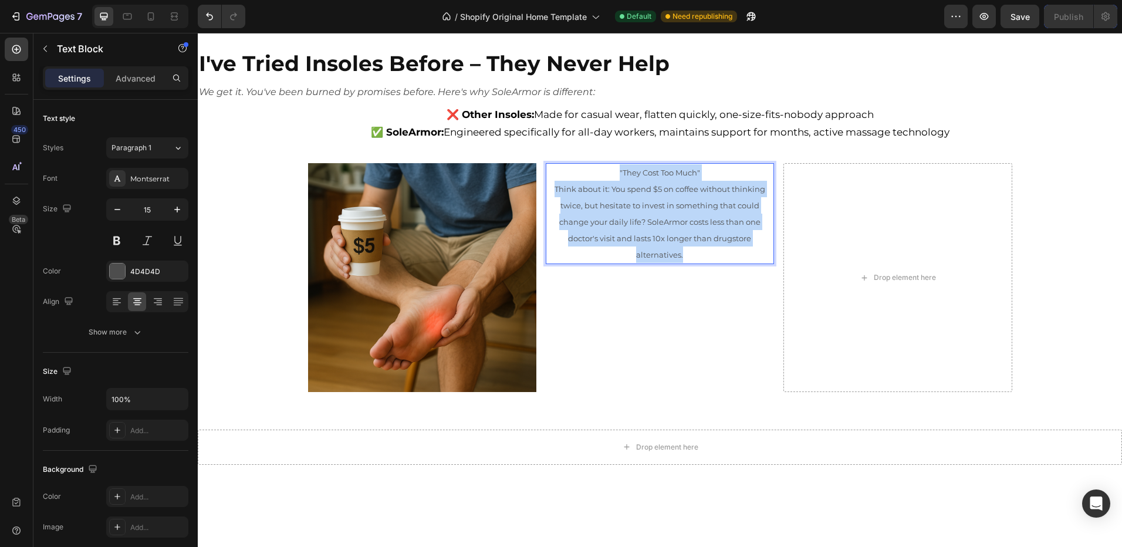
drag, startPoint x: 696, startPoint y: 255, endPoint x: 587, endPoint y: 173, distance: 136.5
click at [587, 173] on div ""They Cost Too Much" Think about it: You spend $5 on coffee without thinking tw…" at bounding box center [660, 213] width 228 height 101
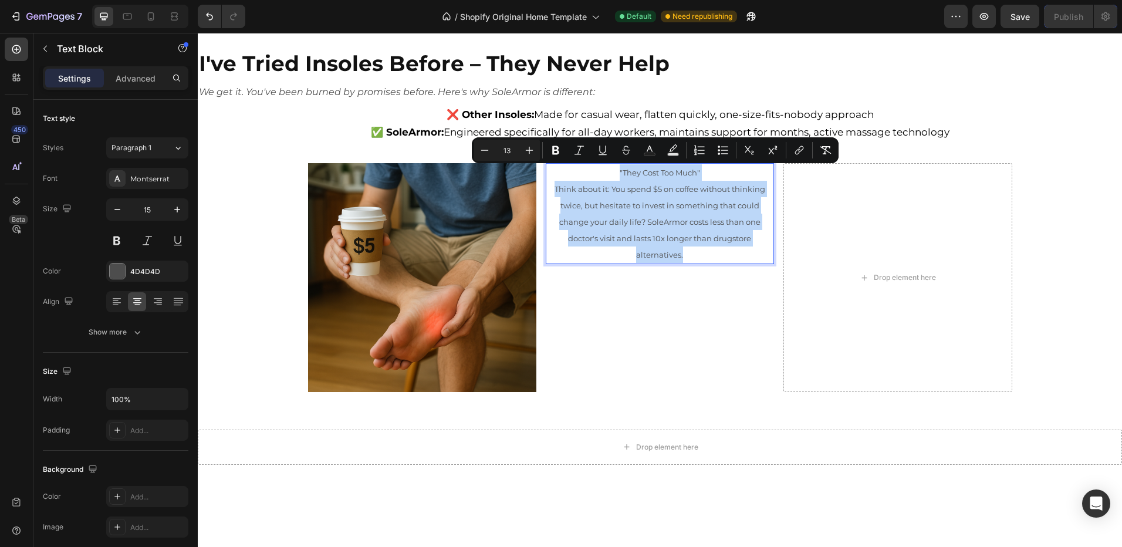
click at [708, 191] on span "Think about it: You spend $5 on coffee without thinking twice, but hesitate to …" at bounding box center [660, 221] width 211 height 75
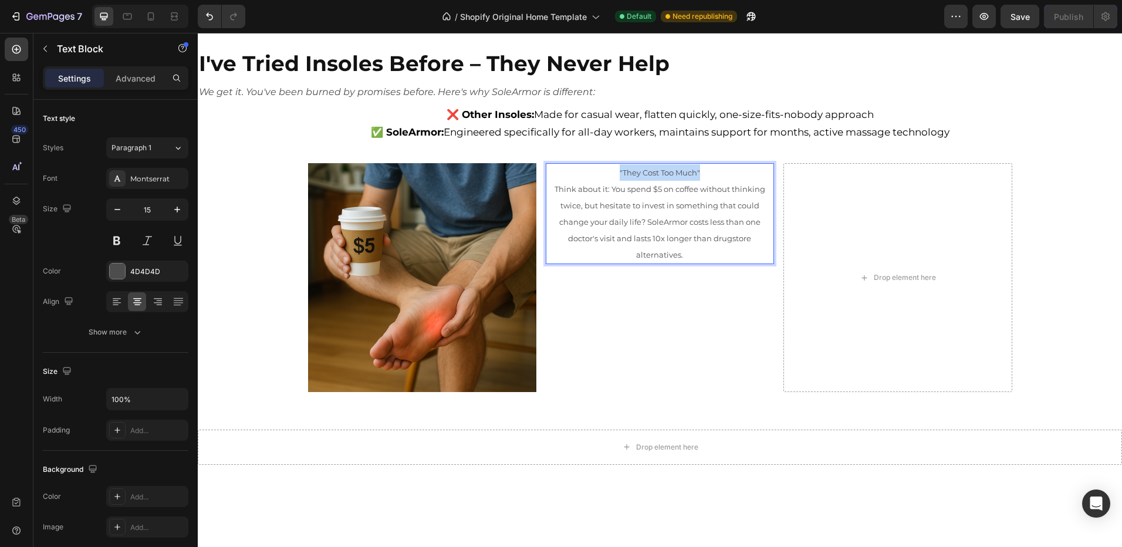
drag, startPoint x: 706, startPoint y: 173, endPoint x: 616, endPoint y: 169, distance: 90.5
click at [616, 169] on p ""They Cost Too Much"" at bounding box center [660, 172] width 226 height 16
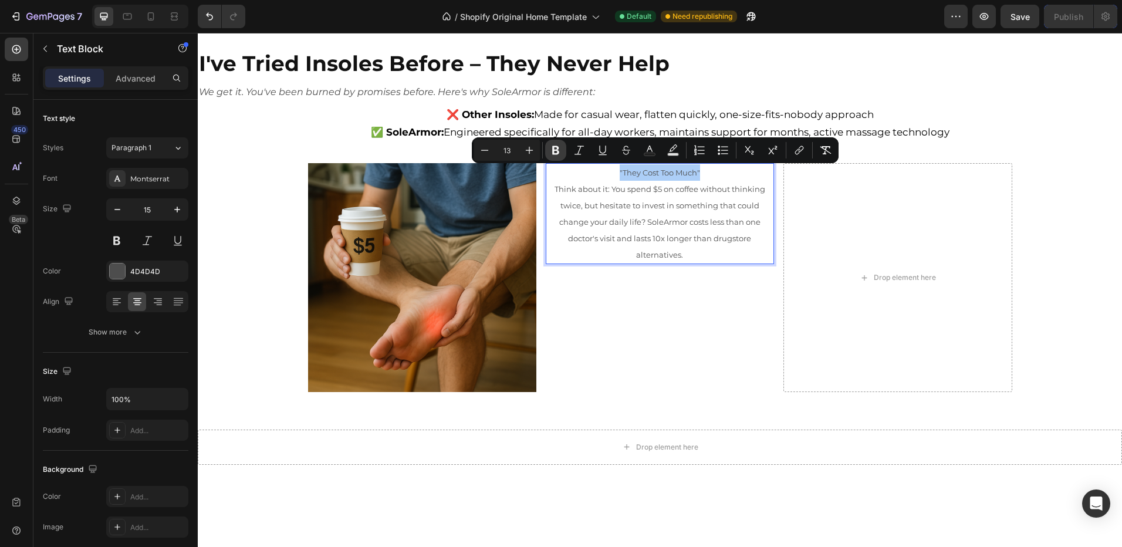
click at [554, 146] on icon "Editor contextual toolbar" at bounding box center [555, 150] width 7 height 9
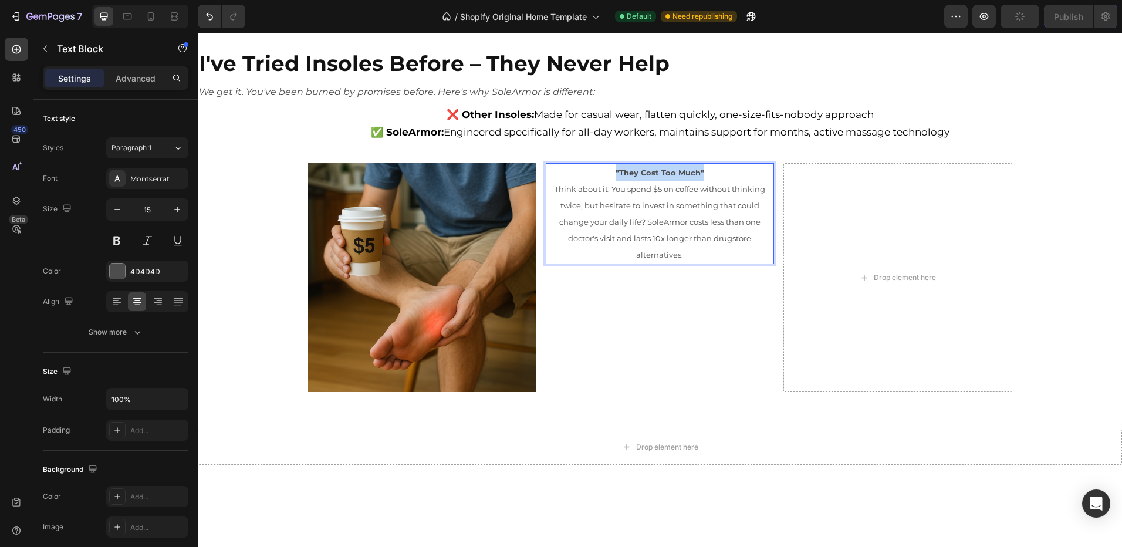
drag, startPoint x: 701, startPoint y: 173, endPoint x: 607, endPoint y: 168, distance: 93.4
click at [607, 168] on p ""They Cost Too Much"" at bounding box center [660, 172] width 226 height 16
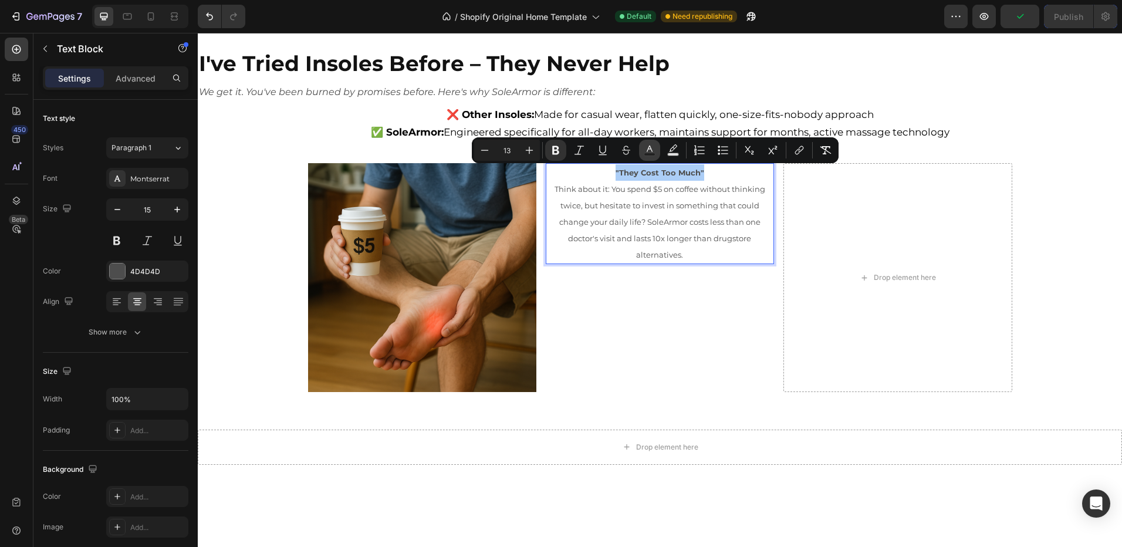
click at [652, 153] on rect "Editor contextual toolbar" at bounding box center [649, 154] width 11 height 3
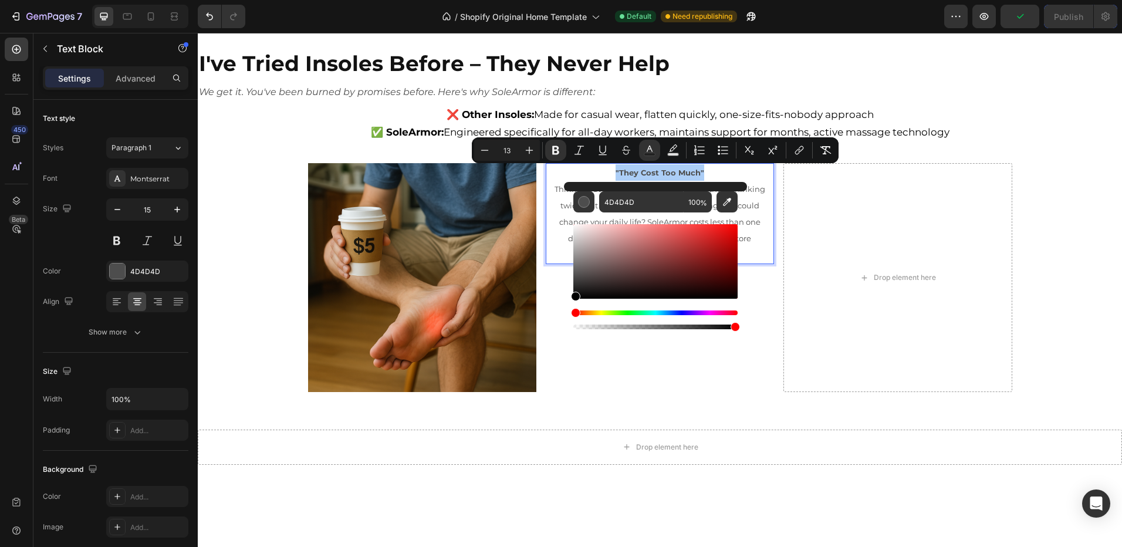
drag, startPoint x: 578, startPoint y: 285, endPoint x: 571, endPoint y: 313, distance: 29.0
click at [572, 301] on div "4D4D4D 100 %" at bounding box center [655, 257] width 183 height 150
type input "000000"
click at [586, 351] on div ""They Cost Too Much" Think about it: You spend $5 on coffee without thinking tw…" at bounding box center [660, 277] width 228 height 228
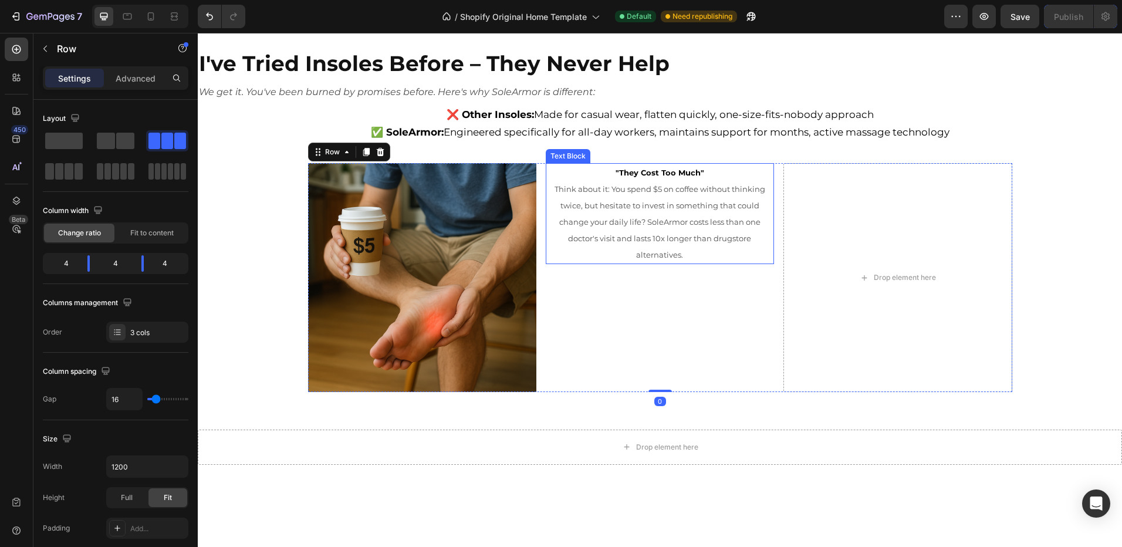
click at [700, 251] on p "Think about it: You spend $5 on coffee without thinking twice, but hesitate to …" at bounding box center [660, 222] width 226 height 82
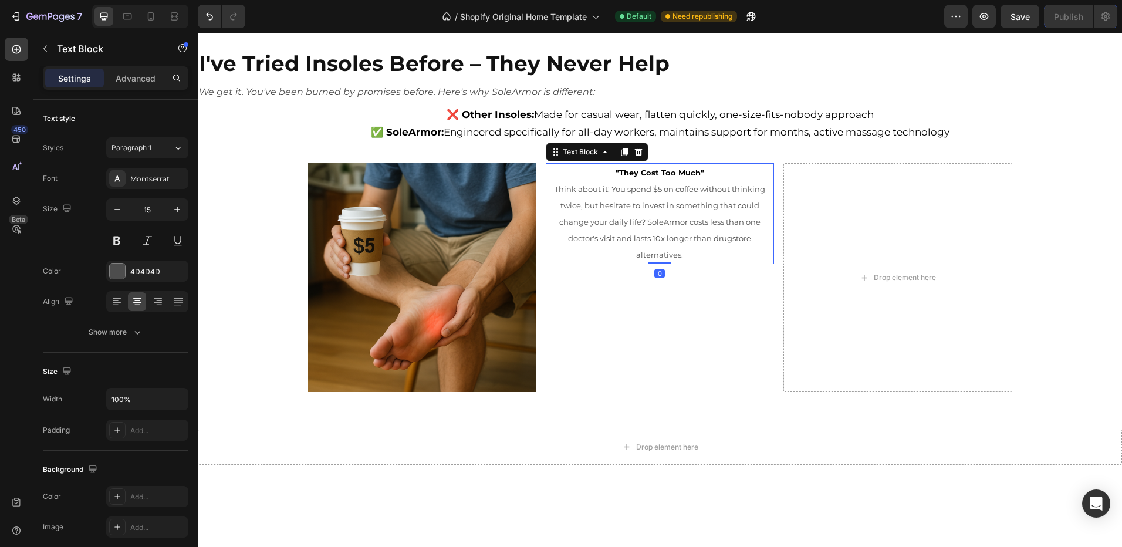
drag, startPoint x: 690, startPoint y: 261, endPoint x: 682, endPoint y: 260, distance: 7.7
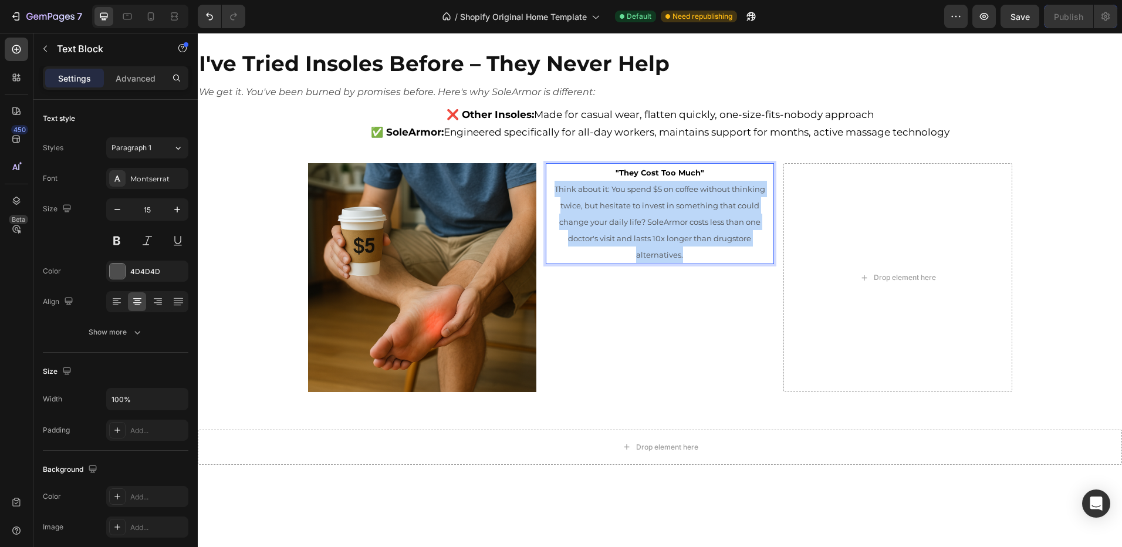
drag, startPoint x: 678, startPoint y: 256, endPoint x: 548, endPoint y: 188, distance: 147.5
click at [548, 188] on p "Think about it: You spend $5 on coffee without thinking twice, but hesitate to …" at bounding box center [660, 222] width 226 height 82
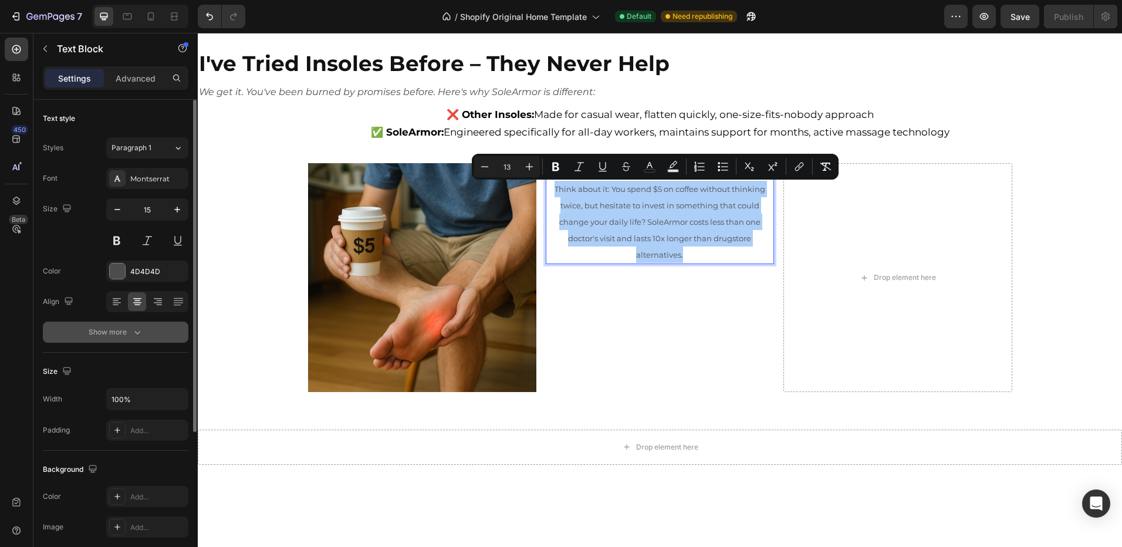
click at [121, 329] on div "Show more" at bounding box center [116, 332] width 55 height 12
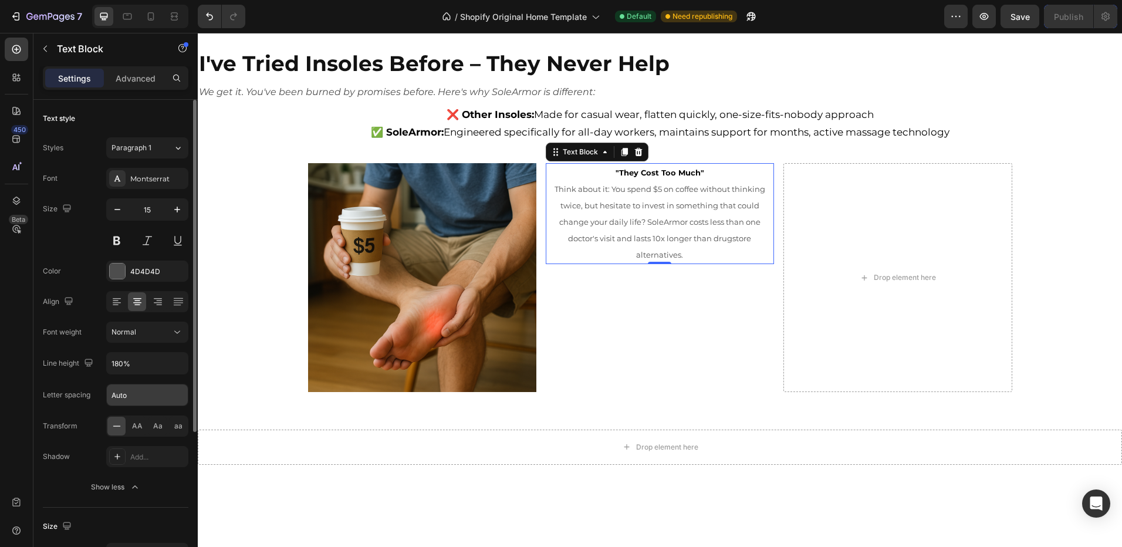
click at [134, 394] on input "Auto" at bounding box center [147, 394] width 81 height 21
click at [137, 397] on input "Auto" at bounding box center [147, 394] width 81 height 21
type input "a"
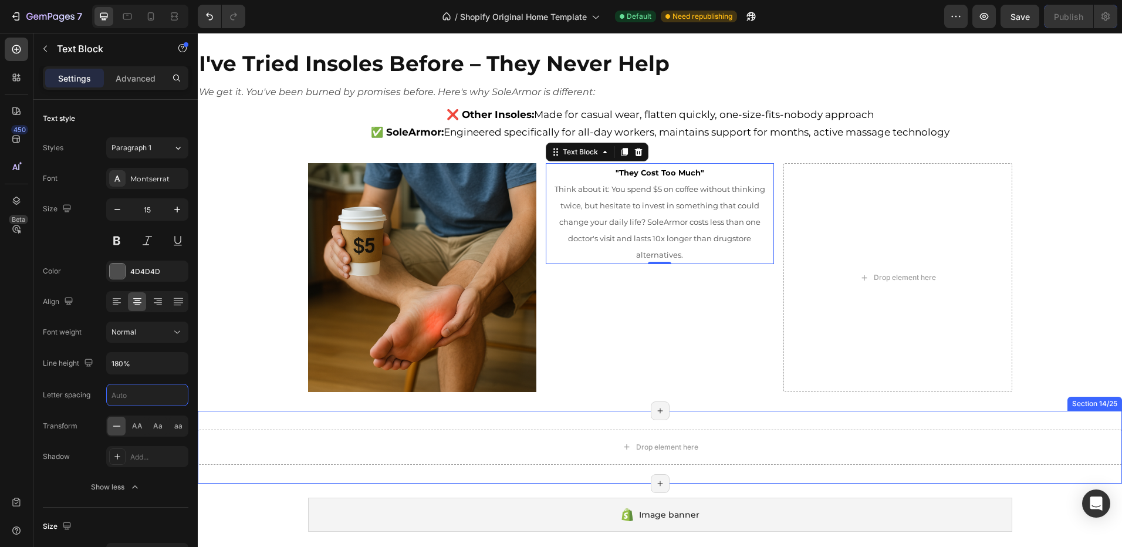
scroll to position [3462, 0]
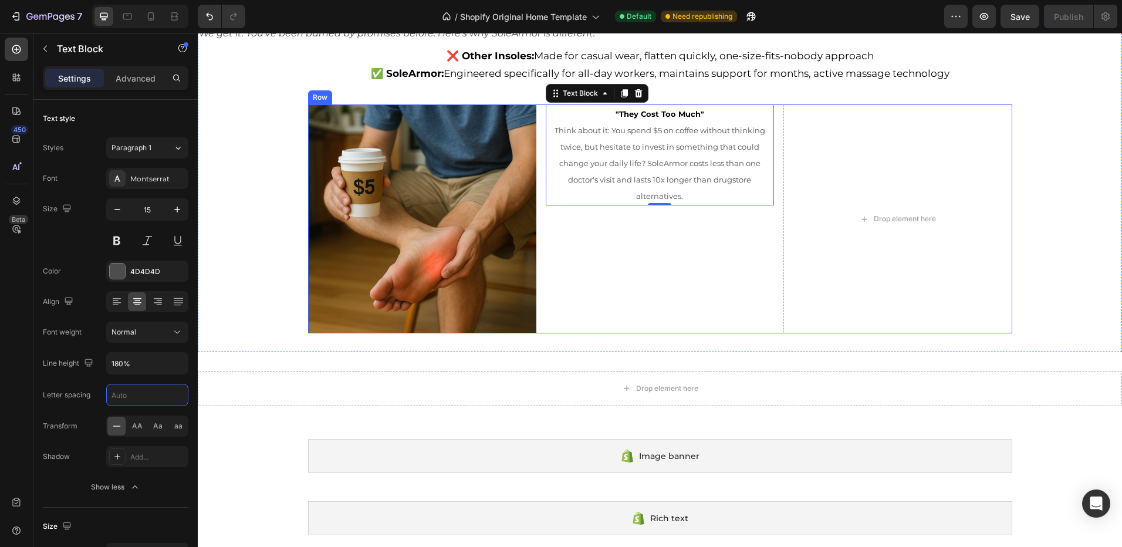
click at [592, 274] on div ""They Cost Too Much" Think about it: You spend $5 on coffee without thinking tw…" at bounding box center [660, 218] width 228 height 228
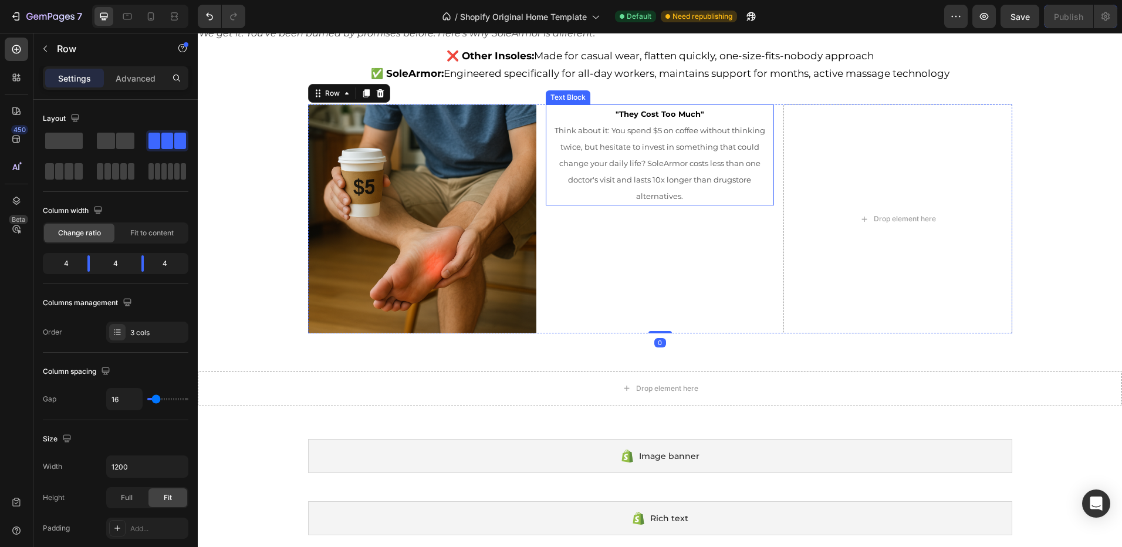
click at [657, 194] on span "Think about it: You spend $5 on coffee without thinking twice, but hesitate to …" at bounding box center [660, 163] width 211 height 75
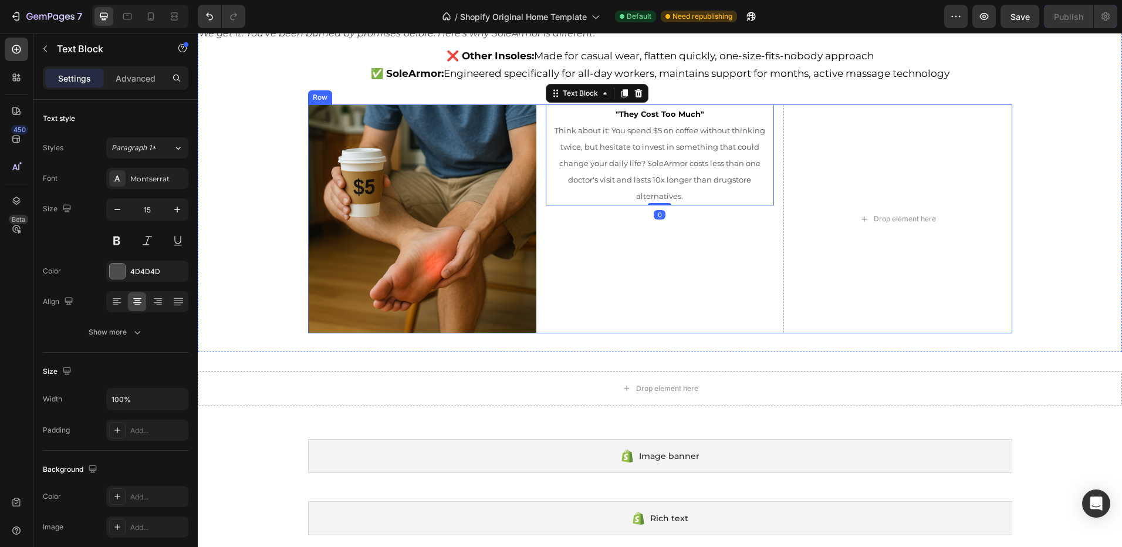
click at [648, 237] on div ""They Cost Too Much" Think about it: You spend $5 on coffee without thinking tw…" at bounding box center [660, 218] width 228 height 228
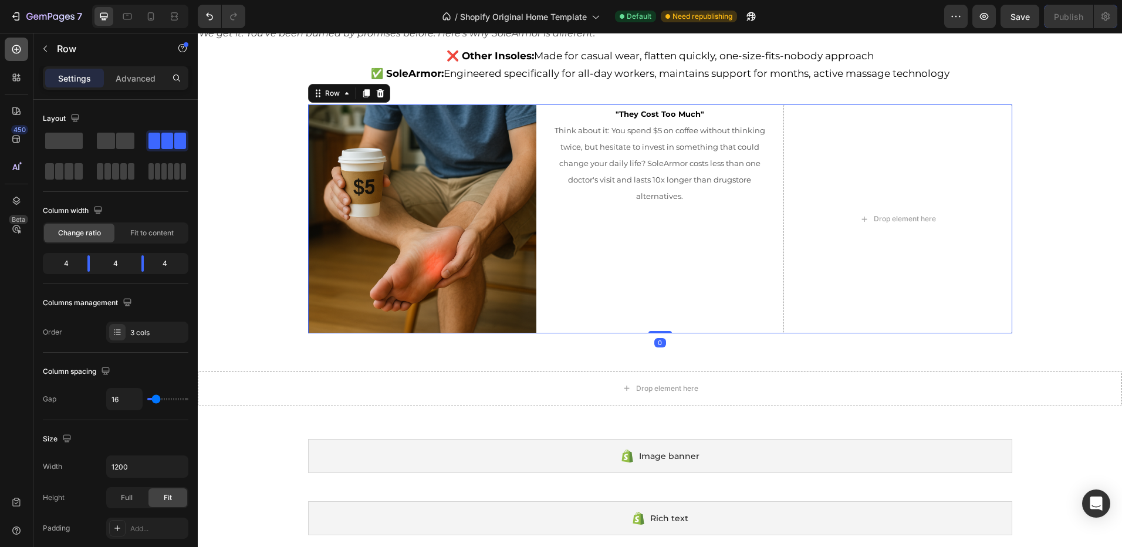
click at [13, 46] on icon at bounding box center [16, 49] width 9 height 9
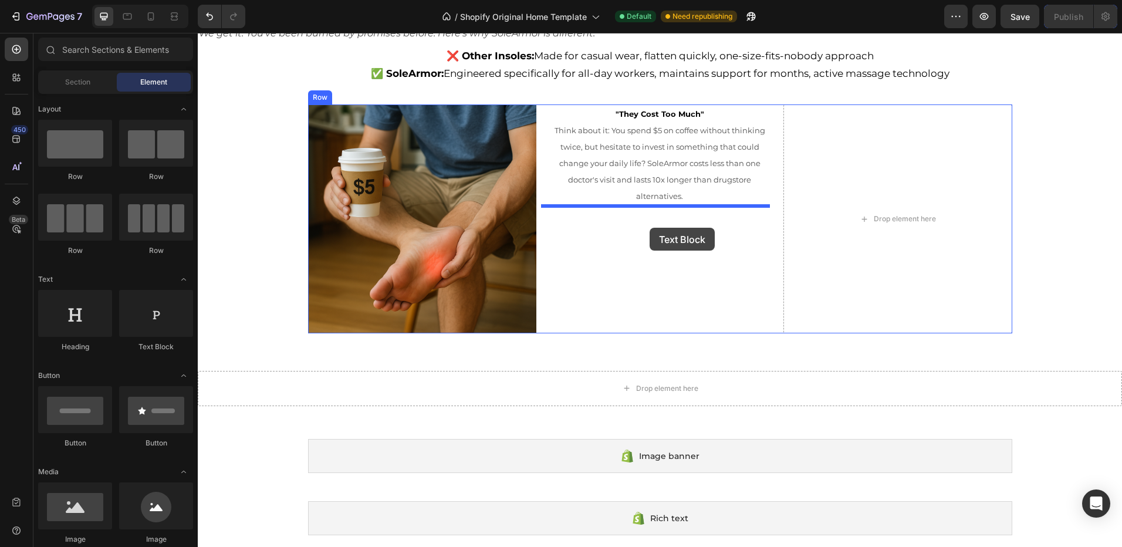
drag, startPoint x: 349, startPoint y: 357, endPoint x: 647, endPoint y: 222, distance: 326.7
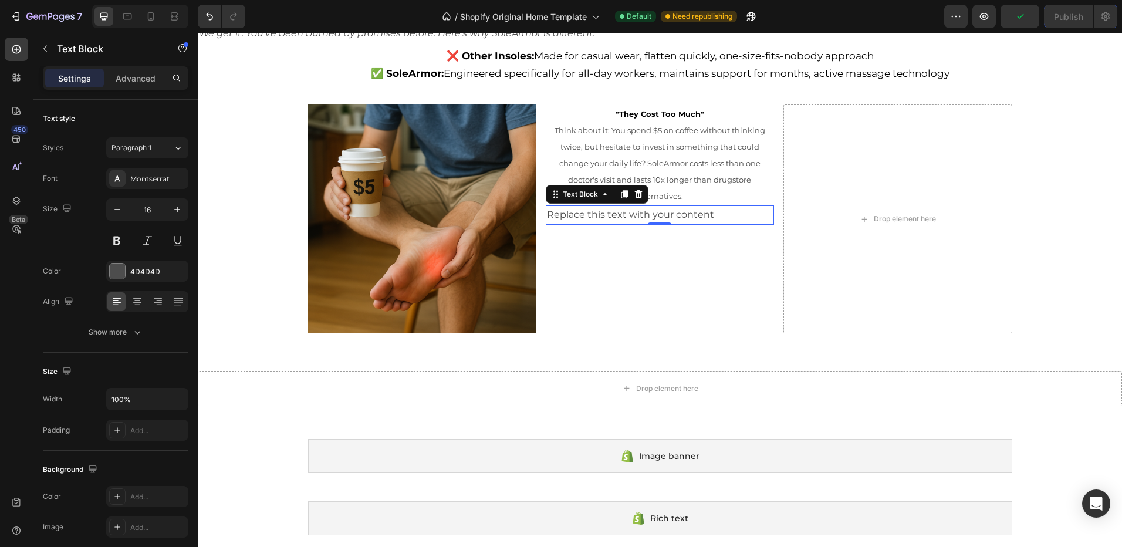
click at [729, 214] on div "Replace this text with your content" at bounding box center [660, 214] width 228 height 19
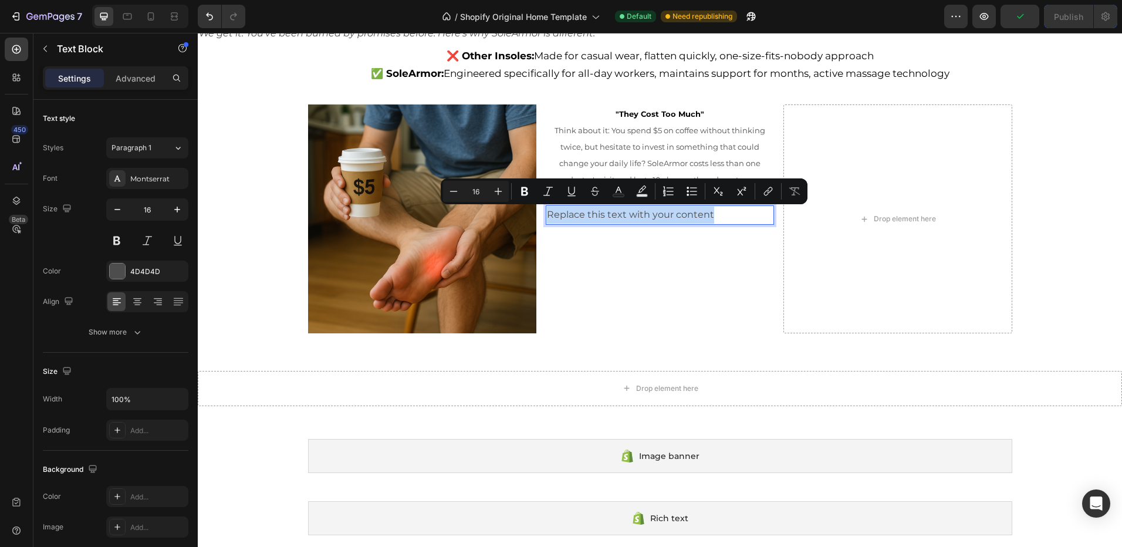
drag, startPoint x: 720, startPoint y: 217, endPoint x: 540, endPoint y: 217, distance: 179.6
click at [540, 217] on div "Image "They Cost Too Much" Think about it: You spend $5 on coffee without think…" at bounding box center [660, 218] width 704 height 228
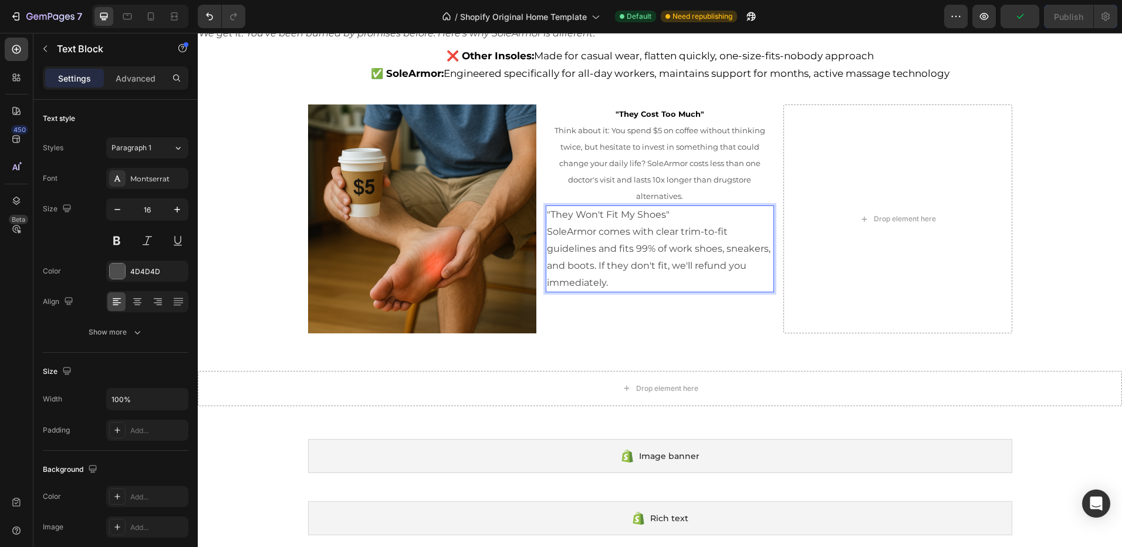
click at [689, 216] on p ""They Won't Fit My Shoes"" at bounding box center [660, 215] width 226 height 17
drag, startPoint x: 681, startPoint y: 215, endPoint x: 545, endPoint y: 212, distance: 136.2
click at [547, 212] on p ""They Won't Fit My Shoes"" at bounding box center [660, 215] width 226 height 17
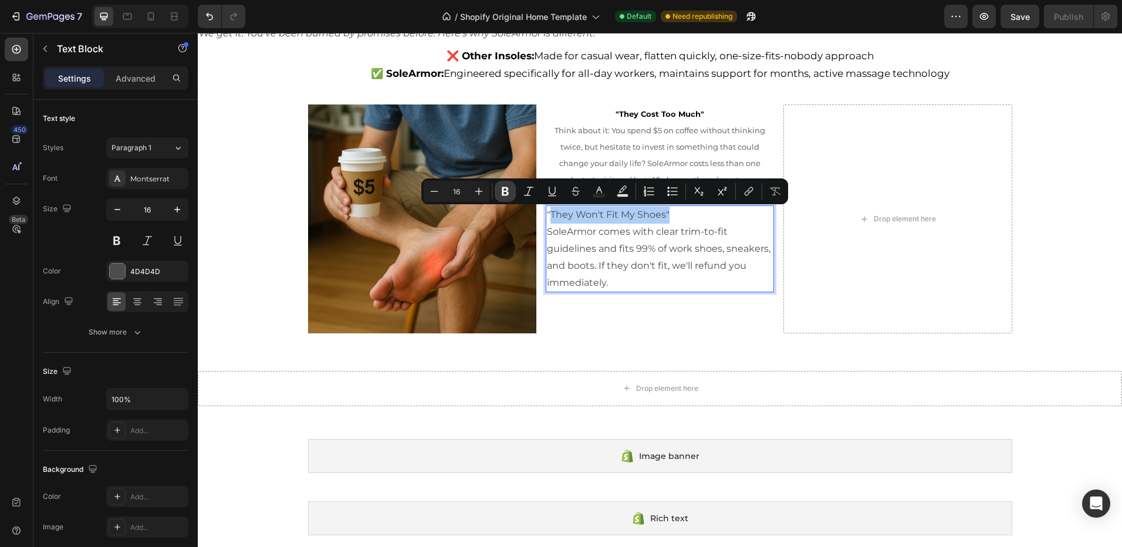
click at [502, 191] on icon "Editor contextual toolbar" at bounding box center [505, 191] width 12 height 12
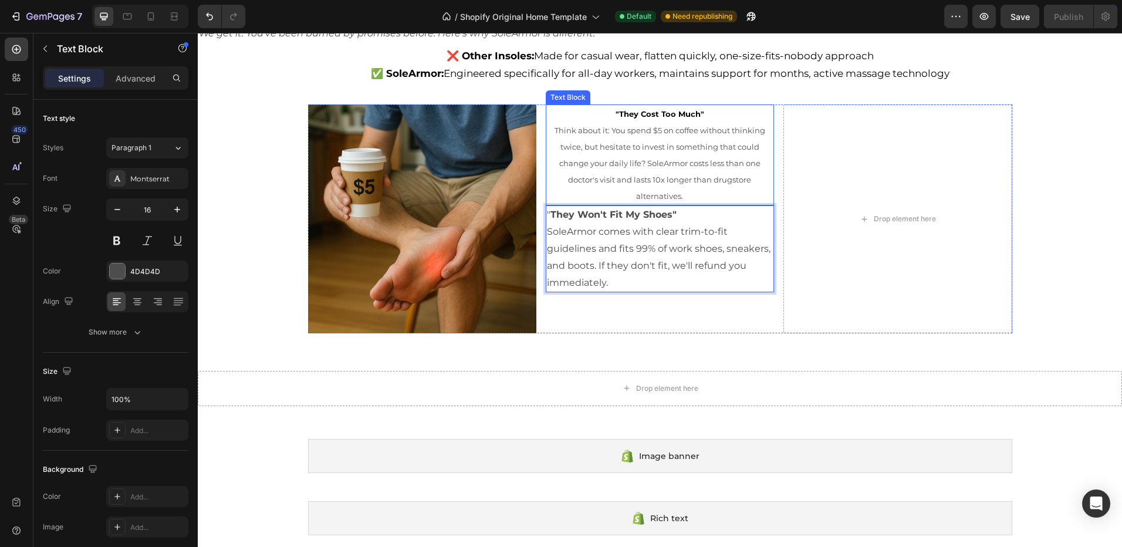
click at [599, 191] on p "Think about it: You spend $5 on coffee without thinking twice, but hesitate to …" at bounding box center [660, 163] width 226 height 82
click at [685, 217] on p "" They Won't Fit My Shoes"" at bounding box center [660, 215] width 226 height 17
click at [673, 215] on p "" They Won't Fit My Shoes"" at bounding box center [660, 215] width 226 height 17
drag, startPoint x: 671, startPoint y: 215, endPoint x: 545, endPoint y: 222, distance: 125.8
click at [547, 222] on p "" They Won't Fit My Shoes"" at bounding box center [660, 215] width 226 height 17
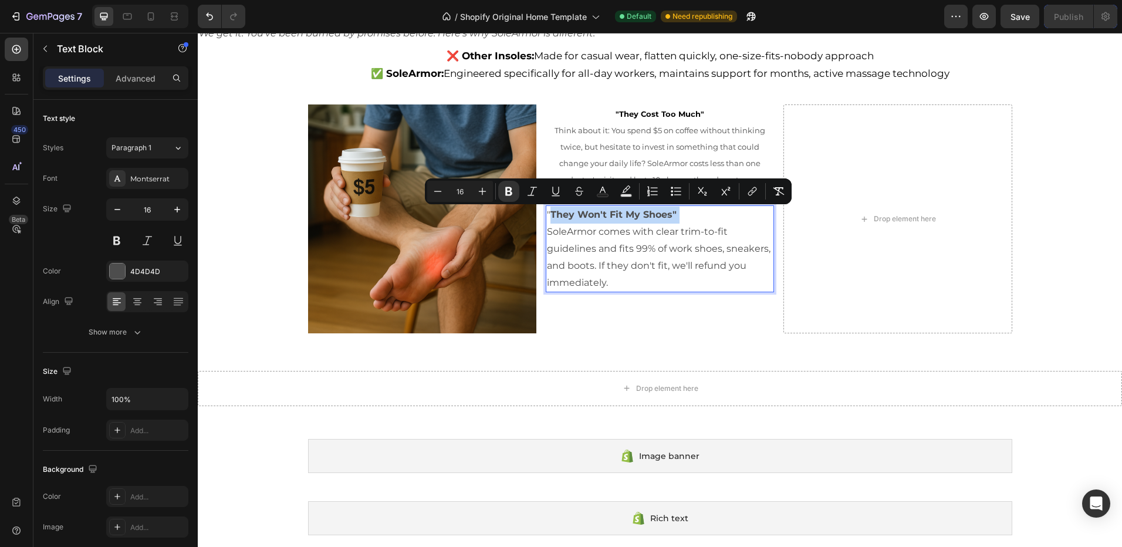
click at [547, 218] on p "" They Won't Fit My Shoes"" at bounding box center [660, 215] width 226 height 17
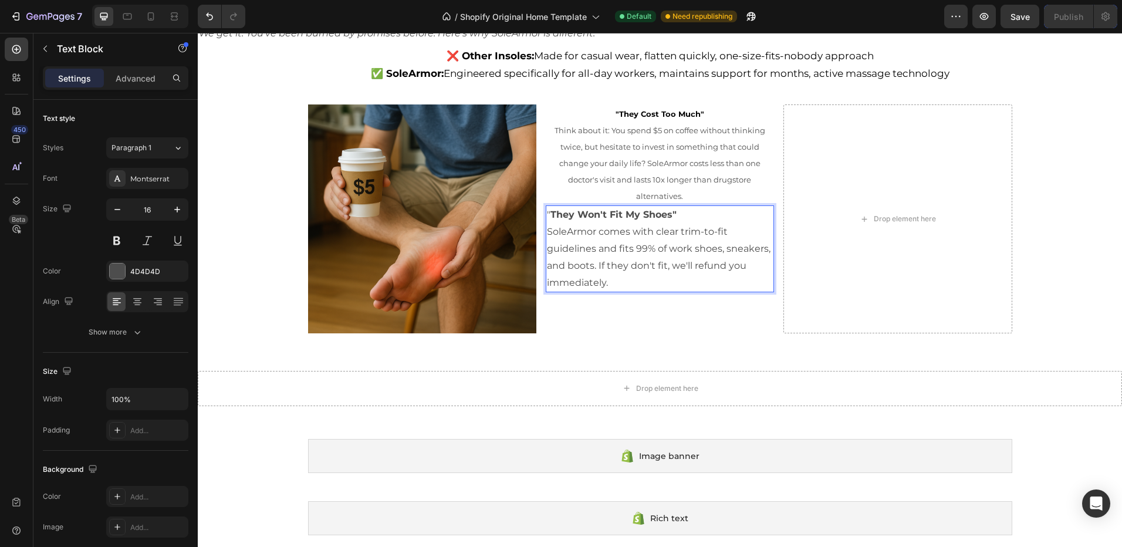
click at [547, 212] on p "" They Won't Fit My Shoes"" at bounding box center [660, 215] width 226 height 17
click at [677, 219] on p "" They Won't Fit My Shoes"" at bounding box center [660, 215] width 226 height 17
drag, startPoint x: 642, startPoint y: 217, endPoint x: 539, endPoint y: 216, distance: 102.7
click at [539, 216] on div "Image "They Cost Too Much" Think about it: You spend $5 on coffee without think…" at bounding box center [660, 218] width 704 height 228
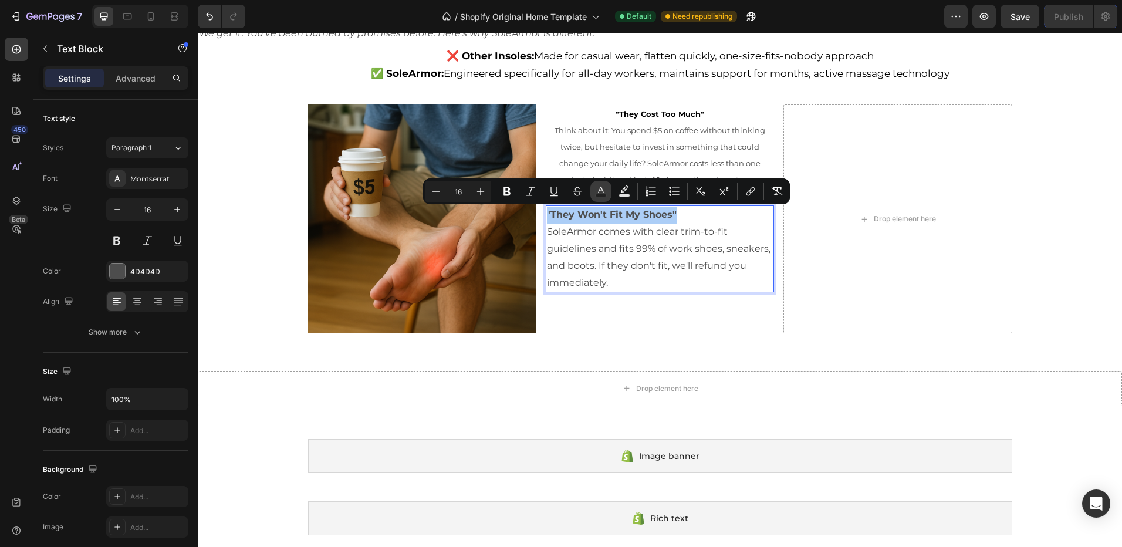
click at [596, 188] on icon "Editor contextual toolbar" at bounding box center [601, 191] width 12 height 12
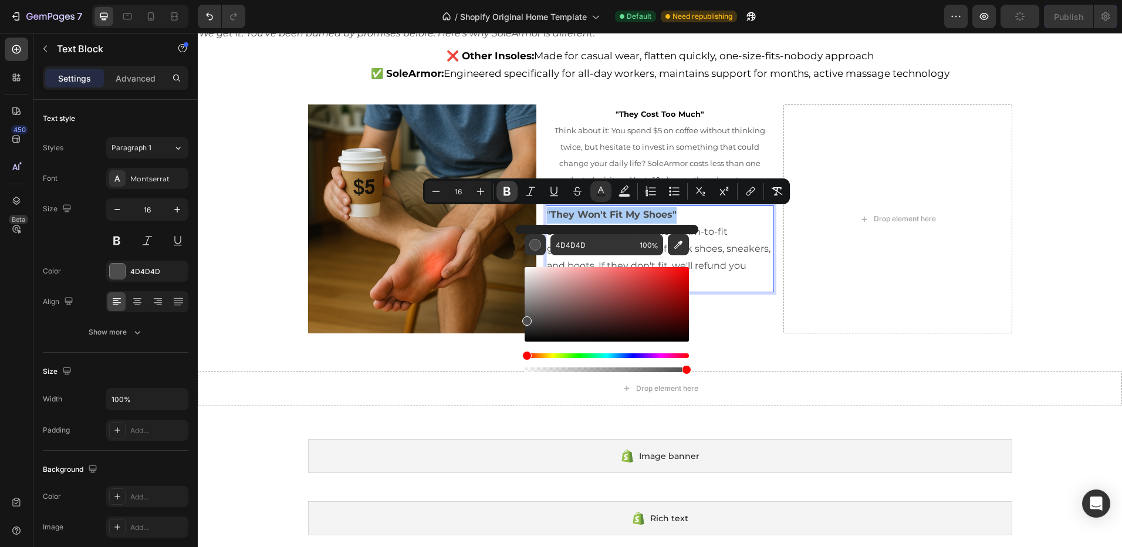
click at [510, 197] on icon "Editor contextual toolbar" at bounding box center [507, 191] width 12 height 12
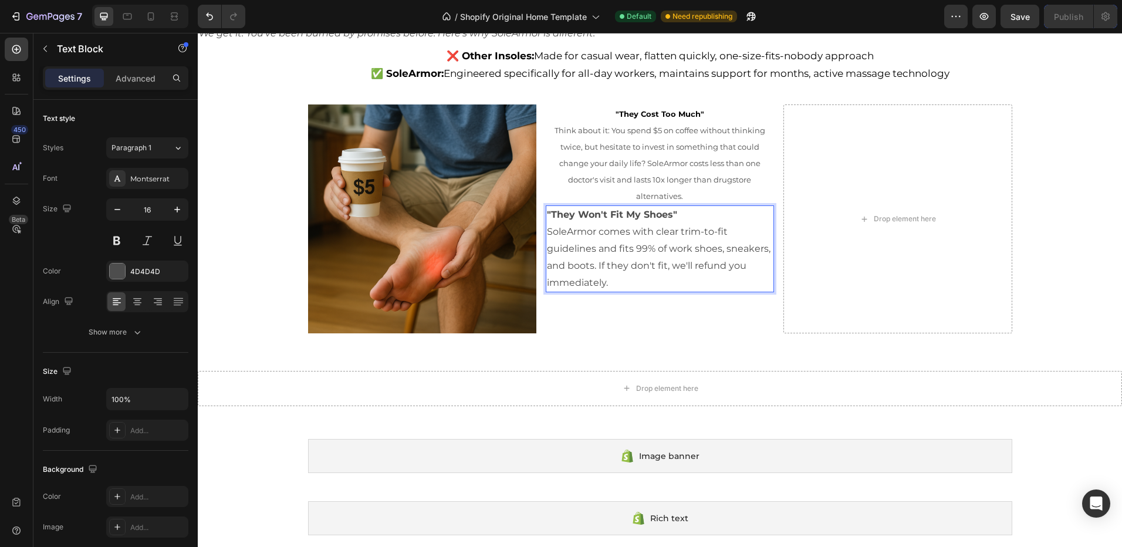
click at [672, 217] on p ""They Won't Fit My Shoes"" at bounding box center [660, 215] width 226 height 17
drag, startPoint x: 671, startPoint y: 214, endPoint x: 678, endPoint y: 216, distance: 7.3
click at [670, 214] on strong ""They Won't Fit My Shoes"" at bounding box center [612, 214] width 130 height 11
drag, startPoint x: 646, startPoint y: 218, endPoint x: 542, endPoint y: 218, distance: 104.5
click at [546, 218] on div ""They Won't Fit My Shoes" SoleArmor comes with clear trim-to-fit guidelines and…" at bounding box center [660, 248] width 228 height 87
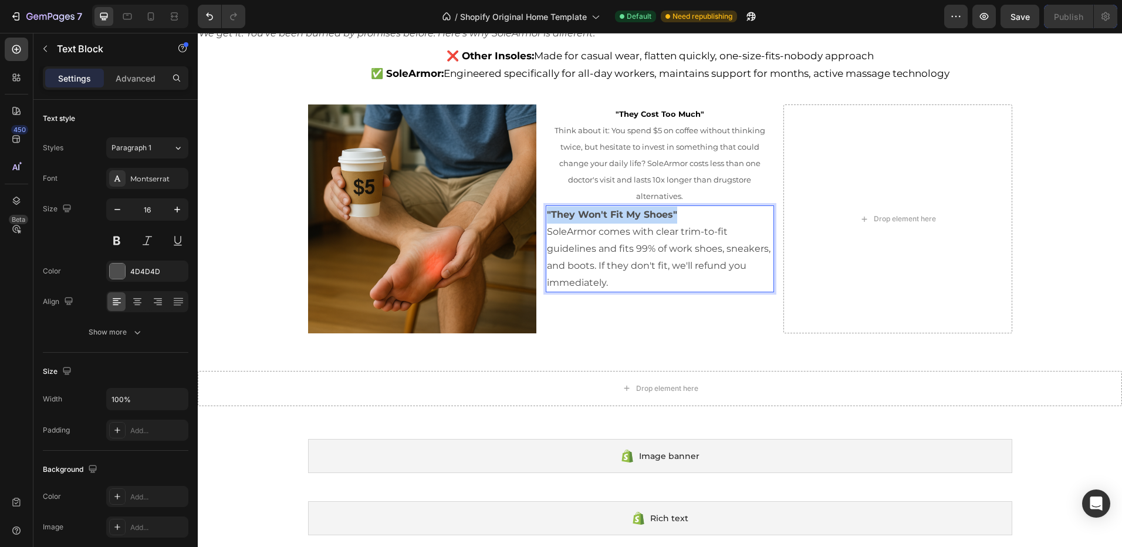
click at [704, 218] on p ""They Won't Fit My Shoes"" at bounding box center [660, 215] width 226 height 17
click at [689, 313] on div ""They Cost Too Much" Think about it: You spend $5 on coffee without thinking tw…" at bounding box center [660, 218] width 228 height 228
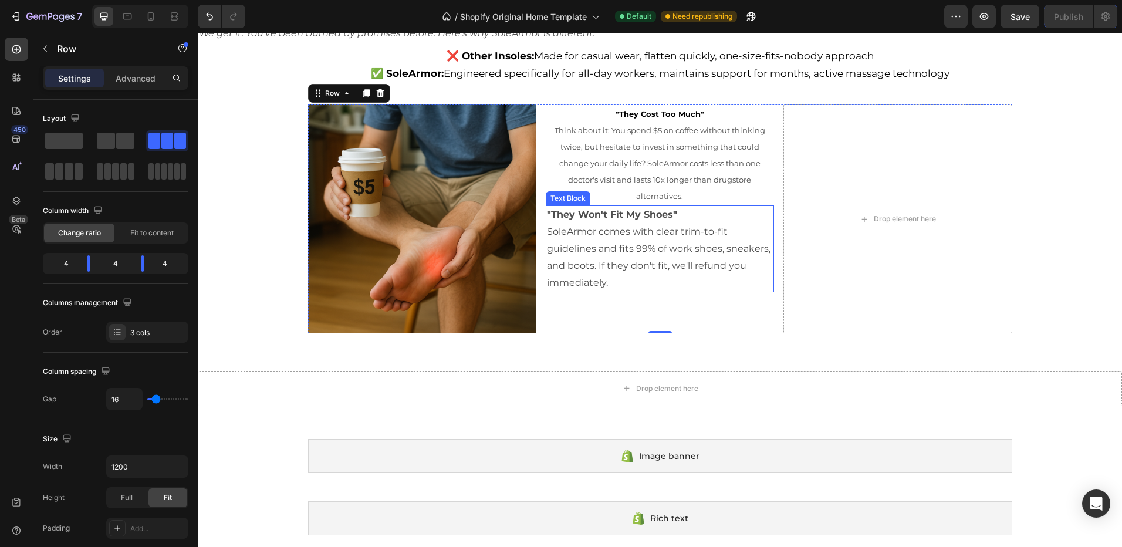
click at [681, 215] on p ""They Won't Fit My Shoes"" at bounding box center [660, 215] width 226 height 17
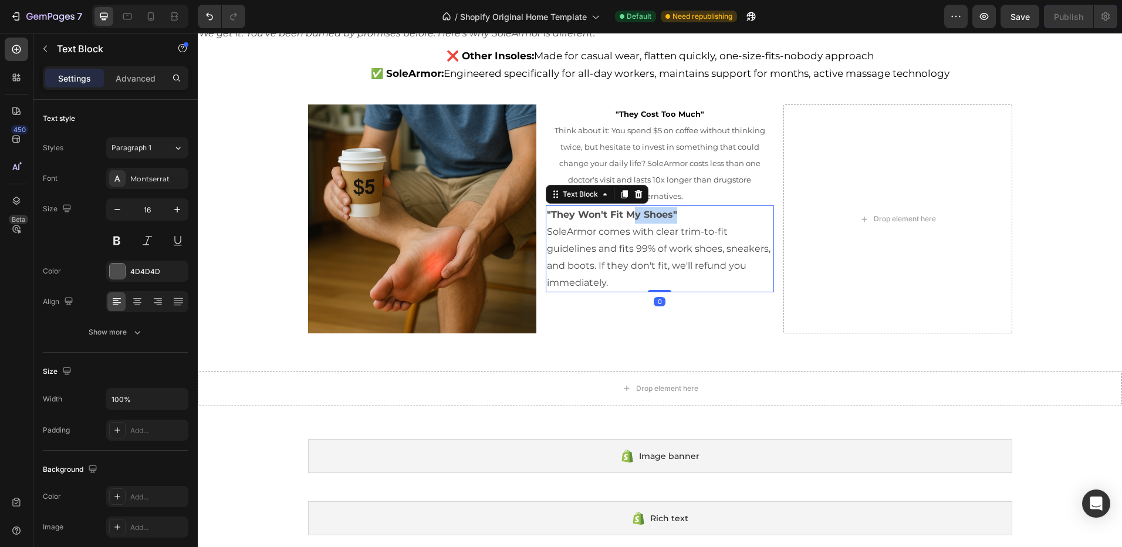
drag, startPoint x: 678, startPoint y: 215, endPoint x: 641, endPoint y: 218, distance: 36.5
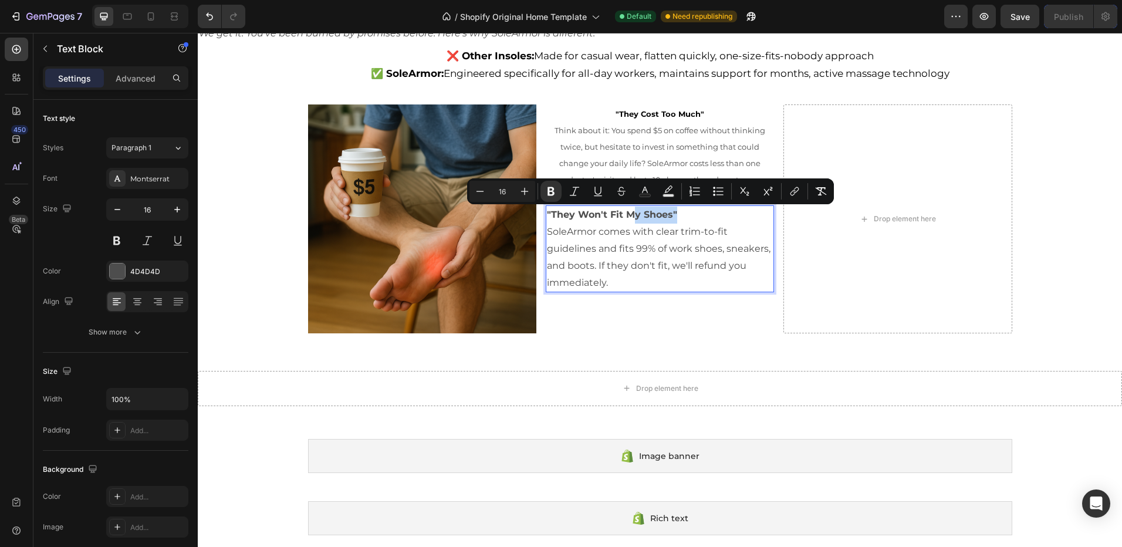
click at [675, 216] on p ""They Won't Fit My Shoes"" at bounding box center [660, 215] width 226 height 17
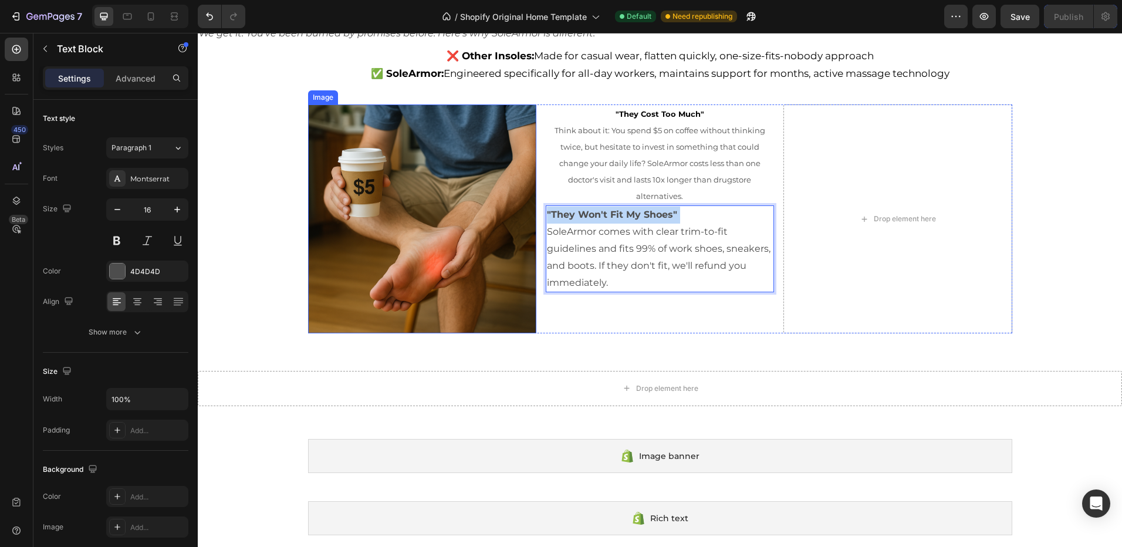
drag, startPoint x: 675, startPoint y: 216, endPoint x: 513, endPoint y: 222, distance: 162.1
click at [513, 222] on div "Image "They Cost Too Much" Think about it: You spend $5 on coffee without think…" at bounding box center [660, 218] width 704 height 228
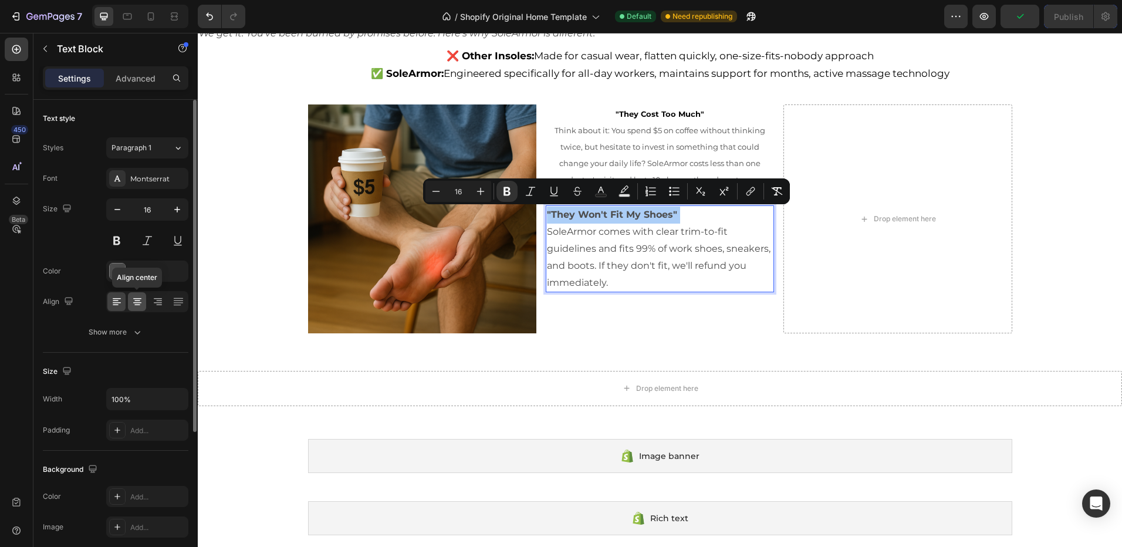
click at [135, 302] on icon at bounding box center [137, 302] width 12 height 12
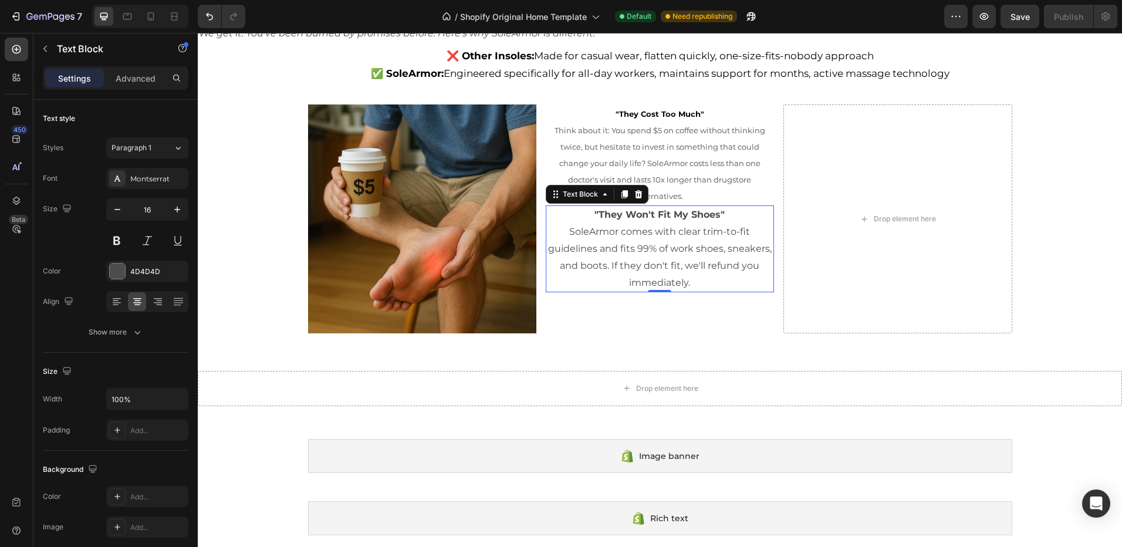
click at [693, 278] on p "SoleArmor comes with clear trim-to-fit guidelines and fits 99% of work shoes, s…" at bounding box center [660, 257] width 226 height 67
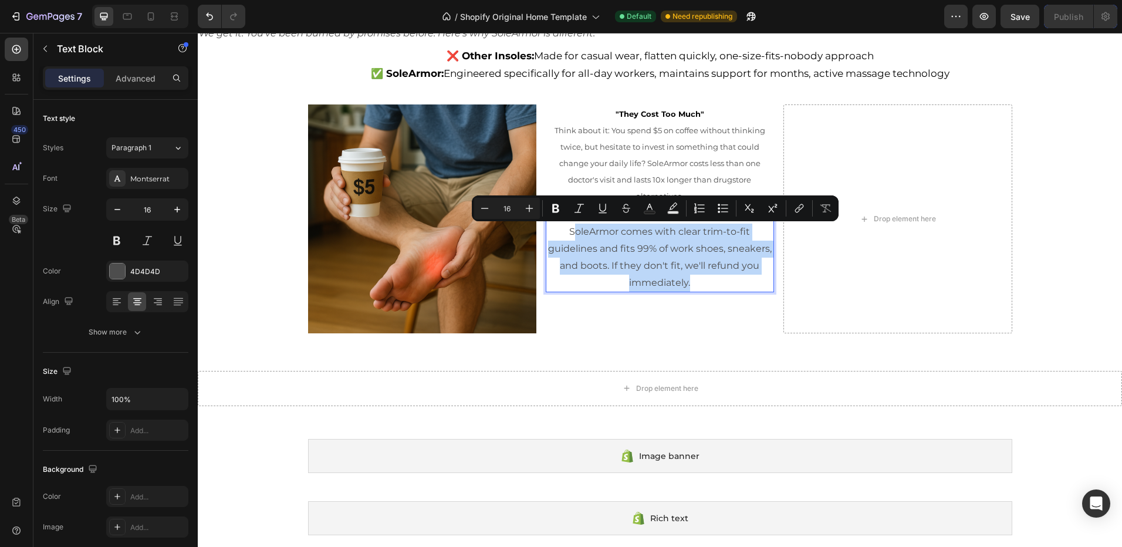
drag, startPoint x: 688, startPoint y: 283, endPoint x: 569, endPoint y: 238, distance: 127.4
click at [569, 238] on p "SoleArmor comes with clear trim-to-fit guidelines and fits 99% of work shoes, s…" at bounding box center [660, 257] width 226 height 67
click at [697, 279] on p "SoleArmor comes with clear trim-to-fit guidelines and fits 99% of work shoes, s…" at bounding box center [660, 257] width 226 height 67
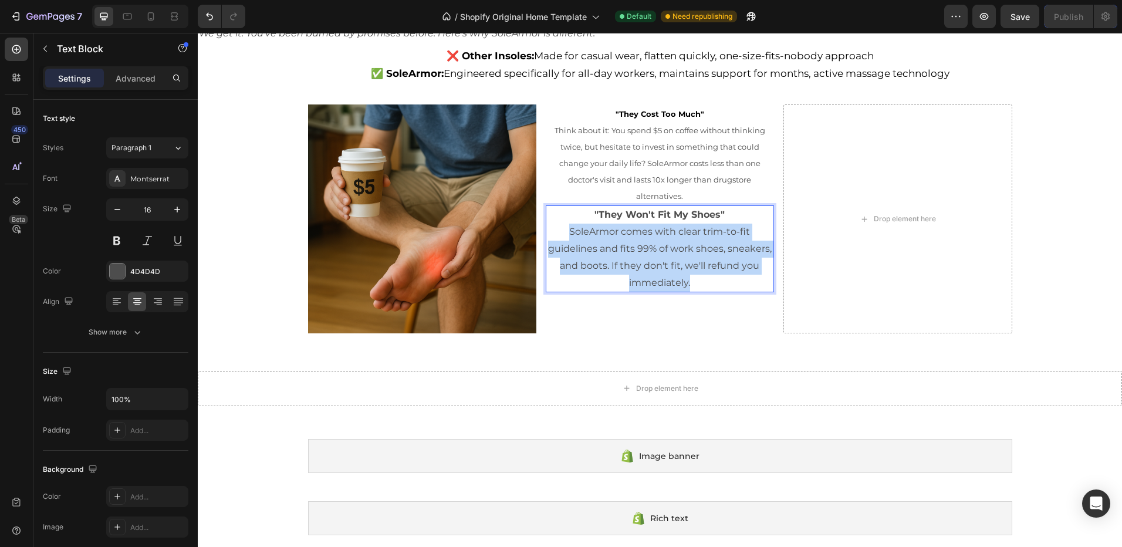
drag, startPoint x: 692, startPoint y: 286, endPoint x: 559, endPoint y: 230, distance: 144.4
click at [559, 230] on p "SoleArmor comes with clear trim-to-fit guidelines and fits 99% of work shoes, s…" at bounding box center [660, 257] width 226 height 67
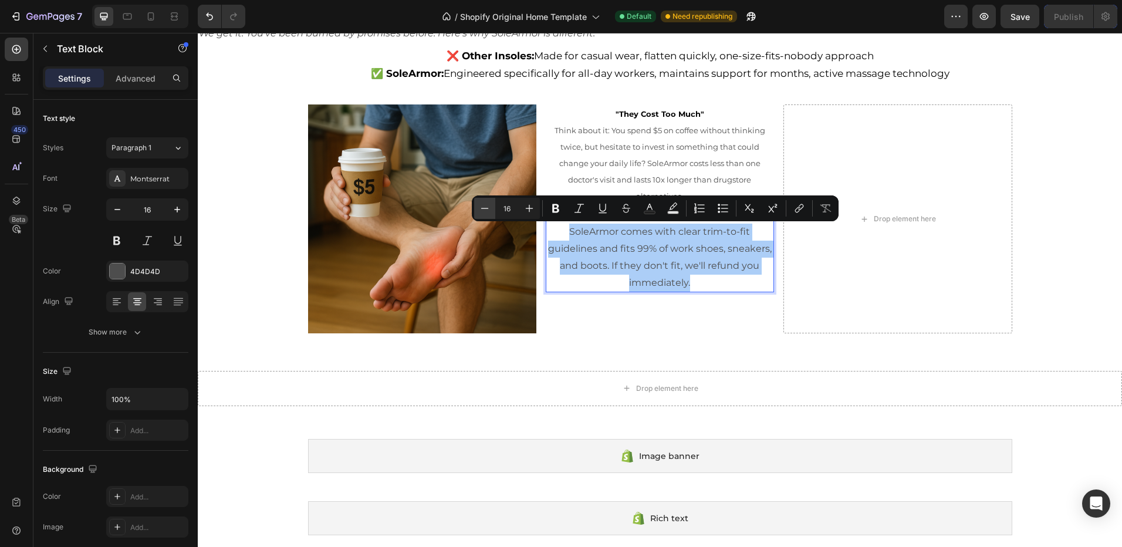
click at [476, 210] on button "Minus" at bounding box center [484, 208] width 21 height 21
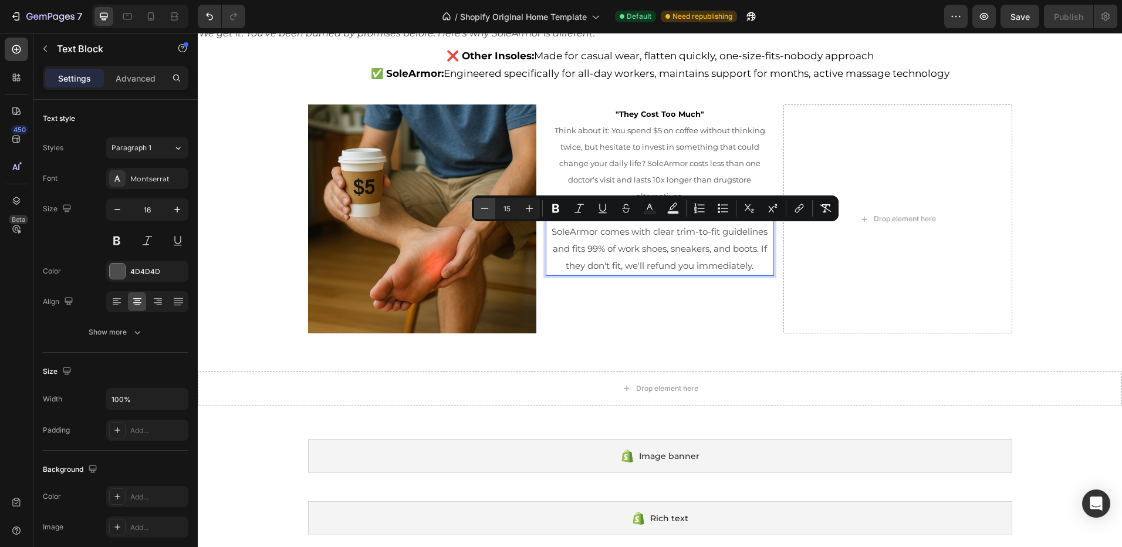
click at [478, 210] on button "Minus" at bounding box center [484, 208] width 21 height 21
type input "14"
click at [649, 159] on span "Think about it: You spend $5 on coffee without thinking twice, but hesitate to …" at bounding box center [660, 163] width 211 height 75
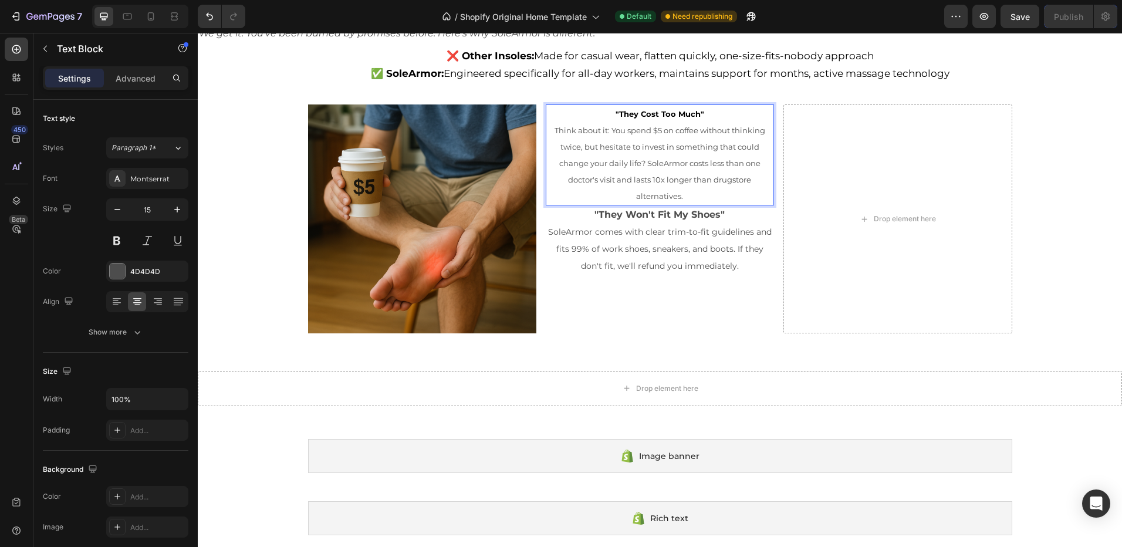
click at [645, 159] on span "Think about it: You spend $5 on coffee without thinking twice, but hesitate to …" at bounding box center [660, 163] width 211 height 75
click at [739, 177] on span "Think about it: You spend $5 on coffee without thinking twice, but hesitate to …" at bounding box center [660, 163] width 211 height 75
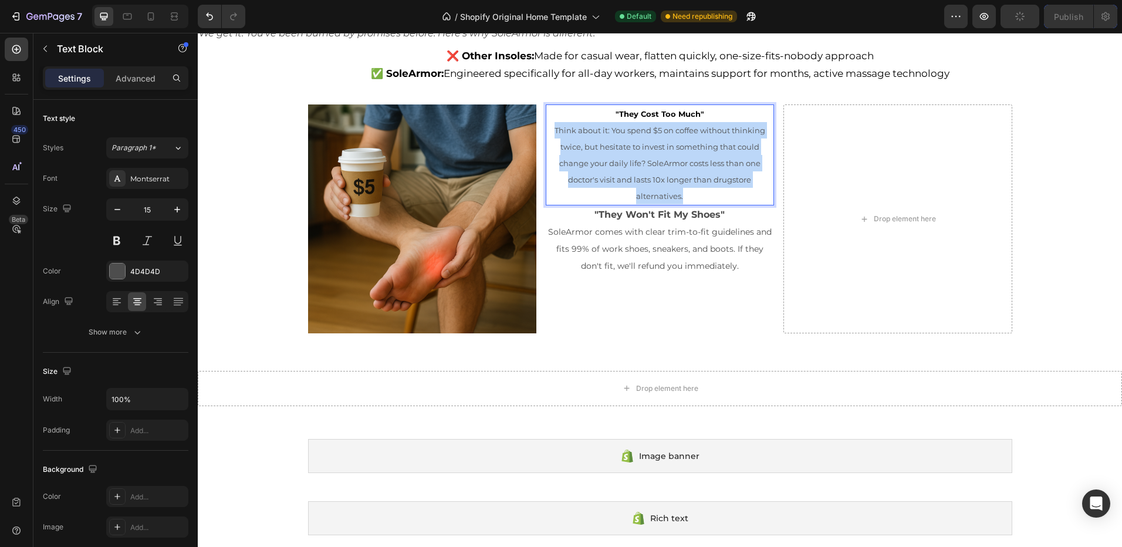
drag, startPoint x: 671, startPoint y: 195, endPoint x: 546, endPoint y: 130, distance: 141.0
click at [547, 130] on p "Think about it: You spend $5 on coffee without thinking twice, but hesitate to …" at bounding box center [660, 163] width 226 height 82
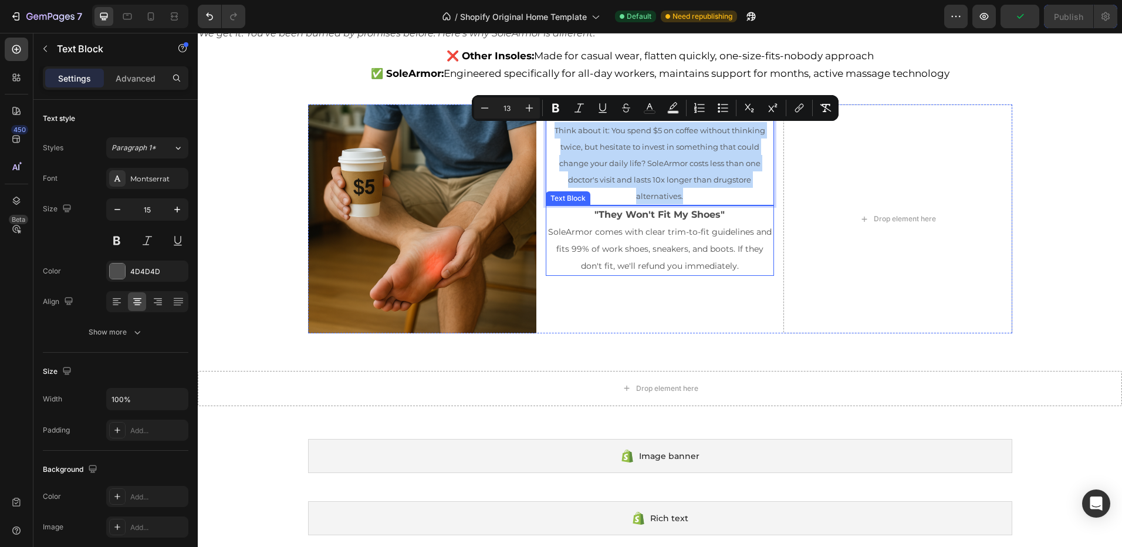
click at [705, 250] on span "SoleArmor comes with clear trim-to-fit guidelines and fits 99% of work shoes, s…" at bounding box center [660, 249] width 224 height 45
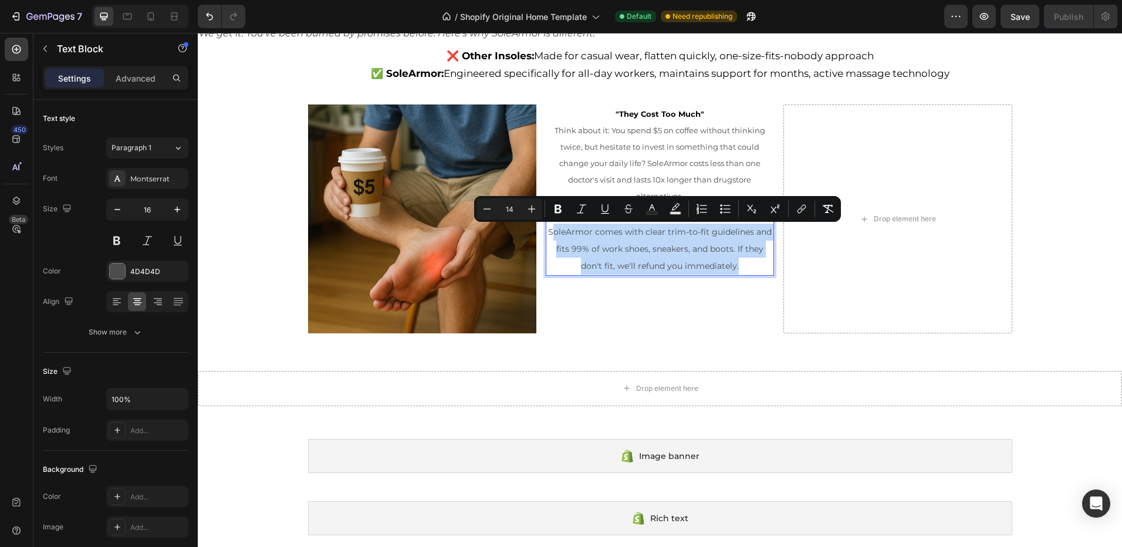
drag, startPoint x: 709, startPoint y: 269, endPoint x: 548, endPoint y: 230, distance: 166.1
click at [548, 230] on p "SoleArmor comes with clear trim-to-fit guidelines and fits 99% of work shoes, s…" at bounding box center [660, 249] width 226 height 50
click at [728, 264] on span "SoleArmor comes with clear trim-to-fit guidelines and fits 99% of work shoes, s…" at bounding box center [660, 249] width 224 height 45
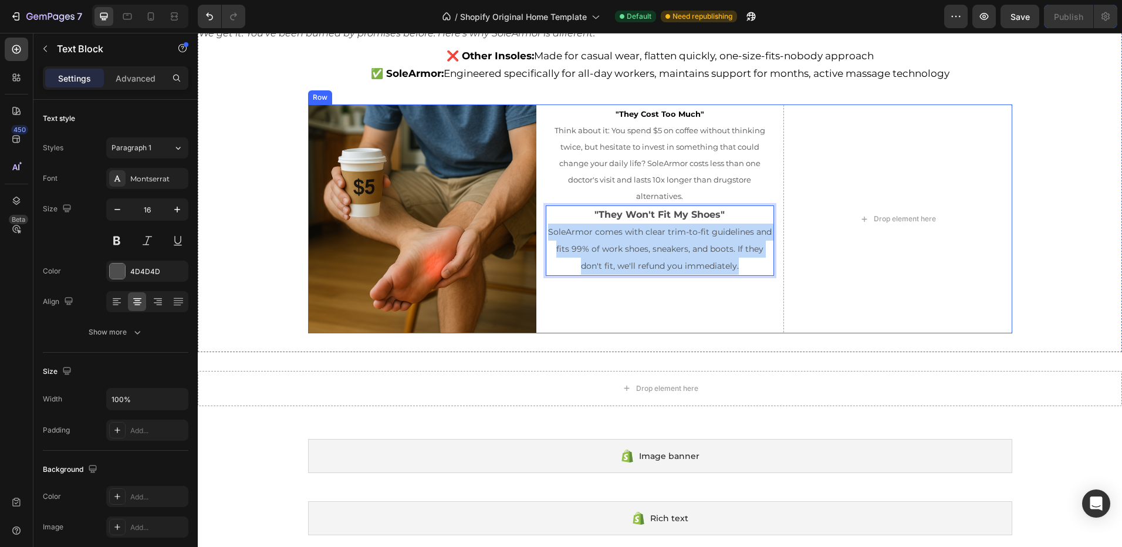
drag, startPoint x: 746, startPoint y: 265, endPoint x: 533, endPoint y: 229, distance: 215.5
click at [533, 229] on div "Image "They Cost Too Much" Think about it: You spend $5 on coffee without think…" at bounding box center [660, 218] width 704 height 228
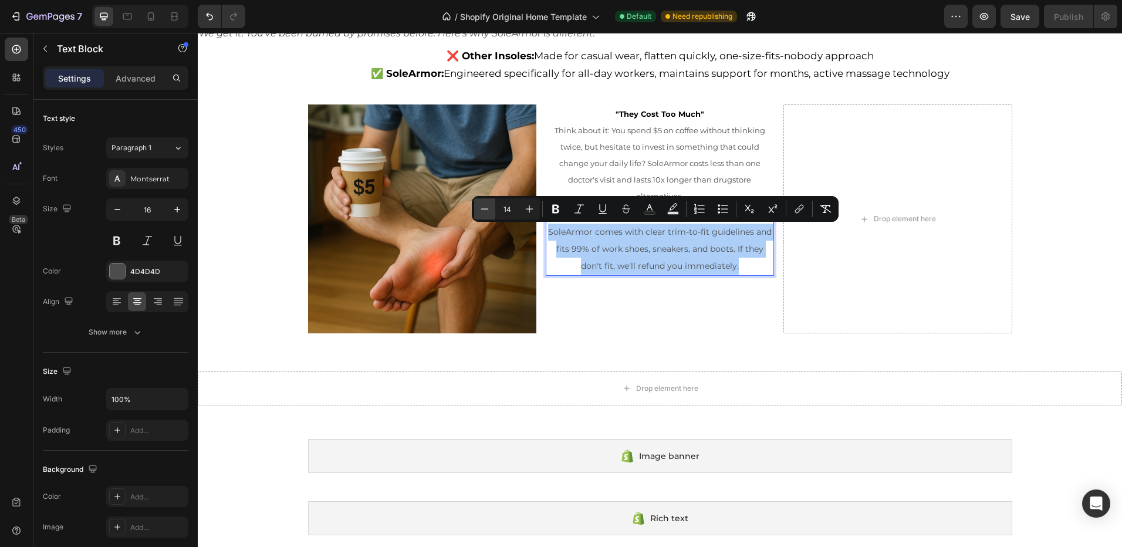
click at [491, 211] on button "Minus" at bounding box center [484, 208] width 21 height 21
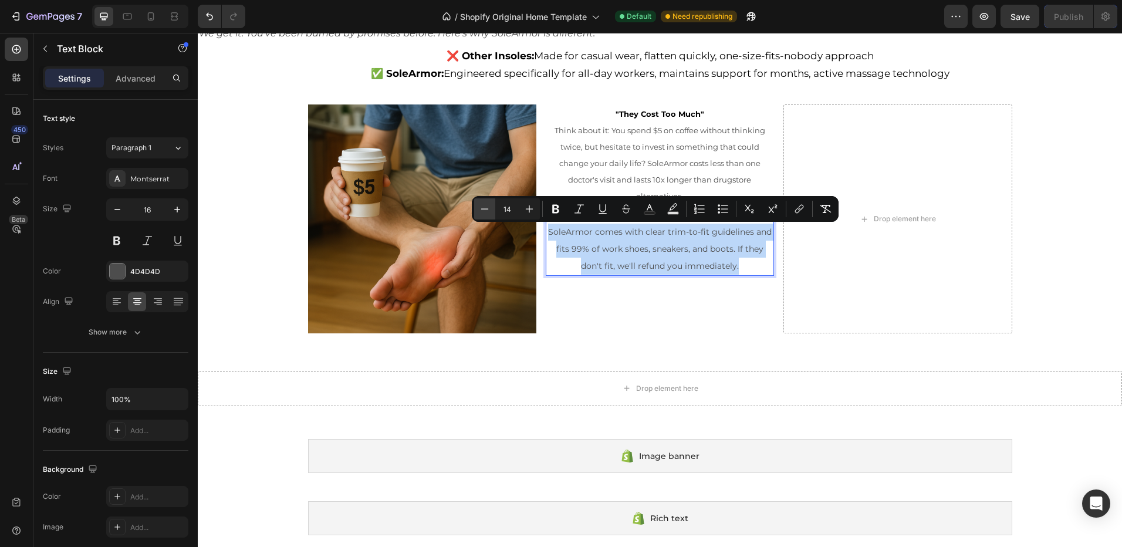
type input "13"
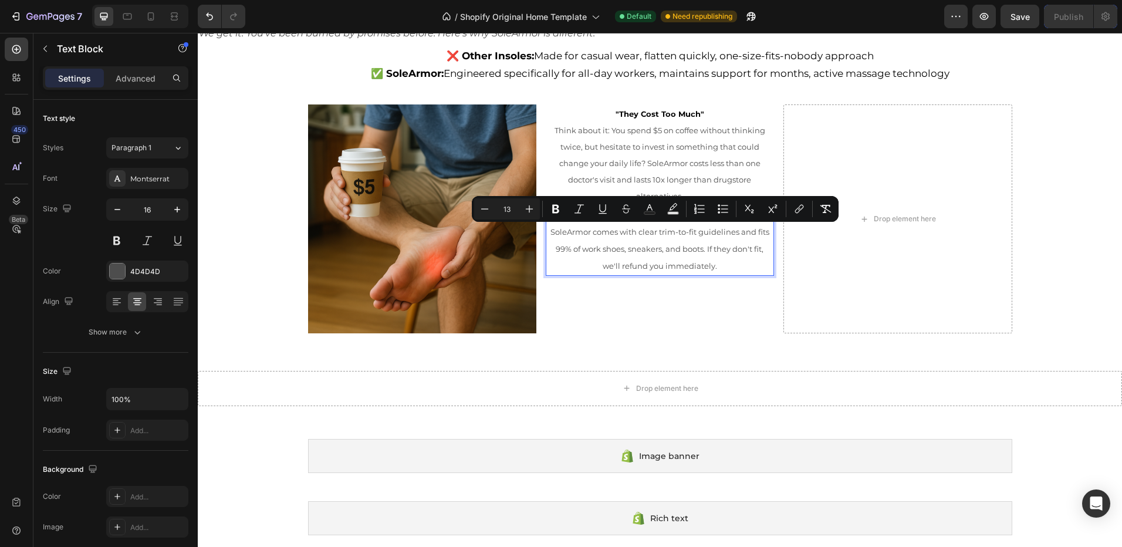
click at [602, 288] on div ""They Cost Too Much" Think about it: You spend $5 on coffee without thinking tw…" at bounding box center [660, 218] width 228 height 228
click at [692, 194] on p "Think about it: You spend $5 on coffee without thinking twice, but hesitate to …" at bounding box center [660, 163] width 226 height 82
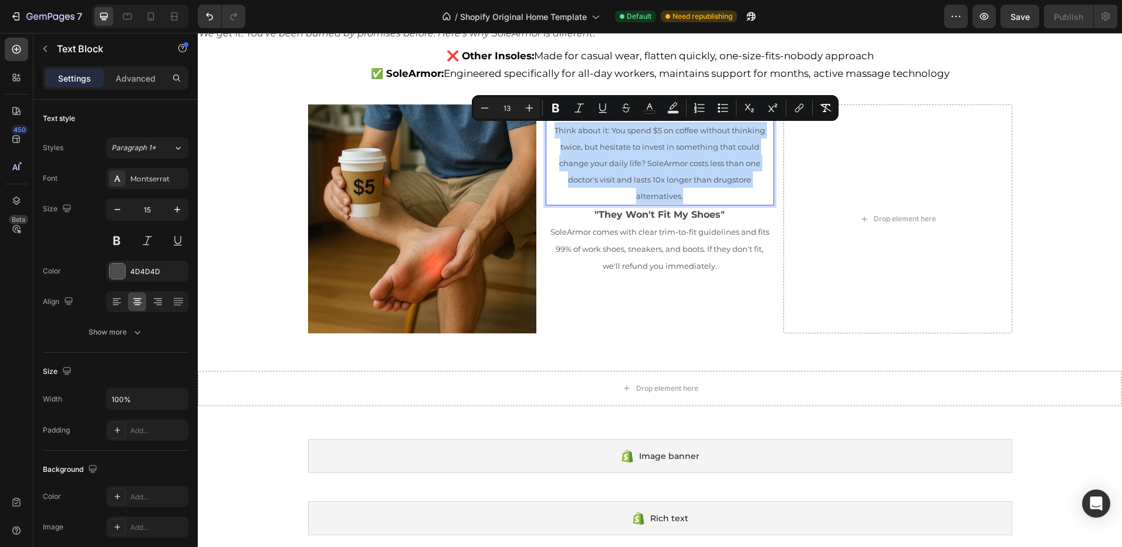
drag, startPoint x: 684, startPoint y: 198, endPoint x: 549, endPoint y: 130, distance: 151.2
click at [549, 130] on p "Think about it: You spend $5 on coffee without thinking twice, but hesitate to …" at bounding box center [660, 163] width 226 height 82
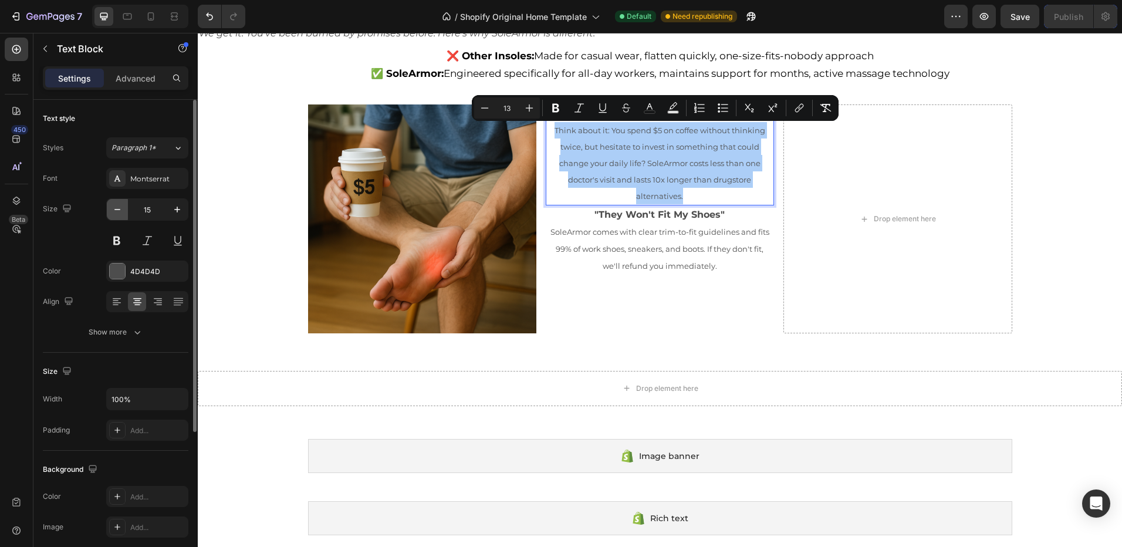
click at [113, 210] on icon "button" at bounding box center [117, 210] width 12 height 12
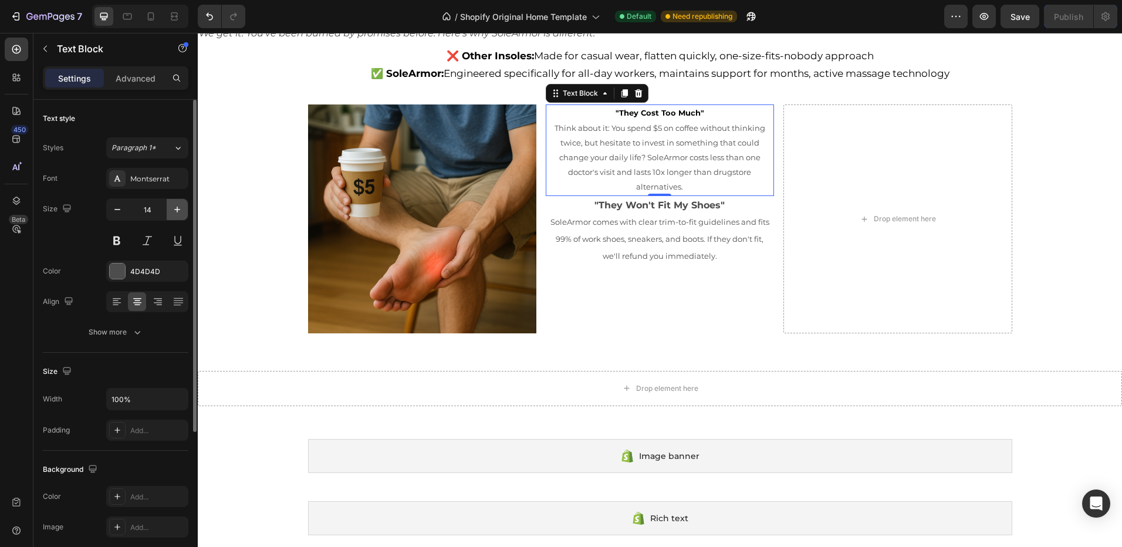
click at [175, 211] on icon "button" at bounding box center [177, 210] width 12 height 12
type input "15"
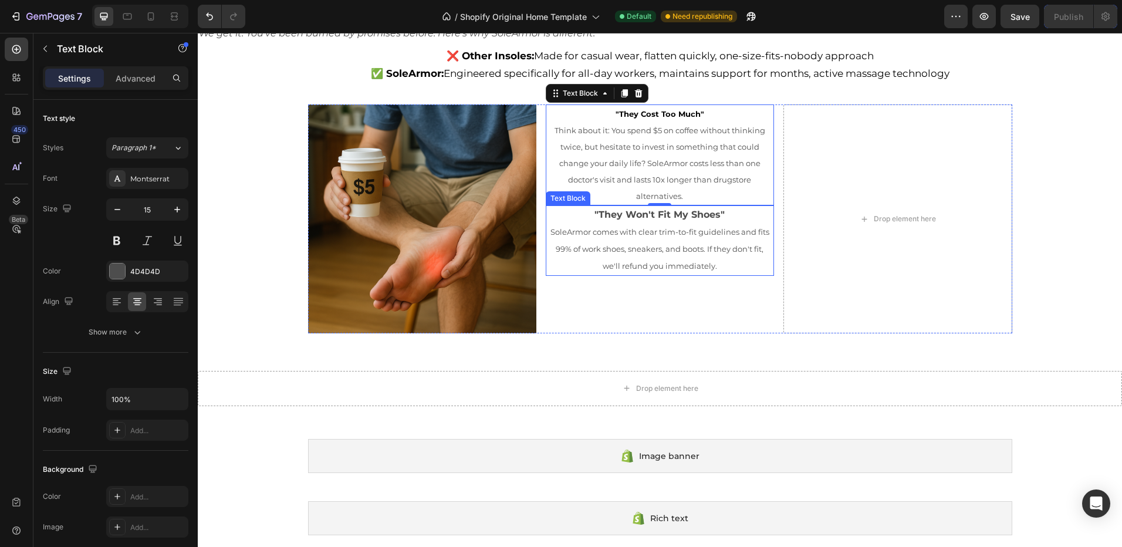
click at [728, 267] on p "SoleArmor comes with clear trim-to-fit guidelines and fits 99% of work shoes, s…" at bounding box center [660, 249] width 226 height 50
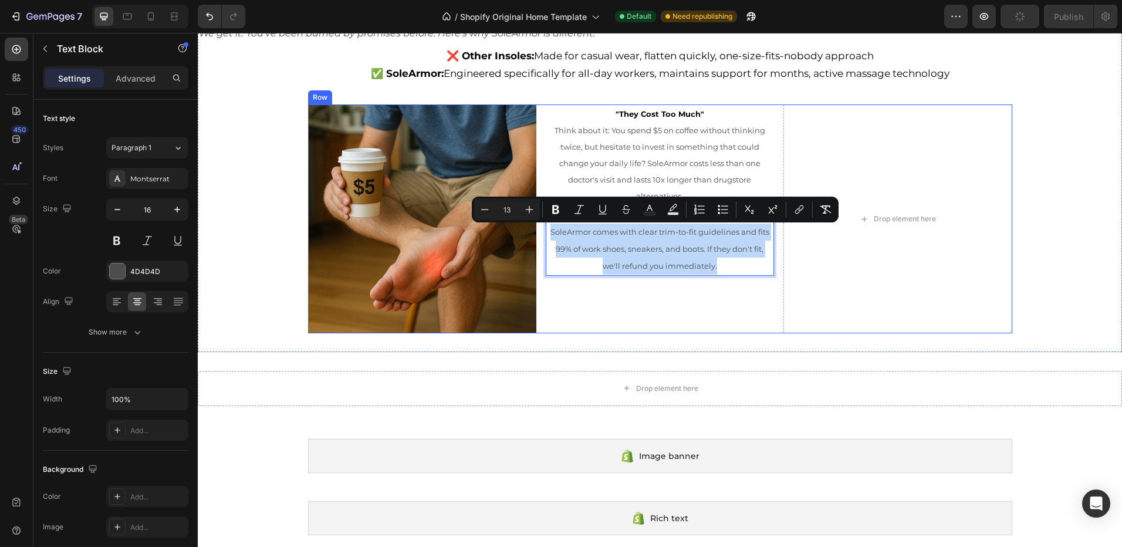
drag, startPoint x: 710, startPoint y: 268, endPoint x: 534, endPoint y: 229, distance: 180.3
click at [534, 229] on div "Image "They Cost Too Much" Think about it: You spend $5 on coffee without think…" at bounding box center [660, 218] width 704 height 228
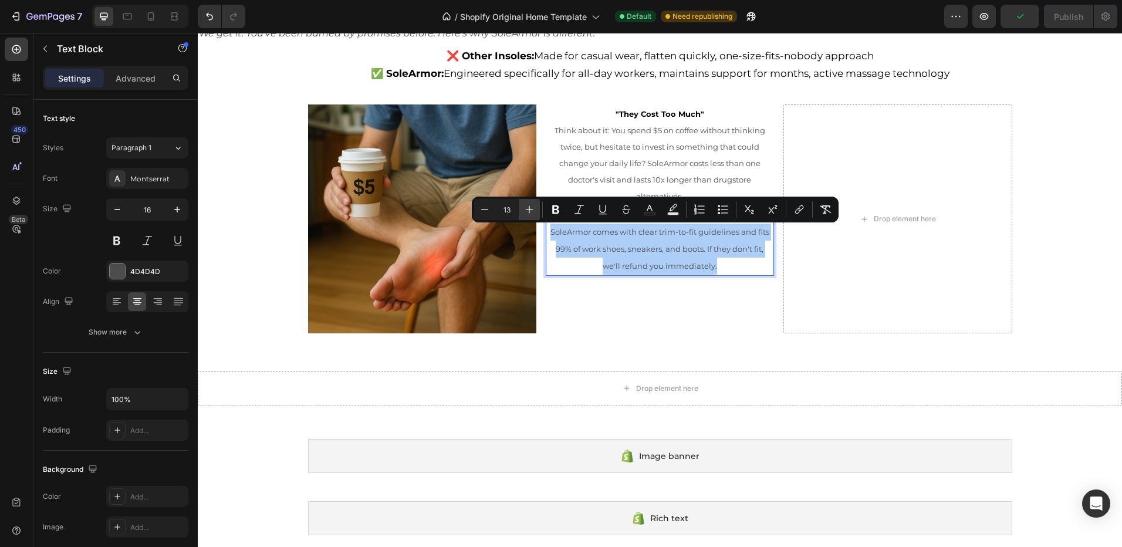
click at [525, 215] on button "Plus" at bounding box center [529, 209] width 21 height 21
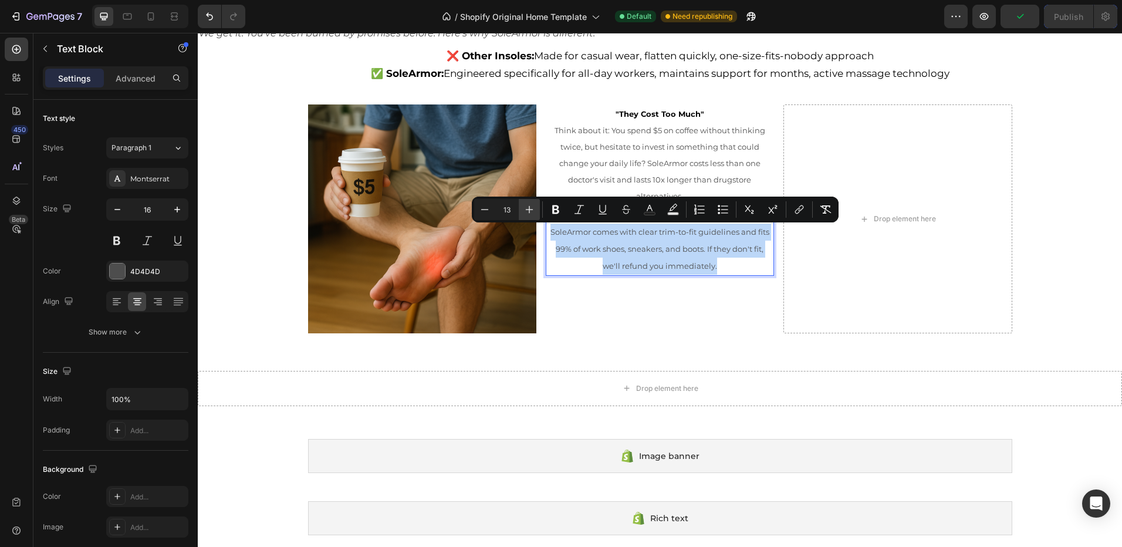
type input "14"
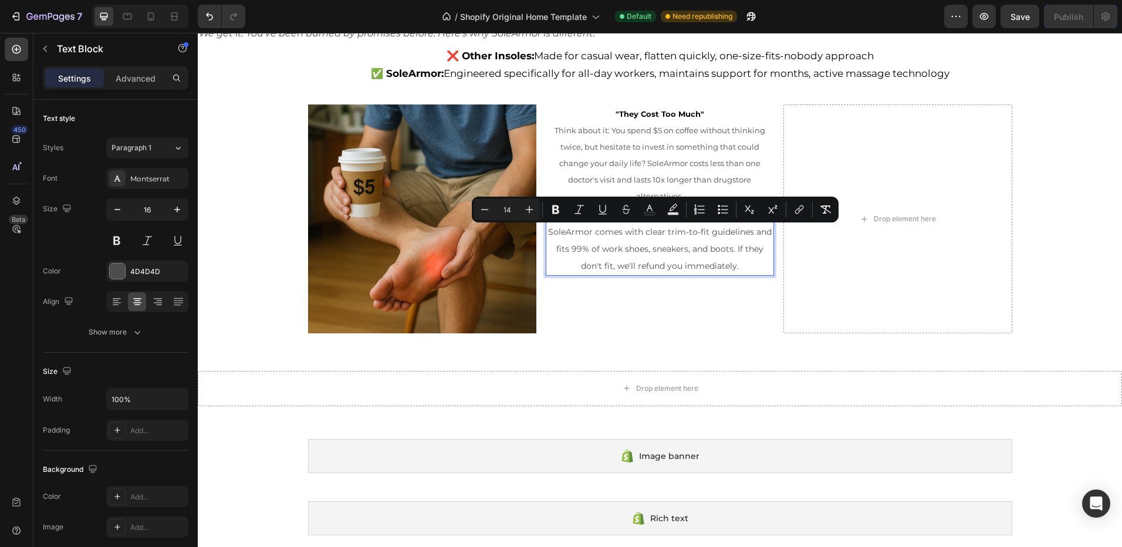
click at [701, 167] on span "Think about it: You spend $5 on coffee without thinking twice, but hesitate to …" at bounding box center [660, 163] width 211 height 75
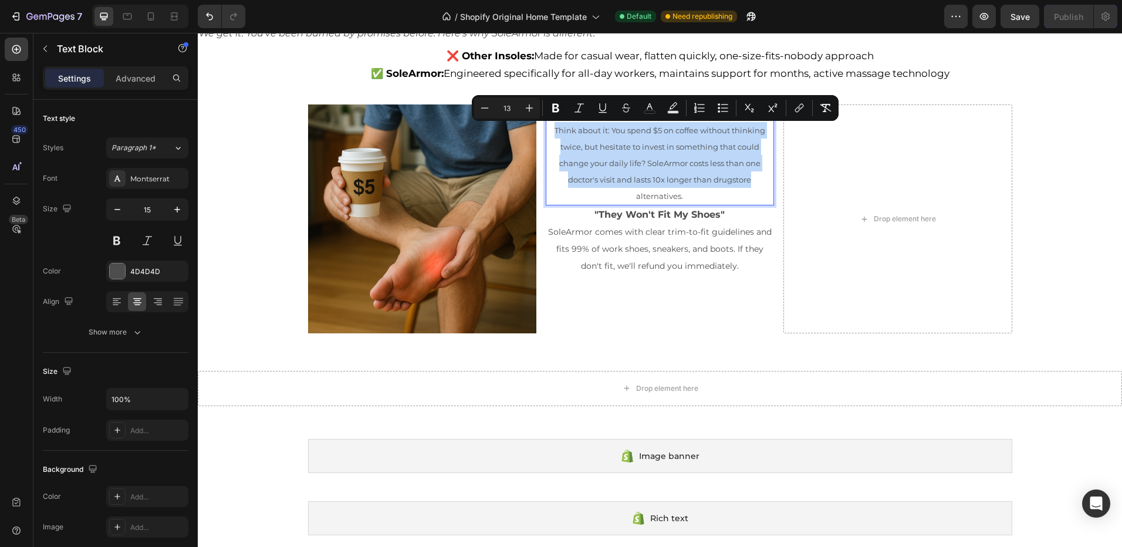
drag, startPoint x: 752, startPoint y: 180, endPoint x: 549, endPoint y: 127, distance: 209.4
click at [549, 127] on p "Think about it: You spend $5 on coffee without thinking twice, but hesitate to …" at bounding box center [660, 163] width 226 height 82
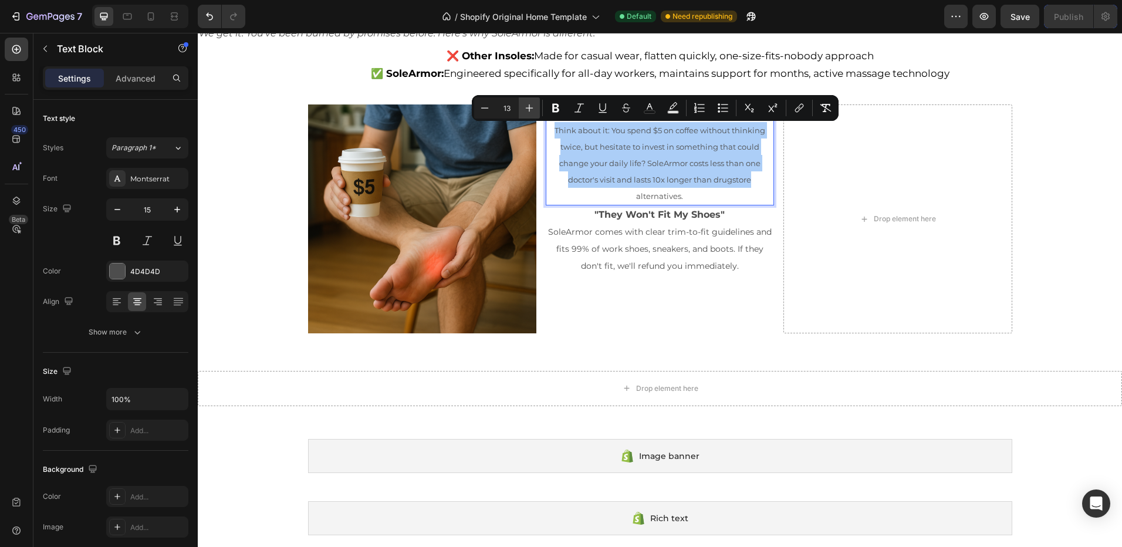
click at [533, 111] on icon "Editor contextual toolbar" at bounding box center [529, 108] width 12 height 12
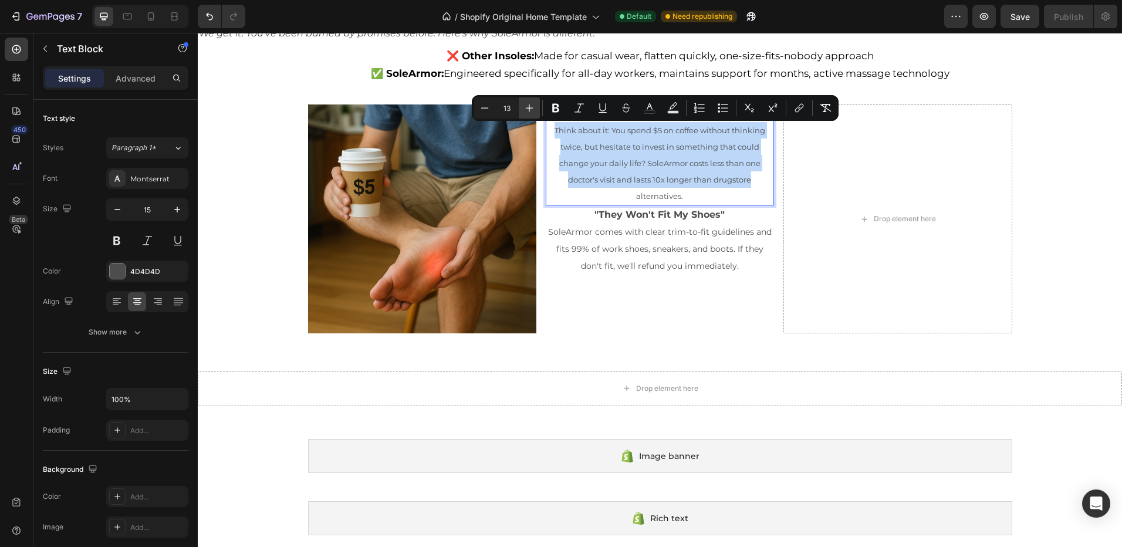
type input "14"
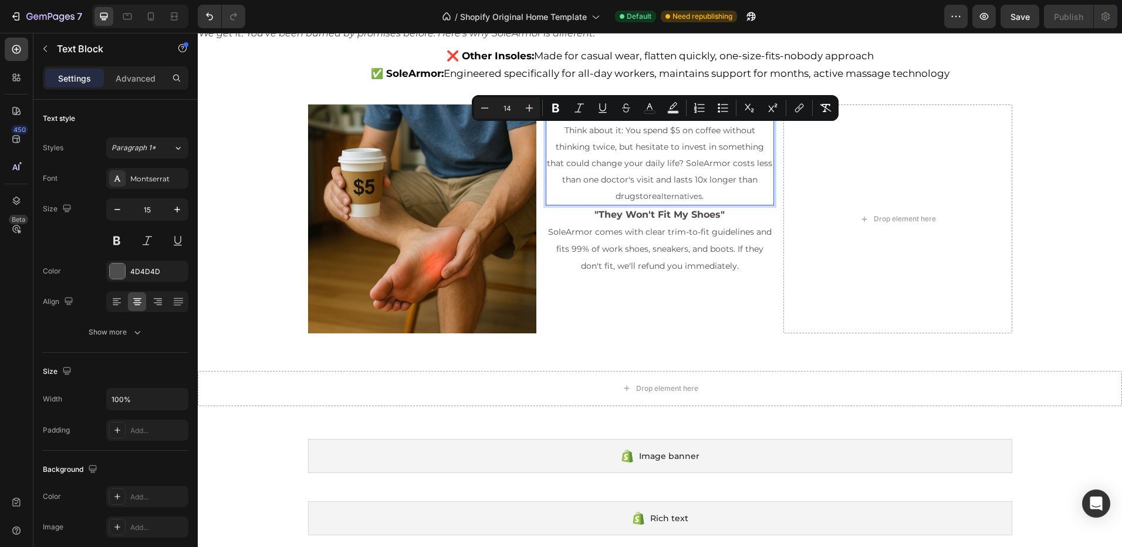
click at [684, 272] on p "SoleArmor comes with clear trim-to-fit guidelines and fits 99% of work shoes, s…" at bounding box center [660, 249] width 226 height 50
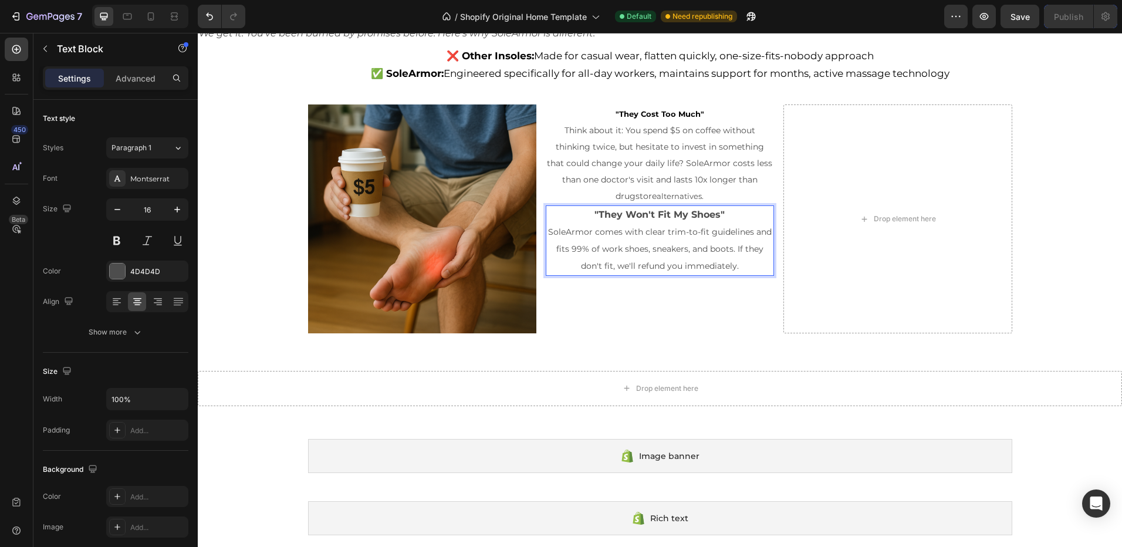
click at [727, 214] on p ""They Won't Fit My Shoes"" at bounding box center [660, 215] width 226 height 17
drag, startPoint x: 727, startPoint y: 214, endPoint x: 592, endPoint y: 225, distance: 136.0
click at [592, 218] on p ""They Won't Fit My Shoes"" at bounding box center [660, 215] width 226 height 17
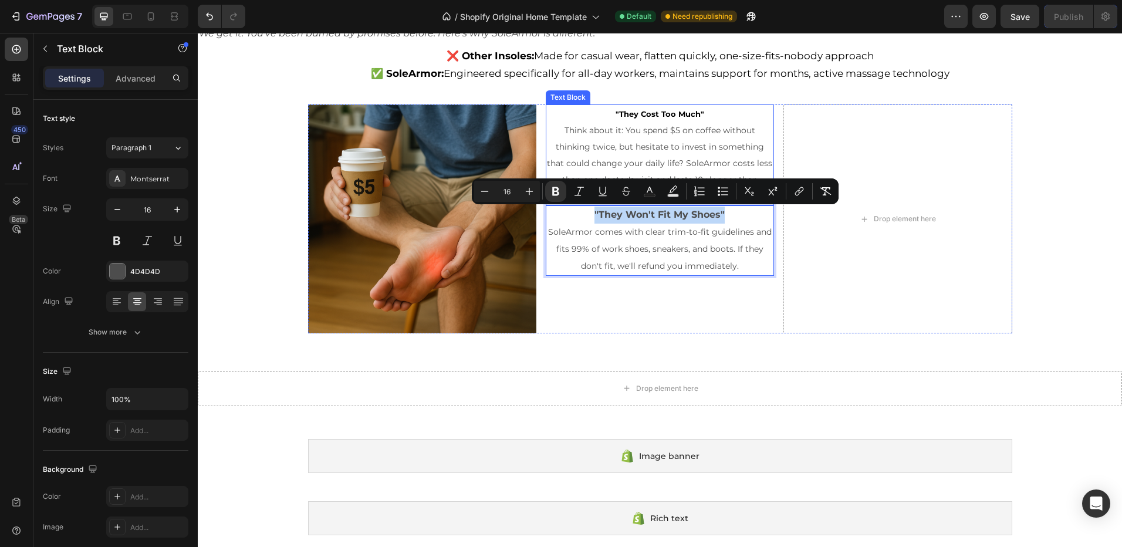
click at [710, 117] on p ""They Cost Too Much"" at bounding box center [660, 114] width 226 height 16
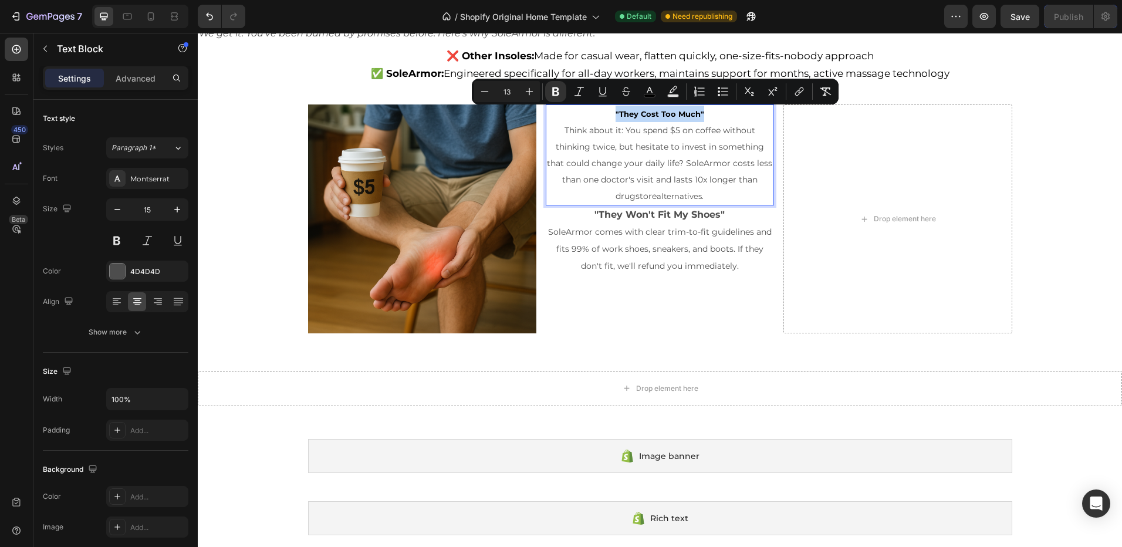
drag, startPoint x: 701, startPoint y: 110, endPoint x: 610, endPoint y: 114, distance: 90.4
click at [610, 114] on p ""They Cost Too Much"" at bounding box center [660, 114] width 226 height 16
click at [523, 91] on icon "Editor contextual toolbar" at bounding box center [529, 92] width 12 height 12
click at [531, 92] on icon "Editor contextual toolbar" at bounding box center [529, 92] width 12 height 12
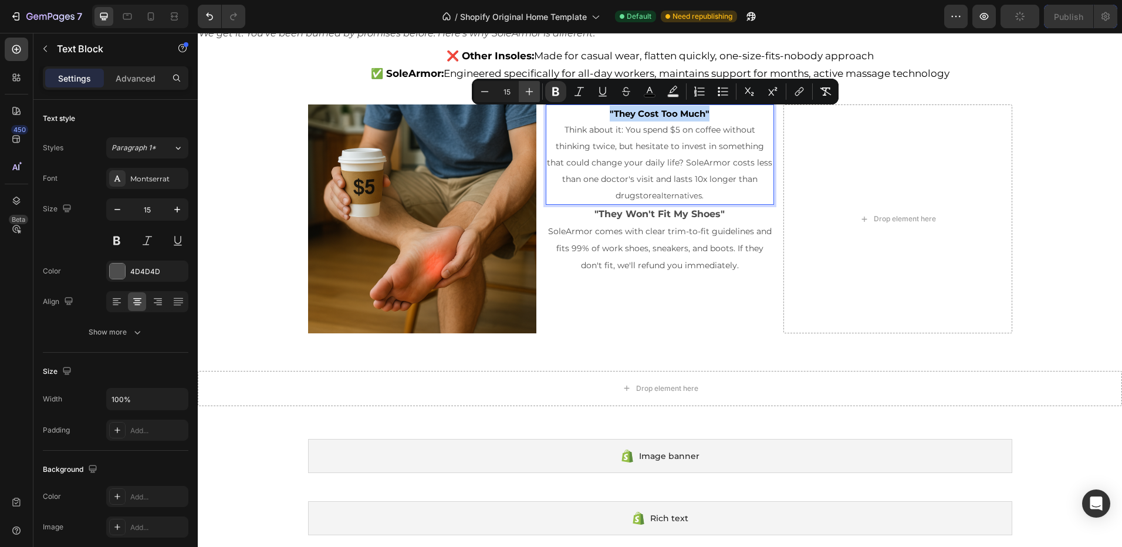
type input "16"
click at [674, 252] on span "SoleArmor comes with clear trim-to-fit guidelines and fits 99% of work shoes, s…" at bounding box center [660, 248] width 224 height 45
click at [684, 308] on div ""They Cost Too Much" Think about it: You spend $5 on coffee without thinking tw…" at bounding box center [660, 218] width 228 height 228
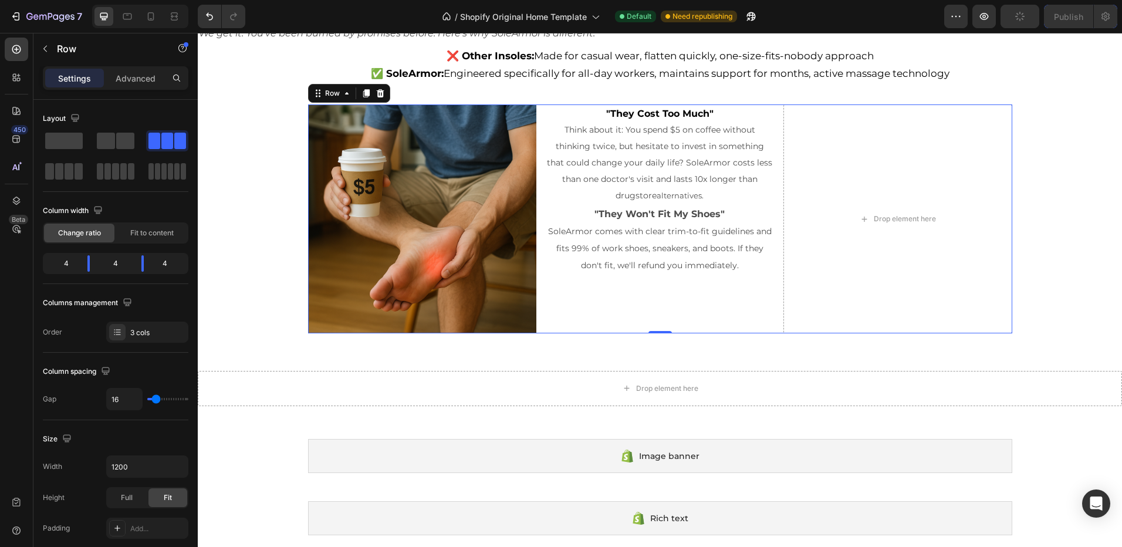
drag, startPoint x: 684, startPoint y: 307, endPoint x: 667, endPoint y: 298, distance: 19.4
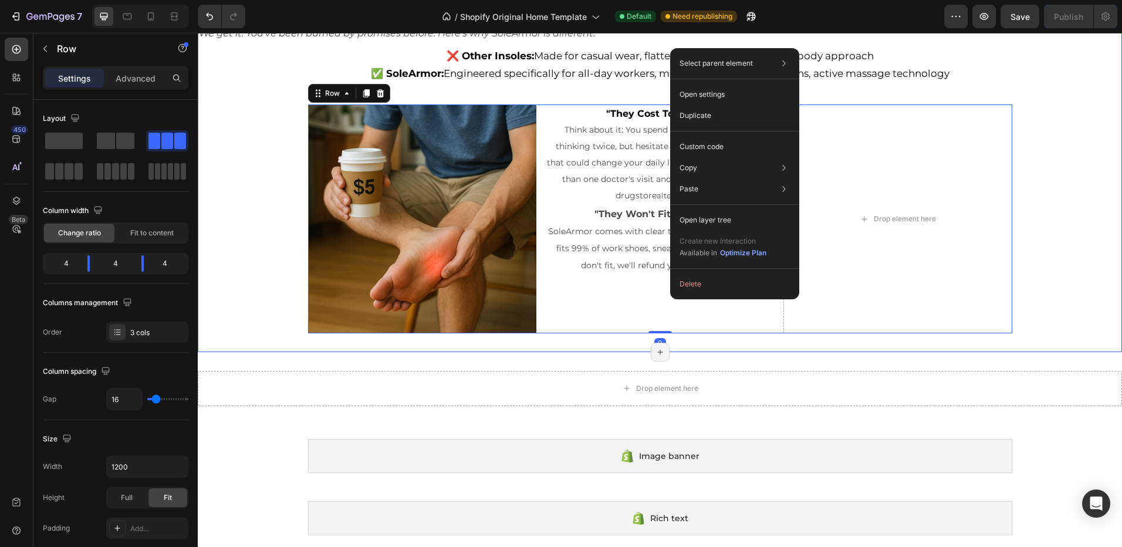
click at [233, 163] on div "I've Tried Insoles Before – They Never Help Heading We get it. You've been burn…" at bounding box center [660, 158] width 924 height 349
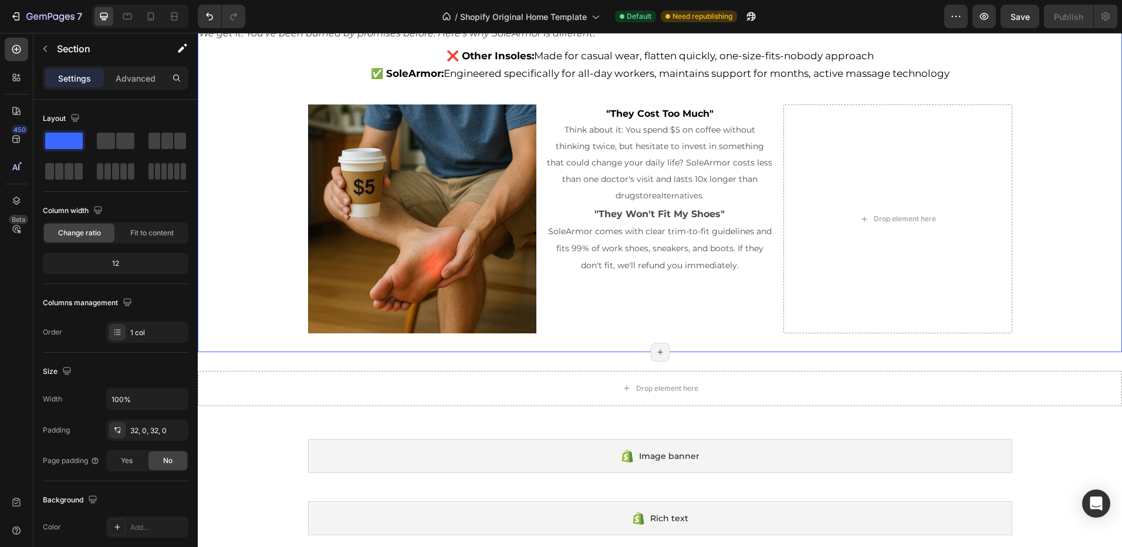
click at [423, 188] on img at bounding box center [422, 218] width 228 height 228
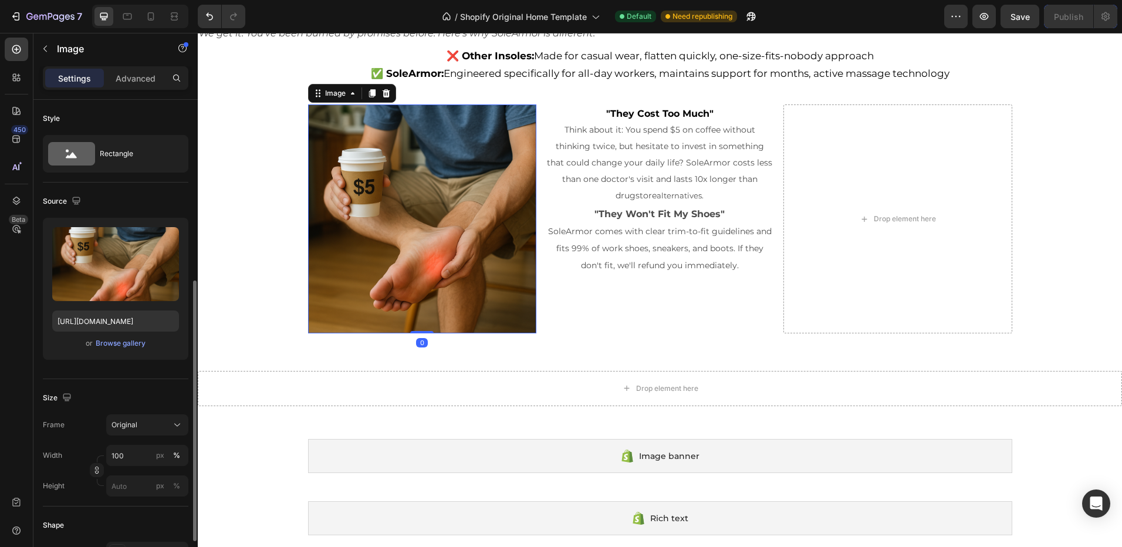
scroll to position [176, 0]
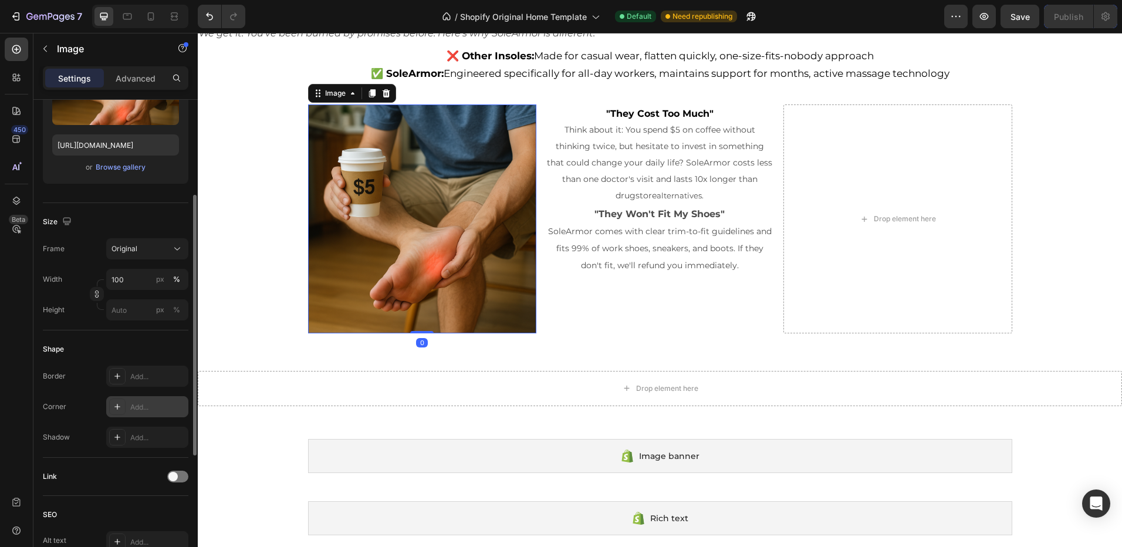
click at [140, 413] on div "Add..." at bounding box center [147, 406] width 82 height 21
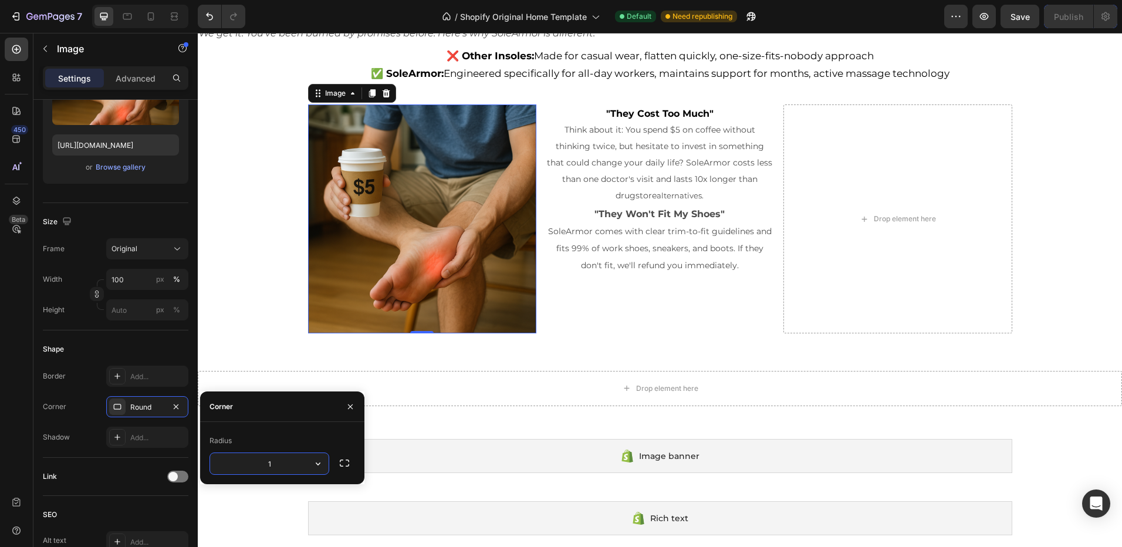
type input "12"
click at [669, 293] on div ""They Cost Too Much" Think about it: You spend $5 on coffee without thinking tw…" at bounding box center [660, 218] width 228 height 228
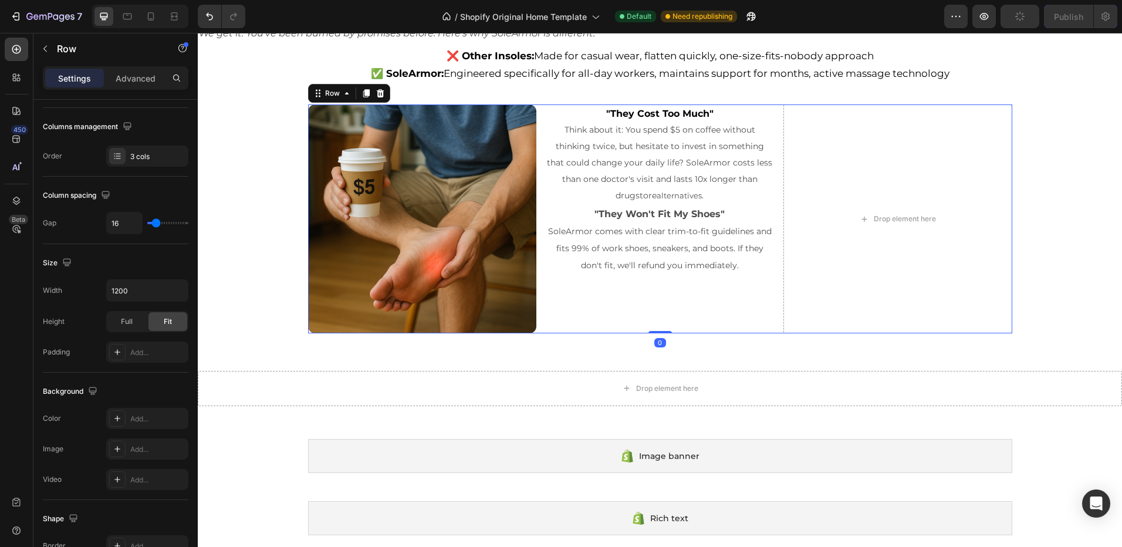
click at [675, 310] on div ""They Cost Too Much" Think about it: You spend $5 on coffee without thinking tw…" at bounding box center [660, 218] width 228 height 228
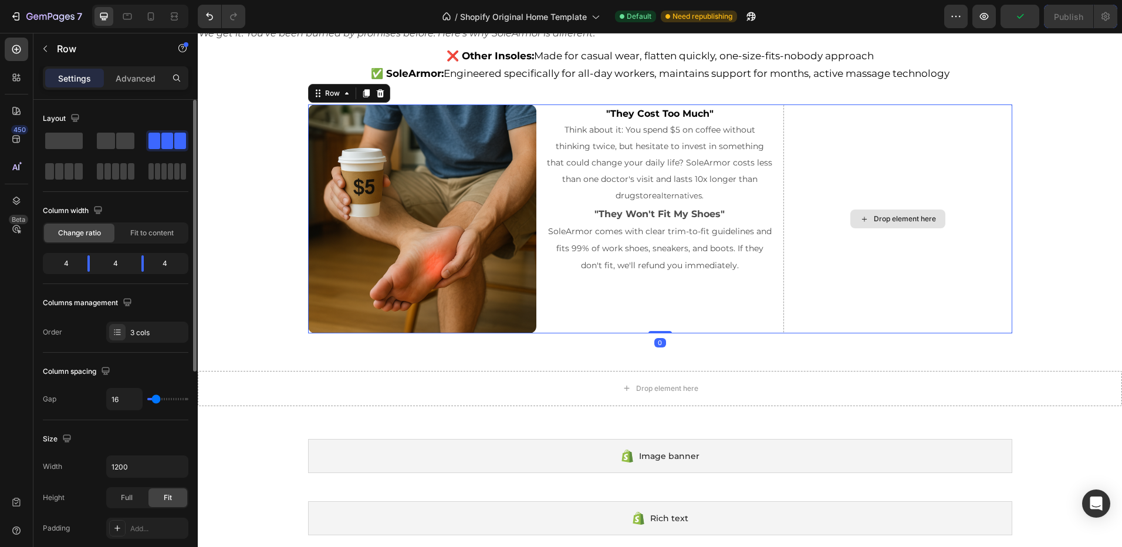
click at [853, 249] on div "Drop element here" at bounding box center [897, 218] width 228 height 228
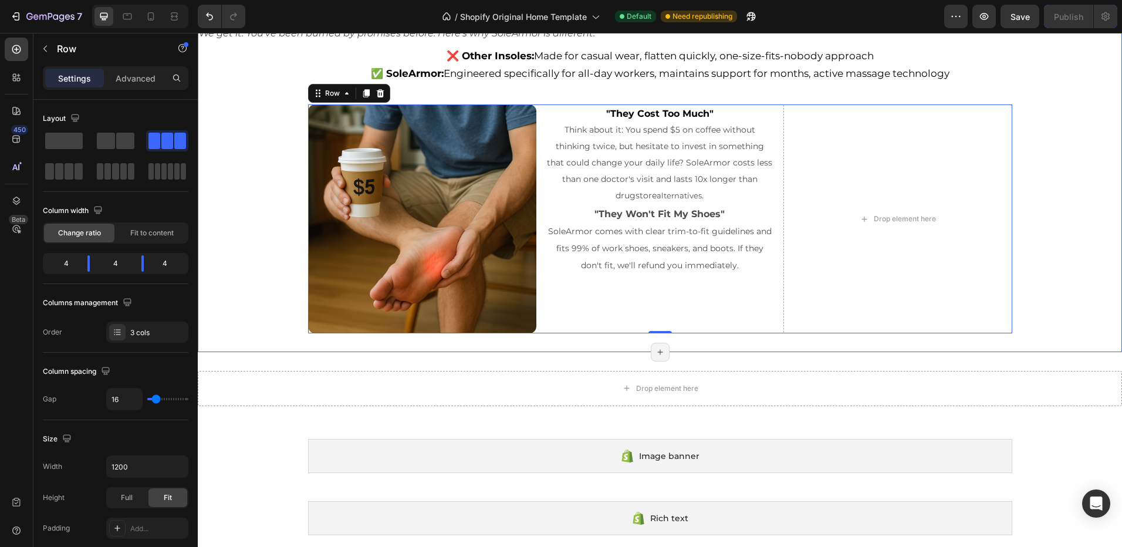
click at [267, 219] on div "I've Tried Insoles Before – They Never Help Heading We get it. You've been burn…" at bounding box center [660, 158] width 924 height 349
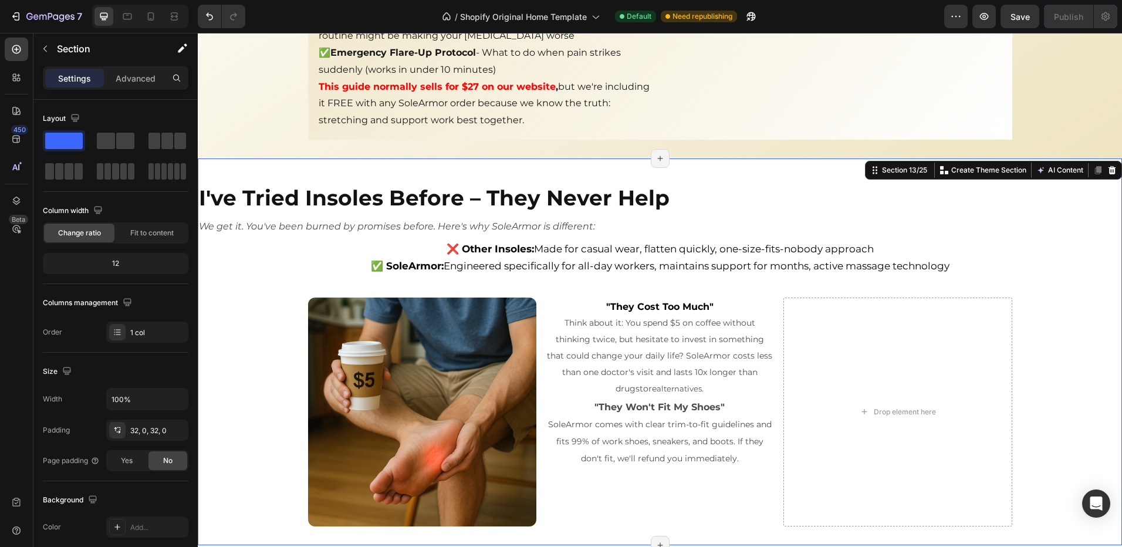
scroll to position [3228, 0]
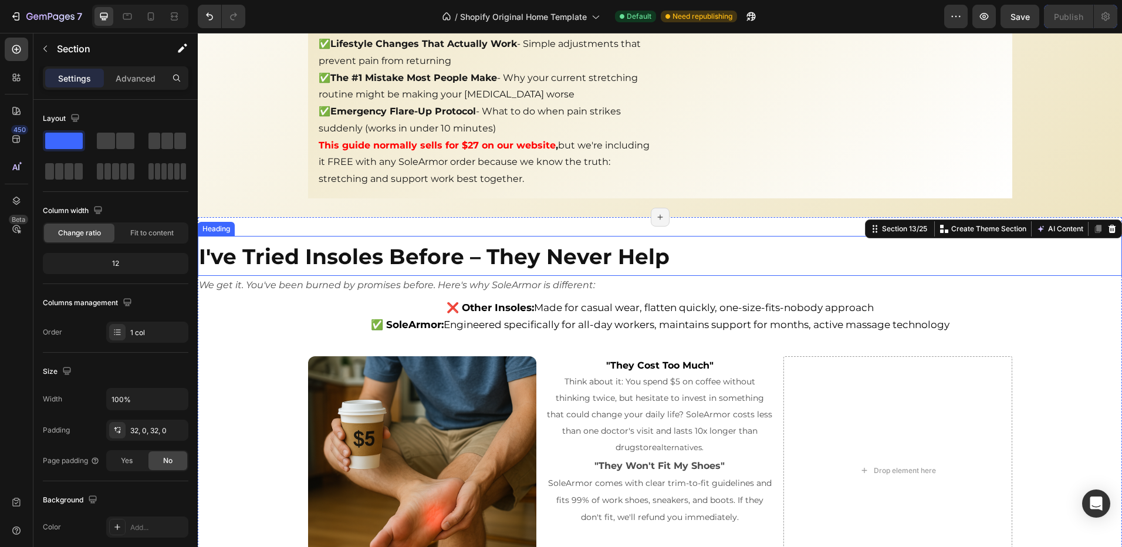
click at [255, 244] on strong "I've Tried Insoles Before – They Never Help" at bounding box center [434, 257] width 471 height 26
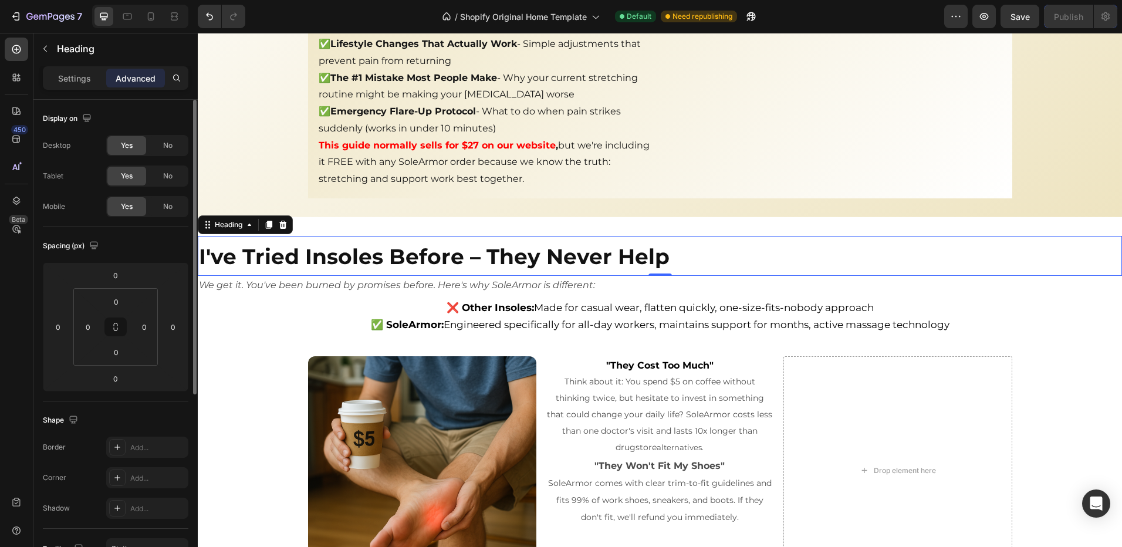
click at [82, 79] on p "Settings" at bounding box center [74, 78] width 33 height 12
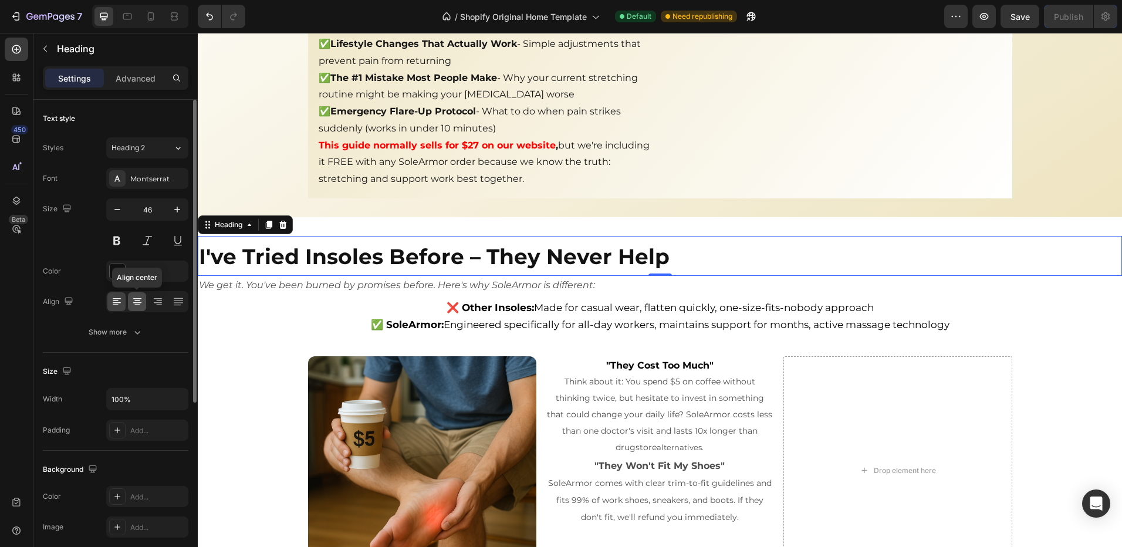
click at [140, 305] on icon at bounding box center [137, 302] width 12 height 12
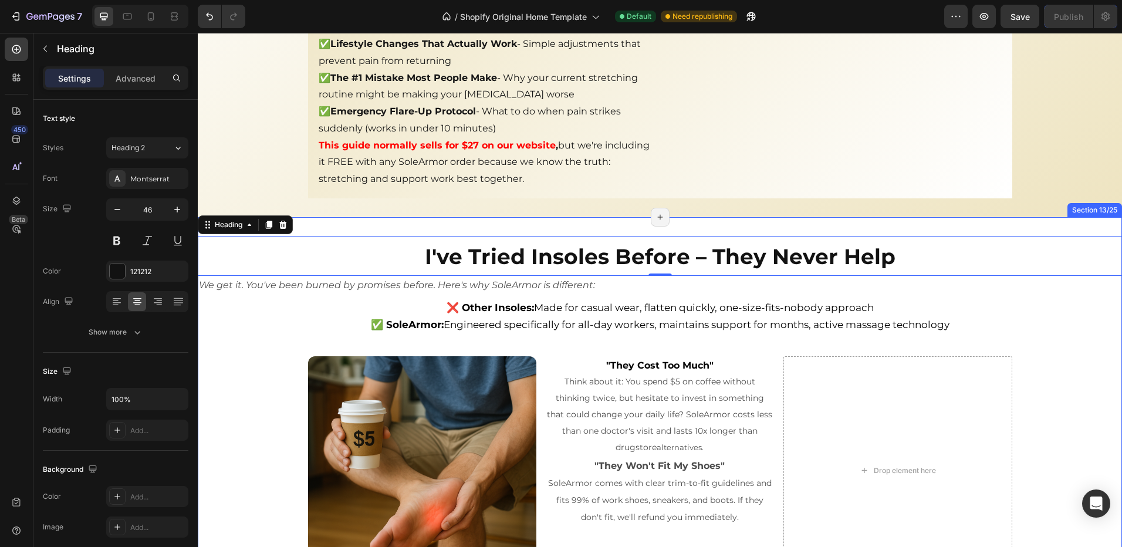
click at [238, 363] on div "I've Tried Insoles Before – They Never Help Heading 0 We get it. You've been bu…" at bounding box center [660, 410] width 924 height 349
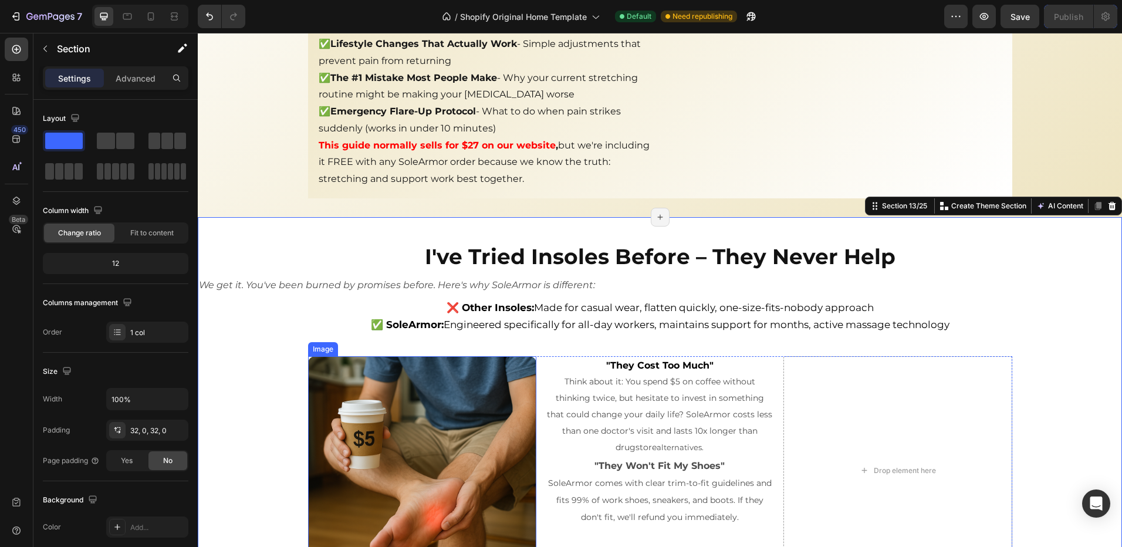
scroll to position [3345, 0]
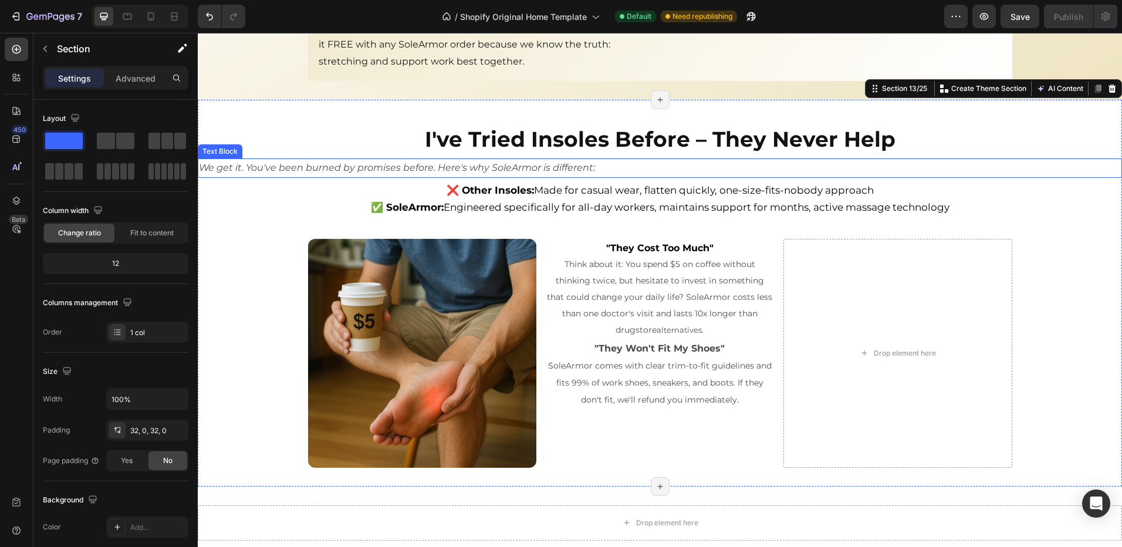
click at [248, 160] on p "We get it. You've been burned by promises before. Here's why SoleArmor is diffe…" at bounding box center [660, 168] width 922 height 17
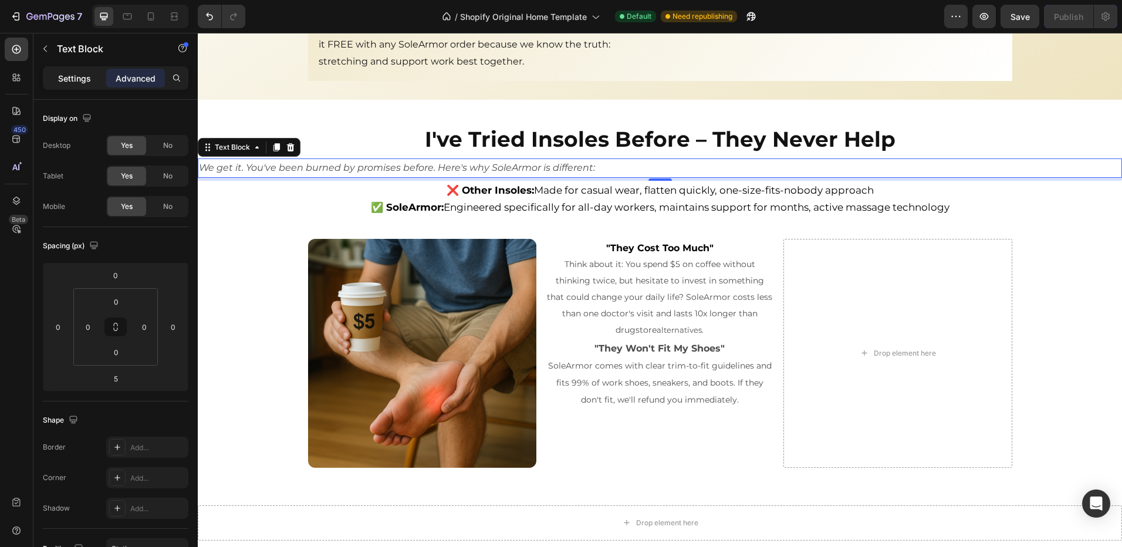
click at [76, 77] on p "Settings" at bounding box center [74, 78] width 33 height 12
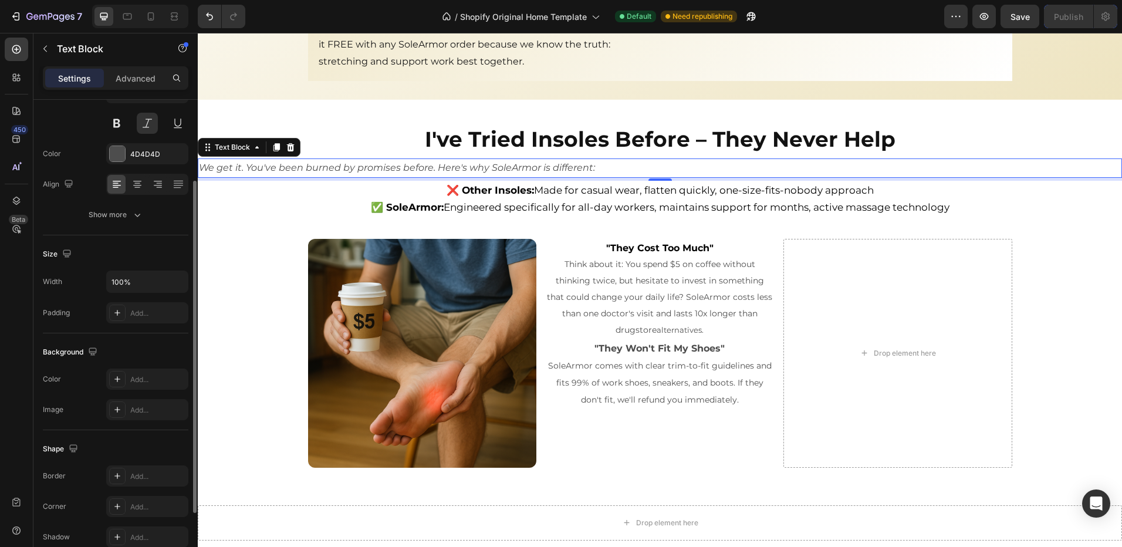
scroll to position [0, 0]
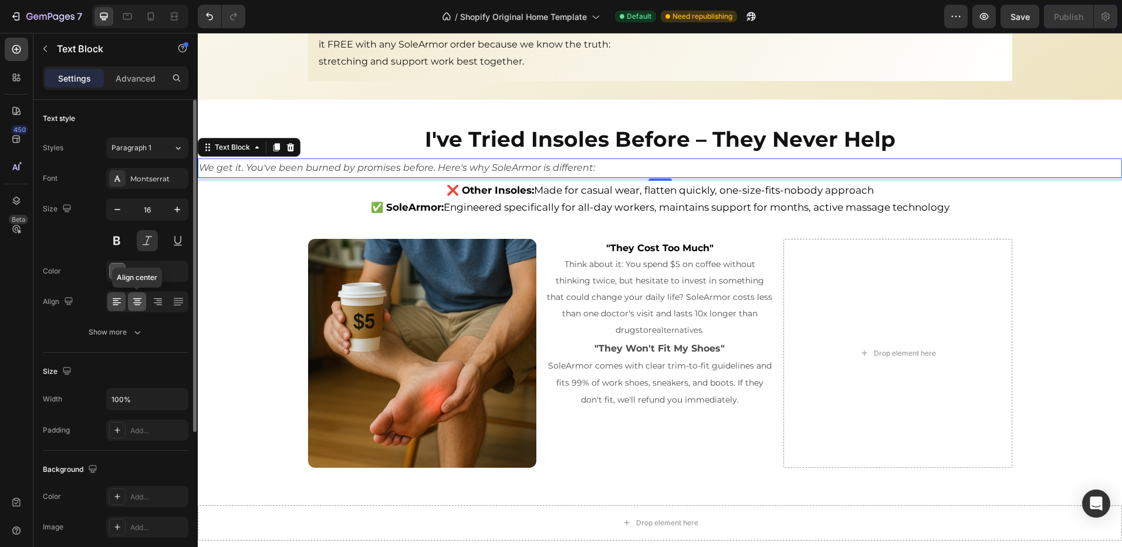
click at [134, 300] on icon at bounding box center [137, 302] width 12 height 12
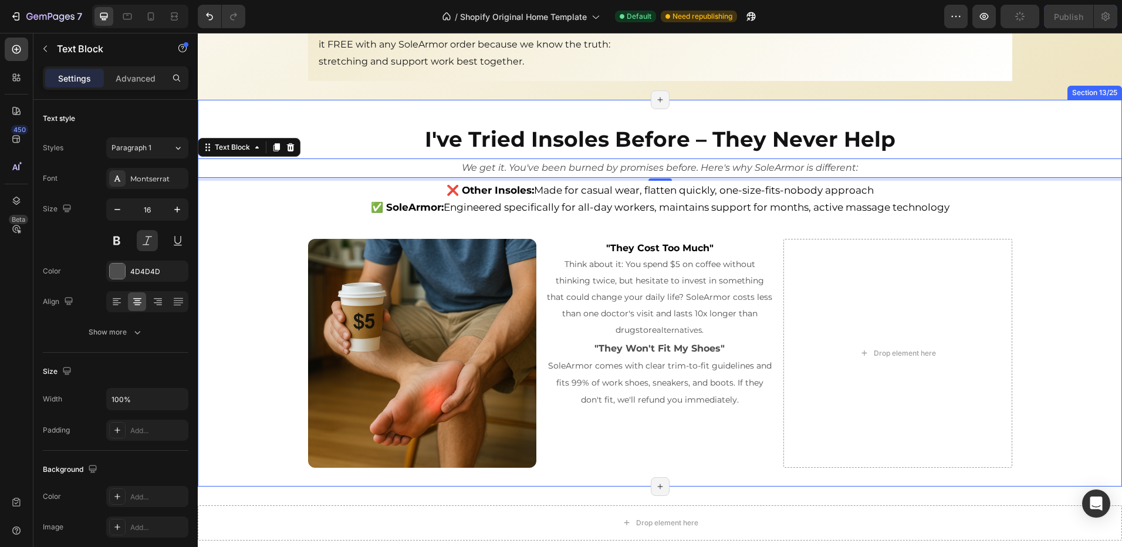
drag, startPoint x: 242, startPoint y: 342, endPoint x: 498, endPoint y: 404, distance: 263.9
click at [242, 342] on div "I've Tried Insoles Before – They Never Help Heading We get it. You've been burn…" at bounding box center [660, 293] width 924 height 349
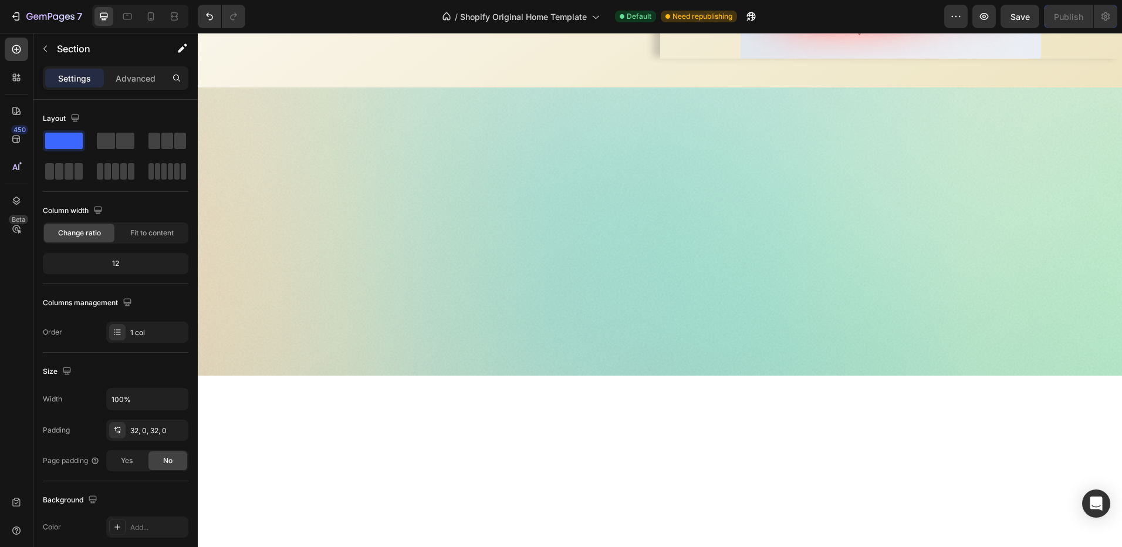
scroll to position [1467, 0]
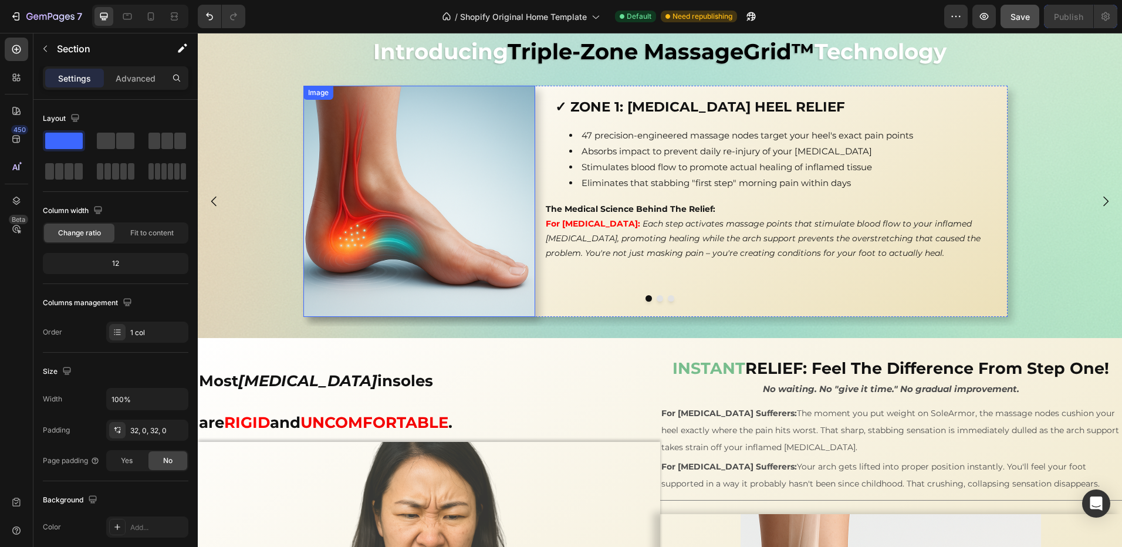
click at [1016, 22] on div "Save" at bounding box center [1020, 17] width 19 height 12
click at [1016, 24] on button "Save" at bounding box center [1020, 16] width 39 height 23
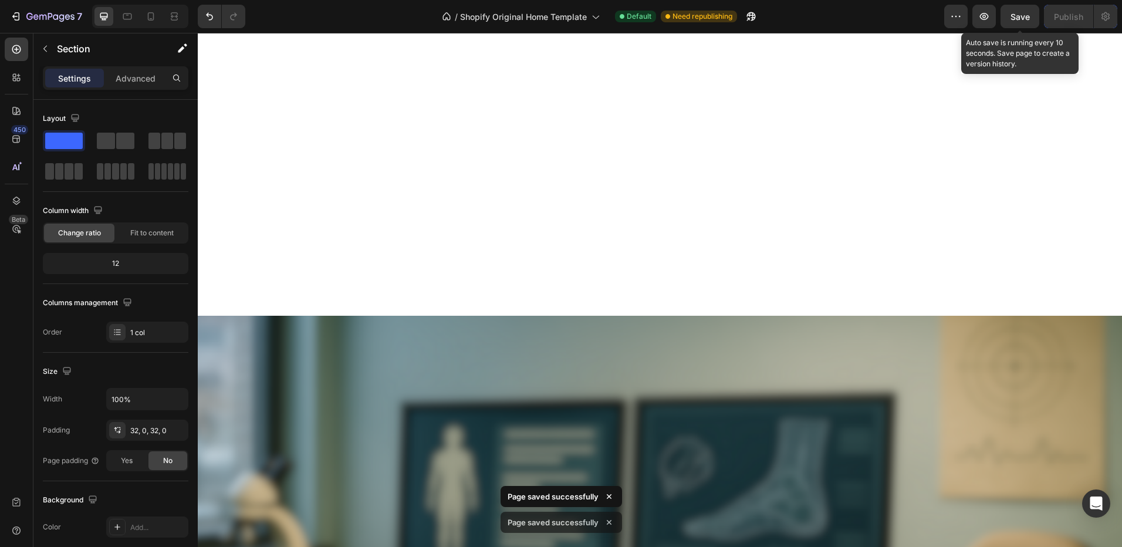
scroll to position [1476, 0]
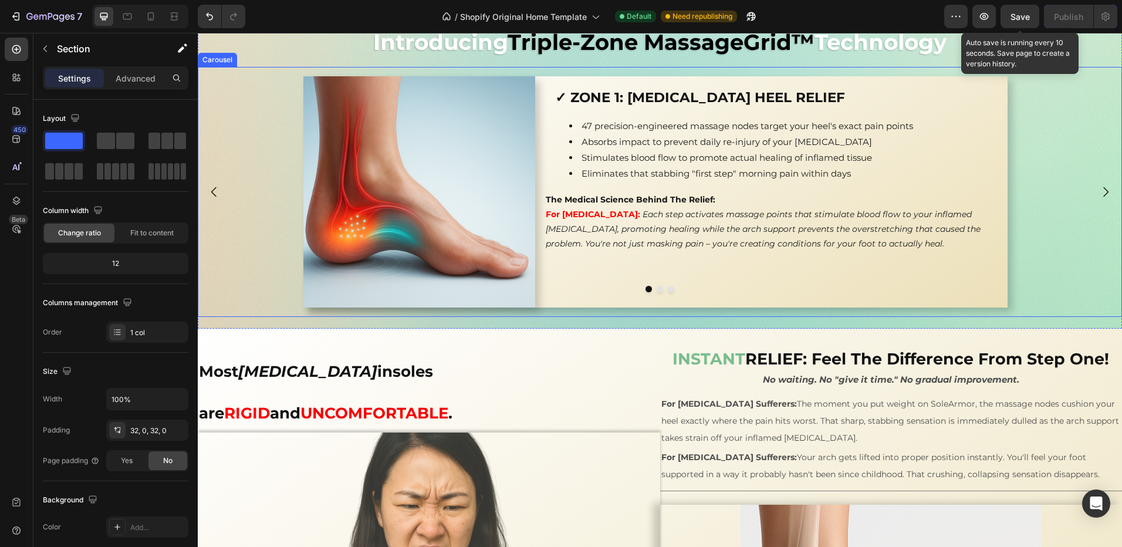
click at [230, 214] on div "Image ✓ ZONE 1: PLANTAR FASCIITIS HEEL RELIEF Heading Row 47 precision-engineer…" at bounding box center [655, 192] width 897 height 232
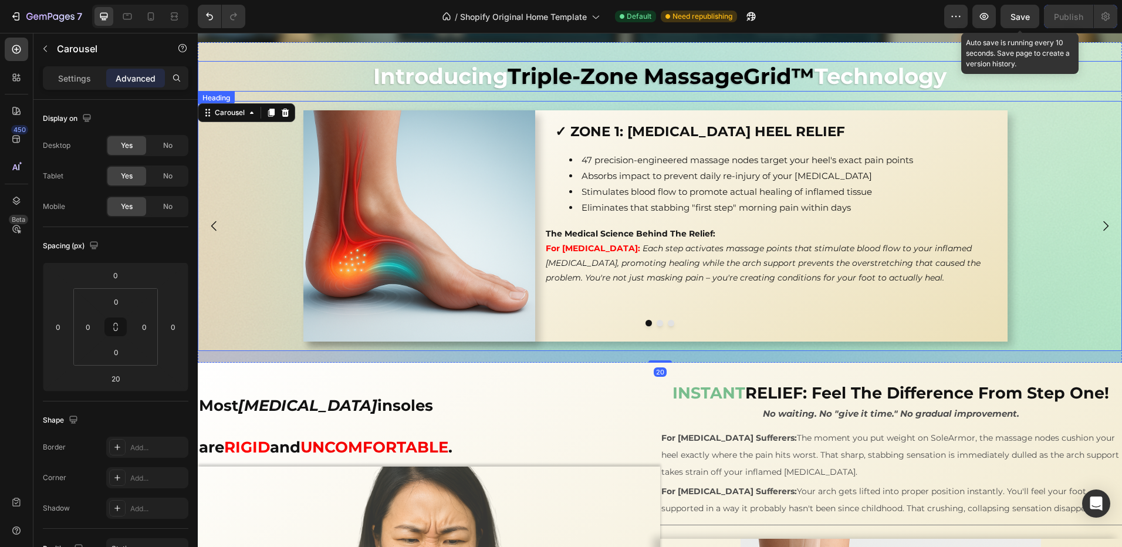
click at [249, 78] on div "Introducing Triple-Zone MassageGrid™ Technology Heading Image ✓ ZONE 1: [MEDICA…" at bounding box center [660, 202] width 924 height 321
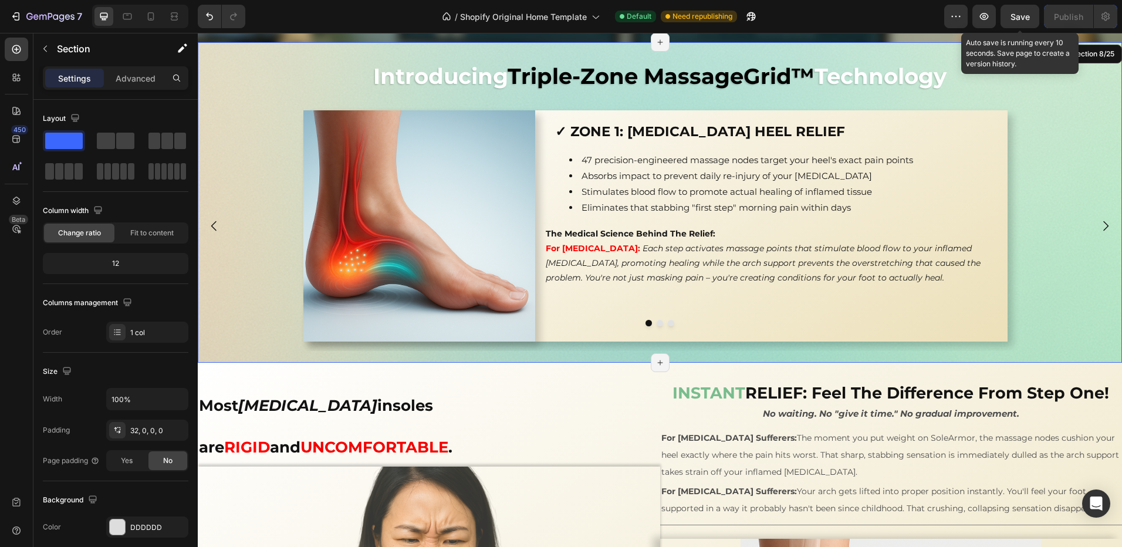
scroll to position [1418, 0]
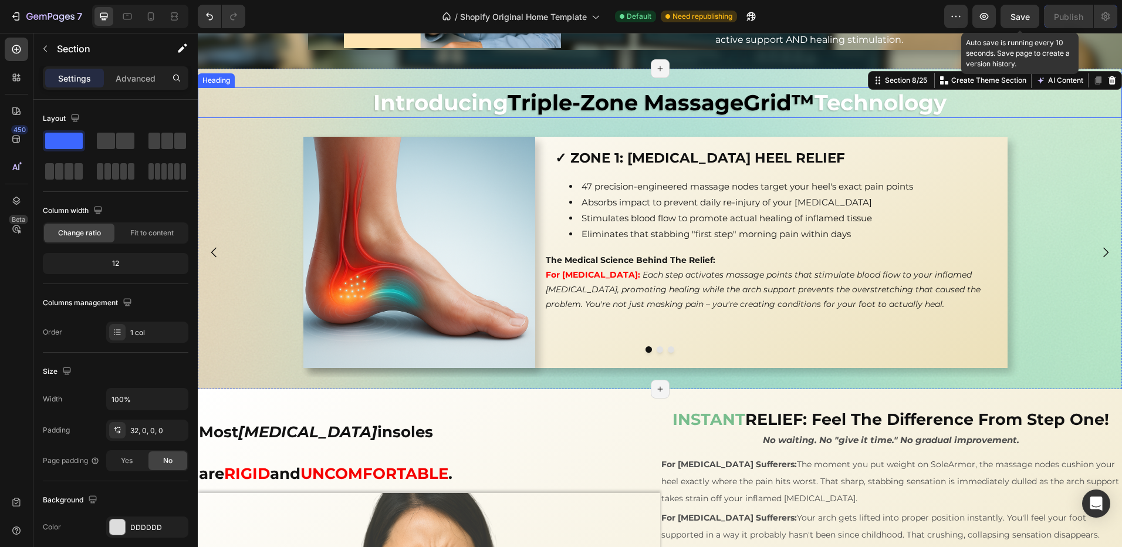
click at [232, 90] on h2 "Introducing Triple-Zone MassageGrid™ Technology" at bounding box center [660, 102] width 924 height 31
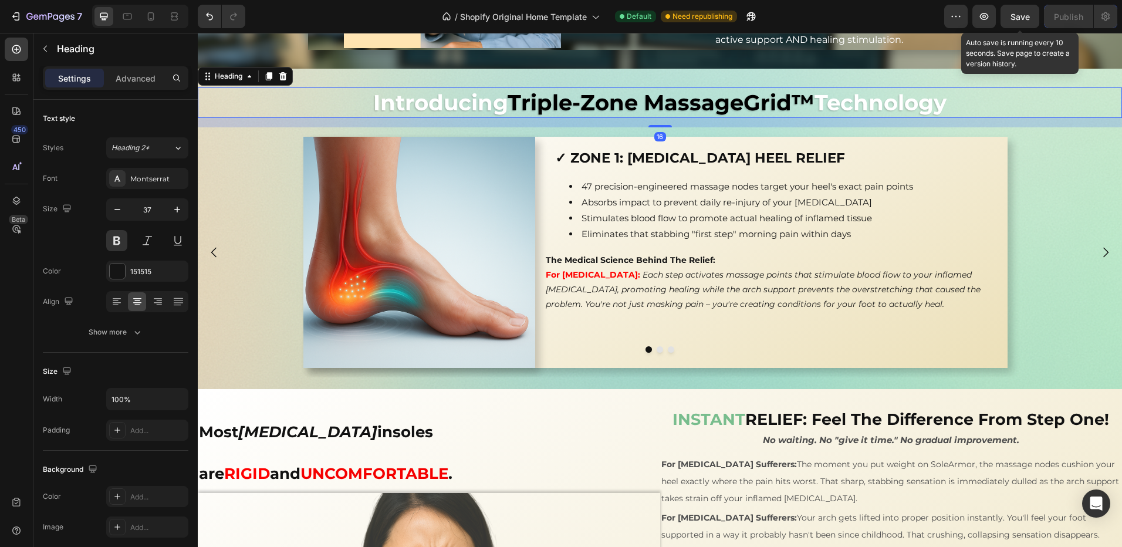
click at [326, 76] on div "Introducing Triple-Zone MassageGrid™ Technology Heading 16 Image ✓ ZONE 1: PLAN…" at bounding box center [660, 229] width 924 height 321
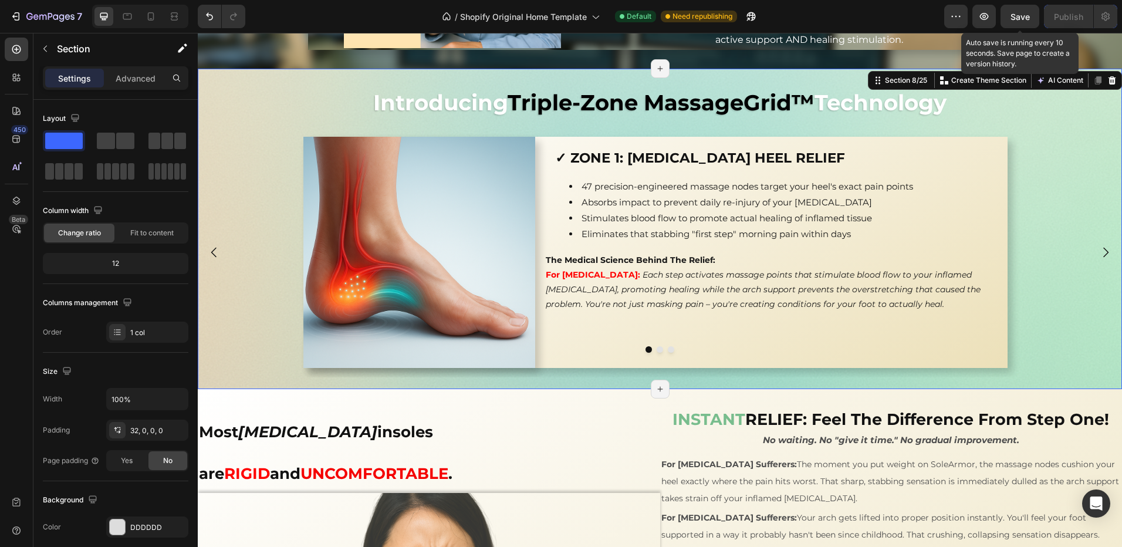
click at [326, 75] on div "Introducing Triple-Zone MassageGrid™ Technology Heading Image ✓ ZONE 1: [MEDICA…" at bounding box center [660, 229] width 924 height 321
click at [135, 84] on p "Advanced" at bounding box center [136, 78] width 40 height 12
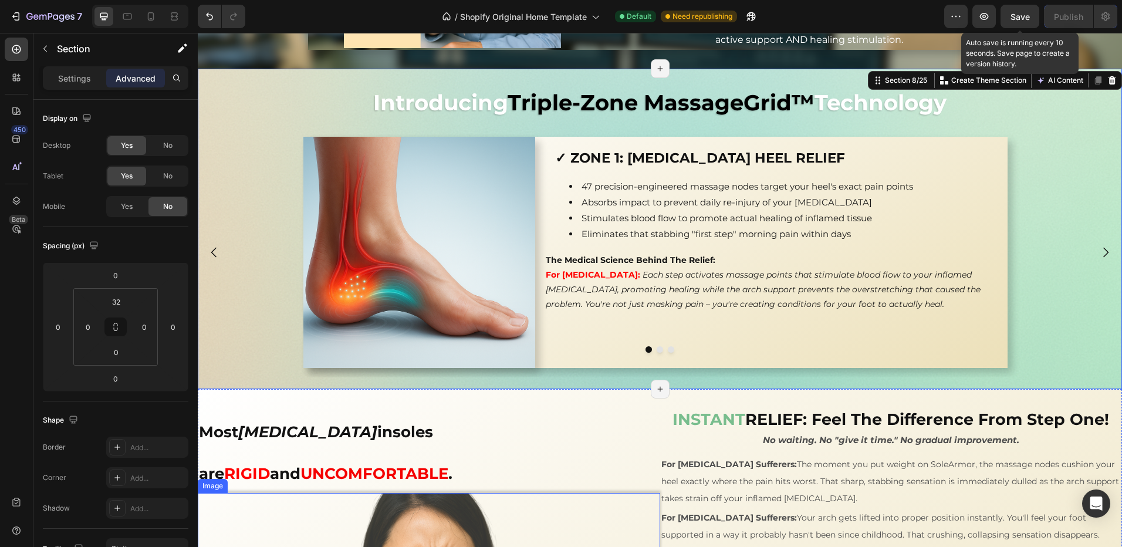
scroll to position [1535, 0]
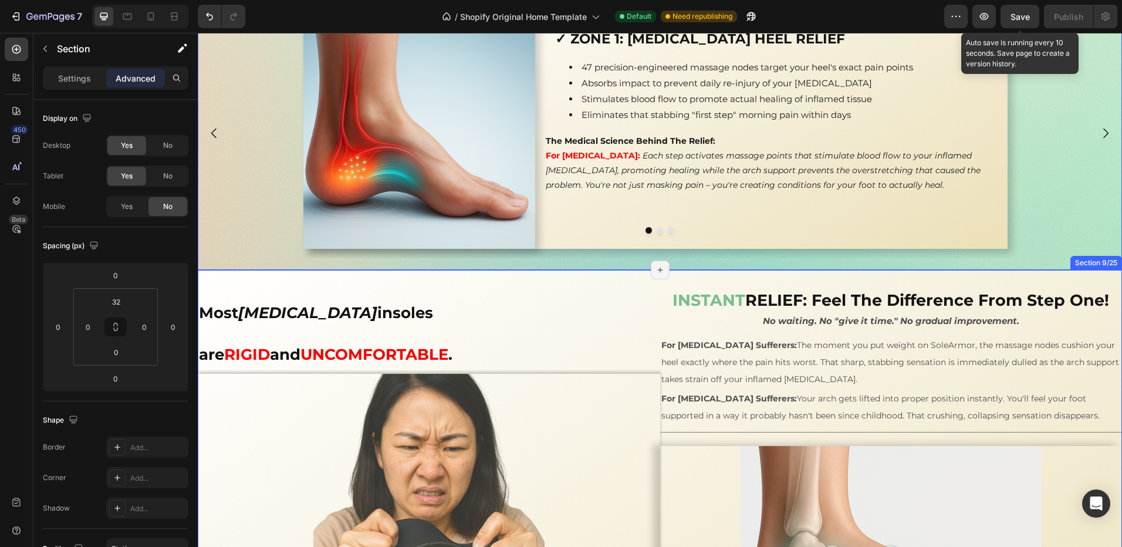
click at [292, 283] on div "Most orthotic insoles are RIGID and UNCOMFORTABLE . Heading Image Title Line So…" at bounding box center [660, 495] width 924 height 450
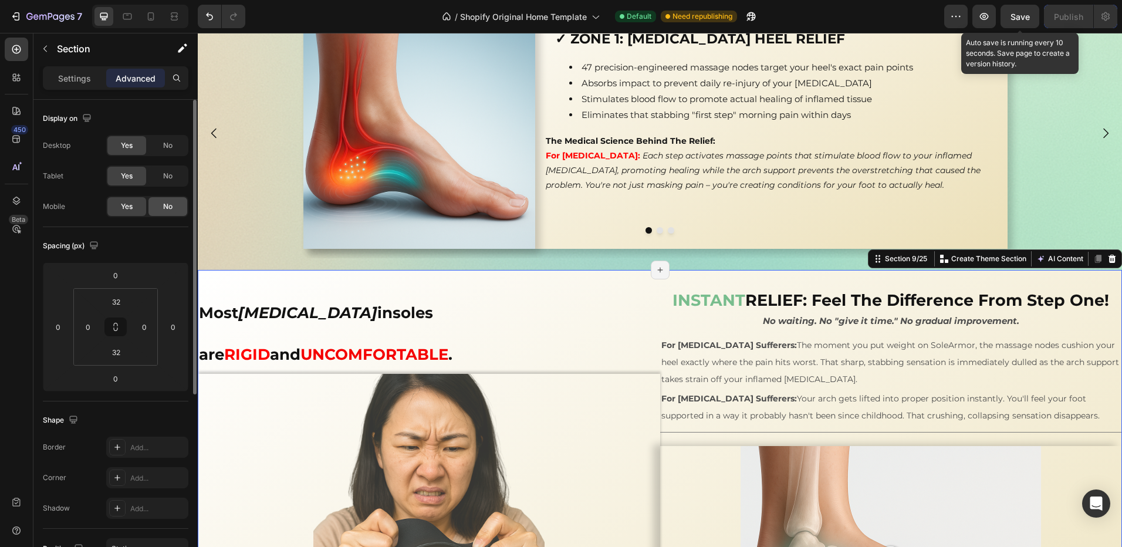
click at [160, 208] on div "No" at bounding box center [167, 206] width 39 height 19
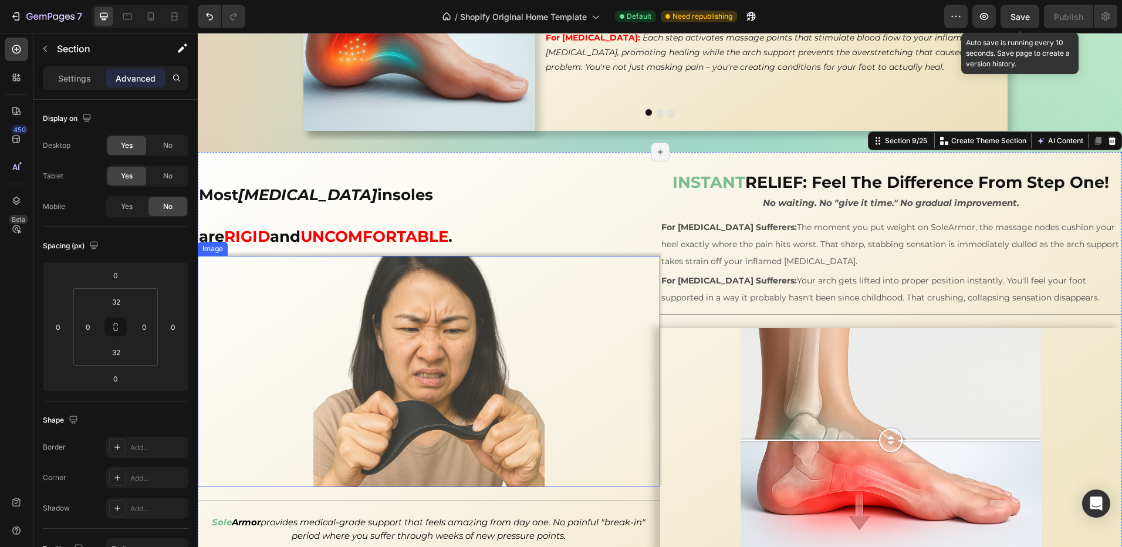
scroll to position [1946, 0]
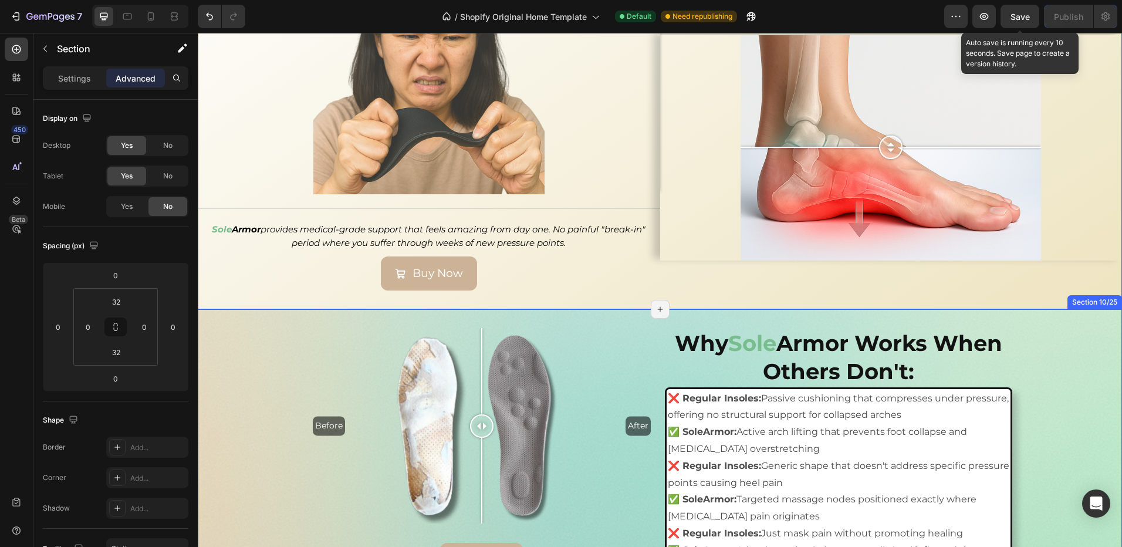
click at [244, 309] on div "Before After Image Comparison Buy Now Button Why Sole Armor Works When Others D…" at bounding box center [660, 453] width 924 height 288
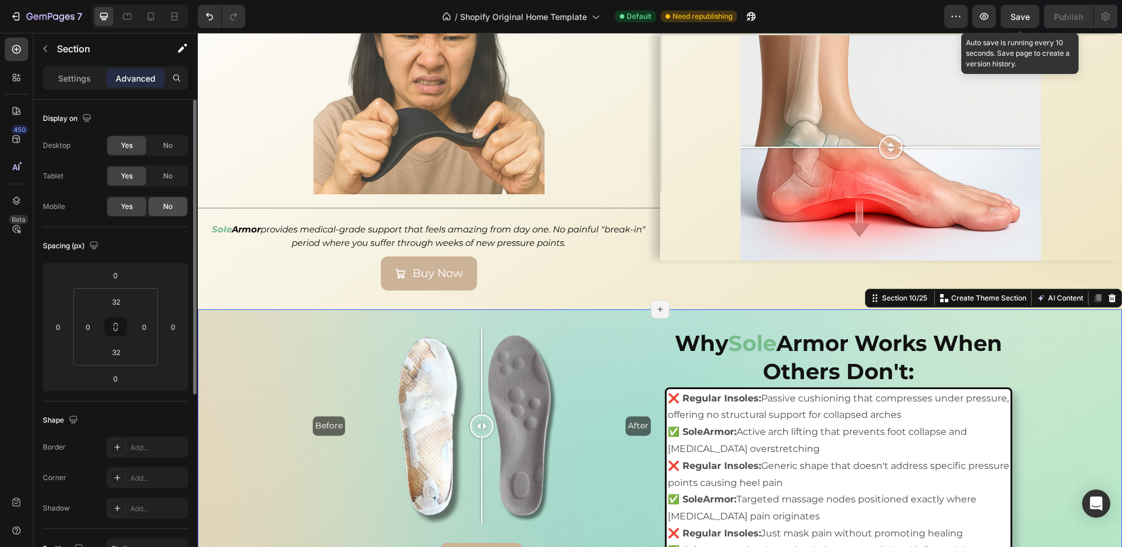
click at [163, 214] on div "No" at bounding box center [167, 206] width 39 height 19
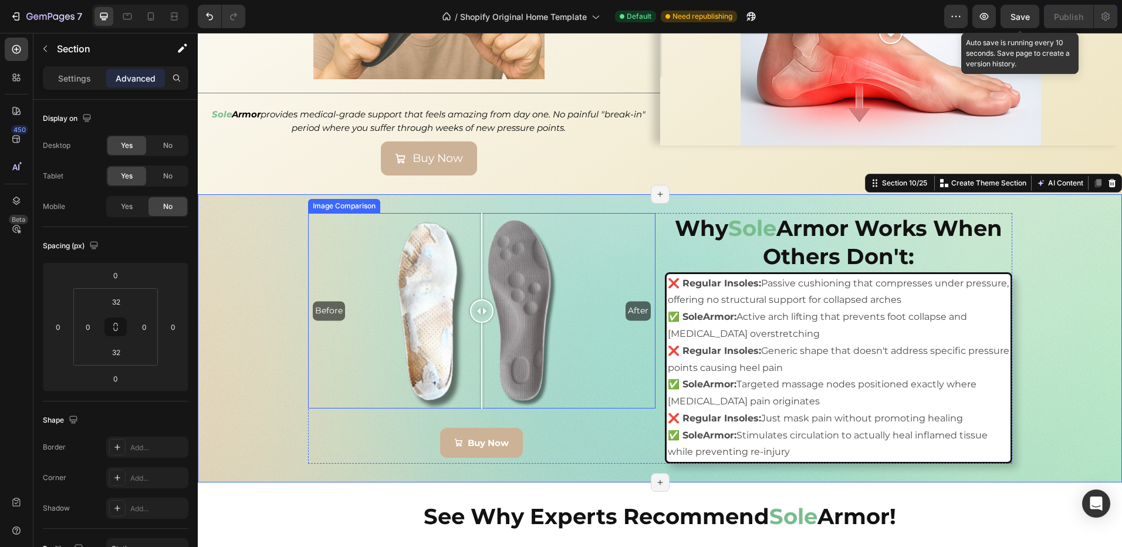
scroll to position [2239, 0]
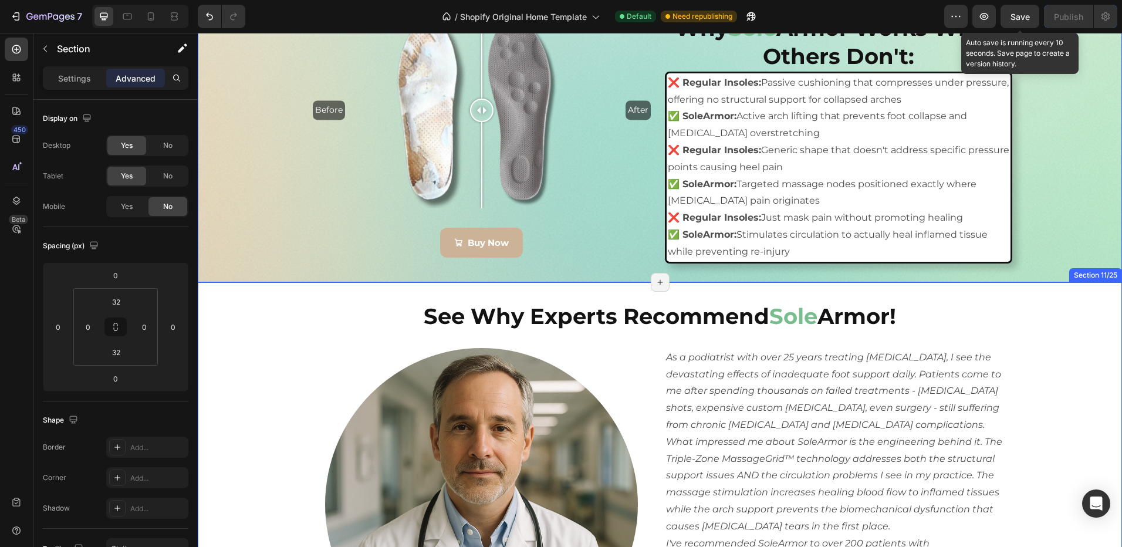
click at [263, 291] on div "See Why Experts Recommend Sole Armor! Heading Image As a podiatrist with over 2…" at bounding box center [660, 521] width 924 height 478
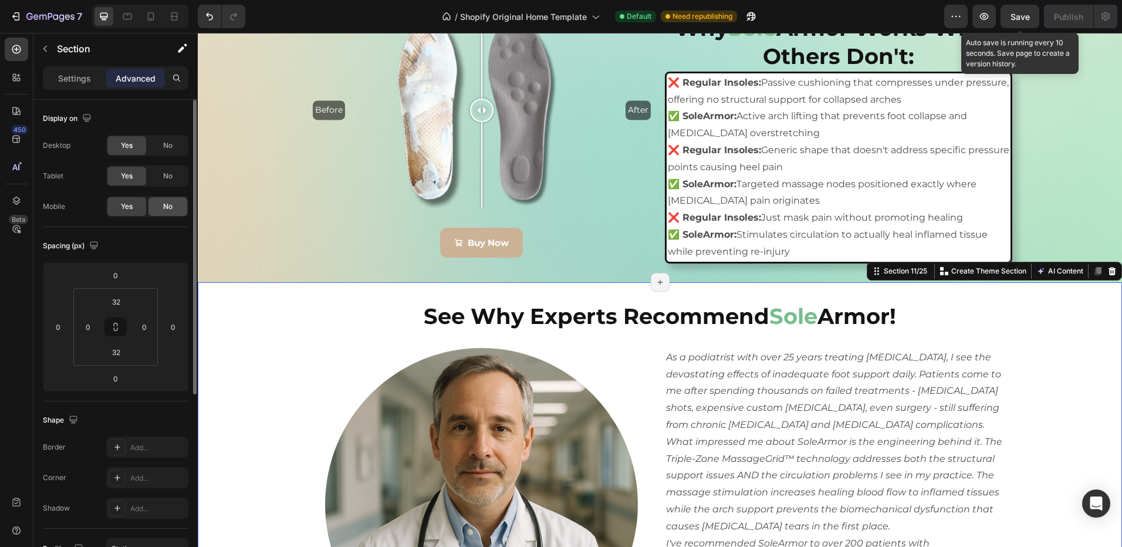
click at [169, 214] on div "No" at bounding box center [167, 206] width 39 height 19
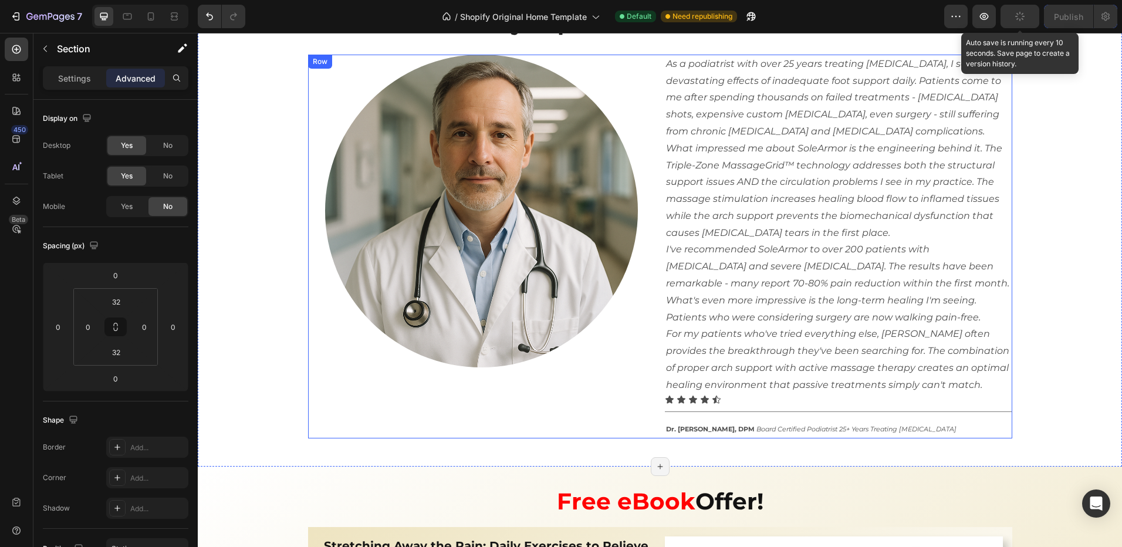
scroll to position [2768, 0]
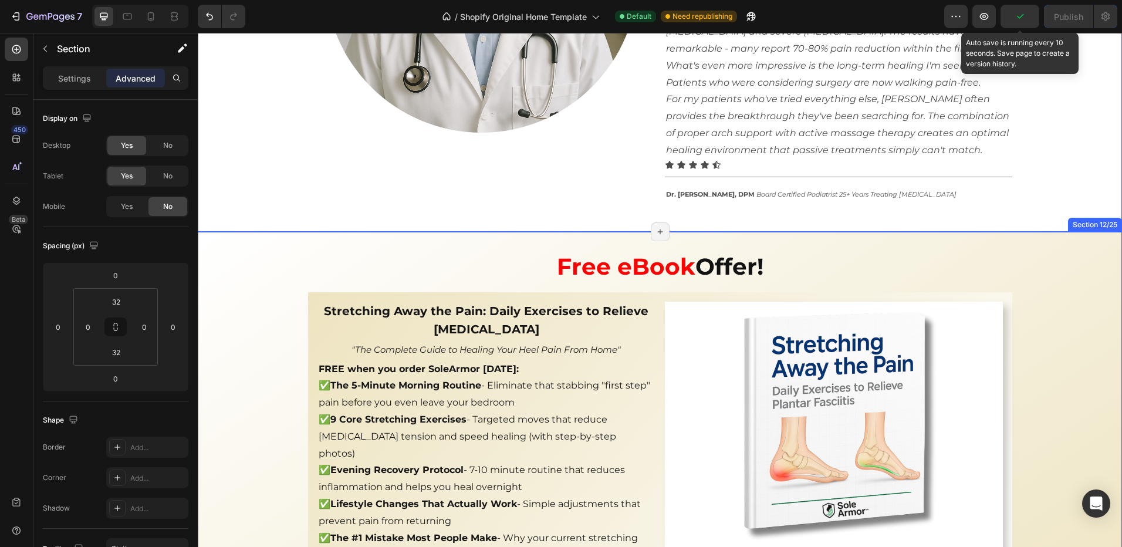
click at [252, 244] on div "Free eBook Offer! Heading Stretching Away the Pain: Daily Exercises to Relieve …" at bounding box center [660, 454] width 924 height 445
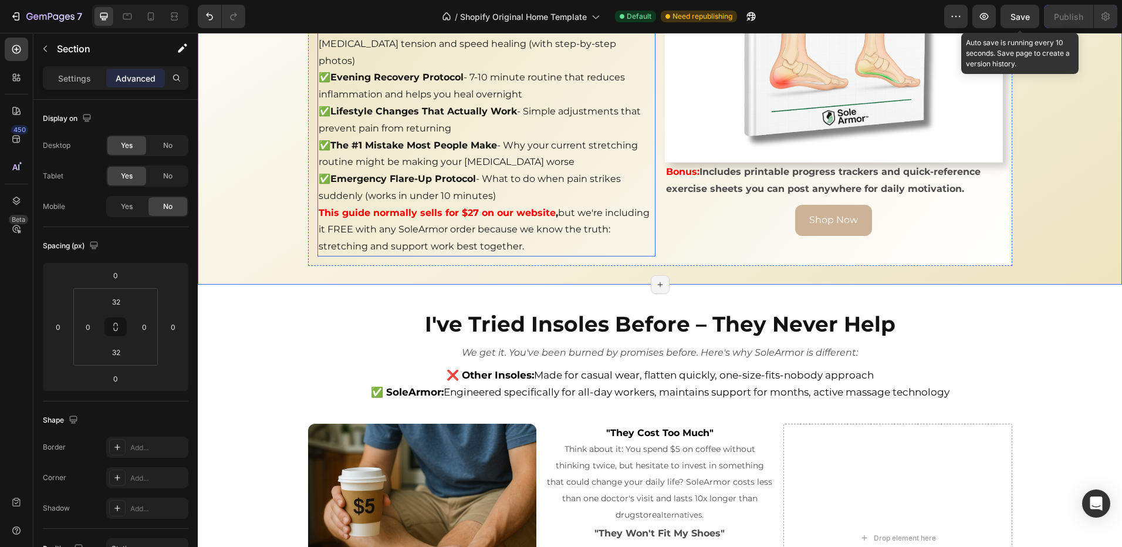
scroll to position [3237, 0]
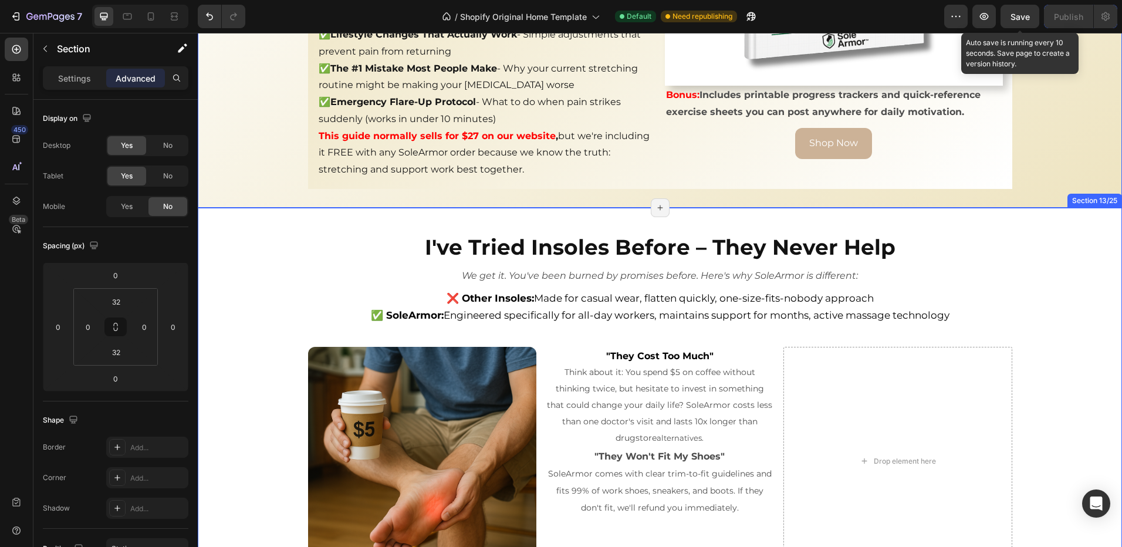
click at [245, 208] on div "I've Tried Insoles Before – They Never Help Heading We get it. You've been burn…" at bounding box center [660, 401] width 924 height 387
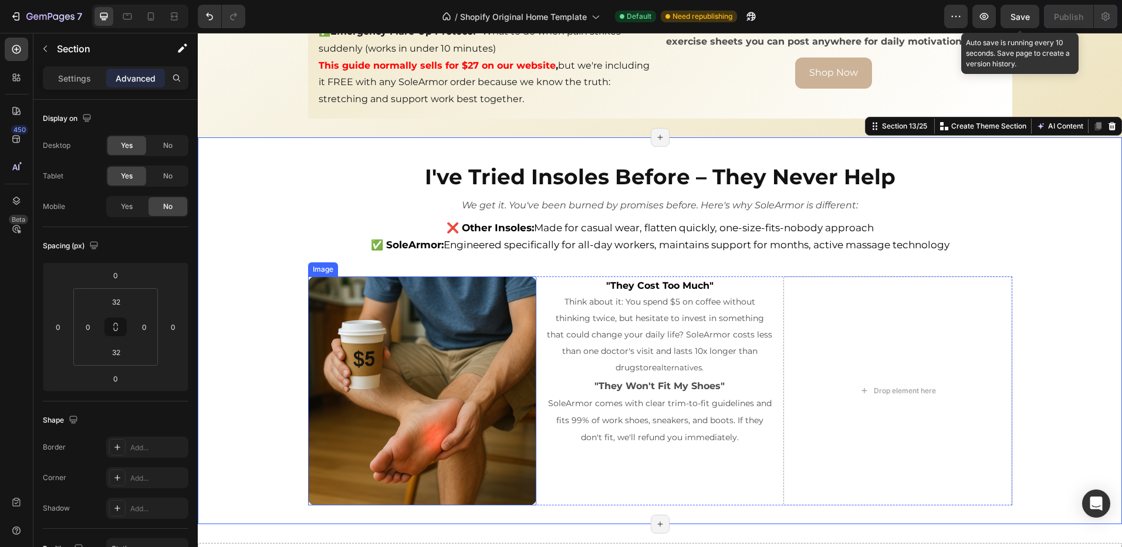
scroll to position [3296, 0]
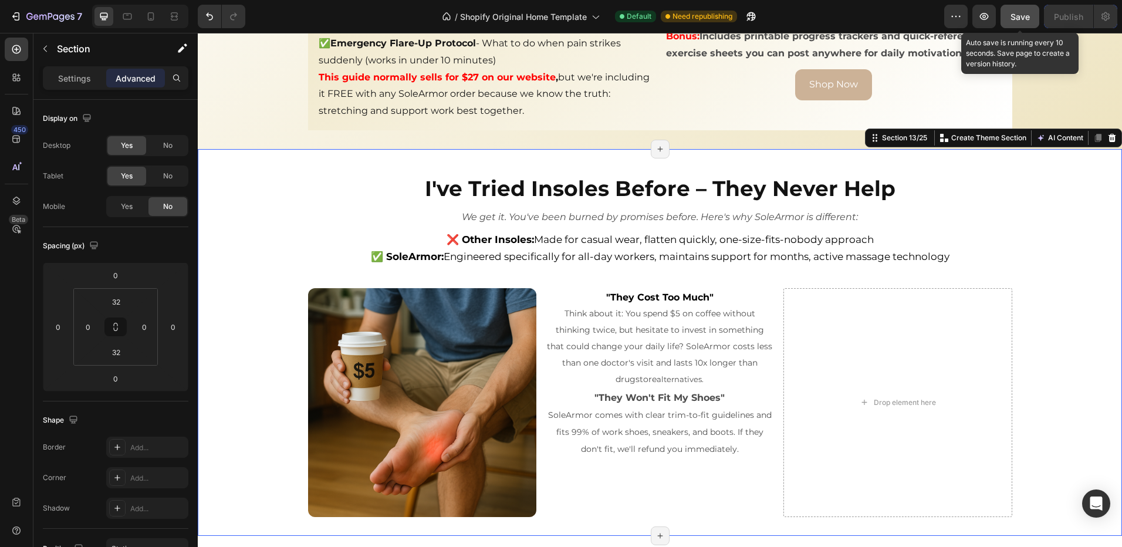
click at [1022, 16] on span "Save" at bounding box center [1020, 17] width 19 height 10
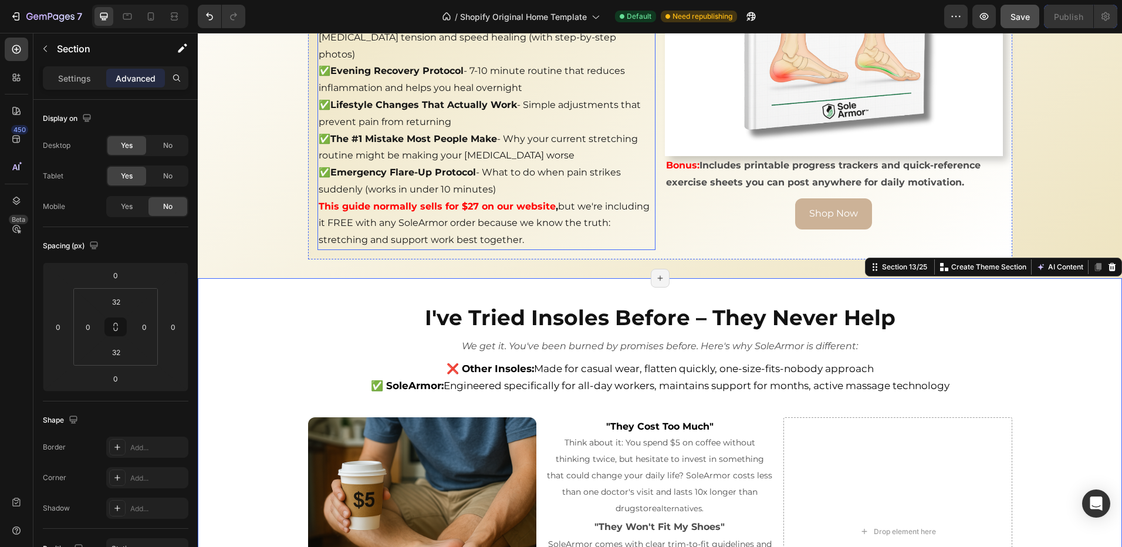
scroll to position [3120, 0]
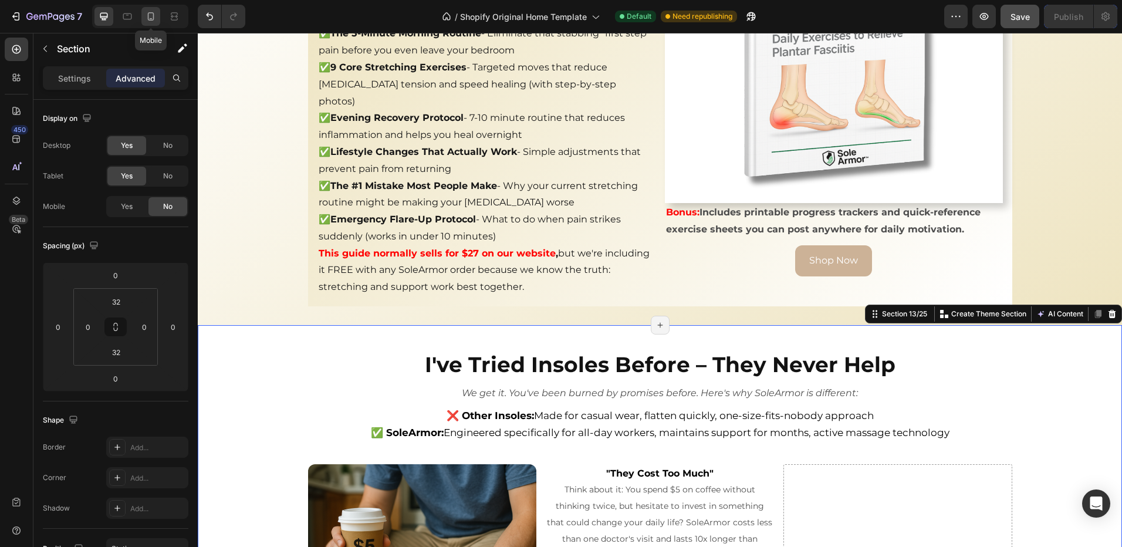
click at [150, 20] on icon at bounding box center [151, 16] width 6 height 8
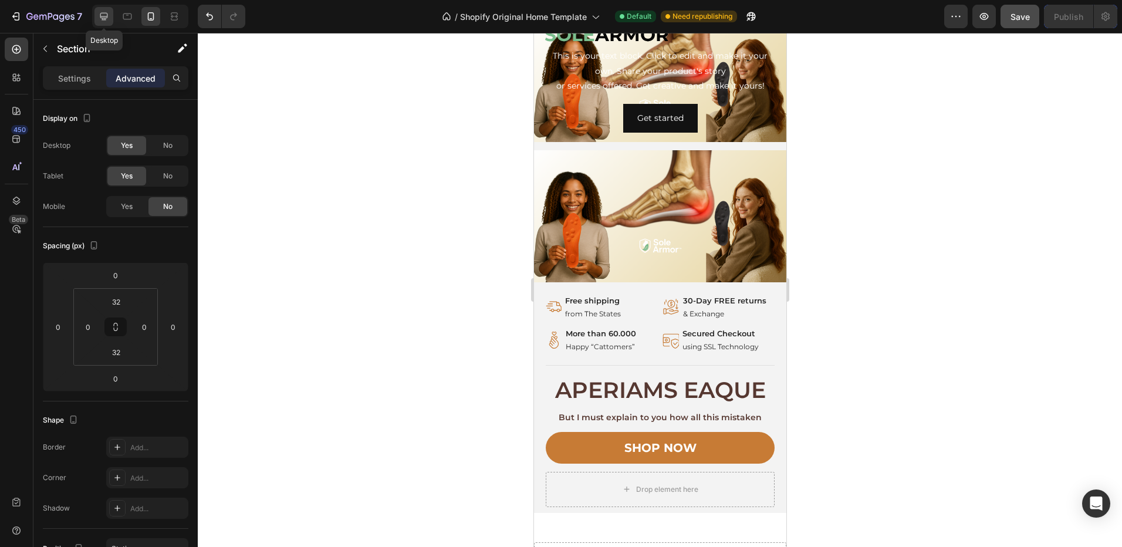
scroll to position [352, 0]
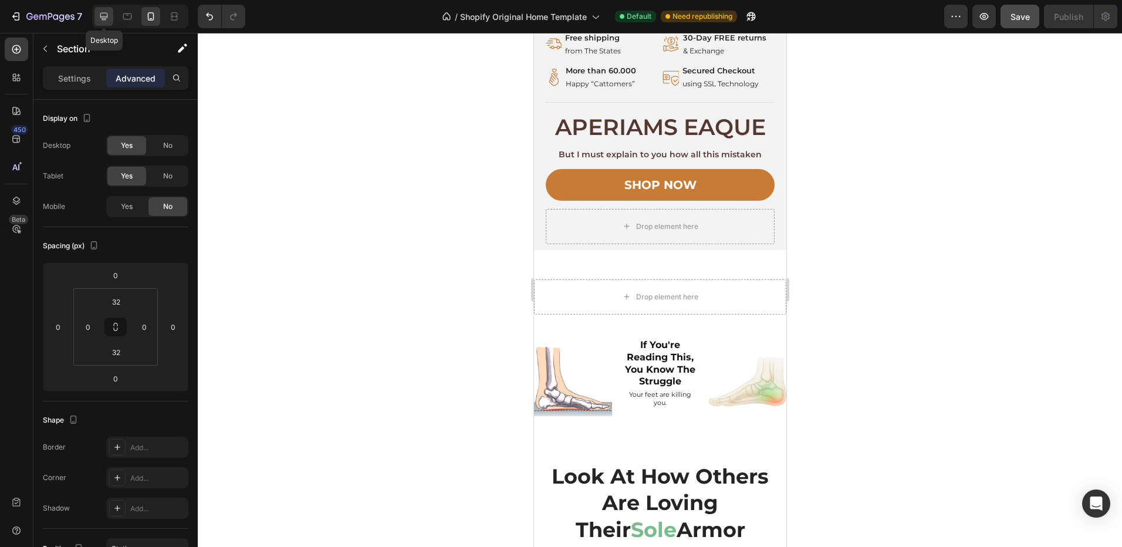
click at [100, 21] on icon at bounding box center [104, 17] width 12 height 12
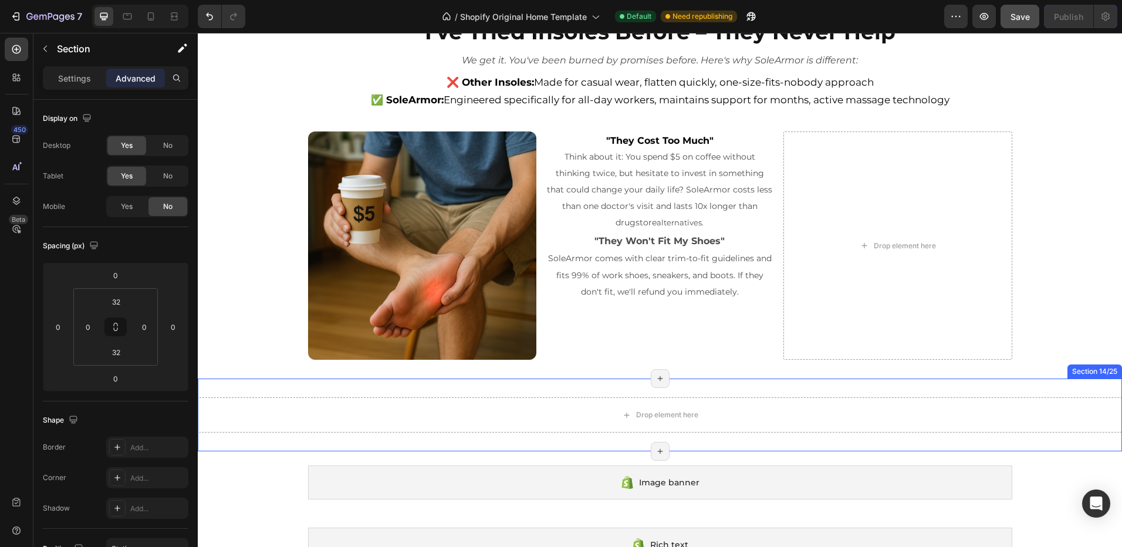
scroll to position [3454, 0]
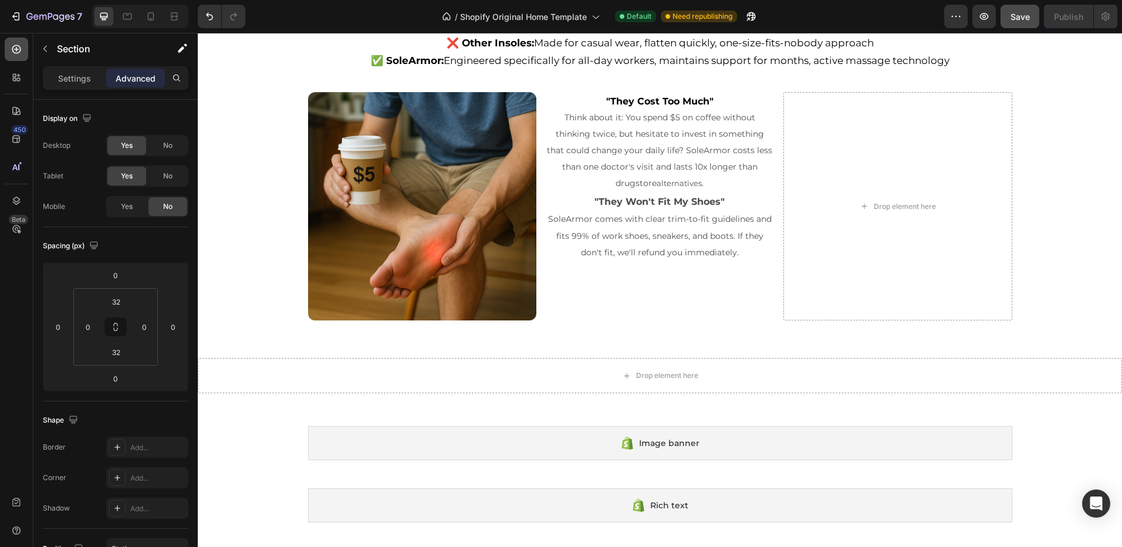
click at [9, 47] on div at bounding box center [16, 49] width 23 height 23
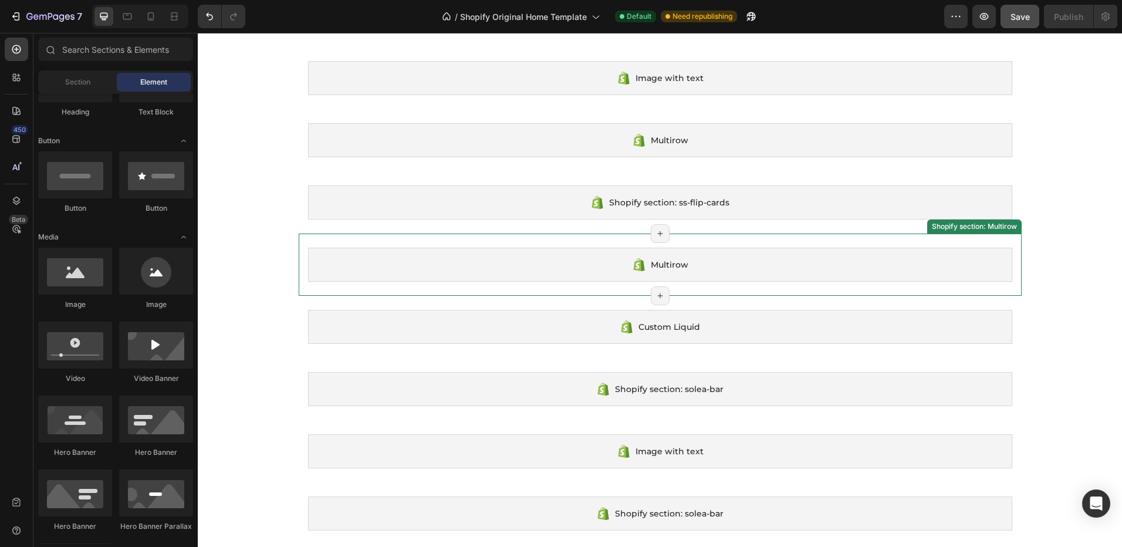
scroll to position [3982, 0]
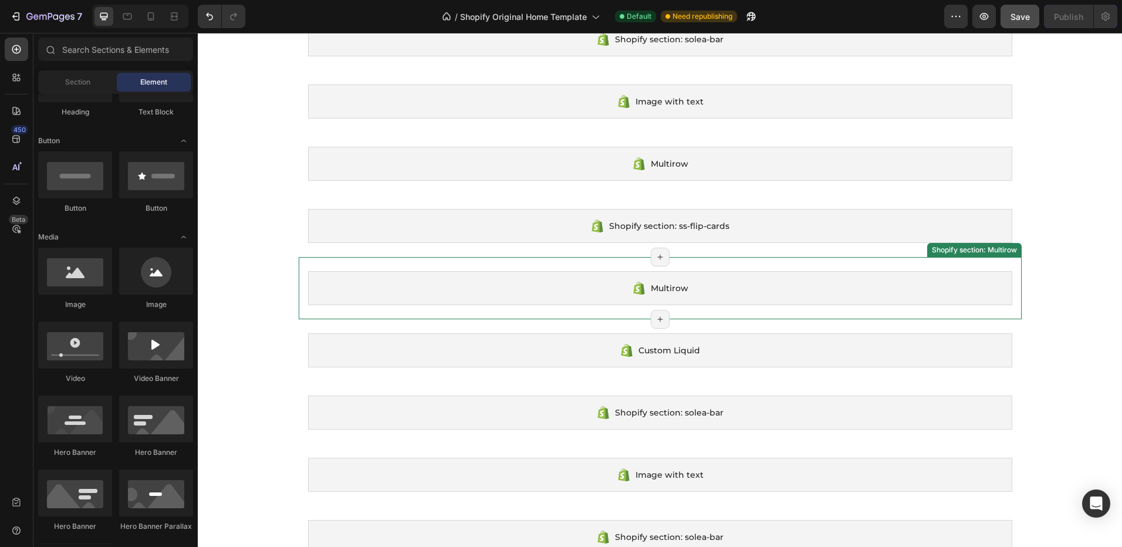
click at [650, 299] on div "Multirow" at bounding box center [660, 288] width 704 height 34
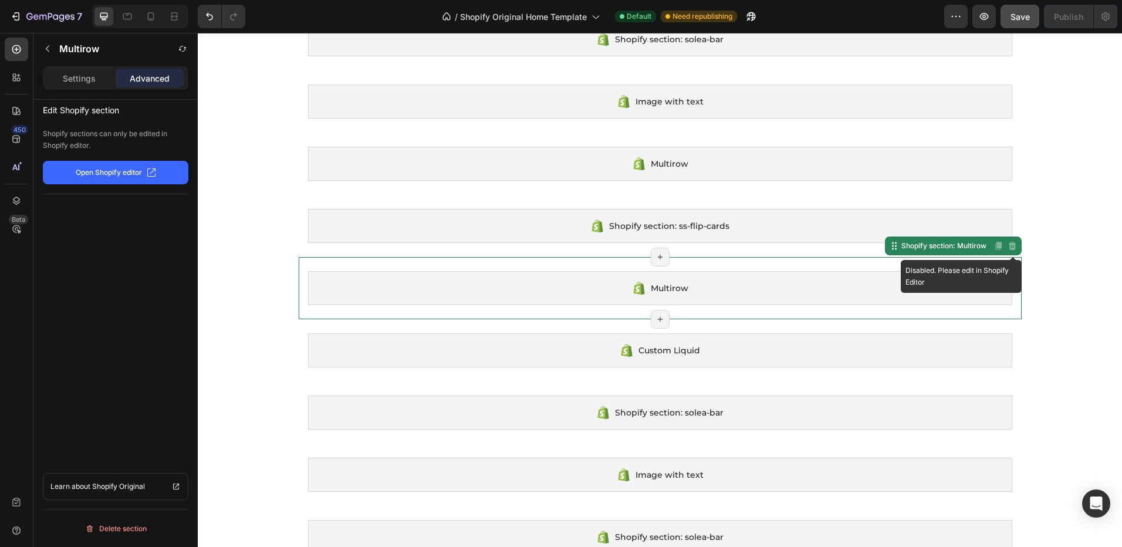
click at [1008, 244] on icon at bounding box center [1012, 246] width 8 height 8
click at [1013, 249] on div "Disabled. Please edit in Shopify Editor" at bounding box center [1012, 246] width 14 height 14
click at [886, 305] on div "Multirow" at bounding box center [660, 288] width 704 height 34
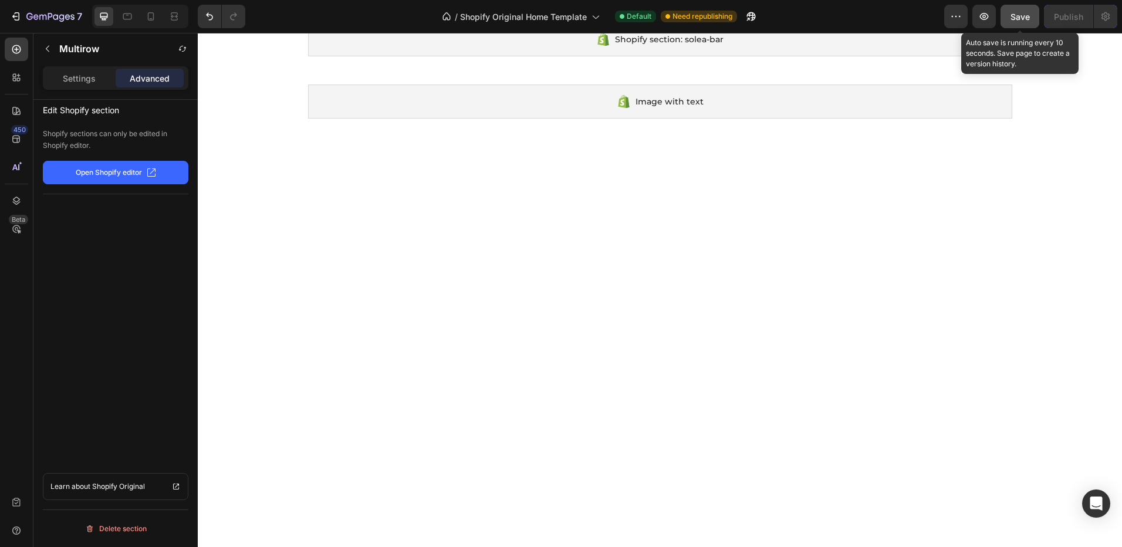
scroll to position [3512, 0]
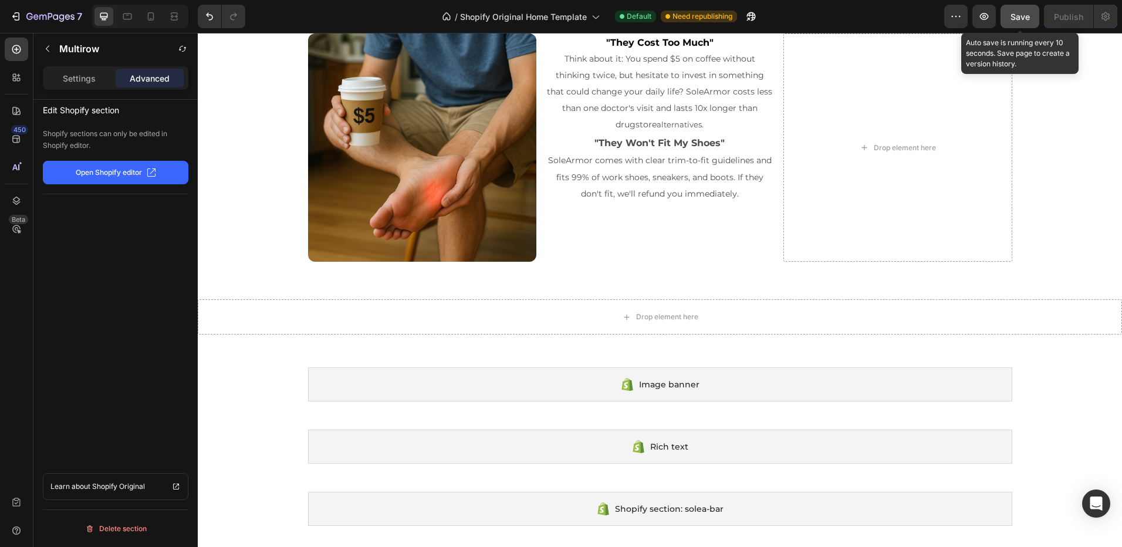
click at [1023, 16] on span "Save" at bounding box center [1020, 17] width 19 height 10
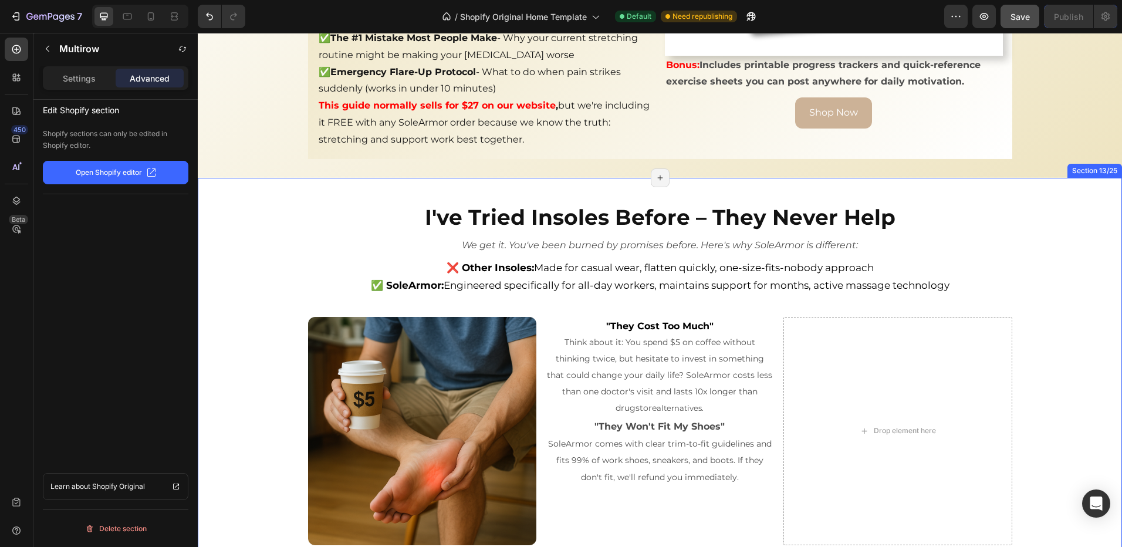
scroll to position [3277, 0]
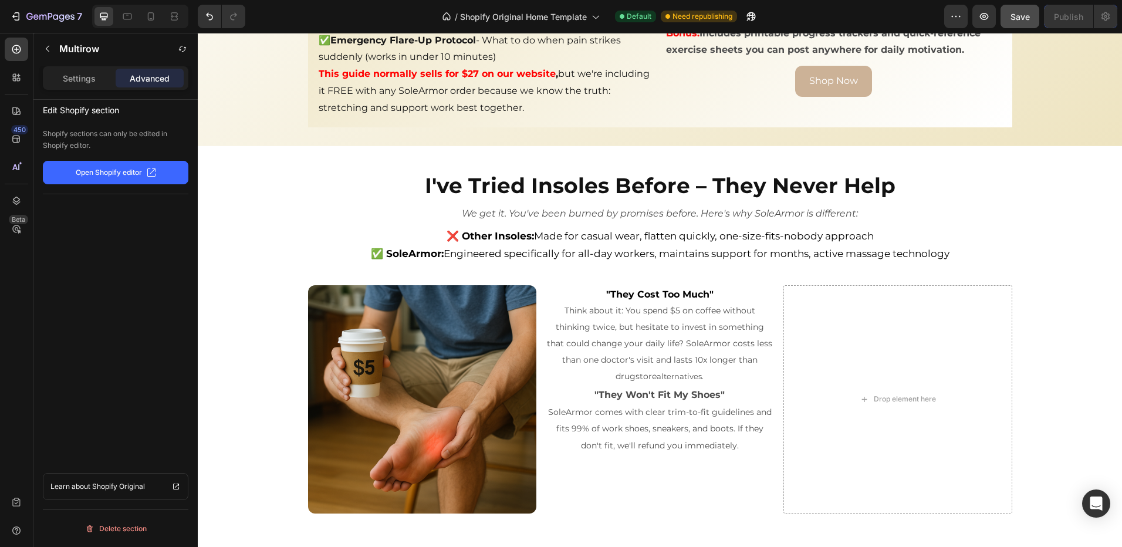
click at [123, 169] on p "Open Shopify editor" at bounding box center [109, 172] width 66 height 11
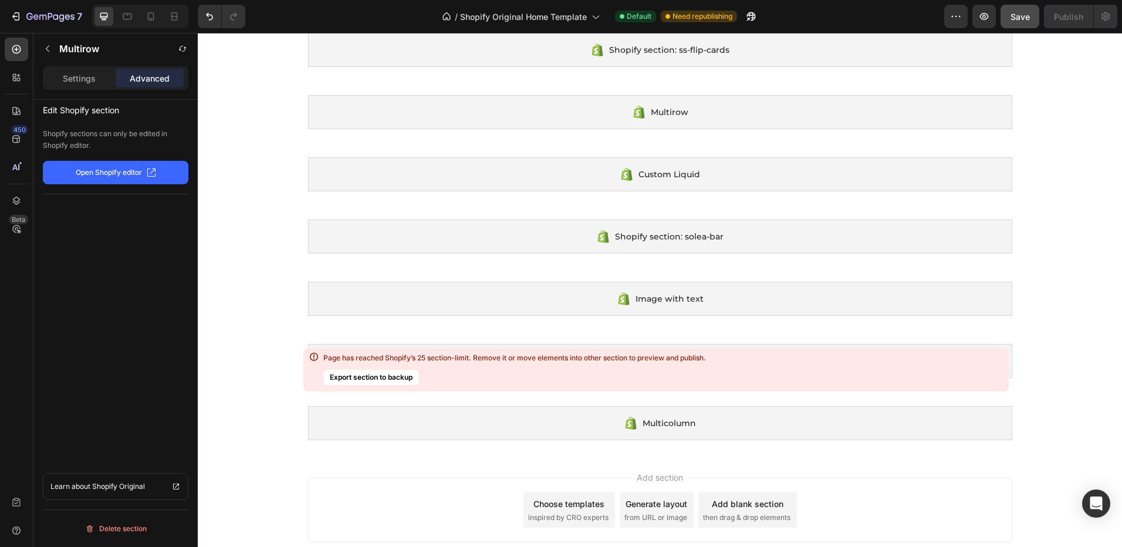
scroll to position [4206, 0]
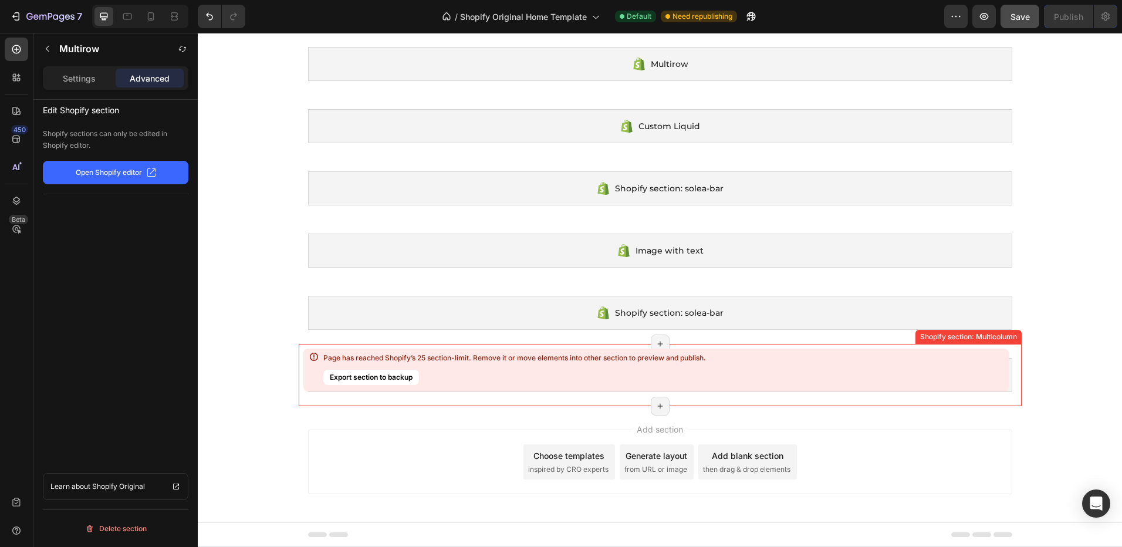
click at [465, 372] on div "Page has reached Shopify’s 25 section-limit. Remove it or move elements into ot…" at bounding box center [514, 369] width 383 height 33
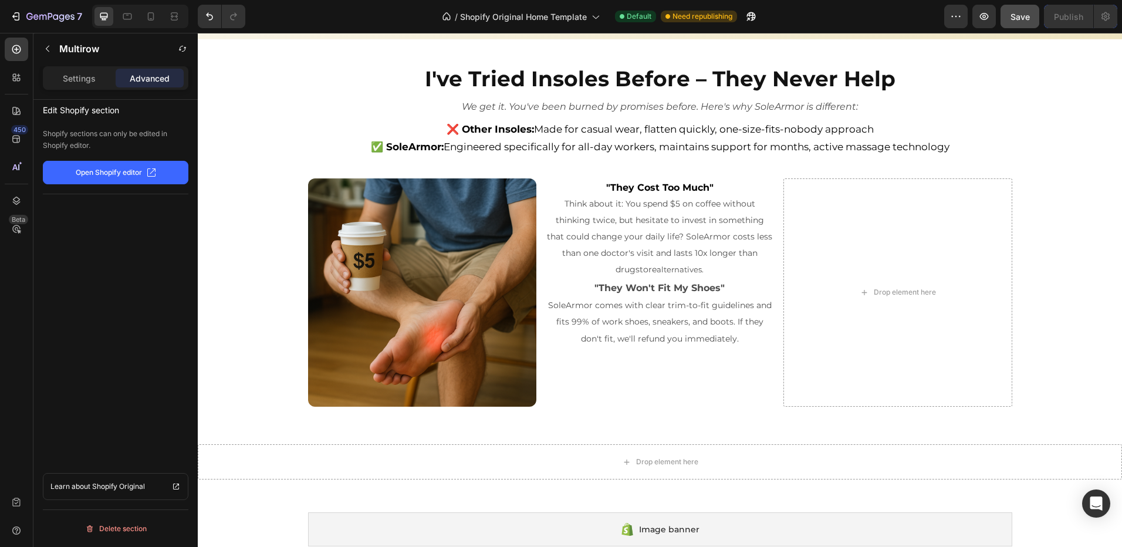
scroll to position [3326, 0]
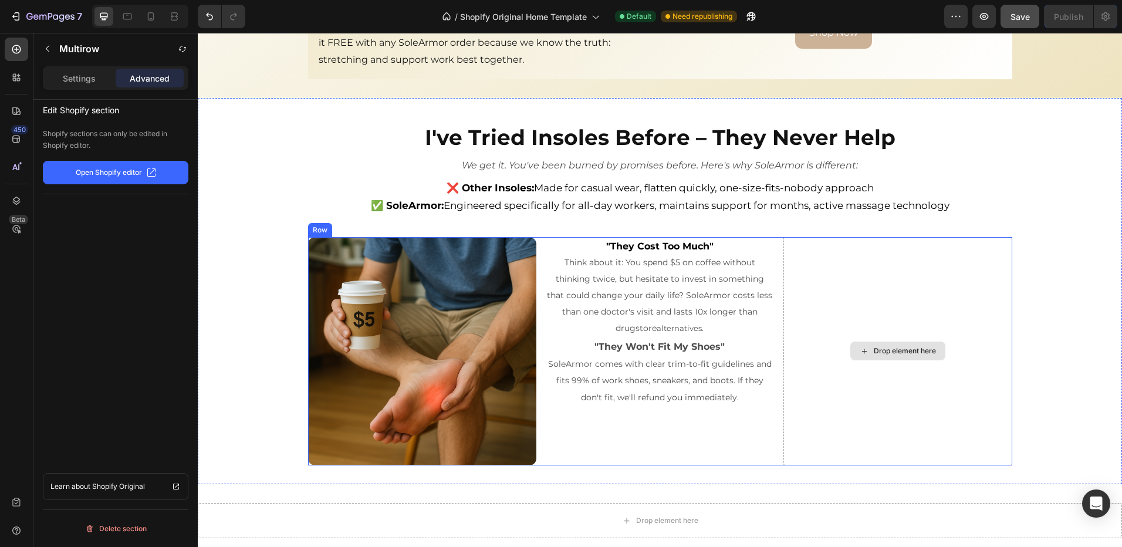
drag, startPoint x: 871, startPoint y: 305, endPoint x: 854, endPoint y: 321, distance: 24.1
click at [871, 305] on div "Drop element here" at bounding box center [897, 351] width 228 height 228
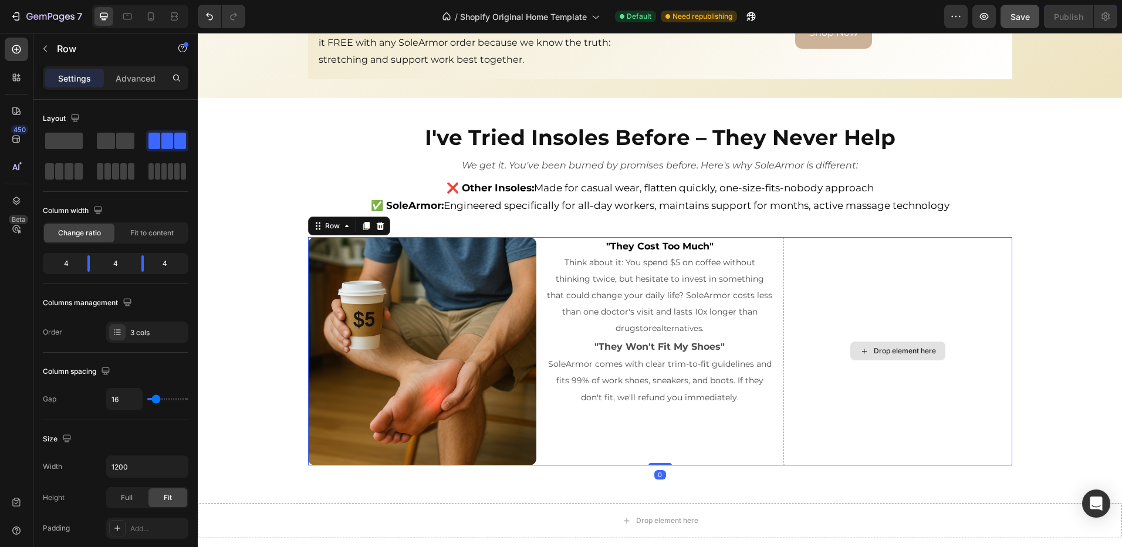
drag, startPoint x: 847, startPoint y: 282, endPoint x: 857, endPoint y: 277, distance: 10.5
click at [849, 279] on div "Drop element here" at bounding box center [897, 351] width 228 height 228
click at [11, 52] on icon at bounding box center [17, 49] width 12 height 12
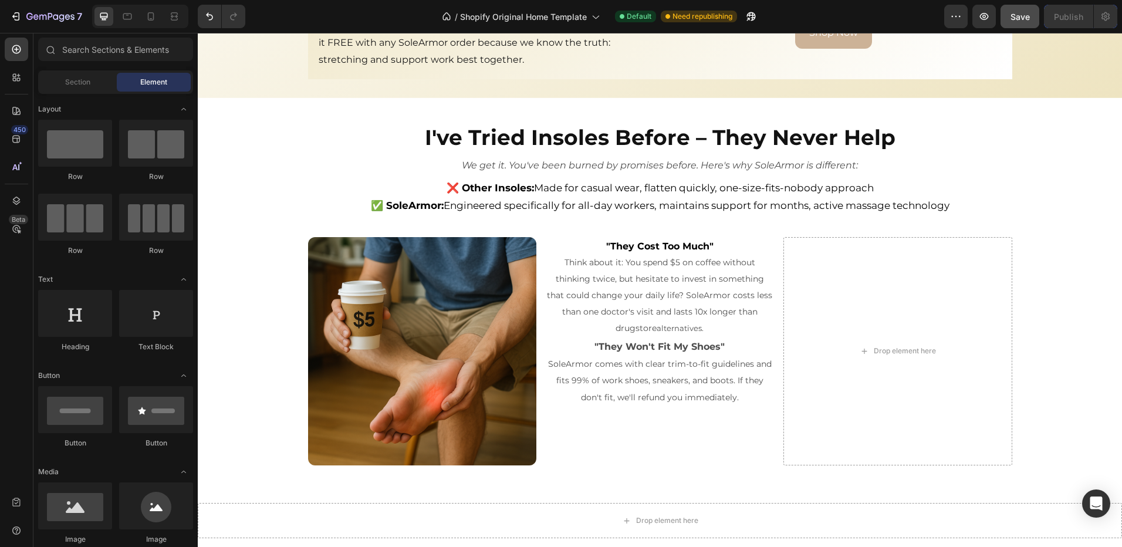
scroll to position [117, 0]
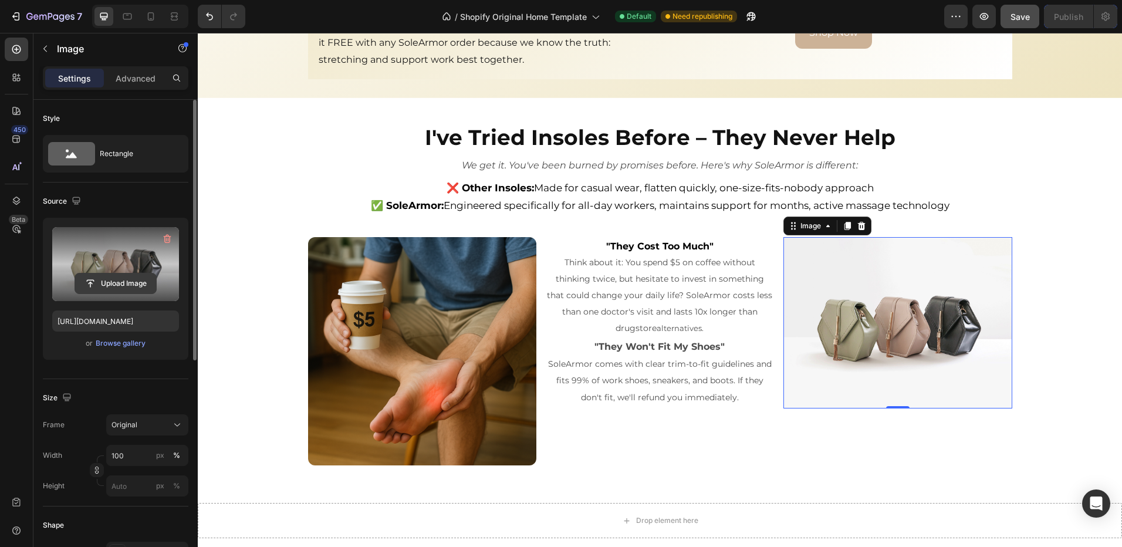
click at [94, 281] on input "file" at bounding box center [115, 283] width 81 height 20
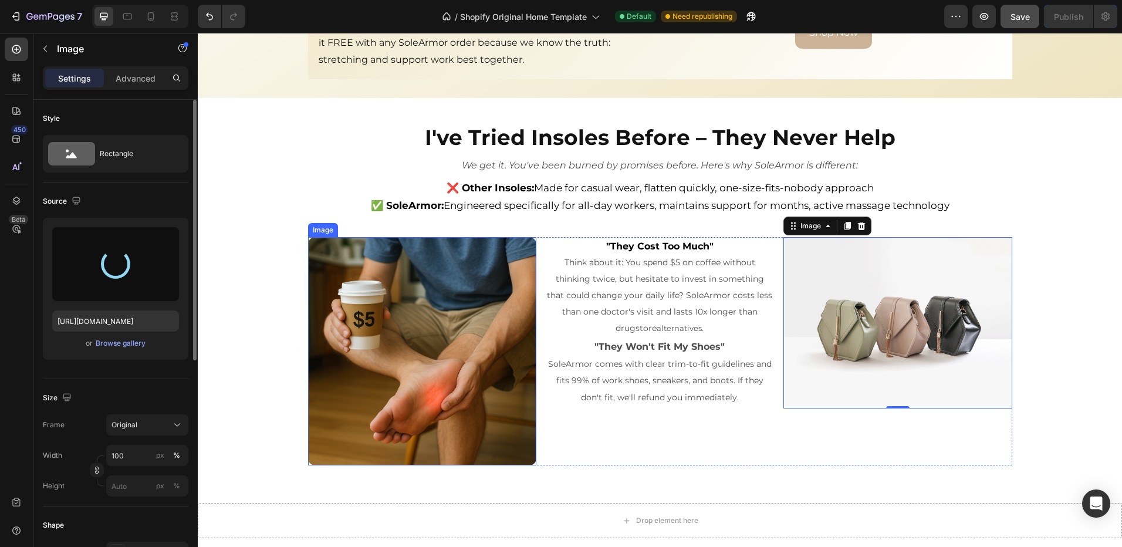
type input "https://cdn.shopify.com/s/files/1/0970/4187/5269/files/gempages_581198110861034…"
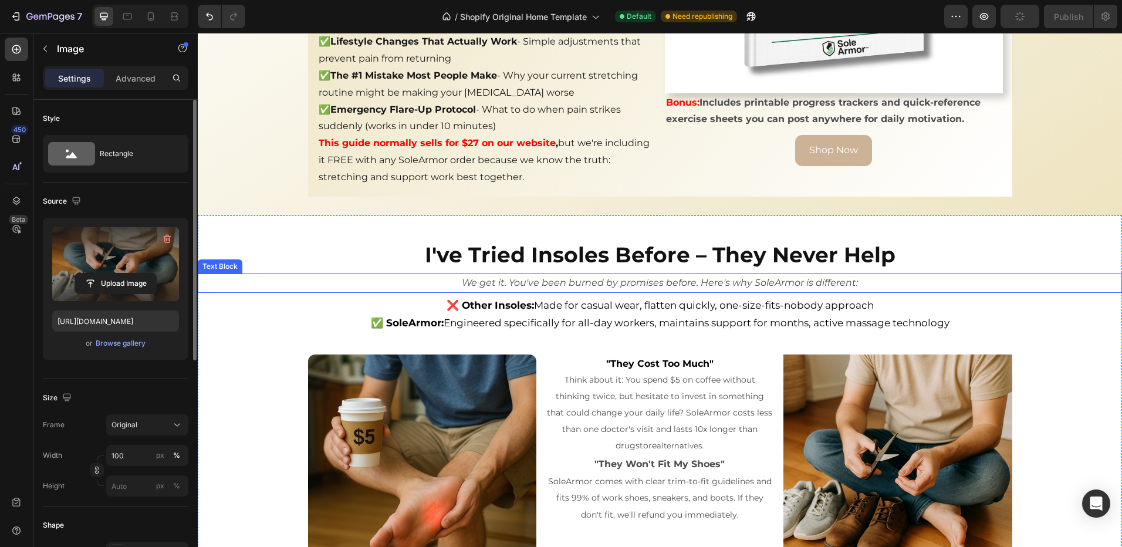
scroll to position [3326, 0]
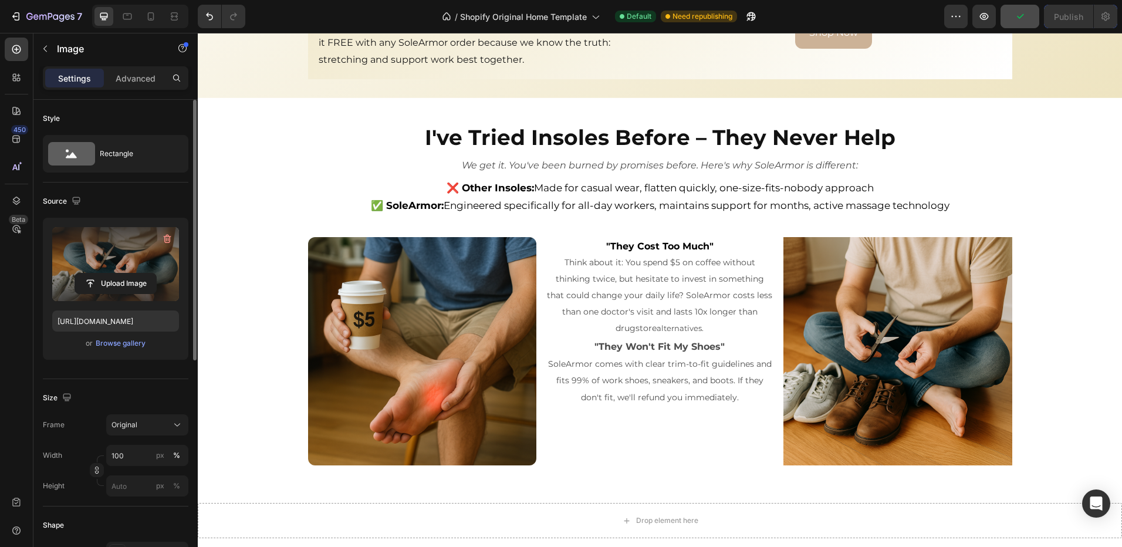
click at [871, 352] on img at bounding box center [897, 351] width 228 height 228
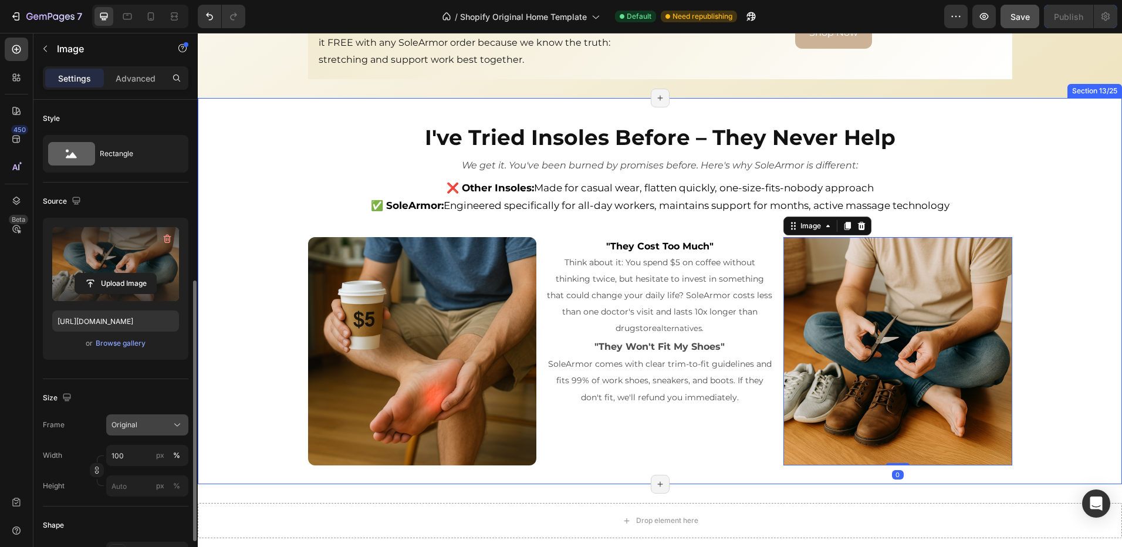
scroll to position [235, 0]
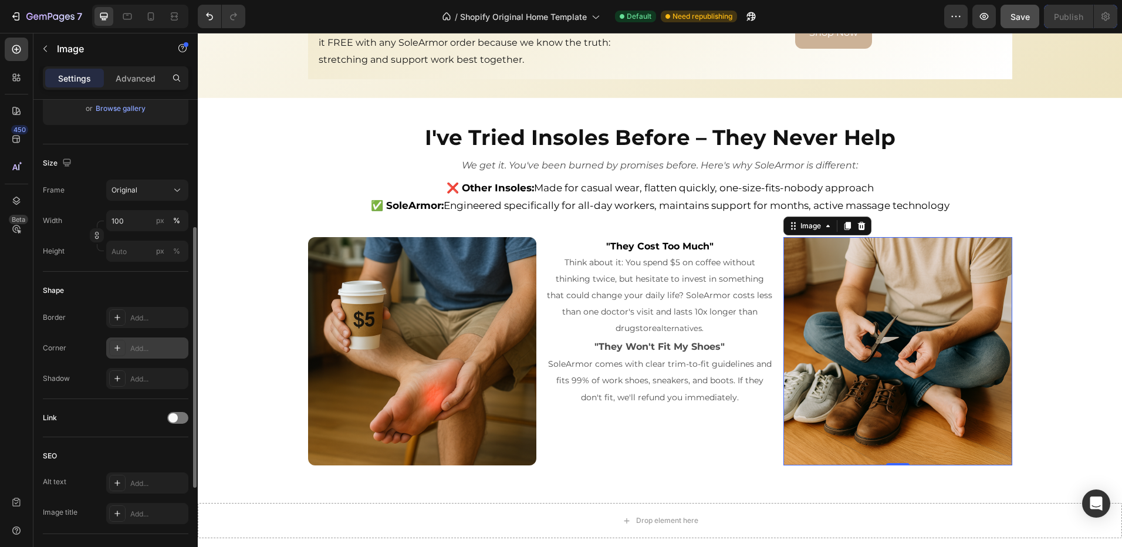
click at [134, 354] on div "Add..." at bounding box center [147, 347] width 82 height 21
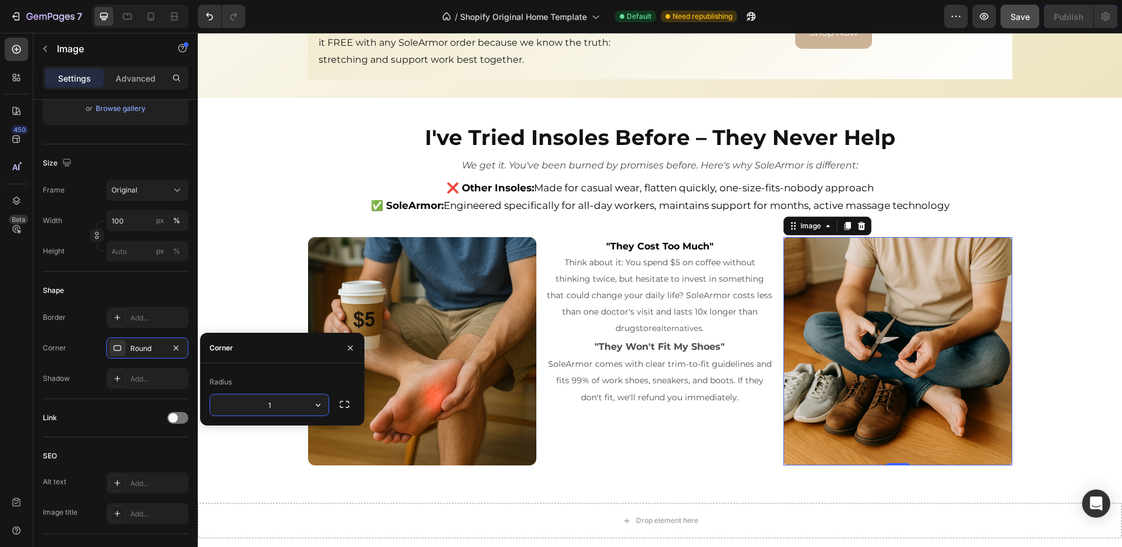
type input "12"
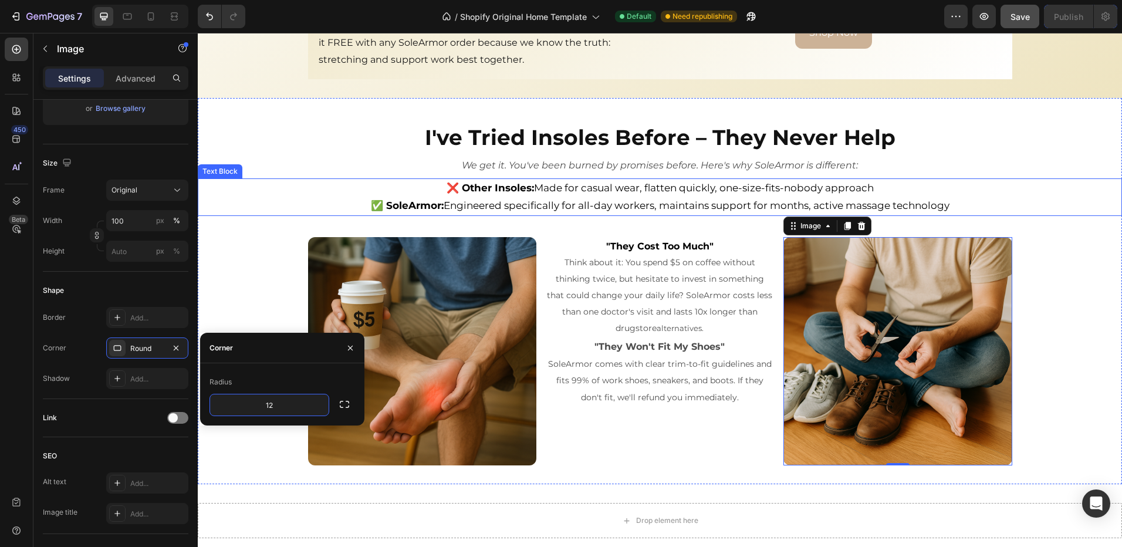
click at [1035, 180] on p "❌ Other Insoles: Made for casual wear, flatten quickly, one-size-fits-nobody ap…" at bounding box center [660, 189] width 922 height 18
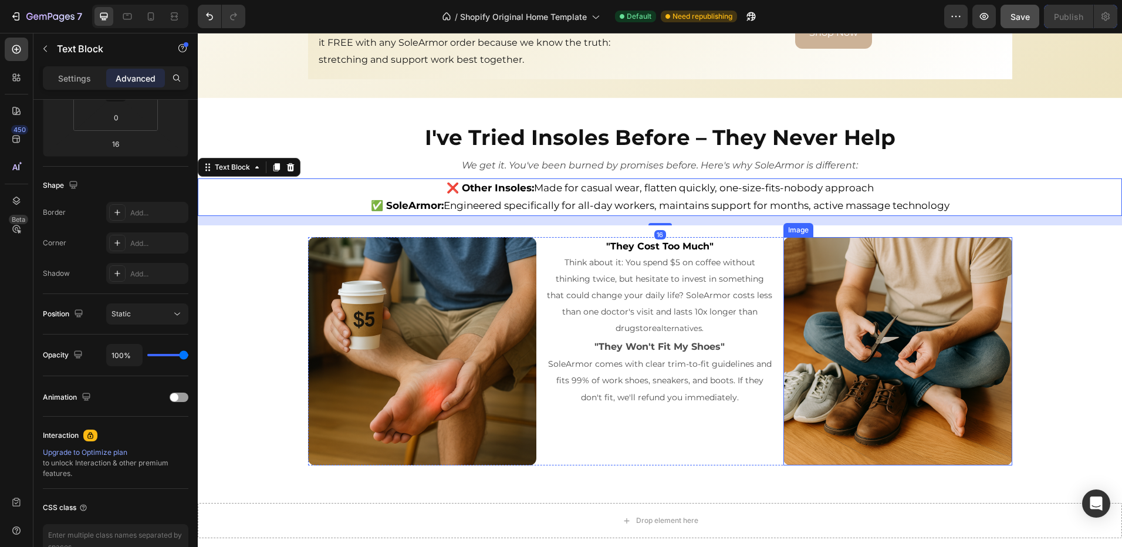
scroll to position [0, 0]
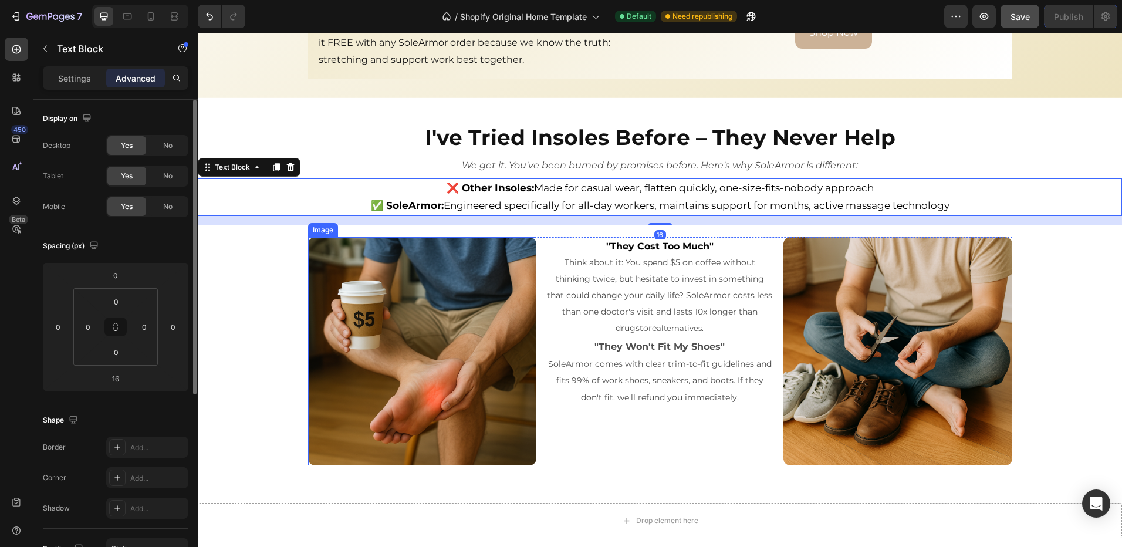
click at [254, 324] on div "I've Tried Insoles Before – They Never Help Heading We get it. You've been burn…" at bounding box center [660, 291] width 924 height 349
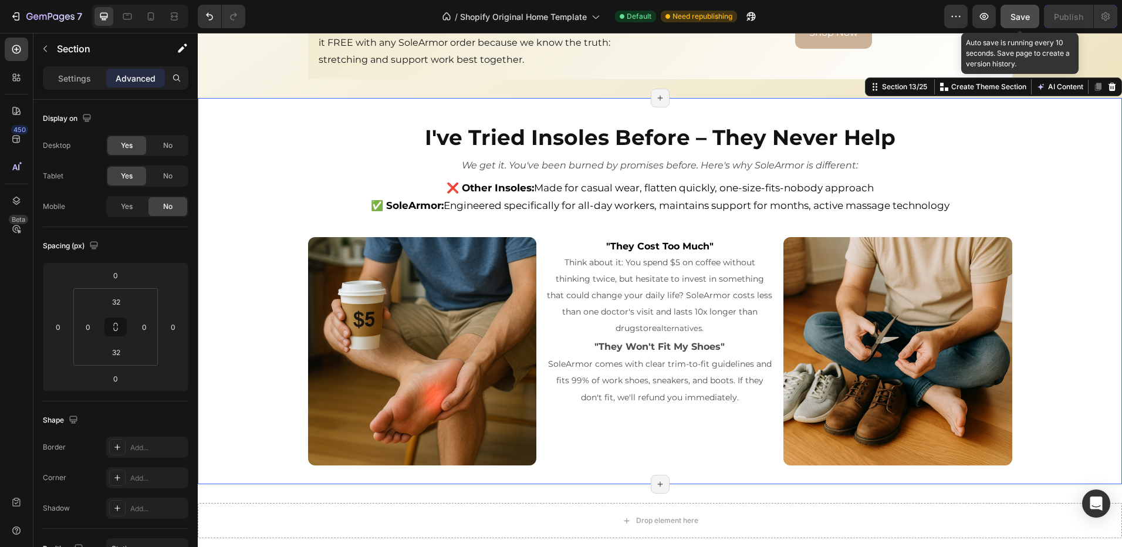
drag, startPoint x: 1022, startPoint y: 17, endPoint x: 799, endPoint y: 10, distance: 223.7
click at [1022, 17] on span "Save" at bounding box center [1020, 17] width 19 height 10
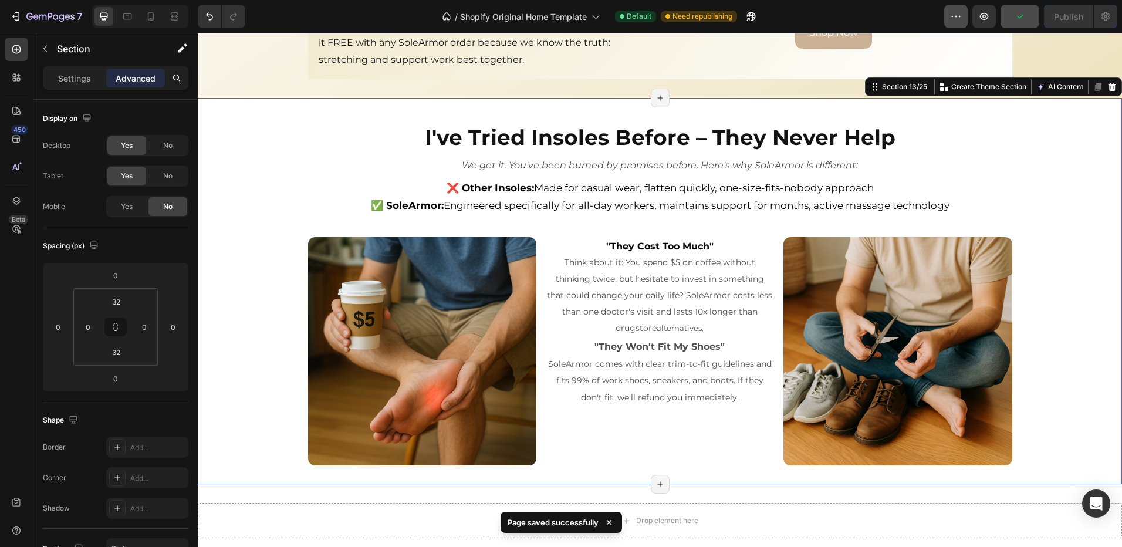
click at [957, 14] on icon "button" at bounding box center [956, 17] width 12 height 12
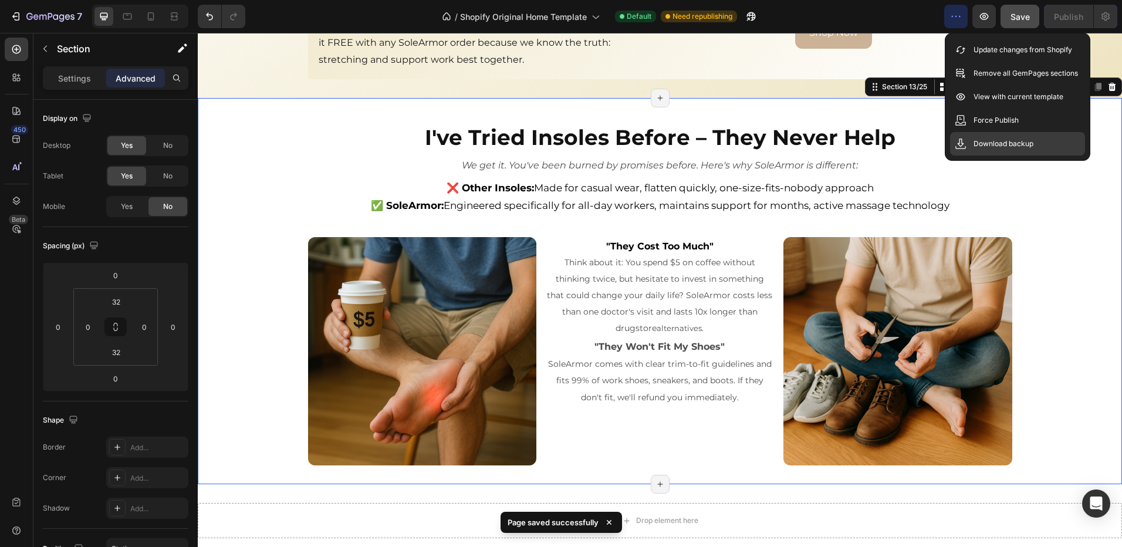
click at [979, 141] on p "Download backup" at bounding box center [1004, 144] width 60 height 12
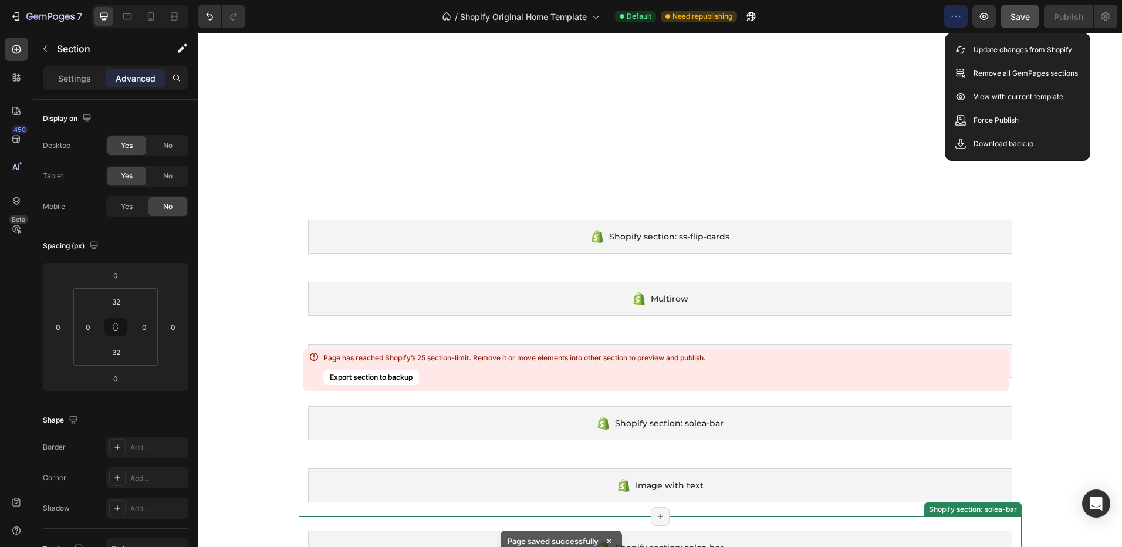
scroll to position [4206, 0]
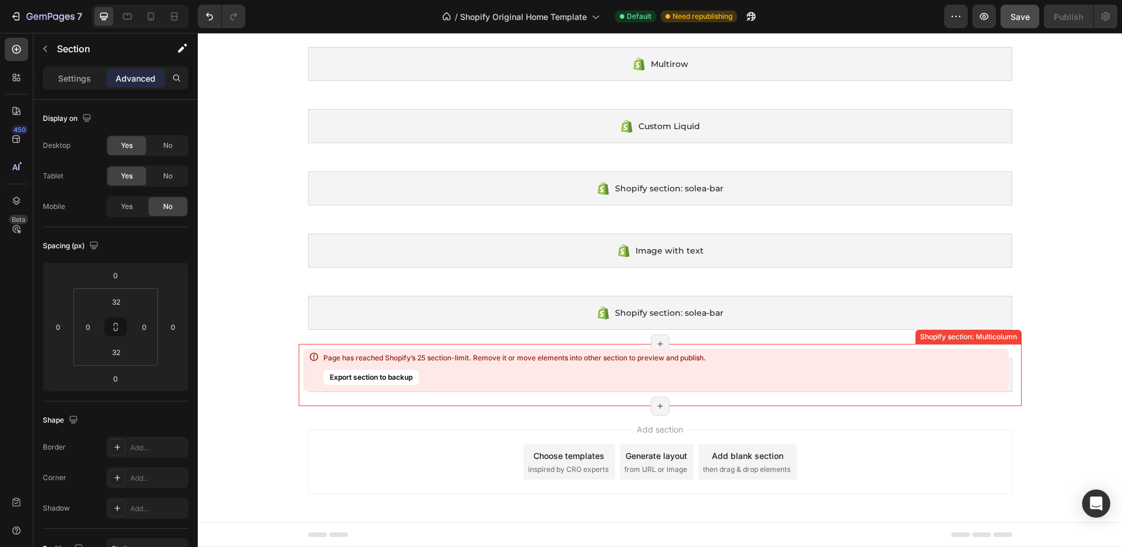
click at [390, 379] on button "Export section to backup" at bounding box center [371, 377] width 96 height 15
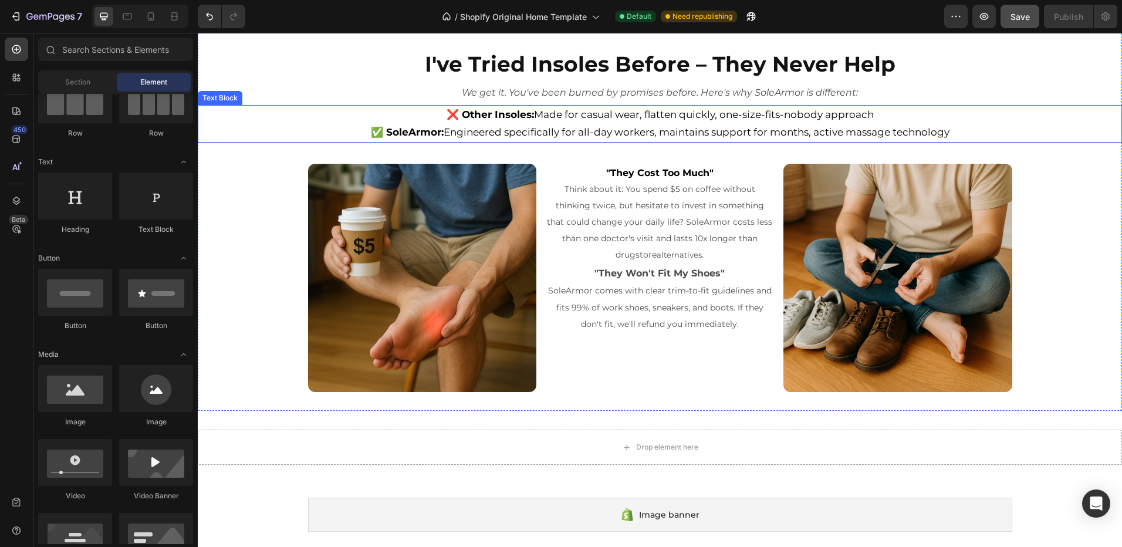
scroll to position [3502, 0]
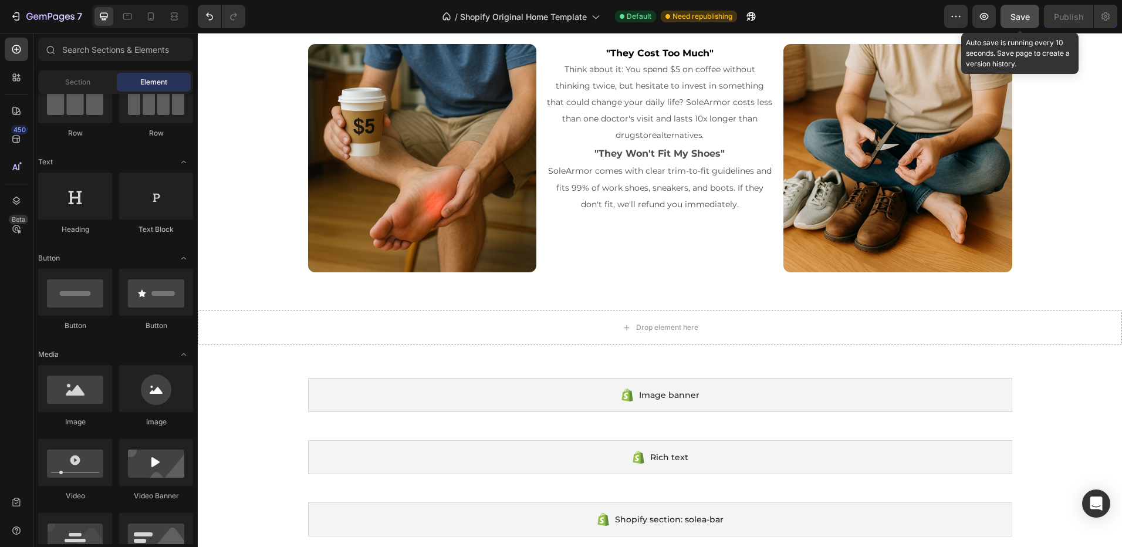
click at [1032, 18] on button "Save" at bounding box center [1020, 16] width 39 height 23
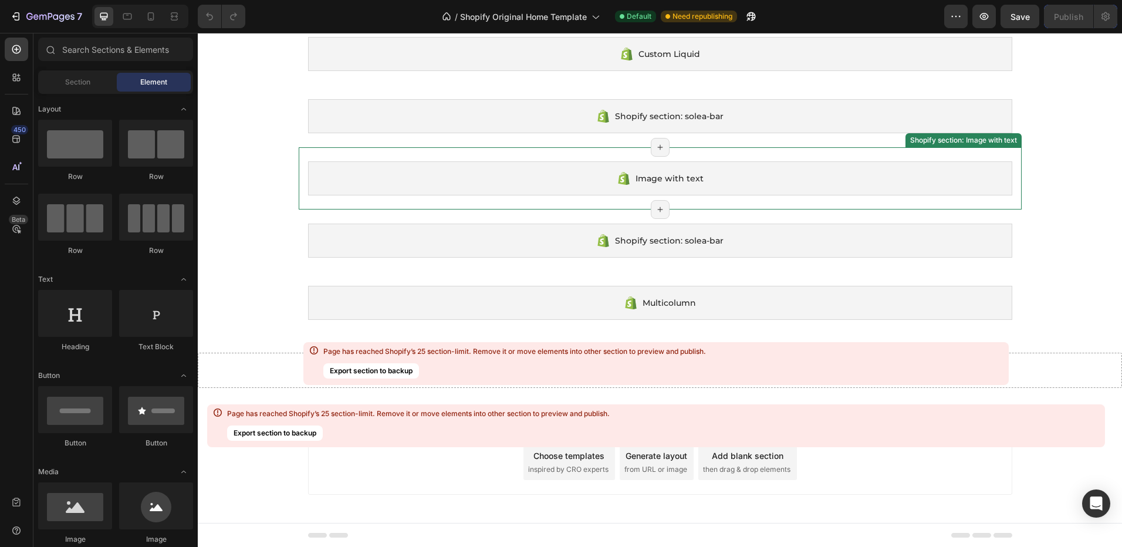
scroll to position [4300, 0]
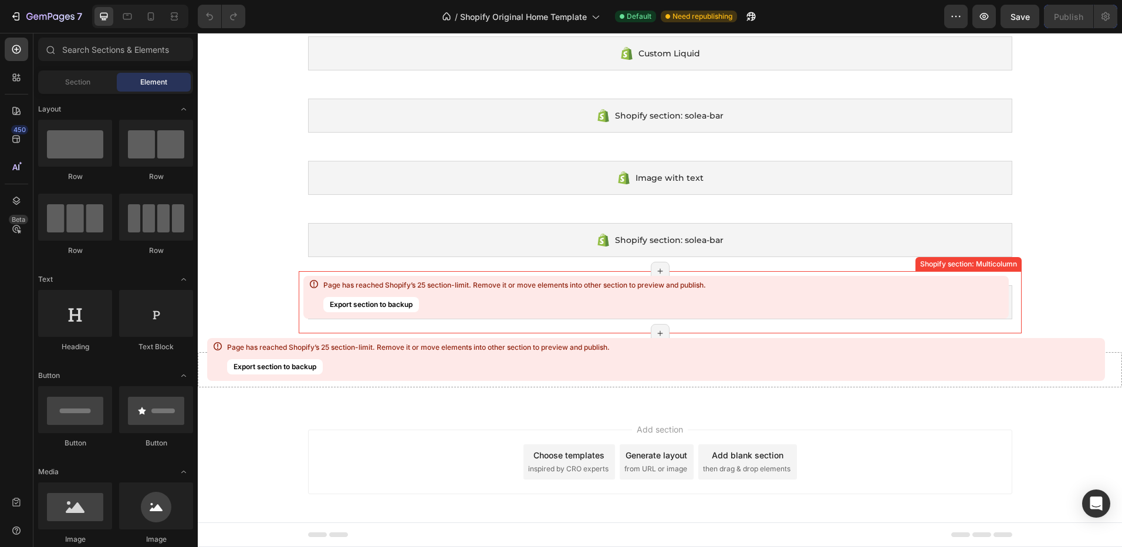
click at [847, 294] on div "Page has reached Shopify’s 25 section-limit. Remove it or move elements into ot…" at bounding box center [655, 297] width 705 height 43
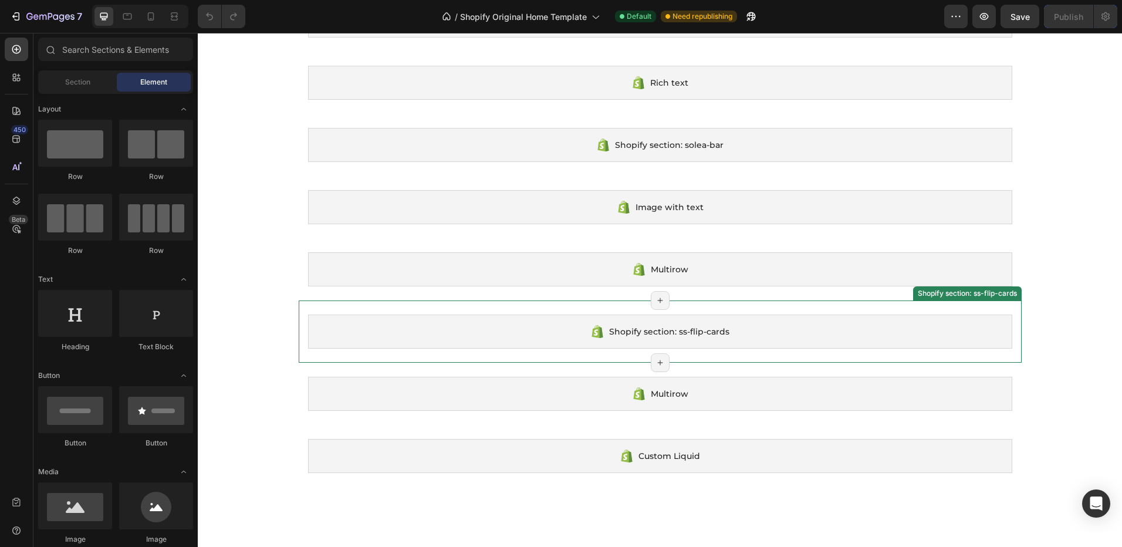
scroll to position [3772, 0]
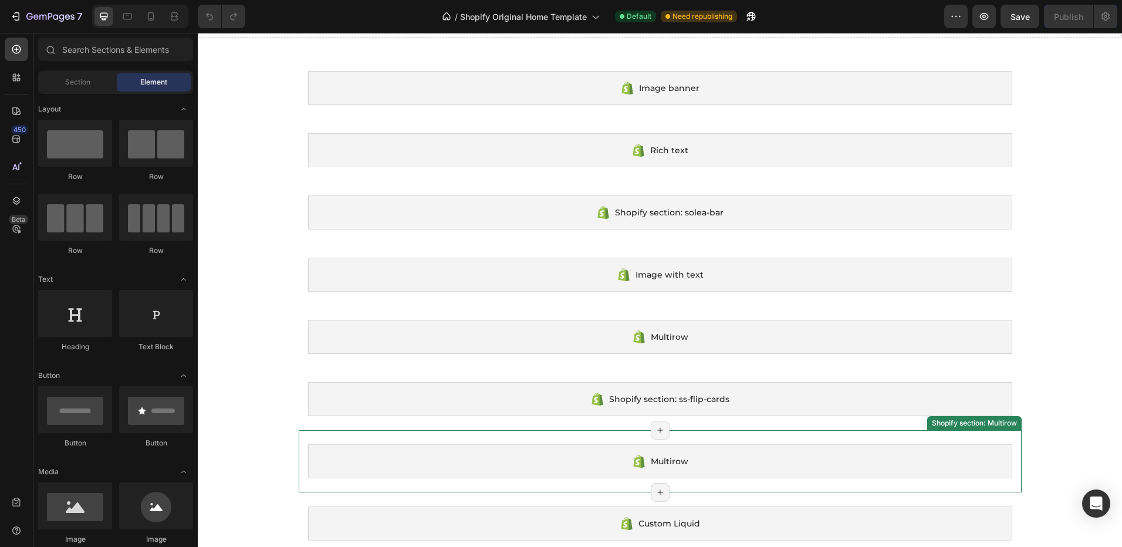
click at [682, 449] on div "Multirow" at bounding box center [660, 461] width 704 height 34
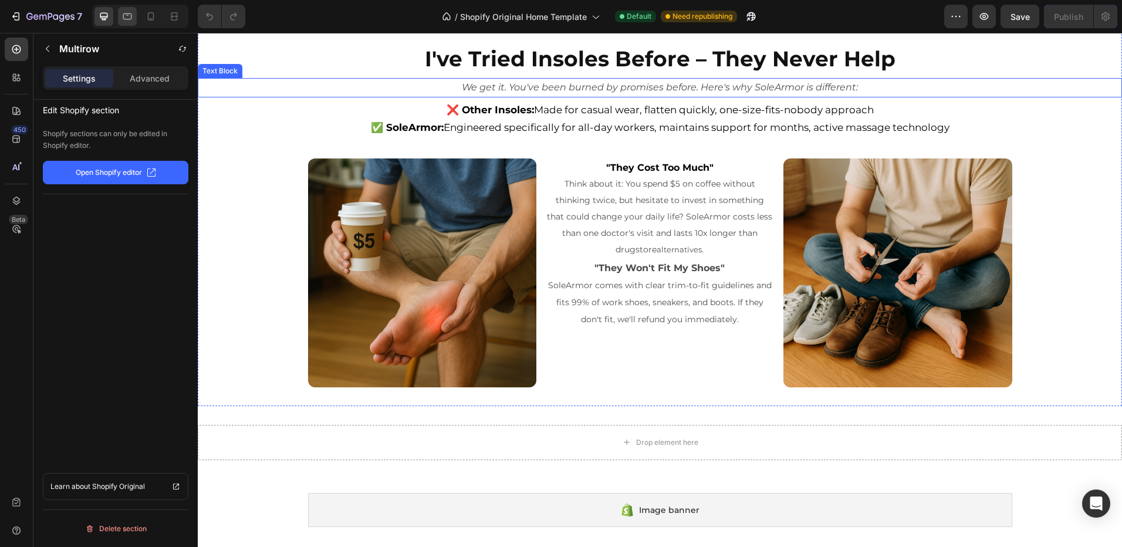
scroll to position [3361, 0]
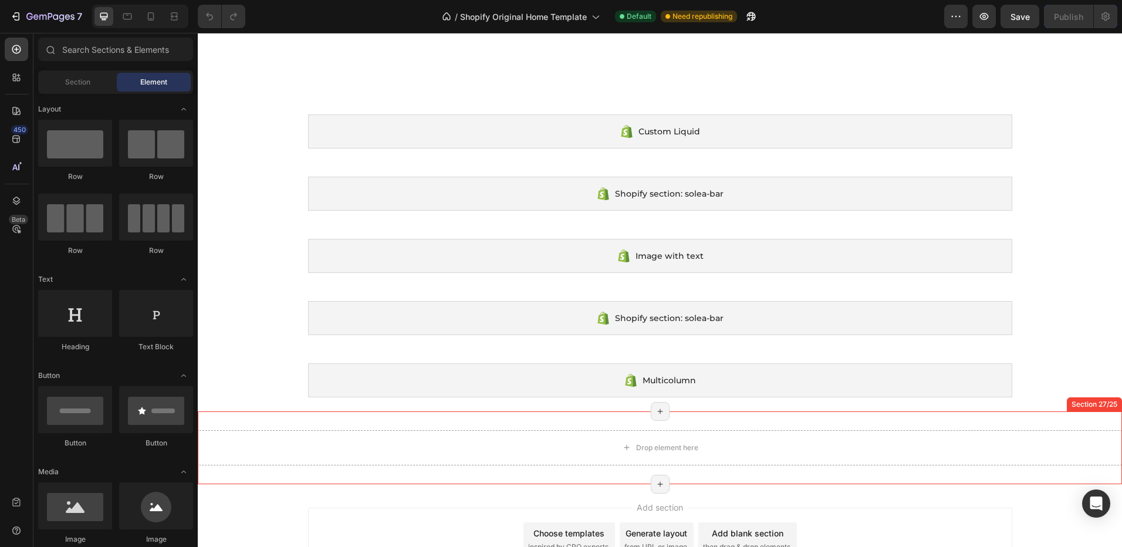
scroll to position [4300, 0]
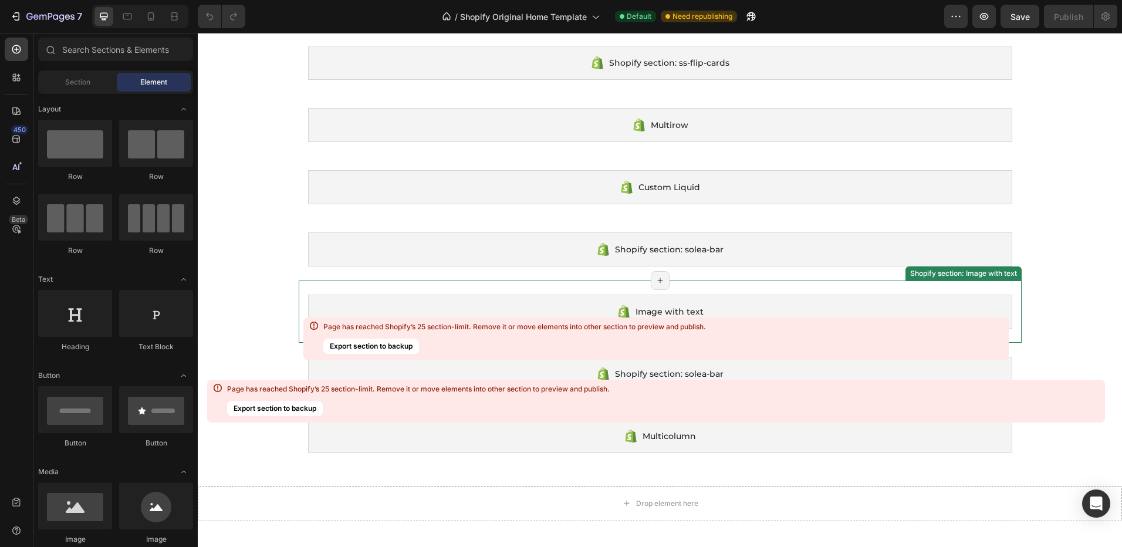
scroll to position [4300, 0]
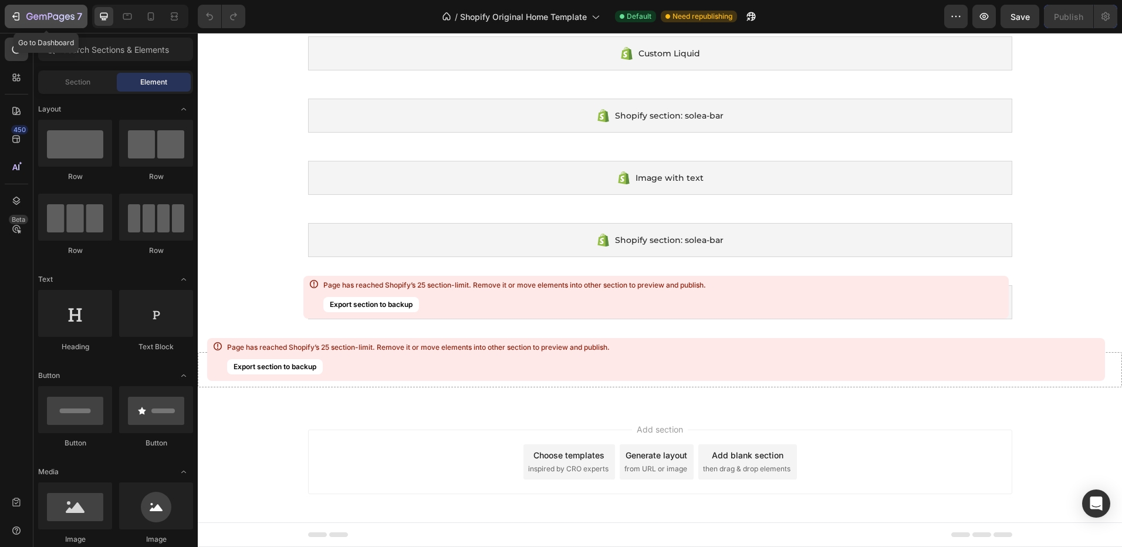
click at [15, 17] on icon "button" at bounding box center [16, 17] width 12 height 12
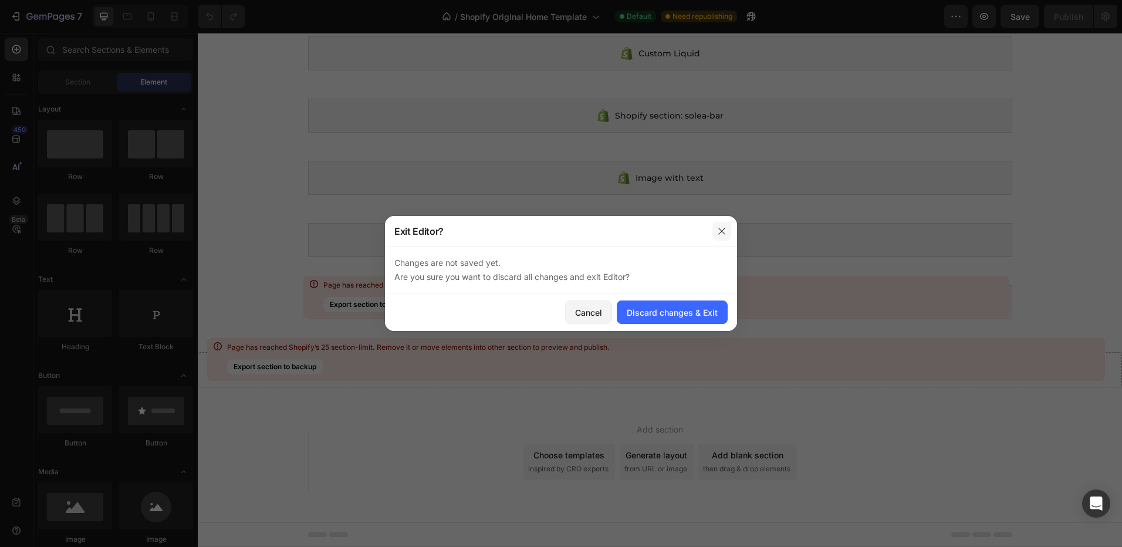
drag, startPoint x: 721, startPoint y: 229, endPoint x: 524, endPoint y: 198, distance: 199.0
click at [721, 229] on icon "button" at bounding box center [721, 231] width 9 height 9
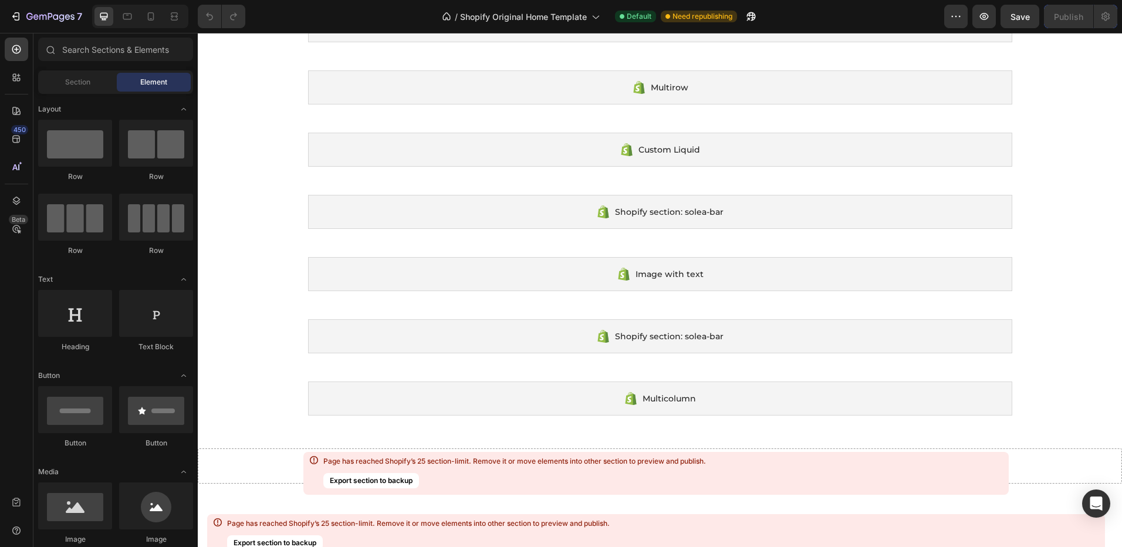
scroll to position [4124, 0]
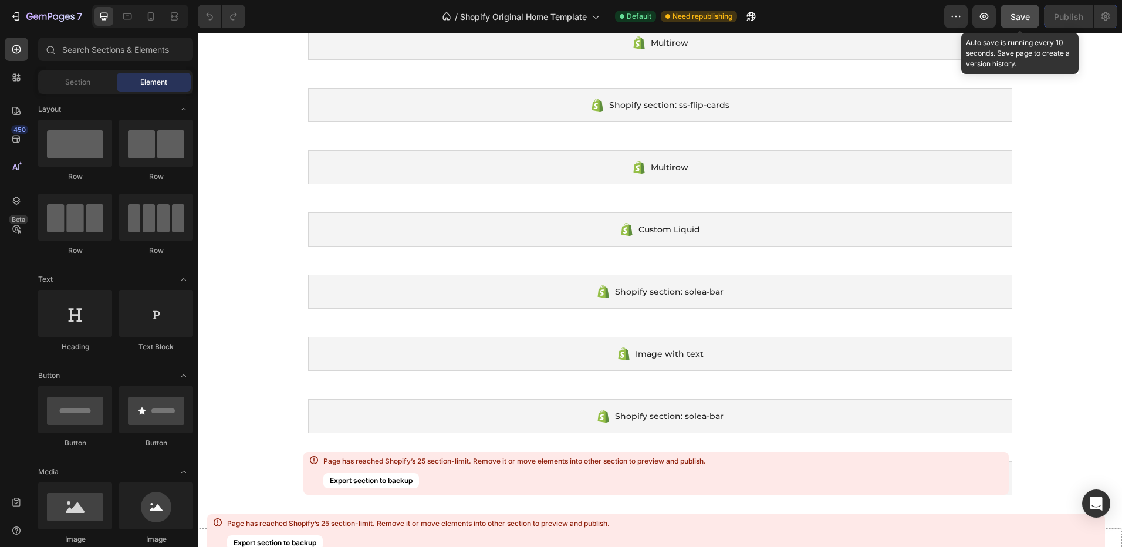
click at [1012, 20] on span "Save" at bounding box center [1020, 17] width 19 height 10
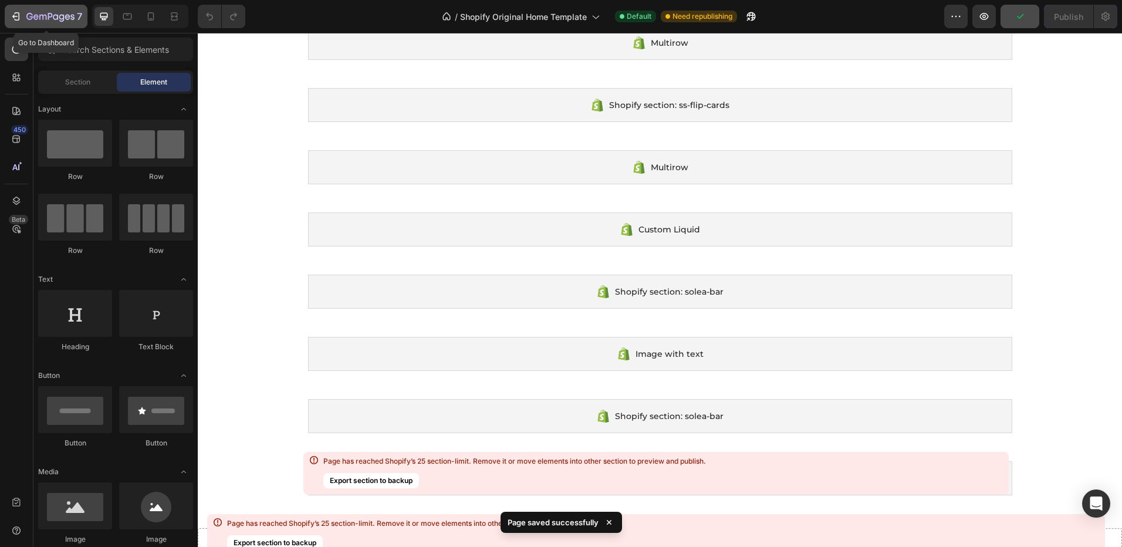
click at [32, 13] on icon "button" at bounding box center [50, 17] width 48 height 10
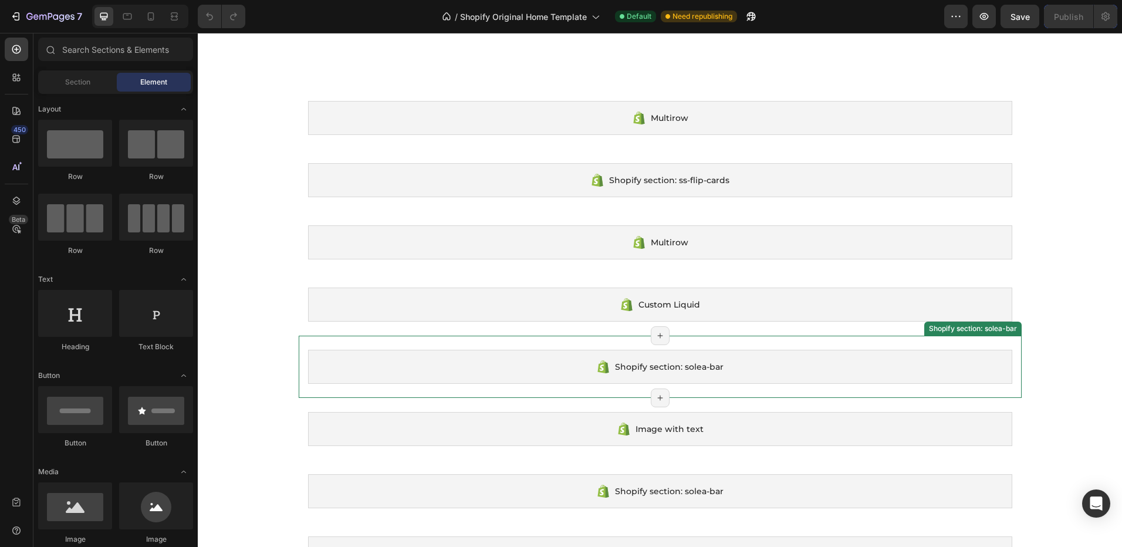
scroll to position [3948, 0]
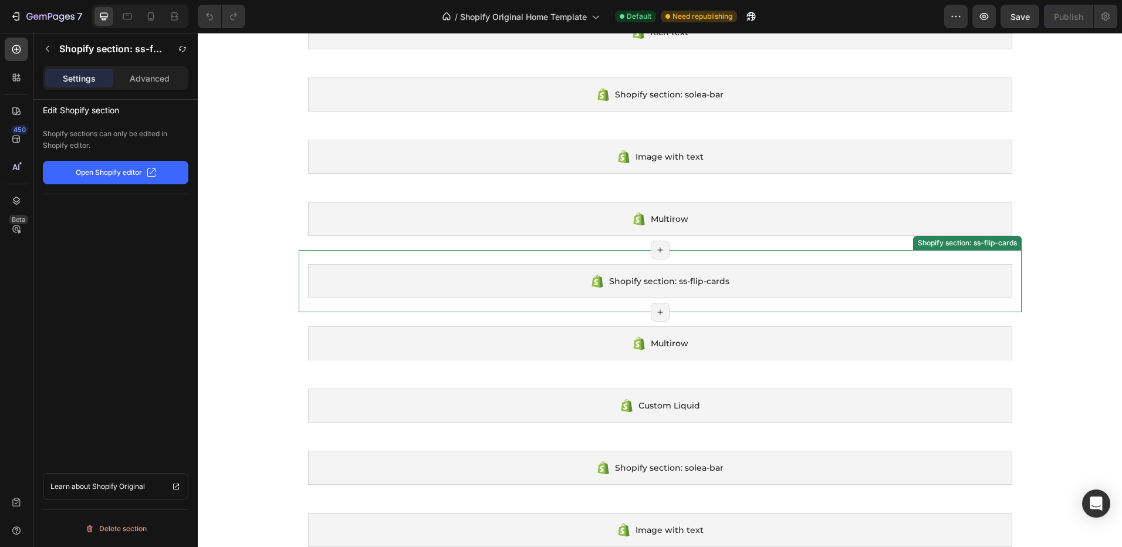
click at [539, 273] on div "Shopify section: ss-flip-cards" at bounding box center [660, 281] width 704 height 34
click at [522, 284] on div "Shopify section: ss-flip-cards" at bounding box center [660, 281] width 704 height 34
click at [144, 87] on div "Settings Advanced" at bounding box center [116, 77] width 146 height 23
click at [141, 82] on p "Advanced" at bounding box center [150, 78] width 40 height 12
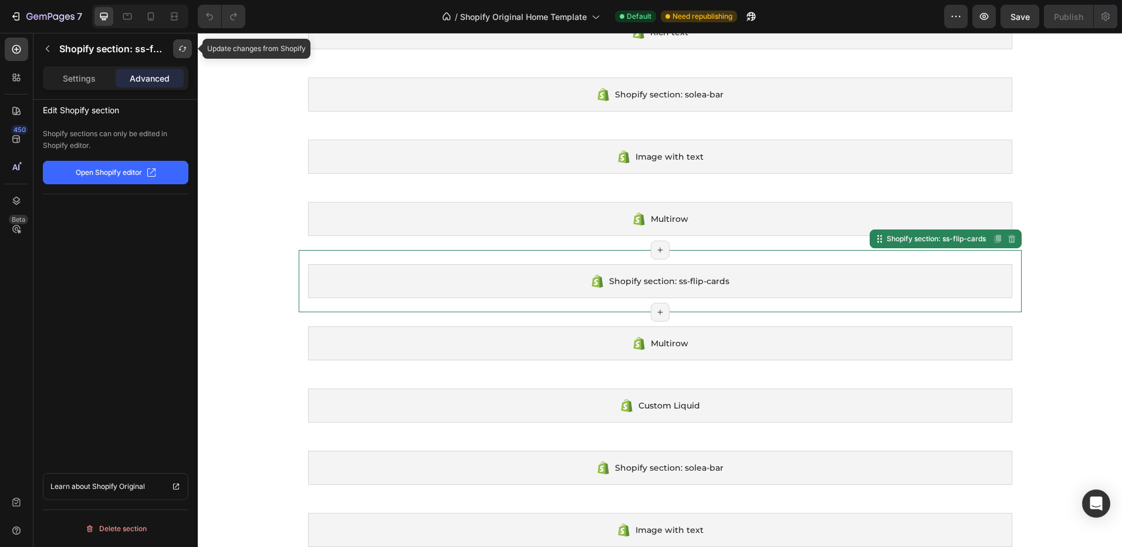
click at [184, 50] on icon "button" at bounding box center [182, 48] width 9 height 9
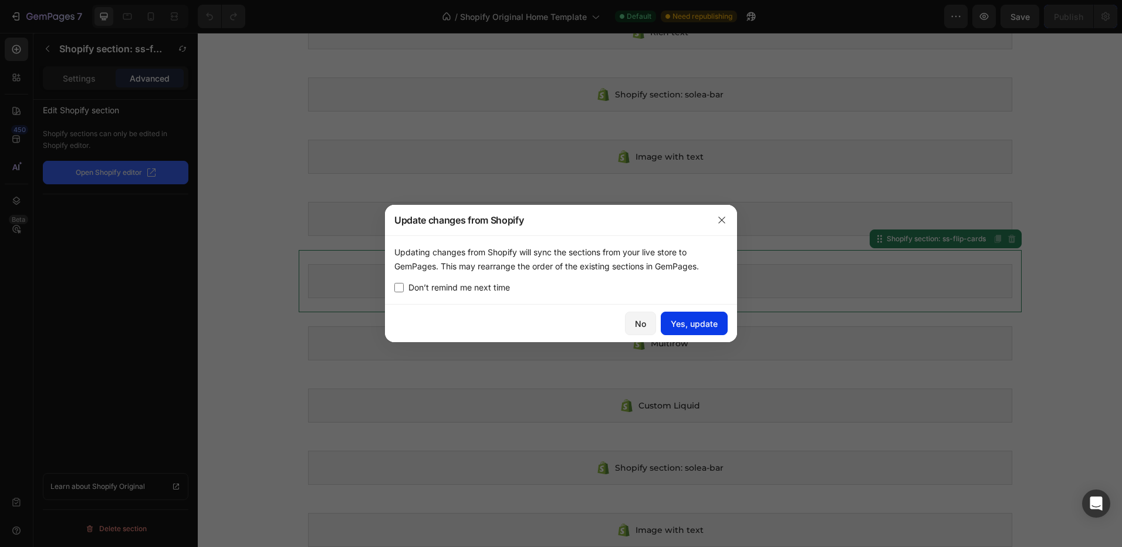
click at [690, 321] on div "Yes, update" at bounding box center [694, 323] width 47 height 12
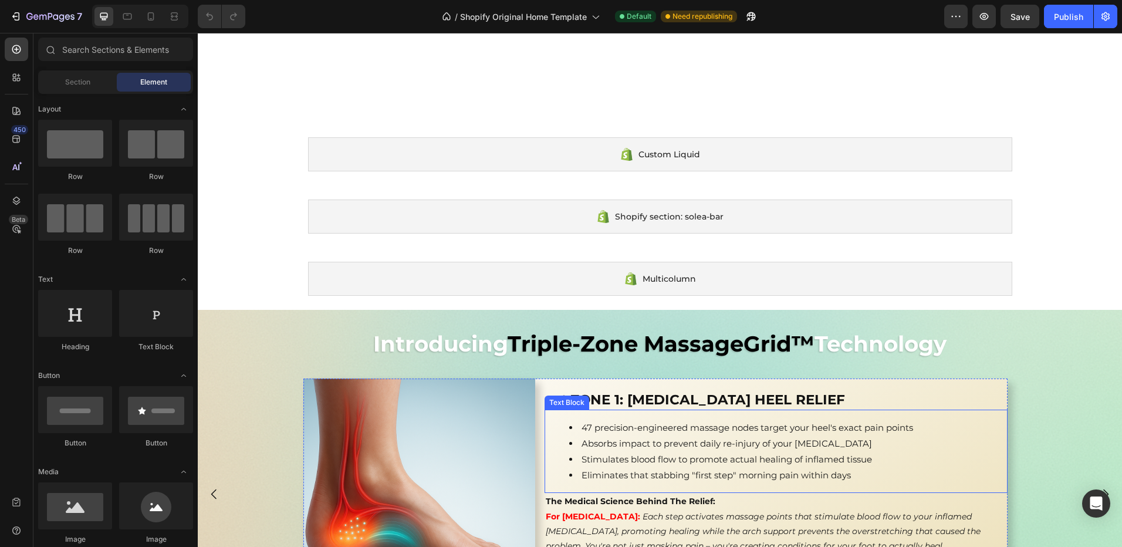
scroll to position [2046, 0]
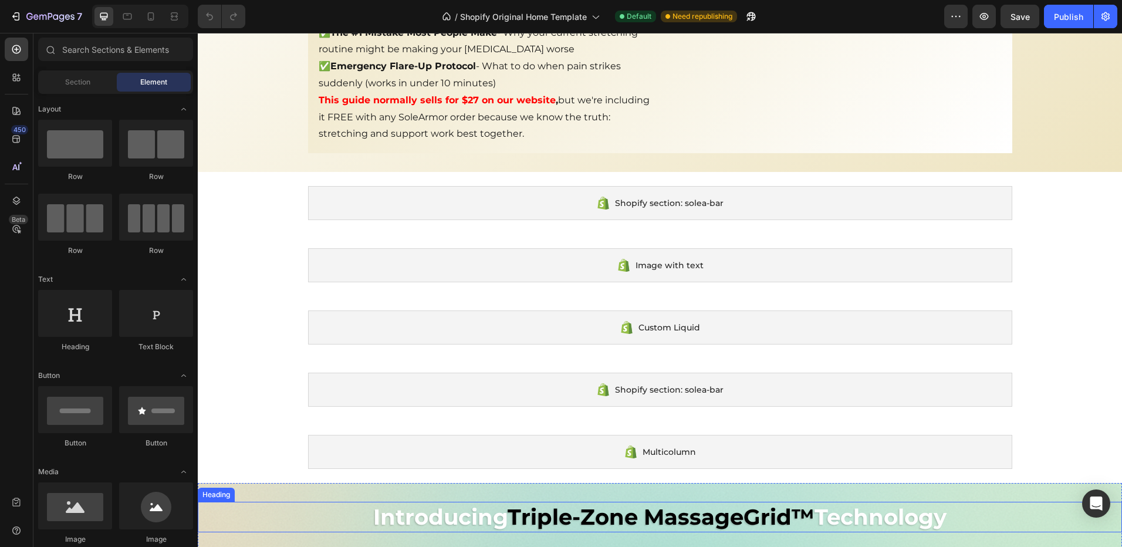
click at [274, 502] on h2 "Introducing Triple-Zone MassageGrid™ Technology" at bounding box center [660, 517] width 924 height 31
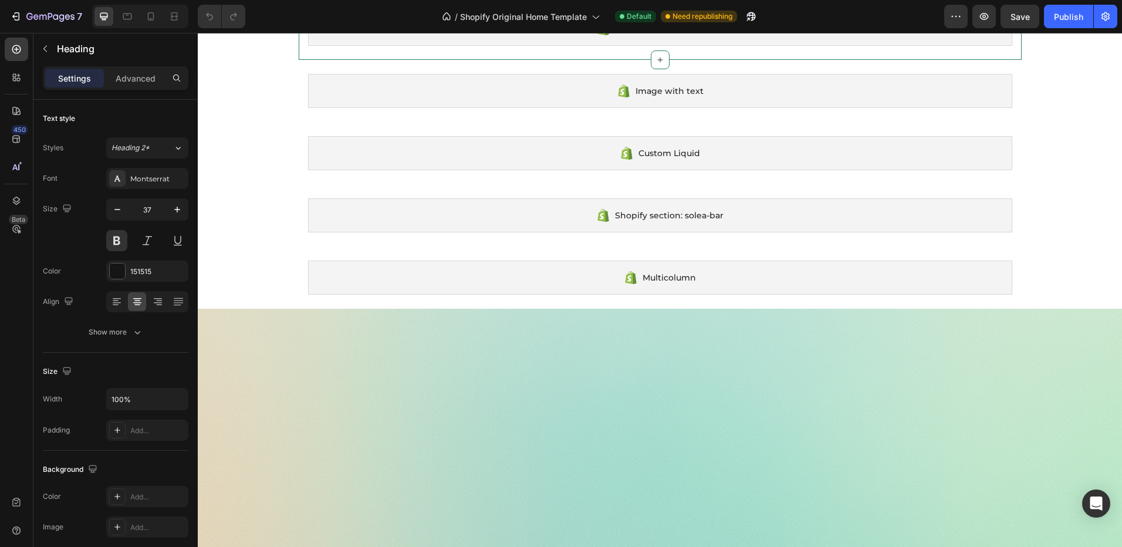
scroll to position [2222, 0]
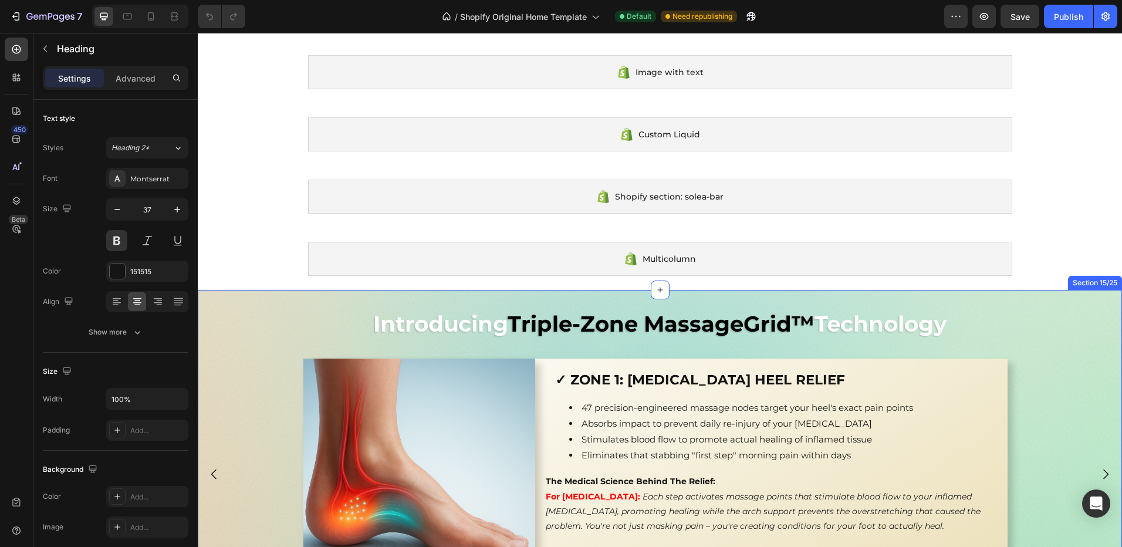
click at [334, 301] on div "Introducing Triple-Zone MassageGrid™ Technology Heading Image ✓ ZONE 1: [MEDICA…" at bounding box center [660, 450] width 924 height 321
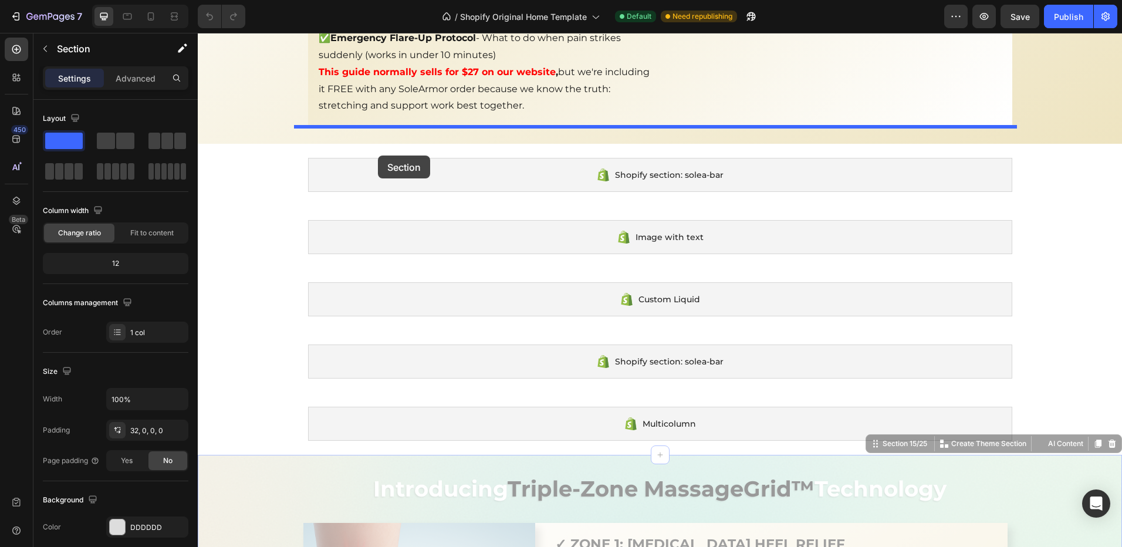
scroll to position [2046, 0]
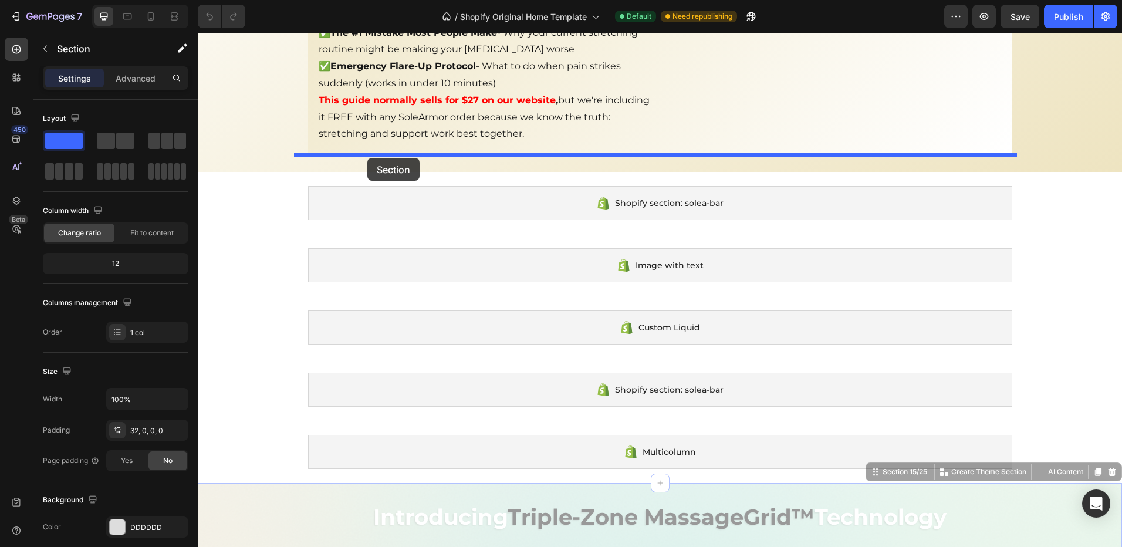
drag, startPoint x: 343, startPoint y: 308, endPoint x: 367, endPoint y: 158, distance: 152.1
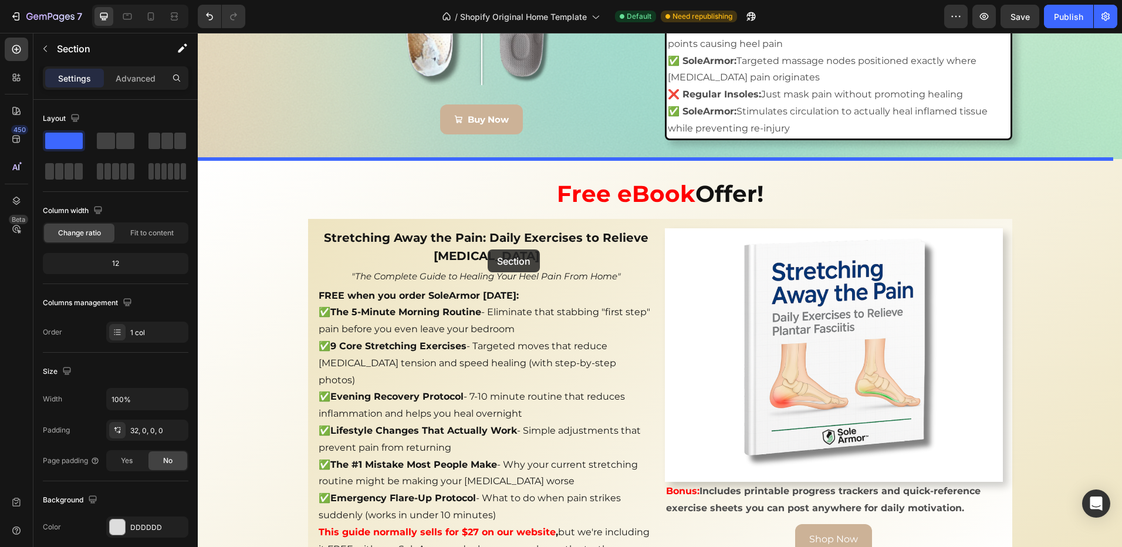
scroll to position [1542, 0]
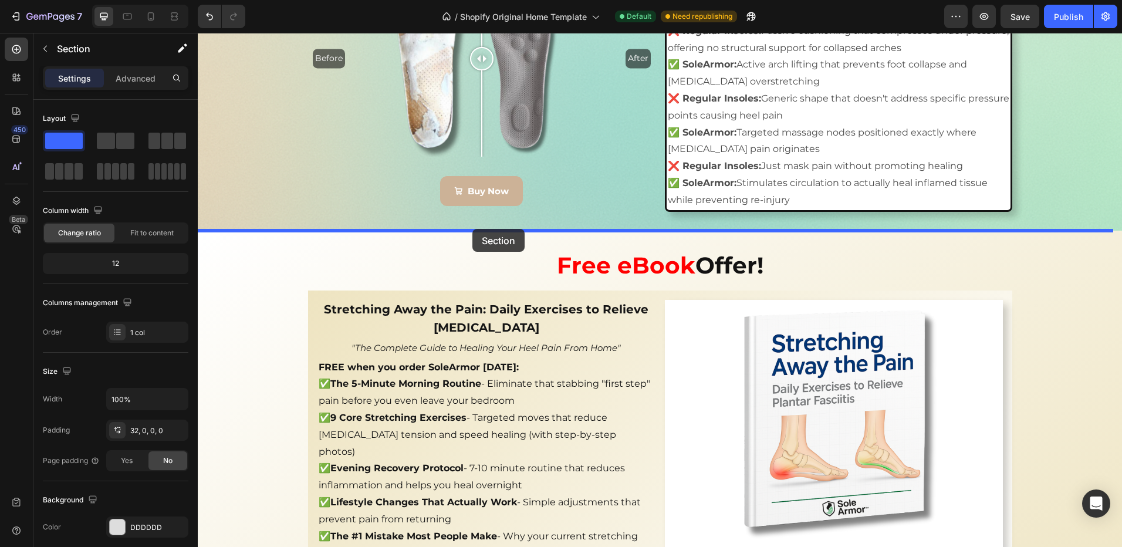
drag, startPoint x: 413, startPoint y: 164, endPoint x: 472, endPoint y: 229, distance: 88.0
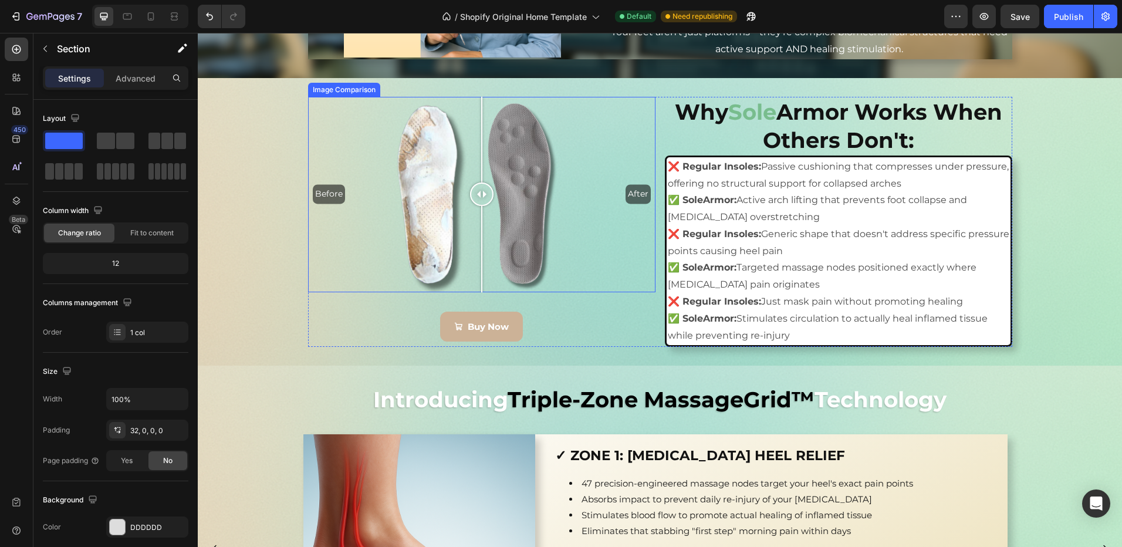
scroll to position [1601, 0]
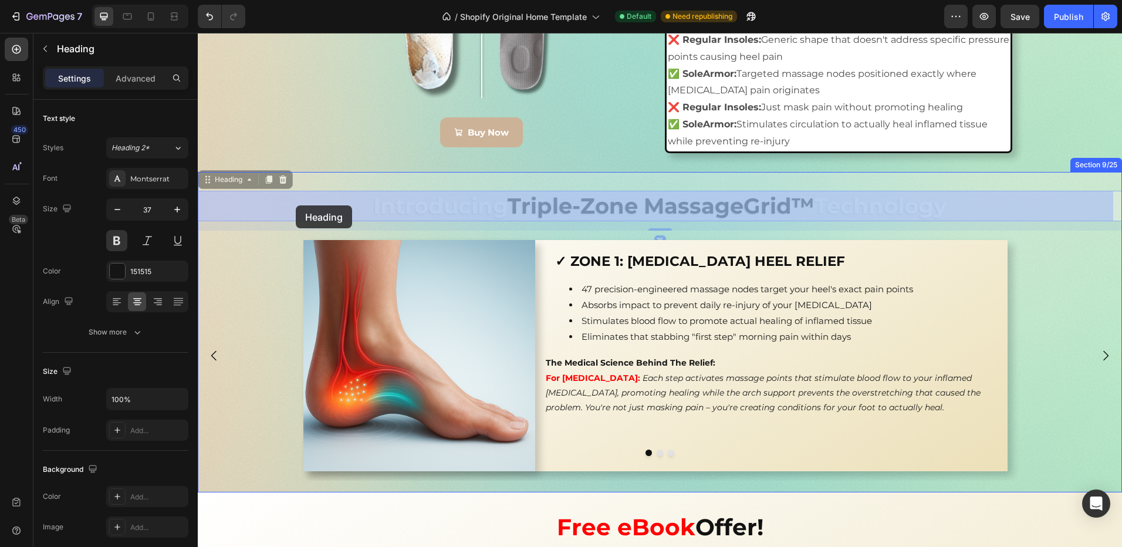
drag, startPoint x: 290, startPoint y: 213, endPoint x: 295, endPoint y: 203, distance: 10.8
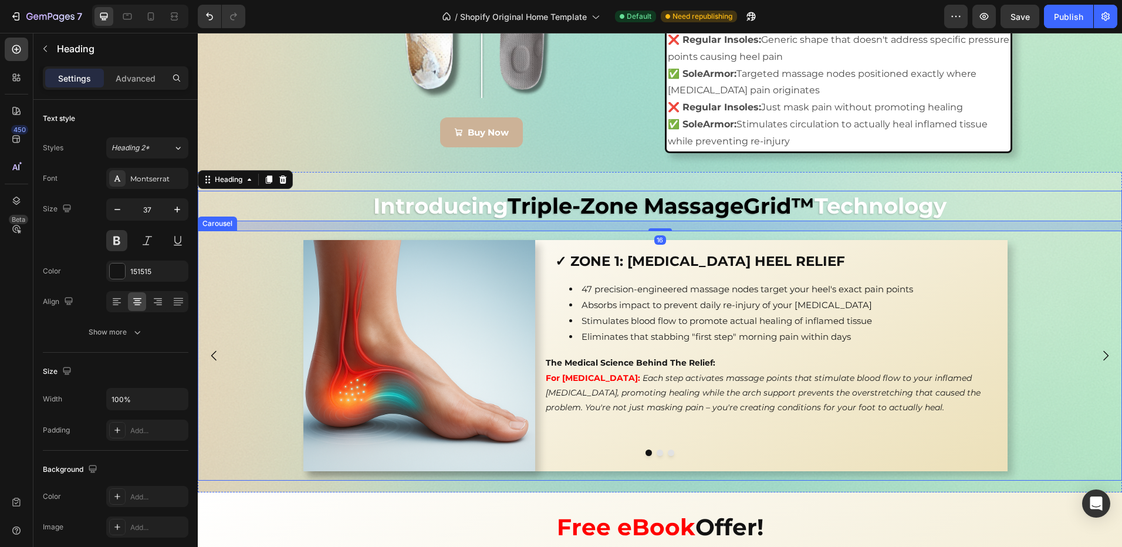
click at [266, 255] on div "Image ✓ ZONE 1: [MEDICAL_DATA] HEEL RELIEF Heading Row 47 precision-engineered …" at bounding box center [655, 356] width 897 height 232
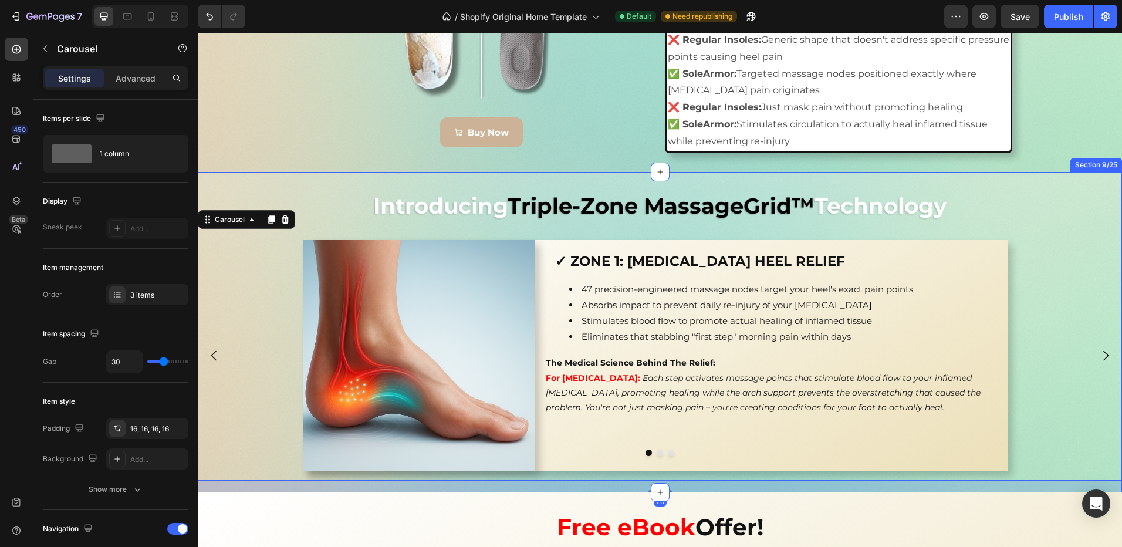
click at [342, 182] on div "Introducing Triple-Zone MassageGrid™ Technology Heading Image ✓ ZONE 1: [MEDICA…" at bounding box center [660, 332] width 924 height 321
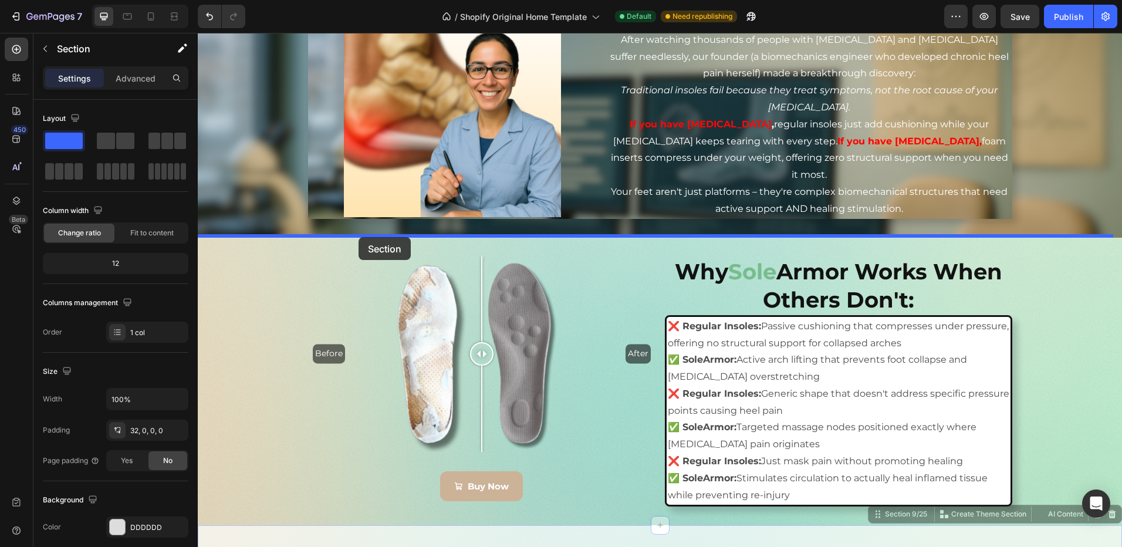
drag, startPoint x: 341, startPoint y: 300, endPoint x: 359, endPoint y: 237, distance: 65.2
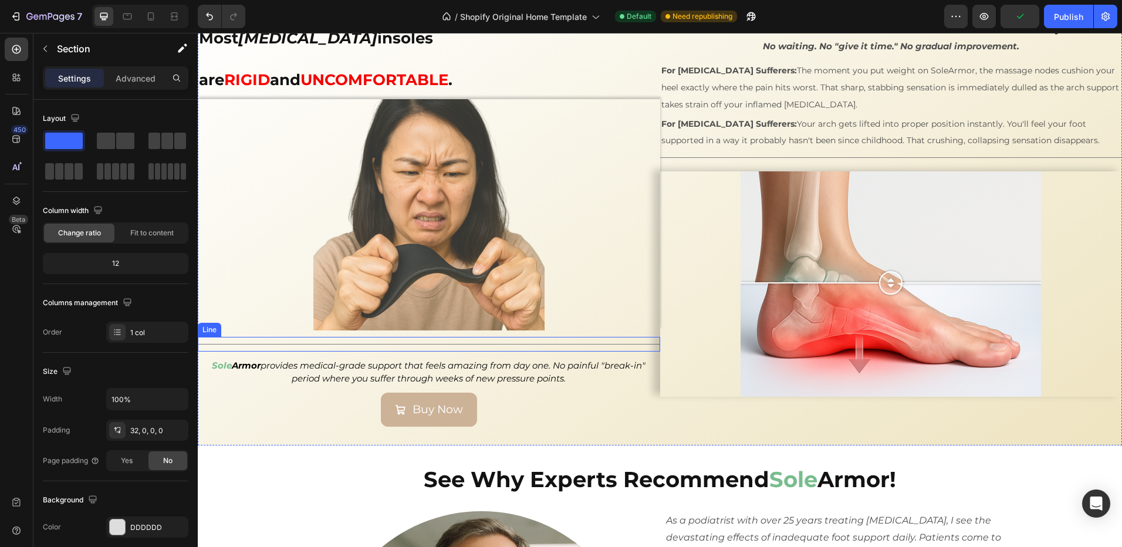
scroll to position [2657, 0]
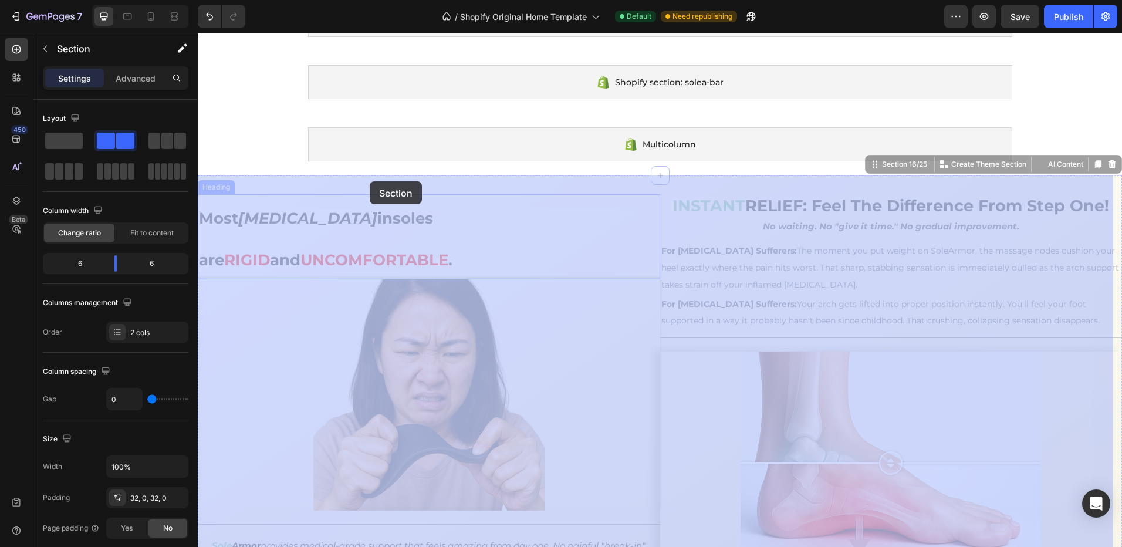
drag, startPoint x: 385, startPoint y: 190, endPoint x: 369, endPoint y: 183, distance: 17.3
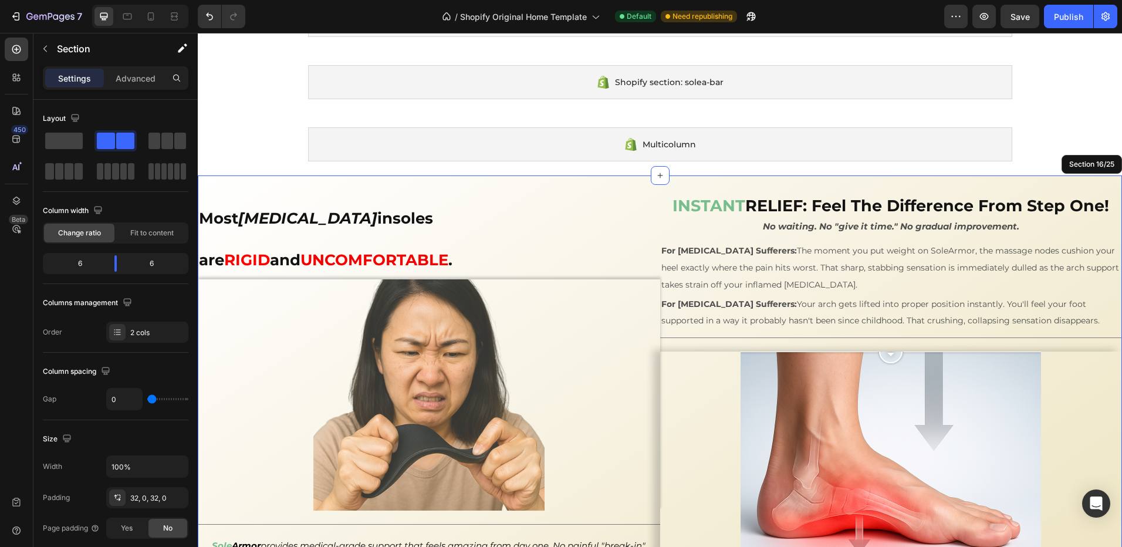
click at [364, 184] on div "Most [MEDICAL_DATA] insoles are RIGID and UNCOMFORTABLE . Heading Image Title L…" at bounding box center [660, 400] width 924 height 450
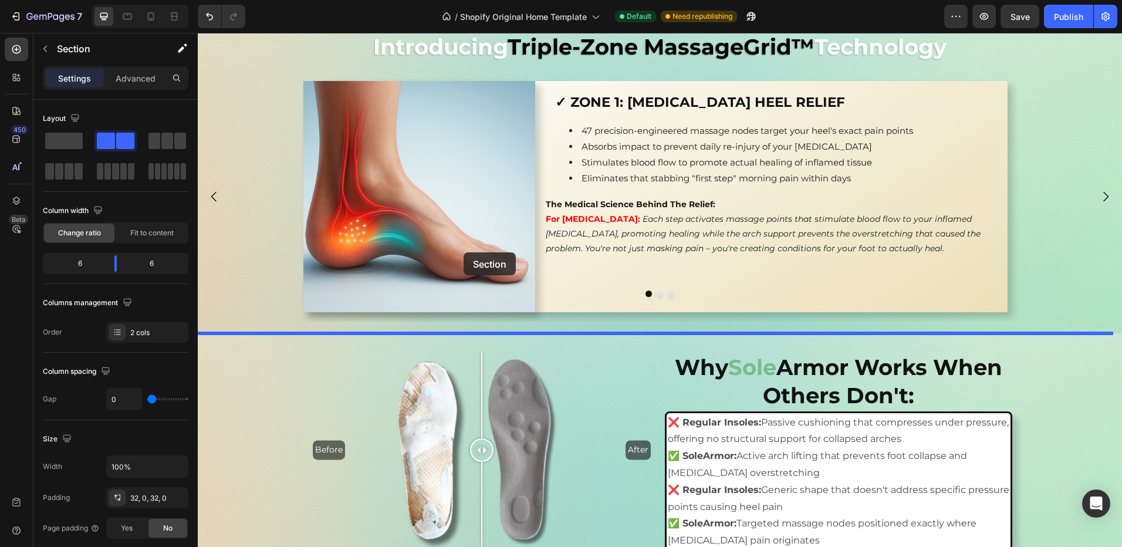
scroll to position [1542, 0]
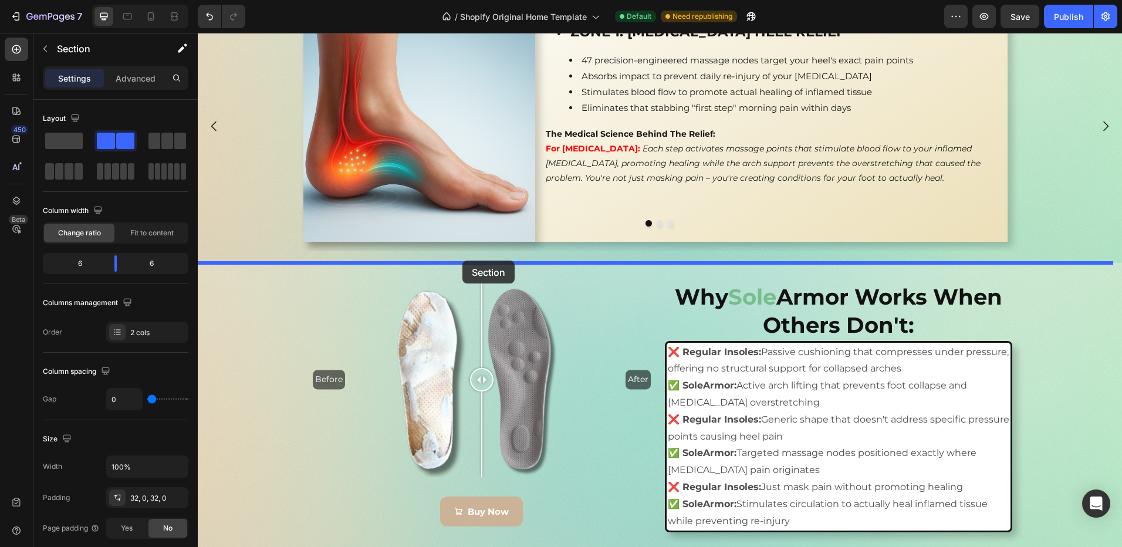
drag, startPoint x: 361, startPoint y: 190, endPoint x: 461, endPoint y: 258, distance: 120.8
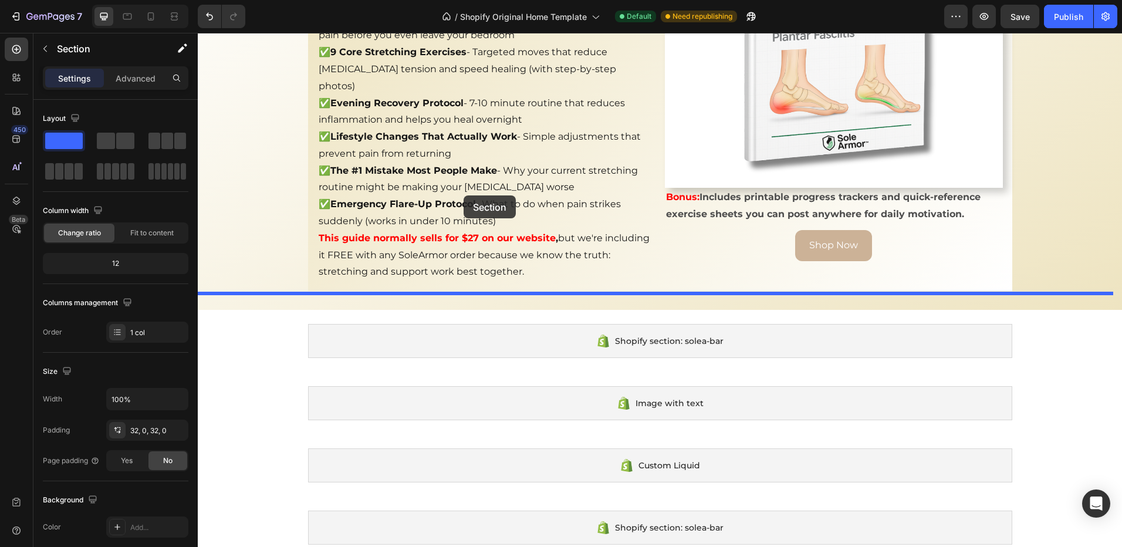
scroll to position [2422, 0]
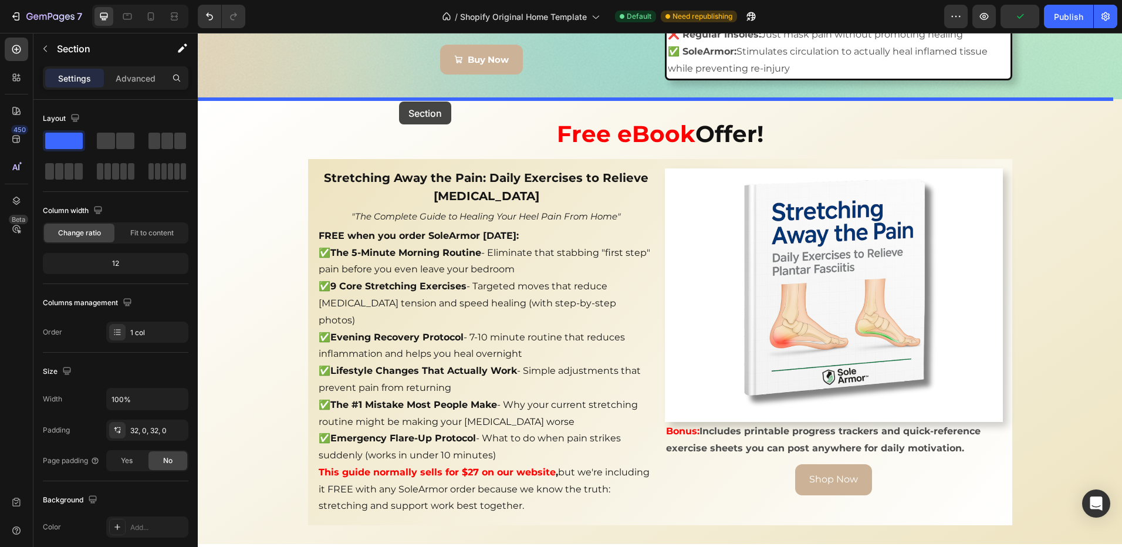
drag, startPoint x: 379, startPoint y: 263, endPoint x: 398, endPoint y: 102, distance: 162.5
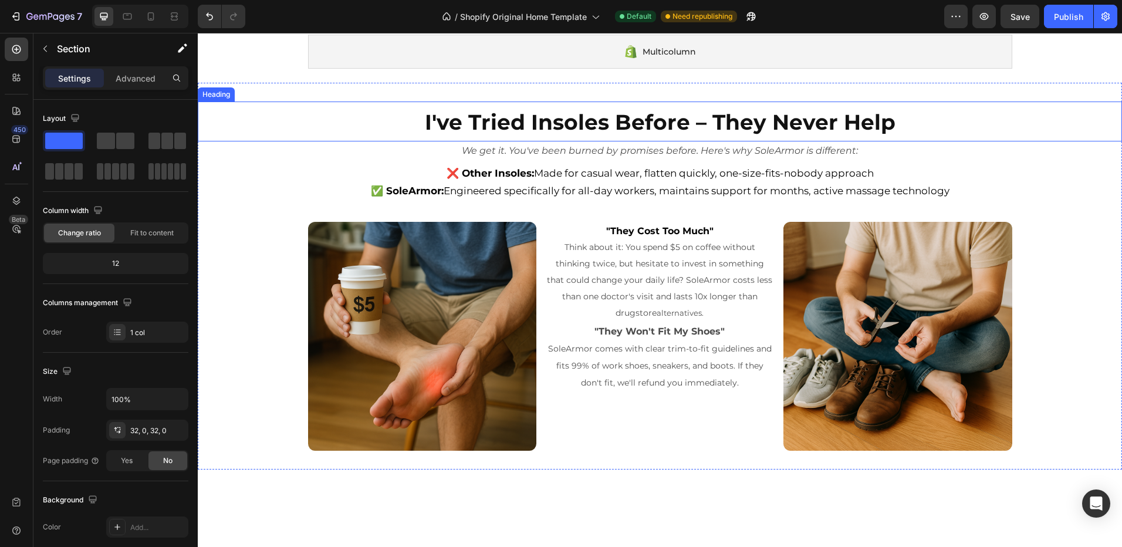
scroll to position [3454, 0]
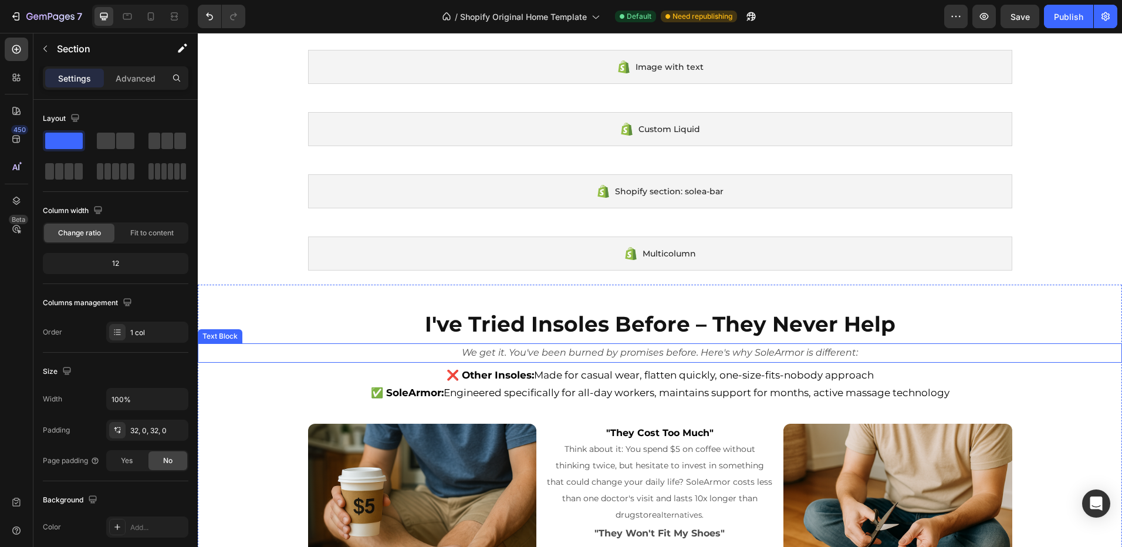
click at [329, 334] on h2 "I've Tried Insoles Before – They Never Help" at bounding box center [660, 323] width 924 height 40
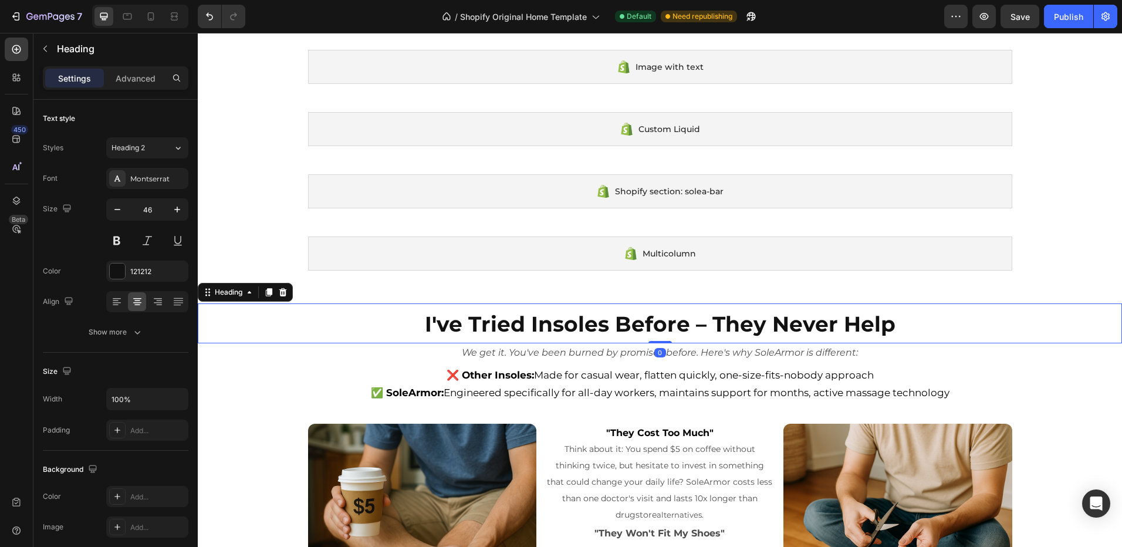
click at [330, 362] on div "We get it. You've been burned by promises before. Here's why SoleArmor is diffe…" at bounding box center [660, 352] width 924 height 19
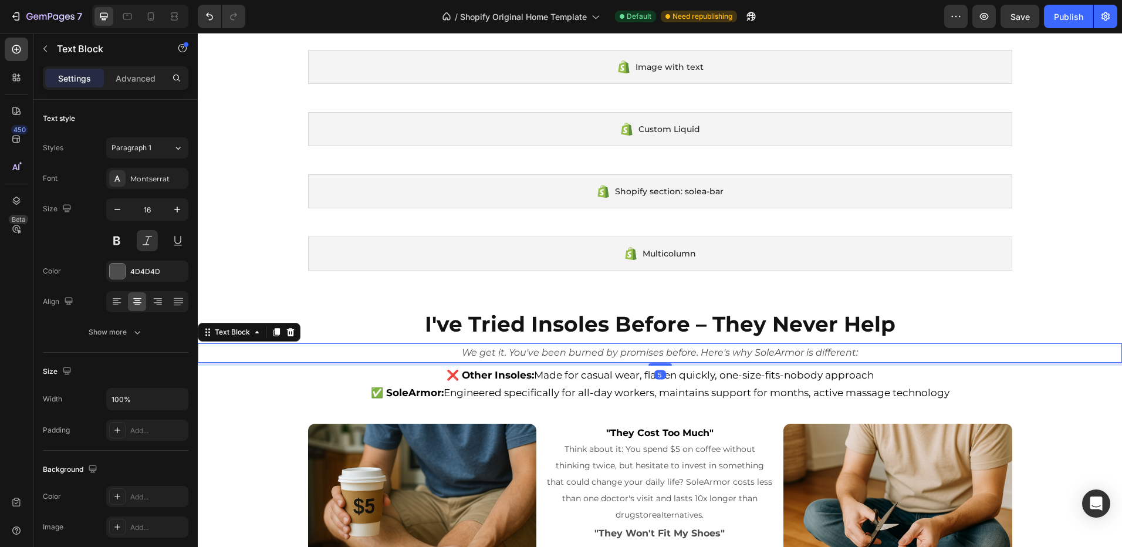
click at [931, 313] on h2 "I've Tried Insoles Before – They Never Help" at bounding box center [660, 323] width 924 height 40
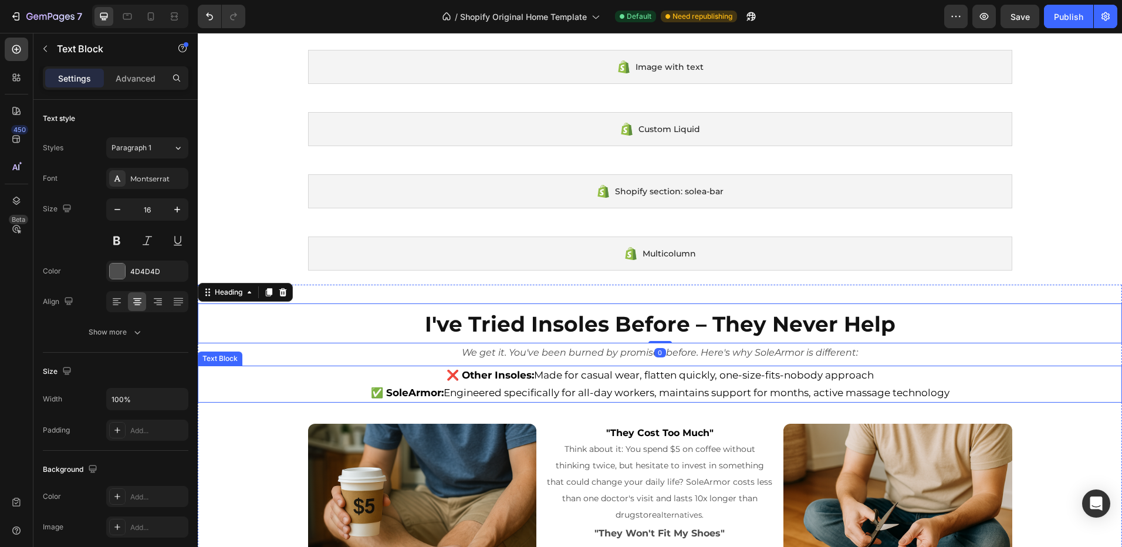
click at [1076, 394] on p "✅ SoleArmor: Engineered specifically for all-day workers, maintains support for…" at bounding box center [660, 393] width 922 height 18
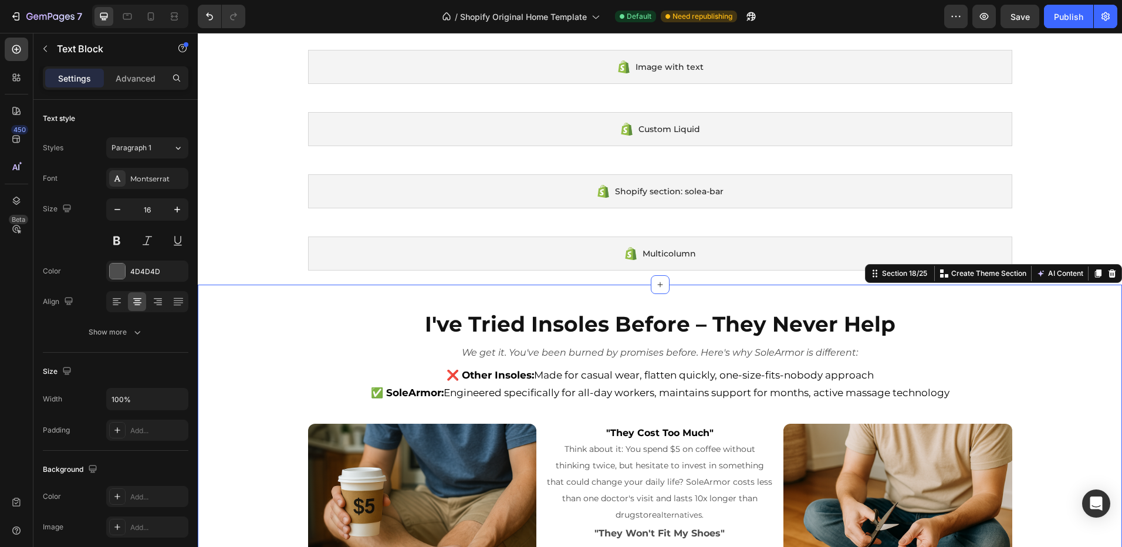
drag, startPoint x: 1085, startPoint y: 440, endPoint x: 1098, endPoint y: 439, distance: 13.0
click at [1087, 440] on div "I've Tried Insoles Before – They Never Help Heading We get it. You've been burn…" at bounding box center [660, 477] width 924 height 349
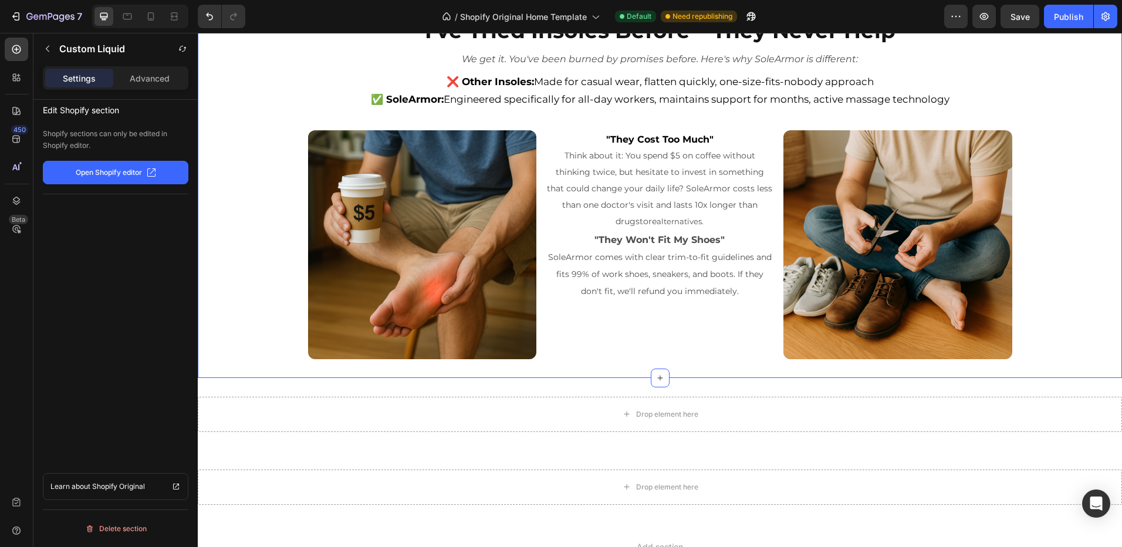
click at [248, 210] on div "I've Tried Insoles Before – They Never Help Heading We get it. You've been burn…" at bounding box center [660, 184] width 924 height 349
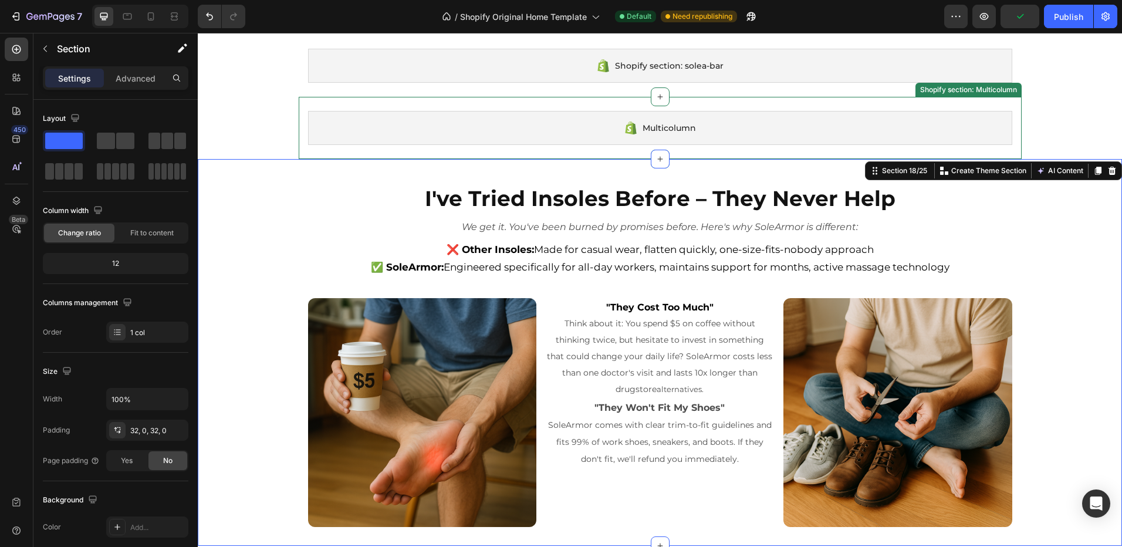
scroll to position [3395, 0]
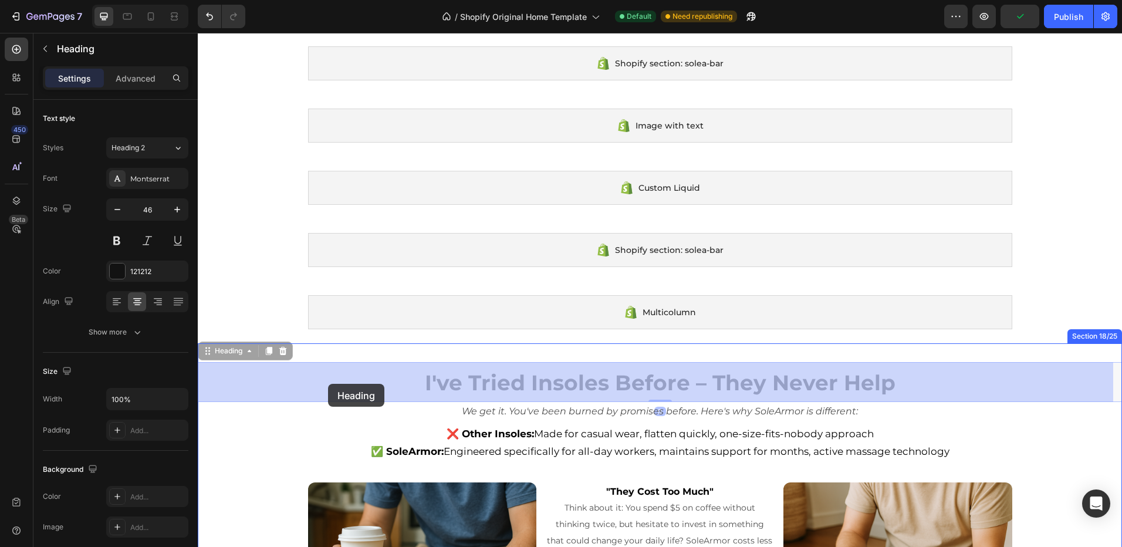
drag, startPoint x: 327, startPoint y: 368, endPoint x: 293, endPoint y: 383, distance: 37.8
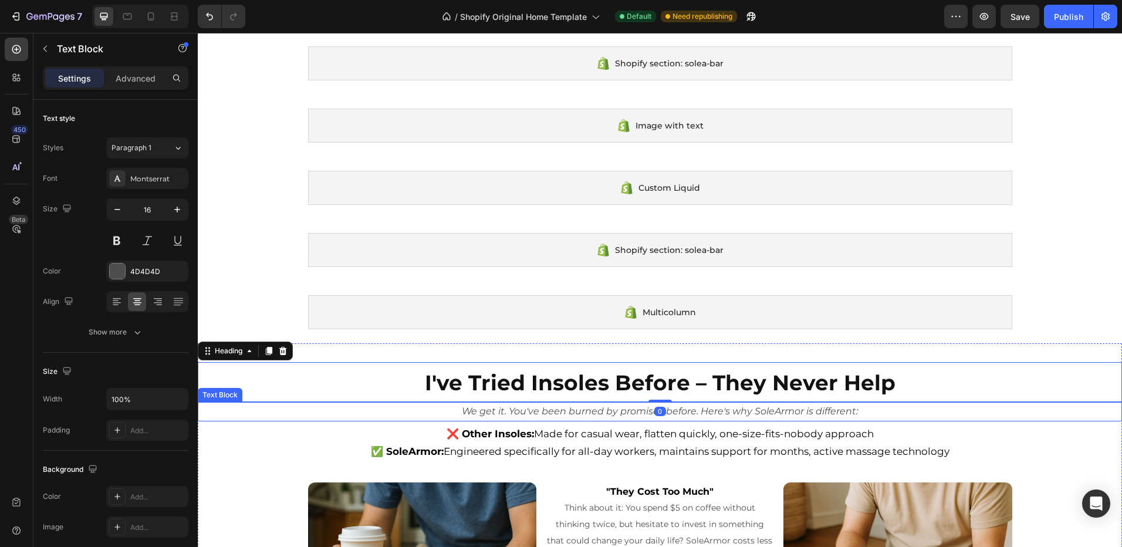
click at [292, 433] on p "❌ Other Insoles: Made for casual wear, flatten quickly, one-size-fits-nobody ap…" at bounding box center [660, 434] width 922 height 18
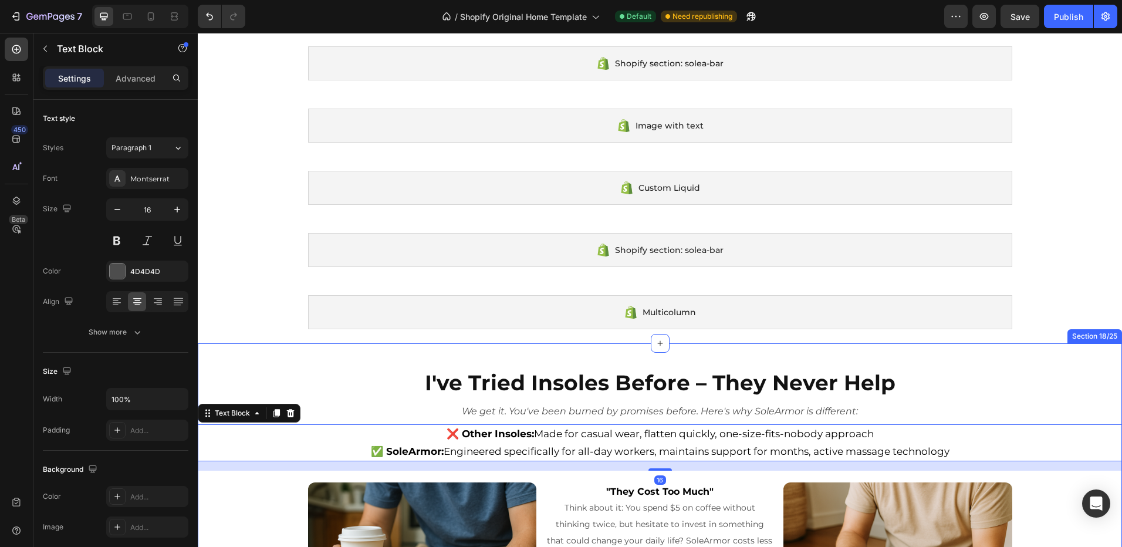
click at [240, 350] on div "I've Tried Insoles Before – They Never Help Heading We get it. You've been burn…" at bounding box center [660, 536] width 924 height 387
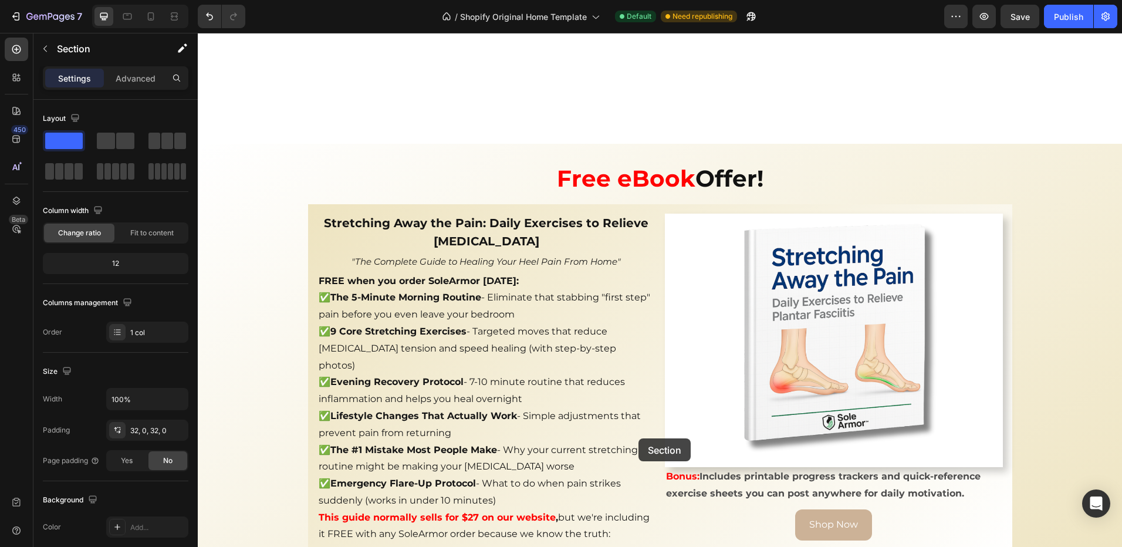
scroll to position [3043, 0]
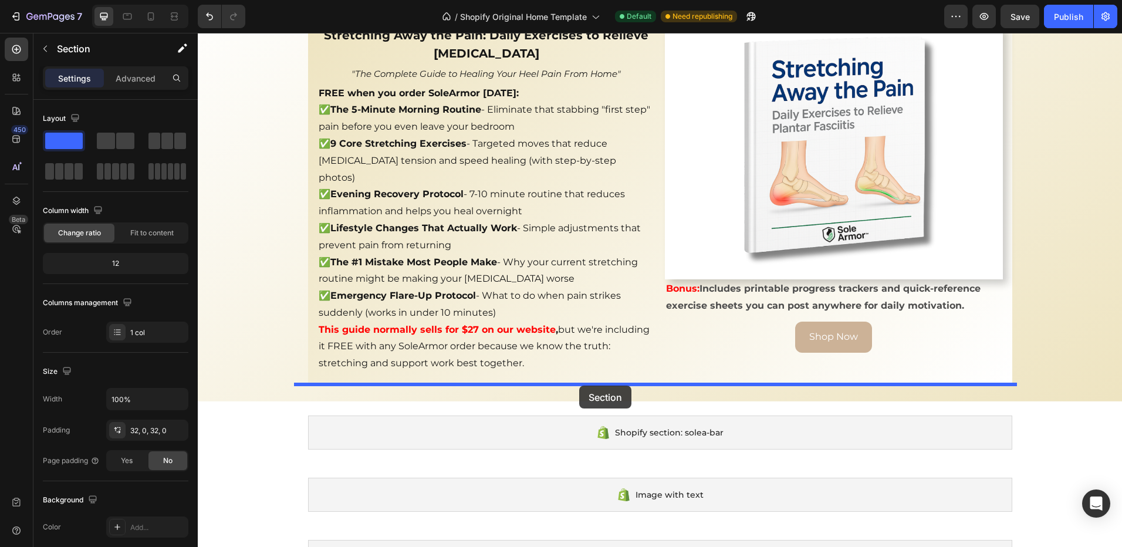
drag, startPoint x: 240, startPoint y: 350, endPoint x: 579, endPoint y: 386, distance: 341.1
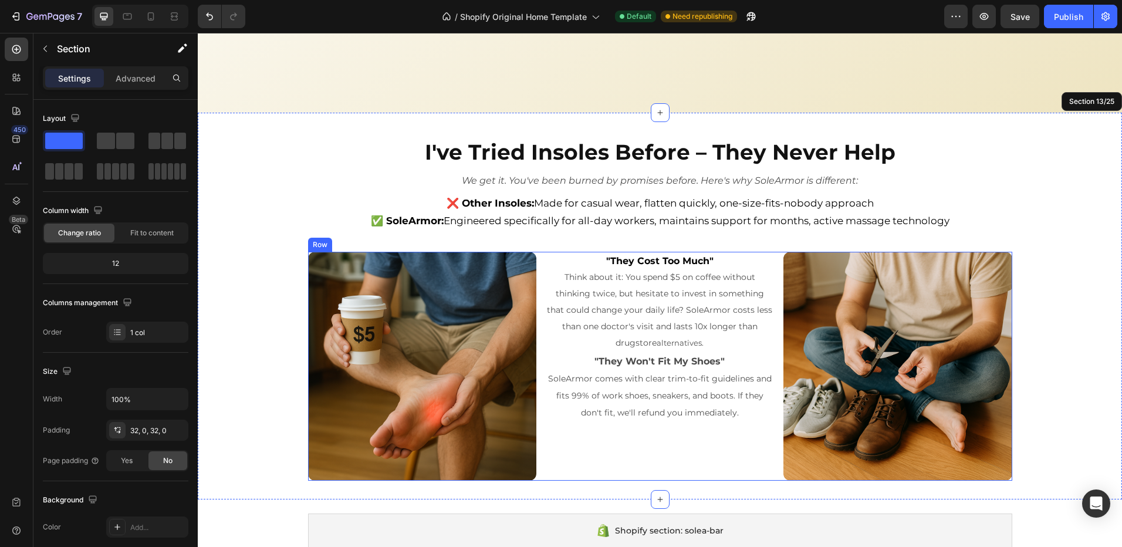
scroll to position [3278, 0]
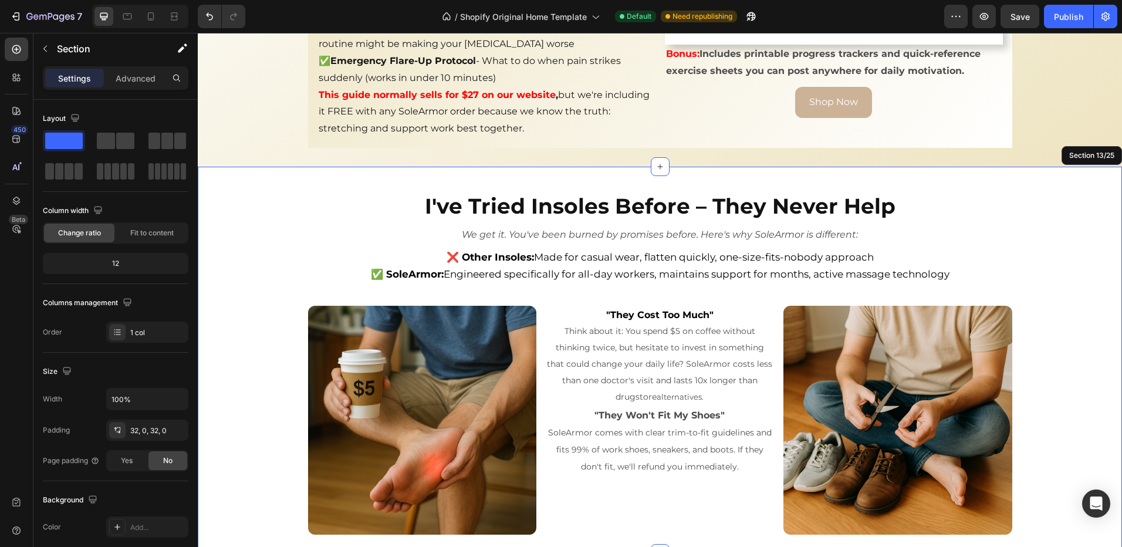
click at [1077, 300] on div "I've Tried Insoles Before – They Never Help Heading We get it. You've been burn…" at bounding box center [660, 359] width 924 height 349
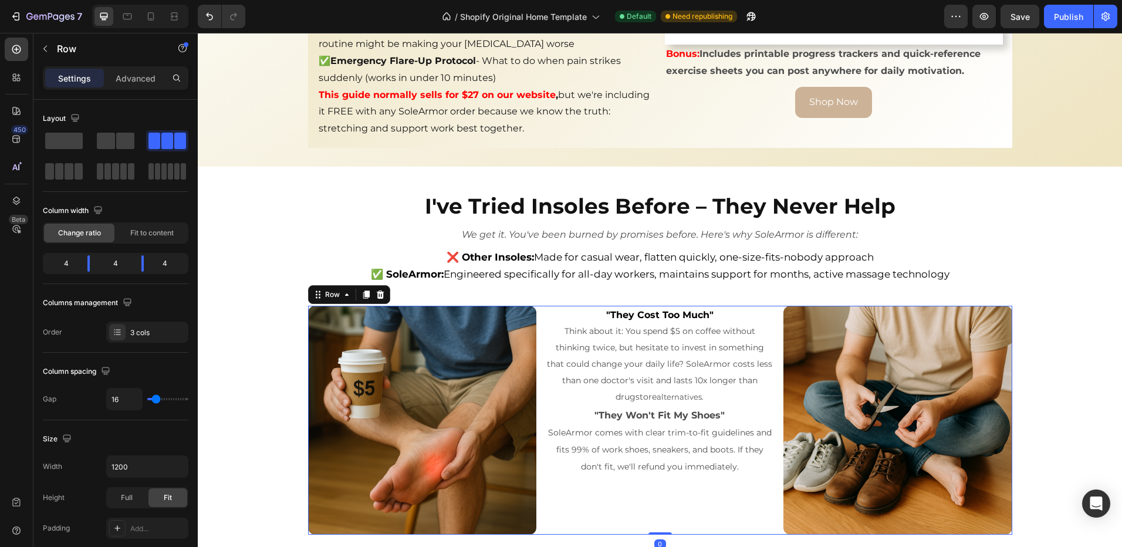
click at [708, 479] on div ""They Cost Too Much" Think about it: You spend $5 on coffee without thinking tw…" at bounding box center [660, 420] width 228 height 228
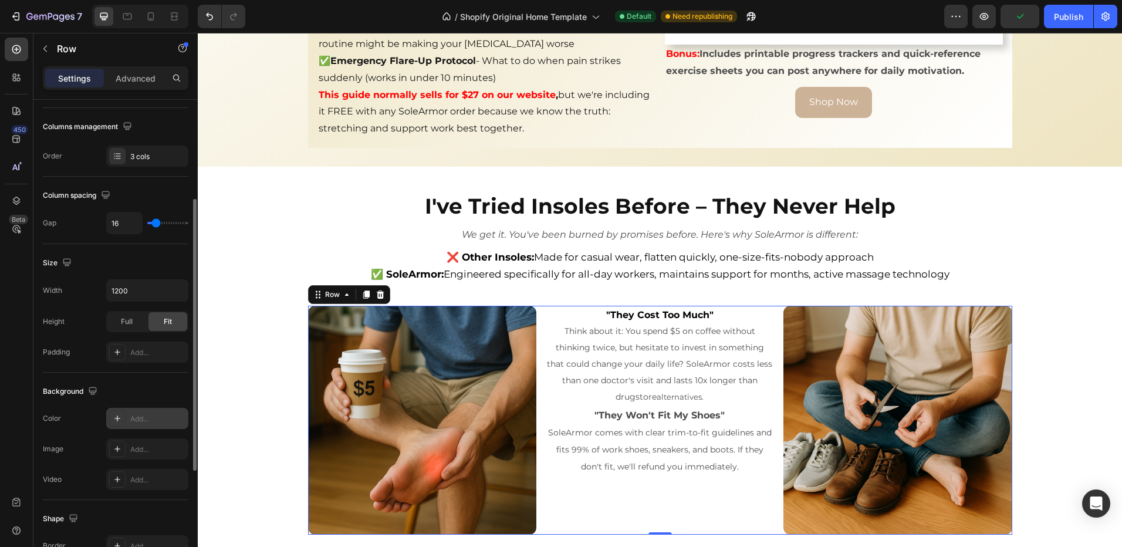
click at [134, 424] on div "Add..." at bounding box center [157, 419] width 55 height 11
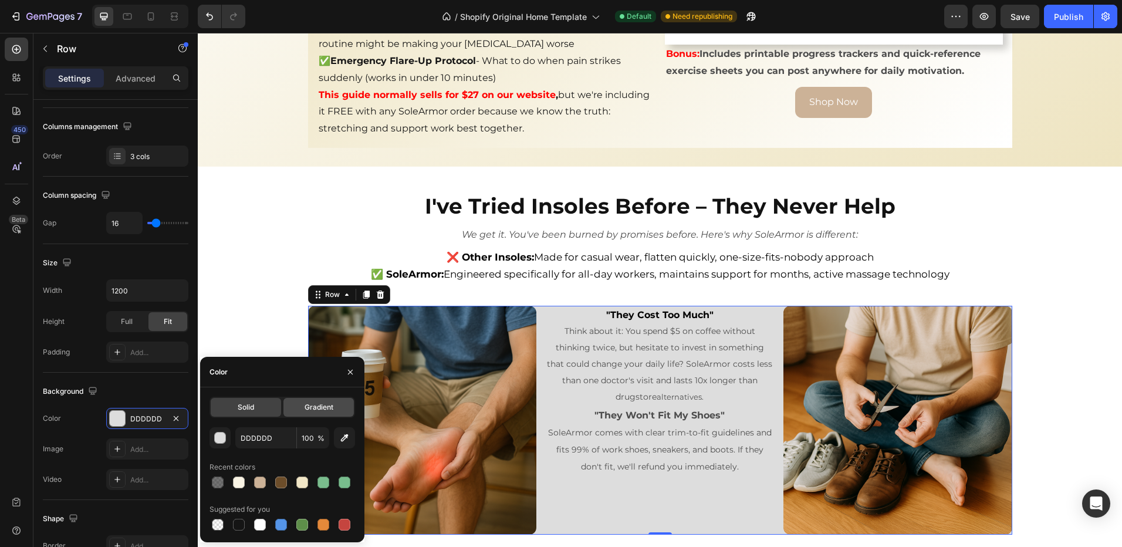
click at [313, 409] on span "Gradient" at bounding box center [319, 407] width 29 height 11
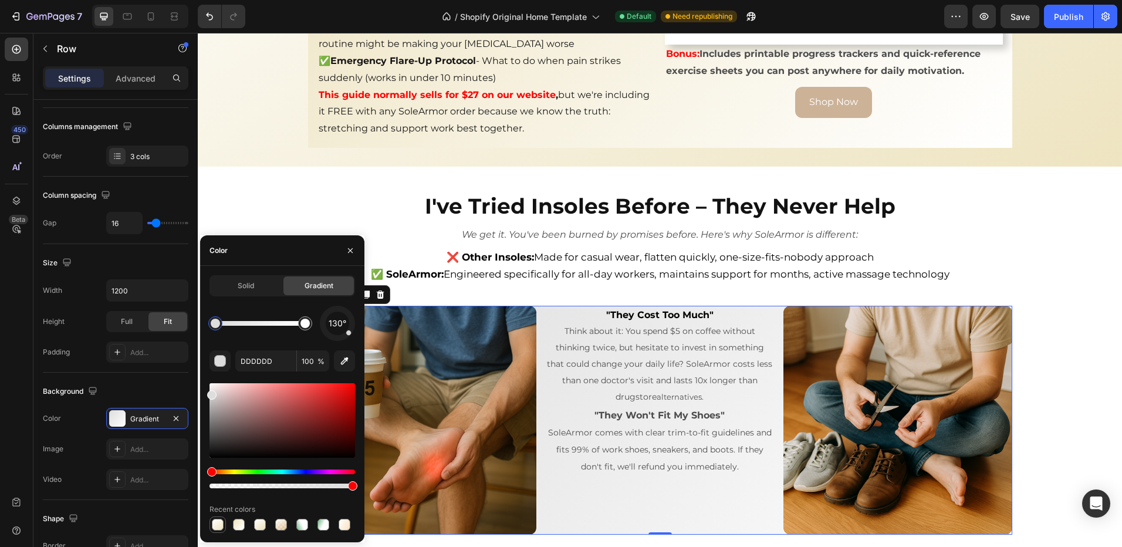
click at [214, 524] on div at bounding box center [218, 525] width 12 height 12
type input "EEE4C1"
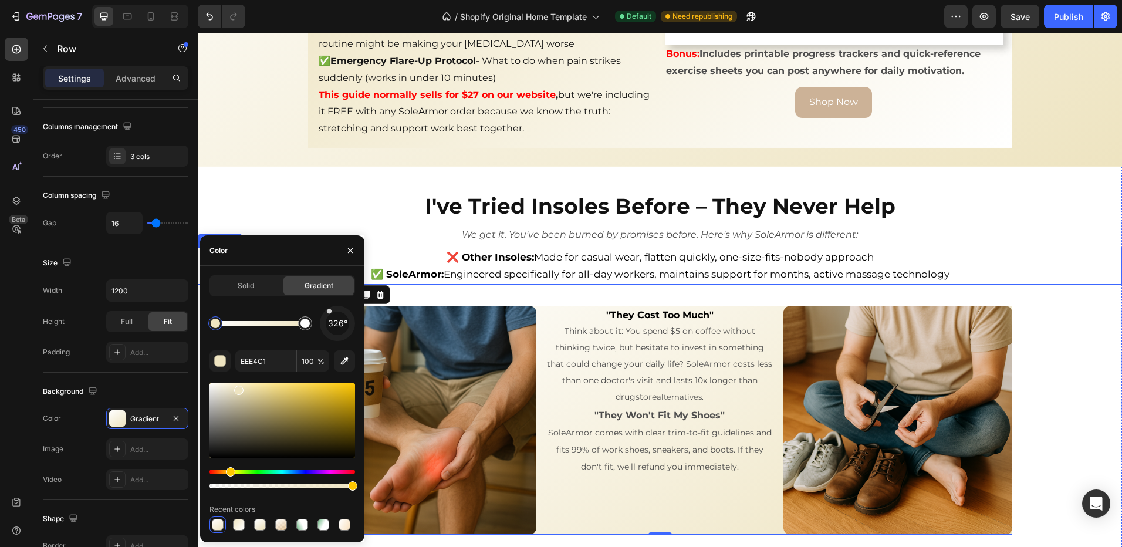
click at [261, 195] on h2 "I've Tried Insoles Before – They Never Help" at bounding box center [660, 205] width 924 height 40
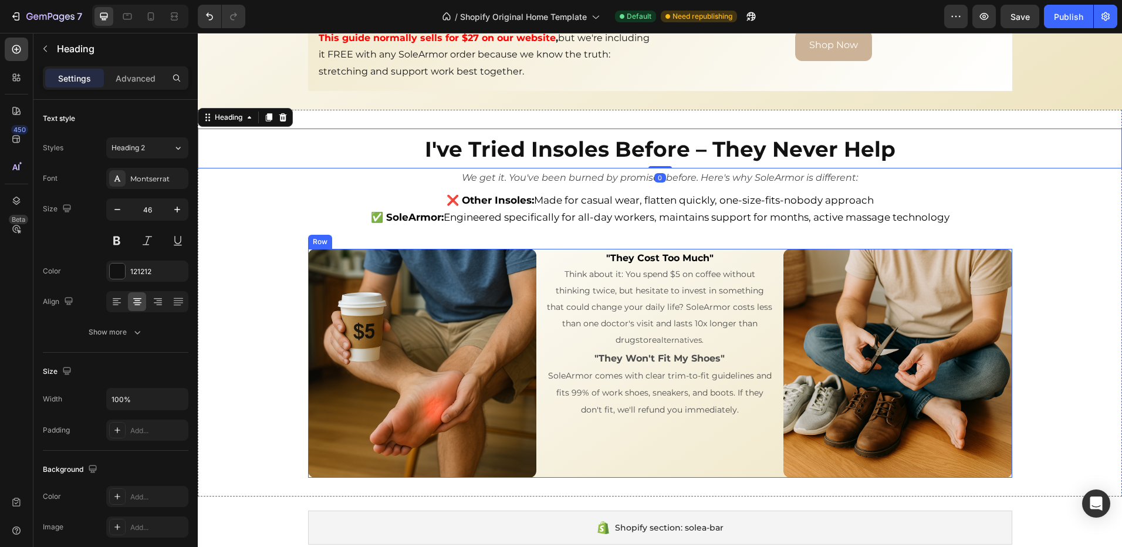
scroll to position [3337, 0]
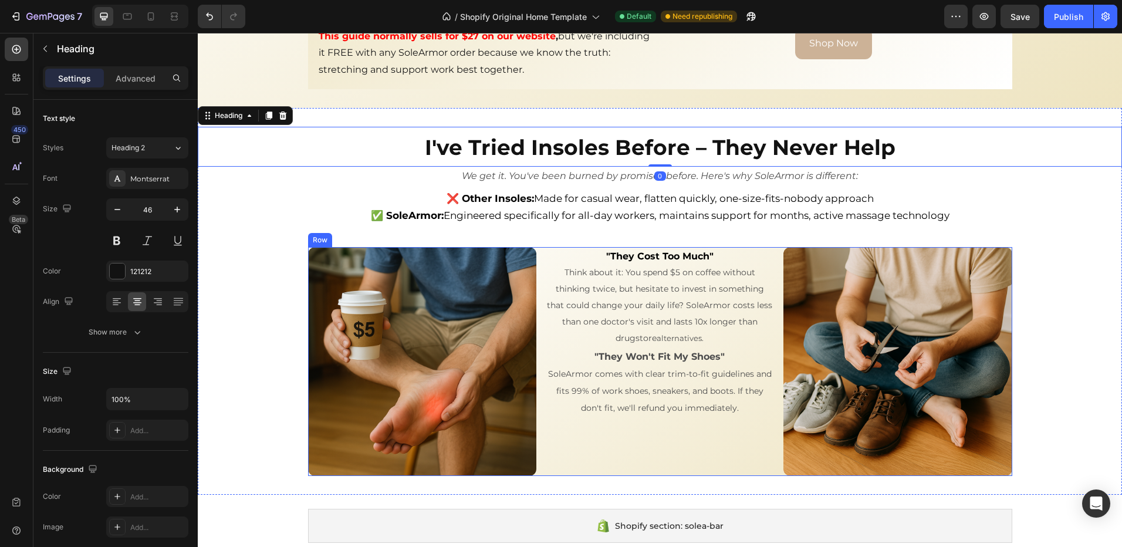
click at [683, 436] on div ""They Cost Too Much" Think about it: You spend $5 on coffee without thinking tw…" at bounding box center [660, 361] width 228 height 228
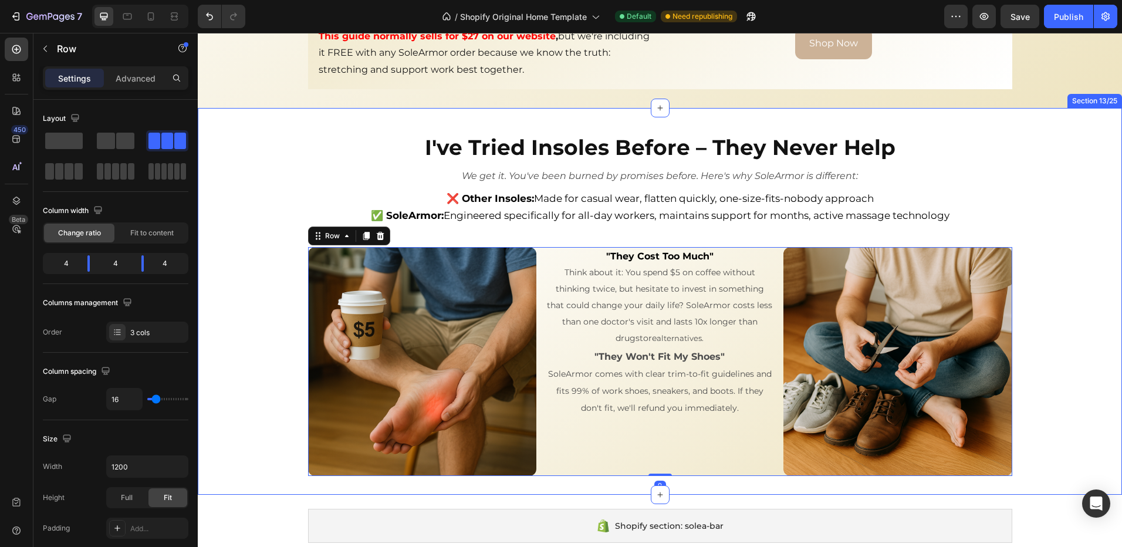
click at [234, 319] on div "I've Tried Insoles Before – They Never Help Heading We get it. You've been burn…" at bounding box center [660, 301] width 924 height 349
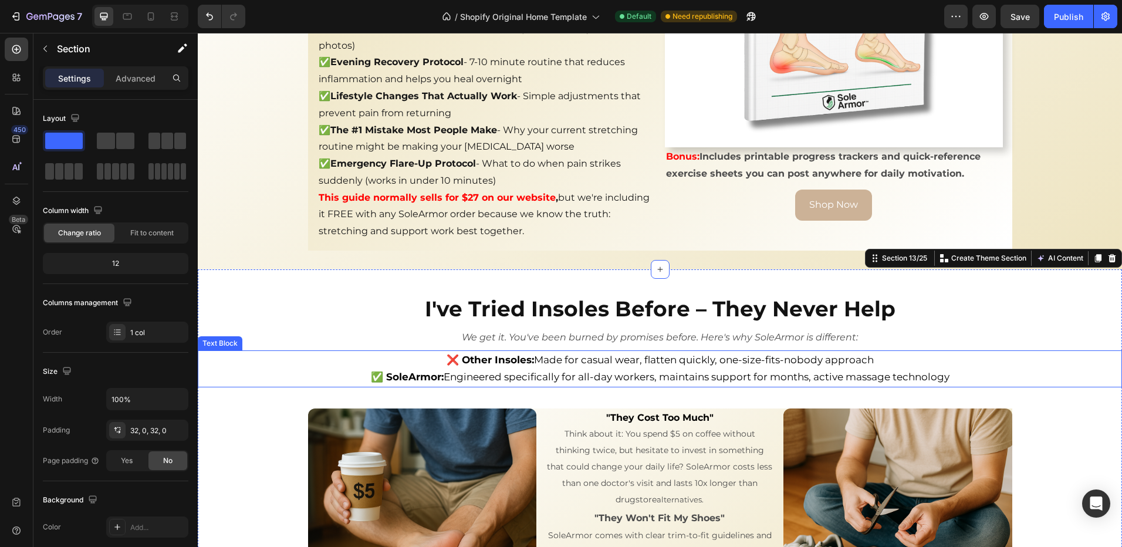
scroll to position [3161, 0]
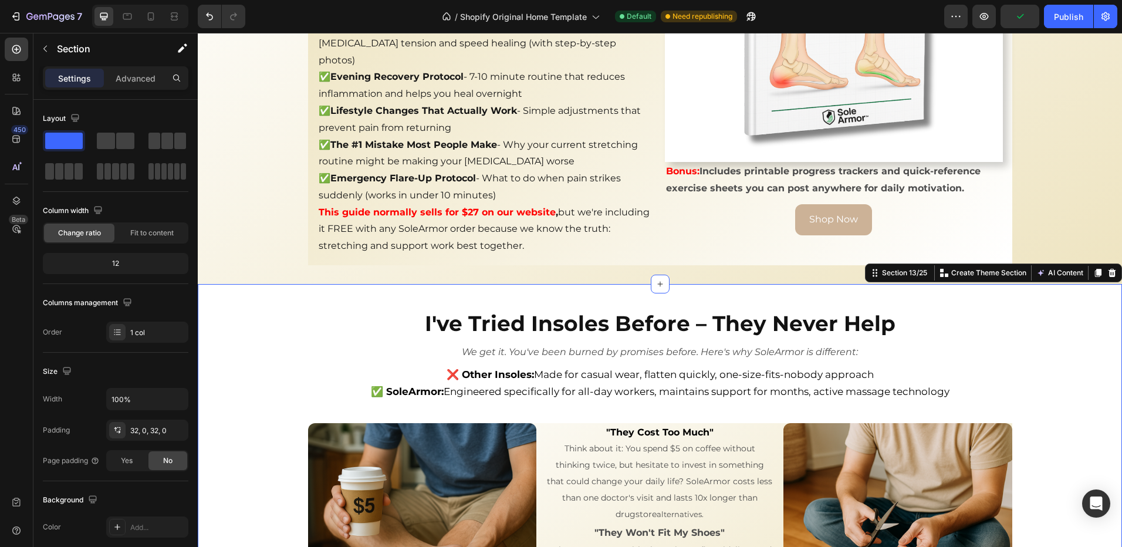
click at [273, 284] on div "I've Tried Insoles Before – They Never Help Heading We get it. You've been burn…" at bounding box center [660, 477] width 924 height 387
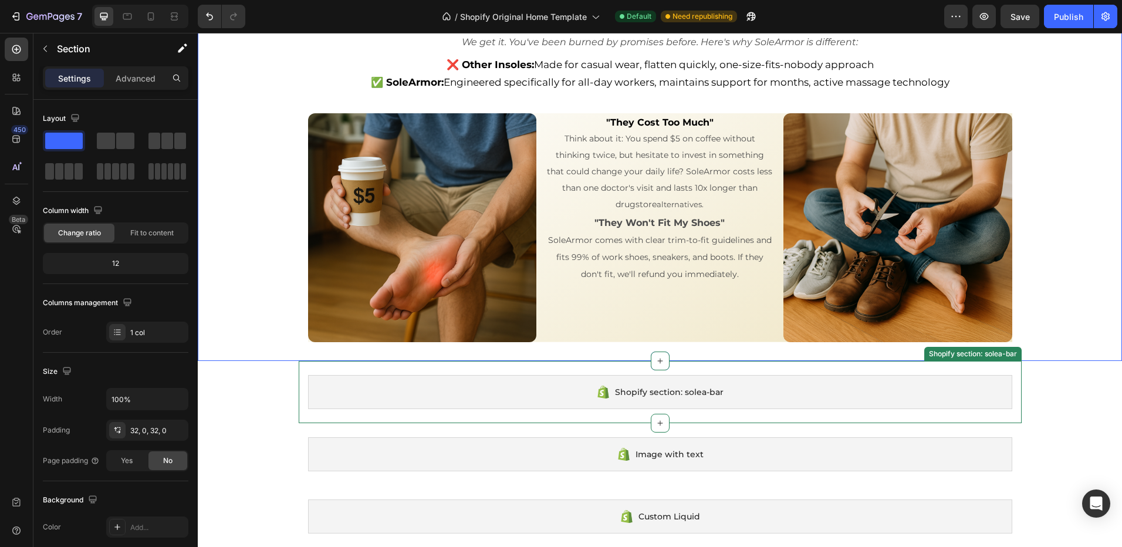
scroll to position [3454, 0]
click at [657, 364] on icon at bounding box center [659, 360] width 9 height 9
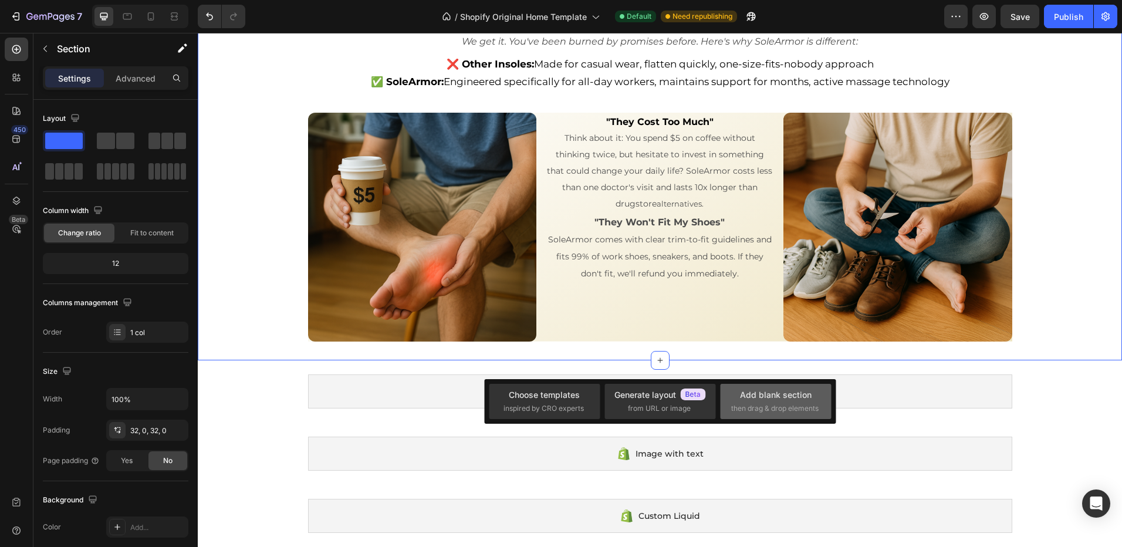
click at [797, 404] on span "then drag & drop elements" at bounding box center [774, 408] width 87 height 11
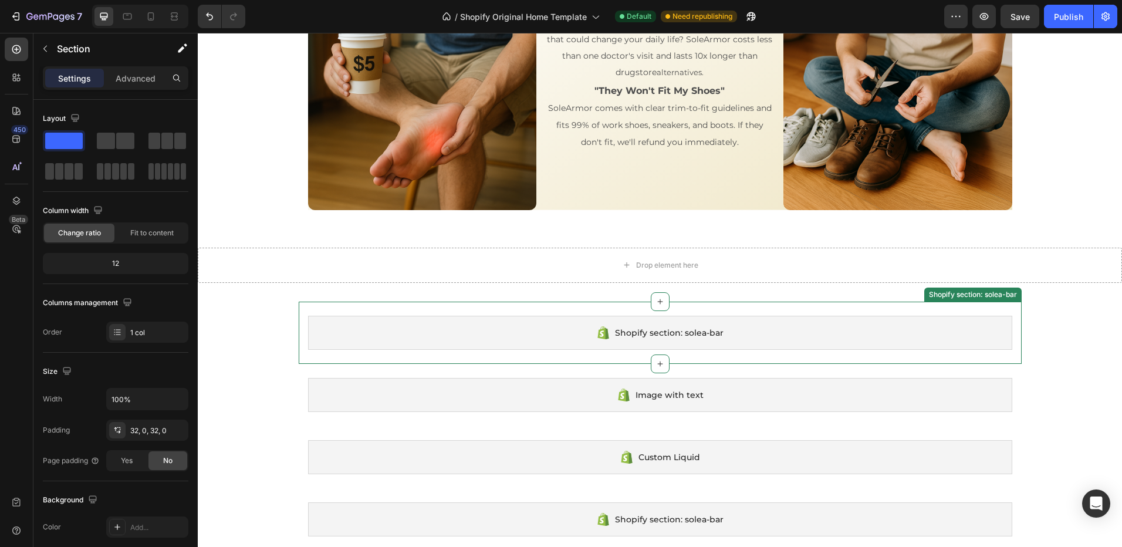
scroll to position [3820, 0]
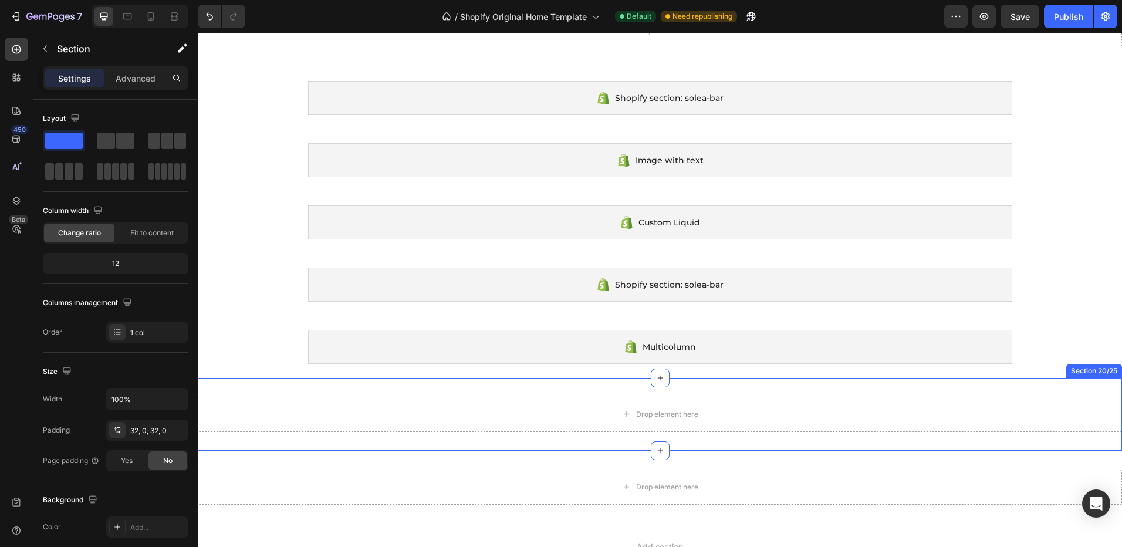
click at [1086, 388] on div "Drop element here Section 20/25" at bounding box center [660, 414] width 924 height 73
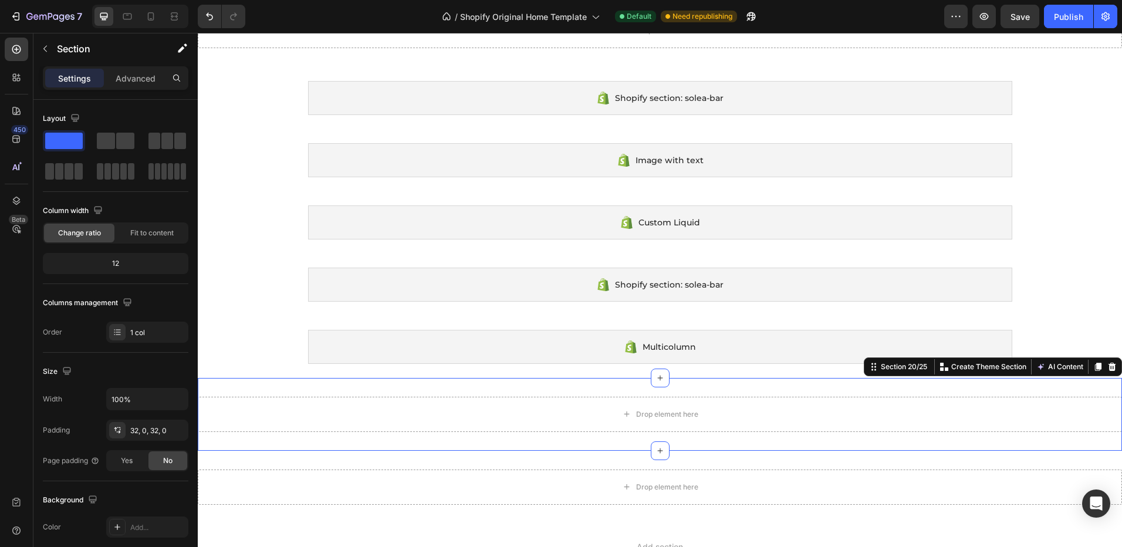
click at [1109, 370] on icon at bounding box center [1113, 367] width 8 height 8
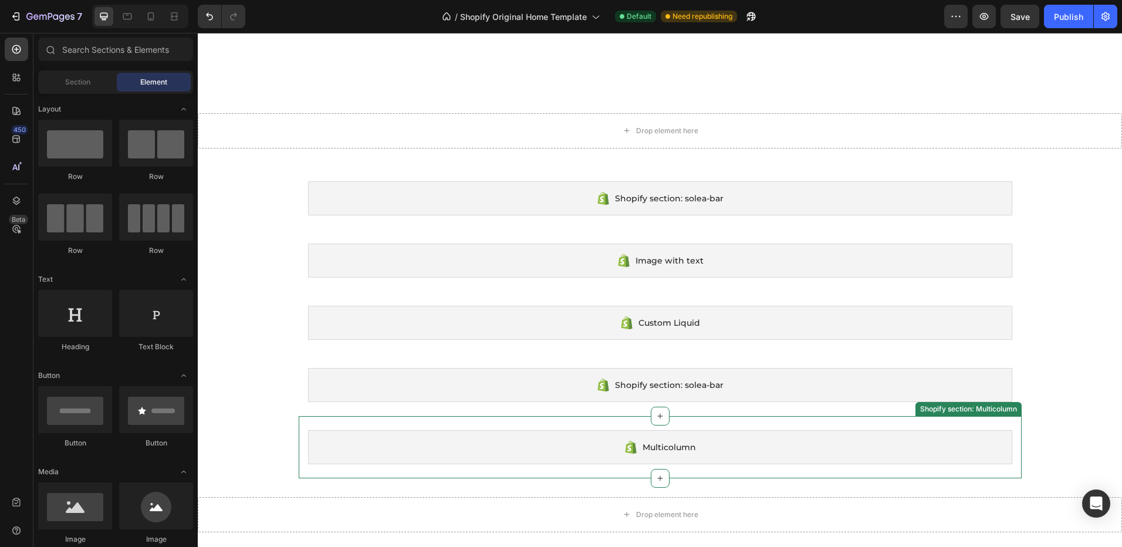
scroll to position [3468, 0]
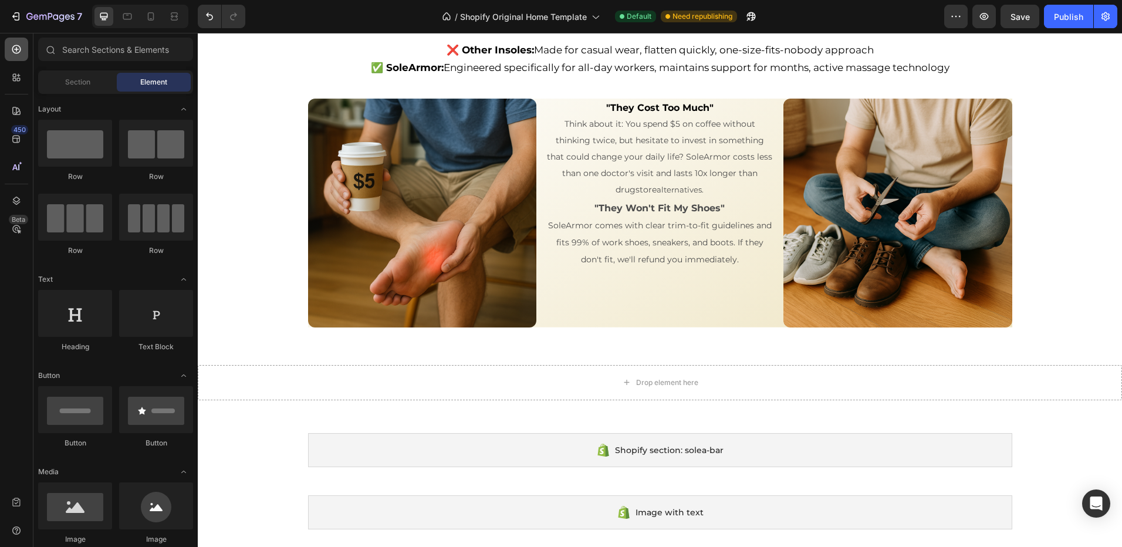
click at [10, 53] on div at bounding box center [16, 49] width 23 height 23
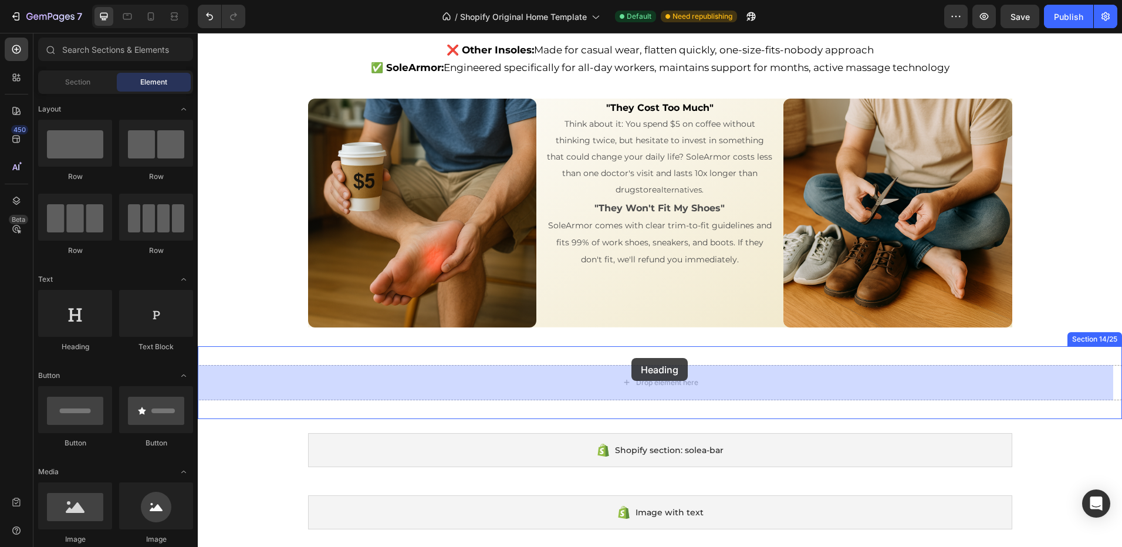
drag, startPoint x: 268, startPoint y: 354, endPoint x: 631, endPoint y: 358, distance: 363.3
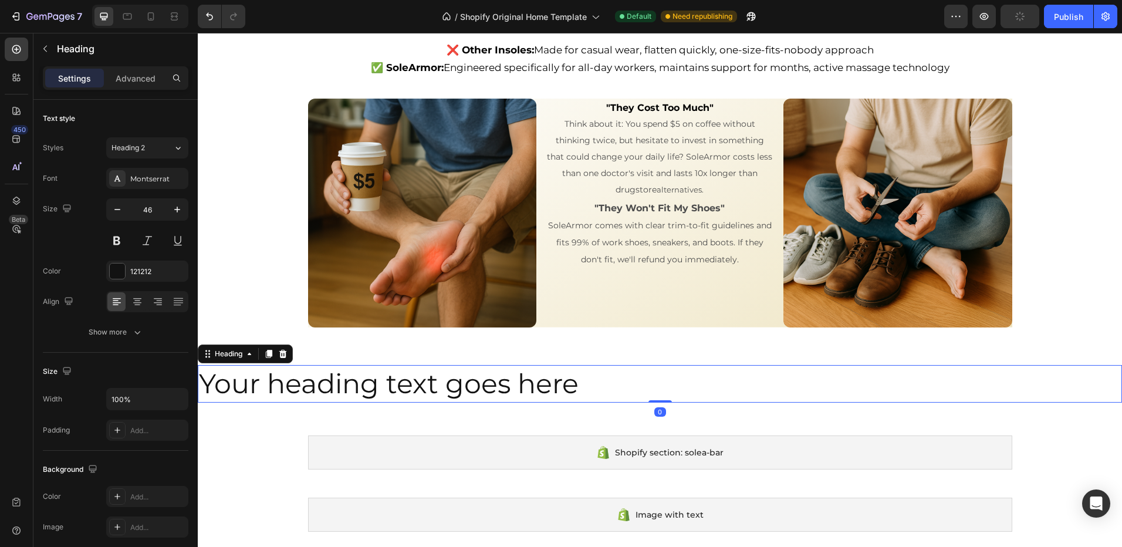
click at [595, 388] on h2 "Your heading text goes here" at bounding box center [660, 384] width 924 height 38
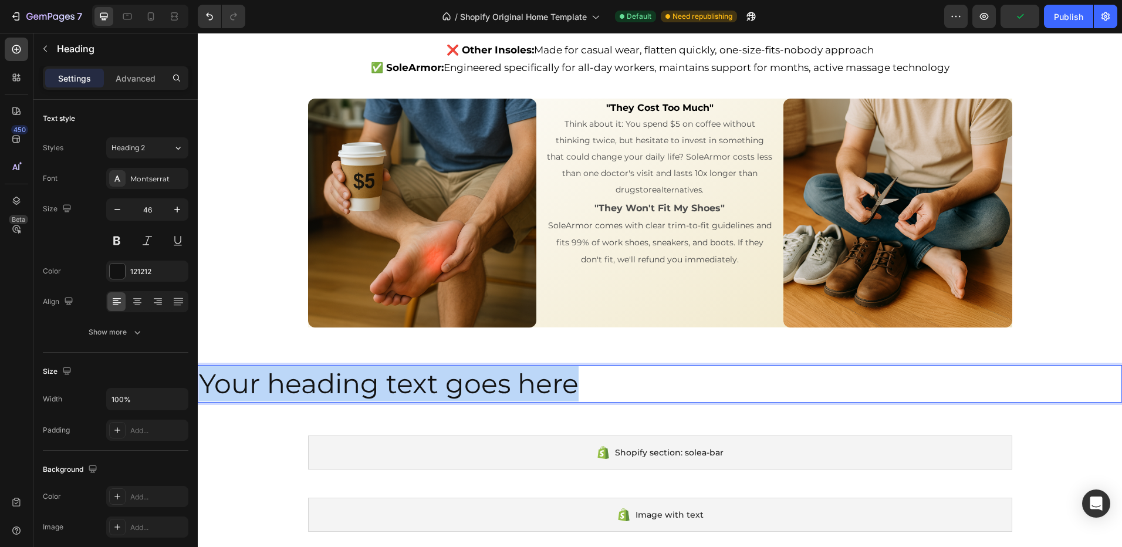
drag, startPoint x: 317, startPoint y: 377, endPoint x: 198, endPoint y: 287, distance: 149.2
click at [592, 380] on p "Your heading text goes here" at bounding box center [660, 383] width 922 height 35
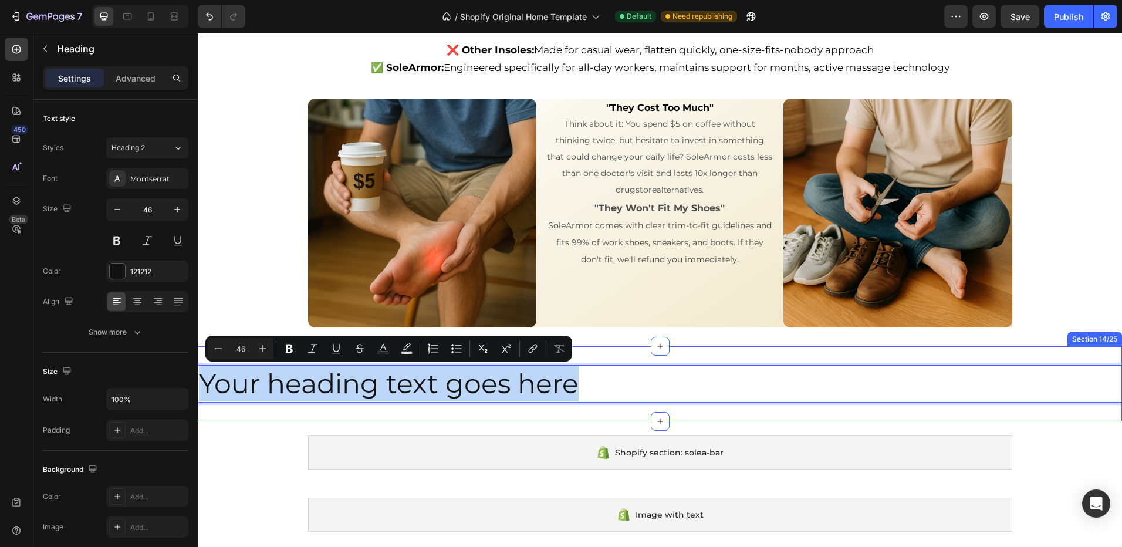
drag, startPoint x: 467, startPoint y: 376, endPoint x: 198, endPoint y: 358, distance: 269.3
click at [198, 358] on div "Your heading text goes here Heading 0 Section 14/25" at bounding box center [660, 383] width 924 height 75
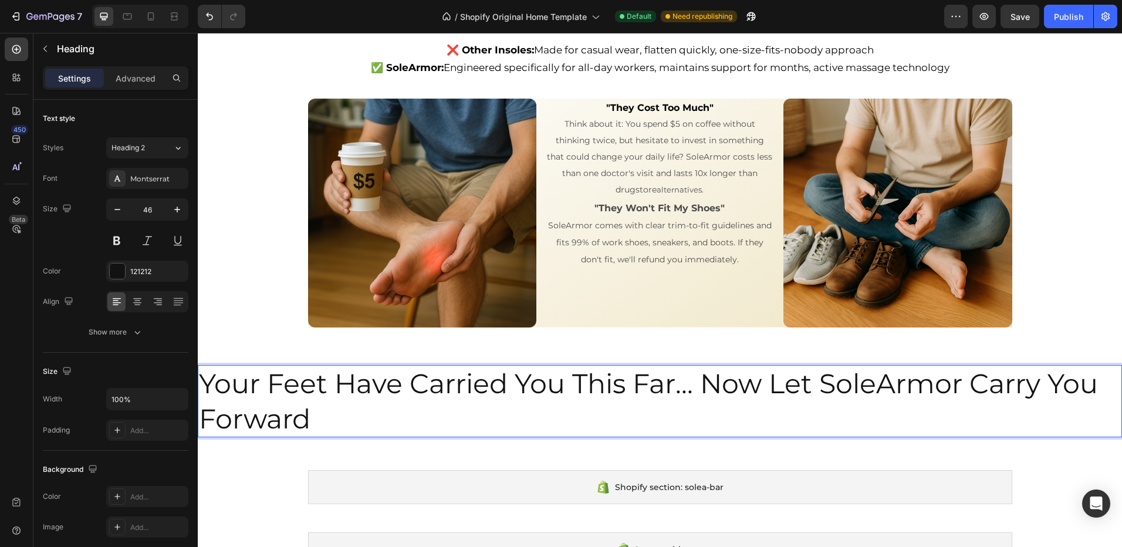
click at [534, 410] on p "Your Feet Have Carried You This Far... Now Let SoleArmor Carry You Forward" at bounding box center [660, 401] width 922 height 70
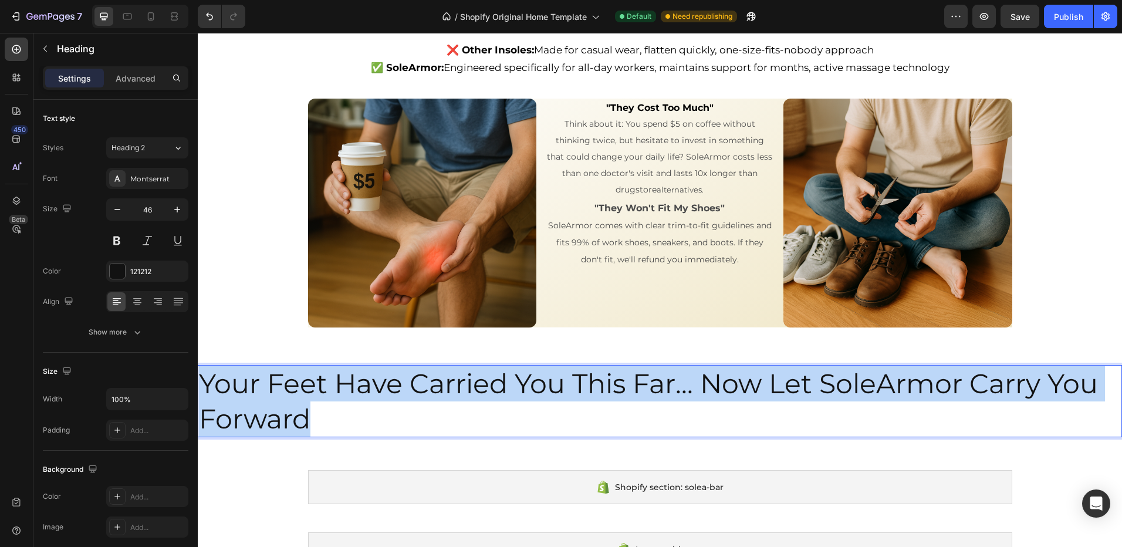
drag, startPoint x: 334, startPoint y: 410, endPoint x: 202, endPoint y: 377, distance: 136.1
click at [202, 377] on p "Your Feet Have Carried You This Far... Now Let SoleArmor Carry You Forward" at bounding box center [660, 401] width 922 height 70
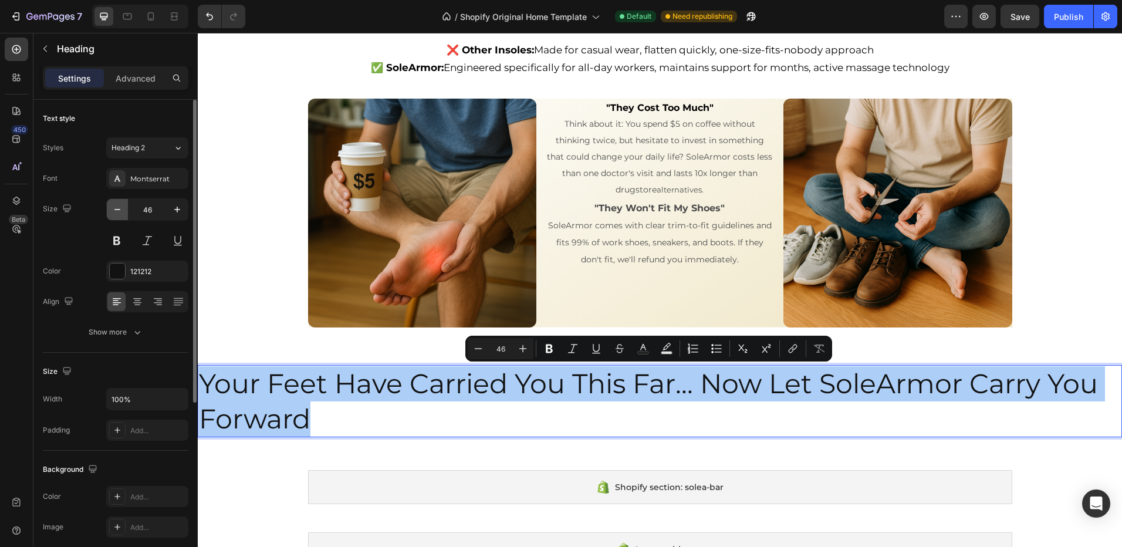
click at [113, 210] on icon "button" at bounding box center [117, 210] width 12 height 12
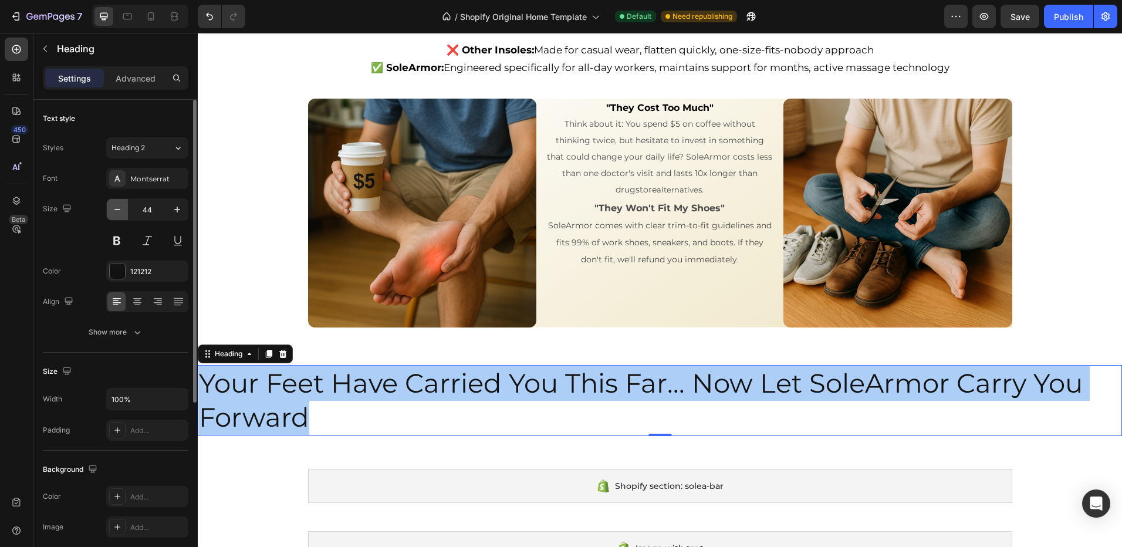
click at [113, 210] on icon "button" at bounding box center [117, 210] width 12 height 12
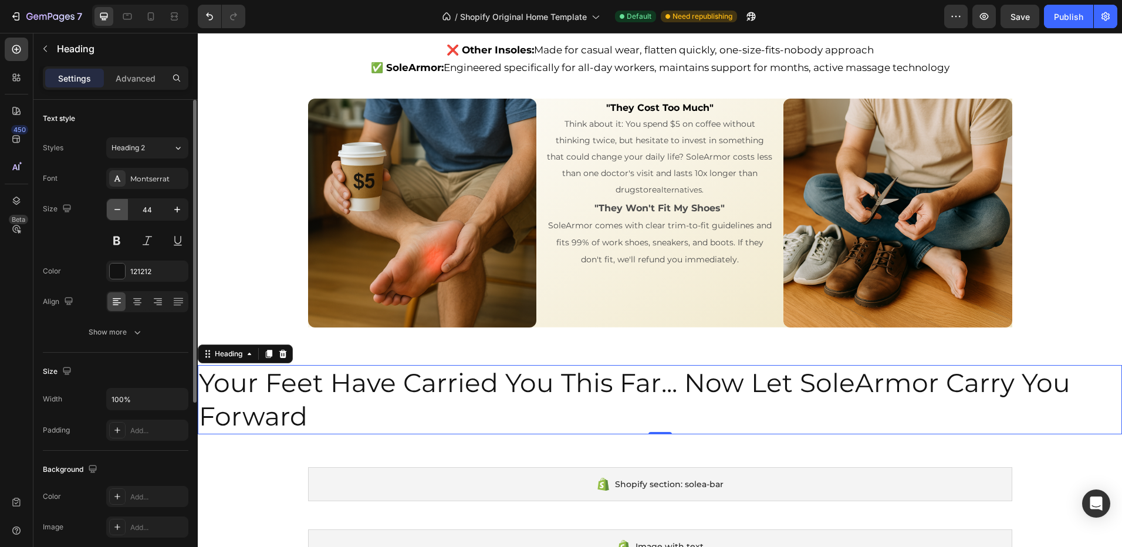
click at [113, 210] on icon "button" at bounding box center [117, 210] width 12 height 12
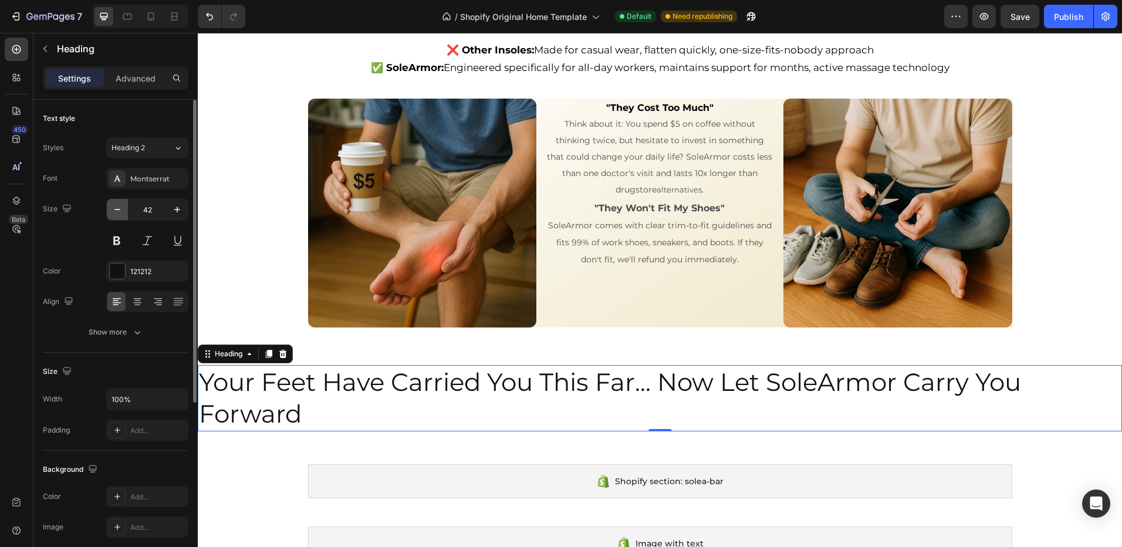
click at [113, 210] on icon "button" at bounding box center [117, 210] width 12 height 12
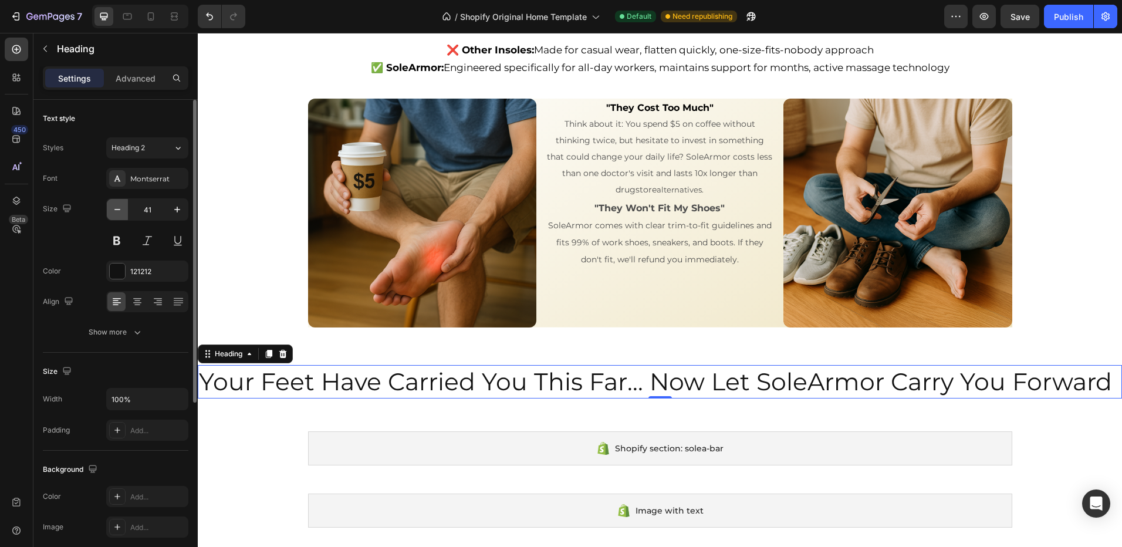
click at [113, 210] on icon "button" at bounding box center [117, 210] width 12 height 12
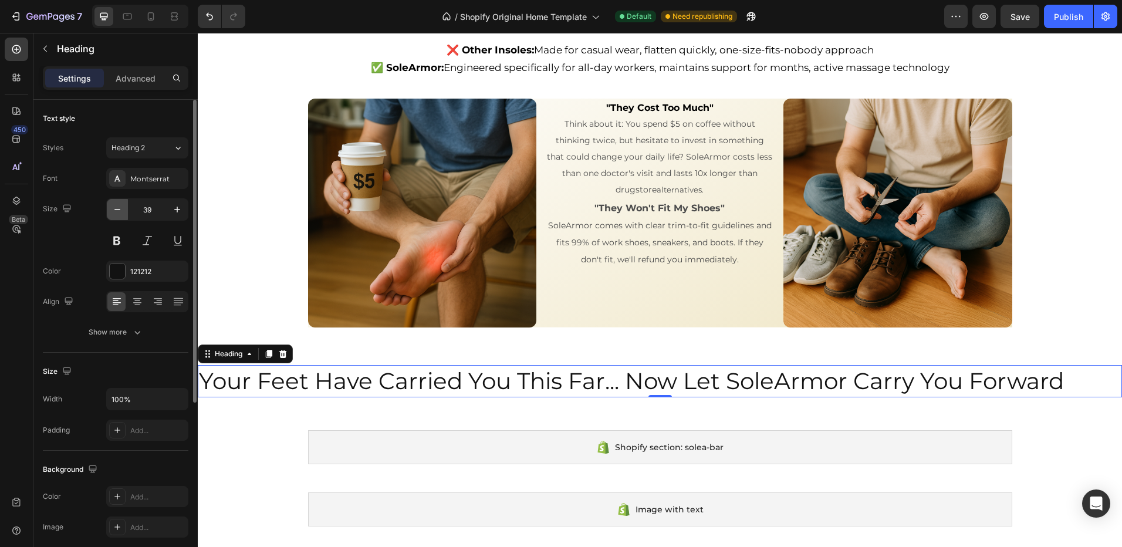
click at [112, 210] on icon "button" at bounding box center [117, 210] width 12 height 12
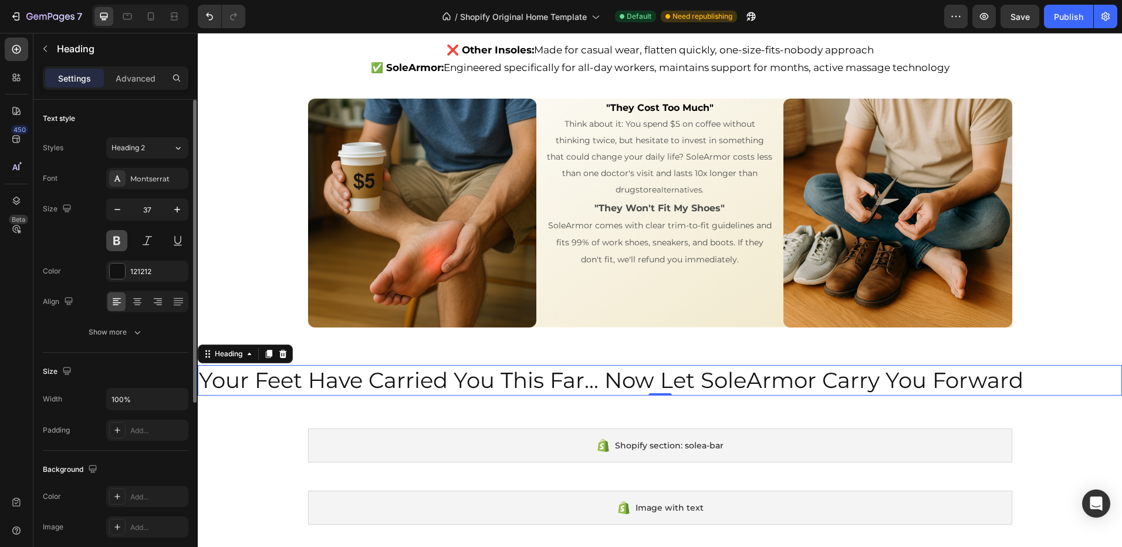
click at [117, 239] on button at bounding box center [116, 240] width 21 height 21
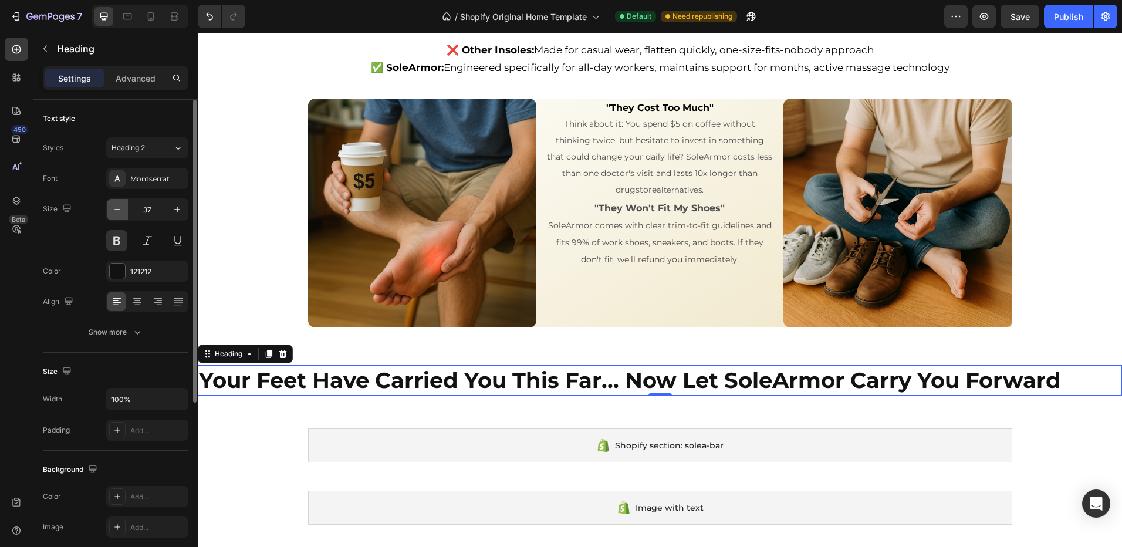
click at [117, 208] on icon "button" at bounding box center [117, 210] width 12 height 12
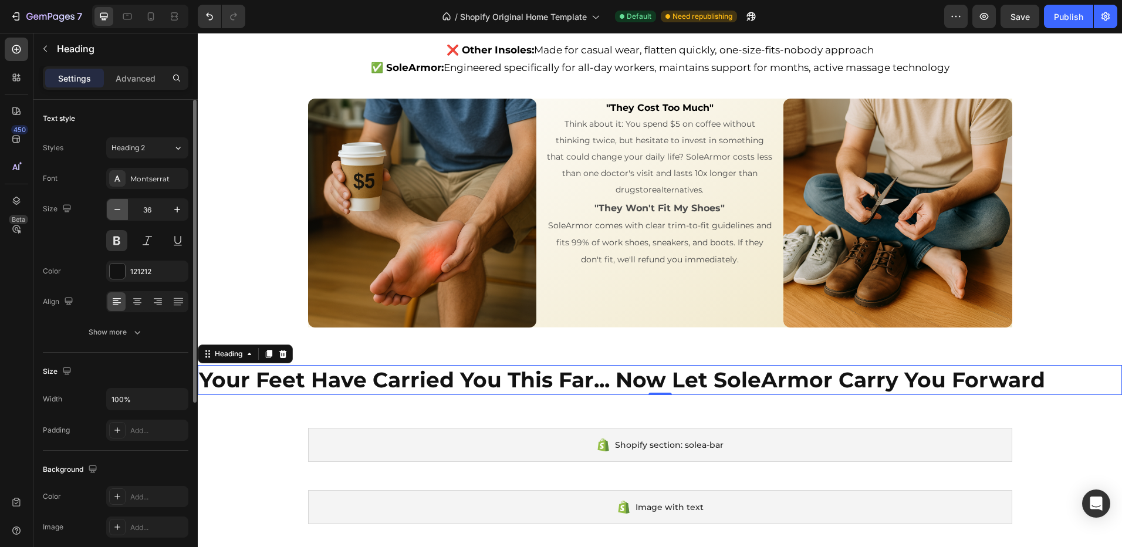
click at [117, 208] on icon "button" at bounding box center [117, 210] width 12 height 12
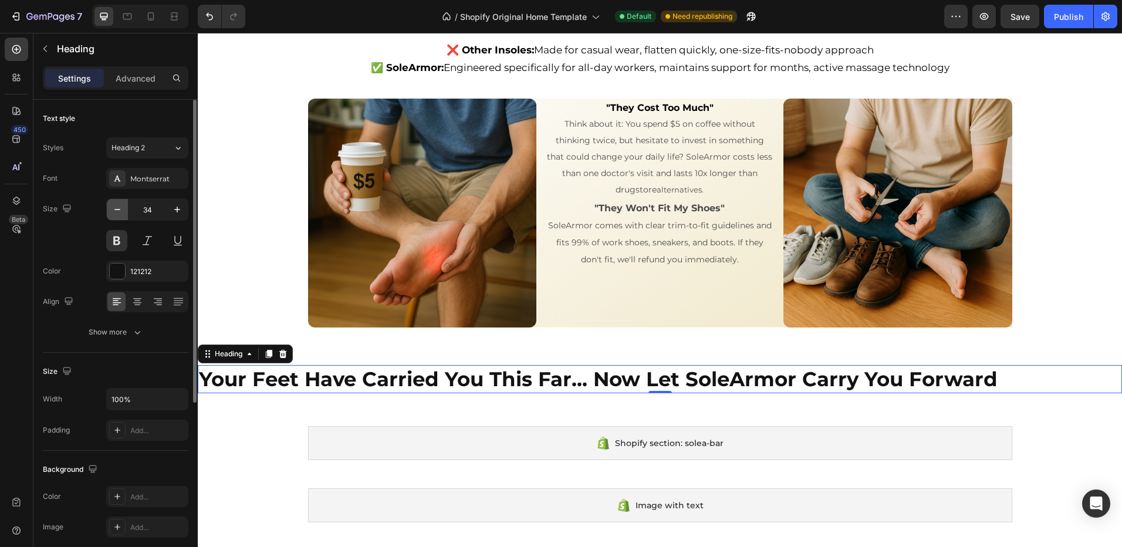
click at [117, 208] on icon "button" at bounding box center [117, 210] width 12 height 12
type input "33"
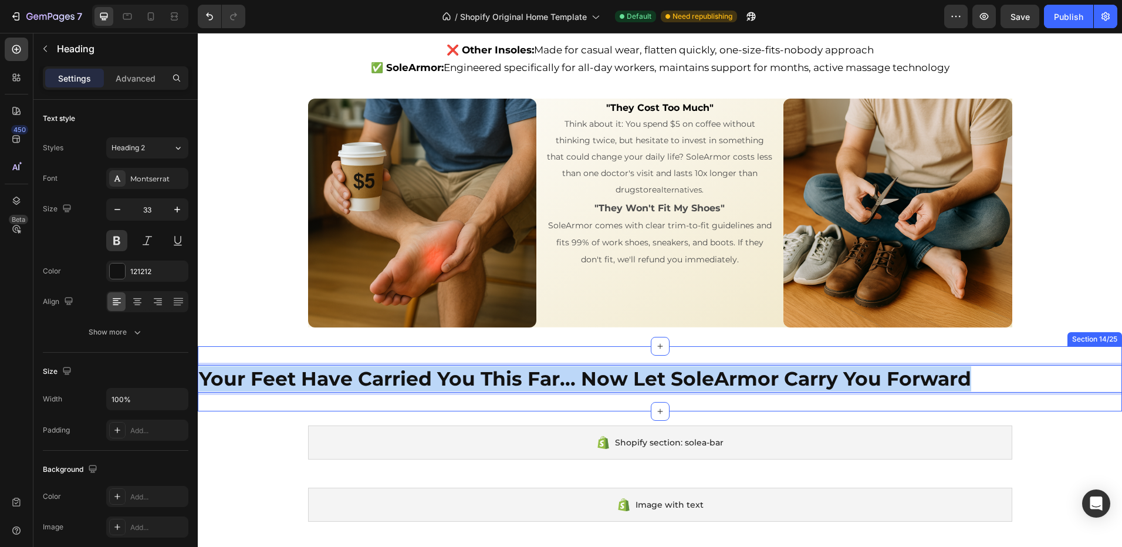
drag, startPoint x: 998, startPoint y: 377, endPoint x: 200, endPoint y: 362, distance: 798.2
click at [200, 362] on div "Your Feet Have Carried You This Far... Now Let SoleArmor Carry You Forward Head…" at bounding box center [660, 378] width 924 height 65
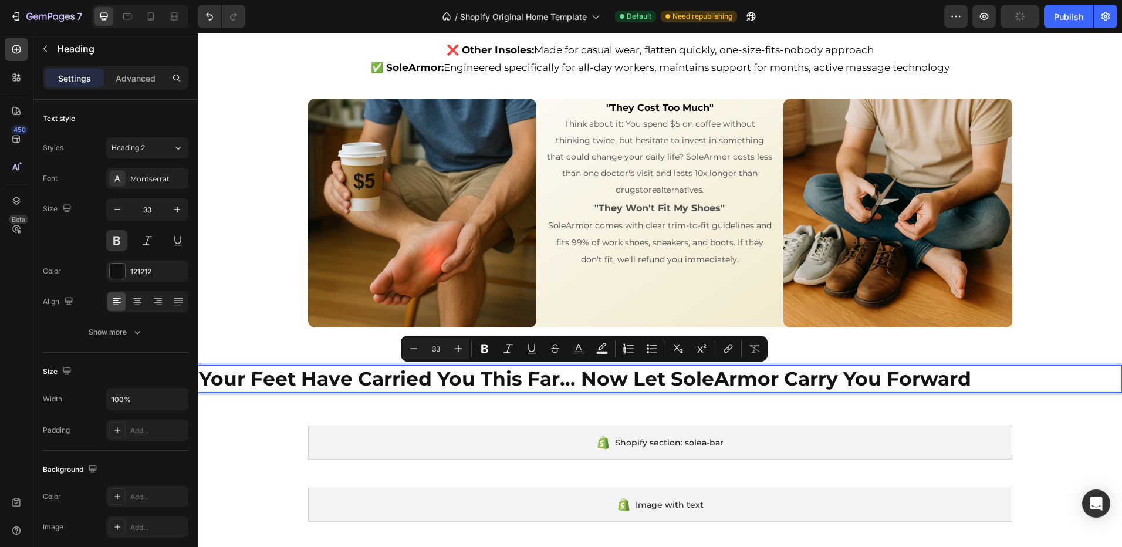
click at [712, 384] on p "Your Feet Have Carried You This Far... Now Let SoleArmor Carry You Forward" at bounding box center [660, 378] width 922 height 25
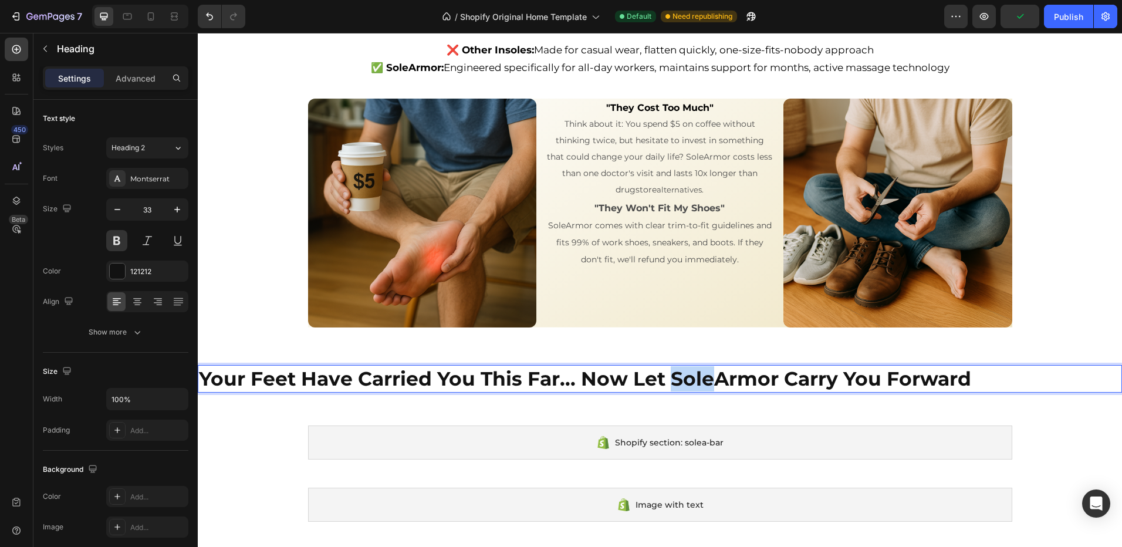
drag, startPoint x: 717, startPoint y: 381, endPoint x: 675, endPoint y: 377, distance: 41.9
click at [675, 377] on p "Your Feet Have Carried You This Far... Now Let SoleArmor Carry You Forward" at bounding box center [660, 378] width 922 height 25
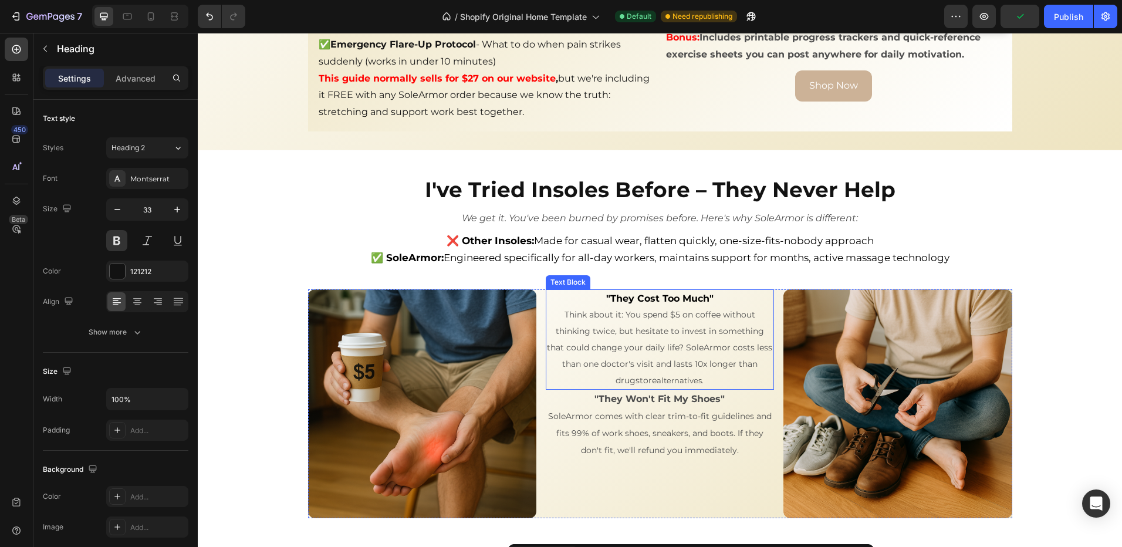
type input "16"
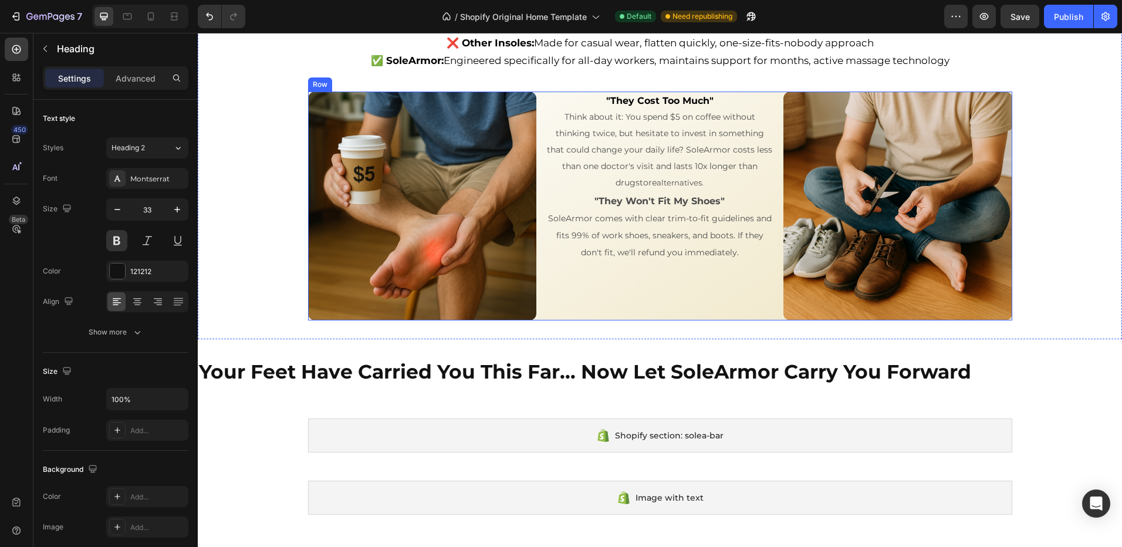
scroll to position [3527, 0]
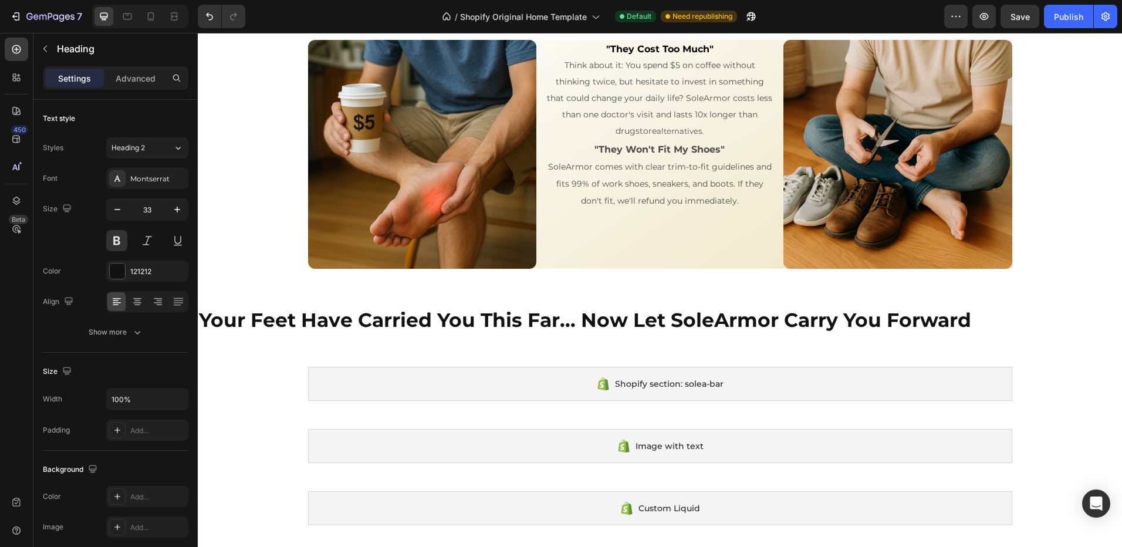
click at [210, 323] on h2 "Your Feet Have Carried You This Far... Now Let SoleArmor Carry You Forward" at bounding box center [660, 320] width 924 height 28
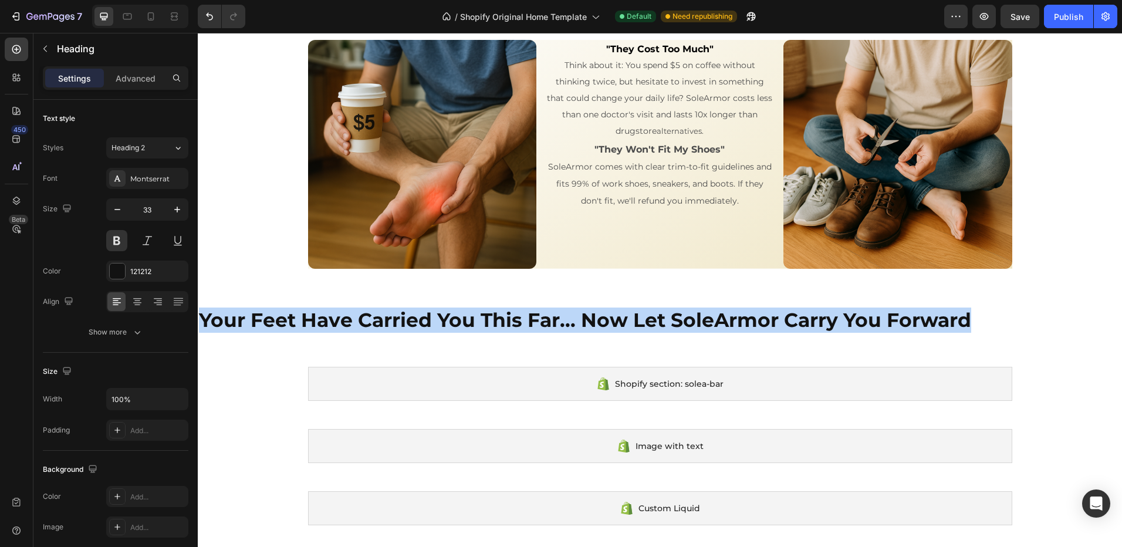
drag, startPoint x: 994, startPoint y: 322, endPoint x: 175, endPoint y: 303, distance: 818.9
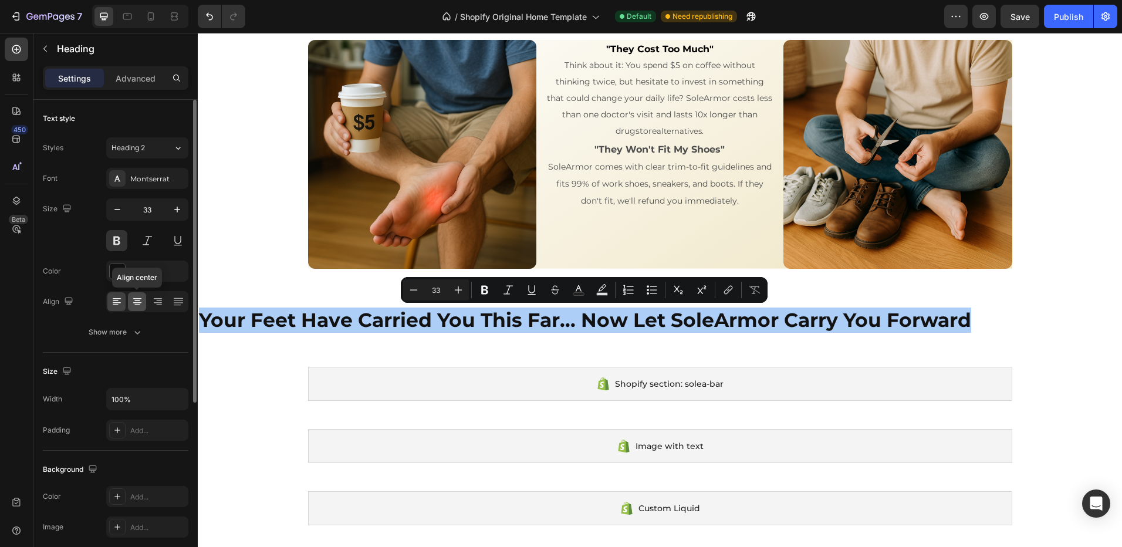
click at [143, 305] on icon at bounding box center [137, 302] width 12 height 12
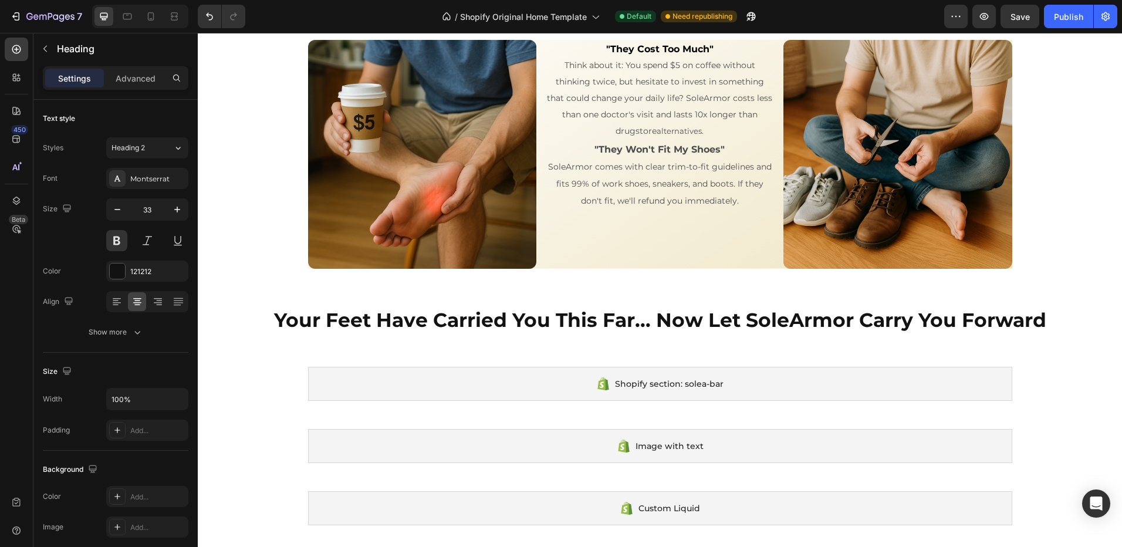
click at [623, 327] on p "Your Feet Have Carried You This Far... Now Let SoleArmor Carry You Forward" at bounding box center [660, 320] width 922 height 25
click at [1049, 322] on p "Your Feet Have Carried You This Far... Now Let SoleArmor Carry You Forward" at bounding box center [660, 320] width 922 height 25
click at [13, 54] on icon at bounding box center [17, 49] width 12 height 12
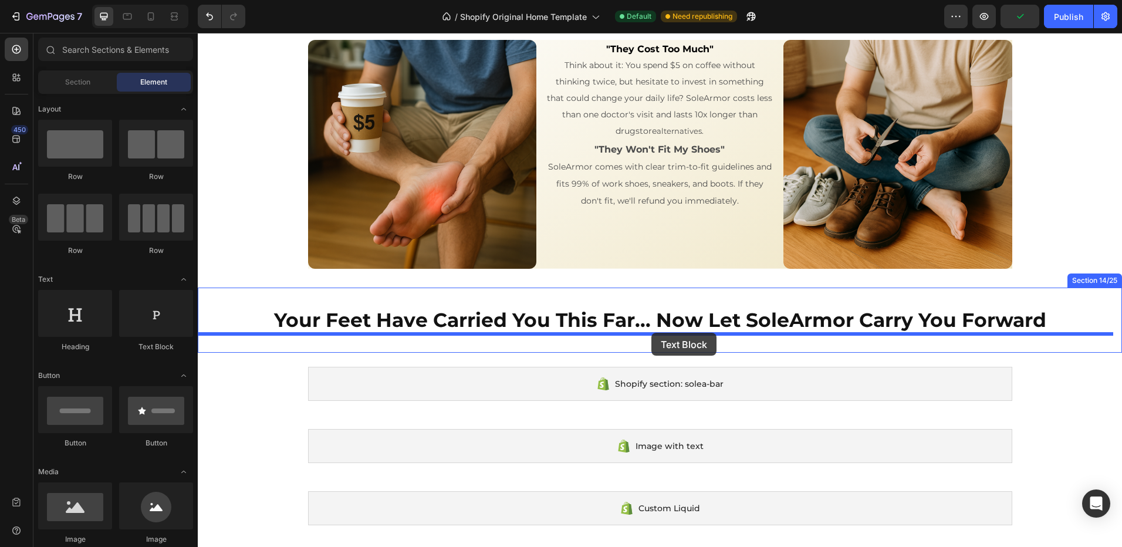
drag, startPoint x: 388, startPoint y: 356, endPoint x: 649, endPoint y: 336, distance: 261.9
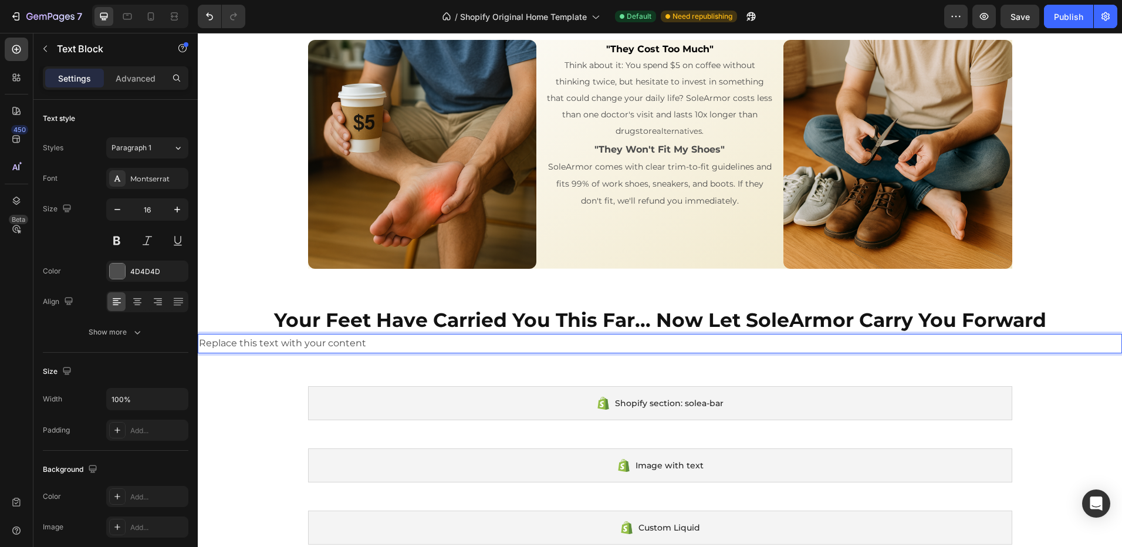
click at [556, 347] on div "Replace this text with your content" at bounding box center [660, 343] width 924 height 19
drag, startPoint x: 266, startPoint y: 342, endPoint x: 392, endPoint y: 376, distance: 130.5
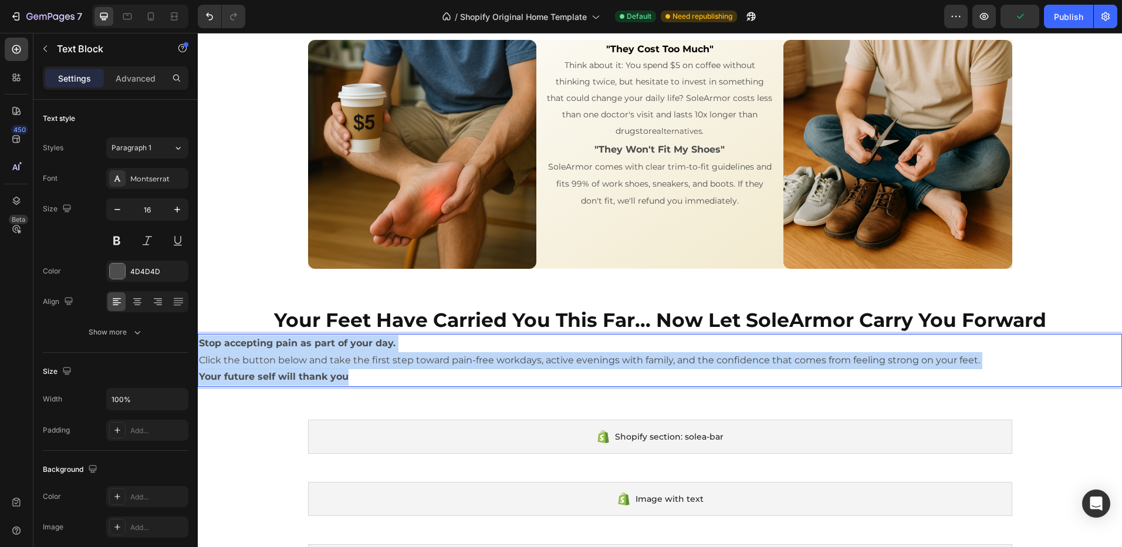
drag, startPoint x: 300, startPoint y: 367, endPoint x: 354, endPoint y: 350, distance: 56.8
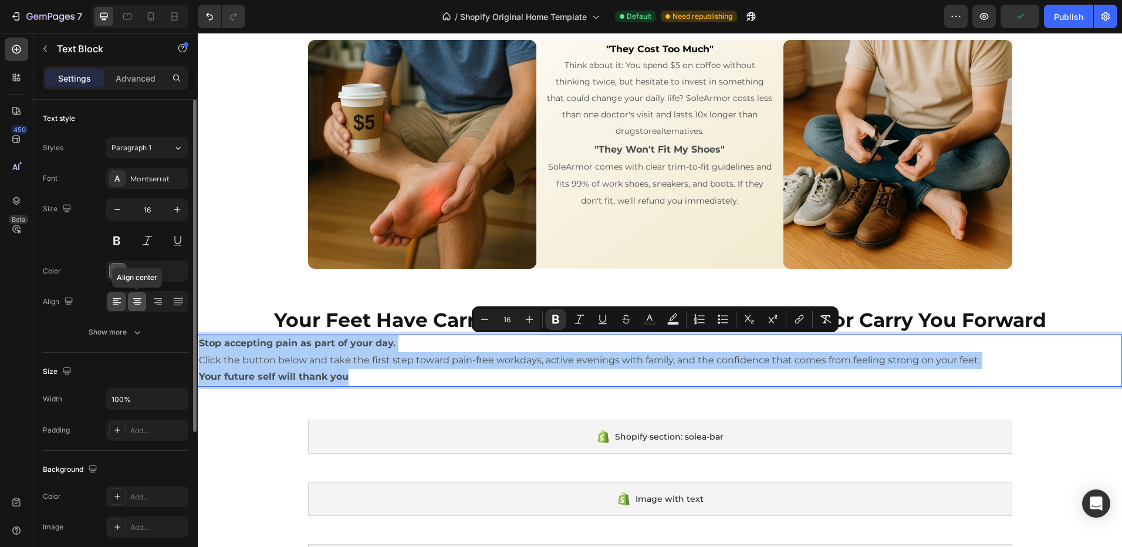
click at [136, 301] on icon at bounding box center [137, 300] width 6 height 1
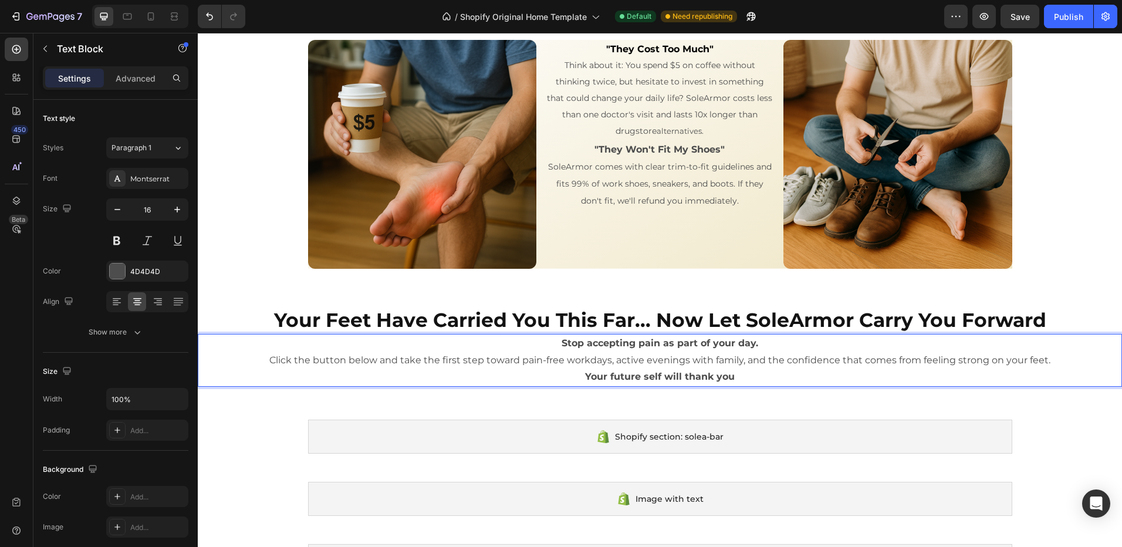
click at [784, 374] on p "Your future self will thank you" at bounding box center [660, 377] width 922 height 17
click at [774, 373] on p "Your future self will thank you" at bounding box center [660, 377] width 922 height 17
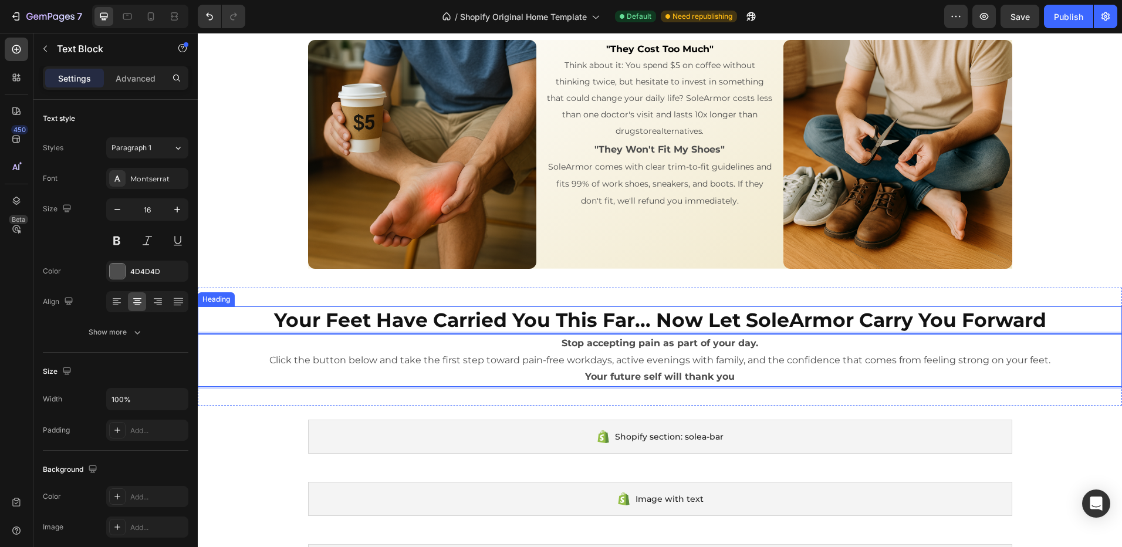
click at [1057, 303] on div "Your Feet Have Carried You This Far... Now Let SoleArmor Carry You Forward Head…" at bounding box center [660, 347] width 924 height 118
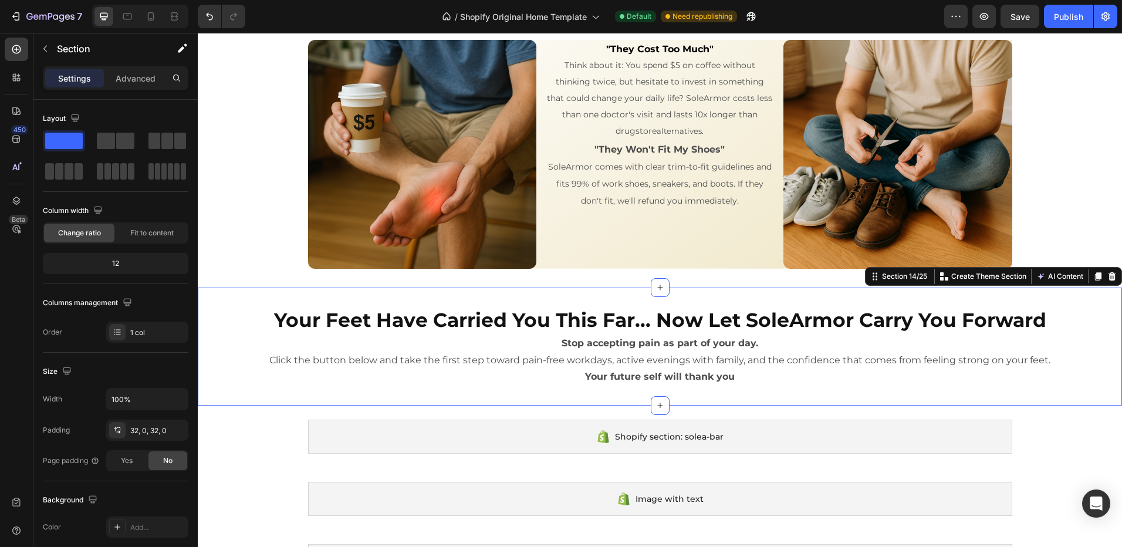
click at [1069, 303] on div "Your Feet Have Carried You This Far... Now Let SoleArmor Carry You Forward Head…" at bounding box center [660, 347] width 924 height 118
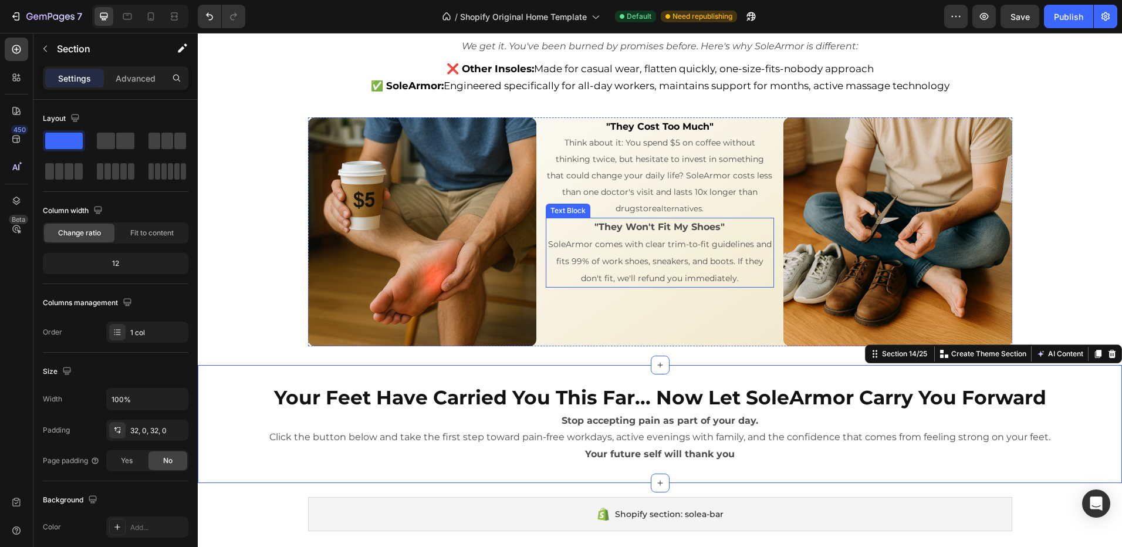
scroll to position [3468, 0]
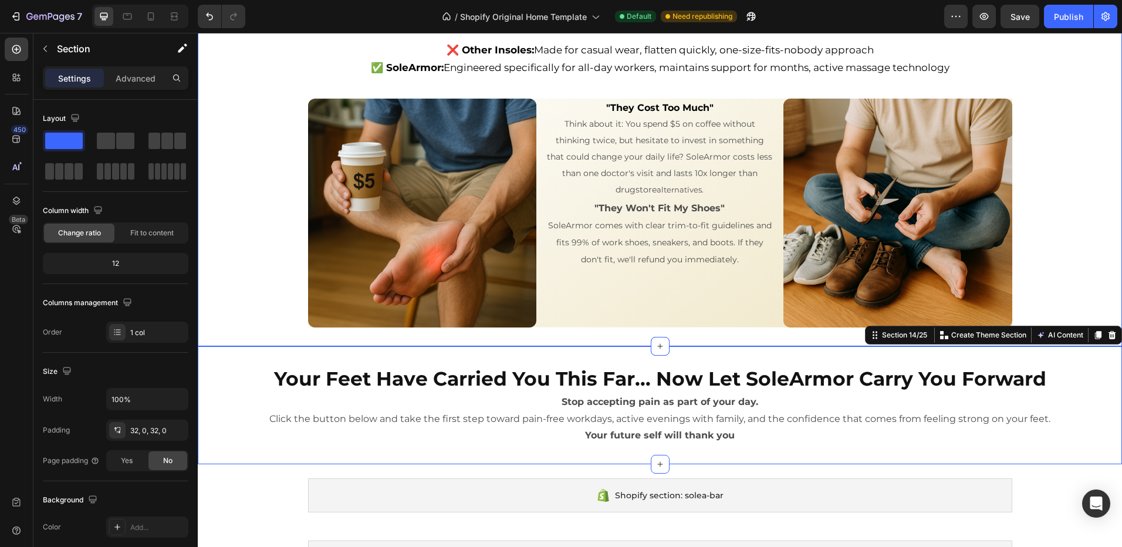
click at [1073, 187] on div "I've Tried Insoles Before – They Never Help Heading We get it. You've been burn…" at bounding box center [660, 152] width 924 height 349
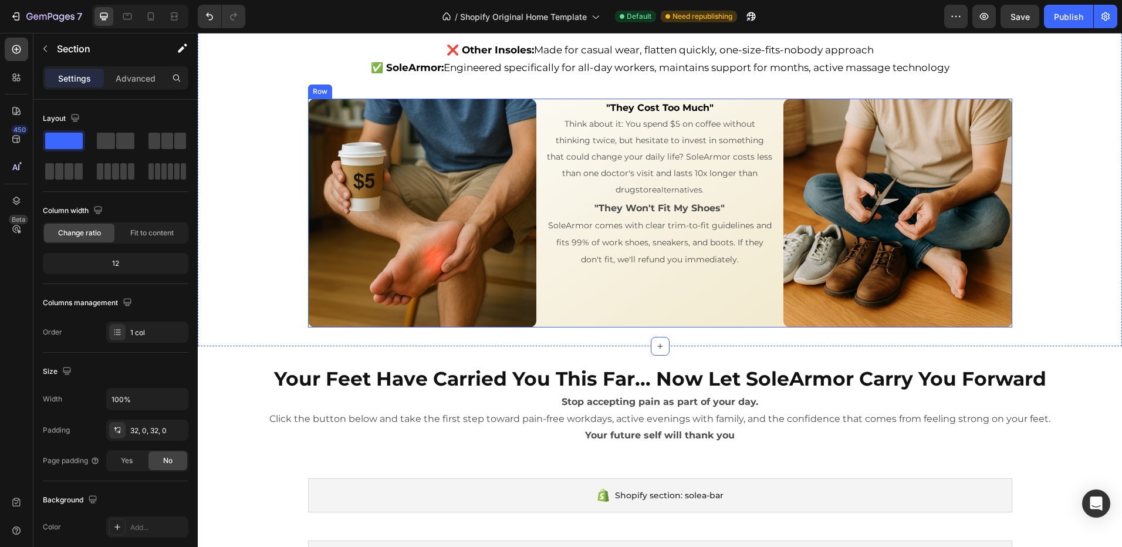
click at [701, 281] on div ""They Cost Too Much" Think about it: You spend $5 on coffee without thinking tw…" at bounding box center [660, 213] width 228 height 228
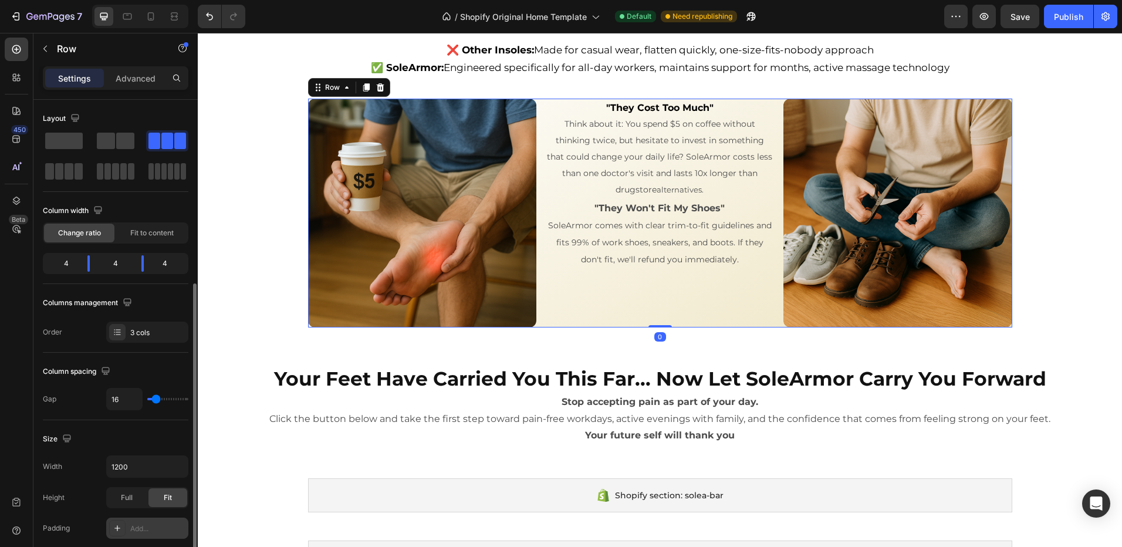
scroll to position [117, 0]
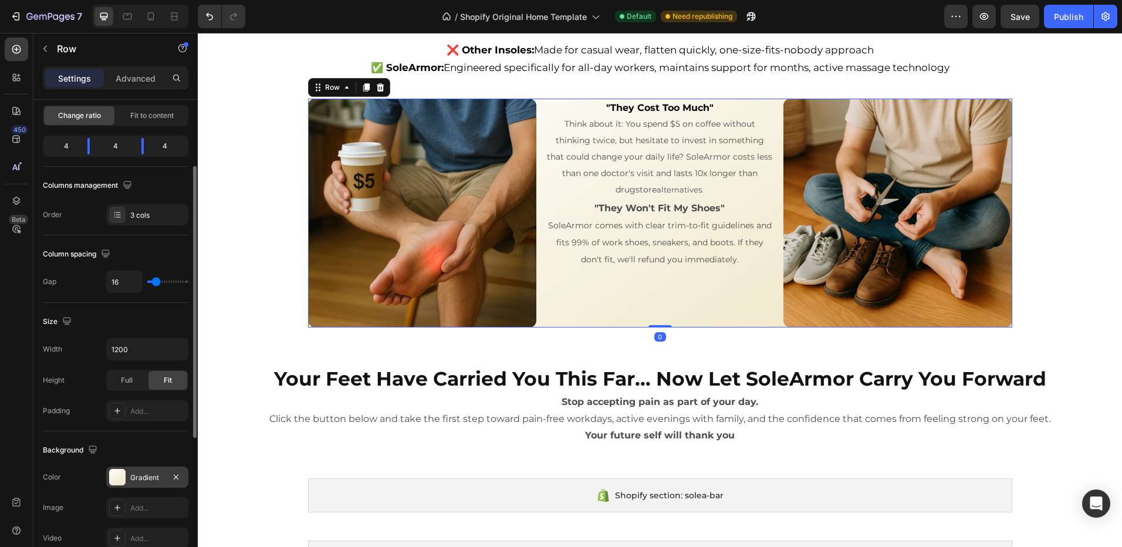
click at [140, 474] on div "Gradient" at bounding box center [147, 477] width 34 height 11
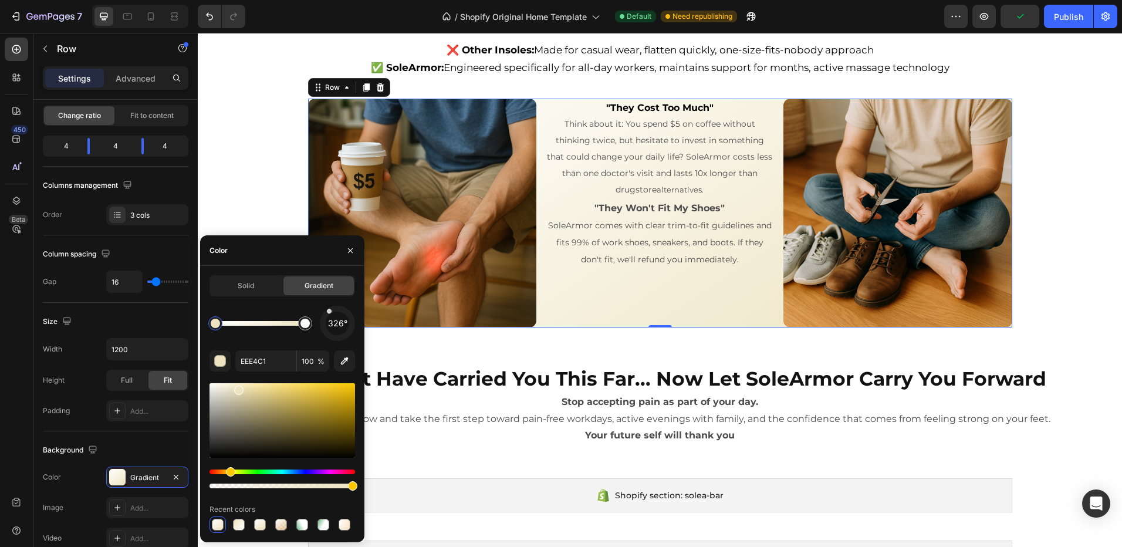
click at [259, 285] on div "Solid" at bounding box center [246, 285] width 70 height 19
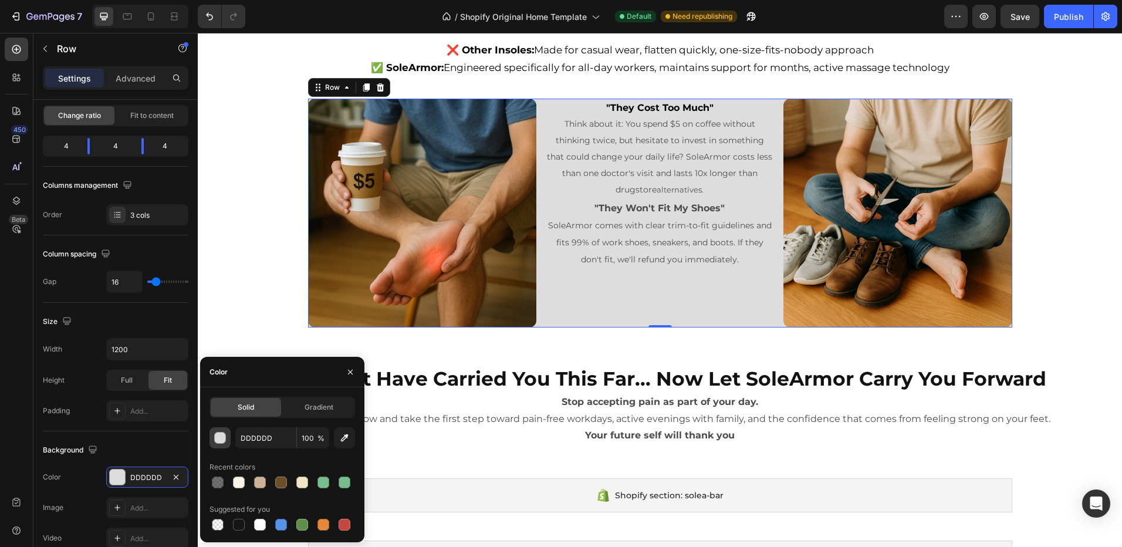
click at [214, 439] on button "button" at bounding box center [220, 437] width 21 height 21
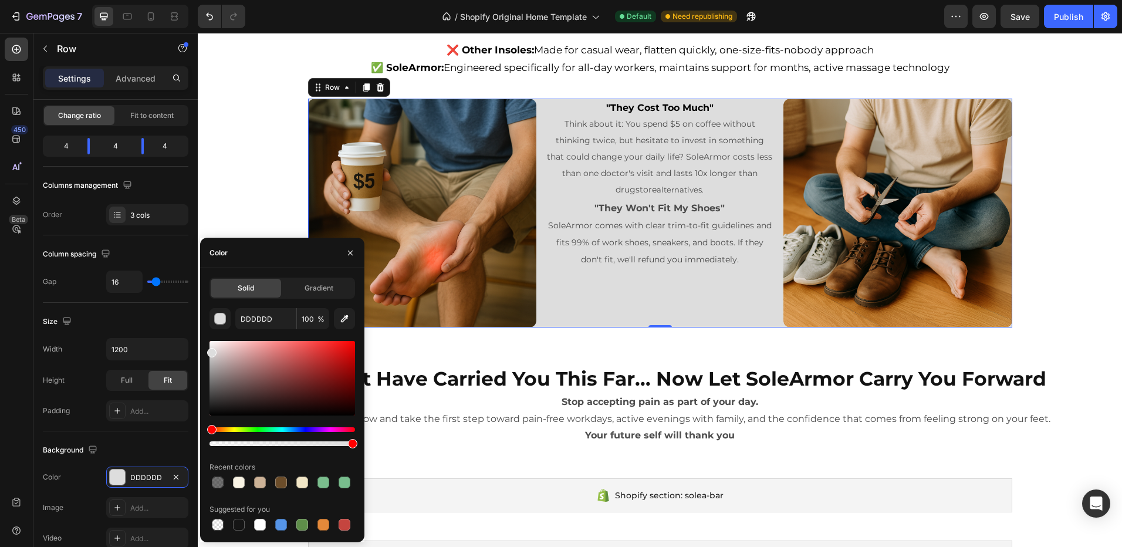
click at [211, 350] on div at bounding box center [211, 352] width 9 height 9
click at [213, 349] on div at bounding box center [212, 351] width 9 height 9
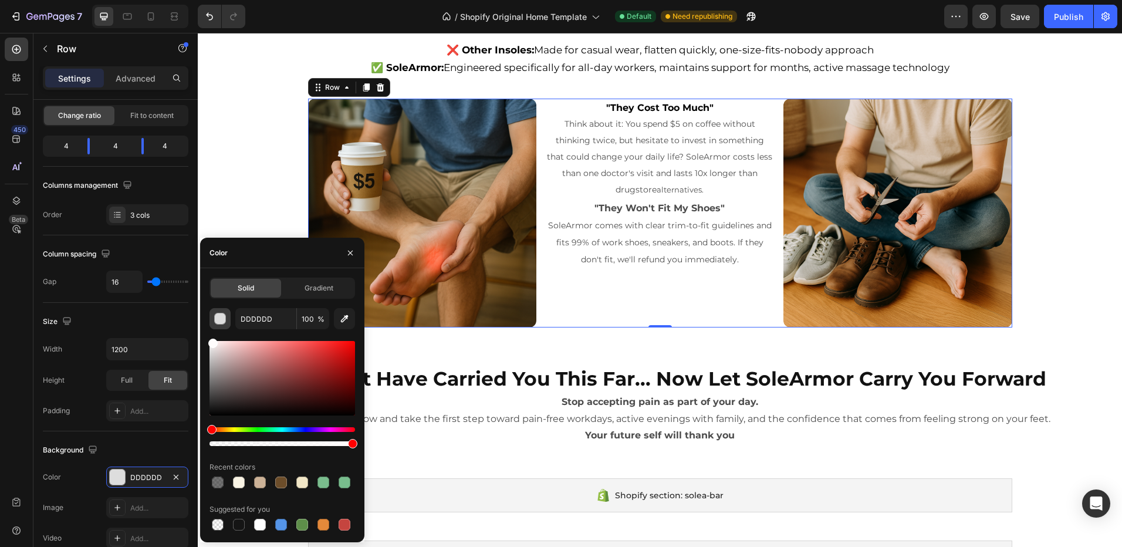
drag, startPoint x: 213, startPoint y: 349, endPoint x: 210, endPoint y: 321, distance: 27.8
click at [210, 324] on div "DDDDDD 100 % Recent colors Suggested for you" at bounding box center [283, 420] width 146 height 225
type input "FFFFFF"
click at [1099, 190] on div "I've Tried Insoles Before – They Never Help Heading We get it. You've been burn…" at bounding box center [660, 152] width 924 height 349
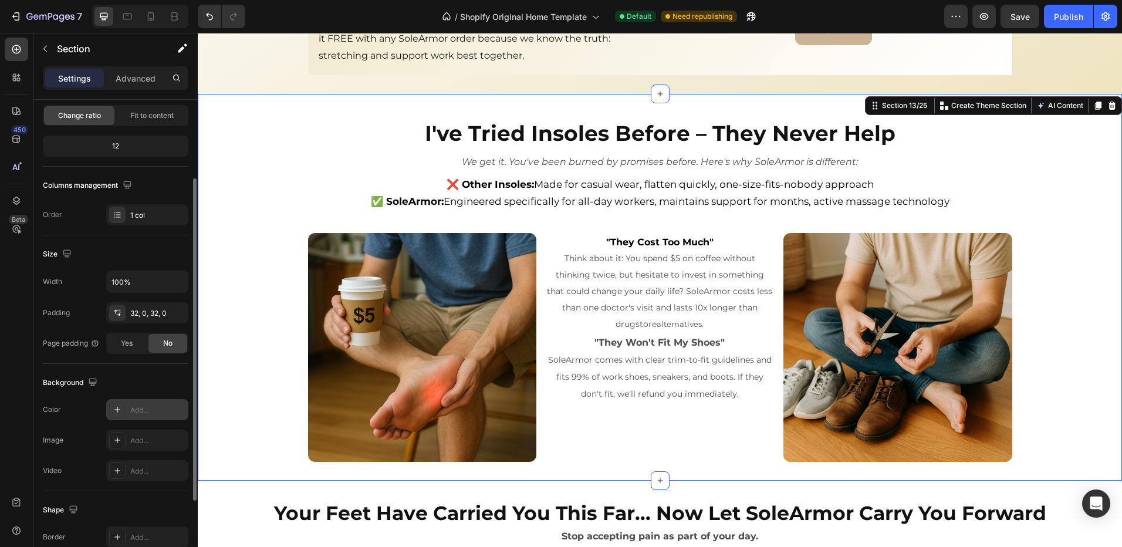
click at [134, 411] on div "Add..." at bounding box center [157, 410] width 55 height 11
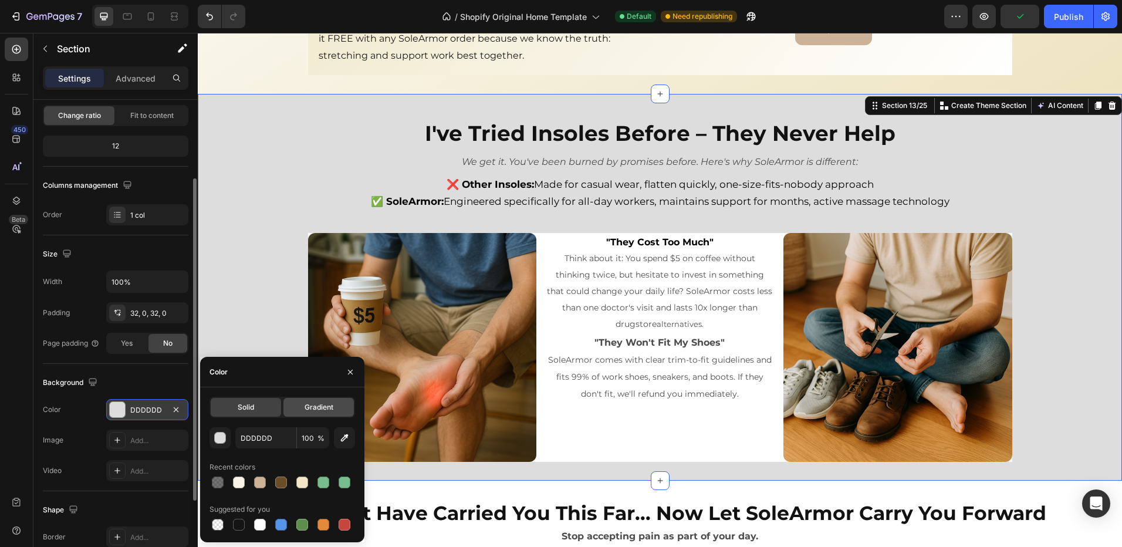
click at [313, 412] on div "Gradient" at bounding box center [318, 407] width 70 height 19
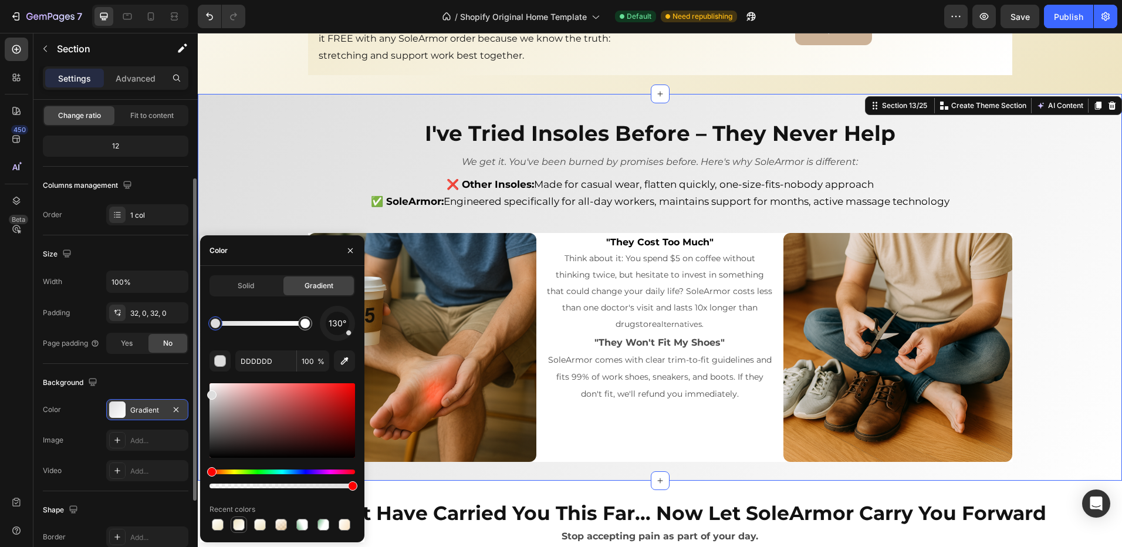
click at [236, 528] on div at bounding box center [239, 525] width 12 height 12
type input "EEE4C1"
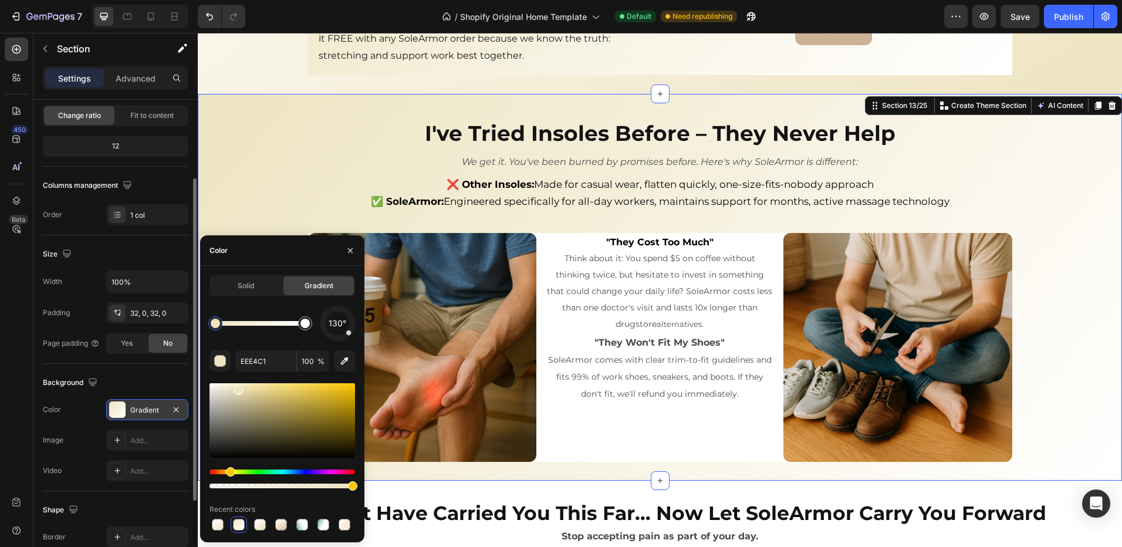
click at [209, 528] on div "Solid Gradient 130° EEE4C1 100 % Recent colors" at bounding box center [282, 404] width 164 height 258
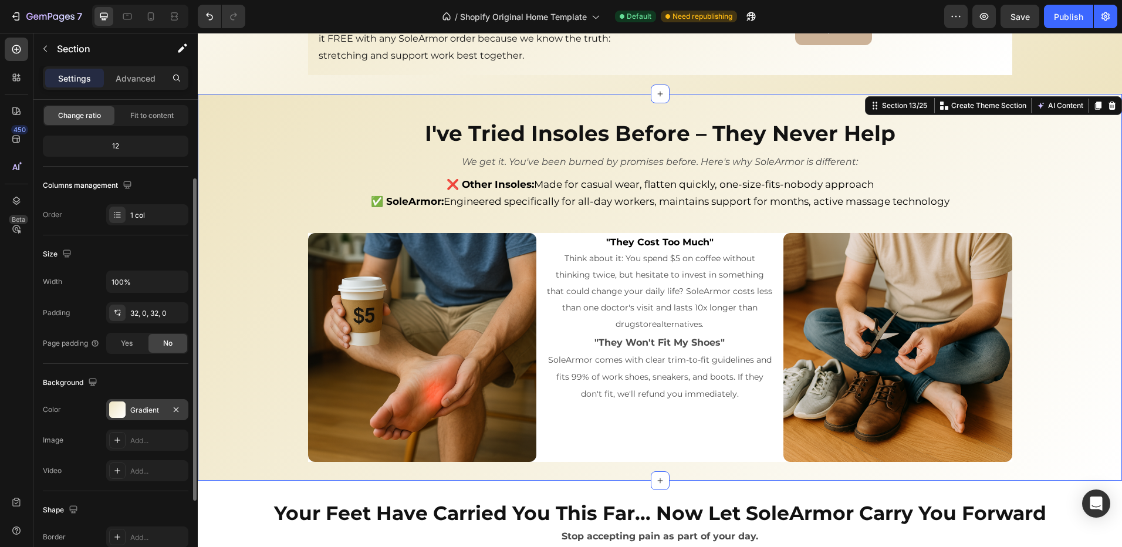
click at [1099, 224] on div "I've Tried Insoles Before – They Never Help Heading We get it. You've been burn…" at bounding box center [660, 287] width 924 height 349
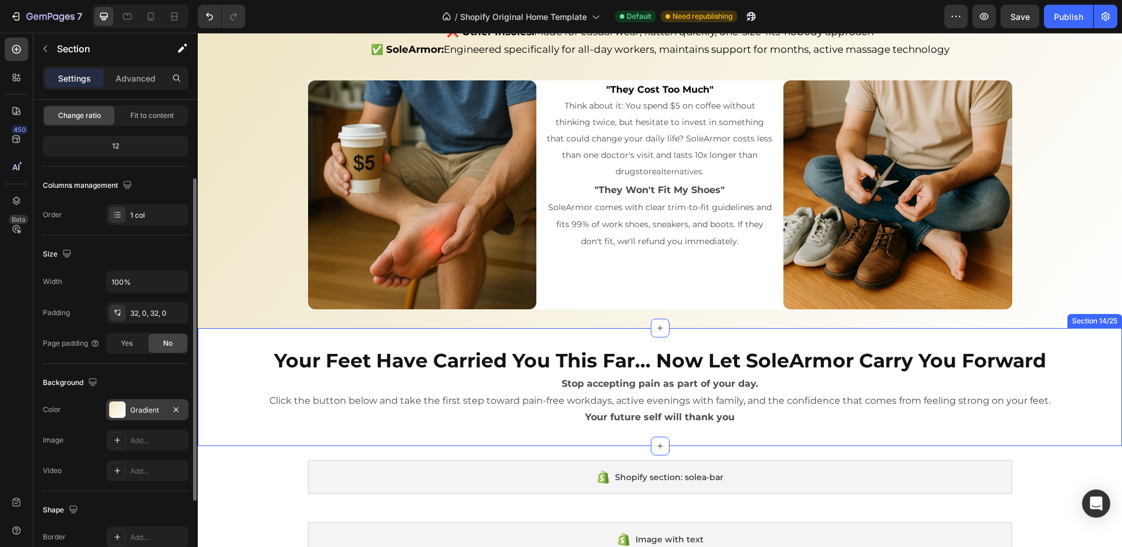
scroll to position [3351, 0]
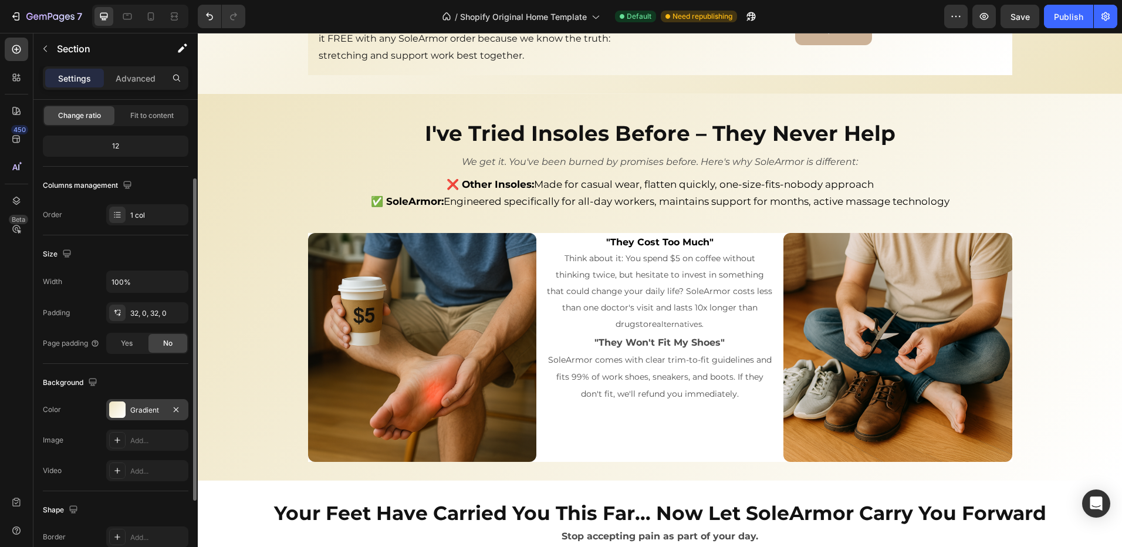
click at [1070, 259] on div "I've Tried Insoles Before – They Never Help Heading We get it. You've been burn…" at bounding box center [660, 287] width 924 height 349
click at [728, 234] on p ""They Cost Too Much"" at bounding box center [660, 242] width 226 height 16
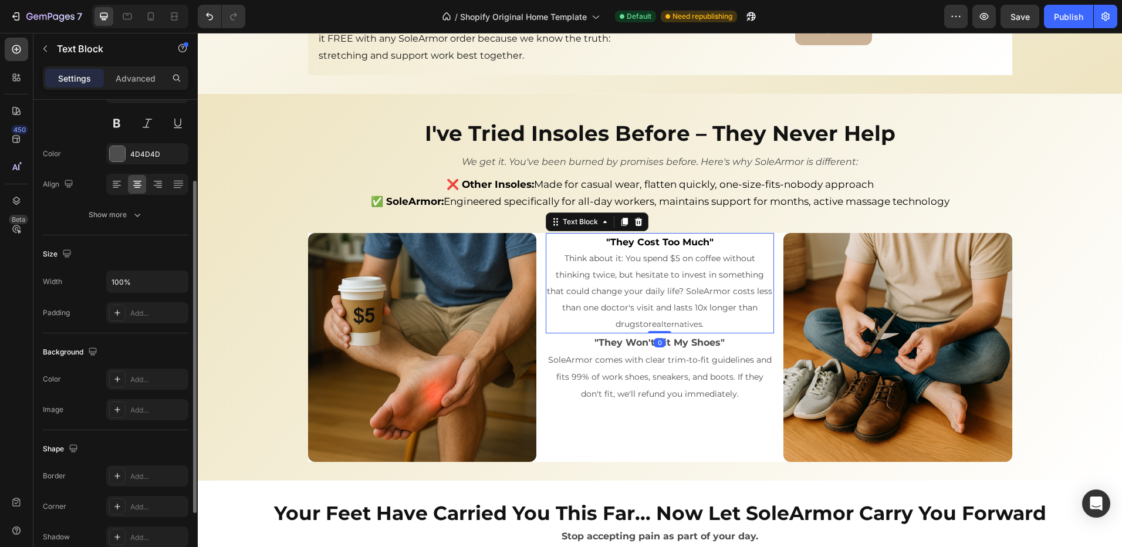
scroll to position [0, 0]
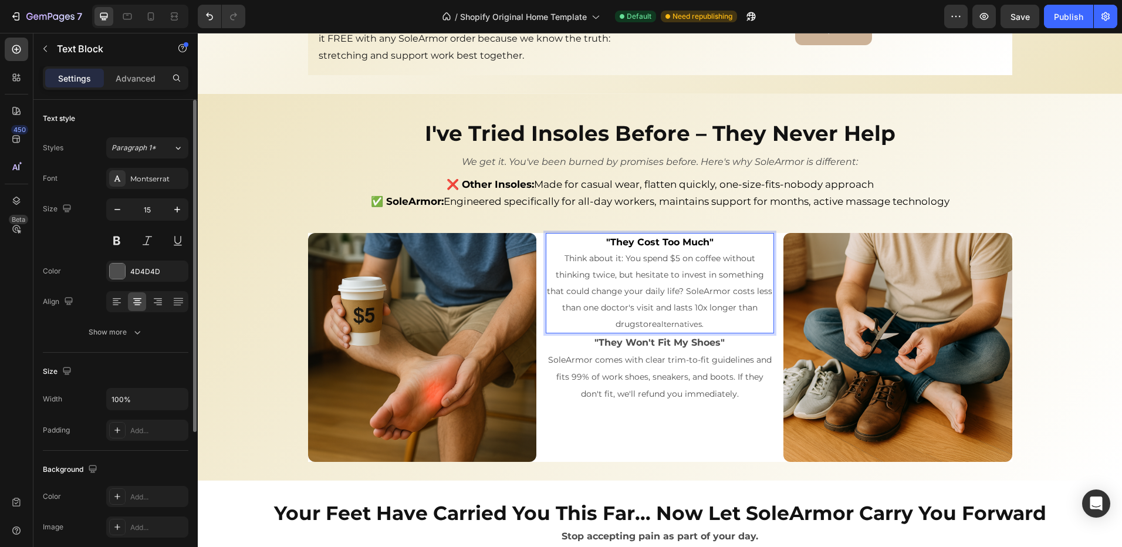
click at [680, 234] on p ""They Cost Too Much"" at bounding box center [660, 242] width 226 height 16
click at [663, 234] on p ""They Cost Too Much"" at bounding box center [660, 242] width 226 height 16
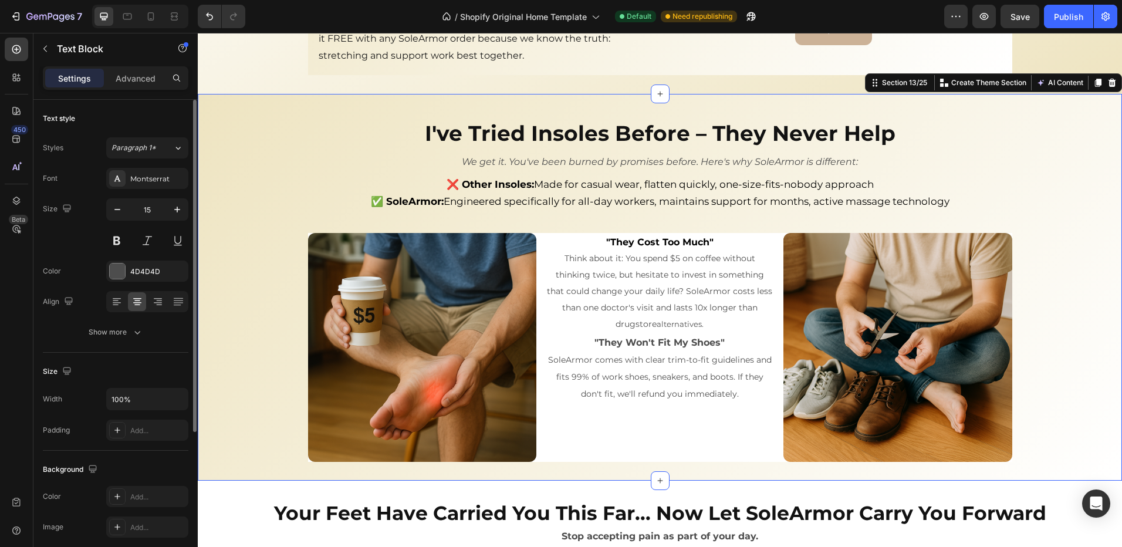
click at [651, 215] on div "I've Tried Insoles Before – They Never Help Heading We get it. You've been burn…" at bounding box center [660, 287] width 924 height 349
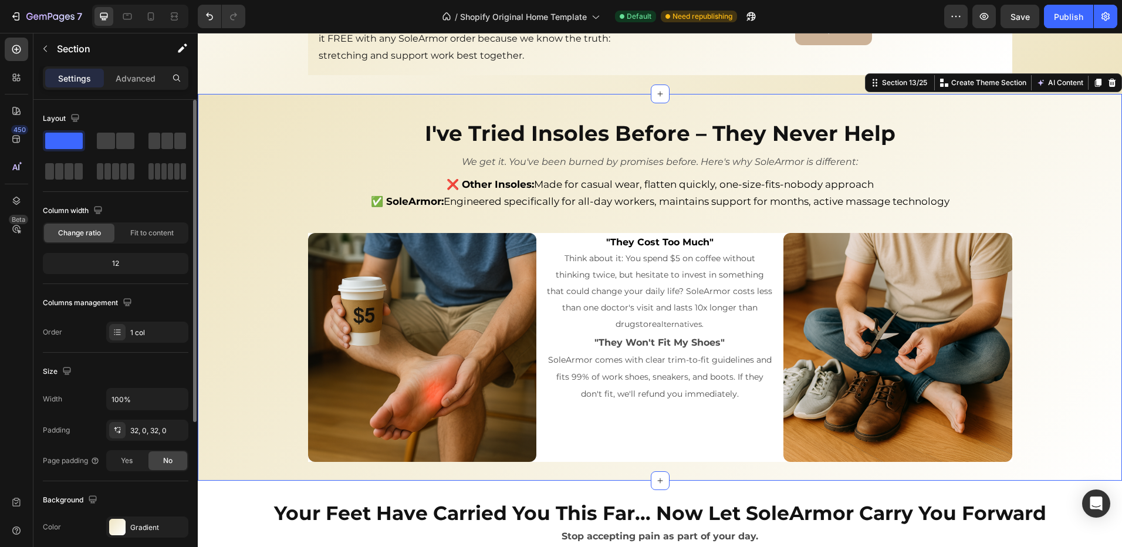
click at [654, 211] on div "I've Tried Insoles Before – They Never Help Heading We get it. You've been burn…" at bounding box center [660, 287] width 924 height 349
click at [652, 236] on strong ""They Cost Too Much"" at bounding box center [659, 241] width 107 height 11
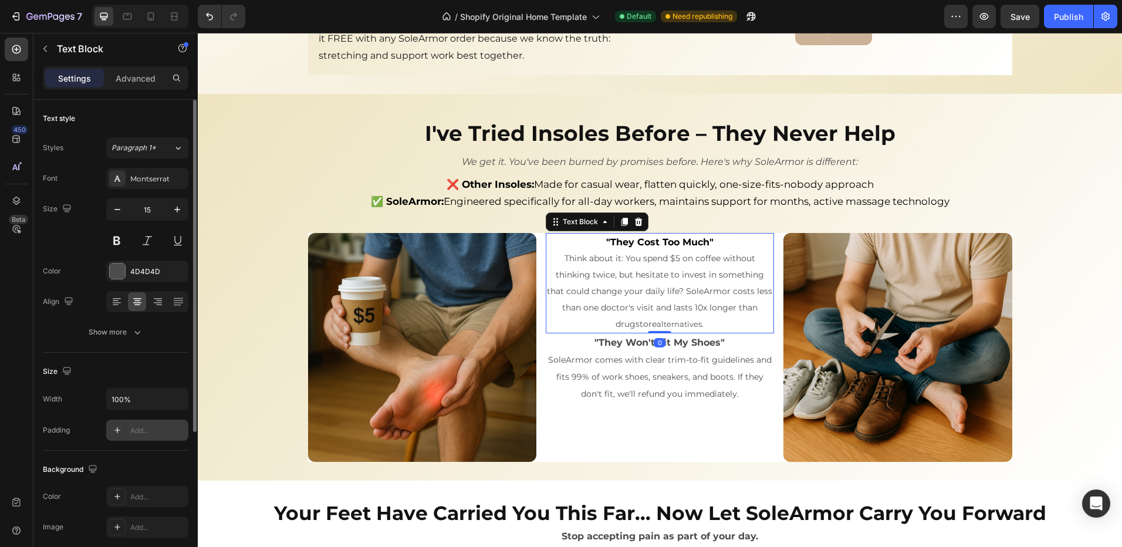
click at [138, 428] on div "Add..." at bounding box center [157, 430] width 55 height 11
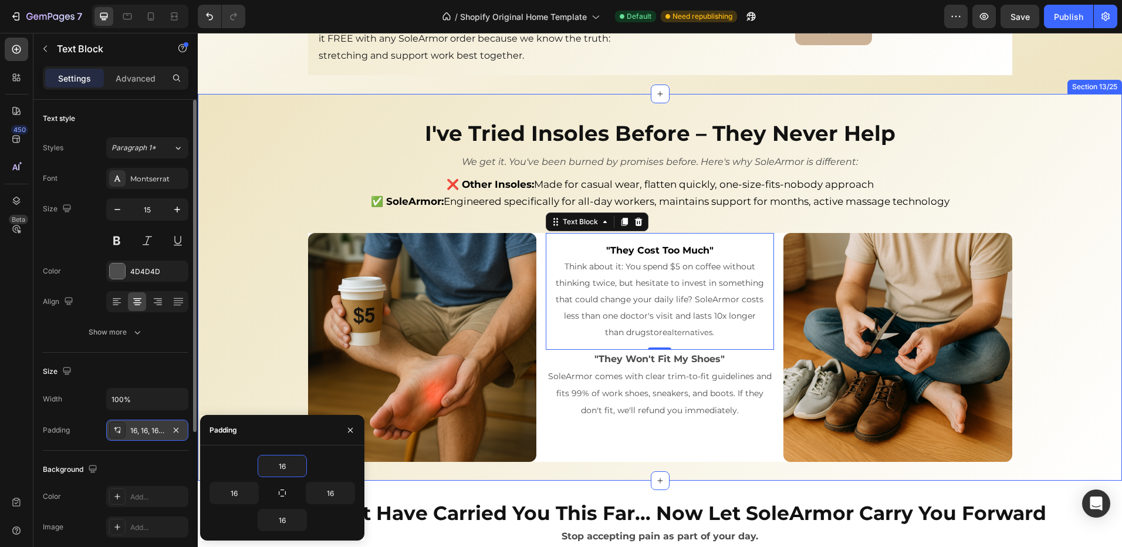
click at [659, 430] on div ""They Cost Too Much" Think about it: You spend $5 on coffee without thinking tw…" at bounding box center [660, 347] width 228 height 228
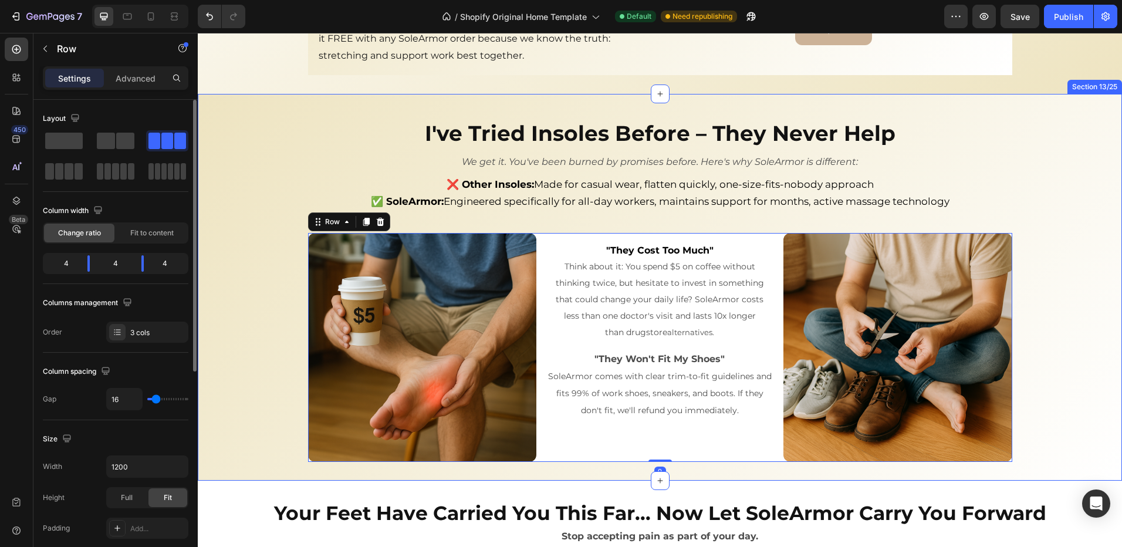
click at [1105, 290] on div "I've Tried Insoles Before – They Never Help Heading We get it. You've been burn…" at bounding box center [660, 287] width 924 height 349
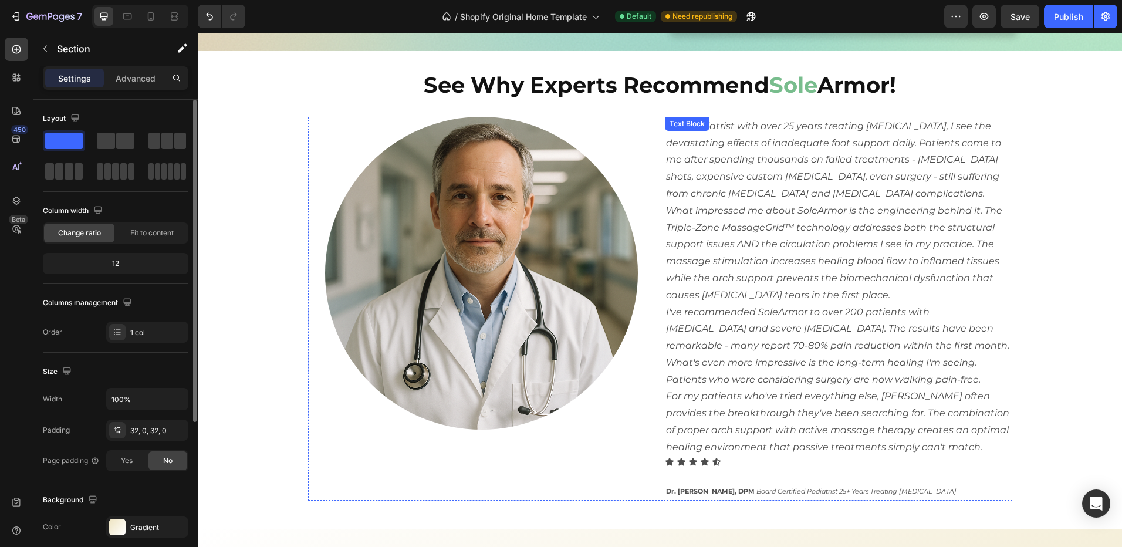
scroll to position [2118, 0]
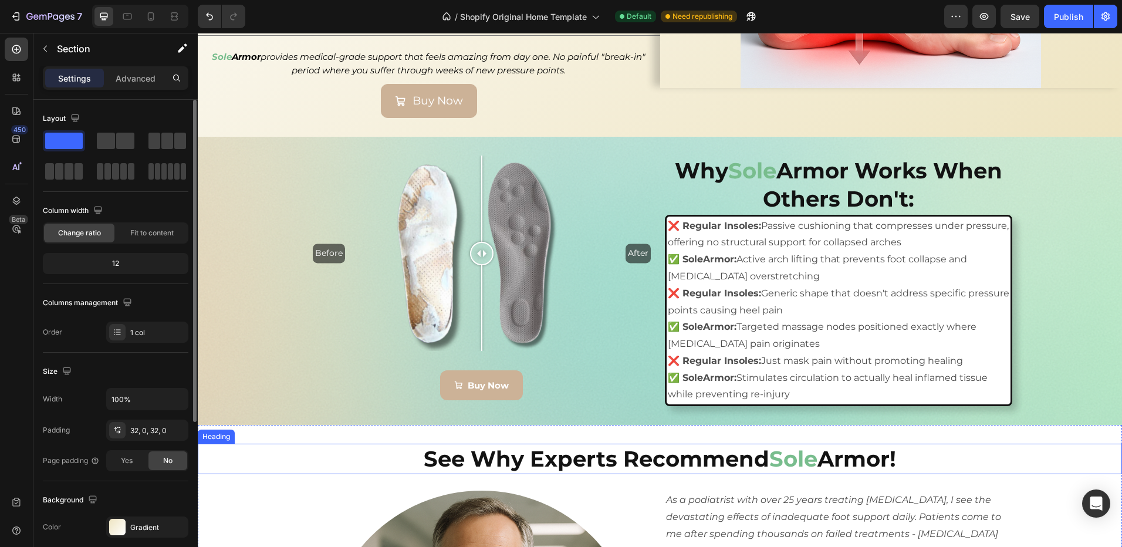
click at [799, 445] on span "Sole" at bounding box center [793, 458] width 48 height 26
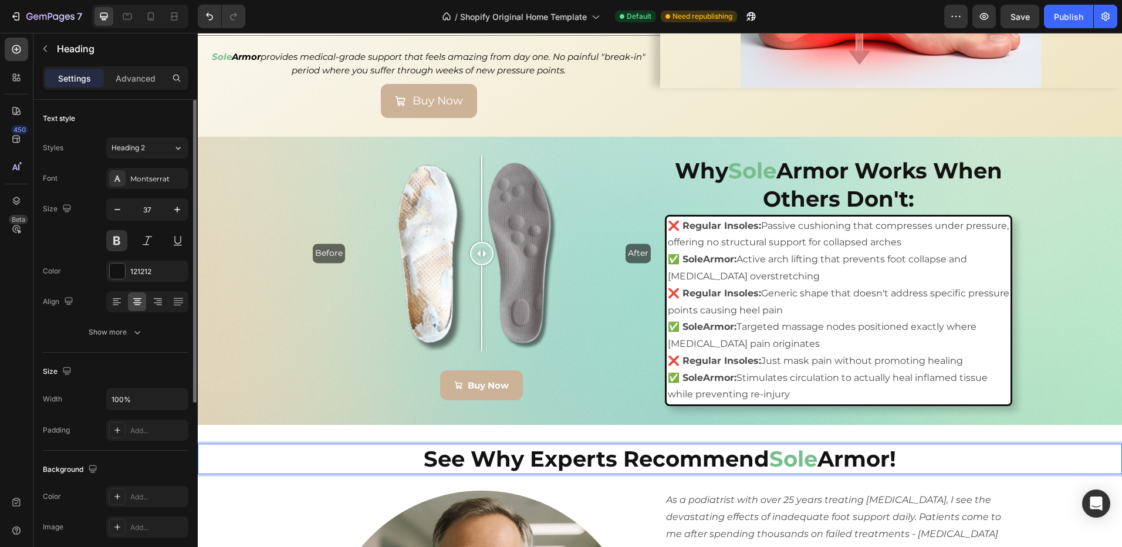
click at [802, 445] on span "Sole" at bounding box center [793, 458] width 48 height 26
click at [803, 445] on span "Sole" at bounding box center [793, 458] width 48 height 26
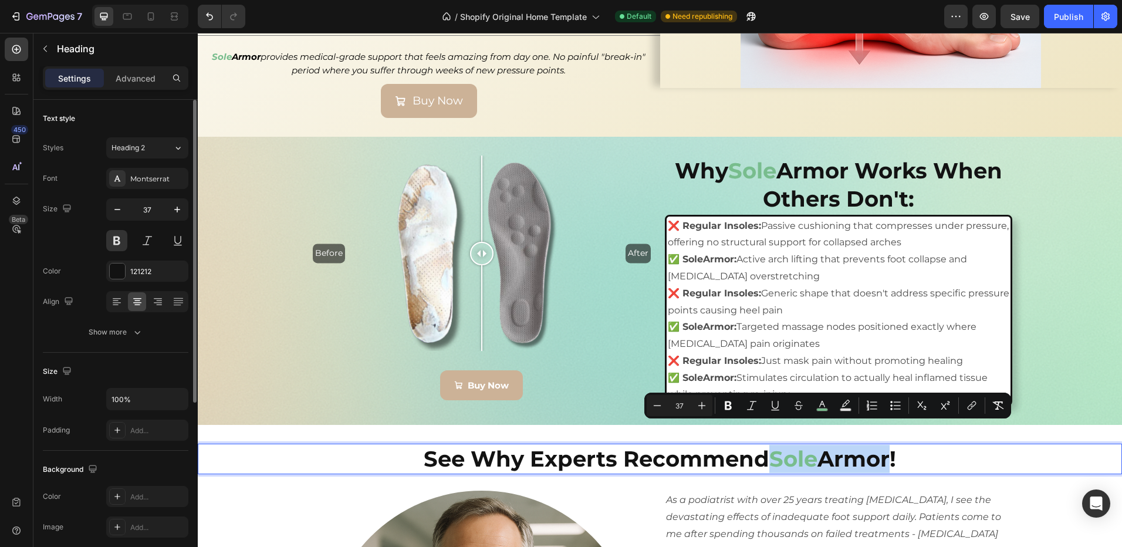
click at [815, 445] on span "Sole" at bounding box center [793, 458] width 48 height 26
click at [817, 445] on p "See Why Experts Recommend Sole Armor!" at bounding box center [660, 459] width 922 height 28
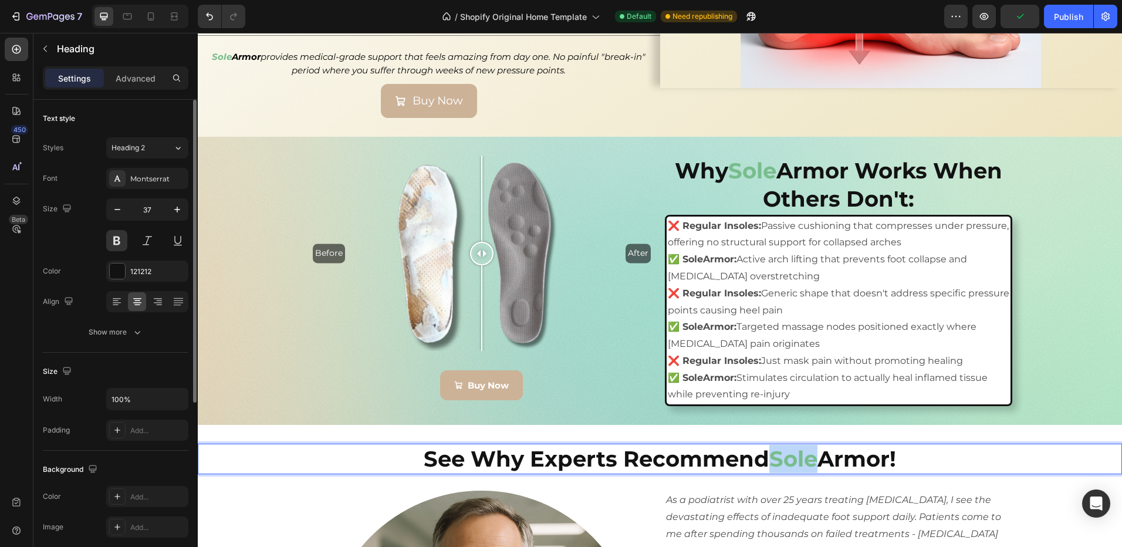
drag, startPoint x: 817, startPoint y: 438, endPoint x: 761, endPoint y: 441, distance: 56.4
click at [761, 445] on p "See Why Experts Recommend Sole Armor!" at bounding box center [660, 459] width 922 height 28
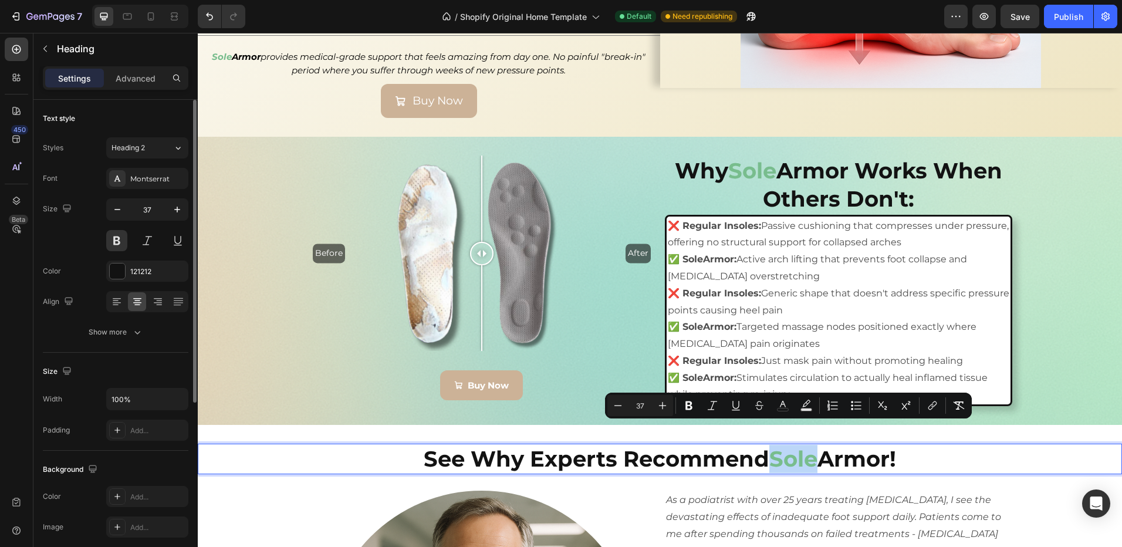
drag, startPoint x: 809, startPoint y: 438, endPoint x: 815, endPoint y: 437, distance: 5.9
click at [809, 445] on span "Sole" at bounding box center [793, 458] width 48 height 26
click at [813, 445] on span "Sole" at bounding box center [793, 458] width 48 height 26
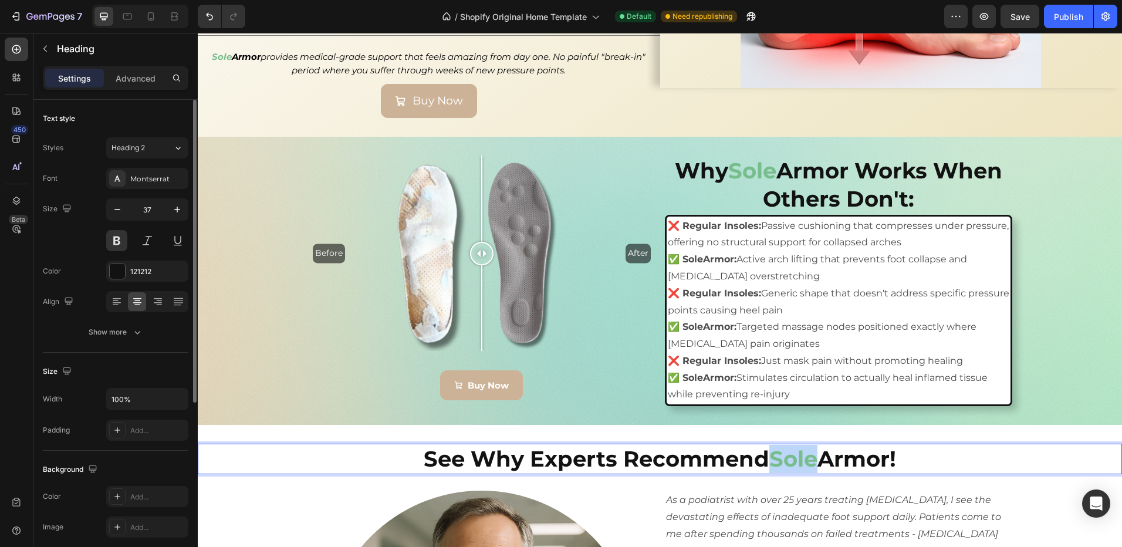
drag, startPoint x: 814, startPoint y: 436, endPoint x: 771, endPoint y: 442, distance: 43.9
click at [771, 445] on span "Sole" at bounding box center [793, 458] width 48 height 26
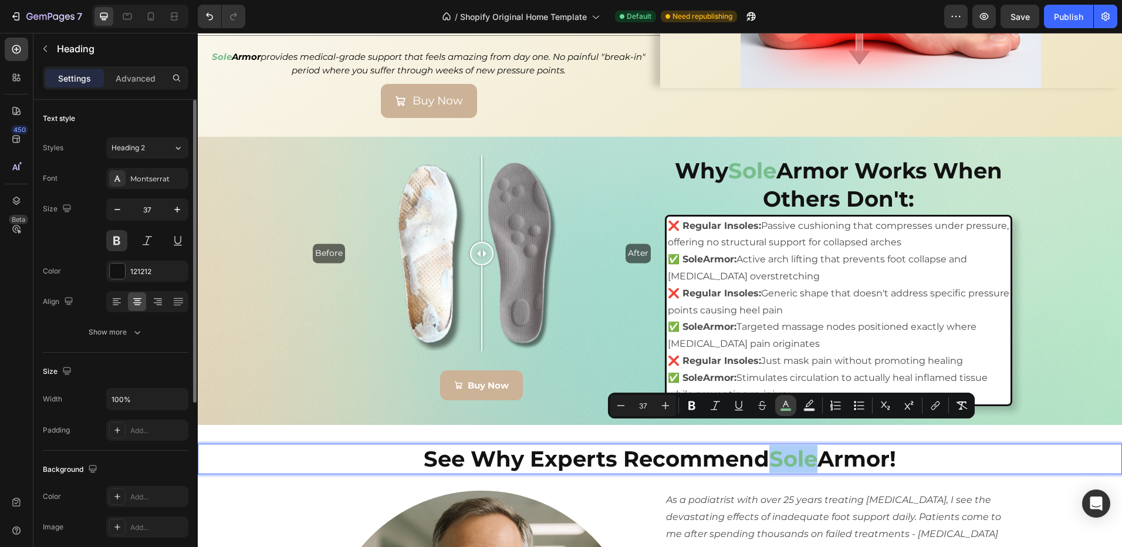
click at [789, 405] on icon "Editor contextual toolbar" at bounding box center [786, 406] width 12 height 12
type input "78BD8D"
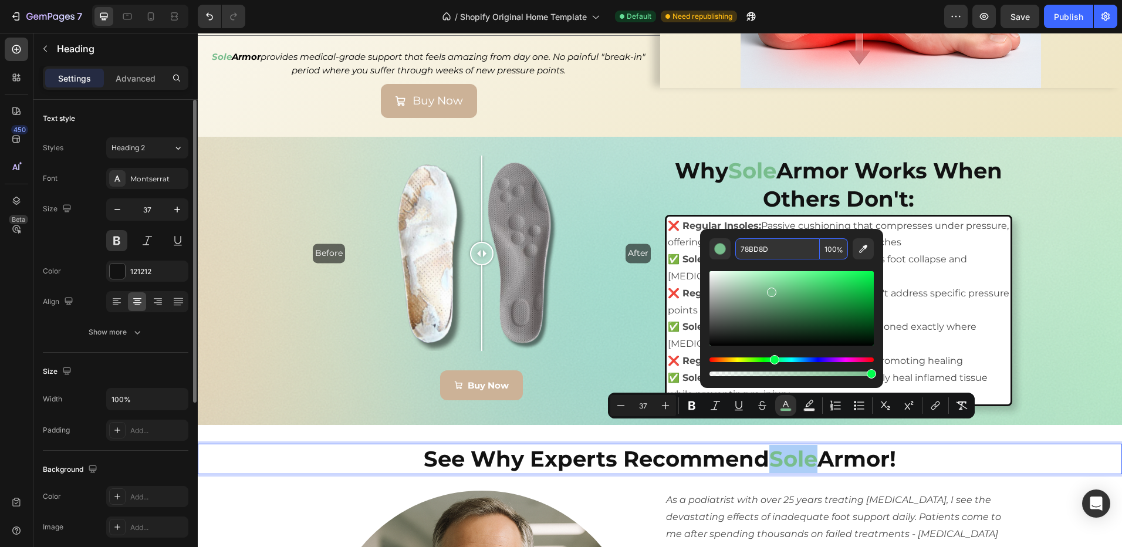
click at [783, 245] on input "78BD8D" at bounding box center [777, 248] width 85 height 21
click at [778, 245] on input "78BD8D" at bounding box center [777, 248] width 85 height 21
click at [775, 246] on input "78BD8D" at bounding box center [777, 248] width 85 height 21
click at [764, 247] on input "78BD8D" at bounding box center [777, 248] width 85 height 21
click at [746, 248] on input "78BD8D" at bounding box center [777, 248] width 85 height 21
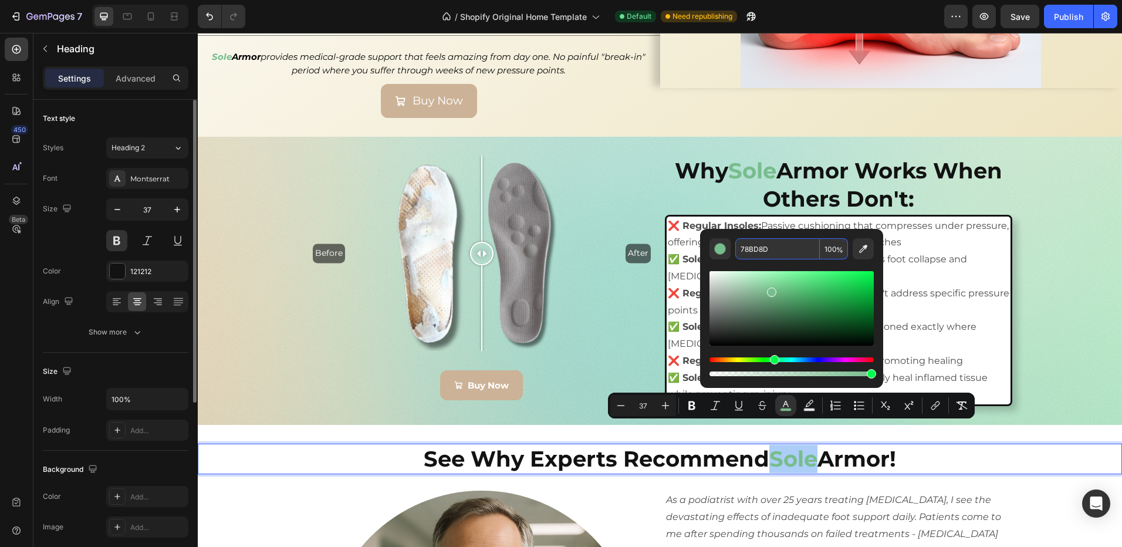
click at [775, 245] on input "78BD8D" at bounding box center [777, 248] width 85 height 21
click at [771, 246] on input "78BD8D" at bounding box center [777, 248] width 85 height 21
click at [767, 248] on input "78BD8D" at bounding box center [777, 248] width 85 height 21
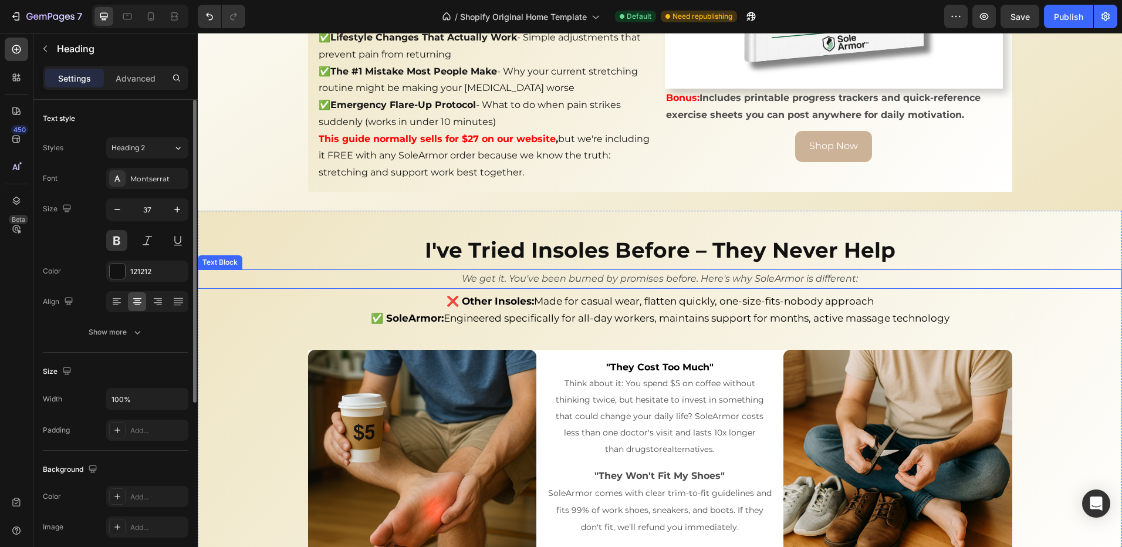
scroll to position [3527, 0]
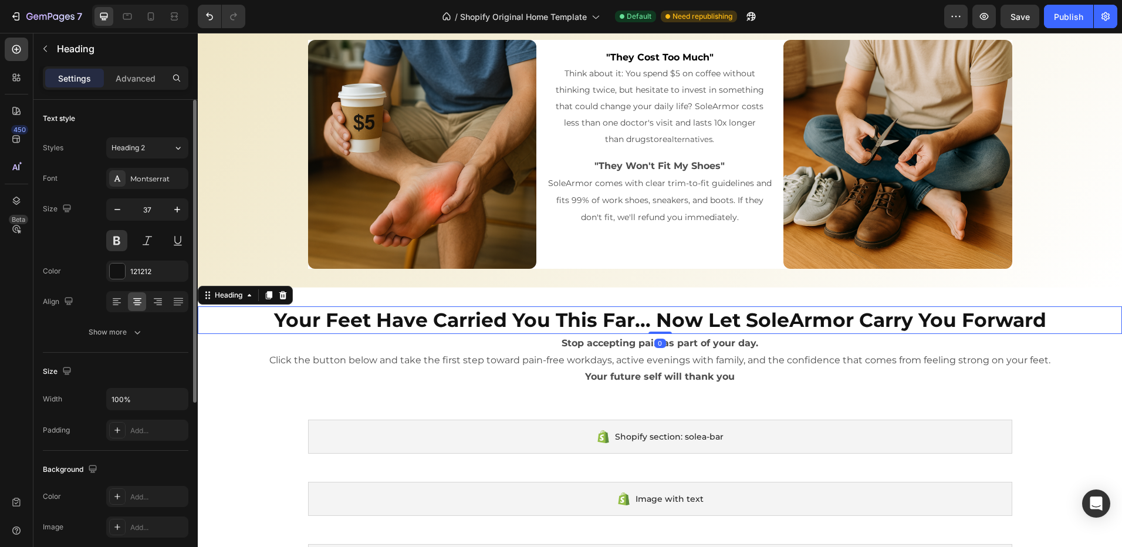
type input "16"
click at [785, 317] on h2 "Your Feet Have Carried You This Far... Now Let SoleArmor Carry You Forward" at bounding box center [660, 320] width 924 height 28
click at [785, 320] on h2 "Your Feet Have Carried You This Far... Now Let SoleArmor Carry You Forward" at bounding box center [660, 320] width 924 height 28
drag, startPoint x: 784, startPoint y: 320, endPoint x: 754, endPoint y: 322, distance: 30.0
click at [749, 323] on p "Your Feet Have Carried You This Far... Now Let SoleArmor Carry You Forward" at bounding box center [660, 320] width 922 height 25
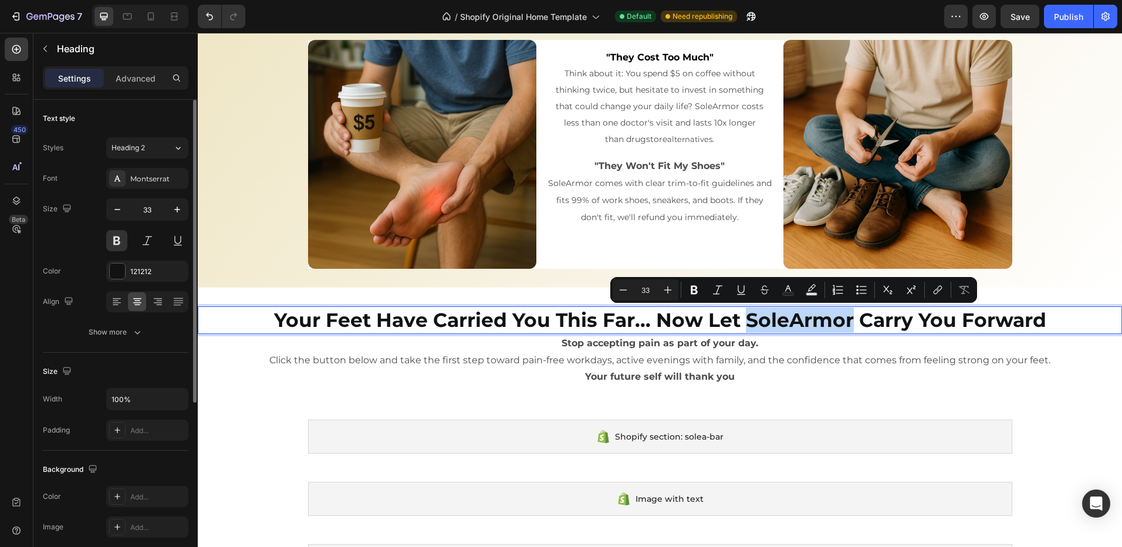
click at [775, 322] on p "Your Feet Have Carried You This Far... Now Let SoleArmor Carry You Forward" at bounding box center [660, 320] width 922 height 25
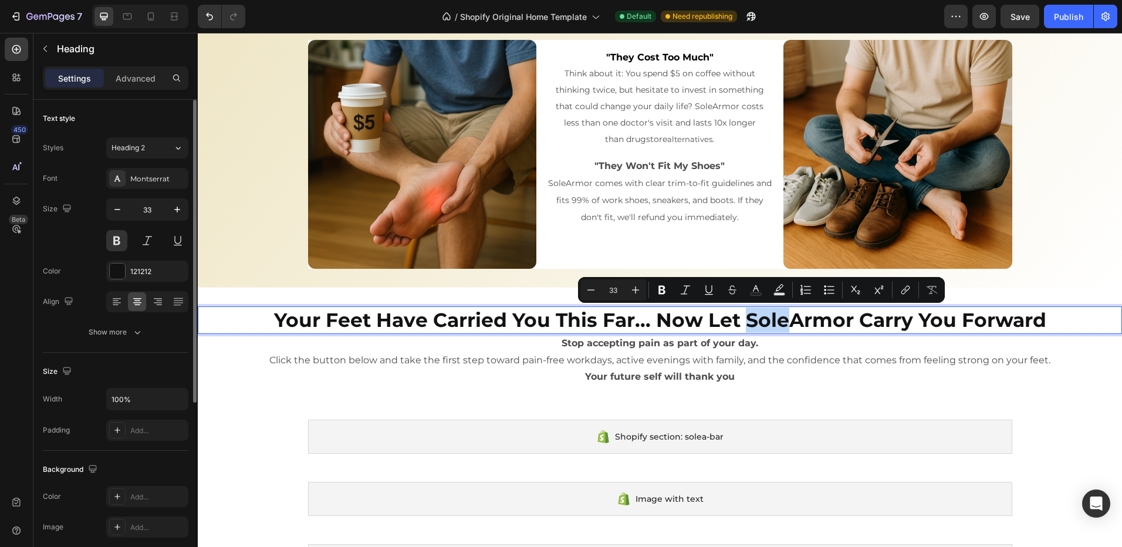
drag, startPoint x: 782, startPoint y: 317, endPoint x: 744, endPoint y: 319, distance: 38.2
click at [744, 319] on p "Your Feet Have Carried You This Far... Now Let SoleArmor Carry You Forward" at bounding box center [660, 320] width 922 height 25
click at [755, 288] on icon "Editor contextual toolbar" at bounding box center [756, 288] width 6 height 6
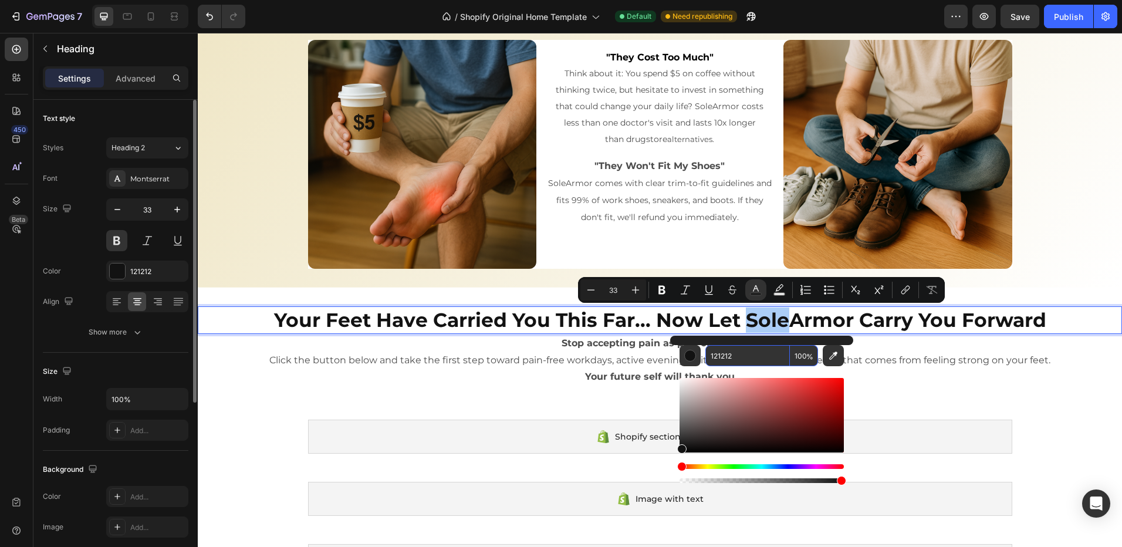
click at [742, 355] on input "121212" at bounding box center [747, 355] width 85 height 21
paste input "78BD8D"
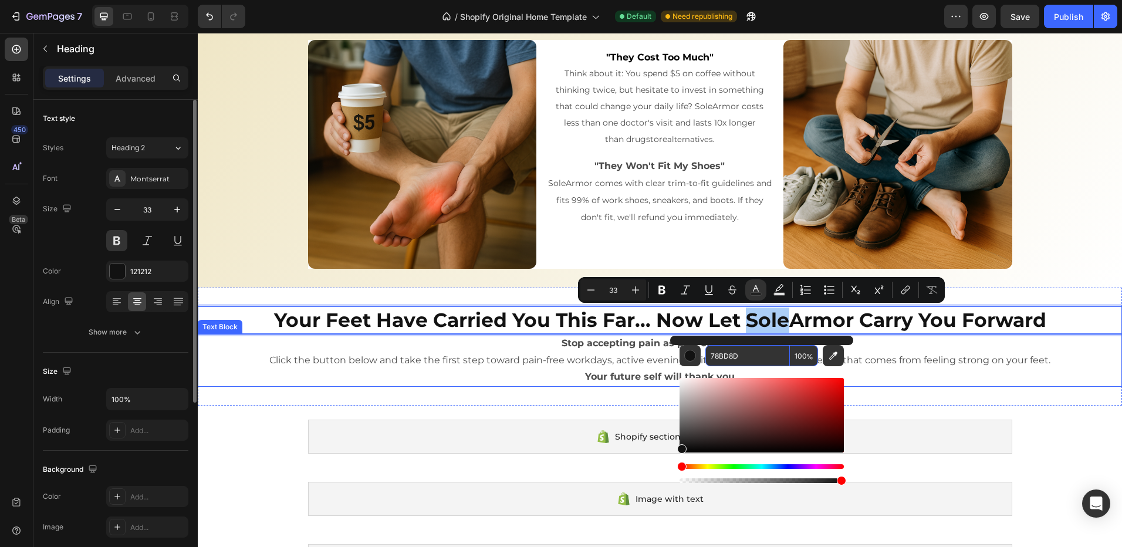
type input "78BD8D"
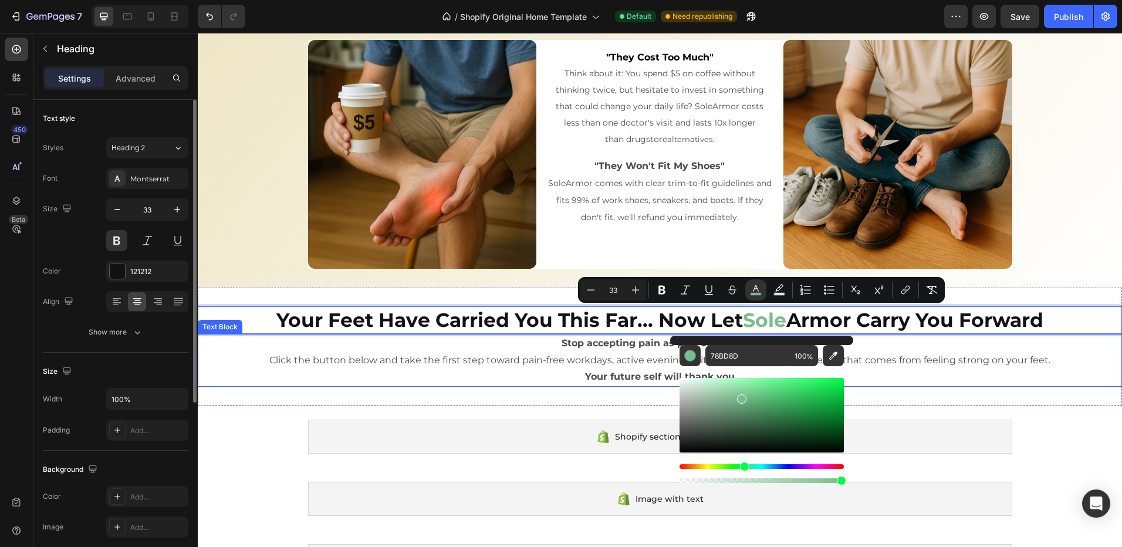
click at [929, 371] on p "Your future self will thank you" at bounding box center [660, 377] width 922 height 17
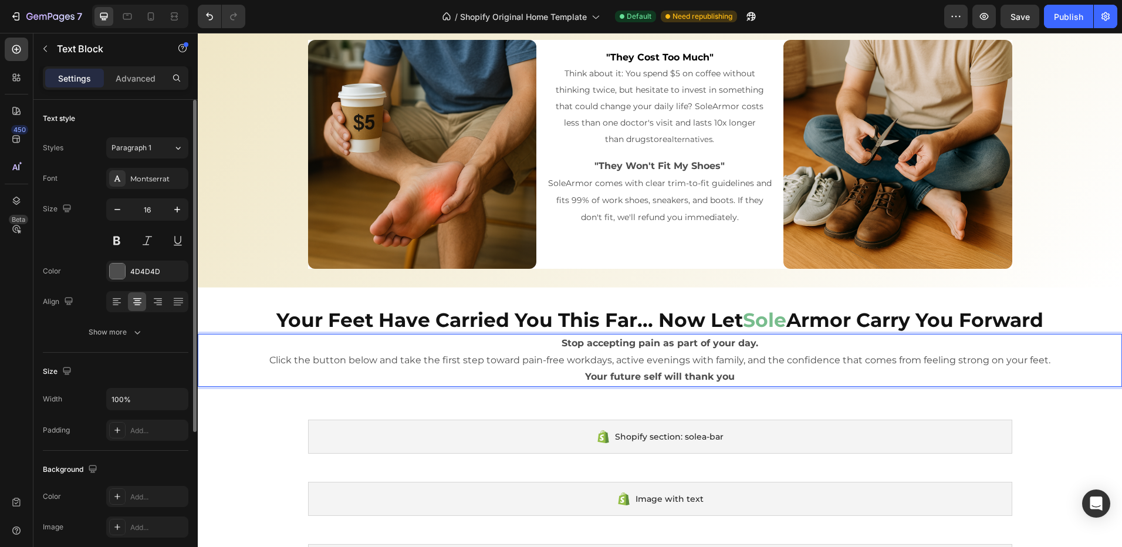
drag, startPoint x: 790, startPoint y: 370, endPoint x: 775, endPoint y: 374, distance: 15.7
click at [788, 370] on p "Your future self will thank you" at bounding box center [660, 377] width 922 height 17
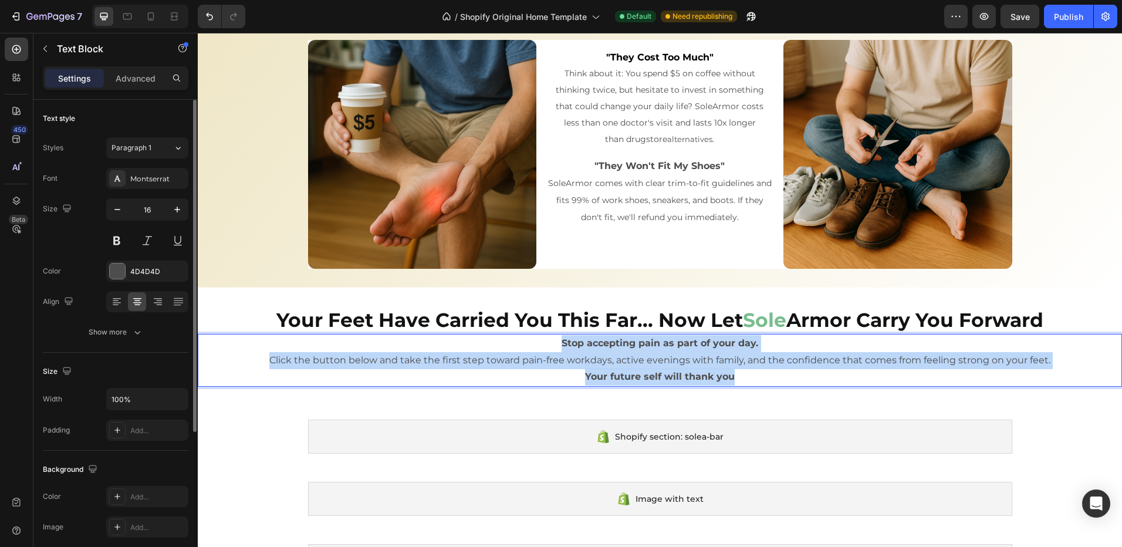
drag, startPoint x: 771, startPoint y: 374, endPoint x: 256, endPoint y: 284, distance: 522.4
click at [486, 339] on div "Stop accepting pain as part of your day. Click the button below and take the fi…" at bounding box center [660, 360] width 924 height 53
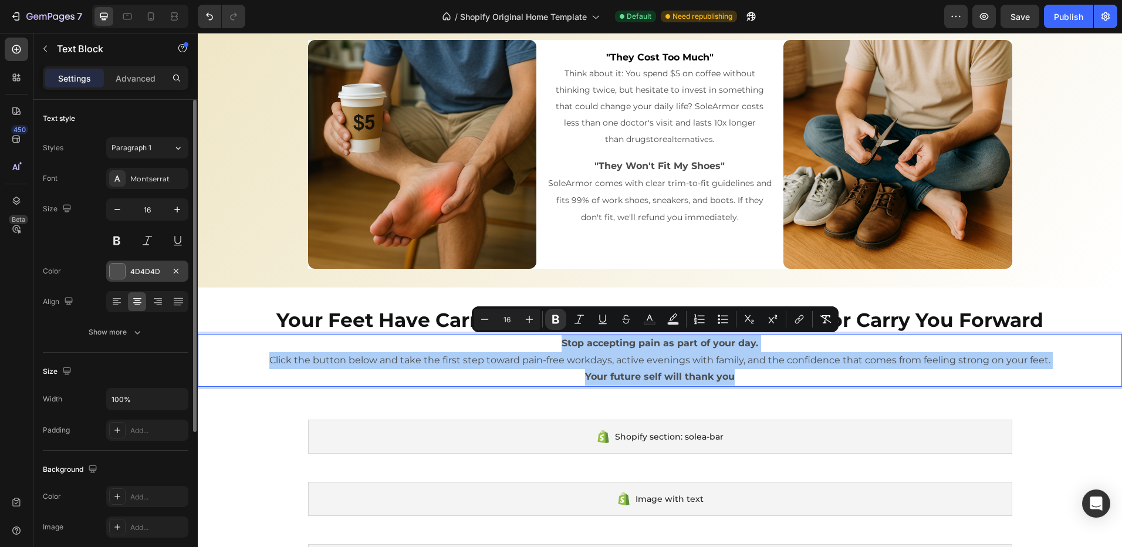
click at [151, 271] on div "4D4D4D" at bounding box center [147, 271] width 34 height 11
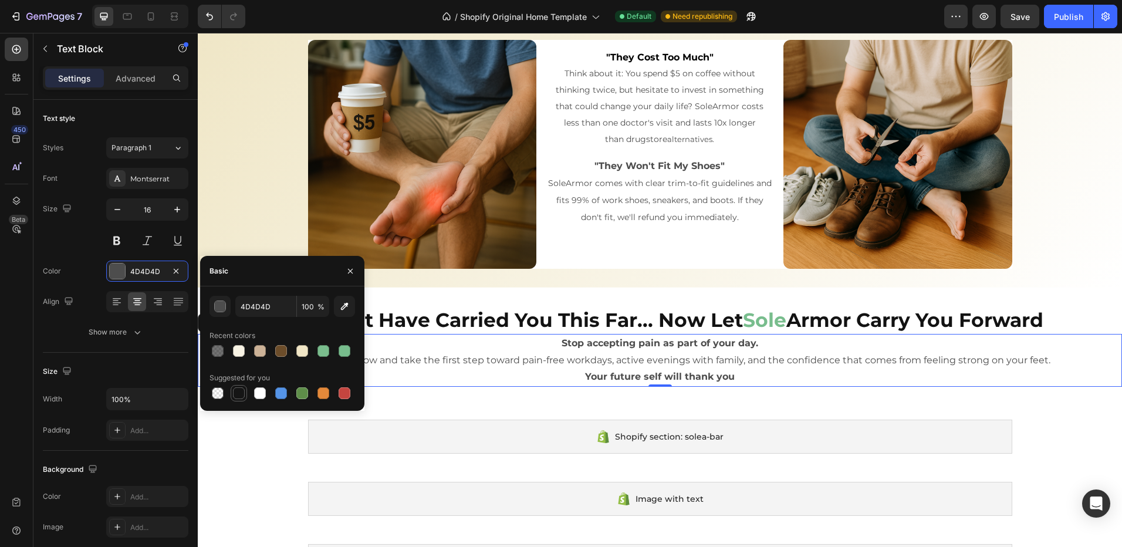
click at [238, 395] on div at bounding box center [239, 393] width 12 height 12
type input "151515"
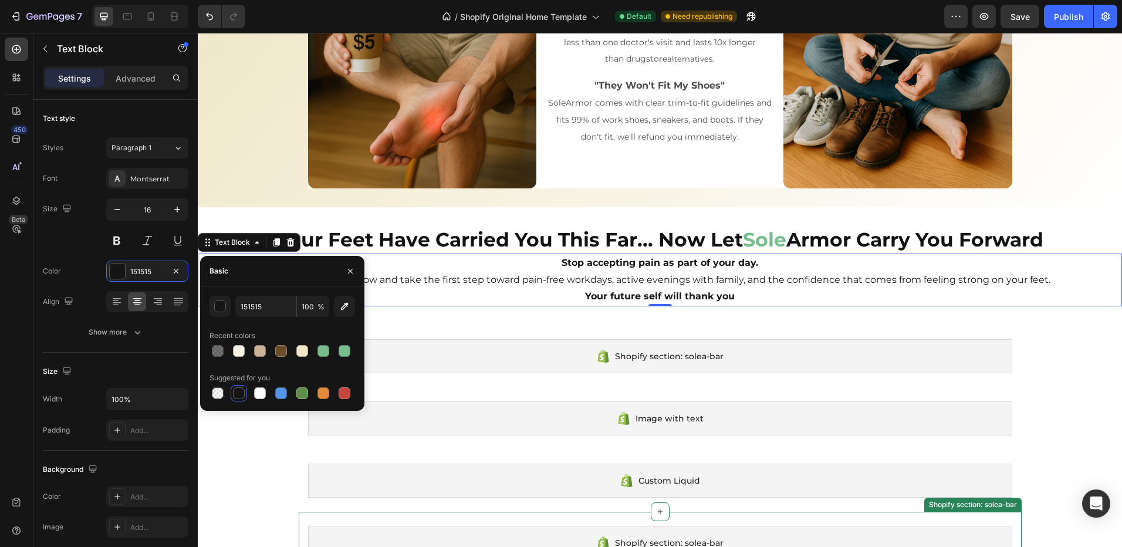
scroll to position [3762, 0]
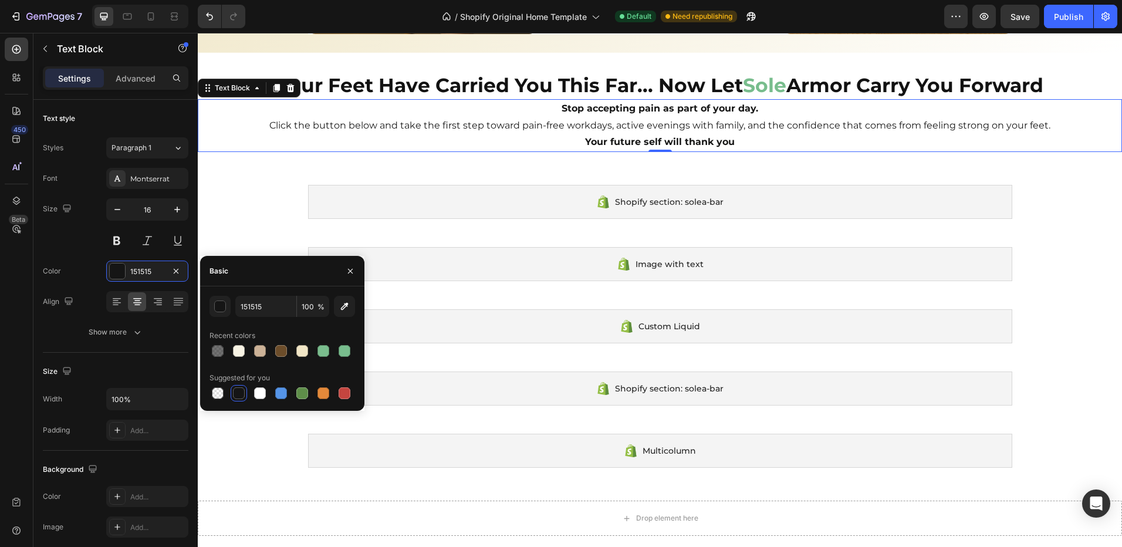
drag, startPoint x: 1083, startPoint y: 233, endPoint x: 1086, endPoint y: 244, distance: 11.1
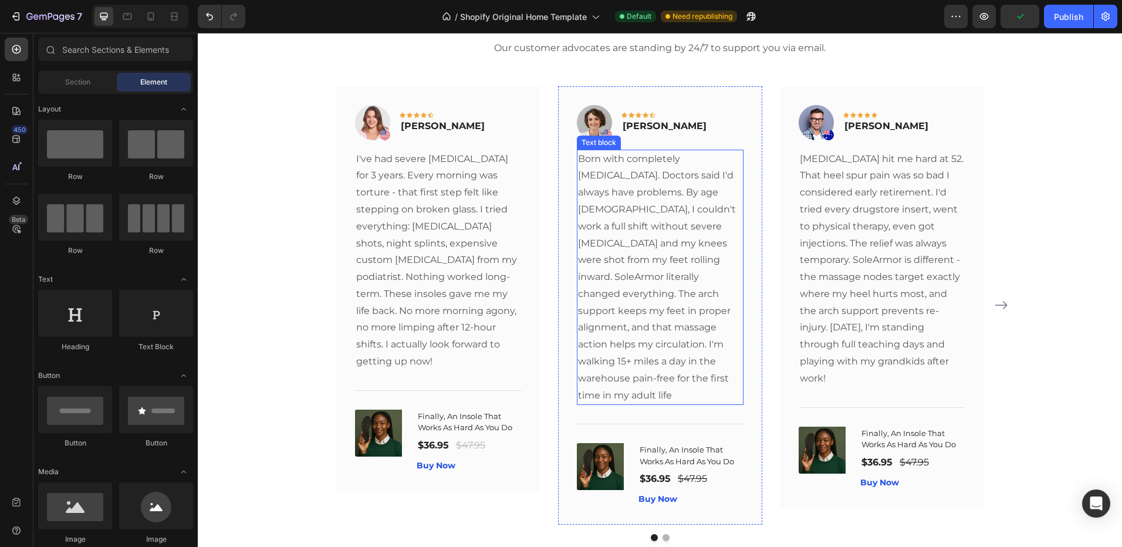
scroll to position [775, 0]
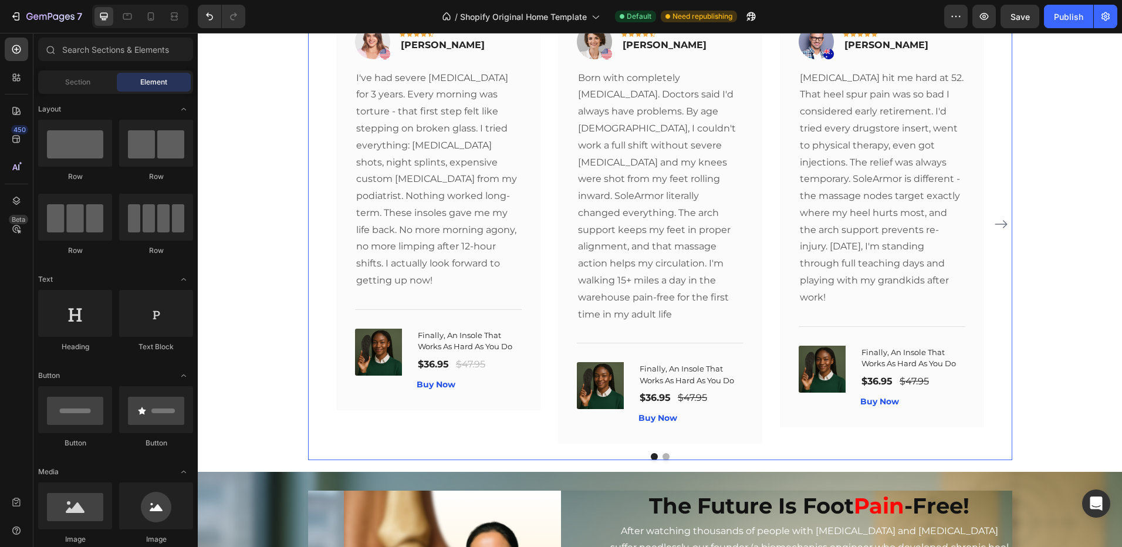
click at [999, 221] on icon "Carousel Next Arrow" at bounding box center [1001, 225] width 12 height 8
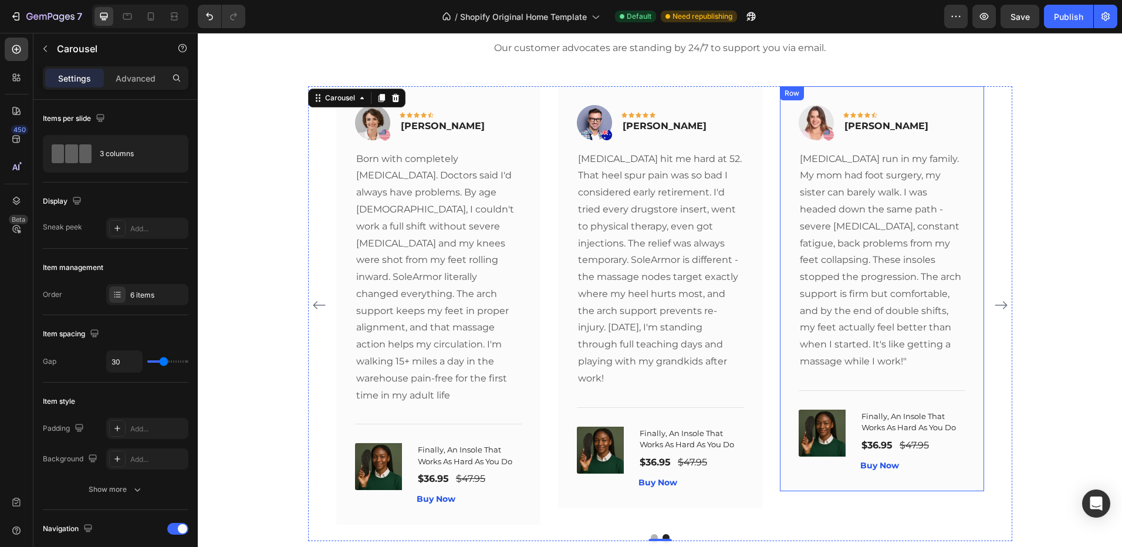
scroll to position [657, 0]
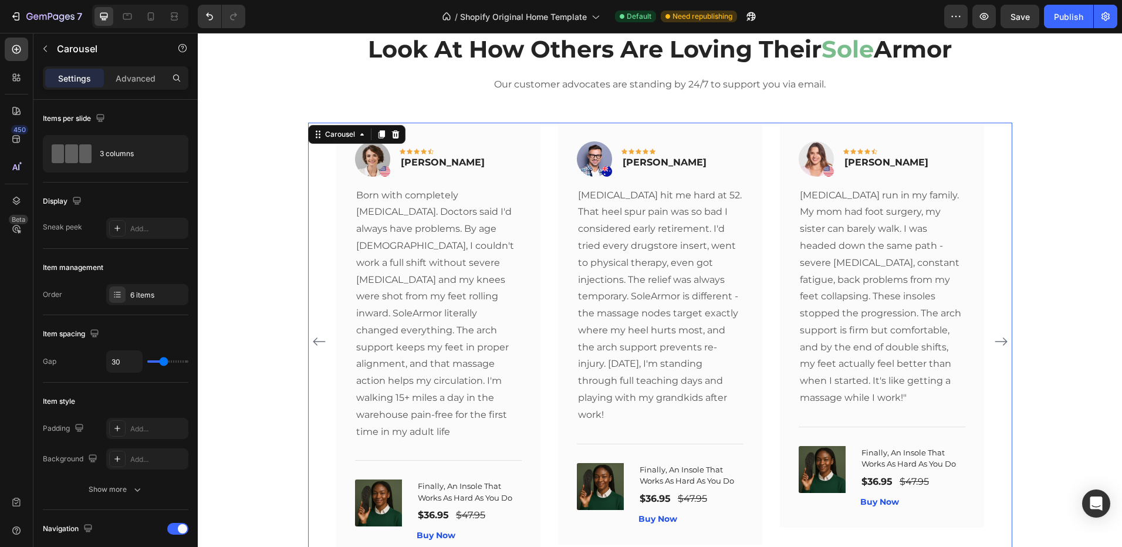
click at [315, 334] on icon "Carousel Back Arrow" at bounding box center [319, 341] width 14 height 14
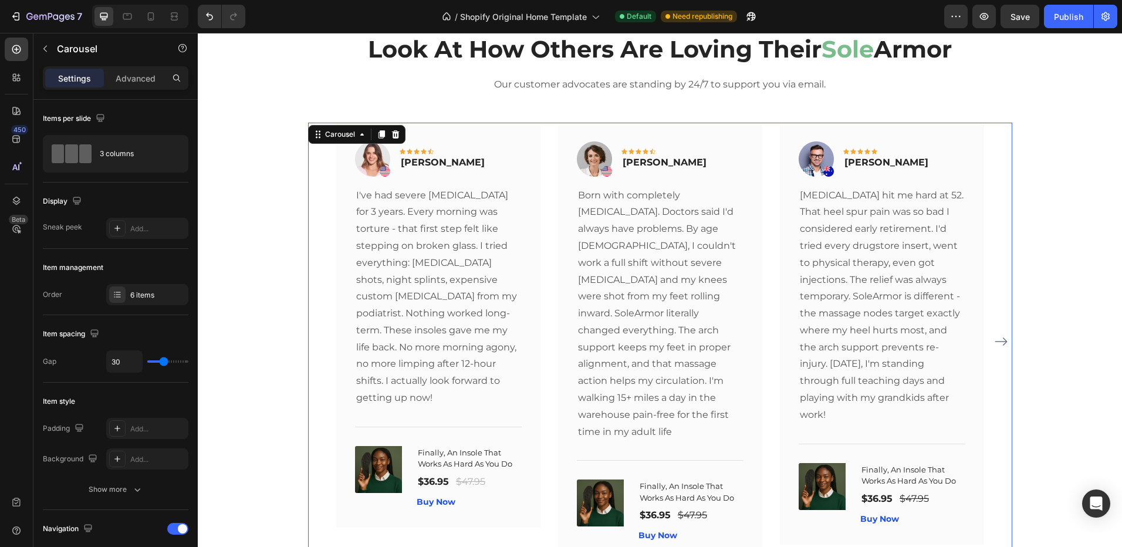
click at [313, 332] on div "Image Icon Icon Icon Icon Icon Row [PERSON_NAME] Text block Row I've had severe…" at bounding box center [660, 342] width 704 height 439
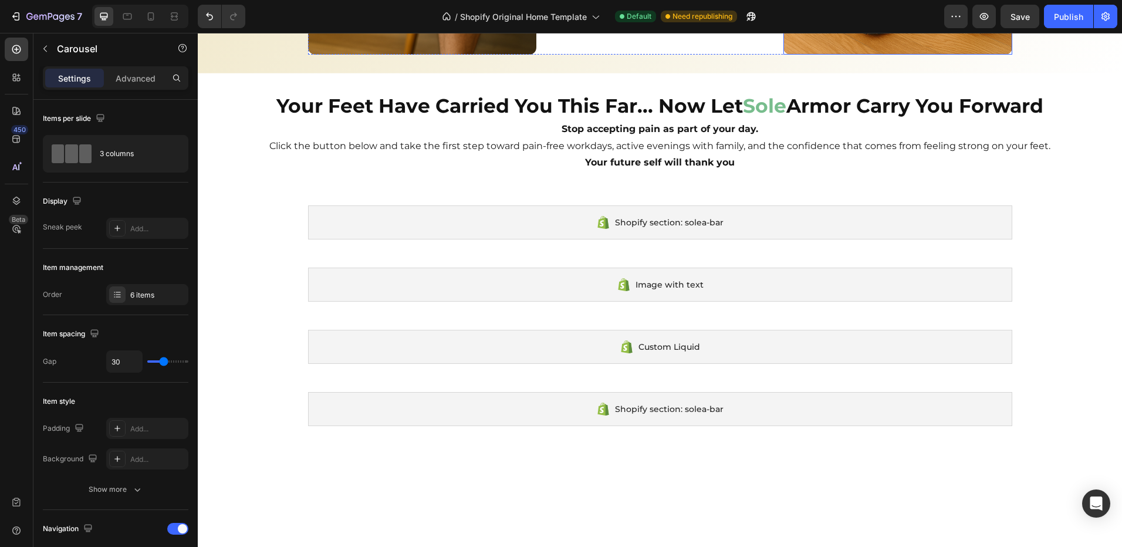
scroll to position [3617, 0]
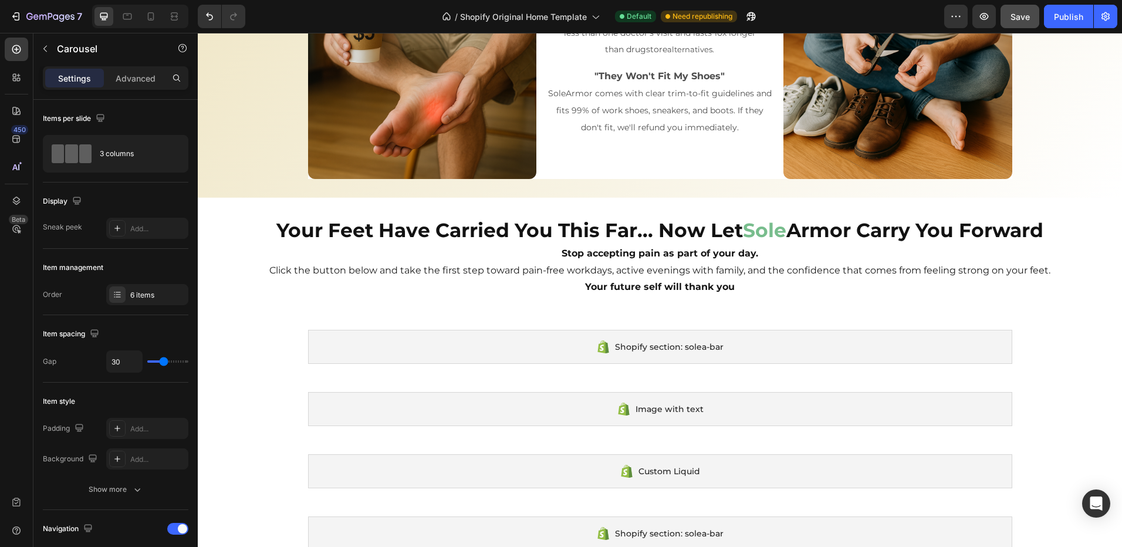
click at [1023, 16] on span "Save" at bounding box center [1020, 17] width 19 height 10
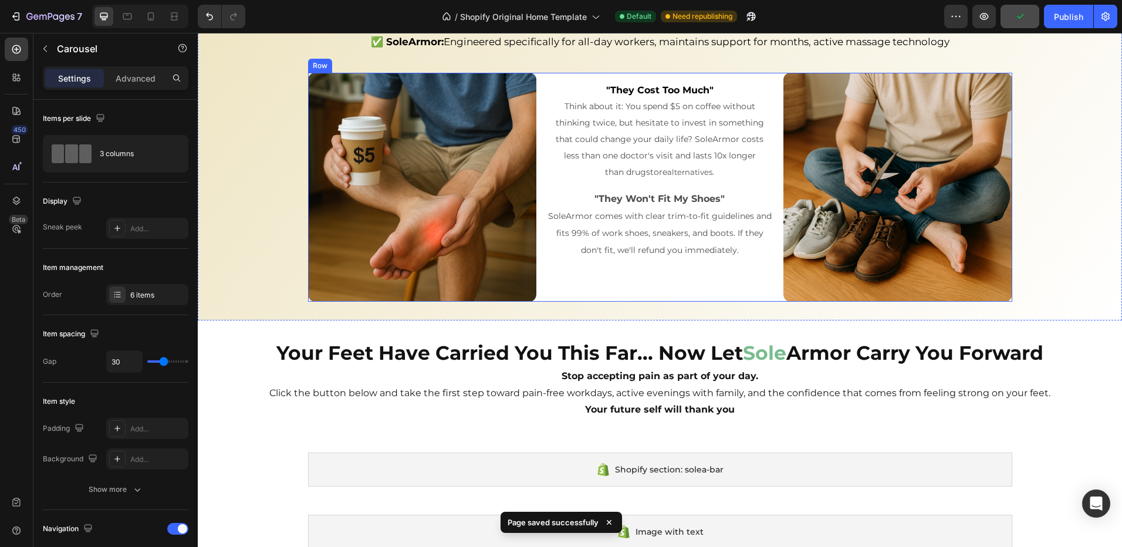
scroll to position [3323, 0]
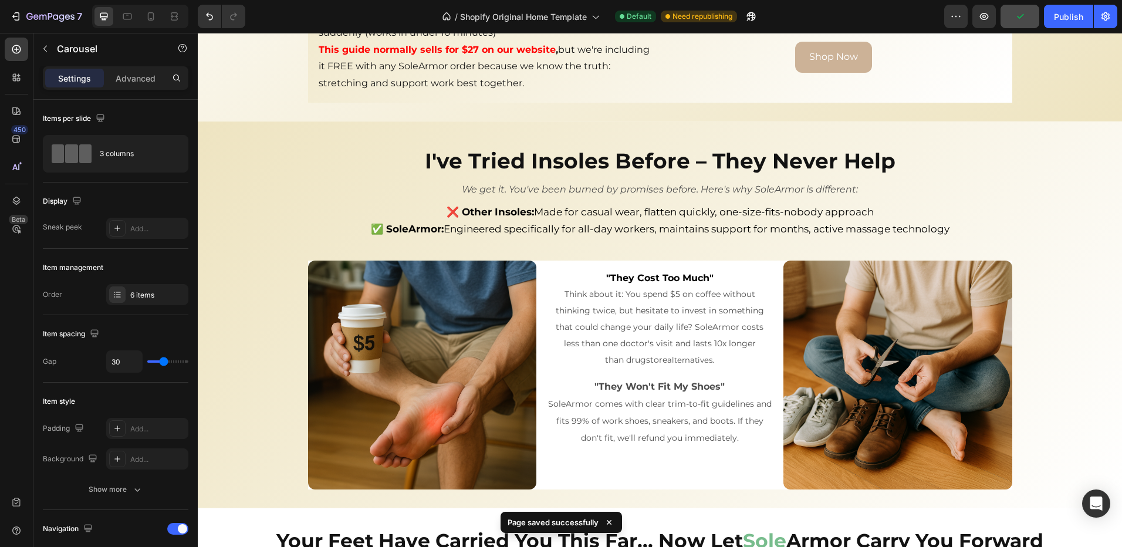
click at [1021, 18] on icon "button" at bounding box center [1020, 17] width 12 height 12
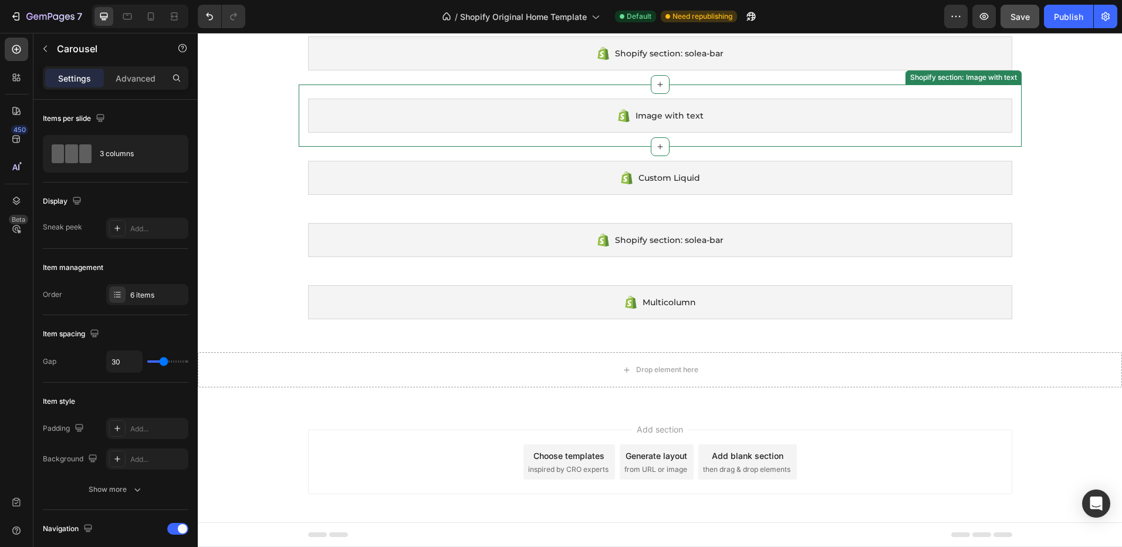
scroll to position [3499, 0]
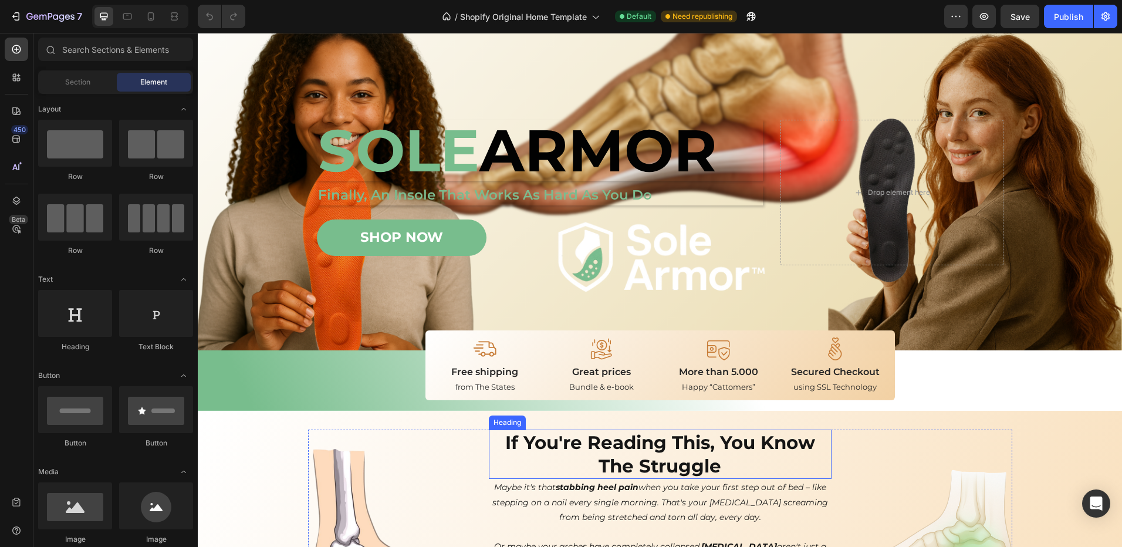
scroll to position [469, 0]
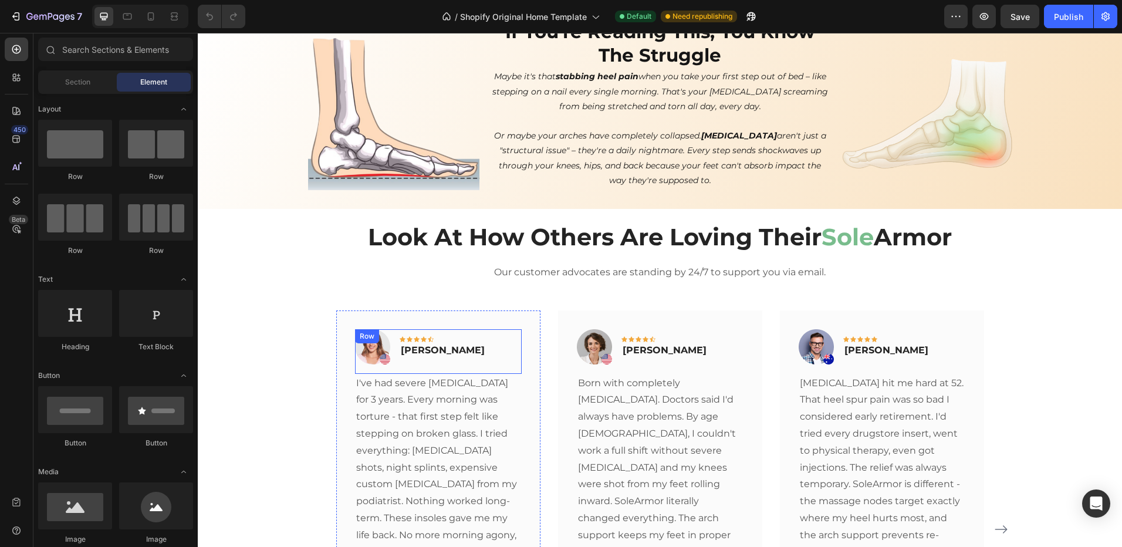
click at [370, 342] on img at bounding box center [372, 346] width 35 height 35
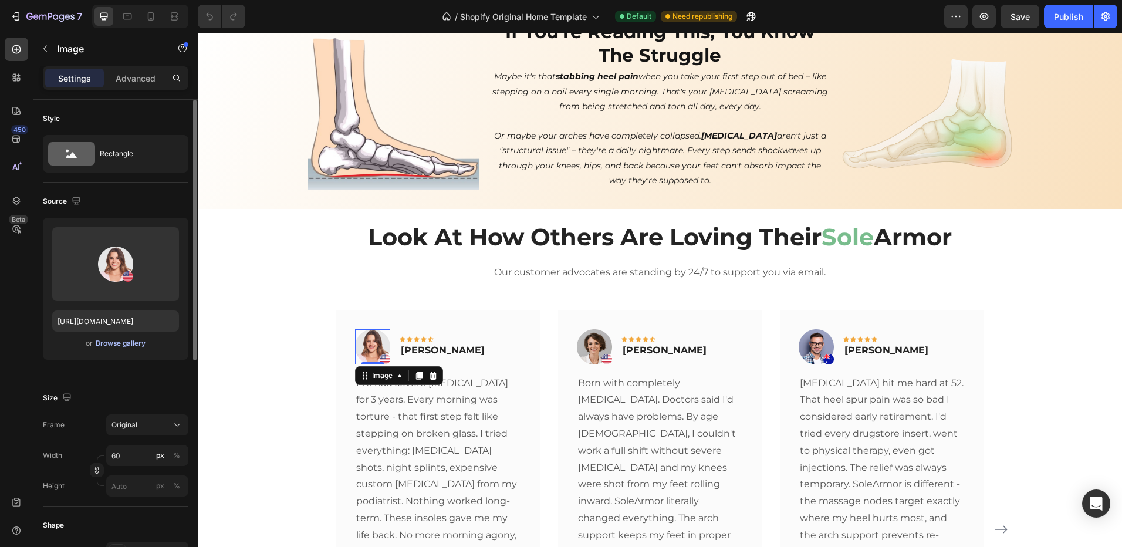
click at [102, 342] on div "Browse gallery" at bounding box center [121, 343] width 50 height 11
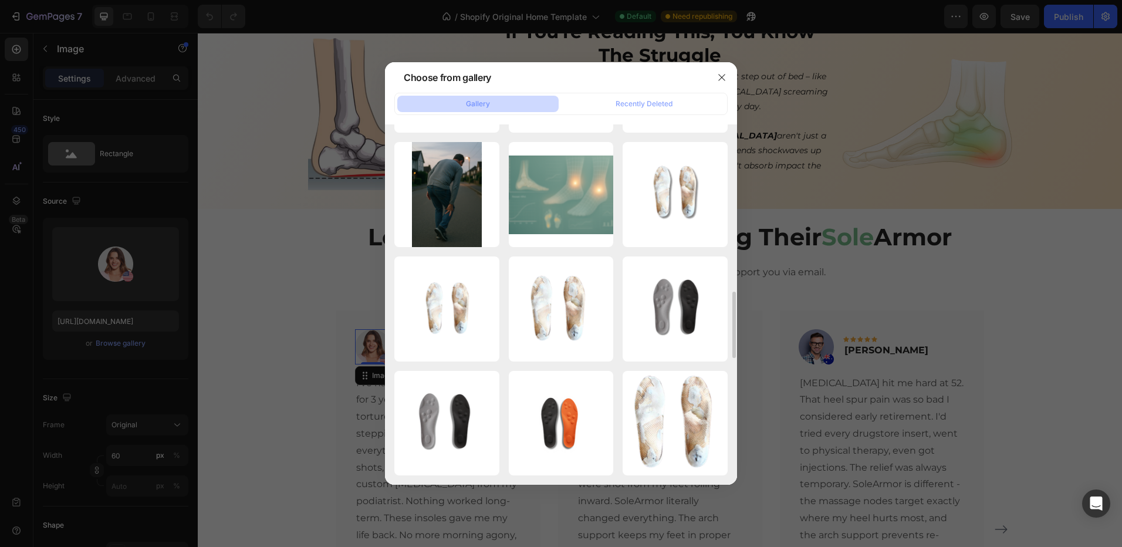
scroll to position [1258, 0]
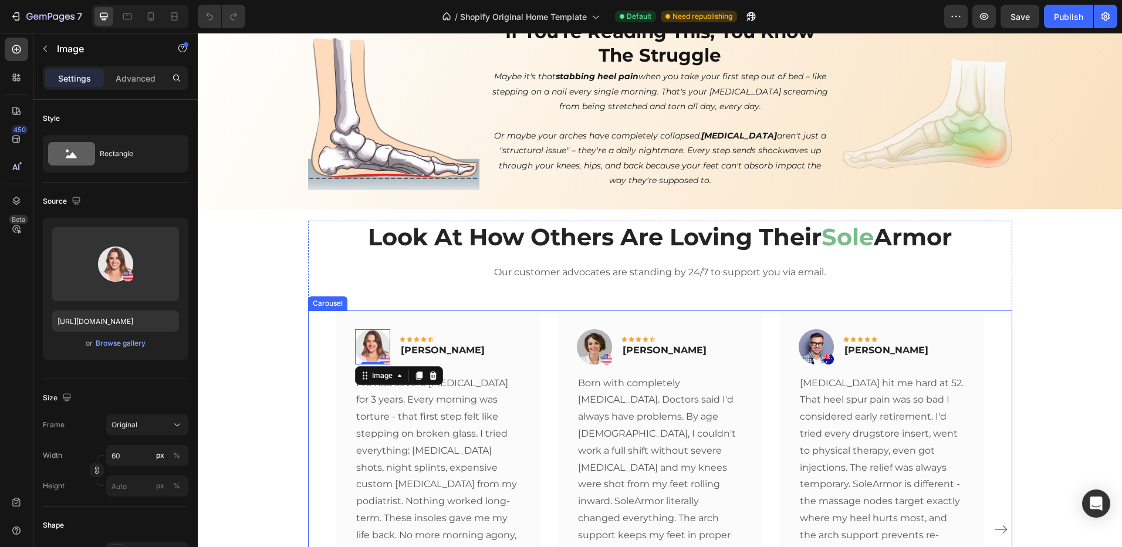
click at [995, 526] on icon "Carousel Next Arrow" at bounding box center [1001, 530] width 12 height 8
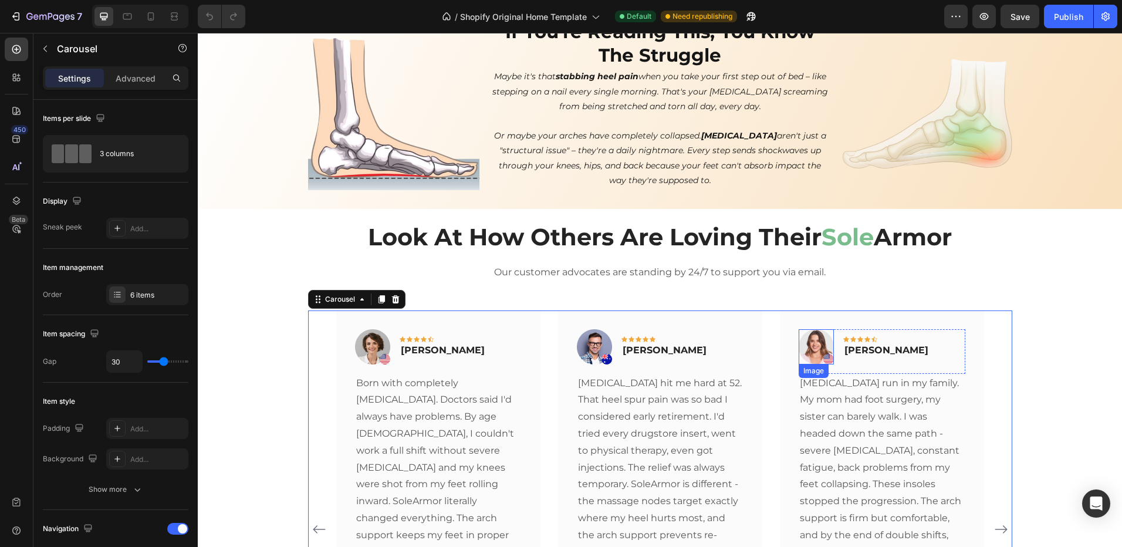
click at [809, 340] on img at bounding box center [816, 346] width 35 height 35
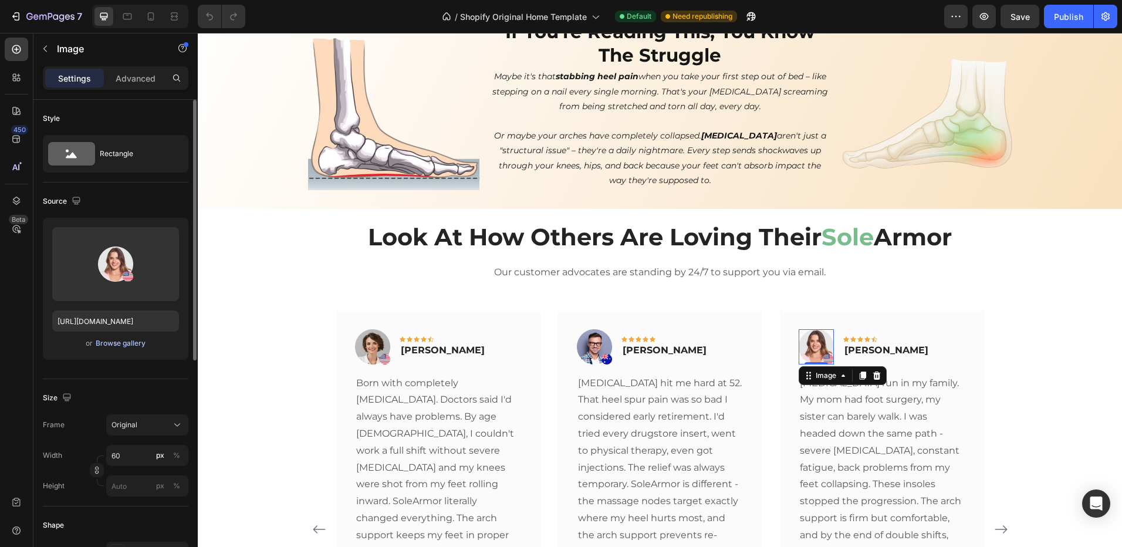
click at [123, 345] on div "Browse gallery" at bounding box center [121, 343] width 50 height 11
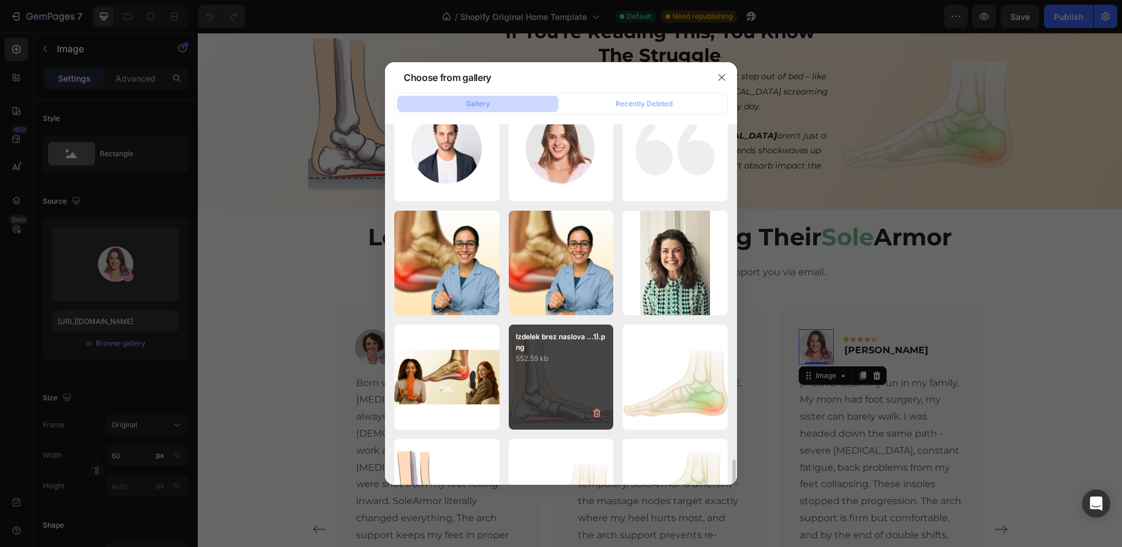
scroll to position [1350, 0]
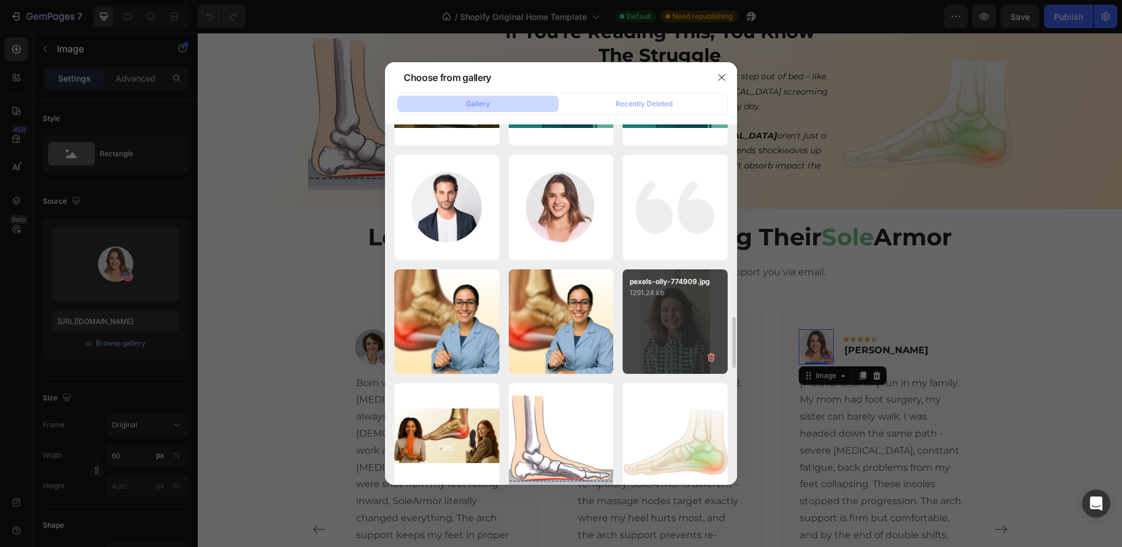
click at [660, 337] on div "pexels-olly-774909.jpg 1291.24 kb" at bounding box center [675, 321] width 105 height 105
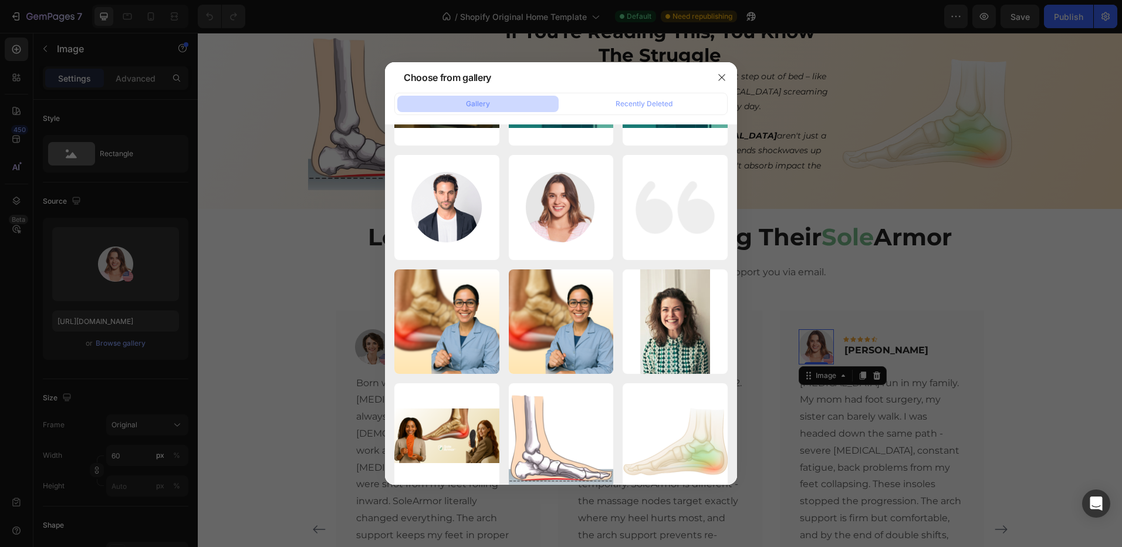
type input "[URL][DOMAIN_NAME]"
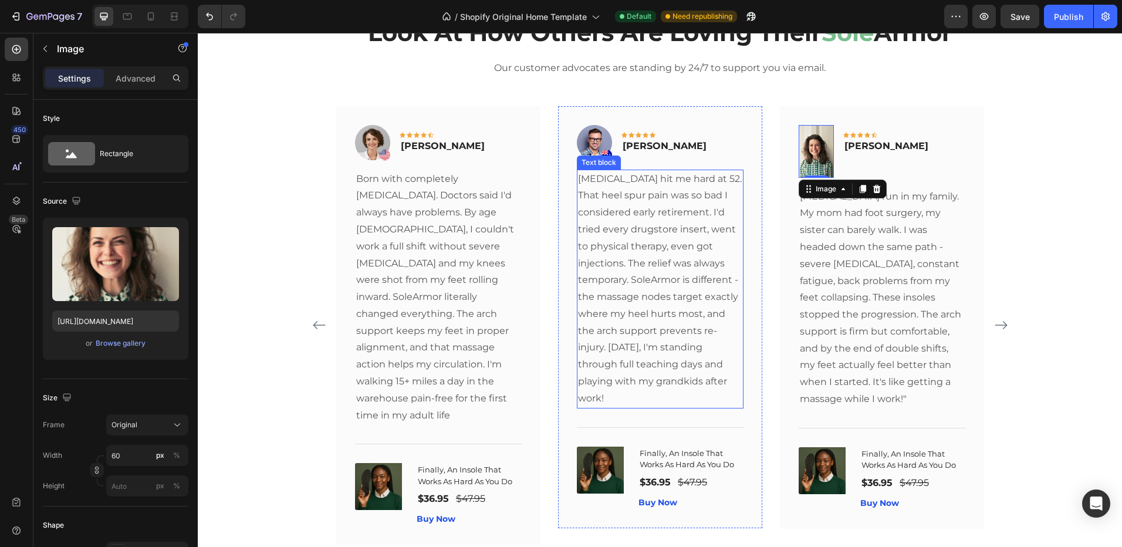
scroll to position [704, 0]
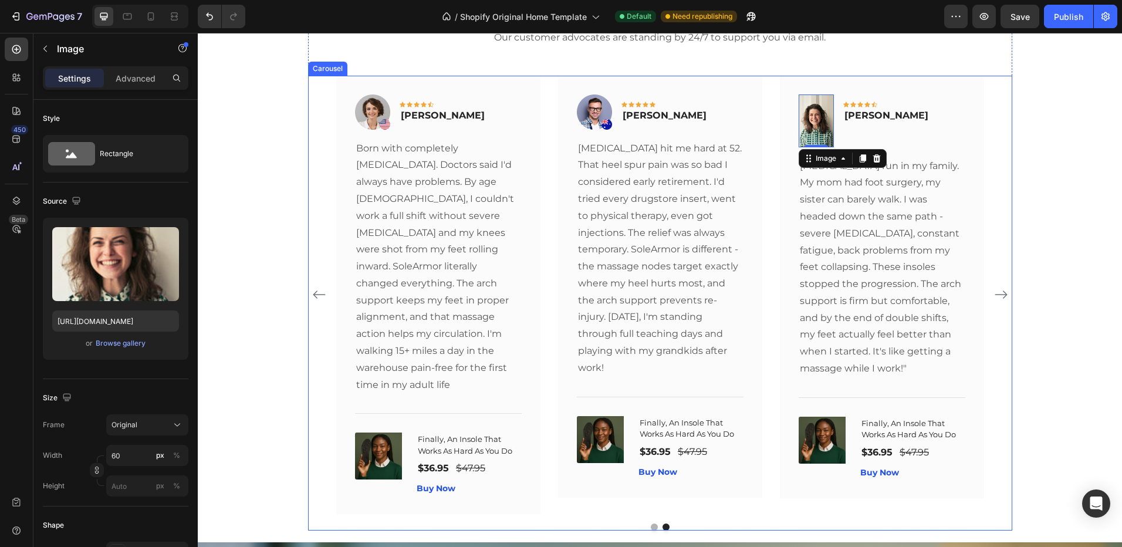
click at [312, 289] on icon "Carousel Back Arrow" at bounding box center [319, 295] width 14 height 14
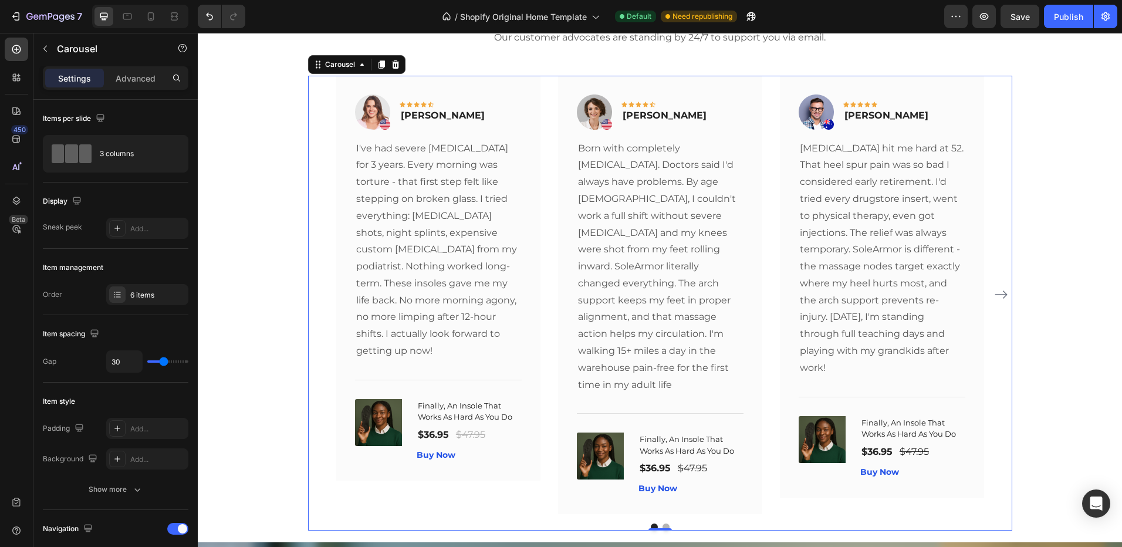
click at [308, 289] on div "Image Icon Icon Icon Icon Icon Row [PERSON_NAME] Text block Row I've had severe…" at bounding box center [660, 295] width 704 height 439
click at [1002, 288] on icon "Carousel Next Arrow" at bounding box center [1001, 295] width 14 height 14
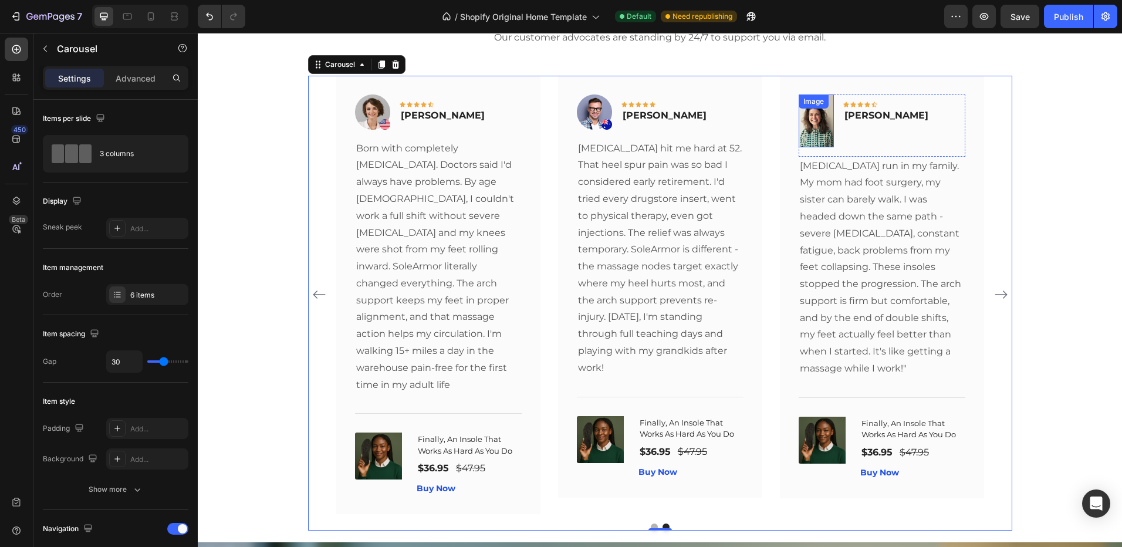
click at [807, 125] on img at bounding box center [816, 120] width 35 height 53
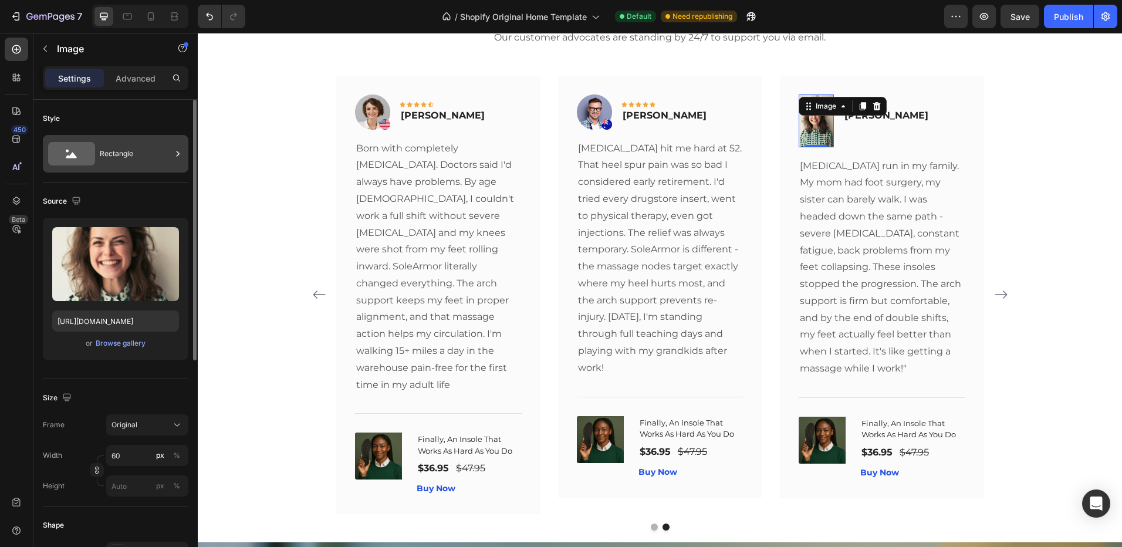
click at [109, 146] on div "Rectangle" at bounding box center [136, 153] width 72 height 27
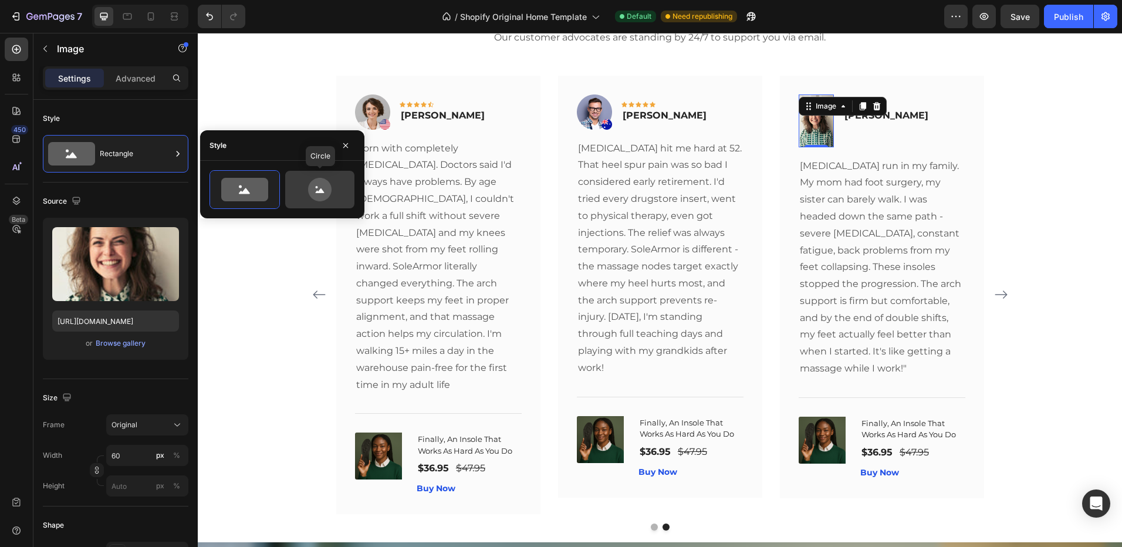
click at [309, 190] on icon at bounding box center [319, 189] width 23 height 23
type input "80"
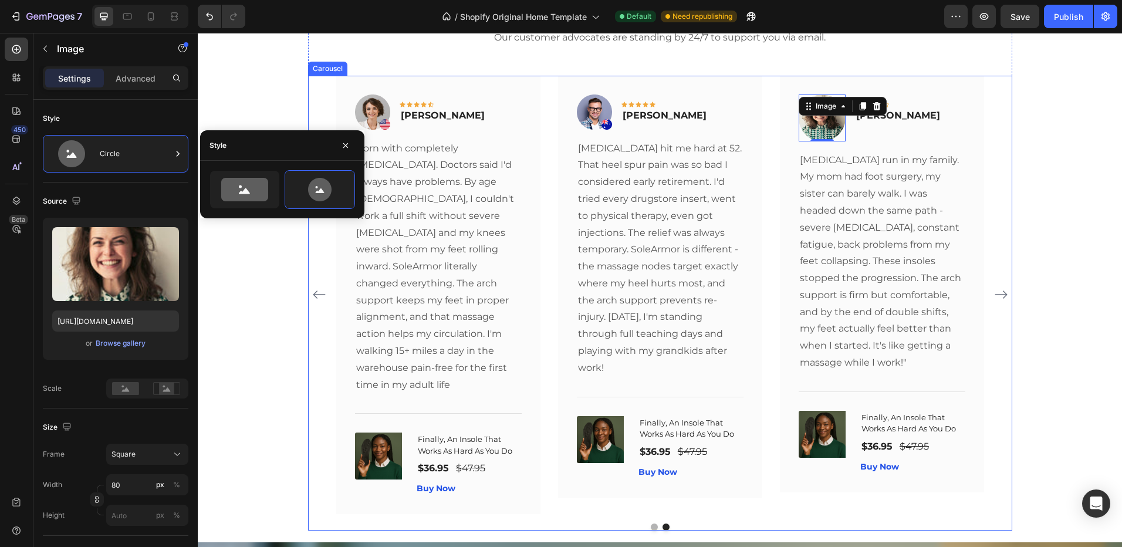
click at [308, 285] on div "Image Icon Icon Icon Icon Icon Row [PERSON_NAME] Text block Row I've had severe…" at bounding box center [660, 295] width 704 height 439
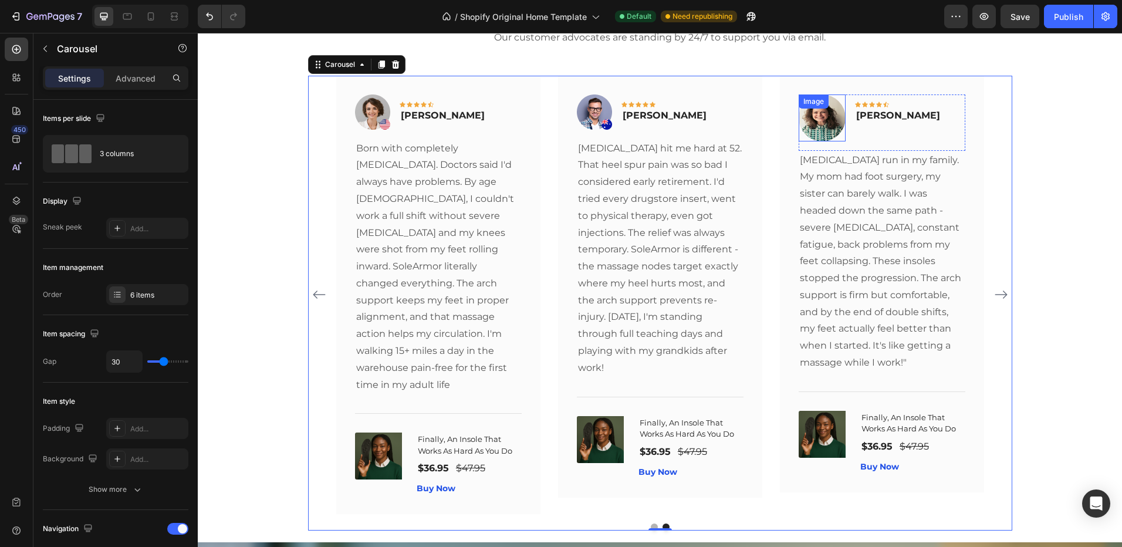
click at [823, 113] on div "Image" at bounding box center [822, 117] width 47 height 47
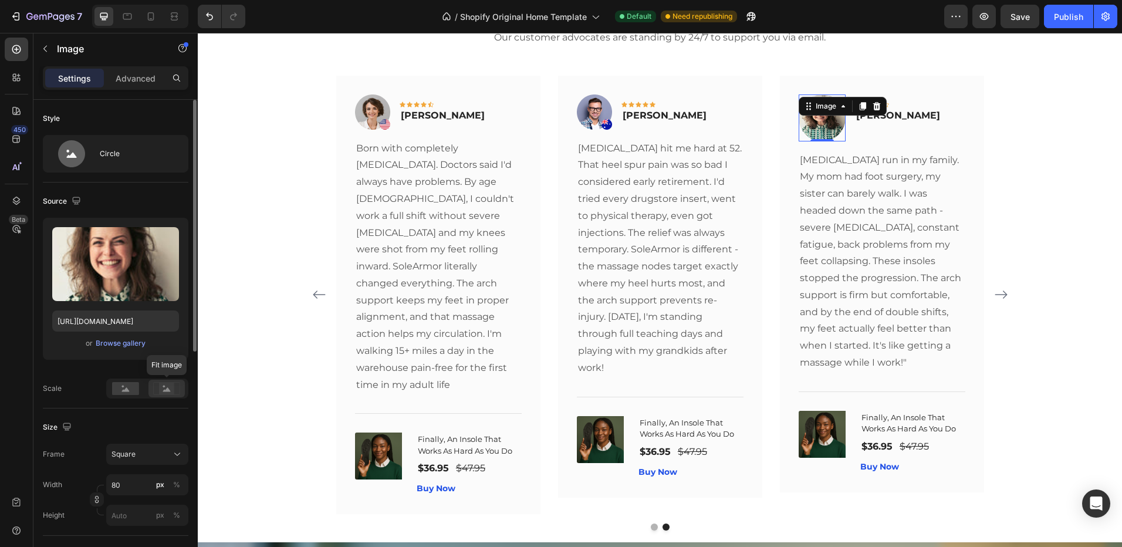
click at [156, 392] on icon at bounding box center [166, 388] width 27 height 13
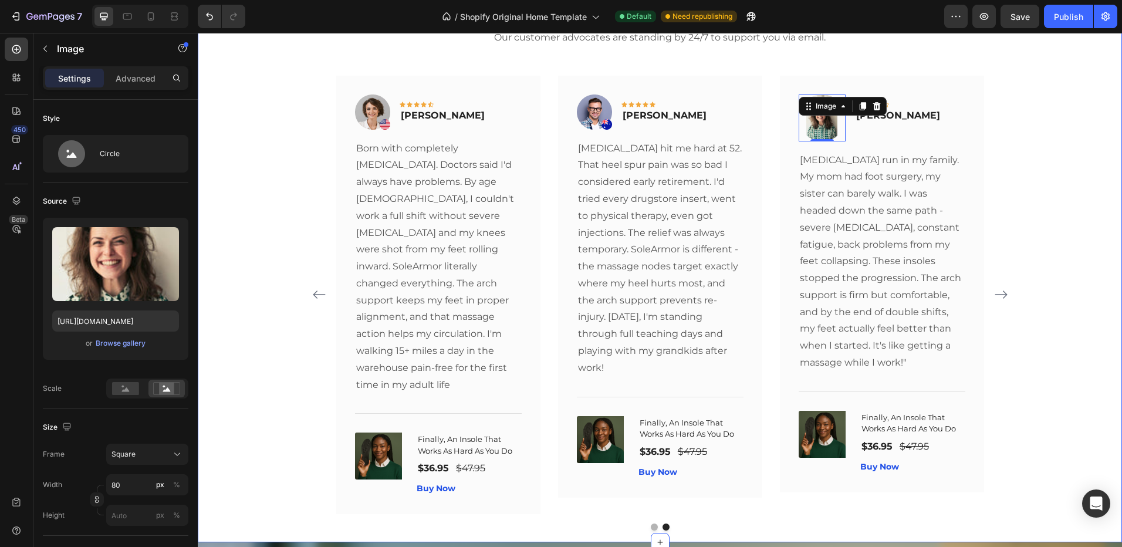
click at [244, 231] on div "Look At How Others Are Loving Their Sole Armor Heading Our customer advocates a…" at bounding box center [660, 258] width 907 height 545
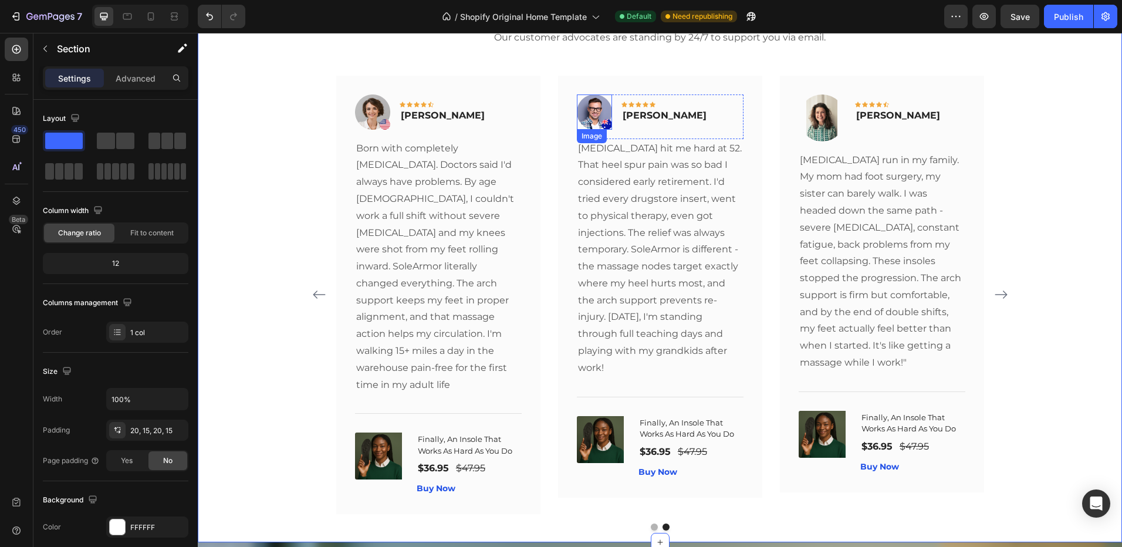
click at [590, 118] on img at bounding box center [594, 111] width 35 height 35
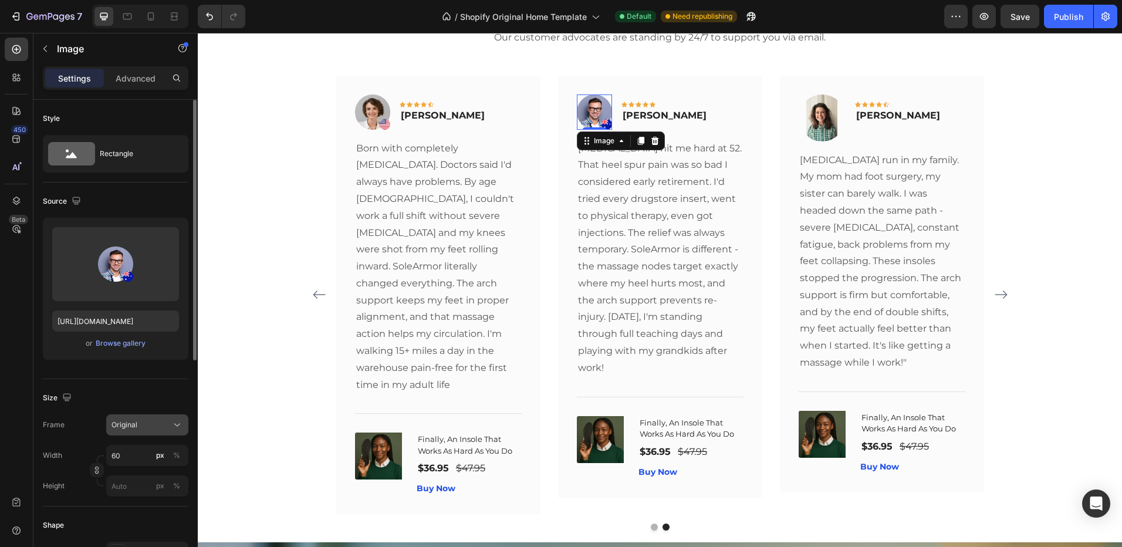
click at [140, 430] on div "Original" at bounding box center [147, 425] width 72 height 12
click at [111, 139] on div "Rectangle" at bounding box center [116, 154] width 146 height 38
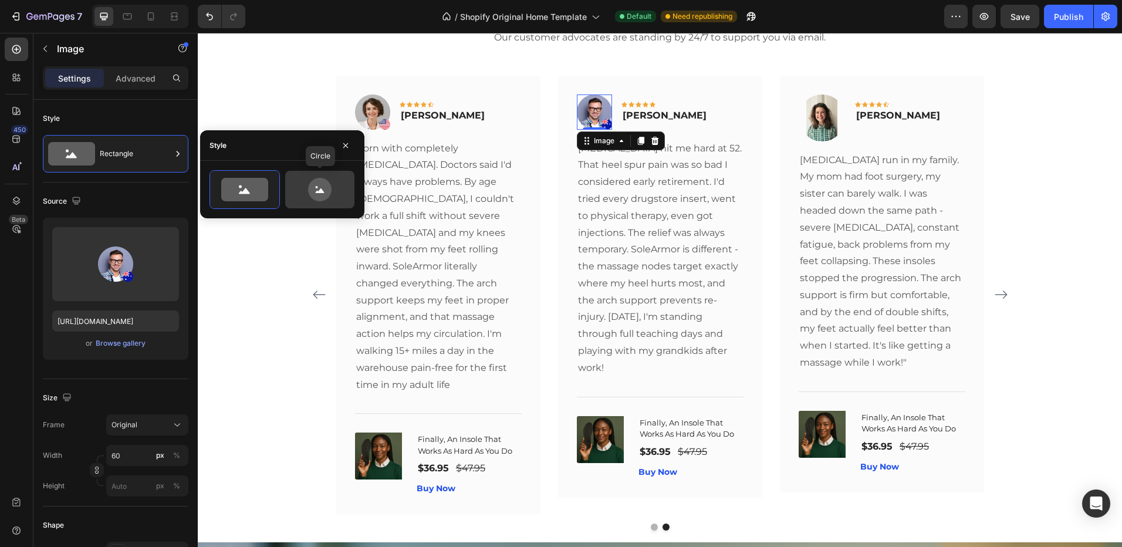
click at [337, 190] on icon at bounding box center [319, 189] width 55 height 23
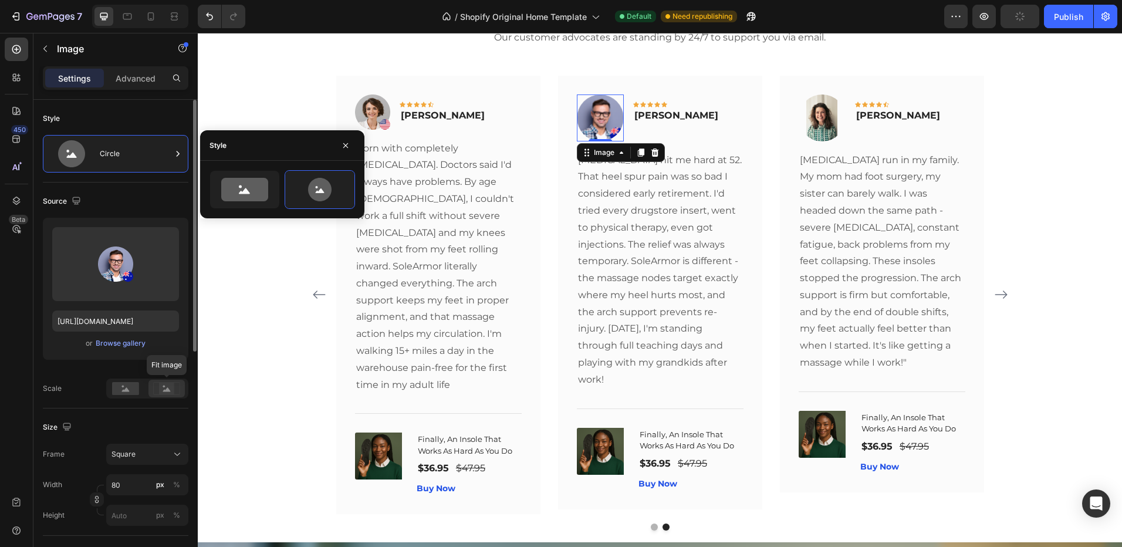
click at [173, 391] on rect at bounding box center [166, 389] width 15 height 12
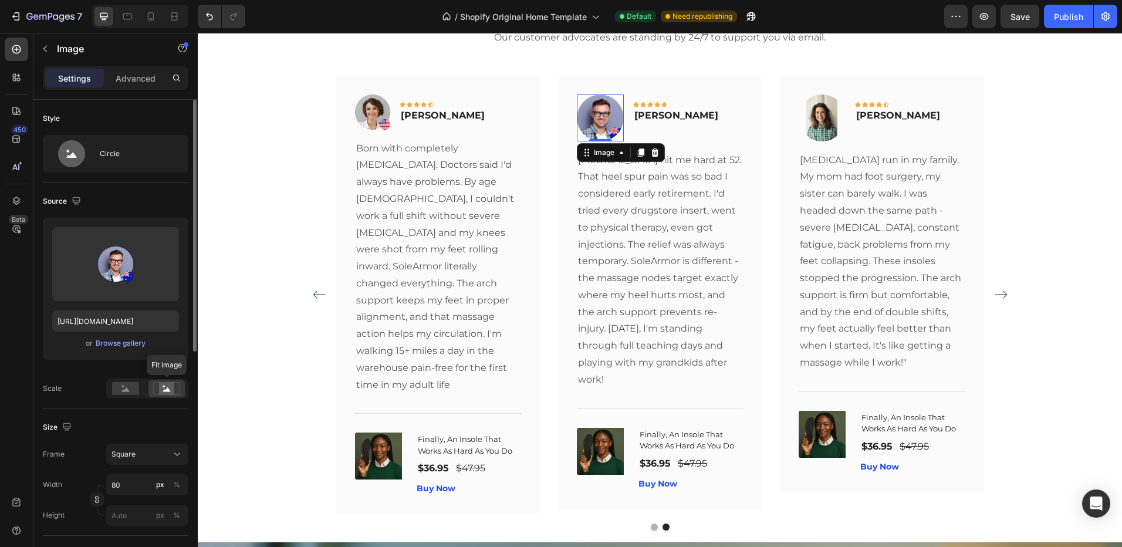
click at [164, 394] on rect at bounding box center [166, 389] width 15 height 12
click at [163, 394] on rect at bounding box center [166, 389] width 15 height 12
click at [110, 395] on div at bounding box center [125, 389] width 36 height 18
click at [174, 391] on icon at bounding box center [166, 388] width 27 height 13
click at [132, 396] on div at bounding box center [125, 389] width 36 height 18
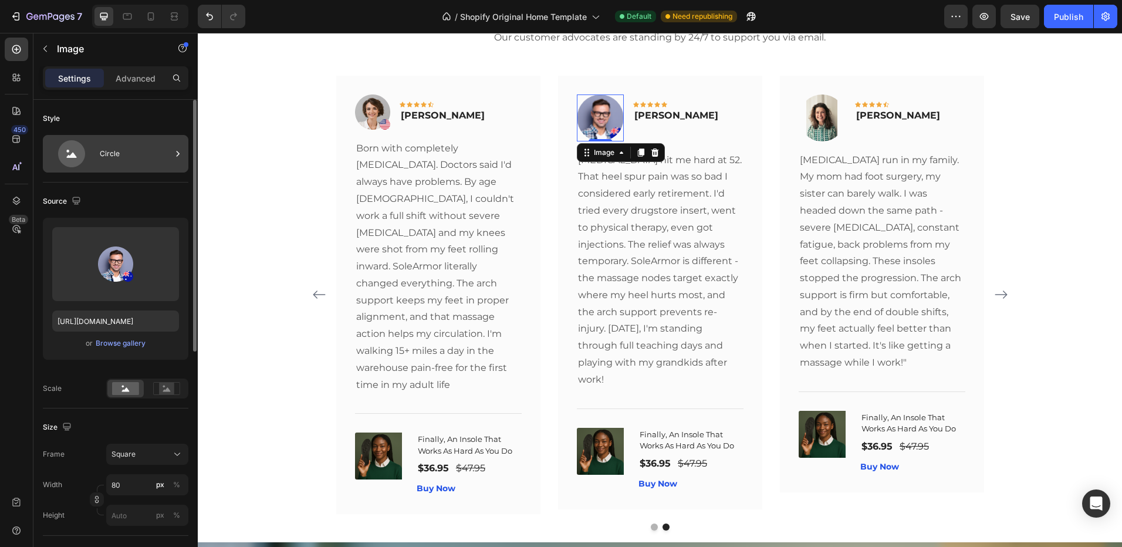
click at [108, 146] on div "Circle" at bounding box center [136, 153] width 72 height 27
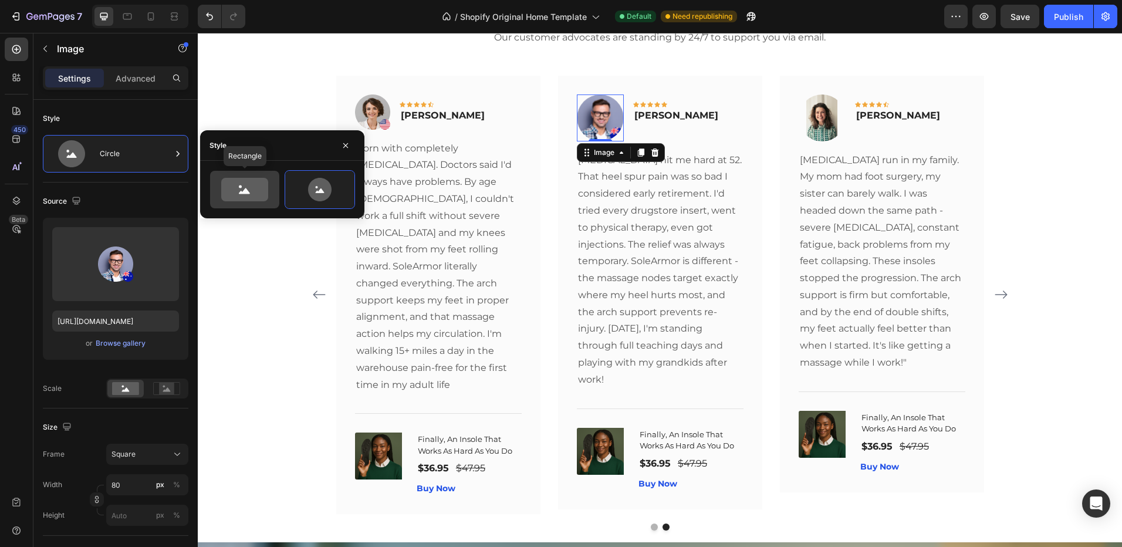
click at [244, 195] on icon at bounding box center [244, 189] width 47 height 23
type input "100"
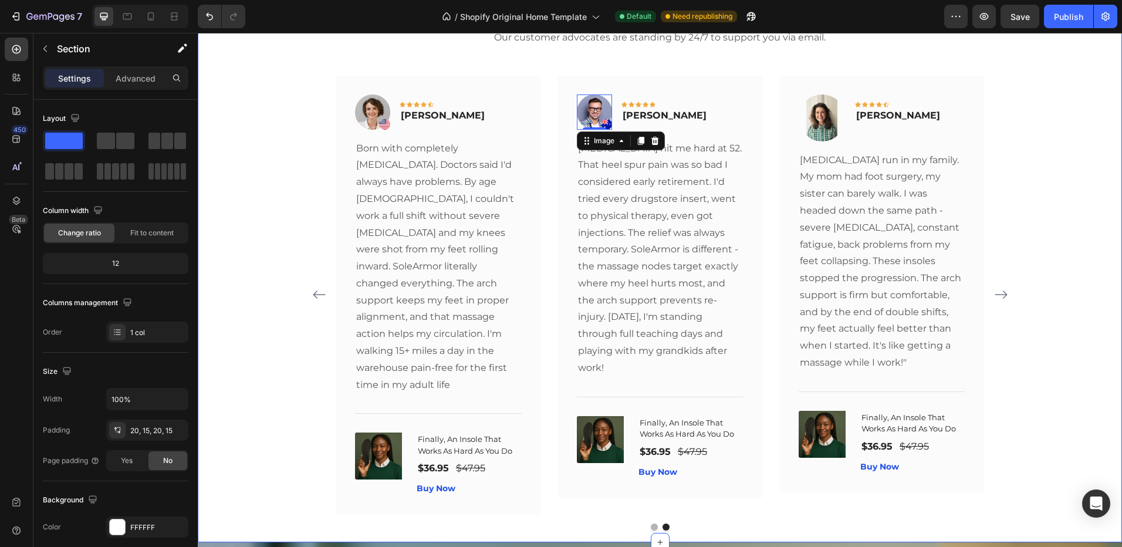
click at [229, 316] on div "Look At How Others Are Loving Their Sole Armor Heading Our customer advocates a…" at bounding box center [660, 258] width 907 height 545
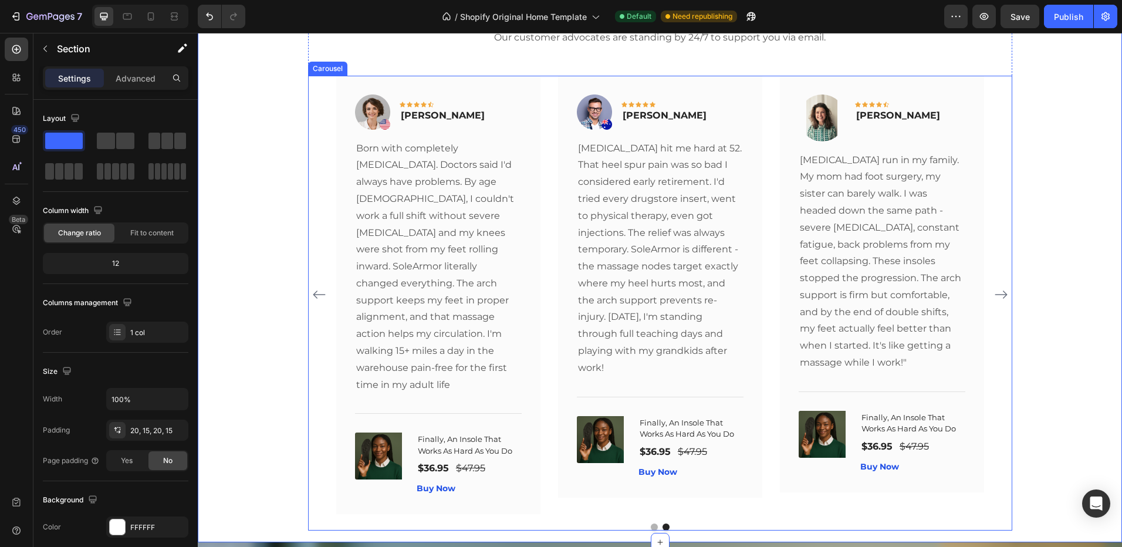
click at [315, 292] on icon "Carousel Back Arrow" at bounding box center [319, 295] width 14 height 14
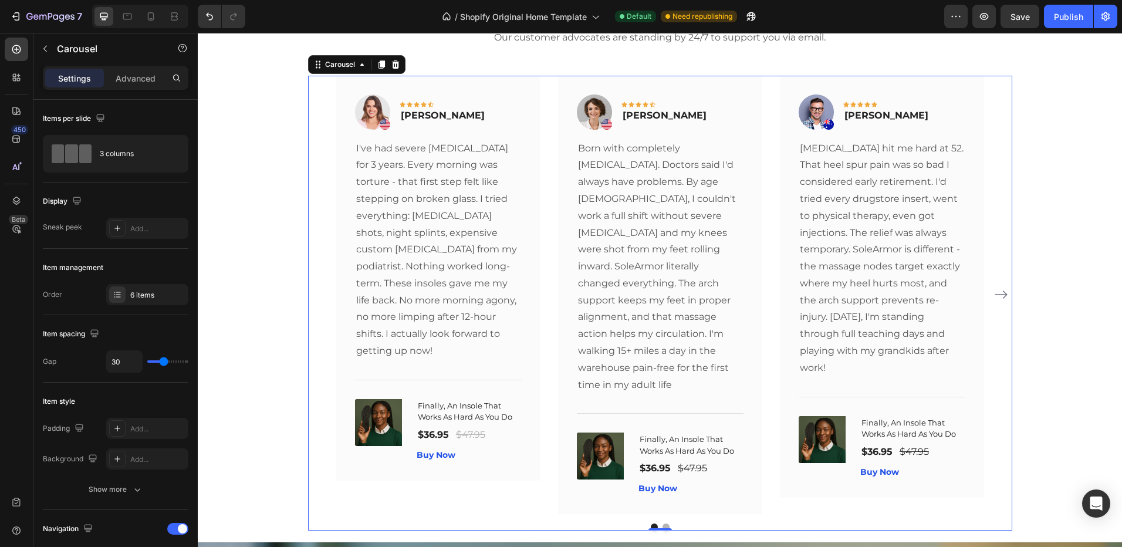
click at [994, 288] on icon "Carousel Next Arrow" at bounding box center [1001, 295] width 14 height 14
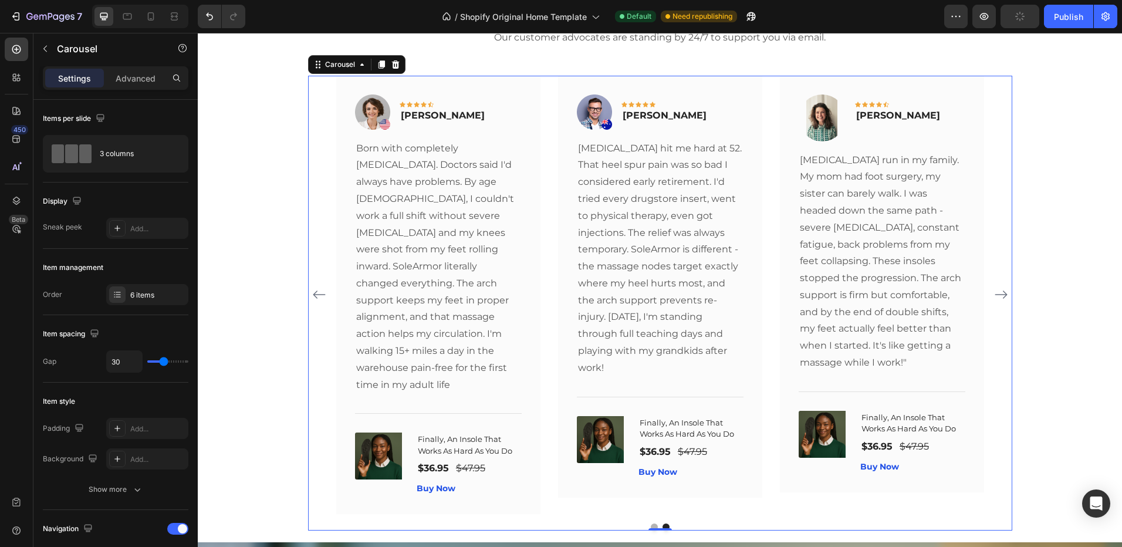
click at [994, 292] on icon "Carousel Next Arrow" at bounding box center [1001, 295] width 14 height 14
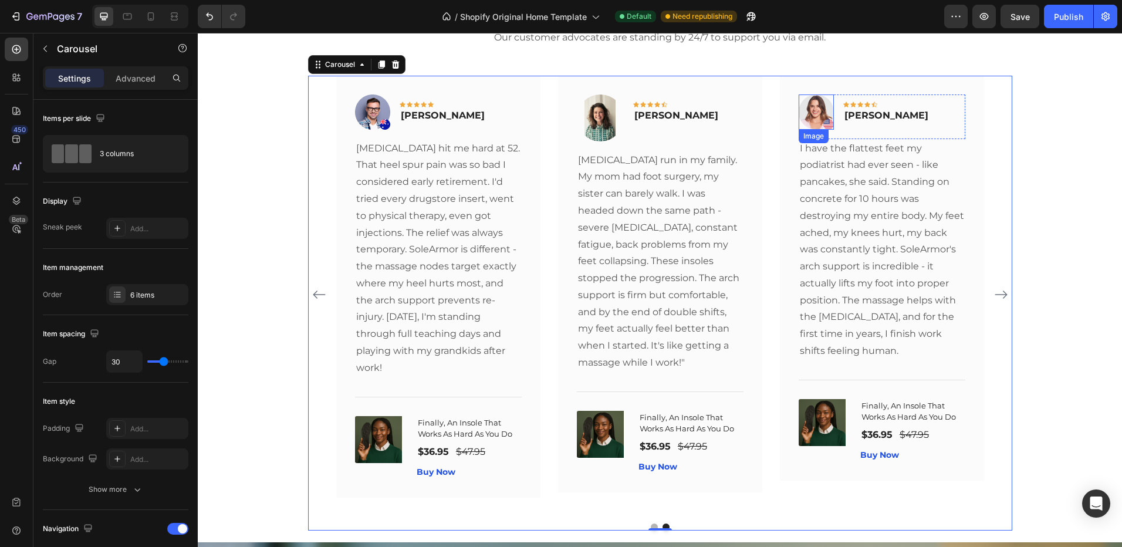
click at [809, 116] on img at bounding box center [816, 111] width 35 height 35
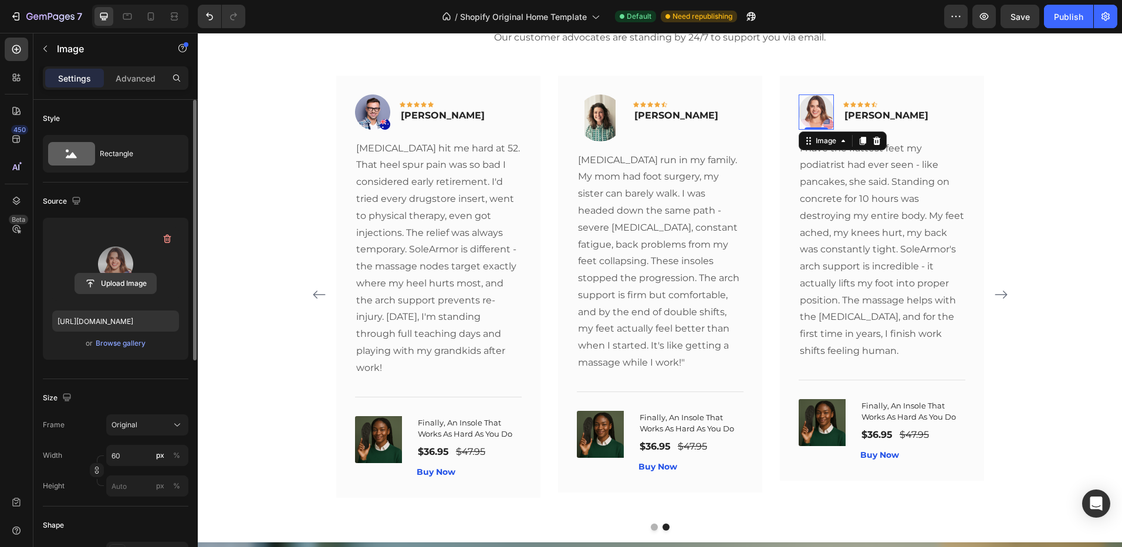
click at [106, 293] on input "file" at bounding box center [115, 283] width 81 height 20
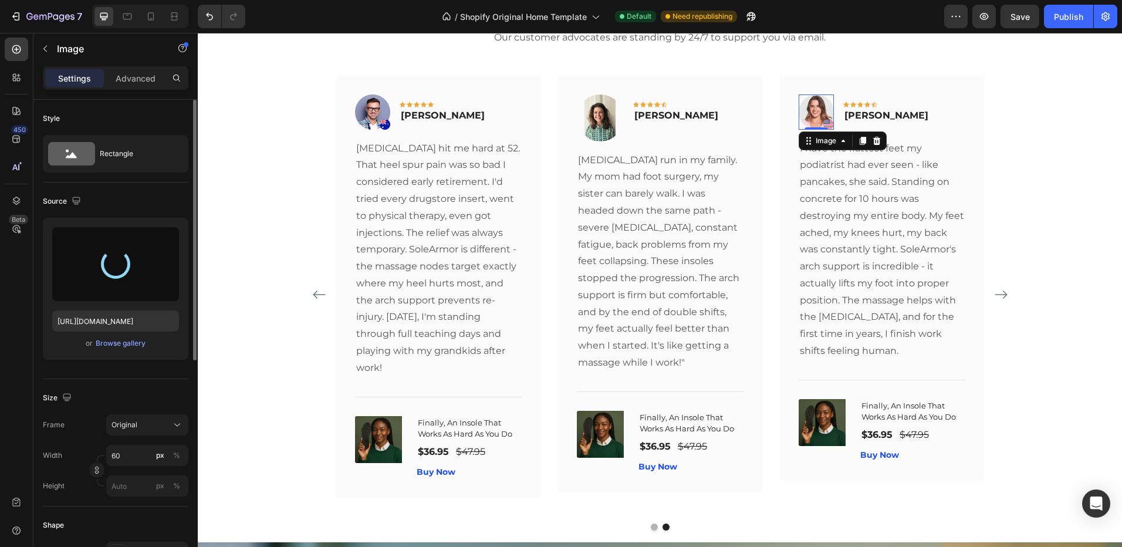
type input "[URL][DOMAIN_NAME]"
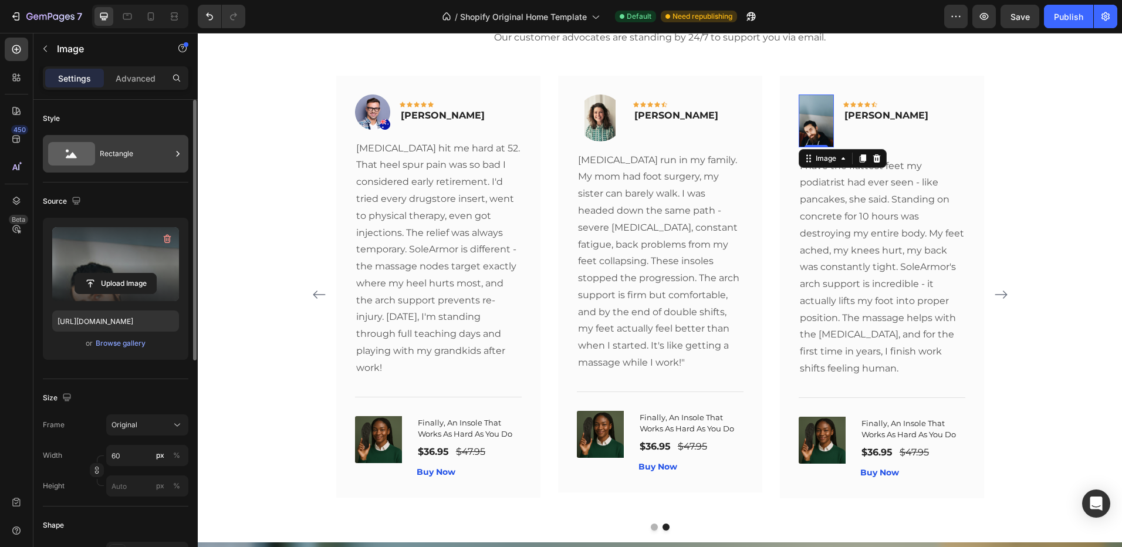
click at [130, 154] on div "Rectangle" at bounding box center [136, 153] width 72 height 27
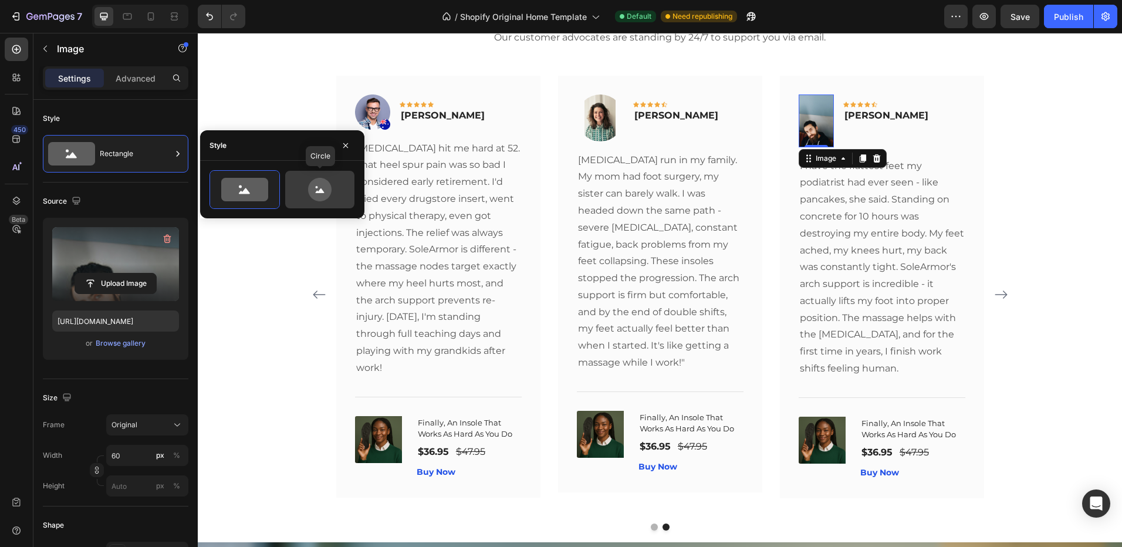
click at [319, 200] on icon at bounding box center [319, 189] width 23 height 23
type input "80"
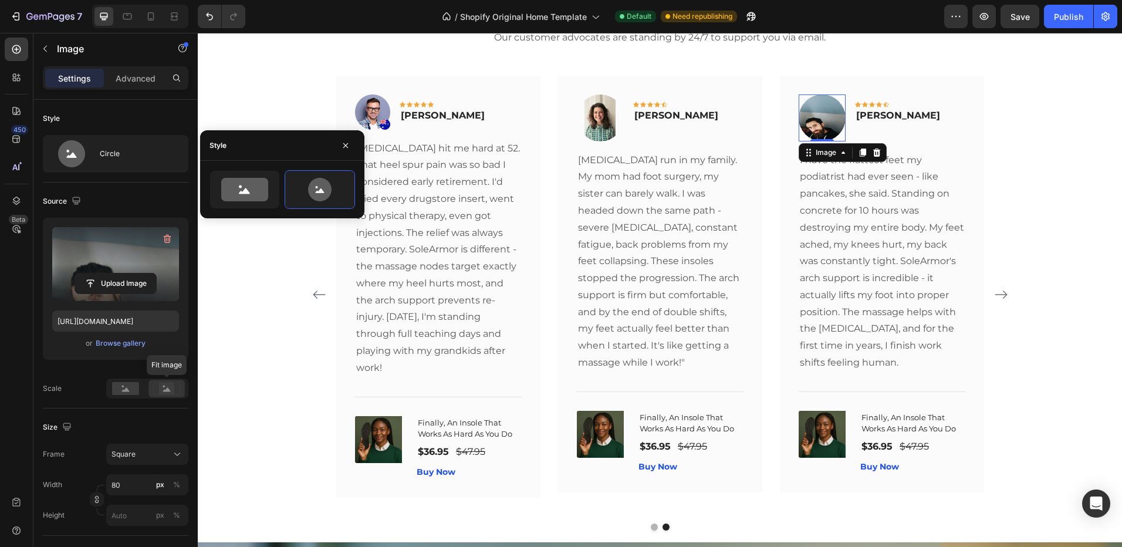
click at [162, 390] on rect at bounding box center [166, 389] width 15 height 12
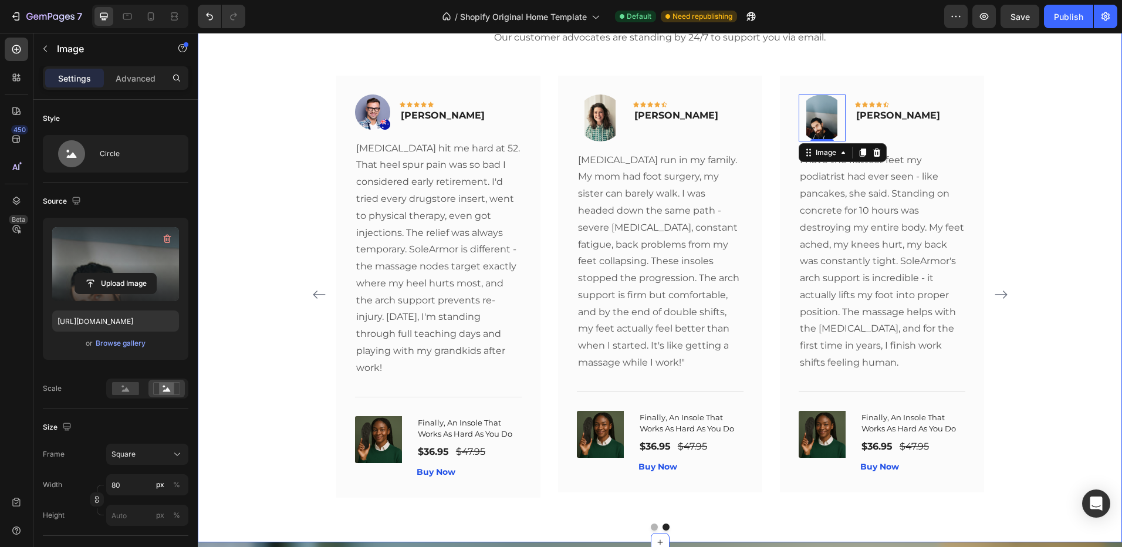
click at [1002, 288] on icon "Carousel Next Arrow" at bounding box center [1001, 295] width 14 height 14
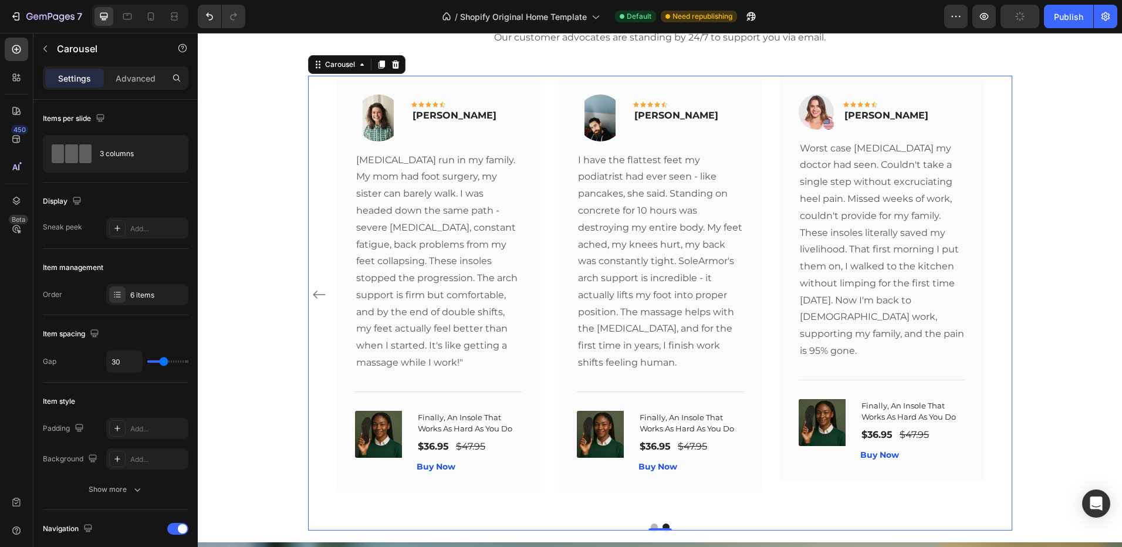
click at [1001, 289] on div "Image Icon Icon Icon Icon Icon Row [PERSON_NAME] Text block Row I've had severe…" at bounding box center [660, 295] width 704 height 439
click at [302, 286] on div "Look At How Others Are Loving Their Sole Armor Heading Our customer advocates a…" at bounding box center [660, 258] width 907 height 545
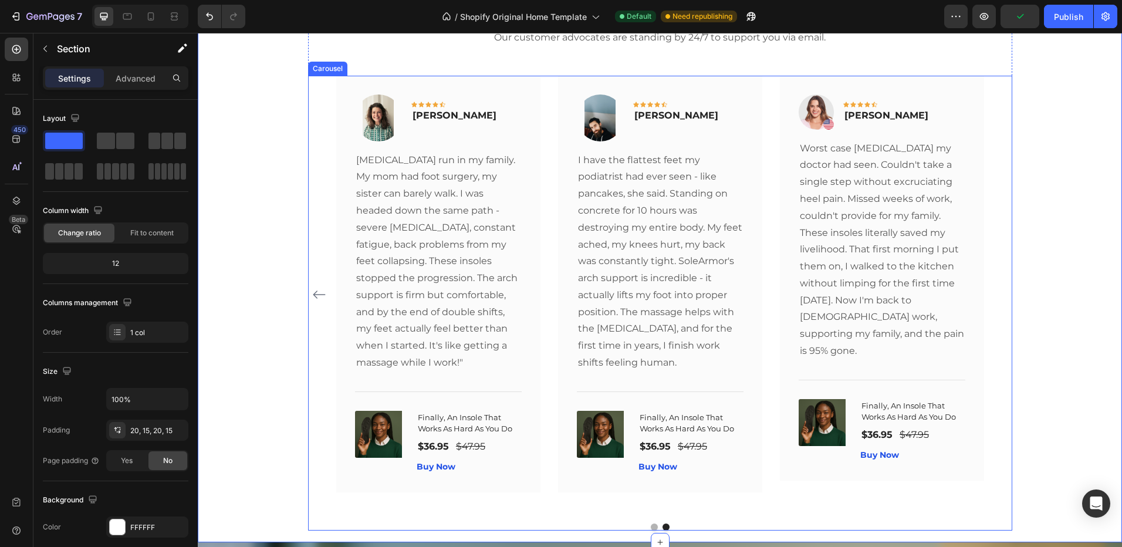
click at [310, 289] on button "Carousel Back Arrow" at bounding box center [319, 294] width 19 height 19
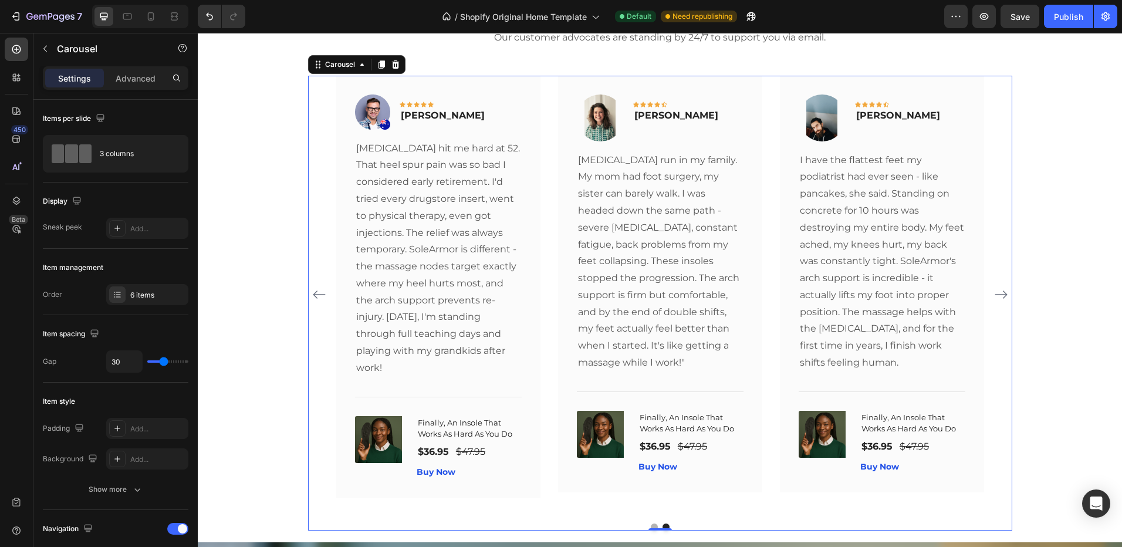
click at [310, 289] on button "Carousel Back Arrow" at bounding box center [319, 294] width 19 height 19
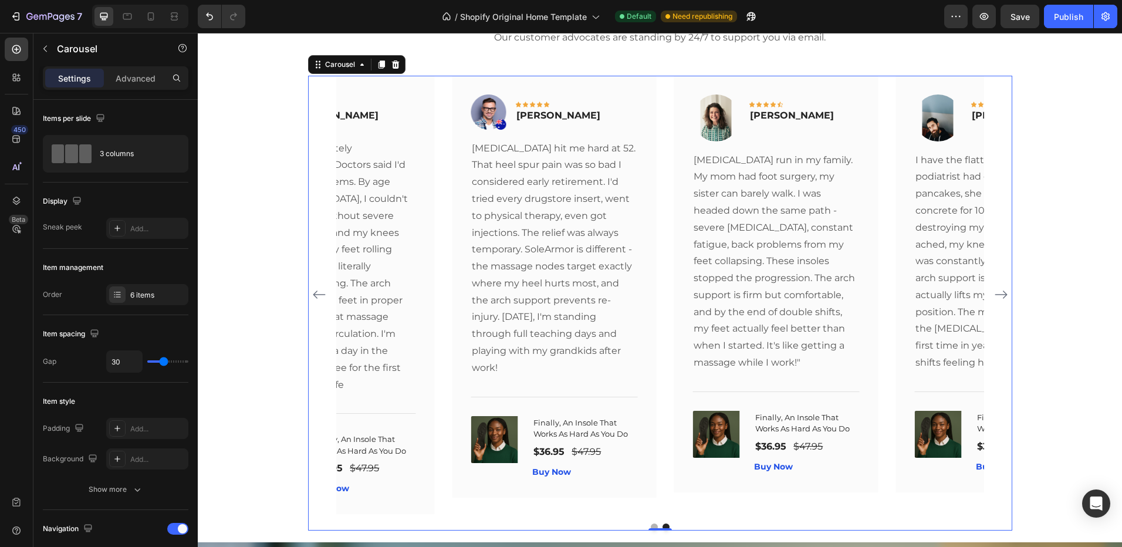
click at [310, 289] on button "Carousel Back Arrow" at bounding box center [319, 294] width 19 height 19
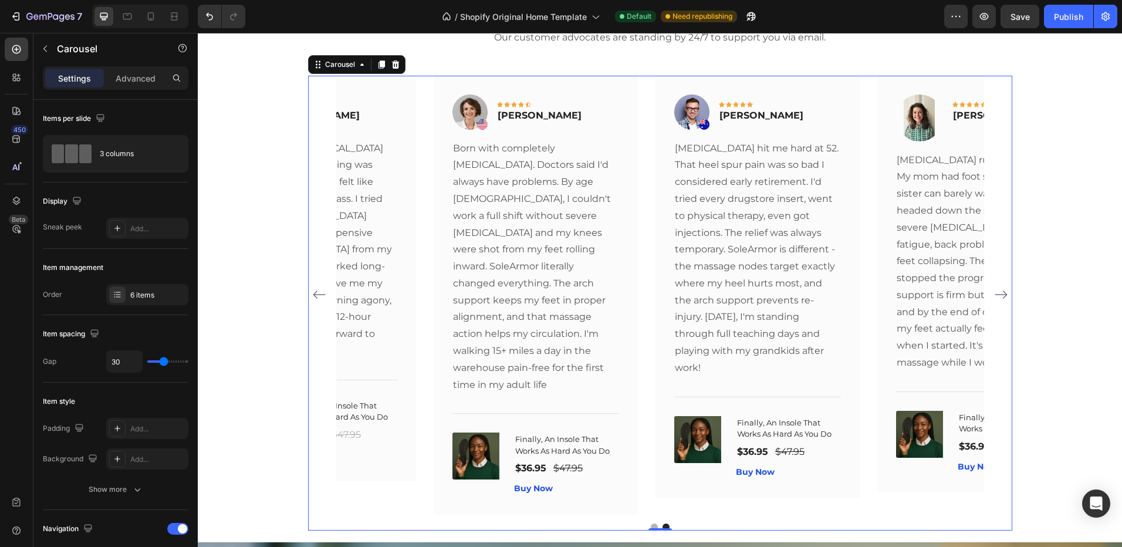
click at [308, 289] on div "Image Icon Icon Icon Icon Icon Row [PERSON_NAME] Text block Row I've had severe…" at bounding box center [660, 295] width 704 height 439
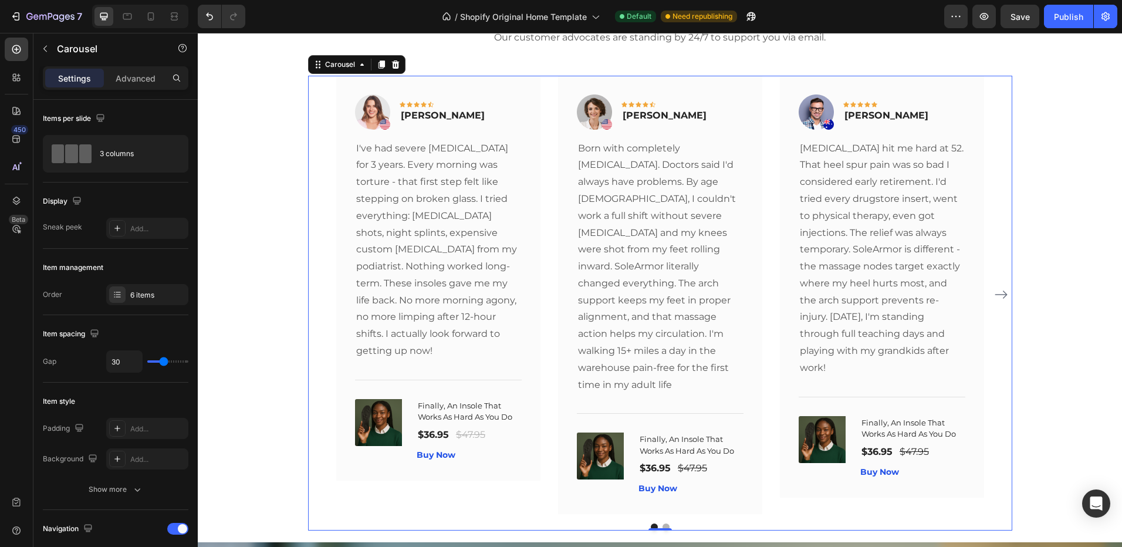
click at [994, 288] on icon "Carousel Next Arrow" at bounding box center [1001, 295] width 14 height 14
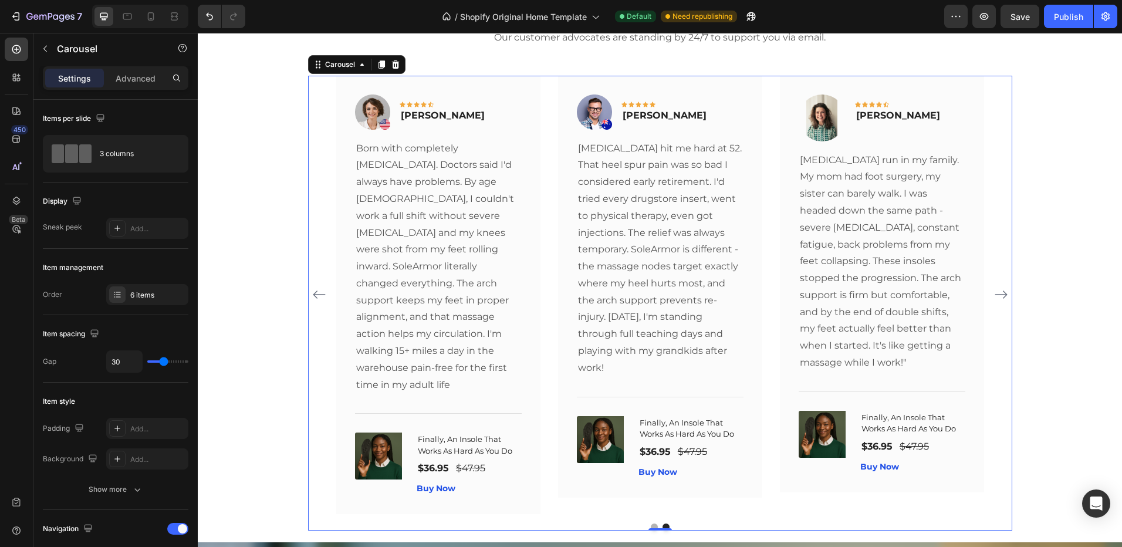
click at [994, 288] on icon "Carousel Next Arrow" at bounding box center [1001, 295] width 14 height 14
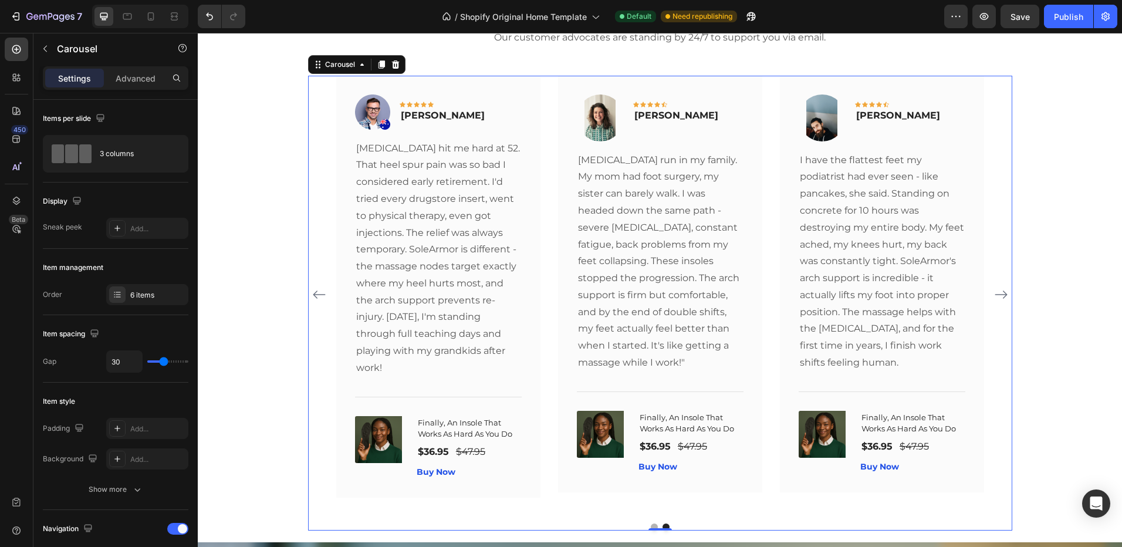
click at [994, 288] on icon "Carousel Next Arrow" at bounding box center [1001, 295] width 14 height 14
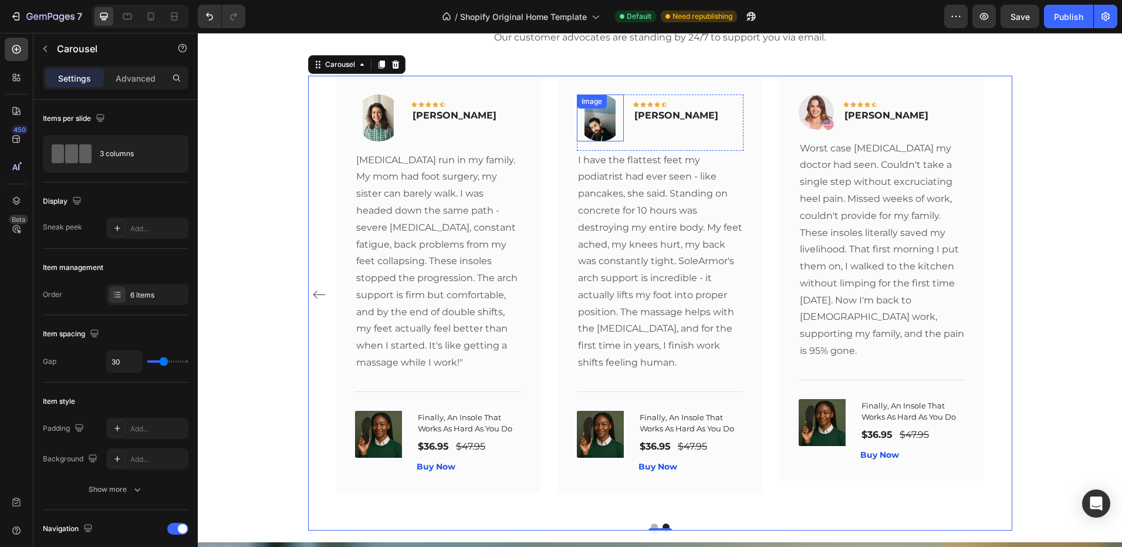
click at [586, 123] on img at bounding box center [600, 117] width 47 height 47
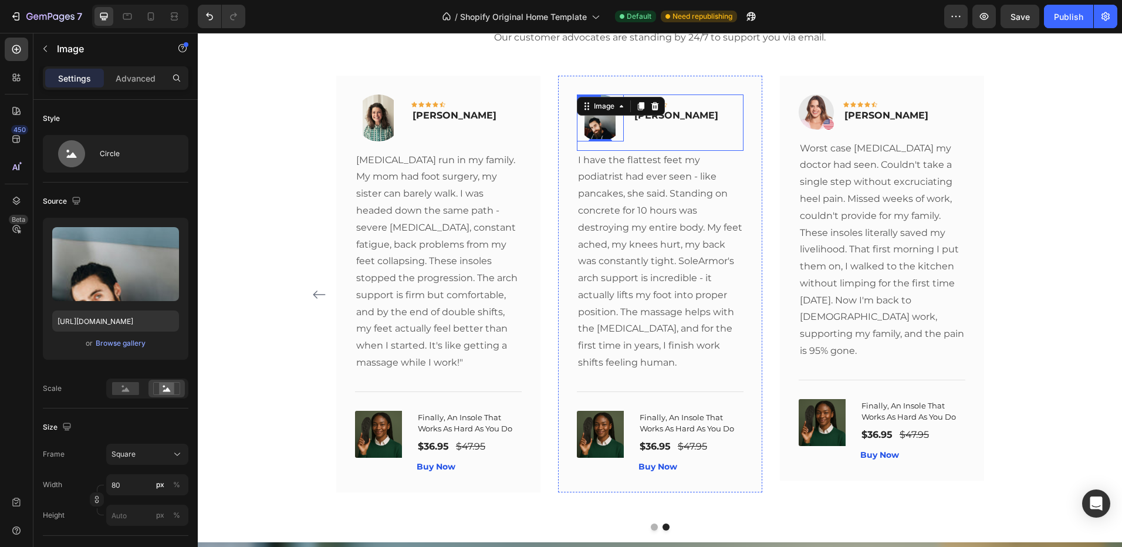
click at [694, 146] on div "Image 0 Icon Icon Icon Icon Icon Row [PERSON_NAME] Text block Row" at bounding box center [660, 122] width 167 height 56
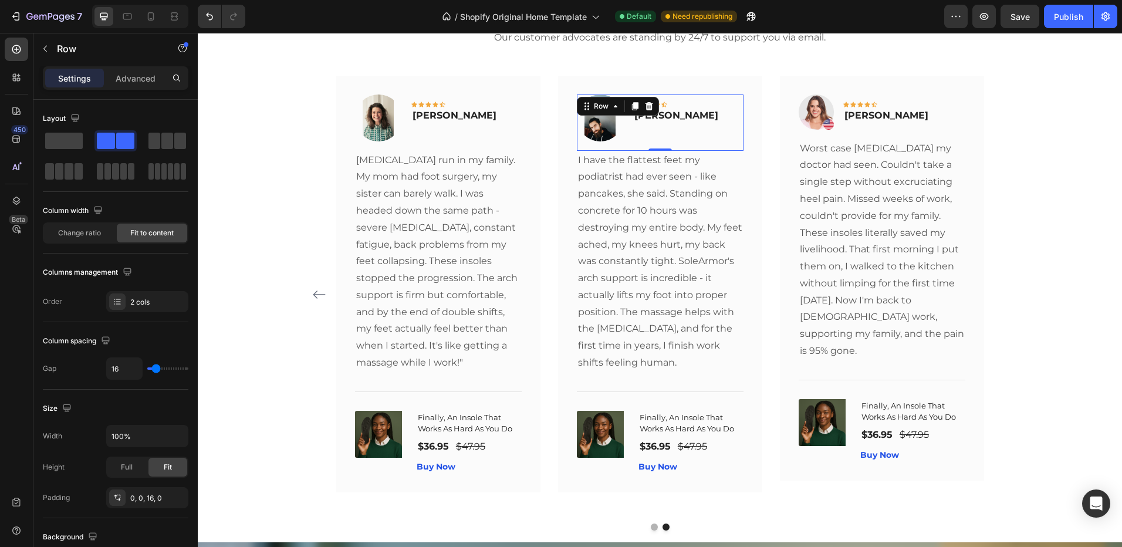
click at [688, 121] on div "Image Icon Icon Icon Icon Icon Row [PERSON_NAME] Text block Row 0" at bounding box center [660, 122] width 167 height 56
click at [682, 116] on p "[PERSON_NAME]" at bounding box center [676, 116] width 84 height 14
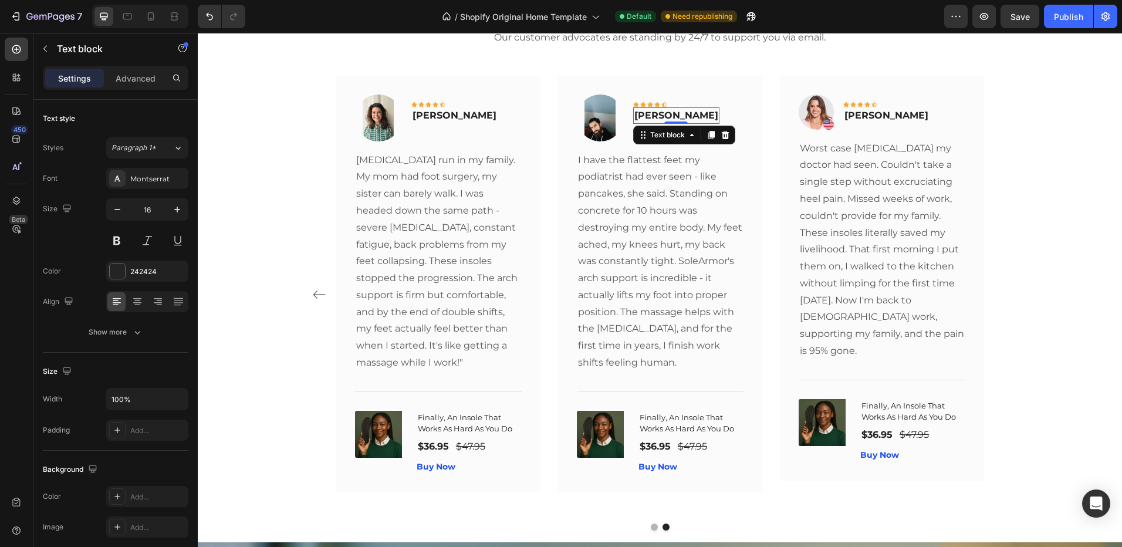
click at [684, 116] on p "[PERSON_NAME]" at bounding box center [676, 116] width 84 height 14
click at [643, 117] on p "[PERSON_NAME]" at bounding box center [676, 116] width 84 height 14
click at [813, 117] on img at bounding box center [816, 111] width 35 height 35
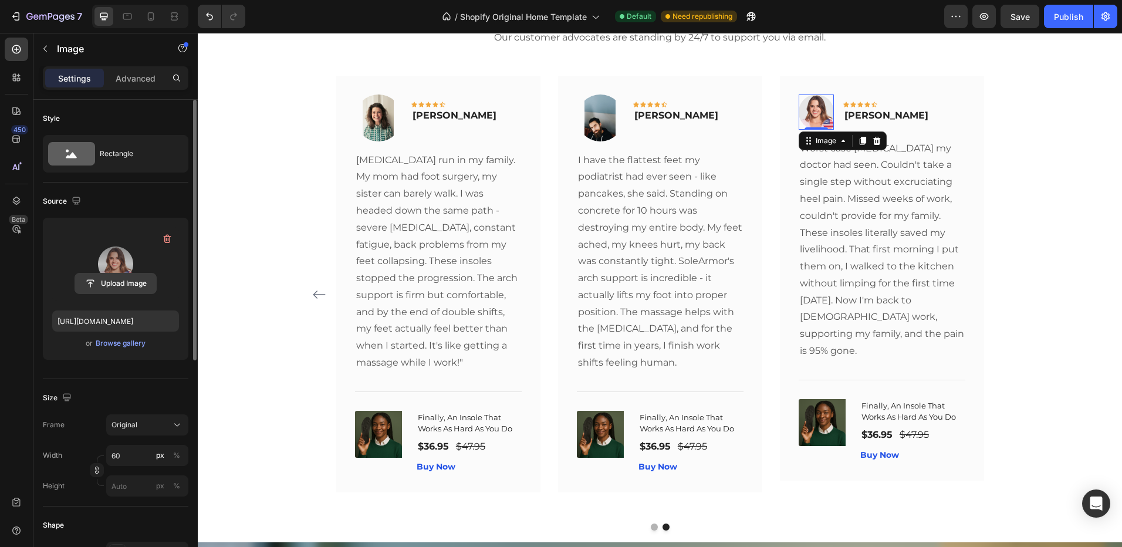
click at [109, 283] on input "file" at bounding box center [115, 283] width 81 height 20
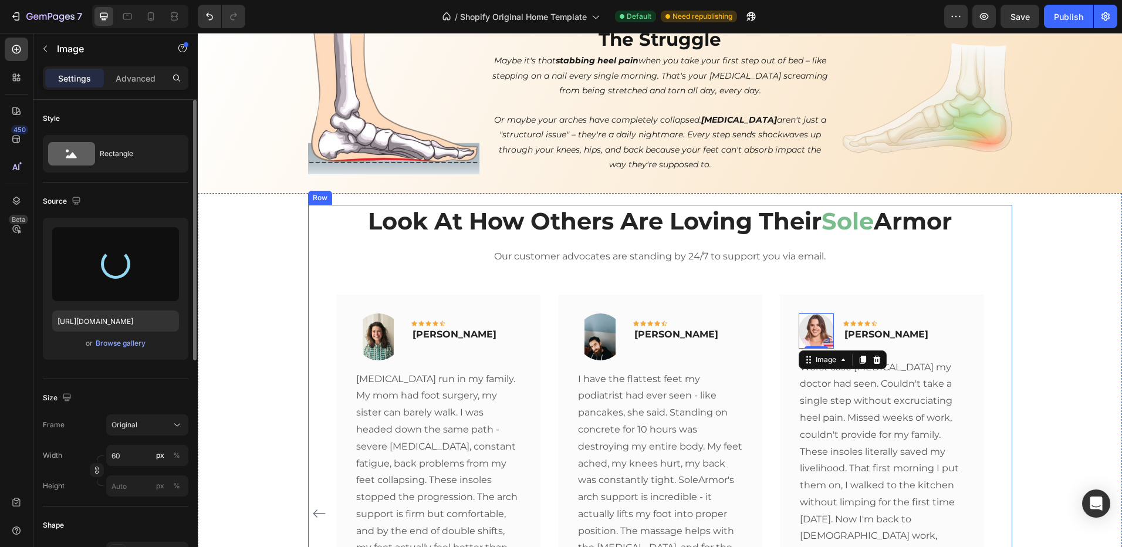
scroll to position [469, 0]
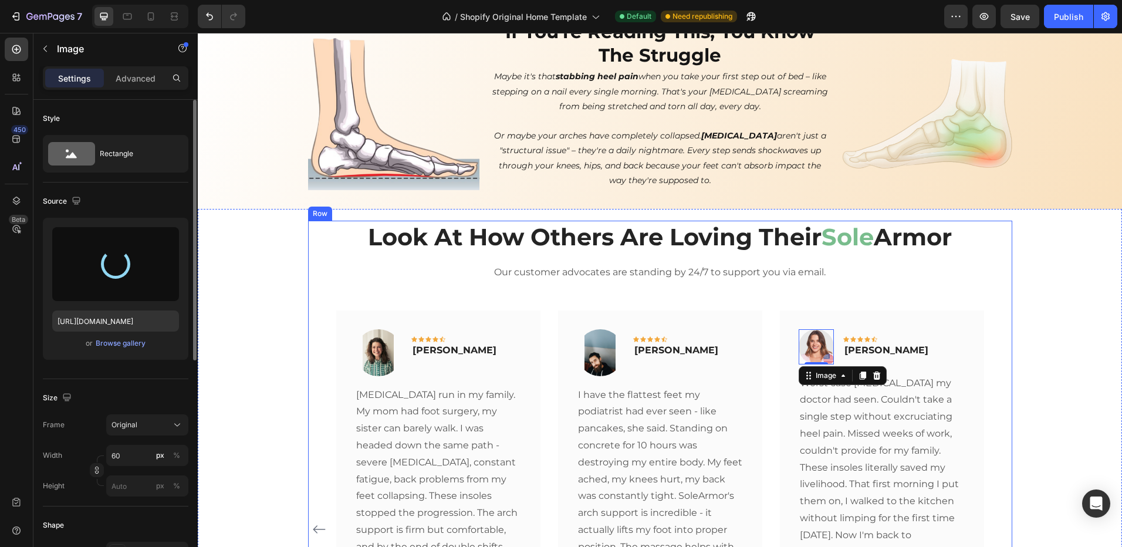
type input "[URL][DOMAIN_NAME]"
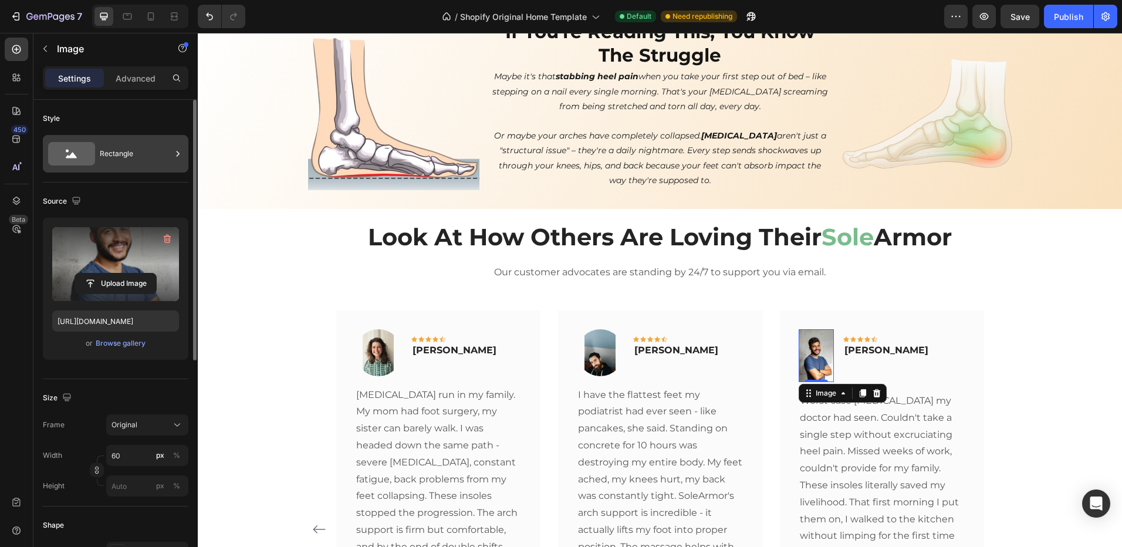
click at [120, 154] on div "Rectangle" at bounding box center [136, 153] width 72 height 27
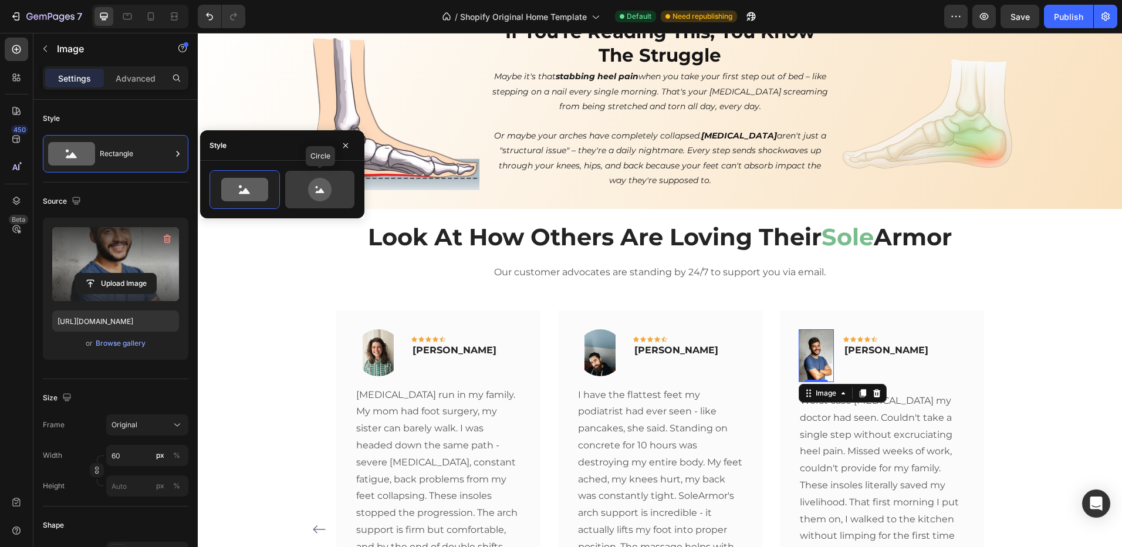
click at [316, 196] on icon at bounding box center [319, 189] width 23 height 23
type input "80"
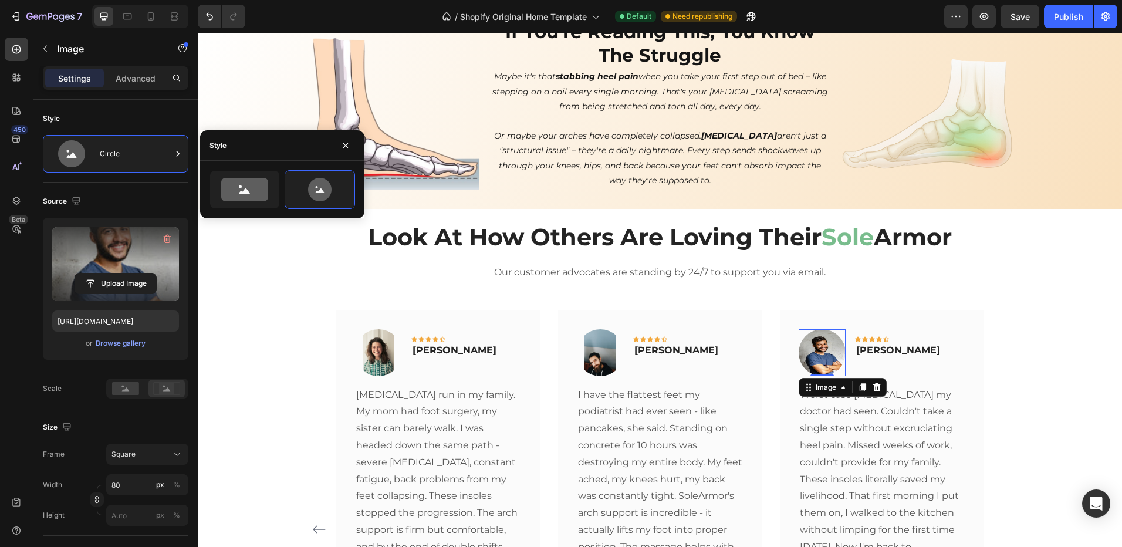
click at [160, 390] on rect at bounding box center [166, 389] width 15 height 12
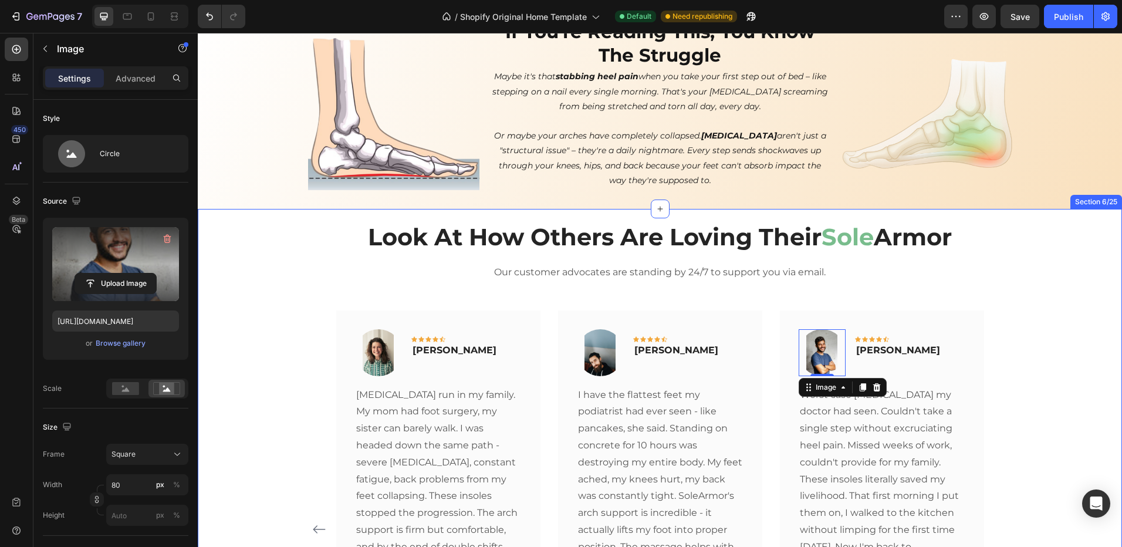
click at [1060, 319] on div "Look At How Others Are Loving Their Sole Armor Heading Our customer advocates a…" at bounding box center [660, 493] width 907 height 545
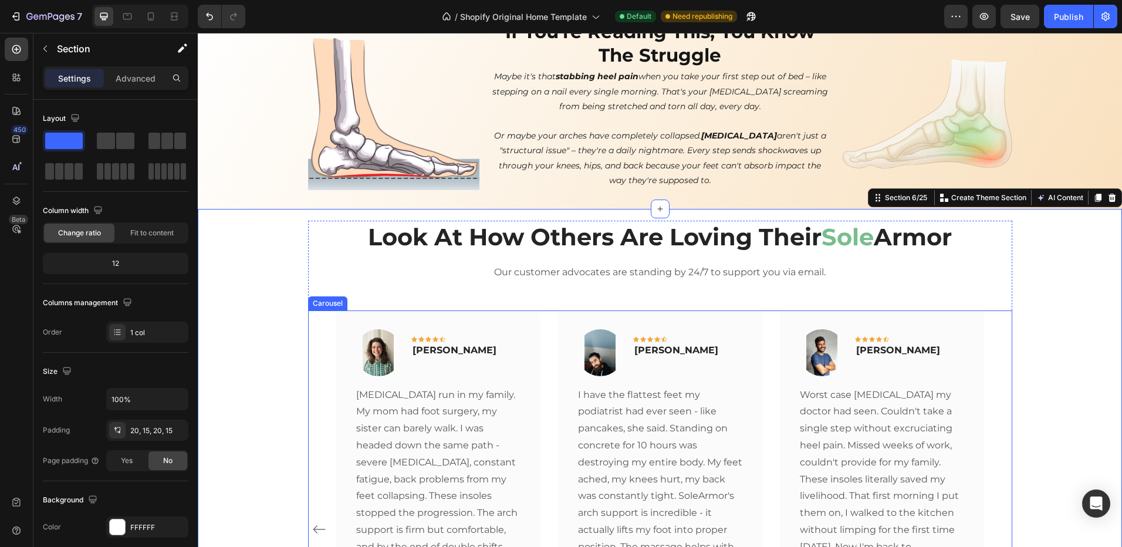
click at [315, 522] on icon "Carousel Back Arrow" at bounding box center [319, 529] width 14 height 14
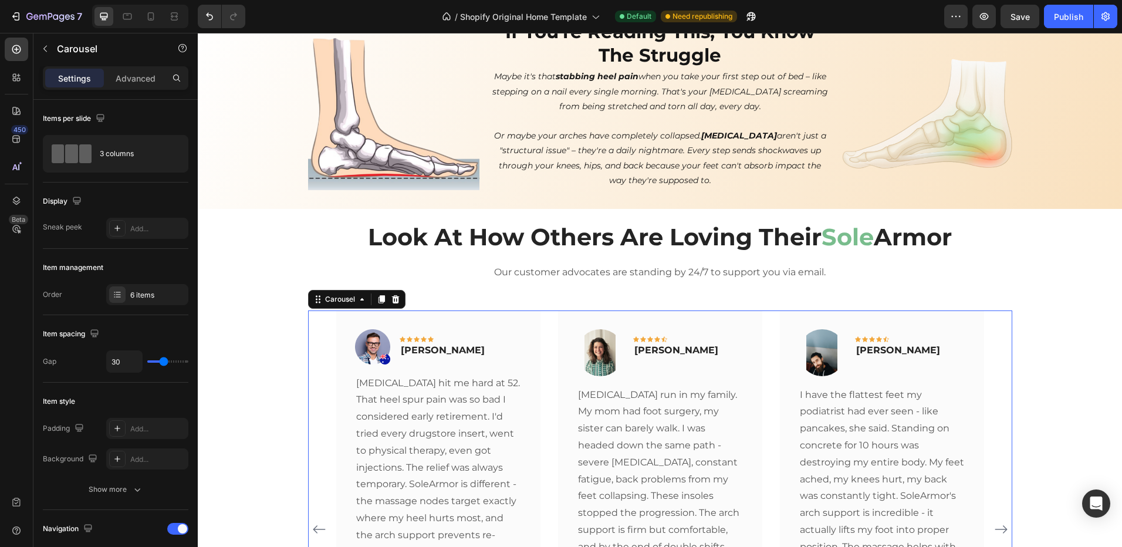
click at [315, 526] on icon "Carousel Back Arrow" at bounding box center [319, 529] width 14 height 14
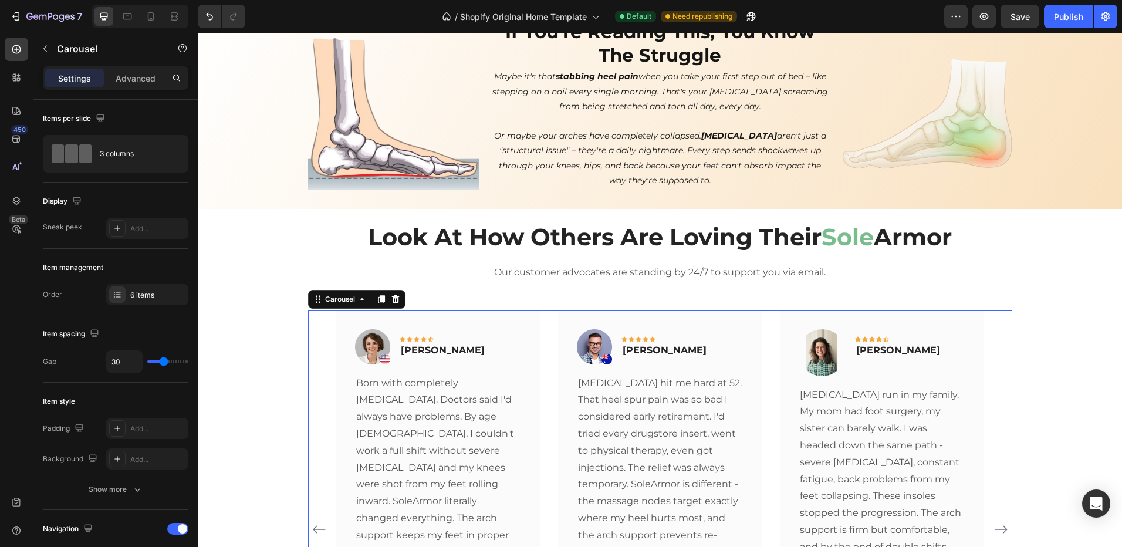
click at [314, 527] on icon "Carousel Back Arrow" at bounding box center [319, 529] width 14 height 14
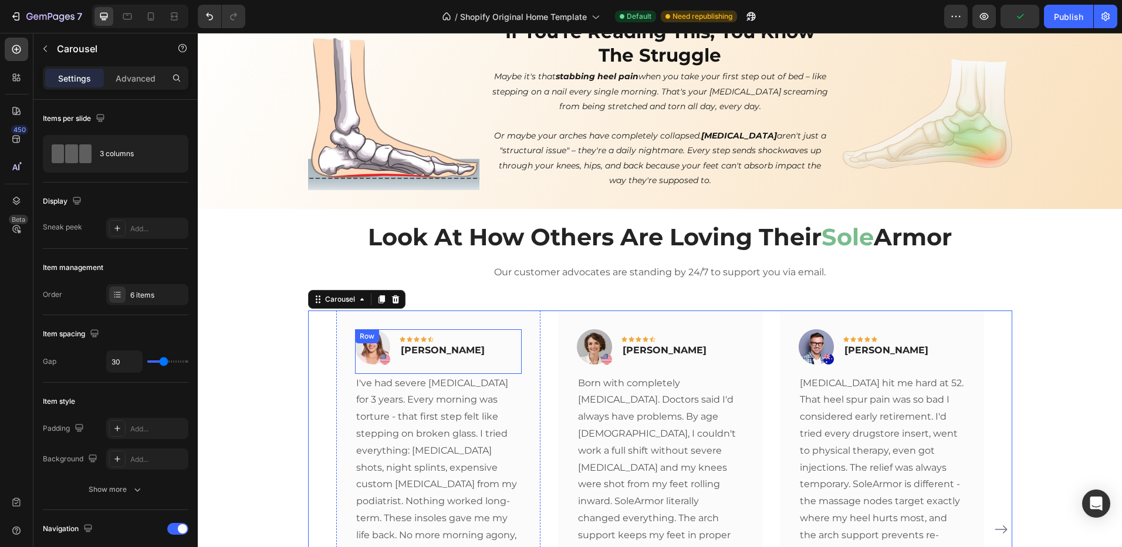
click at [472, 342] on div "Image Icon Icon Icon Icon Icon Row [PERSON_NAME] Text block Row" at bounding box center [438, 351] width 167 height 45
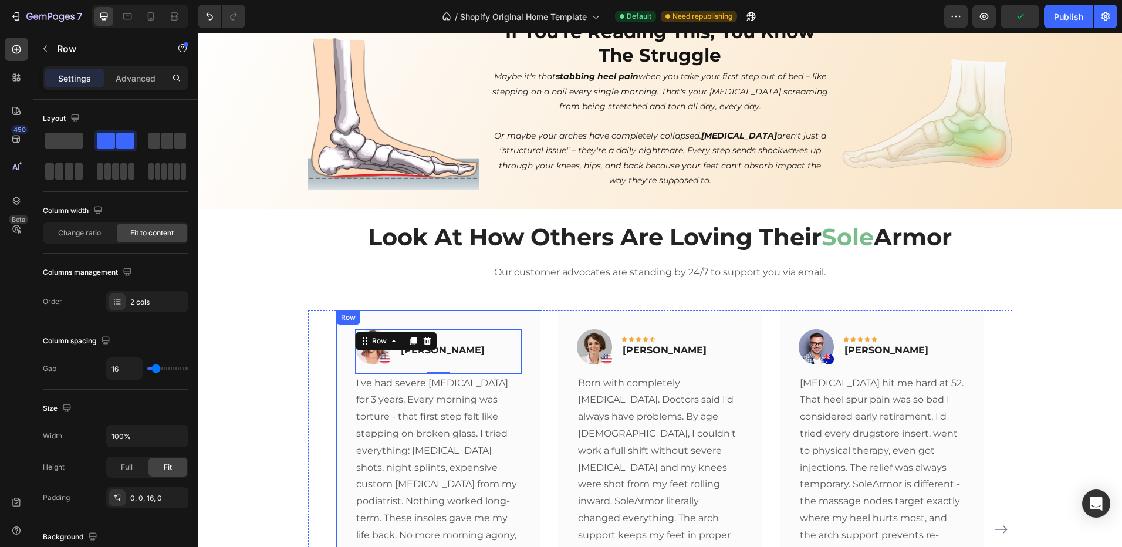
click at [530, 335] on div "Image Icon Icon Icon Icon Icon Row [PERSON_NAME] Text block Row 0 I've had seve…" at bounding box center [438, 512] width 204 height 405
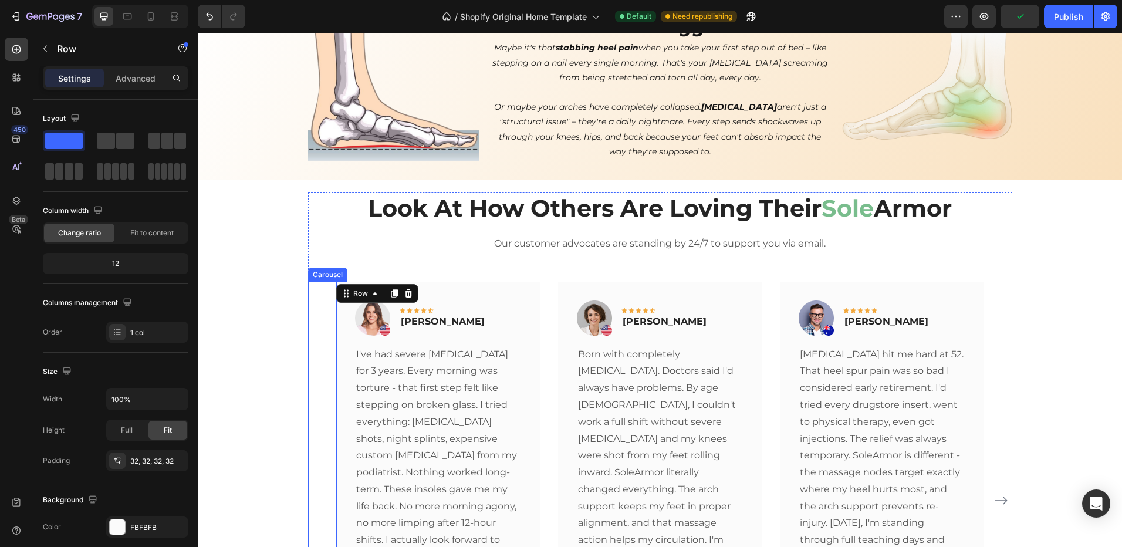
scroll to position [528, 0]
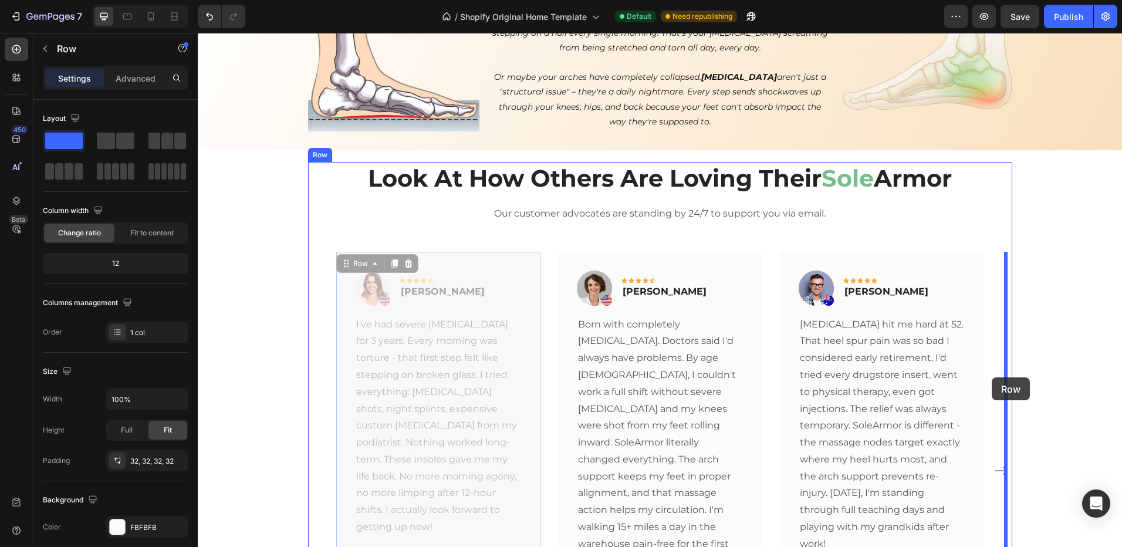
drag, startPoint x: 512, startPoint y: 263, endPoint x: 992, endPoint y: 377, distance: 493.3
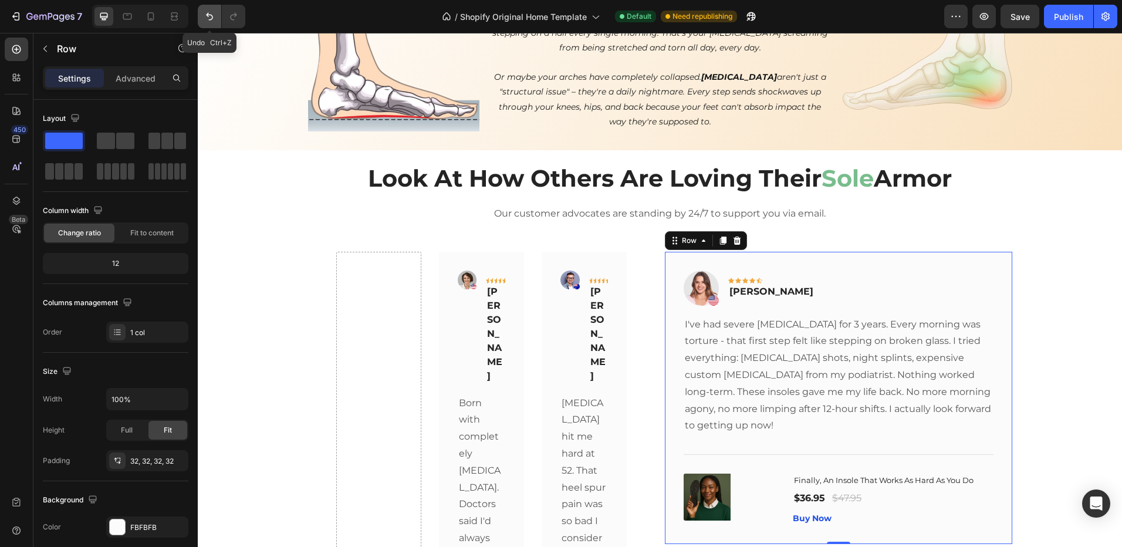
click at [202, 18] on button "Undo/Redo" at bounding box center [209, 16] width 23 height 23
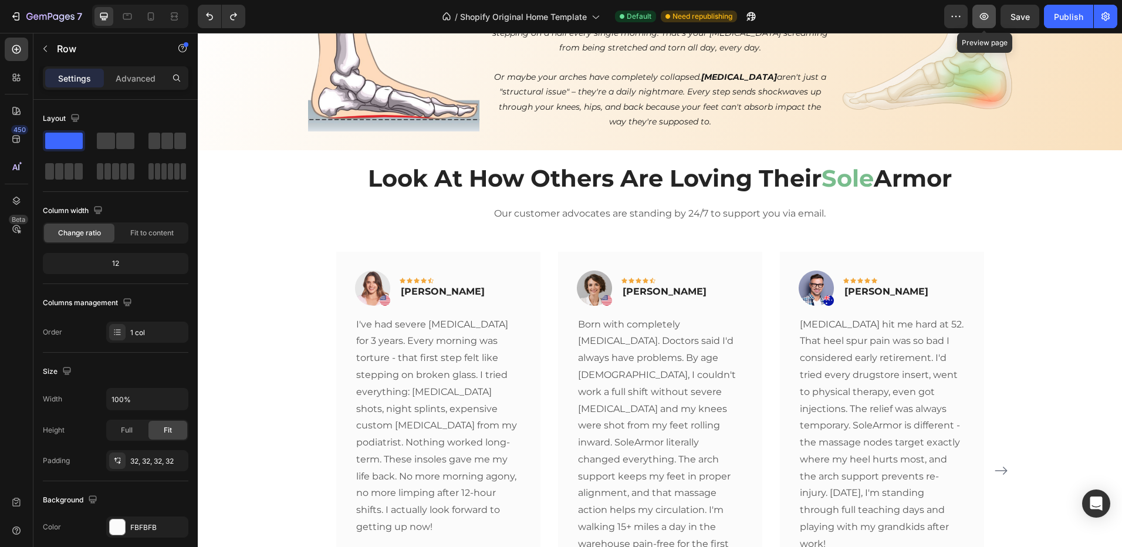
click at [984, 17] on icon "button" at bounding box center [984, 17] width 12 height 12
click at [1021, 14] on span "Save" at bounding box center [1020, 17] width 19 height 10
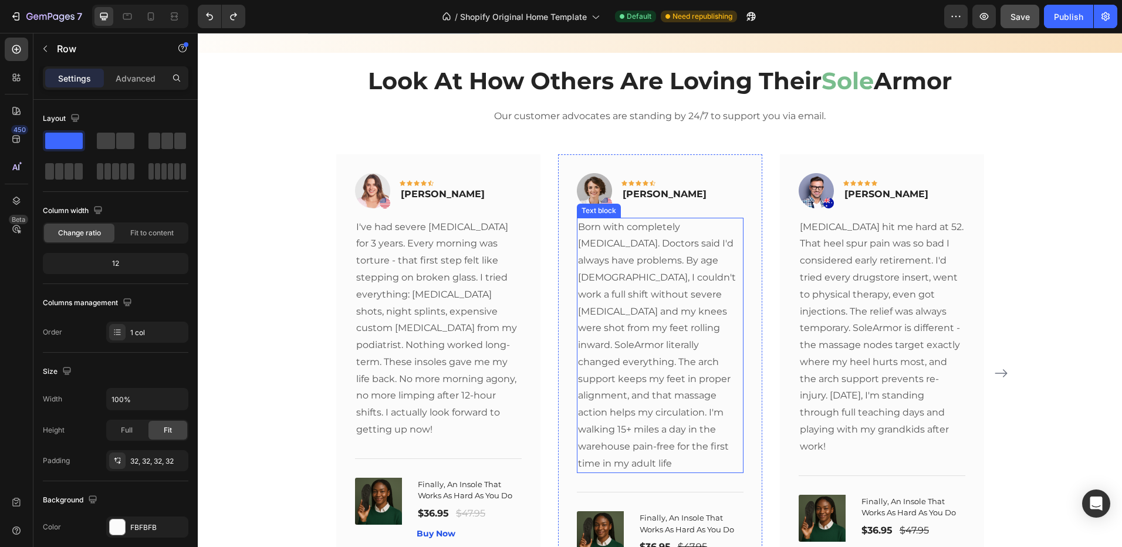
scroll to position [646, 0]
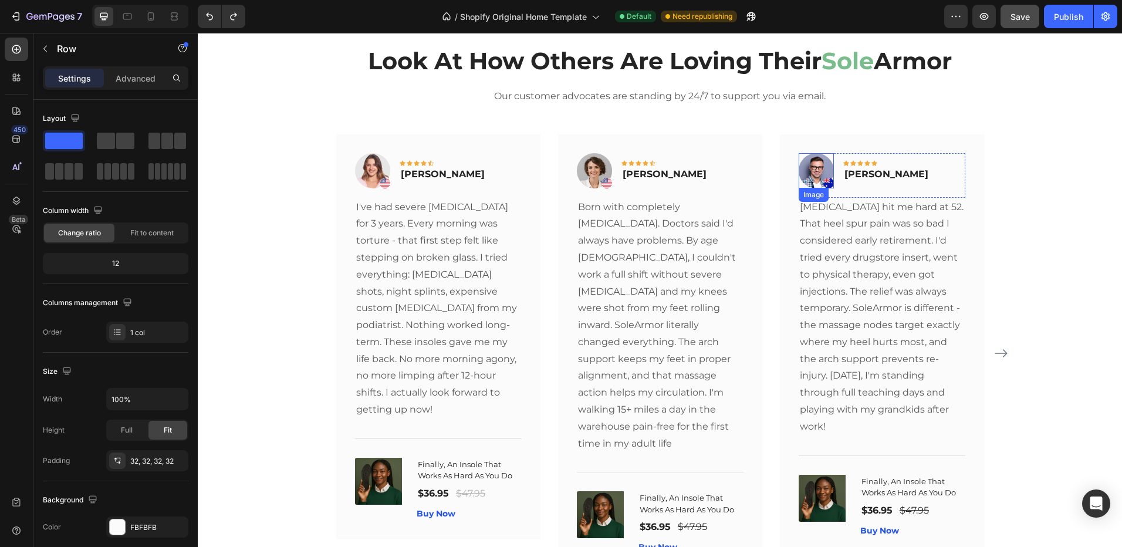
click at [818, 170] on img at bounding box center [816, 170] width 35 height 35
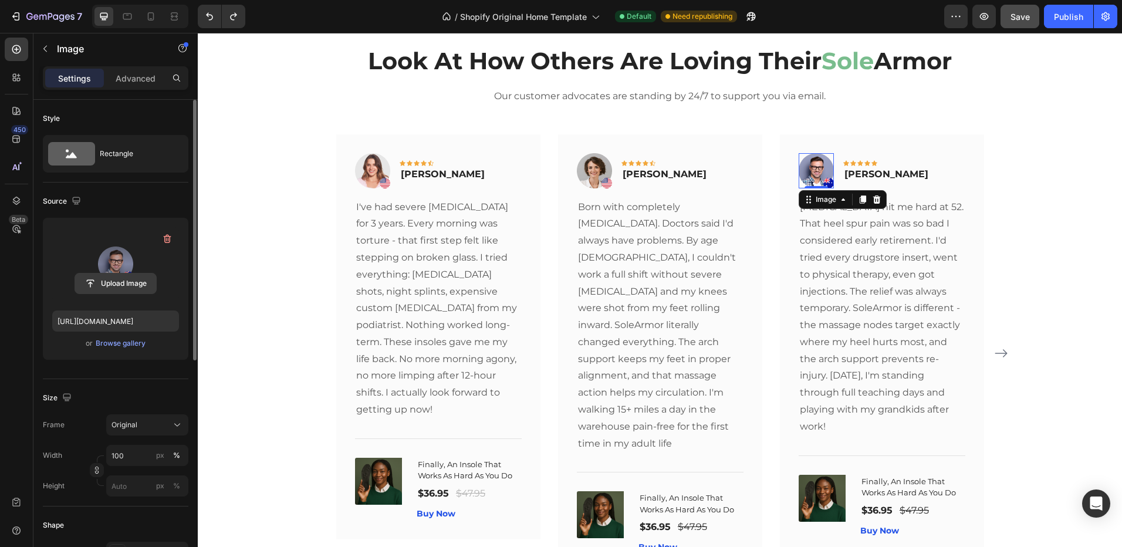
click at [108, 282] on input "file" at bounding box center [115, 283] width 81 height 20
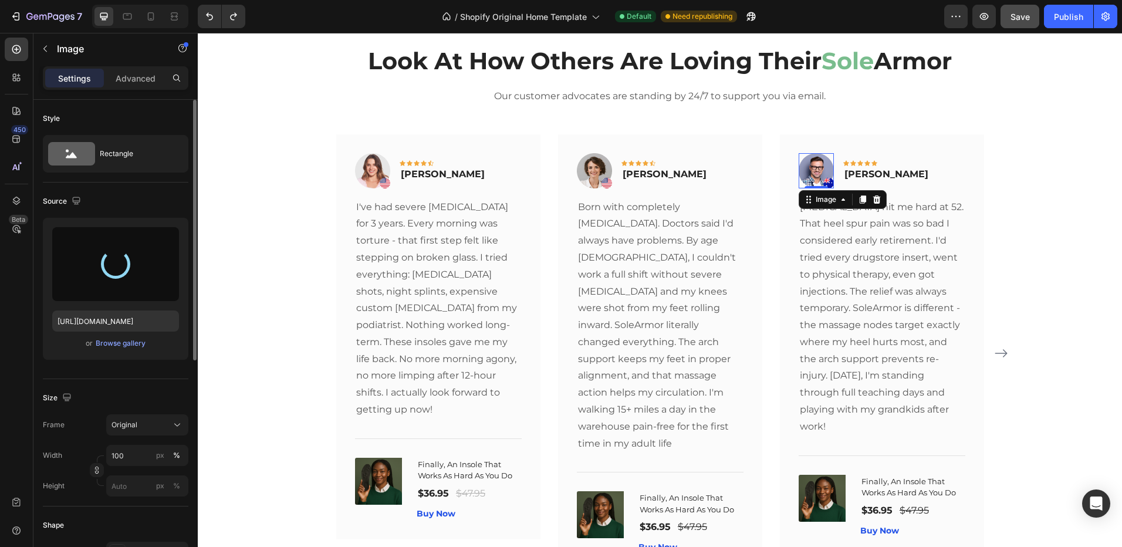
type input "[URL][DOMAIN_NAME]"
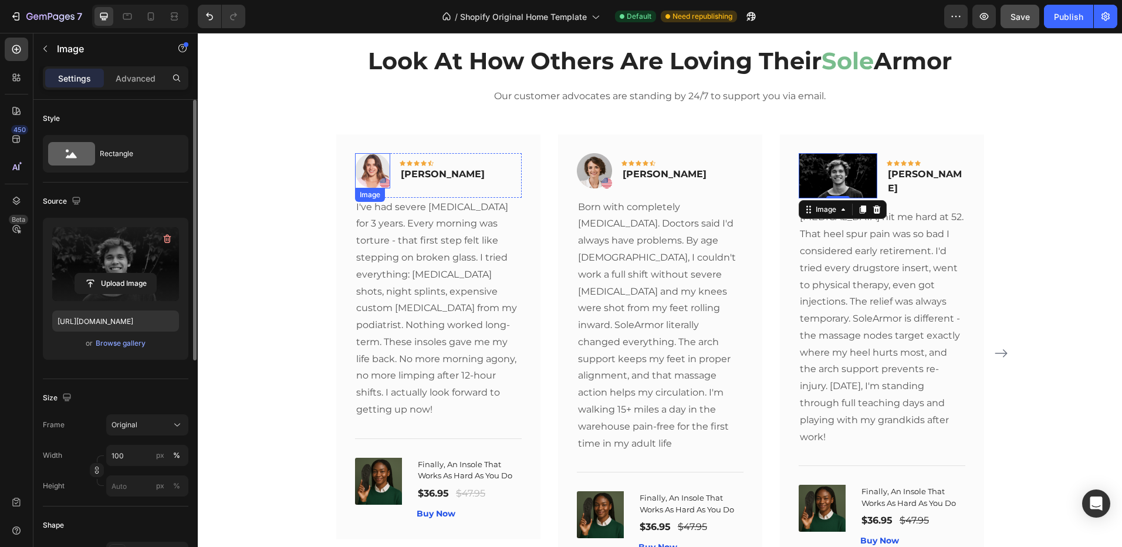
click at [368, 167] on img at bounding box center [372, 170] width 35 height 35
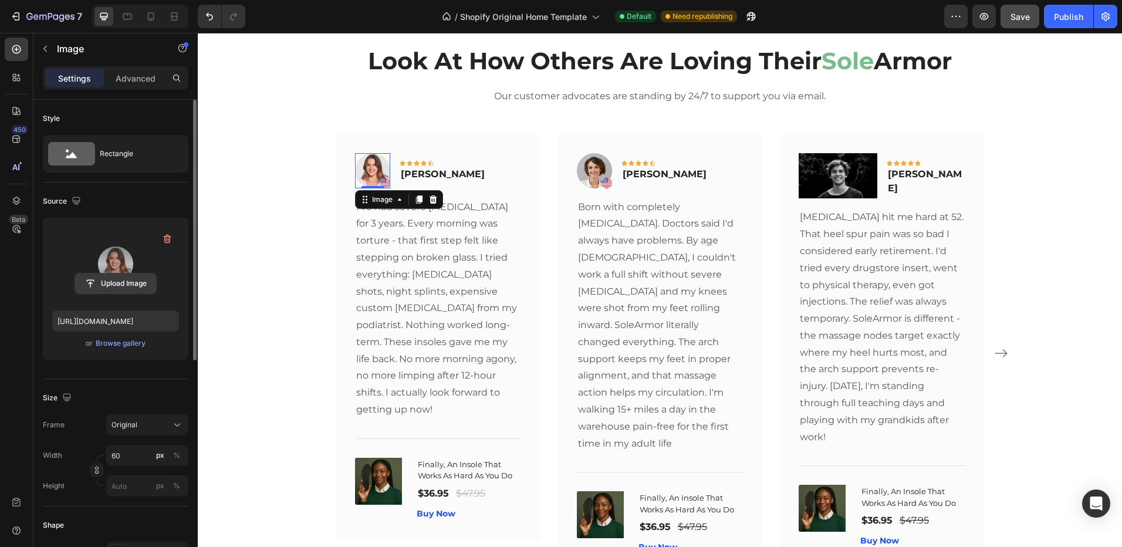
click at [111, 285] on input "file" at bounding box center [115, 283] width 81 height 20
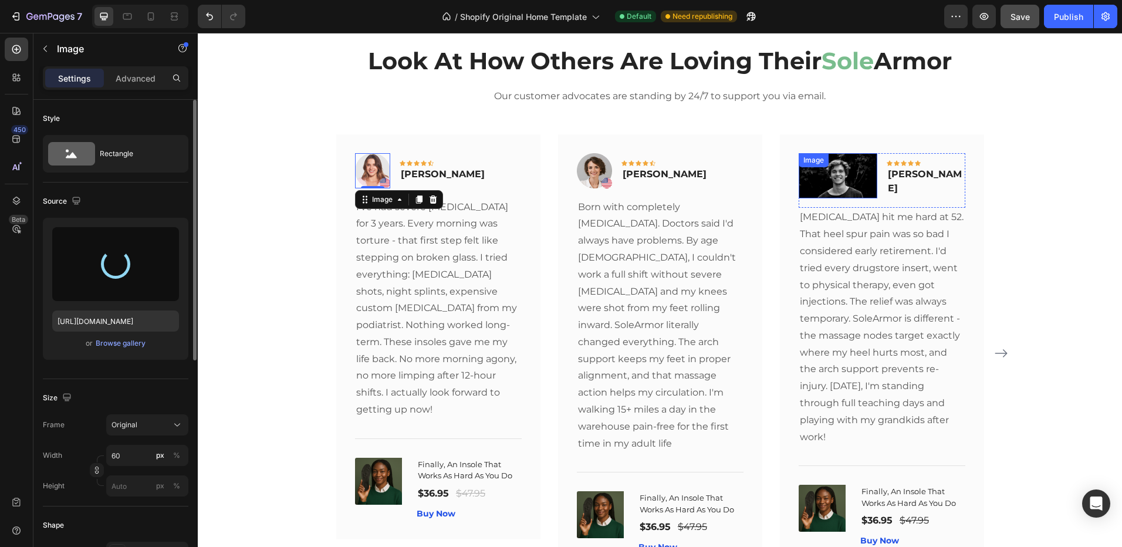
click at [837, 178] on img at bounding box center [838, 176] width 79 height 46
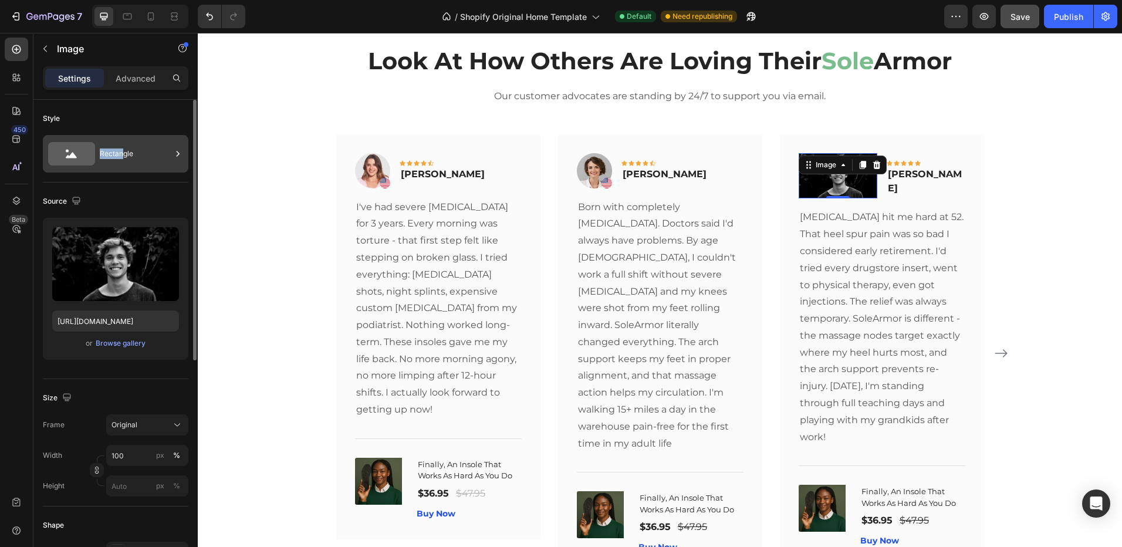
click at [124, 379] on div "Style Rectangle" at bounding box center [116, 442] width 146 height 127
drag, startPoint x: 124, startPoint y: 136, endPoint x: 122, endPoint y: 151, distance: 14.8
click at [122, 151] on div "Rectangle" at bounding box center [136, 153] width 72 height 27
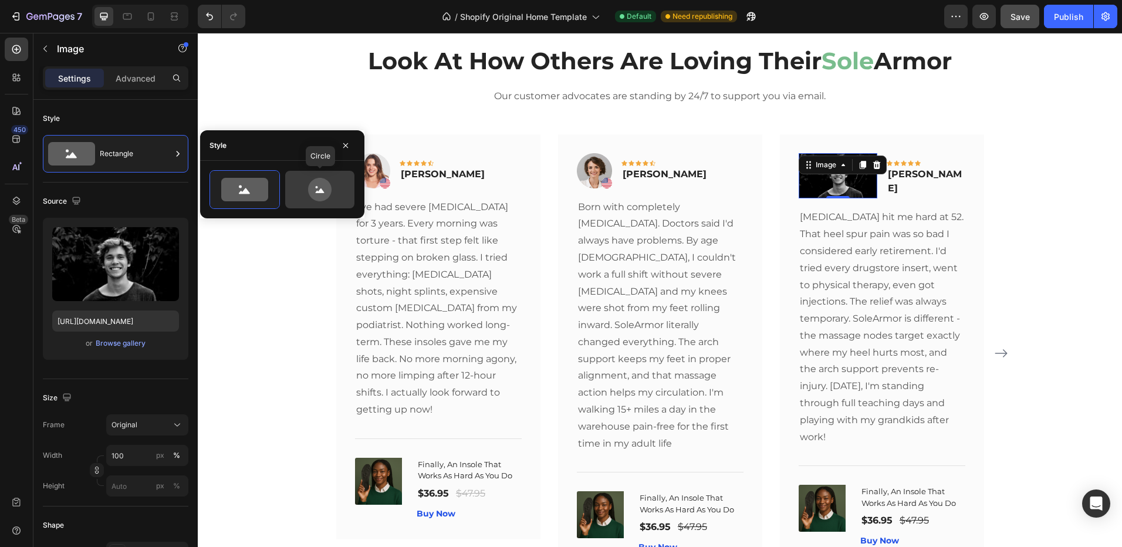
click at [326, 198] on icon at bounding box center [319, 189] width 23 height 23
type input "80"
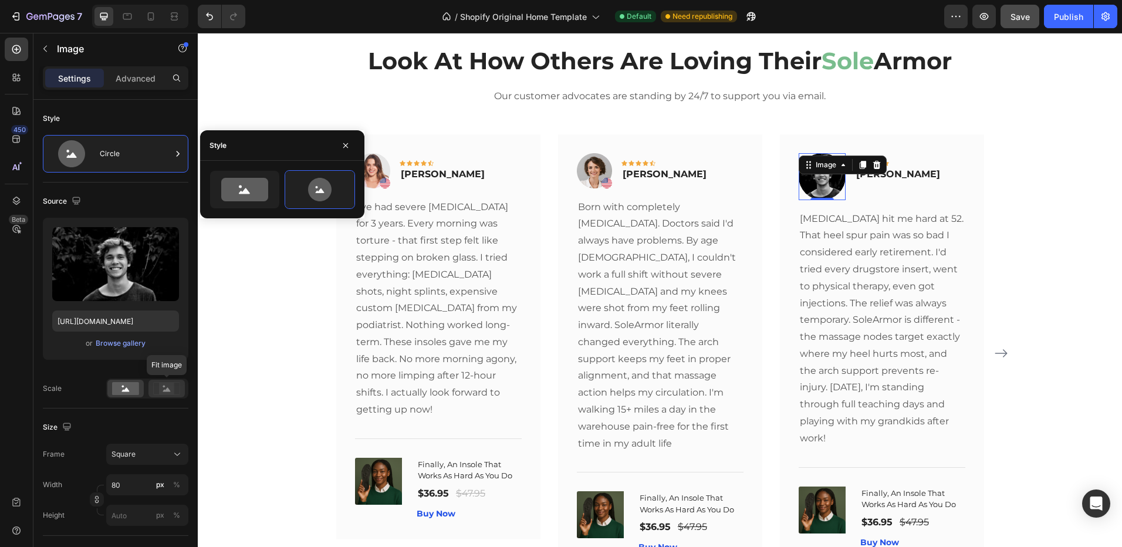
click at [164, 391] on icon at bounding box center [167, 389] width 8 height 4
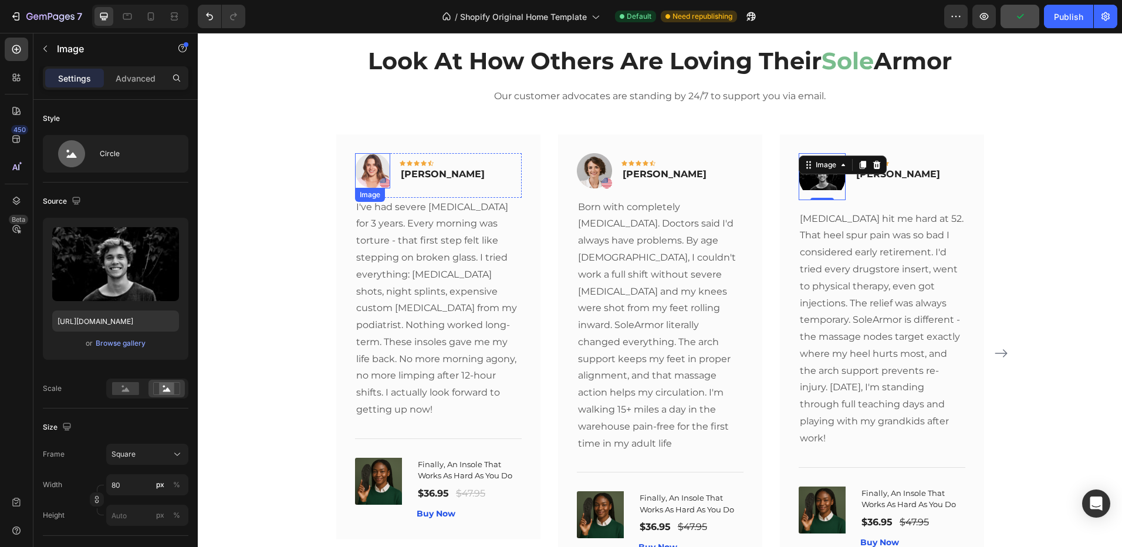
click at [367, 177] on img at bounding box center [372, 170] width 35 height 35
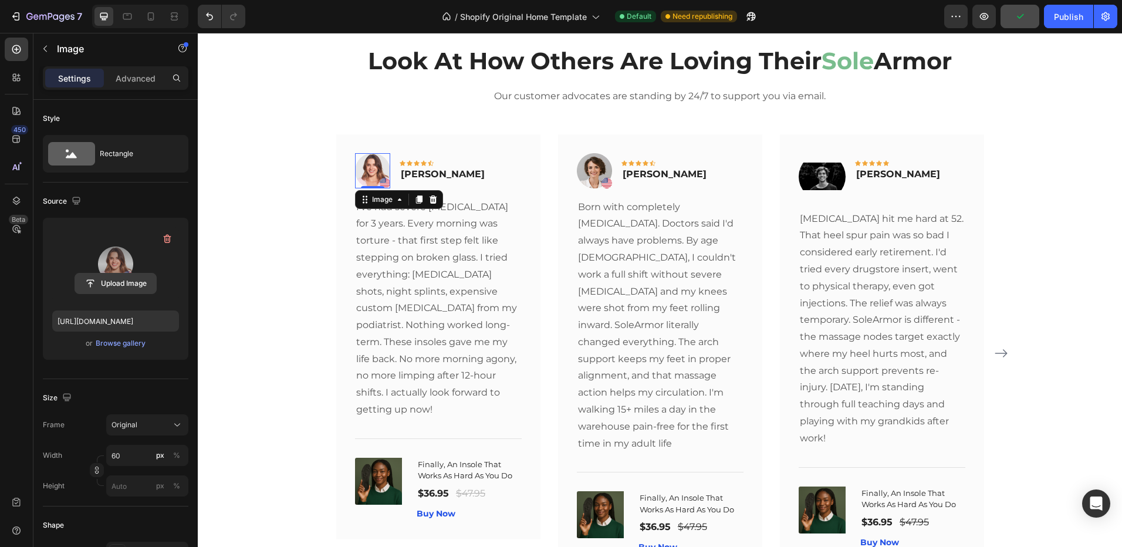
click at [116, 280] on input "file" at bounding box center [115, 283] width 81 height 20
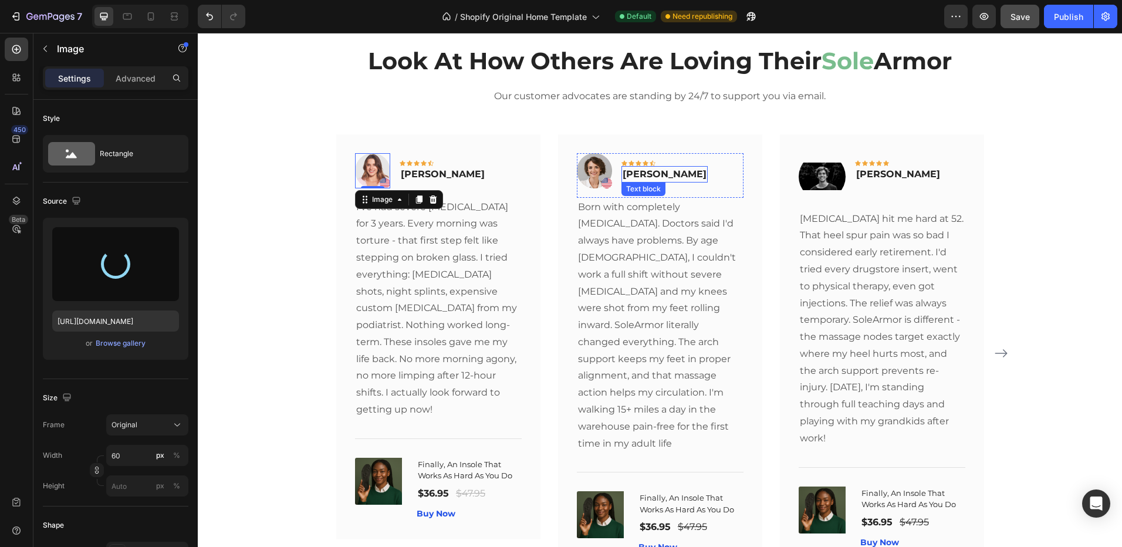
type input "[URL][DOMAIN_NAME]"
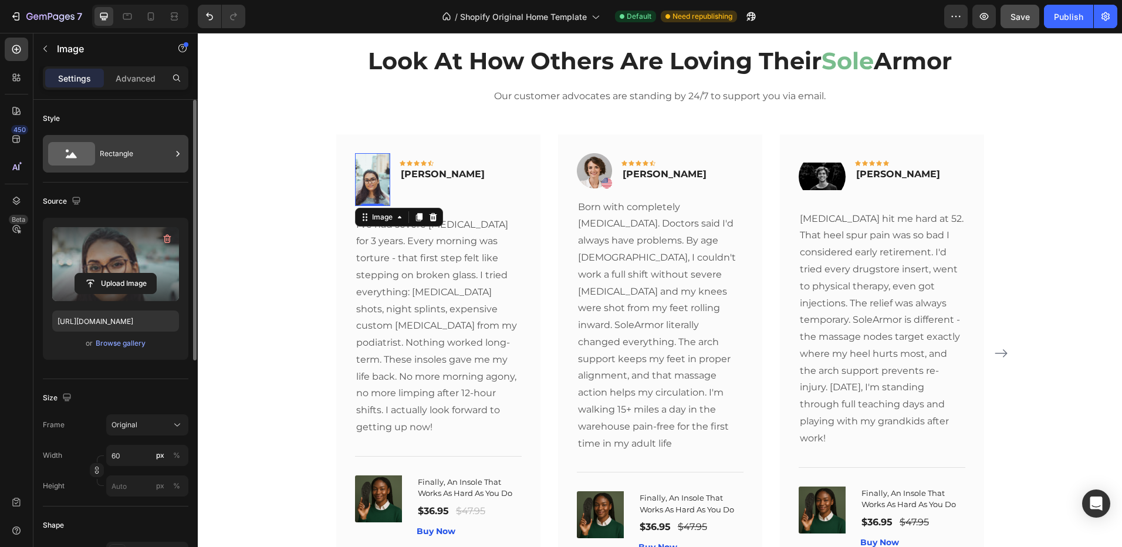
click at [131, 149] on div "Rectangle" at bounding box center [136, 153] width 72 height 27
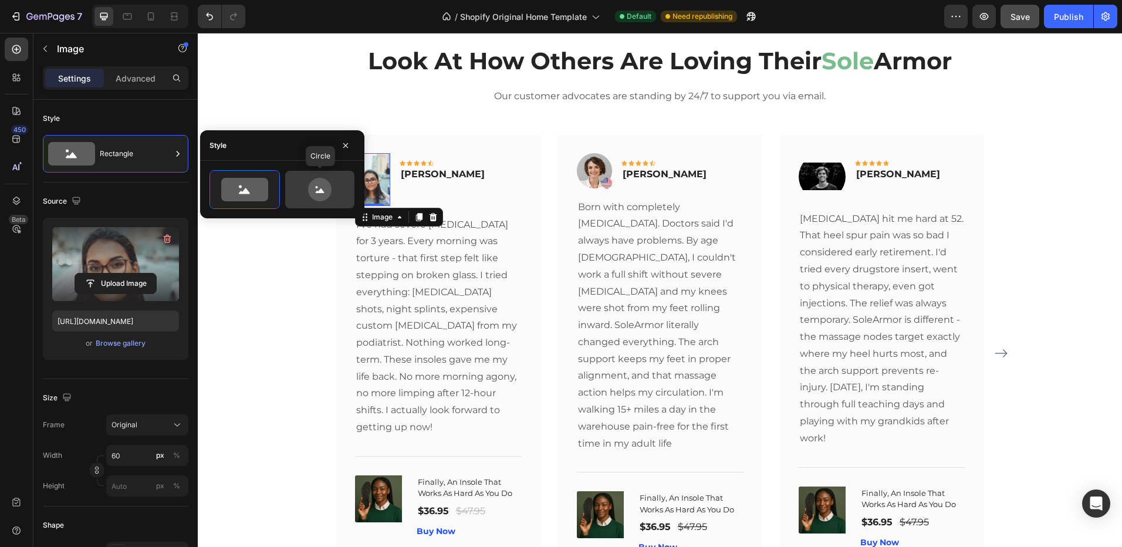
click at [326, 198] on icon at bounding box center [319, 189] width 23 height 23
type input "80"
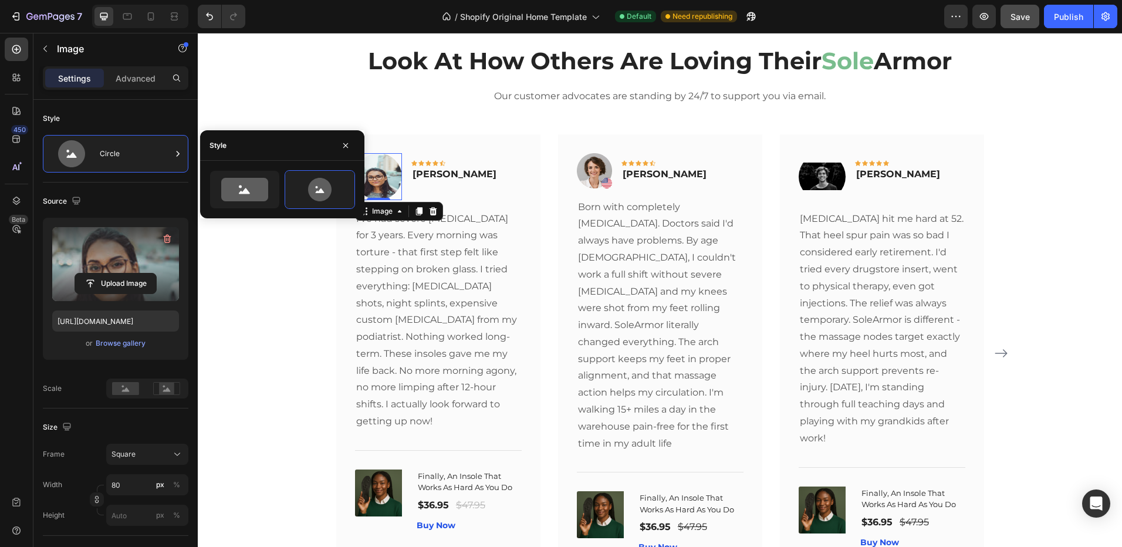
click at [127, 246] on label at bounding box center [115, 264] width 127 height 74
click at [127, 273] on input "file" at bounding box center [115, 283] width 81 height 20
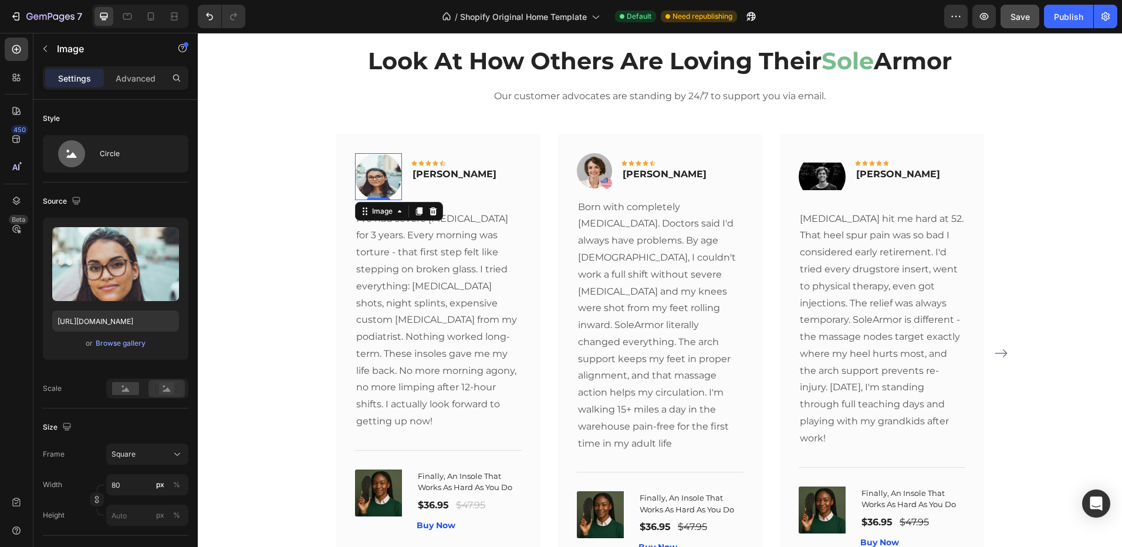
click at [163, 395] on div at bounding box center [166, 389] width 36 height 18
click at [599, 168] on img at bounding box center [594, 170] width 35 height 35
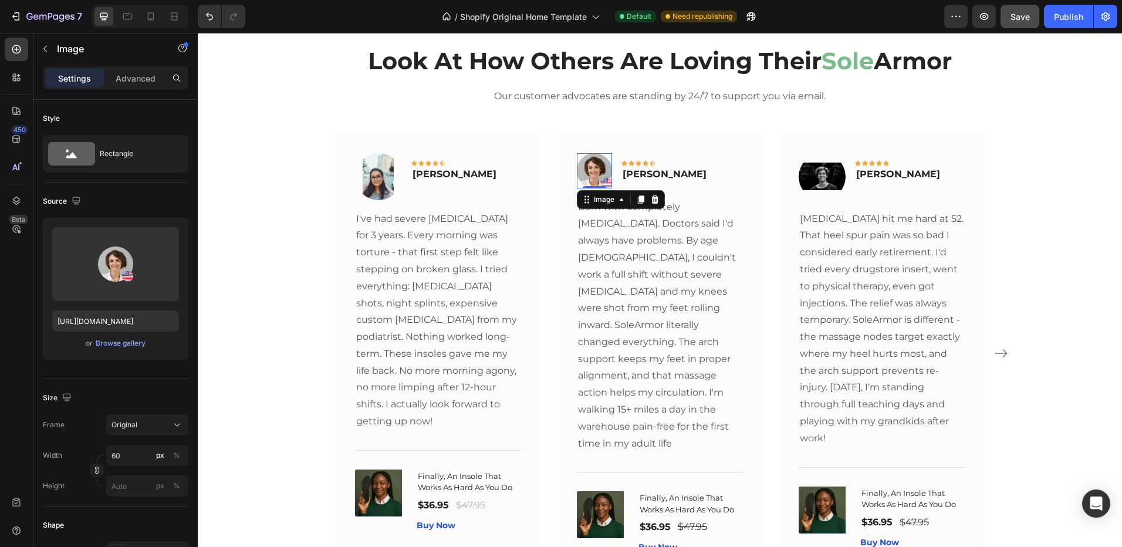
click at [594, 183] on img at bounding box center [594, 170] width 35 height 35
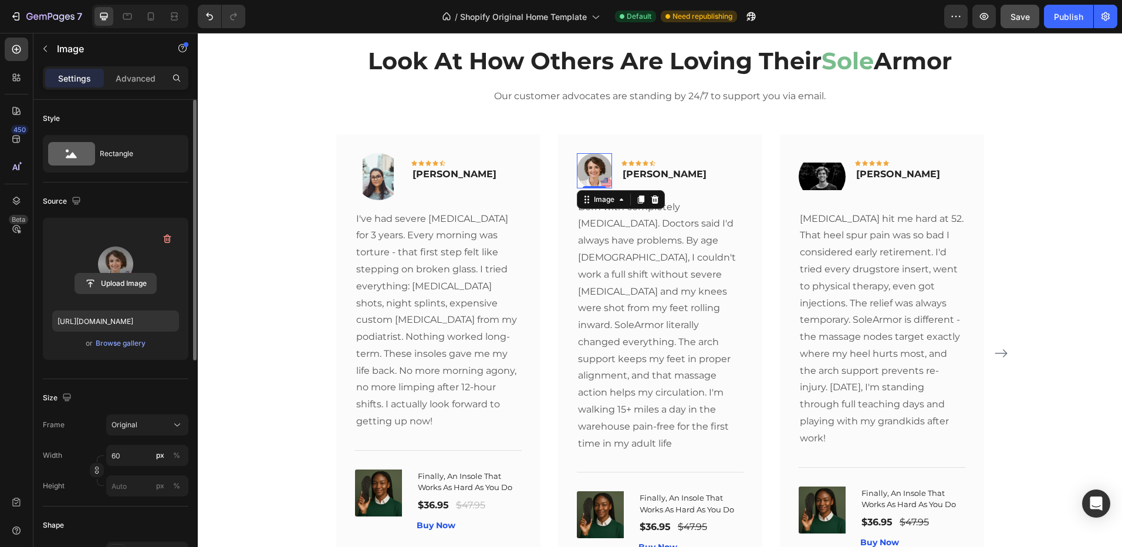
click at [117, 285] on input "file" at bounding box center [115, 283] width 81 height 20
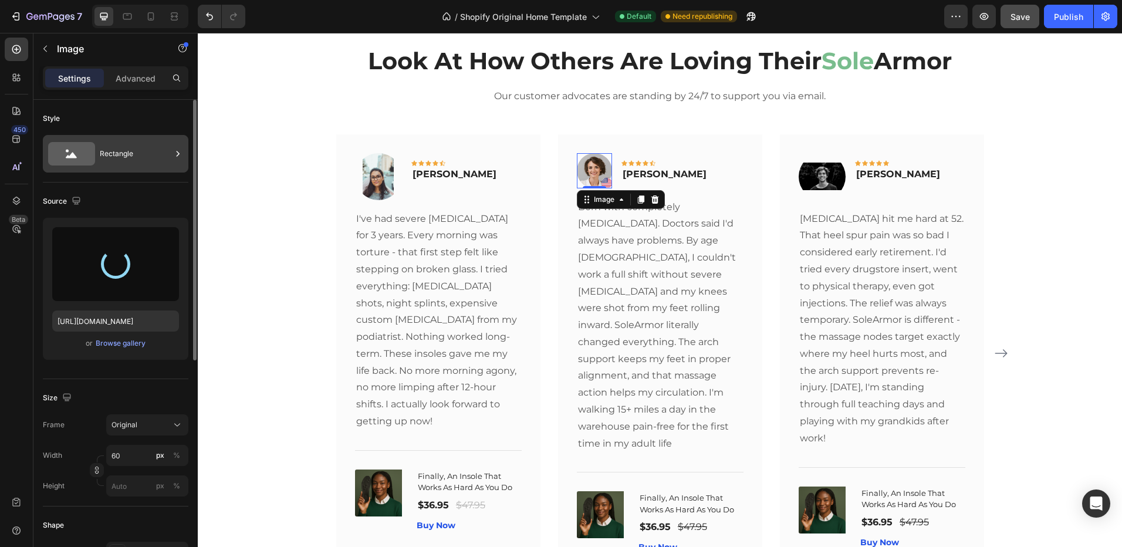
click at [112, 149] on div "Rectangle" at bounding box center [136, 153] width 72 height 27
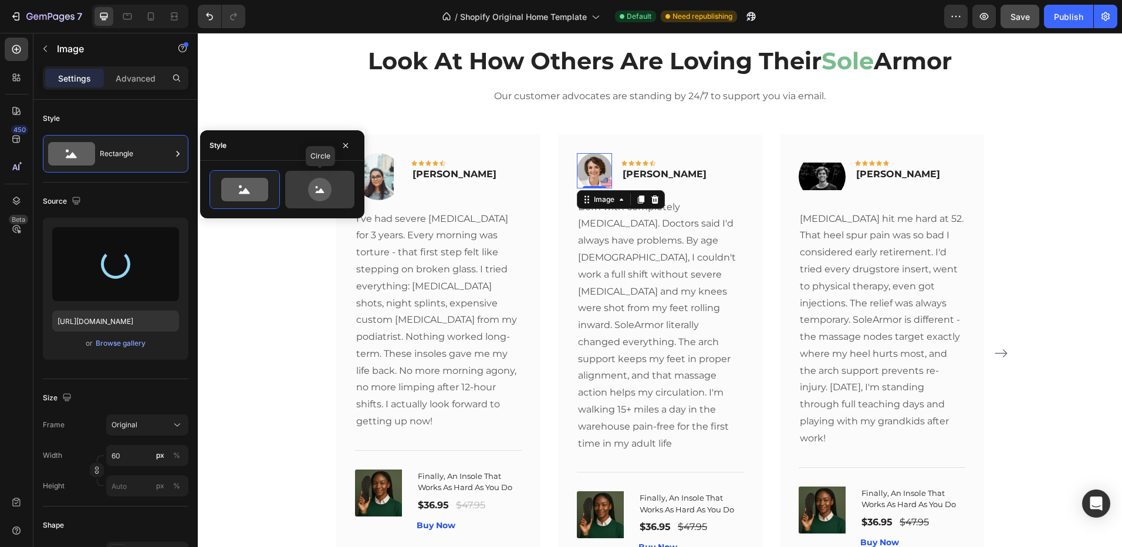
click at [303, 193] on icon at bounding box center [319, 189] width 55 height 23
type input "80"
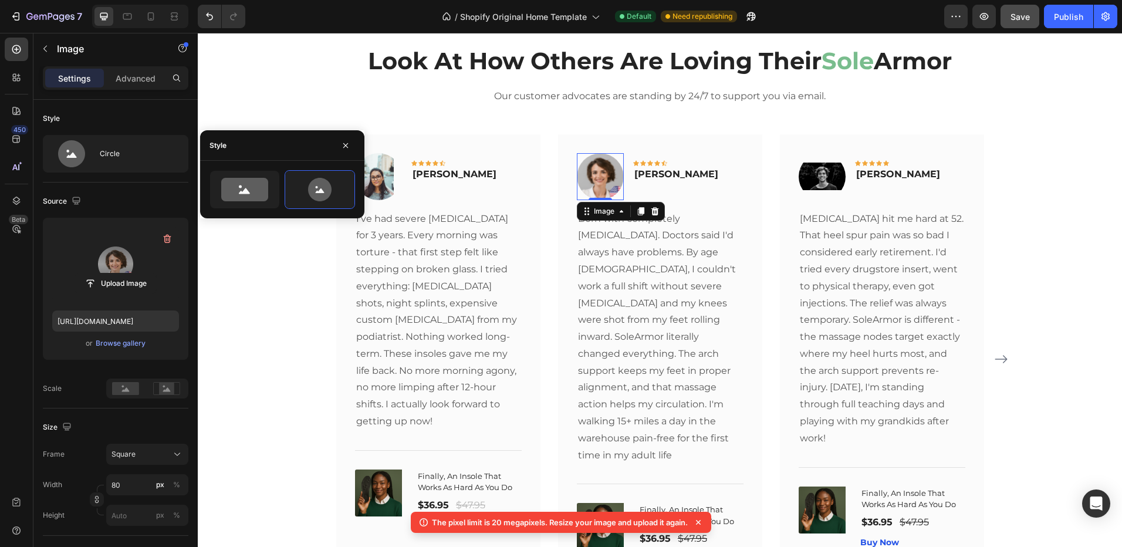
click at [125, 268] on label at bounding box center [115, 264] width 127 height 74
click at [125, 273] on input "file" at bounding box center [115, 283] width 81 height 20
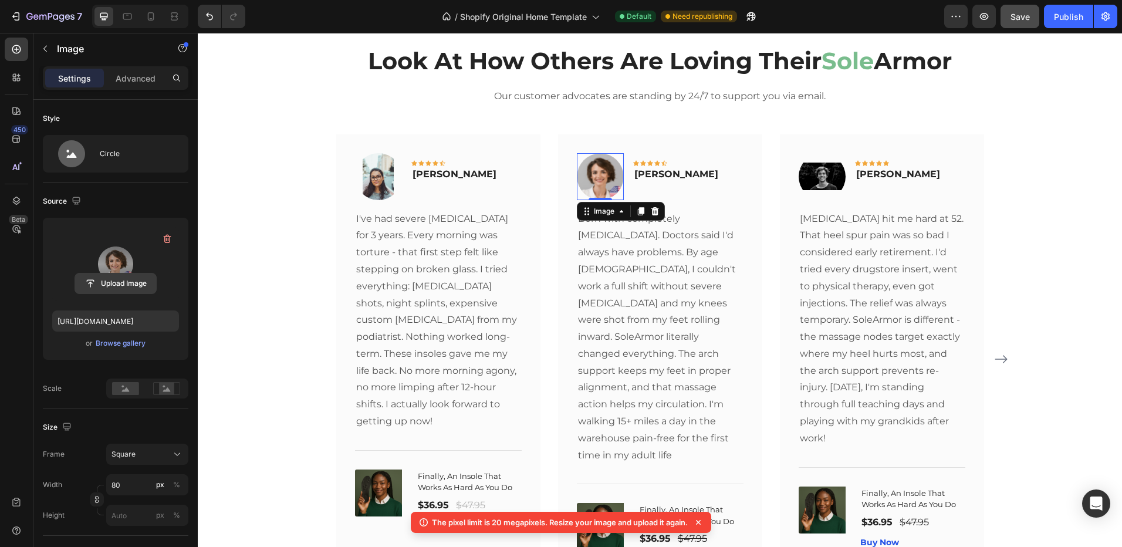
click at [138, 280] on input "file" at bounding box center [115, 283] width 81 height 20
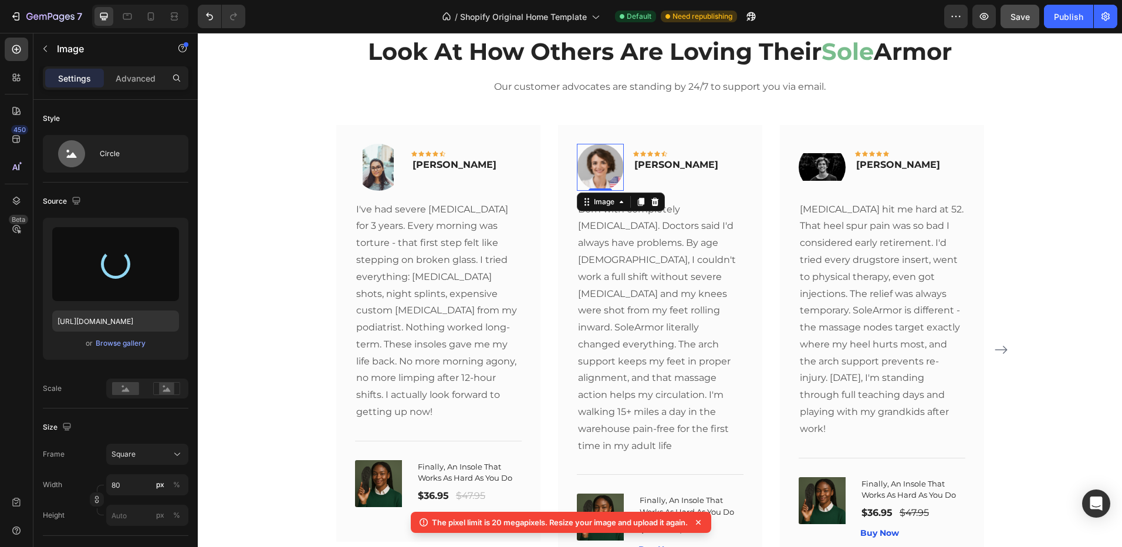
scroll to position [352, 0]
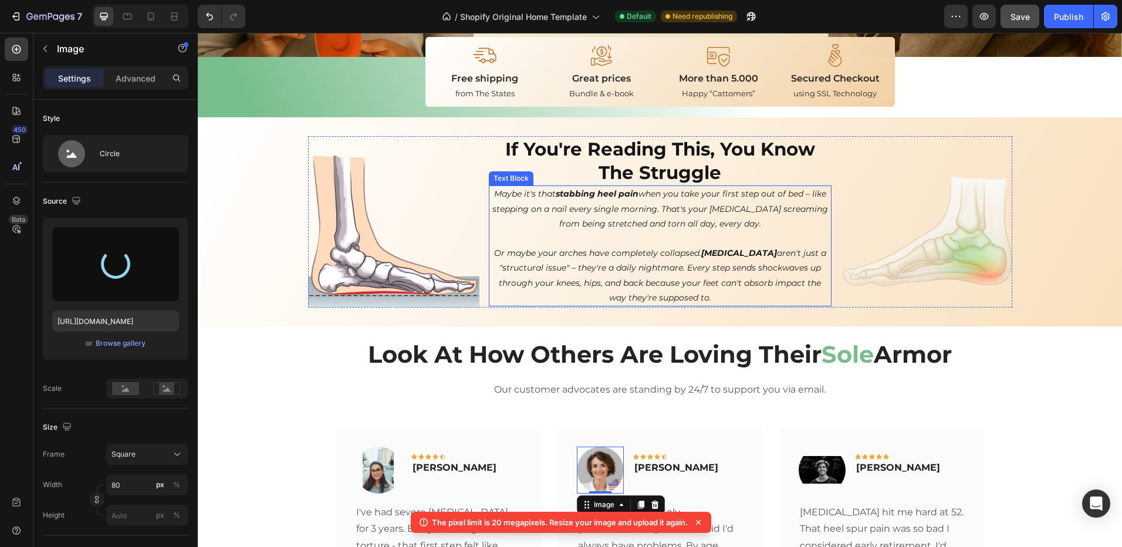
type input "[URL][DOMAIN_NAME]"
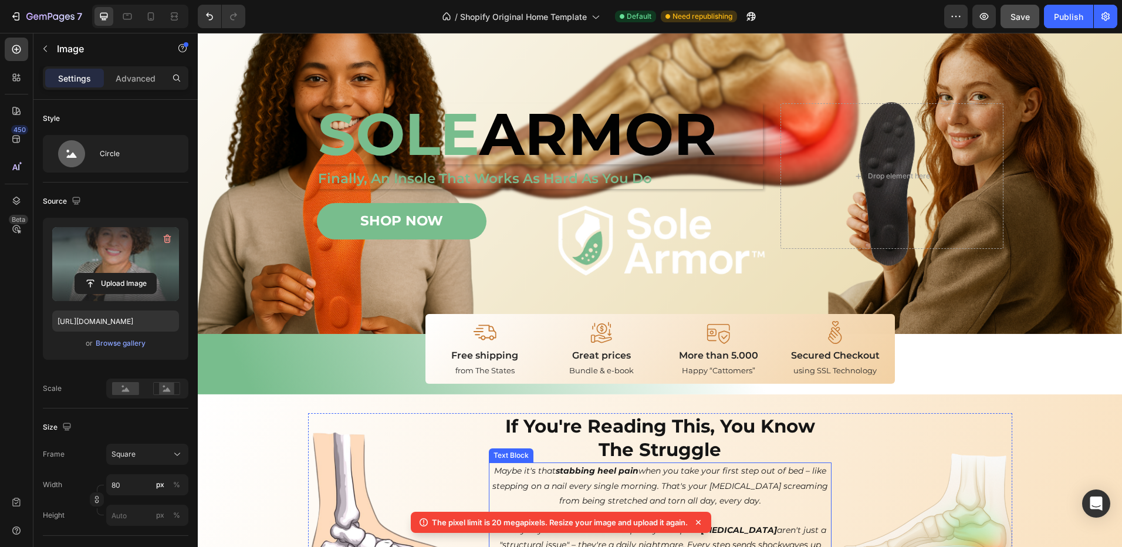
scroll to position [646, 0]
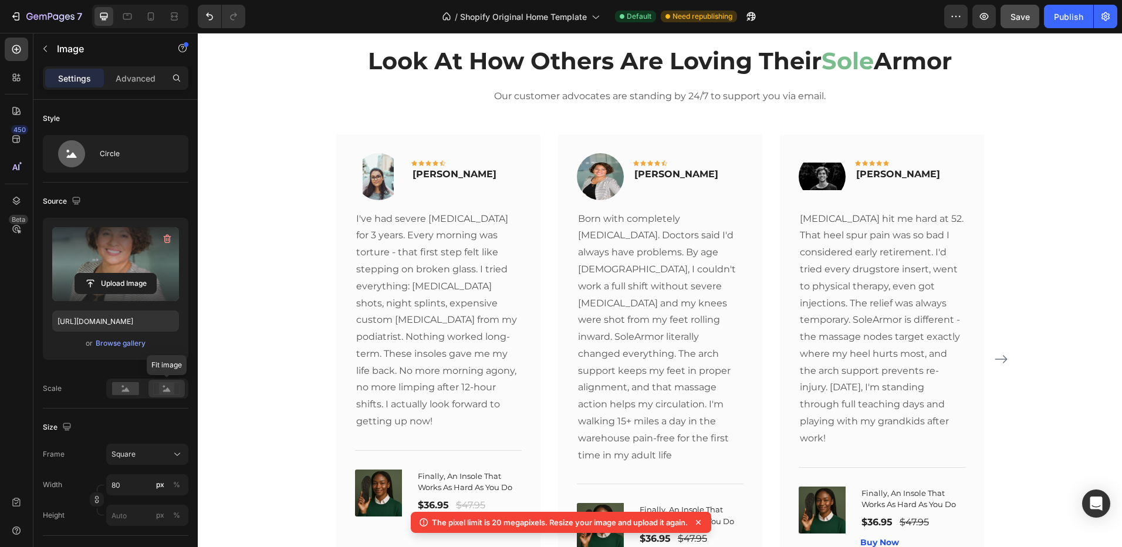
click at [164, 391] on icon at bounding box center [167, 389] width 8 height 4
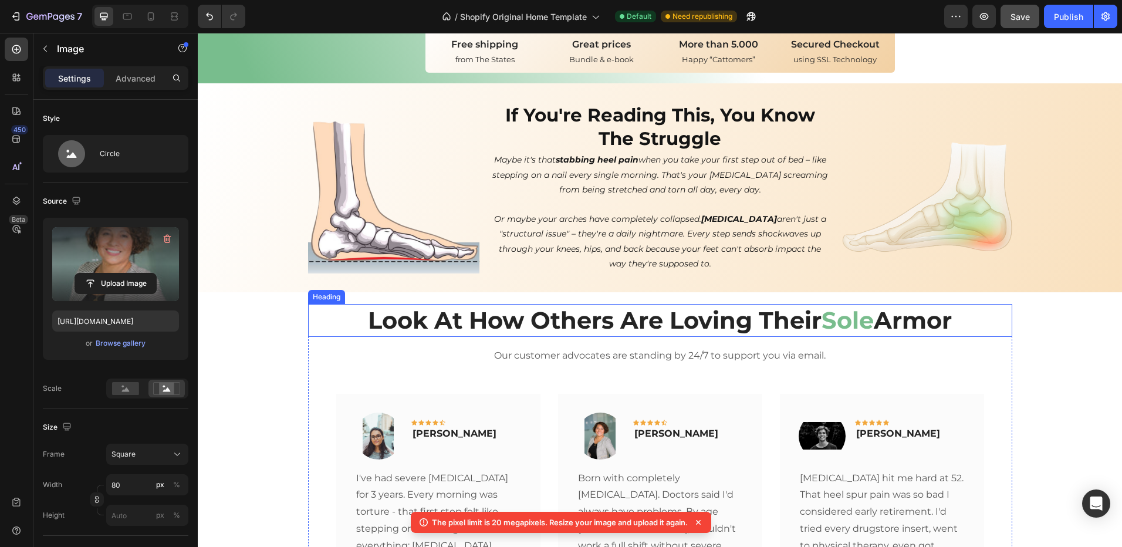
scroll to position [680, 0]
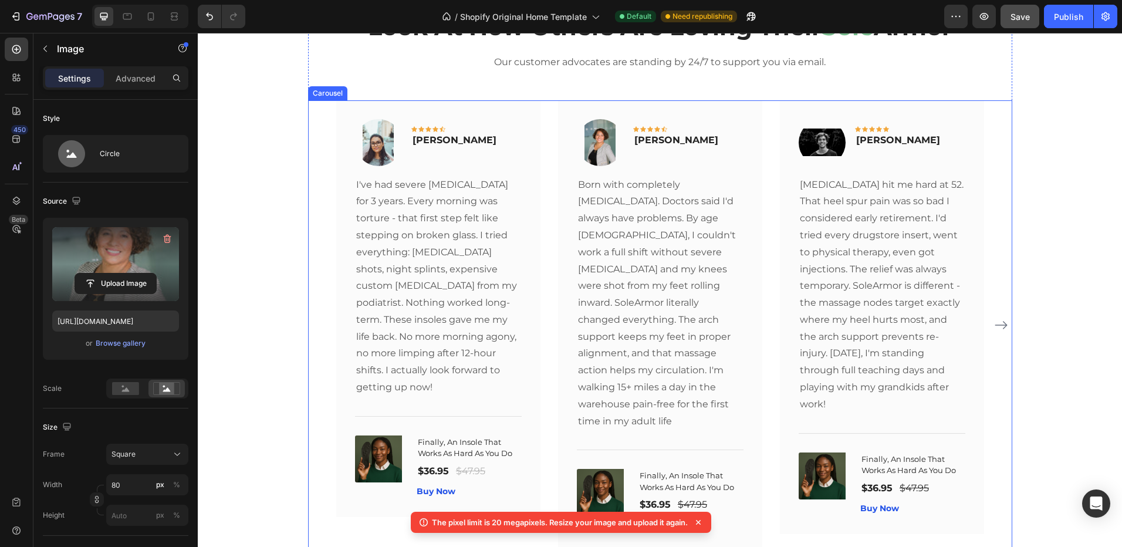
click at [1002, 318] on icon "Carousel Next Arrow" at bounding box center [1001, 325] width 14 height 14
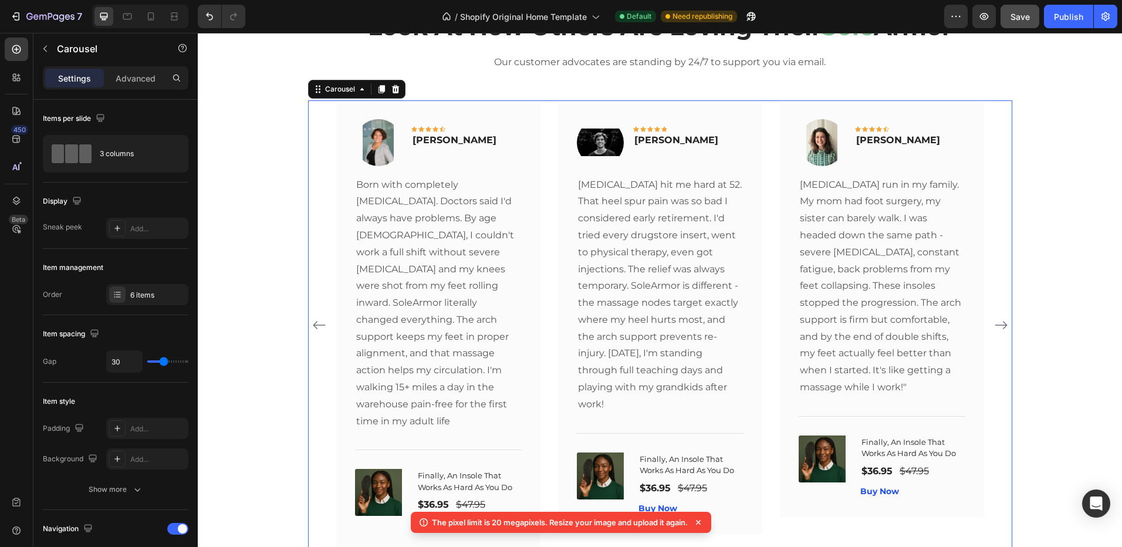
click at [701, 522] on icon at bounding box center [698, 522] width 5 height 5
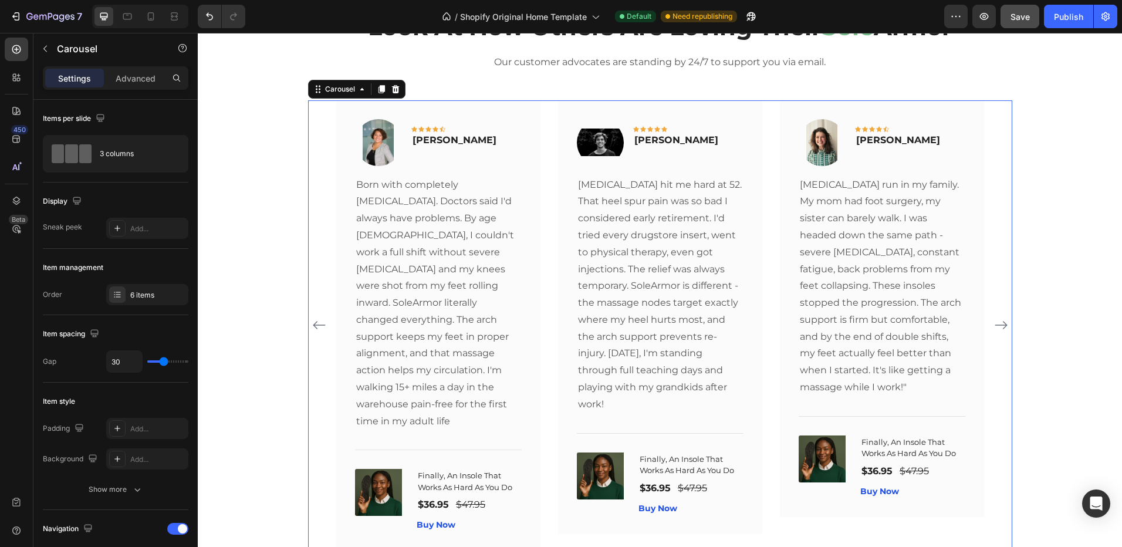
click at [1003, 319] on button "Carousel Next Arrow" at bounding box center [1001, 325] width 19 height 19
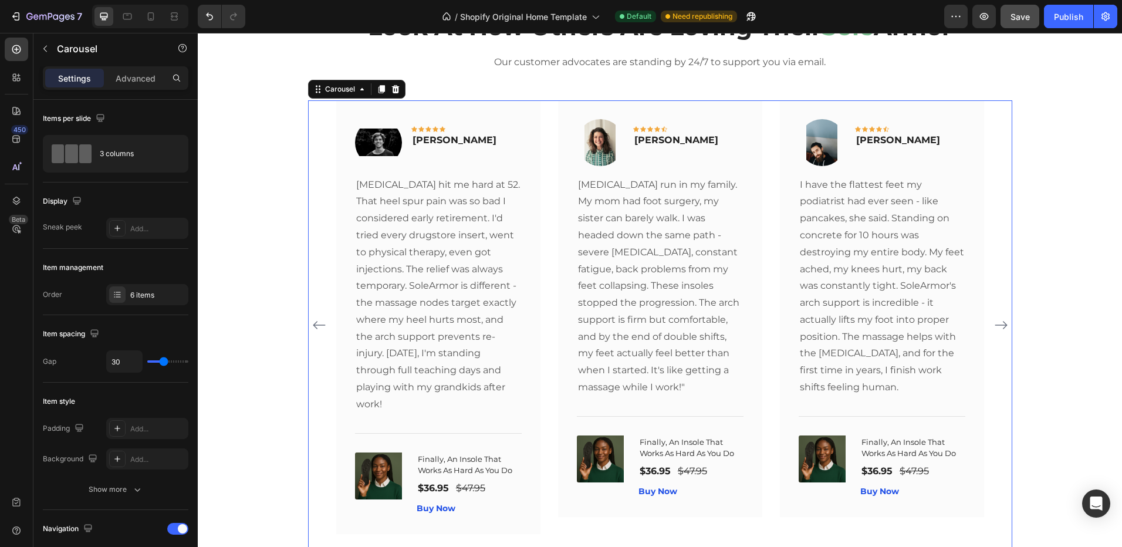
click at [1007, 322] on div "Image Icon Icon Icon Icon Icon Row [PERSON_NAME] Text block Row I've had severe…" at bounding box center [660, 325] width 704 height 451
click at [312, 323] on icon "Carousel Back Arrow" at bounding box center [319, 325] width 14 height 14
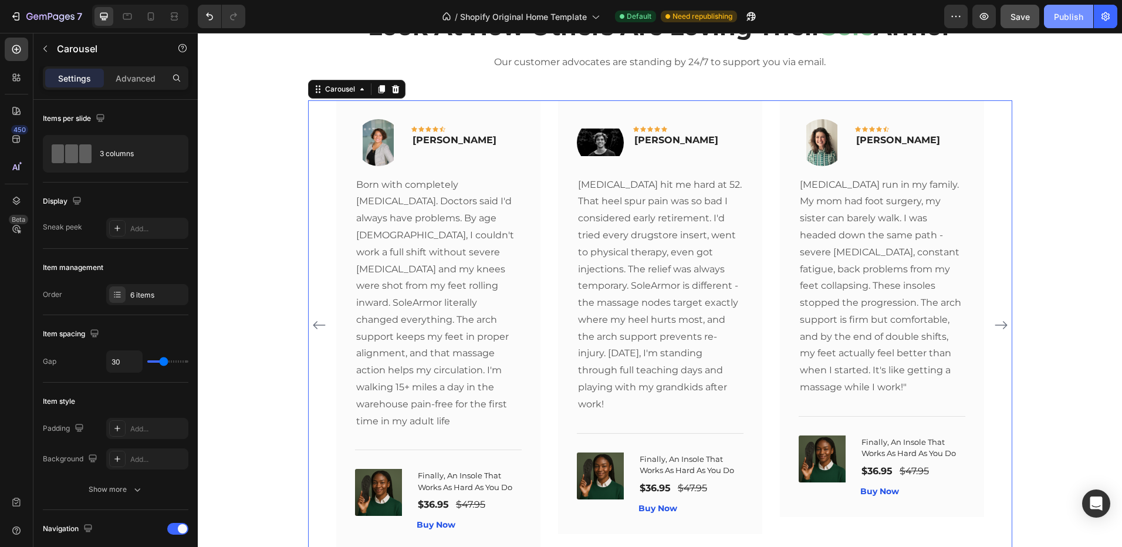
click at [1058, 15] on div "Publish" at bounding box center [1068, 17] width 29 height 12
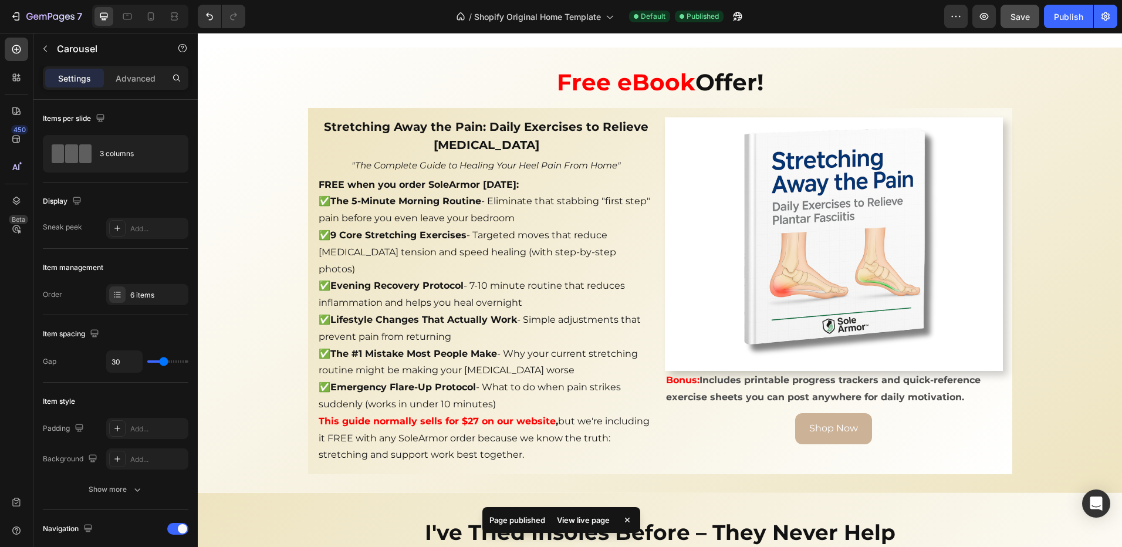
scroll to position [2817, 0]
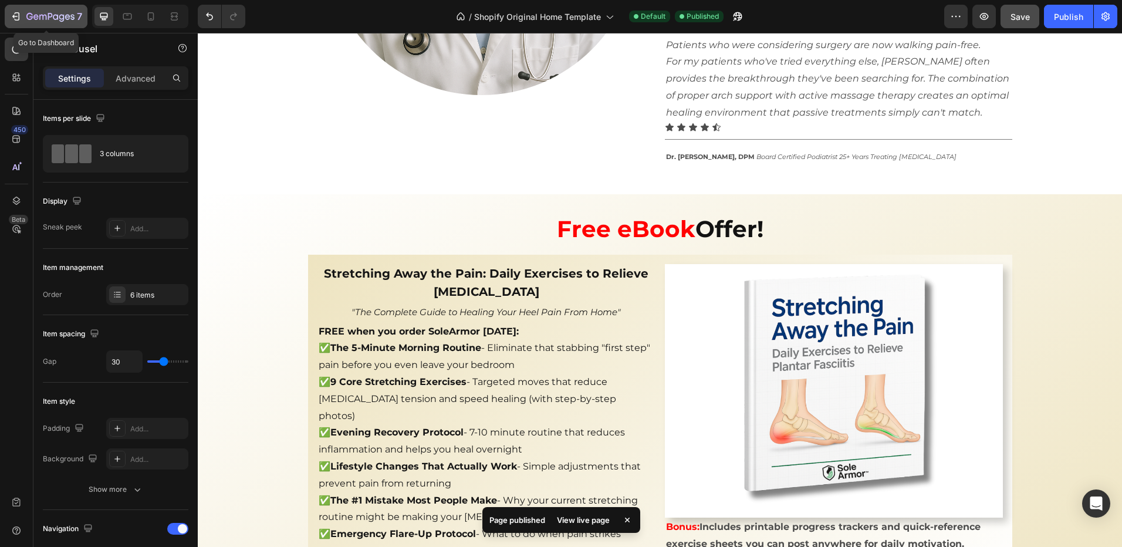
click at [25, 15] on div "7" at bounding box center [46, 16] width 72 height 14
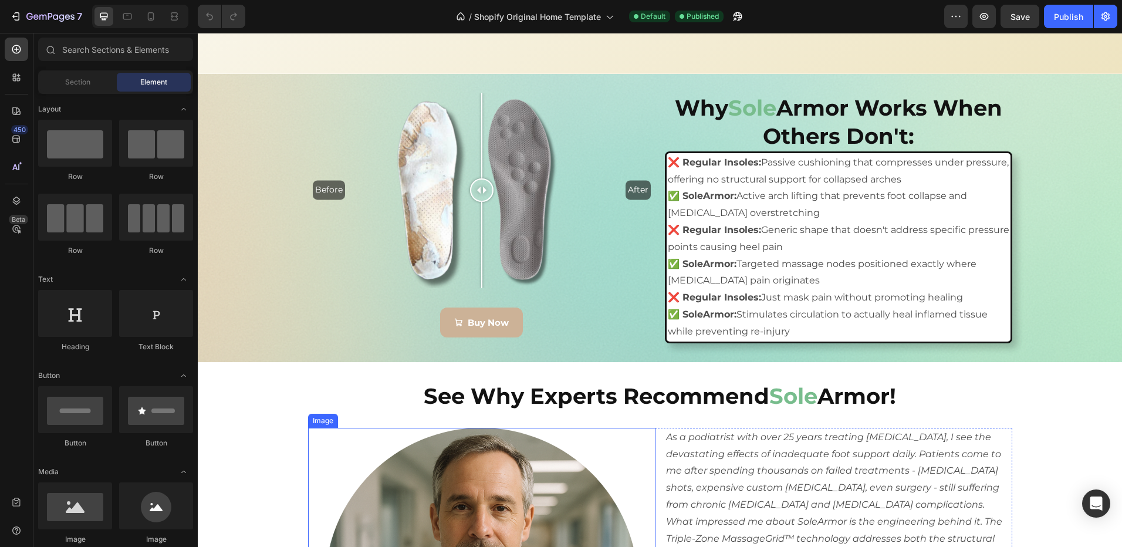
scroll to position [2523, 0]
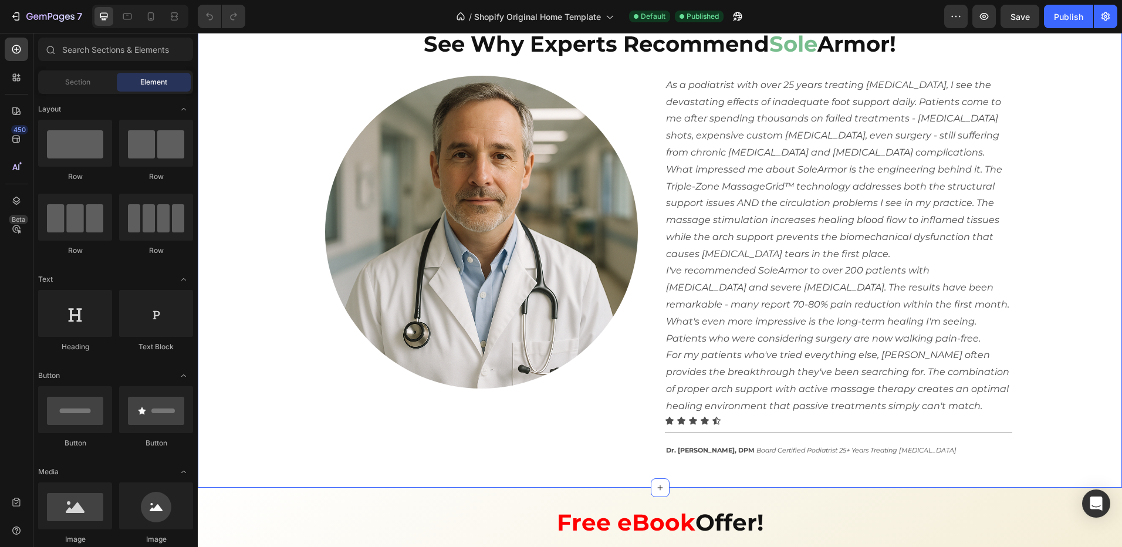
click at [246, 299] on div "See Why Experts Recommend Sole Armor! Heading Image As a podiatrist with over 2…" at bounding box center [660, 249] width 924 height 441
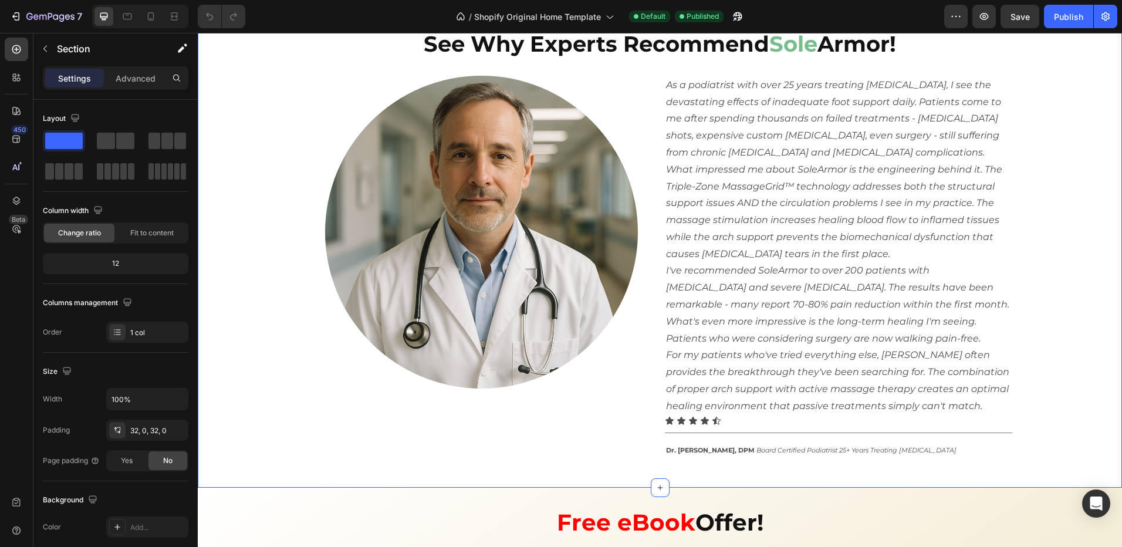
click at [246, 299] on div "See Why Experts Recommend Sole Armor! Heading Image As a podiatrist with over 2…" at bounding box center [660, 249] width 924 height 441
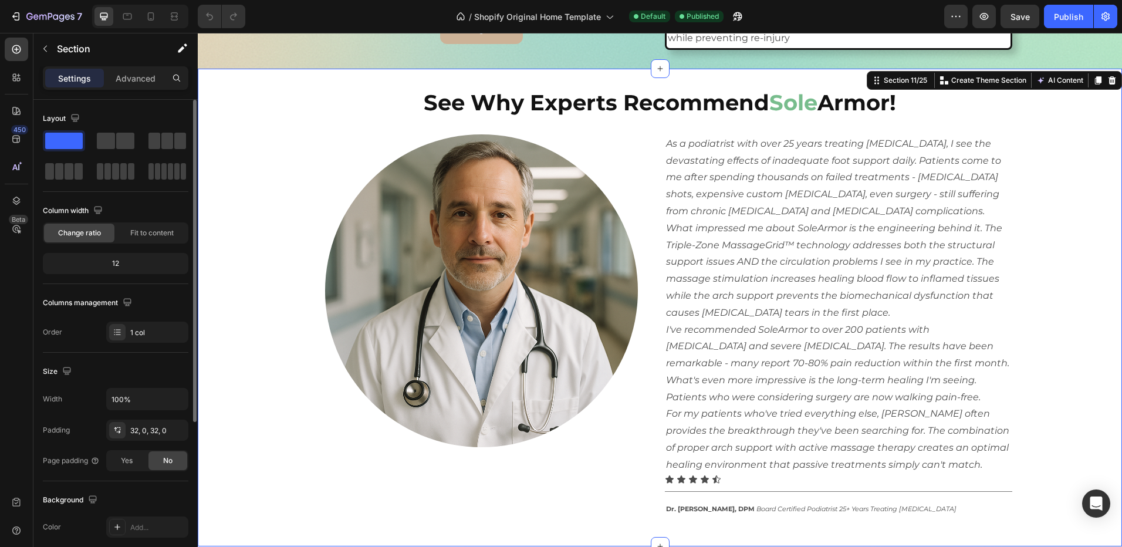
scroll to position [235, 0]
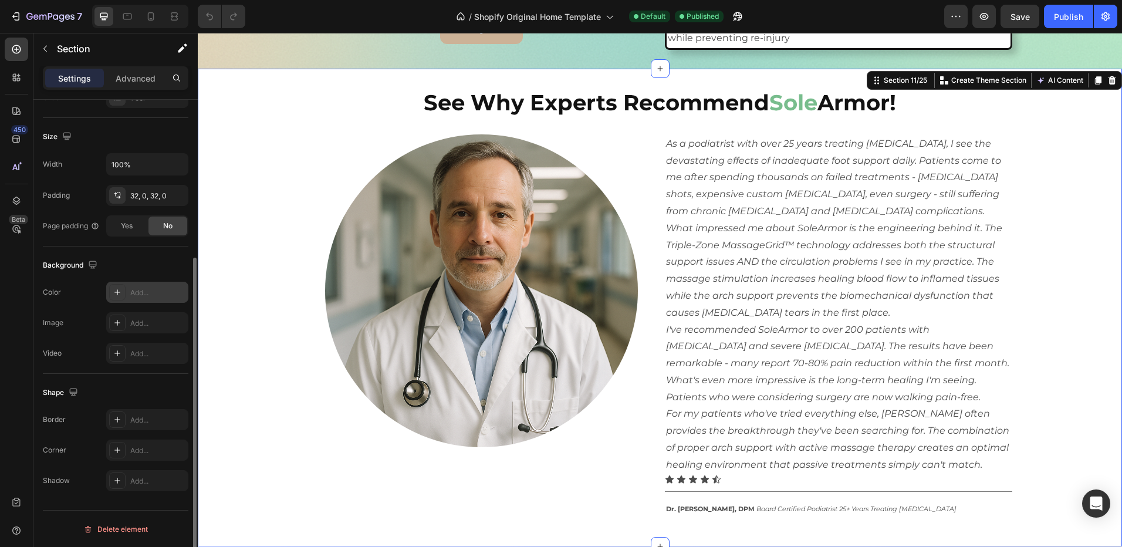
click at [132, 290] on div "Add..." at bounding box center [157, 293] width 55 height 11
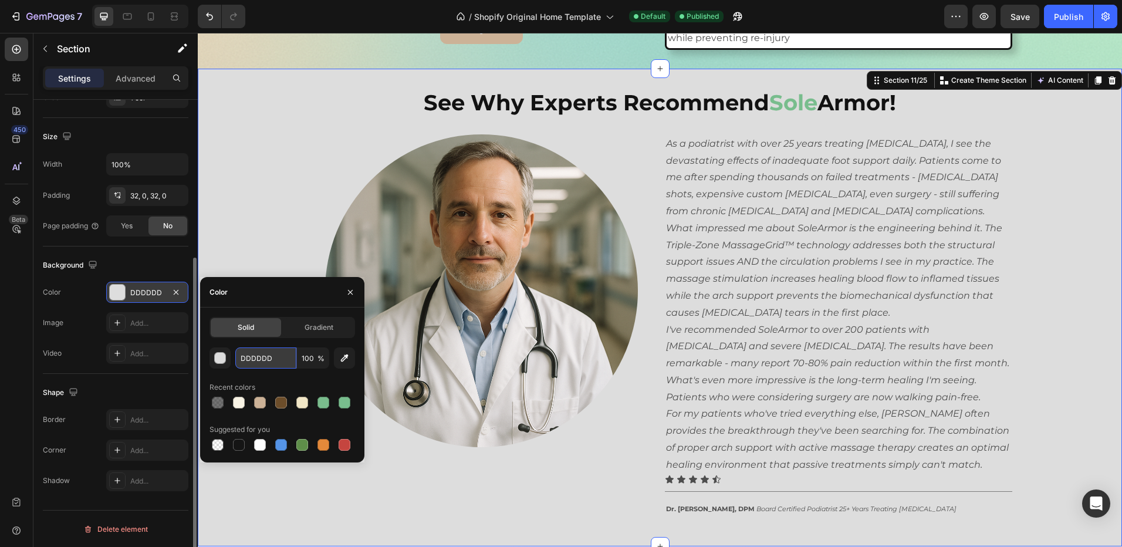
click at [248, 360] on input "DDDDDD" at bounding box center [265, 357] width 61 height 21
click at [223, 359] on div "button" at bounding box center [221, 359] width 12 height 12
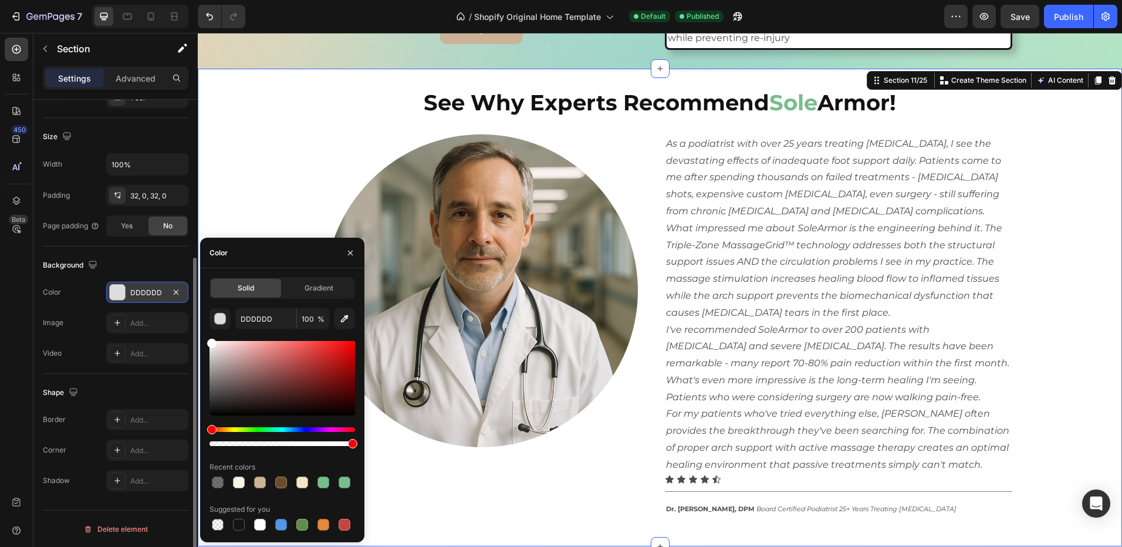
drag, startPoint x: 211, startPoint y: 337, endPoint x: 207, endPoint y: 317, distance: 21.1
click at [207, 317] on div "Solid Gradient DDDDDD 100 % Recent colors Suggested for you" at bounding box center [282, 405] width 164 height 255
type input "FFFFFF"
drag, startPoint x: 210, startPoint y: 344, endPoint x: 200, endPoint y: 299, distance: 45.7
click at [200, 299] on div "Solid Gradient FFFFFF 100 % Recent colors Suggested for you" at bounding box center [282, 405] width 164 height 255
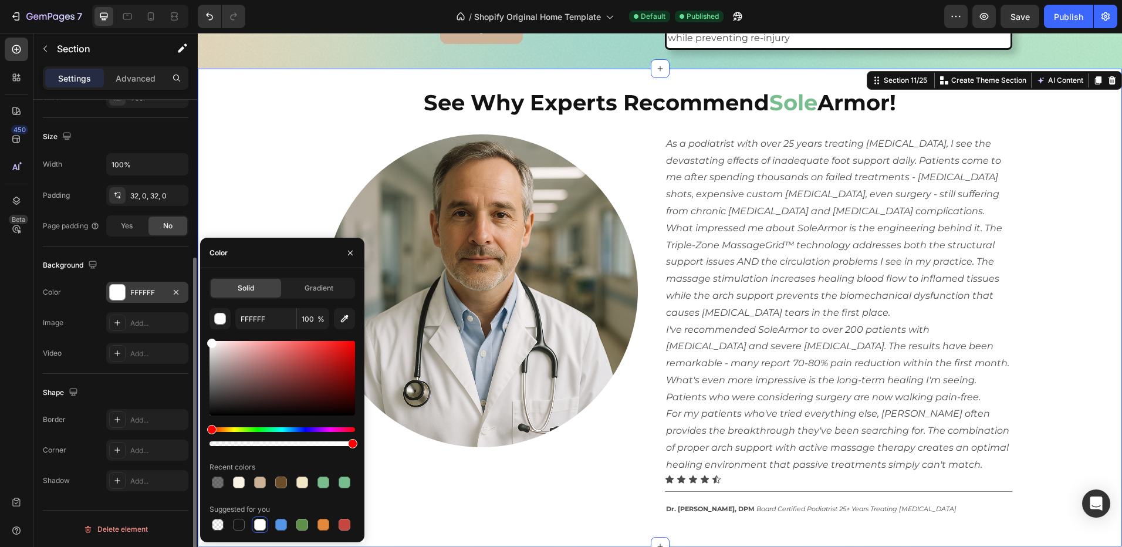
click at [229, 146] on div "See Why Experts Recommend Sole Armor! Heading Image As a podiatrist with over 2…" at bounding box center [660, 307] width 924 height 441
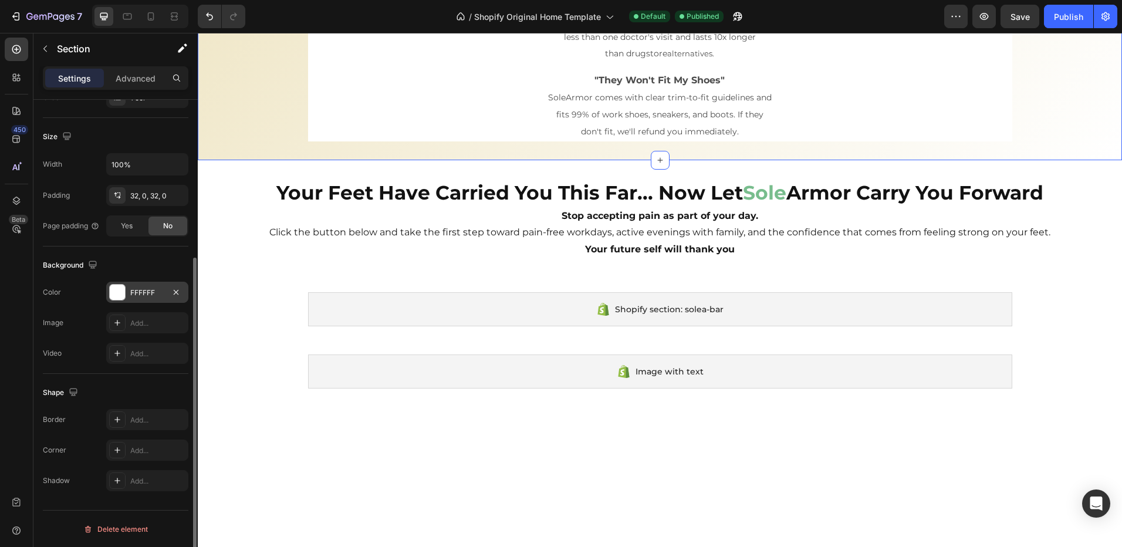
scroll to position [3756, 0]
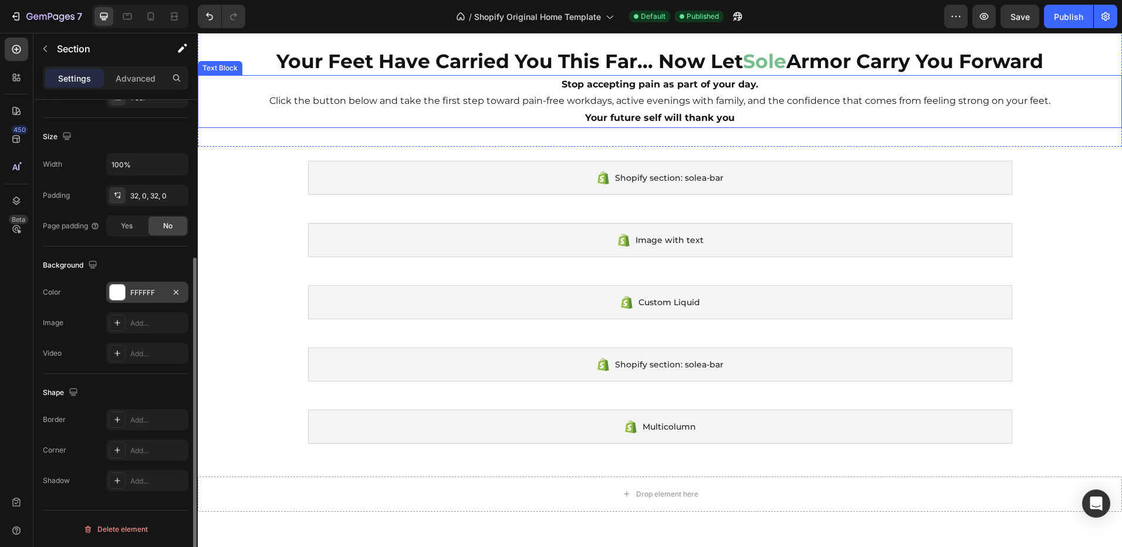
click at [245, 110] on p "Click the button below and take the first step toward pain-free workdays, activ…" at bounding box center [660, 101] width 922 height 17
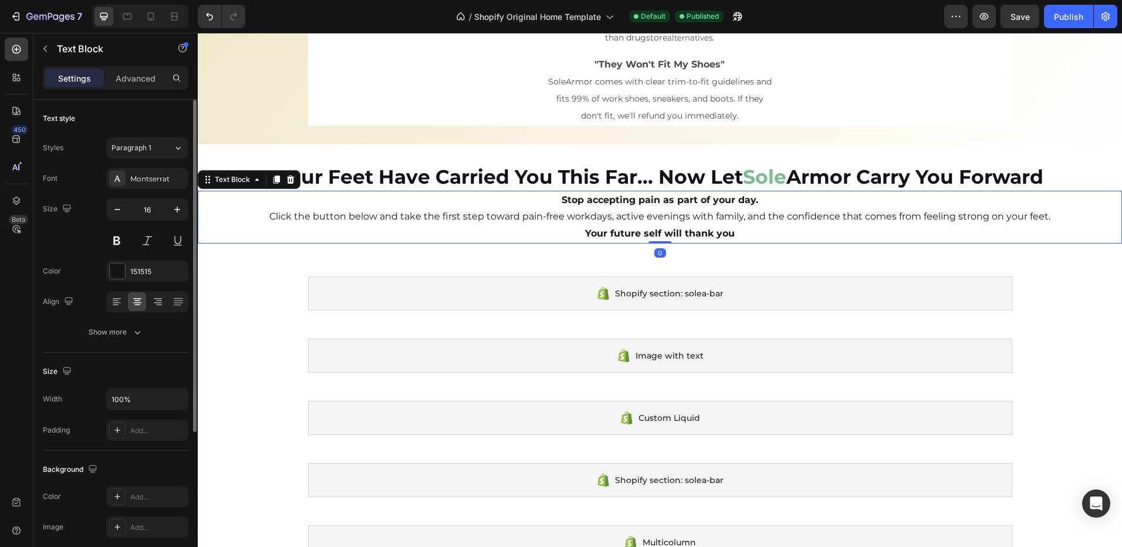
scroll to position [3638, 0]
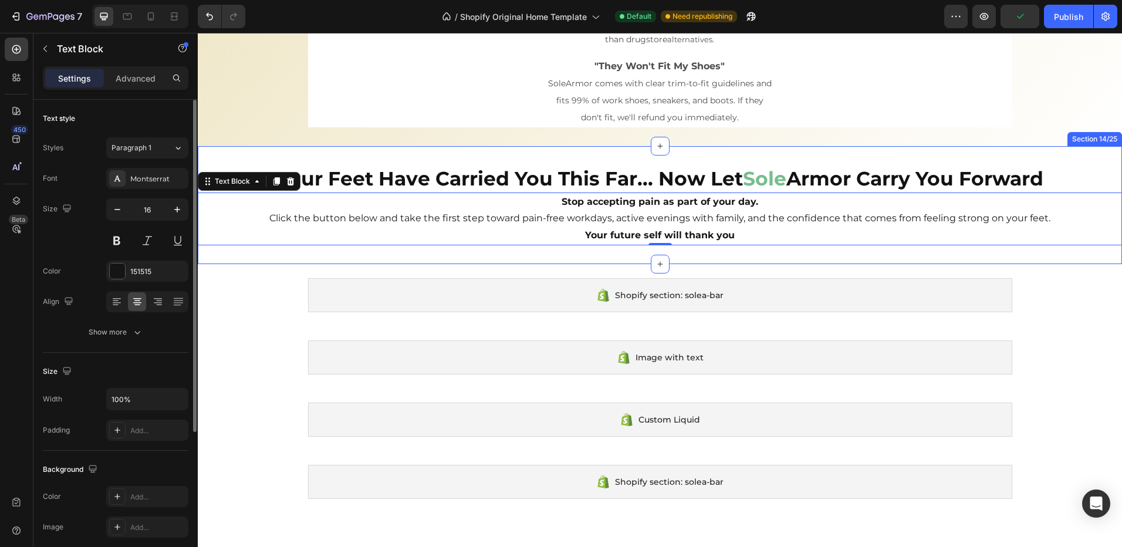
click at [276, 194] on div "Your Feet Have Carried You This Far... Now Let Sole Armor Carry You Forward Hea…" at bounding box center [660, 205] width 924 height 118
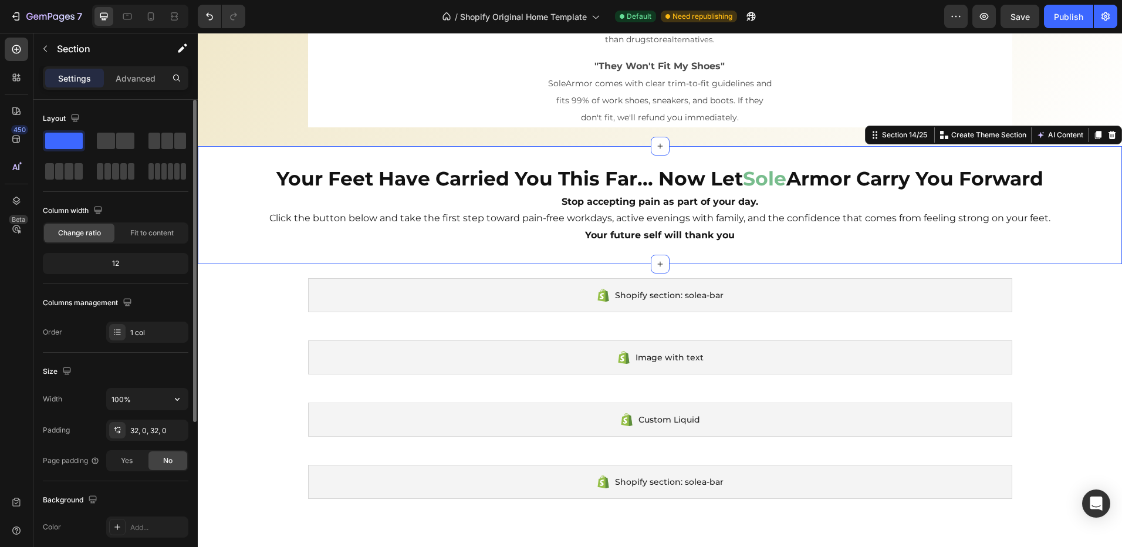
scroll to position [235, 0]
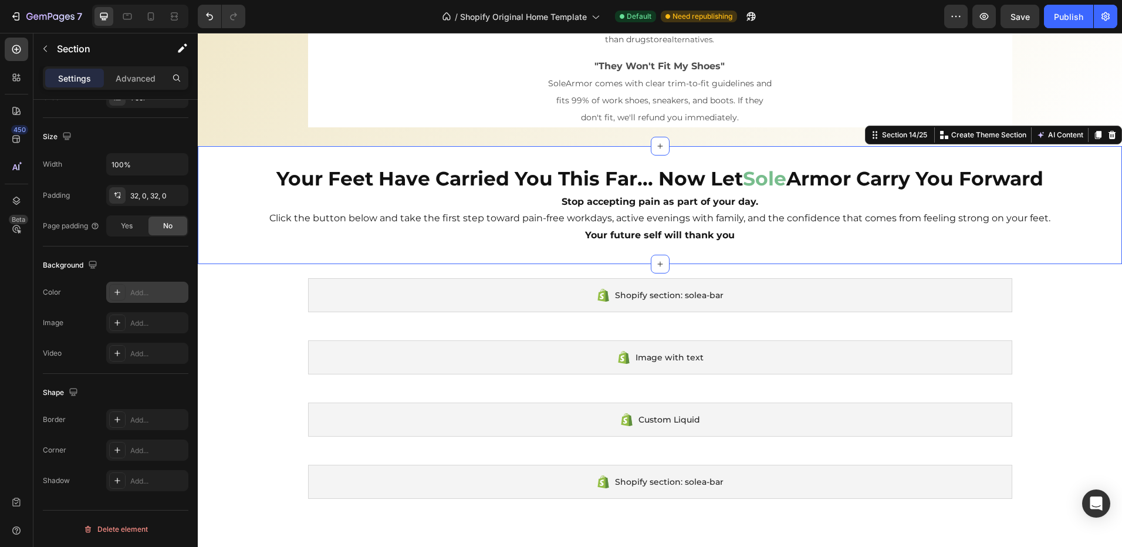
click at [135, 288] on div "Add..." at bounding box center [157, 293] width 55 height 11
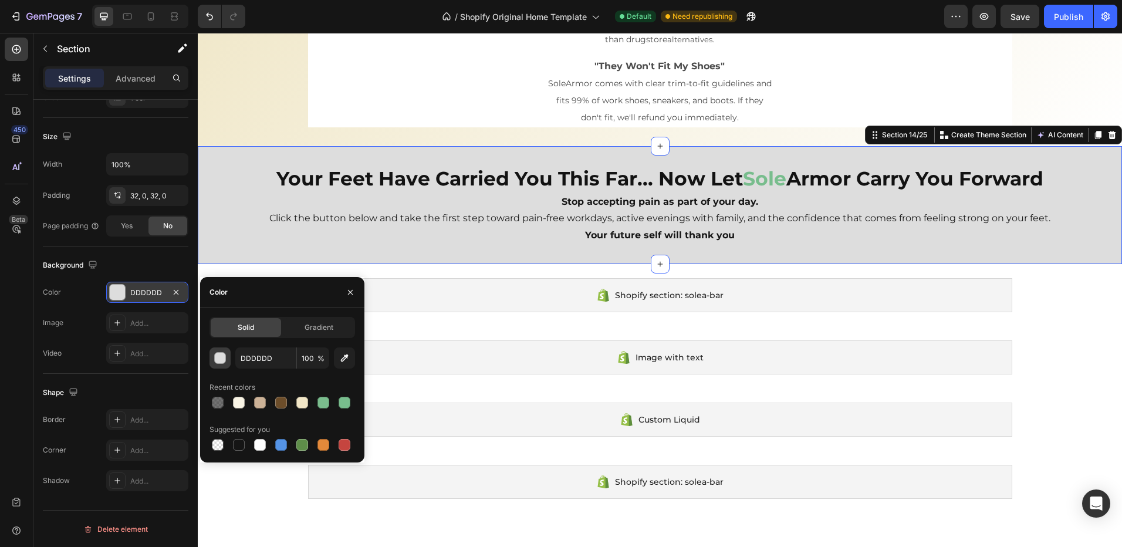
click at [221, 355] on div "button" at bounding box center [221, 359] width 12 height 12
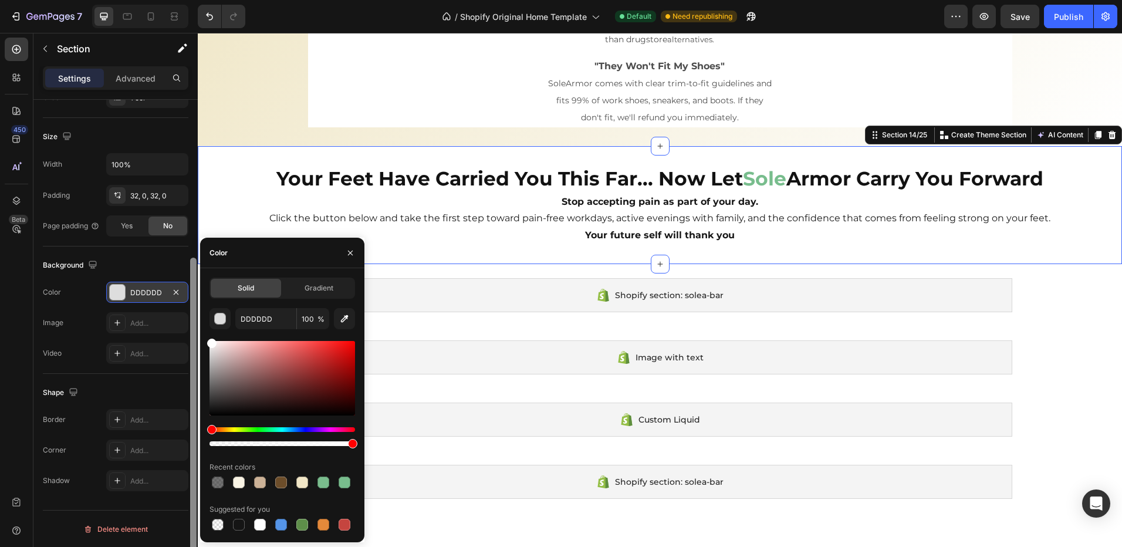
drag, startPoint x: 213, startPoint y: 350, endPoint x: 191, endPoint y: 218, distance: 134.4
click at [188, 273] on div "450 Beta Sections(18) Elements(83) Section Element Hero Section Product Detail …" at bounding box center [99, 290] width 198 height 514
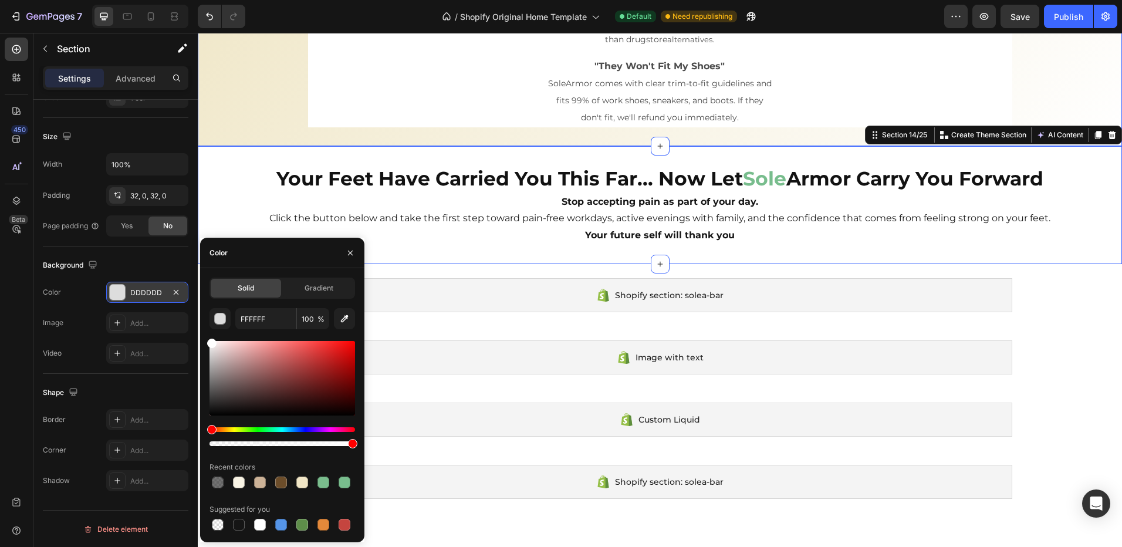
click at [219, 200] on div "Your Feet Have Carried You This Far... Now Let Sole Armor Carry You Forward Hea…" at bounding box center [660, 205] width 924 height 118
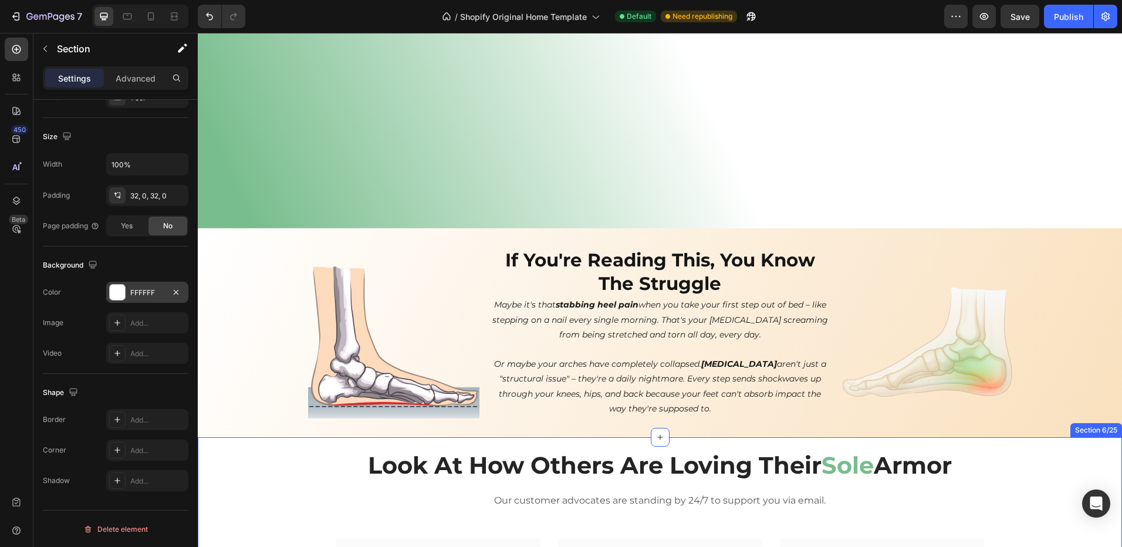
scroll to position [469, 0]
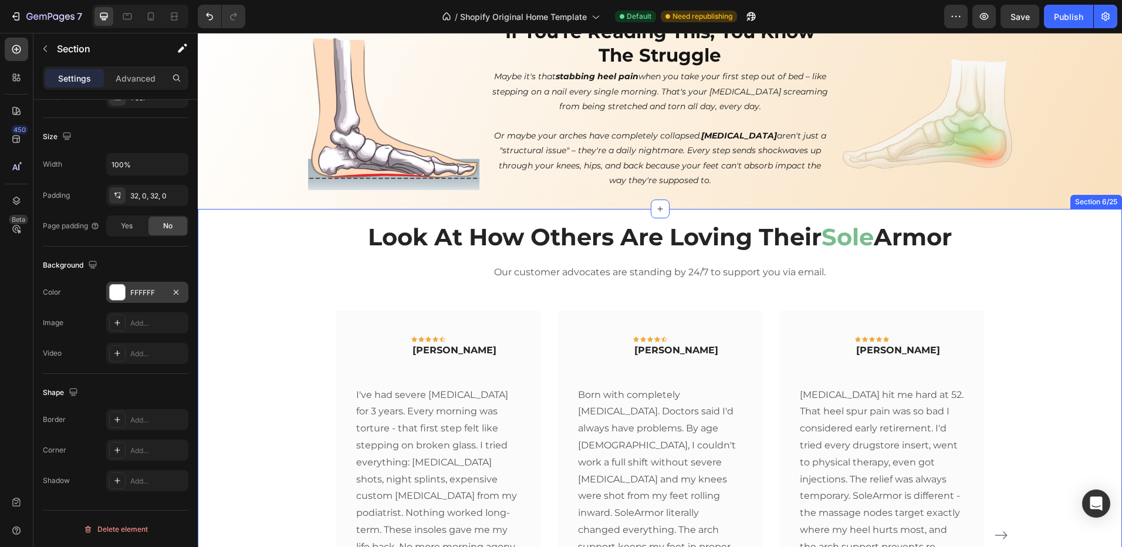
click at [235, 275] on div "Look At How Others Are Loving Their Sole Armor Heading Our customer advocates a…" at bounding box center [660, 499] width 907 height 557
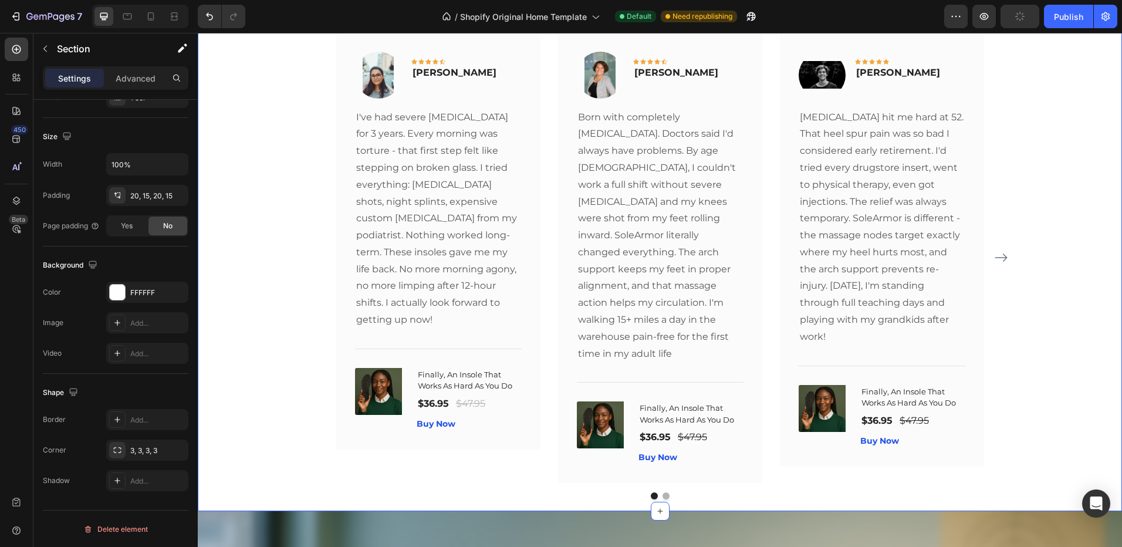
scroll to position [763, 0]
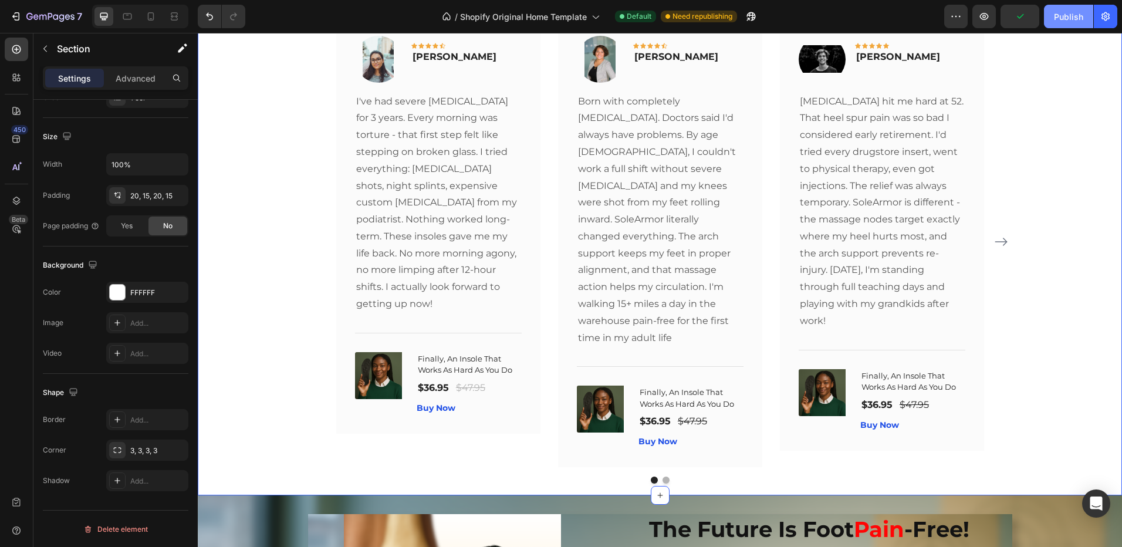
click at [1079, 17] on div "Publish" at bounding box center [1068, 17] width 29 height 12
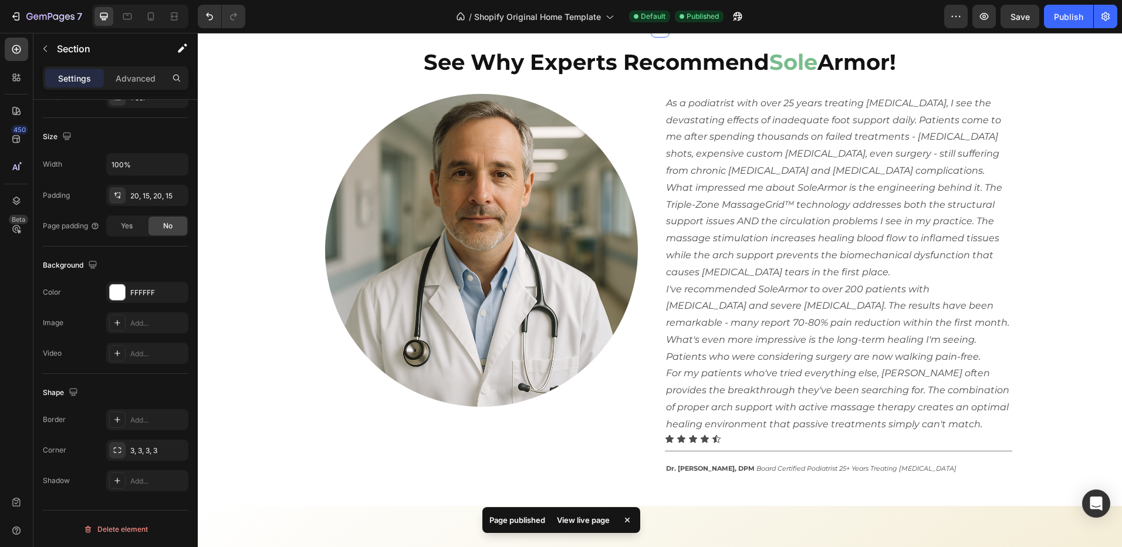
scroll to position [2337, 0]
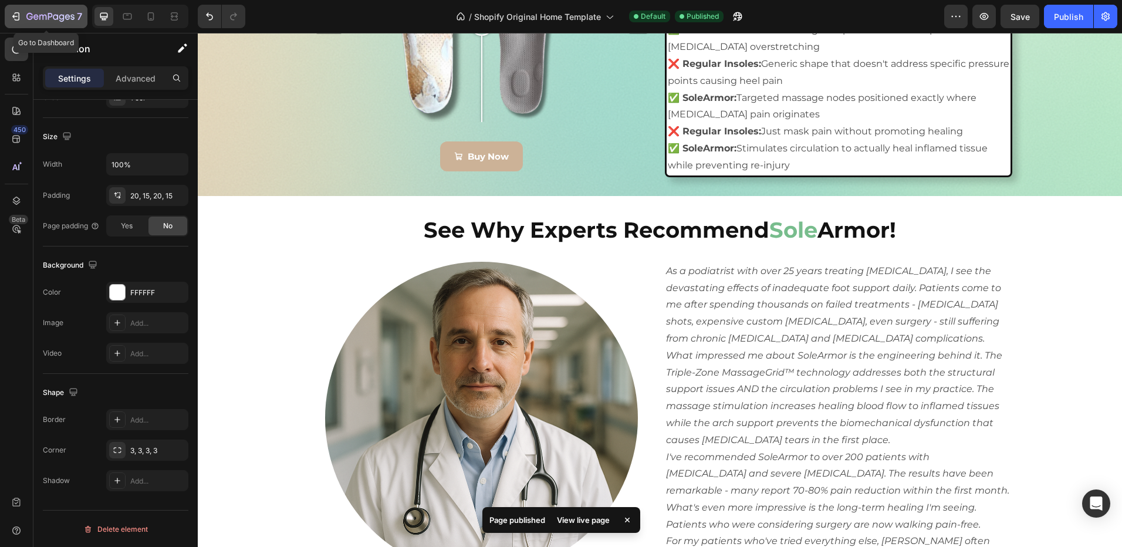
click at [25, 12] on div "7" at bounding box center [46, 16] width 72 height 14
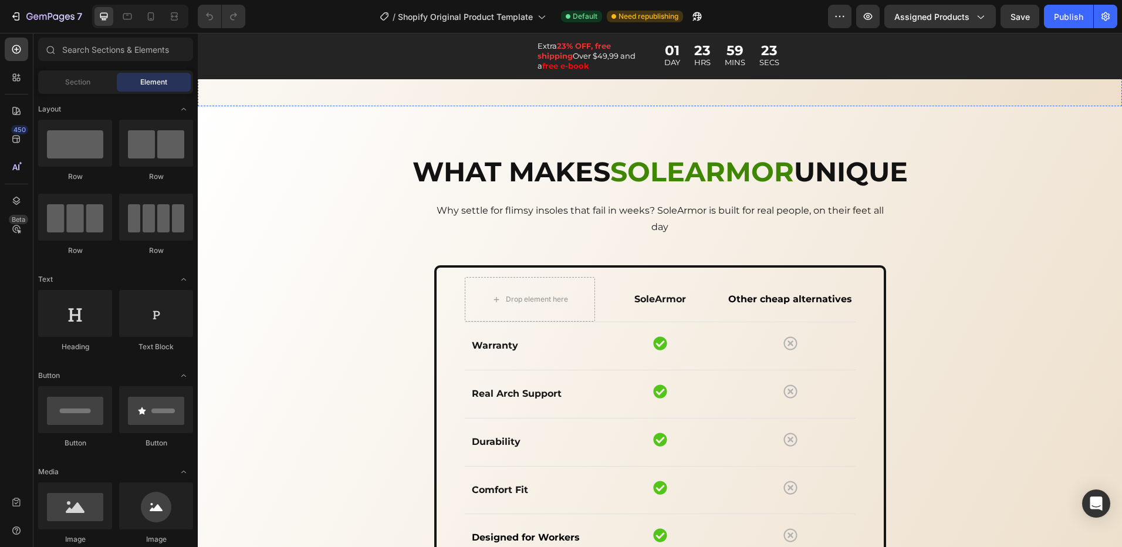
scroll to position [1846, 0]
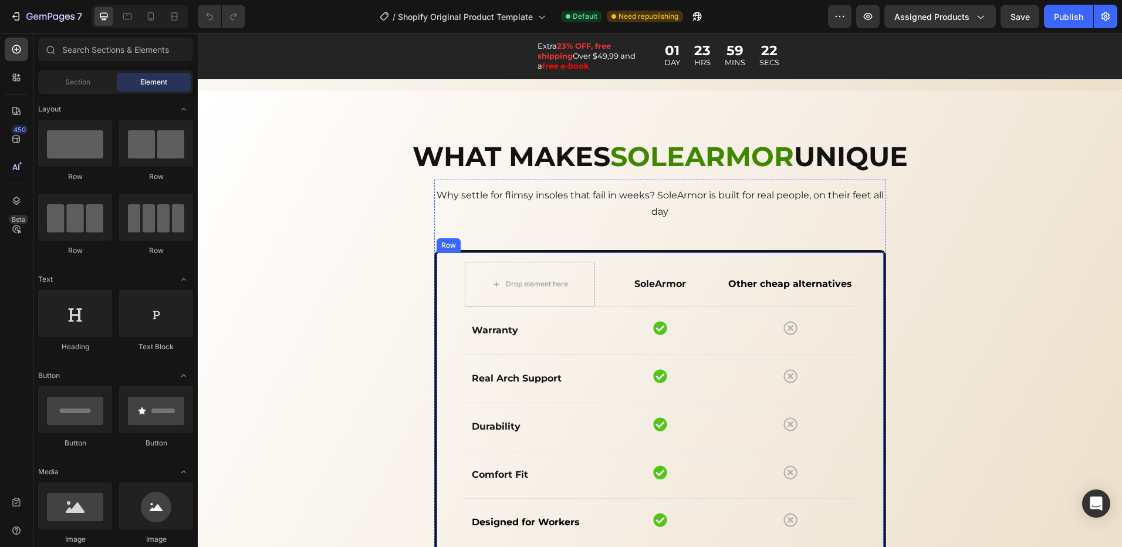
click at [444, 308] on div "Drop element here SoleArmor Text block Other cheap alternatives Text block Row …" at bounding box center [660, 404] width 452 height 308
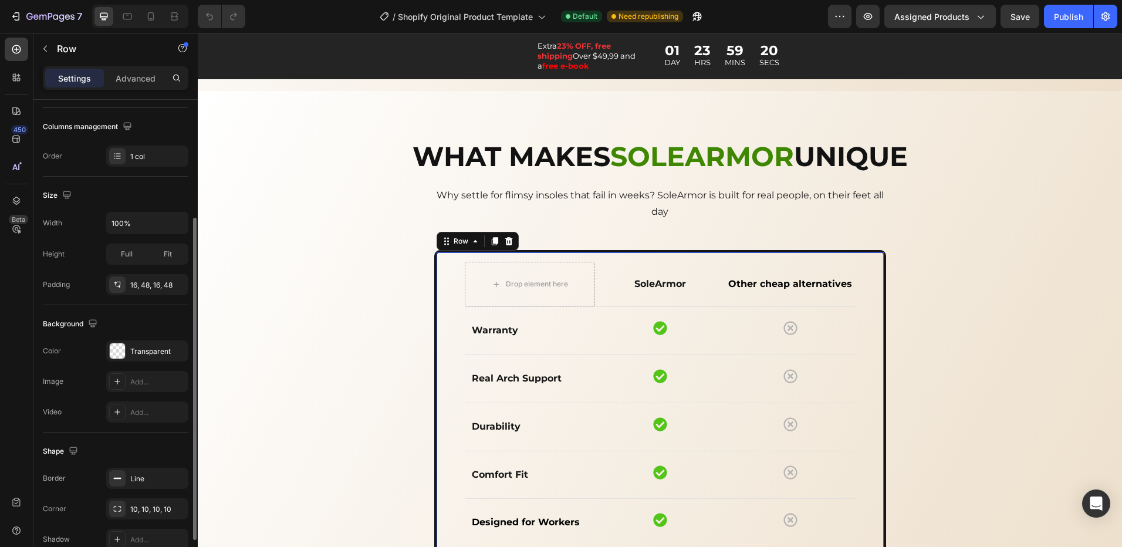
scroll to position [235, 0]
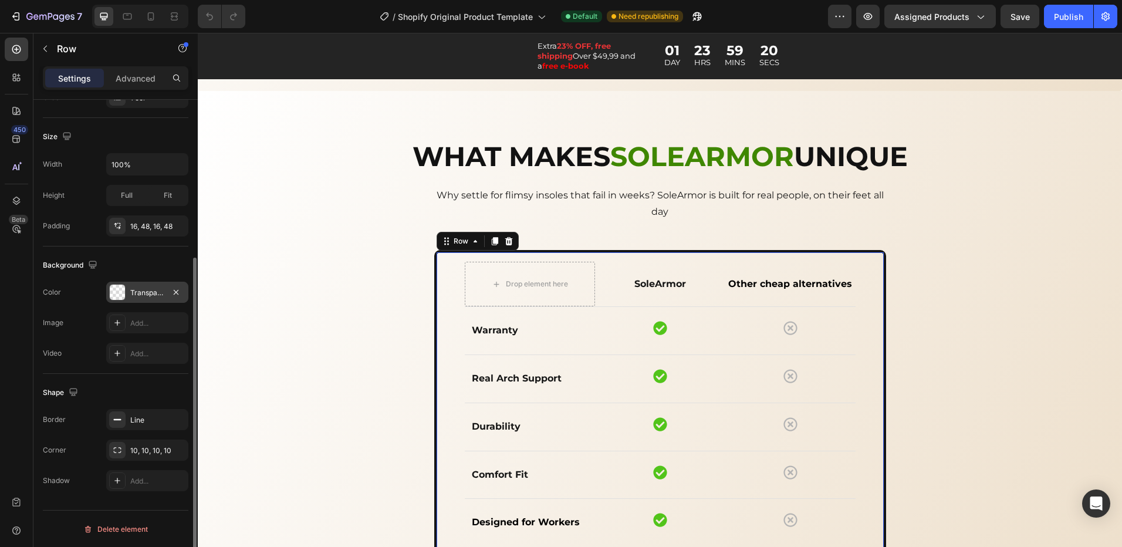
click at [141, 299] on div "Transparent" at bounding box center [147, 292] width 82 height 21
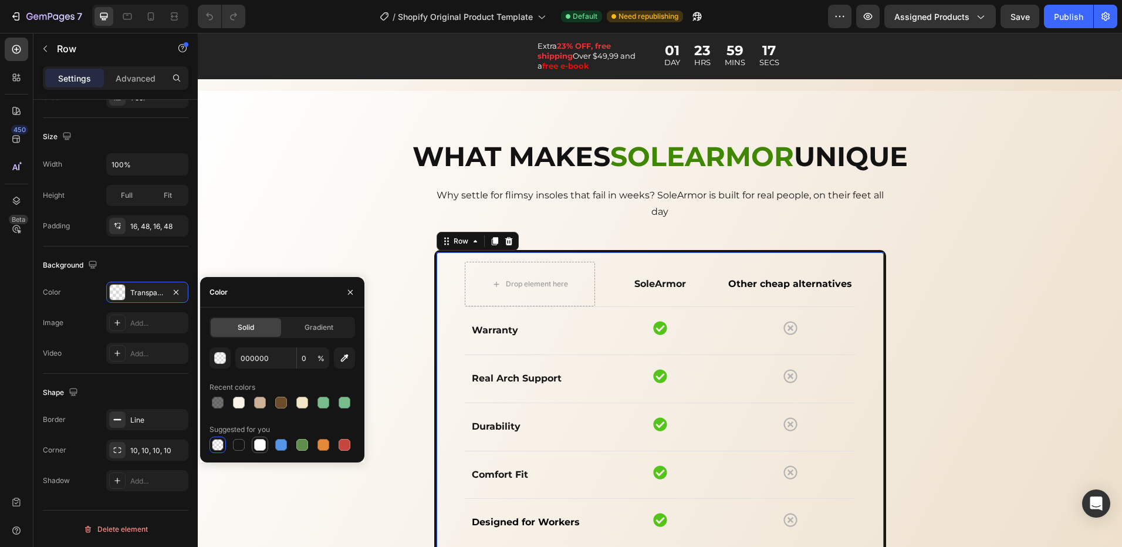
click at [261, 448] on div at bounding box center [260, 445] width 12 height 12
type input "FFFFFF"
type input "100"
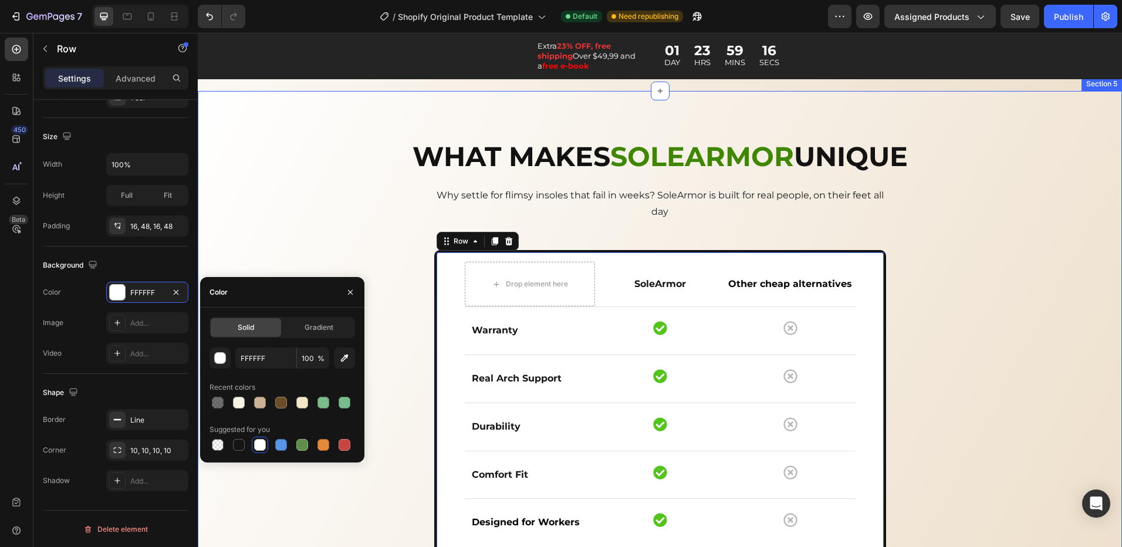
click at [342, 183] on div "WHAT MAKES SOLEARMOR UNIQUE Heading Heading Why settle for flimsy insoles that …" at bounding box center [660, 366] width 907 height 457
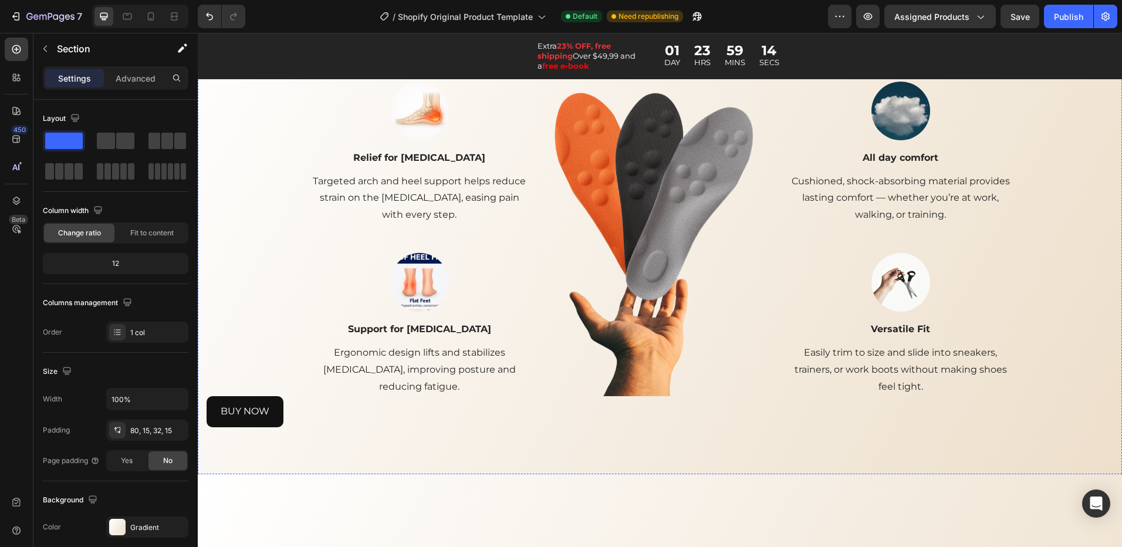
scroll to position [1260, 0]
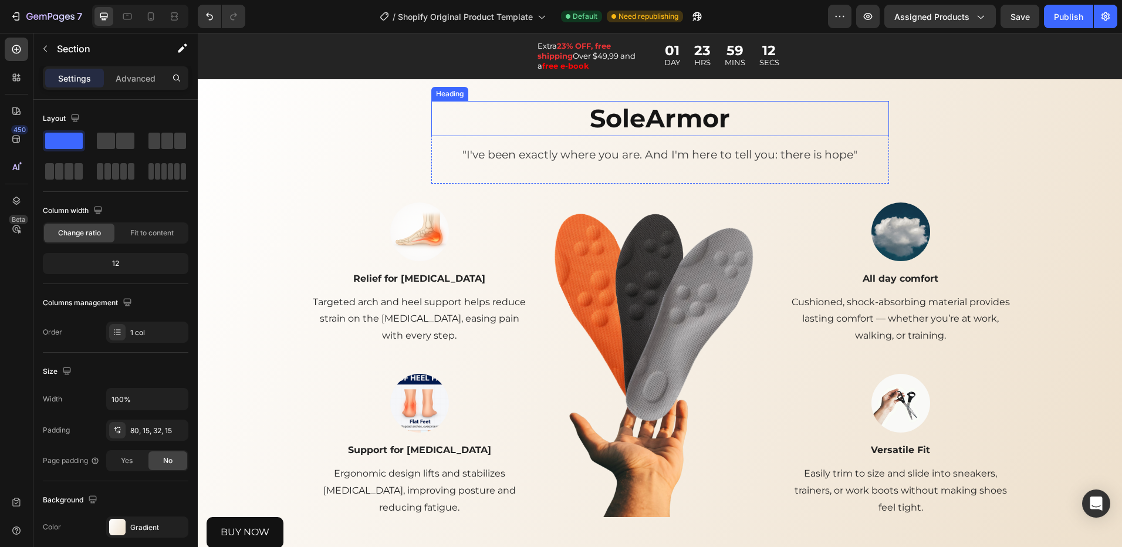
click at [617, 136] on h2 "SoleArmor" at bounding box center [660, 118] width 430 height 35
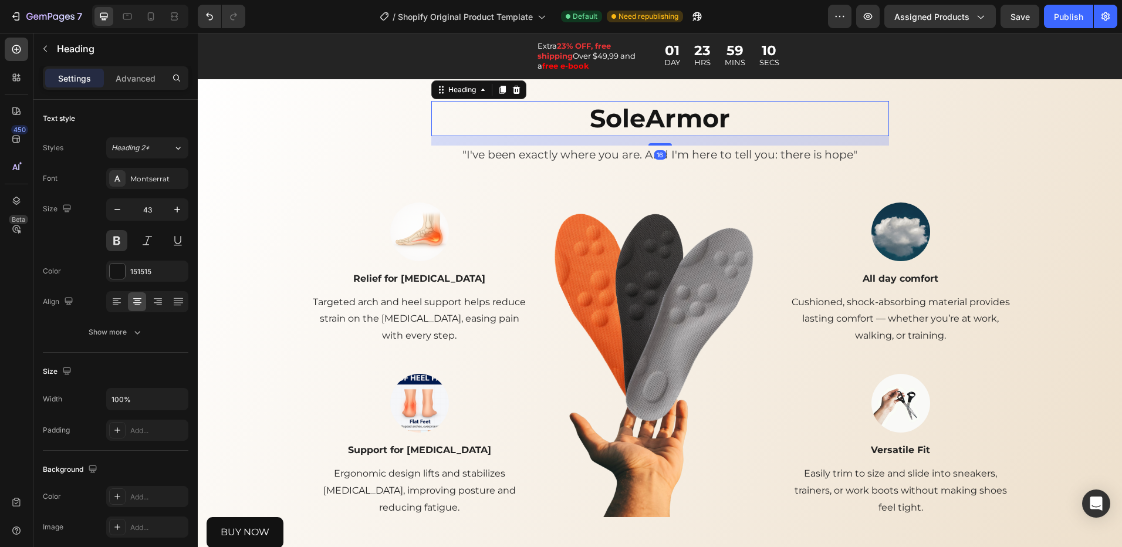
click at [664, 136] on h2 "SoleArmor" at bounding box center [660, 118] width 430 height 35
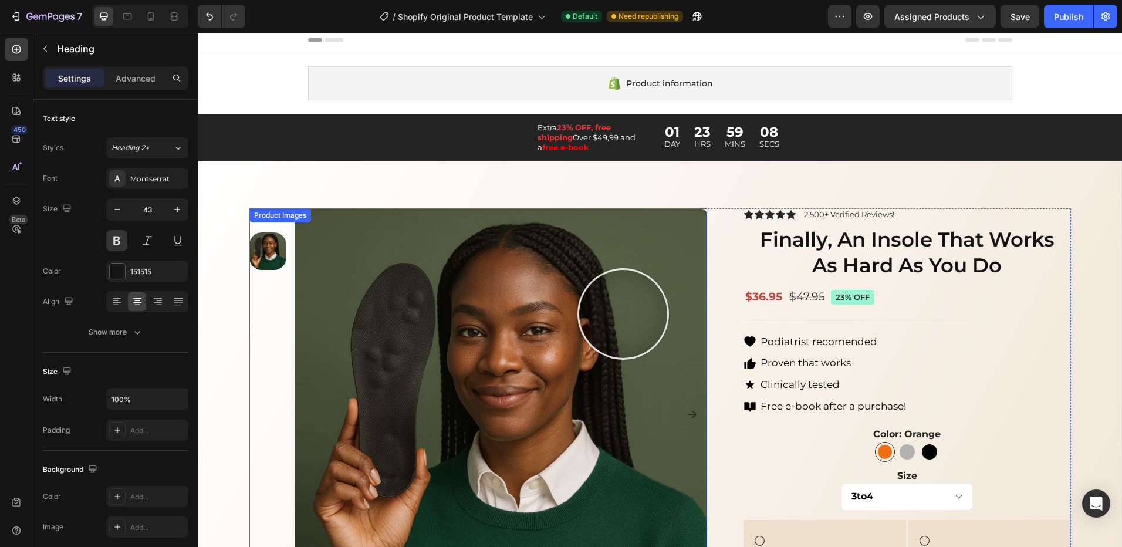
scroll to position [0, 0]
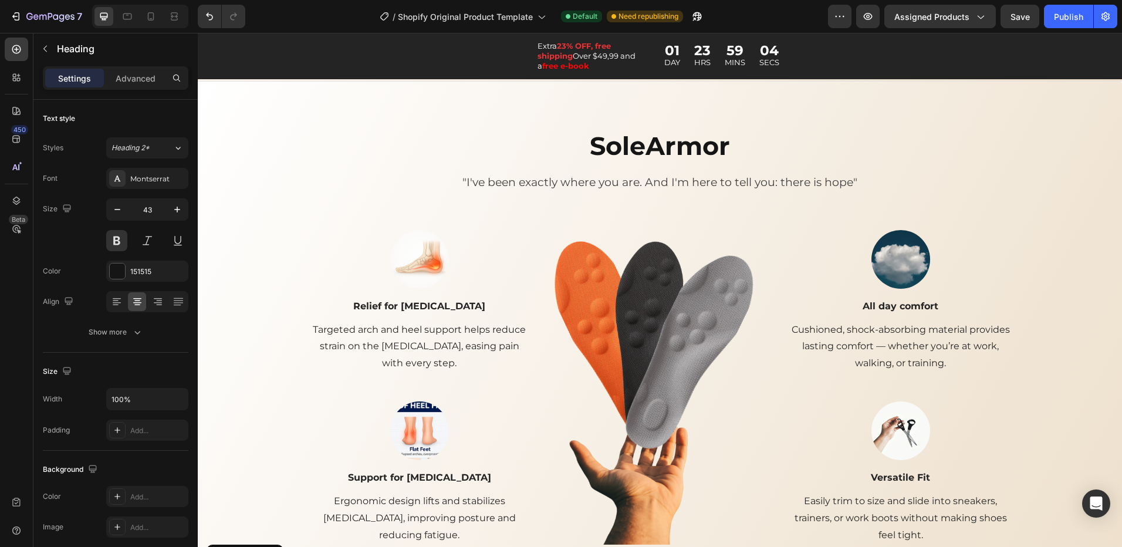
click at [674, 164] on h2 "SoleArmor" at bounding box center [660, 146] width 430 height 35
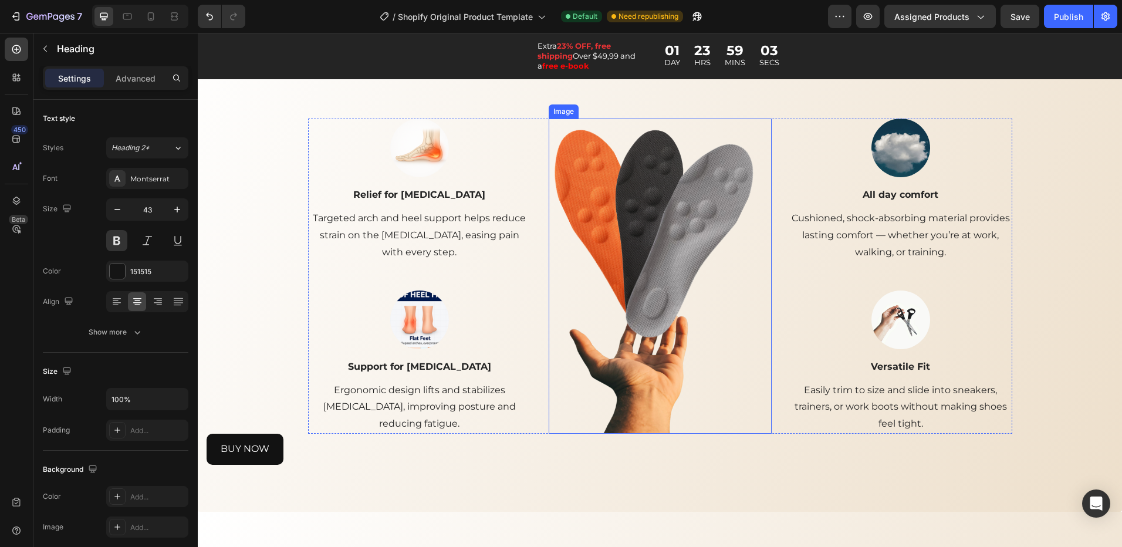
scroll to position [1527, 0]
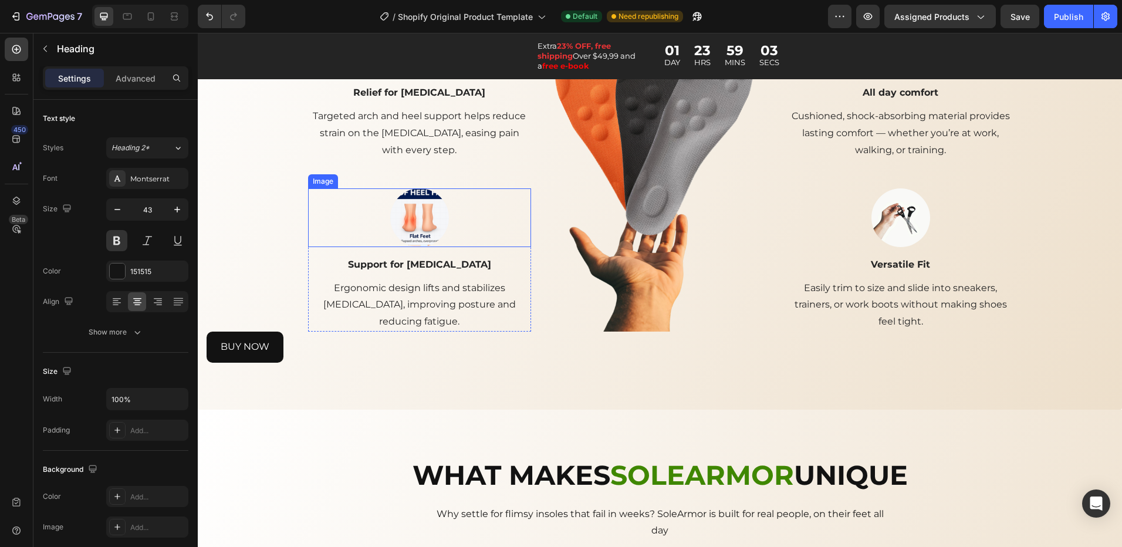
click at [429, 222] on img at bounding box center [419, 217] width 59 height 59
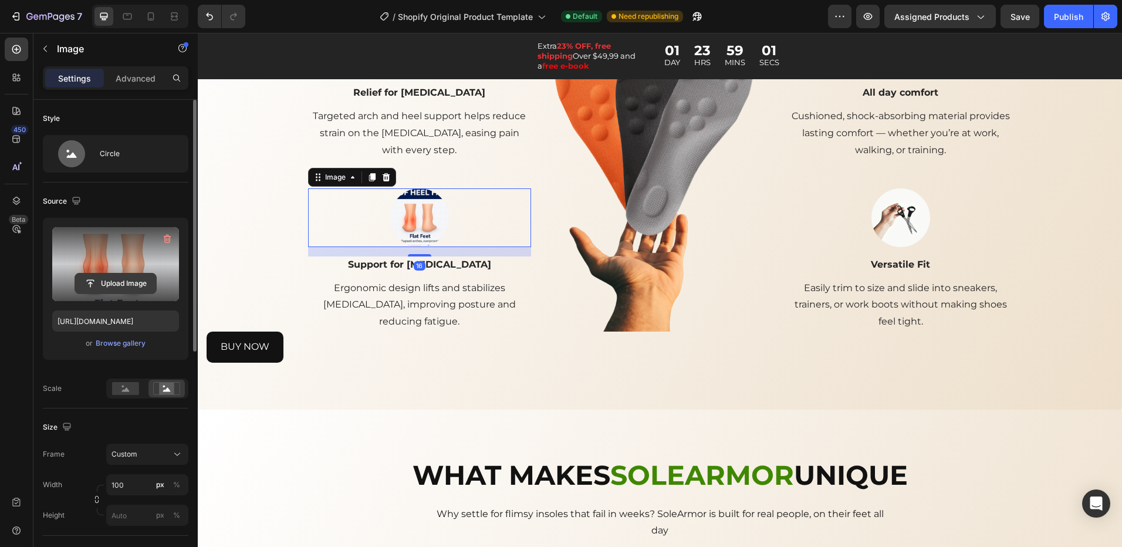
click at [102, 285] on input "file" at bounding box center [115, 283] width 81 height 20
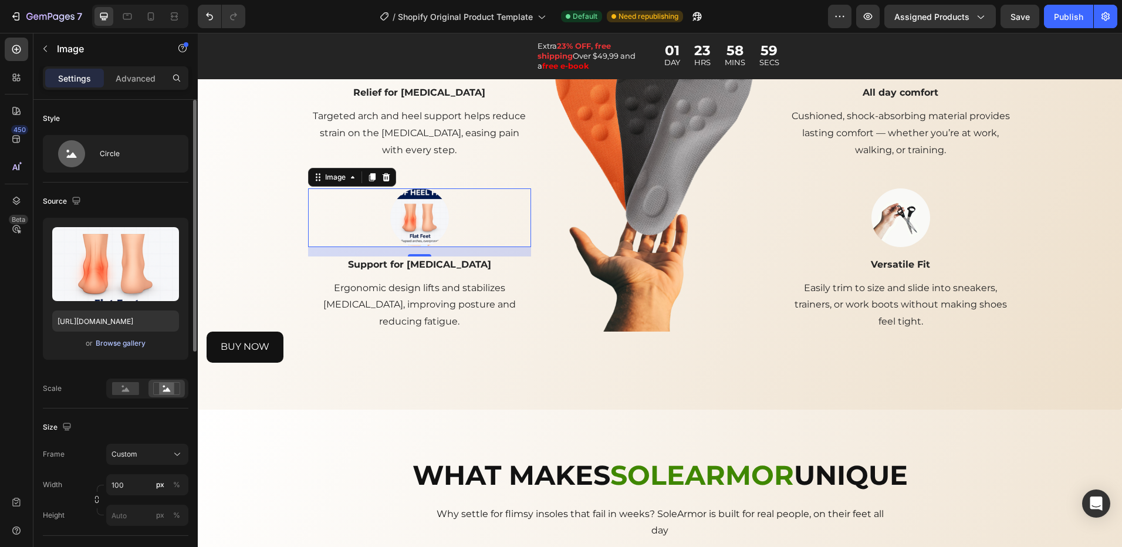
click at [110, 343] on div "Browse gallery" at bounding box center [121, 343] width 50 height 11
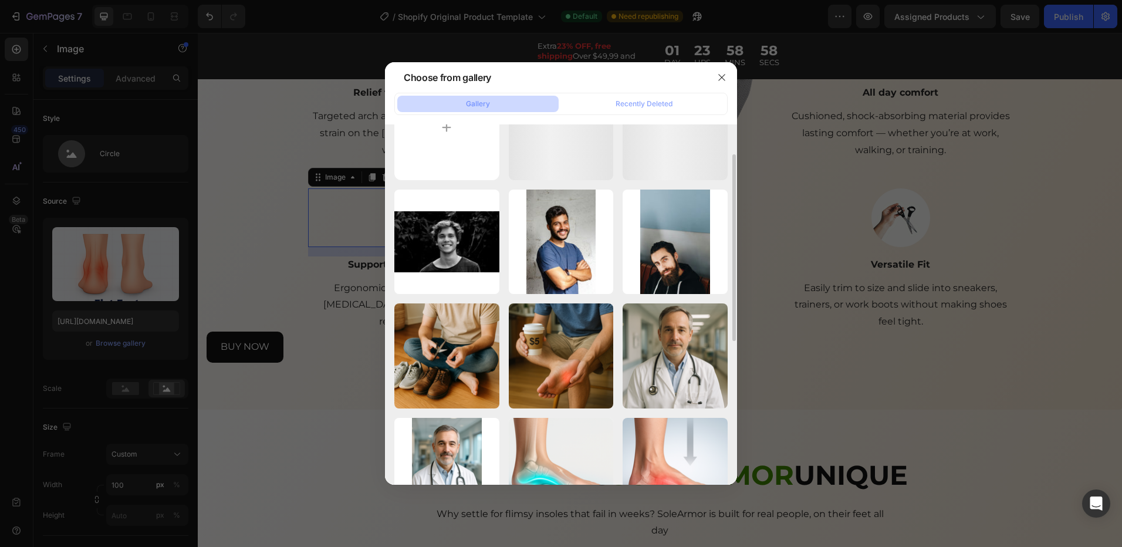
scroll to position [235, 0]
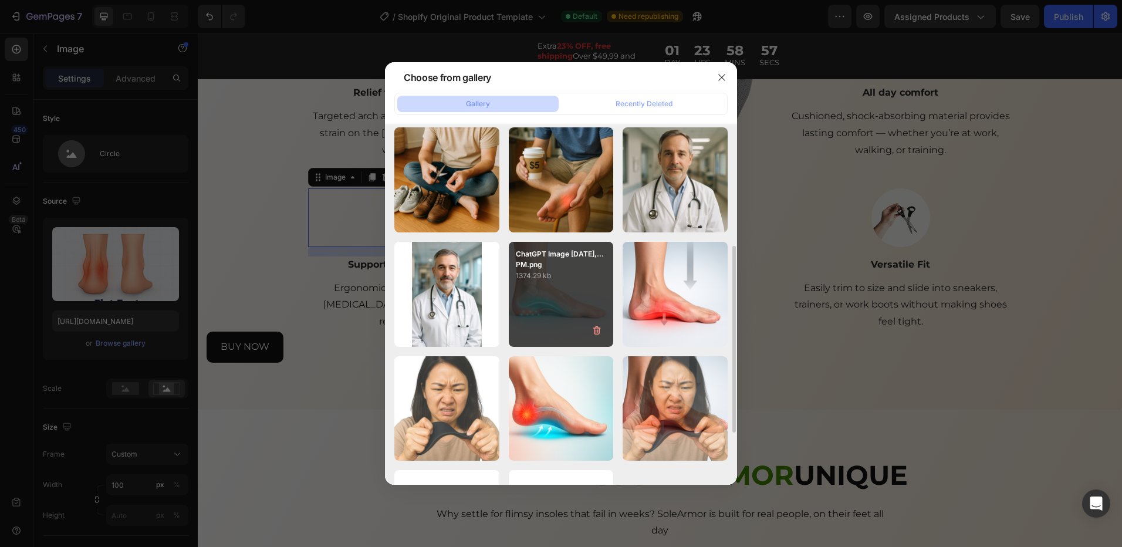
click at [0, 0] on div "ChatGPT Image [DATE],...PM.png 1400.16 kb" at bounding box center [0, 0] width 0 height 0
type input "[URL][DOMAIN_NAME]"
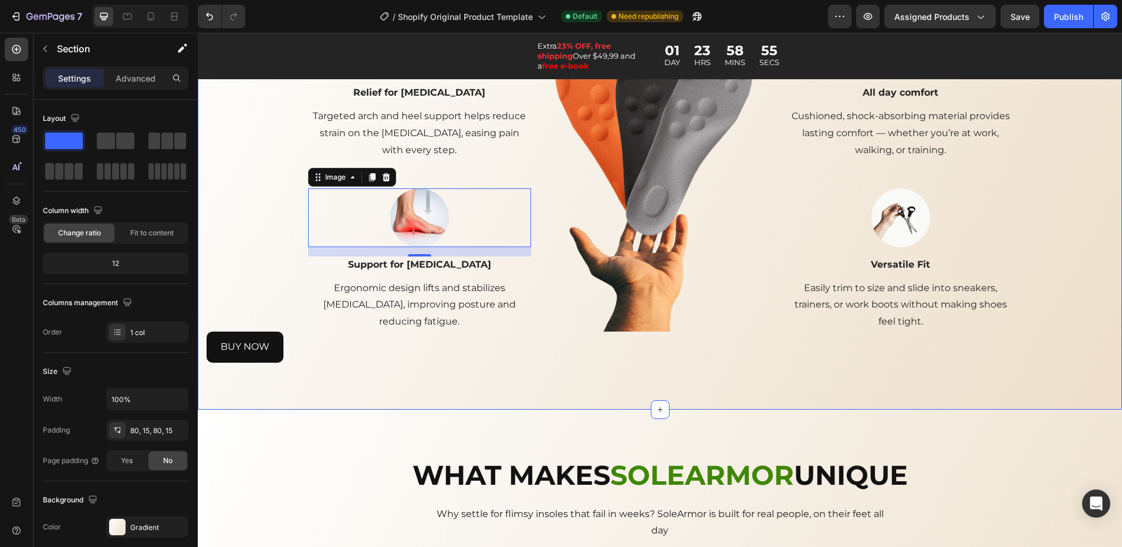
click at [437, 372] on div "SoleArmor Heading "I've been exactly where you are. And I'm here to tell you: t…" at bounding box center [660, 139] width 924 height 541
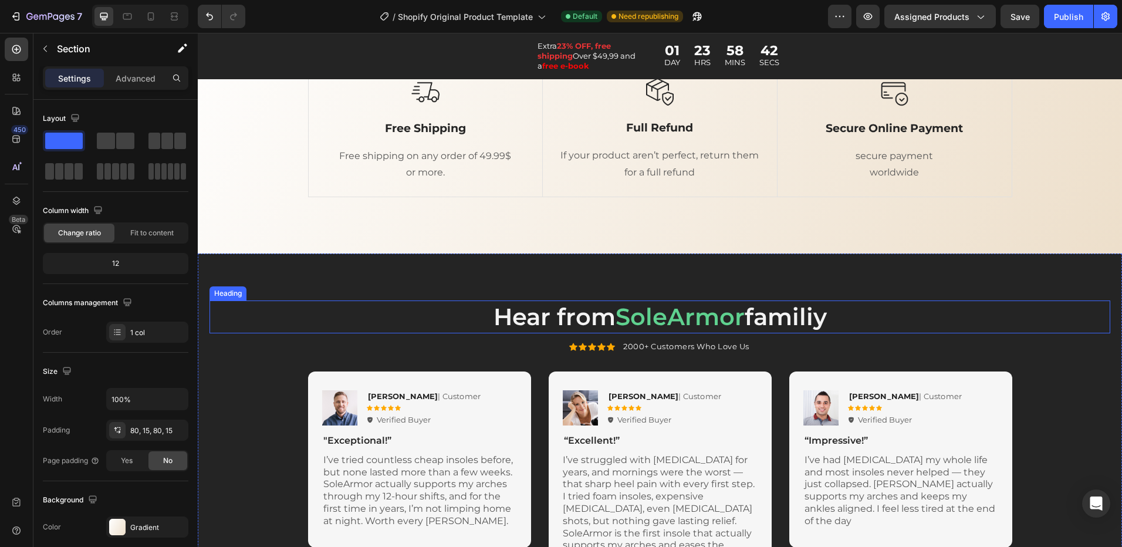
scroll to position [2759, 0]
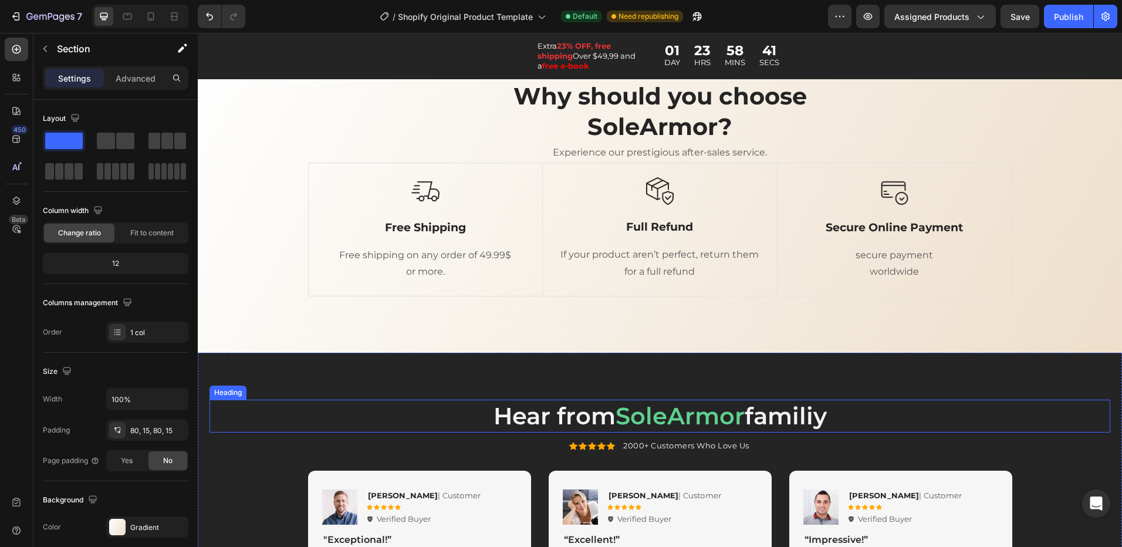
click at [681, 415] on span "SoleArmor" at bounding box center [680, 415] width 129 height 29
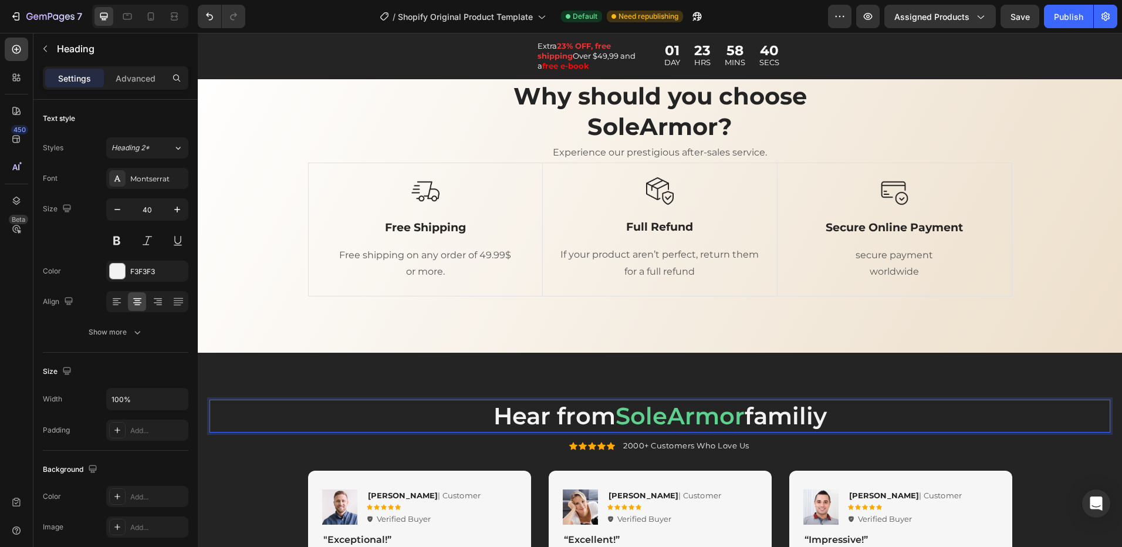
click at [737, 416] on span "SoleArmor" at bounding box center [680, 415] width 129 height 29
drag, startPoint x: 737, startPoint y: 416, endPoint x: 671, endPoint y: 420, distance: 65.9
click at [670, 421] on span "SoleArmor" at bounding box center [680, 415] width 129 height 29
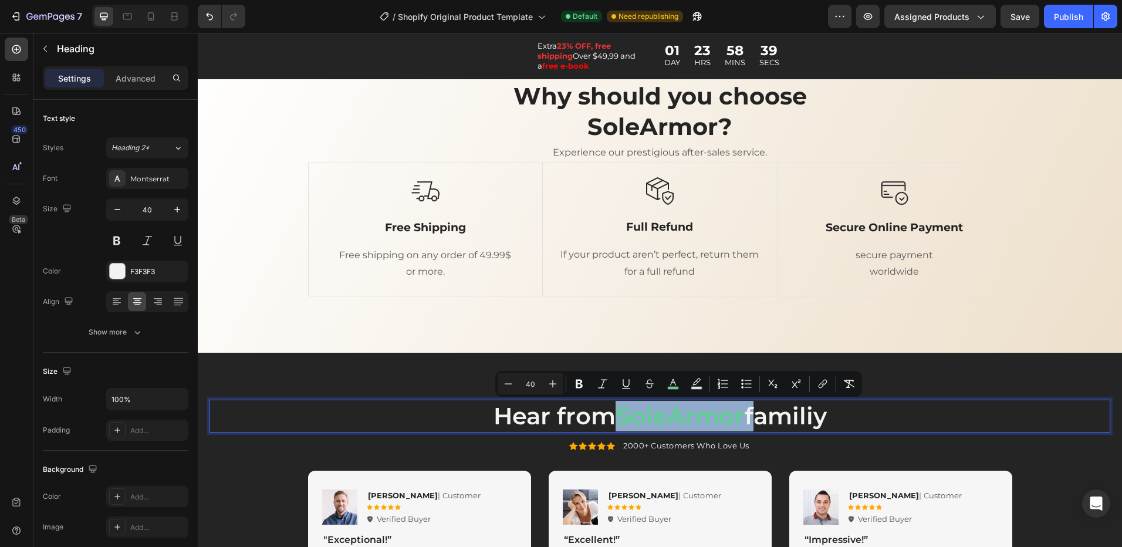
click at [671, 420] on span "SoleArmor" at bounding box center [680, 415] width 129 height 29
drag, startPoint x: 668, startPoint y: 419, endPoint x: 738, endPoint y: 423, distance: 70.0
click at [738, 423] on span "SoleArmor" at bounding box center [680, 415] width 129 height 29
click at [702, 389] on button "color" at bounding box center [695, 383] width 21 height 21
type input "5FD18F"
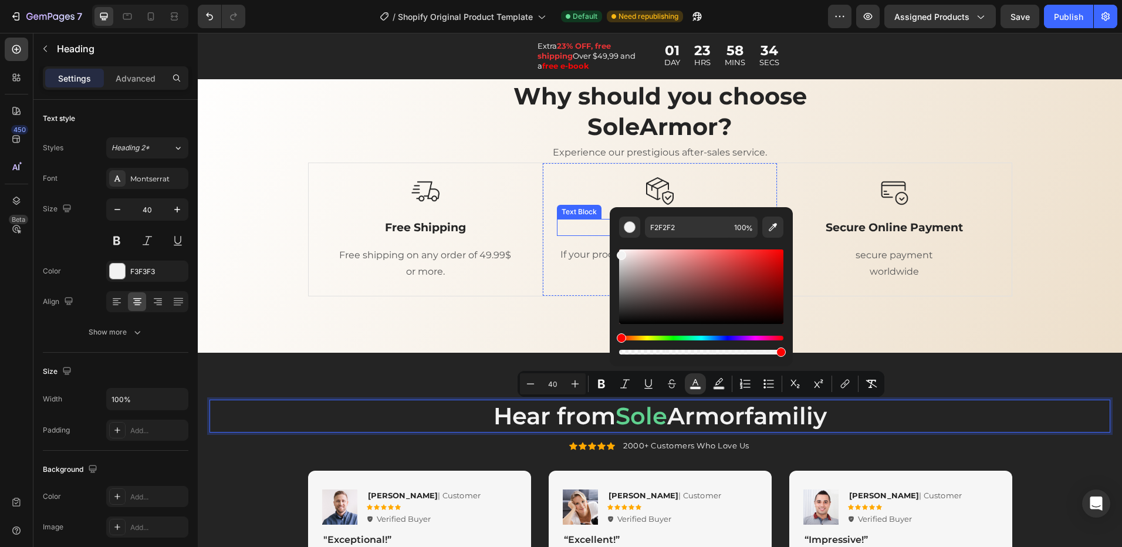
drag, startPoint x: 826, startPoint y: 289, endPoint x: 597, endPoint y: 225, distance: 237.2
drag, startPoint x: 620, startPoint y: 255, endPoint x: 611, endPoint y: 233, distance: 23.8
click at [611, 233] on div "F2F2F2 100 %" at bounding box center [701, 282] width 183 height 150
type input "FFFFFF"
click at [256, 187] on div "Why should you choose SoleArmor? Heading Experience our prestigious after-sales…" at bounding box center [660, 193] width 907 height 226
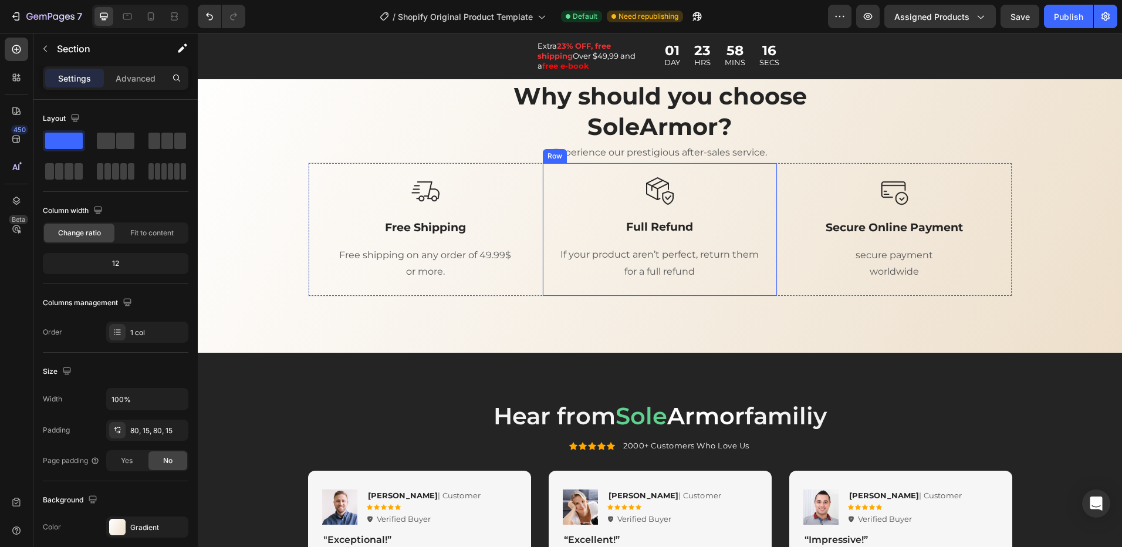
scroll to position [2818, 0]
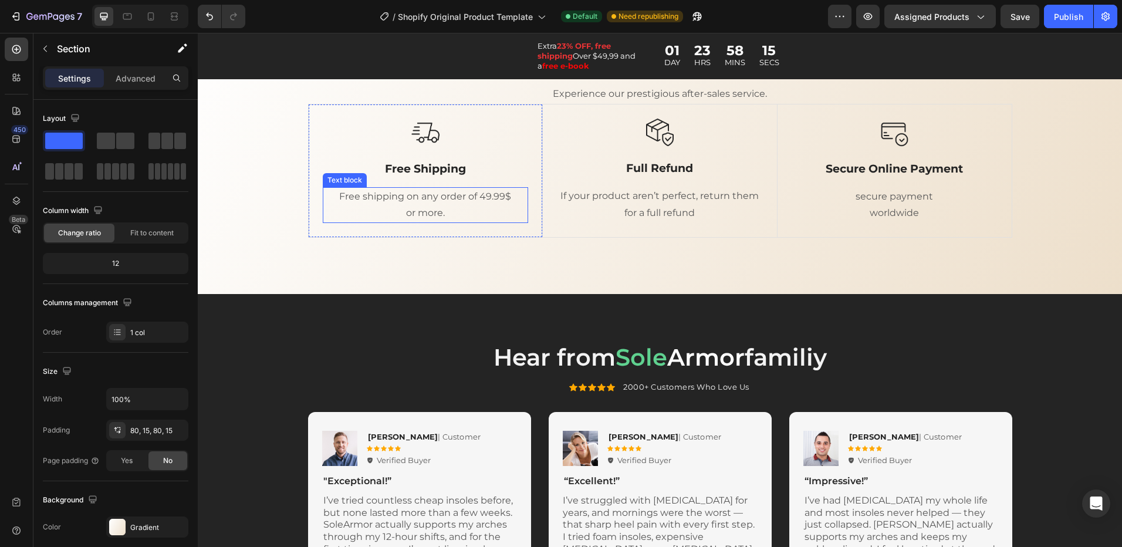
click at [490, 207] on p "or more." at bounding box center [425, 213] width 203 height 17
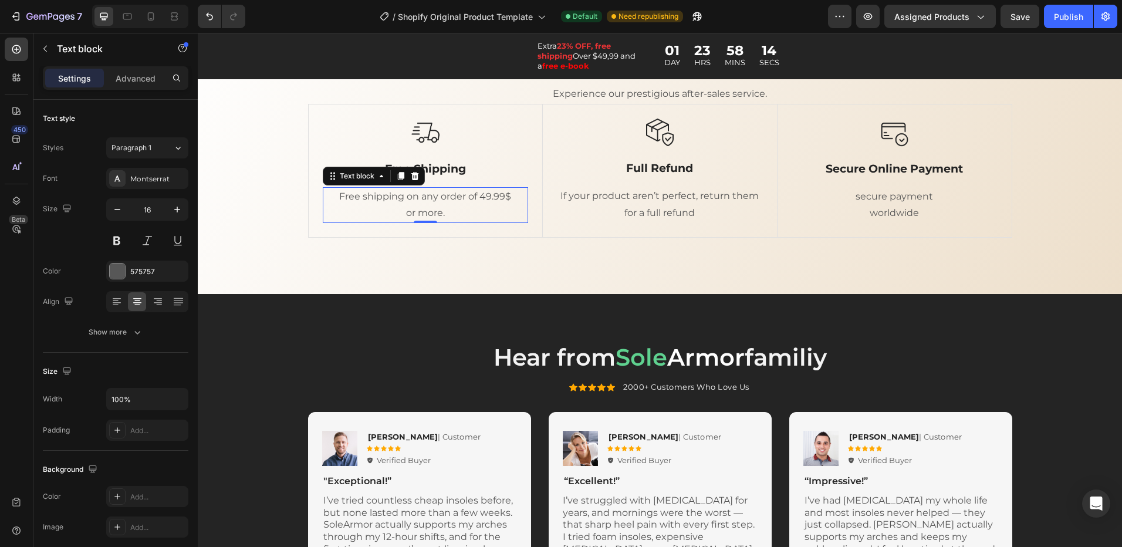
click at [473, 207] on p "or more." at bounding box center [425, 213] width 203 height 17
click at [461, 207] on p "or more." at bounding box center [425, 213] width 203 height 17
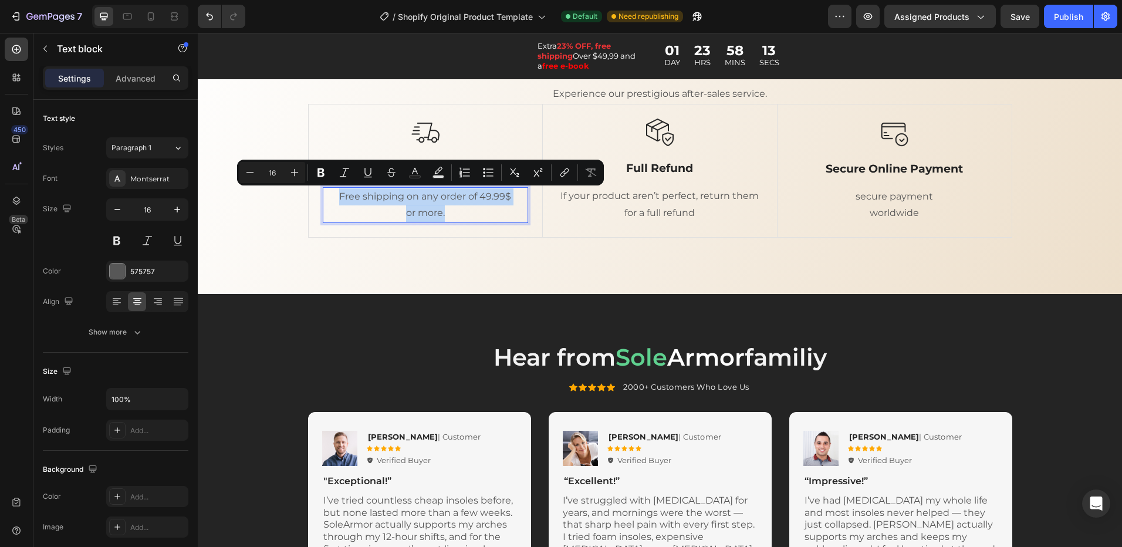
drag, startPoint x: 461, startPoint y: 207, endPoint x: 337, endPoint y: 197, distance: 124.2
click at [337, 197] on div "Free shipping on any order of 49.99$ or more." at bounding box center [425, 205] width 205 height 36
click at [452, 202] on p "Free shipping on any order of 49.99$" at bounding box center [425, 196] width 203 height 17
click at [452, 211] on p "or more." at bounding box center [425, 213] width 203 height 17
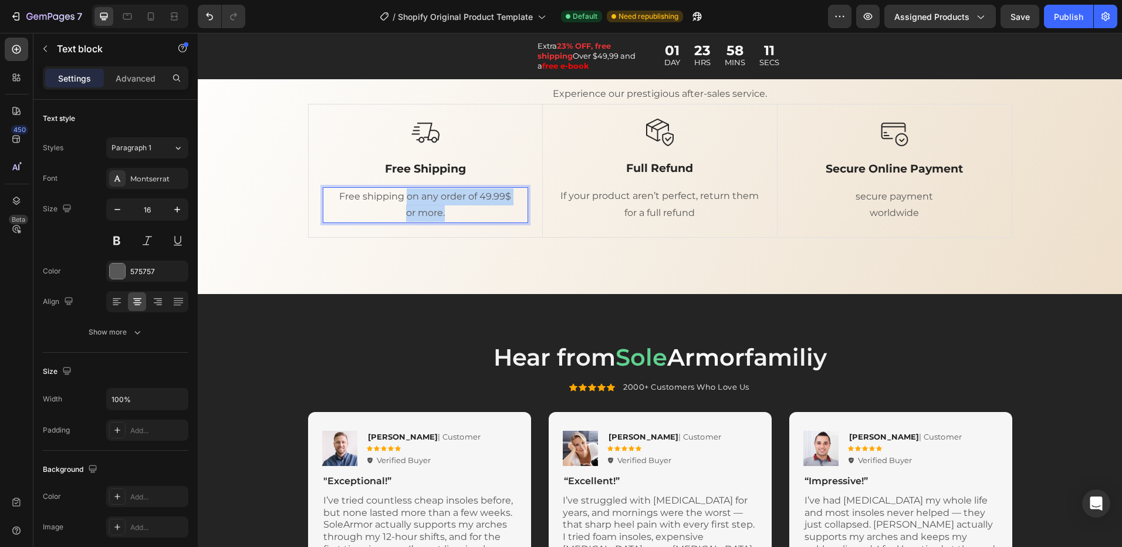
drag, startPoint x: 447, startPoint y: 214, endPoint x: 403, endPoint y: 193, distance: 48.0
click at [403, 193] on div "Free shipping on any order of 49.99$ or more." at bounding box center [425, 205] width 205 height 36
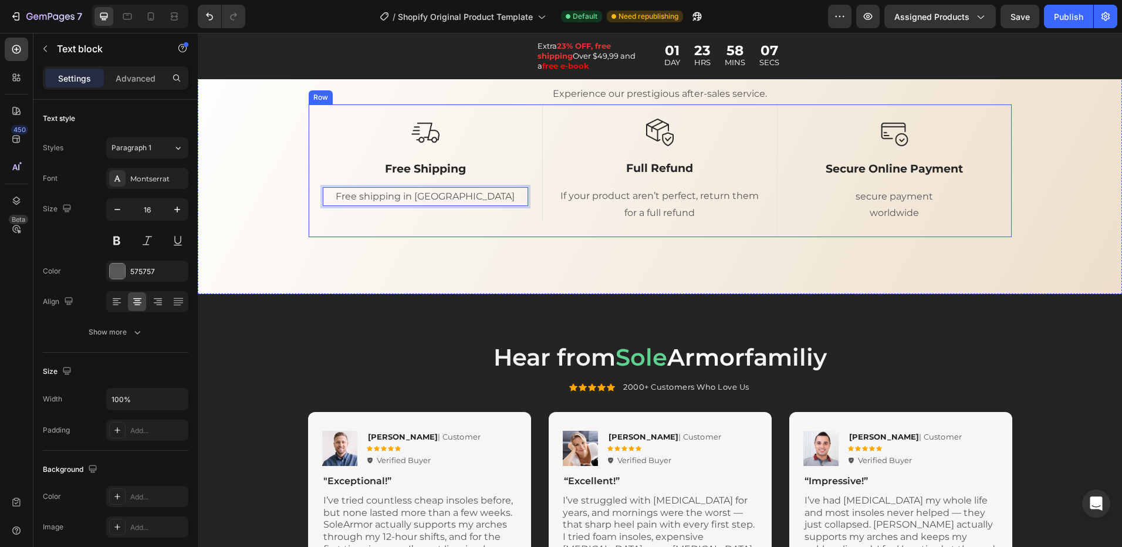
click at [466, 235] on div "Image Free Shipping Text Block Free shipping in [GEOGRAPHIC_DATA] Text block 0 …" at bounding box center [426, 170] width 234 height 133
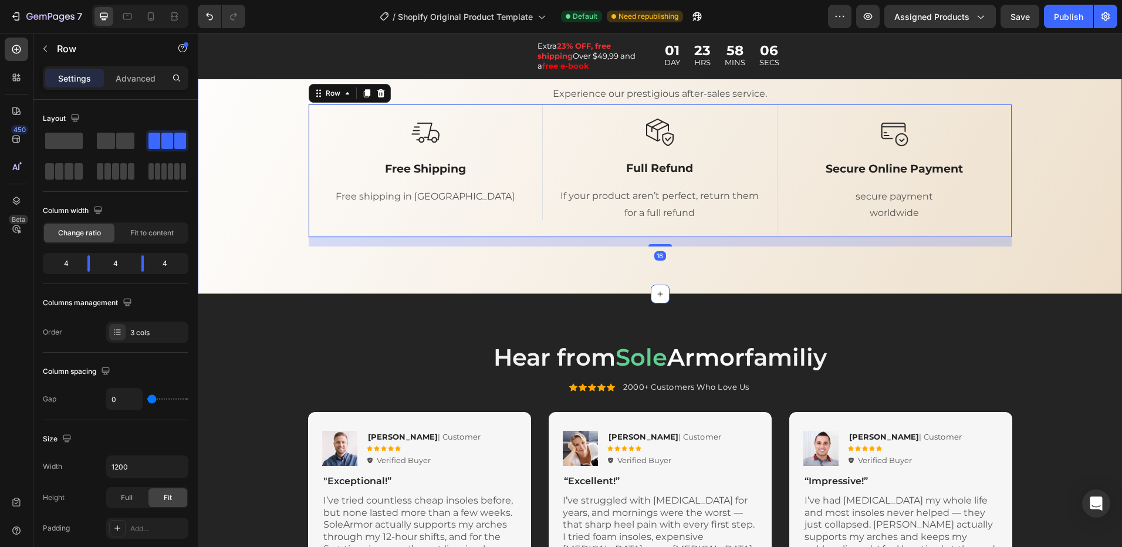
click at [501, 278] on div "Why should you choose SoleArmor? Heading Experience our prestigious after-sales…" at bounding box center [660, 134] width 924 height 320
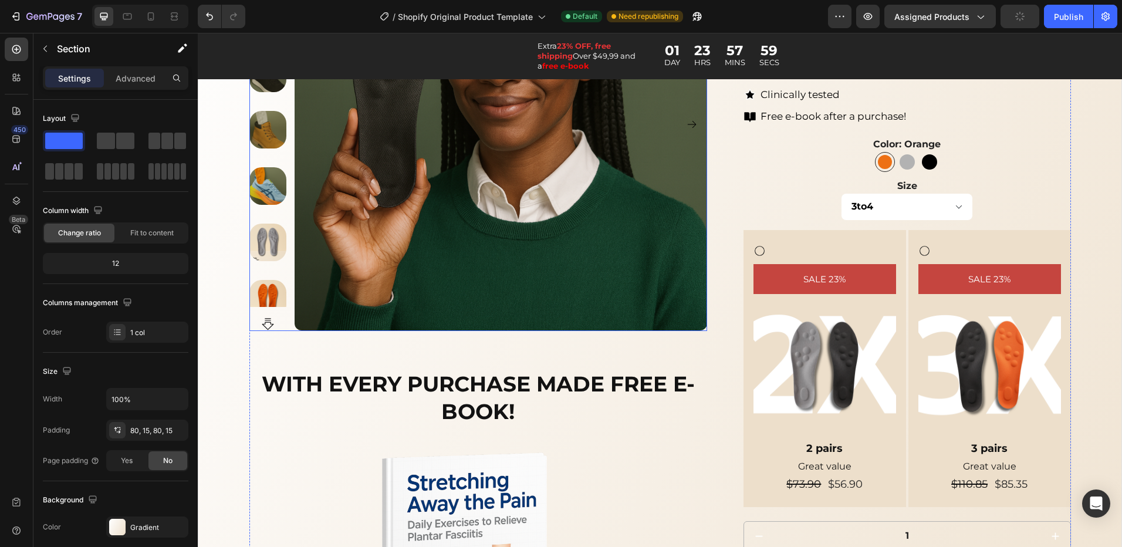
scroll to position [0, 0]
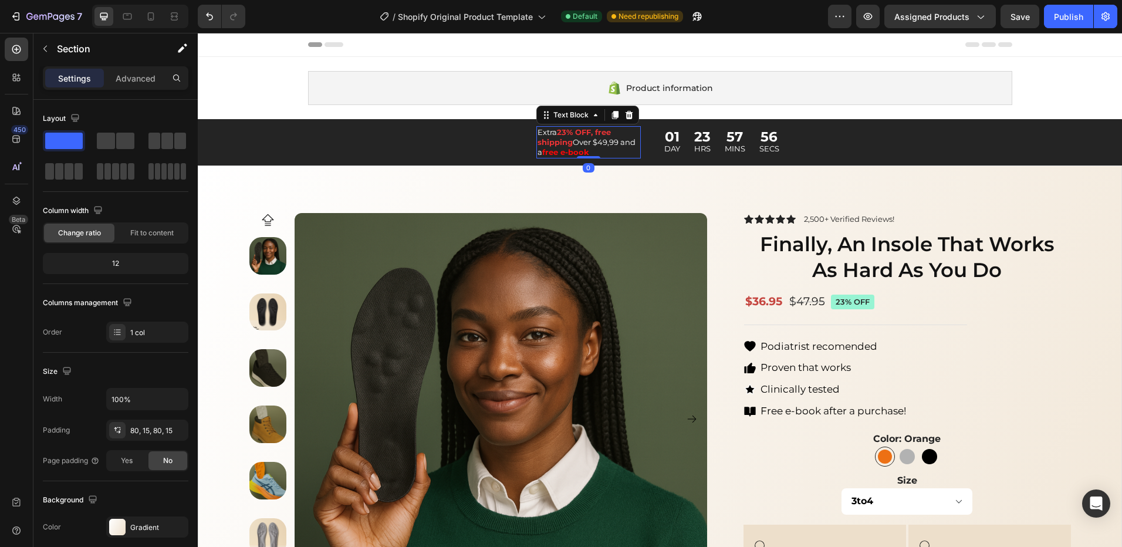
click at [609, 147] on p "Extra 23% OFF, free shipping Over $49,99 and a free e-book" at bounding box center [589, 142] width 102 height 30
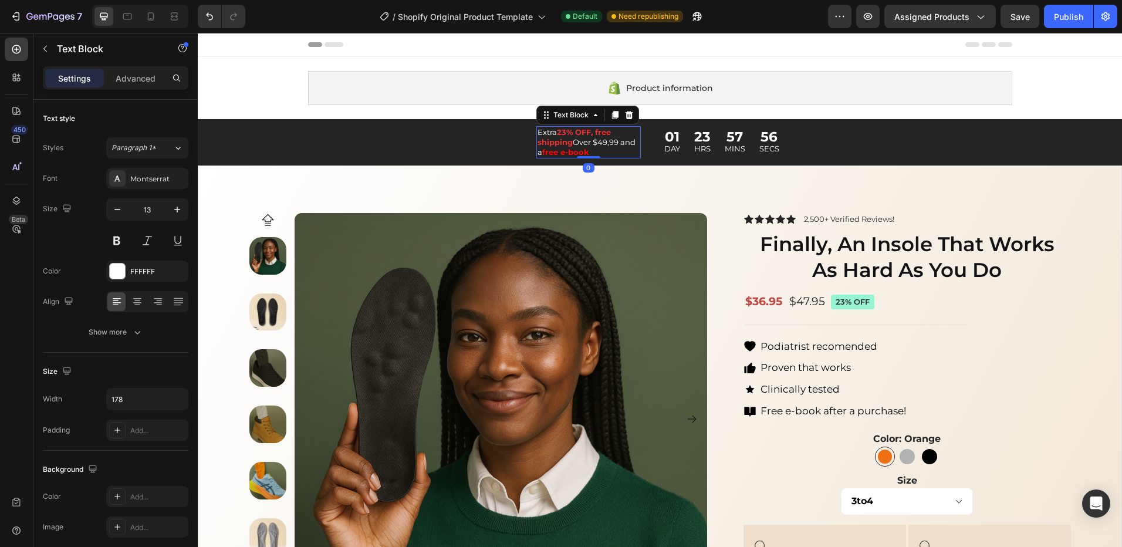
click at [618, 143] on p "Extra 23% OFF, free shipping Over $49,99 and a free e-book" at bounding box center [589, 142] width 102 height 30
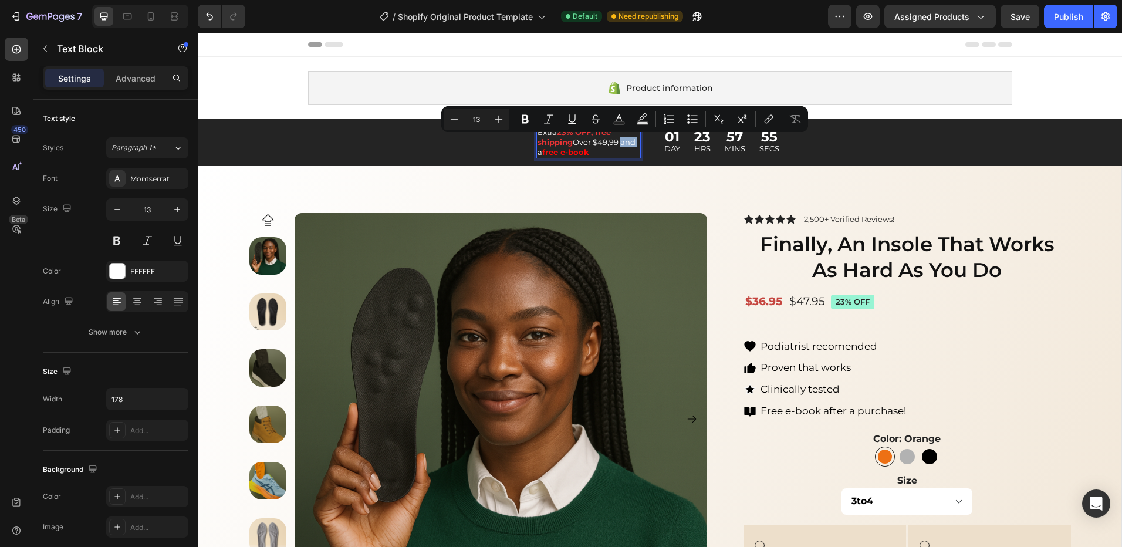
click at [617, 141] on p "Extra 23% OFF, free shipping Over $49,99 and a free e-book" at bounding box center [589, 142] width 102 height 30
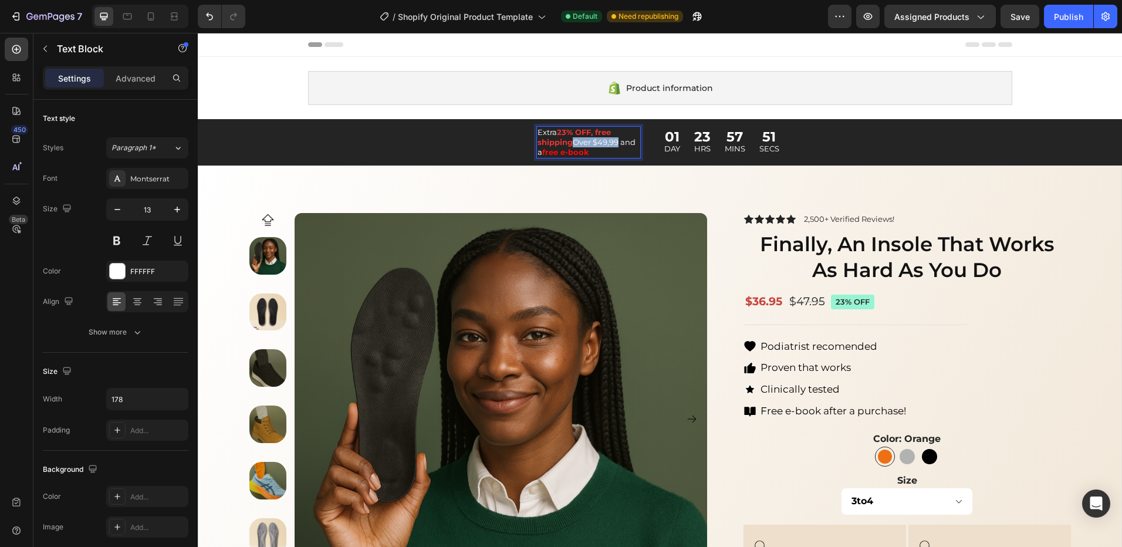
drag, startPoint x: 616, startPoint y: 141, endPoint x: 570, endPoint y: 141, distance: 45.8
click at [570, 141] on p "Extra 23% OFF, free shipping Over $49,99 and a free e-book" at bounding box center [589, 142] width 102 height 30
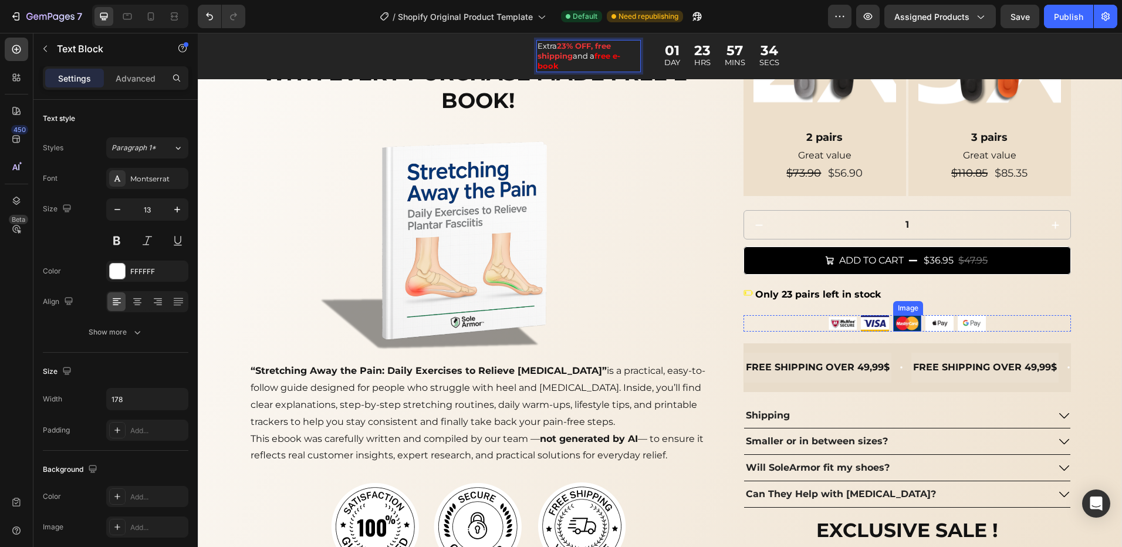
scroll to position [704, 0]
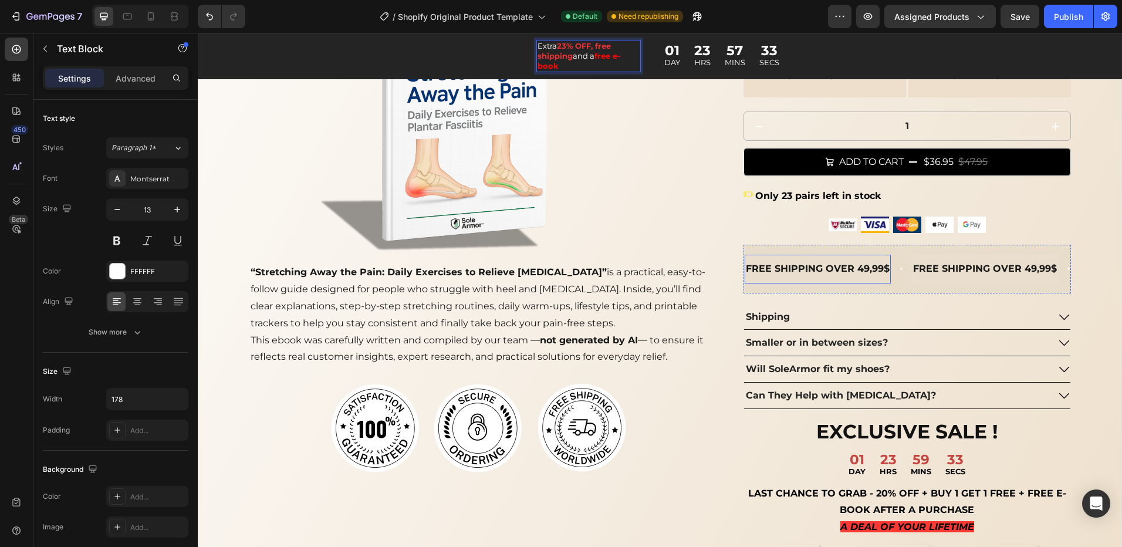
click at [878, 275] on p "FREE SHIPPING OVER 49,99$" at bounding box center [818, 269] width 144 height 17
click at [873, 268] on p "FREE SHIPPING OVER 49,99$" at bounding box center [818, 269] width 144 height 17
click at [879, 268] on p "FREE SHIPPING OVER 49,99$" at bounding box center [818, 269] width 144 height 17
click at [881, 269] on p "FREE SHIPPING OVER 49,99$" at bounding box center [818, 269] width 144 height 17
drag, startPoint x: 881, startPoint y: 269, endPoint x: 815, endPoint y: 269, distance: 65.7
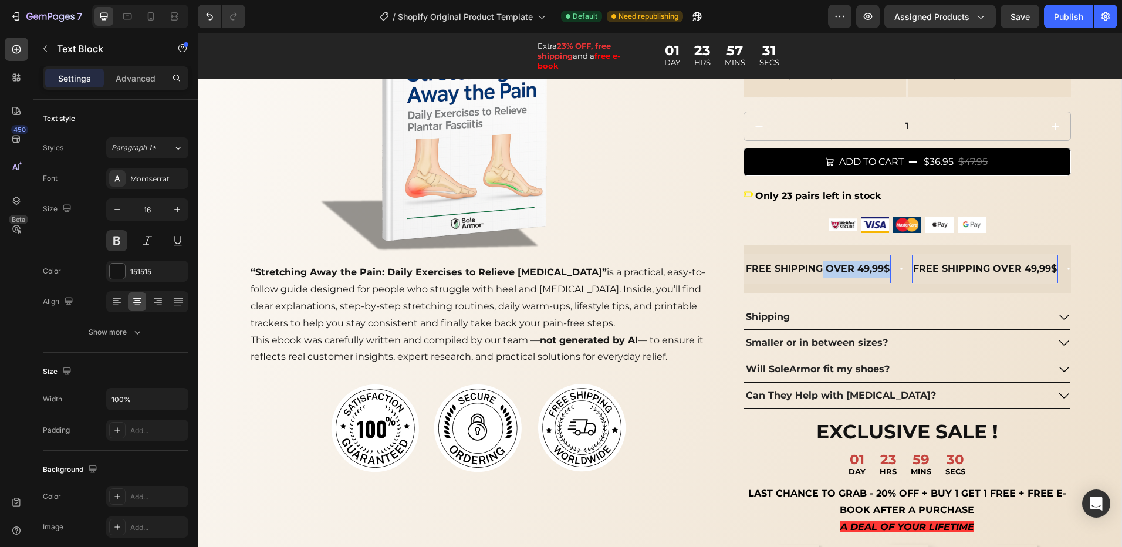
click at [815, 269] on p "FREE SHIPPING OVER 49,99$" at bounding box center [818, 269] width 144 height 17
click at [830, 266] on icon at bounding box center [834, 268] width 9 height 9
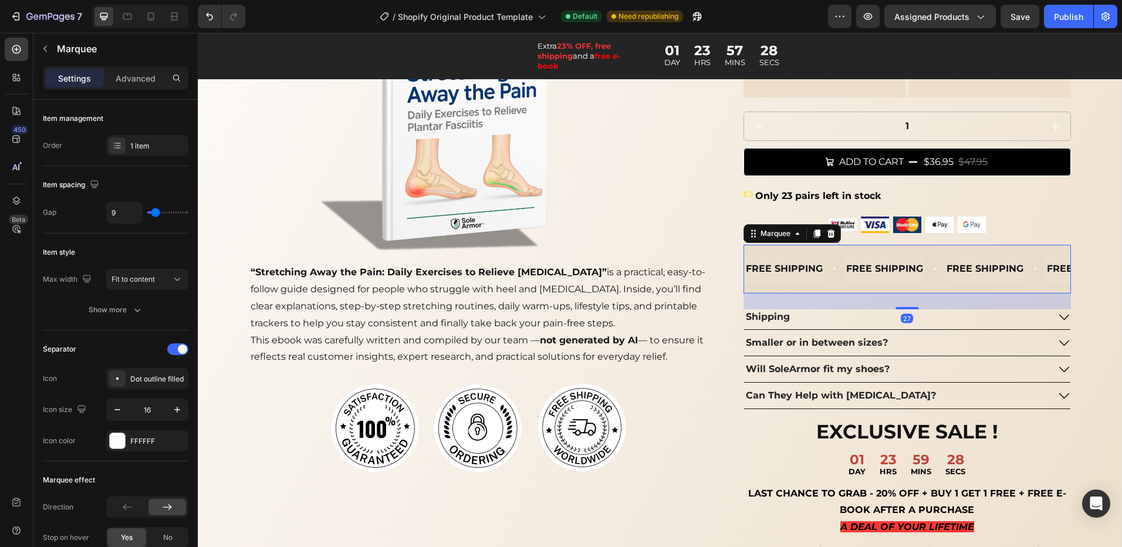
click at [819, 269] on div "FREE SHIPPING Text Block" at bounding box center [784, 269] width 80 height 30
click at [808, 268] on p "FREE SHIPPING" at bounding box center [784, 269] width 77 height 17
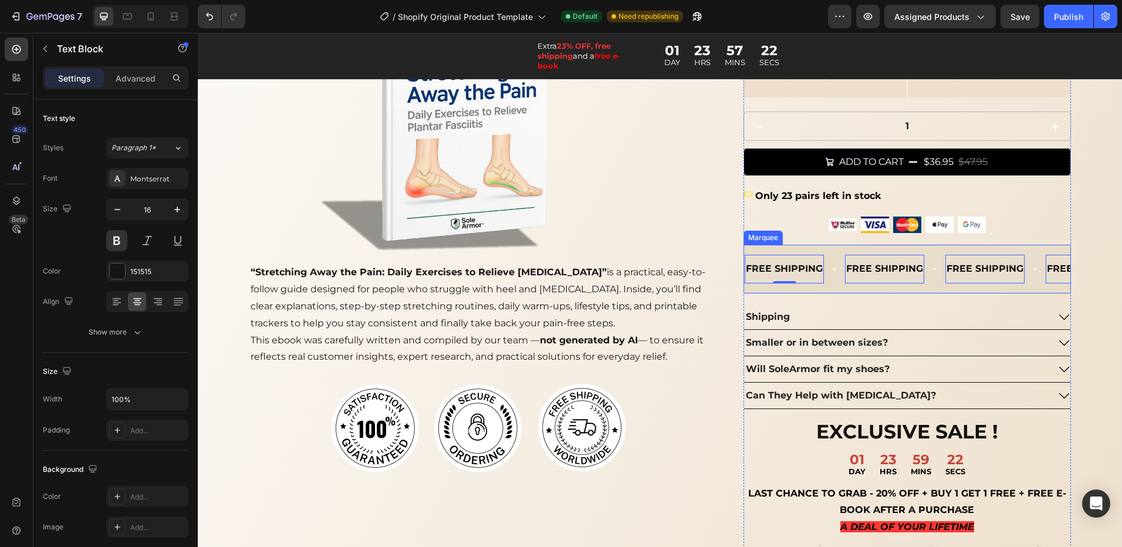
click at [831, 271] on icon at bounding box center [834, 268] width 9 height 9
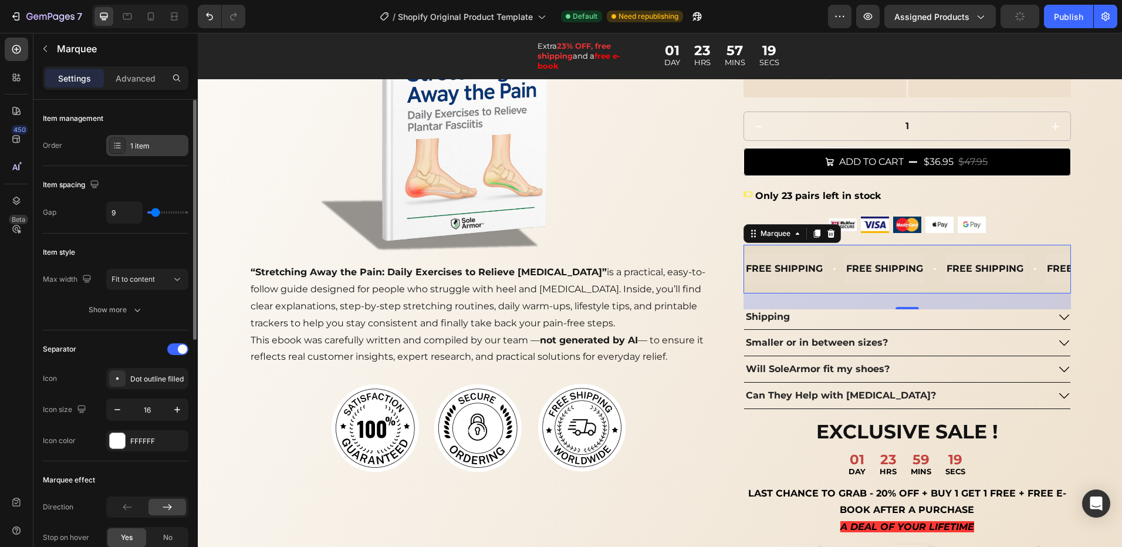
click at [131, 153] on div "1 item" at bounding box center [147, 145] width 82 height 21
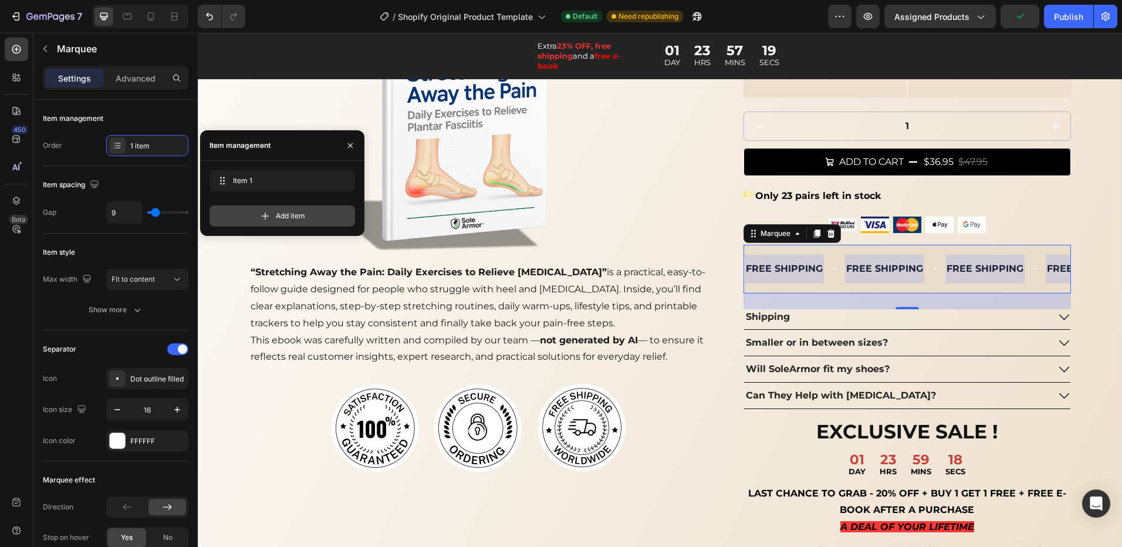
click at [278, 220] on span "Add item" at bounding box center [290, 216] width 29 height 11
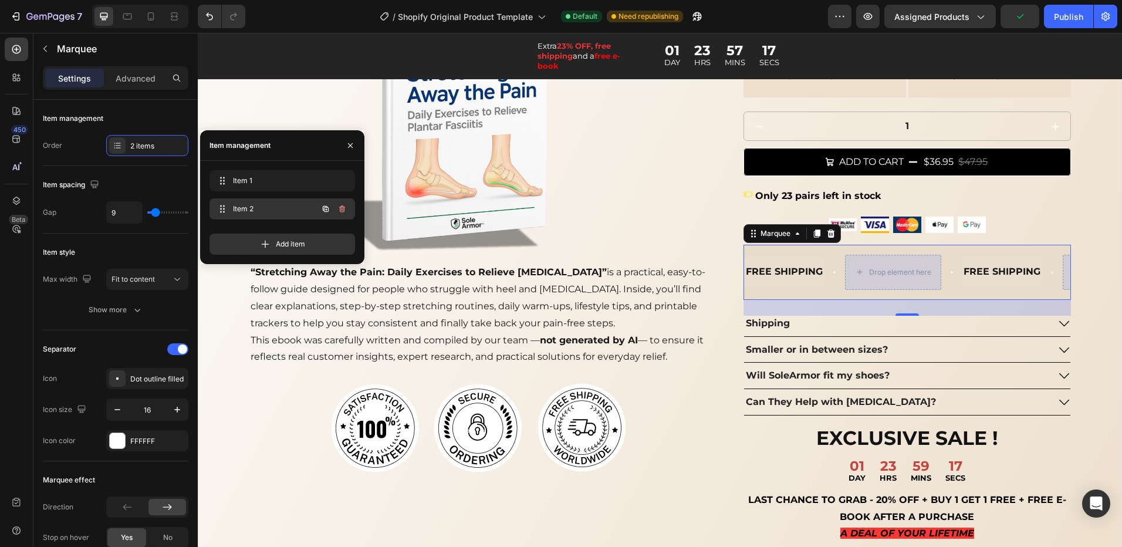
click at [265, 211] on span "Item 2" at bounding box center [266, 209] width 66 height 11
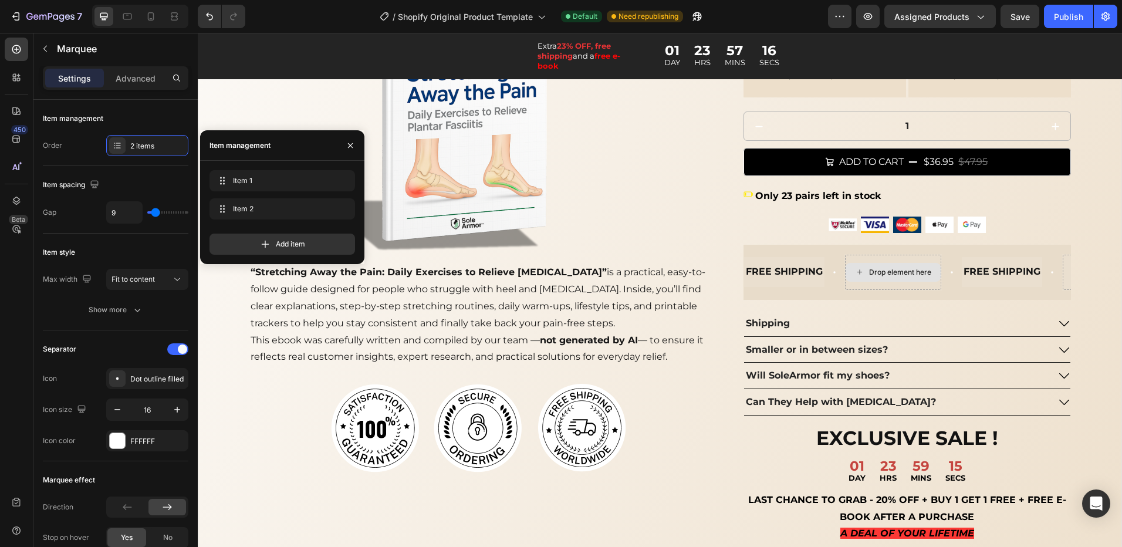
click at [900, 272] on div "Drop element here" at bounding box center [900, 272] width 62 height 9
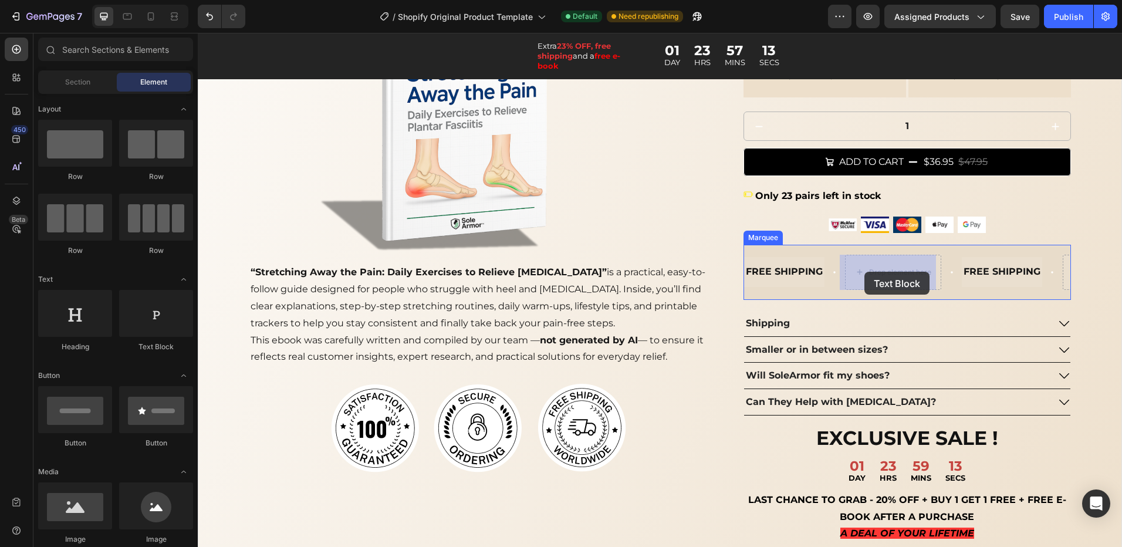
drag, startPoint x: 339, startPoint y: 356, endPoint x: 864, endPoint y: 272, distance: 532.0
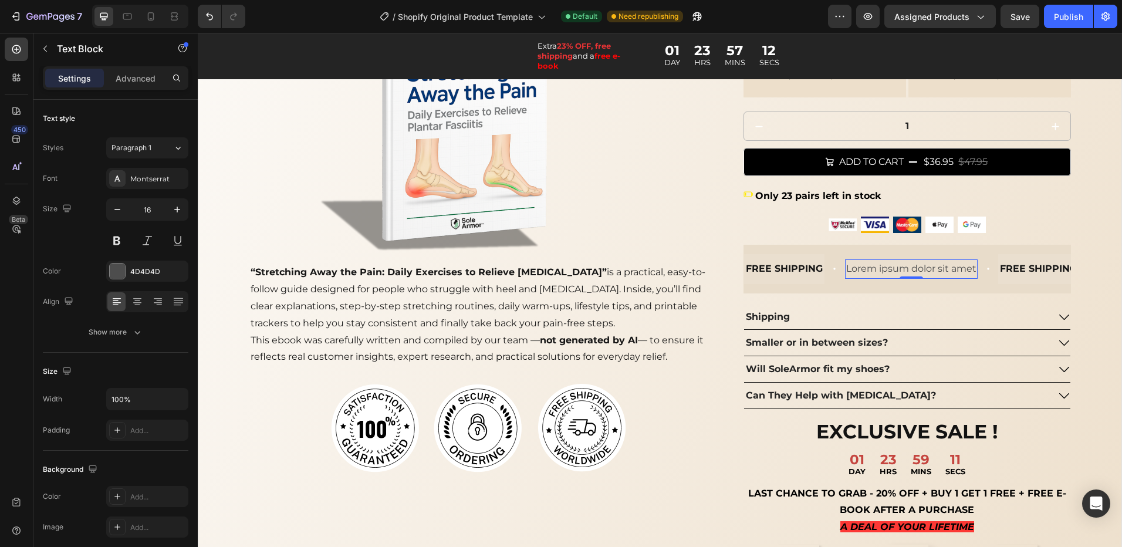
click at [969, 267] on div "Lorem ipsum dolor sit amet" at bounding box center [911, 268] width 133 height 19
click at [969, 268] on p "Lorem ipsum dolor sit amet" at bounding box center [911, 269] width 130 height 17
drag, startPoint x: 971, startPoint y: 268, endPoint x: 843, endPoint y: 268, distance: 127.9
click at [846, 268] on p "Lorem ipsum dolor sit amet" at bounding box center [911, 269] width 130 height 17
drag, startPoint x: 922, startPoint y: 272, endPoint x: 844, endPoint y: 272, distance: 77.5
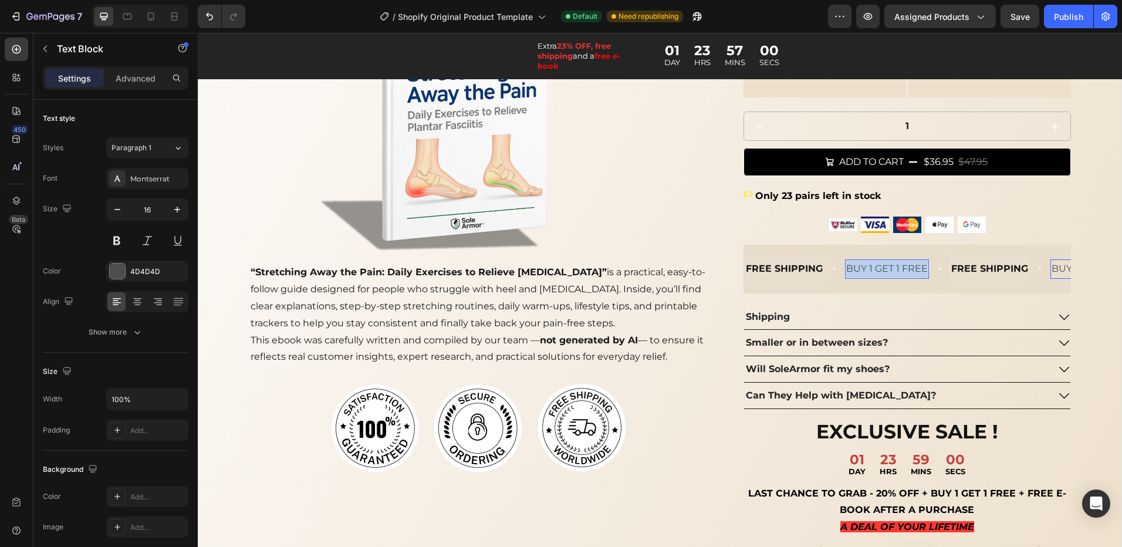
click at [846, 272] on p "BUY 1 GET 1 FREE" at bounding box center [887, 269] width 82 height 17
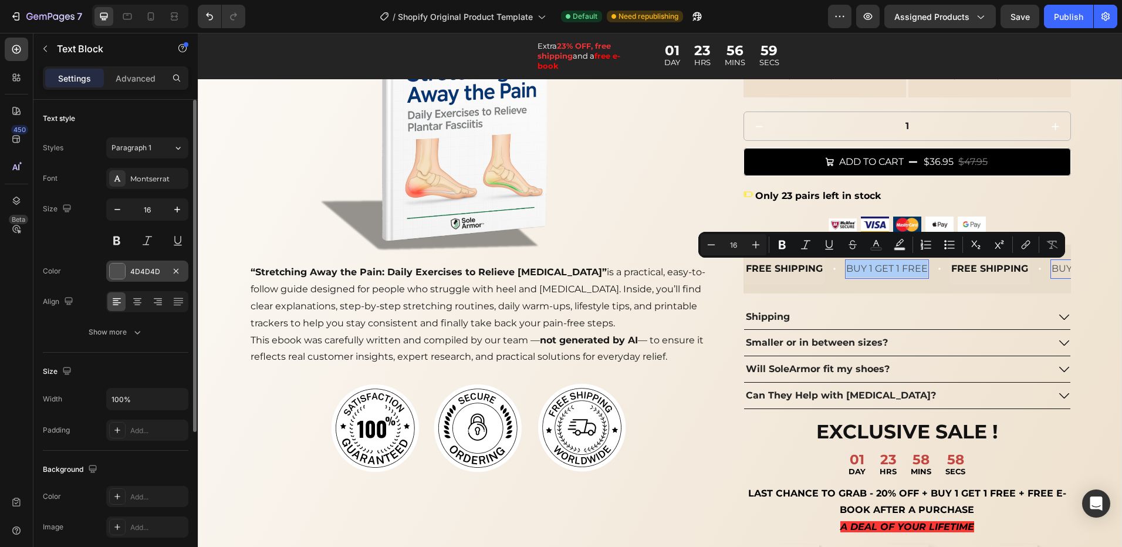
click at [139, 280] on div "4D4D4D" at bounding box center [147, 271] width 82 height 21
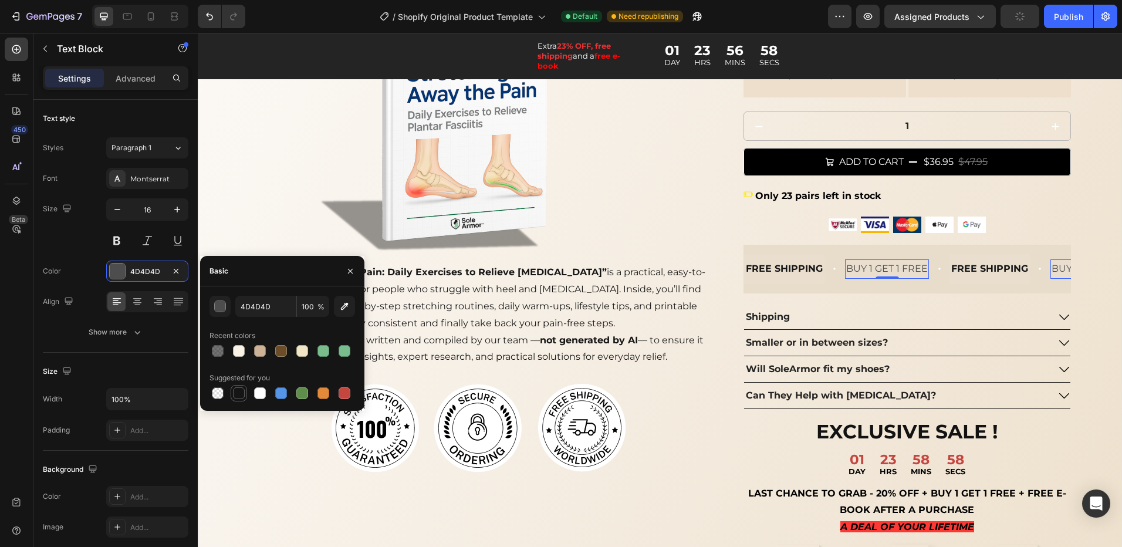
click at [236, 393] on div at bounding box center [239, 393] width 12 height 12
type input "151515"
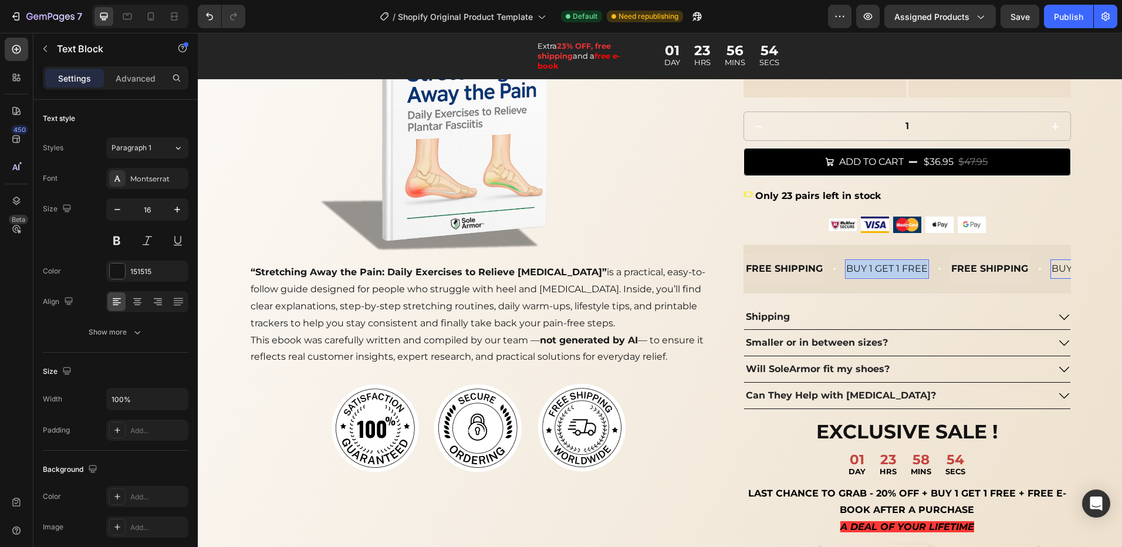
drag, startPoint x: 922, startPoint y: 269, endPoint x: 843, endPoint y: 271, distance: 78.6
click at [846, 271] on p "BUY 1 GET 1 FREE" at bounding box center [887, 269] width 82 height 17
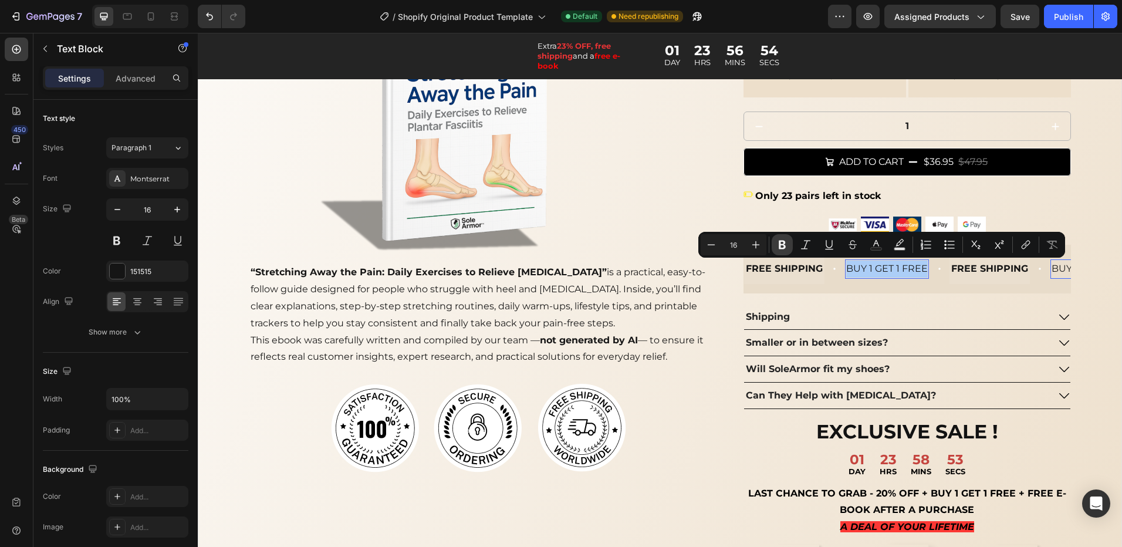
click at [779, 250] on icon "Editor contextual toolbar" at bounding box center [782, 245] width 12 height 12
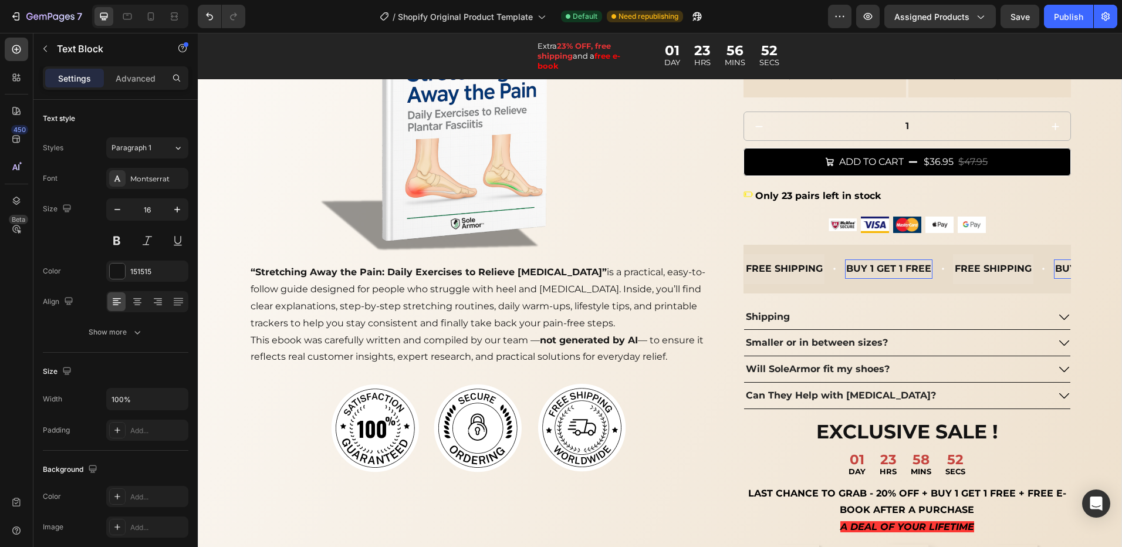
click at [882, 271] on strong "BUY 1 GET 1 FREE" at bounding box center [888, 268] width 85 height 11
click at [929, 268] on div "BUY 1 GET 1 FREE Text Block 0" at bounding box center [898, 269] width 109 height 21
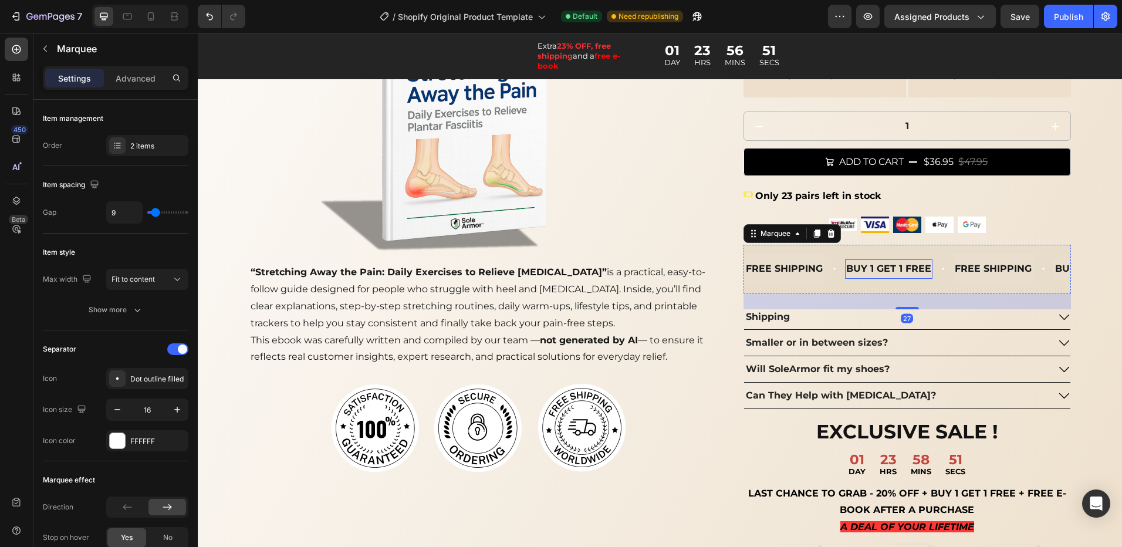
click at [923, 271] on strong "BUY 1 GET 1 FREE" at bounding box center [888, 268] width 85 height 11
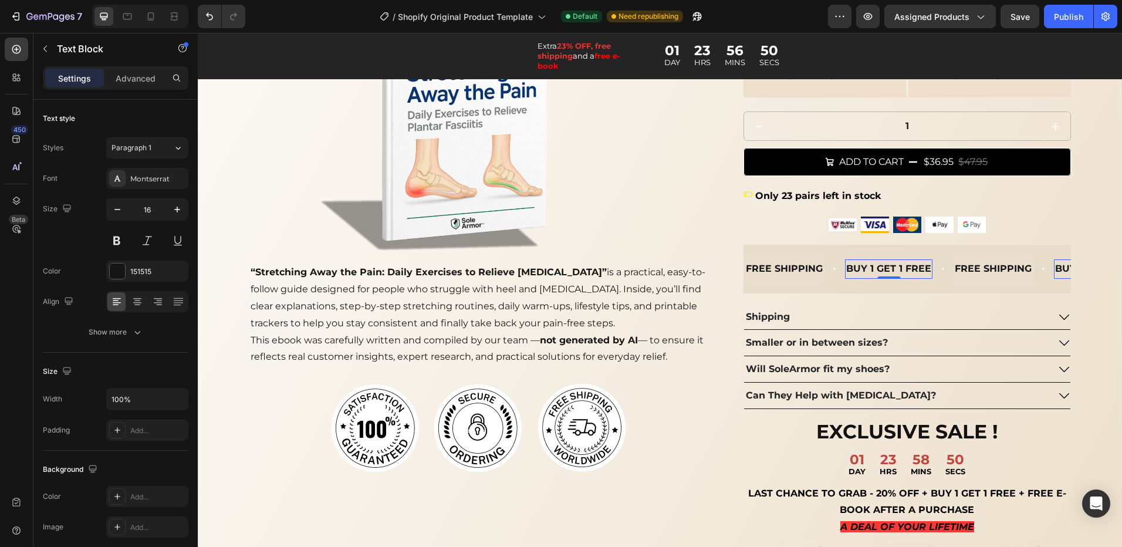
click at [925, 272] on div "BUY 1 GET 1 FREE" at bounding box center [888, 268] width 87 height 19
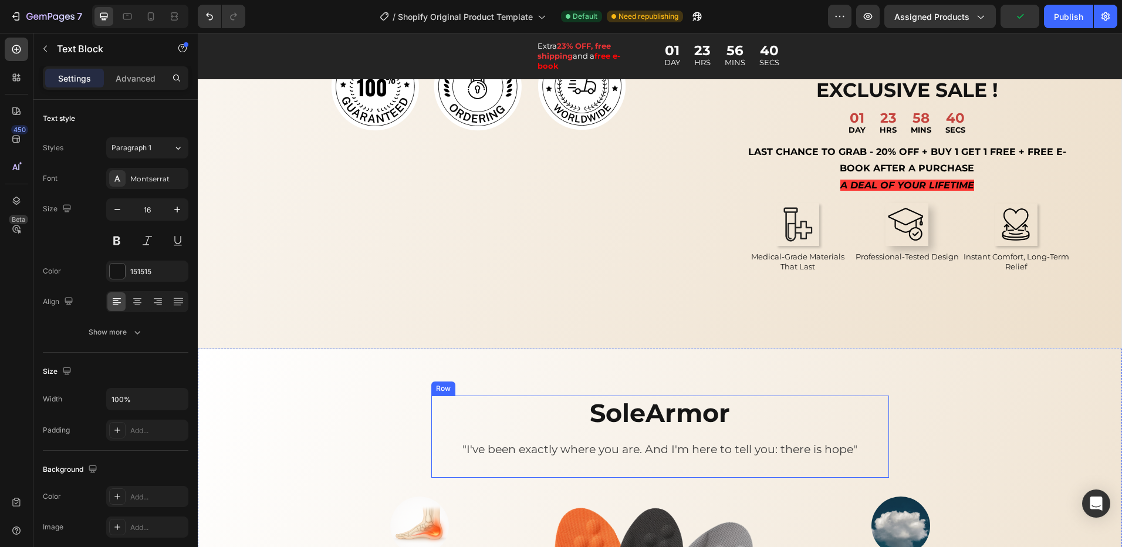
scroll to position [939, 0]
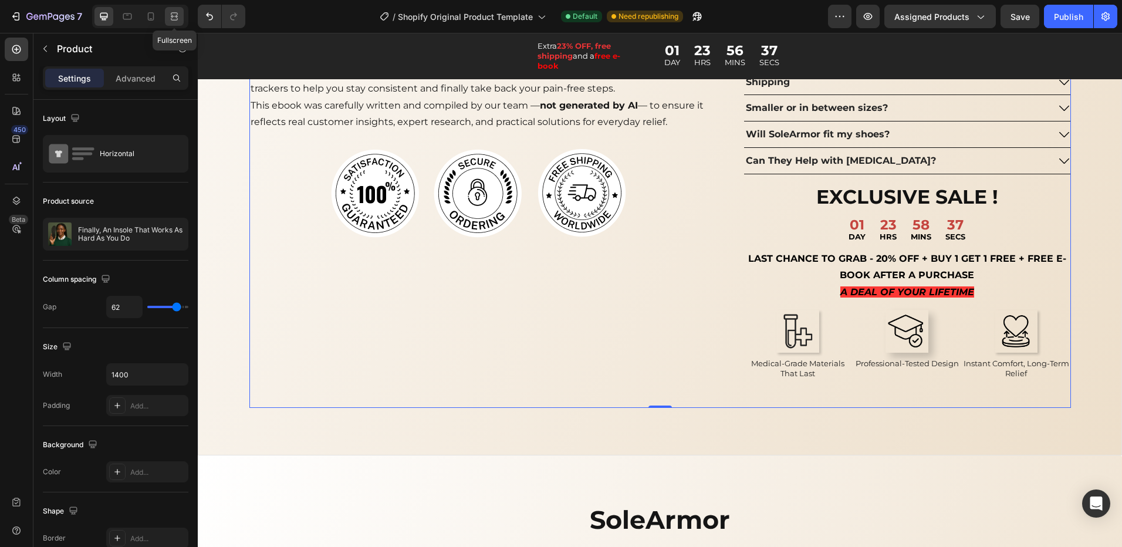
click at [170, 18] on icon at bounding box center [174, 17] width 12 height 12
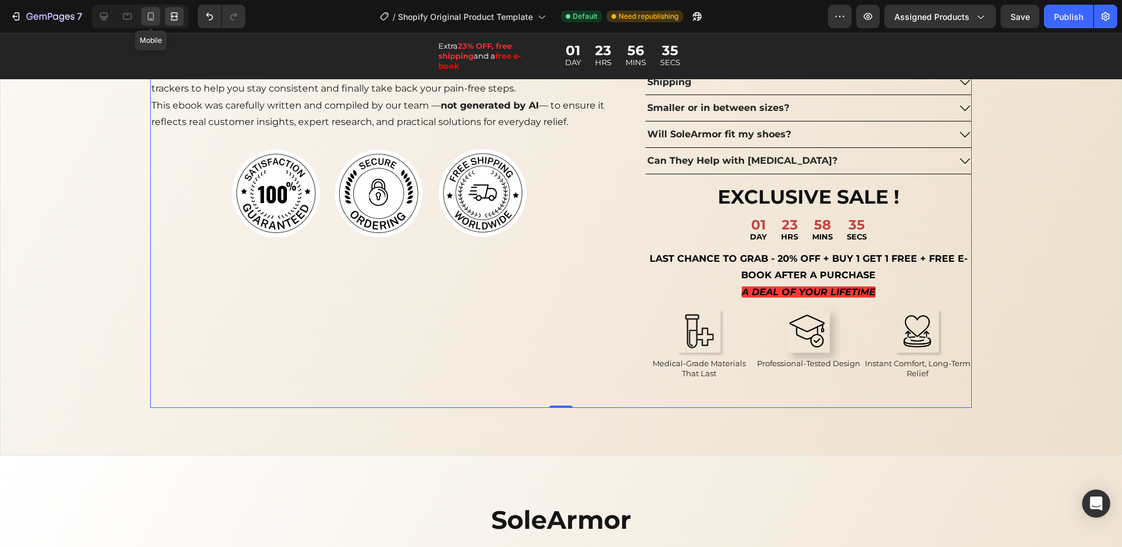
click at [155, 21] on icon at bounding box center [151, 17] width 12 height 12
type input "0"
type input "100%"
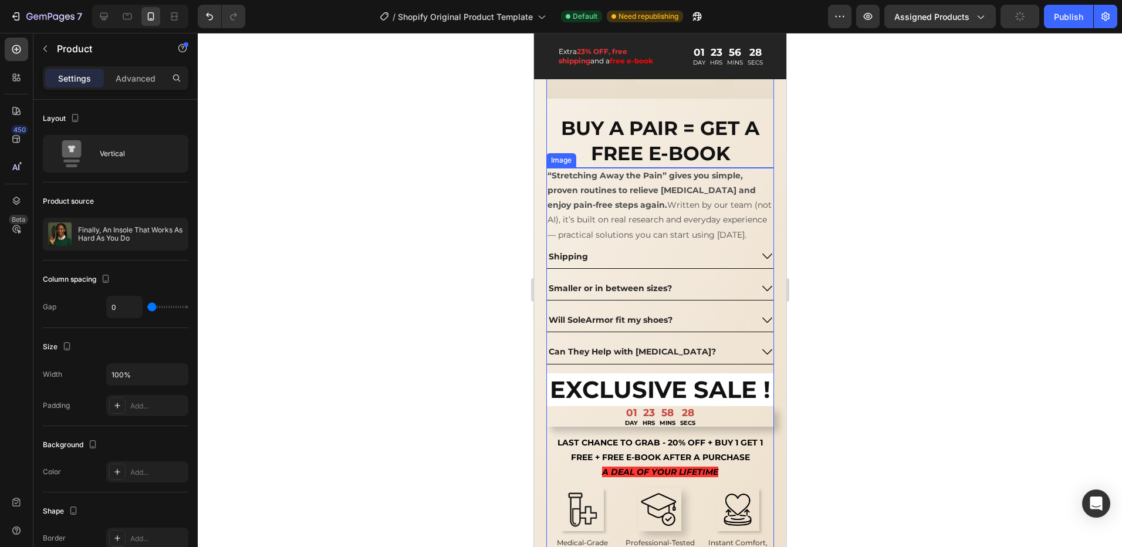
scroll to position [997, 0]
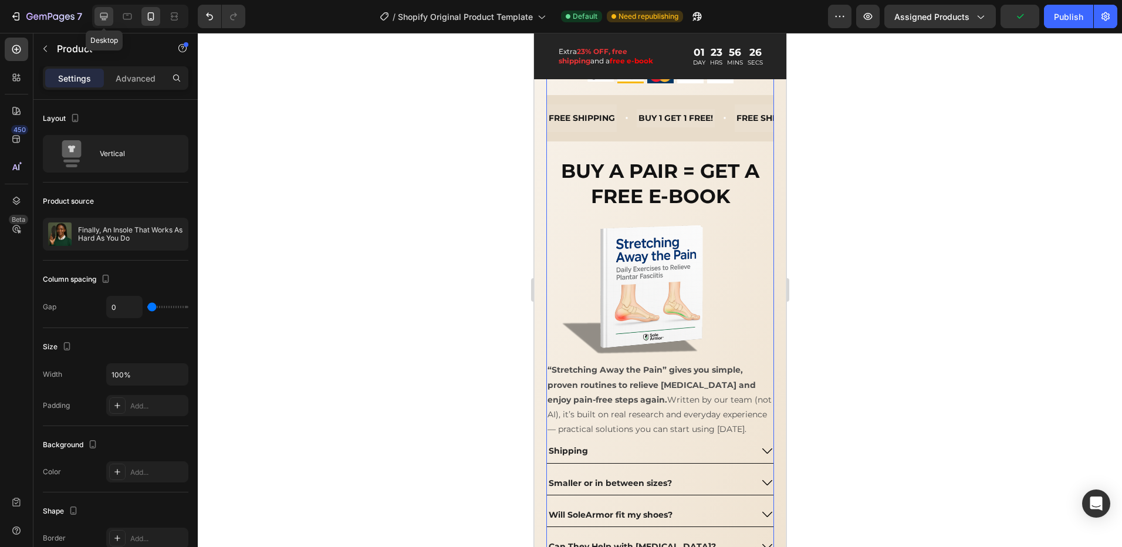
click at [102, 18] on icon at bounding box center [104, 17] width 8 height 8
type input "62"
type input "1400"
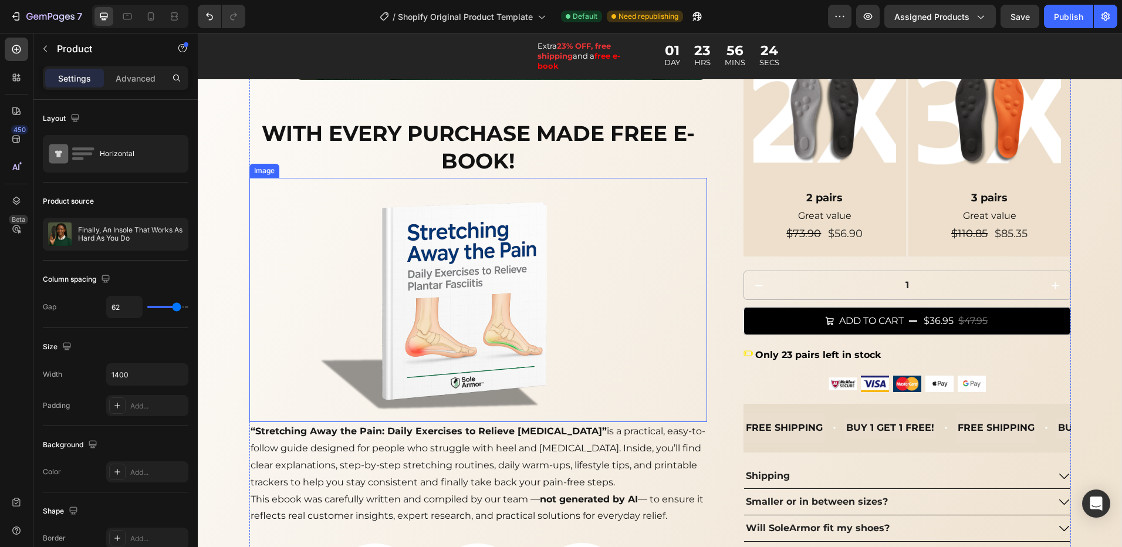
scroll to position [843, 0]
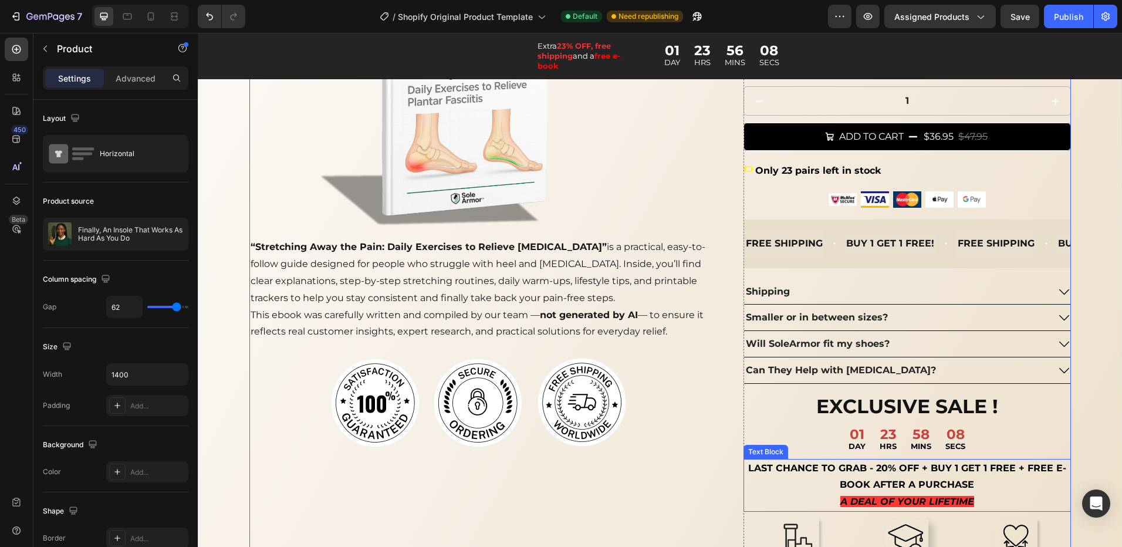
scroll to position [587, 0]
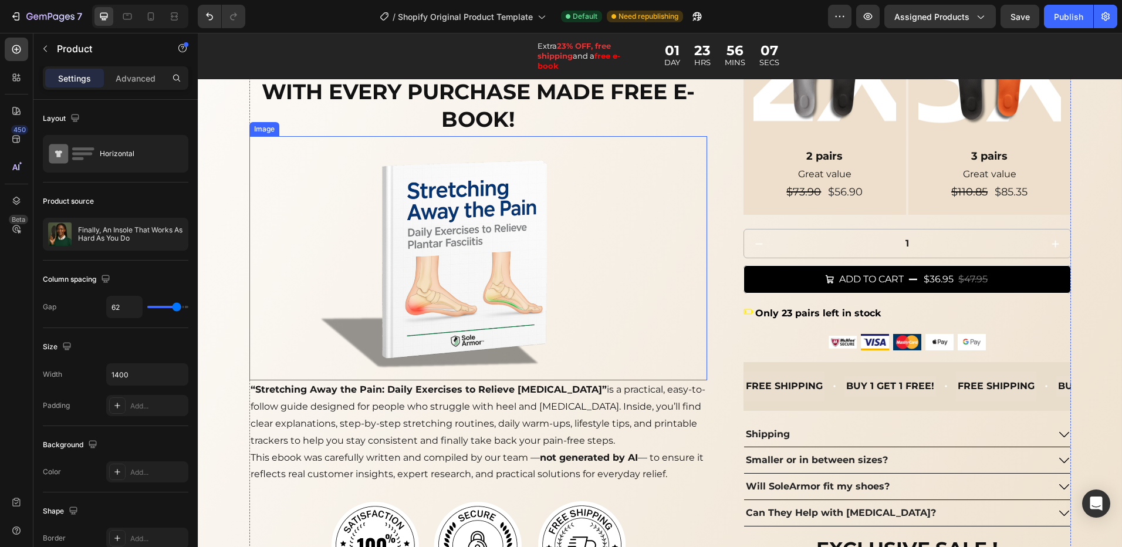
click at [605, 296] on img at bounding box center [478, 258] width 366 height 244
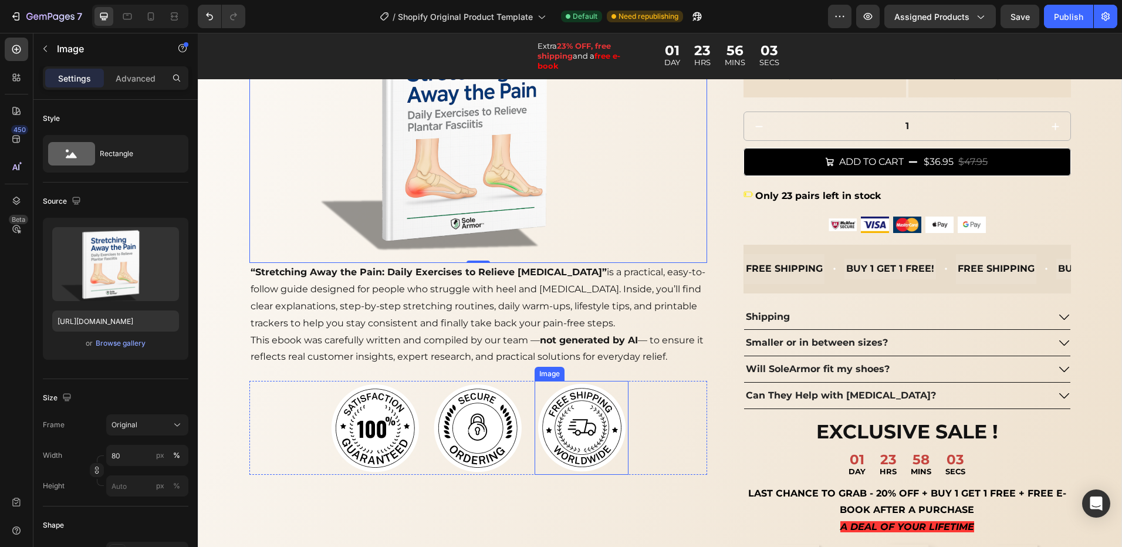
scroll to position [763, 0]
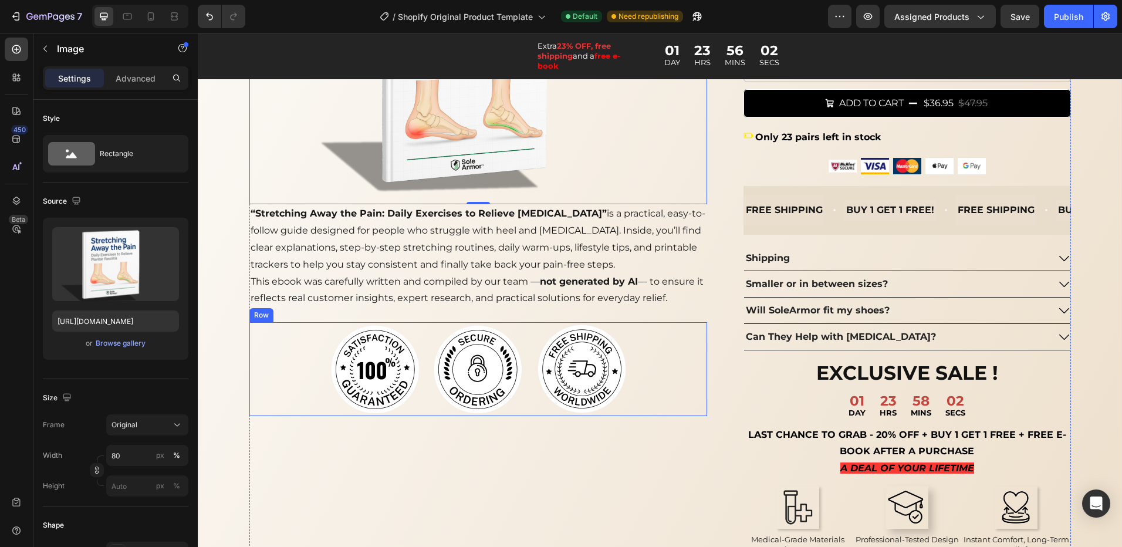
click at [650, 374] on div "Image Image Image Row" at bounding box center [478, 369] width 458 height 94
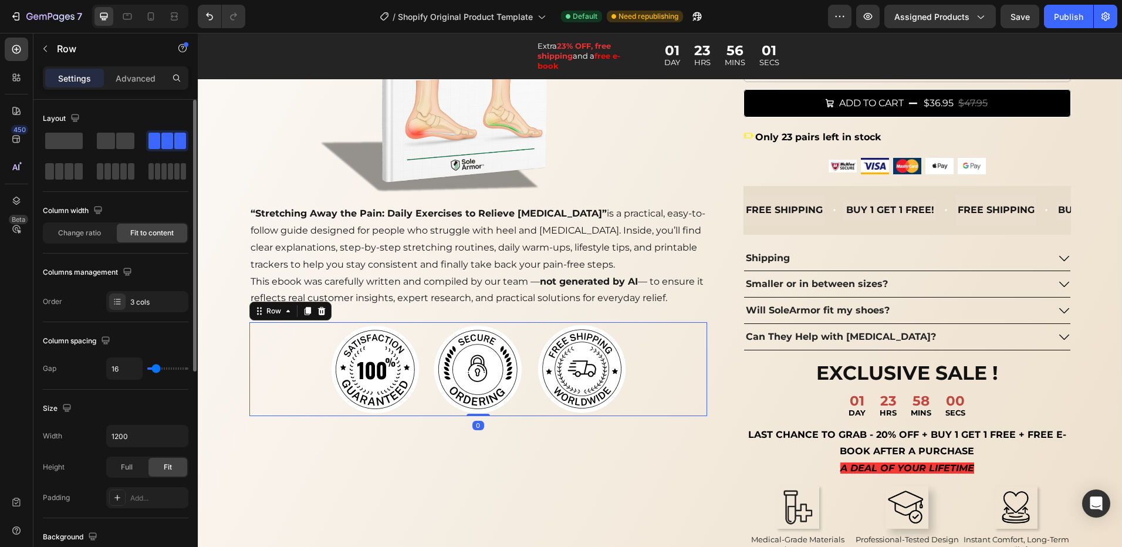
type input "11"
type input "0"
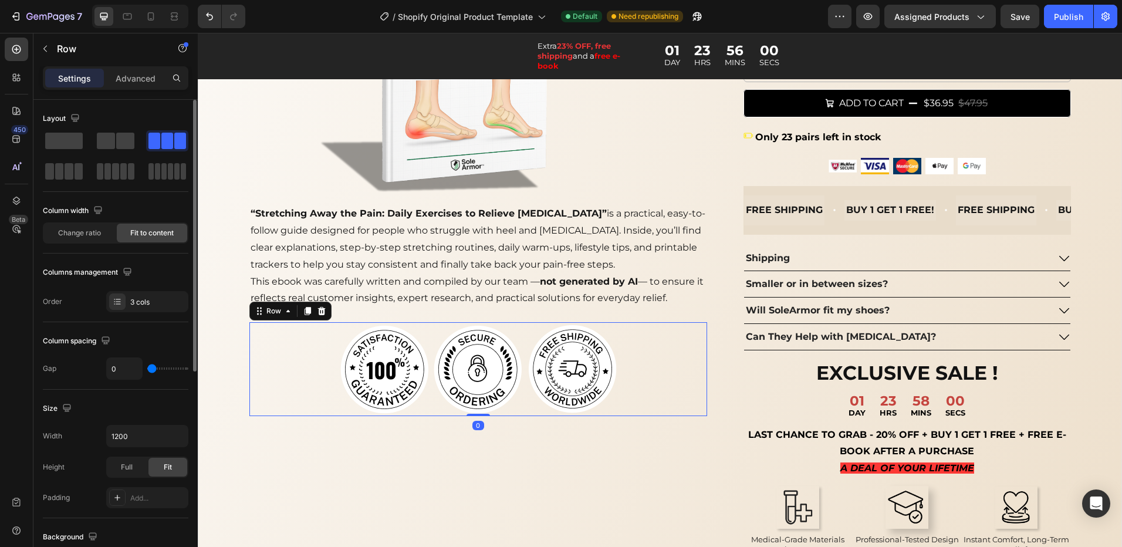
type input "2"
type input "4"
type input "7"
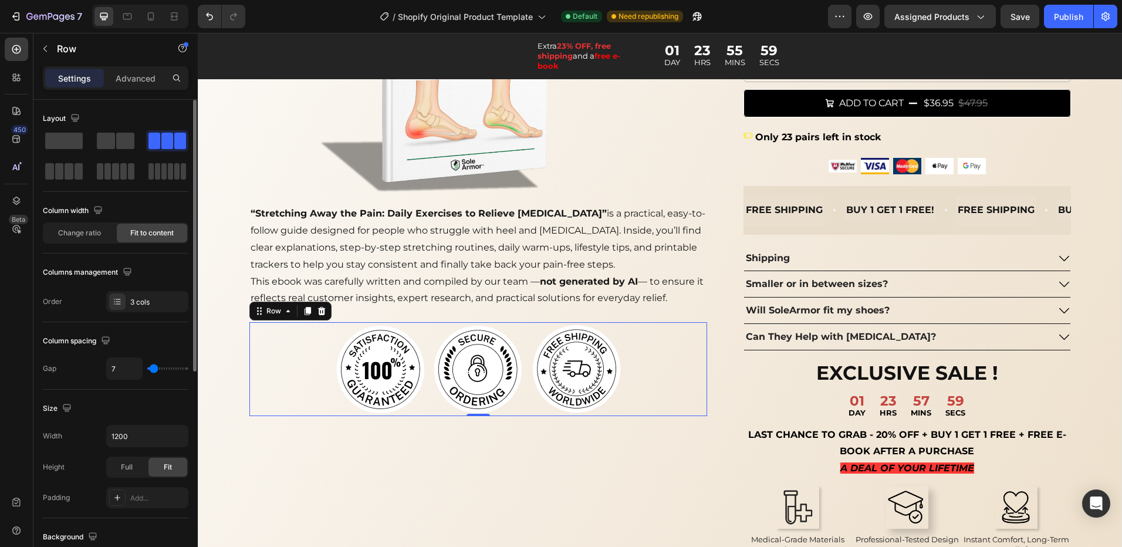
type input "7"
click at [154, 368] on input "range" at bounding box center [167, 368] width 41 height 2
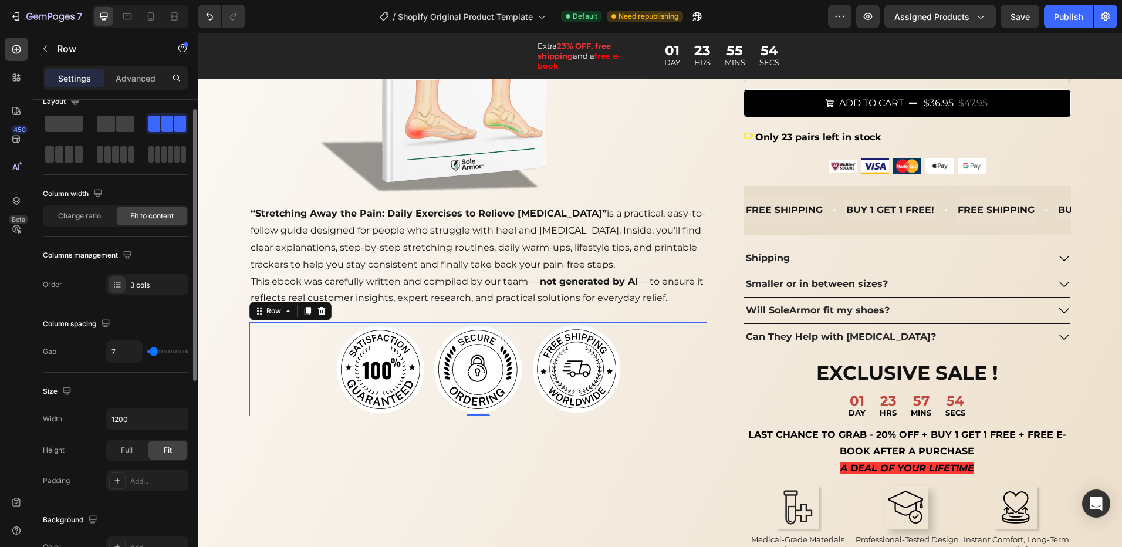
scroll to position [0, 0]
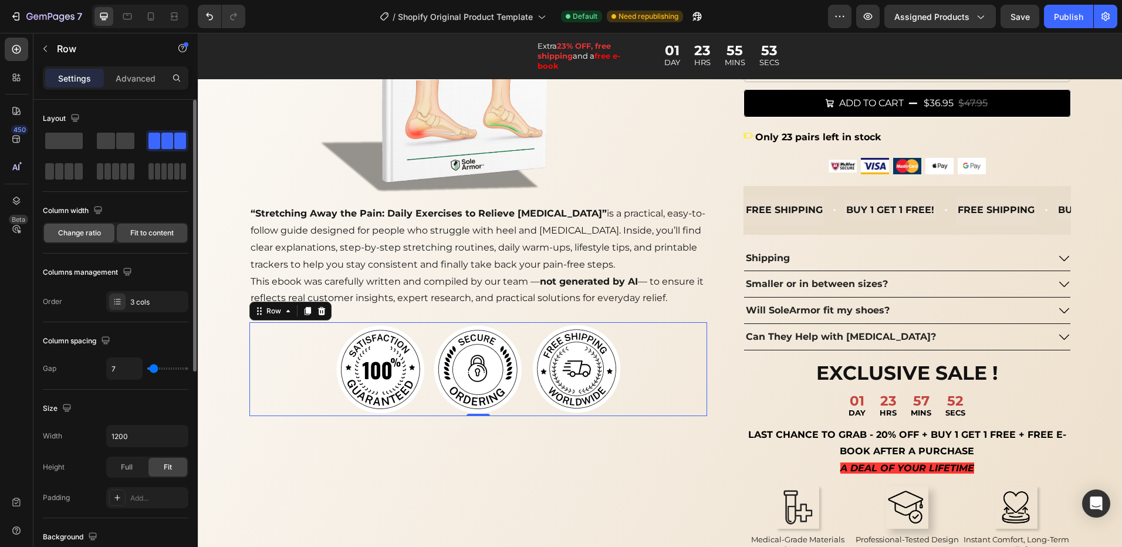
click at [85, 240] on div "Change ratio" at bounding box center [79, 233] width 70 height 19
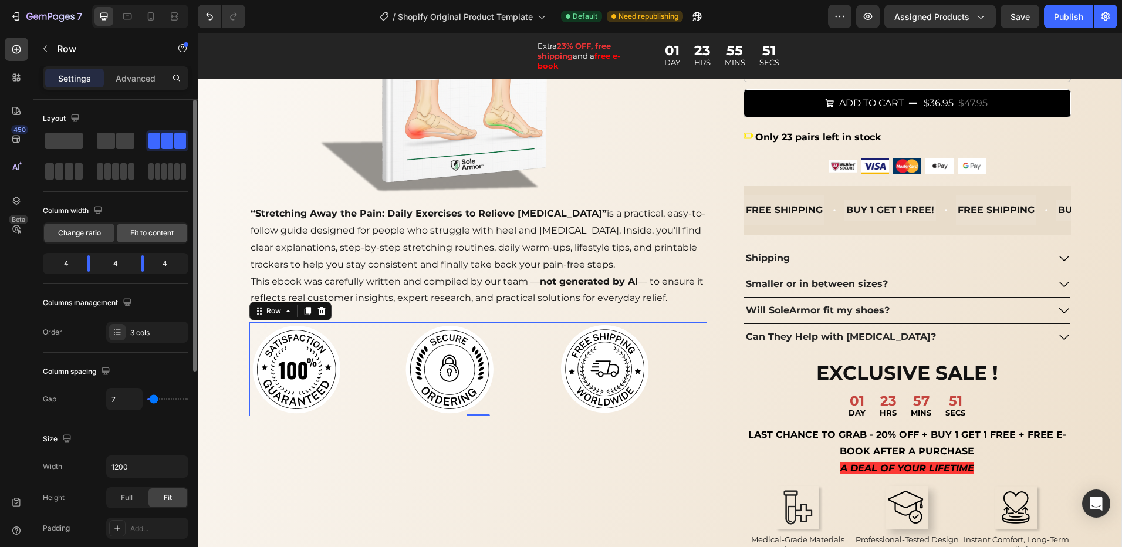
click at [144, 236] on span "Fit to content" at bounding box center [151, 233] width 43 height 11
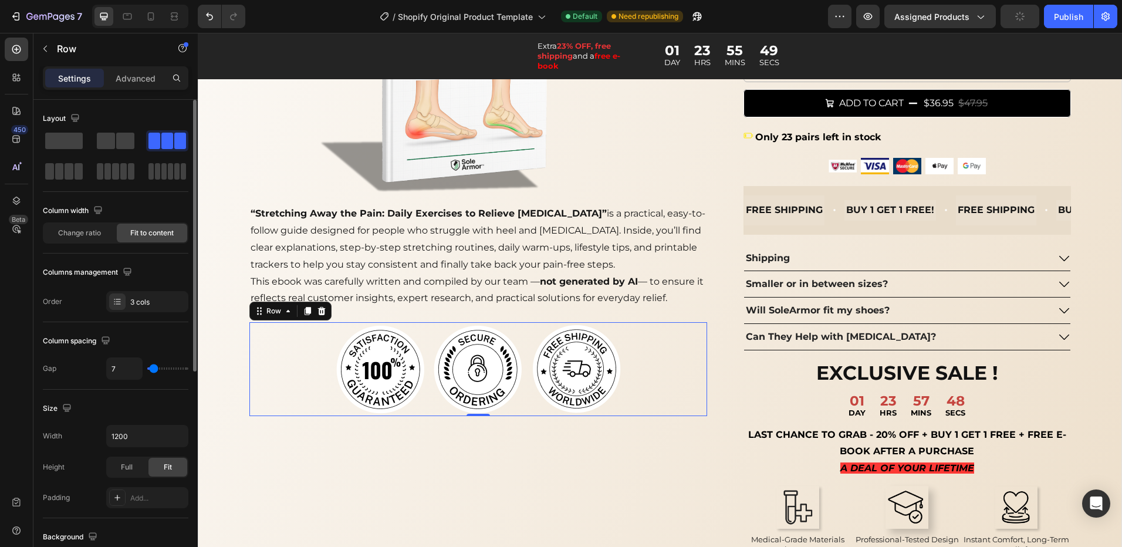
scroll to position [59, 0]
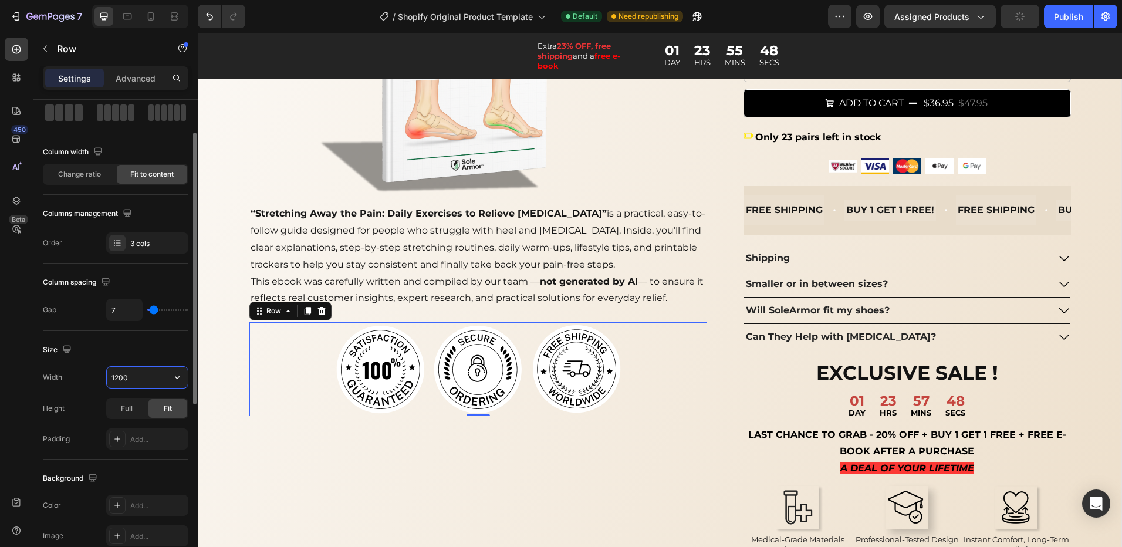
click at [132, 372] on input "1200" at bounding box center [147, 377] width 81 height 21
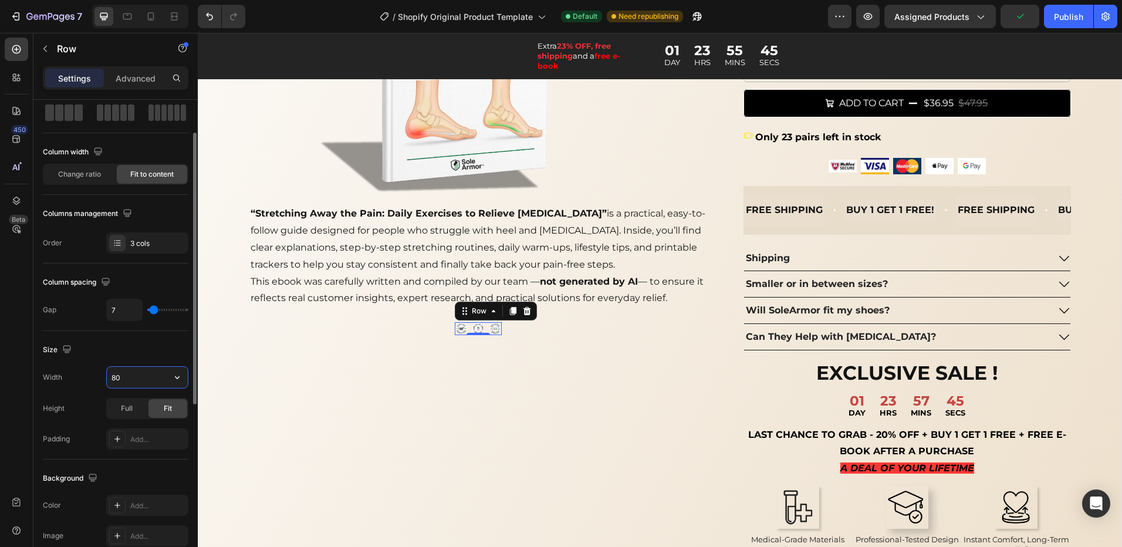
type input "800"
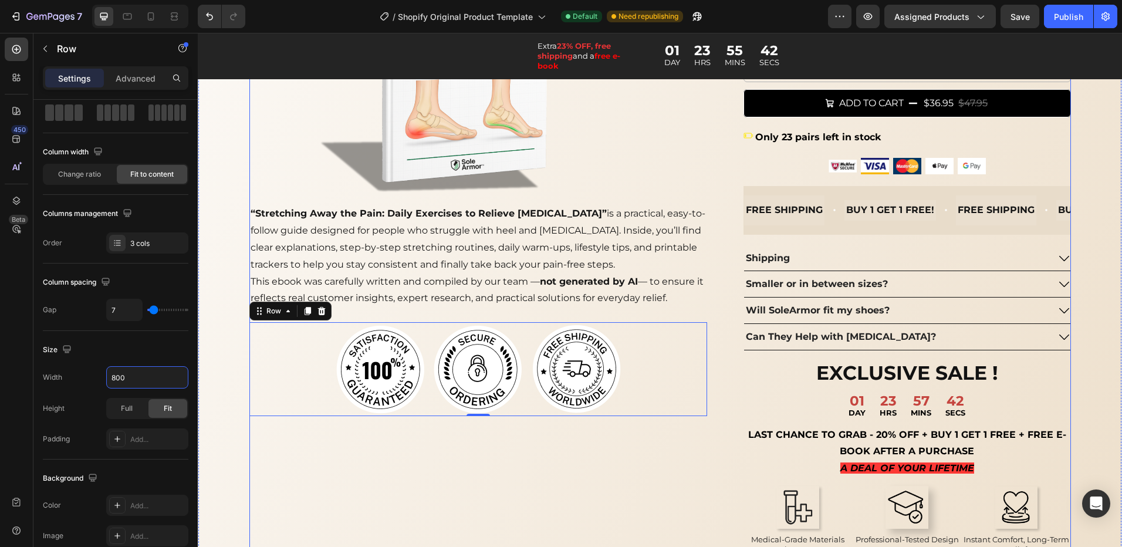
click at [448, 489] on div "Product Images WITH EVERY PURCHASE MADE FREE E-BOOK! Heading Text Block Image “…" at bounding box center [478, 17] width 458 height 1134
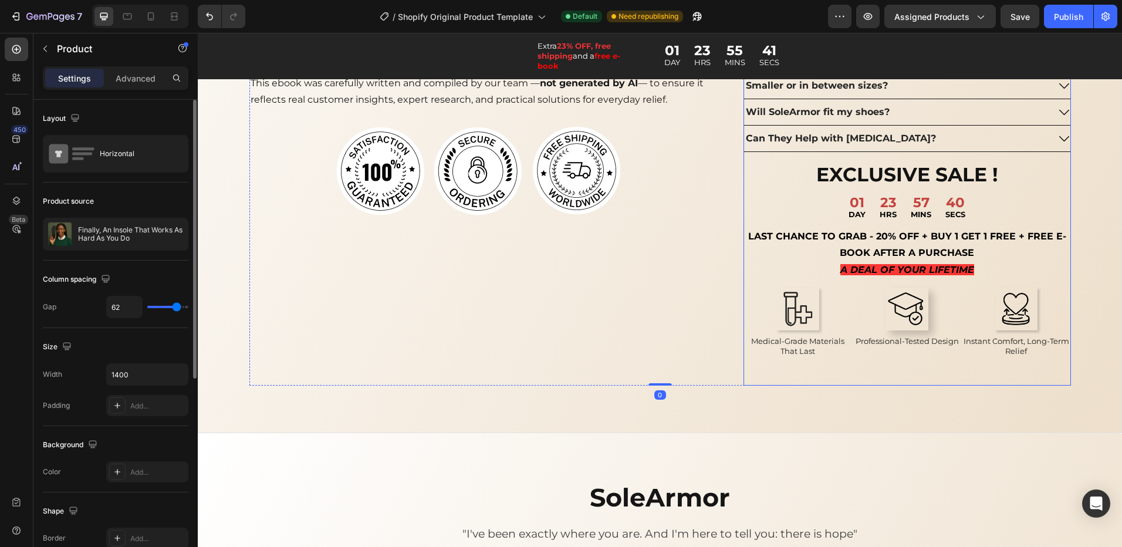
scroll to position [822, 0]
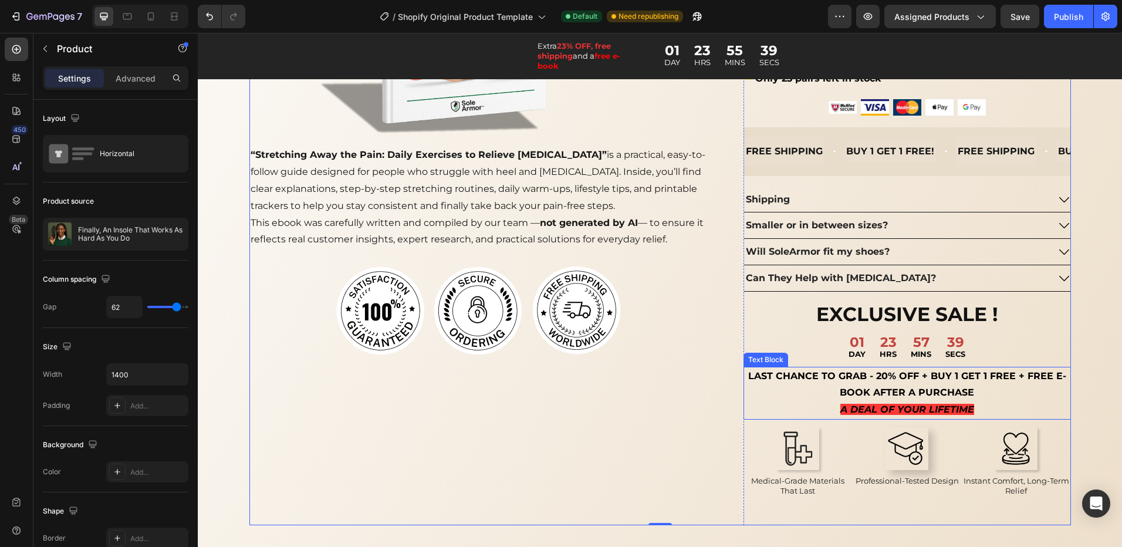
click at [992, 397] on p "LAST CHANCE TO GRAB - 20% OFF + BUY 1 GET 1 FREE + FREE E-BOOK AFTER A PURCHASE…" at bounding box center [907, 393] width 325 height 50
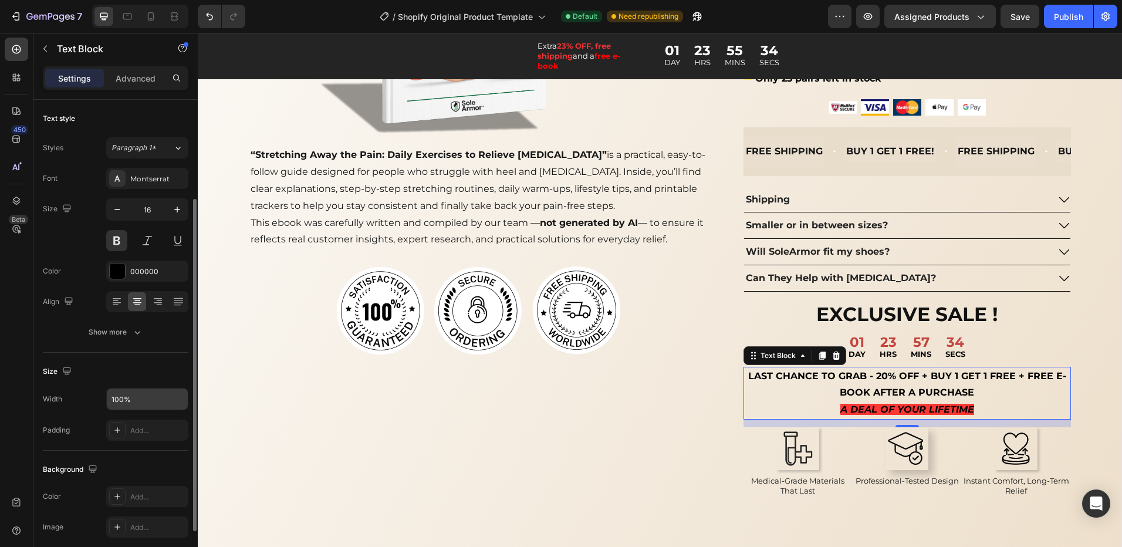
scroll to position [59, 0]
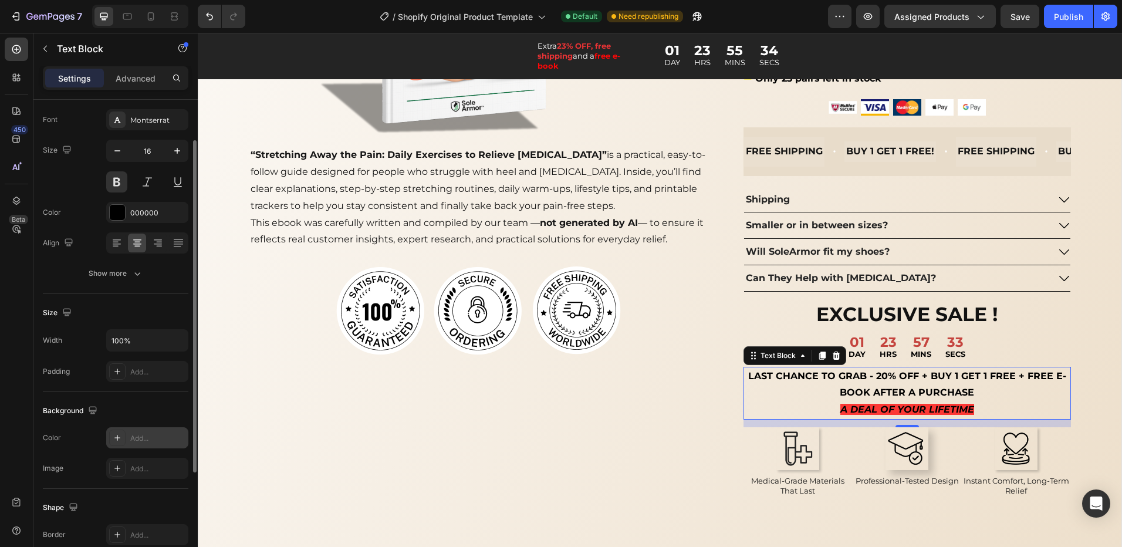
click at [137, 434] on div "Add..." at bounding box center [157, 438] width 55 height 11
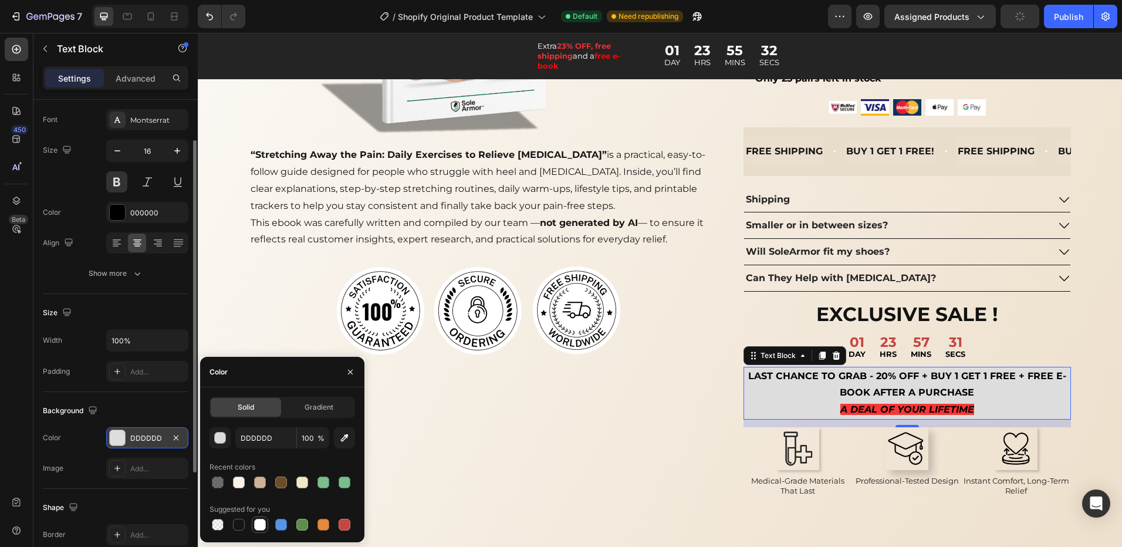
click at [261, 526] on div at bounding box center [260, 525] width 12 height 12
type input "FFFFFF"
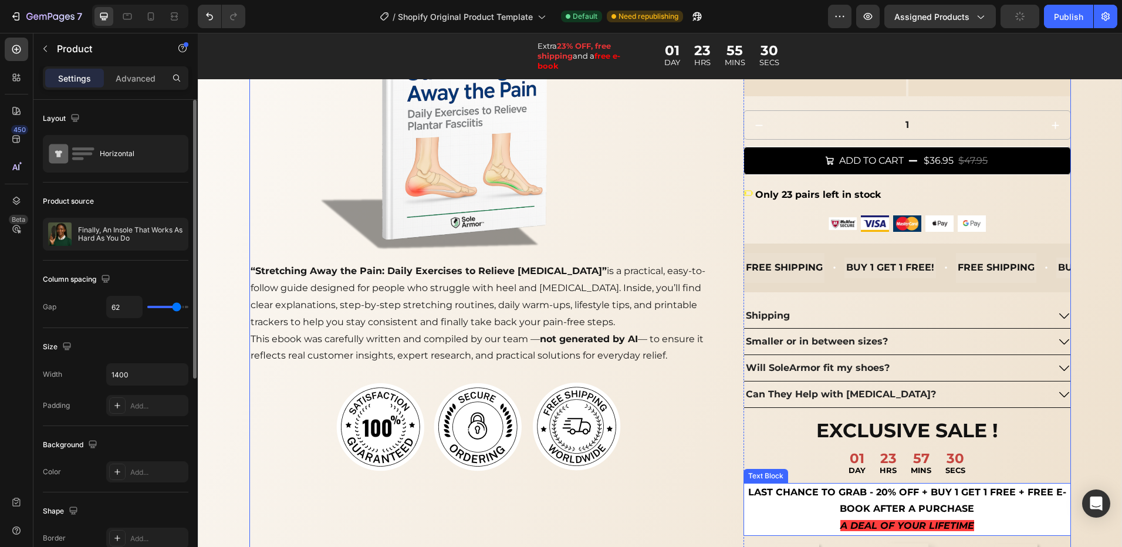
scroll to position [704, 0]
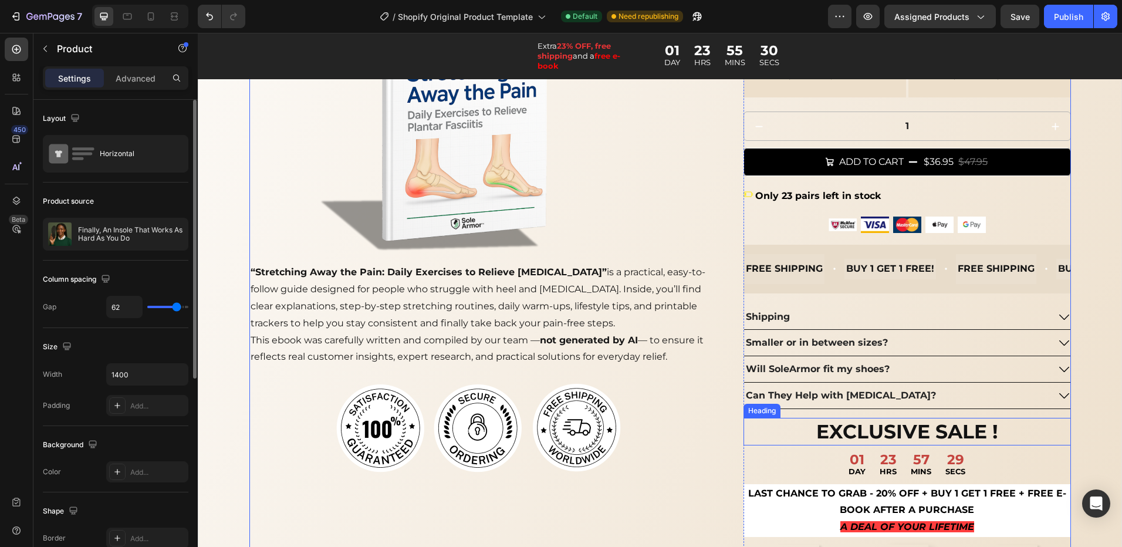
click at [1031, 430] on h2 "EXCLUSIVE SALE !" at bounding box center [907, 432] width 327 height 28
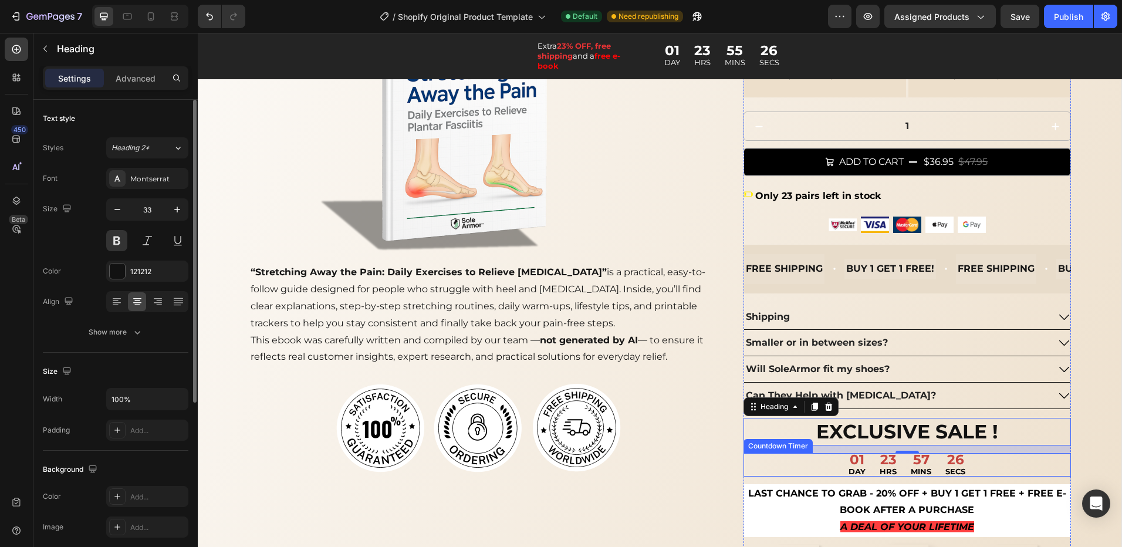
click at [784, 466] on div "01 DAY 23 HRS 57 MINS 26 SECS" at bounding box center [907, 464] width 327 height 23
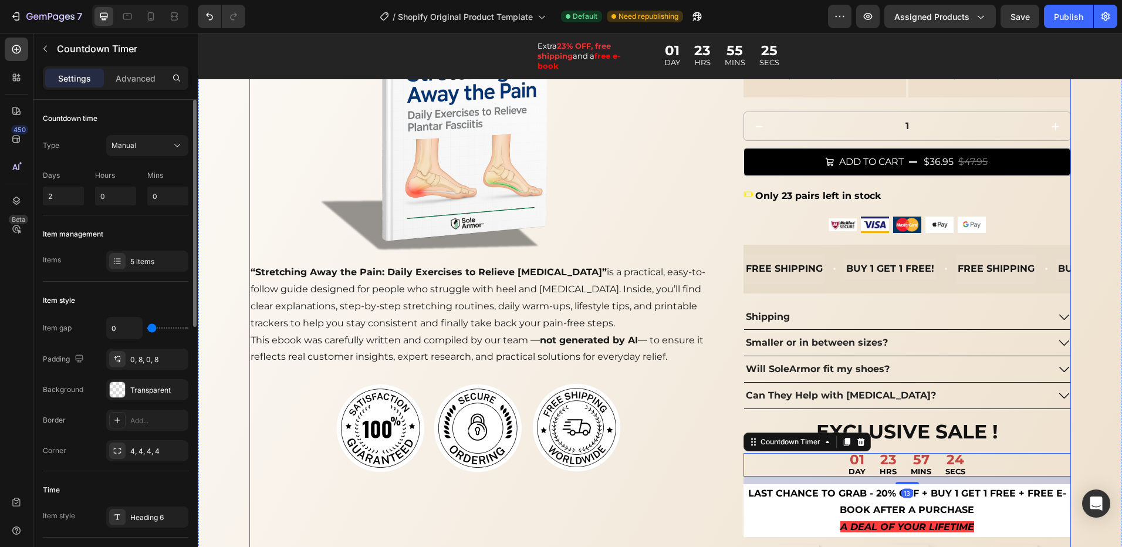
click at [671, 519] on div "Product Images WITH EVERY PURCHASE MADE FREE E-BOOK! Heading Text Block Image “…" at bounding box center [478, 76] width 458 height 1134
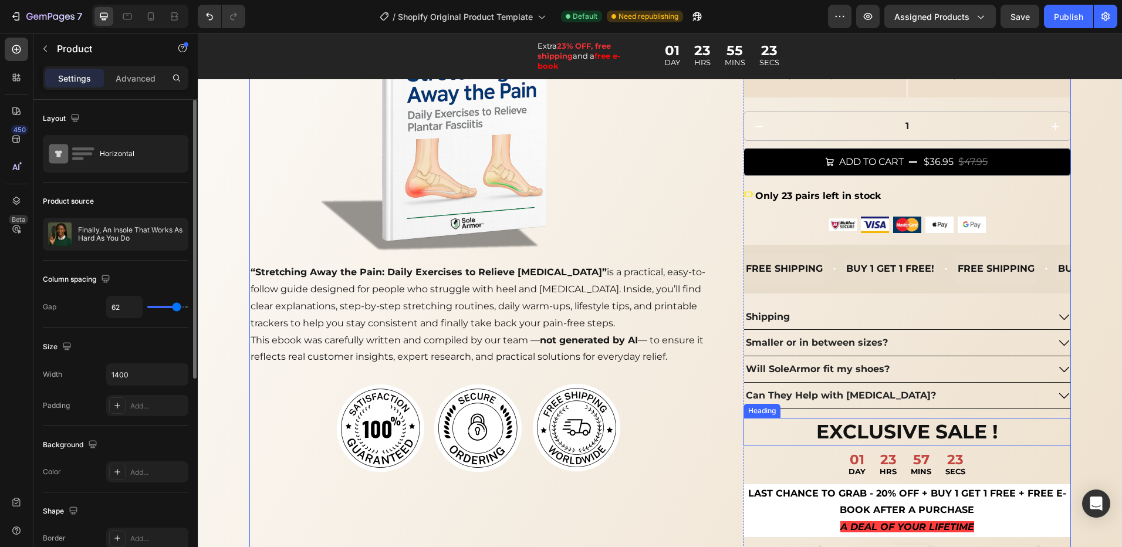
click at [794, 429] on h2 "EXCLUSIVE SALE !" at bounding box center [907, 432] width 327 height 28
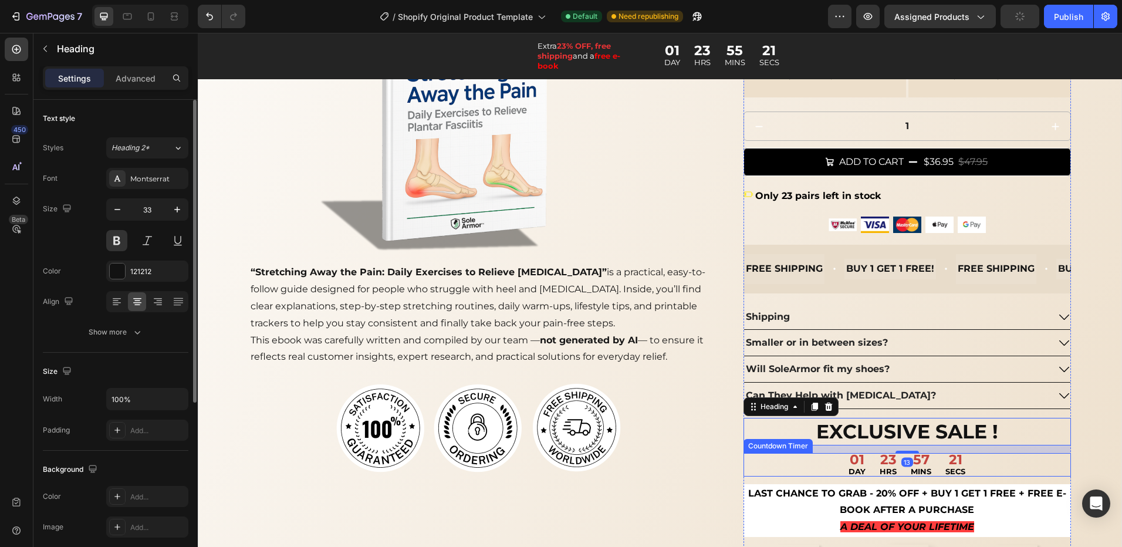
click at [783, 470] on div "01 DAY 23 HRS 57 MINS 21 SECS" at bounding box center [907, 464] width 327 height 23
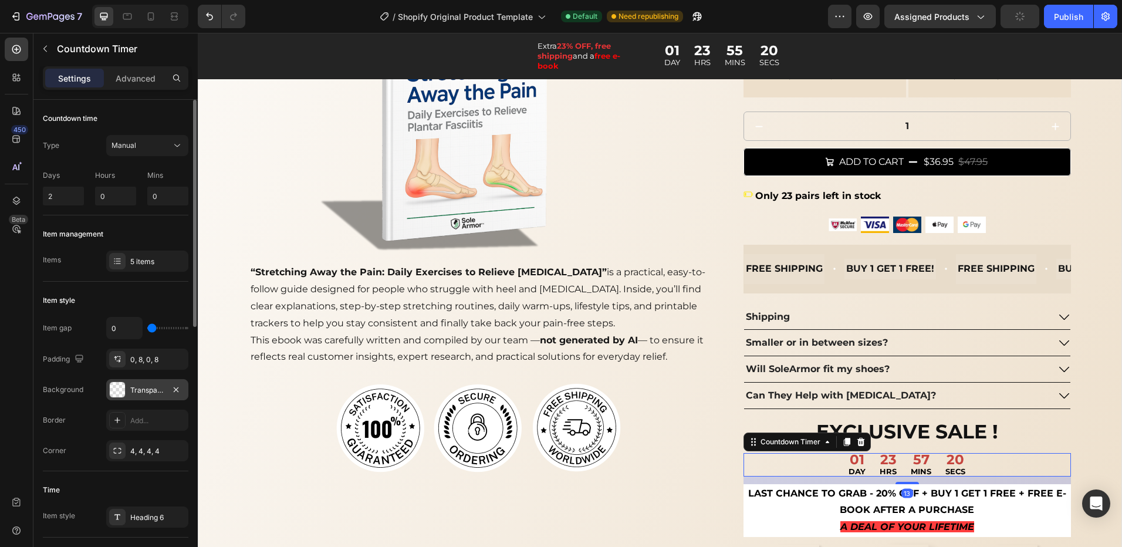
click at [137, 391] on div "Transparent" at bounding box center [147, 390] width 34 height 11
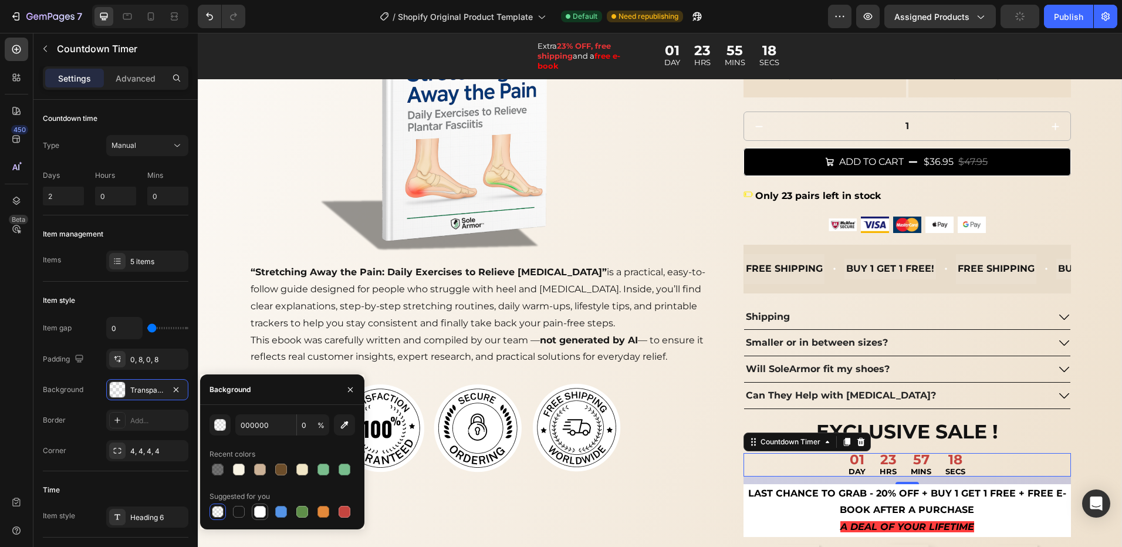
click at [259, 512] on div at bounding box center [260, 512] width 12 height 12
type input "FFFFFF"
type input "100"
click at [221, 514] on div at bounding box center [218, 512] width 12 height 12
type input "000000"
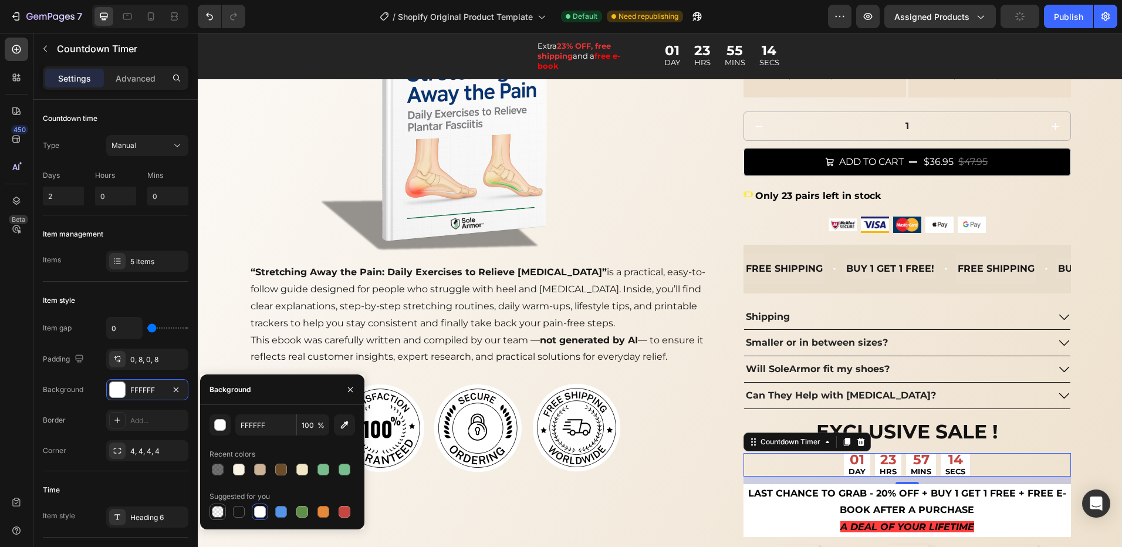
type input "0"
click at [766, 462] on div "01 DAY 23 HRS 57 MINS 12 SECS" at bounding box center [907, 464] width 327 height 23
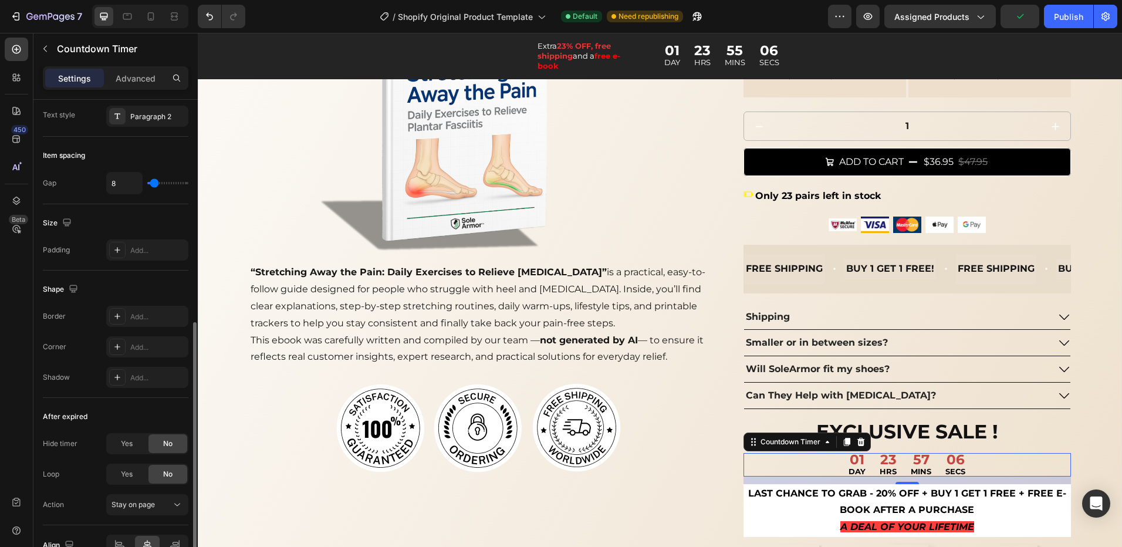
scroll to position [535, 0]
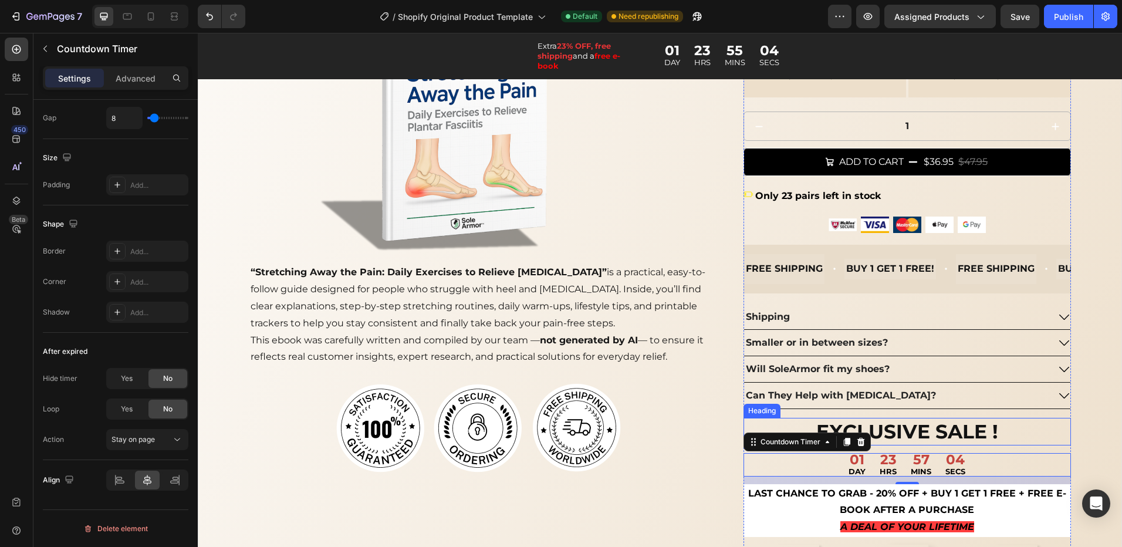
click at [772, 423] on h2 "EXCLUSIVE SALE !" at bounding box center [907, 432] width 327 height 28
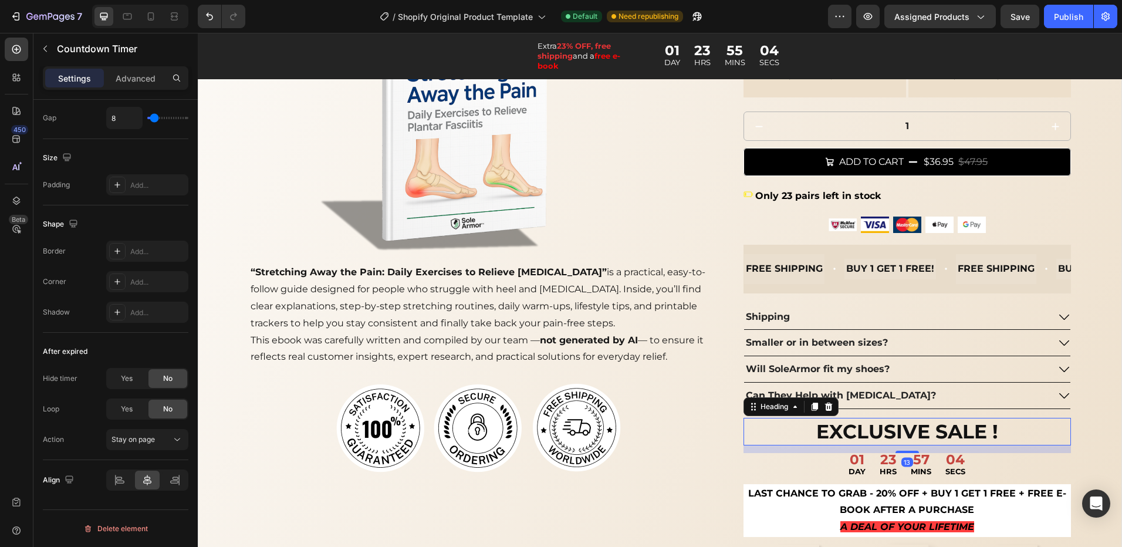
scroll to position [0, 0]
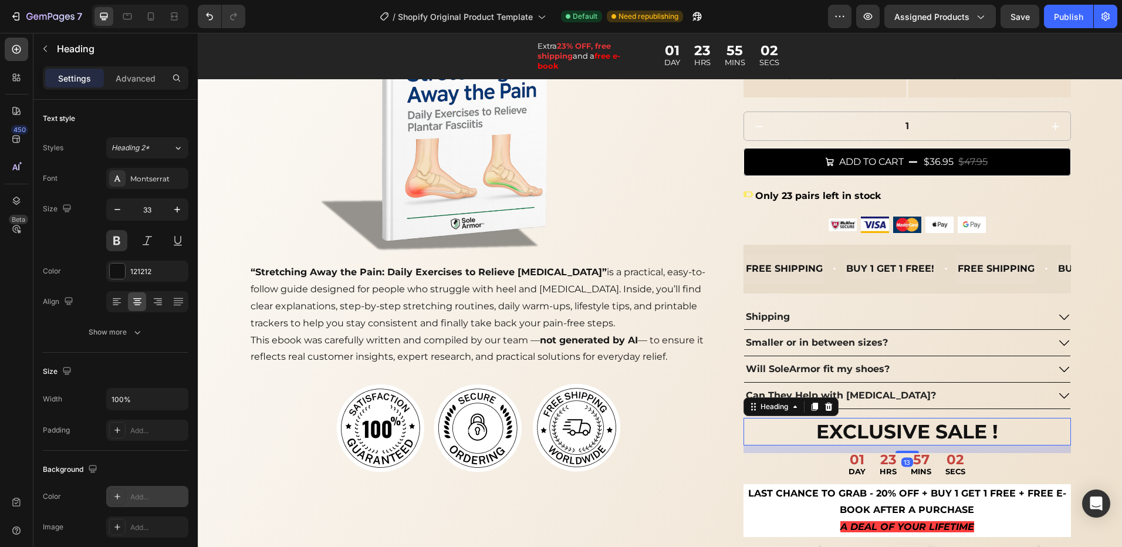
click at [140, 492] on div "Add..." at bounding box center [157, 497] width 55 height 11
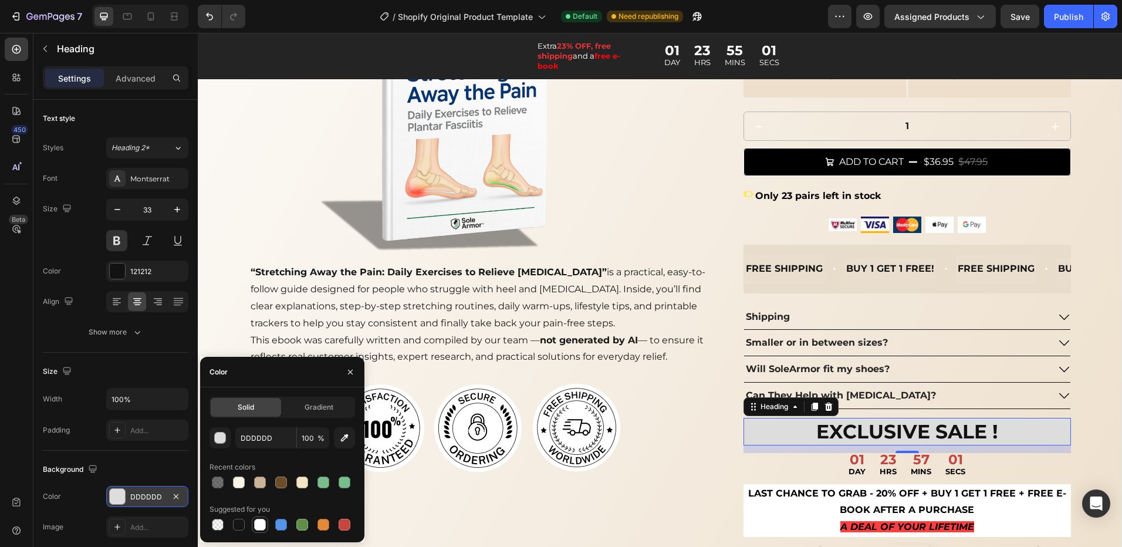
click at [261, 526] on div at bounding box center [260, 525] width 12 height 12
type input "FFFFFF"
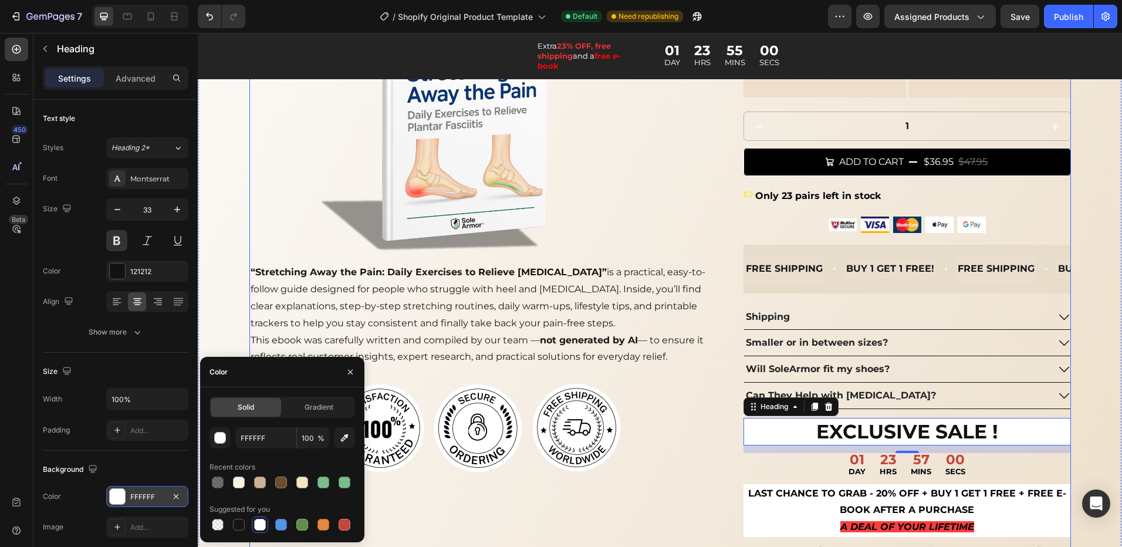
click at [606, 502] on div "Product Images WITH EVERY PURCHASE MADE FREE E-BOOK! Heading Text Block Image “…" at bounding box center [478, 76] width 458 height 1134
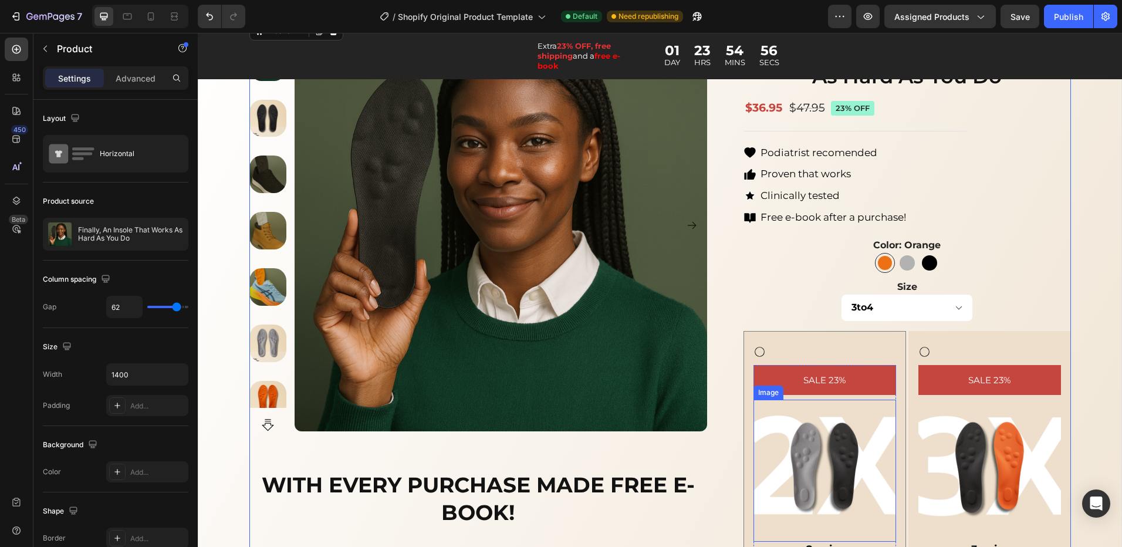
scroll to position [176, 0]
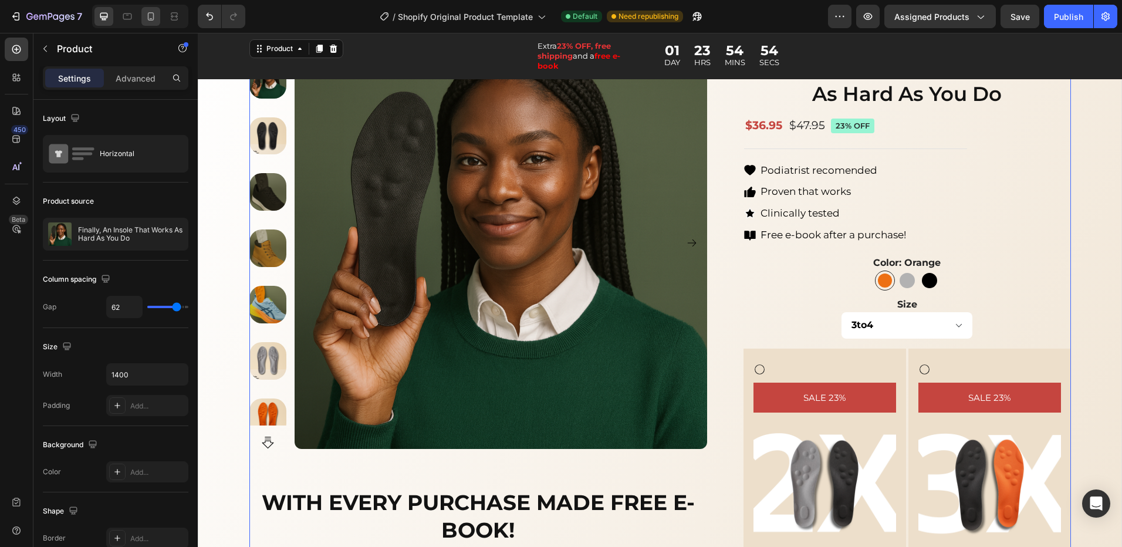
click at [154, 21] on icon at bounding box center [151, 17] width 12 height 12
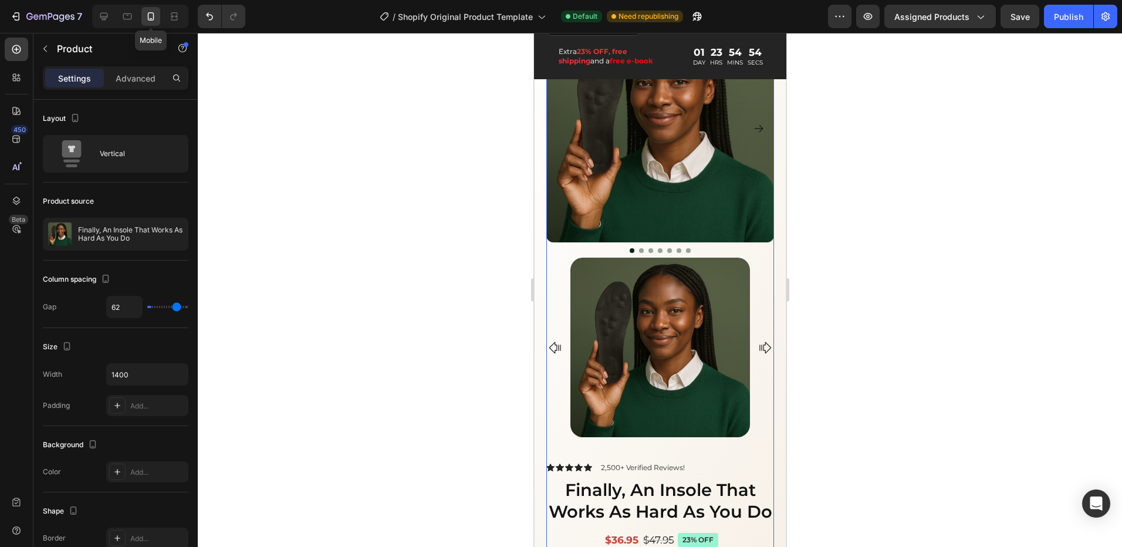
type input "0"
type input "100%"
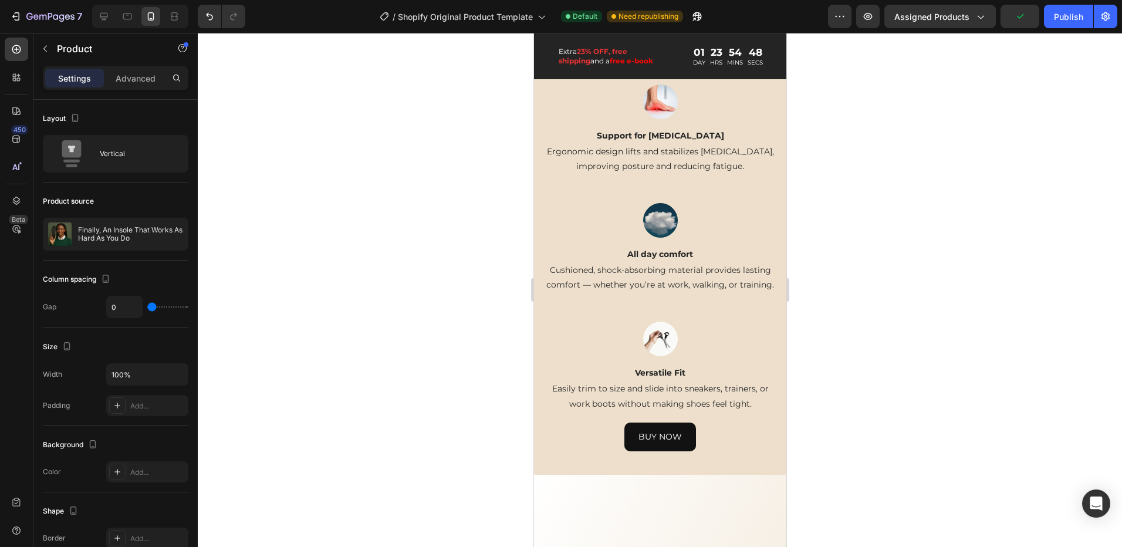
scroll to position [2055, 0]
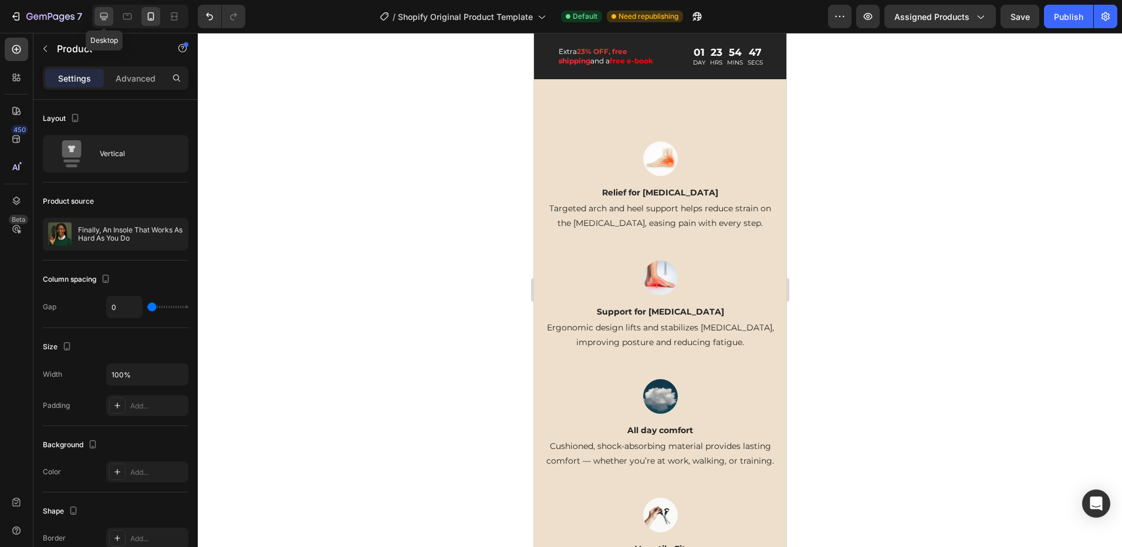
click at [107, 18] on icon at bounding box center [104, 17] width 8 height 8
type input "62"
type input "1400"
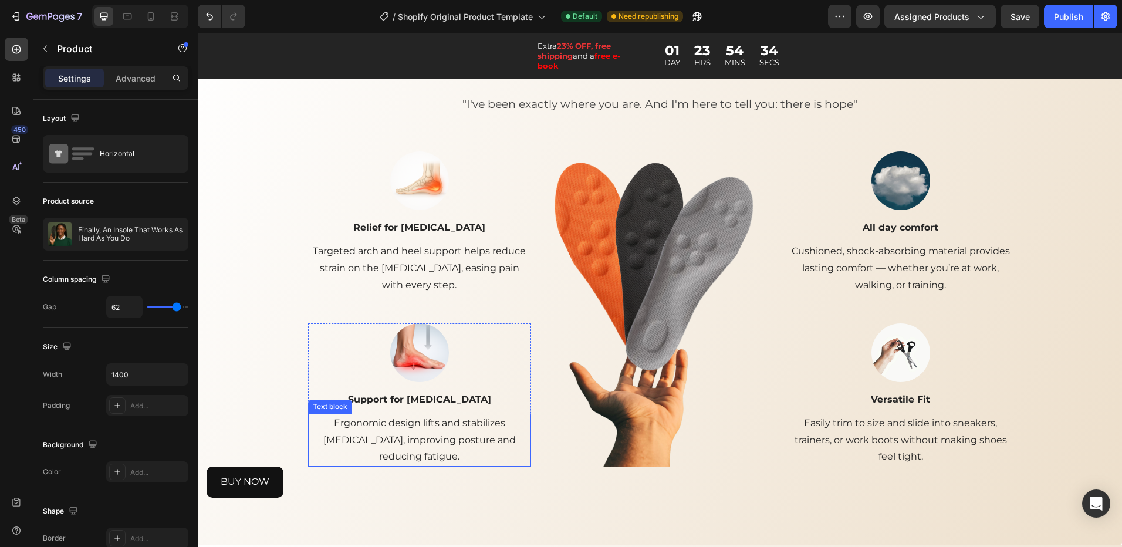
scroll to position [1867, 0]
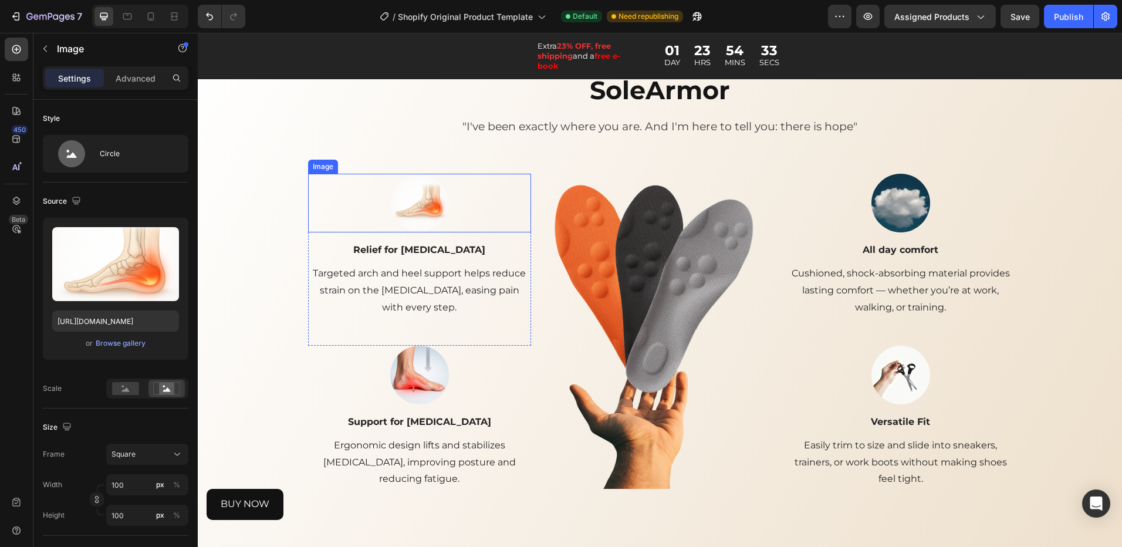
click at [353, 211] on div at bounding box center [419, 203] width 223 height 59
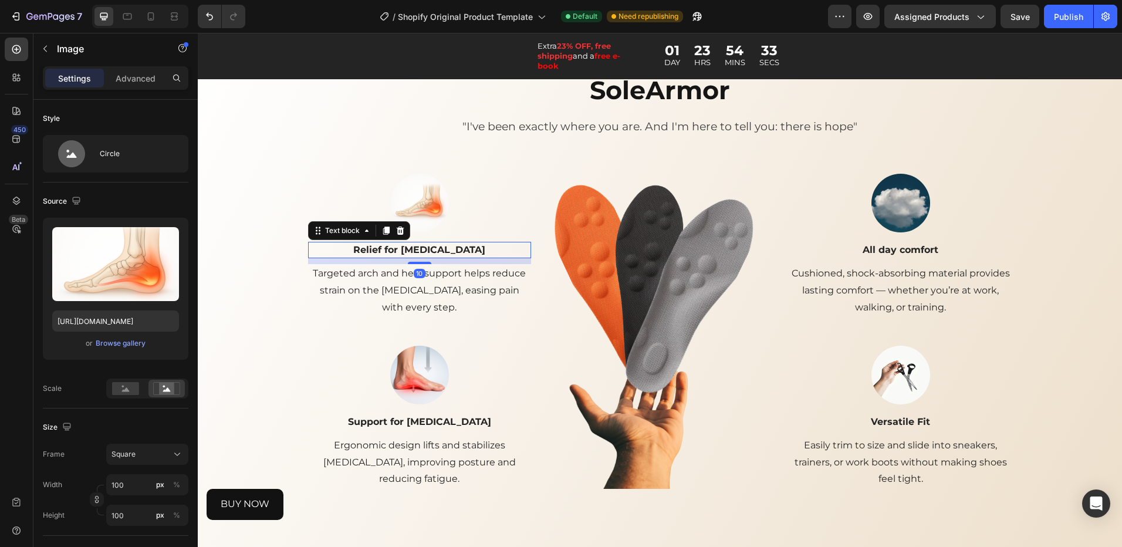
click at [345, 249] on p "Relief for [MEDICAL_DATA]" at bounding box center [419, 250] width 221 height 14
click at [352, 190] on div at bounding box center [419, 203] width 223 height 59
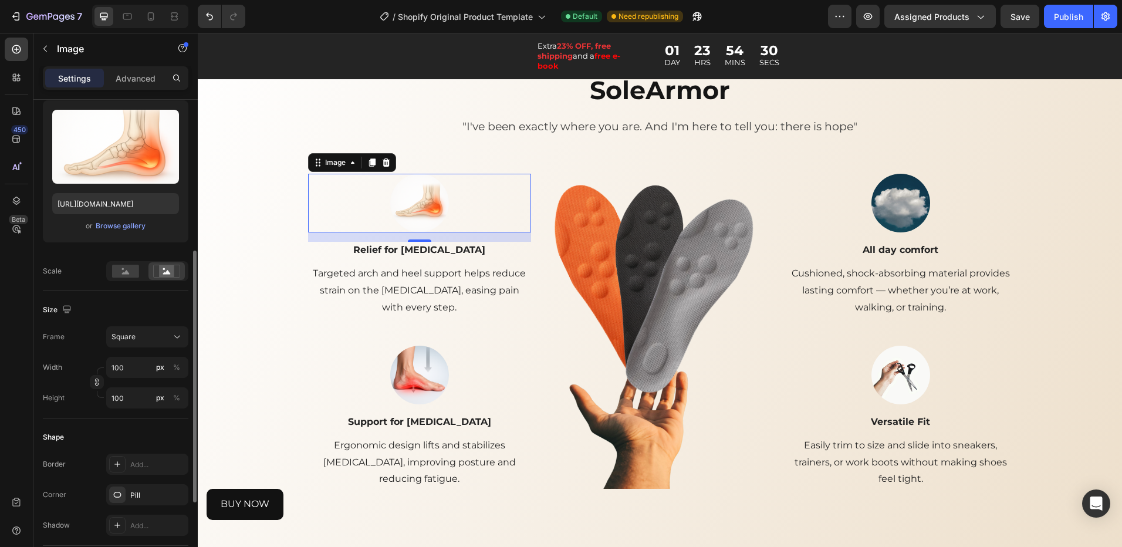
scroll to position [176, 0]
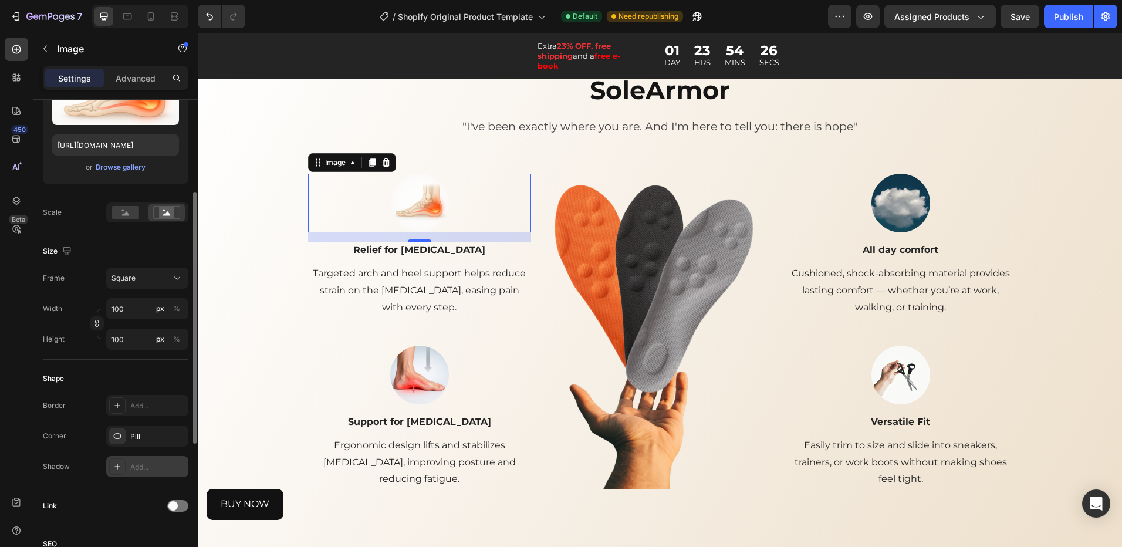
click at [151, 467] on div "Add..." at bounding box center [157, 467] width 55 height 11
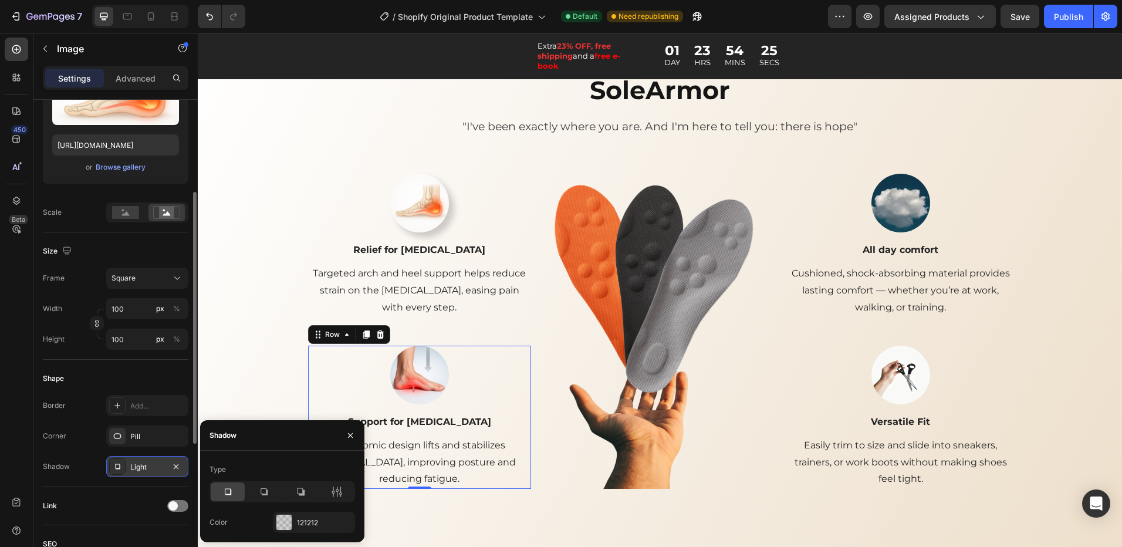
click at [480, 408] on div "Image Support for [MEDICAL_DATA] Text block Ergonomic design lifts and stabiliz…" at bounding box center [419, 417] width 223 height 143
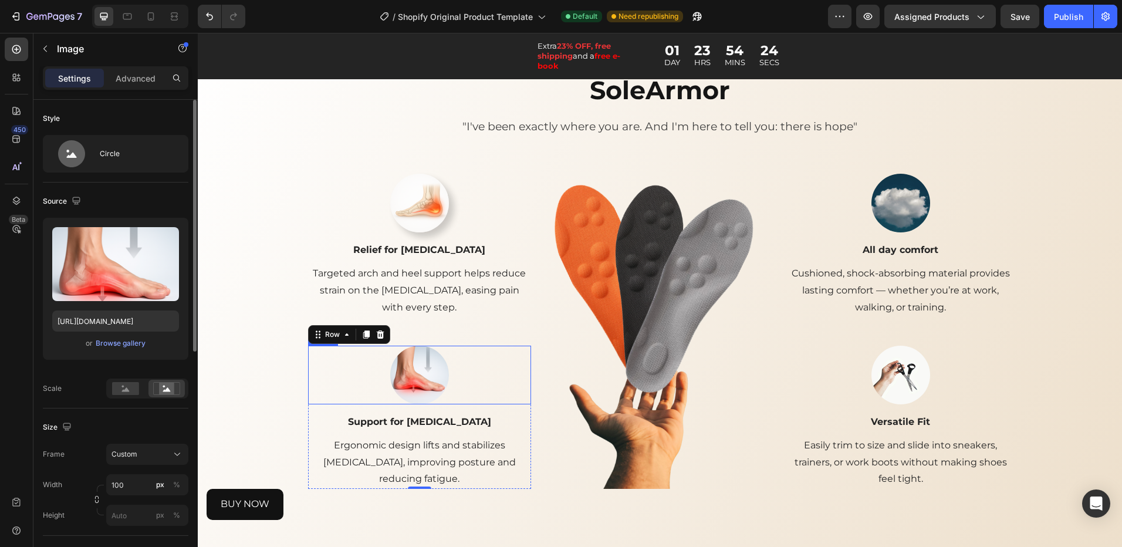
click at [450, 386] on div at bounding box center [419, 375] width 223 height 59
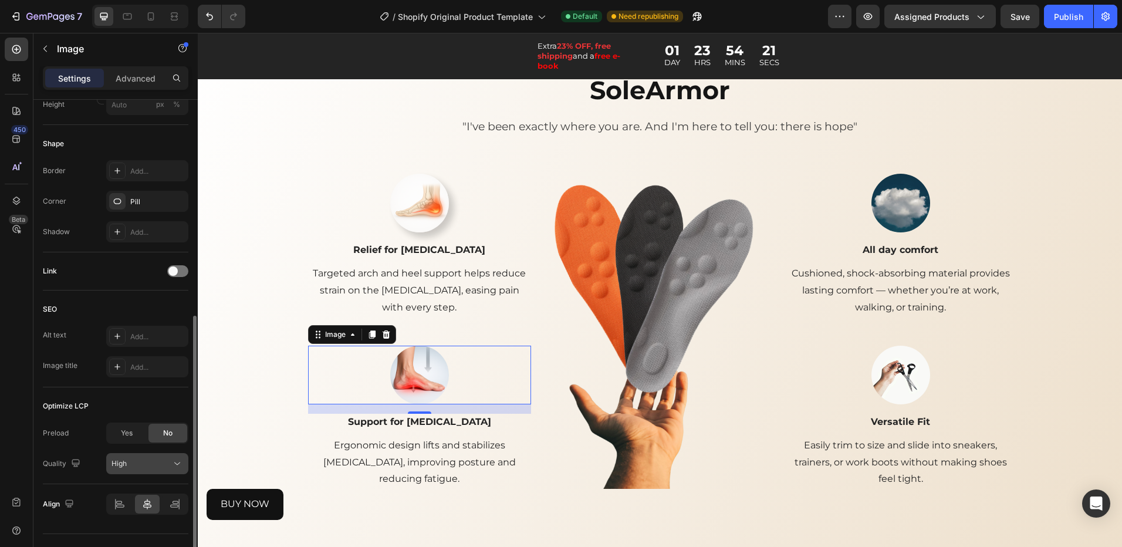
scroll to position [435, 0]
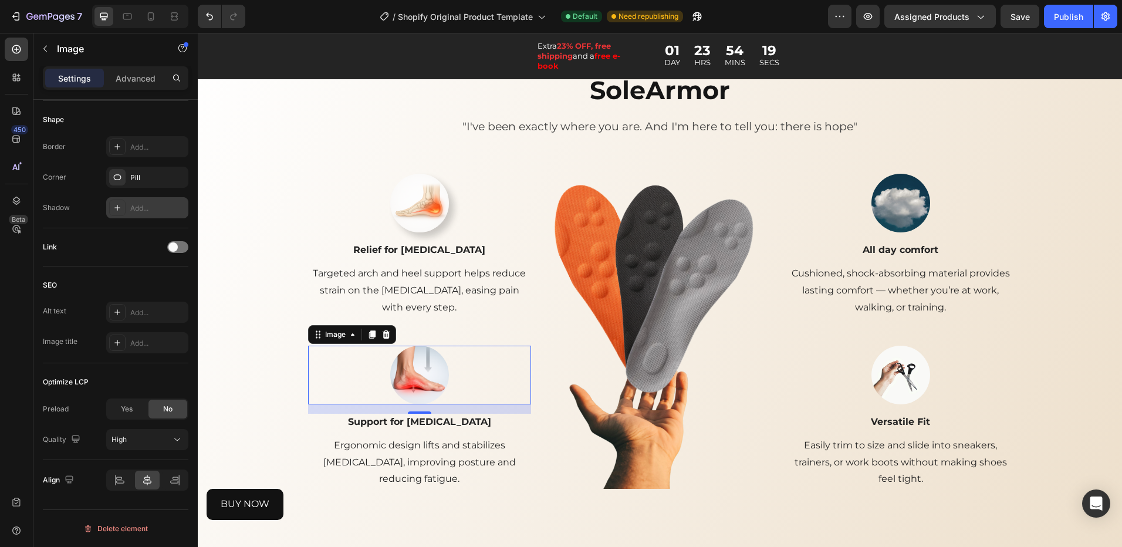
click at [140, 208] on div "Add..." at bounding box center [157, 208] width 55 height 11
click at [926, 212] on div at bounding box center [900, 203] width 223 height 59
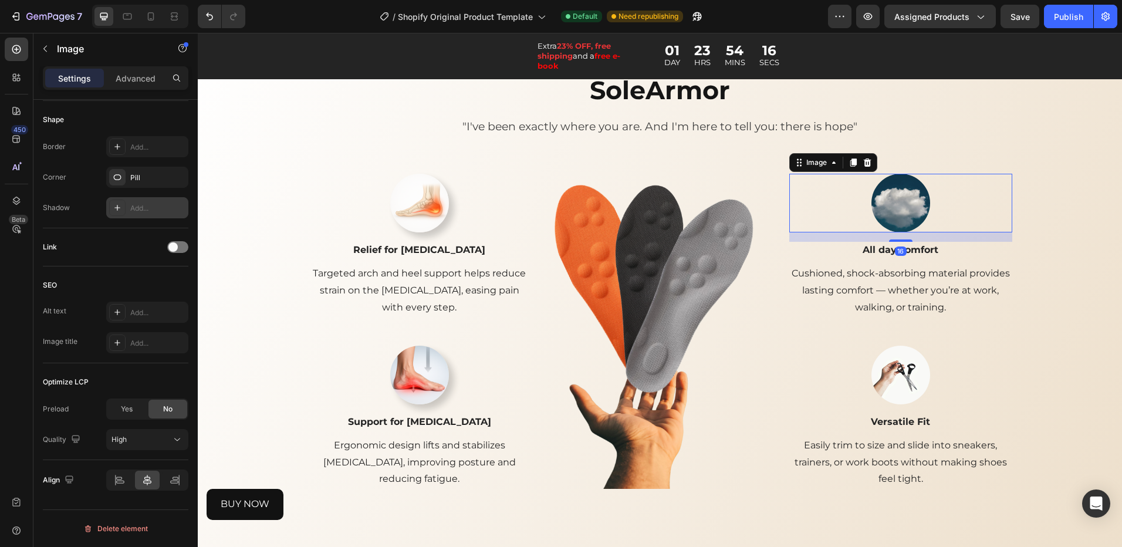
click at [141, 205] on div "Add..." at bounding box center [157, 208] width 55 height 11
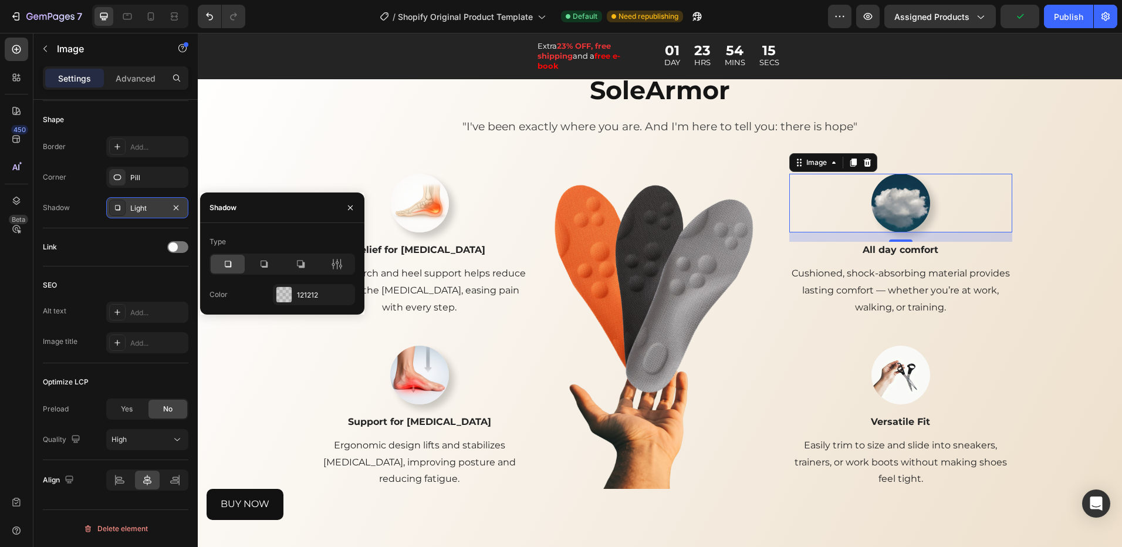
click at [216, 260] on div at bounding box center [228, 264] width 34 height 19
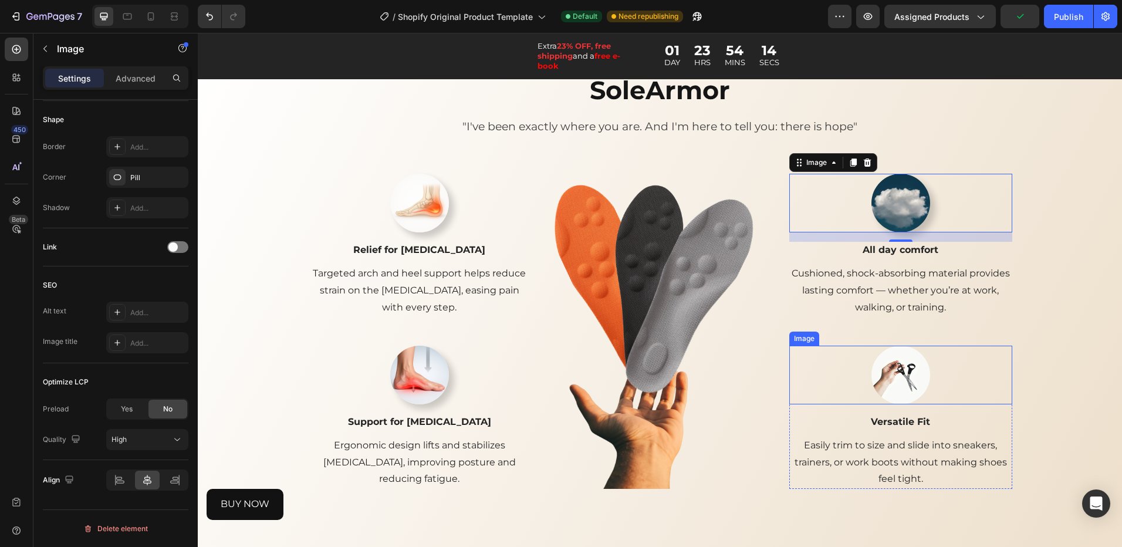
click at [950, 385] on div at bounding box center [900, 375] width 223 height 59
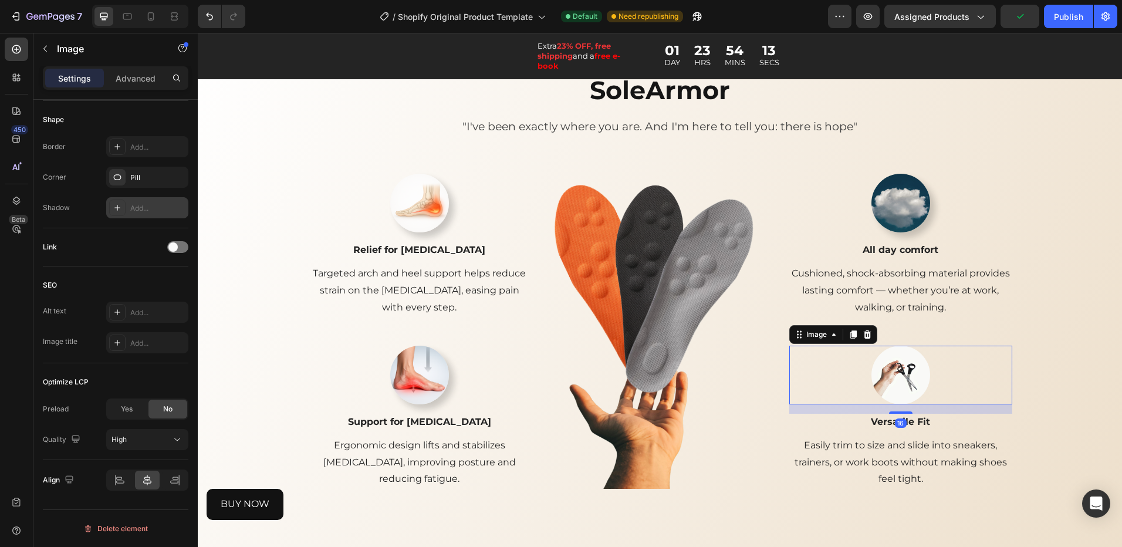
click at [130, 200] on div "Add..." at bounding box center [147, 207] width 82 height 21
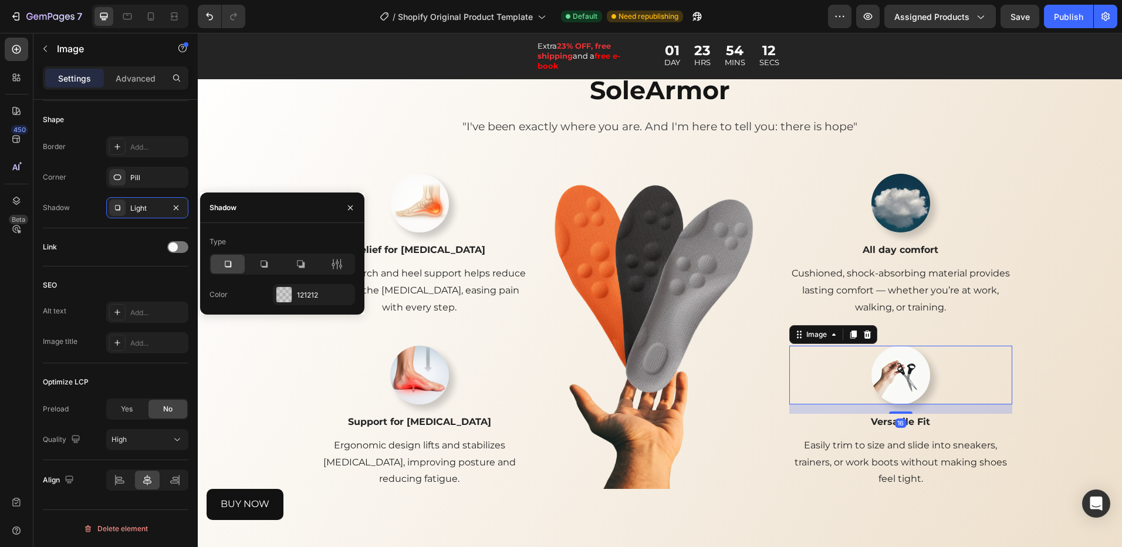
click at [226, 271] on div at bounding box center [228, 264] width 34 height 19
click at [1089, 298] on div "SoleArmor Heading "I've been exactly where you are. And I'm here to tell you: t…" at bounding box center [660, 296] width 907 height 447
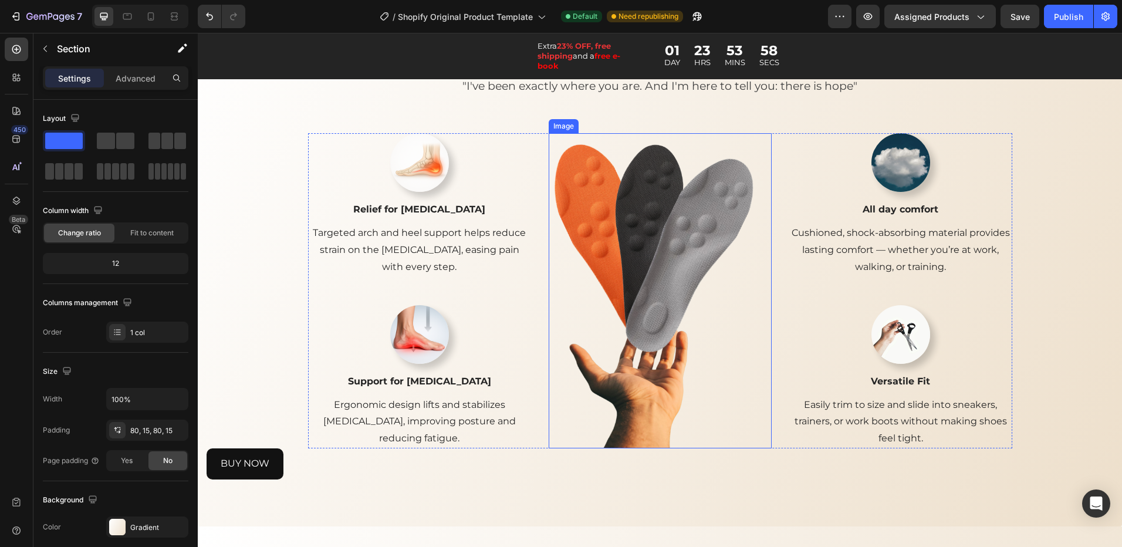
scroll to position [1410, 0]
click at [515, 354] on div at bounding box center [419, 335] width 223 height 59
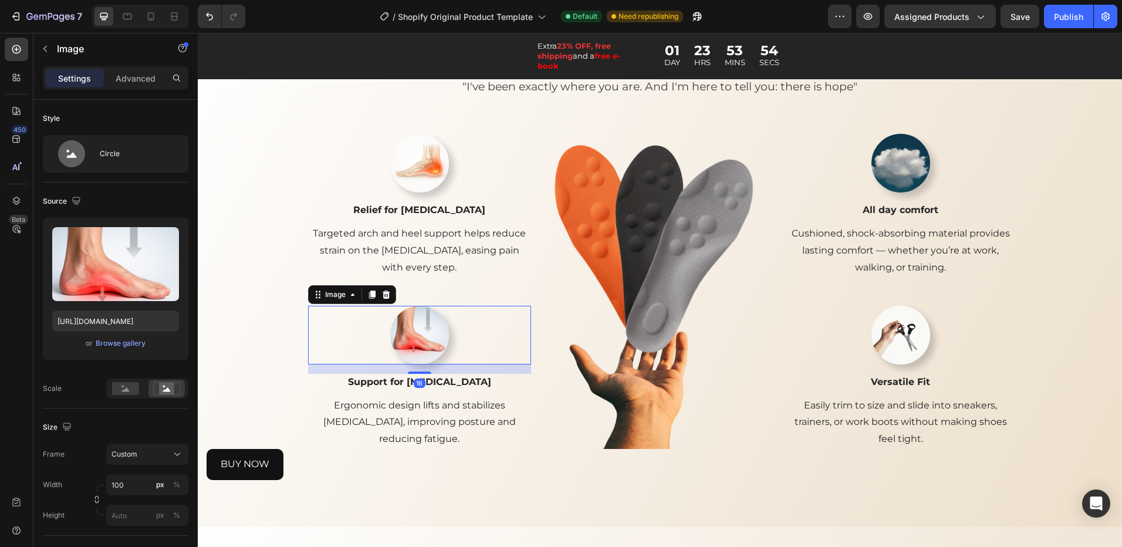
click at [522, 370] on div "16" at bounding box center [419, 368] width 223 height 9
click at [520, 379] on p "Support for [MEDICAL_DATA]" at bounding box center [419, 382] width 221 height 14
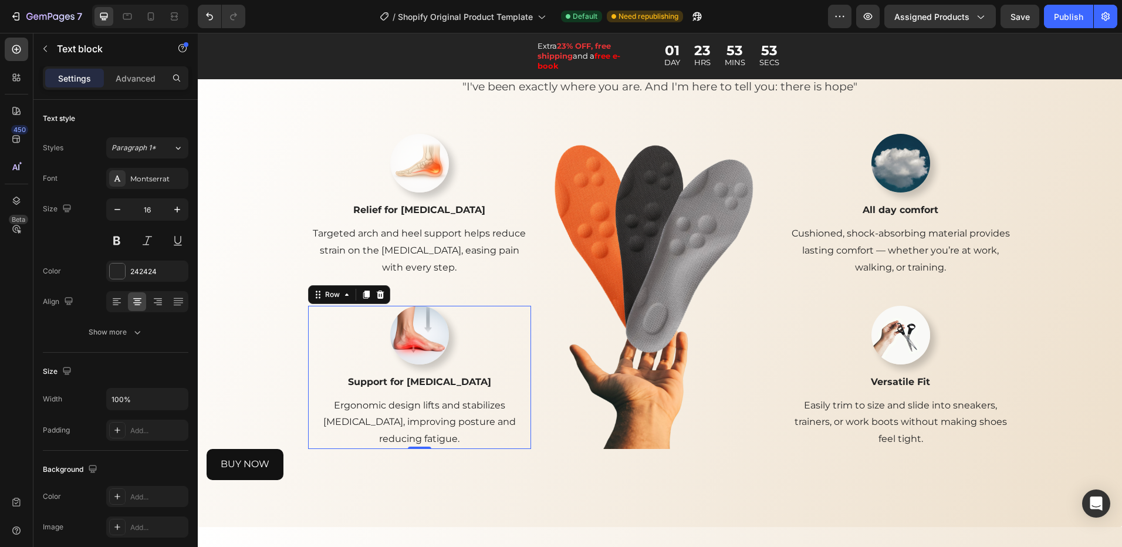
click at [522, 371] on div "Image Support for [MEDICAL_DATA] Text block Ergonomic design lifts and stabiliz…" at bounding box center [419, 377] width 223 height 143
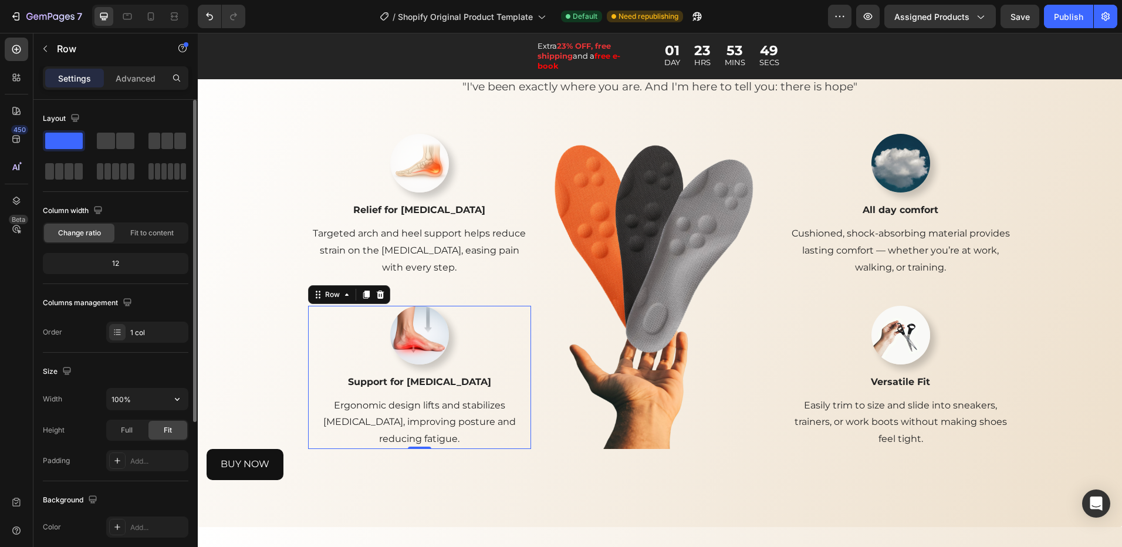
scroll to position [117, 0]
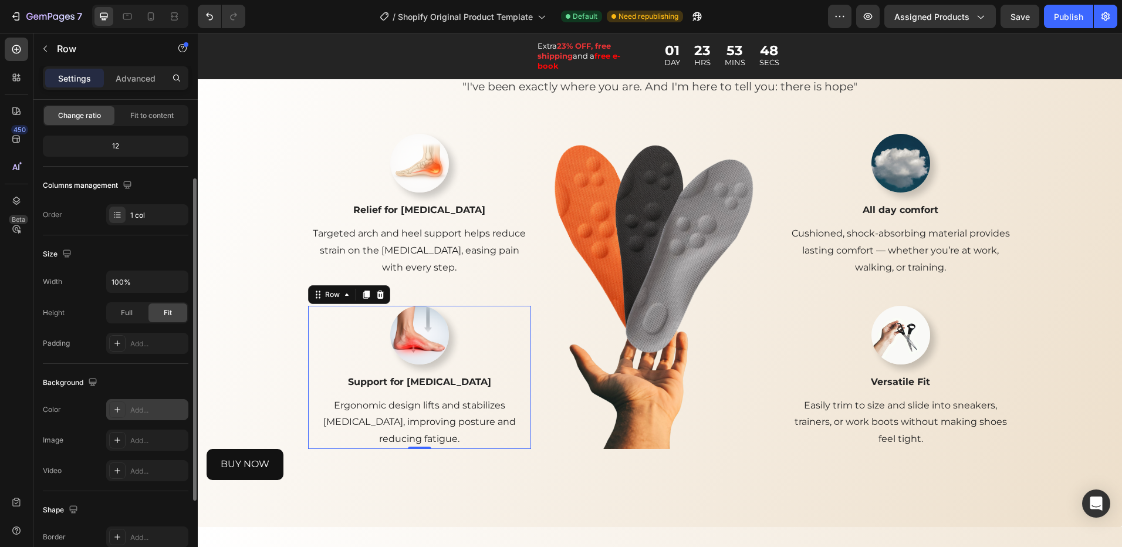
click at [133, 412] on div "Add..." at bounding box center [157, 410] width 55 height 11
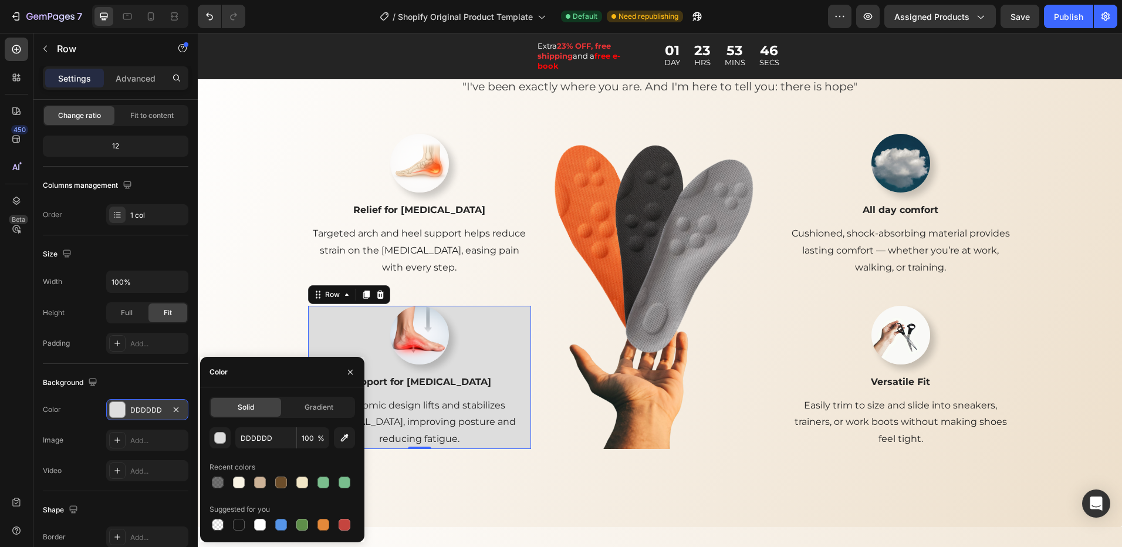
scroll to position [1468, 0]
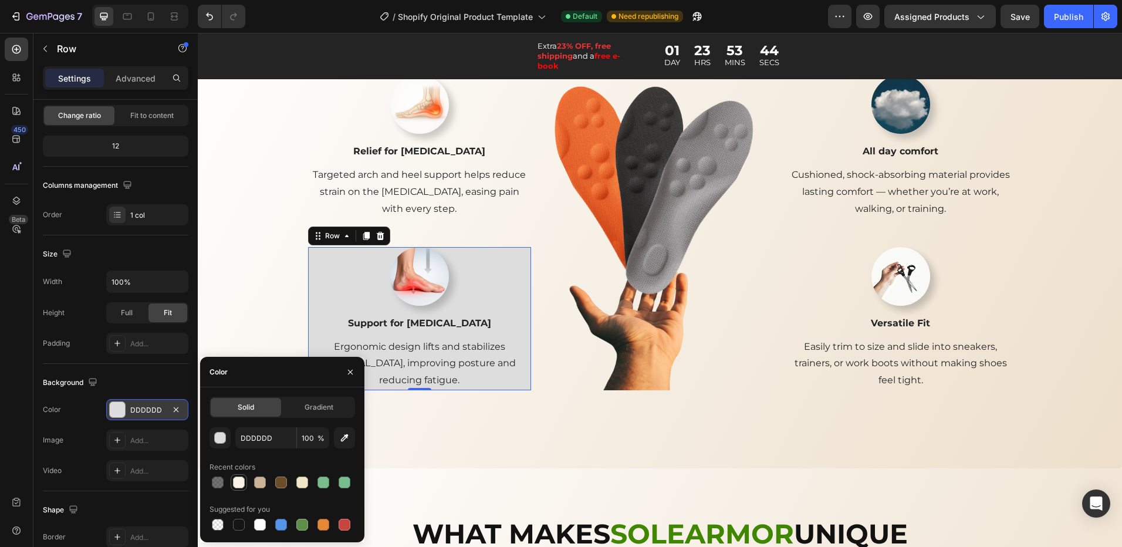
click at [238, 487] on div at bounding box center [239, 483] width 12 height 12
type input "F8F3E4"
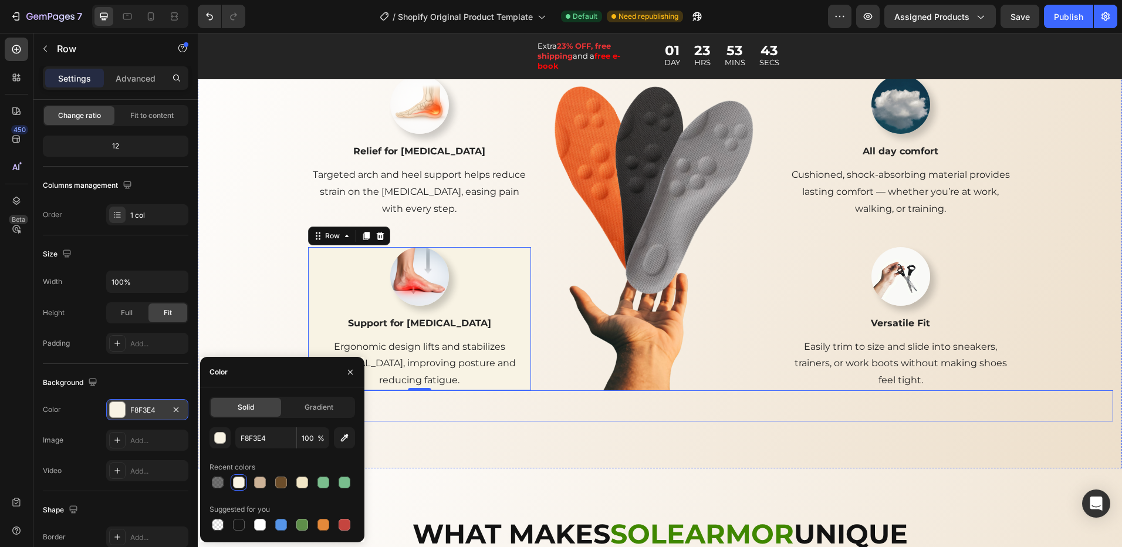
click at [561, 426] on div "SoleArmor Heading "I've been exactly where you are. And I'm here to tell you: t…" at bounding box center [660, 197] width 924 height 541
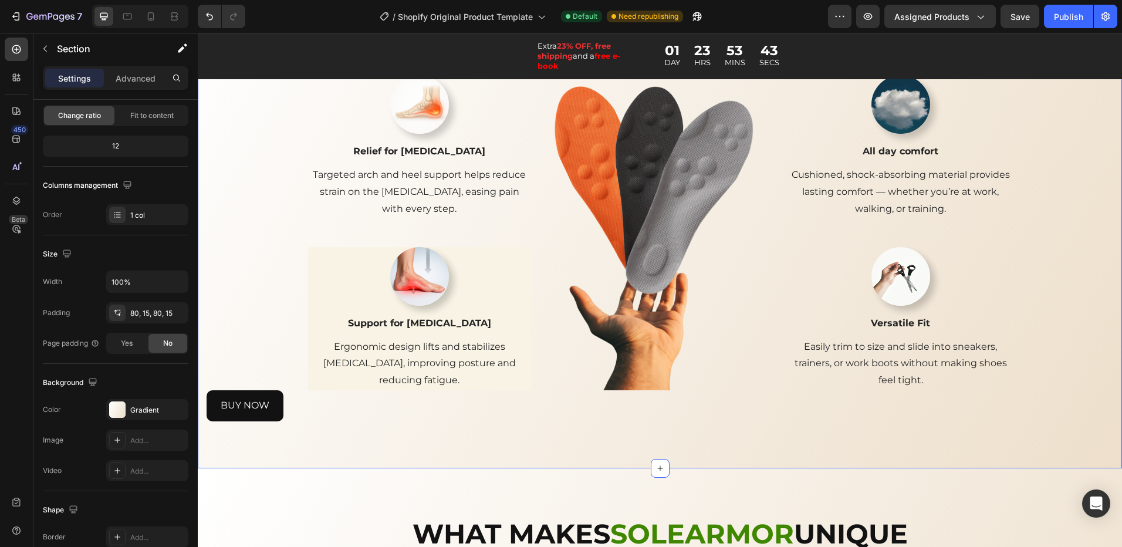
scroll to position [0, 0]
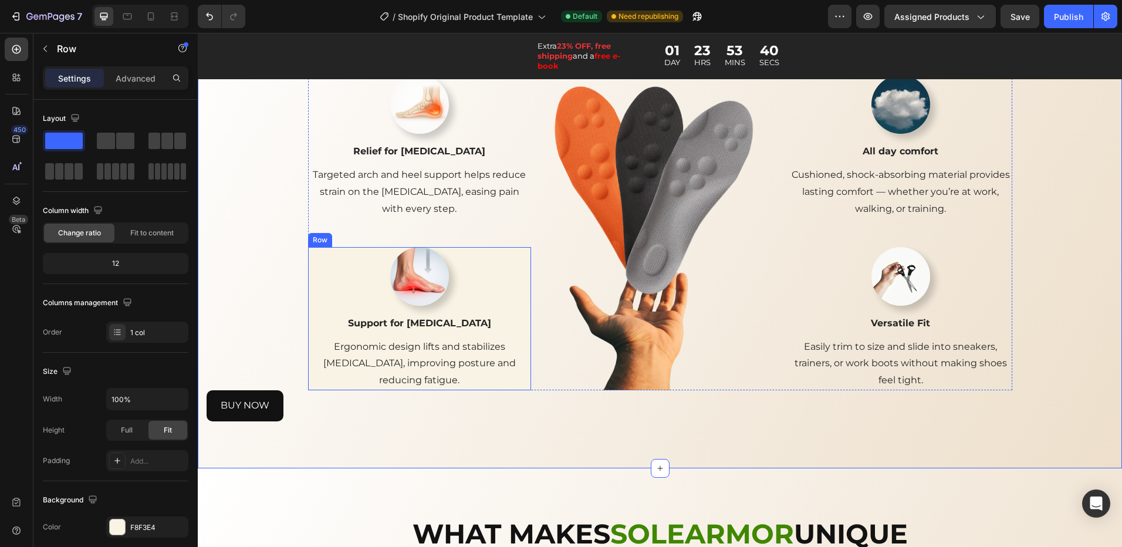
click at [521, 311] on div "Image Support for [MEDICAL_DATA] Text block Ergonomic design lifts and stabiliz…" at bounding box center [419, 318] width 223 height 143
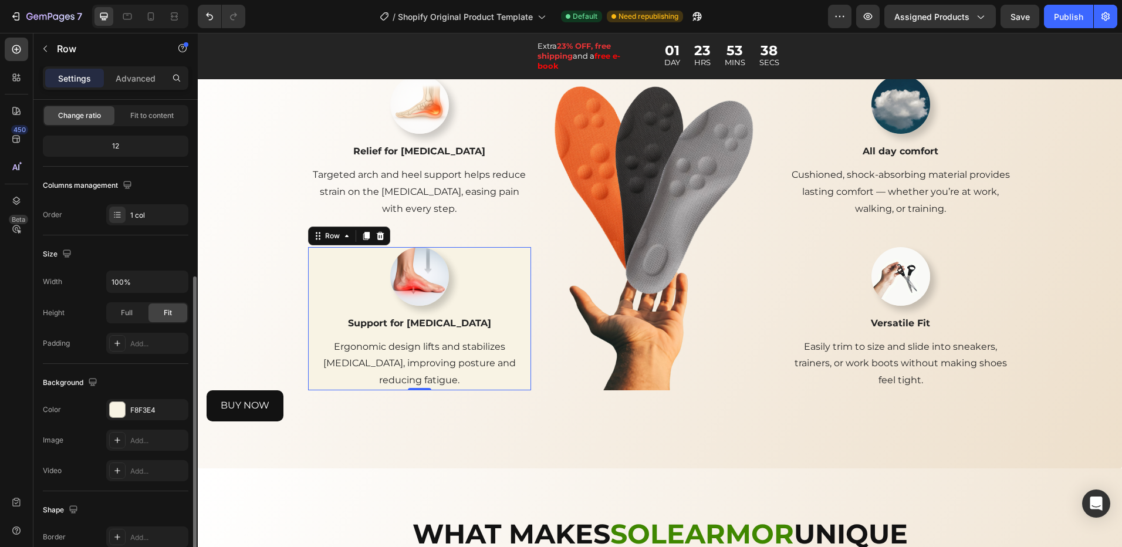
scroll to position [235, 0]
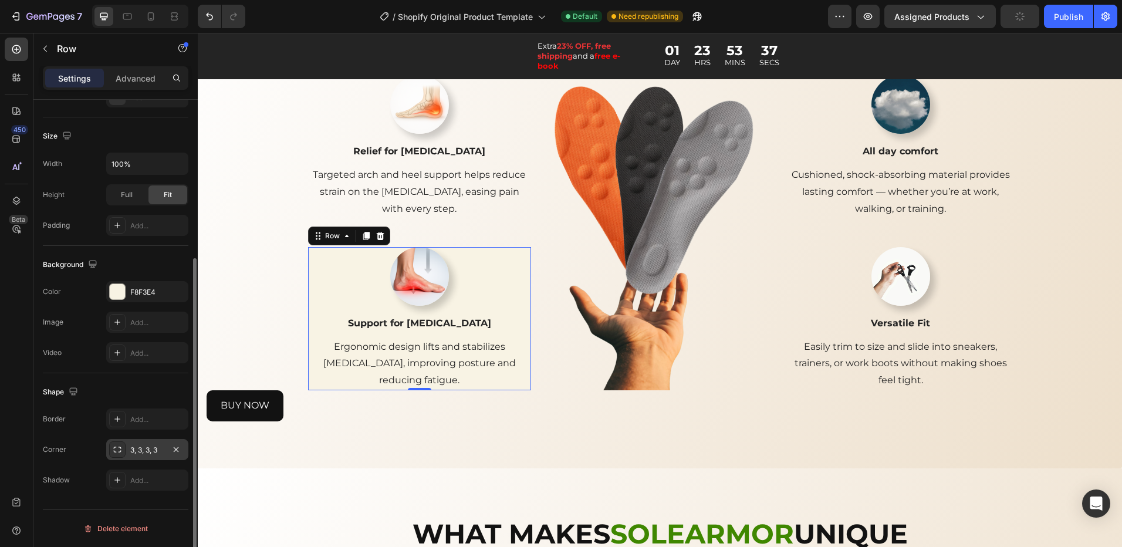
click at [139, 450] on div "3, 3, 3, 3" at bounding box center [147, 450] width 34 height 11
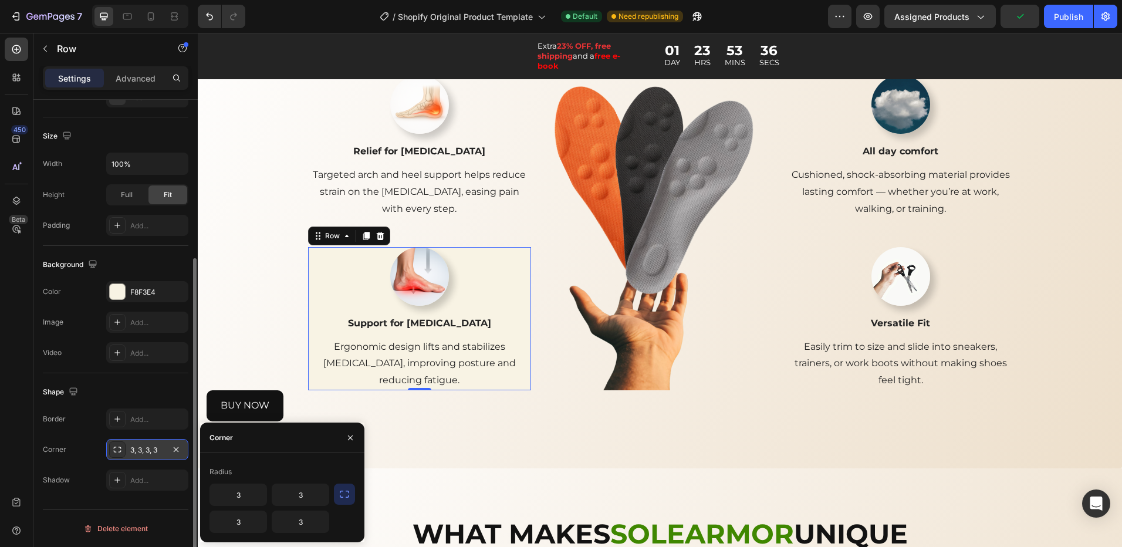
click at [141, 450] on div "3, 3, 3, 3" at bounding box center [147, 450] width 34 height 11
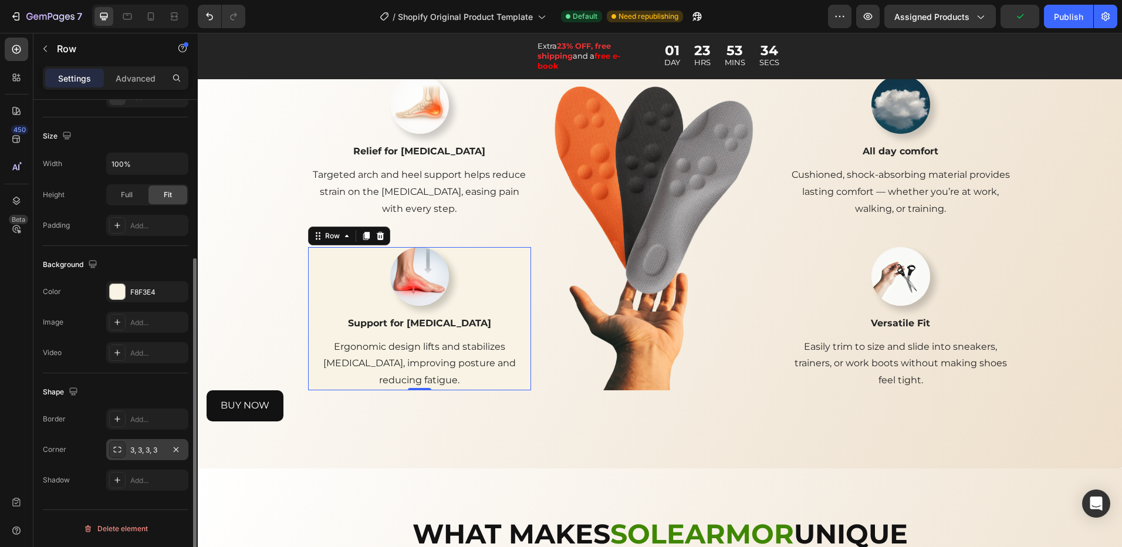
click at [155, 450] on div "3, 3, 3, 3" at bounding box center [147, 450] width 34 height 11
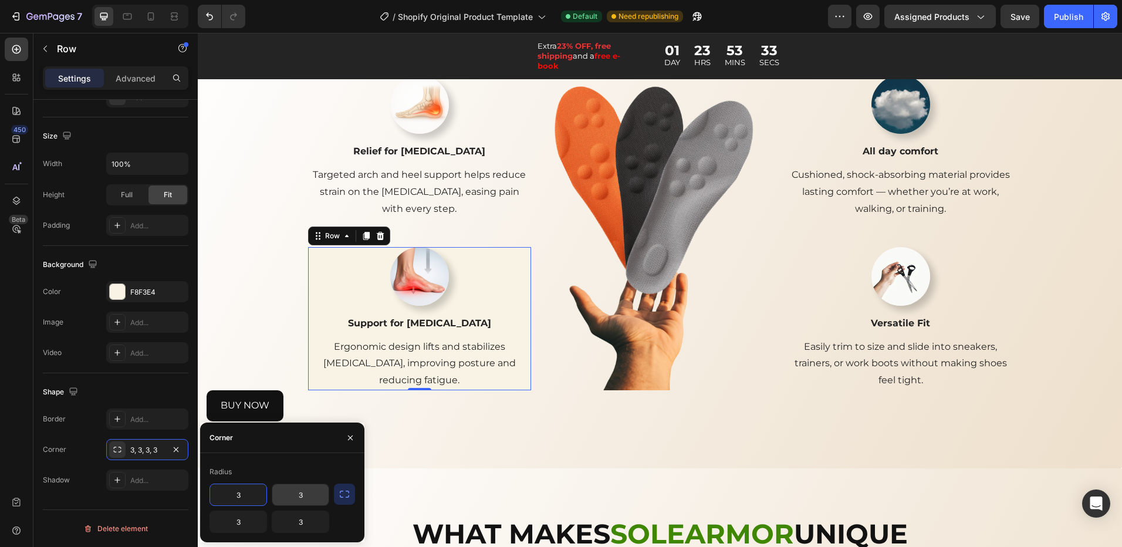
click at [301, 501] on input "3" at bounding box center [300, 494] width 56 height 21
click at [248, 494] on input "3" at bounding box center [238, 494] width 56 height 21
click at [343, 493] on icon "button" at bounding box center [345, 494] width 12 height 12
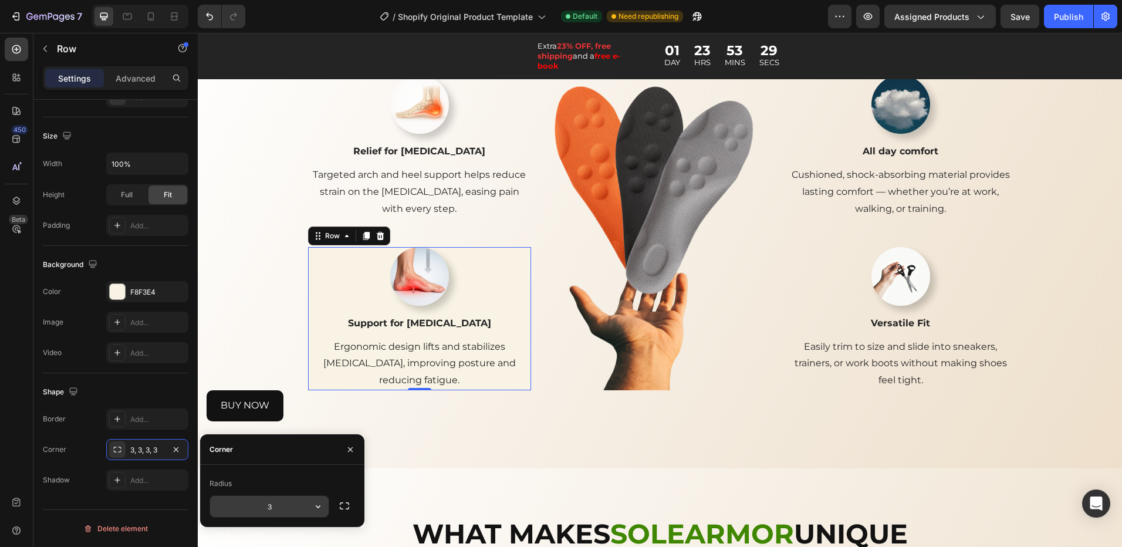
click at [292, 505] on input "3" at bounding box center [269, 506] width 119 height 21
type input "10"
click at [492, 148] on p "Relief for [MEDICAL_DATA]" at bounding box center [419, 151] width 221 height 14
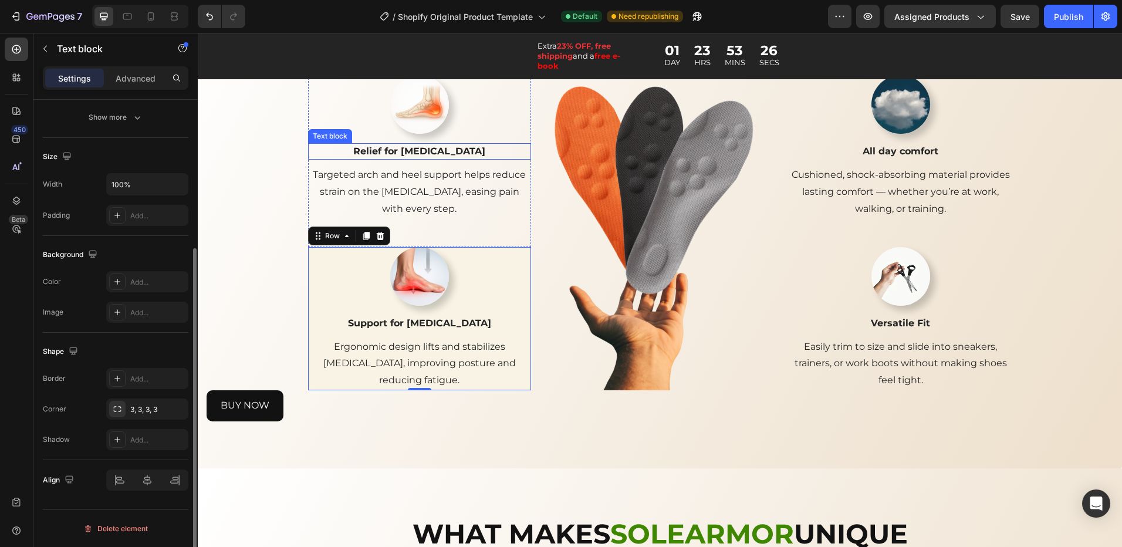
scroll to position [0, 0]
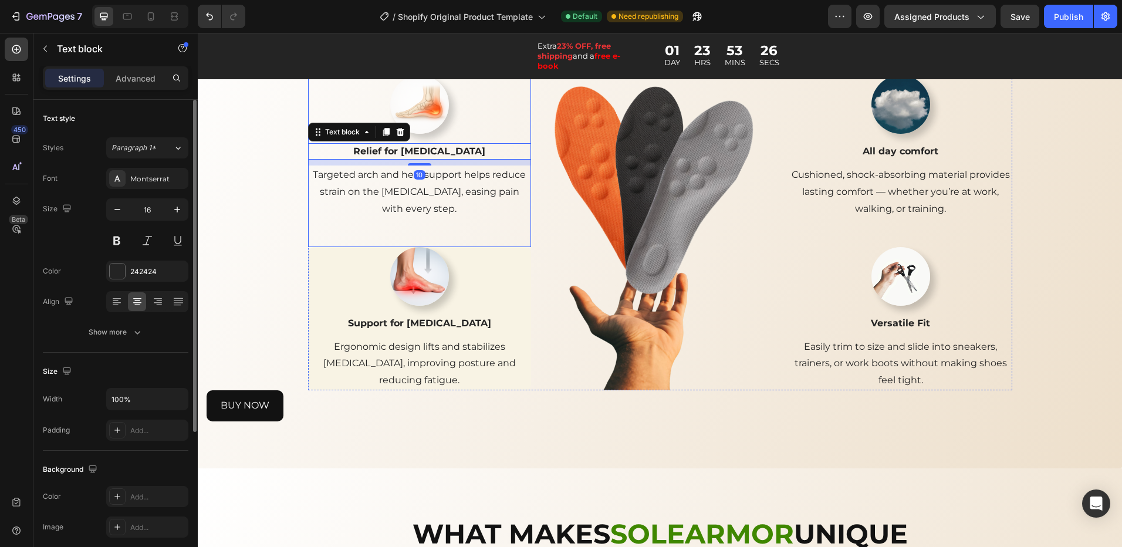
click at [509, 137] on div "Image Relief for [MEDICAL_DATA] Text block 10 Targeted arch and heel support he…" at bounding box center [419, 146] width 223 height 143
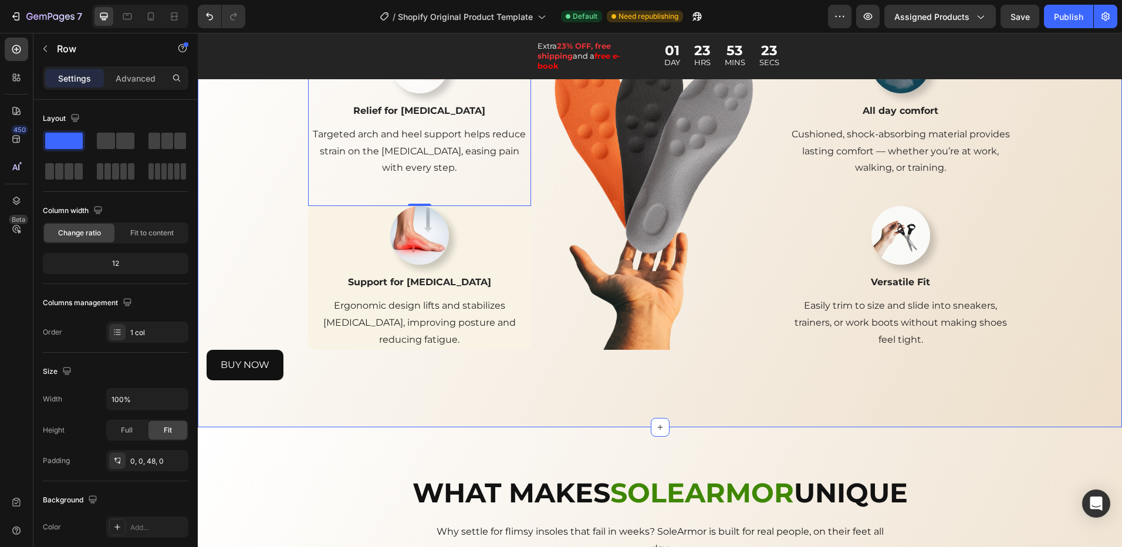
scroll to position [1352, 0]
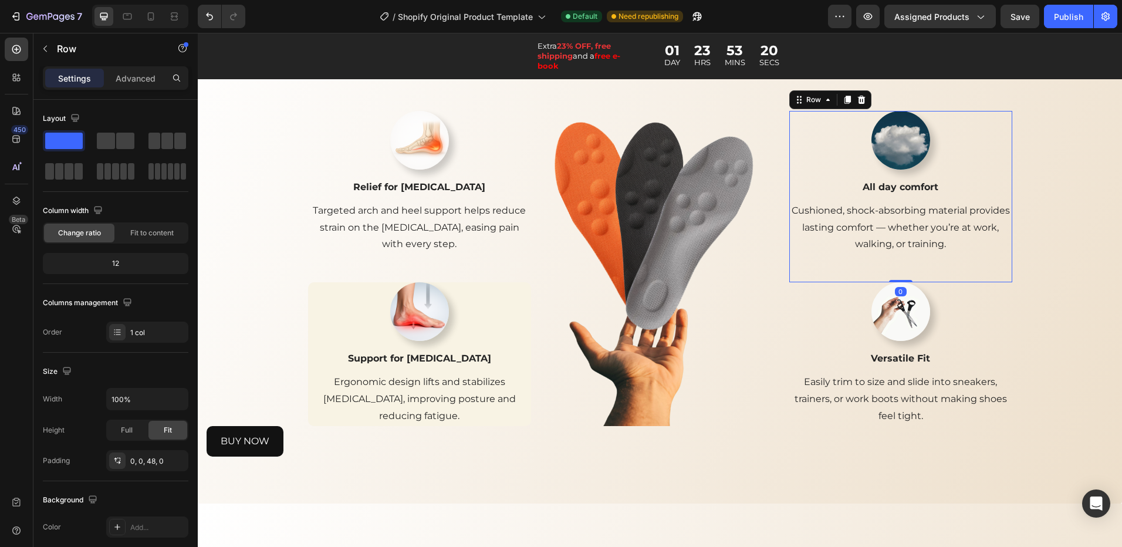
click at [1005, 198] on div "Image All day comfort Text block Cushioned, shock-absorbing material provides l…" at bounding box center [900, 182] width 223 height 143
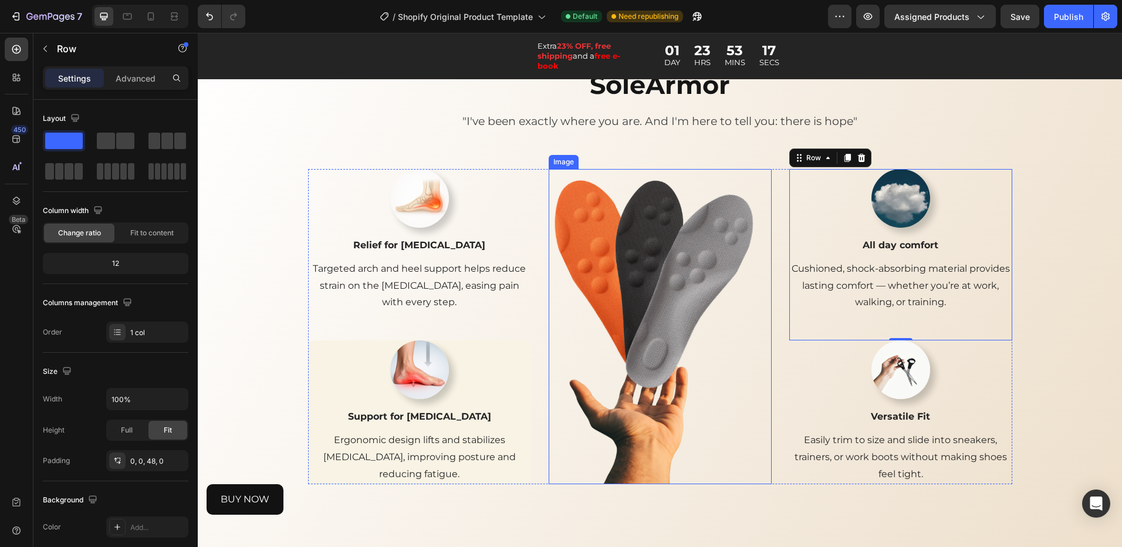
scroll to position [1293, 0]
click at [492, 403] on div "Image Support for [MEDICAL_DATA] Text block Ergonomic design lifts and stabiliz…" at bounding box center [419, 412] width 223 height 143
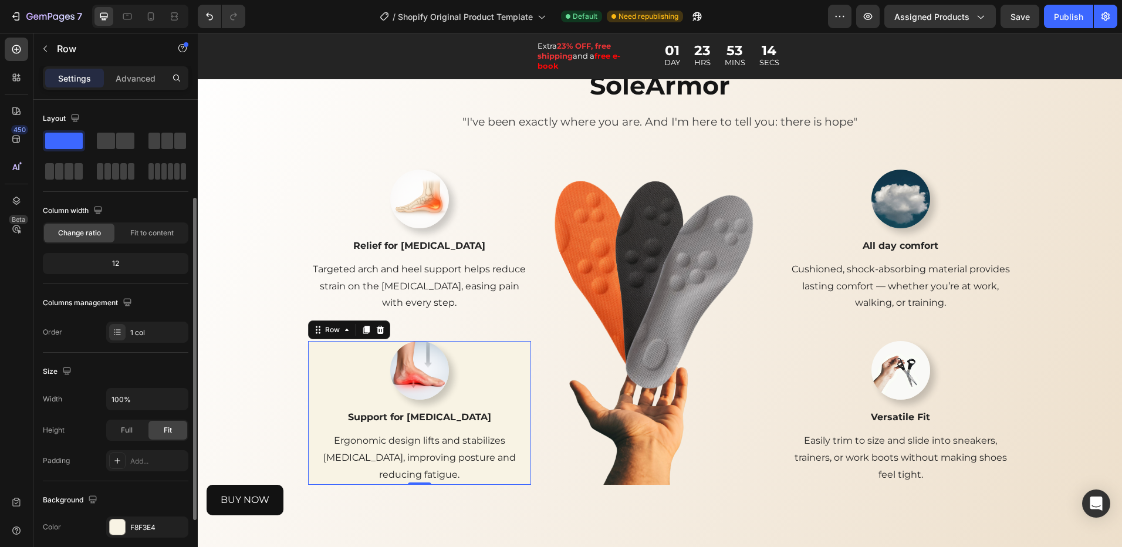
scroll to position [176, 0]
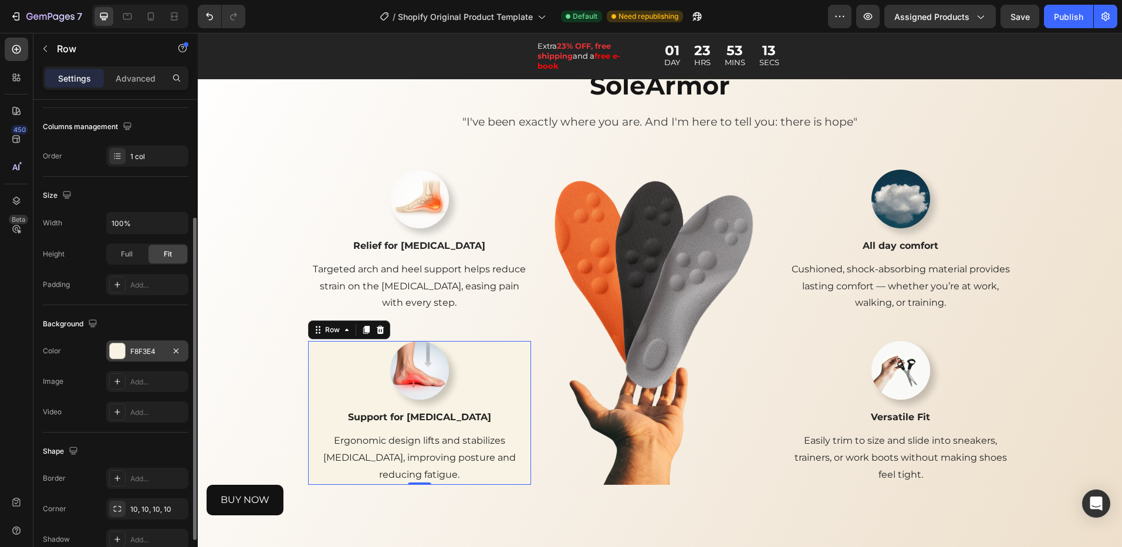
click at [144, 354] on div "F8F3E4" at bounding box center [147, 351] width 34 height 11
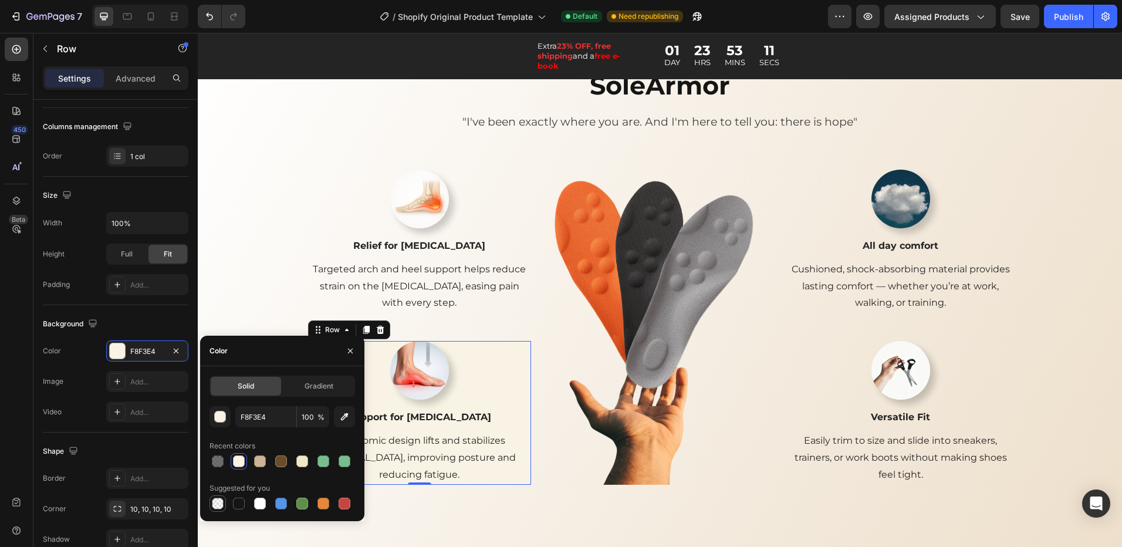
click at [215, 502] on div at bounding box center [218, 504] width 12 height 12
type input "000000"
type input "0"
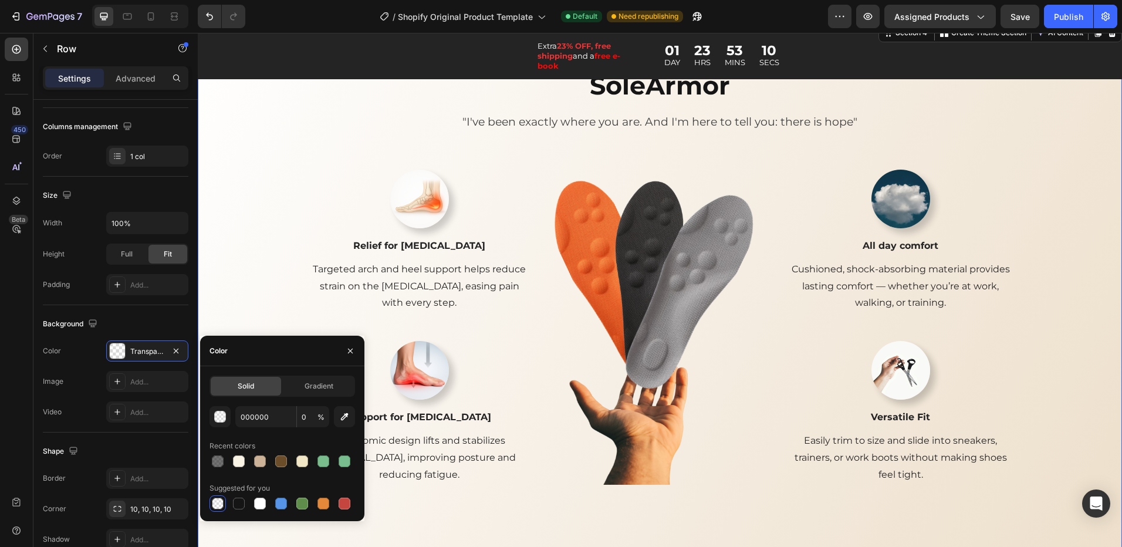
click at [254, 242] on div "SoleArmor Heading "I've been exactly where you are. And I'm here to tell you: t…" at bounding box center [660, 291] width 907 height 447
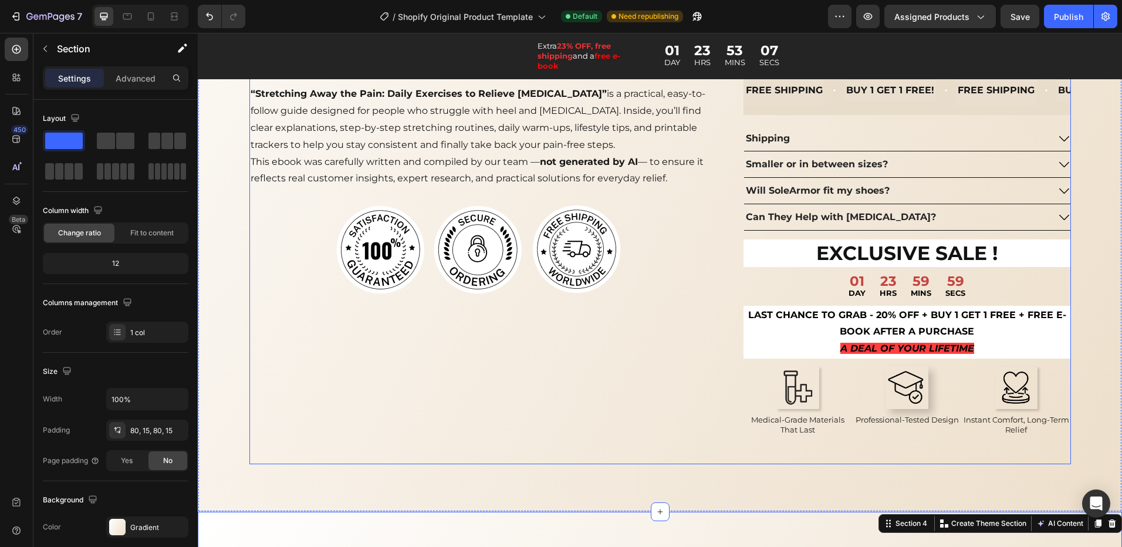
scroll to position [1235, 0]
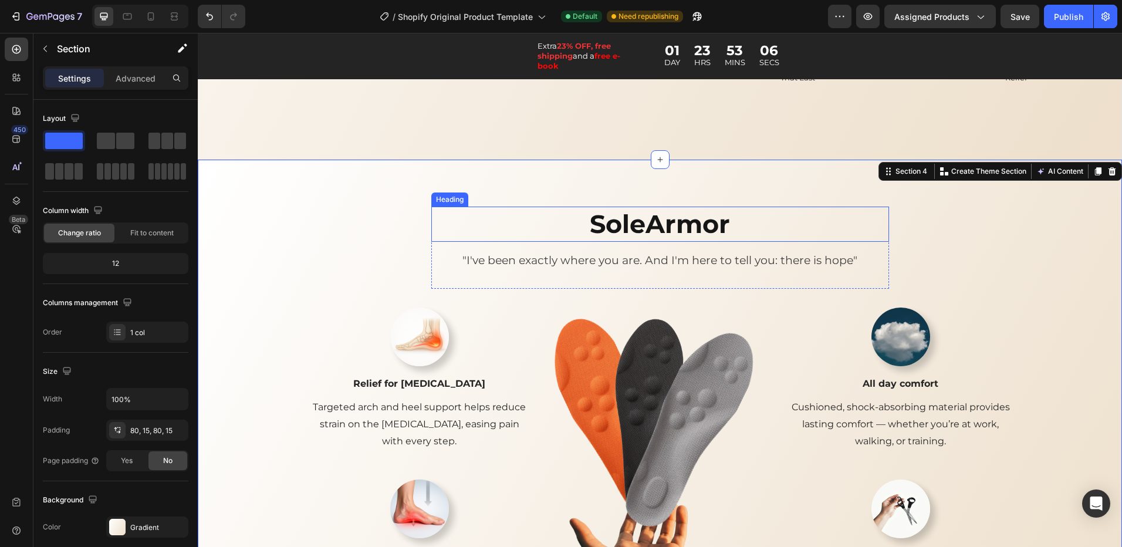
click at [636, 227] on h2 "SoleArmor" at bounding box center [660, 224] width 430 height 35
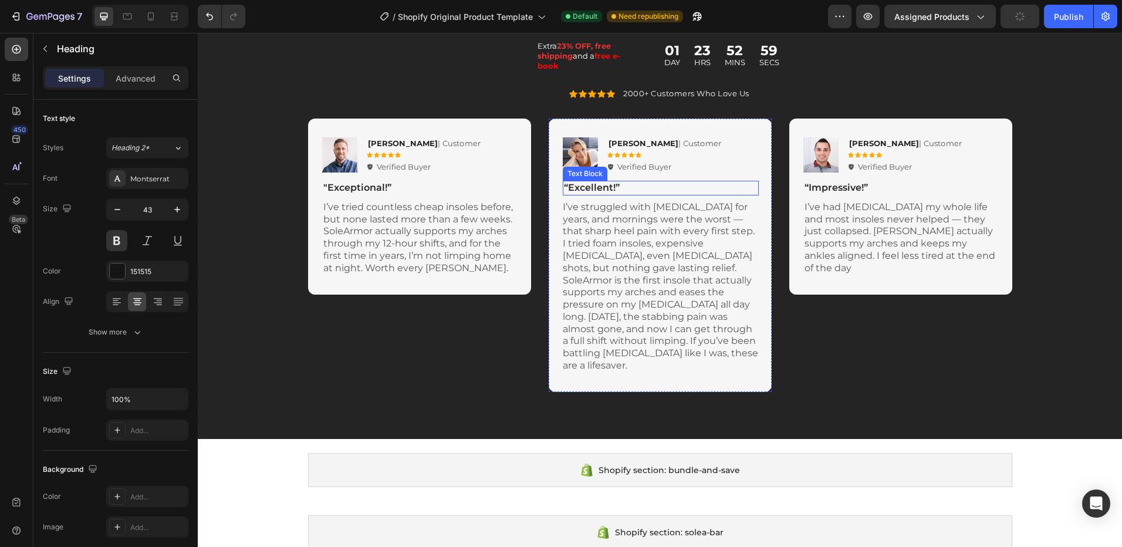
scroll to position [2994, 0]
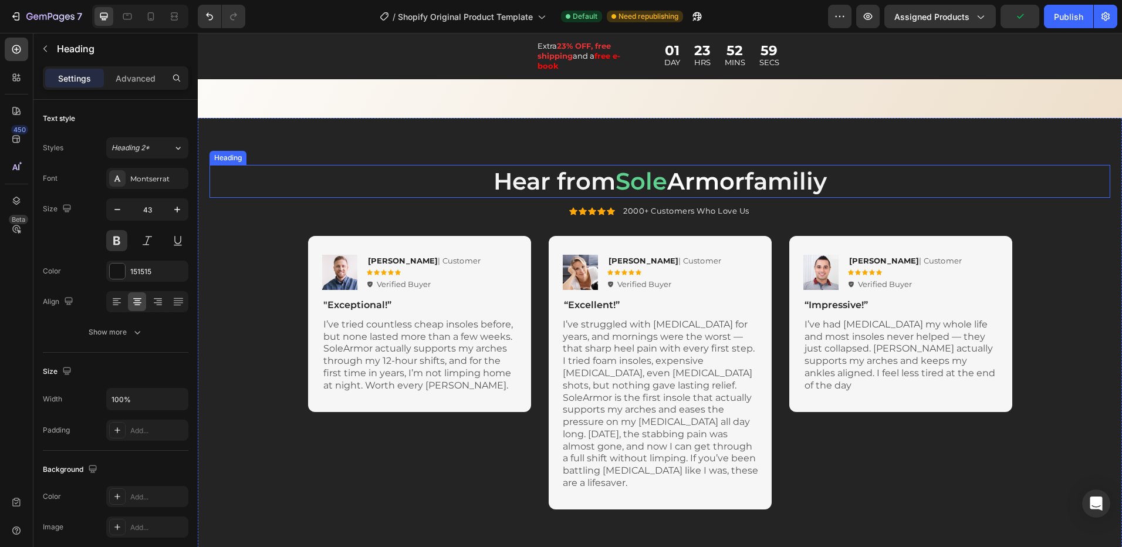
click at [654, 177] on span "Sole" at bounding box center [642, 181] width 52 height 29
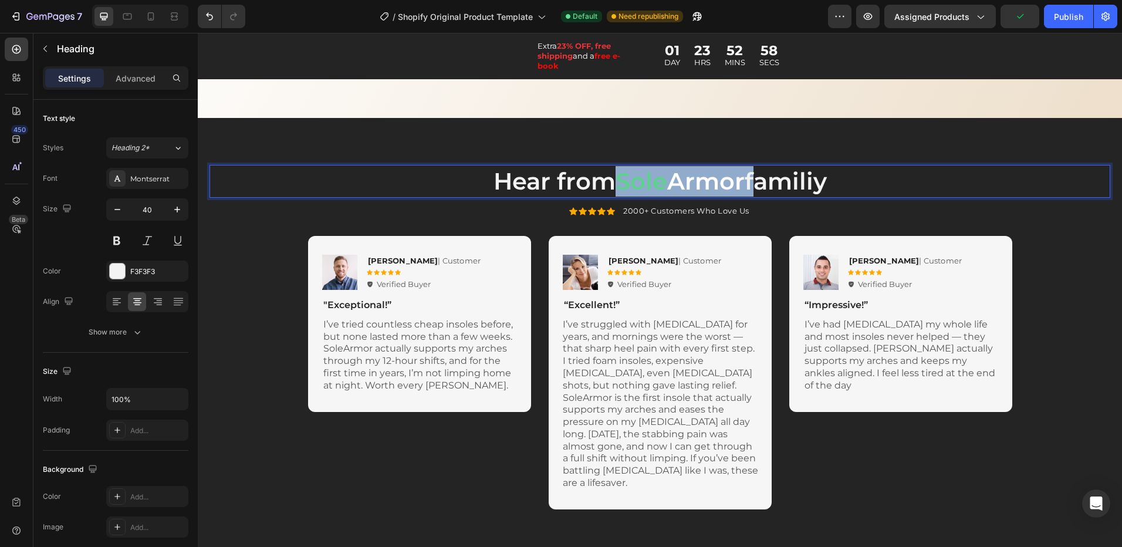
click at [660, 183] on span "Sole" at bounding box center [642, 181] width 52 height 29
click at [657, 183] on span "Sole" at bounding box center [642, 181] width 52 height 29
drag, startPoint x: 660, startPoint y: 185, endPoint x: 613, endPoint y: 184, distance: 47.5
click at [616, 184] on span "Sole" at bounding box center [642, 181] width 52 height 29
click at [632, 146] on icon "Editor contextual toolbar" at bounding box center [632, 147] width 6 height 6
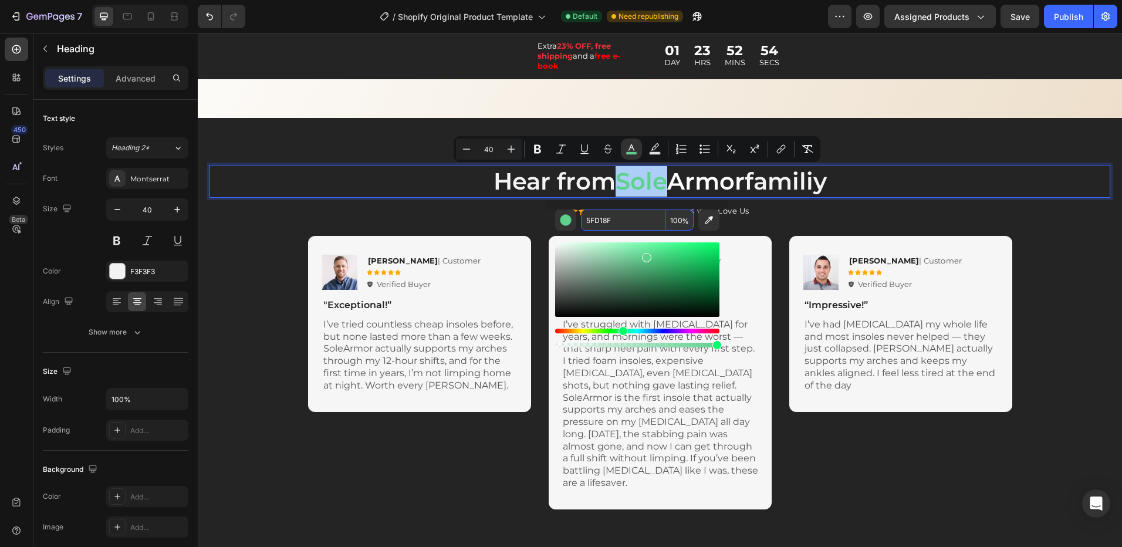
click at [647, 221] on input "5FD18F" at bounding box center [623, 220] width 85 height 21
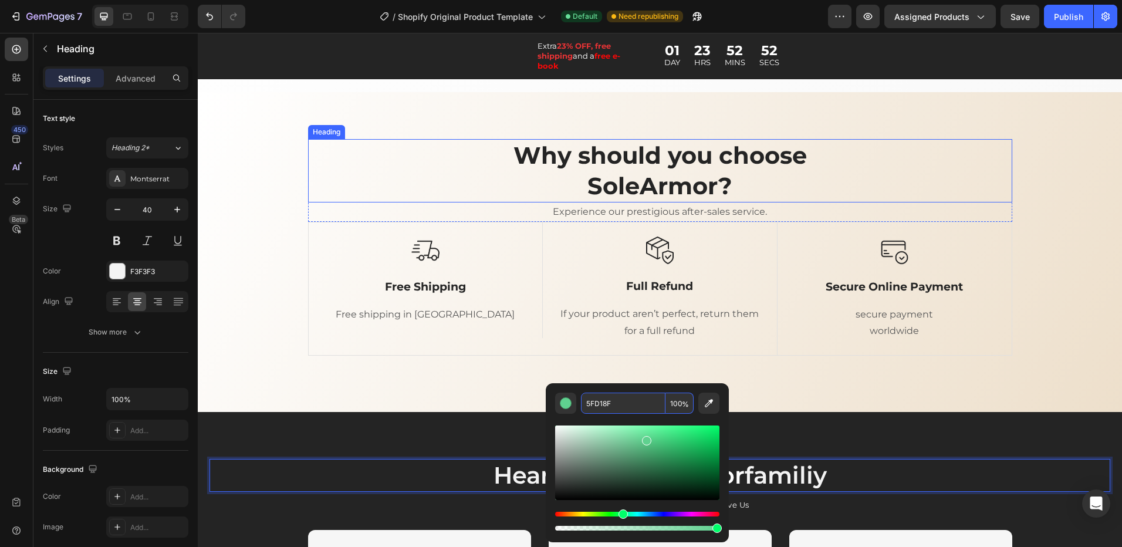
scroll to position [2583, 0]
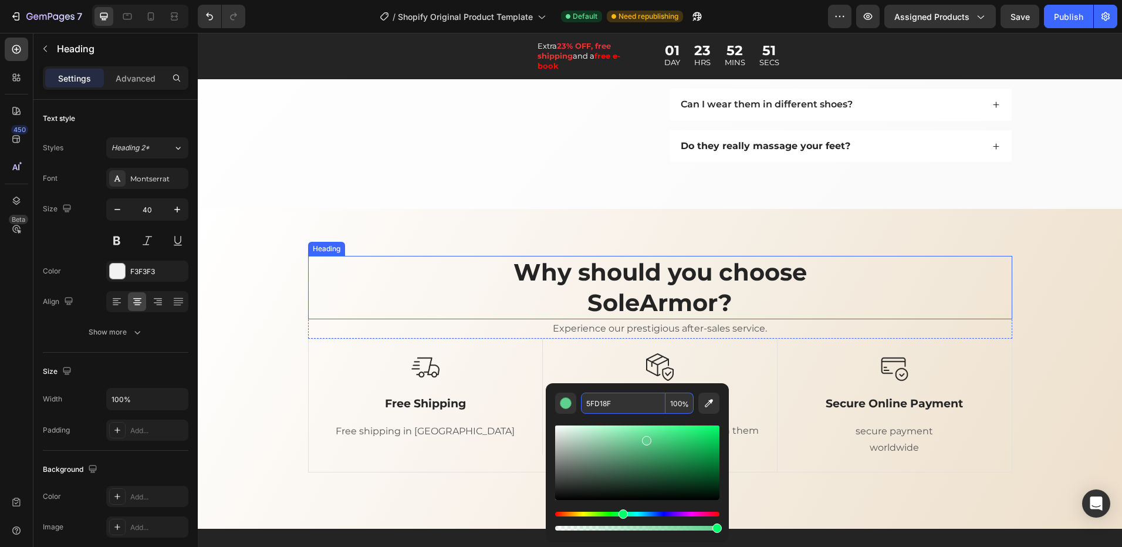
click at [637, 297] on h2 "Why should you choose SoleArmor?" at bounding box center [660, 287] width 704 height 63
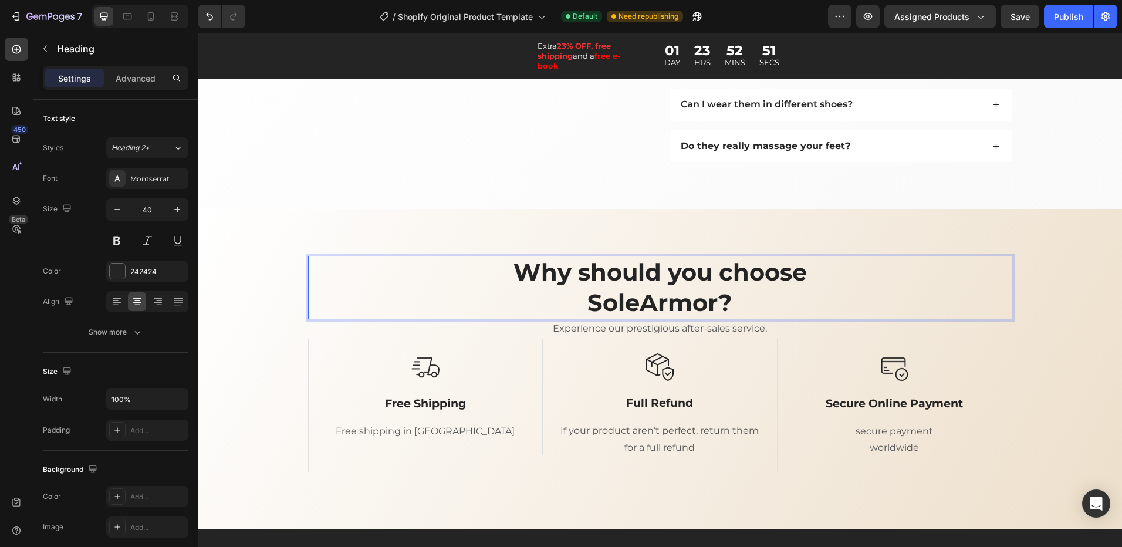
click at [632, 305] on h2 "Why should you choose SoleArmor?" at bounding box center [660, 287] width 704 height 63
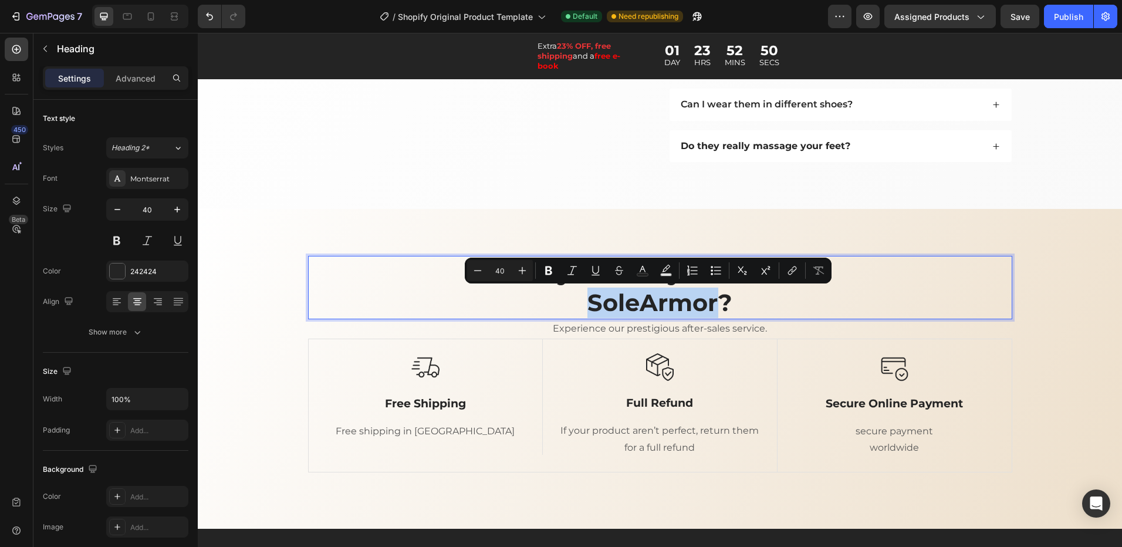
drag, startPoint x: 632, startPoint y: 305, endPoint x: 594, endPoint y: 303, distance: 37.6
click at [594, 303] on p "Why should you choose SoleArmor?" at bounding box center [660, 287] width 702 height 61
click at [618, 306] on p "Why should you choose SoleArmor?" at bounding box center [660, 287] width 702 height 61
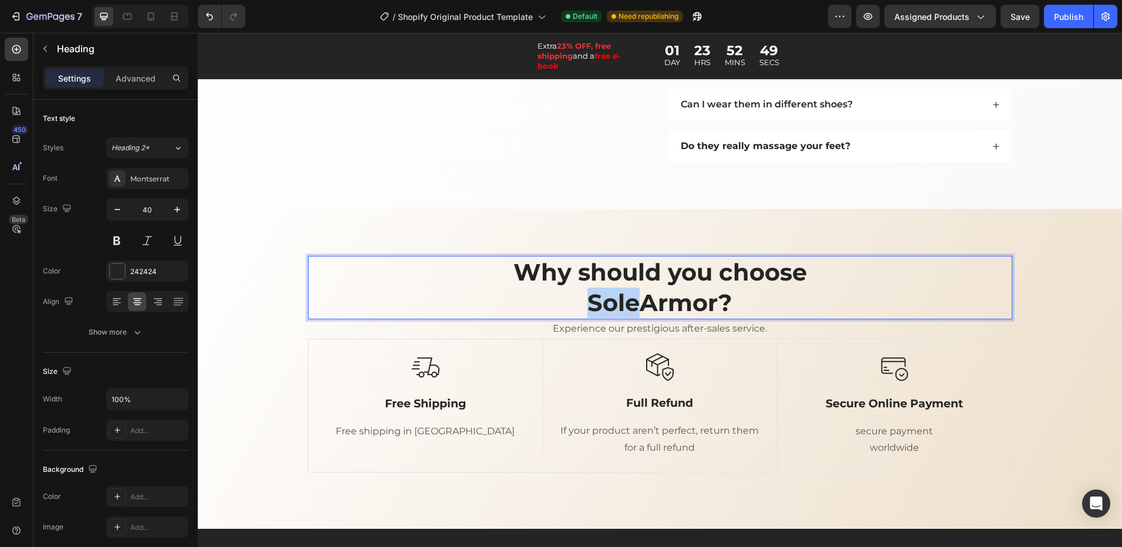
drag, startPoint x: 636, startPoint y: 306, endPoint x: 588, endPoint y: 305, distance: 47.6
click at [588, 305] on p "Why should you choose SoleArmor?" at bounding box center [660, 287] width 702 height 61
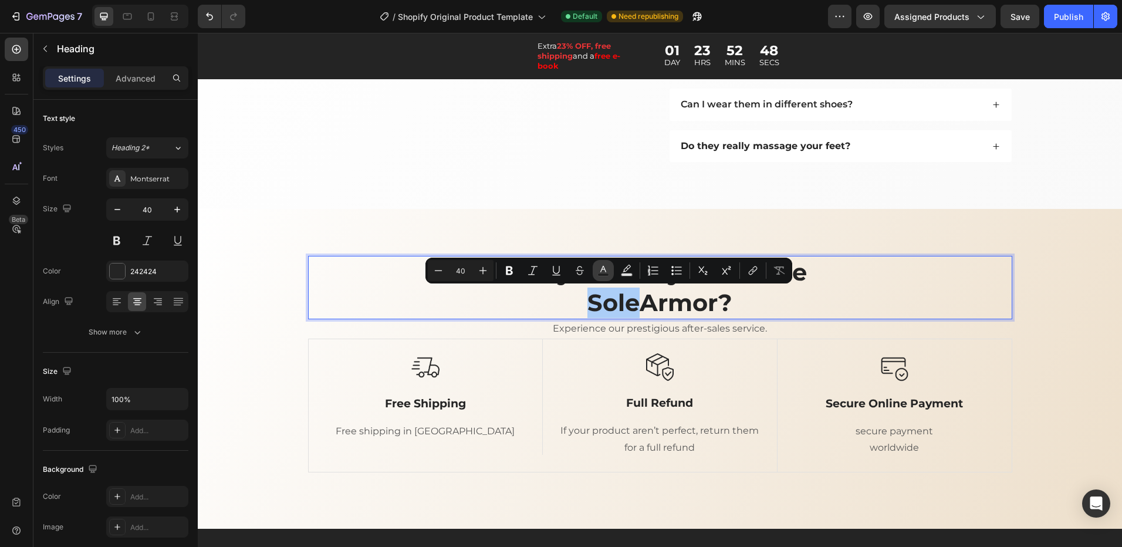
click at [598, 272] on icon "Editor contextual toolbar" at bounding box center [603, 271] width 12 height 12
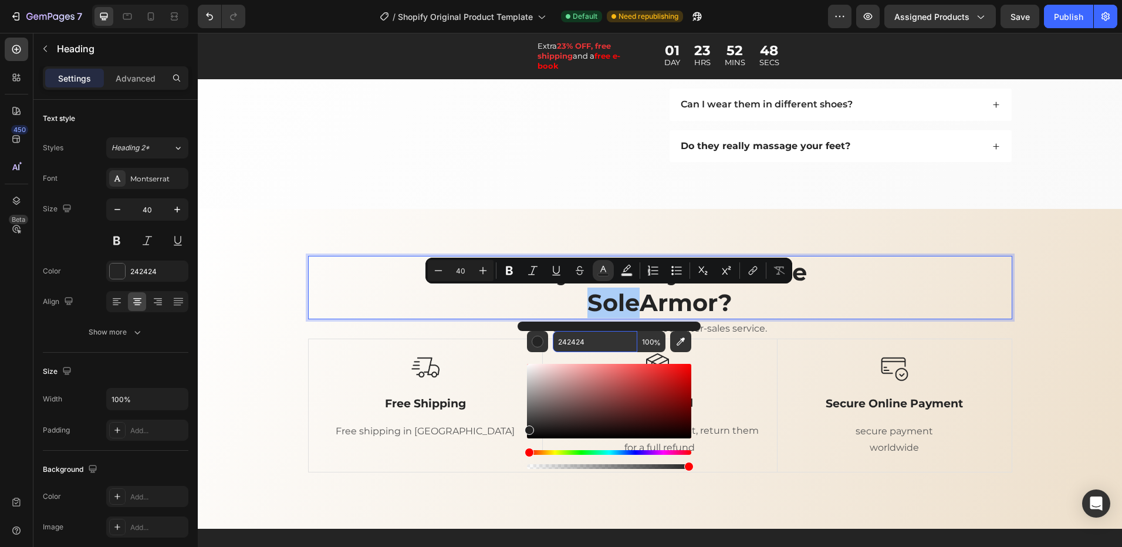
click at [576, 336] on input "242424" at bounding box center [595, 341] width 85 height 21
paste input "5FD18F"
type input "5FD18F"
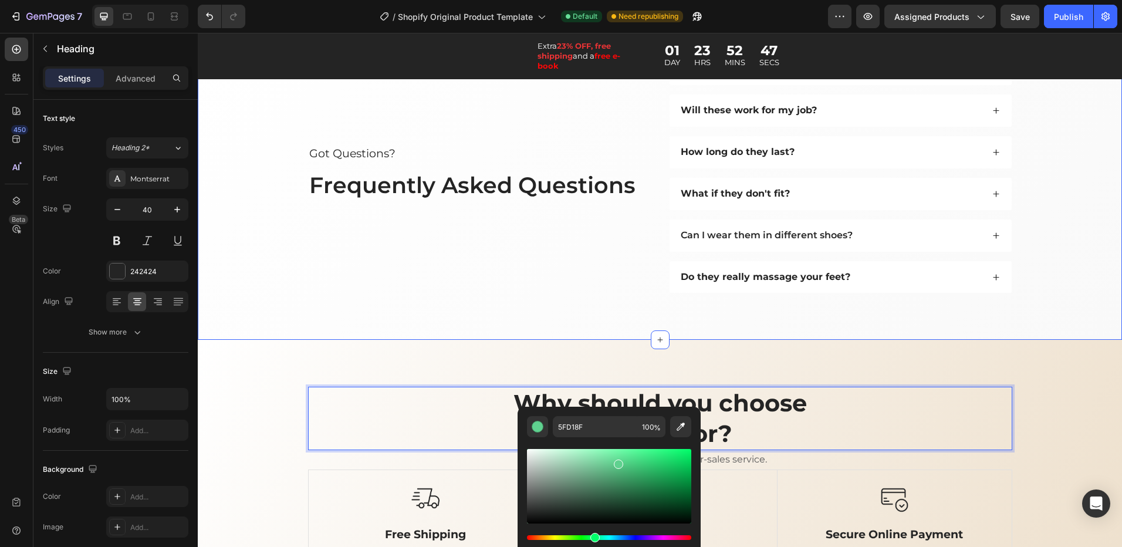
type input "16"
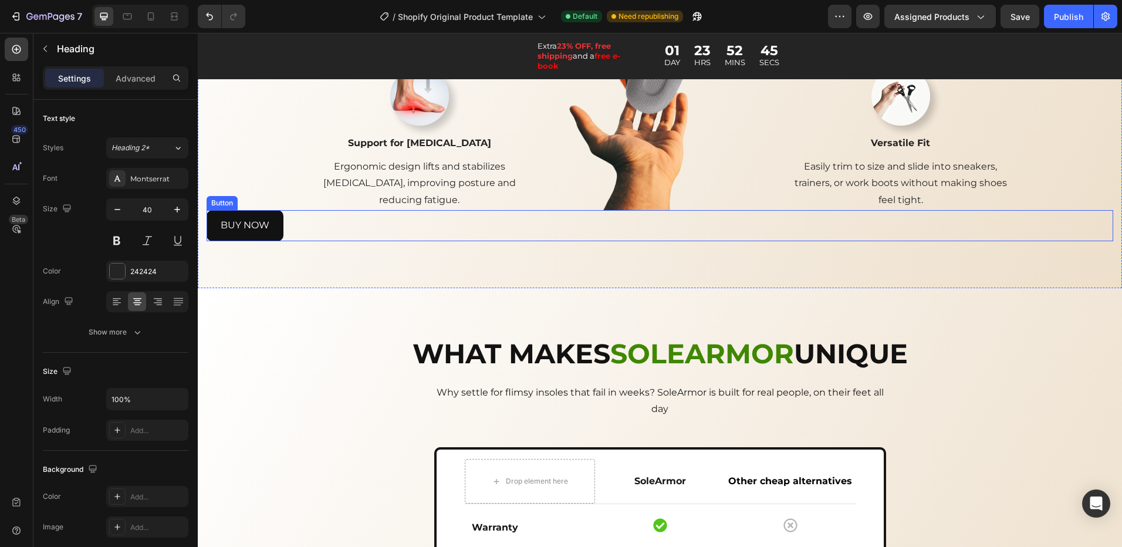
scroll to position [1644, 0]
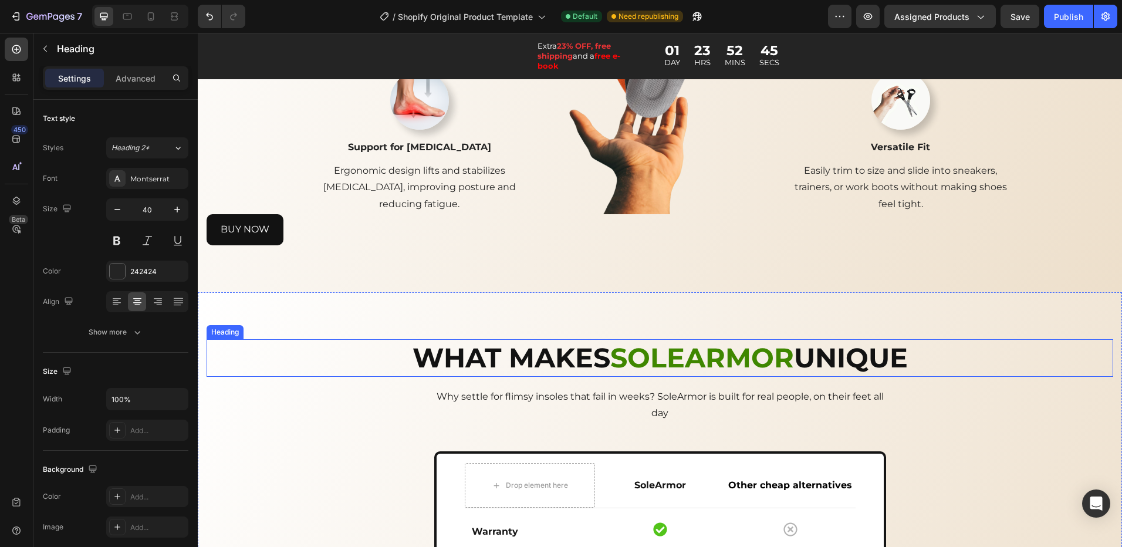
click at [718, 357] on strong "SOLEARMOR" at bounding box center [702, 357] width 184 height 33
click at [789, 359] on strong "SOLEARMOR" at bounding box center [702, 357] width 184 height 33
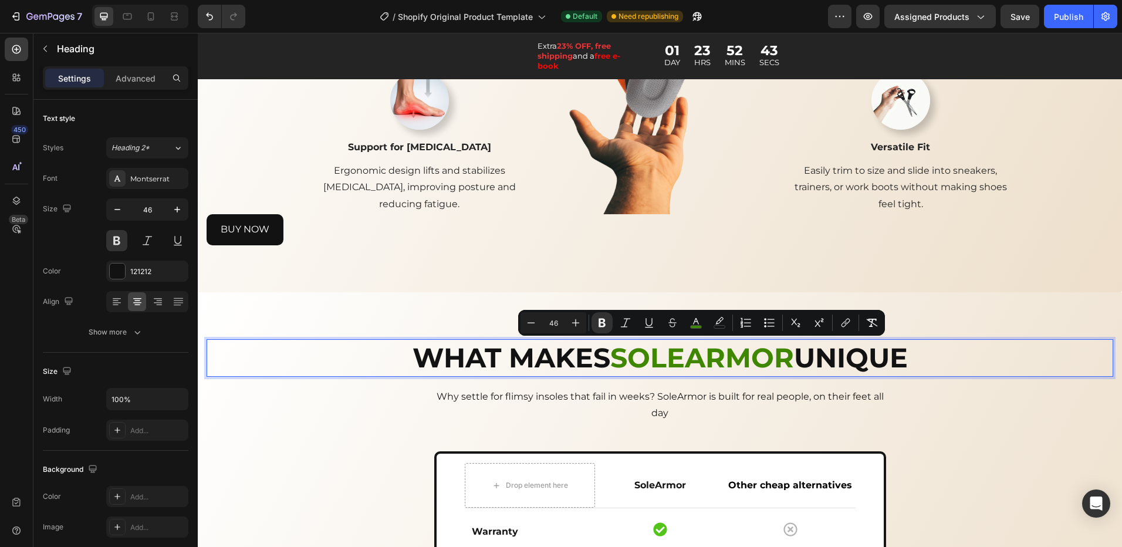
drag, startPoint x: 789, startPoint y: 359, endPoint x: 692, endPoint y: 365, distance: 96.5
click at [692, 365] on strong "SOLEARMOR" at bounding box center [702, 357] width 184 height 33
click at [682, 363] on strong "SOLEARMOR" at bounding box center [702, 357] width 184 height 33
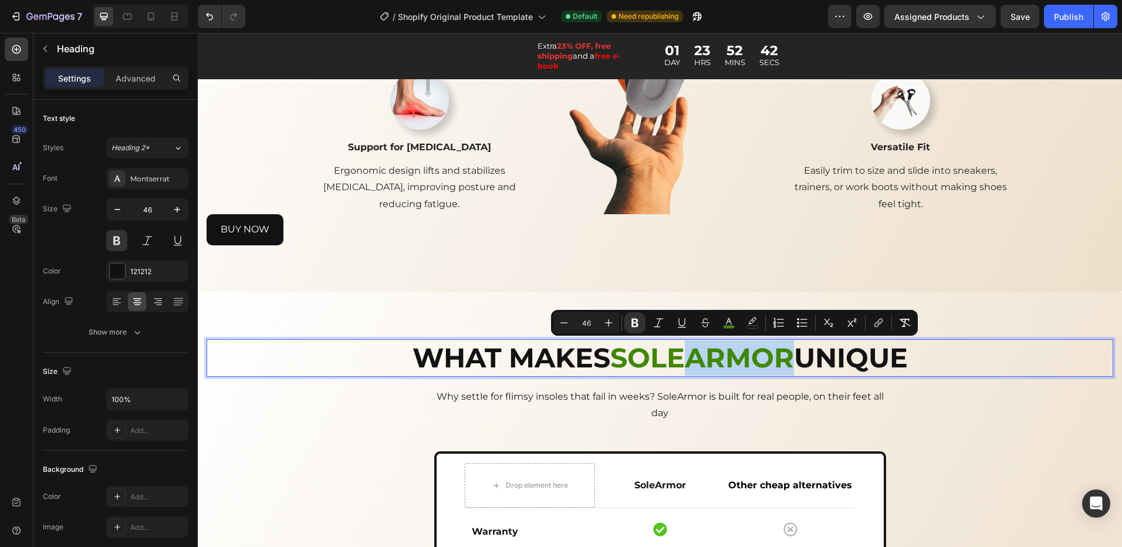
drag, startPoint x: 686, startPoint y: 363, endPoint x: 788, endPoint y: 364, distance: 101.5
click at [788, 364] on strong "SOLEARMOR" at bounding box center [702, 357] width 184 height 33
click at [733, 323] on icon "Editor contextual toolbar" at bounding box center [729, 323] width 12 height 12
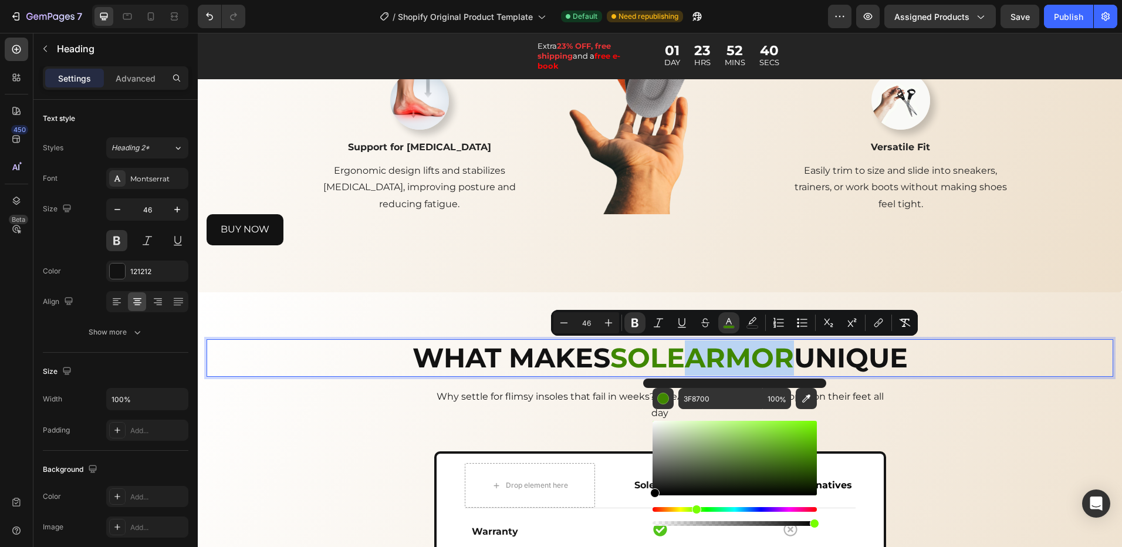
drag, startPoint x: 672, startPoint y: 455, endPoint x: 643, endPoint y: 496, distance: 49.7
click at [647, 498] on div "3F8700 100 %" at bounding box center [734, 454] width 183 height 150
type input "000000"
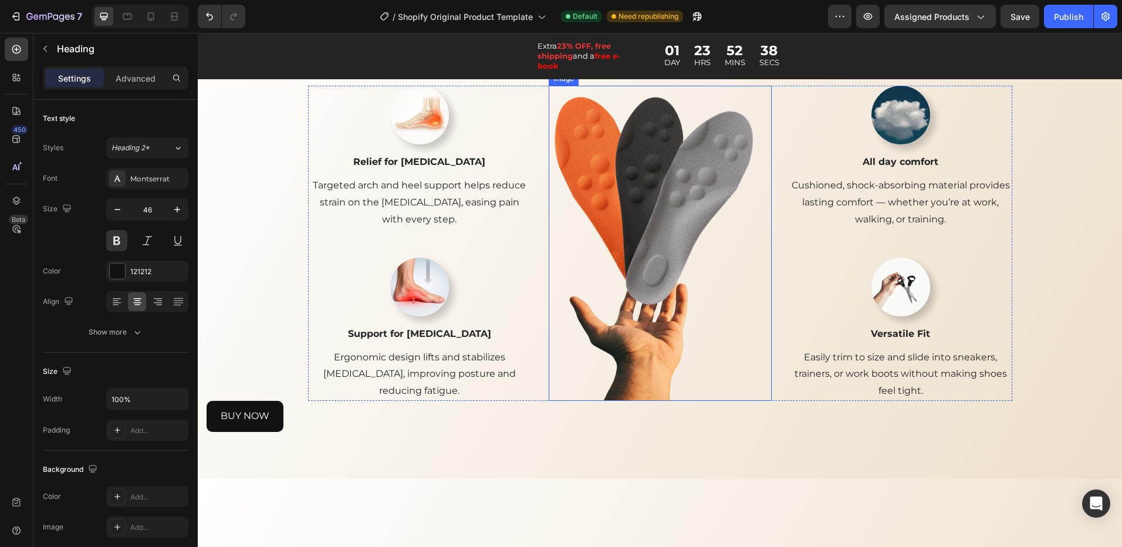
scroll to position [1057, 0]
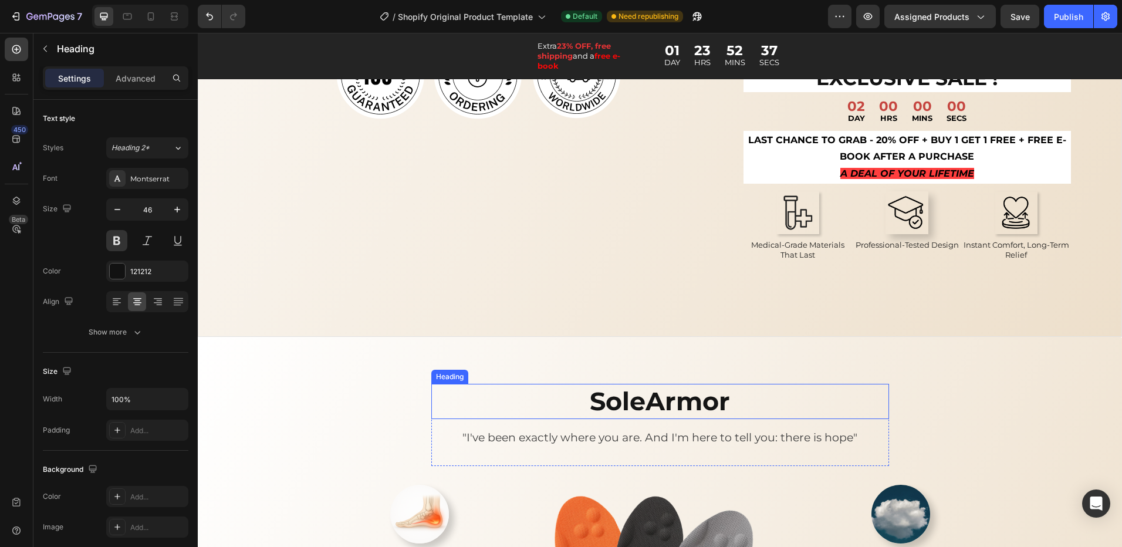
click at [634, 405] on h2 "SoleArmor" at bounding box center [660, 401] width 430 height 35
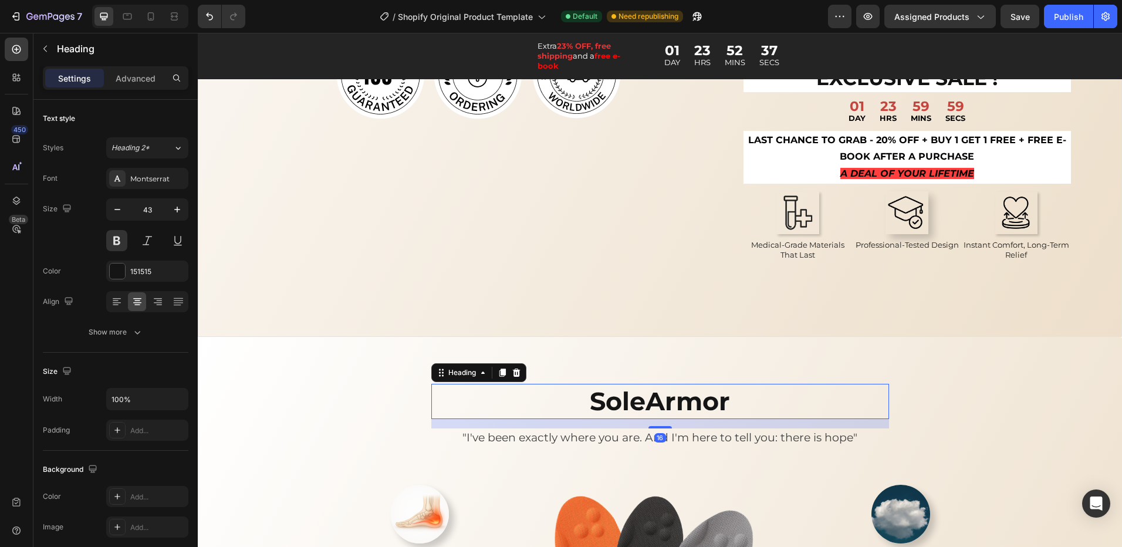
click at [638, 406] on h2 "SoleArmor" at bounding box center [660, 401] width 430 height 35
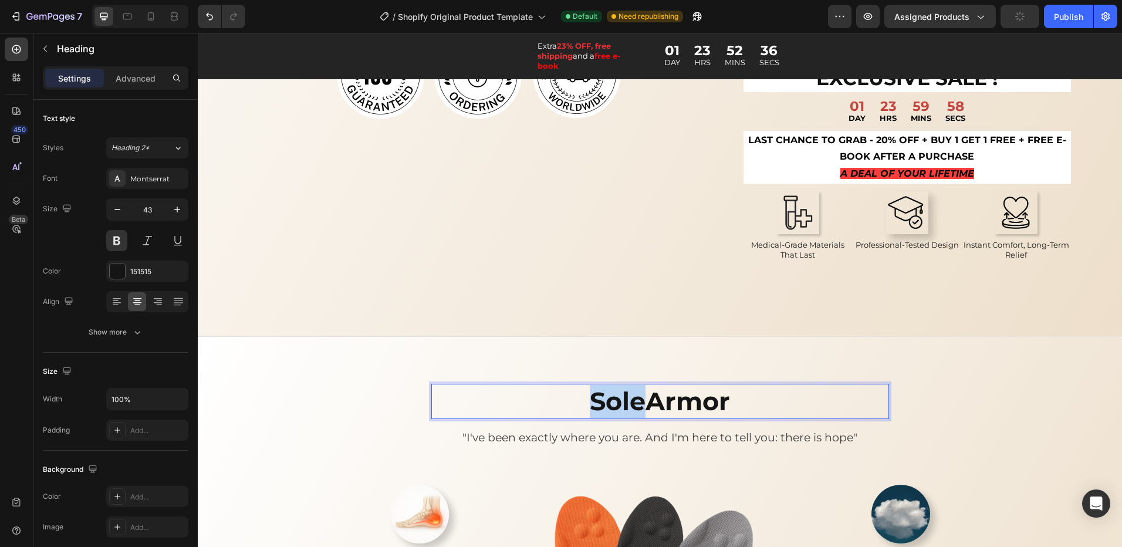
drag, startPoint x: 638, startPoint y: 406, endPoint x: 582, endPoint y: 407, distance: 56.9
click at [582, 407] on p "SoleArmor" at bounding box center [660, 401] width 427 height 33
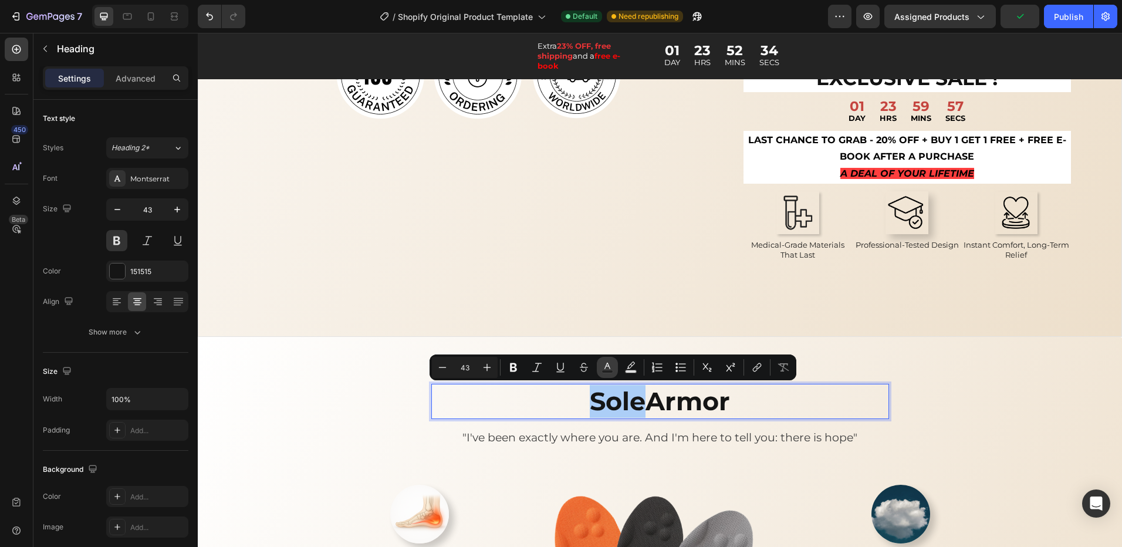
click at [612, 366] on icon "Editor contextual toolbar" at bounding box center [608, 367] width 12 height 12
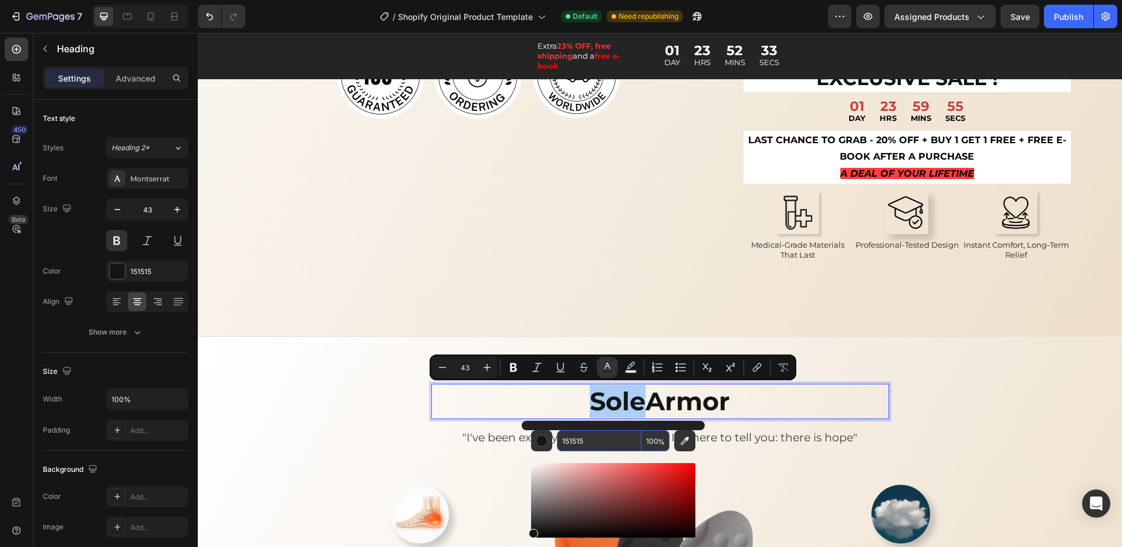
click at [596, 442] on input "151515" at bounding box center [599, 440] width 85 height 21
paste input "5FD18F"
type input "5FD18F"
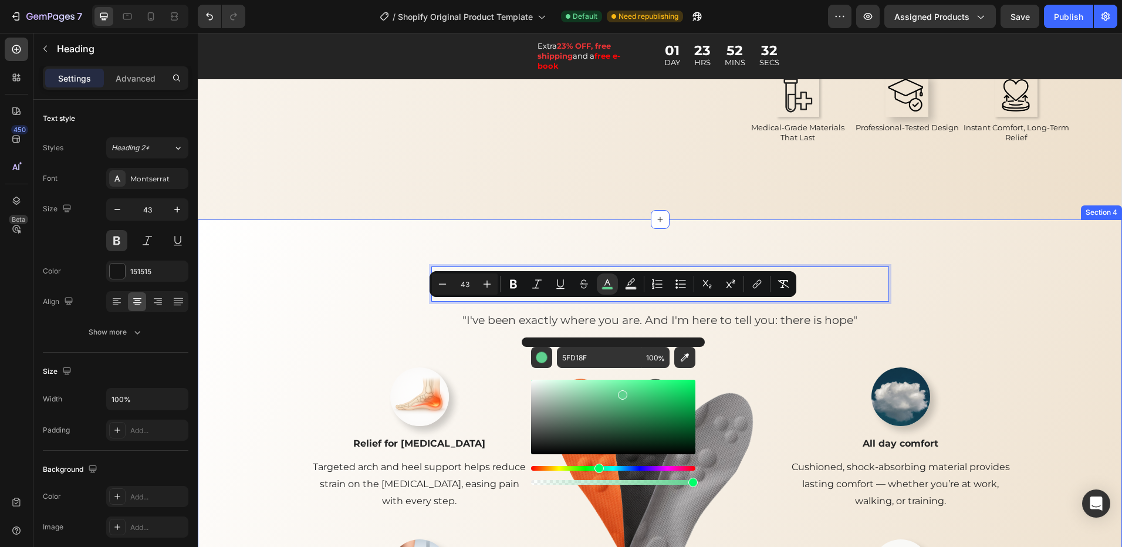
click at [1016, 388] on div "Sole Armor Heading 16 "I've been exactly where you are. And I'm here to tell yo…" at bounding box center [660, 489] width 907 height 447
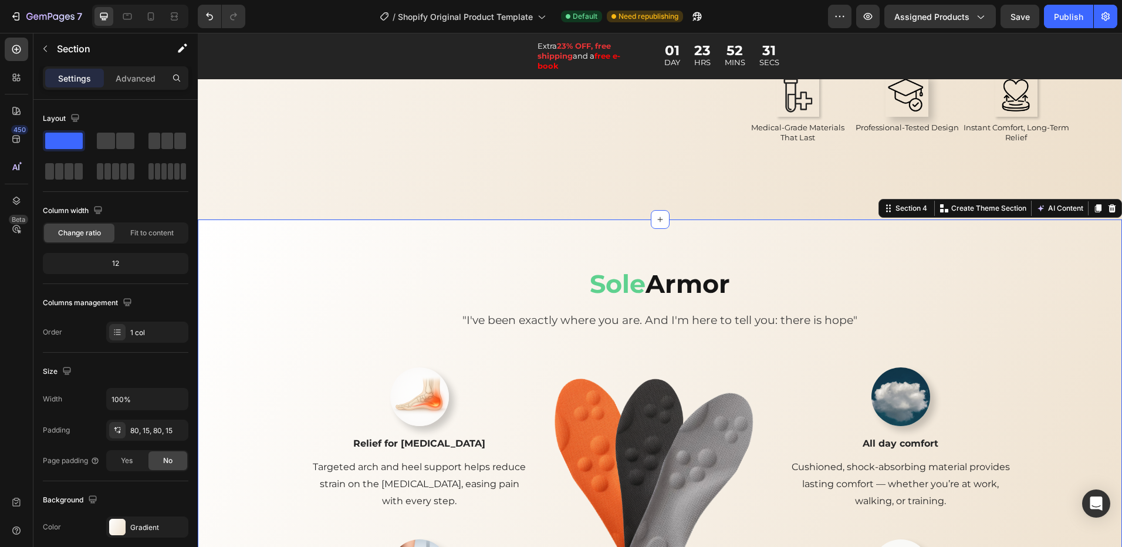
scroll to position [1351, 0]
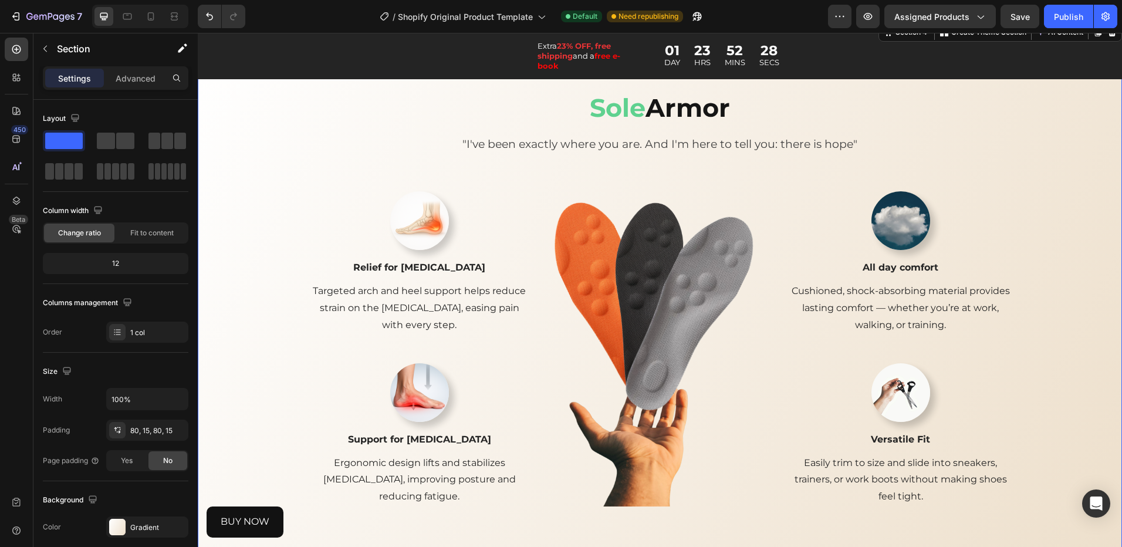
drag, startPoint x: 284, startPoint y: 146, endPoint x: 264, endPoint y: 151, distance: 20.8
click at [283, 146] on div "⁠⁠⁠⁠⁠⁠⁠ Sole Armor Heading "I've been exactly where you are. And I'm here to te…" at bounding box center [660, 313] width 907 height 447
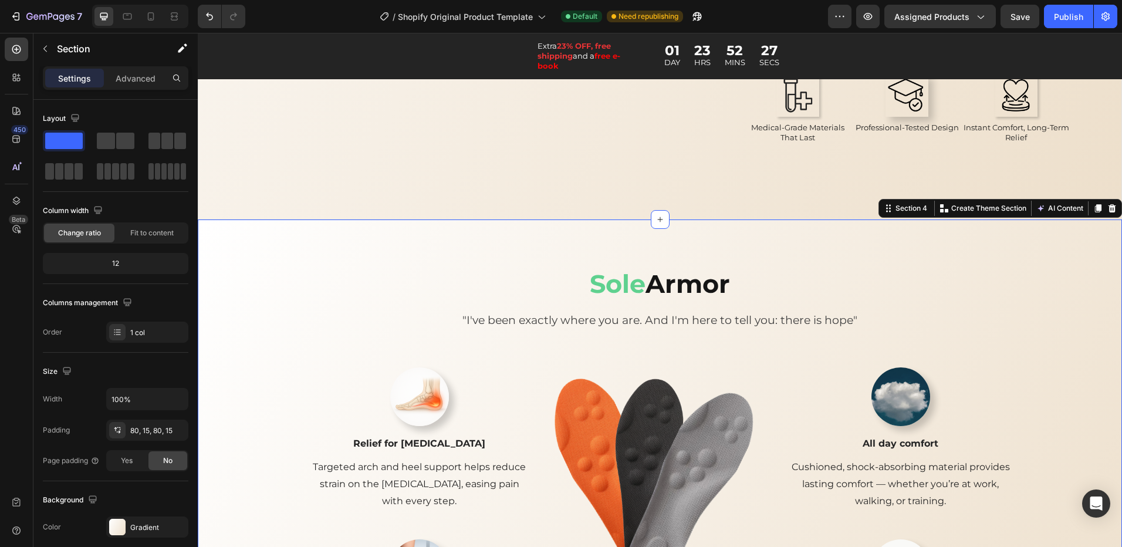
click at [282, 352] on div "⁠⁠⁠⁠⁠⁠⁠ Sole Armor Heading "I've been exactly where you are. And I'm here to te…" at bounding box center [660, 489] width 907 height 447
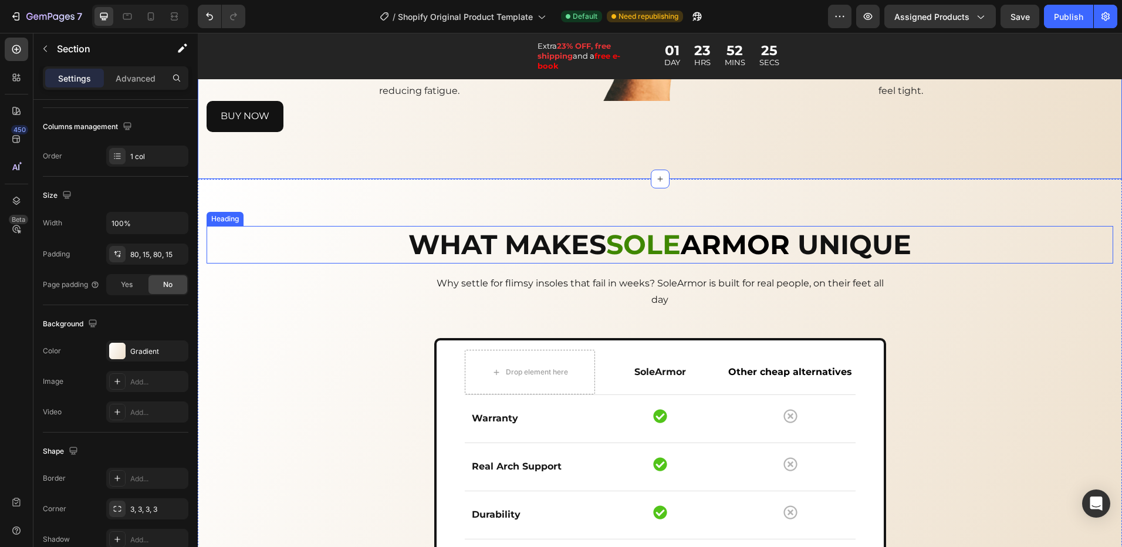
scroll to position [1763, 0]
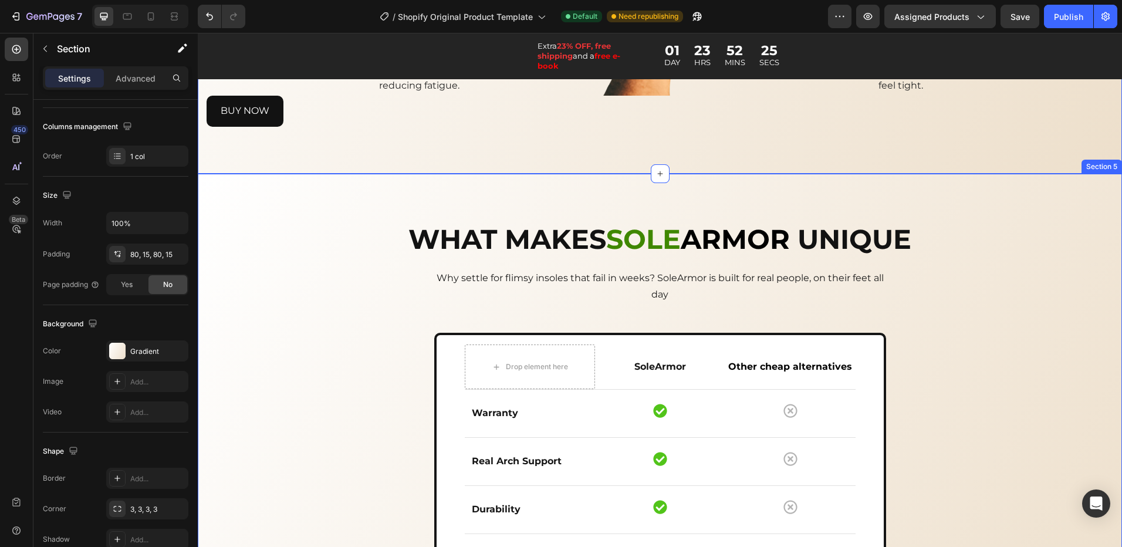
click at [261, 329] on div "WHAT MAKES SOLE ARMOR UNIQUE Heading Heading Why settle for flimsy insoles that…" at bounding box center [660, 449] width 907 height 457
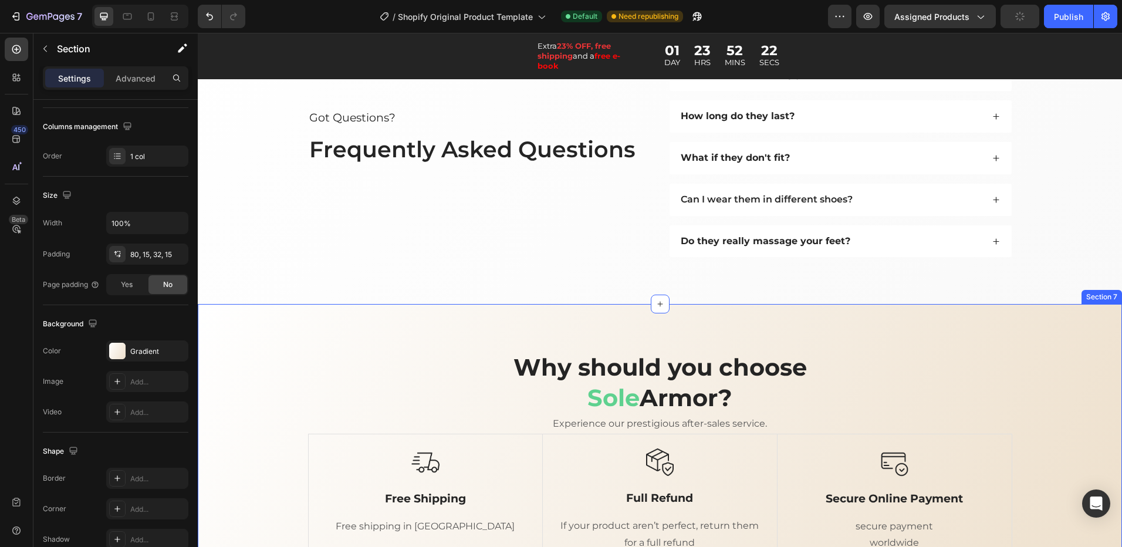
scroll to position [2643, 0]
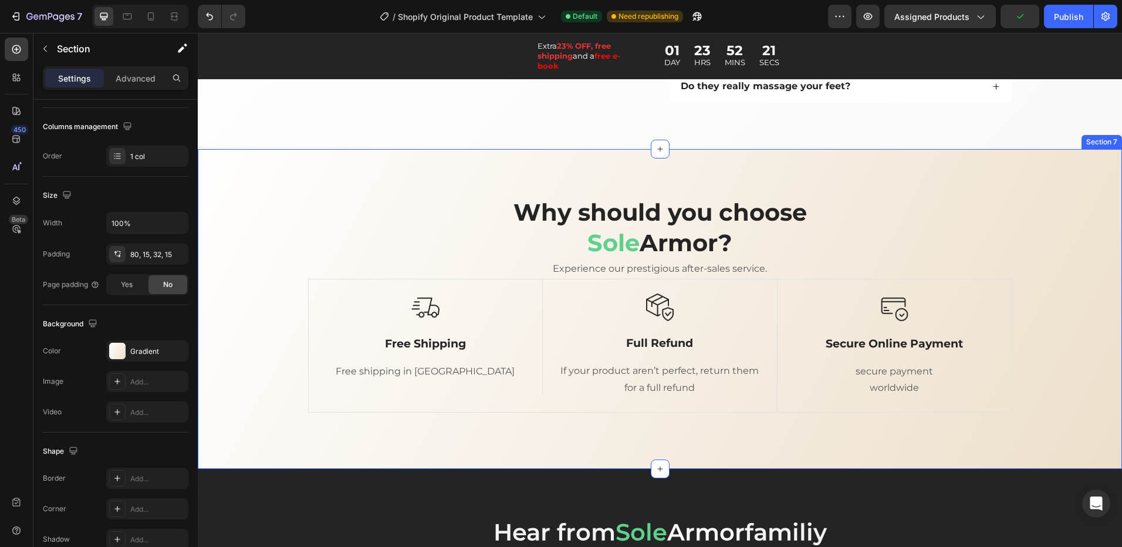
click at [245, 306] on div "Why should you choose Sole Armor? Heading Experience our prestigious after-sale…" at bounding box center [660, 309] width 907 height 226
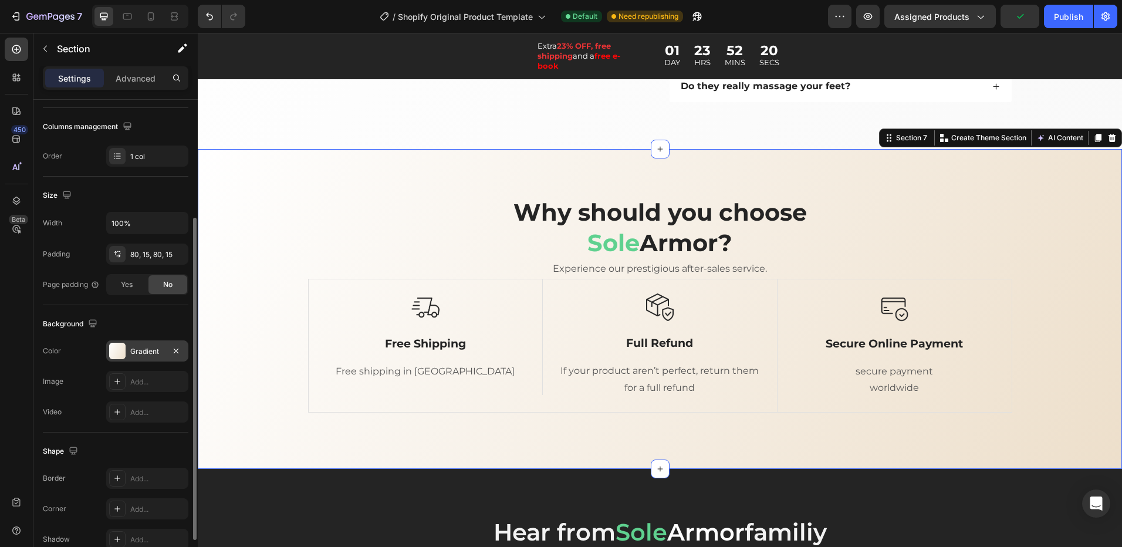
click at [163, 350] on div "Gradient" at bounding box center [147, 351] width 34 height 11
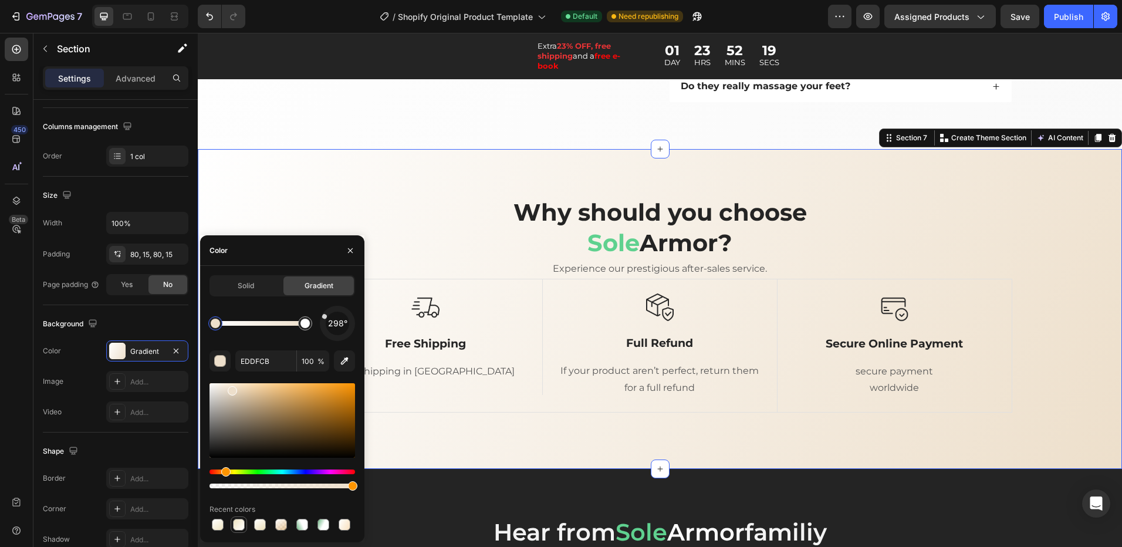
click at [235, 523] on div at bounding box center [239, 525] width 12 height 12
type input "EEE4C1"
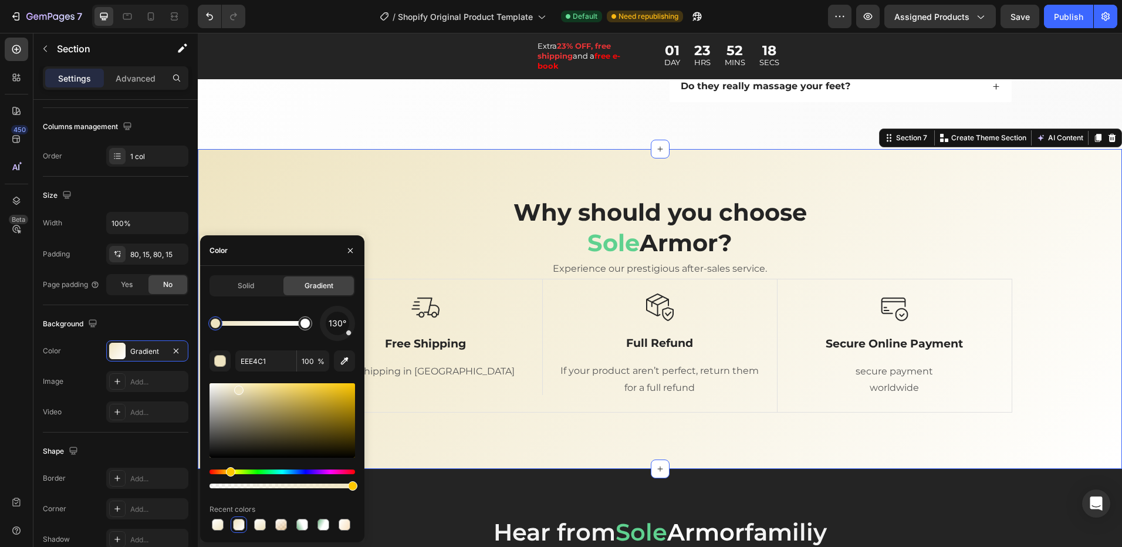
click at [398, 202] on h2 "Why should you choose Sole Armor?" at bounding box center [660, 227] width 704 height 63
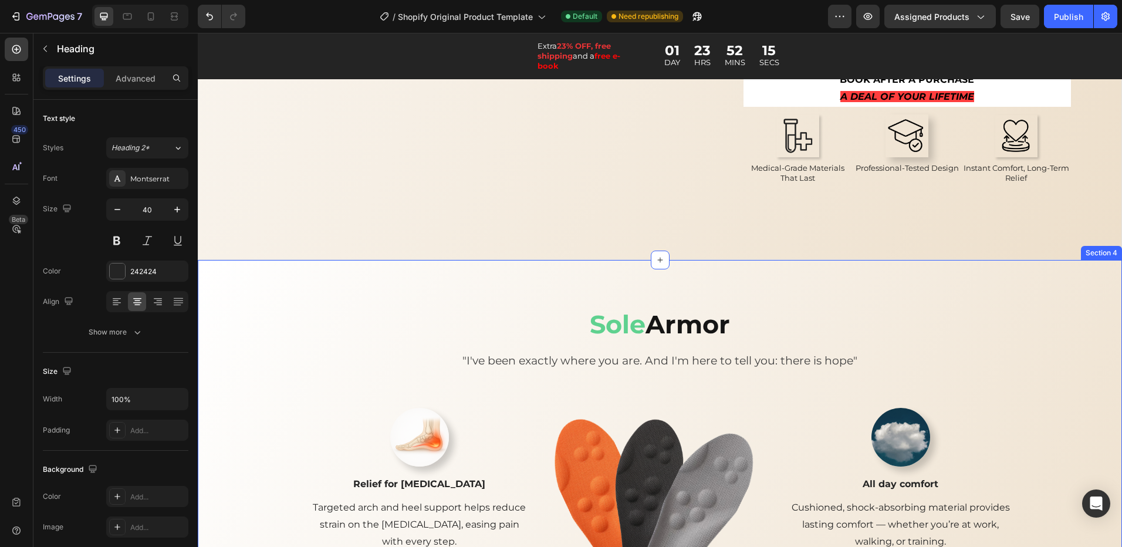
scroll to position [1303, 0]
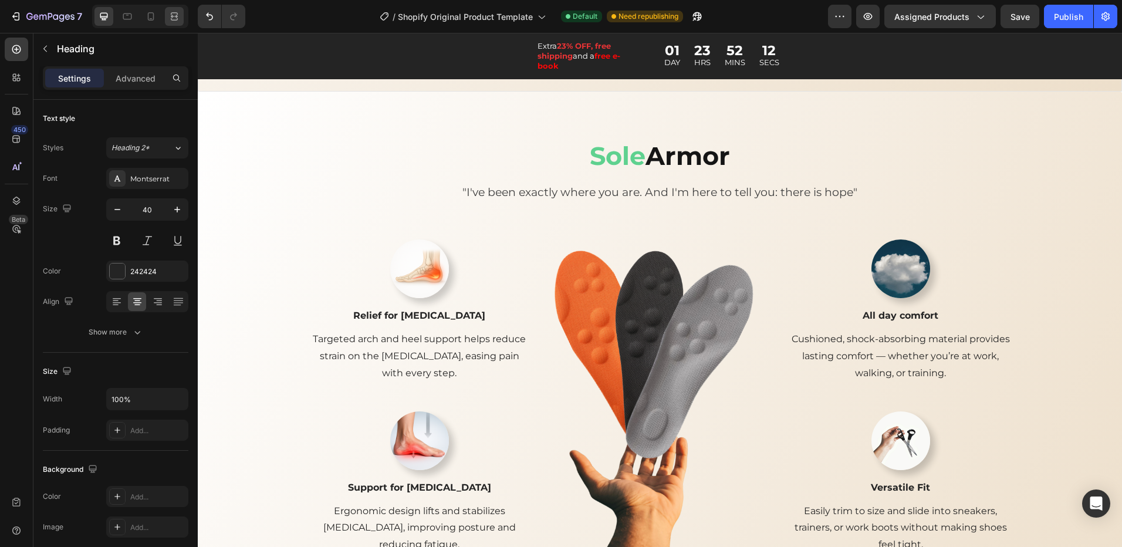
click at [178, 18] on icon at bounding box center [174, 17] width 12 height 12
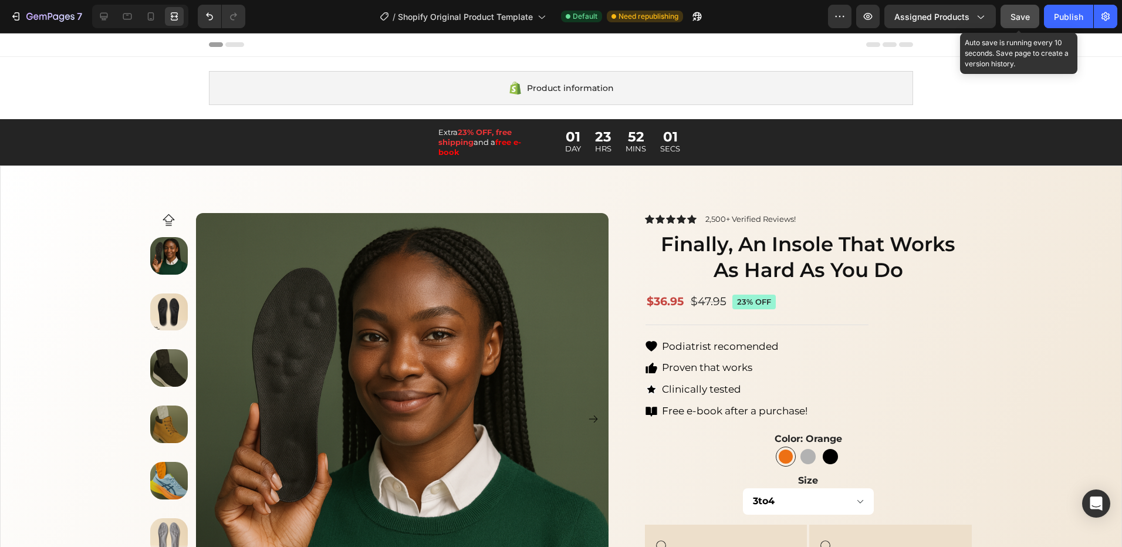
click at [1012, 22] on div "Save" at bounding box center [1020, 17] width 19 height 12
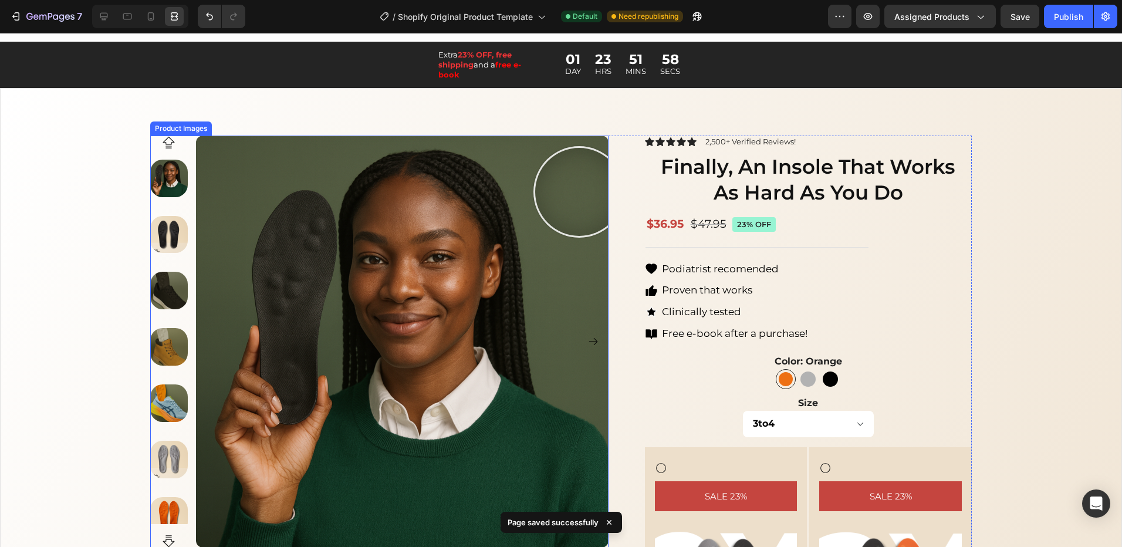
scroll to position [117, 0]
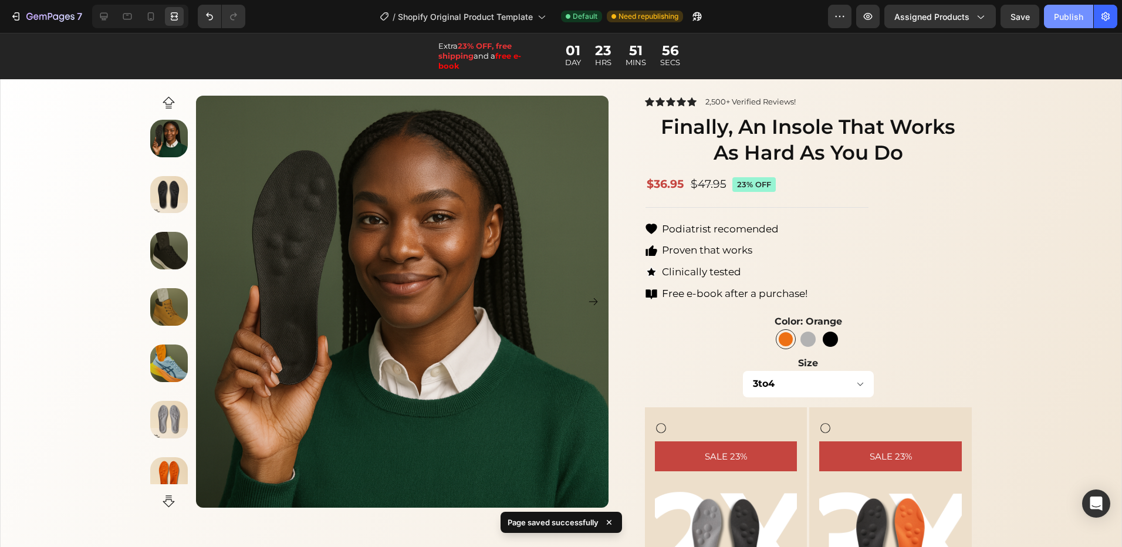
click at [1084, 18] on button "Publish" at bounding box center [1068, 16] width 49 height 23
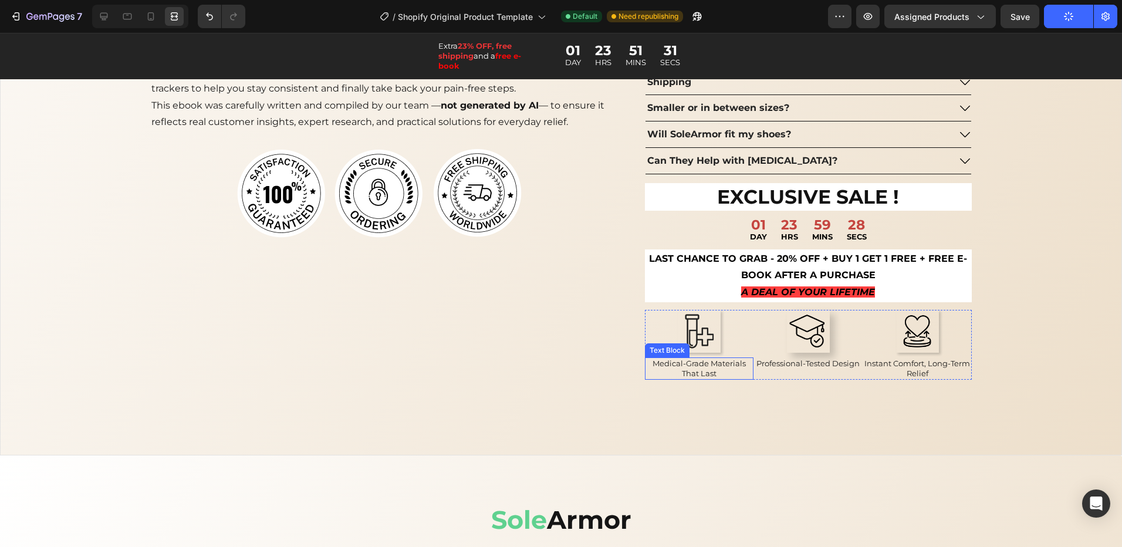
scroll to position [1232, 0]
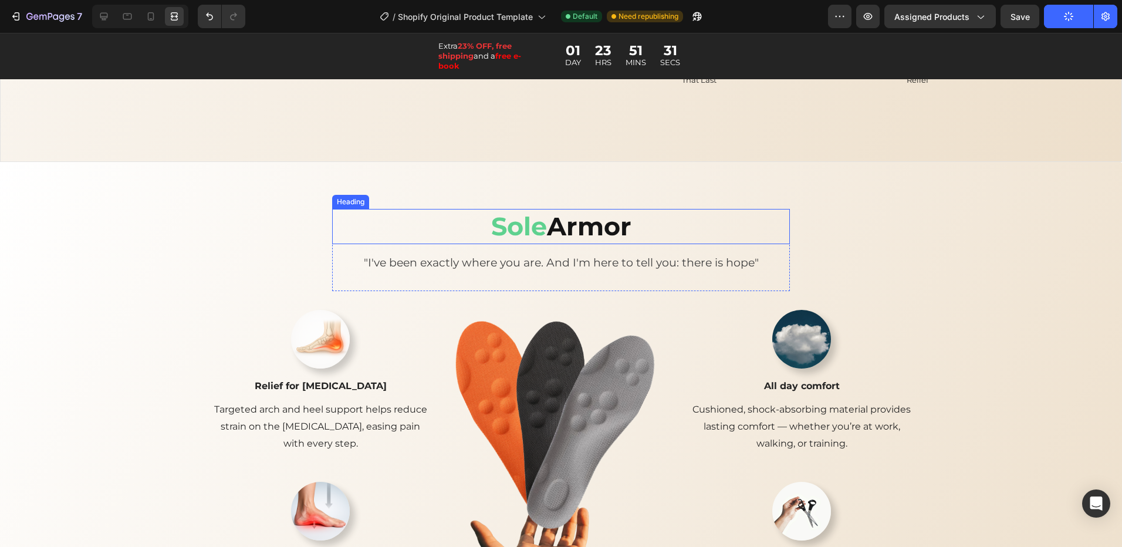
click at [539, 228] on span "Sole" at bounding box center [519, 226] width 56 height 31
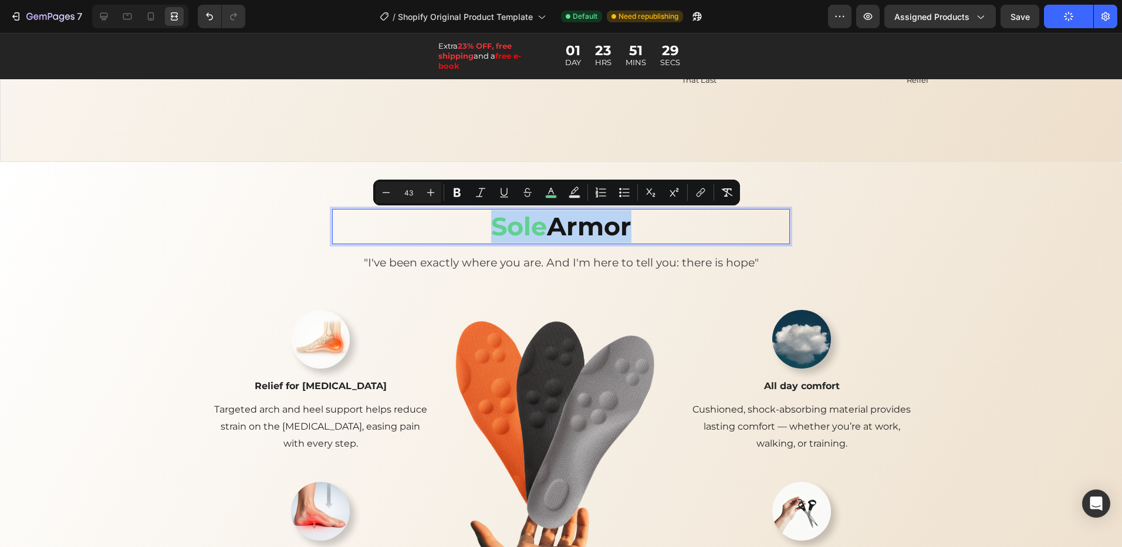
drag, startPoint x: 539, startPoint y: 228, endPoint x: 510, endPoint y: 229, distance: 29.4
click at [510, 229] on span "Sole" at bounding box center [519, 226] width 56 height 31
click at [481, 231] on p "Sole Armor" at bounding box center [560, 226] width 427 height 33
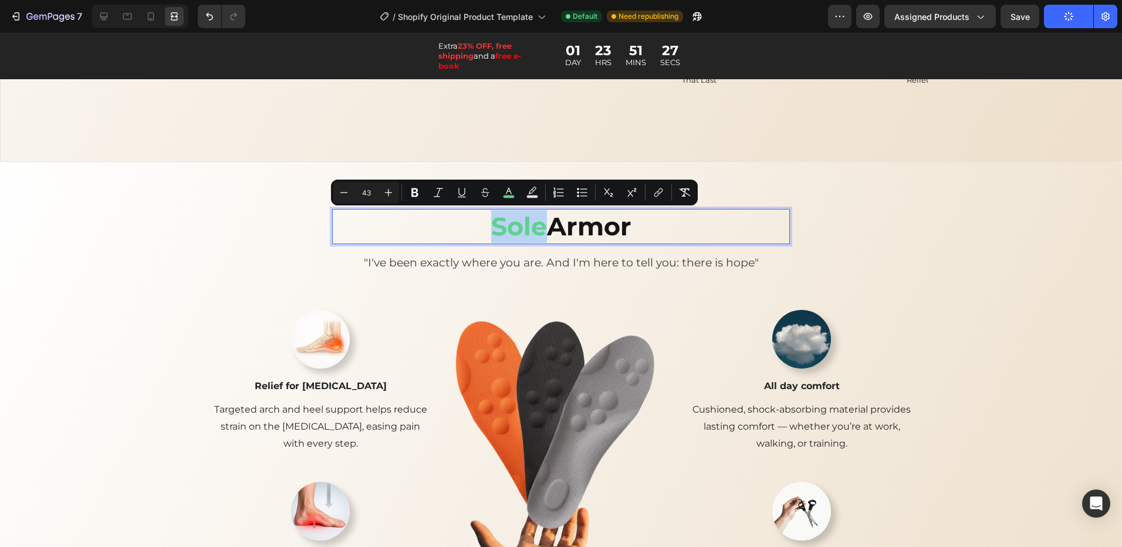
drag, startPoint x: 486, startPoint y: 230, endPoint x: 536, endPoint y: 227, distance: 50.0
click at [536, 227] on p "Sole Armor" at bounding box center [560, 226] width 427 height 33
click at [697, 231] on p "Sole Armor" at bounding box center [560, 226] width 427 height 33
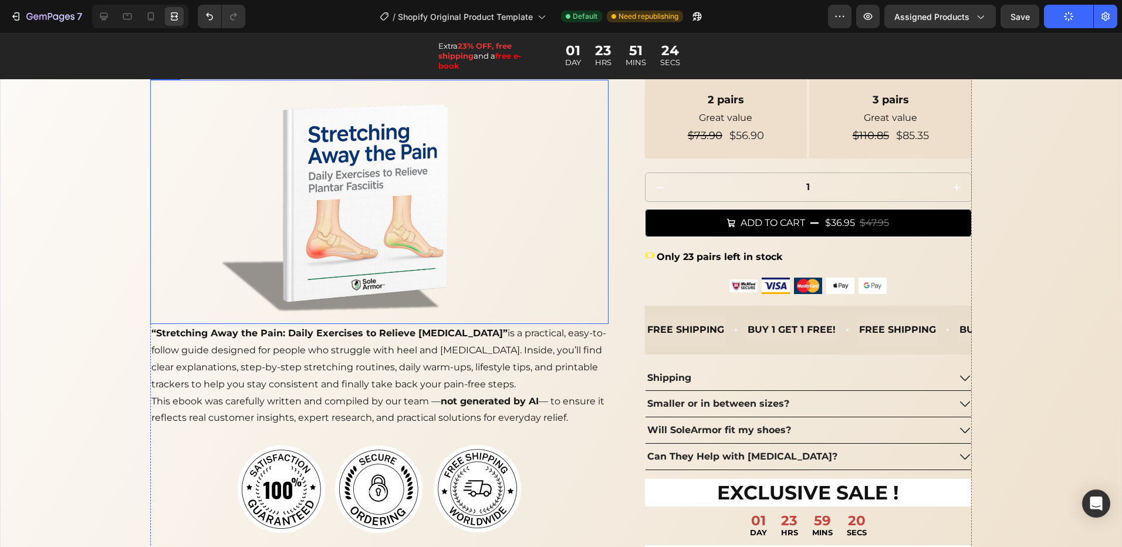
scroll to position [587, 0]
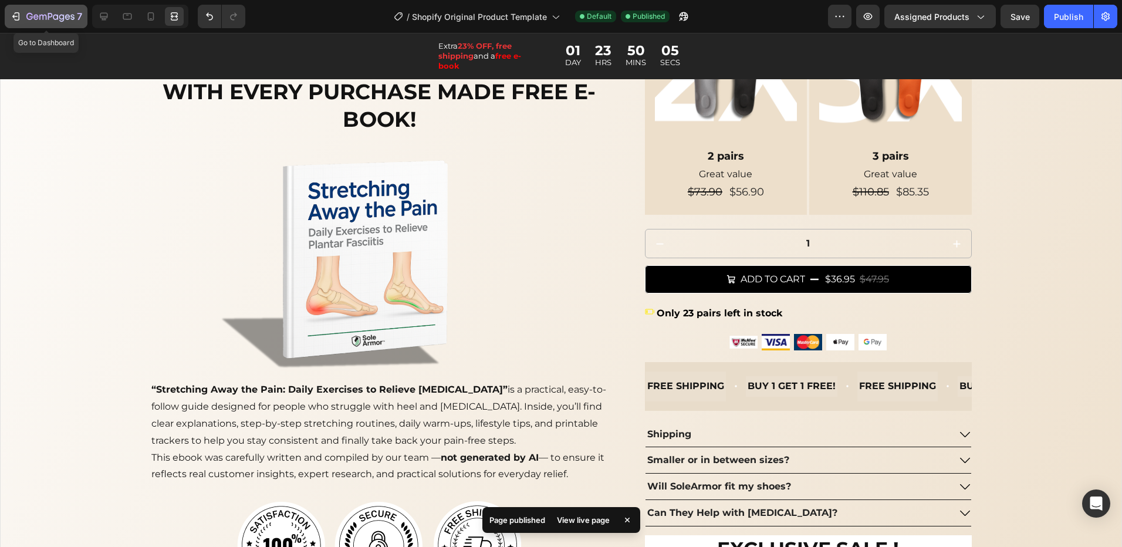
click at [13, 13] on icon "button" at bounding box center [16, 17] width 12 height 12
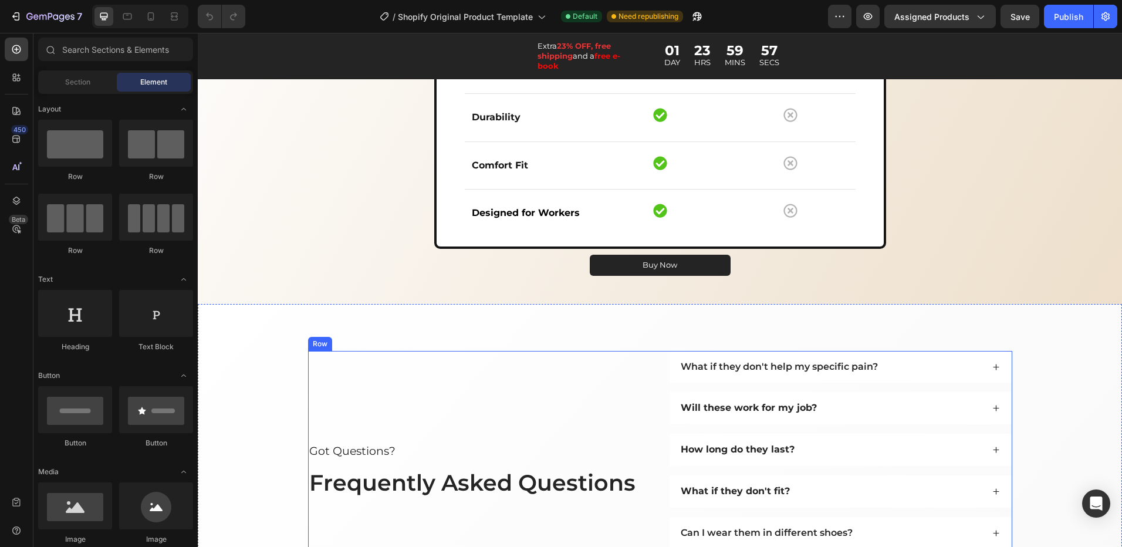
scroll to position [2290, 0]
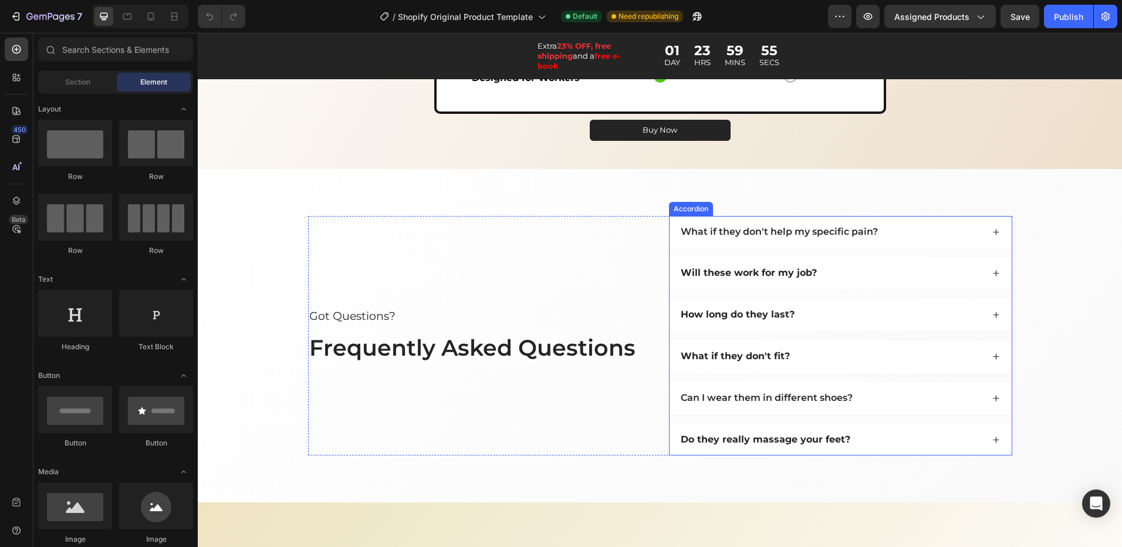
click at [861, 398] on div "Can I wear them in different shoes?" at bounding box center [831, 398] width 304 height 16
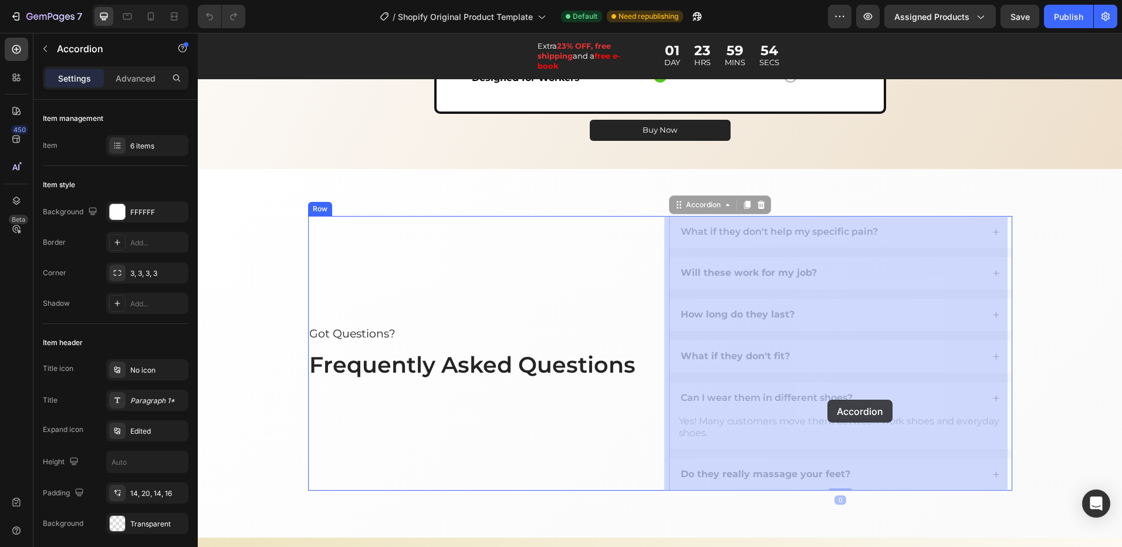
drag, startPoint x: 857, startPoint y: 397, endPoint x: 843, endPoint y: 398, distance: 14.1
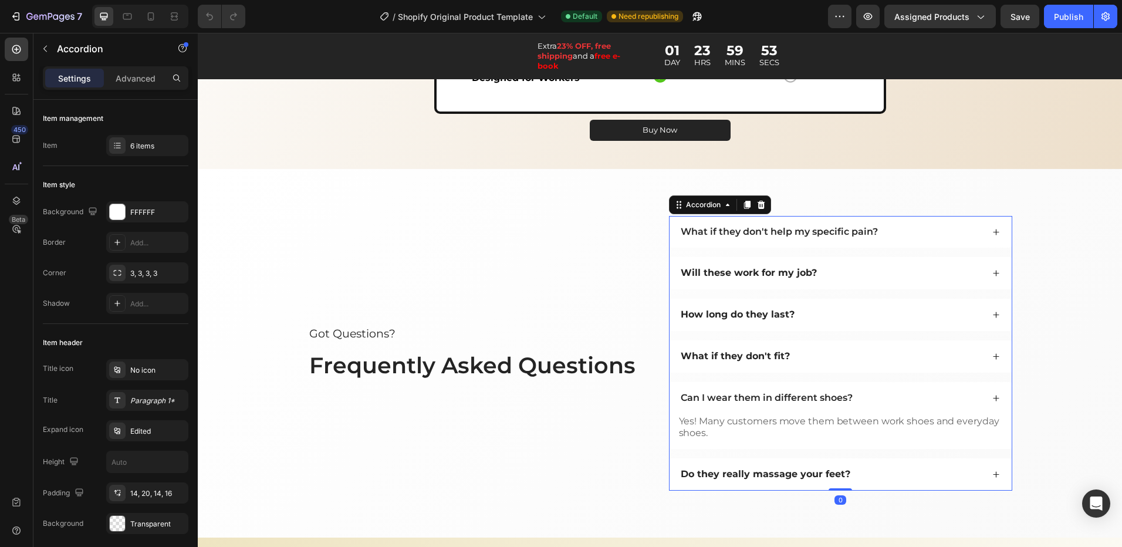
click at [857, 398] on div "Can I wear them in different shoes?" at bounding box center [831, 398] width 304 height 16
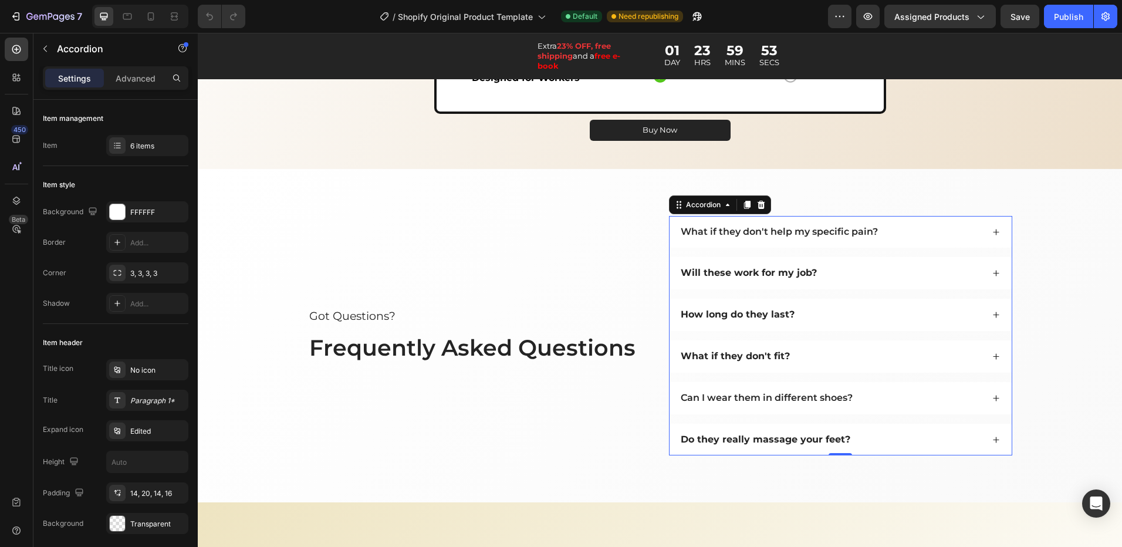
click at [851, 397] on div "Can I wear them in different shoes?" at bounding box center [831, 398] width 304 height 16
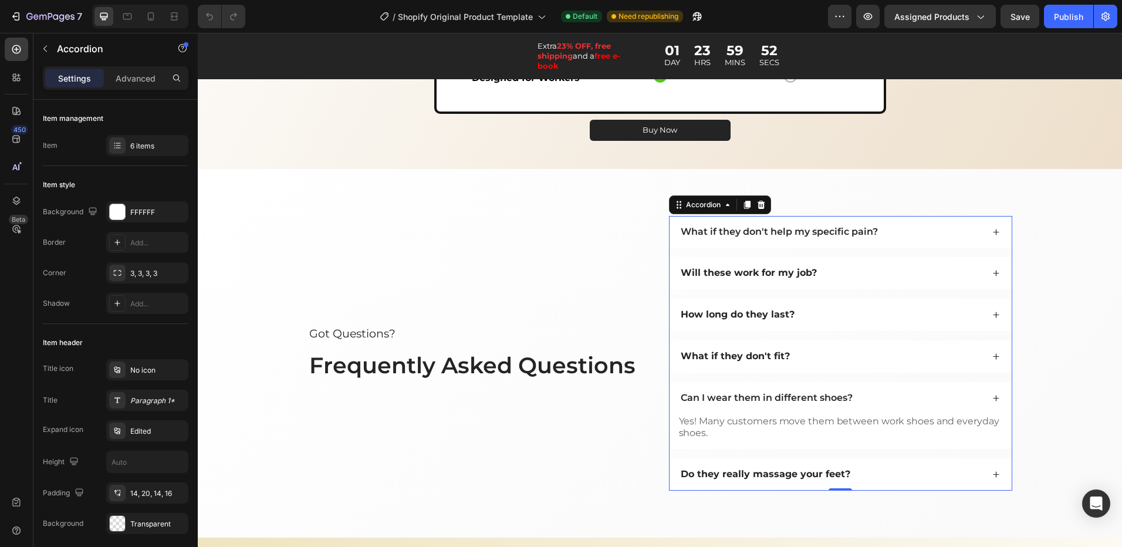
click at [850, 397] on div "Can I wear them in different shoes?" at bounding box center [831, 398] width 304 height 16
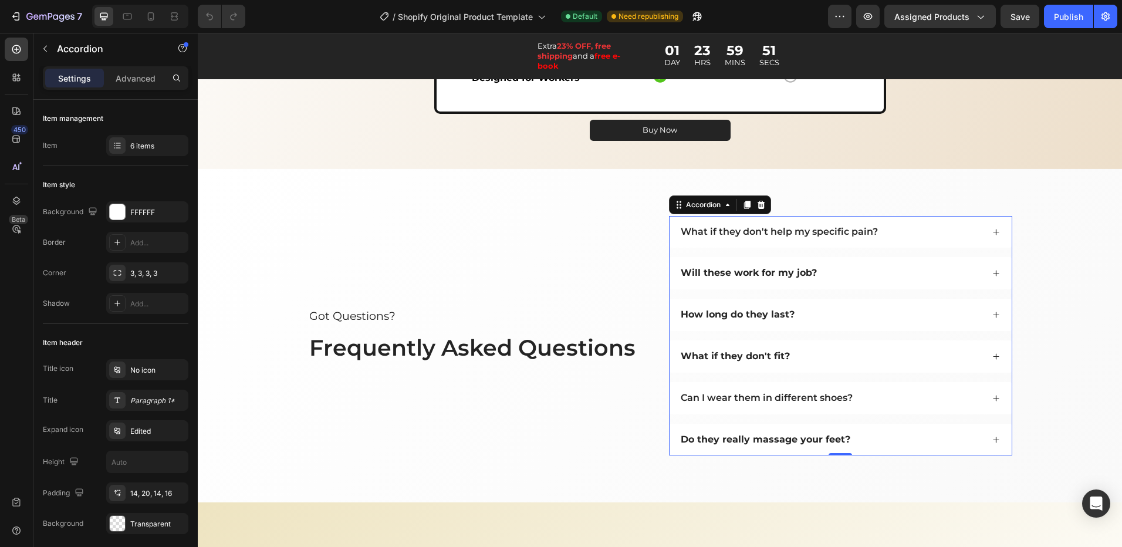
click at [849, 393] on div "Can I wear them in different shoes?" at bounding box center [766, 398] width 175 height 16
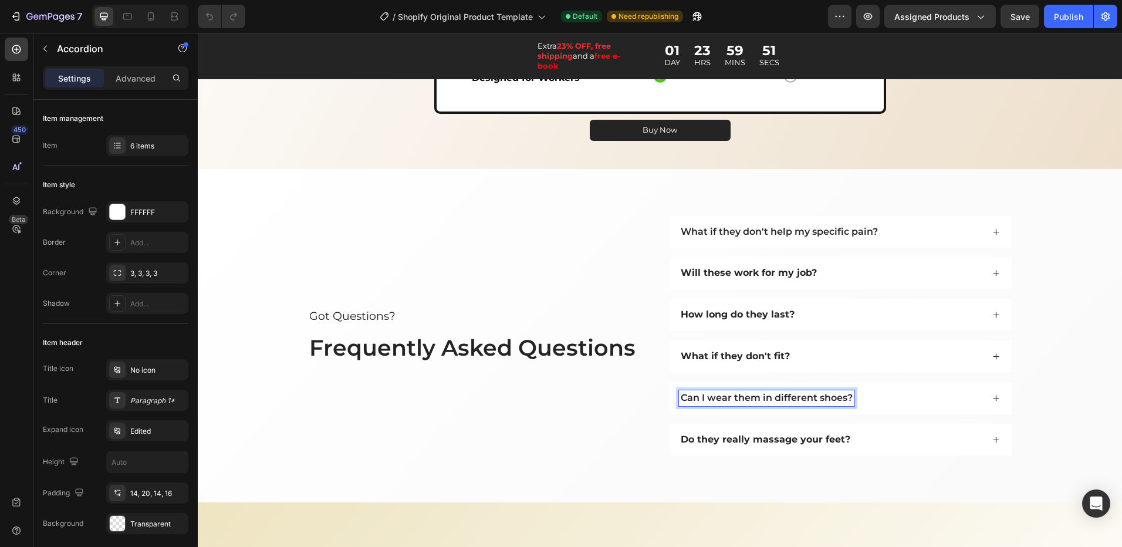
click at [854, 395] on div "Can I wear them in different shoes?" at bounding box center [831, 398] width 304 height 16
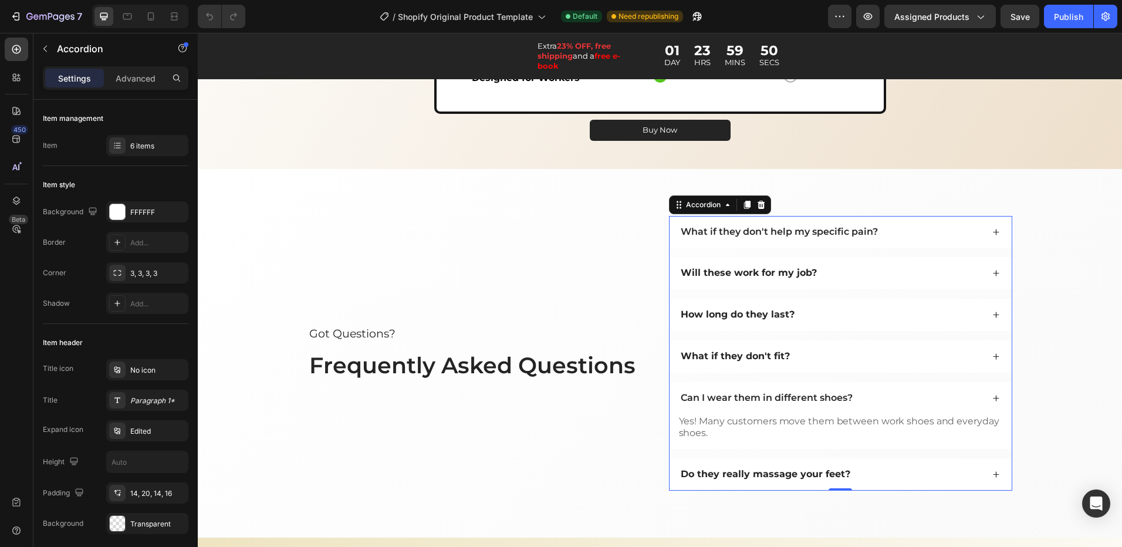
click at [844, 396] on p "Can I wear them in different shoes?" at bounding box center [767, 398] width 172 height 12
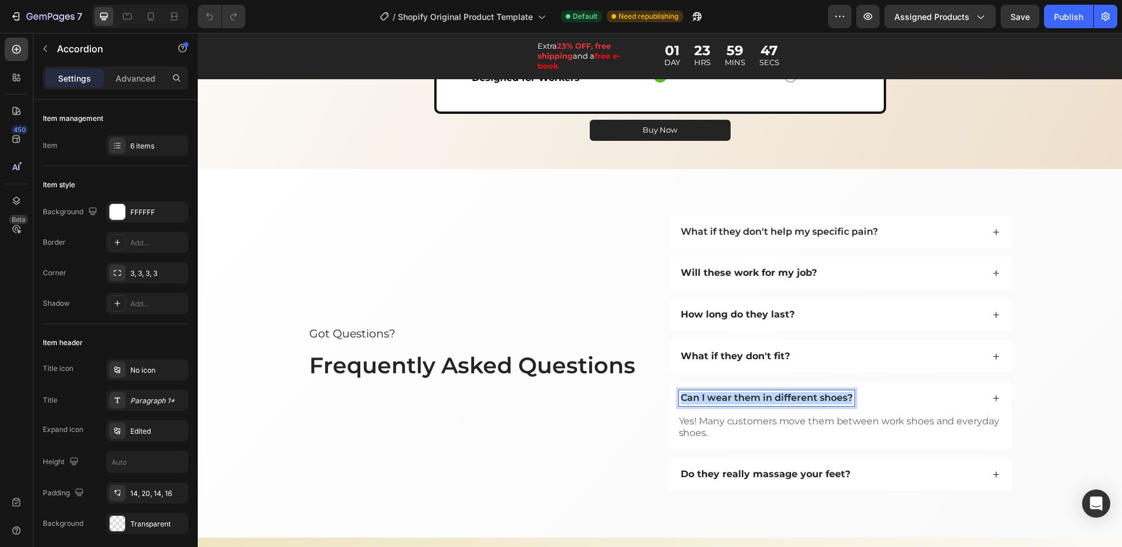
drag, startPoint x: 846, startPoint y: 398, endPoint x: 669, endPoint y: 401, distance: 177.2
click at [670, 401] on div "Can I wear them in different shoes?" at bounding box center [841, 398] width 342 height 32
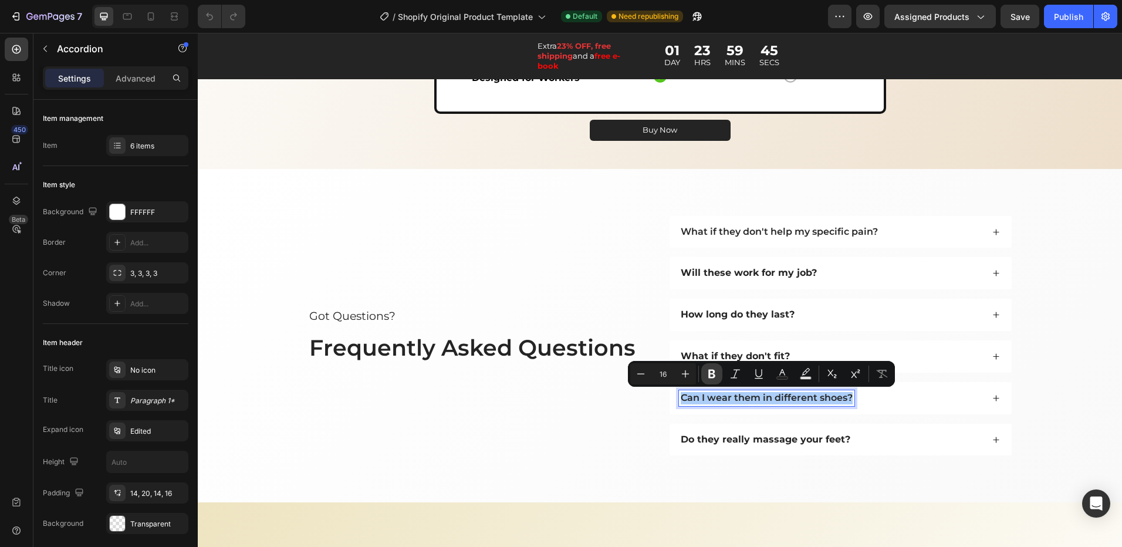
drag, startPoint x: 713, startPoint y: 380, endPoint x: 596, endPoint y: 284, distance: 151.4
click at [713, 380] on button "Bold" at bounding box center [711, 373] width 21 height 21
click at [873, 228] on p "What if they don't help my specific pain?" at bounding box center [779, 232] width 197 height 12
click at [873, 232] on p "What if they don't help my specific pain?" at bounding box center [779, 232] width 197 height 12
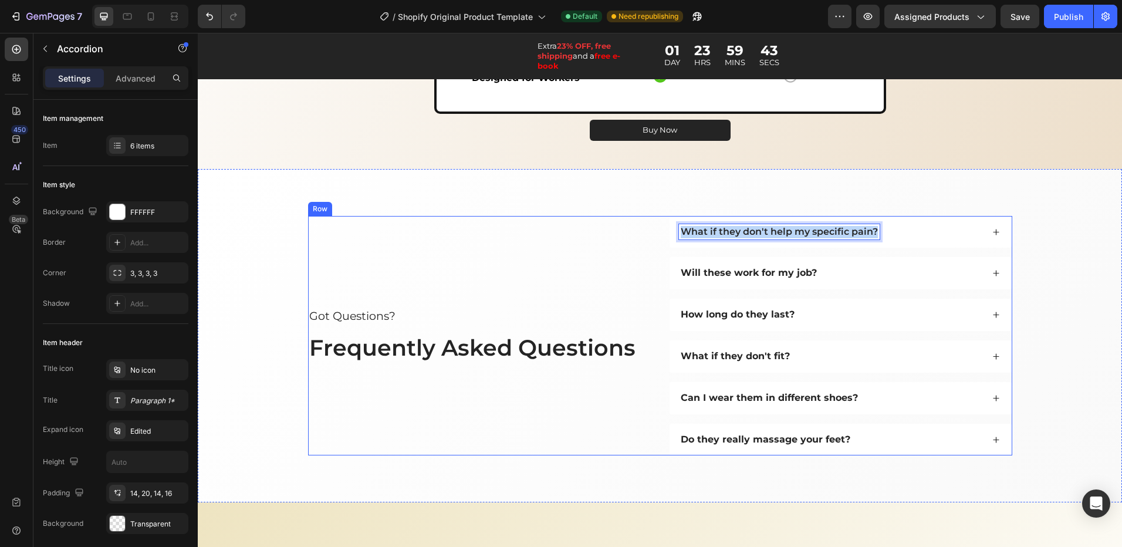
drag, startPoint x: 872, startPoint y: 232, endPoint x: 661, endPoint y: 240, distance: 210.8
click at [661, 240] on div "Got Questions? Text Block Frequently Asked Questions Heading What if they don't…" at bounding box center [660, 336] width 704 height 240
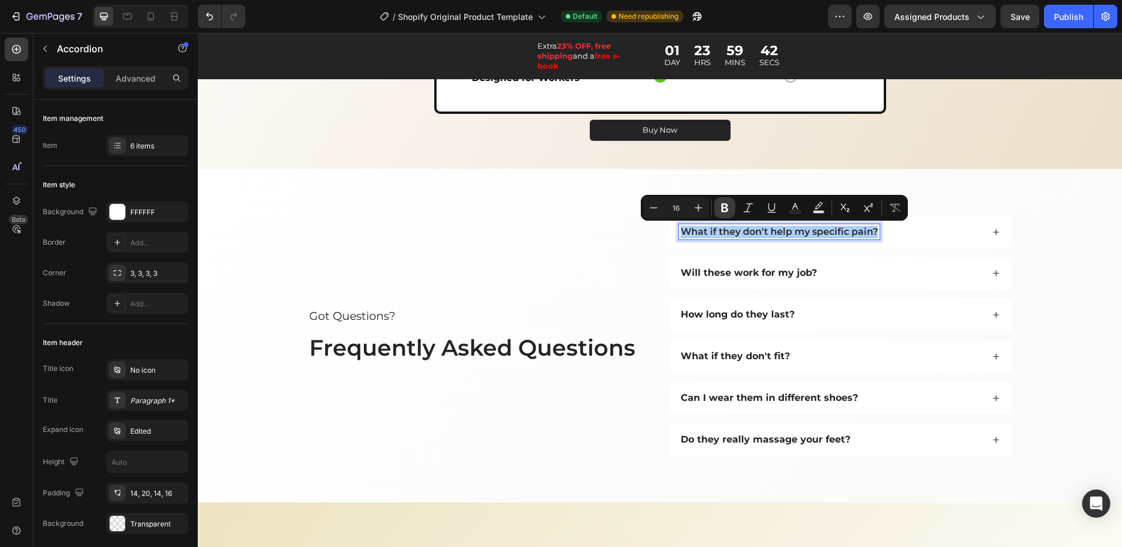
click at [723, 213] on icon "Editor contextual toolbar" at bounding box center [725, 208] width 12 height 12
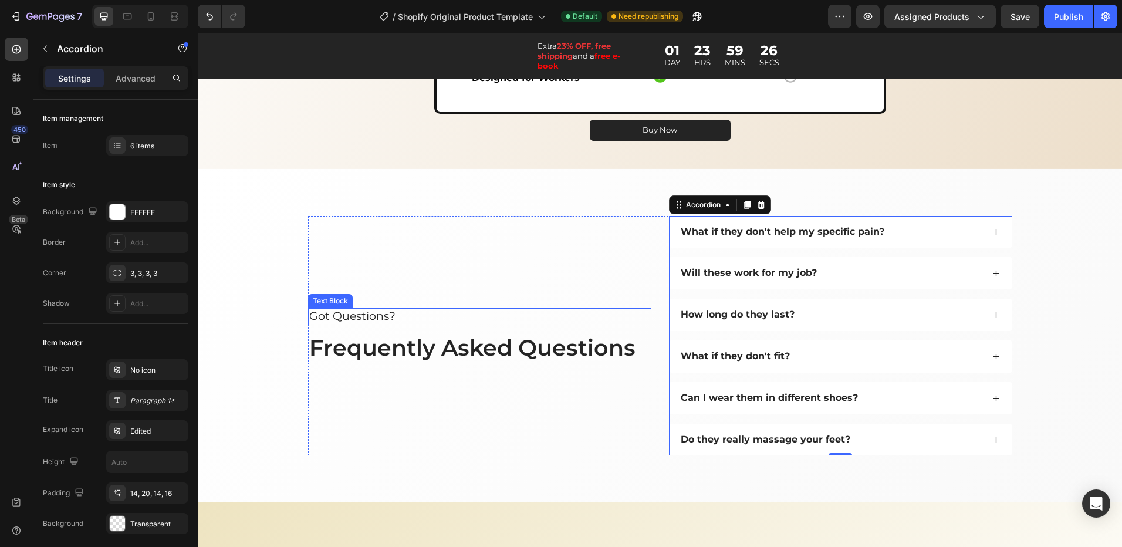
click at [390, 317] on p "Got Questions?" at bounding box center [479, 316] width 341 height 15
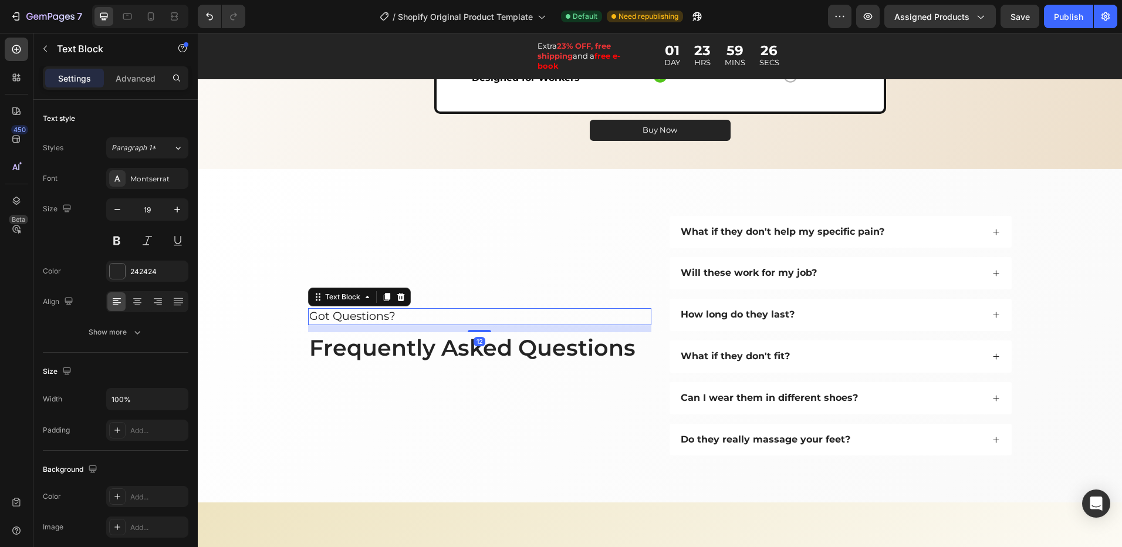
click at [394, 316] on p "Got Questions?" at bounding box center [479, 316] width 341 height 15
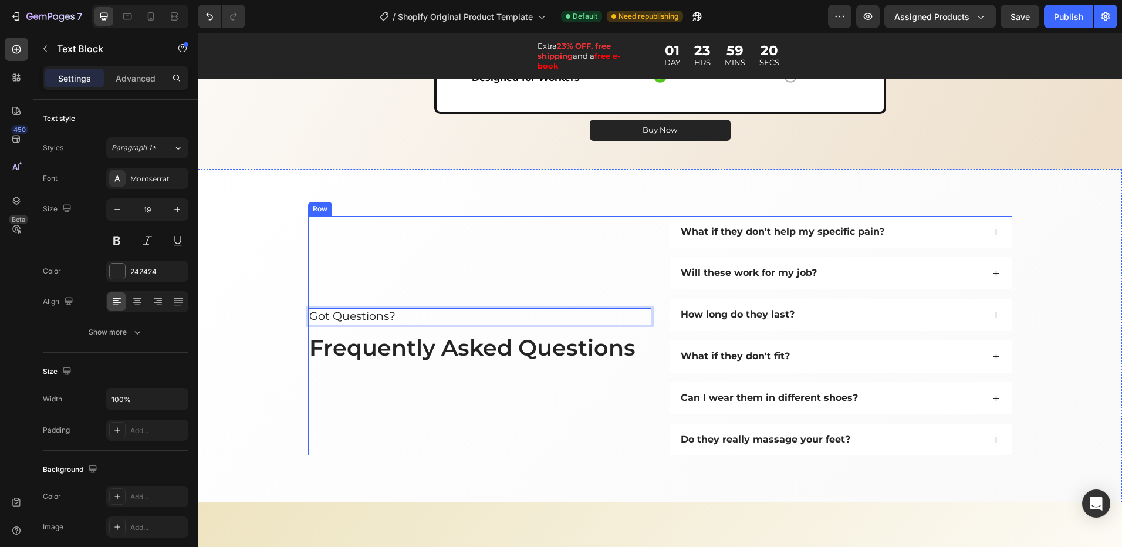
drag, startPoint x: 391, startPoint y: 312, endPoint x: 374, endPoint y: 345, distance: 37.5
click at [391, 366] on div "Got Questions? Text Block 12 Frequently Asked Questions Heading" at bounding box center [479, 336] width 343 height 240
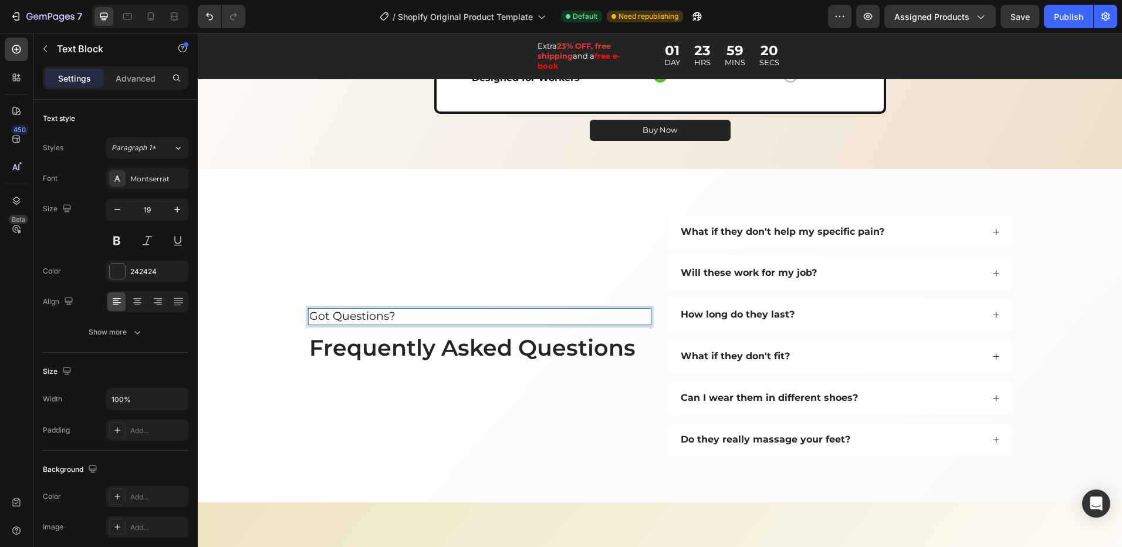
click at [375, 283] on div "Got Questions? Text Block 12 Frequently Asked Questions Heading" at bounding box center [479, 336] width 343 height 240
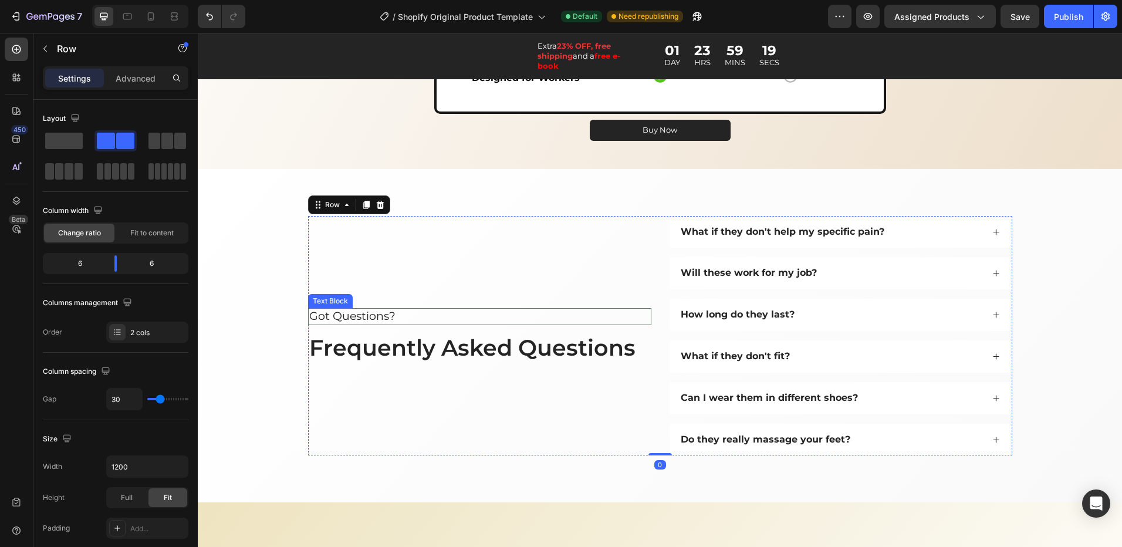
click at [334, 321] on p "Got Questions?" at bounding box center [479, 316] width 341 height 15
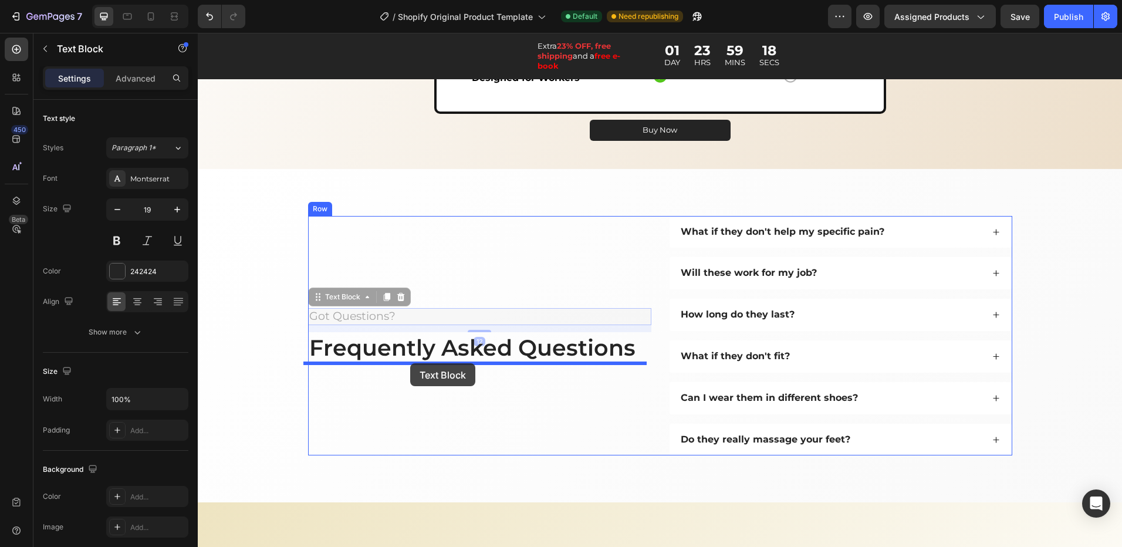
drag, startPoint x: 324, startPoint y: 327, endPoint x: 417, endPoint y: 363, distance: 99.4
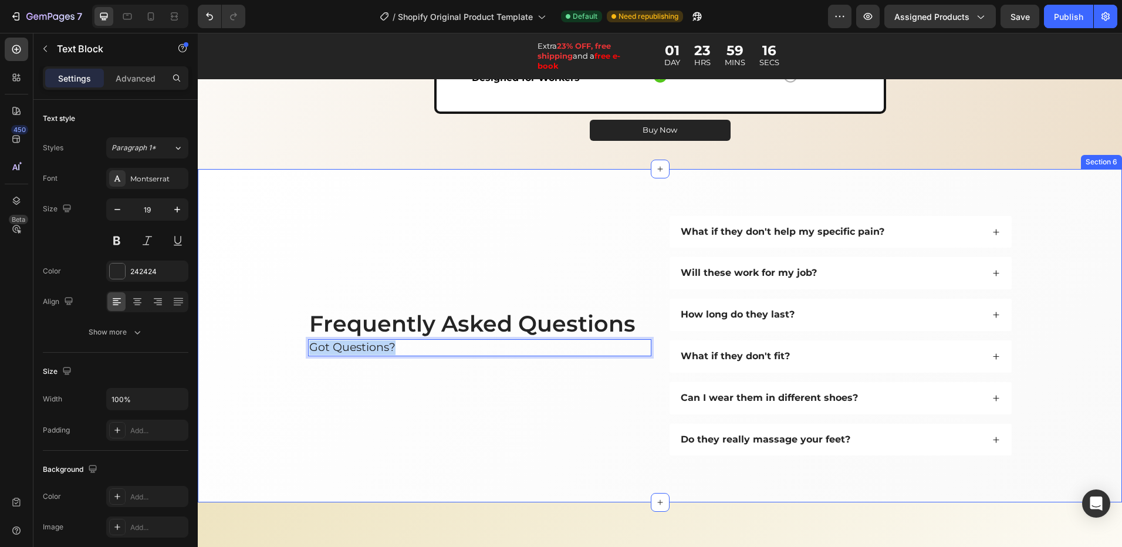
drag, startPoint x: 394, startPoint y: 350, endPoint x: 290, endPoint y: 349, distance: 103.9
click at [290, 349] on div "Frequently Asked Questions Heading Got Questions? Text Block 12 What if they do…" at bounding box center [660, 336] width 901 height 240
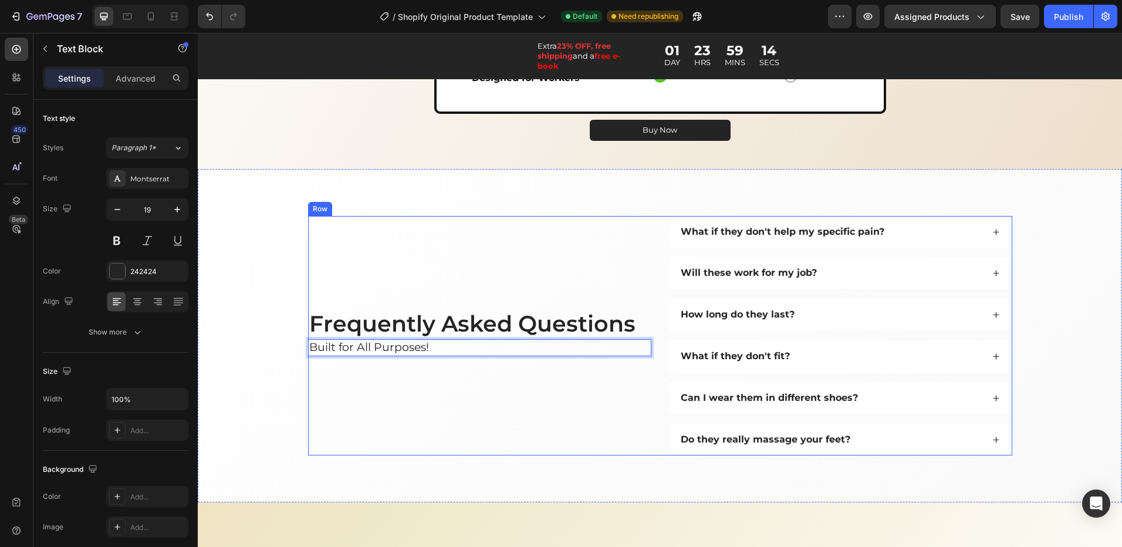
click at [431, 249] on div "Frequently Asked Questions Heading Built for All Purposes! Text Block 12" at bounding box center [479, 336] width 343 height 240
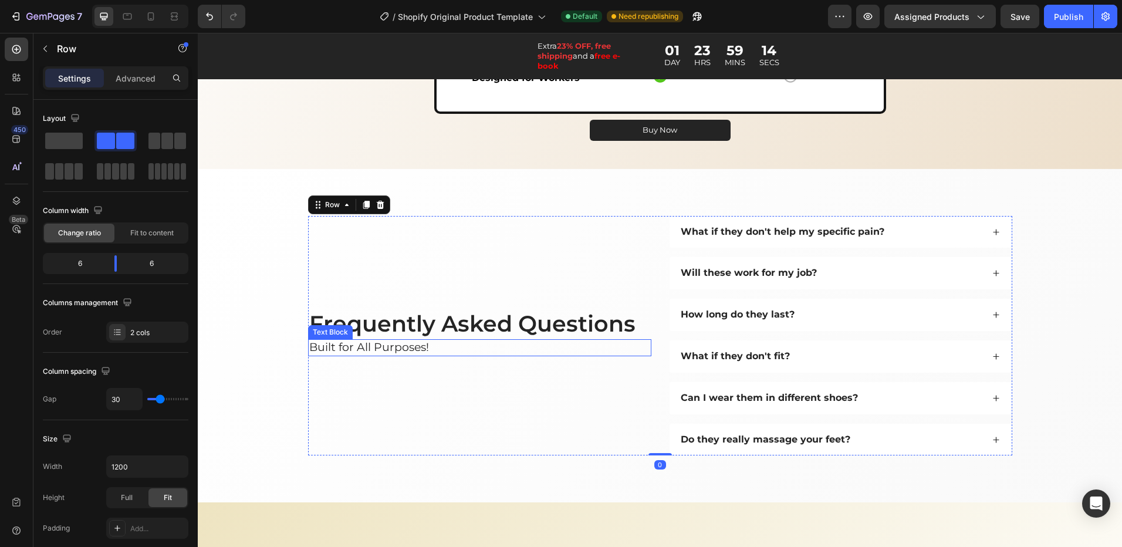
click at [420, 346] on p "Built for All Purposes!" at bounding box center [479, 347] width 341 height 15
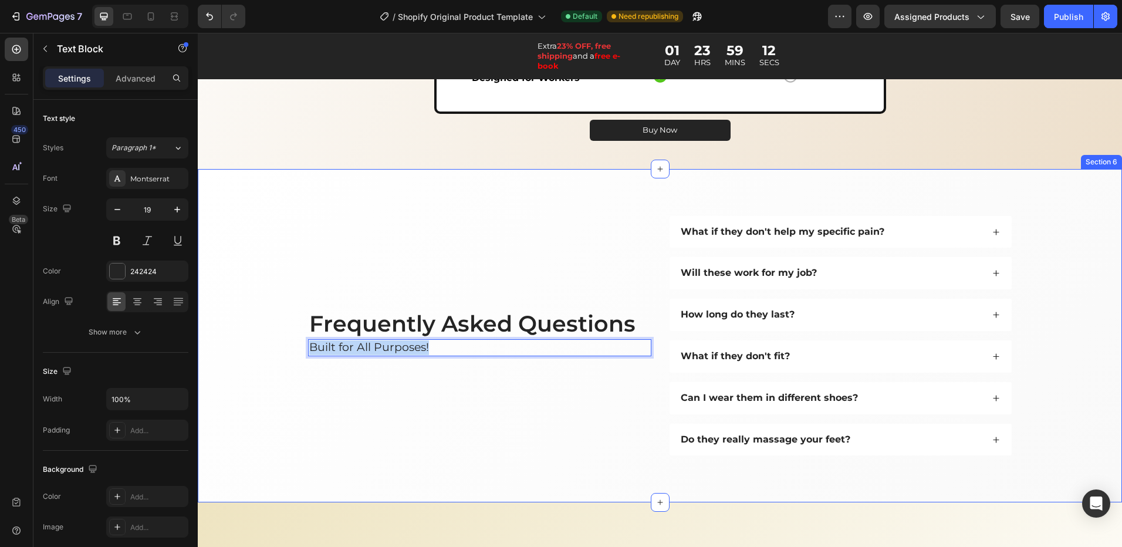
drag, startPoint x: 428, startPoint y: 348, endPoint x: 292, endPoint y: 359, distance: 136.6
click at [292, 359] on div "Frequently Asked Questions Heading Built for All Purposes! Text Block 12 What i…" at bounding box center [660, 336] width 901 height 240
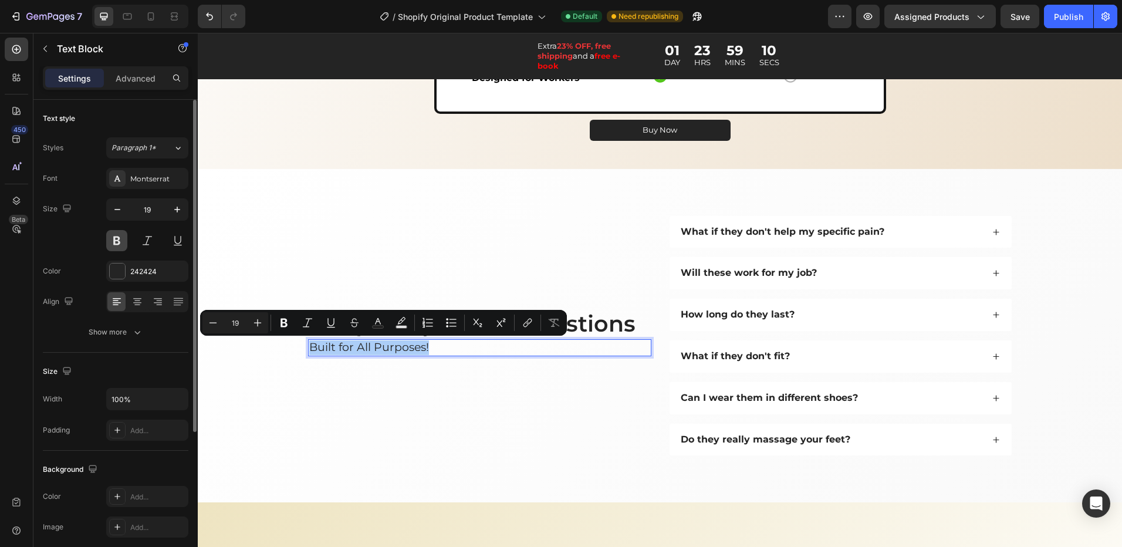
click at [116, 240] on button at bounding box center [116, 240] width 21 height 21
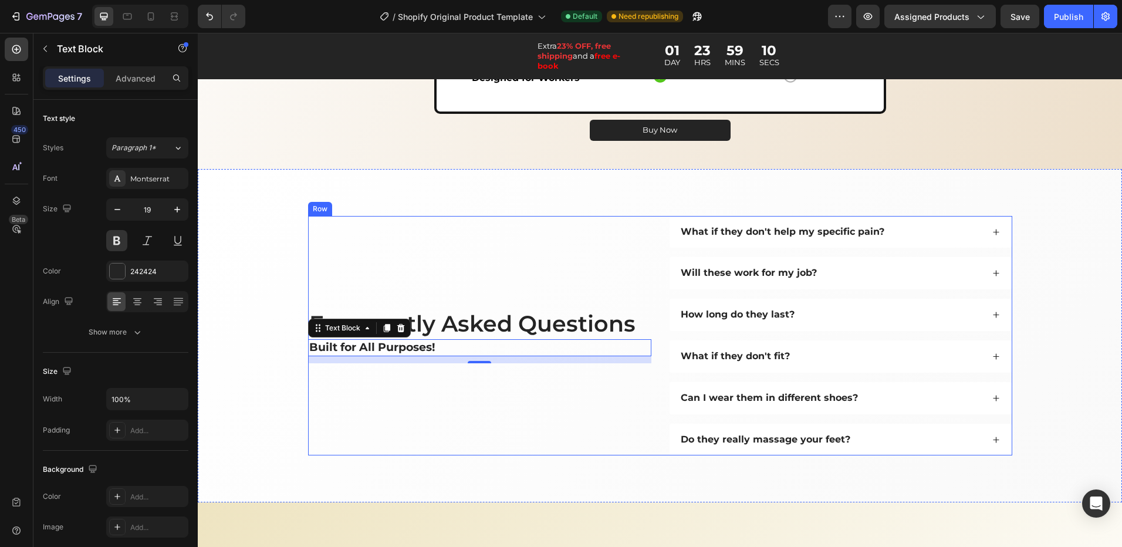
click at [419, 423] on div "Frequently Asked Questions Heading Built for All Purposes! Text Block 12" at bounding box center [479, 336] width 343 height 240
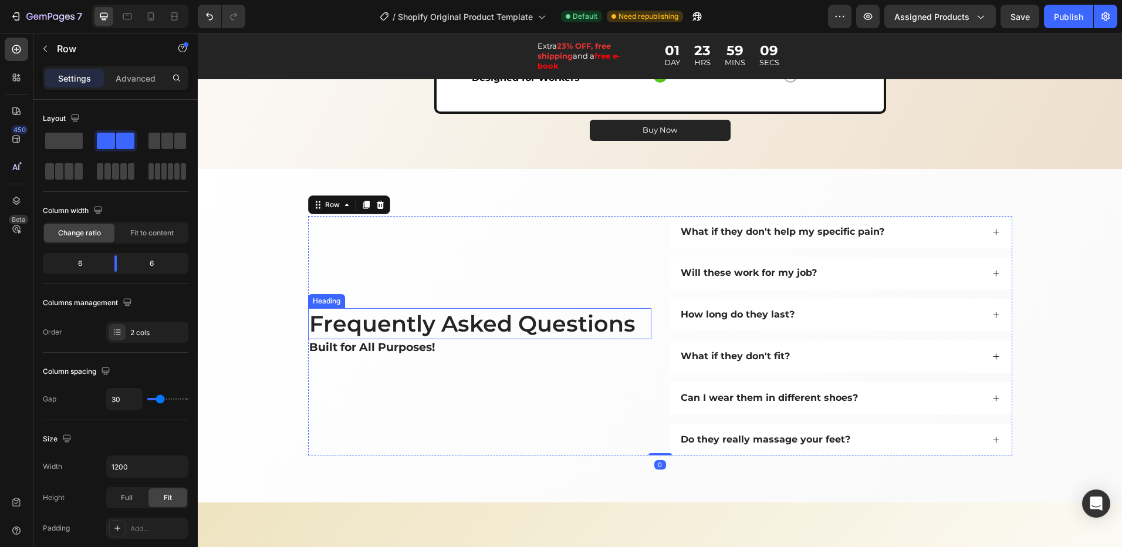
click at [634, 319] on h2 "Frequently Asked Questions" at bounding box center [479, 323] width 343 height 31
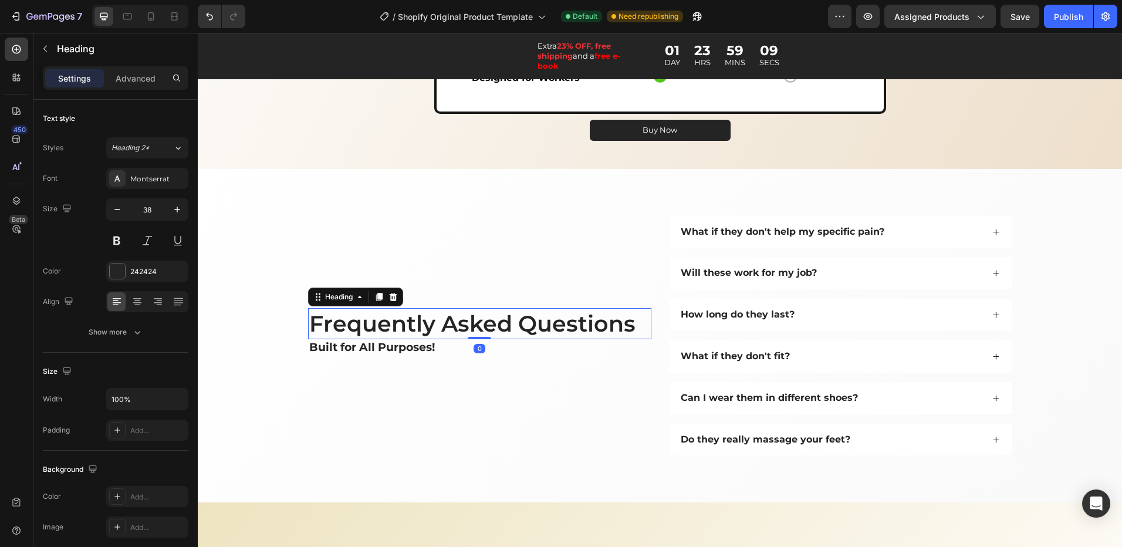
click at [644, 325] on h2 "Frequently Asked Questions" at bounding box center [479, 323] width 343 height 31
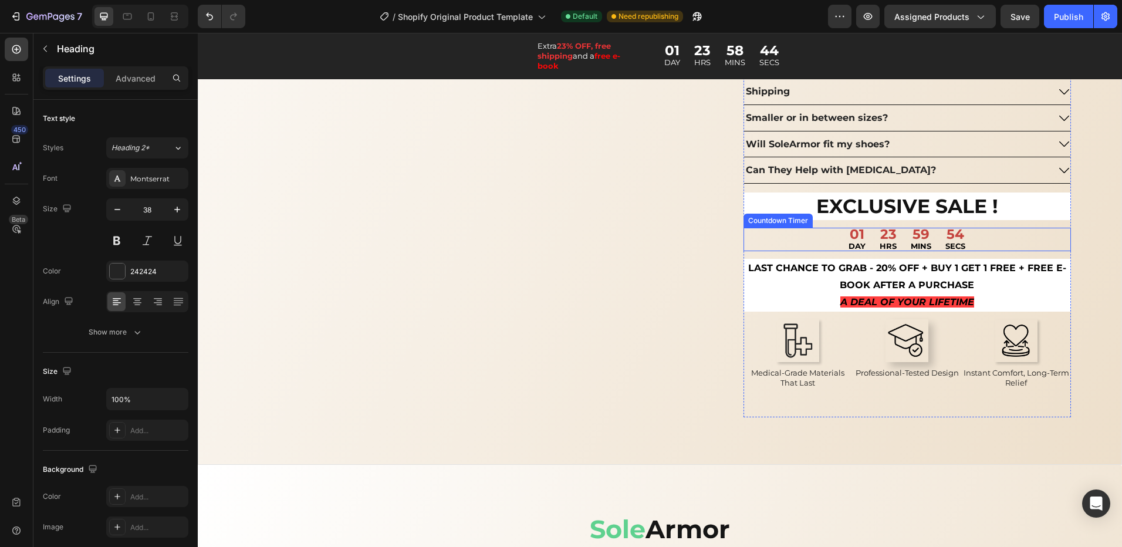
scroll to position [971, 0]
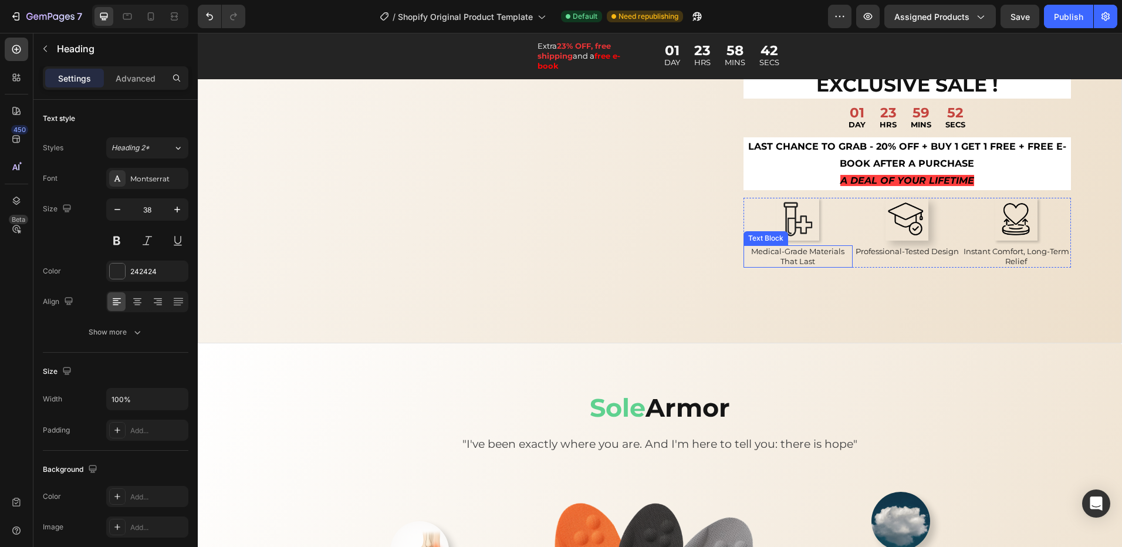
click at [822, 266] on p "Medical-Grade Materials That Last" at bounding box center [798, 256] width 107 height 20
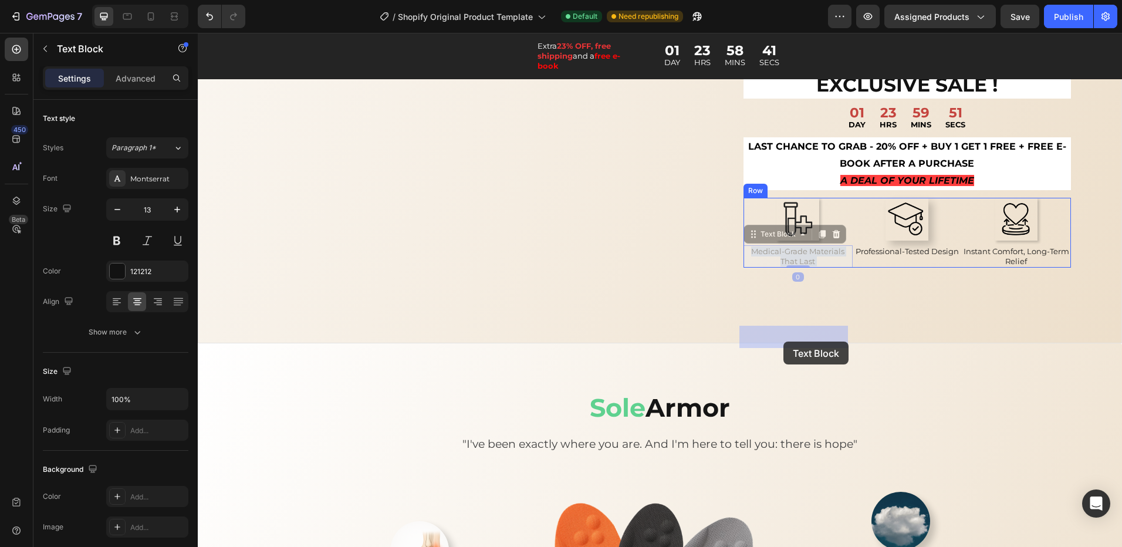
drag, startPoint x: 817, startPoint y: 342, endPoint x: 783, endPoint y: 342, distance: 34.0
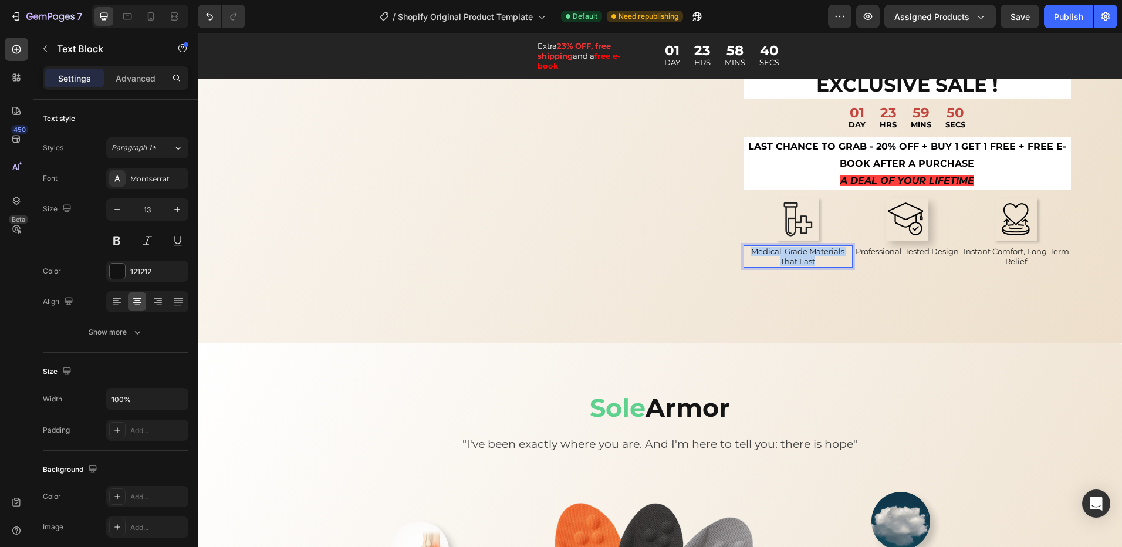
drag, startPoint x: 813, startPoint y: 340, endPoint x: 744, endPoint y: 332, distance: 69.2
click at [745, 266] on p "Medical-Grade Materials That Last" at bounding box center [798, 256] width 107 height 20
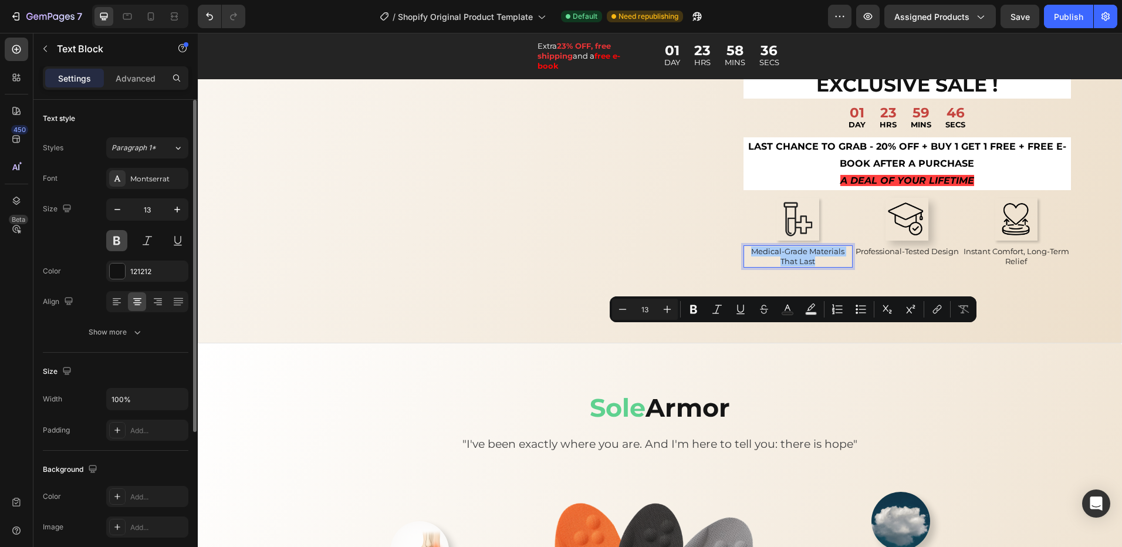
click at [116, 247] on button at bounding box center [116, 240] width 21 height 21
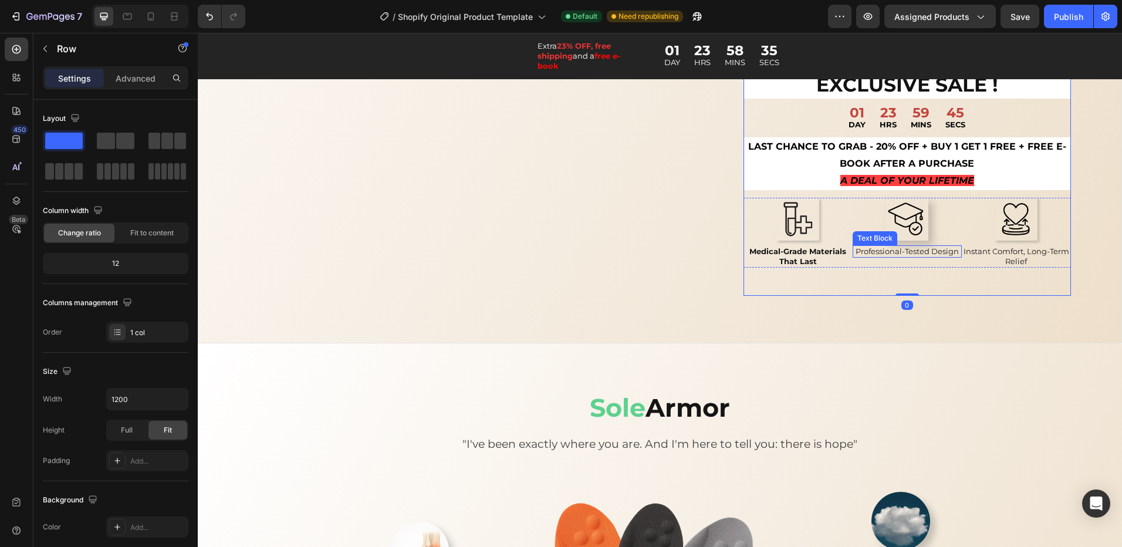
click at [950, 256] on p "Professional-Tested Design" at bounding box center [907, 251] width 107 height 10
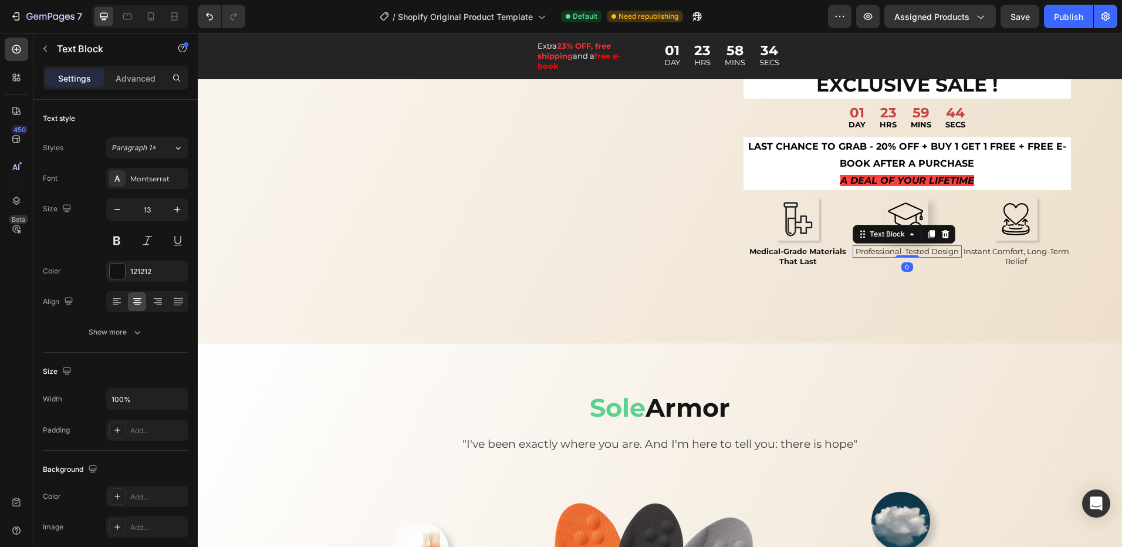
click at [954, 256] on p "Professional-Tested Design" at bounding box center [907, 251] width 107 height 10
drag, startPoint x: 954, startPoint y: 332, endPoint x: 848, endPoint y: 337, distance: 106.3
click at [853, 258] on div "Professional-Tested Design" at bounding box center [907, 251] width 109 height 12
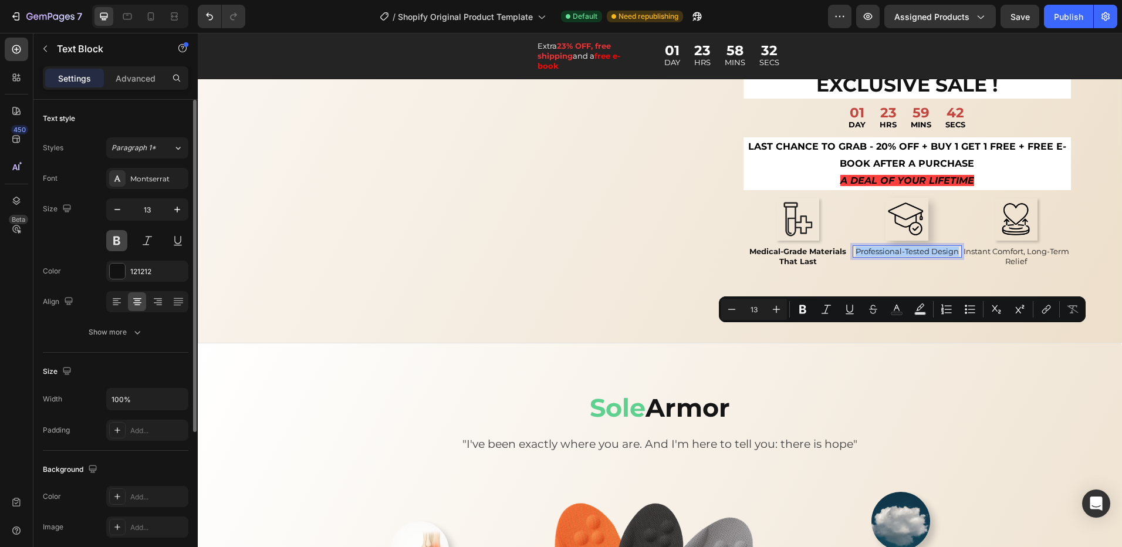
drag, startPoint x: 119, startPoint y: 246, endPoint x: 197, endPoint y: 245, distance: 78.6
click at [119, 246] on button at bounding box center [116, 240] width 21 height 21
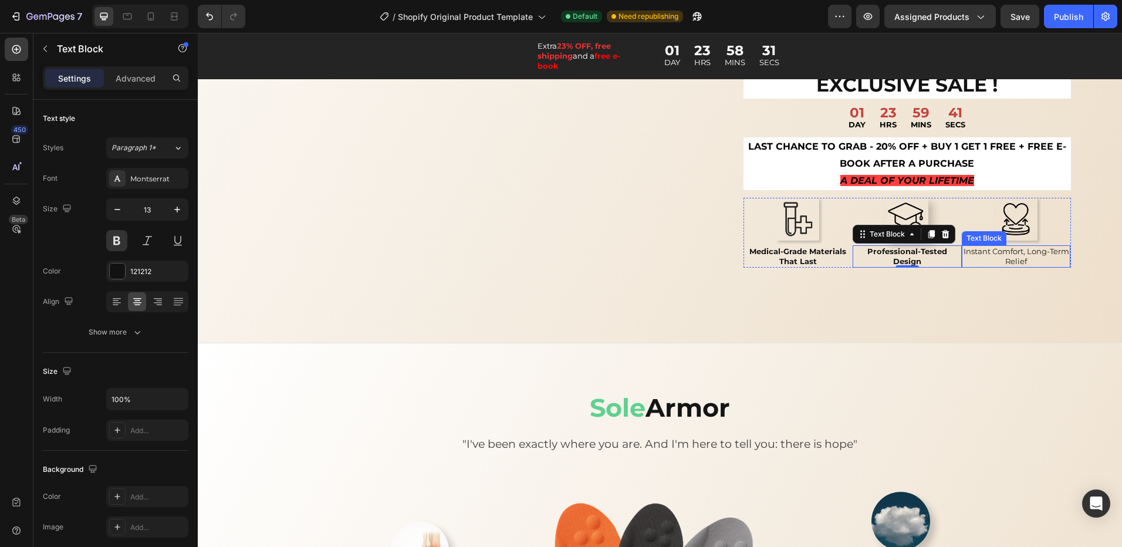
click at [1035, 266] on p "Instant Comfort, Long-Term Relief" at bounding box center [1016, 256] width 107 height 20
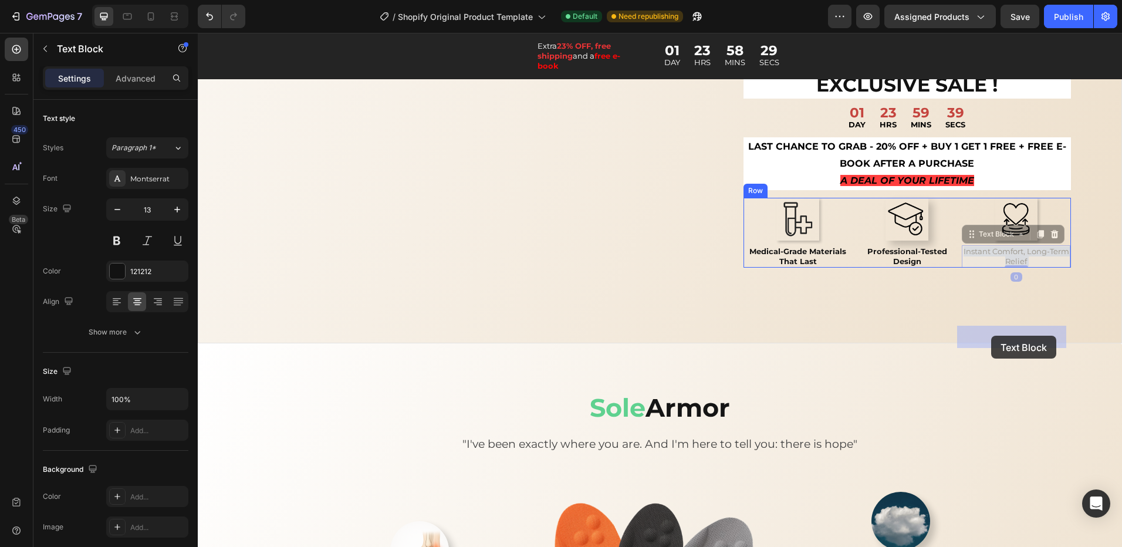
drag, startPoint x: 1028, startPoint y: 342, endPoint x: 991, endPoint y: 336, distance: 37.0
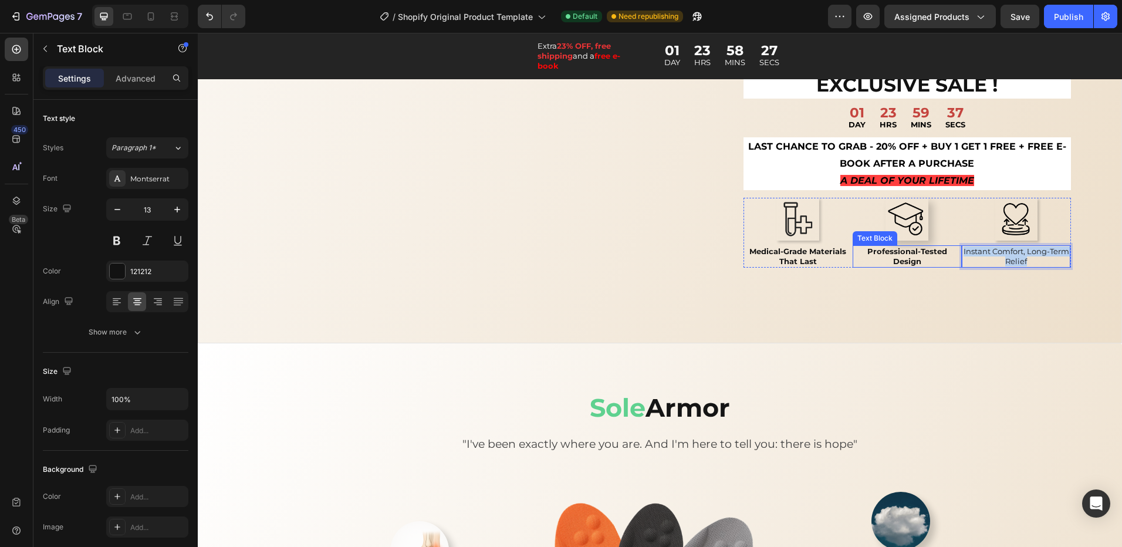
drag, startPoint x: 1011, startPoint y: 340, endPoint x: 956, endPoint y: 331, distance: 56.0
click at [956, 268] on div "Image Medical-Grade Materials That Last Text Block Image Professional-Tested De…" at bounding box center [907, 233] width 327 height 70
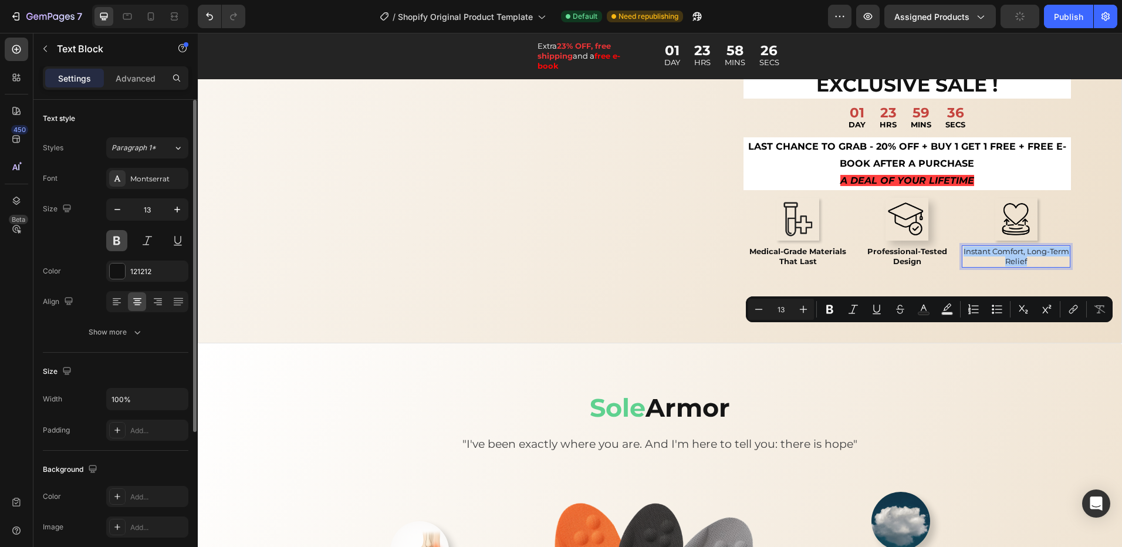
drag, startPoint x: 118, startPoint y: 237, endPoint x: 207, endPoint y: 317, distance: 119.3
click at [118, 237] on button at bounding box center [116, 240] width 21 height 21
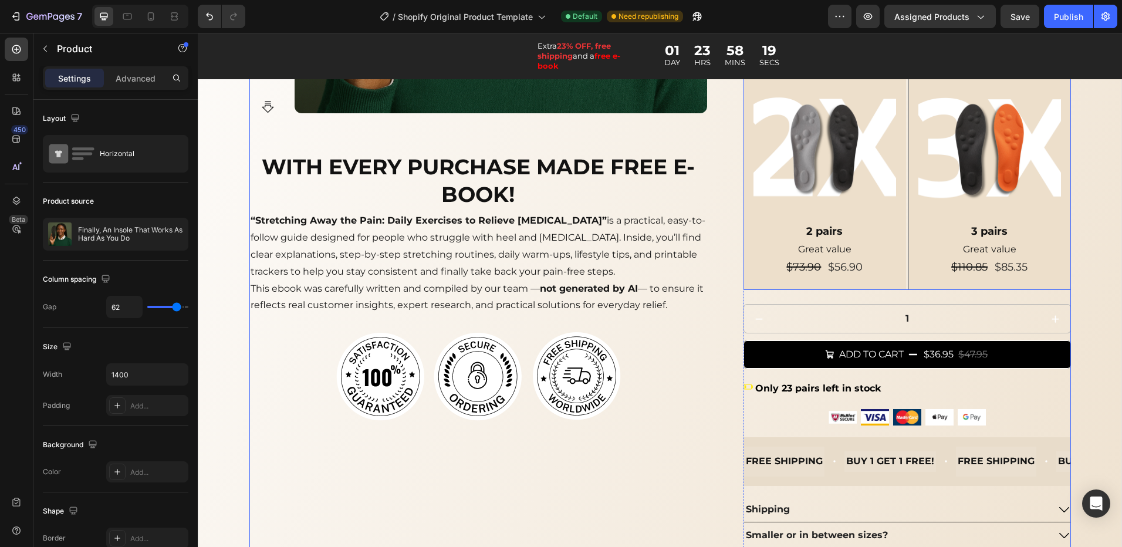
scroll to position [560, 0]
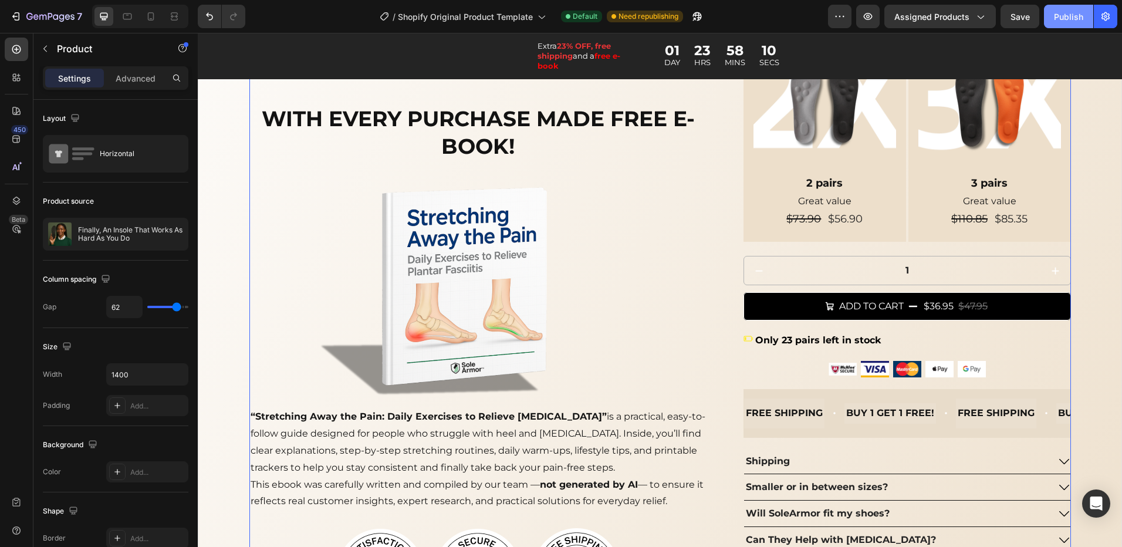
click at [1077, 19] on div "Publish" at bounding box center [1068, 17] width 29 height 12
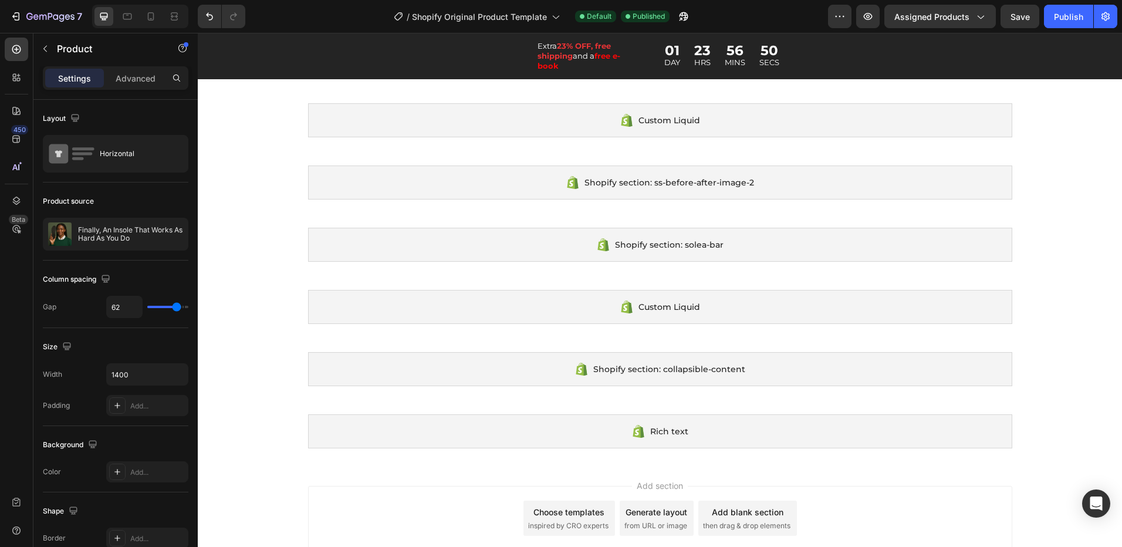
scroll to position [3671, 0]
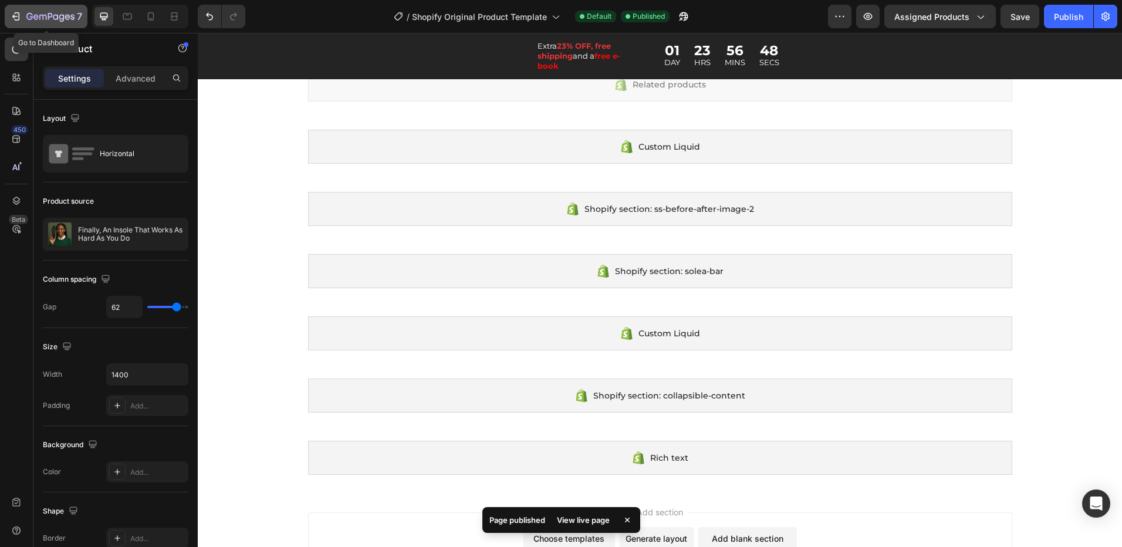
click at [12, 18] on icon "button" at bounding box center [16, 17] width 12 height 12
click at [23, 16] on div "7" at bounding box center [46, 16] width 72 height 14
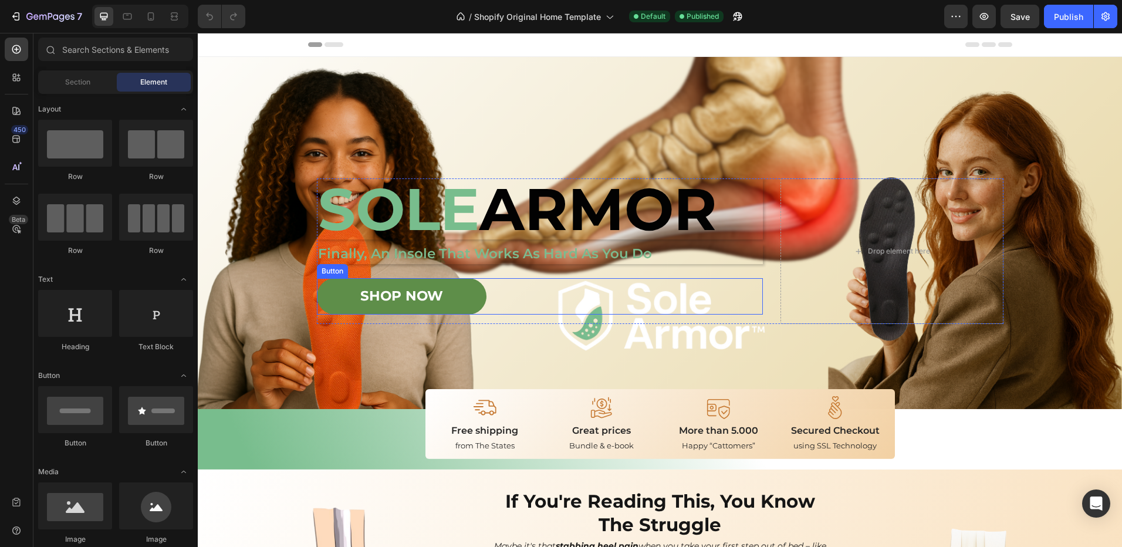
click at [451, 298] on button "SHOP NOW" at bounding box center [402, 296] width 170 height 36
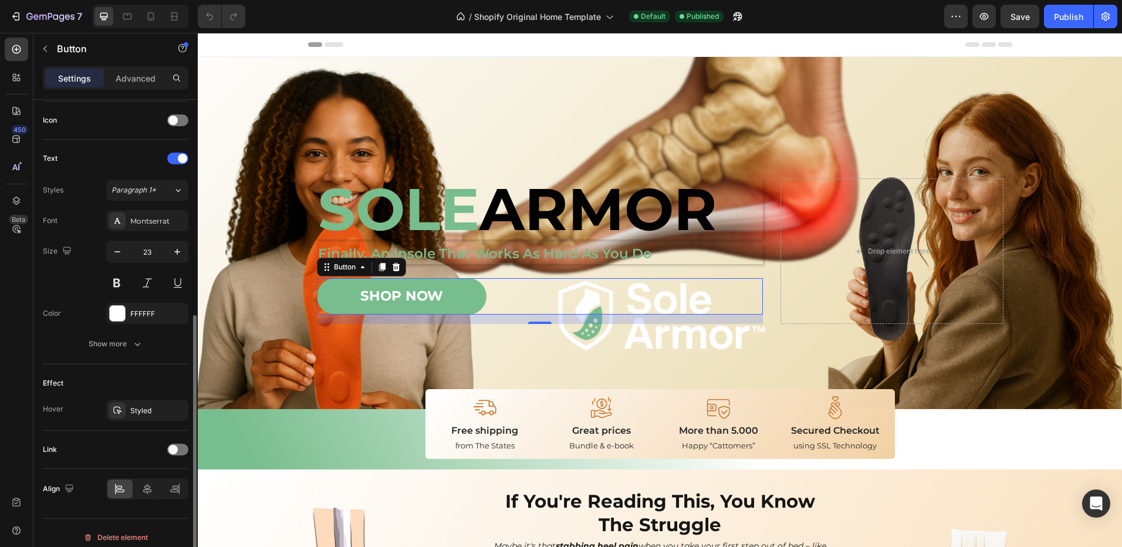
scroll to position [361, 0]
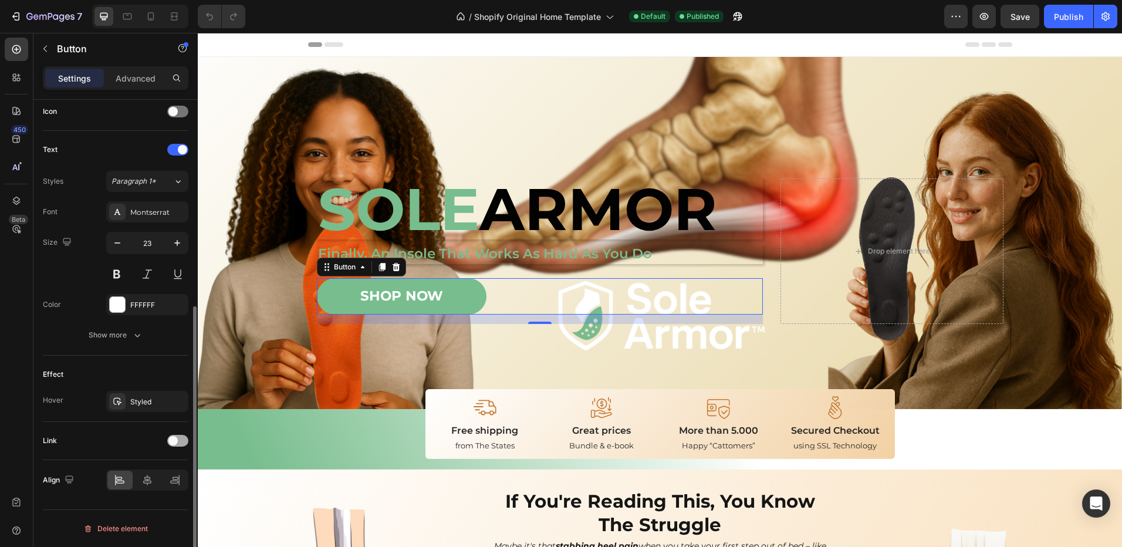
click at [175, 442] on span at bounding box center [172, 440] width 9 height 9
click at [138, 499] on div "Add..." at bounding box center [157, 501] width 55 height 11
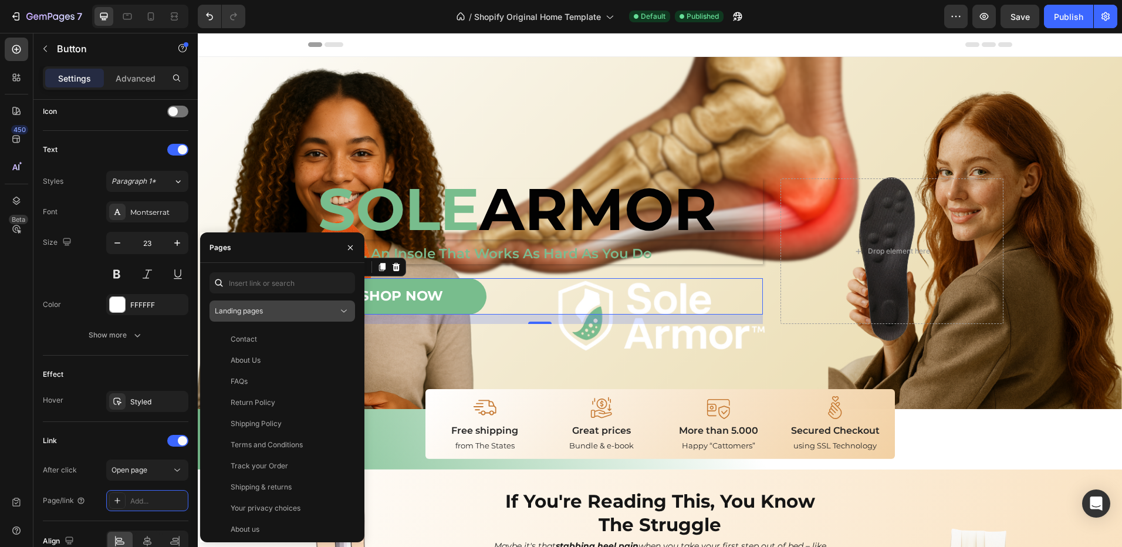
click at [272, 311] on div "Landing pages" at bounding box center [276, 311] width 123 height 11
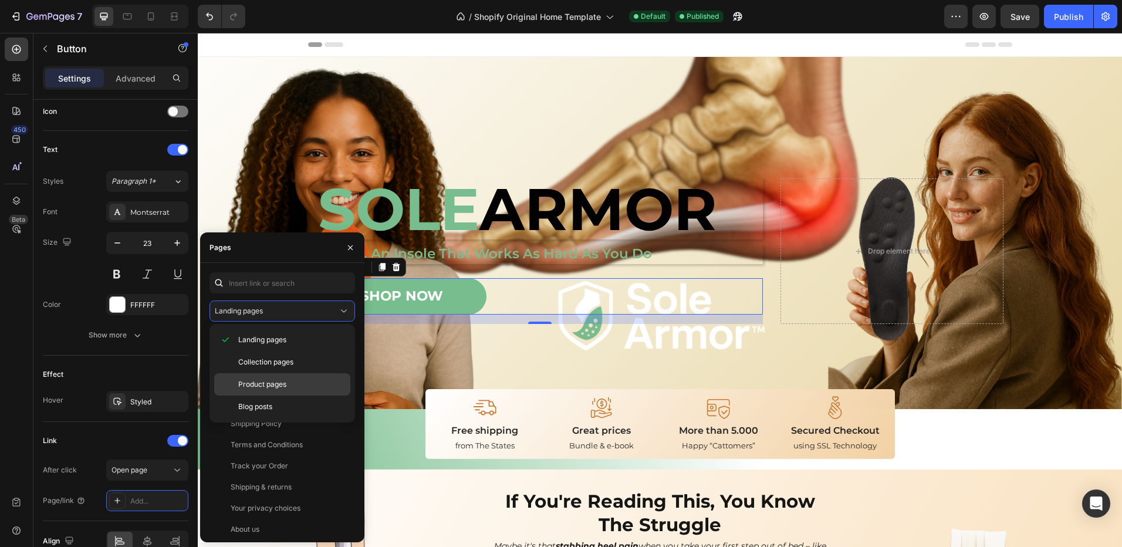
click at [254, 388] on span "Product pages" at bounding box center [262, 384] width 48 height 11
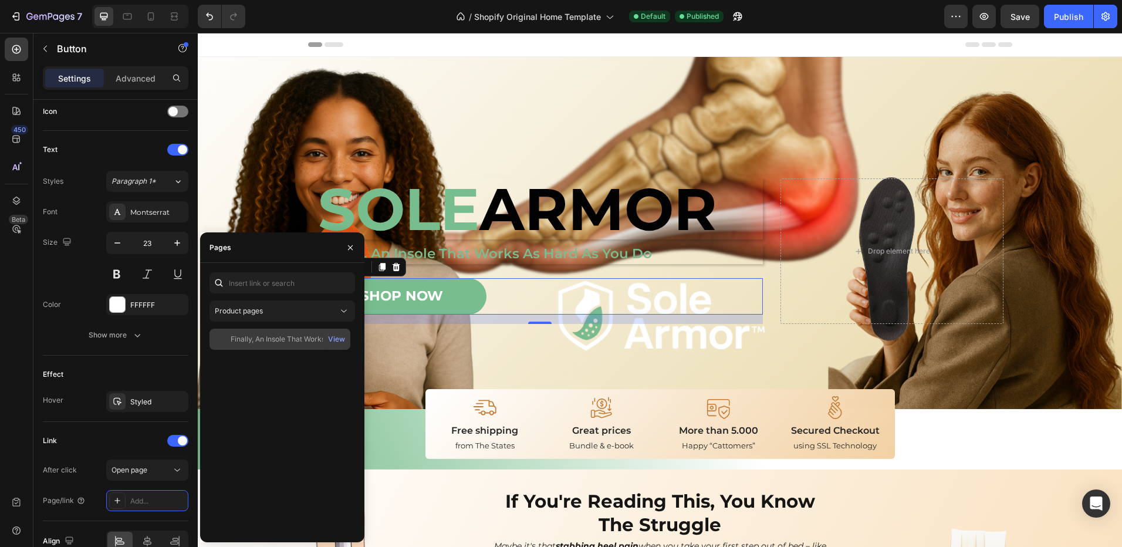
click at [263, 337] on div "Finally, An Insole That Works As Hard As You Do" at bounding box center [287, 339] width 113 height 11
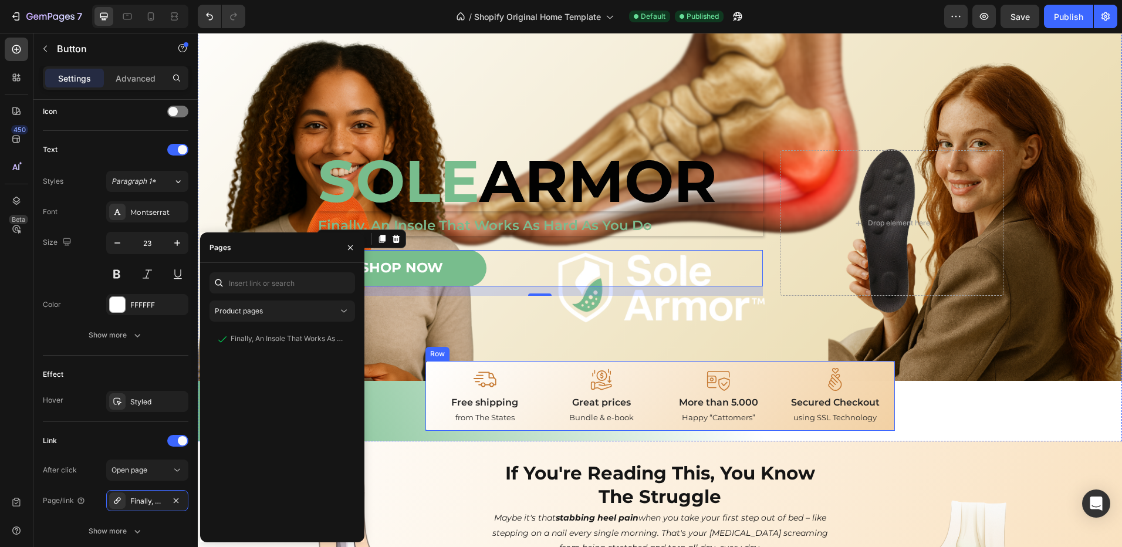
scroll to position [59, 0]
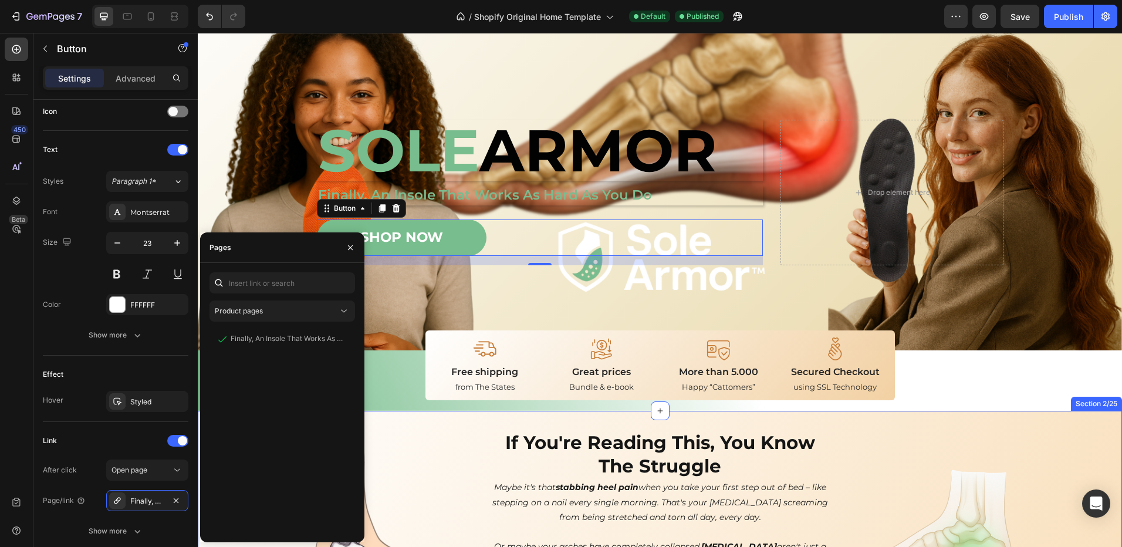
click at [406, 424] on div "Image If You're Reading This, You Know The Struggle Heading Maybe it's that sta…" at bounding box center [660, 515] width 924 height 209
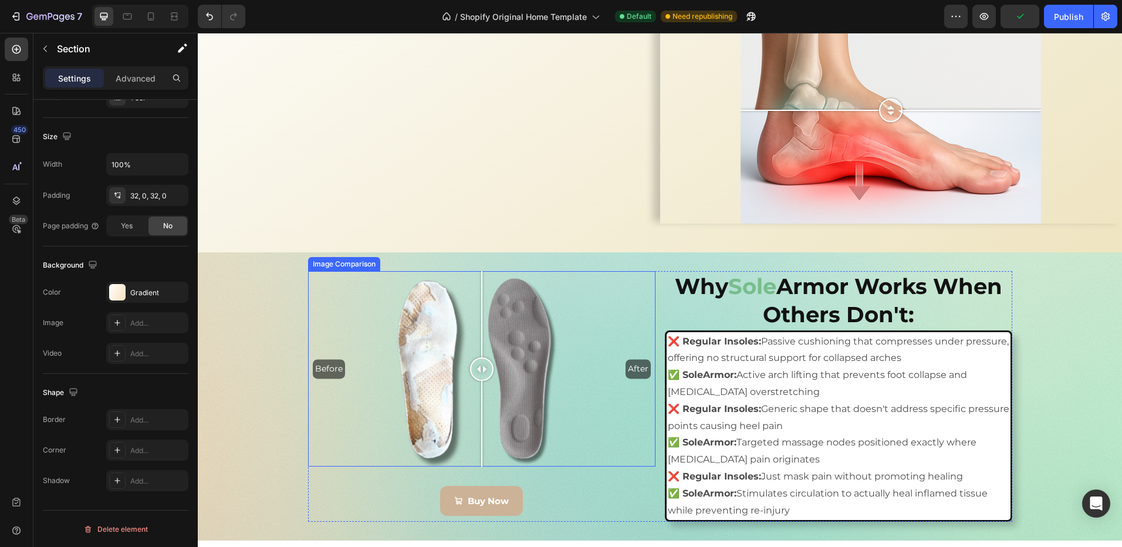
scroll to position [1995, 0]
click at [388, 22] on link "Buy Now" at bounding box center [429, 5] width 96 height 34
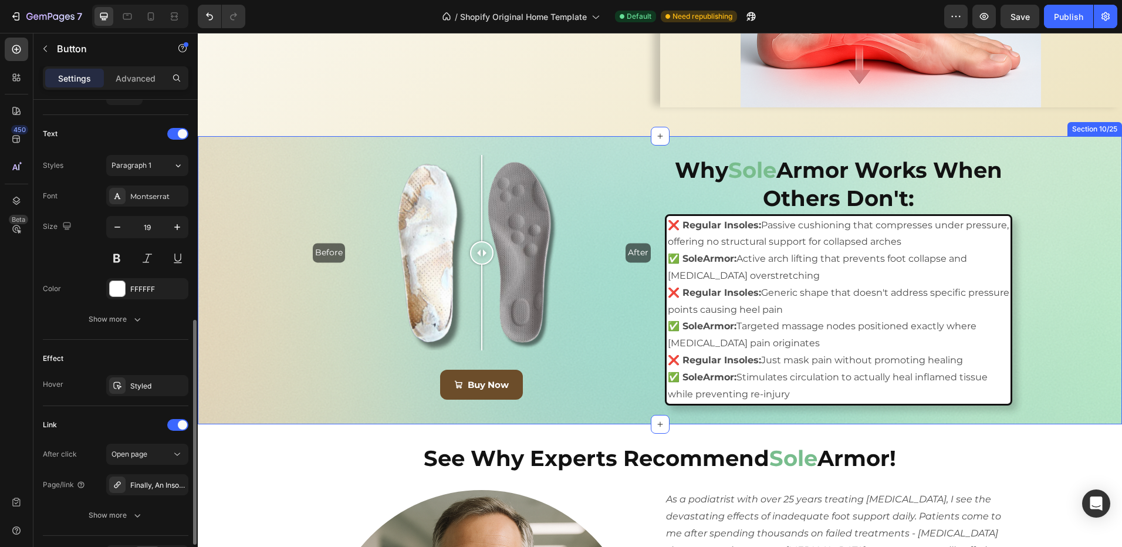
scroll to position [2113, 0]
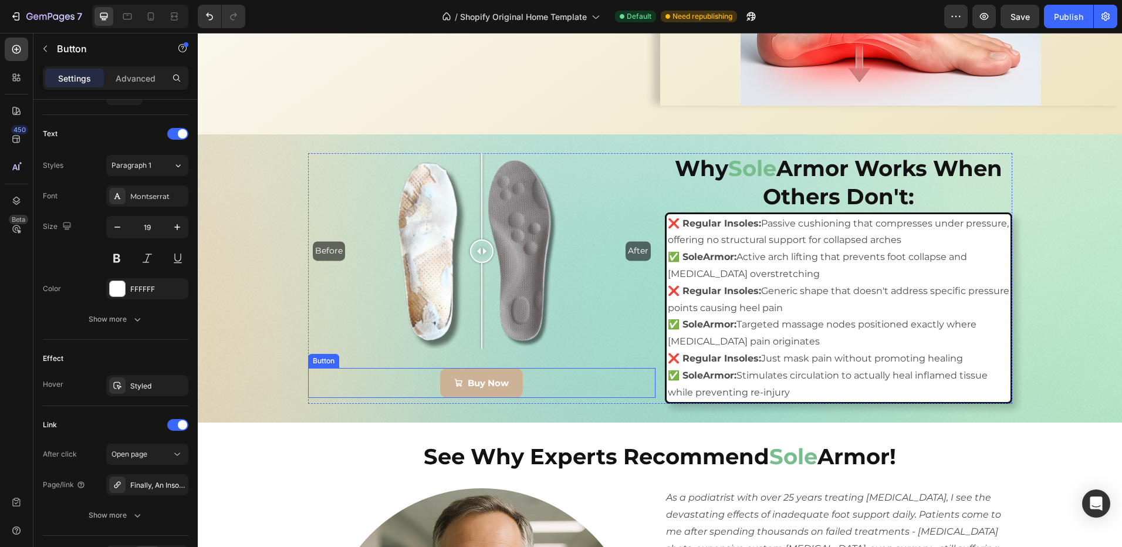
click at [413, 380] on div "Buy Now Button" at bounding box center [481, 383] width 347 height 30
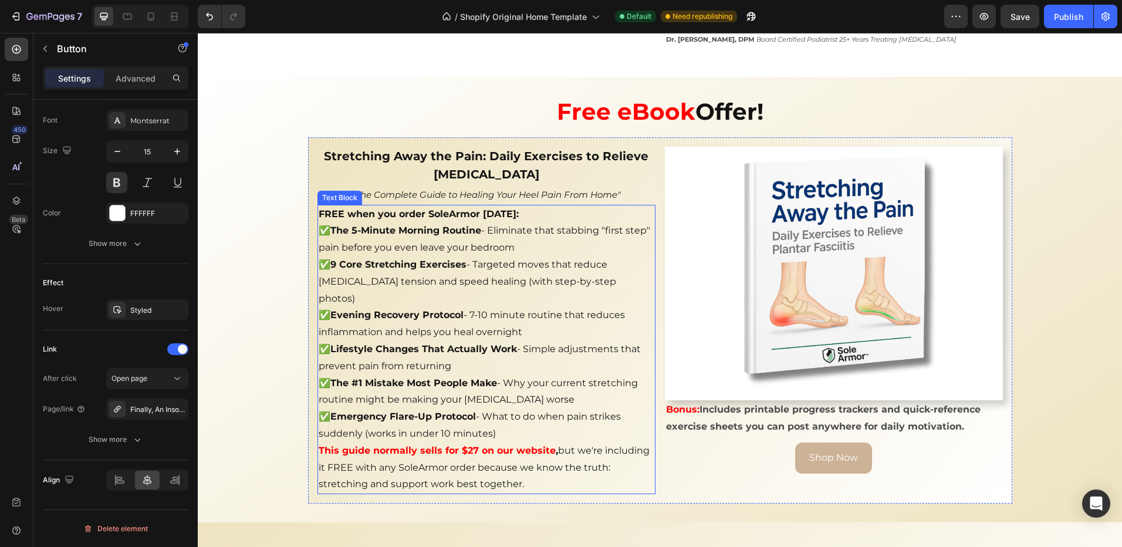
scroll to position [3169, 0]
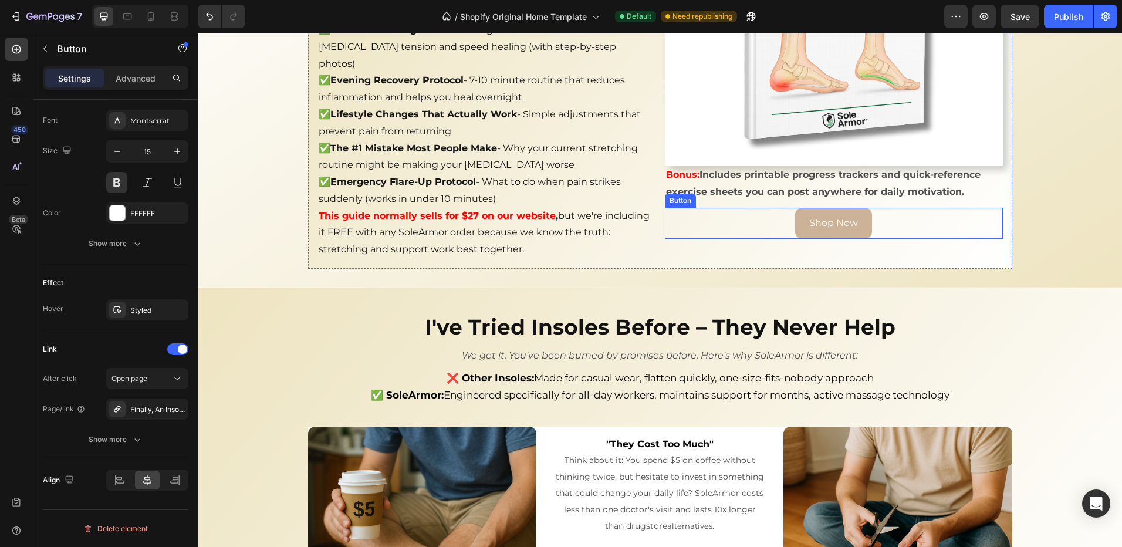
click at [783, 215] on div "Shop Now Button" at bounding box center [834, 223] width 338 height 31
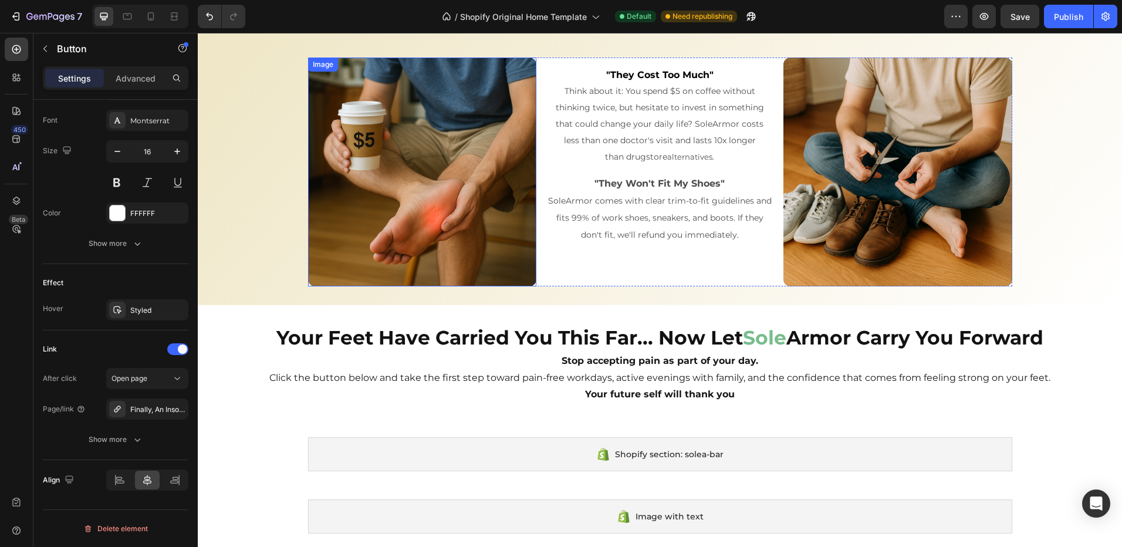
scroll to position [3580, 0]
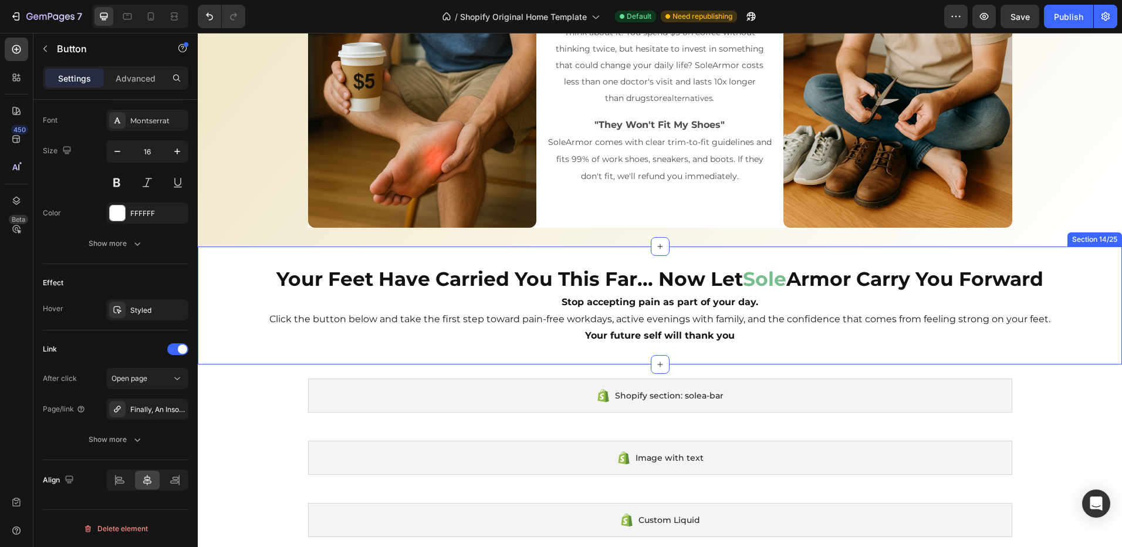
click at [472, 346] on div "Your Feet Have Carried You This Far... Now Let Sole Armor Carry You Forward Hea…" at bounding box center [660, 305] width 924 height 118
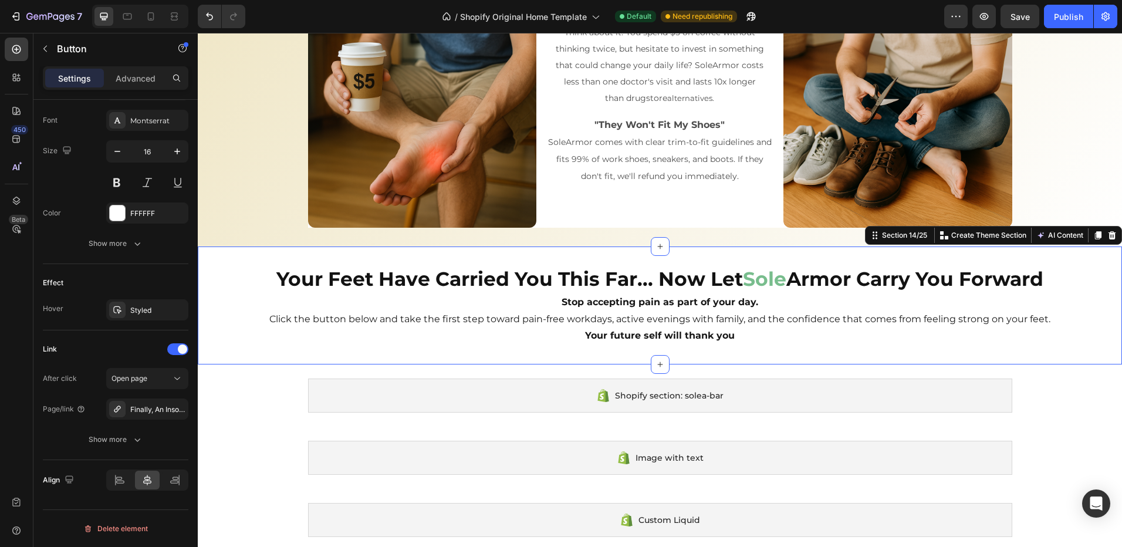
scroll to position [0, 0]
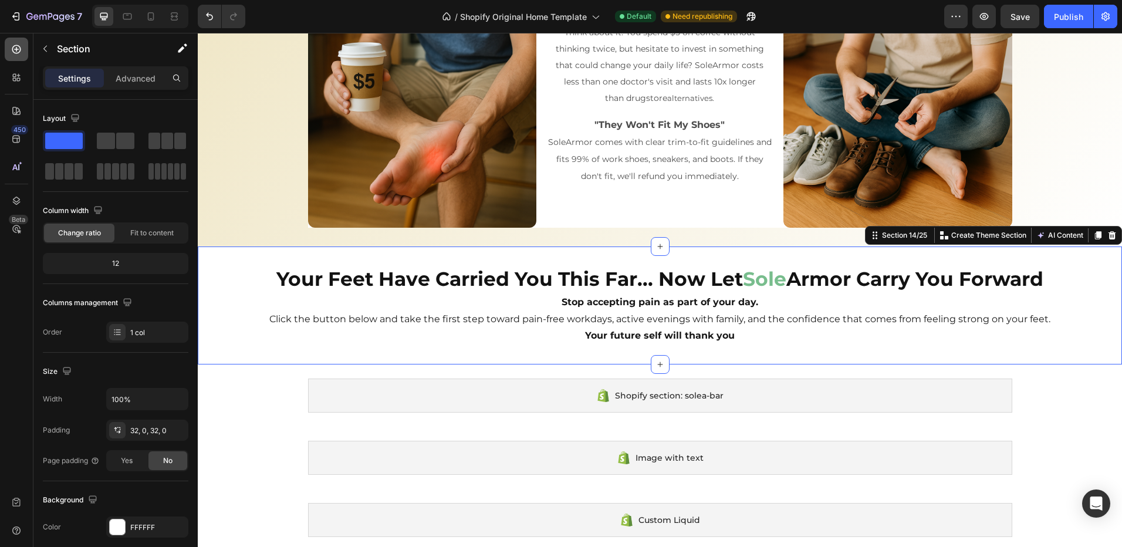
click at [21, 45] on icon at bounding box center [17, 49] width 12 height 12
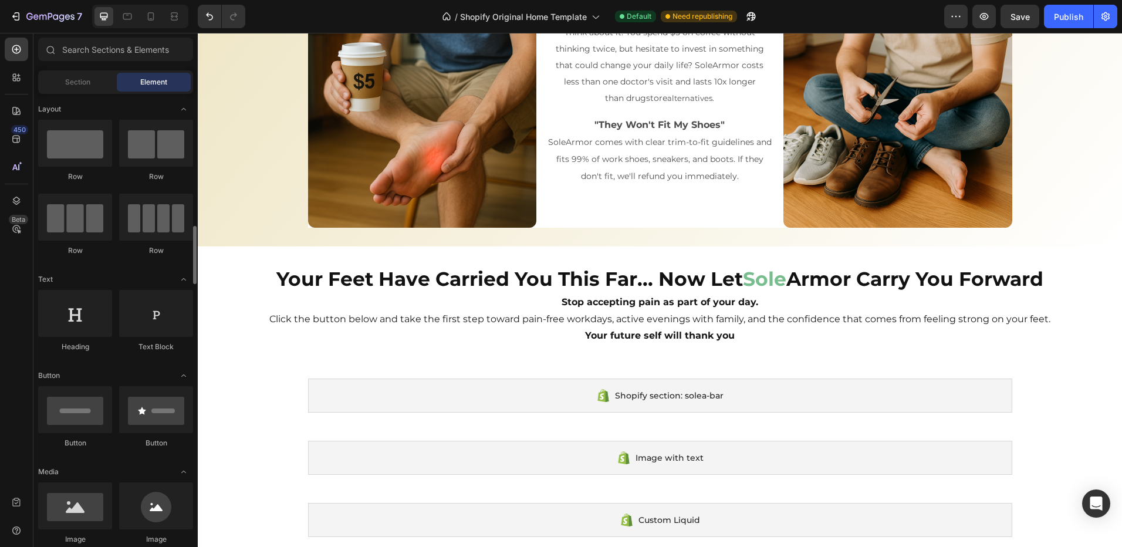
scroll to position [176, 0]
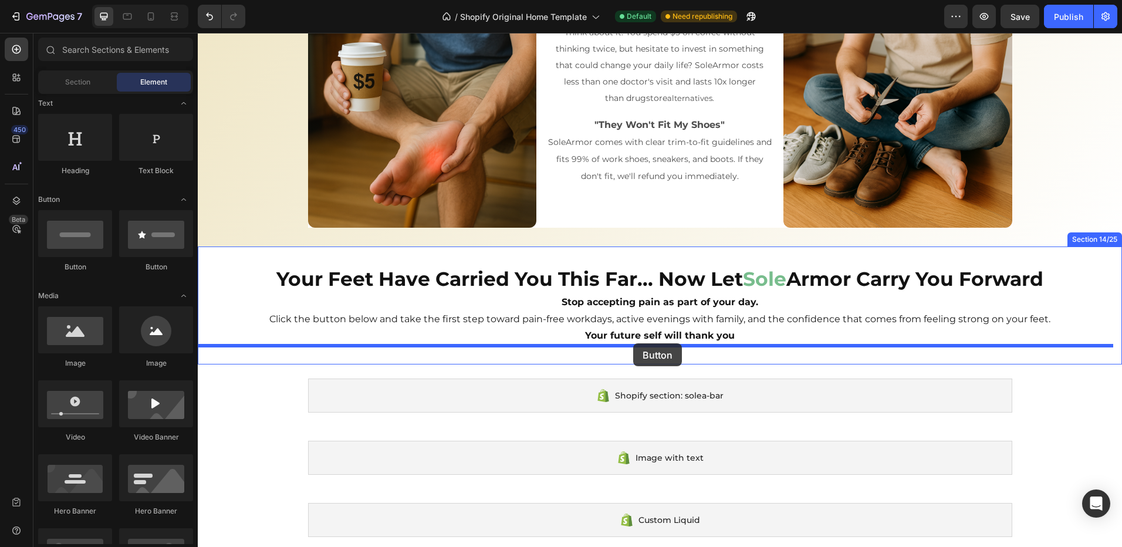
drag, startPoint x: 388, startPoint y: 286, endPoint x: 633, endPoint y: 343, distance: 251.8
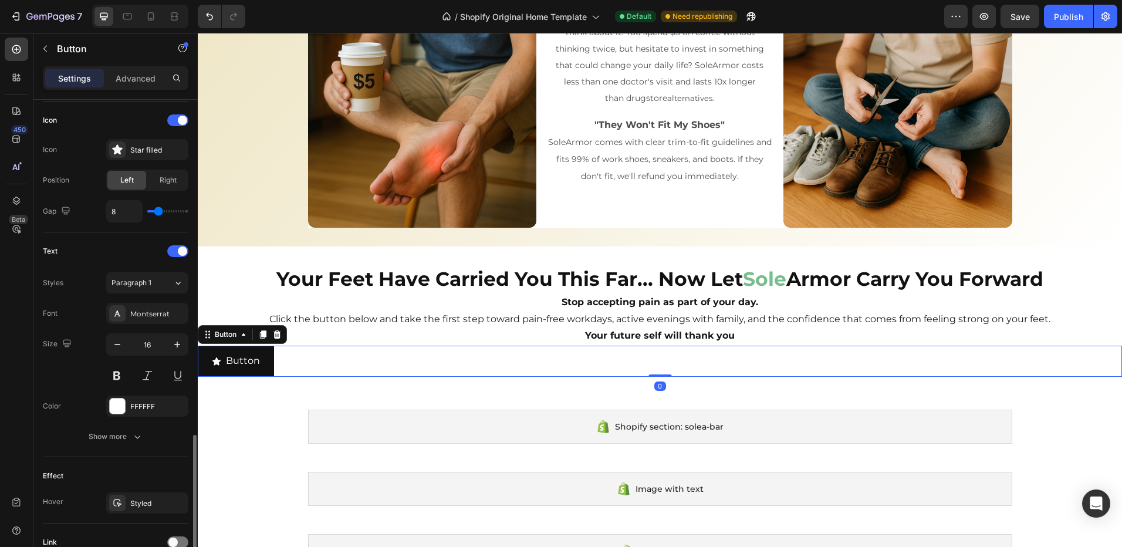
scroll to position [454, 0]
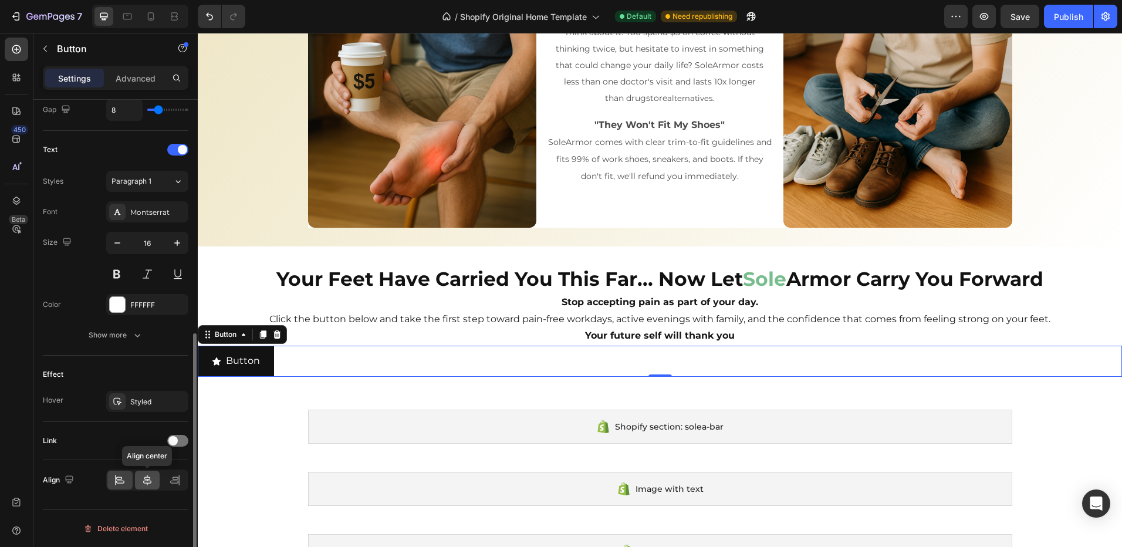
click at [153, 481] on div at bounding box center [147, 480] width 25 height 19
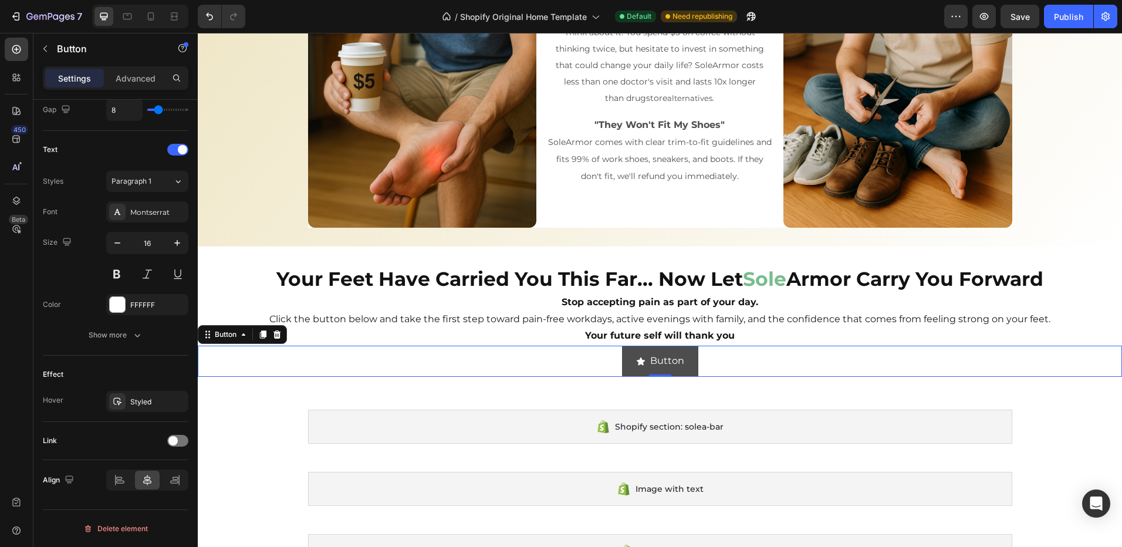
click at [640, 360] on icon "<p>Button</p>" at bounding box center [641, 361] width 8 height 8
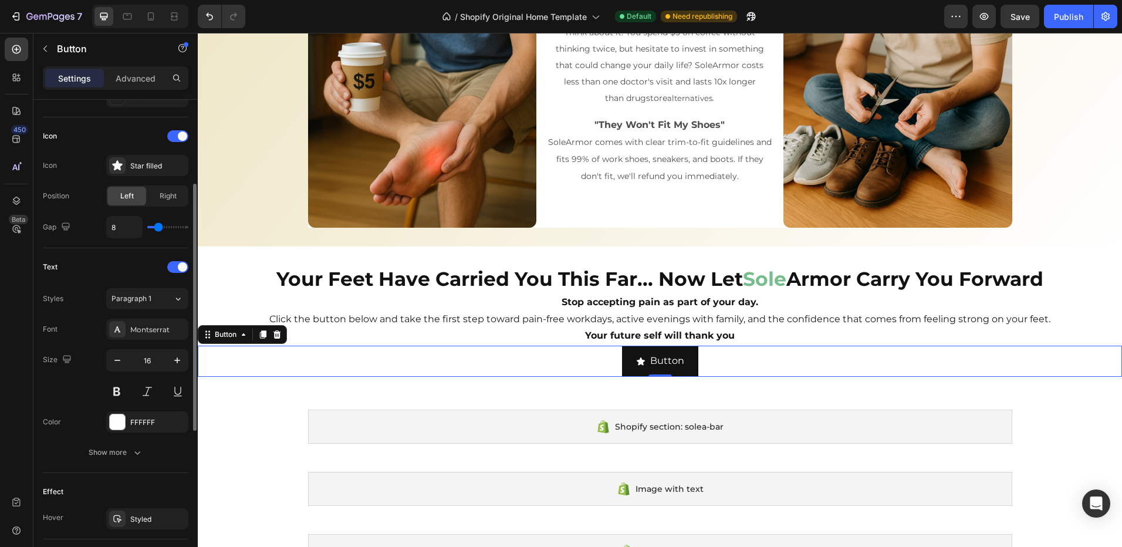
scroll to position [278, 0]
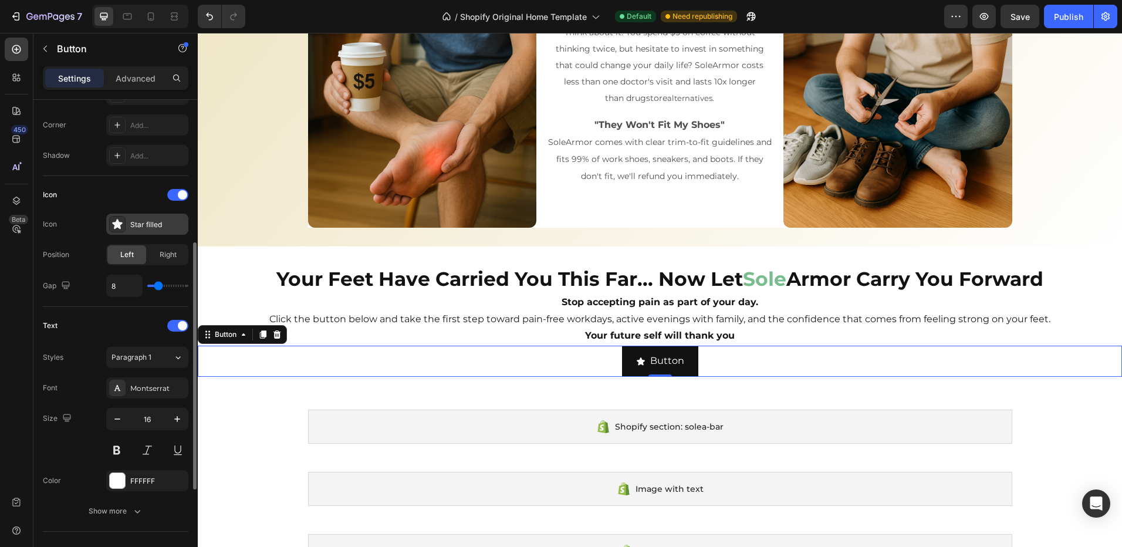
click at [151, 229] on div "Star filled" at bounding box center [157, 224] width 55 height 11
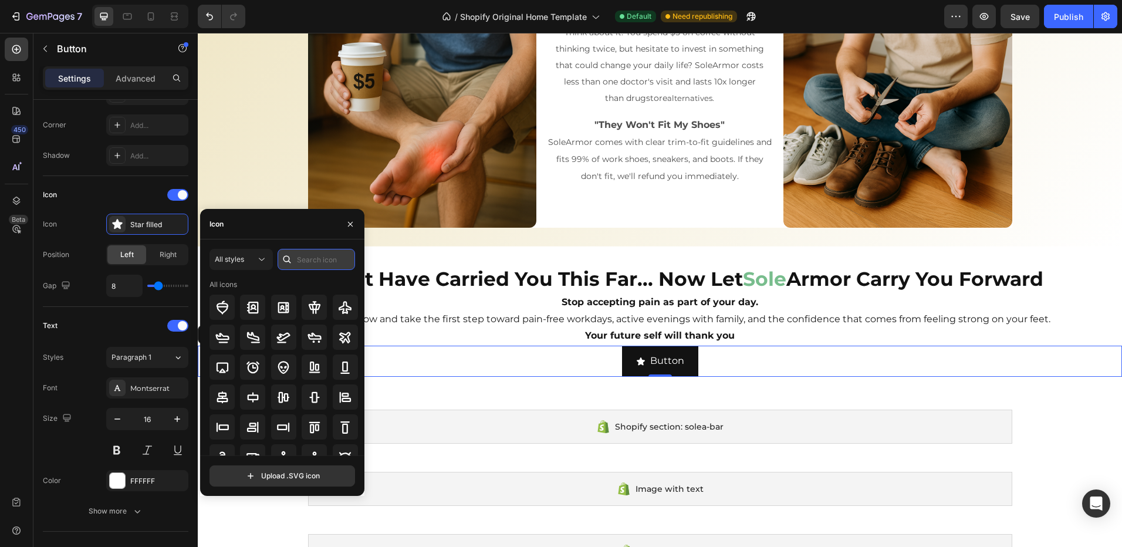
click at [302, 264] on input "text" at bounding box center [316, 259] width 77 height 21
type input "shop"
click at [316, 338] on icon at bounding box center [314, 337] width 12 height 12
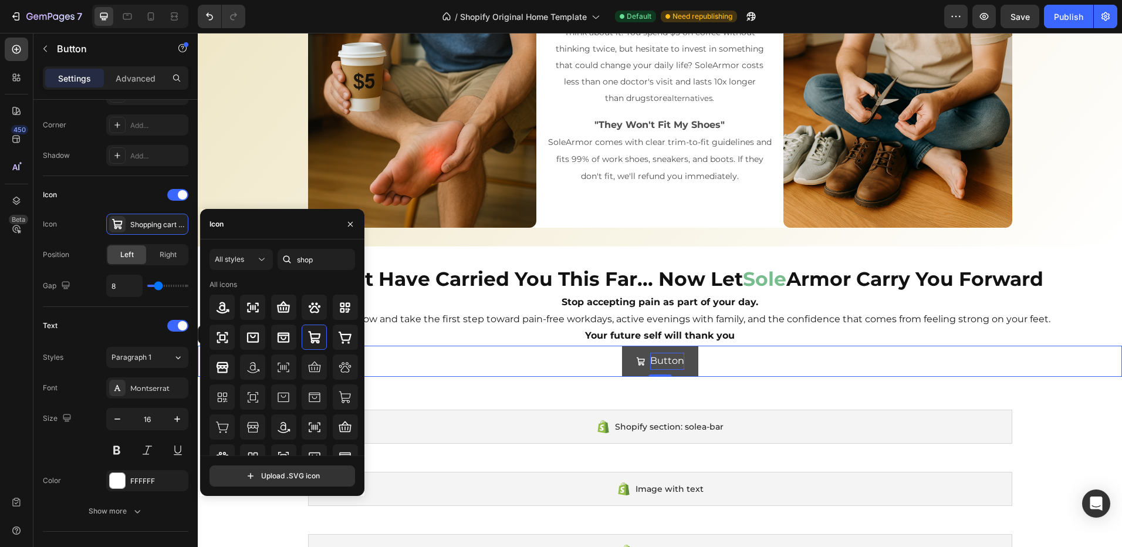
click at [678, 360] on p "Button" at bounding box center [667, 361] width 34 height 17
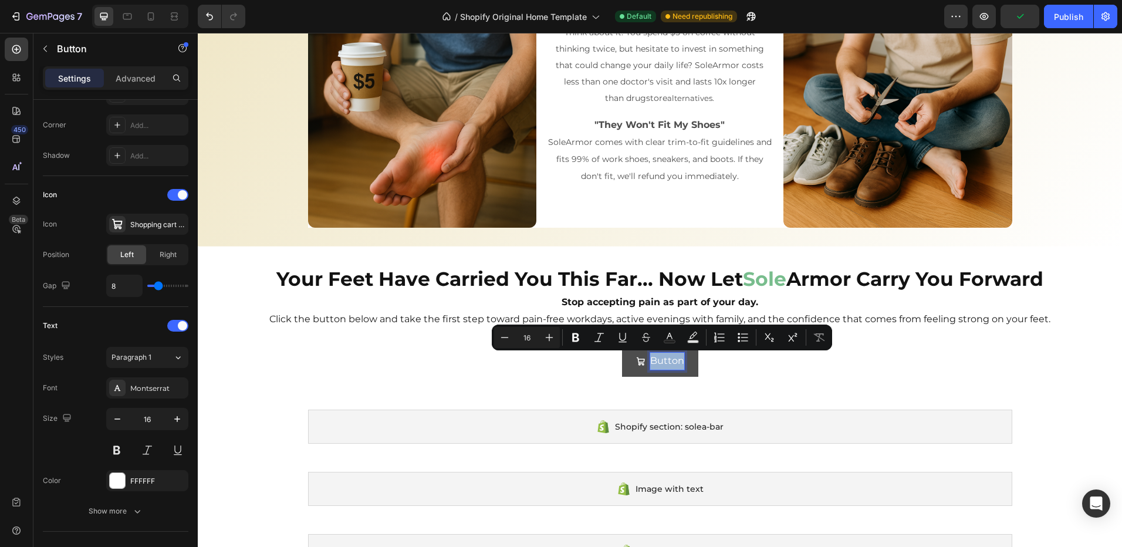
drag, startPoint x: 676, startPoint y: 361, endPoint x: 648, endPoint y: 361, distance: 27.6
click at [650, 361] on p "Button" at bounding box center [667, 361] width 34 height 17
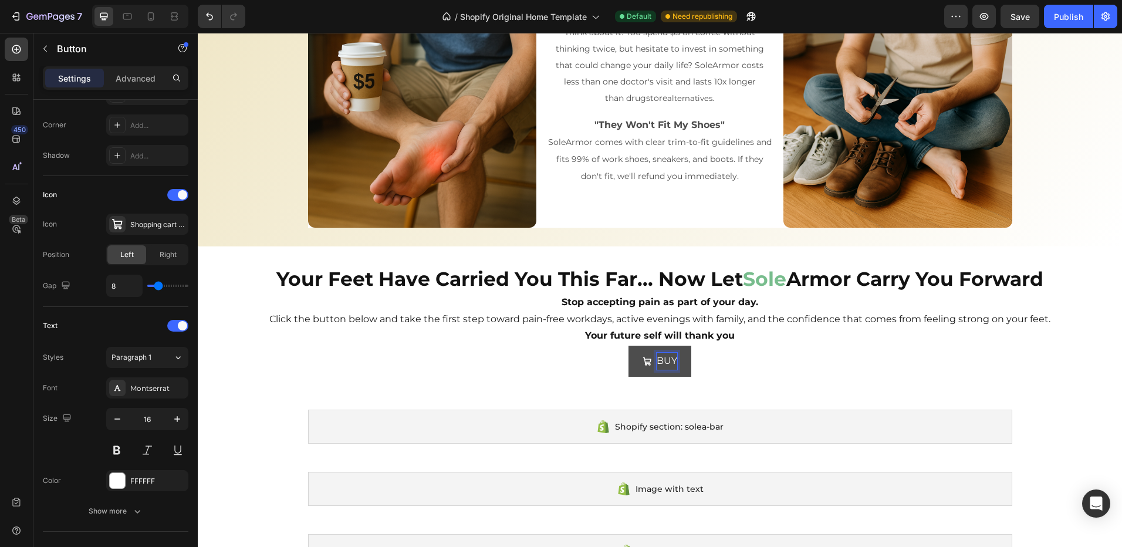
click at [629, 346] on button "BUY" at bounding box center [660, 361] width 63 height 31
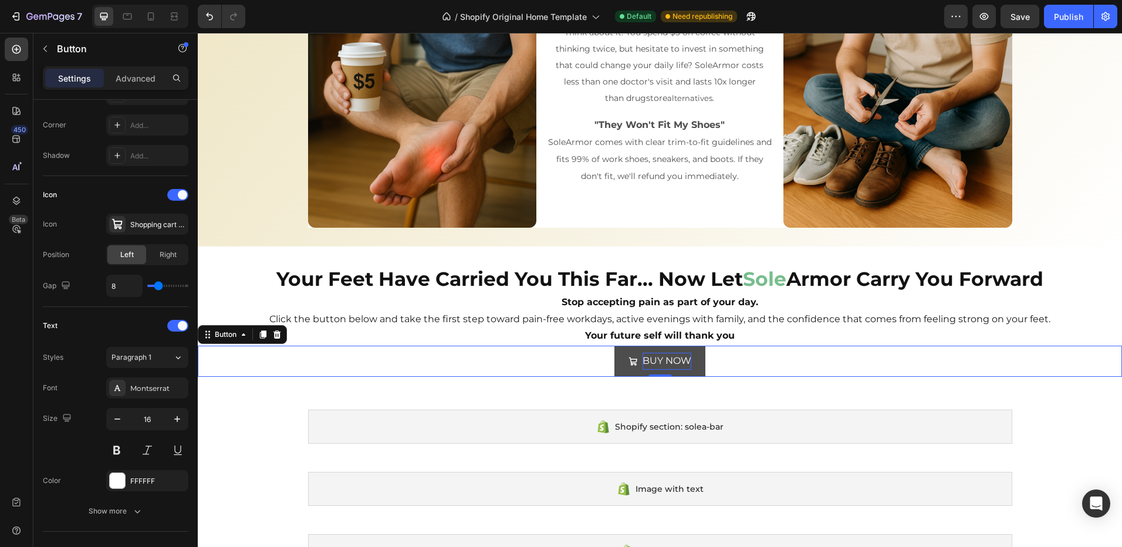
click at [755, 368] on div "BUY NOW Button 0" at bounding box center [660, 361] width 924 height 31
click at [692, 364] on button "BUY NOW" at bounding box center [659, 361] width 91 height 31
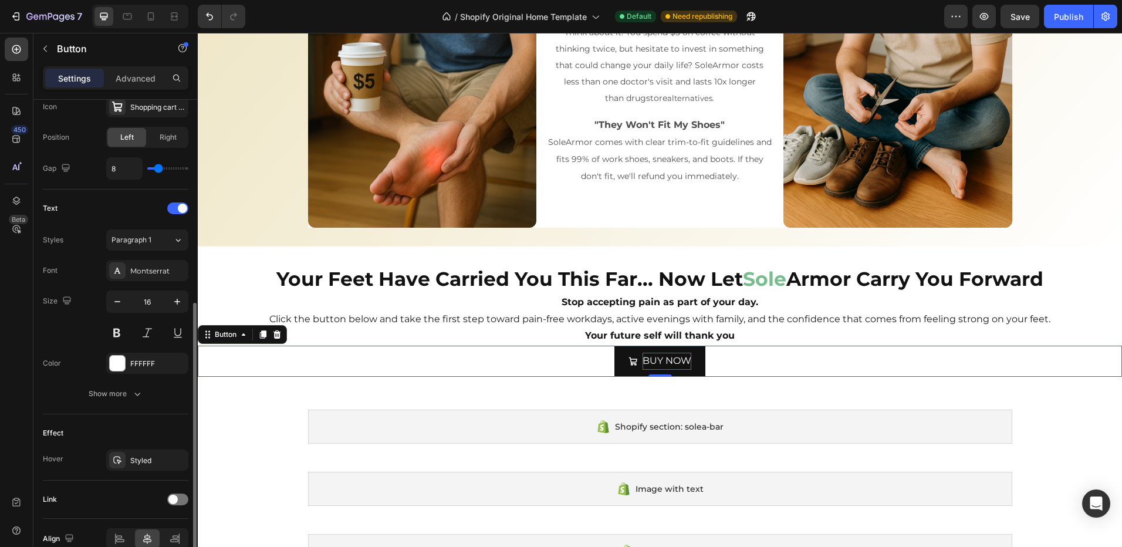
scroll to position [454, 0]
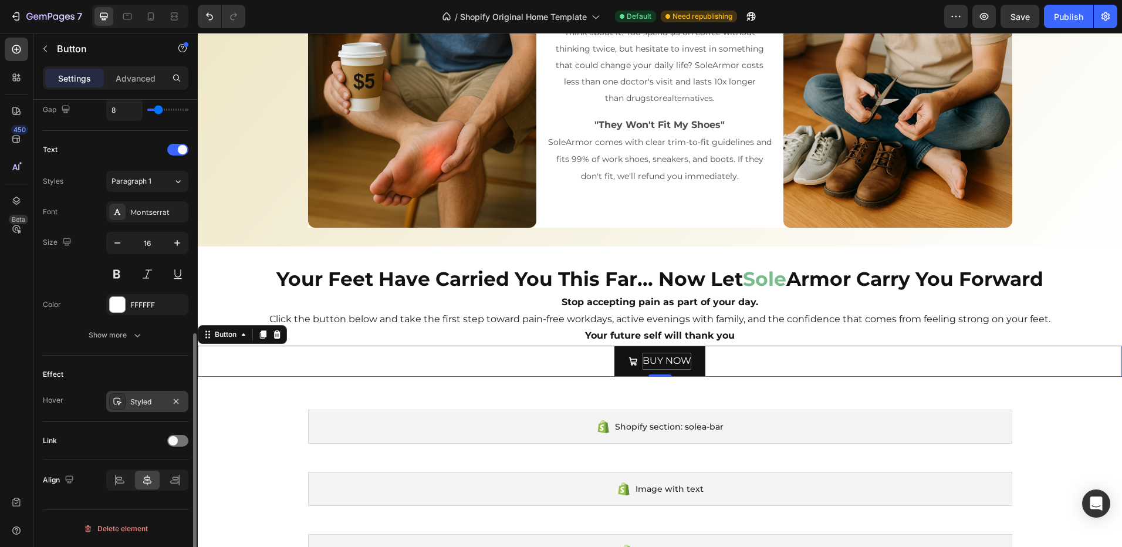
click at [140, 405] on div "Styled" at bounding box center [147, 402] width 34 height 11
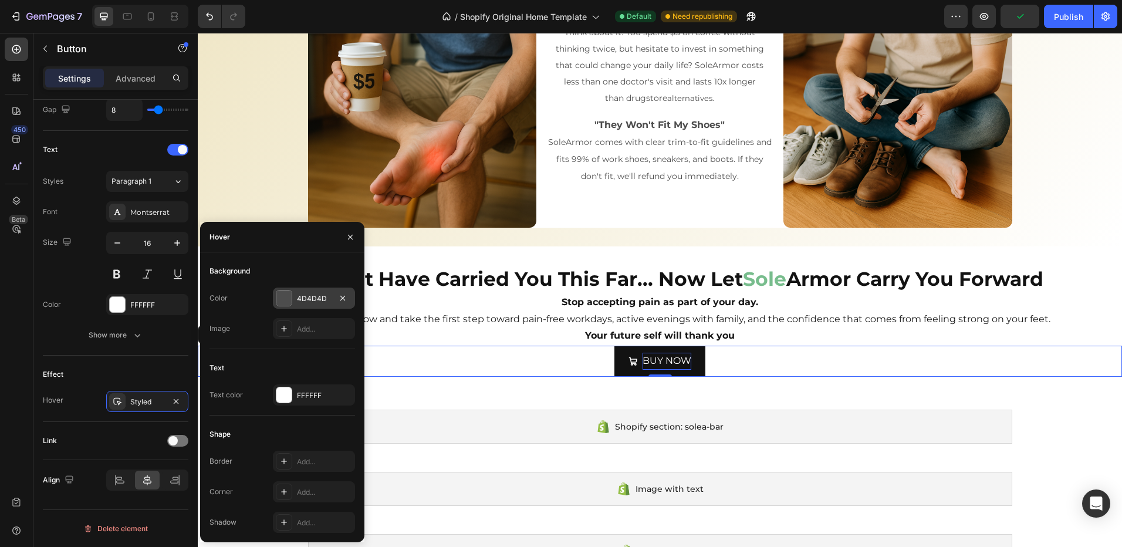
click at [308, 297] on div "4D4D4D" at bounding box center [314, 298] width 34 height 11
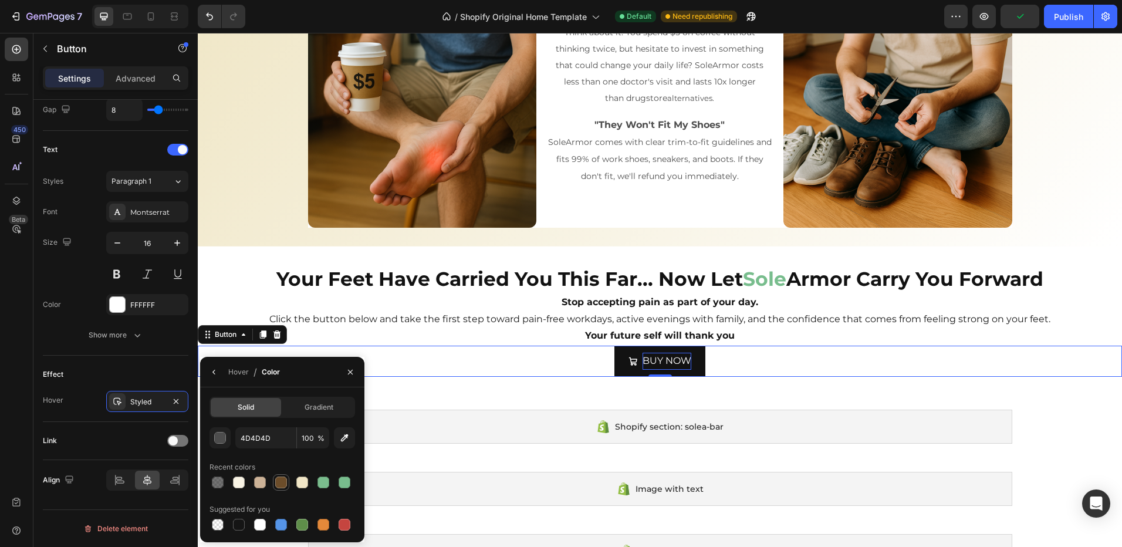
click at [278, 487] on div at bounding box center [281, 483] width 12 height 12
type input "6C4D2A"
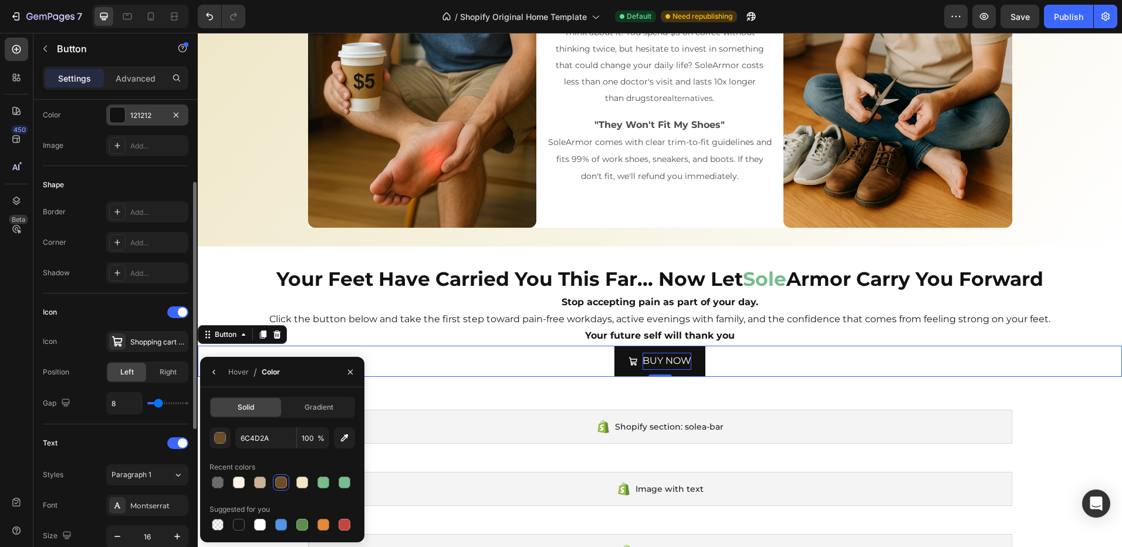
scroll to position [0, 0]
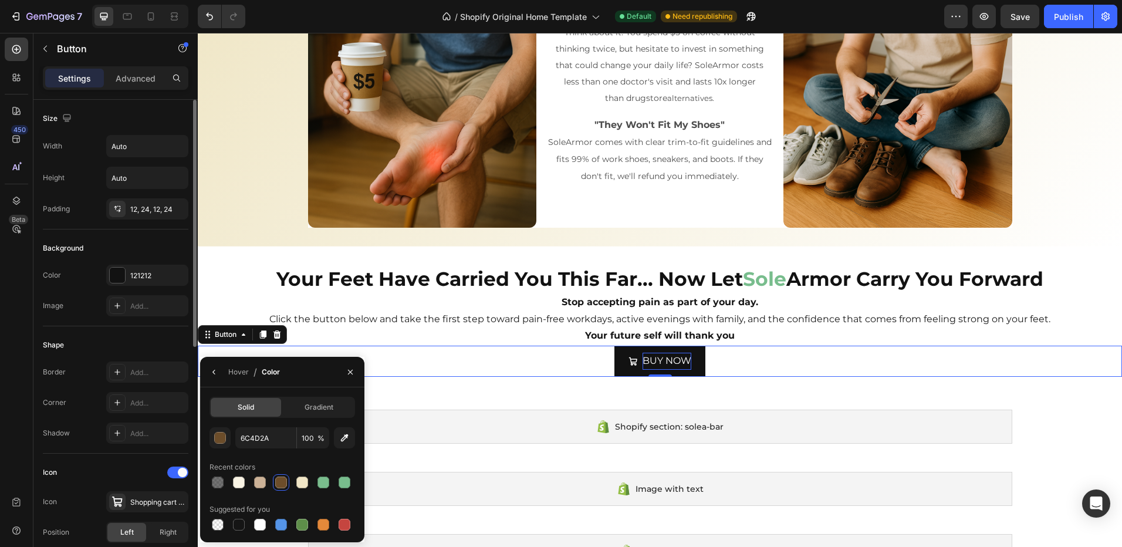
click at [135, 285] on div "121212" at bounding box center [147, 275] width 82 height 21
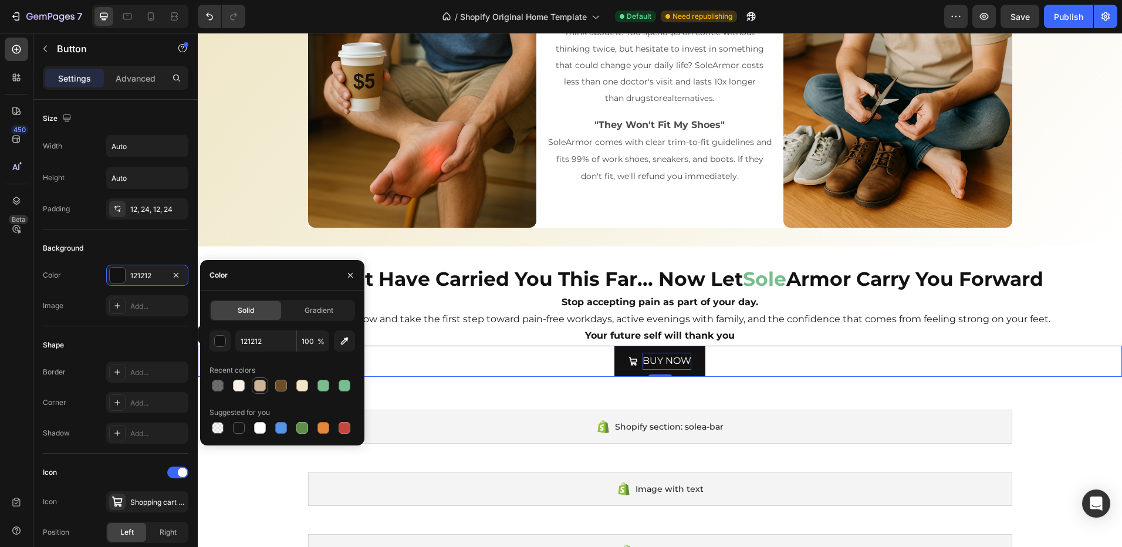
click at [256, 387] on div at bounding box center [260, 386] width 12 height 12
type input "CCB297"
click at [790, 340] on p "Your future self will thank you" at bounding box center [660, 335] width 922 height 17
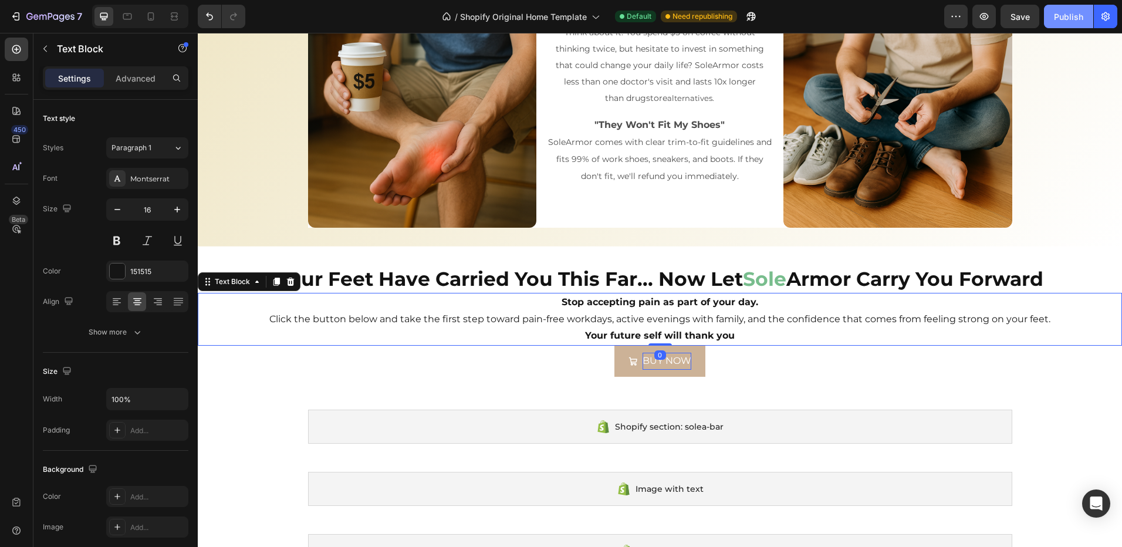
drag, startPoint x: 1086, startPoint y: 19, endPoint x: 522, endPoint y: 20, distance: 563.9
click at [1086, 19] on button "Publish" at bounding box center [1068, 16] width 49 height 23
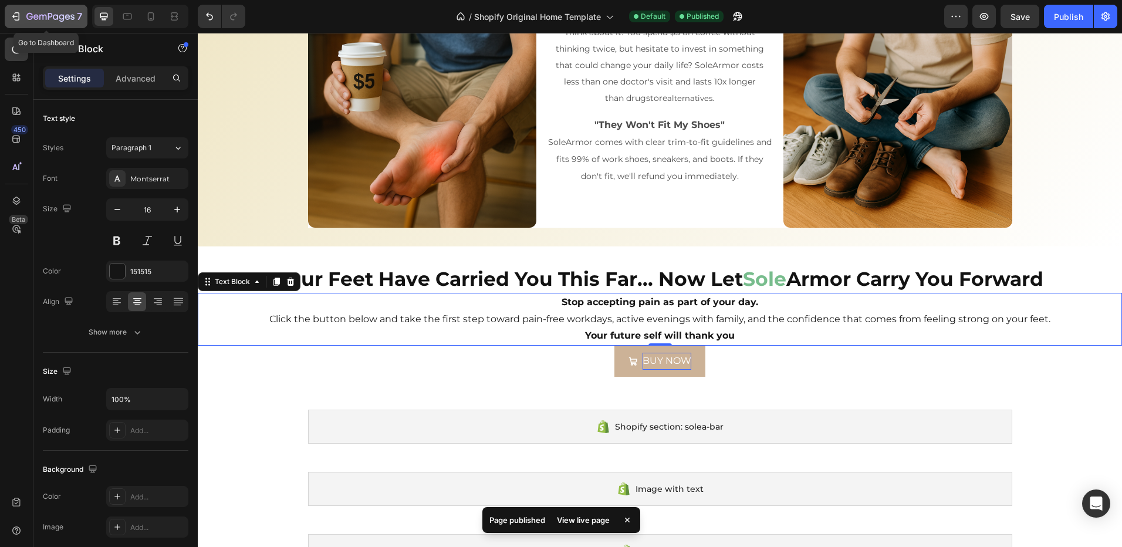
click at [21, 19] on icon "button" at bounding box center [16, 17] width 12 height 12
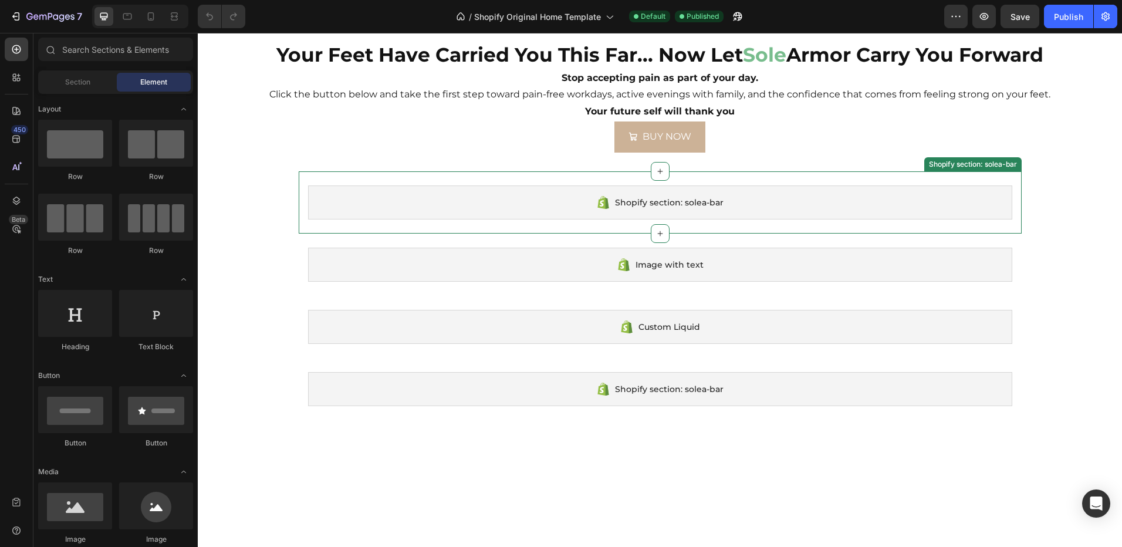
scroll to position [3601, 0]
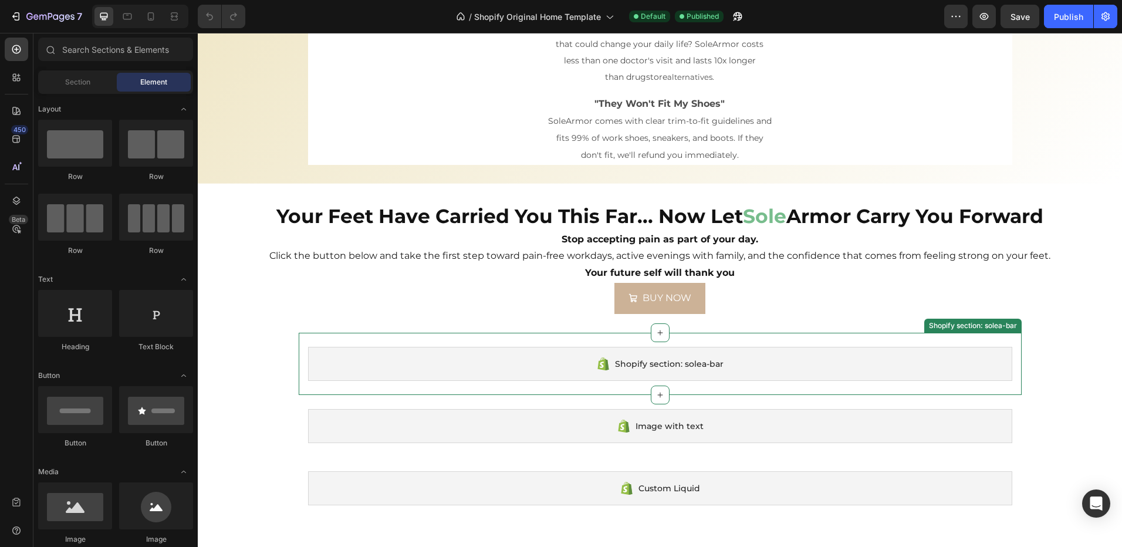
click at [482, 387] on div "Shopify section: solea-bar Shopify section: solea-bar" at bounding box center [660, 364] width 723 height 62
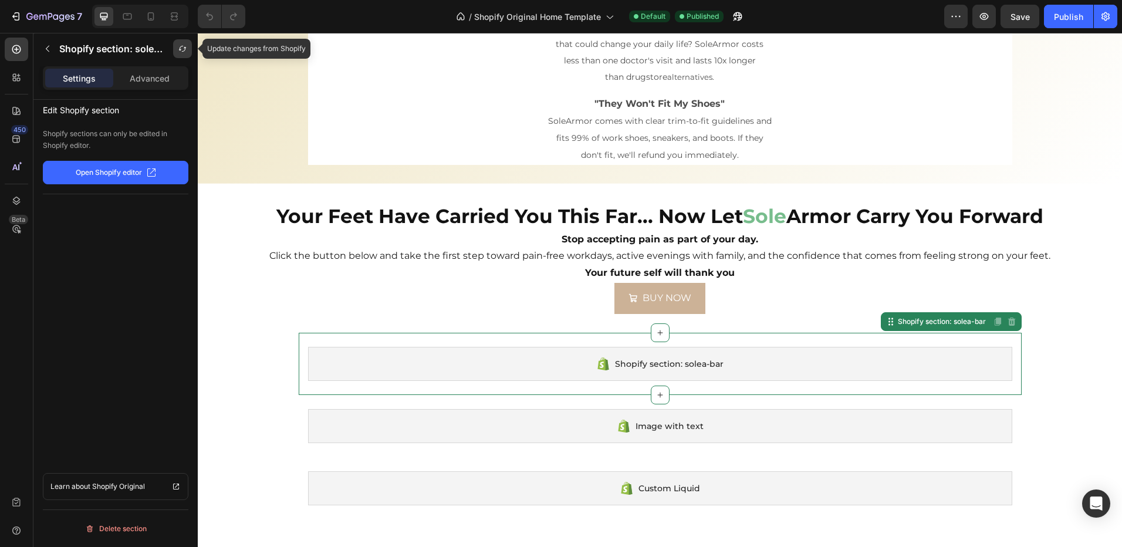
click at [181, 49] on icon "button" at bounding box center [182, 49] width 7 height 6
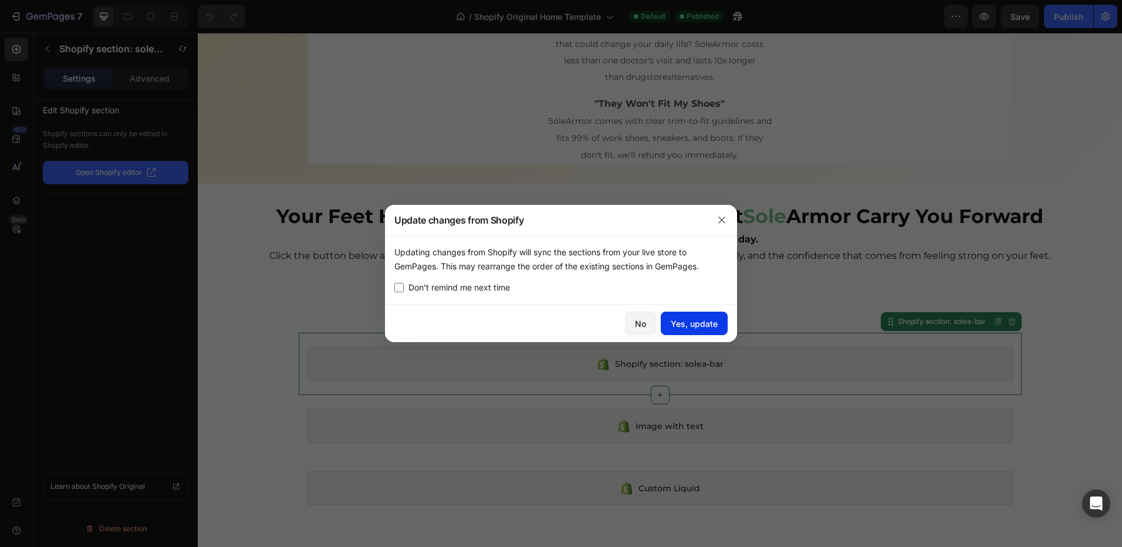
click at [692, 326] on div "Yes, update" at bounding box center [694, 323] width 47 height 12
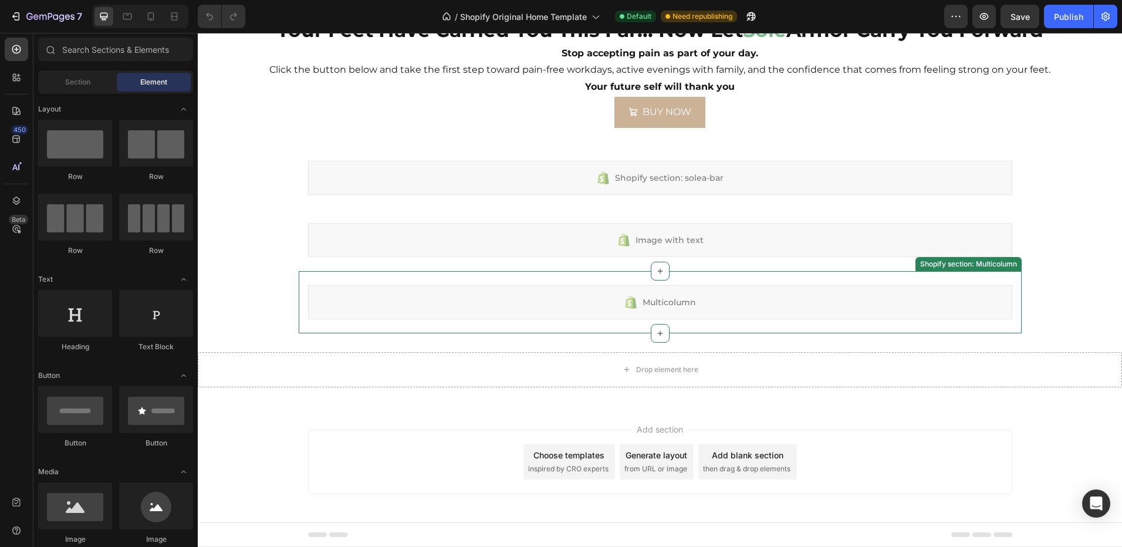
scroll to position [3953, 0]
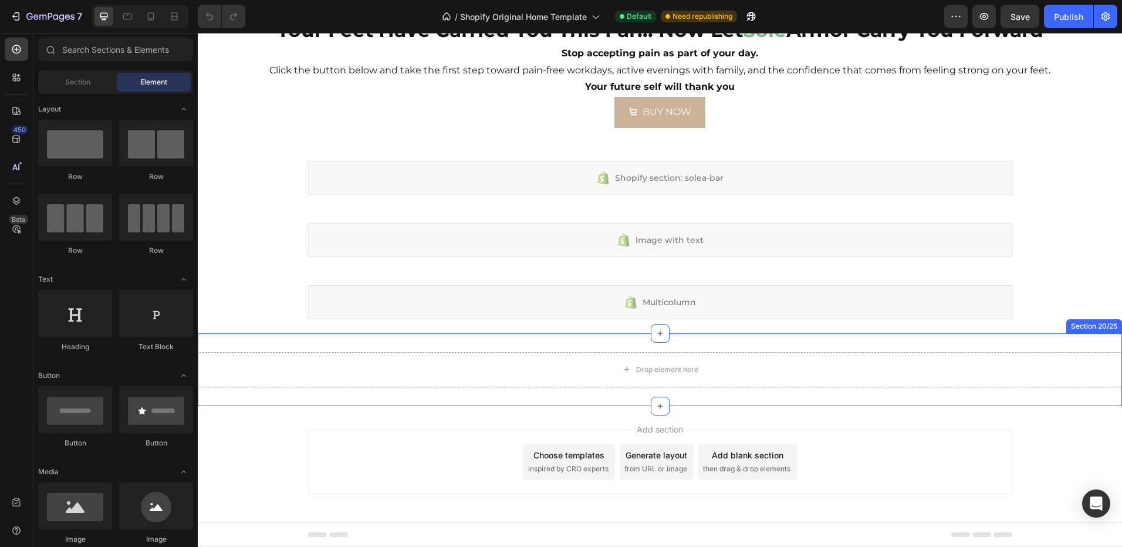
click at [462, 346] on div "Drop element here Section 20/25" at bounding box center [660, 369] width 924 height 73
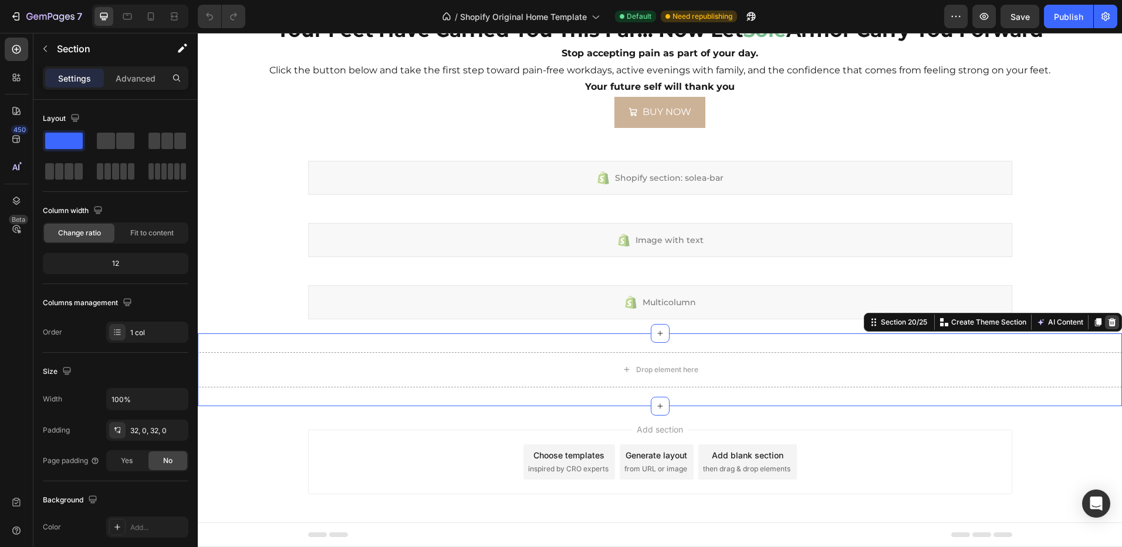
click at [1107, 324] on icon at bounding box center [1111, 321] width 9 height 9
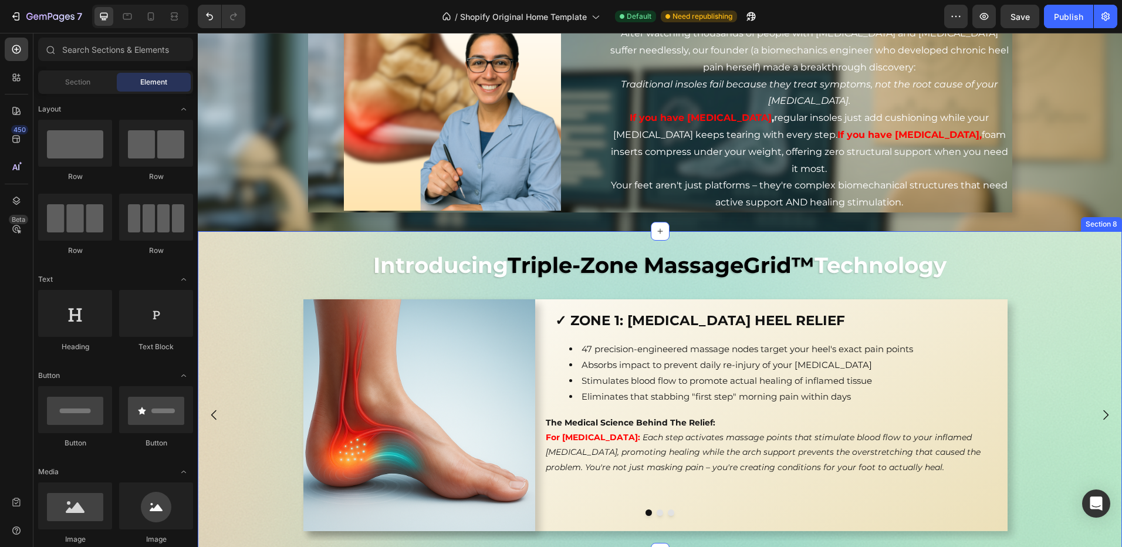
scroll to position [1181, 0]
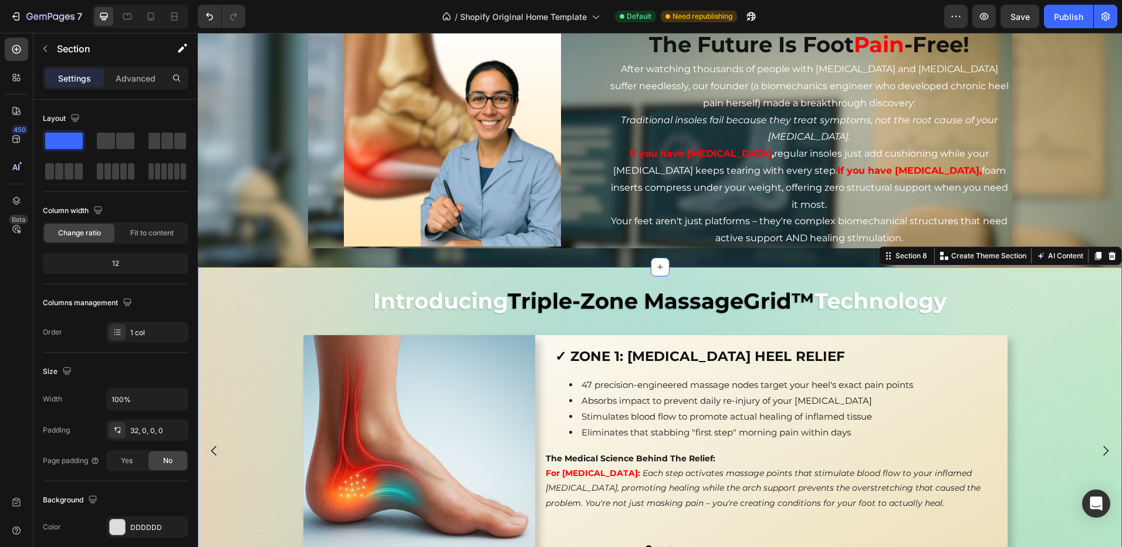
click at [597, 270] on div "Introducing Triple-Zone MassageGrid™ Technology Heading Image ✓ ZONE 1: [MEDICA…" at bounding box center [660, 427] width 924 height 321
click at [611, 272] on div "Introducing Triple-Zone MassageGrid™ Technology Heading Image ✓ ZONE 1: [MEDICA…" at bounding box center [660, 427] width 924 height 321
click at [566, 255] on div "Image The Future Is [MEDICAL_DATA] -Free! Heading After watching thousands of p…" at bounding box center [660, 139] width 924 height 256
click at [575, 267] on div "Introducing Triple-Zone MassageGrid™ Technology Heading Image ✓ ZONE 1: [MEDICA…" at bounding box center [660, 427] width 924 height 321
click at [580, 256] on div "Image The Future Is [MEDICAL_DATA] -Free! Heading After watching thousands of p…" at bounding box center [660, 139] width 924 height 256
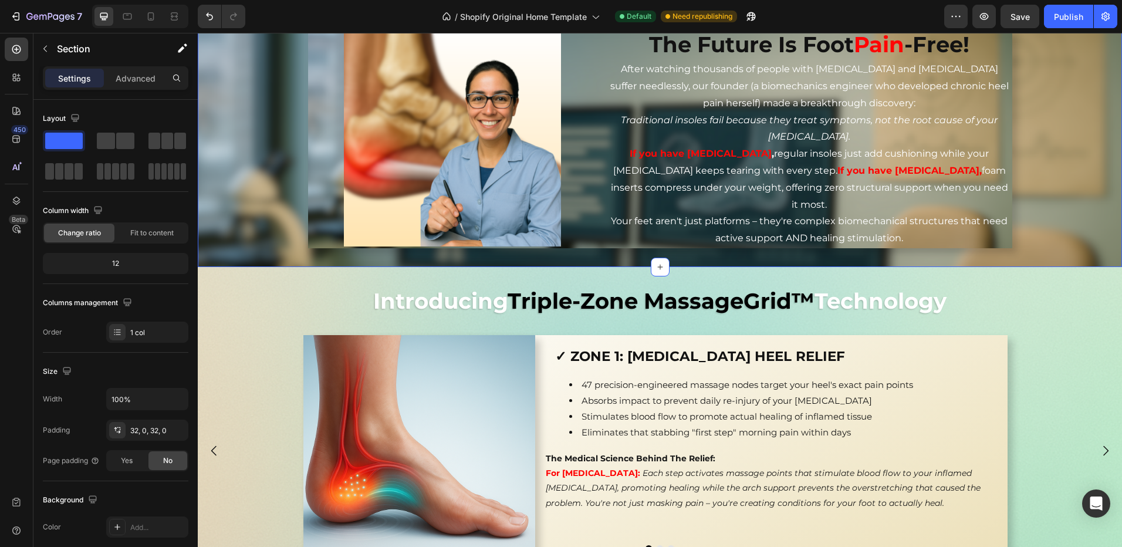
click at [603, 264] on div "Image The Future Is [MEDICAL_DATA] -Free! Heading After watching thousands of p…" at bounding box center [660, 139] width 924 height 256
click at [617, 265] on div "Image The Future Is [MEDICAL_DATA] -Free! Heading After watching thousands of p…" at bounding box center [660, 139] width 924 height 256
click at [521, 269] on div "Introducing Triple-Zone MassageGrid™ Technology Heading Image ✓ ZONE 1: [MEDICA…" at bounding box center [660, 427] width 924 height 321
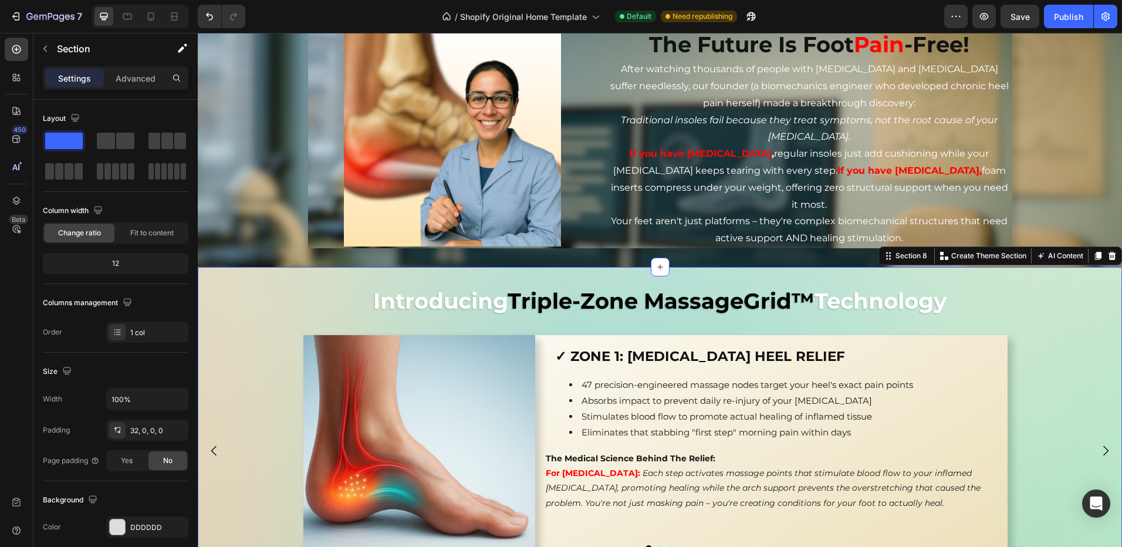
click at [629, 267] on div "Introducing Triple-Zone MassageGrid™ Technology Heading Image ✓ ZONE 1: [MEDICA…" at bounding box center [660, 427] width 924 height 321
click at [608, 265] on div "Image The Future Is [MEDICAL_DATA] -Free! Heading After watching thousands of p…" at bounding box center [660, 139] width 924 height 256
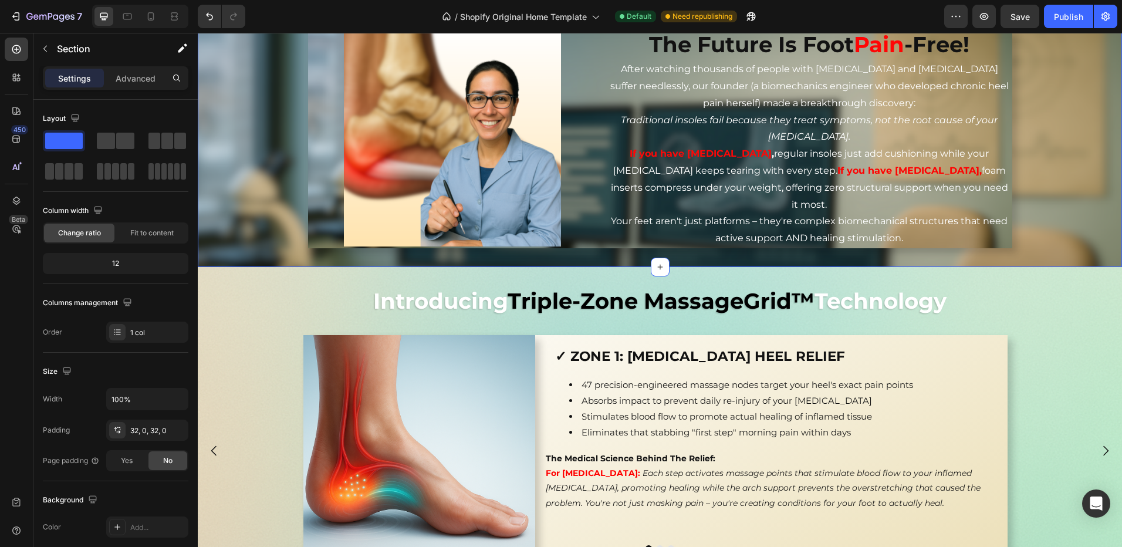
click at [608, 265] on div "Image The Future Is [MEDICAL_DATA] -Free! Heading After watching thousands of p…" at bounding box center [660, 139] width 924 height 256
click at [606, 267] on div "Introducing Triple-Zone MassageGrid™ Technology Heading Image ✓ ZONE 1: [MEDICA…" at bounding box center [660, 427] width 924 height 321
click at [609, 281] on div "Introducing Triple-Zone MassageGrid™ Technology Heading Image ✓ ZONE 1: [MEDICA…" at bounding box center [660, 427] width 924 height 321
click at [608, 282] on div "Introducing Triple-Zone MassageGrid™ Technology Heading Image ✓ ZONE 1: [MEDICA…" at bounding box center [660, 427] width 924 height 321
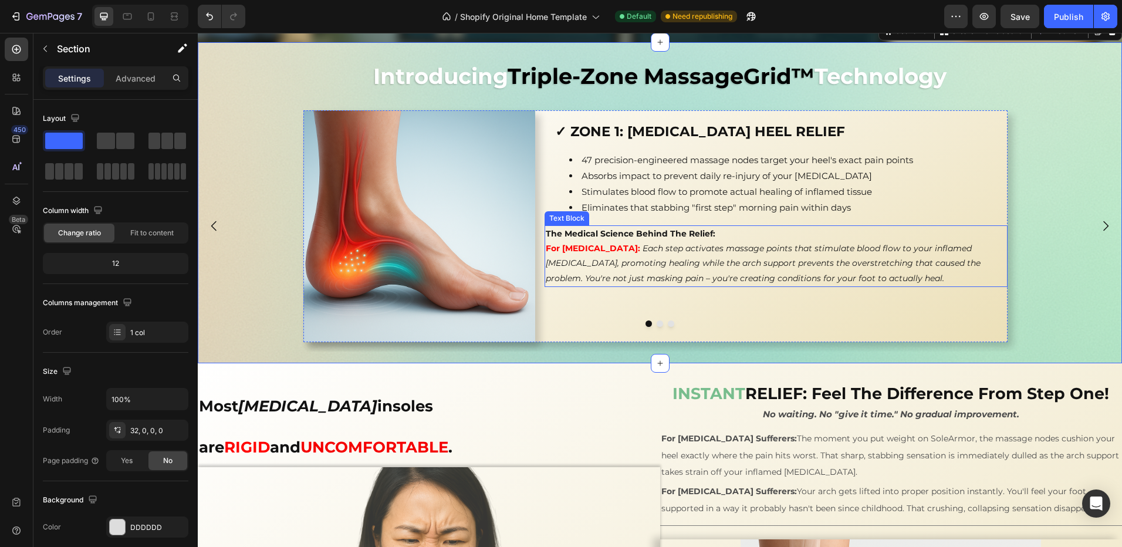
scroll to position [1474, 0]
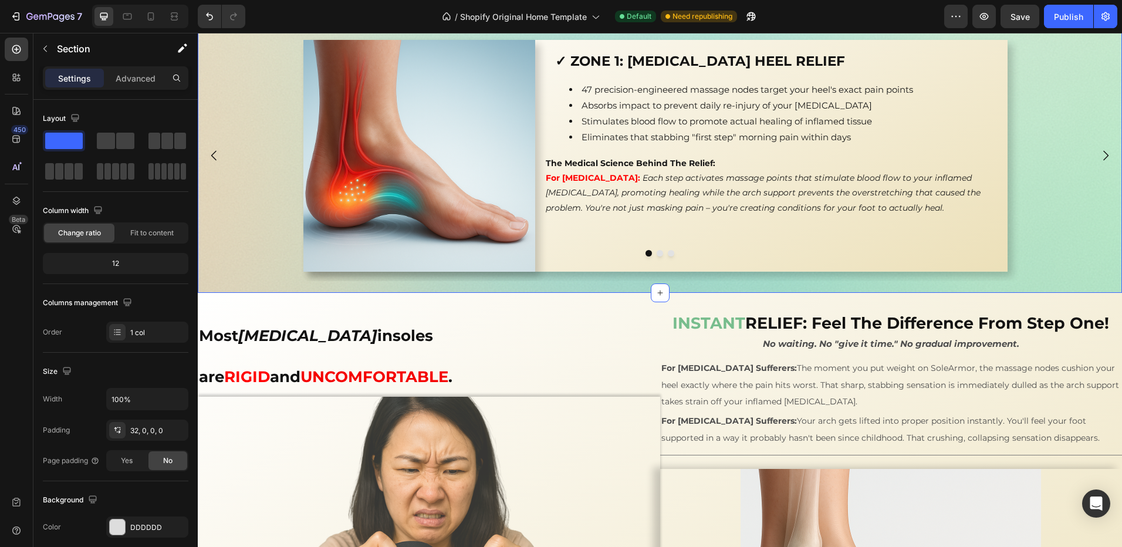
click at [593, 288] on div "Image ✓ ZONE 1: [MEDICAL_DATA] HEEL RELIEF Heading Row 47 precision-engineered …" at bounding box center [660, 162] width 924 height 262
click at [593, 293] on div "Most [MEDICAL_DATA] insoles are RIGID and UNCOMFORTABLE . Heading Image Title L…" at bounding box center [660, 518] width 924 height 450
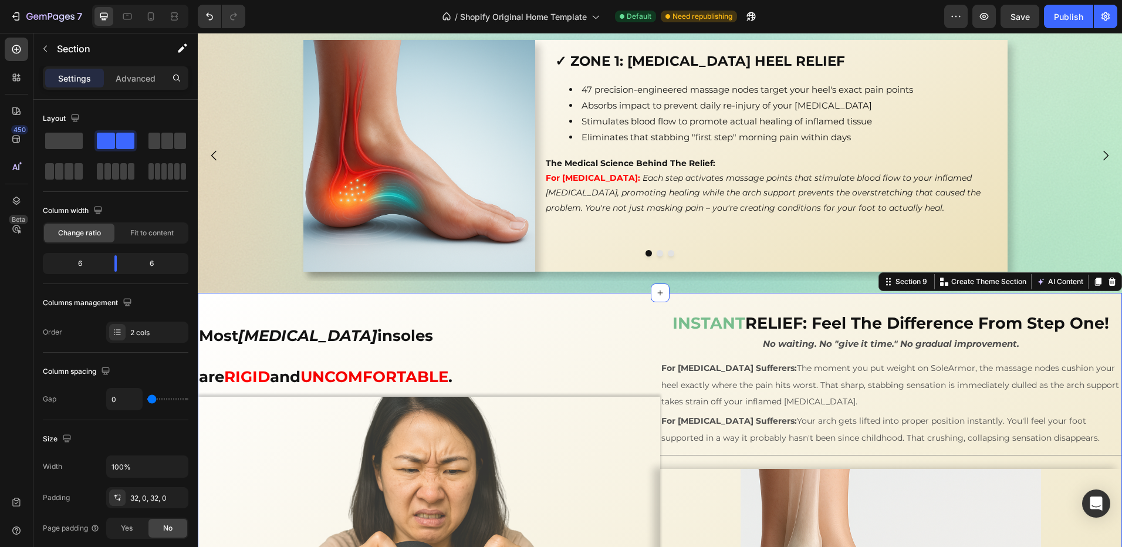
click at [593, 294] on div "Most [MEDICAL_DATA] insoles are RIGID and UNCOMFORTABLE . Heading Image Title L…" at bounding box center [660, 518] width 924 height 450
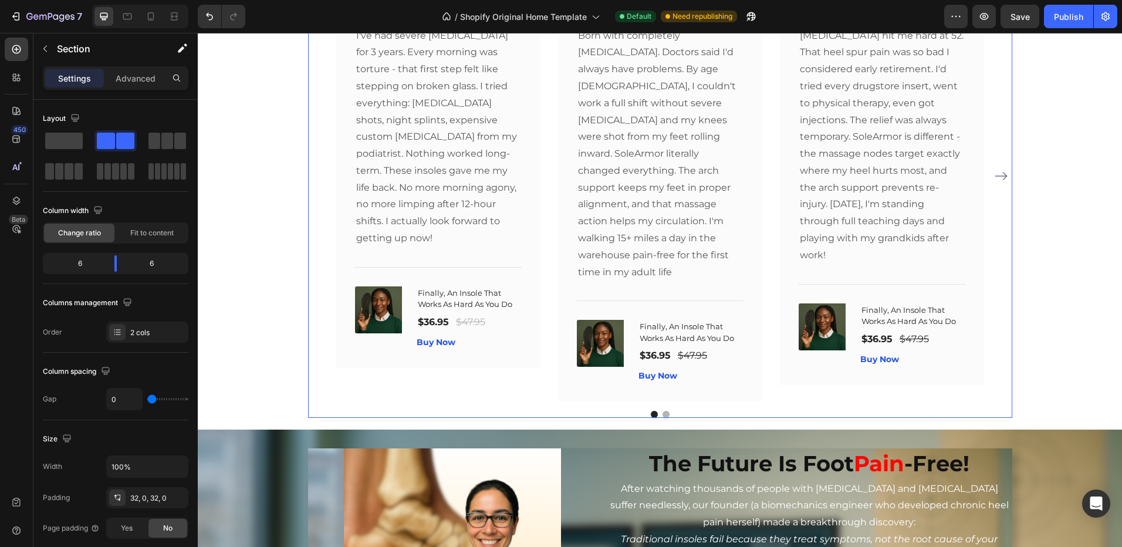
scroll to position [887, 0]
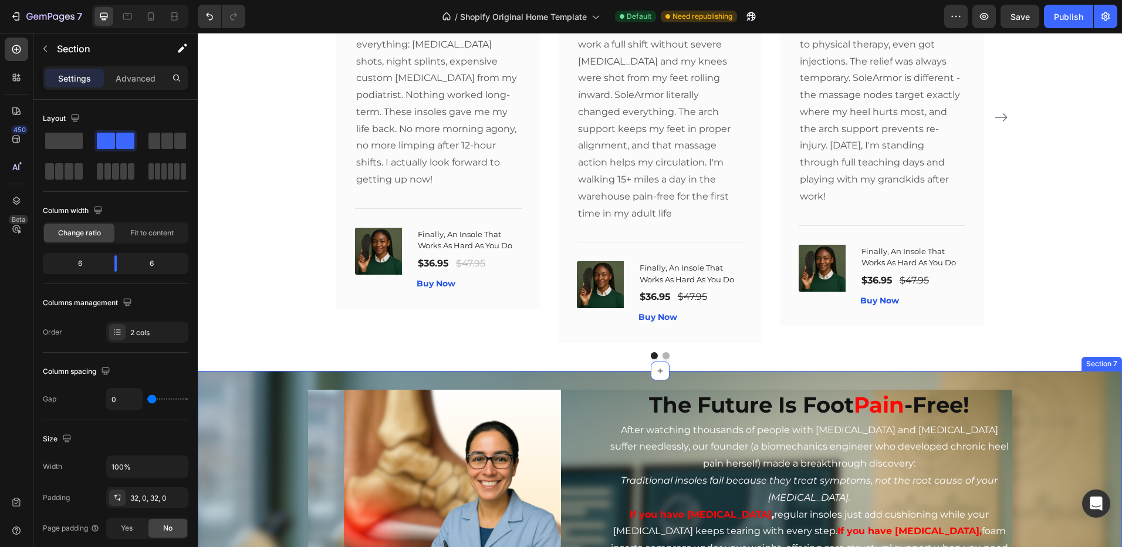
click at [603, 371] on div "Image The Future Is [MEDICAL_DATA] -Free! Heading After watching thousands of p…" at bounding box center [660, 499] width 924 height 256
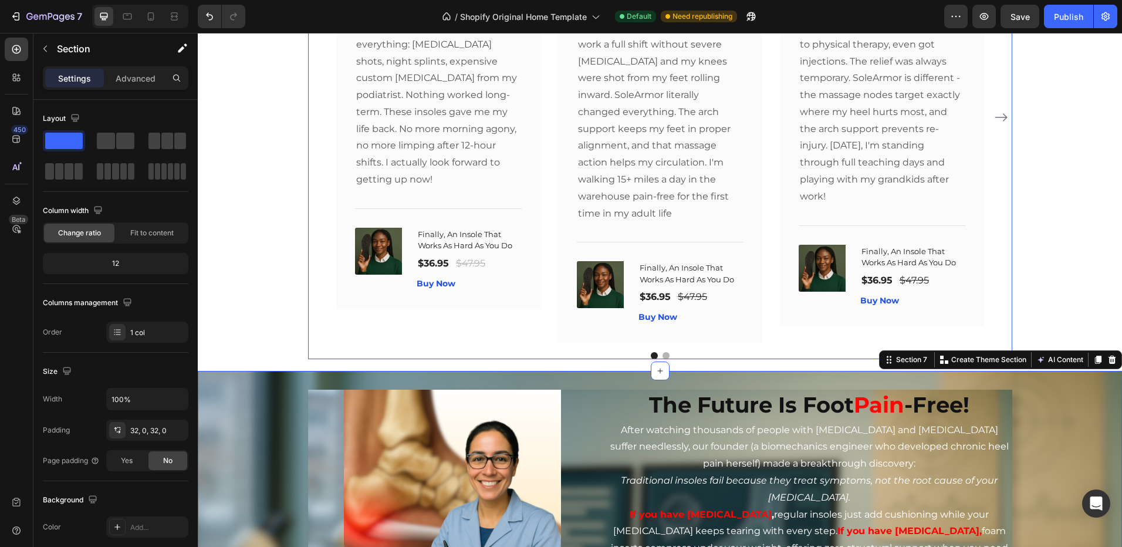
click at [994, 110] on icon "Carousel Next Arrow" at bounding box center [1001, 117] width 14 height 14
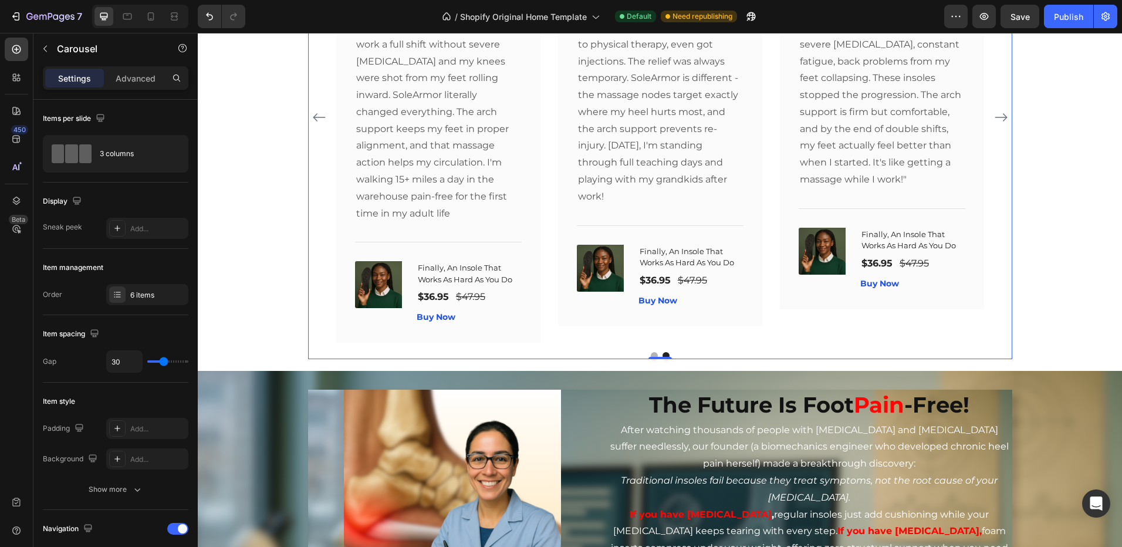
click at [996, 111] on icon "Carousel Next Arrow" at bounding box center [1001, 117] width 14 height 14
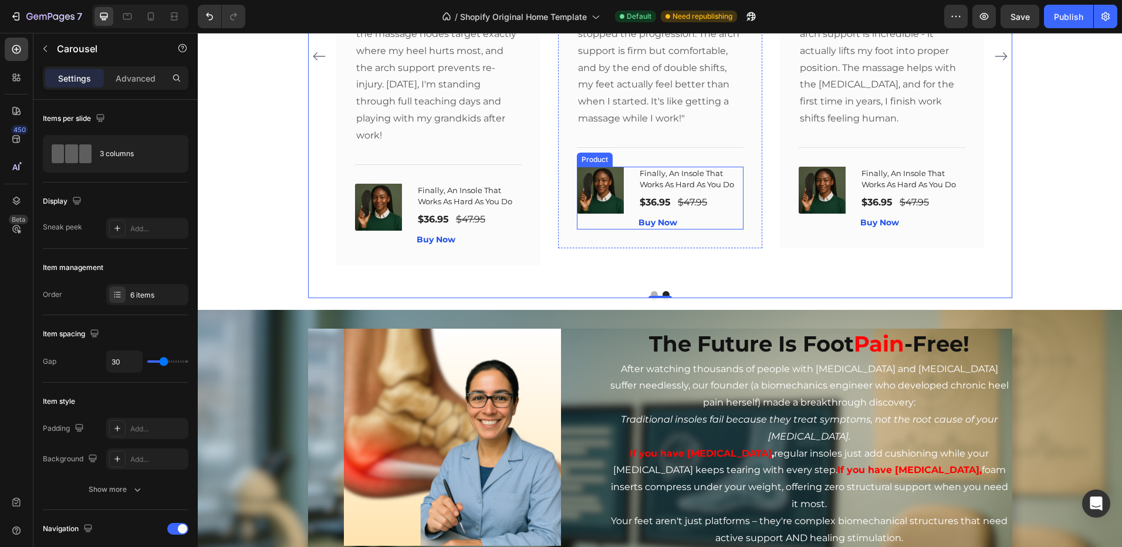
scroll to position [946, 0]
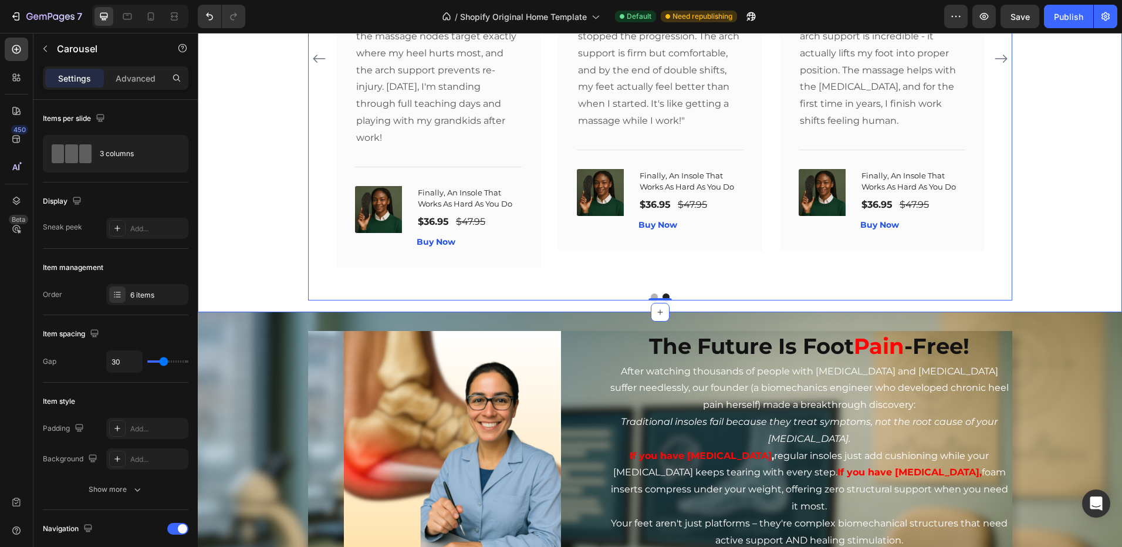
click at [616, 294] on div "Look At How Others Are Loving Their Sole Armor Heading Our customer advocates a…" at bounding box center [660, 22] width 924 height 580
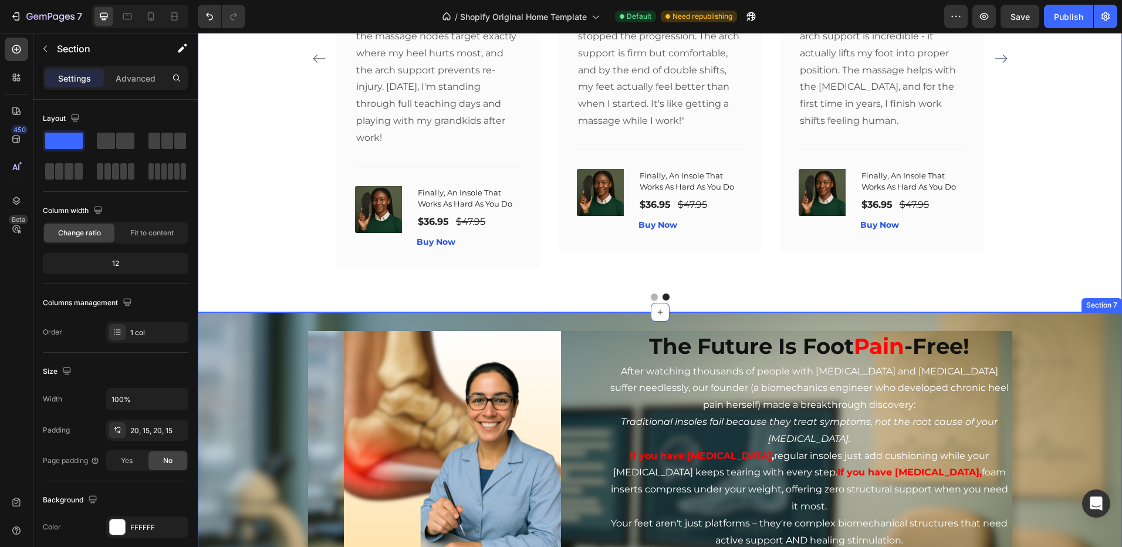
click at [698, 312] on div "Image The Future Is [MEDICAL_DATA] -Free! Heading After watching thousands of p…" at bounding box center [660, 440] width 924 height 256
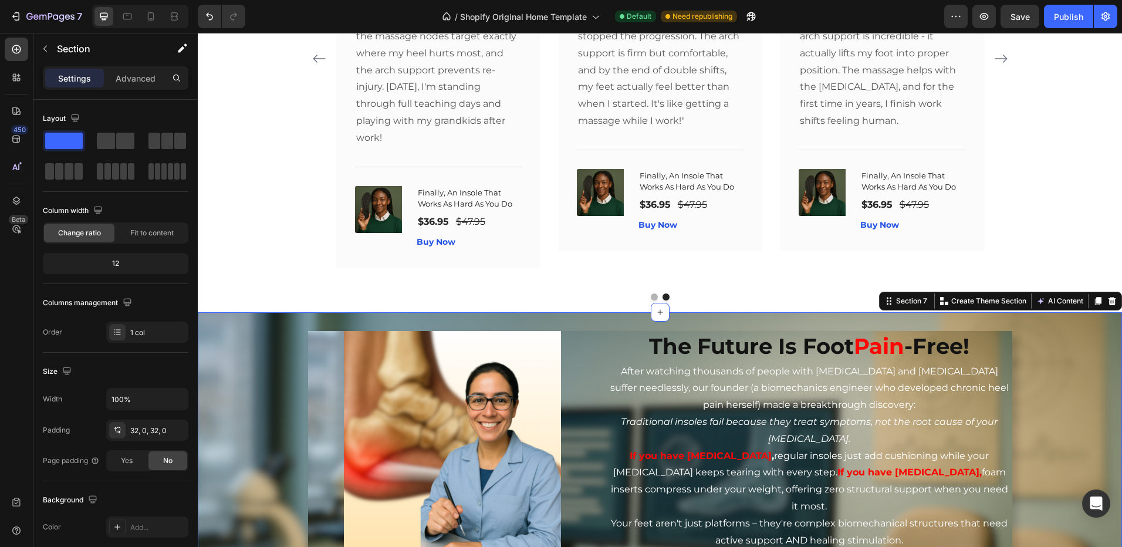
click at [698, 312] on div "Image The Future Is [MEDICAL_DATA] -Free! Heading After watching thousands of p…" at bounding box center [660, 440] width 924 height 256
click at [610, 312] on div "Image The Future Is [MEDICAL_DATA] -Free! Heading After watching thousands of p…" at bounding box center [660, 440] width 924 height 256
click at [618, 312] on div "Image The Future Is [MEDICAL_DATA] -Free! Heading After watching thousands of p…" at bounding box center [660, 440] width 924 height 256
